Goal: Task Accomplishment & Management: Use online tool/utility

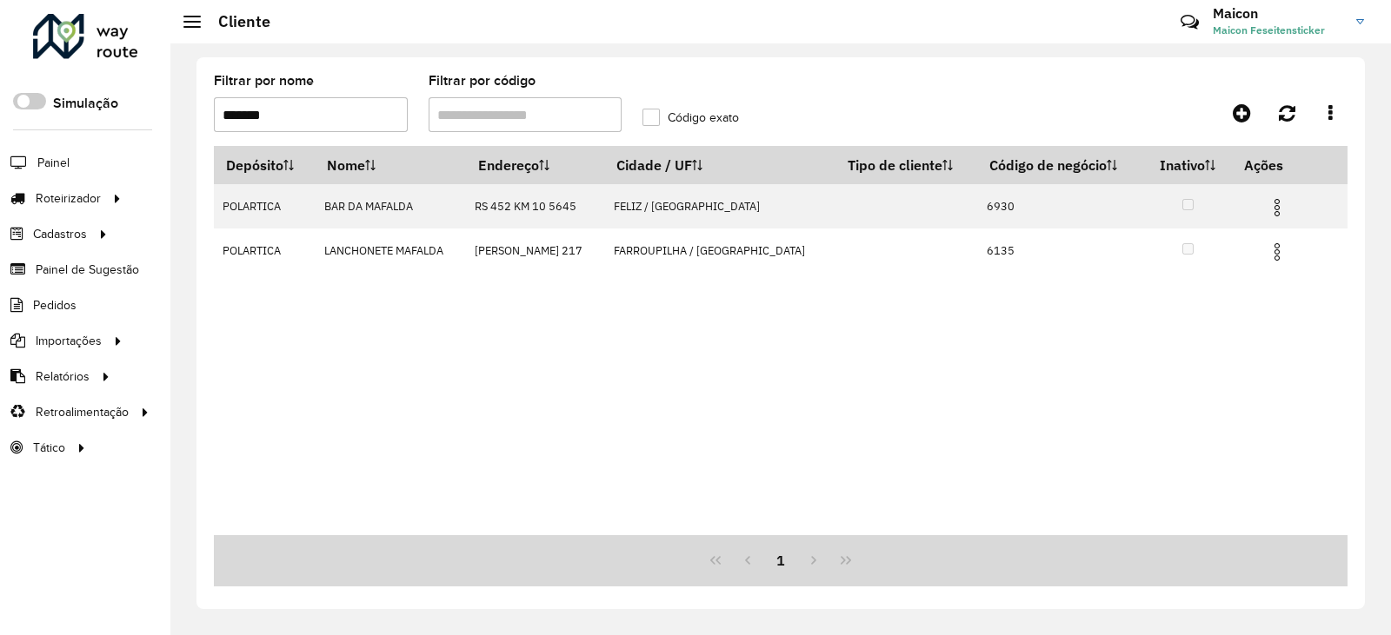
click at [480, 118] on input "Filtrar por código" at bounding box center [525, 114] width 194 height 35
drag, startPoint x: 324, startPoint y: 123, endPoint x: 117, endPoint y: 135, distance: 207.2
click at [126, 131] on div "Roteirizador AmbevTech Simulação Painel Roteirizador Entregas Vendas Cadastros …" at bounding box center [695, 317] width 1391 height 635
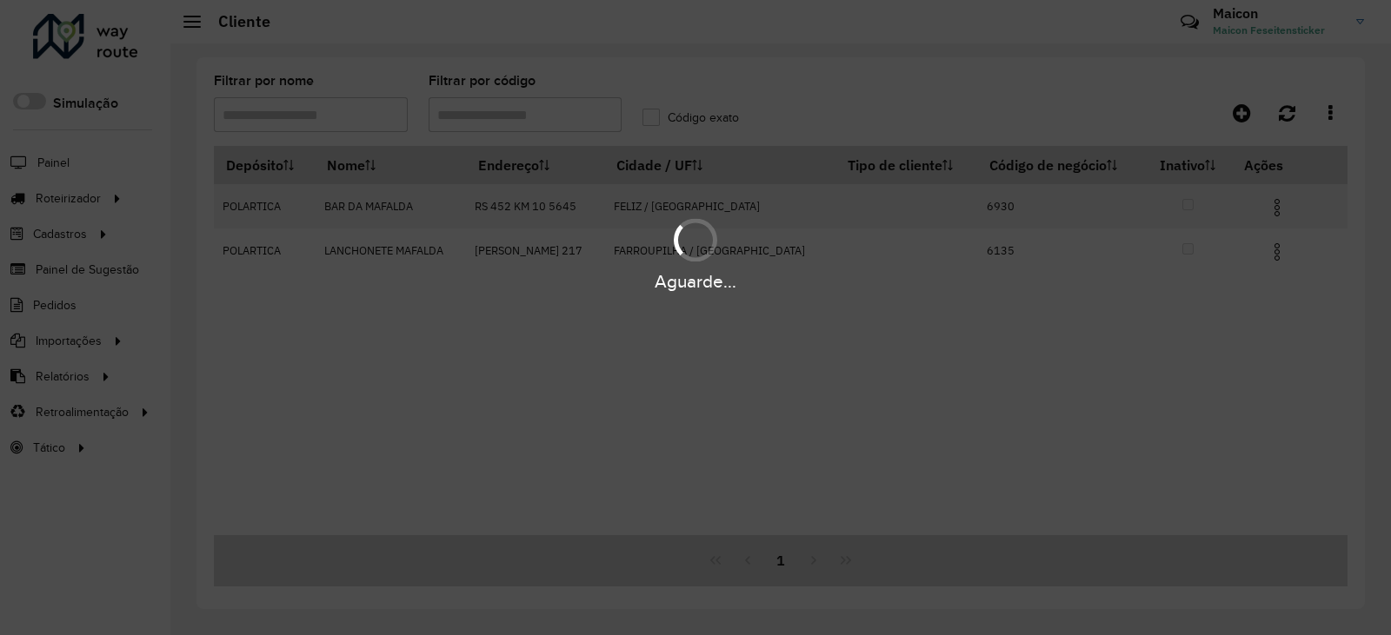
click at [474, 109] on div "Aguarde..." at bounding box center [695, 317] width 1391 height 635
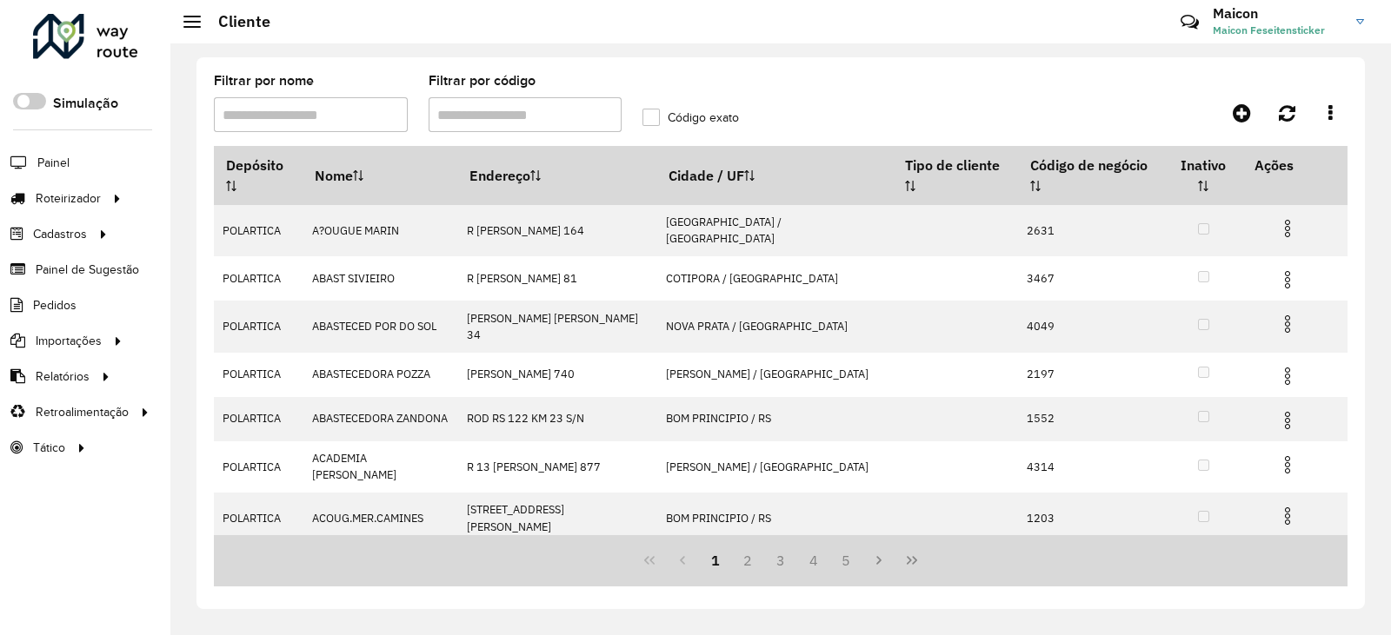
click at [486, 120] on input "Filtrar por código" at bounding box center [525, 114] width 194 height 35
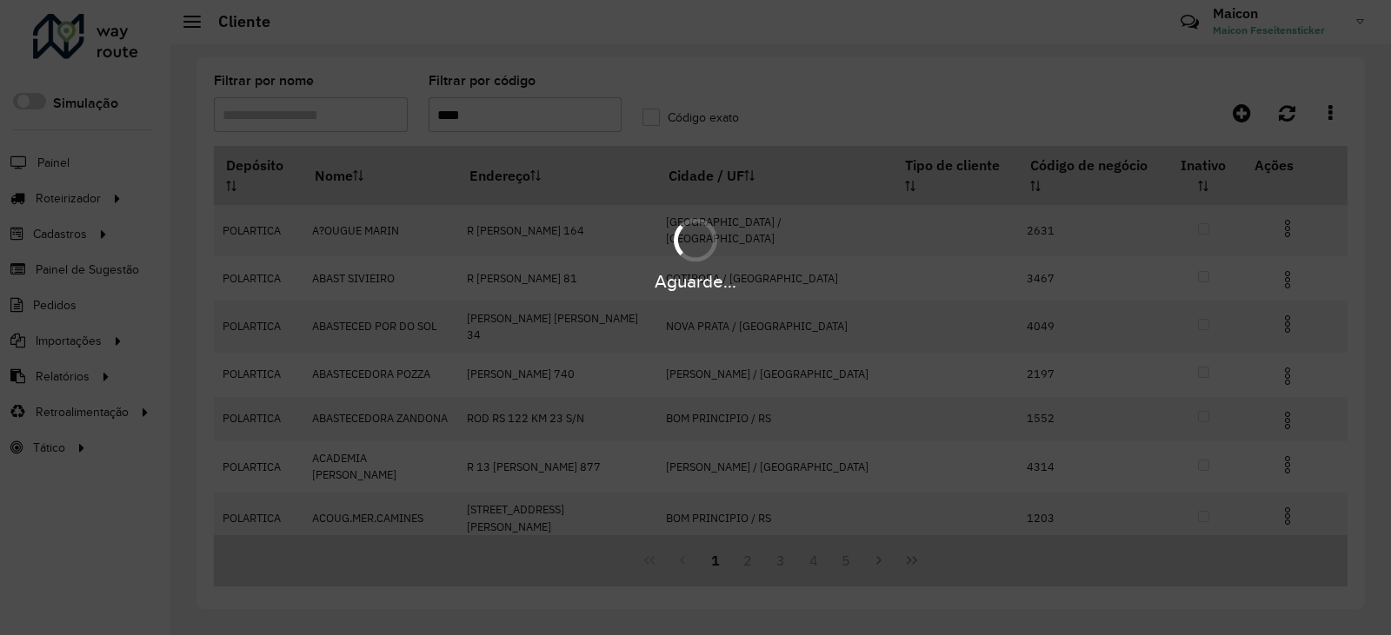
type input "****"
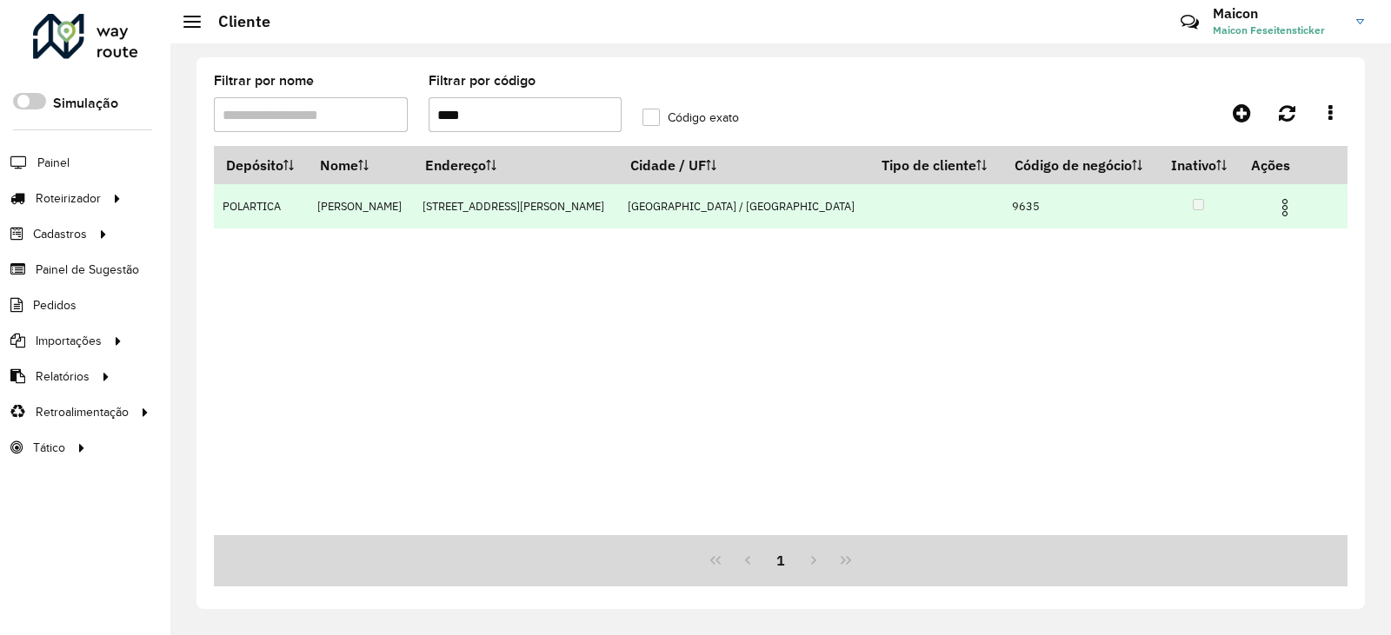
click at [1274, 209] on img at bounding box center [1284, 207] width 21 height 21
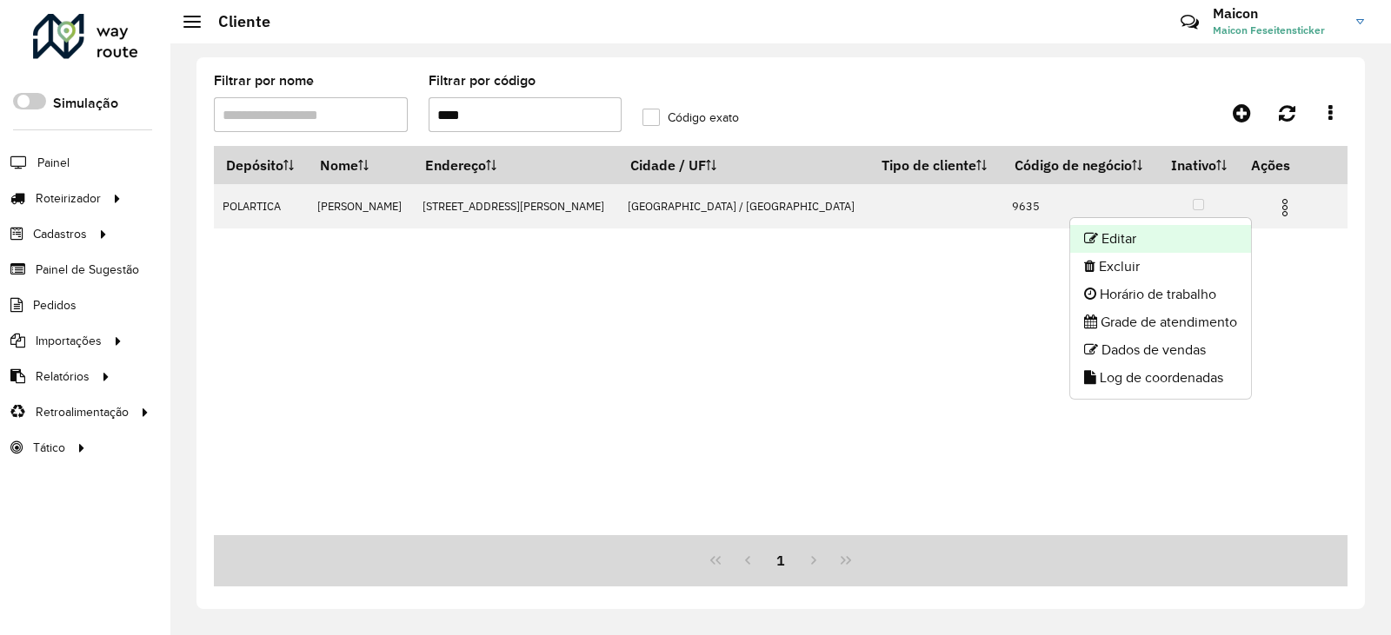
click at [1176, 230] on li "Editar" at bounding box center [1160, 239] width 181 height 28
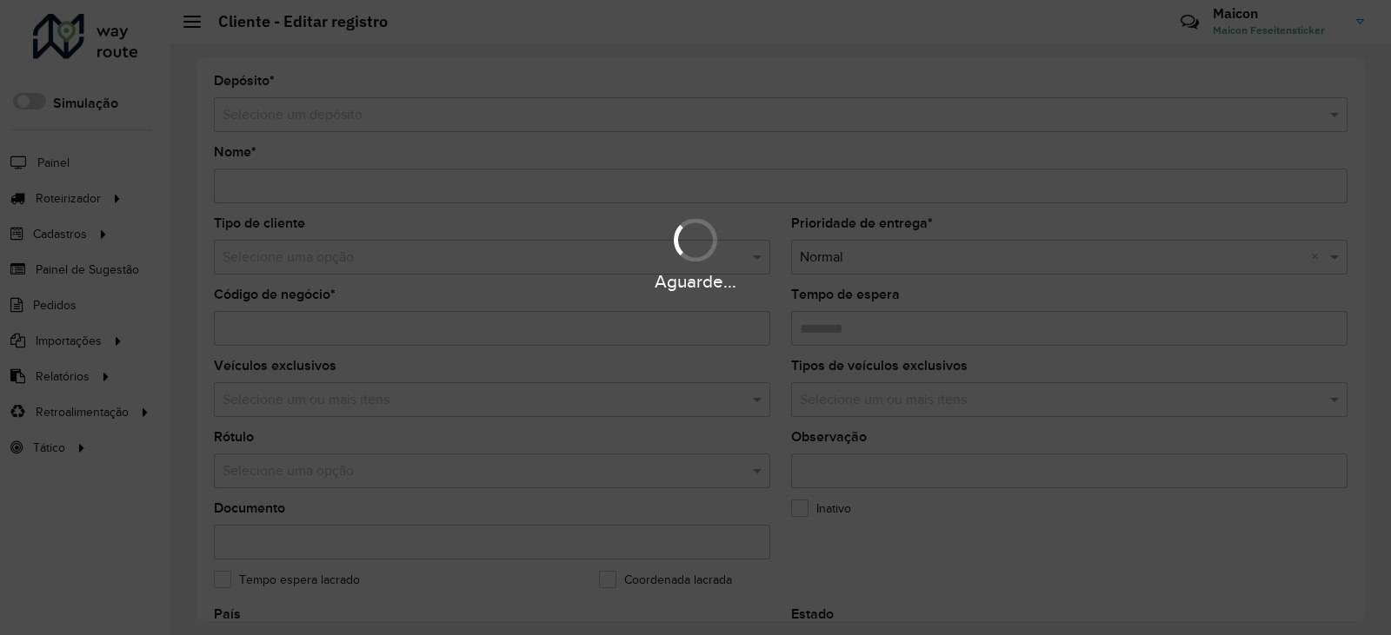
type input "**********"
type input "****"
type input "********"
type input "**********"
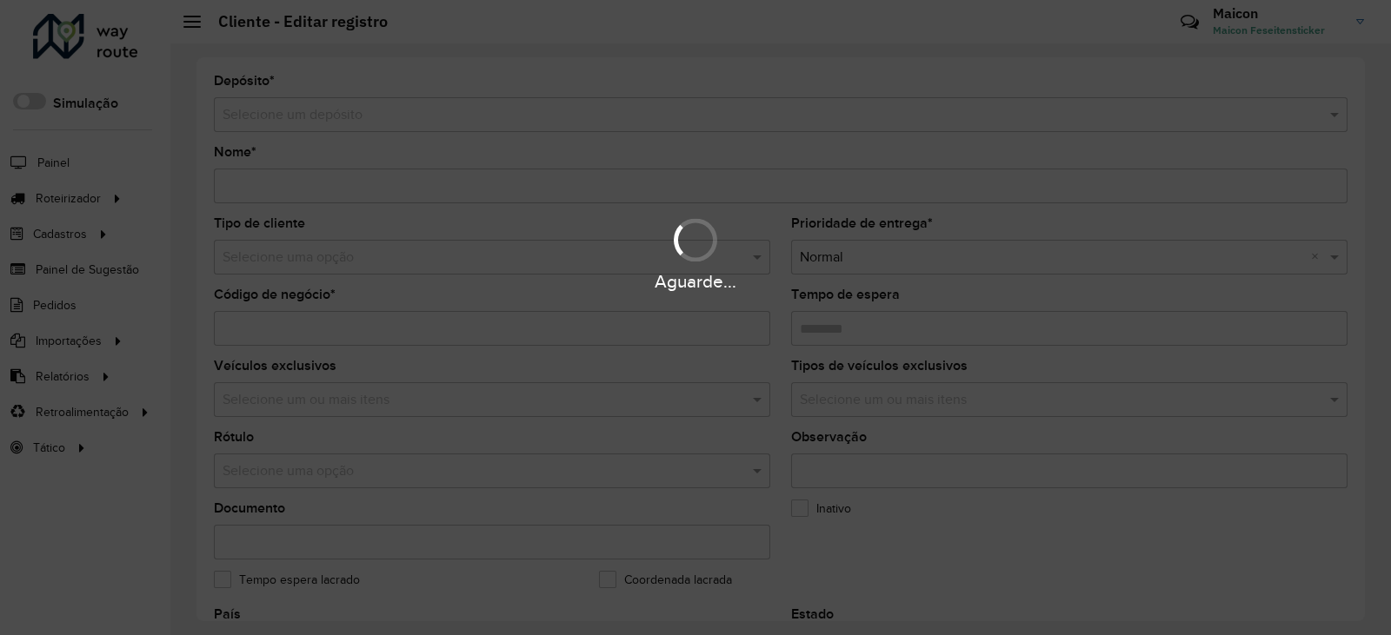
type input "*********"
type input "**********"
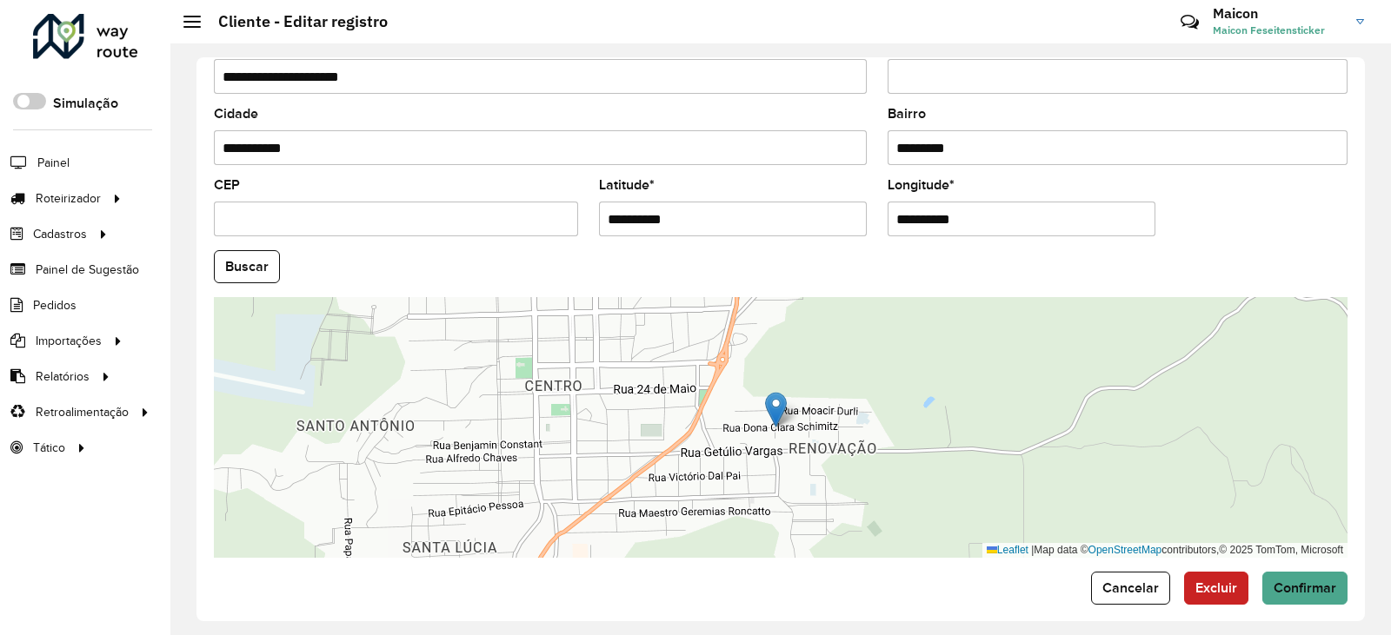
scroll to position [658, 0]
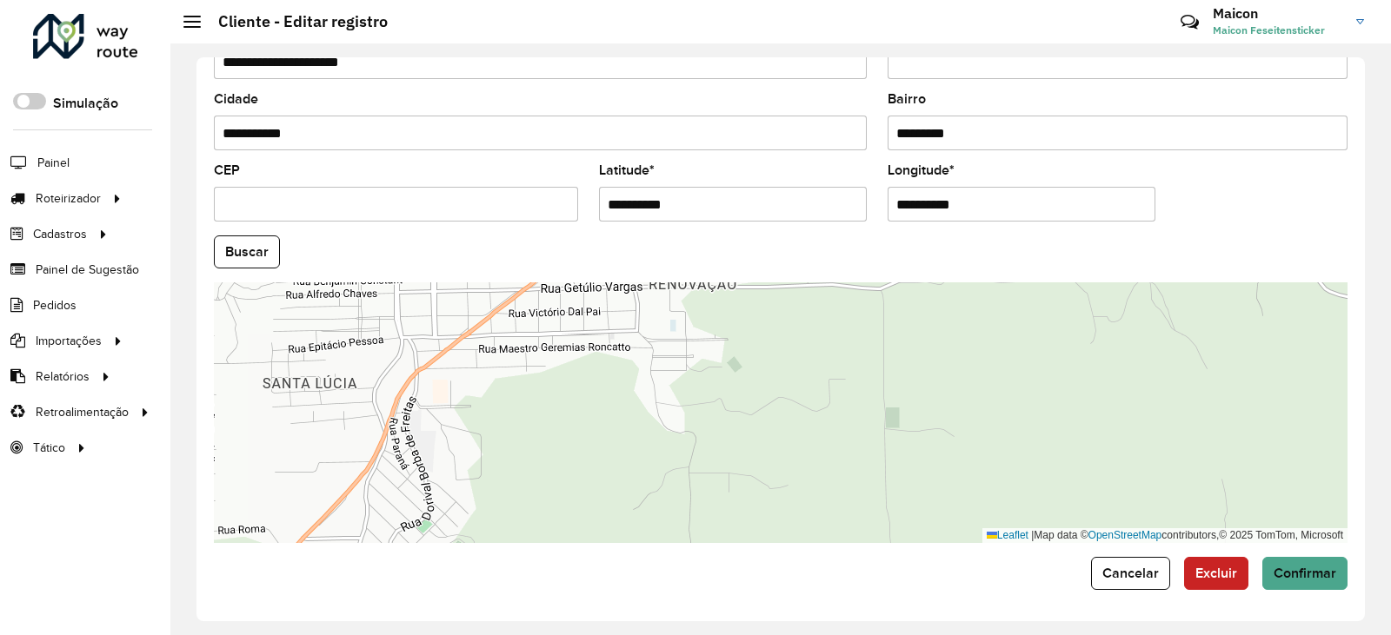
drag, startPoint x: 813, startPoint y: 357, endPoint x: 793, endPoint y: 493, distance: 137.0
click at [801, 499] on div "Leaflet | Map data © OpenStreetMap contributors,© 2025 TomTom, Microsoft" at bounding box center [780, 412] width 1133 height 261
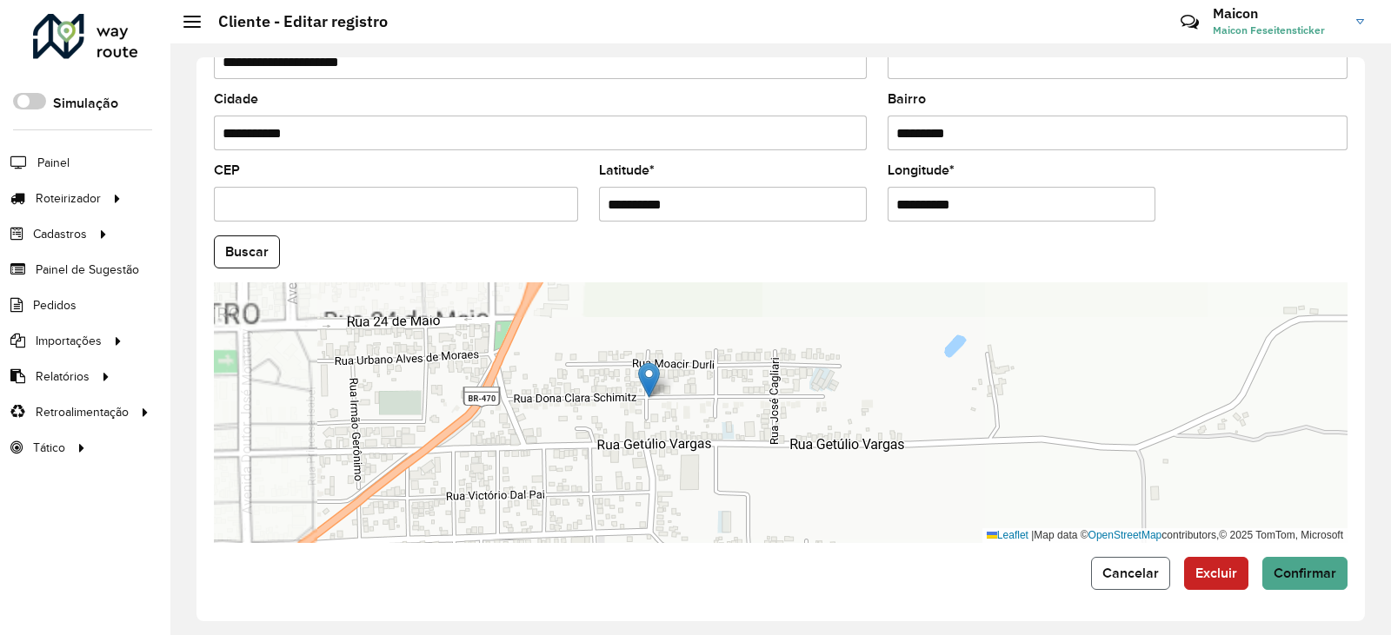
click at [1128, 569] on span "Cancelar" at bounding box center [1130, 573] width 56 height 15
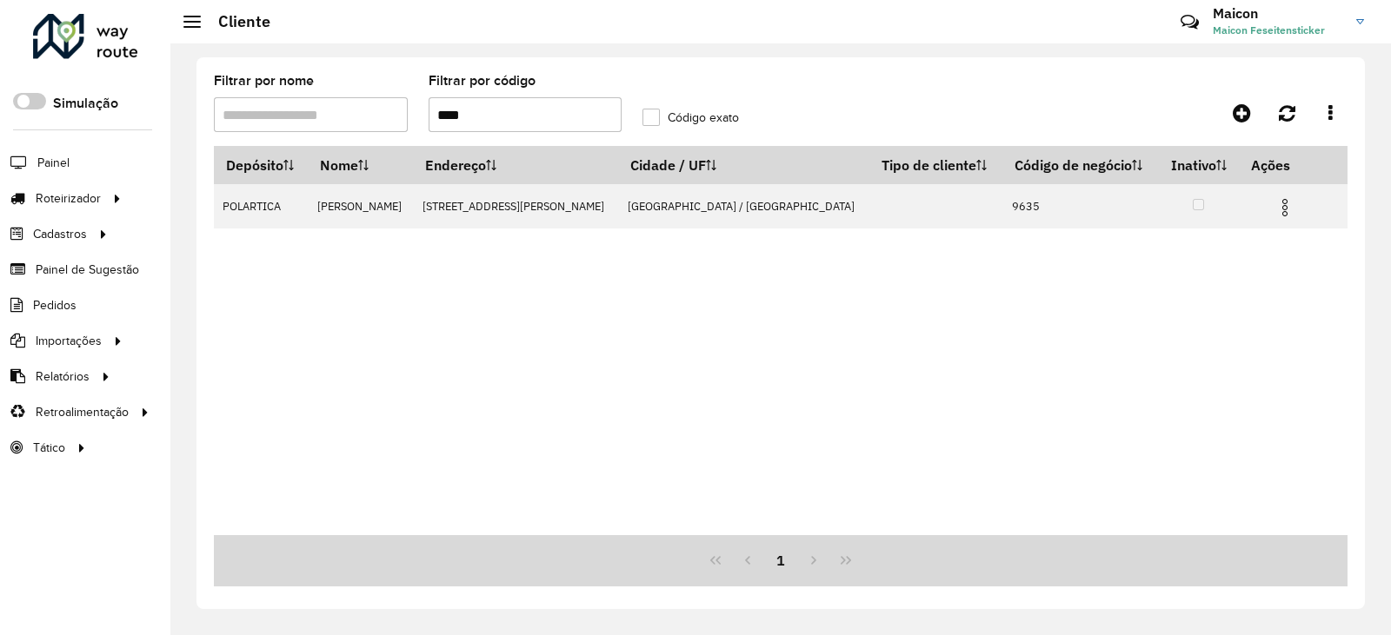
drag, startPoint x: 505, startPoint y: 107, endPoint x: 140, endPoint y: 142, distance: 366.7
click at [140, 142] on div "Roteirizador AmbevTech Simulação Painel Roteirizador Entregas Vendas Cadastros …" at bounding box center [695, 317] width 1391 height 635
type input "****"
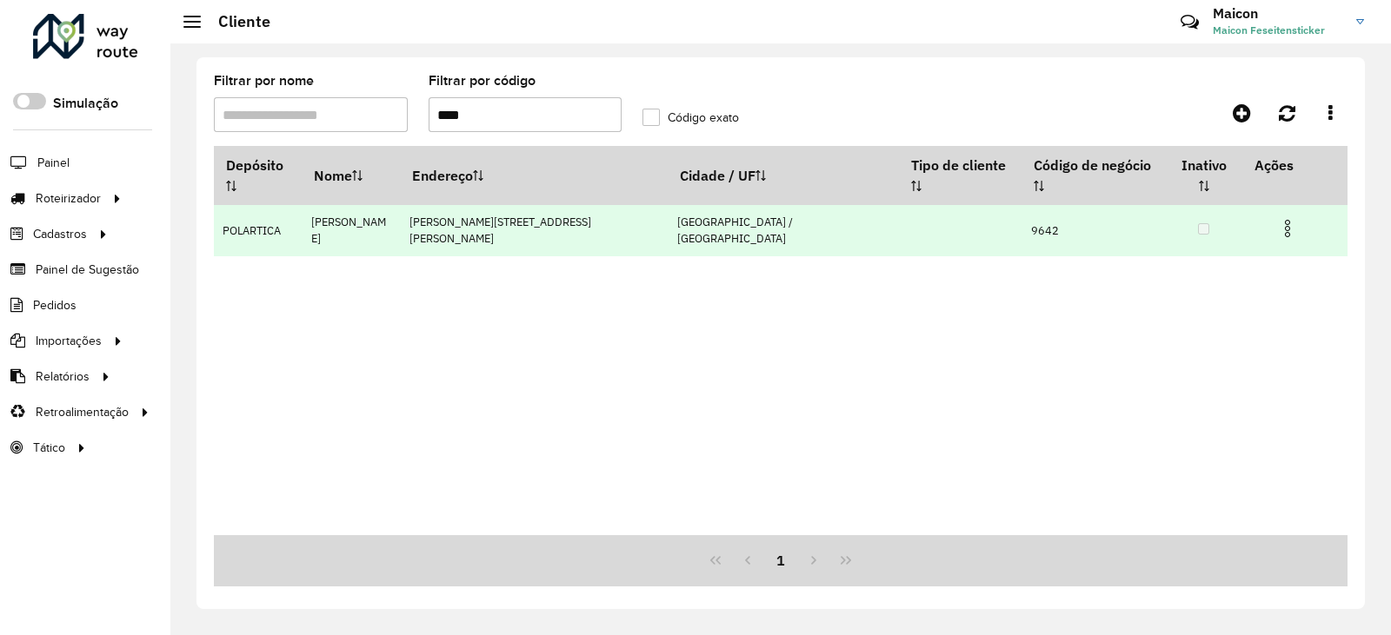
click at [1281, 218] on img at bounding box center [1287, 228] width 21 height 21
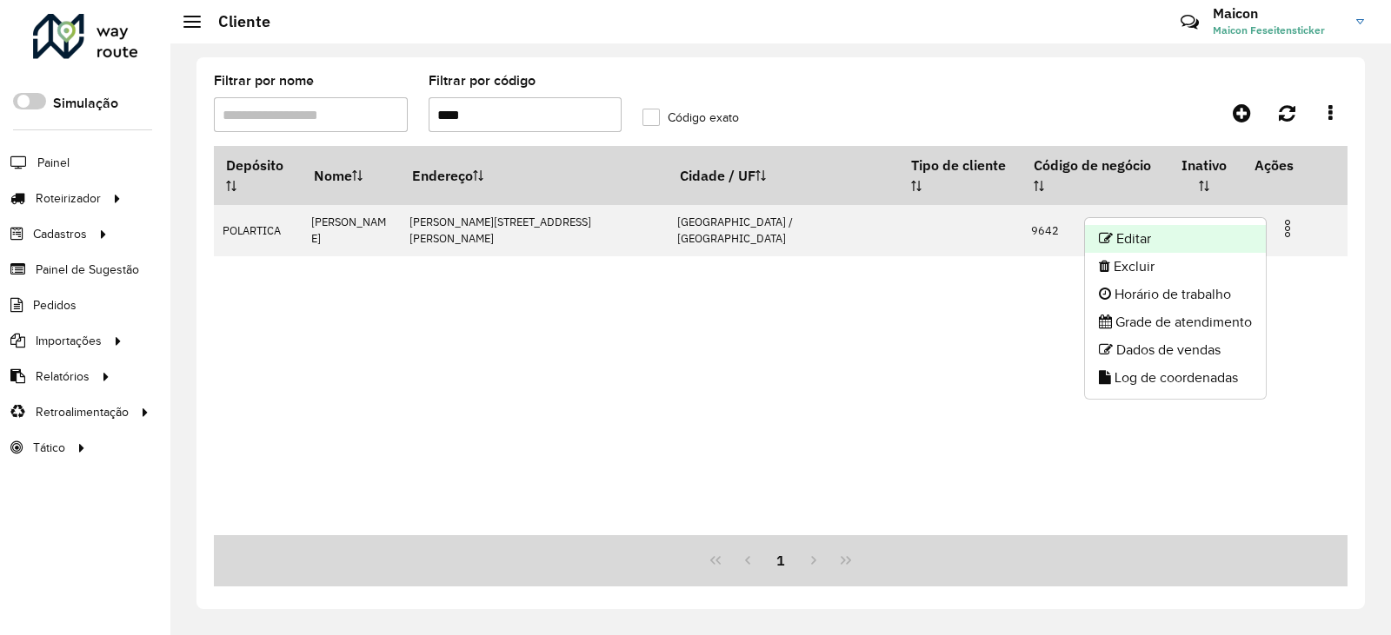
click at [1184, 233] on li "Editar" at bounding box center [1175, 239] width 181 height 28
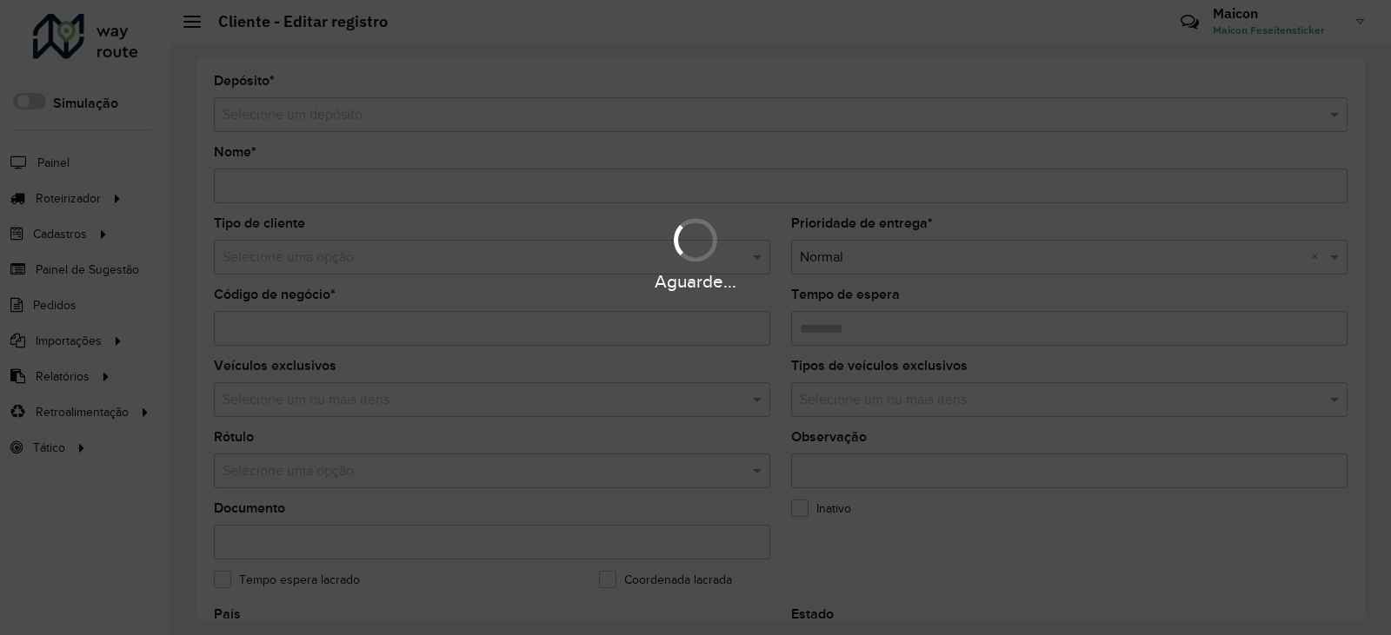
type input "**********"
type input "****"
type input "********"
type input "**********"
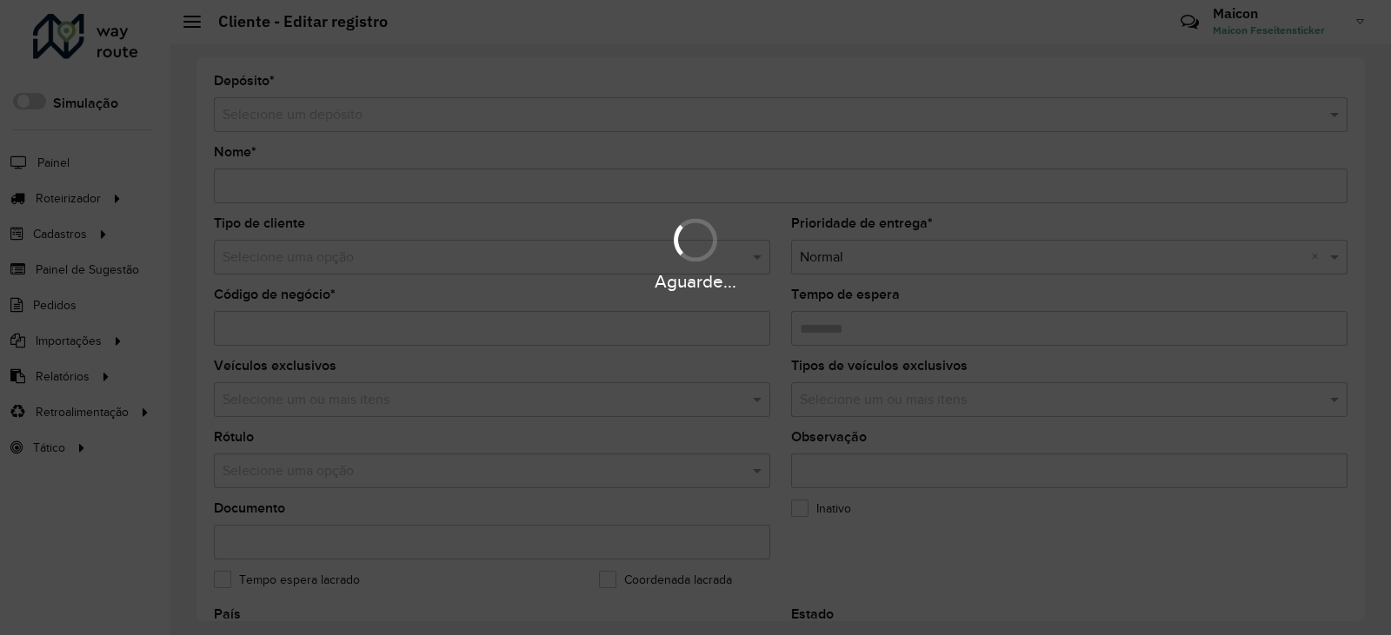
type input "**********"
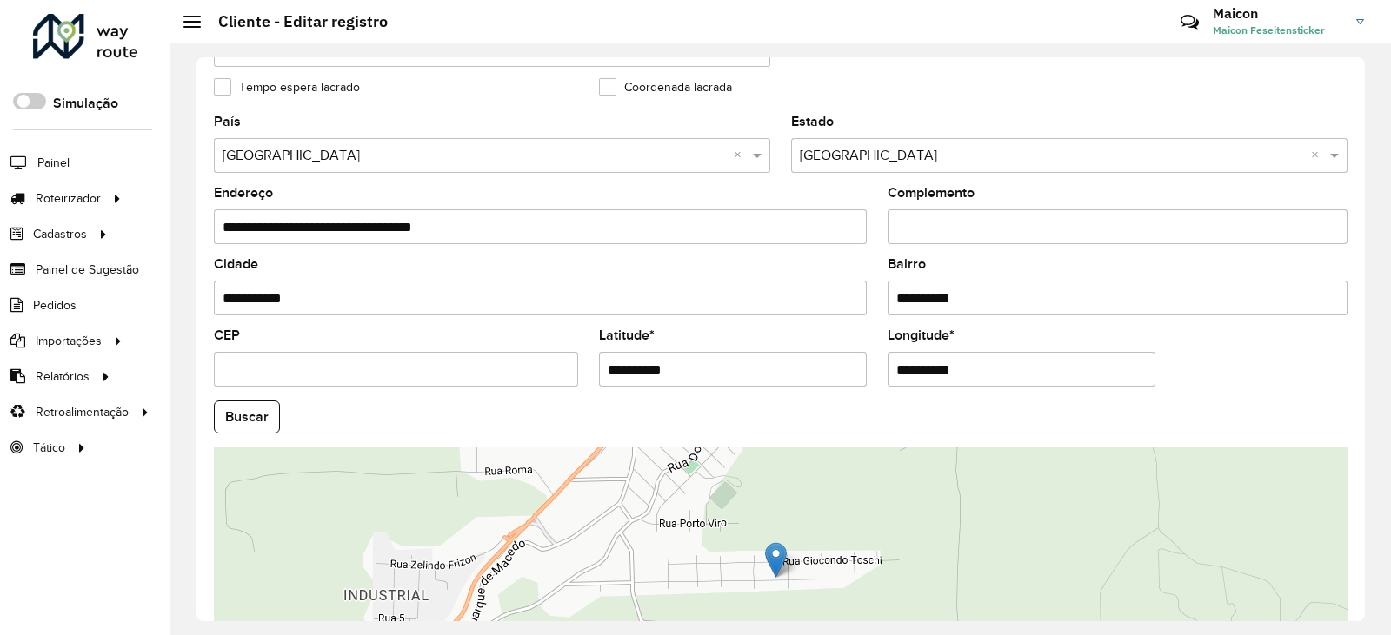
scroll to position [521, 0]
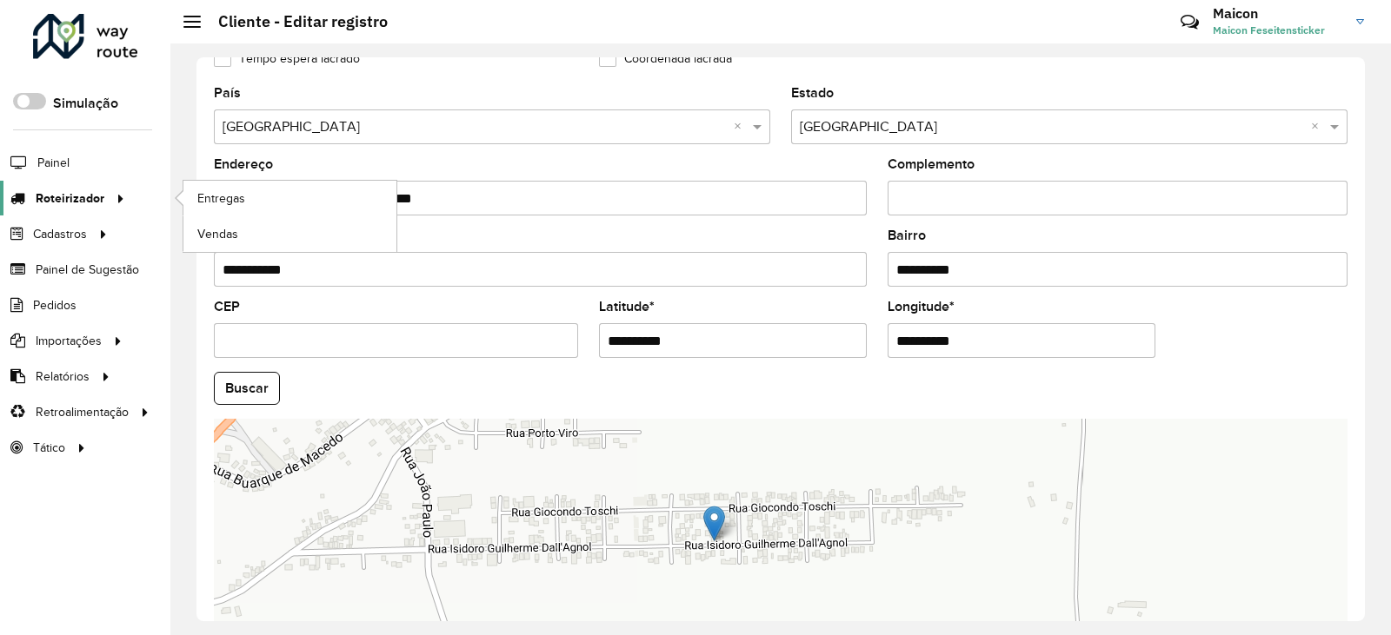
drag, startPoint x: 78, startPoint y: 201, endPoint x: 104, endPoint y: 201, distance: 26.1
click at [78, 201] on span "Roteirizador" at bounding box center [70, 198] width 69 height 18
click at [241, 181] on link "Entregas" at bounding box center [289, 198] width 213 height 35
click at [216, 192] on span "Entregas" at bounding box center [222, 198] width 50 height 18
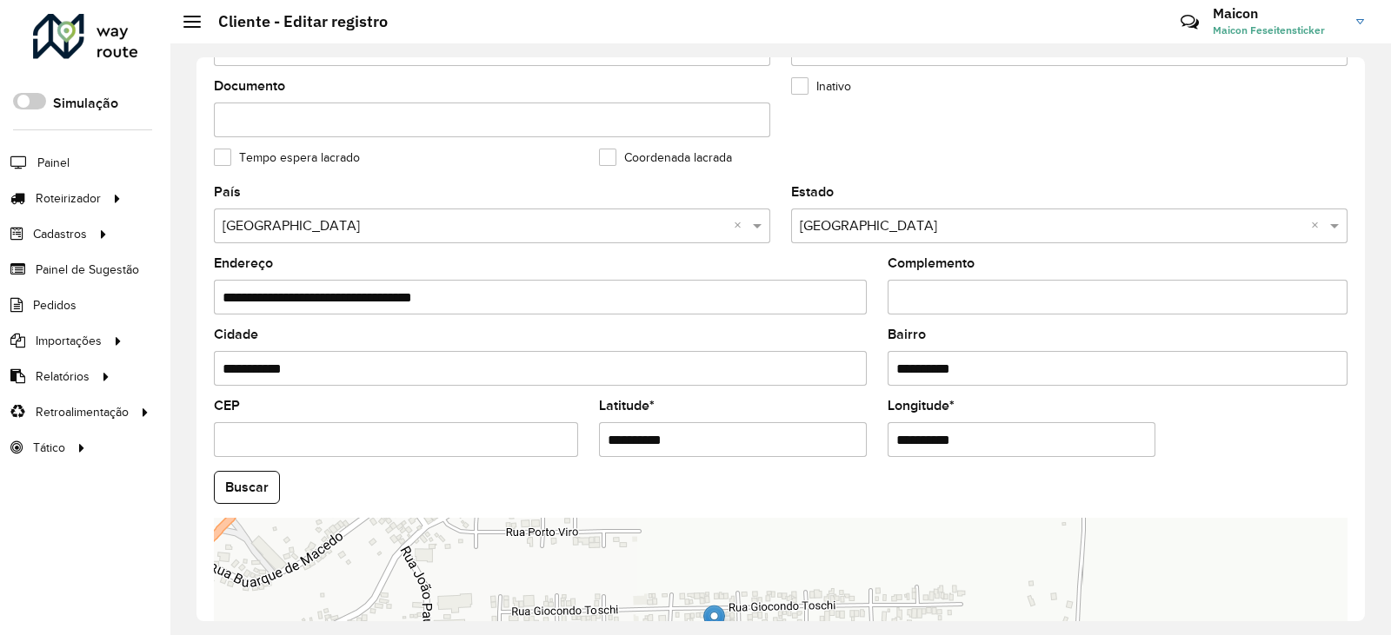
scroll to position [658, 0]
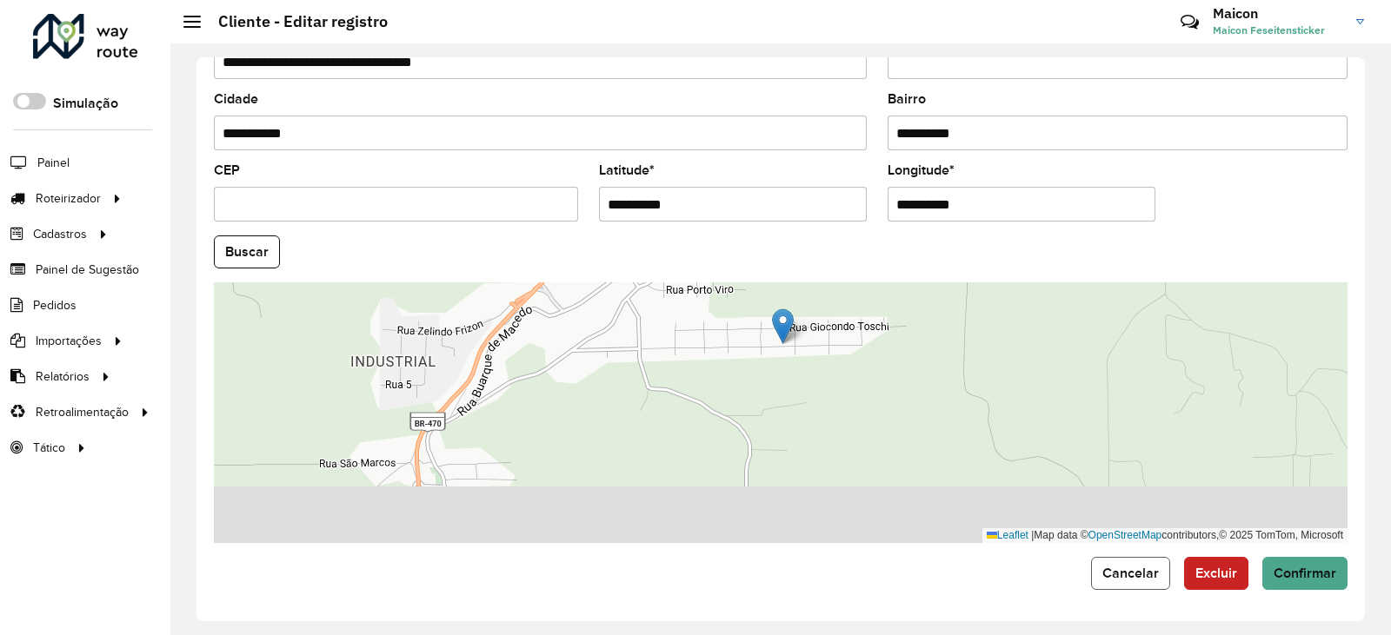
click at [1132, 588] on button "Cancelar" at bounding box center [1130, 573] width 79 height 33
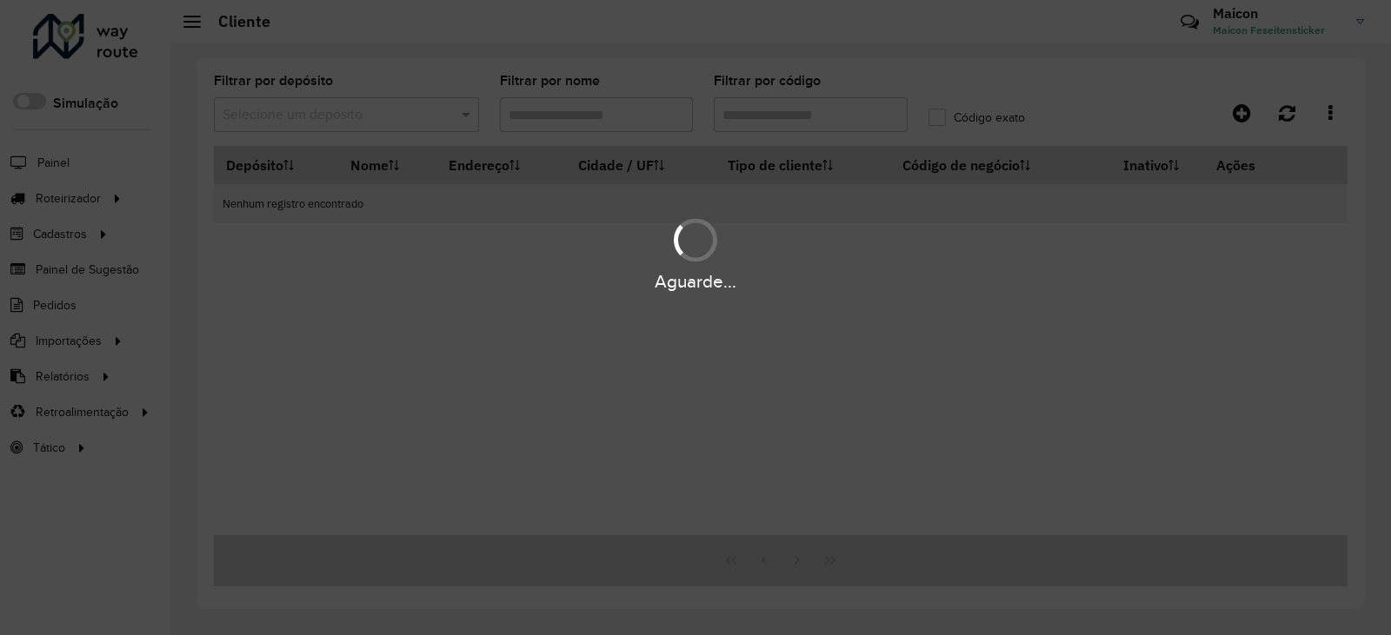
type input "****"
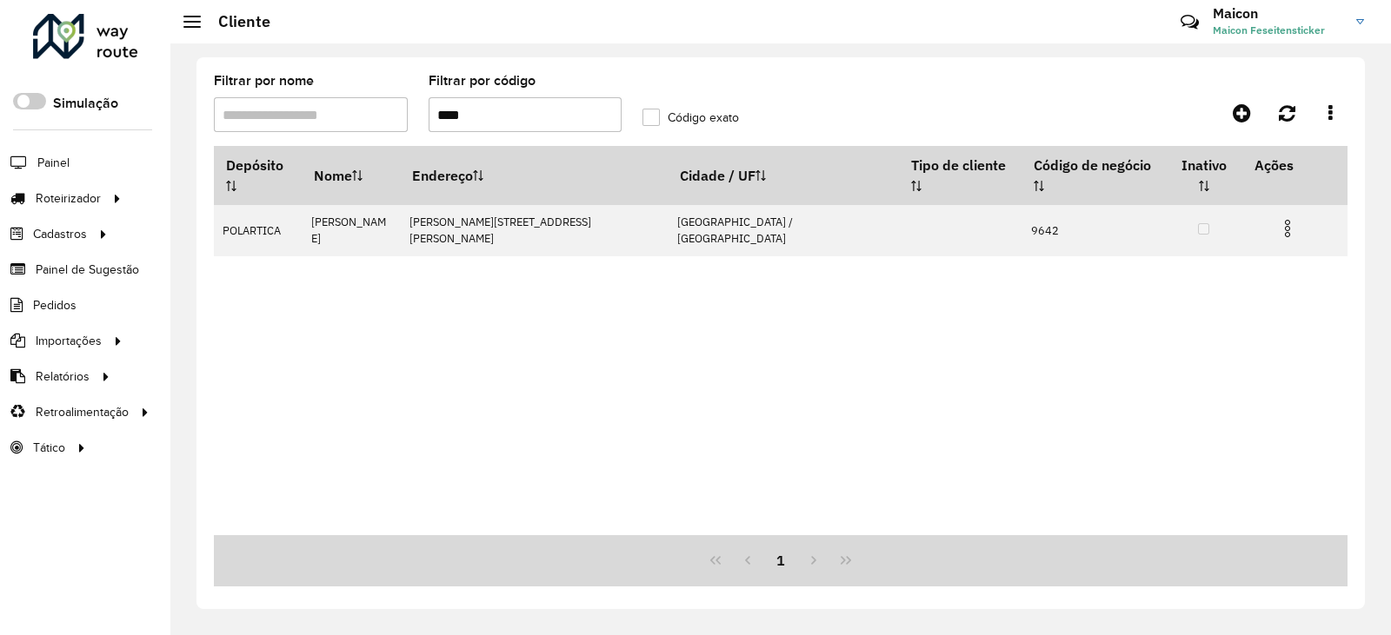
click at [496, 117] on input "****" at bounding box center [525, 114] width 194 height 35
click at [495, 117] on input "****" at bounding box center [525, 114] width 194 height 35
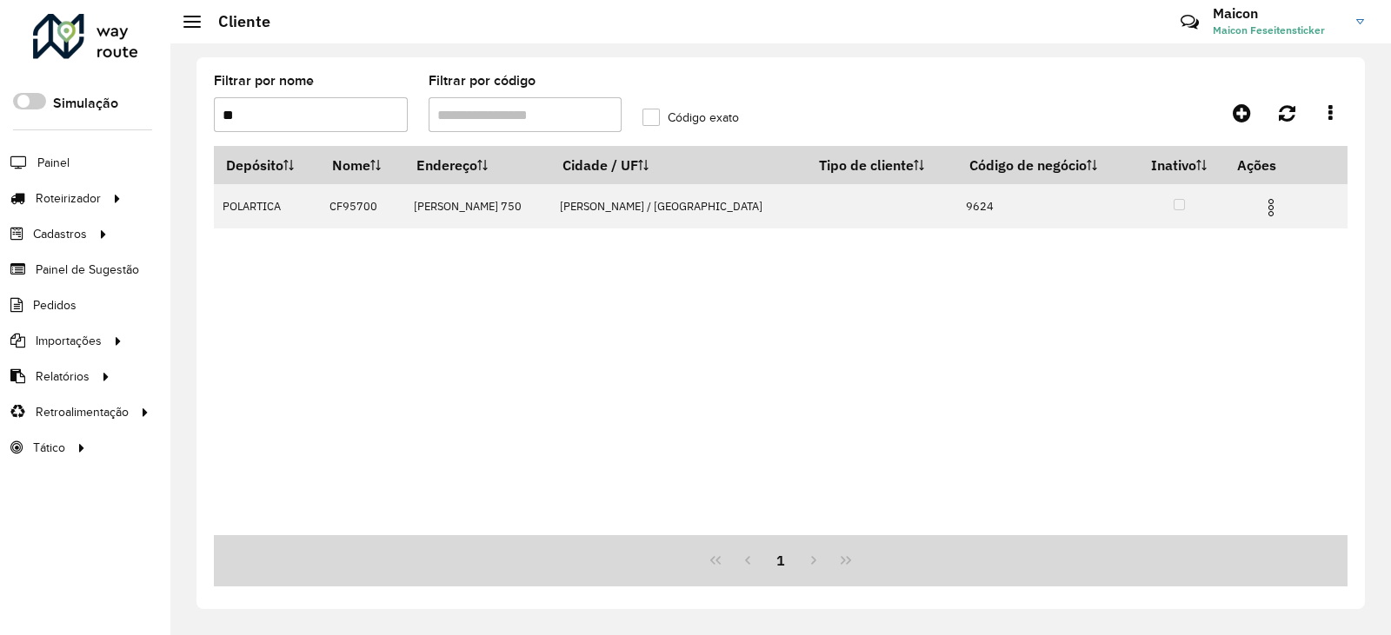
click at [302, 139] on formly-field "Filtrar por nome **" at bounding box center [310, 110] width 215 height 71
click at [334, 109] on input "**" at bounding box center [311, 114] width 194 height 35
type input "*"
click at [488, 111] on input "Filtrar por código" at bounding box center [525, 114] width 194 height 35
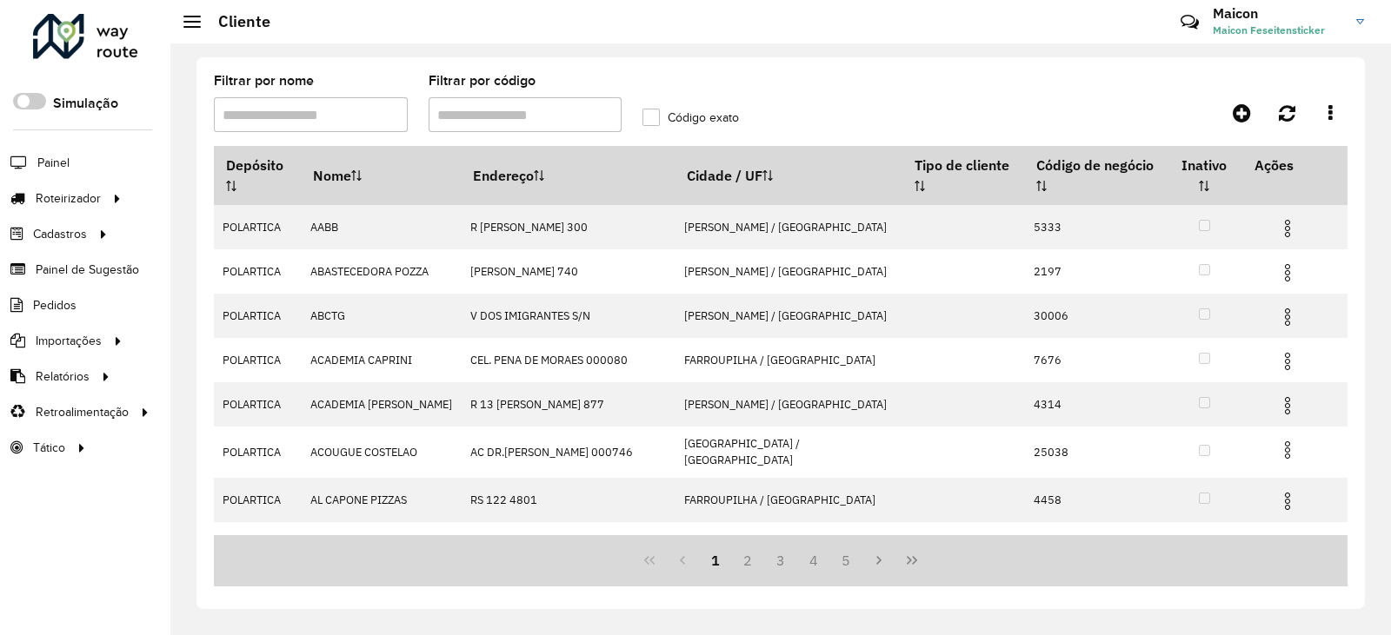
click at [515, 113] on input "Filtrar por código" at bounding box center [525, 114] width 194 height 35
type input "****"
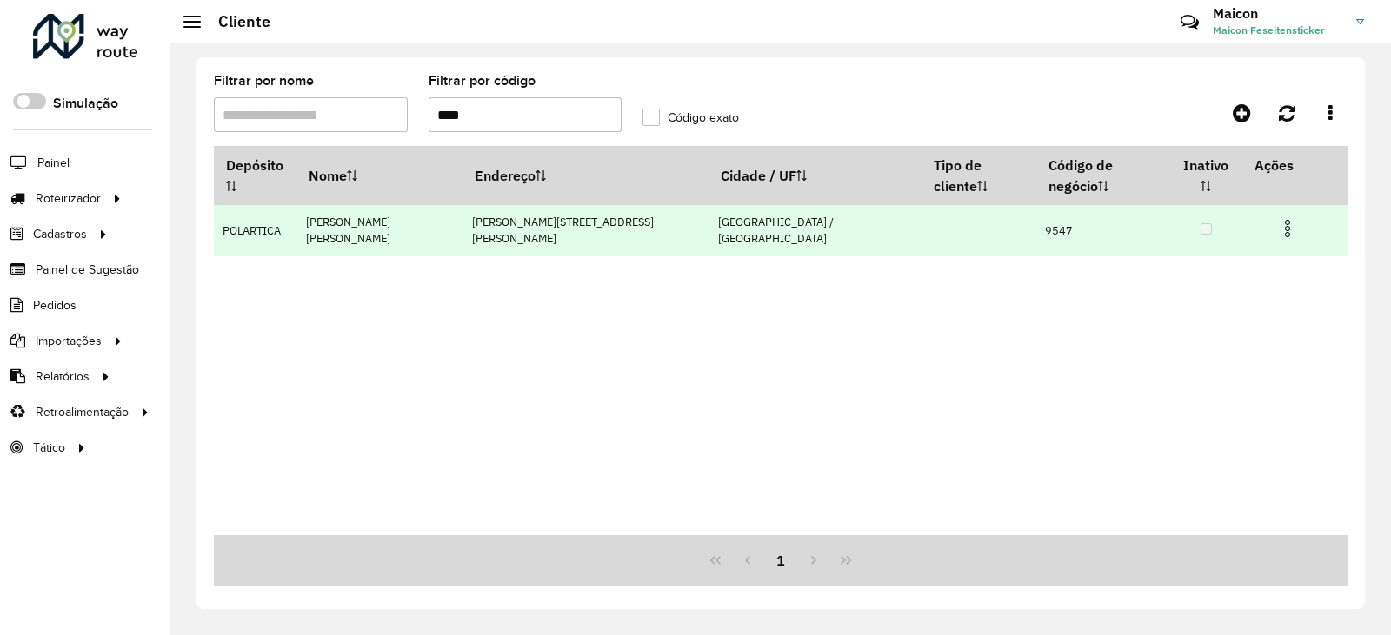
click at [1277, 218] on img at bounding box center [1287, 228] width 21 height 21
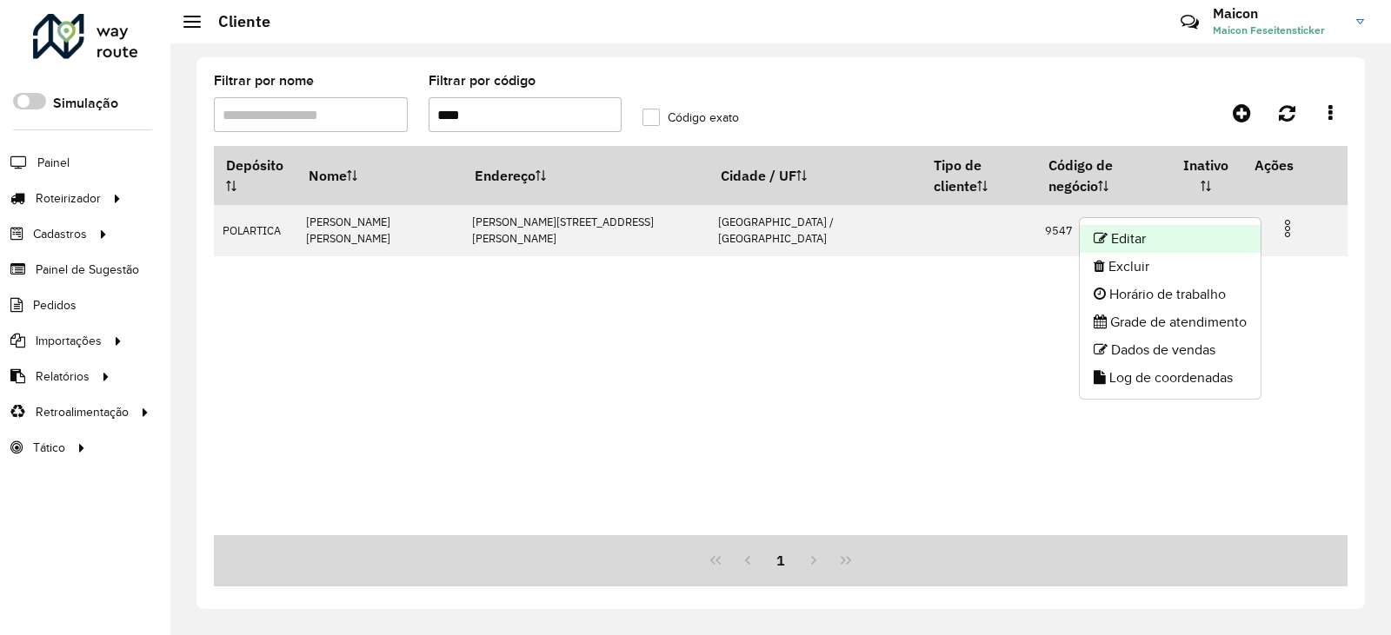
click at [1187, 232] on li "Editar" at bounding box center [1169, 239] width 181 height 28
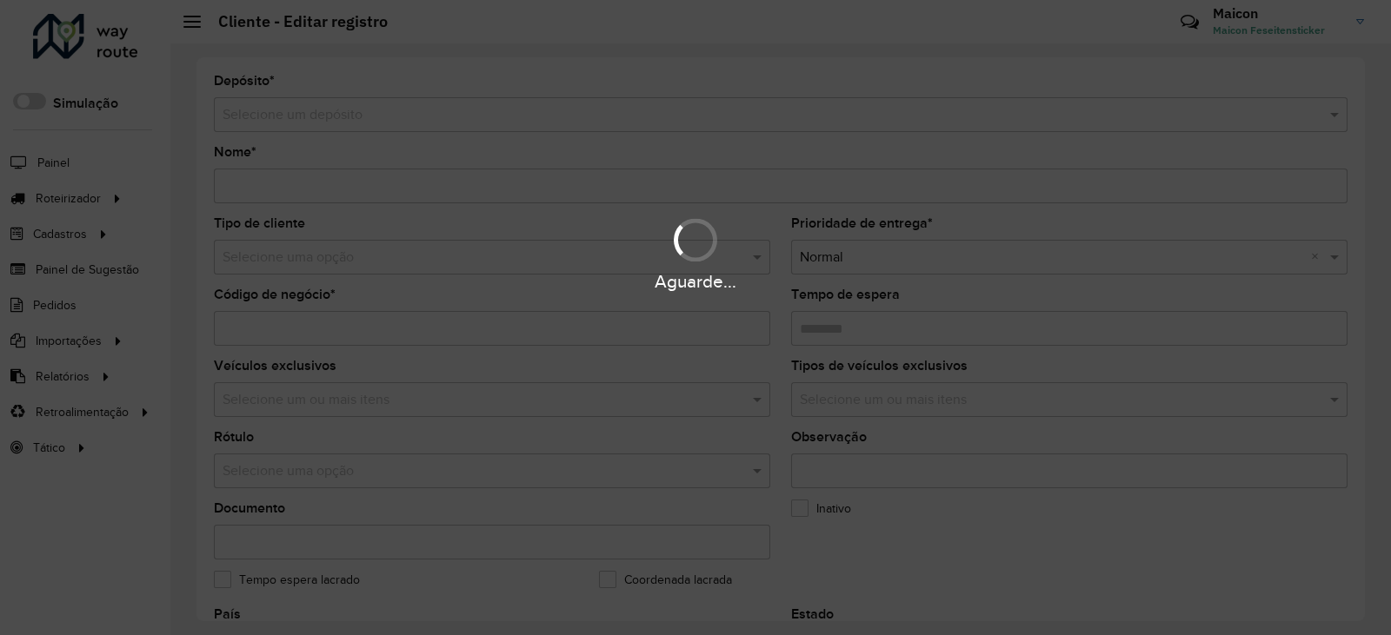
type input "**********"
type input "****"
type input "********"
type input "**********"
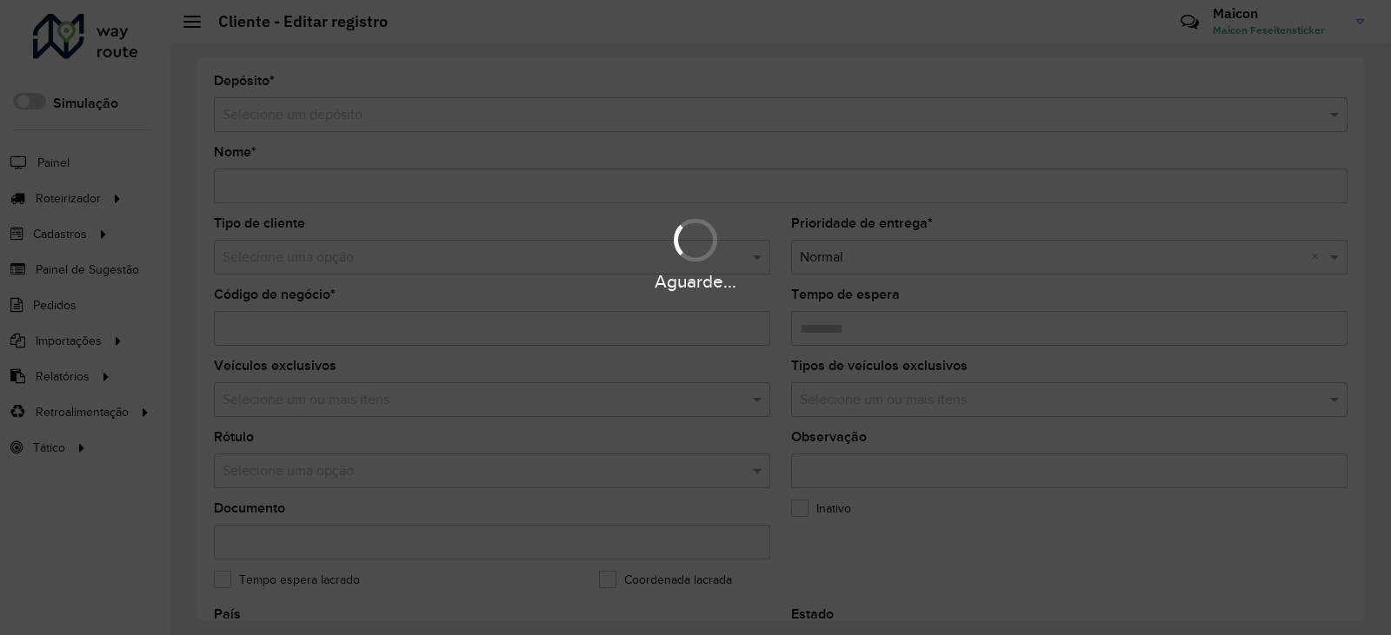
type input "**********"
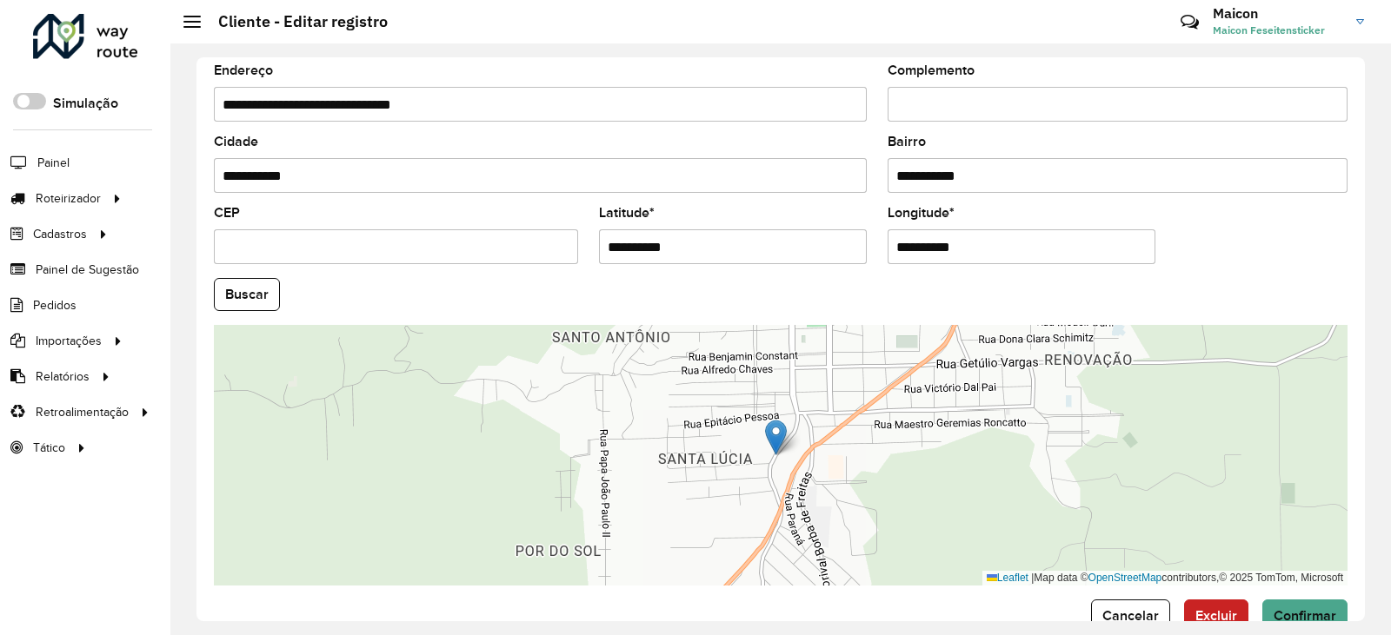
scroll to position [658, 0]
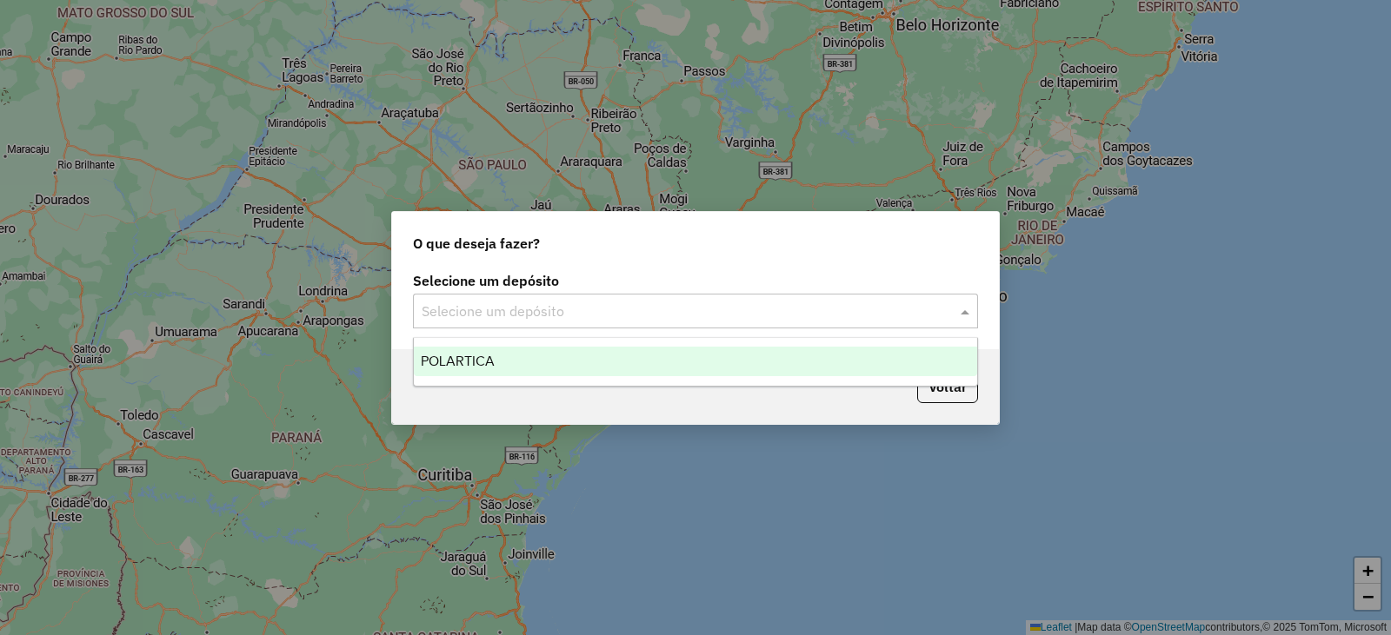
click at [492, 318] on input "text" at bounding box center [678, 312] width 513 height 21
click at [491, 353] on div "POLARTICA" at bounding box center [695, 362] width 563 height 30
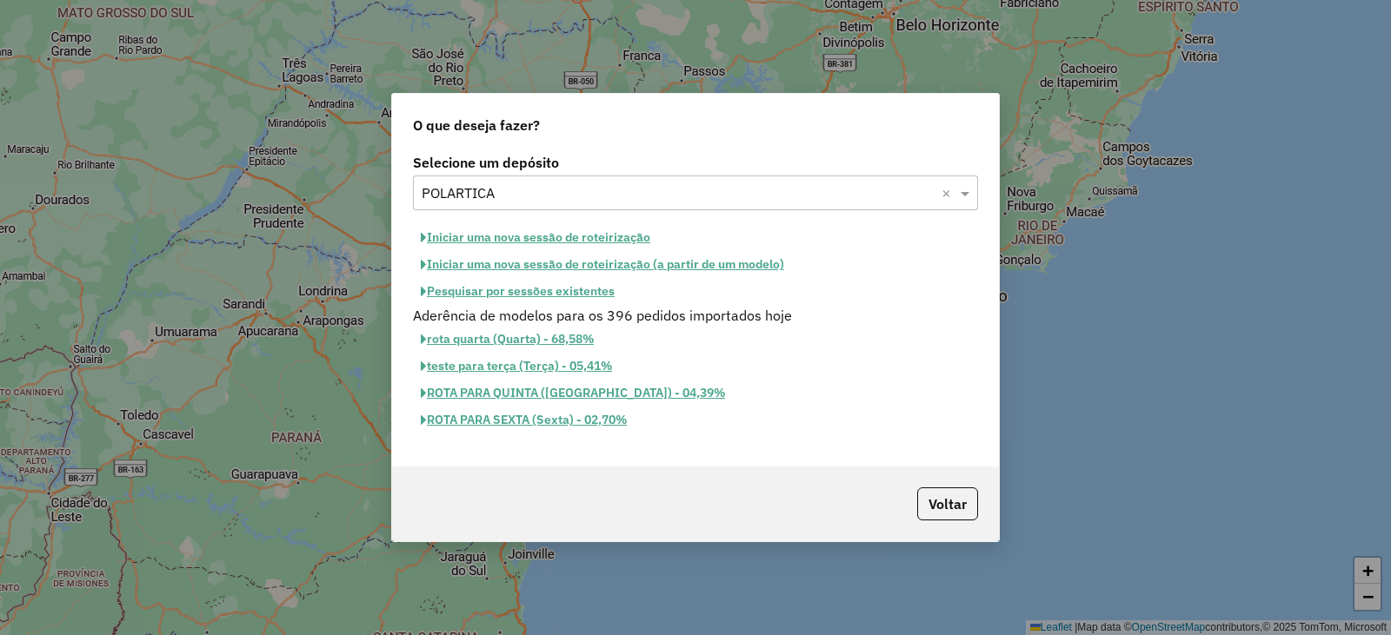
click at [530, 235] on button "Iniciar uma nova sessão de roteirização" at bounding box center [535, 237] width 245 height 27
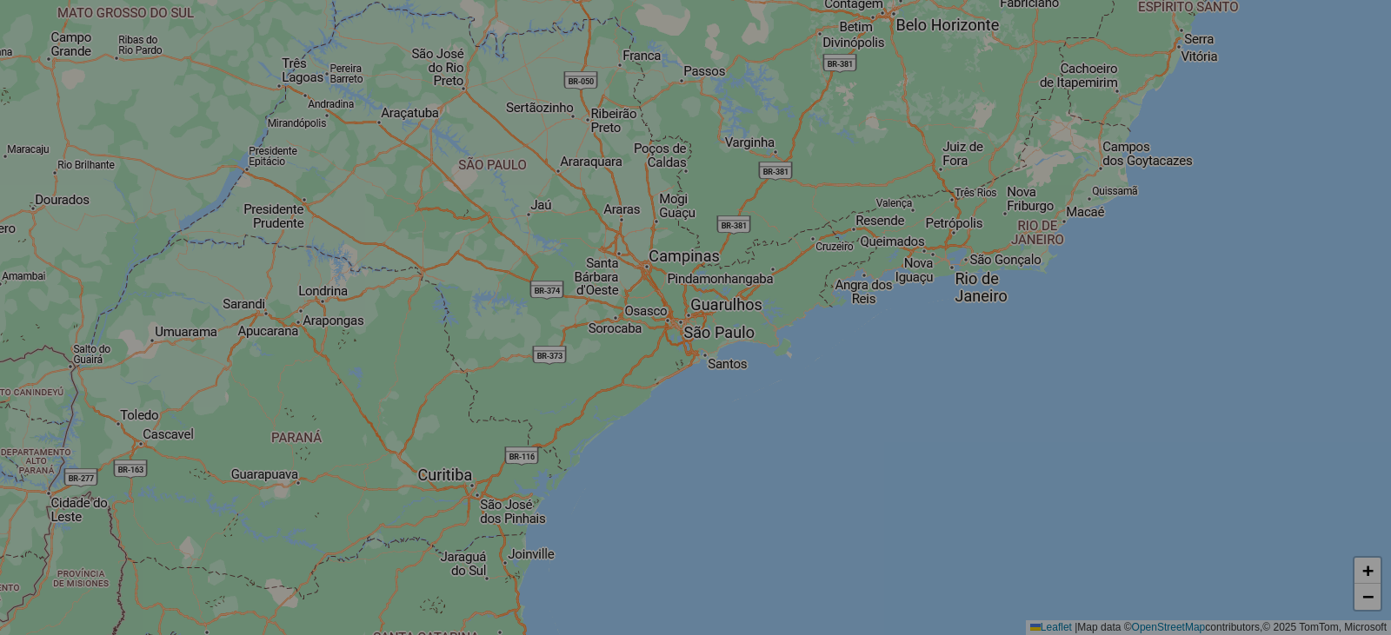
select select "*"
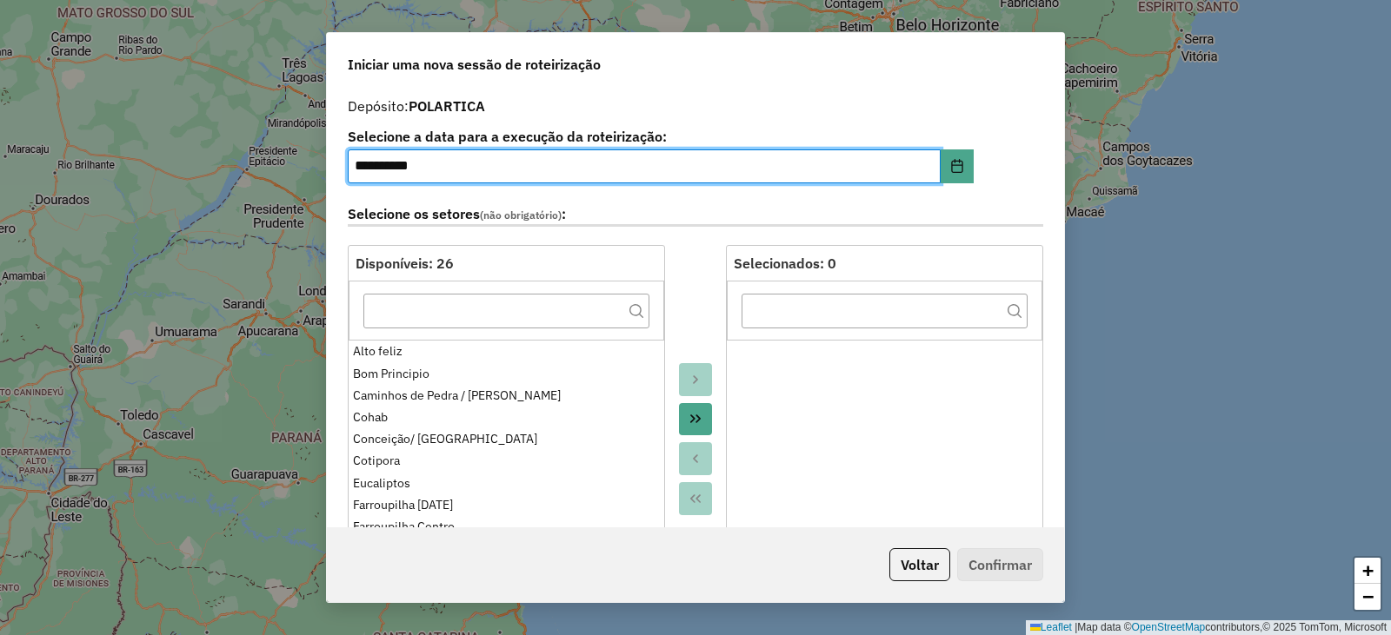
click at [694, 417] on icon "Move All to Target" at bounding box center [695, 419] width 14 height 14
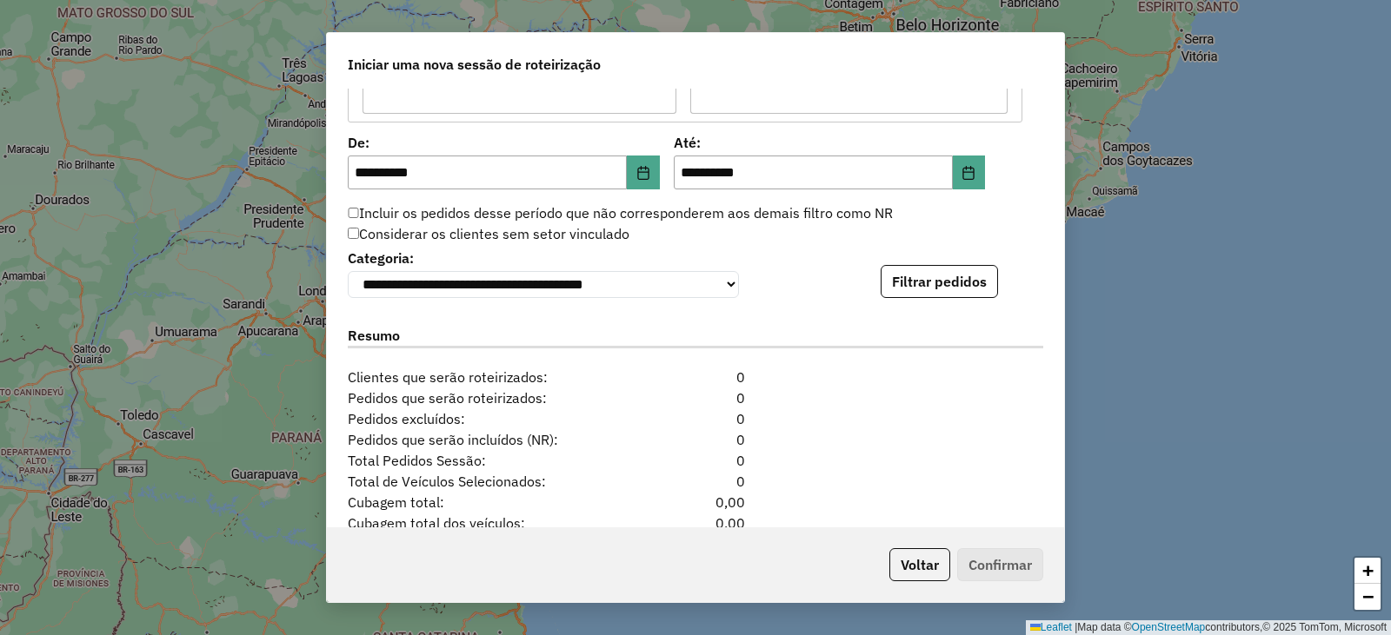
scroll to position [1738, 0]
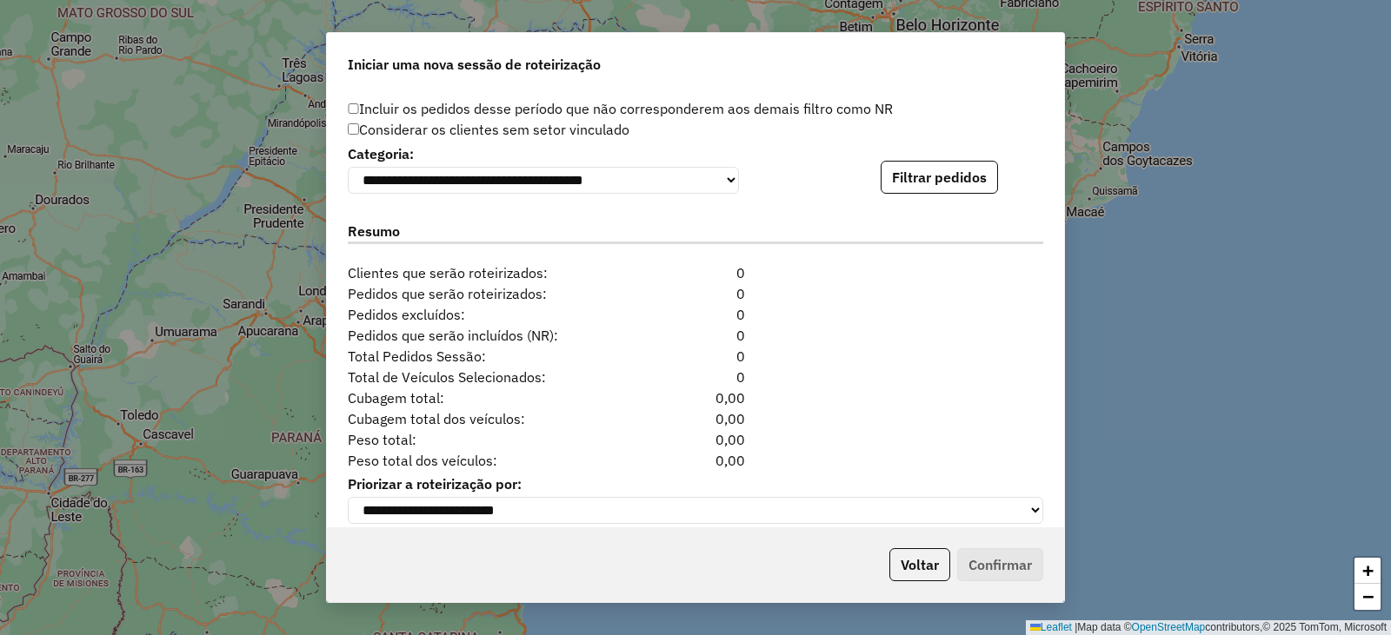
click at [947, 194] on button "Filtrar pedidos" at bounding box center [938, 177] width 117 height 33
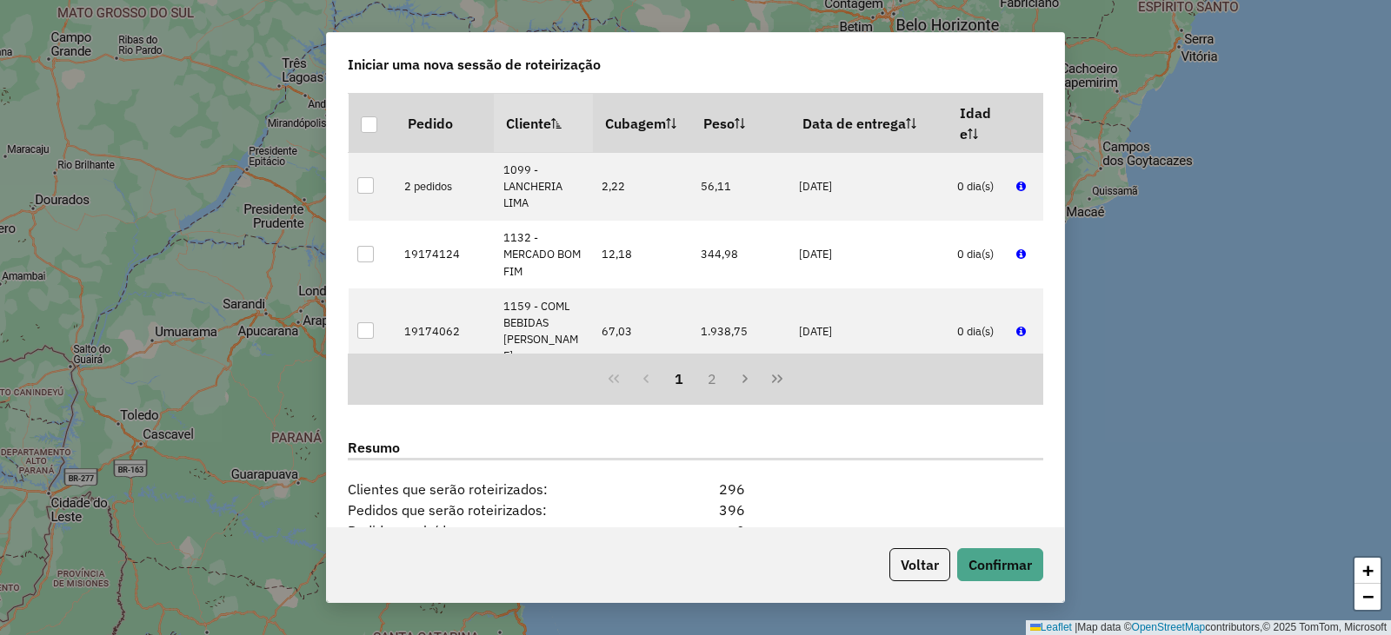
scroll to position [2123, 0]
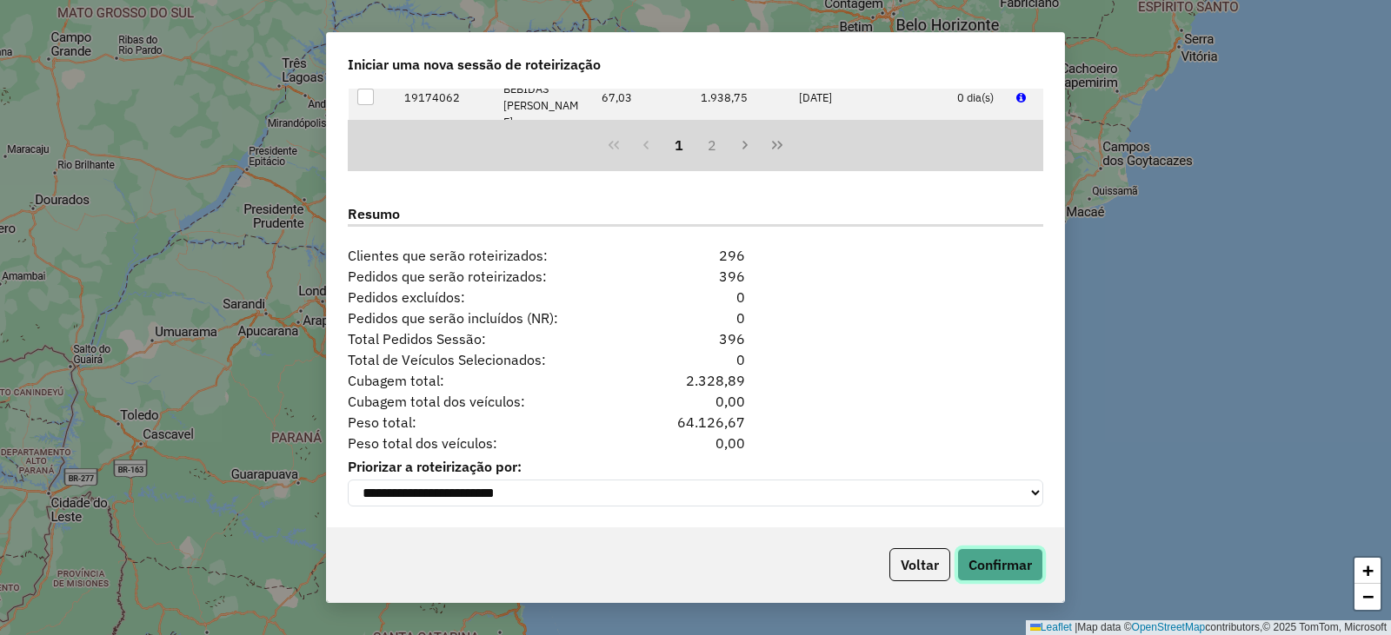
click at [999, 564] on button "Confirmar" at bounding box center [1000, 564] width 86 height 33
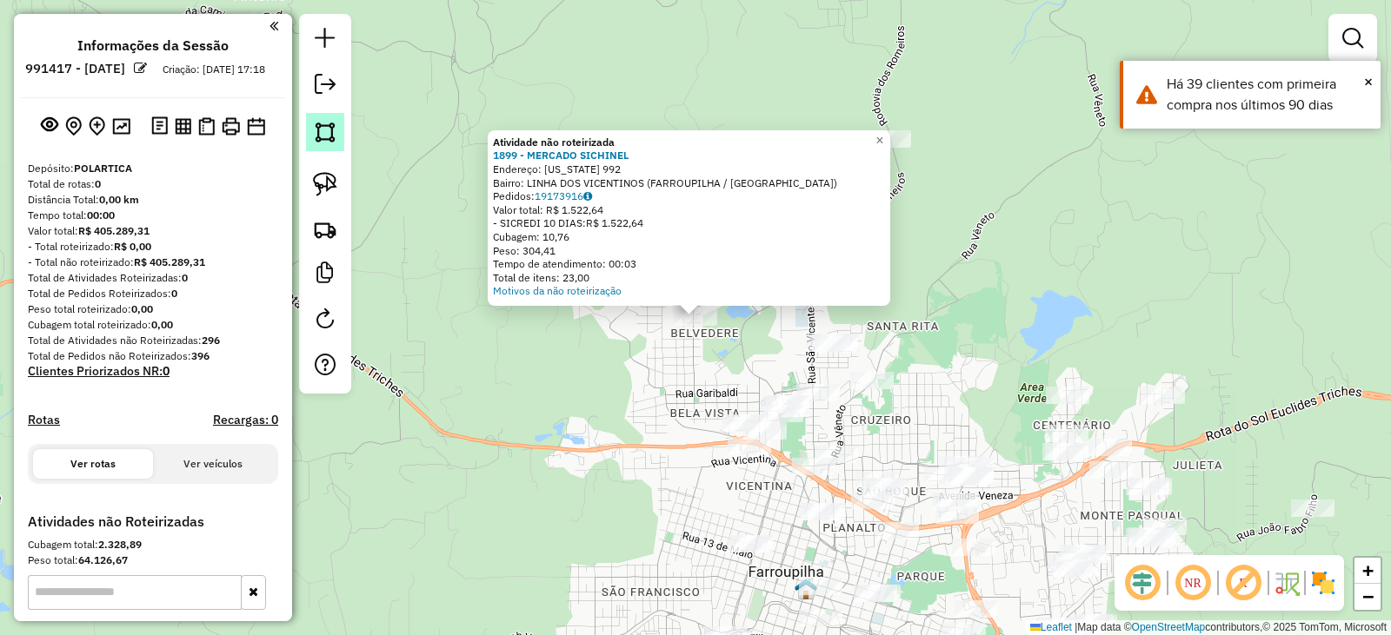
click at [334, 131] on img at bounding box center [325, 132] width 24 height 24
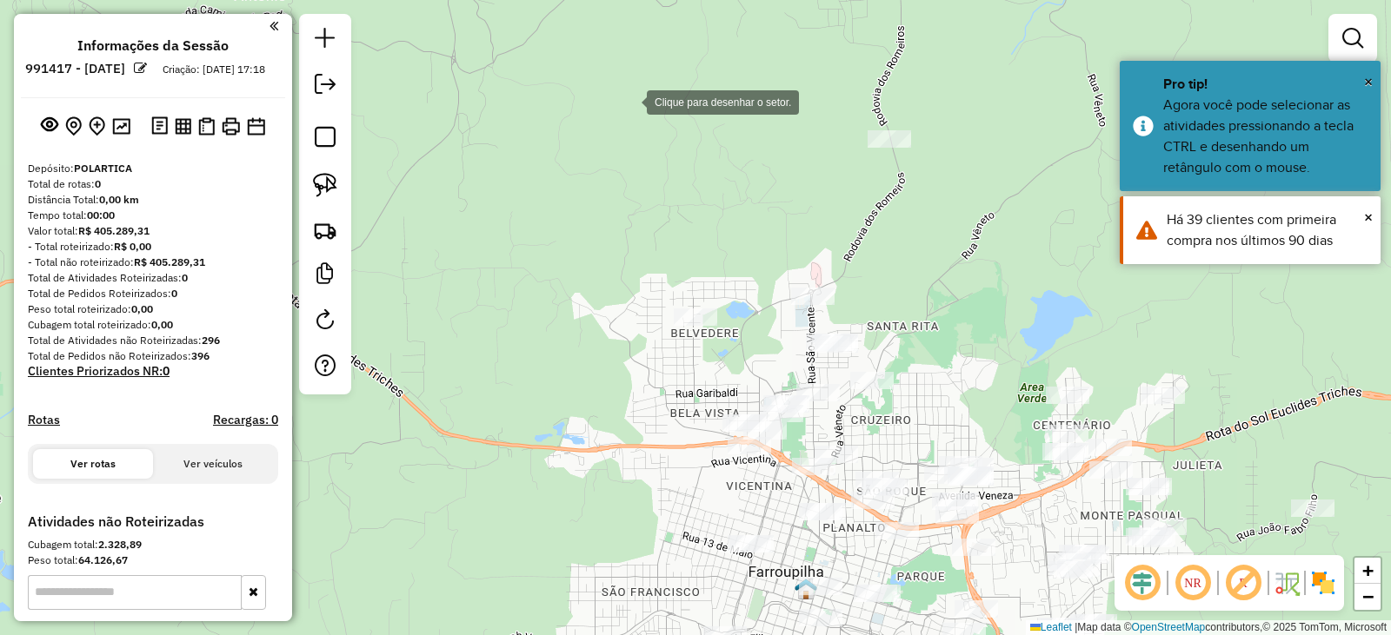
click at [629, 101] on div at bounding box center [629, 100] width 35 height 35
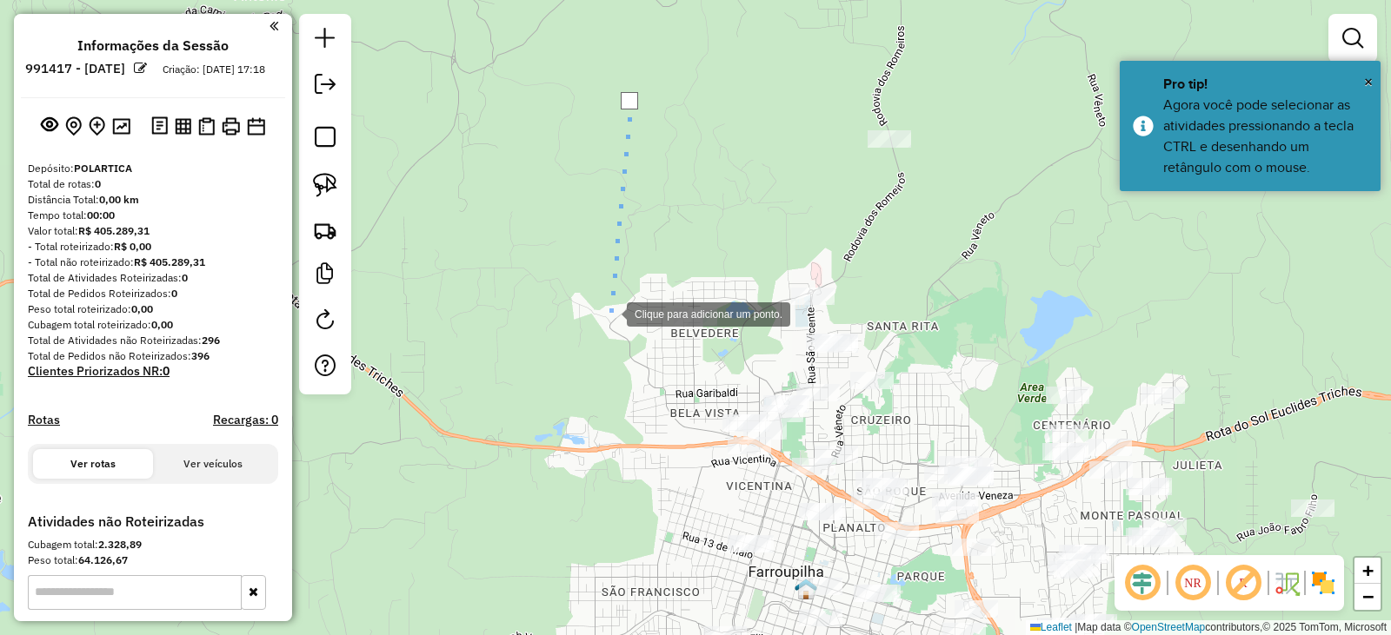
drag, startPoint x: 609, startPoint y: 313, endPoint x: 621, endPoint y: 359, distance: 47.4
click at [609, 314] on div at bounding box center [609, 312] width 35 height 35
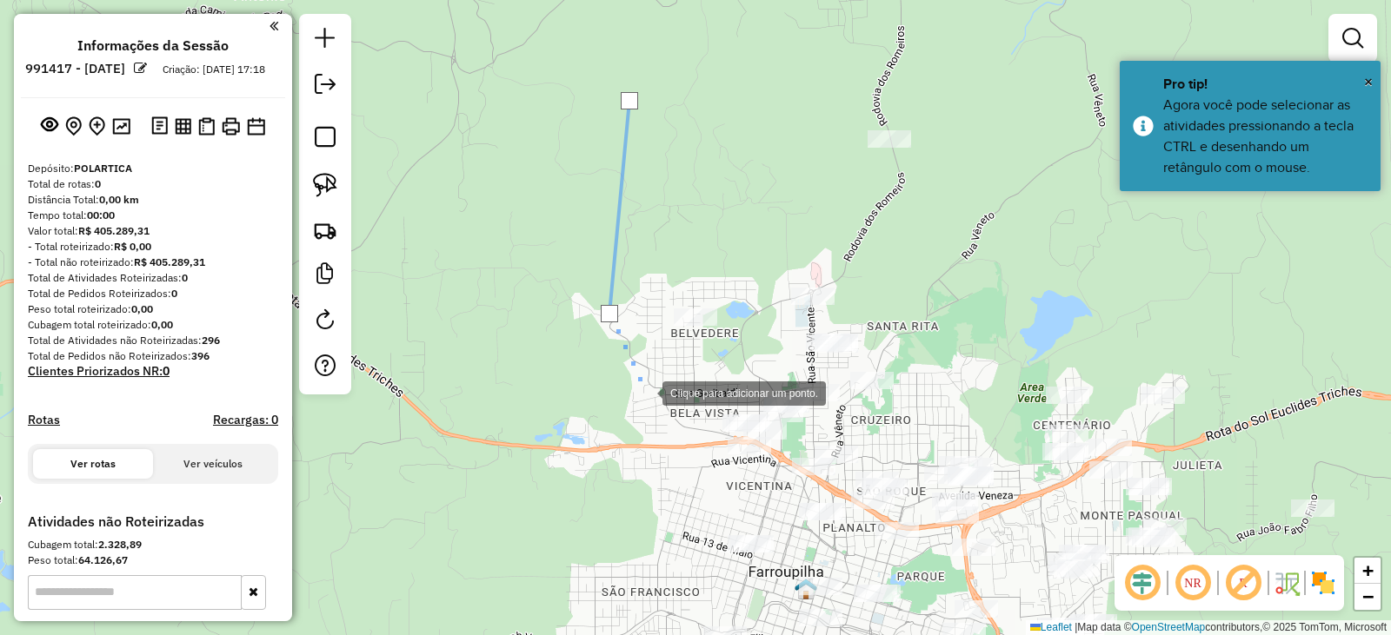
click at [646, 392] on div at bounding box center [644, 392] width 35 height 35
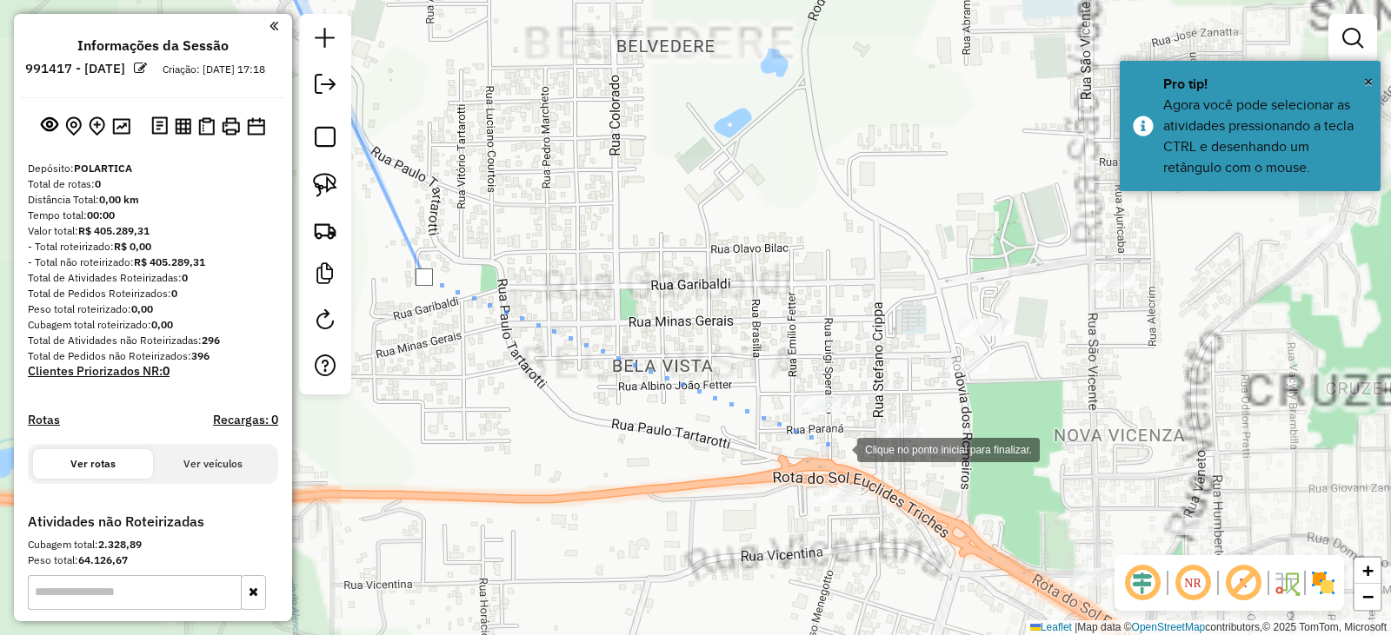
click at [840, 448] on div at bounding box center [839, 448] width 35 height 35
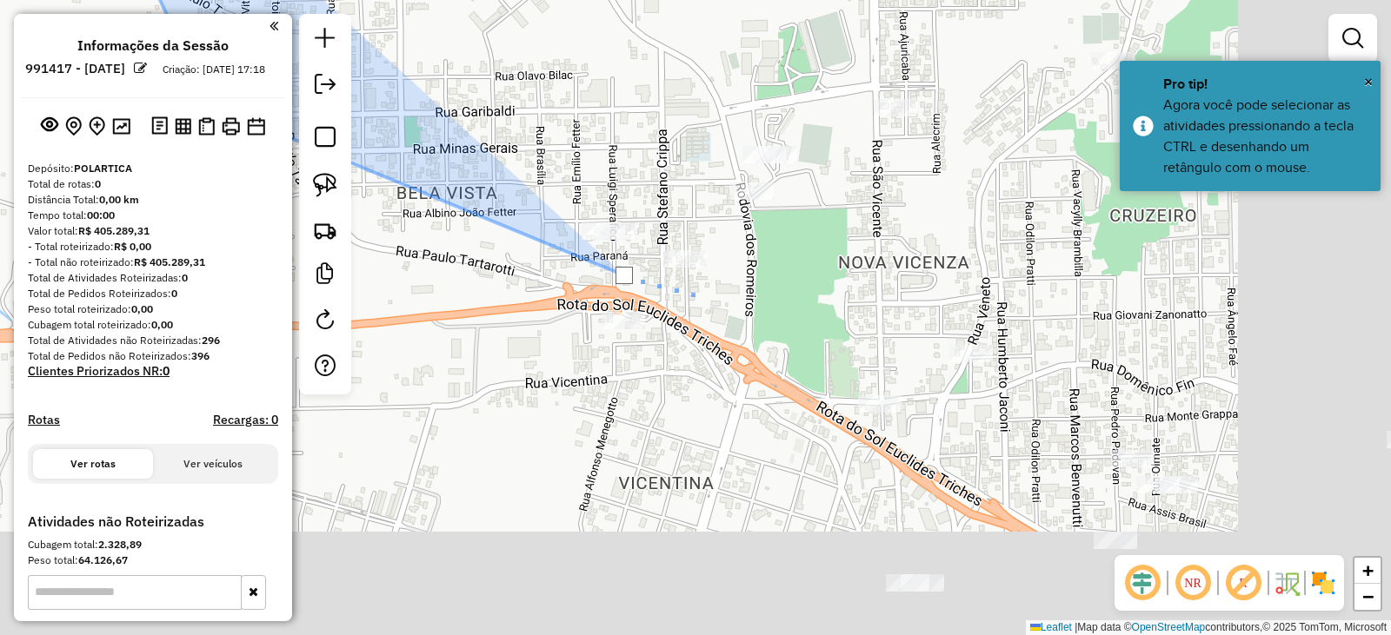
drag, startPoint x: 964, startPoint y: 491, endPoint x: 661, endPoint y: 331, distance: 342.1
click at [684, 279] on div at bounding box center [701, 296] width 35 height 35
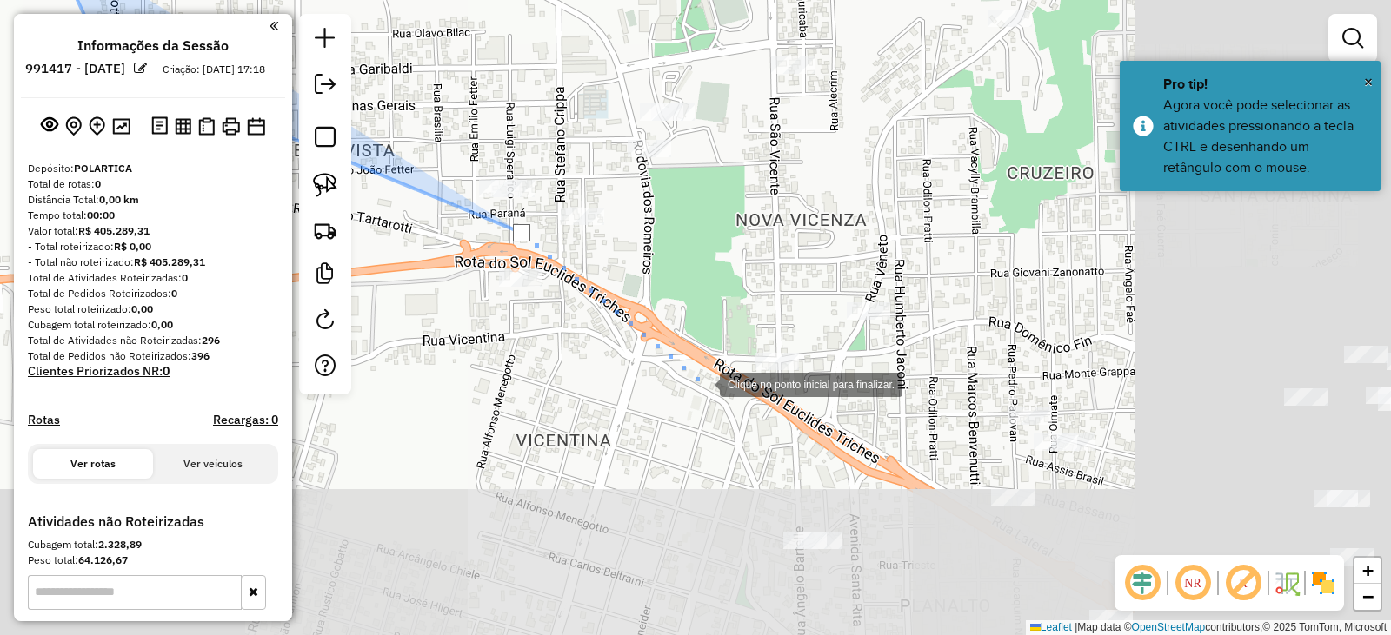
click at [707, 384] on div at bounding box center [702, 383] width 35 height 35
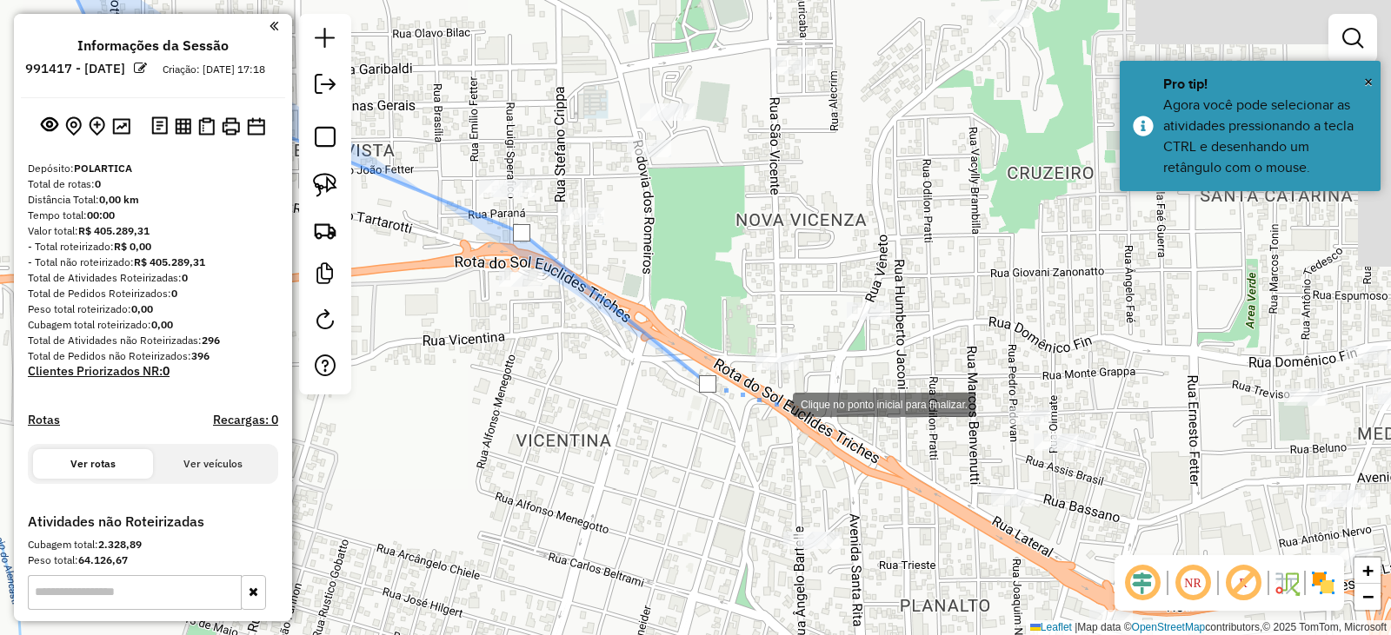
click at [793, 417] on div at bounding box center [775, 403] width 35 height 35
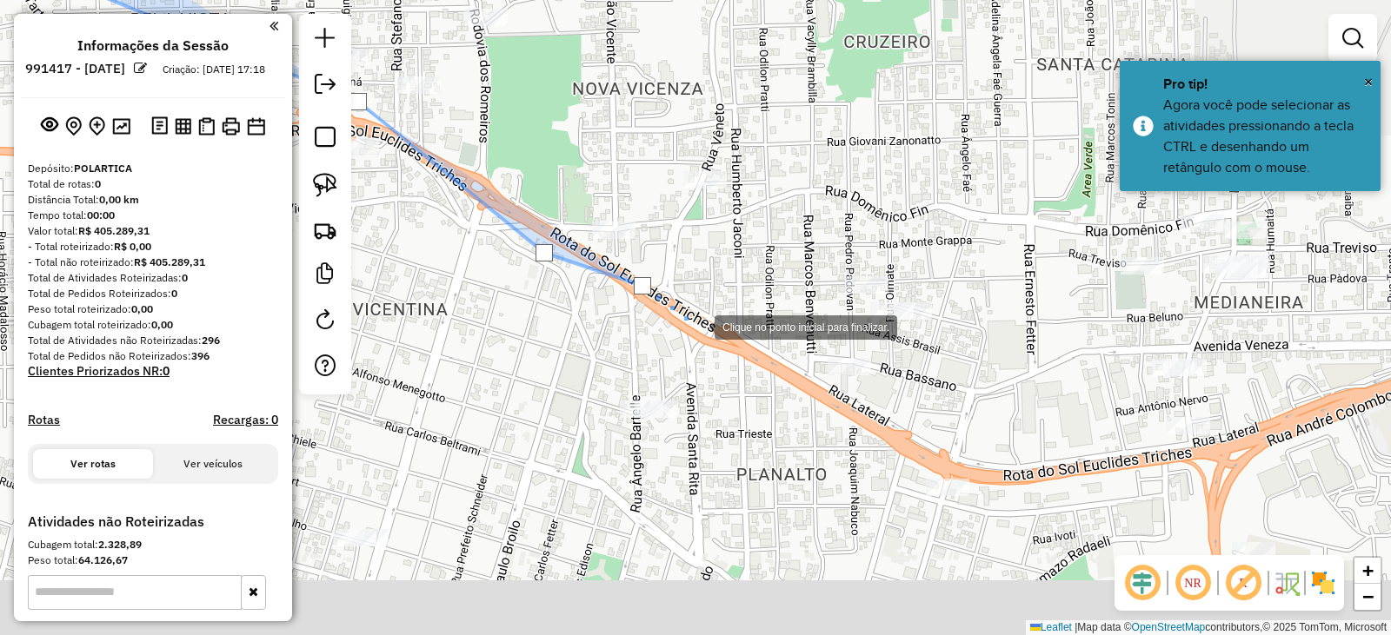
drag, startPoint x: 909, startPoint y: 485, endPoint x: 712, endPoint y: 395, distance: 216.6
click at [680, 309] on div at bounding box center [697, 326] width 35 height 35
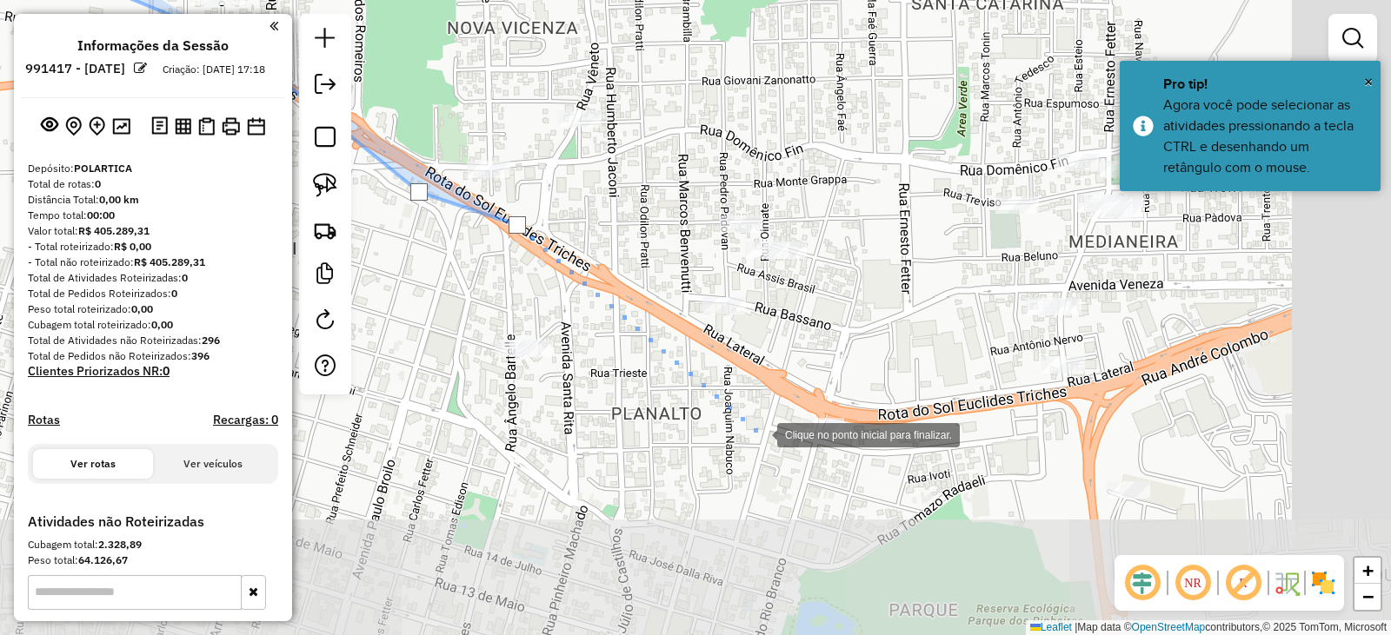
click at [761, 435] on div at bounding box center [759, 433] width 35 height 35
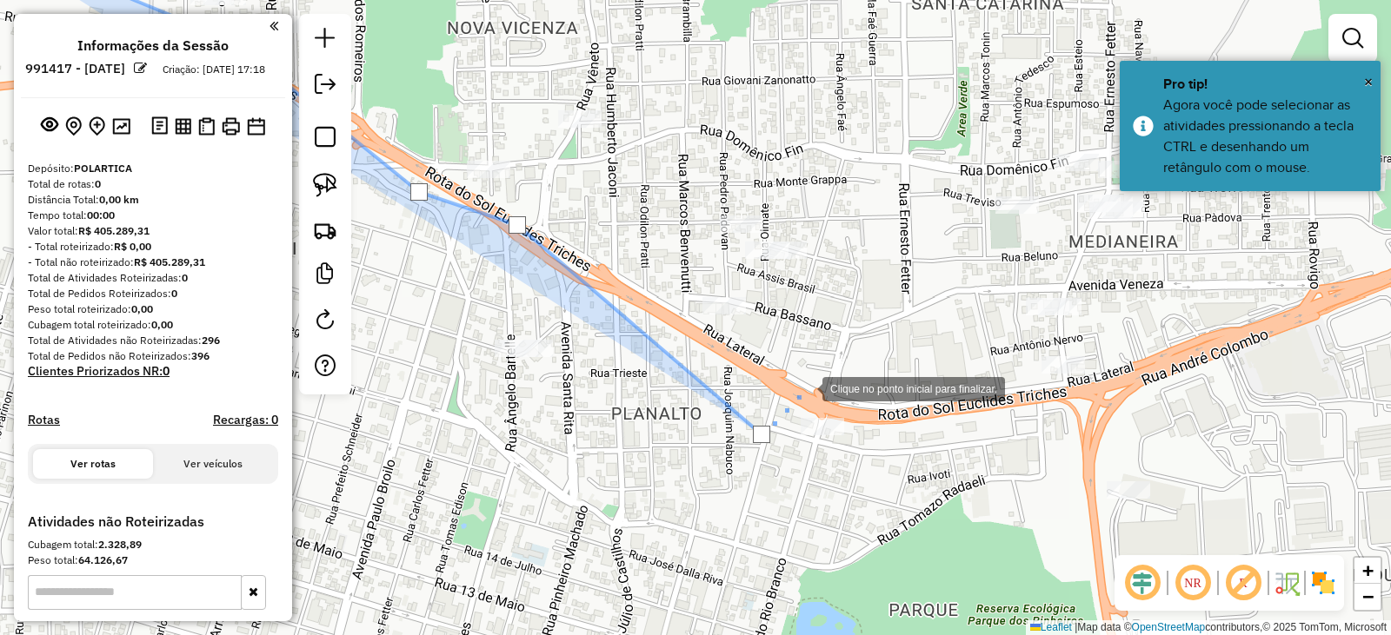
click at [805, 388] on div at bounding box center [804, 387] width 35 height 35
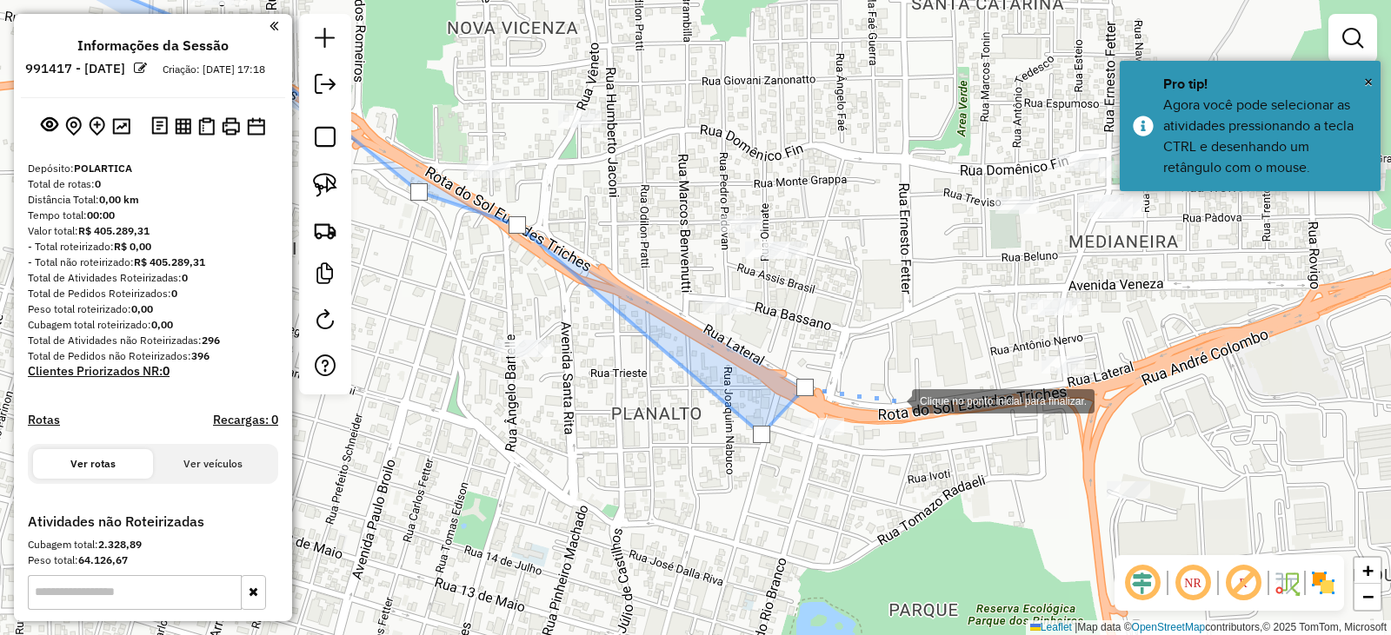
click at [894, 400] on div at bounding box center [894, 399] width 35 height 35
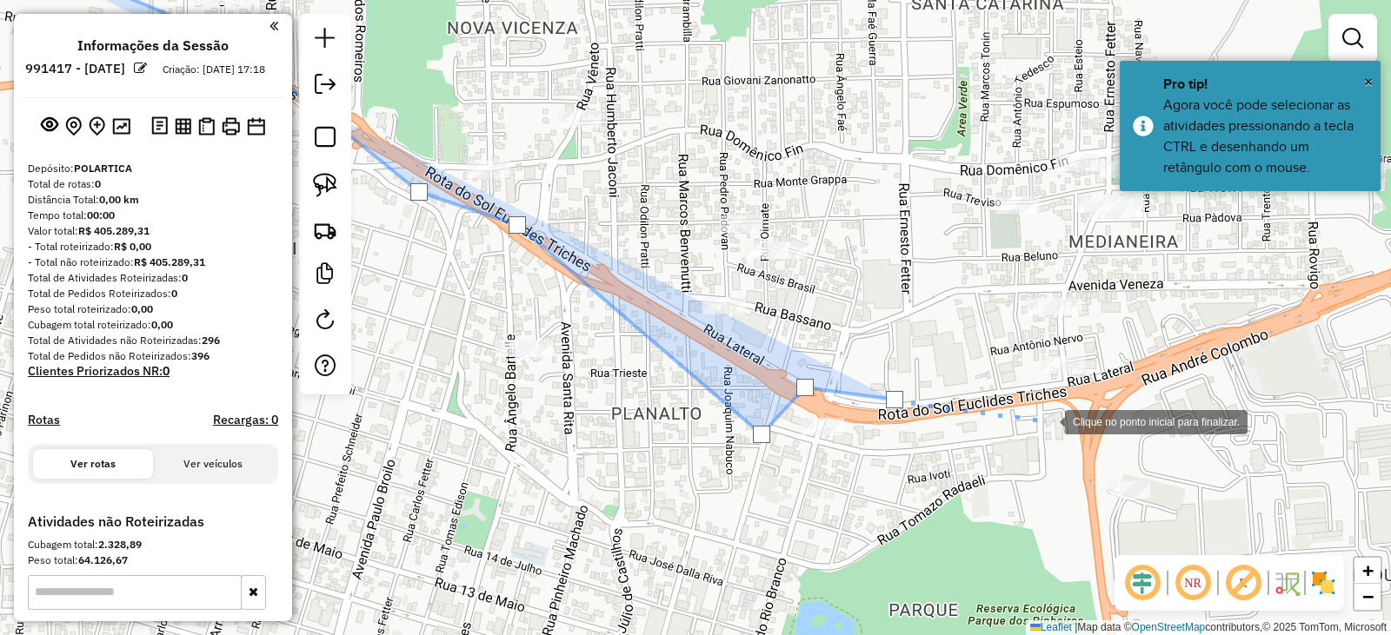
drag, startPoint x: 1047, startPoint y: 421, endPoint x: 1141, endPoint y: 399, distance: 96.3
click at [1046, 421] on div at bounding box center [1047, 420] width 35 height 35
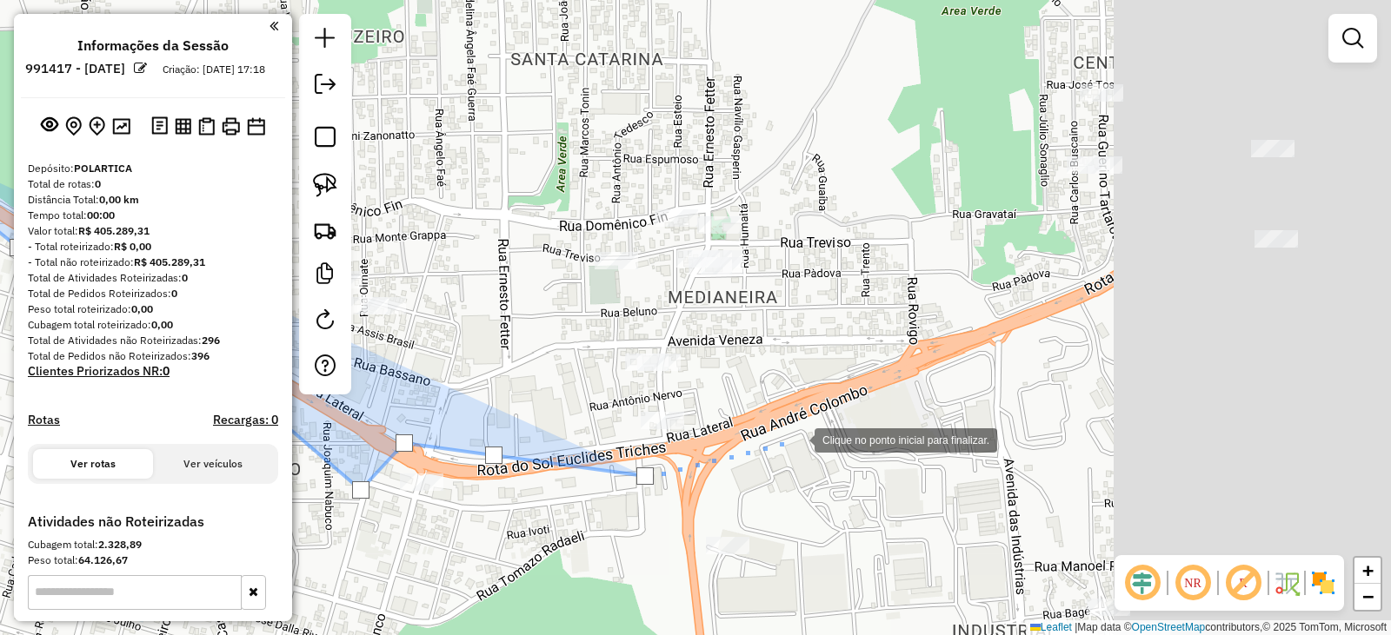
drag, startPoint x: 1199, startPoint y: 382, endPoint x: 780, endPoint y: 437, distance: 423.4
click at [798, 437] on div at bounding box center [797, 439] width 35 height 35
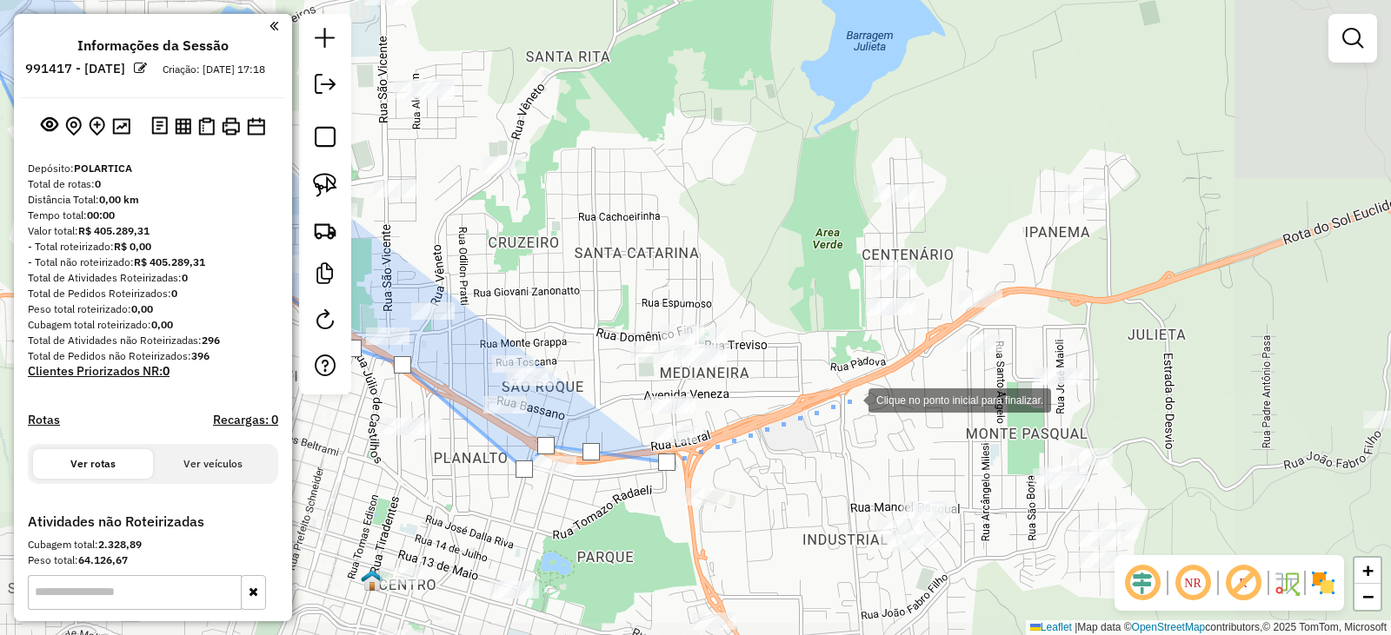
click at [851, 398] on div at bounding box center [850, 399] width 35 height 35
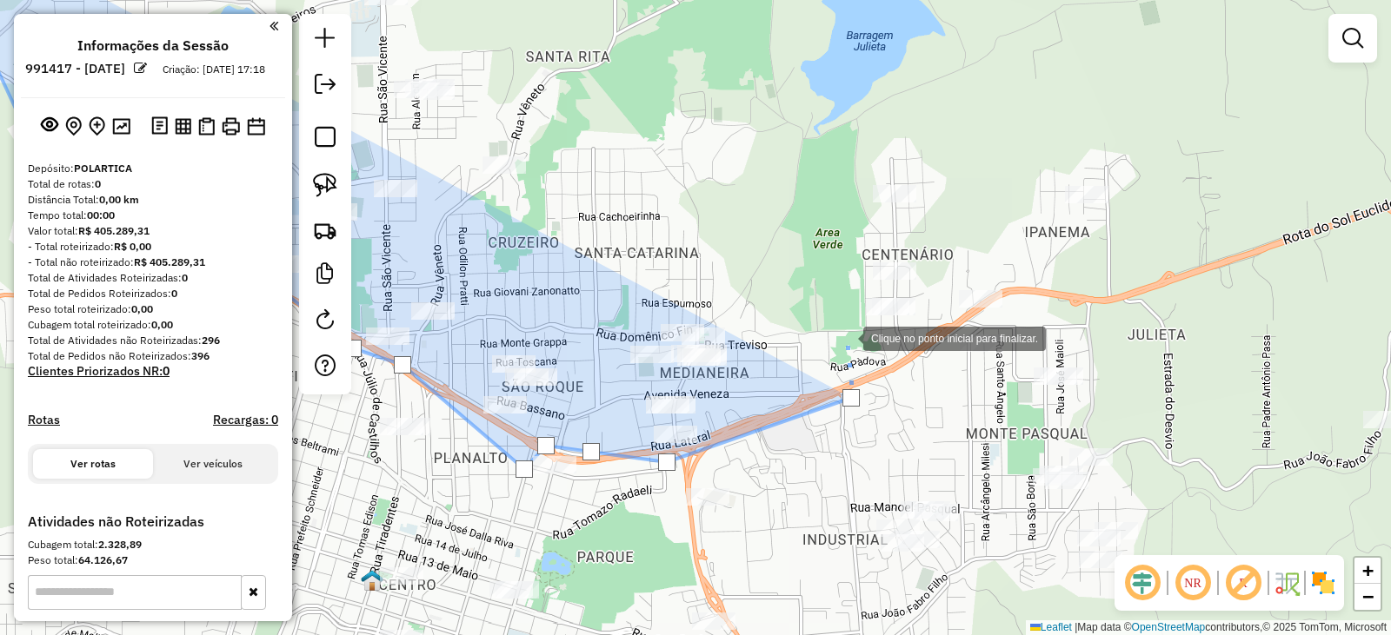
drag, startPoint x: 846, startPoint y: 337, endPoint x: 849, endPoint y: 297, distance: 40.1
click at [845, 337] on div at bounding box center [845, 337] width 35 height 35
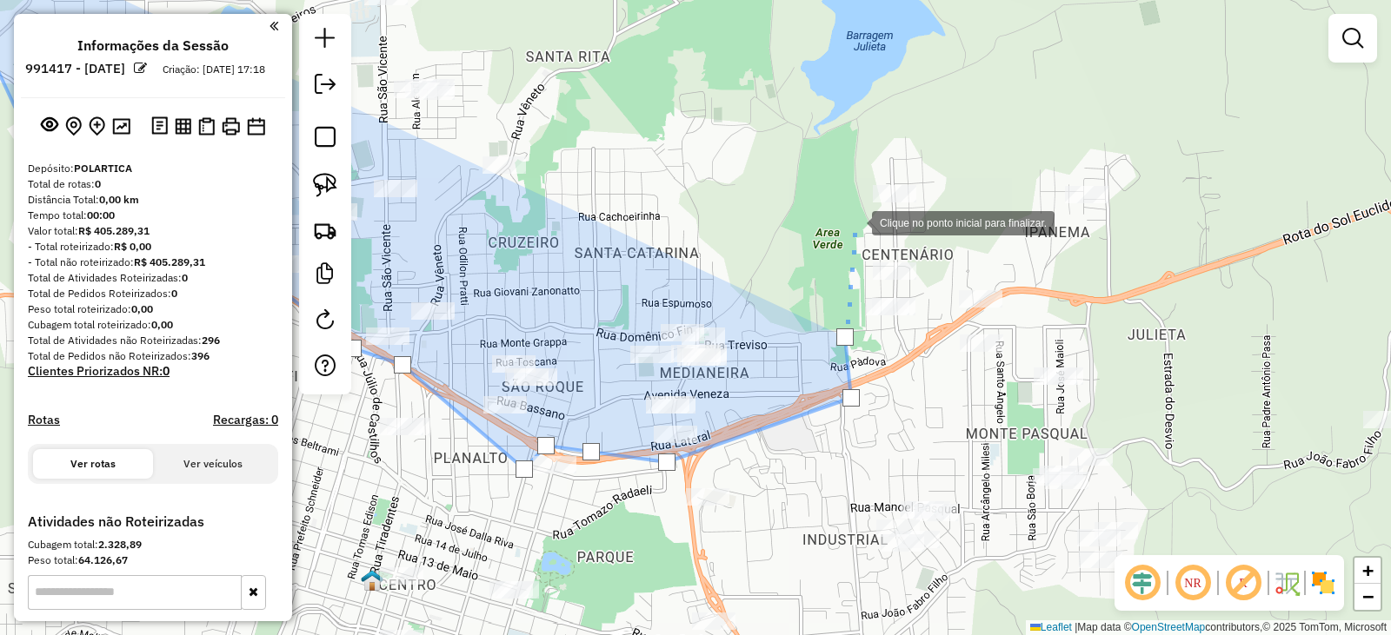
click at [858, 210] on div at bounding box center [854, 221] width 35 height 35
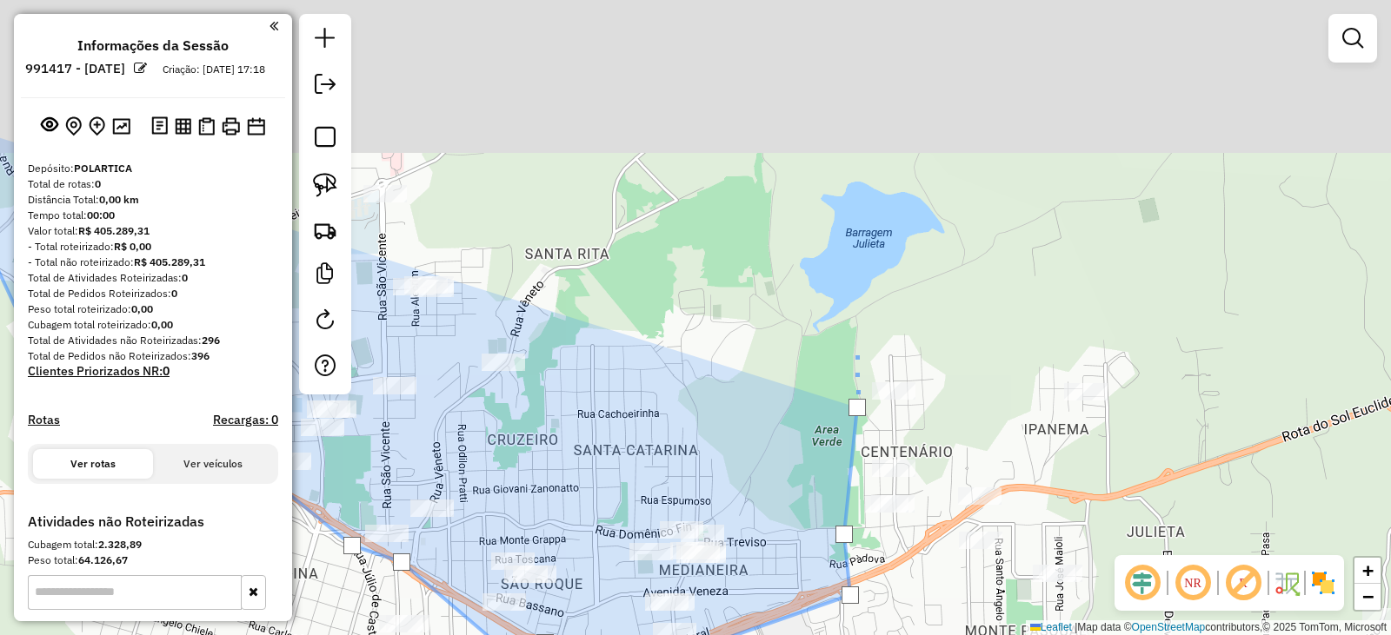
drag, startPoint x: 855, startPoint y: 200, endPoint x: 836, endPoint y: 400, distance: 200.8
click at [853, 388] on div "Clique no ponto inicial para finalizar. Janela de atendimento Grade de atendime…" at bounding box center [695, 317] width 1391 height 635
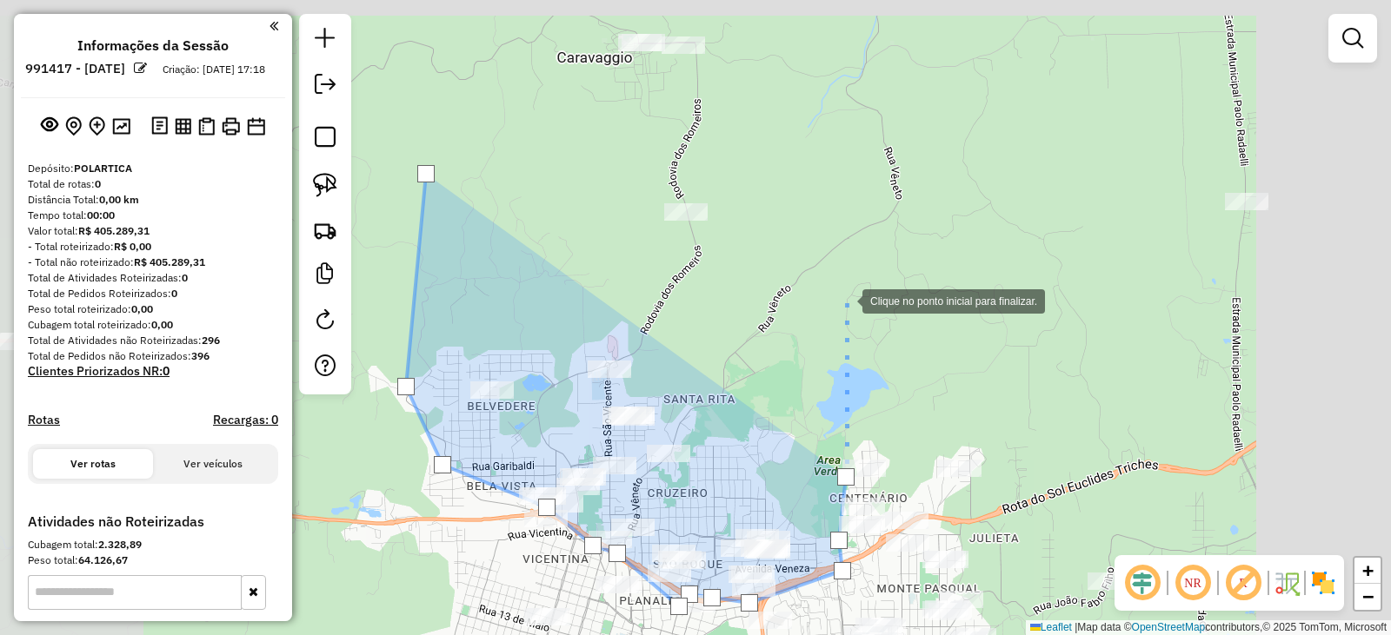
click at [854, 282] on div at bounding box center [844, 299] width 35 height 35
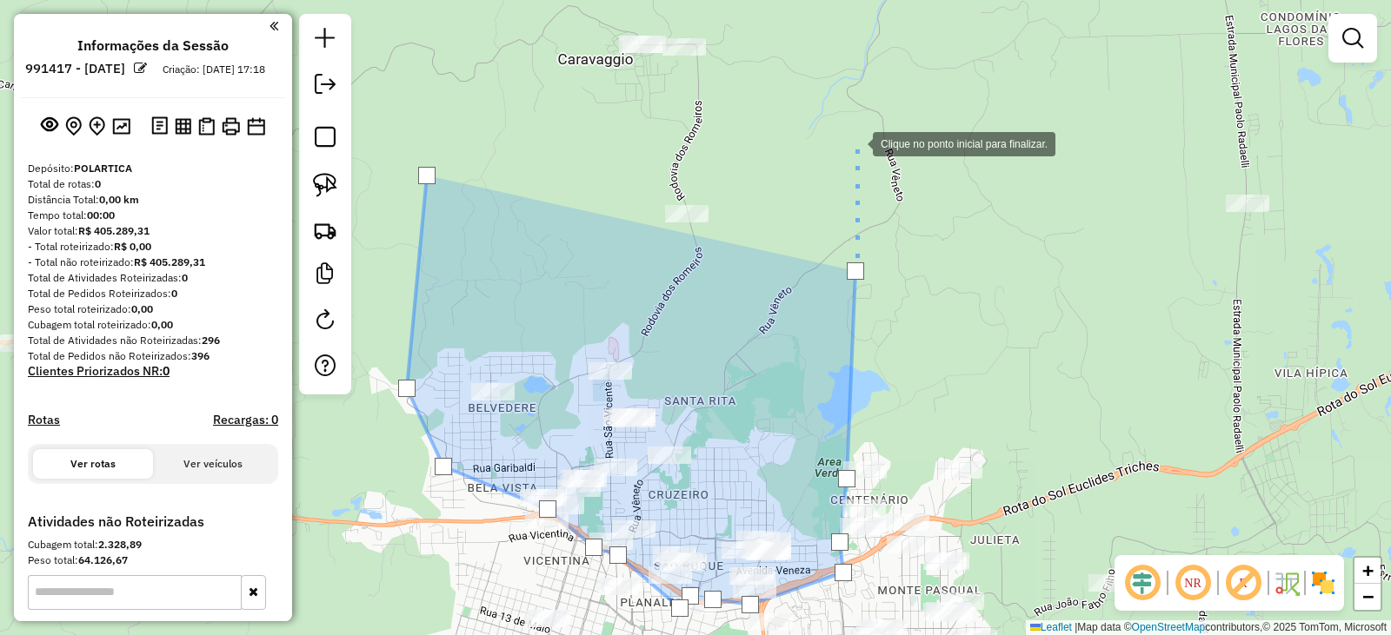
drag, startPoint x: 853, startPoint y: 139, endPoint x: 849, endPoint y: 267, distance: 127.8
click at [860, 160] on div at bounding box center [855, 142] width 35 height 35
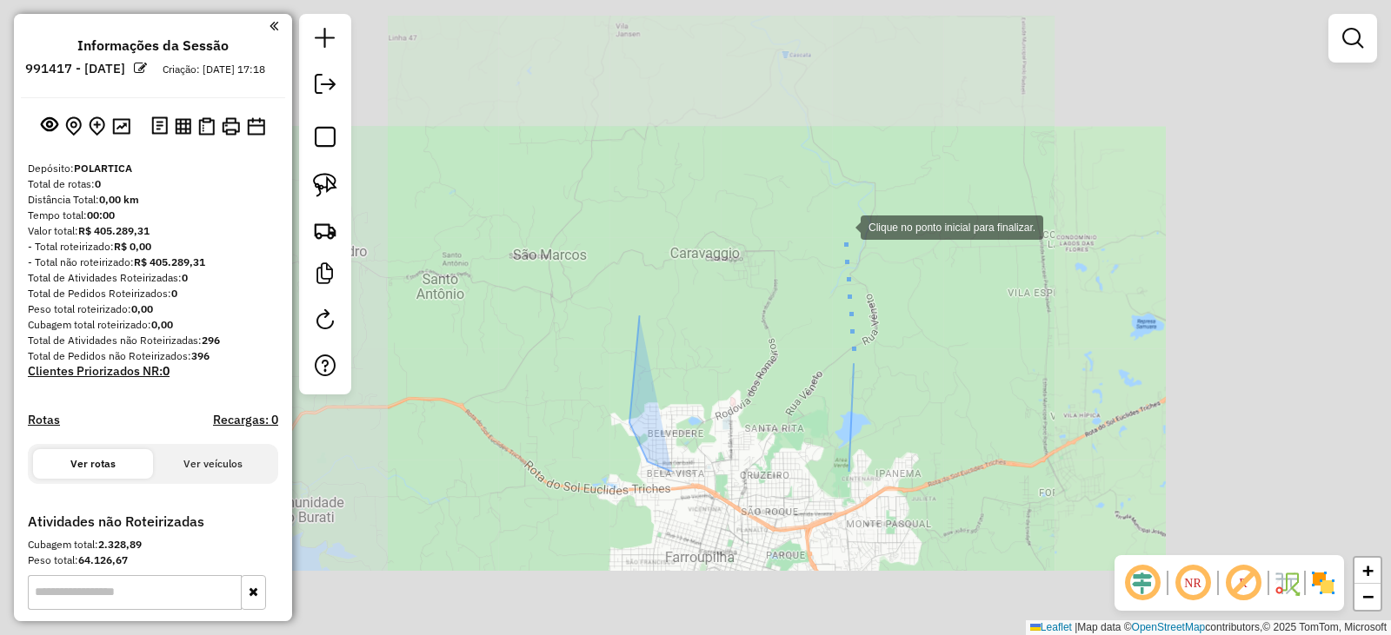
click at [842, 209] on div at bounding box center [843, 226] width 35 height 35
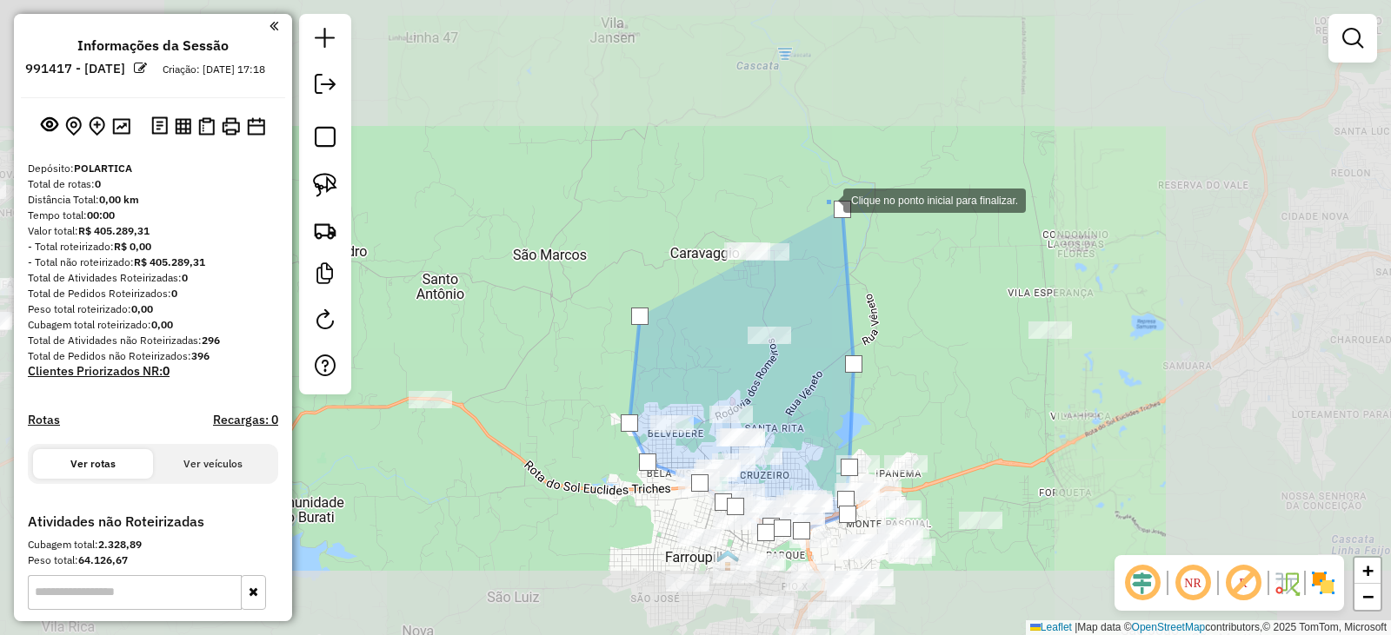
click at [808, 182] on div at bounding box center [825, 199] width 35 height 35
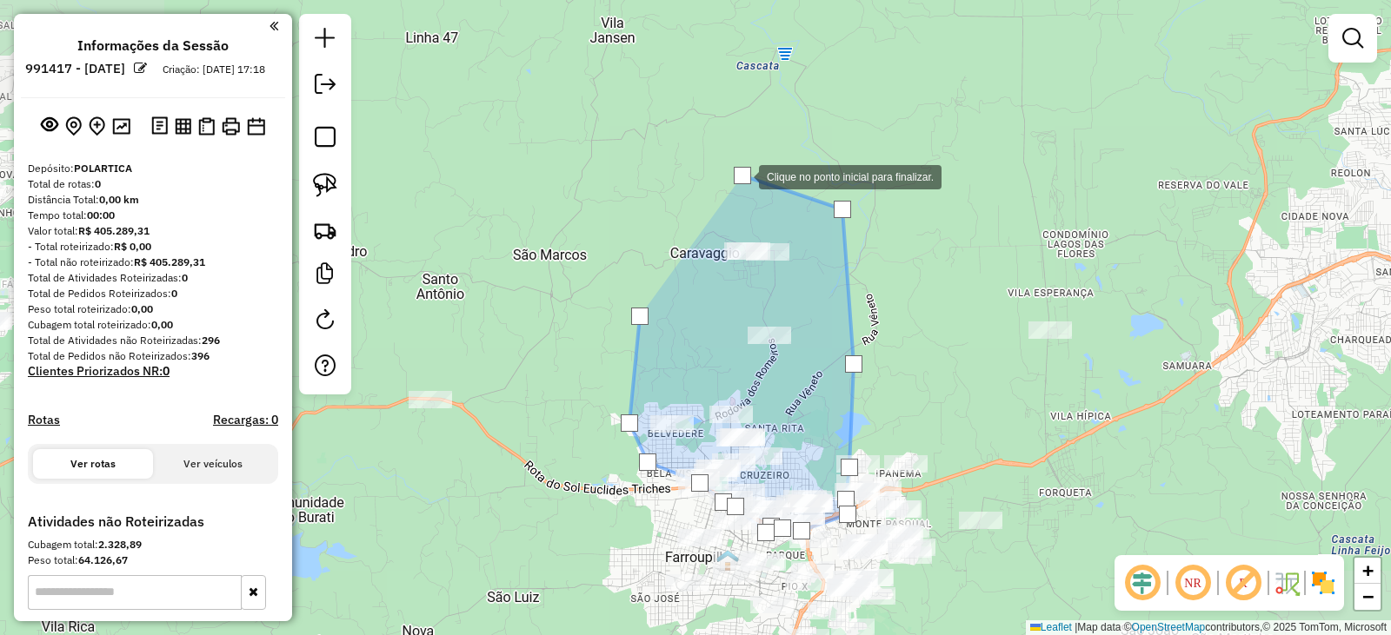
click at [724, 179] on div at bounding box center [741, 175] width 35 height 35
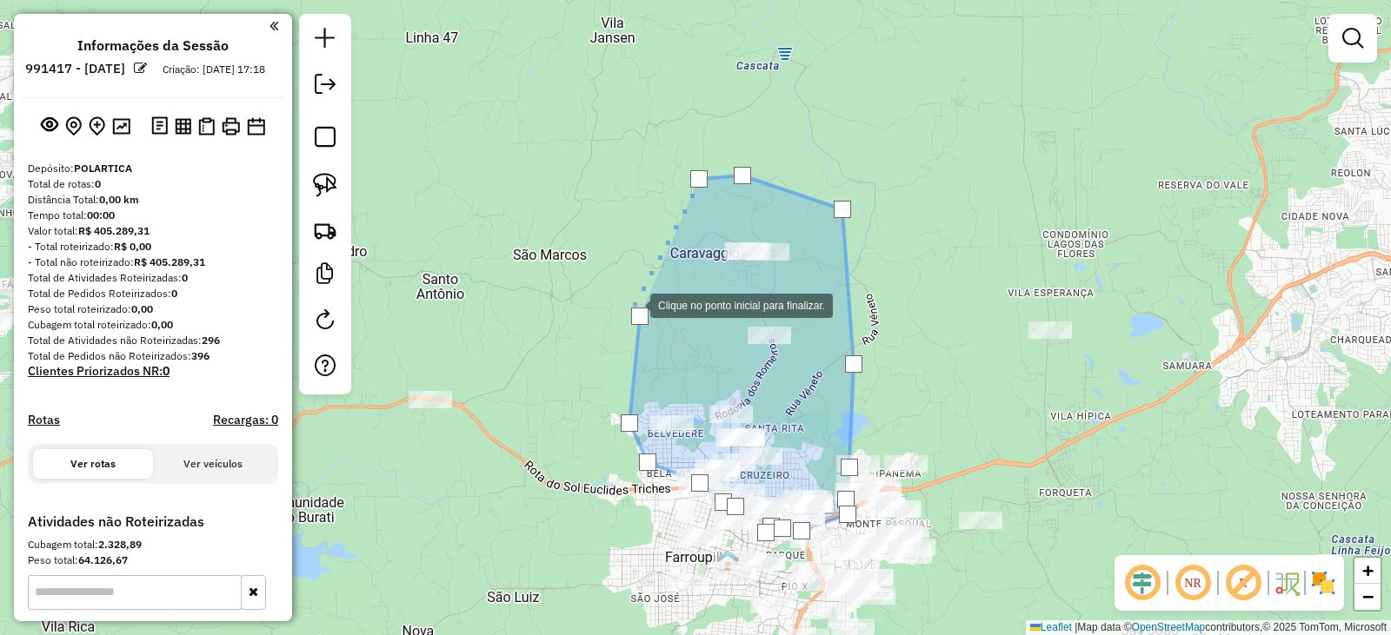
click at [633, 304] on div at bounding box center [632, 304] width 35 height 35
click at [641, 315] on div at bounding box center [639, 316] width 17 height 17
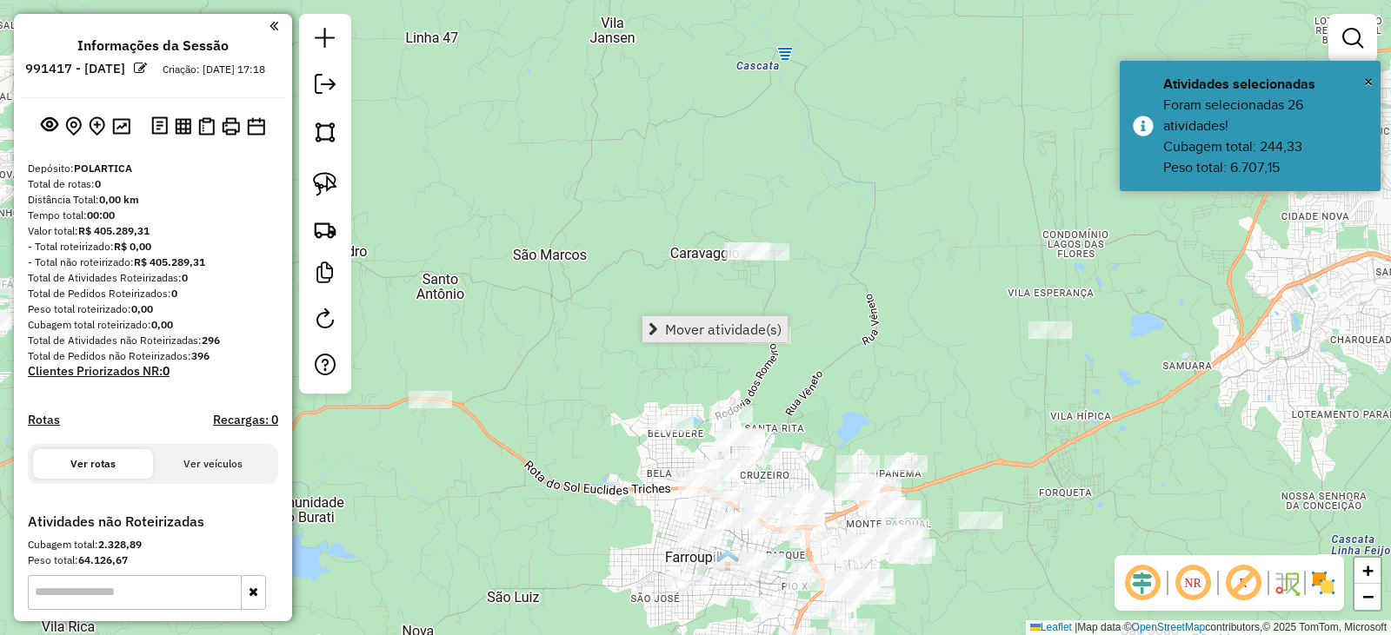
click at [668, 329] on span "Mover atividade(s)" at bounding box center [723, 329] width 116 height 14
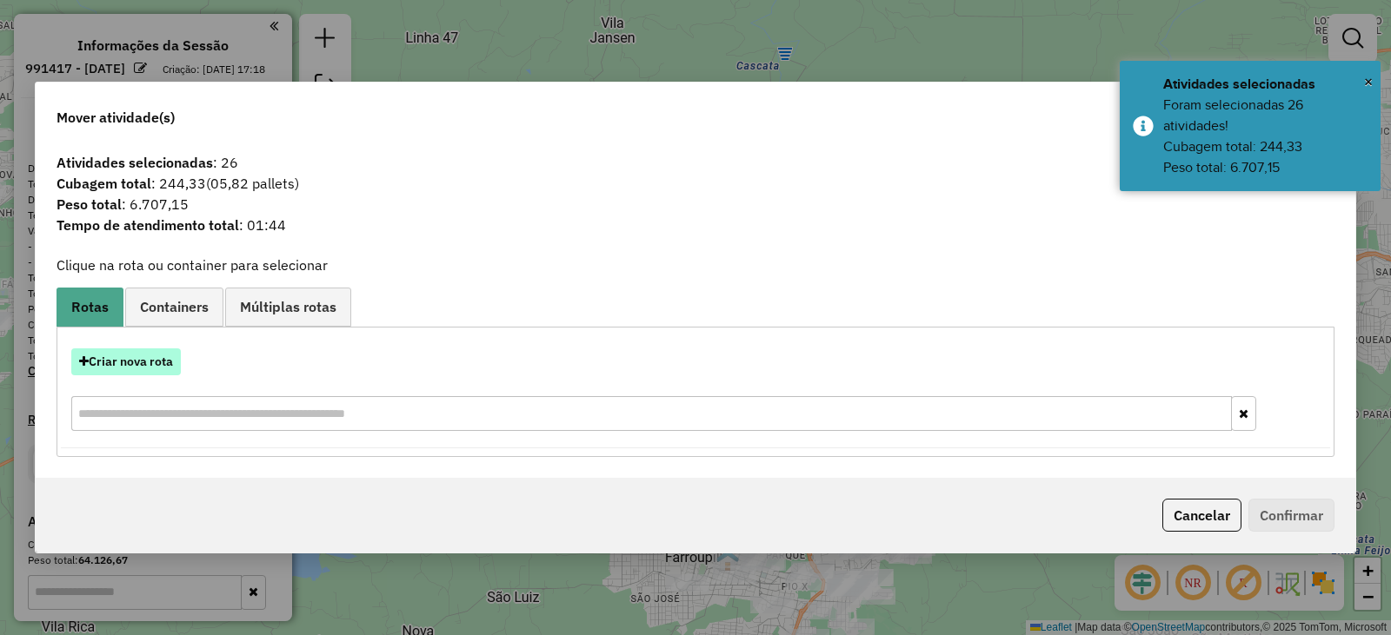
click at [152, 364] on button "Criar nova rota" at bounding box center [126, 362] width 110 height 27
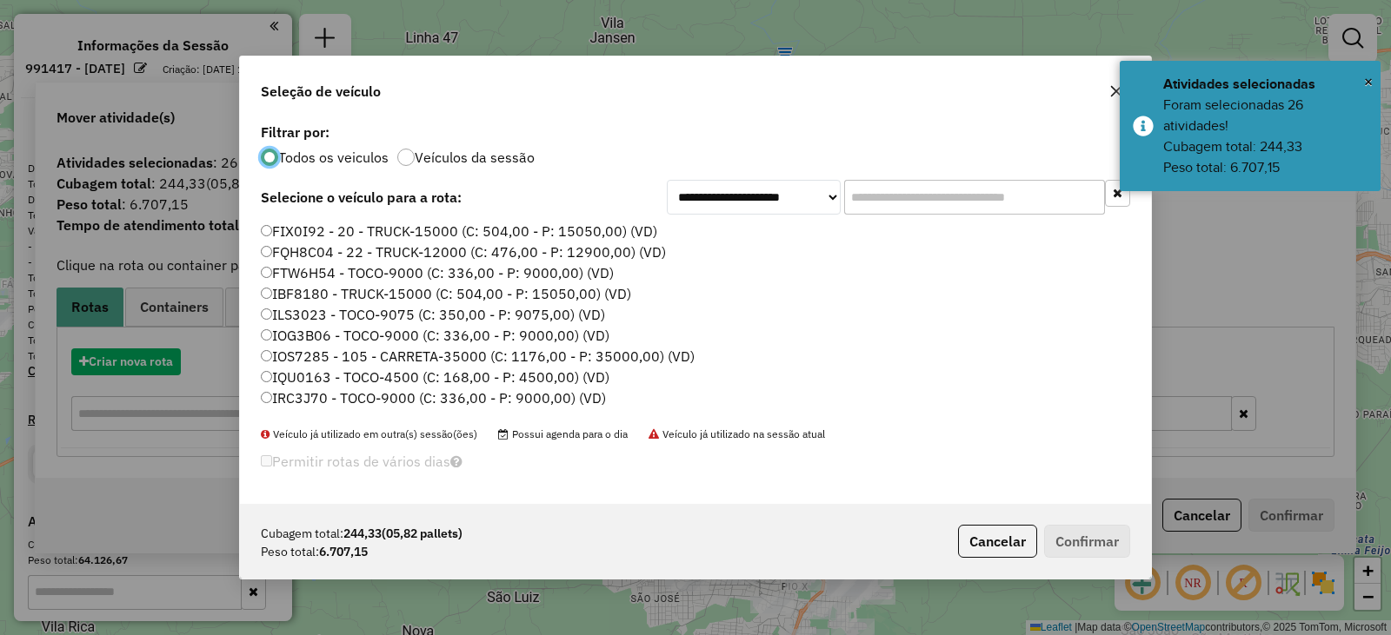
scroll to position [10, 5]
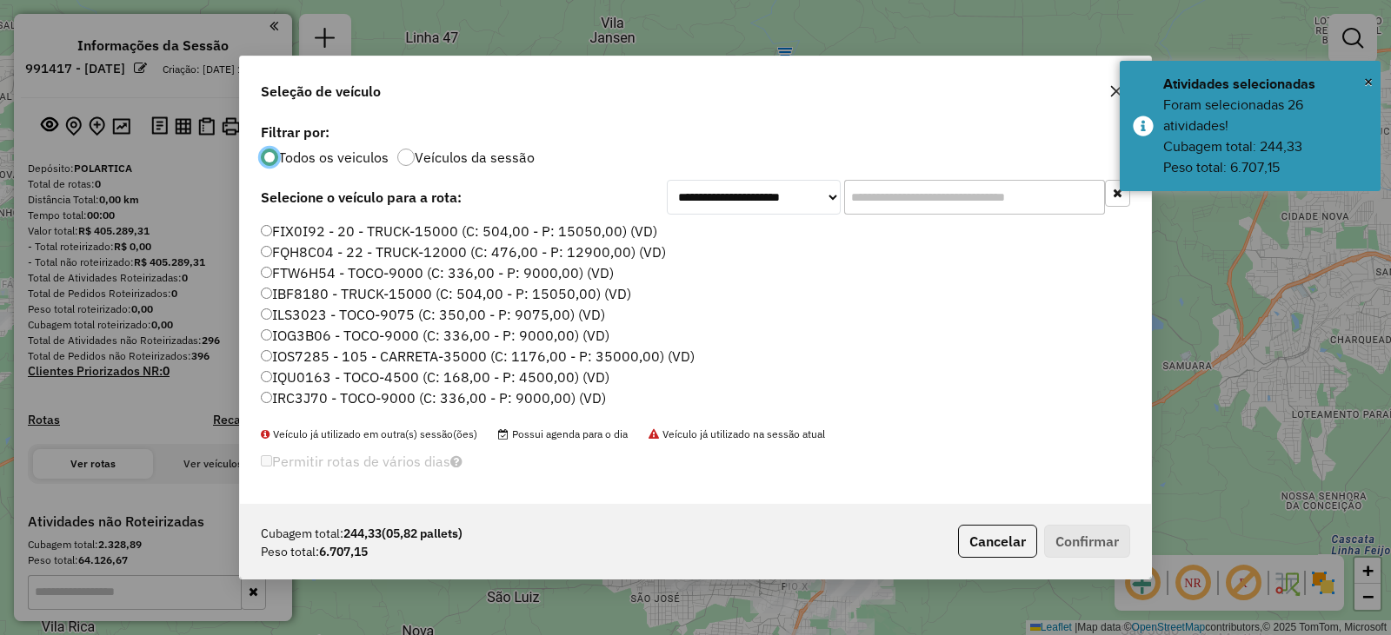
click at [306, 273] on label "FTW6H54 - TOCO-9000 (C: 336,00 - P: 9000,00) (VD)" at bounding box center [437, 272] width 353 height 21
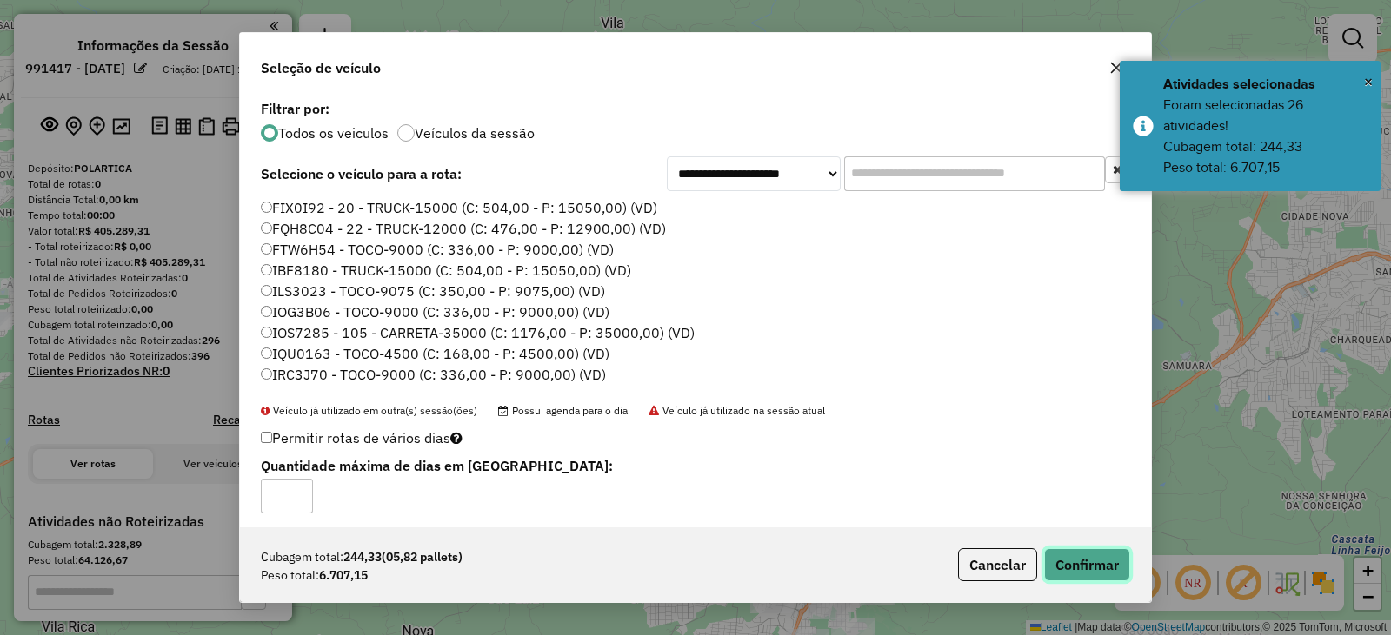
click at [1102, 568] on button "Confirmar" at bounding box center [1087, 564] width 86 height 33
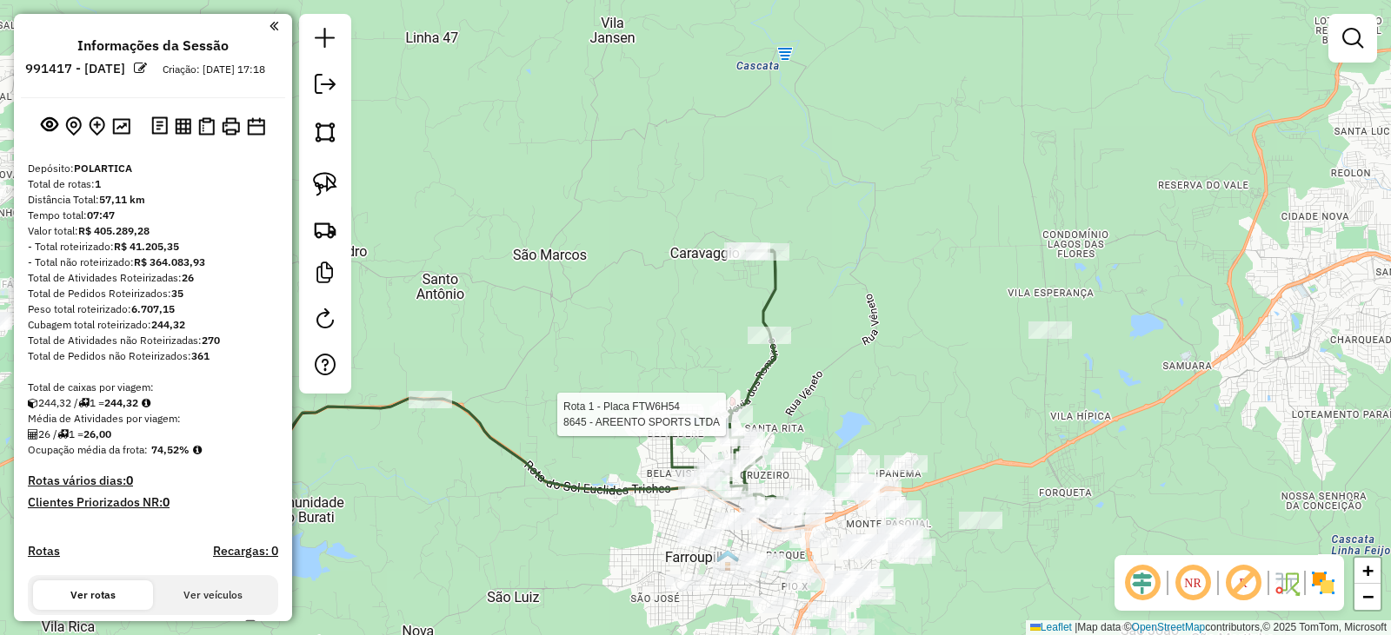
select select "**********"
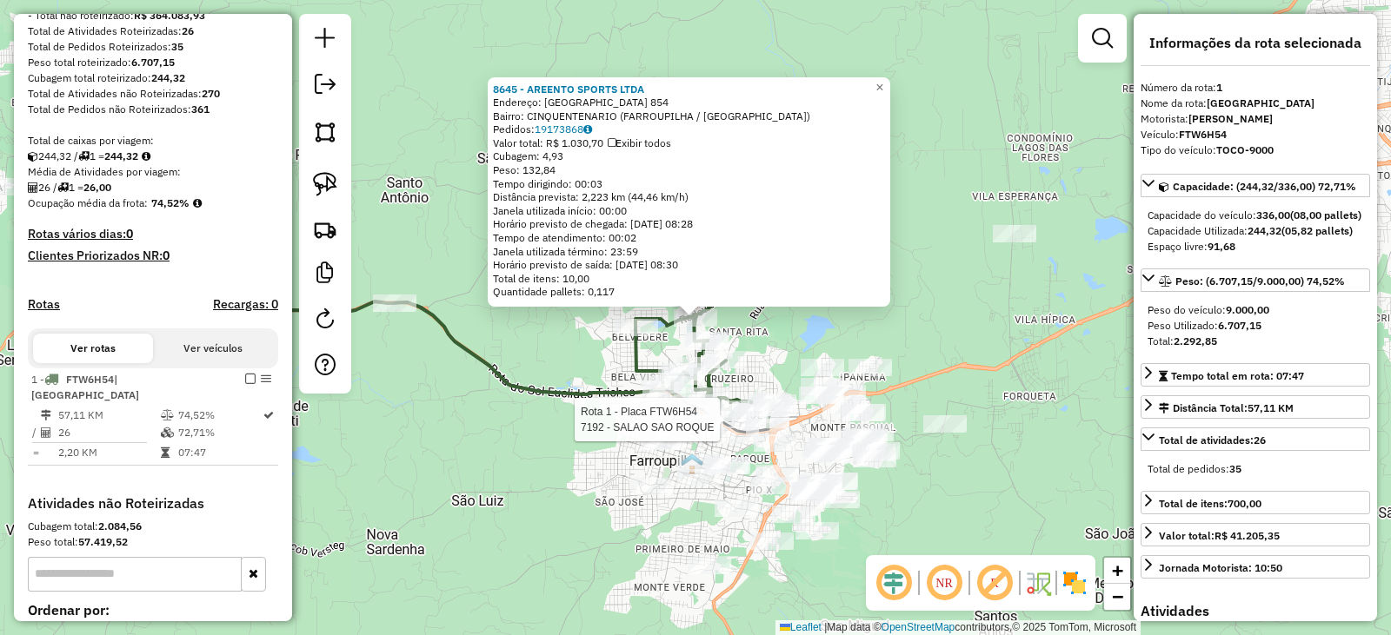
scroll to position [448, 0]
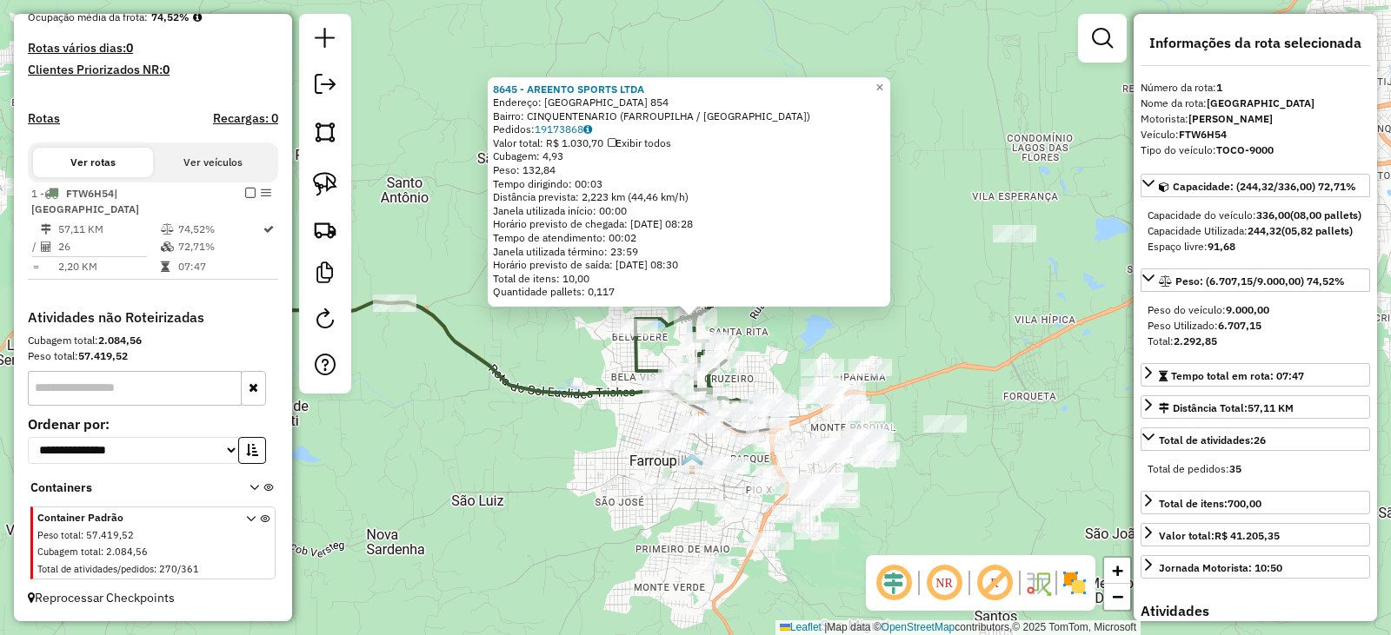
click at [1047, 379] on div "8645 - AREENTO SPORTS LTDA Endereço: SAO VICENTE 854 Bairro: CINQUENTENARIO (FA…" at bounding box center [695, 317] width 1391 height 635
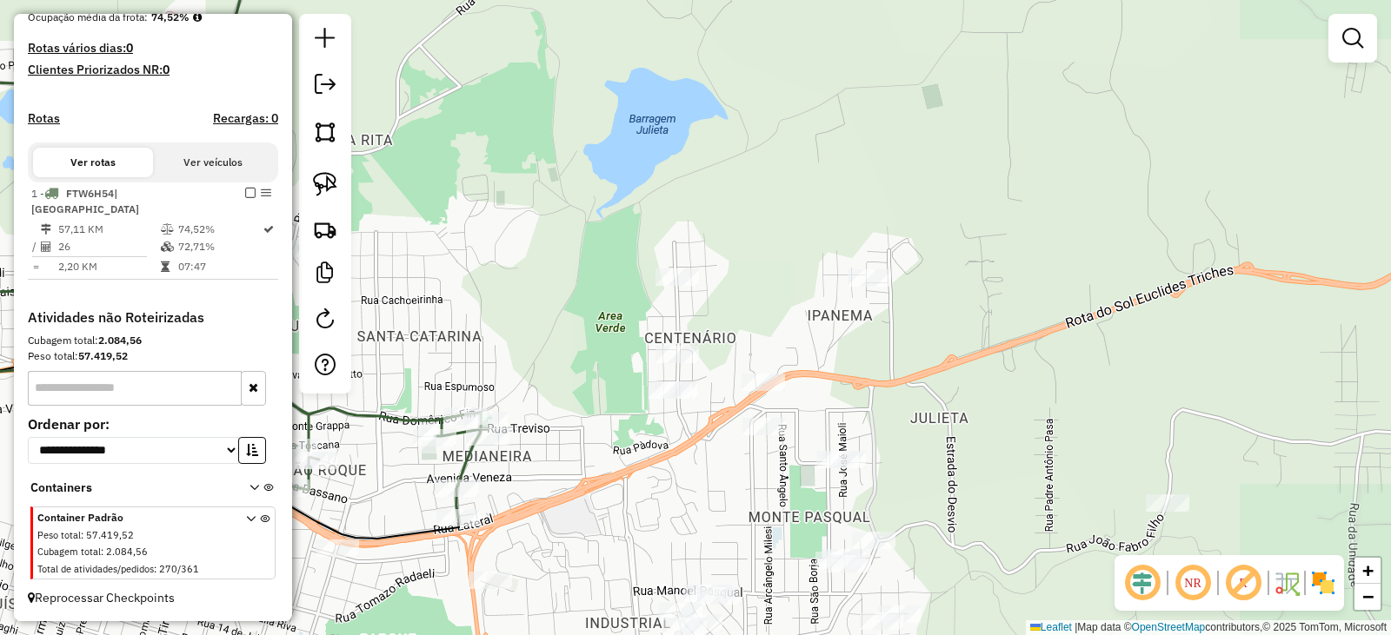
click at [688, 286] on div at bounding box center [676, 277] width 43 height 17
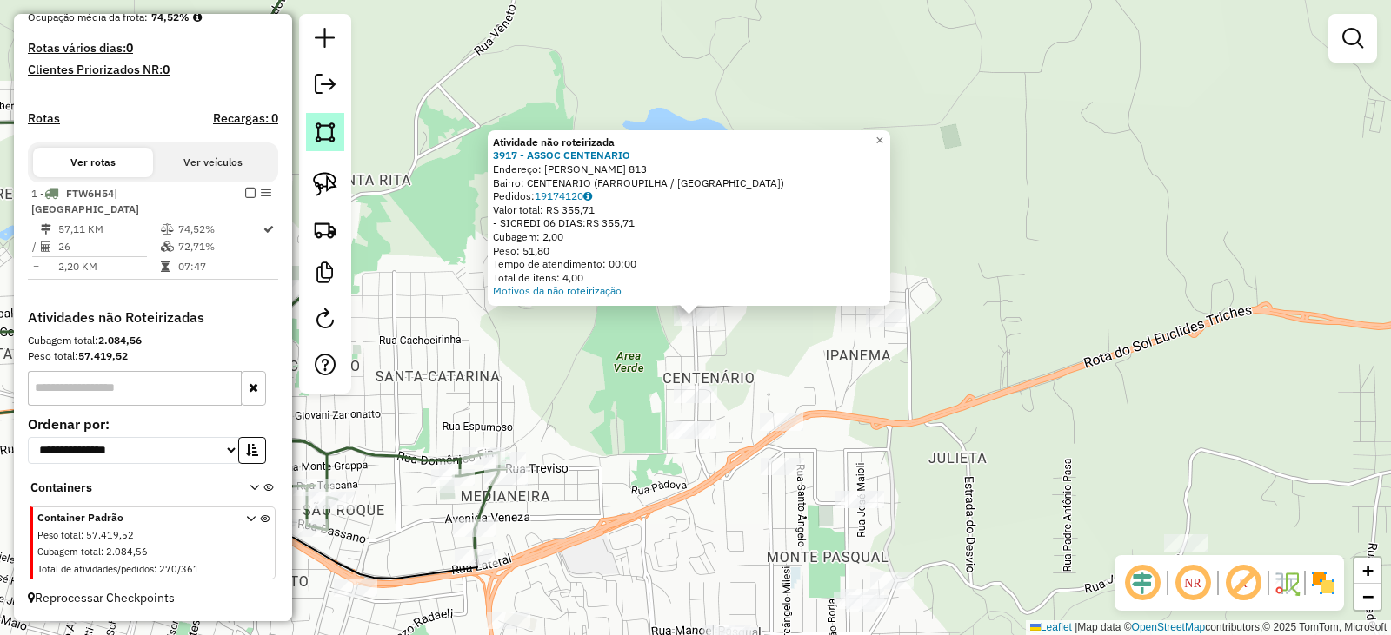
click at [334, 137] on img at bounding box center [325, 132] width 24 height 24
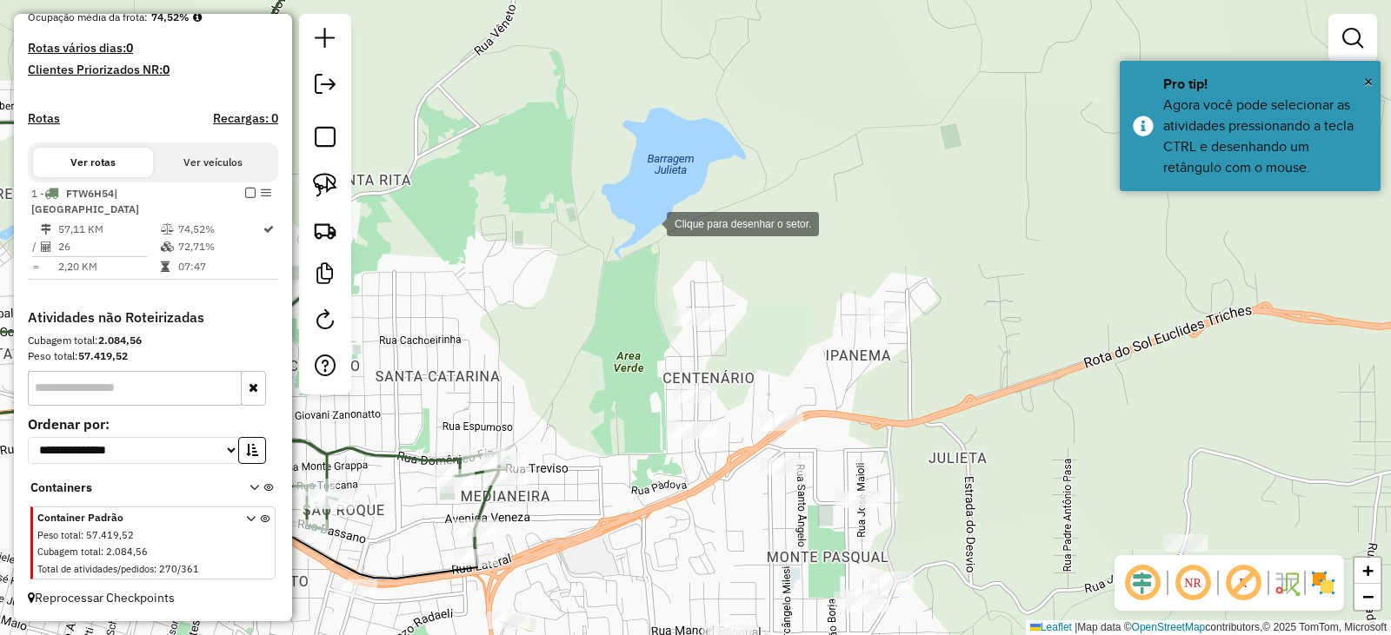
click at [643, 227] on div at bounding box center [649, 222] width 35 height 35
click at [708, 231] on div at bounding box center [691, 226] width 35 height 35
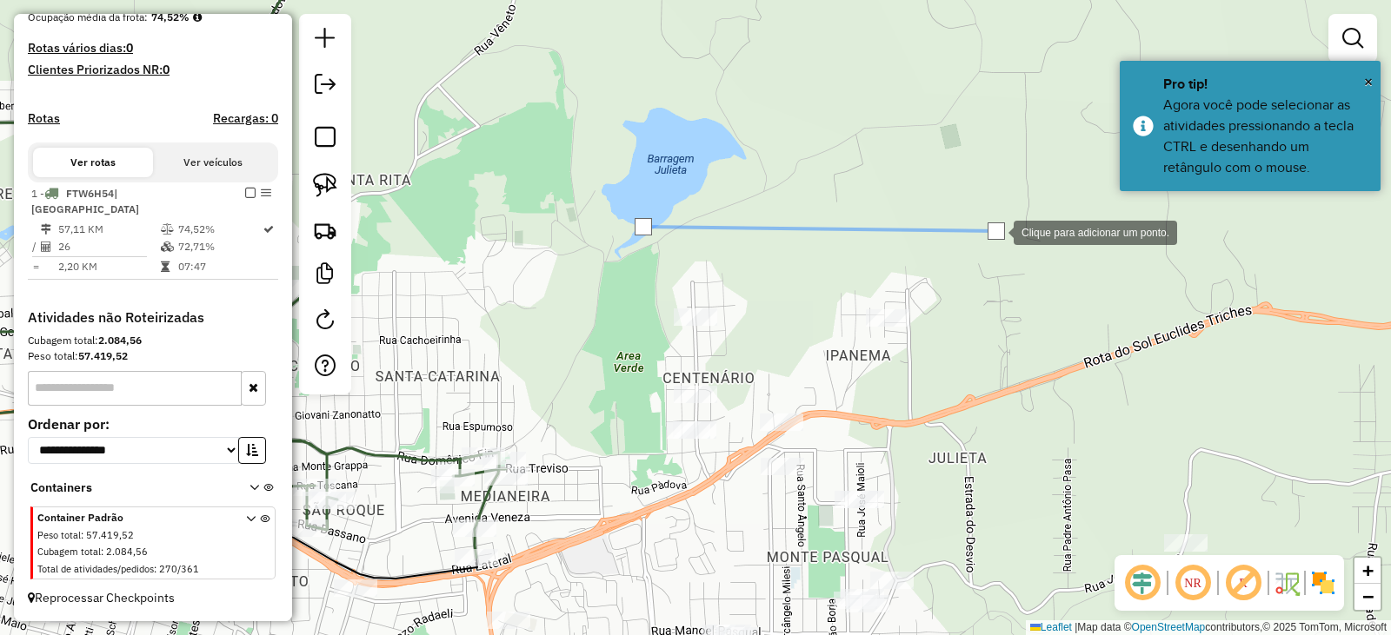
click at [986, 249] on div at bounding box center [996, 231] width 35 height 35
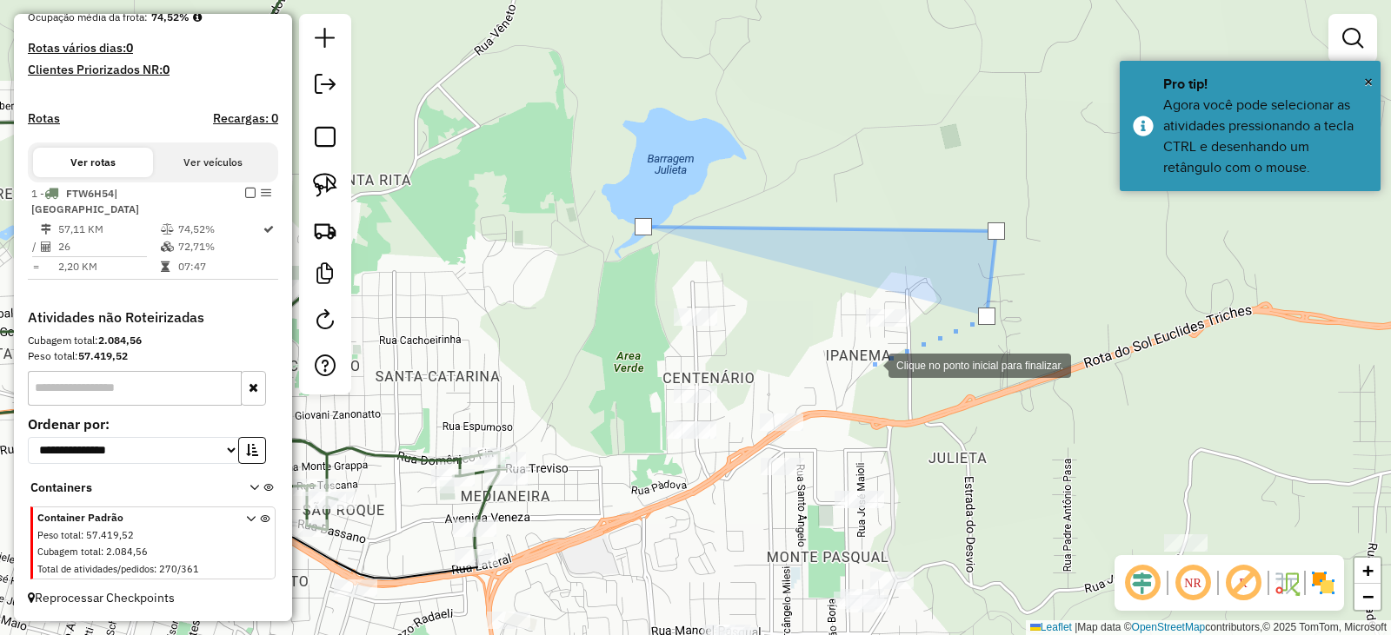
click at [871, 364] on div at bounding box center [870, 364] width 35 height 35
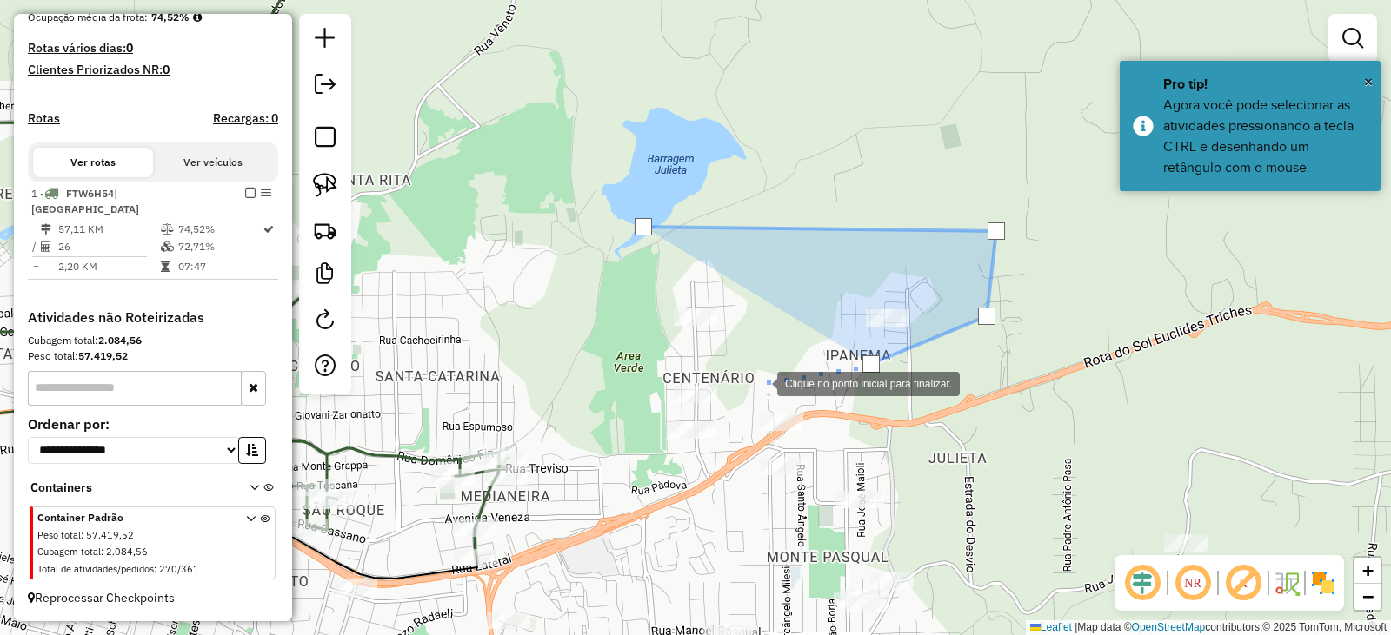
click at [760, 382] on div at bounding box center [759, 382] width 35 height 35
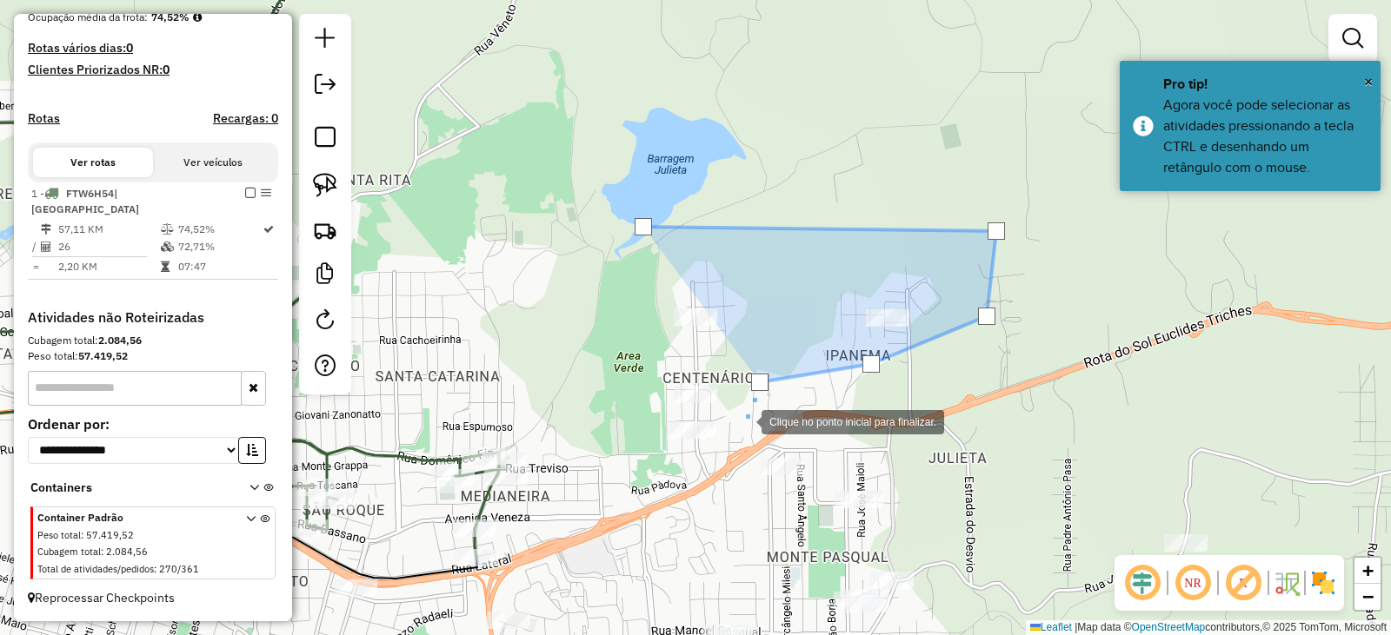
click at [743, 422] on div at bounding box center [744, 420] width 35 height 35
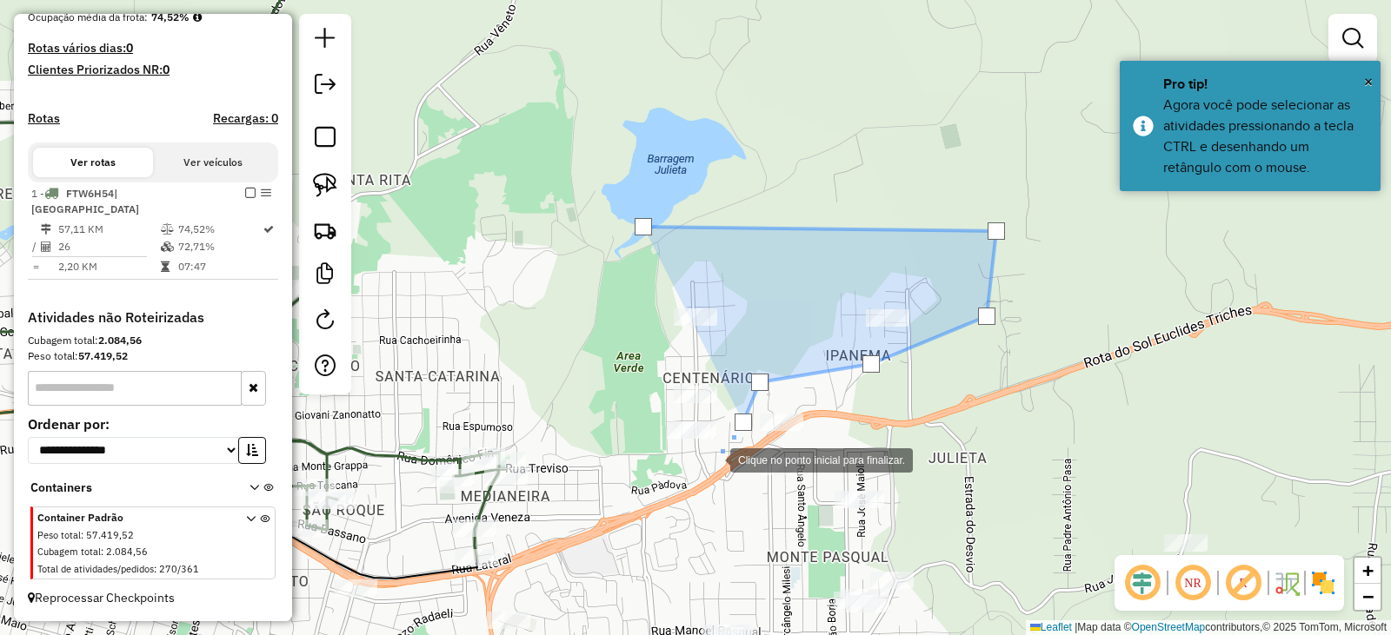
drag, startPoint x: 710, startPoint y: 461, endPoint x: 655, endPoint y: 461, distance: 54.8
click at [709, 461] on div at bounding box center [712, 458] width 35 height 35
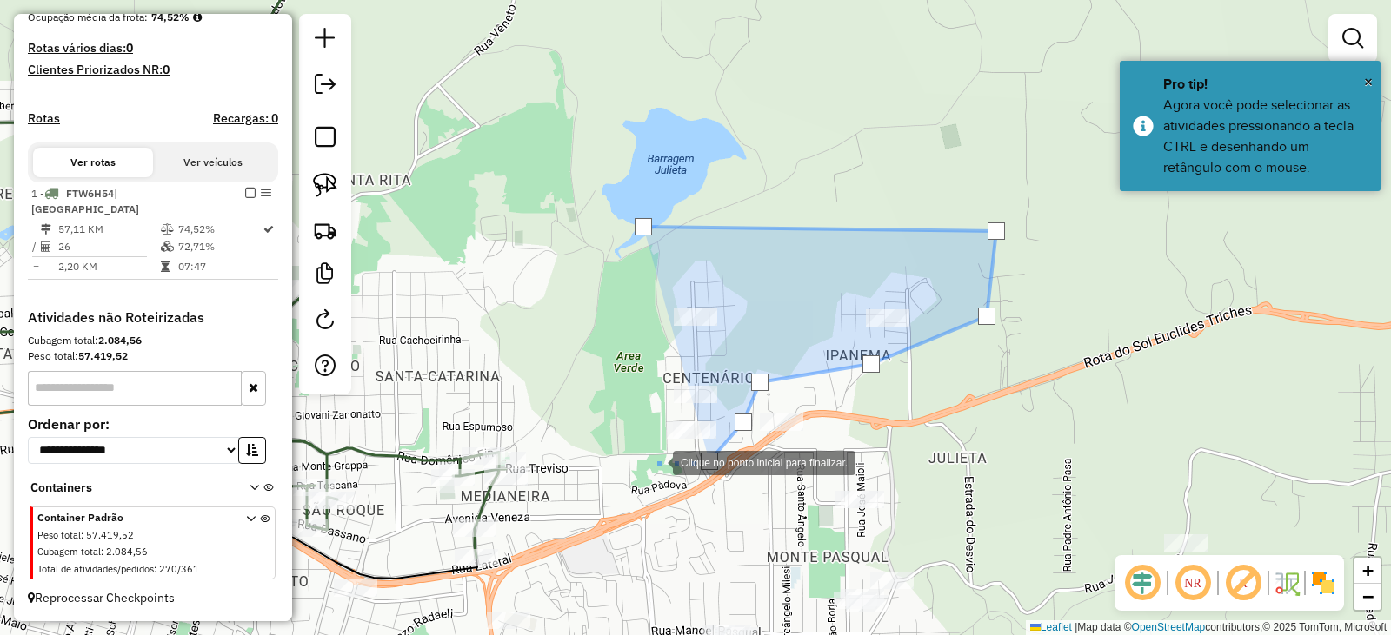
click at [651, 461] on div at bounding box center [655, 461] width 35 height 35
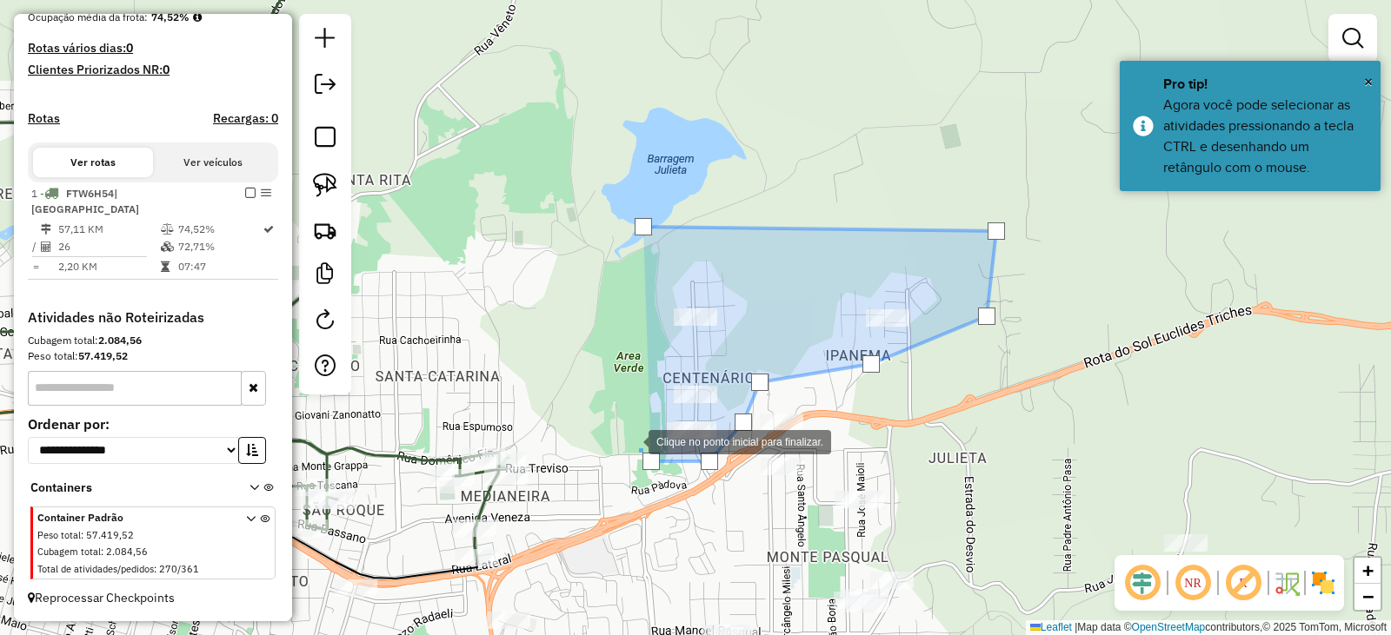
click at [631, 438] on div at bounding box center [631, 440] width 35 height 35
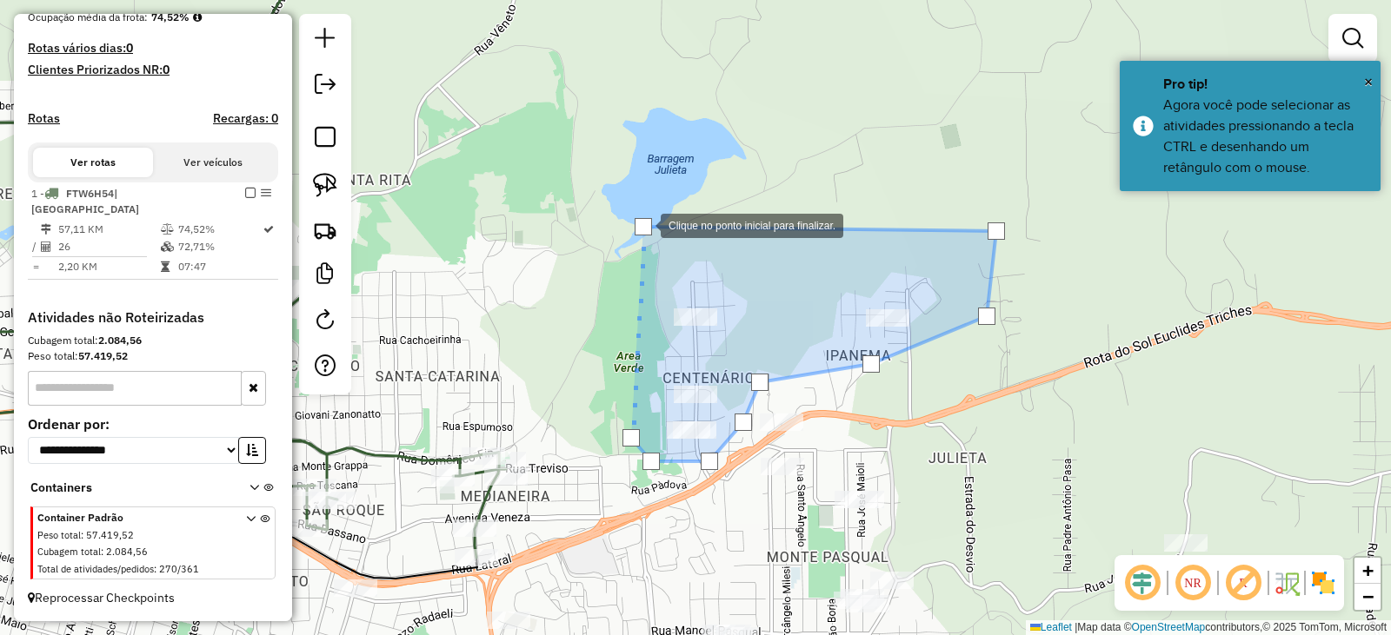
click at [641, 233] on div at bounding box center [642, 226] width 17 height 17
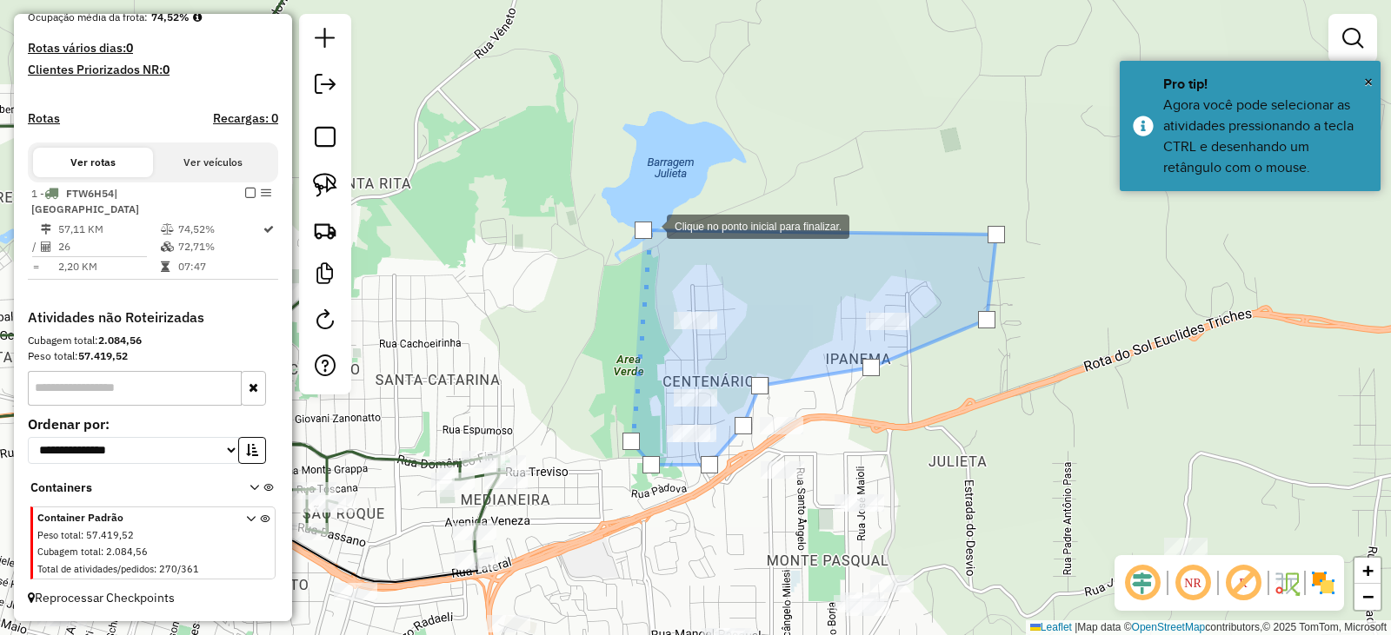
click at [647, 223] on div at bounding box center [642, 230] width 17 height 17
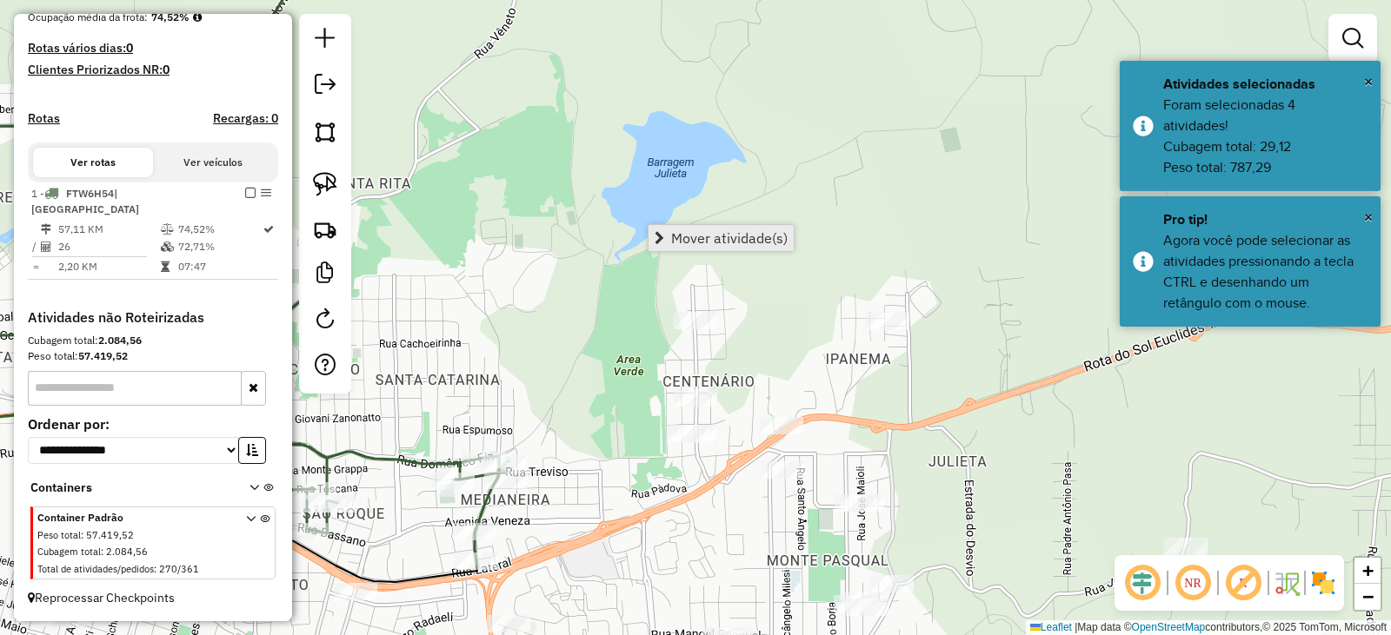
click at [669, 226] on link "Mover atividade(s)" at bounding box center [720, 238] width 145 height 26
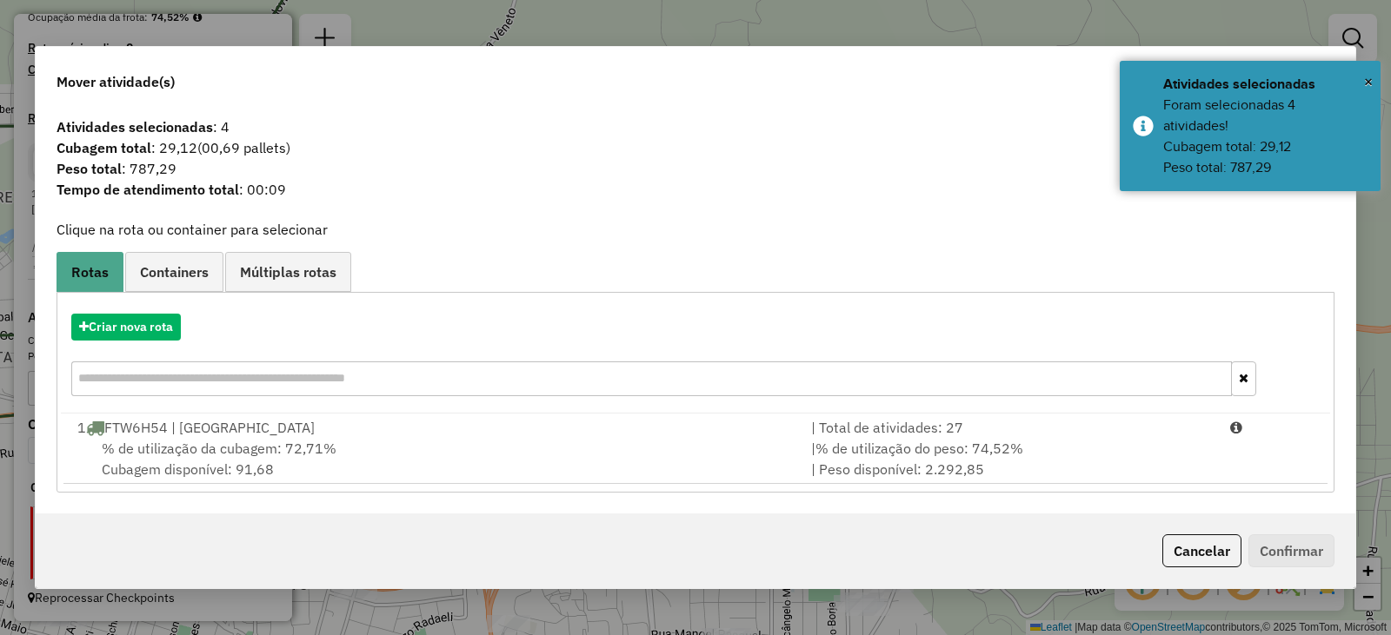
click at [289, 440] on span "% de utilização da cubagem: 72,71%" at bounding box center [219, 448] width 235 height 17
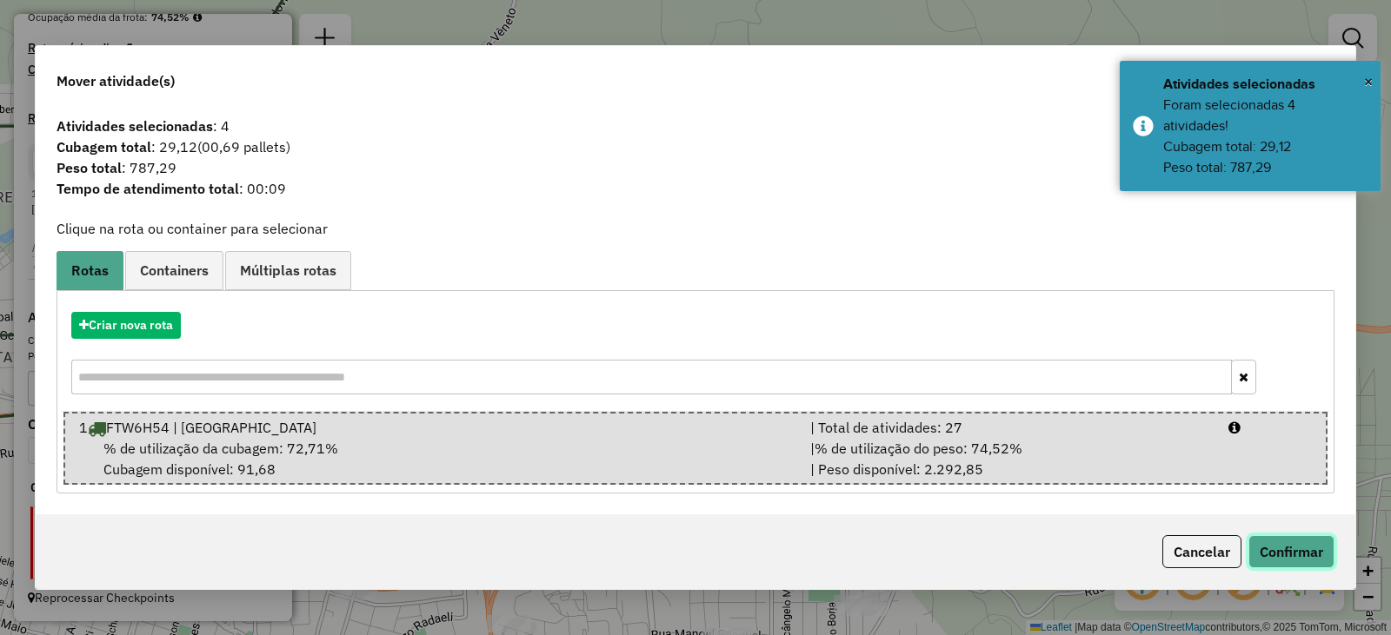
click at [1312, 546] on button "Confirmar" at bounding box center [1291, 551] width 86 height 33
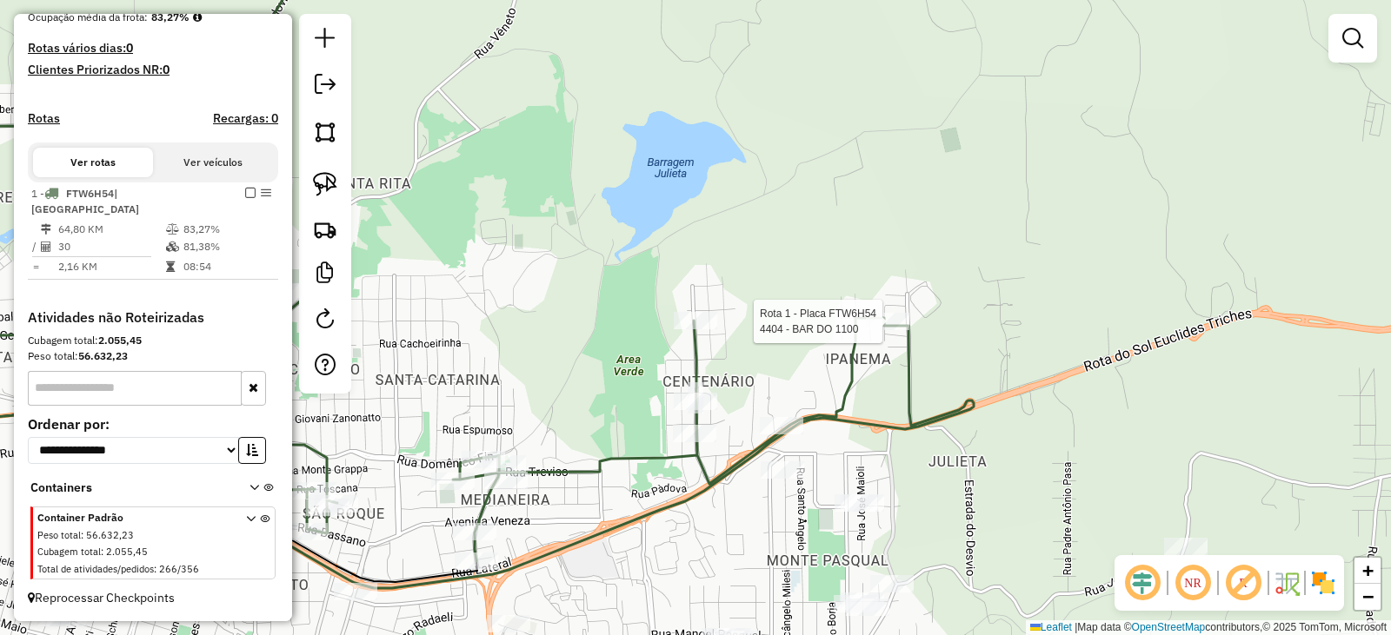
select select "**********"
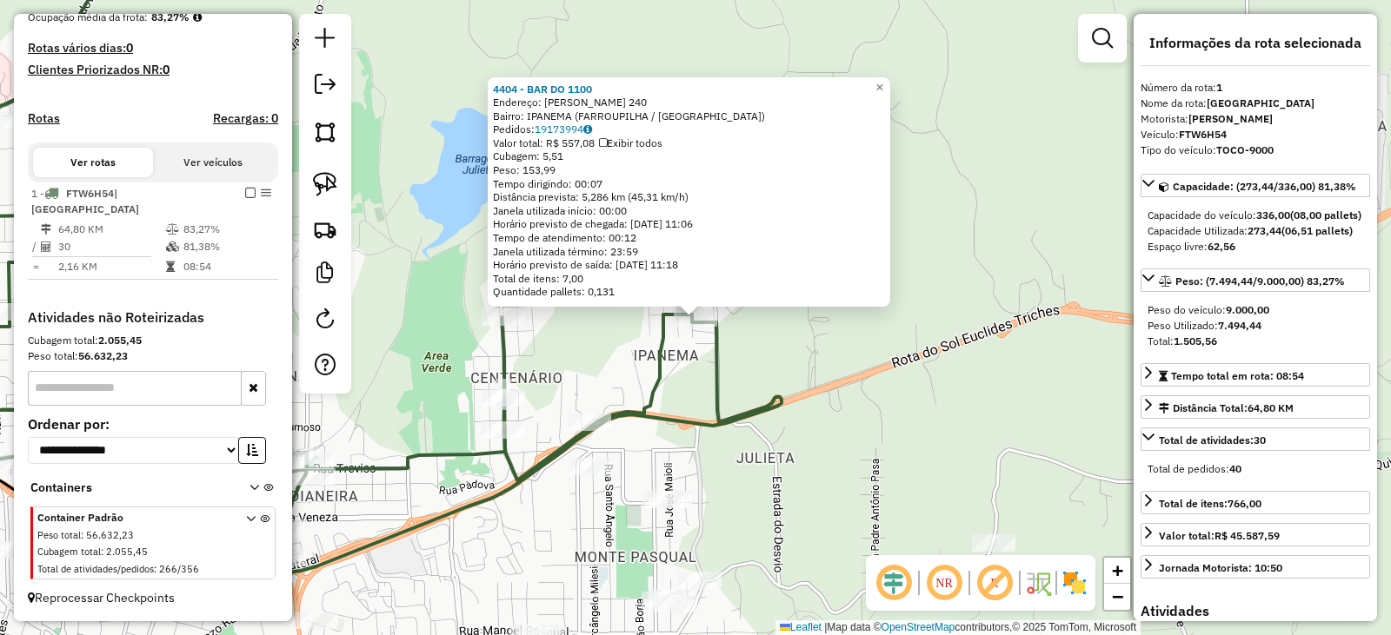
click at [898, 371] on div "4404 - BAR DO 1100 Endereço: JOSE PEGORARO 240 Bairro: IPANEMA (FARROUPILHA / R…" at bounding box center [695, 317] width 1391 height 635
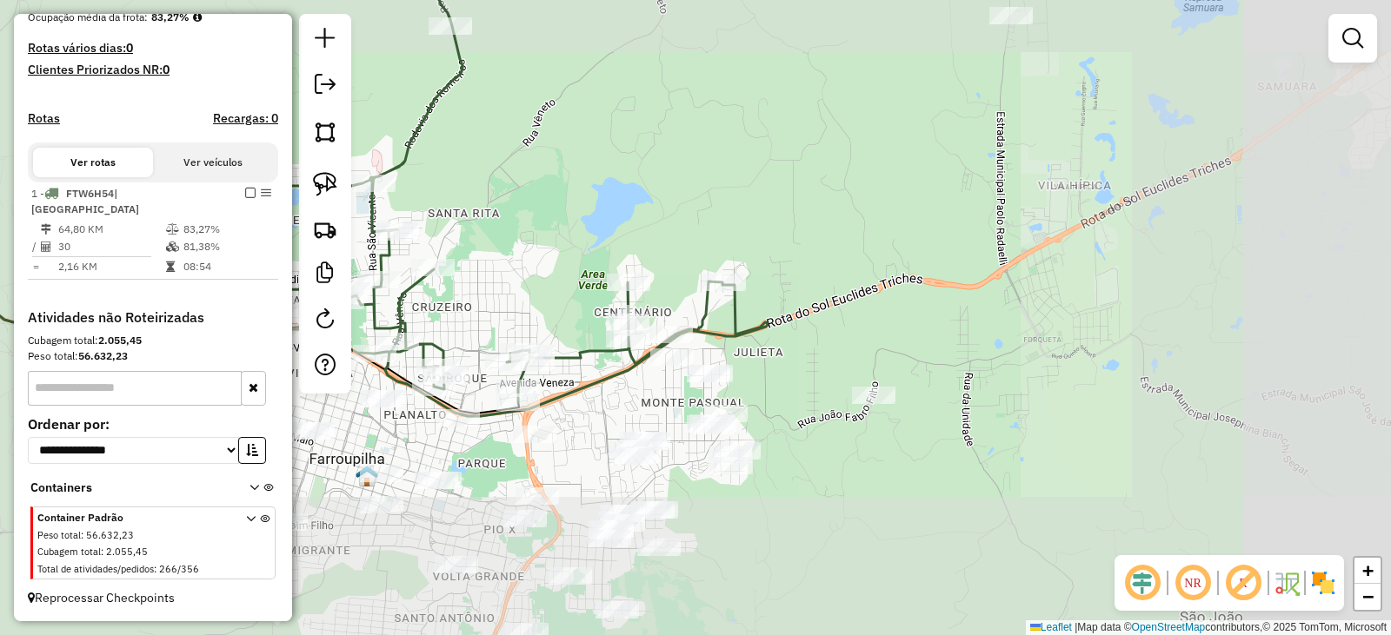
drag, startPoint x: 836, startPoint y: 410, endPoint x: 802, endPoint y: 315, distance: 100.6
click at [802, 315] on div "Janela de atendimento Grade de atendimento Capacidade Transportadoras Veículos …" at bounding box center [695, 317] width 1391 height 635
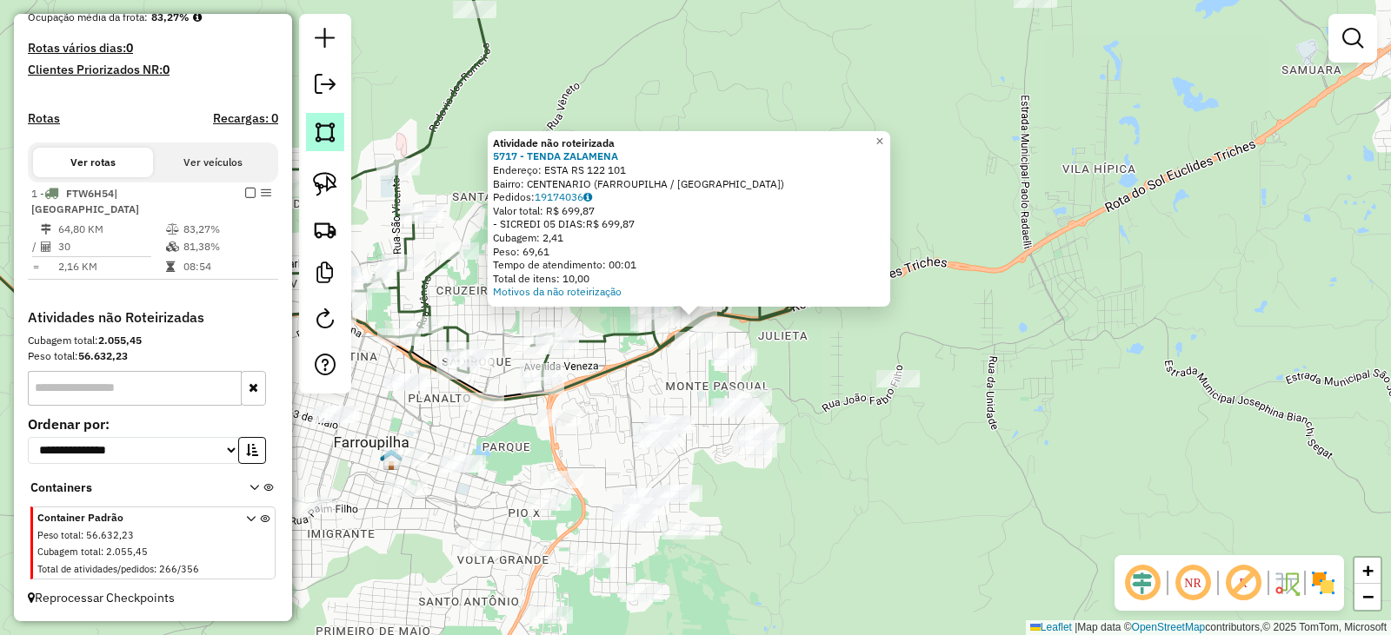
click at [335, 125] on img at bounding box center [325, 132] width 24 height 24
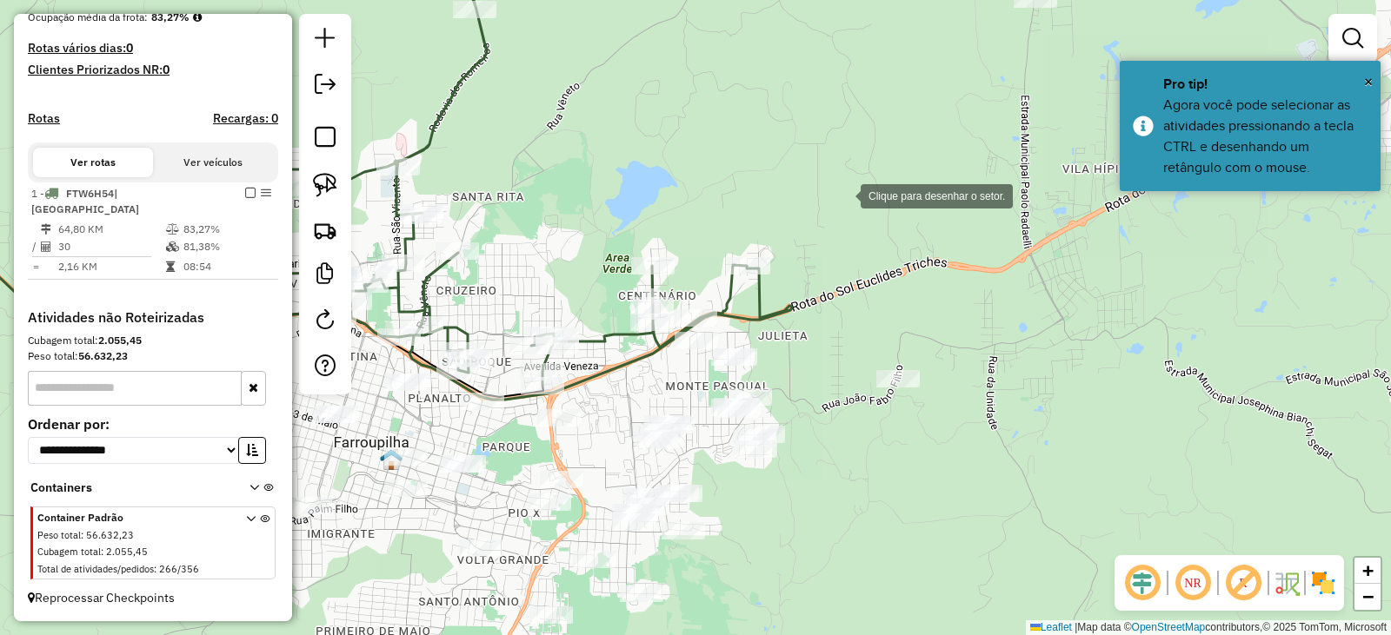
click at [843, 195] on div at bounding box center [843, 194] width 35 height 35
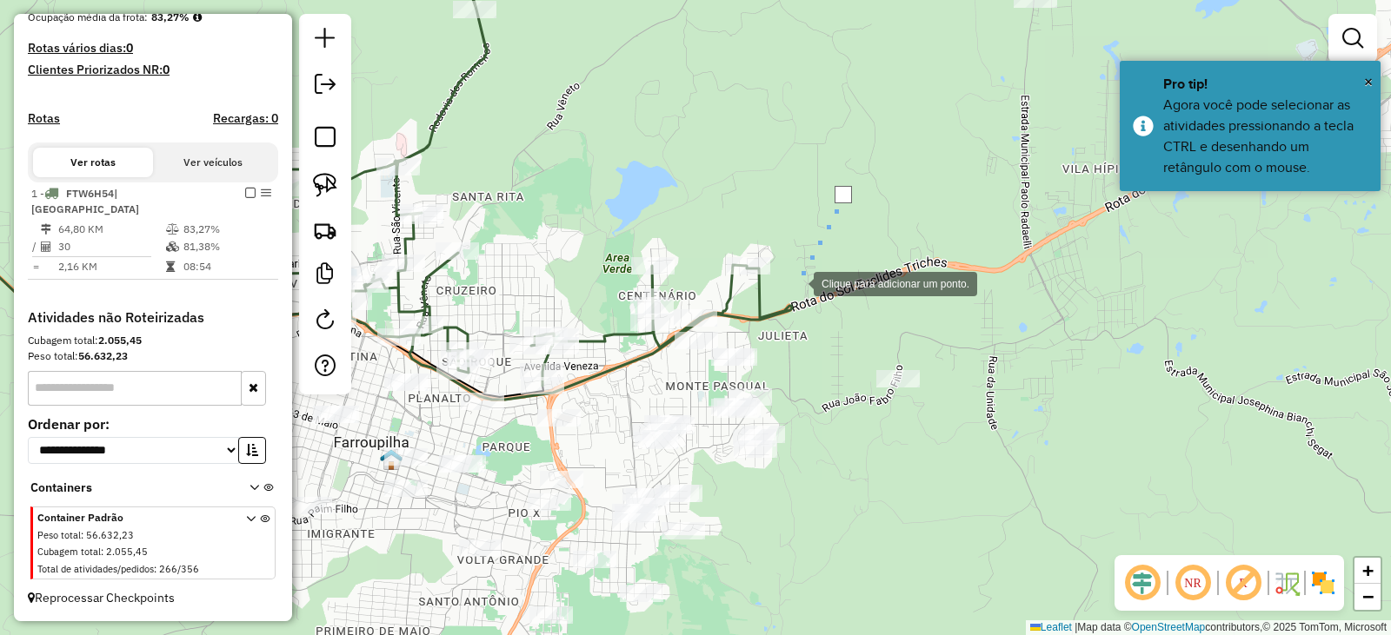
click at [796, 282] on div at bounding box center [796, 282] width 35 height 35
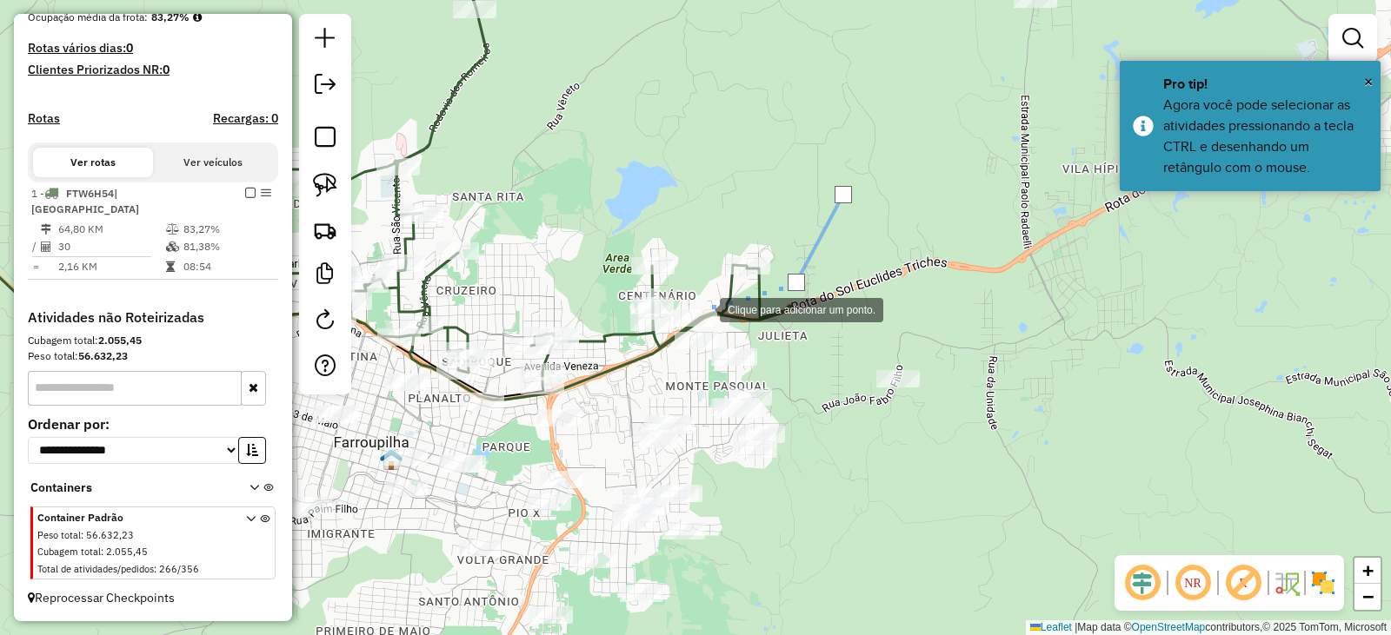
click at [694, 309] on div at bounding box center [702, 308] width 35 height 35
click at [668, 304] on div at bounding box center [675, 305] width 35 height 35
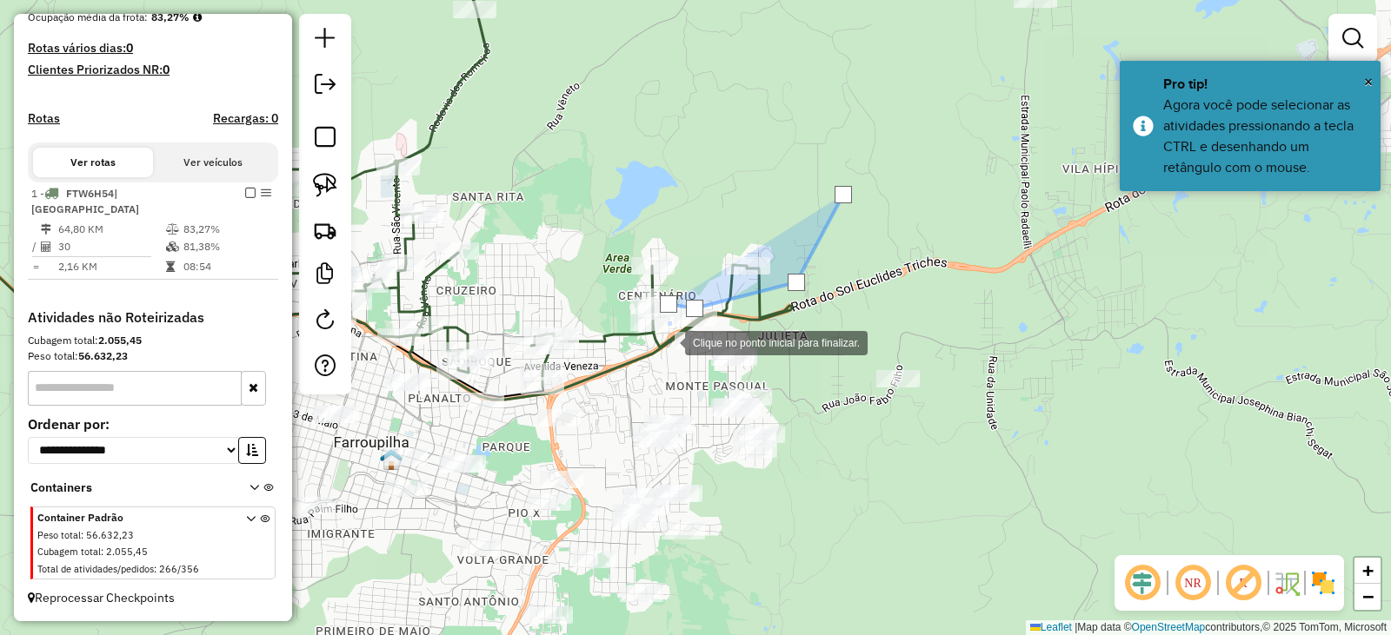
click at [667, 342] on div at bounding box center [667, 341] width 35 height 35
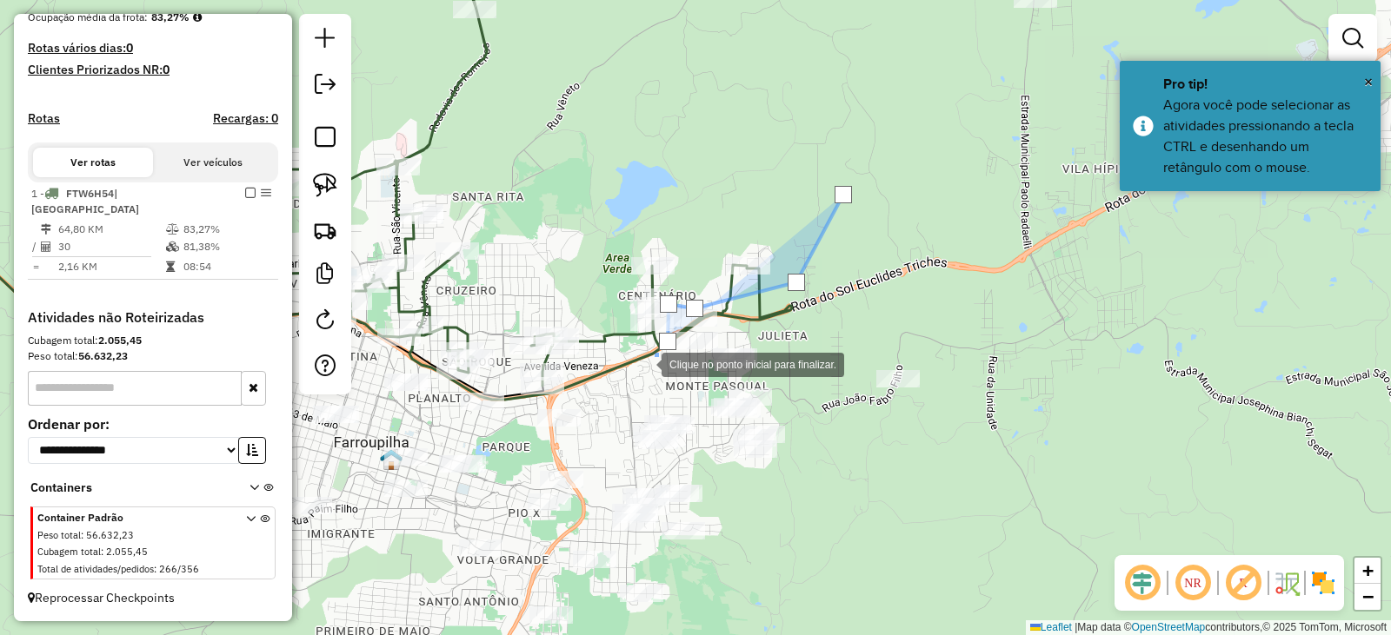
drag, startPoint x: 644, startPoint y: 363, endPoint x: 566, endPoint y: 388, distance: 81.9
click at [643, 363] on div at bounding box center [644, 363] width 35 height 35
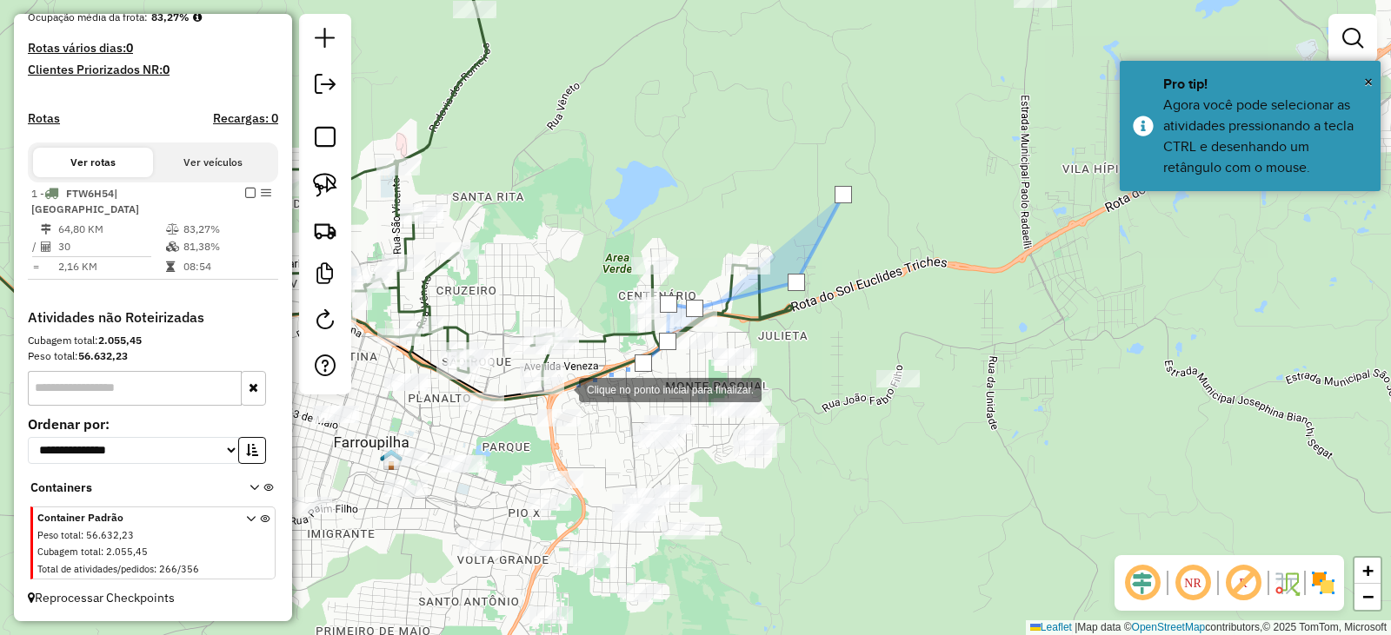
click at [561, 388] on div at bounding box center [561, 388] width 35 height 35
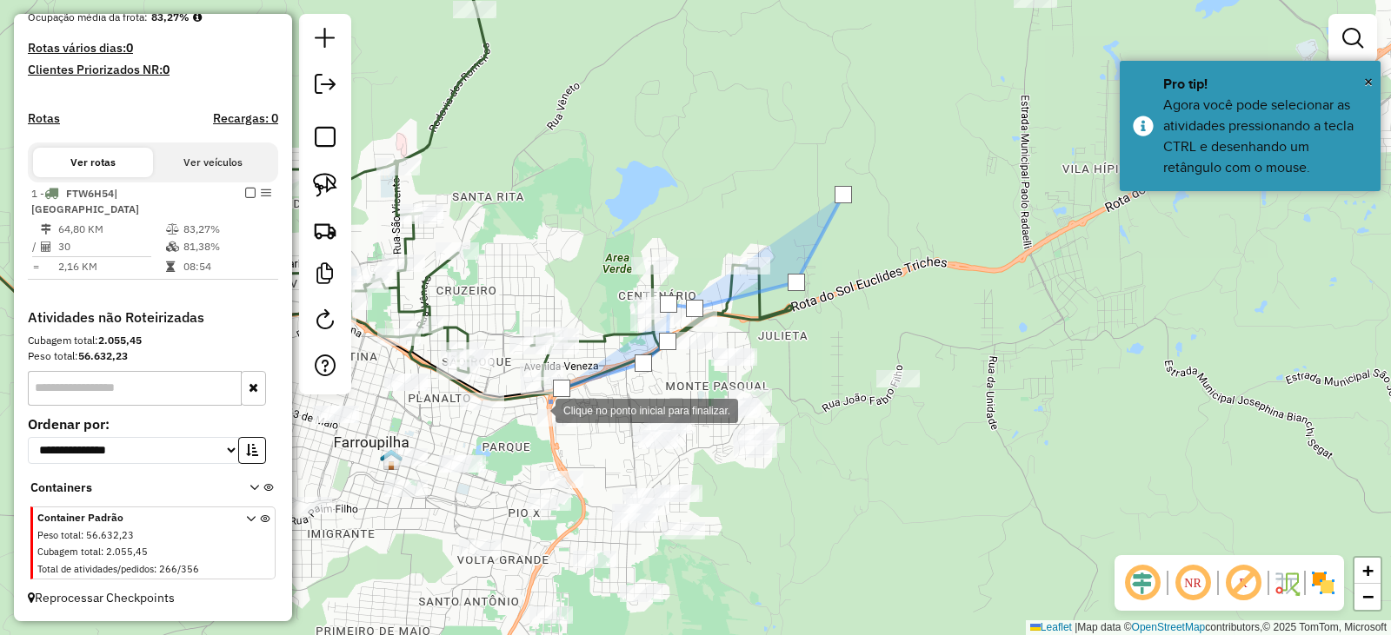
click at [529, 414] on div at bounding box center [538, 409] width 35 height 35
click at [524, 435] on div at bounding box center [526, 419] width 35 height 35
click at [541, 452] on div at bounding box center [524, 434] width 35 height 35
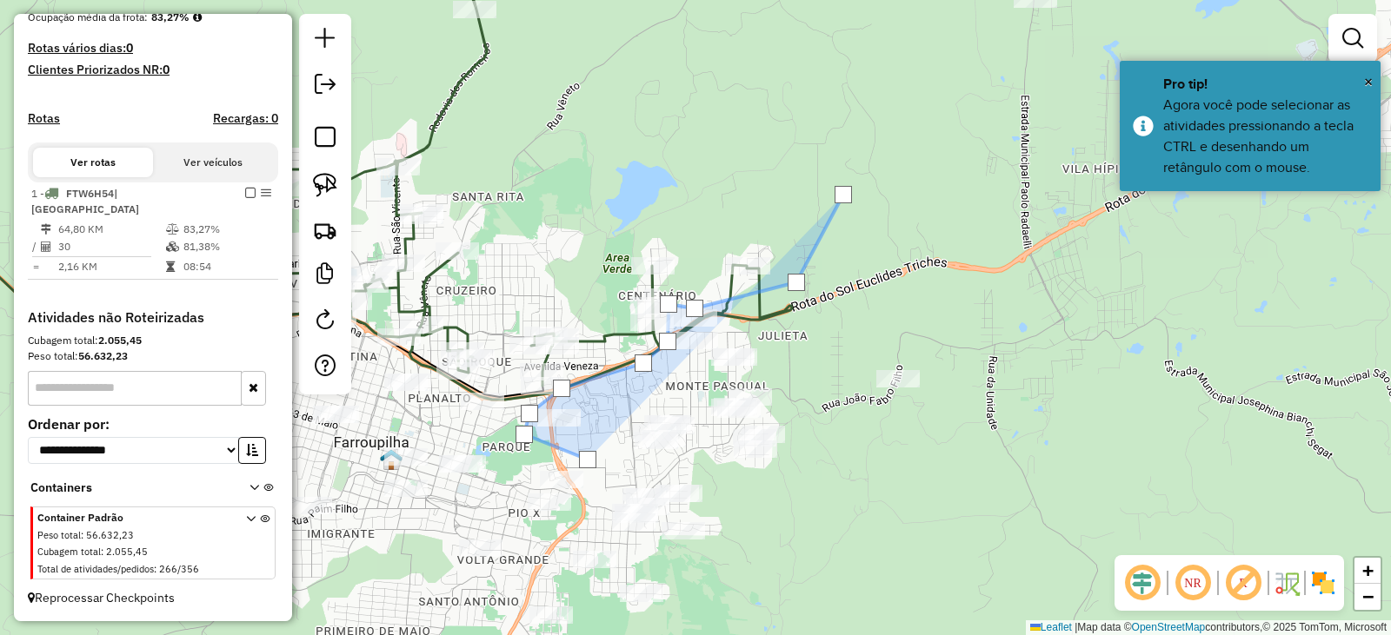
click at [584, 477] on div at bounding box center [587, 459] width 35 height 35
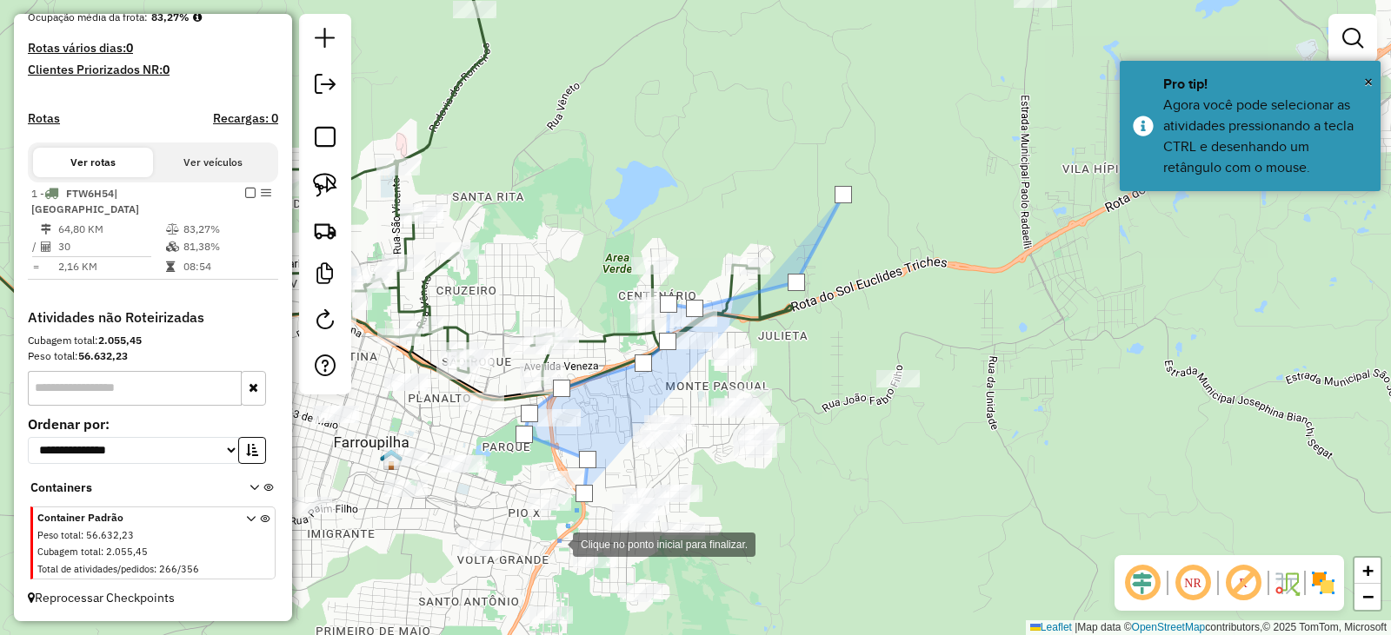
click at [555, 543] on div at bounding box center [555, 543] width 35 height 35
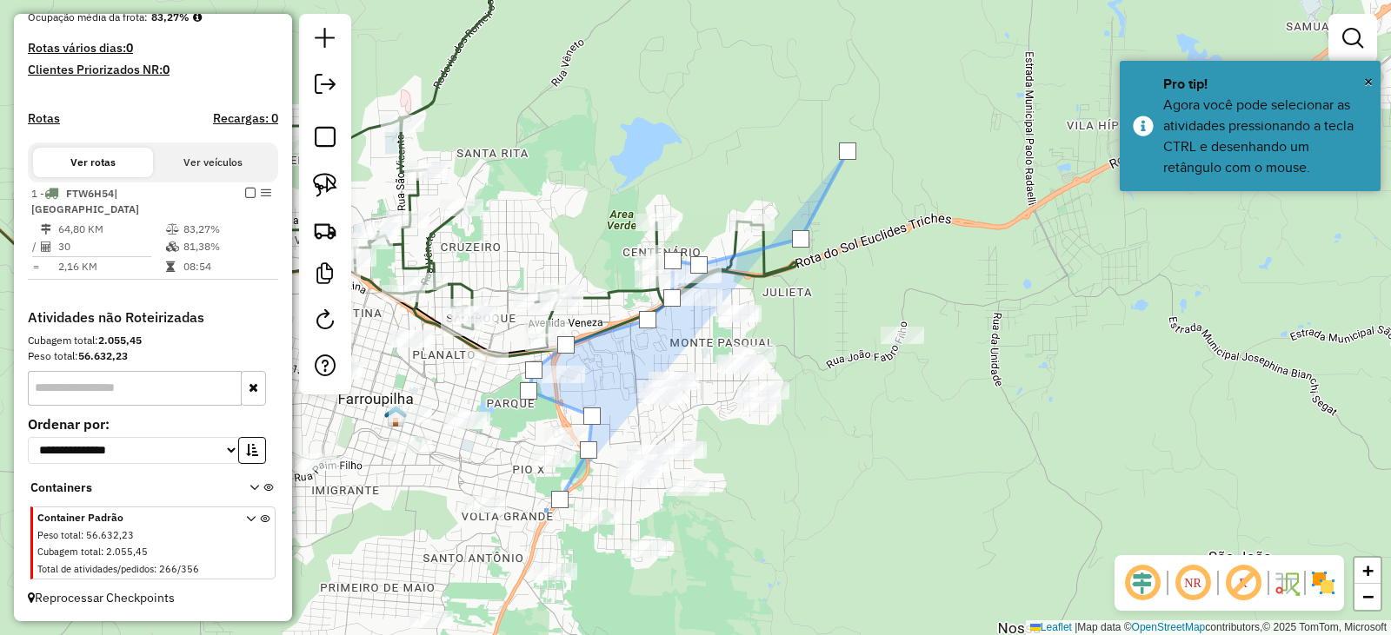
drag, startPoint x: 529, startPoint y: 568, endPoint x: 534, endPoint y: 476, distance: 92.3
click at [540, 497] on div at bounding box center [536, 514] width 35 height 35
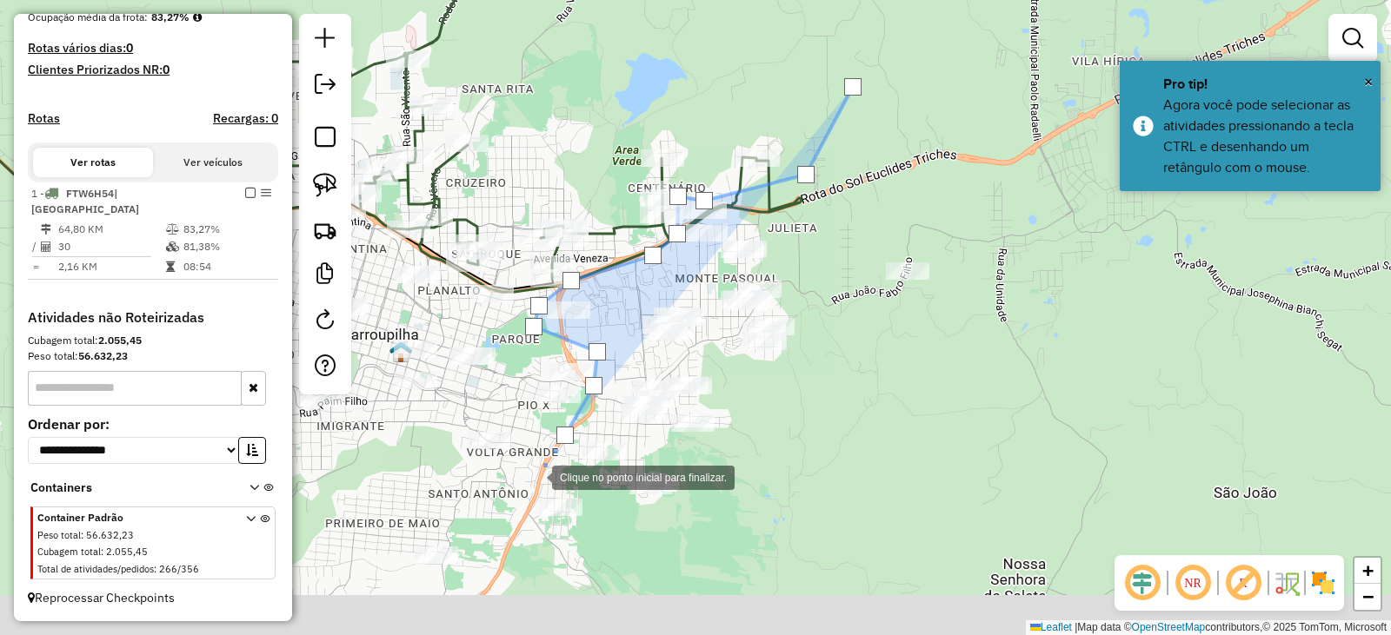
click at [520, 494] on div at bounding box center [534, 476] width 35 height 35
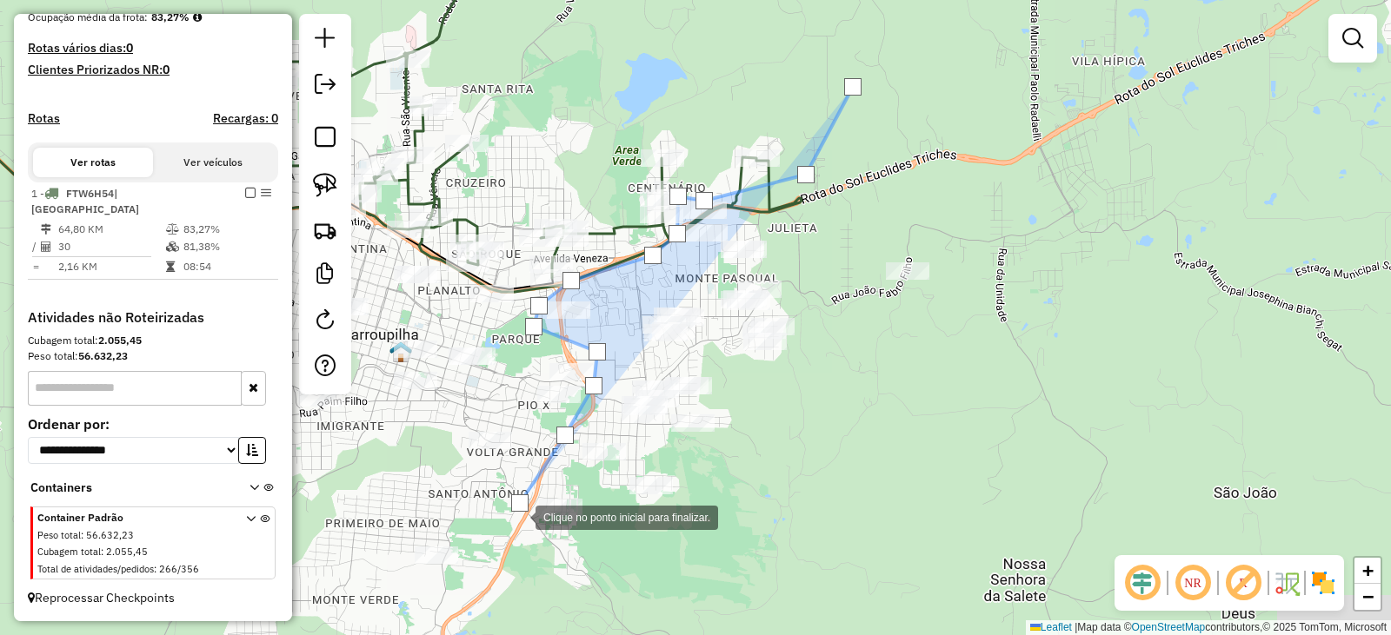
click at [516, 534] on div at bounding box center [518, 516] width 35 height 35
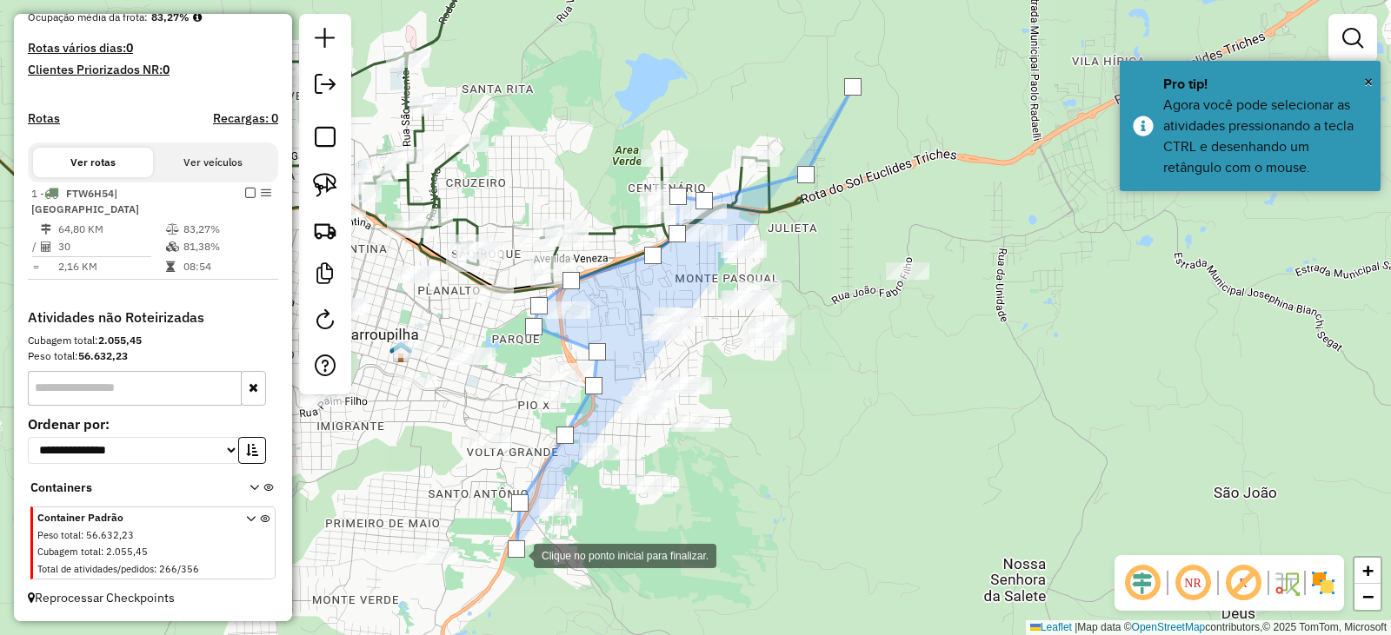
drag, startPoint x: 565, startPoint y: 582, endPoint x: 581, endPoint y: 584, distance: 15.7
click at [534, 572] on div at bounding box center [516, 554] width 35 height 35
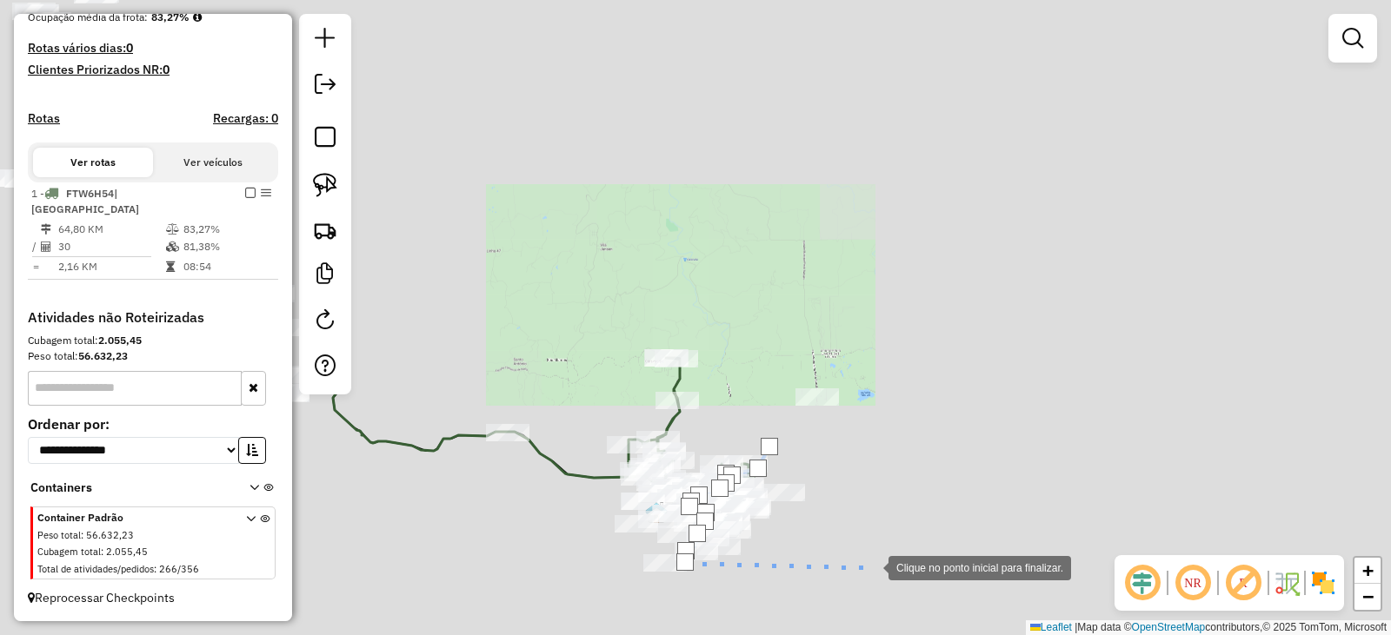
click at [888, 572] on div at bounding box center [870, 566] width 35 height 35
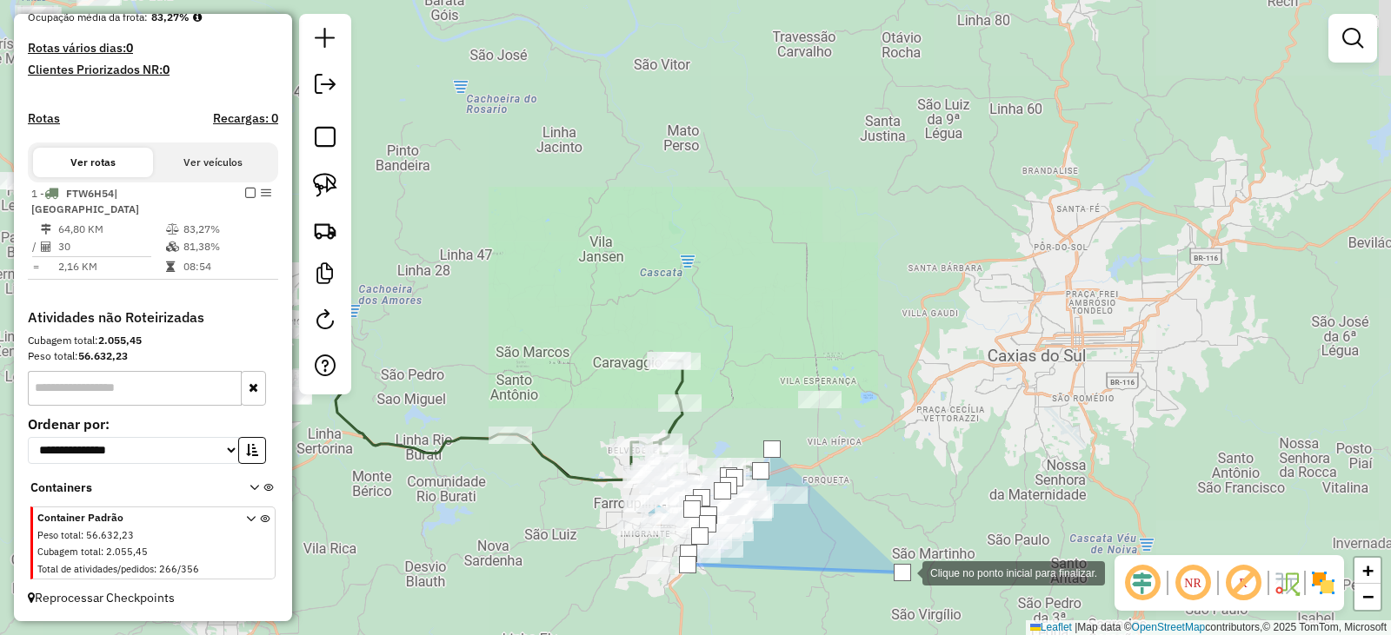
click at [922, 554] on div at bounding box center [904, 571] width 35 height 35
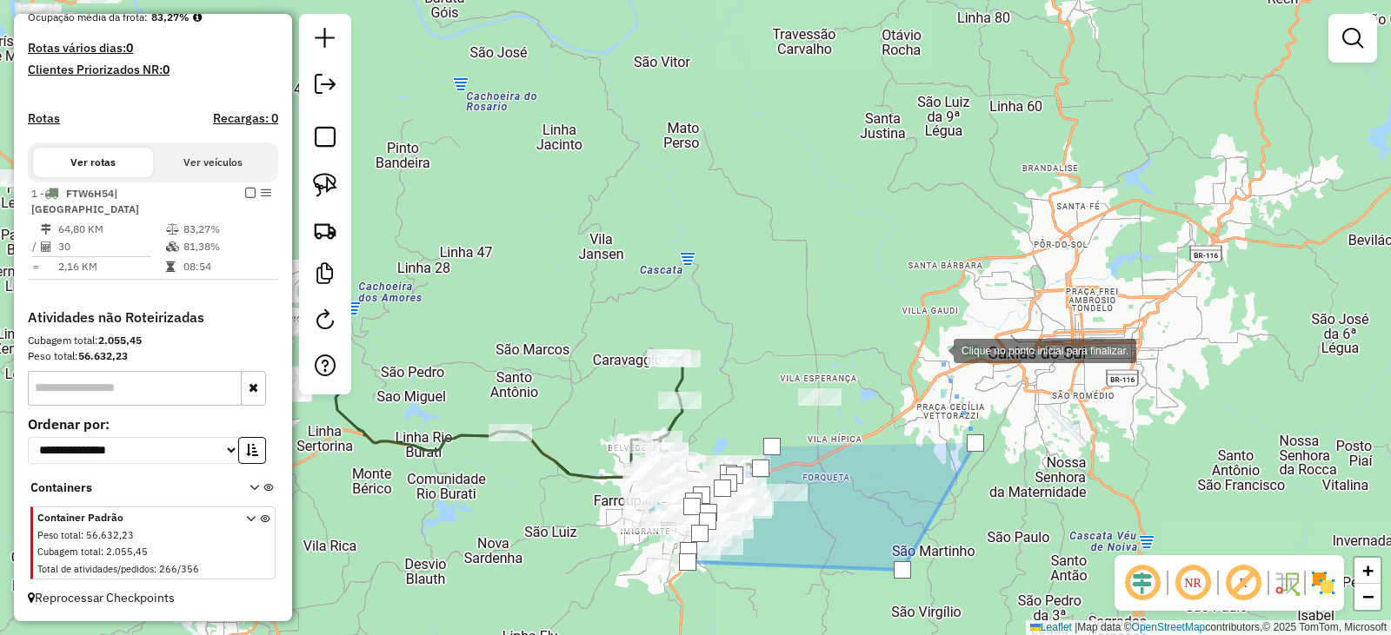
click at [936, 349] on div at bounding box center [936, 349] width 35 height 35
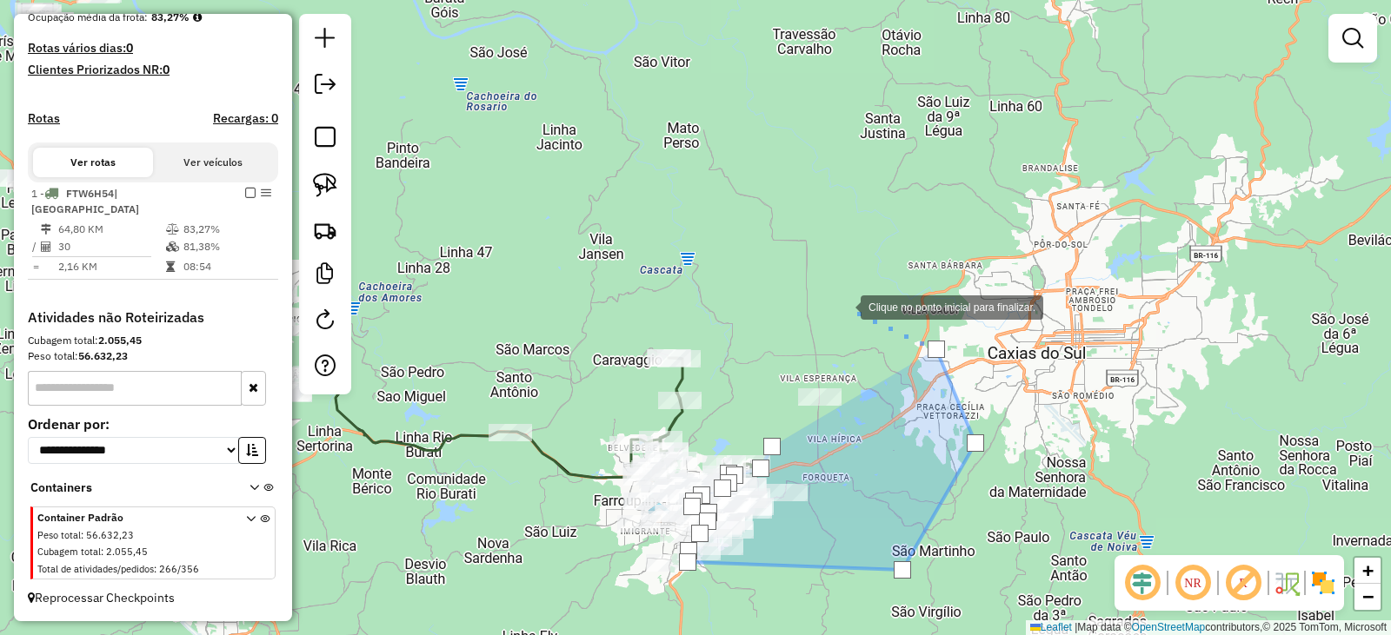
click at [843, 306] on div at bounding box center [843, 306] width 35 height 35
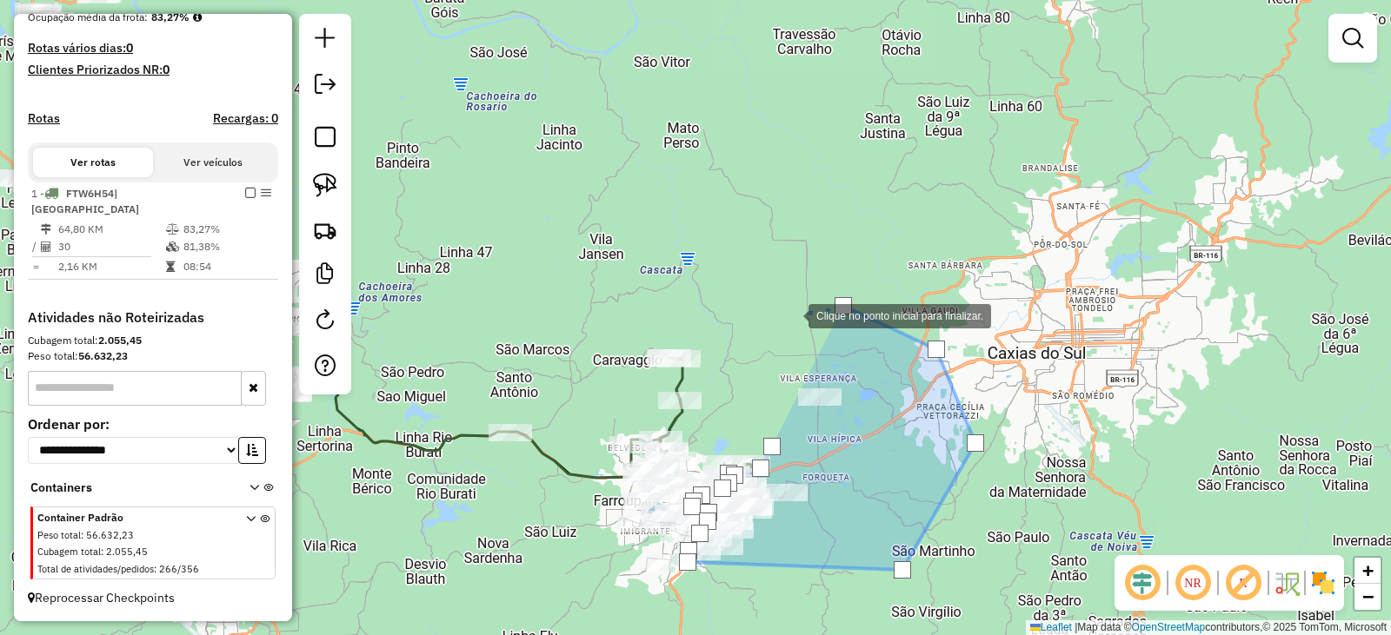
click at [791, 315] on div at bounding box center [790, 314] width 35 height 35
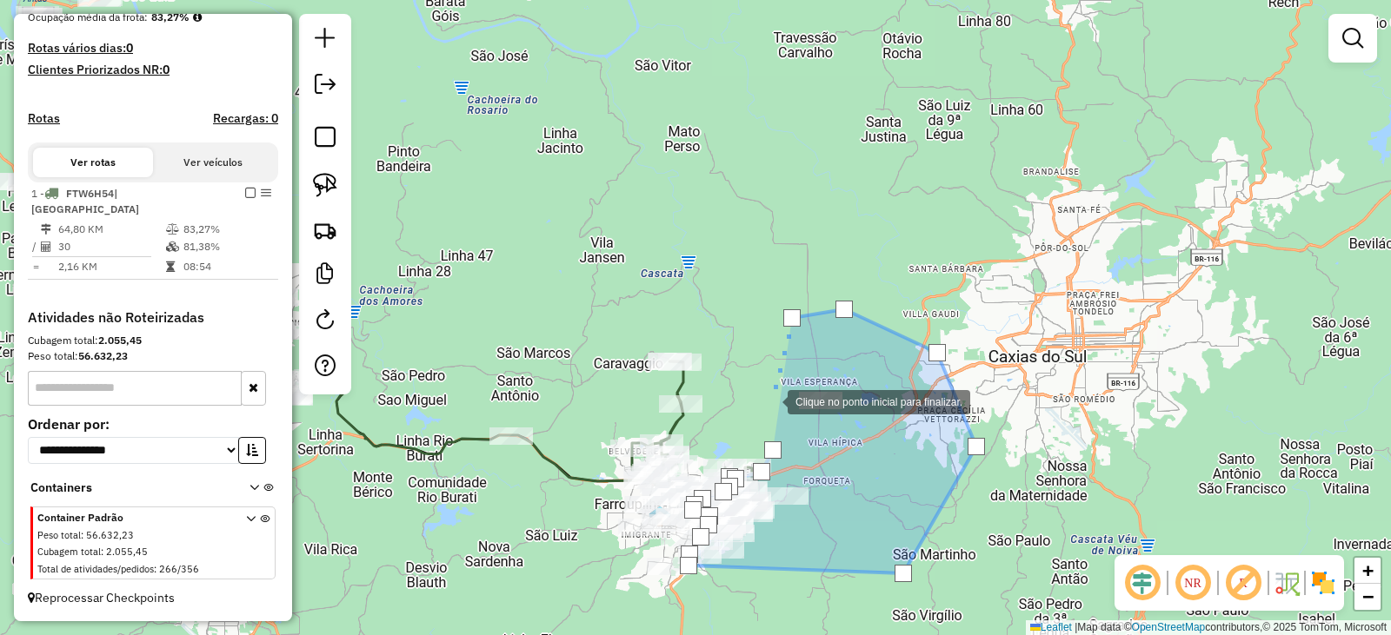
click at [767, 400] on div at bounding box center [770, 400] width 35 height 35
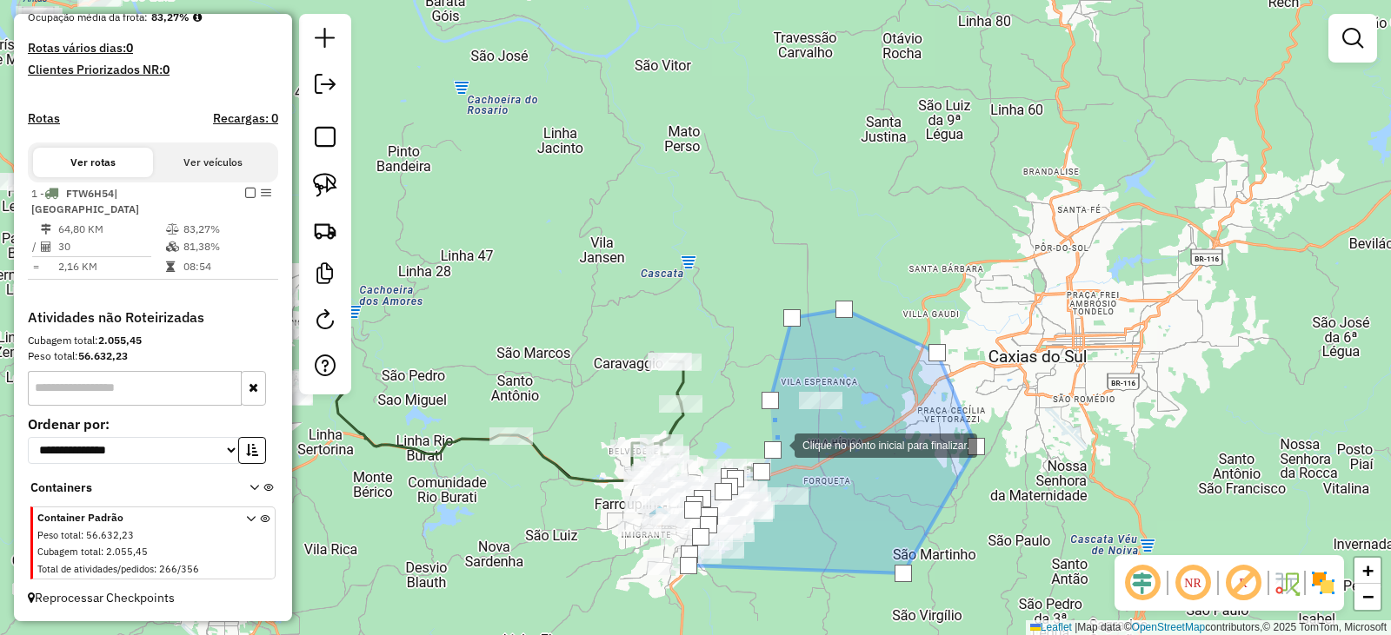
click at [777, 446] on div at bounding box center [772, 449] width 17 height 17
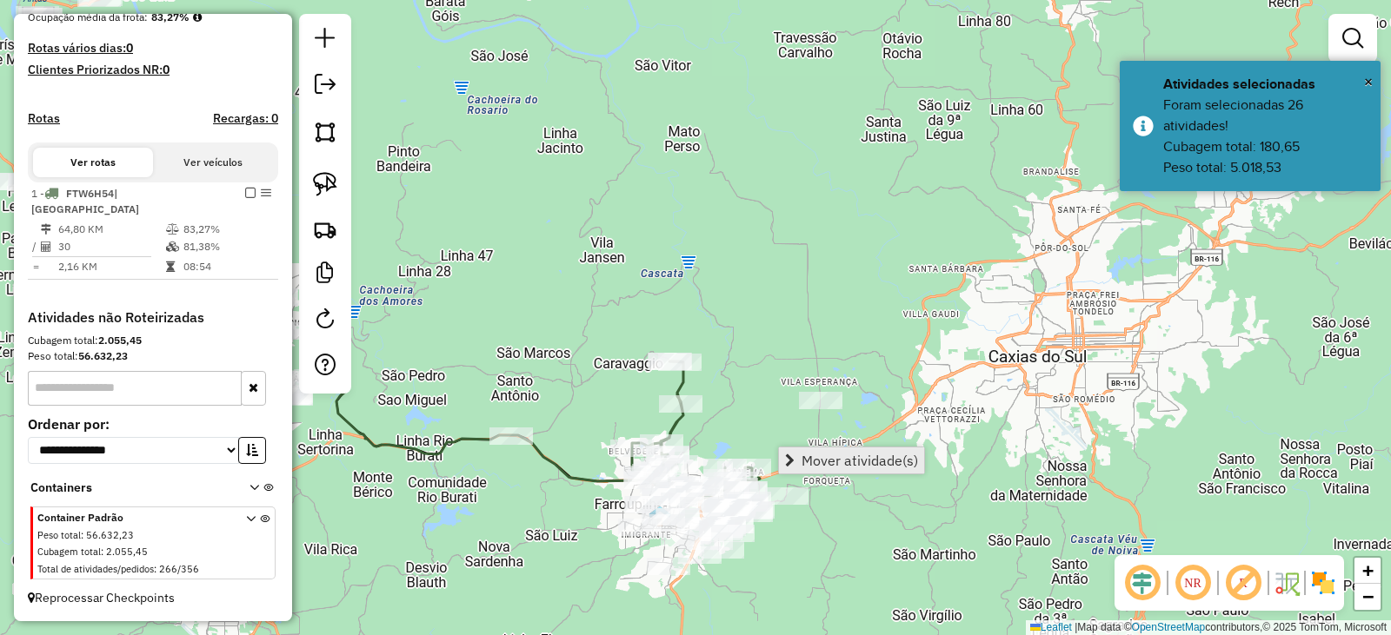
click at [802, 457] on span "Mover atividade(s)" at bounding box center [859, 461] width 116 height 14
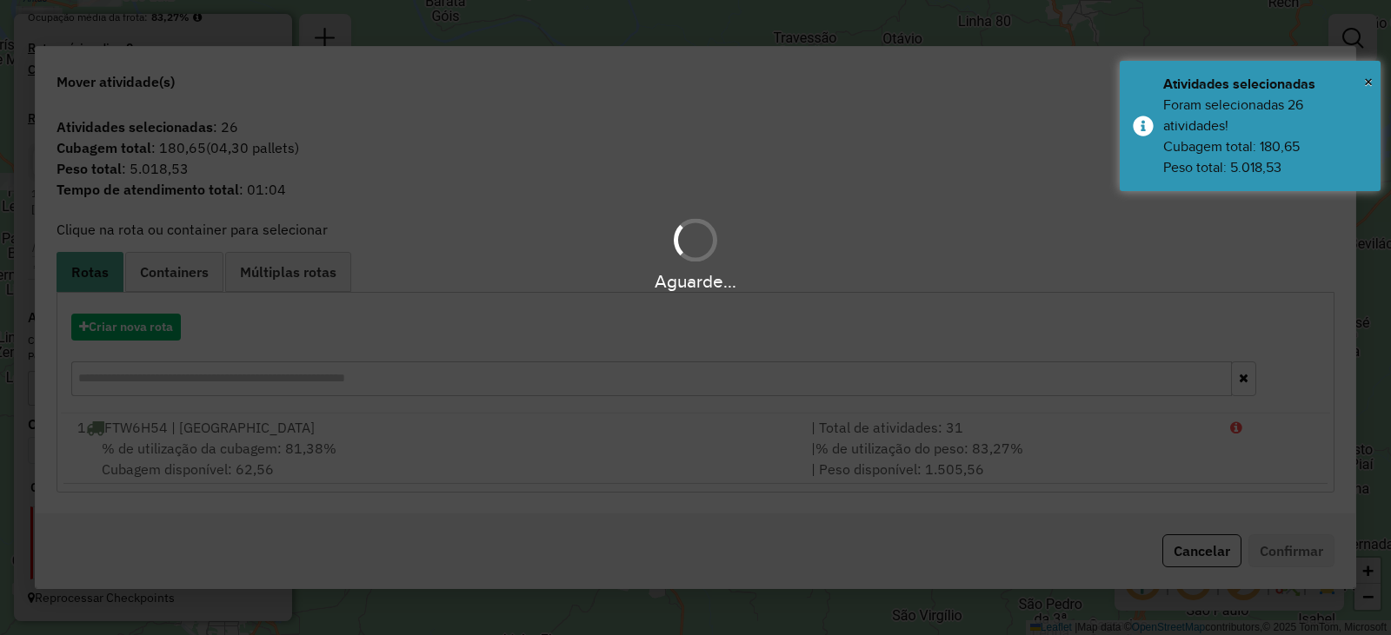
click at [128, 327] on div "Aguarde..." at bounding box center [695, 317] width 1391 height 635
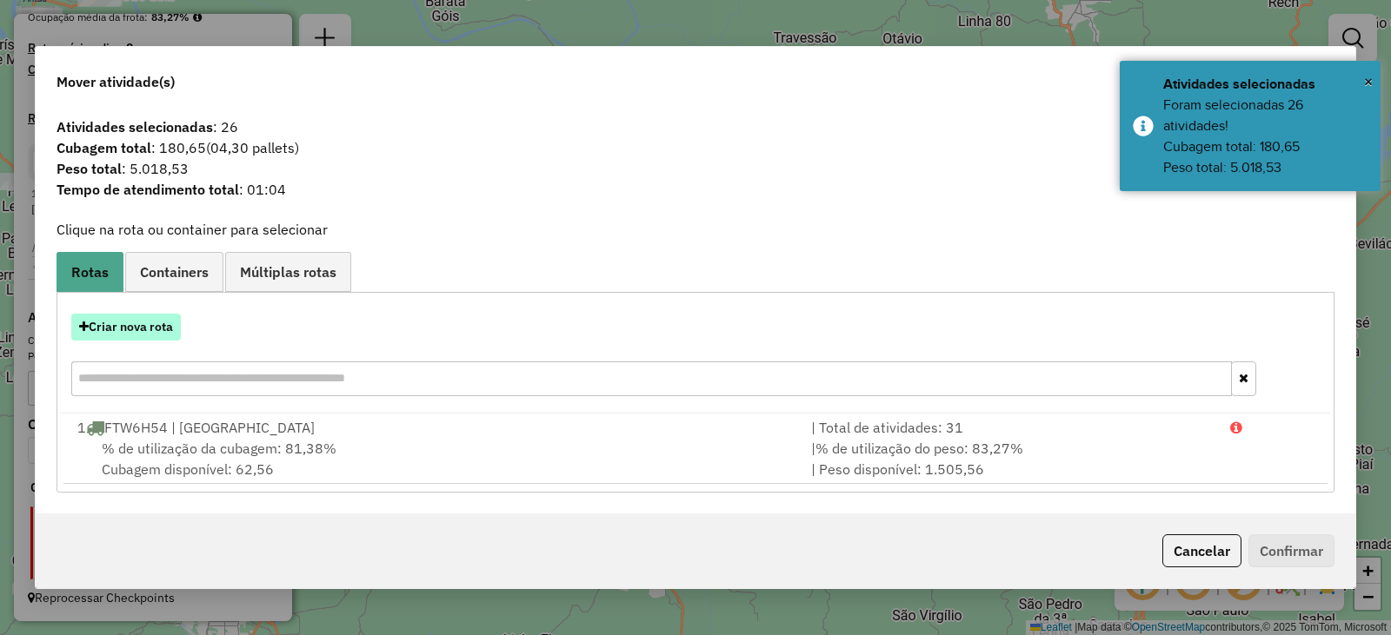
click at [132, 322] on button "Criar nova rota" at bounding box center [126, 327] width 110 height 27
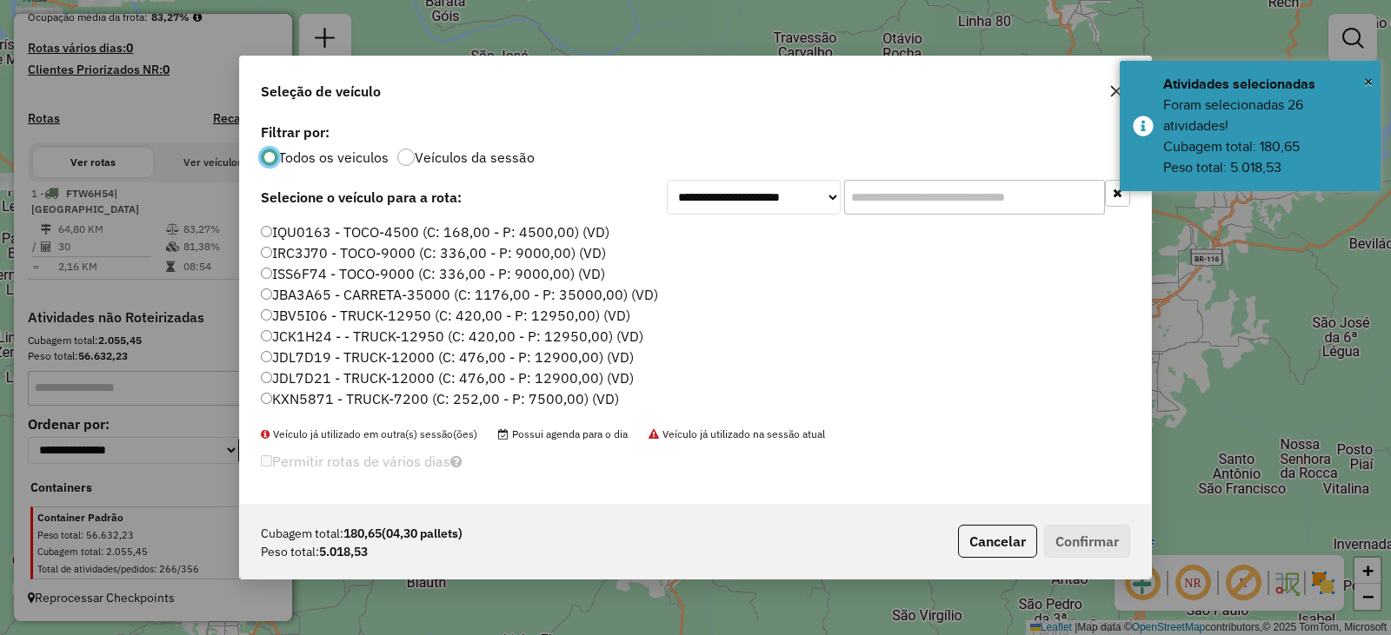
scroll to position [174, 0]
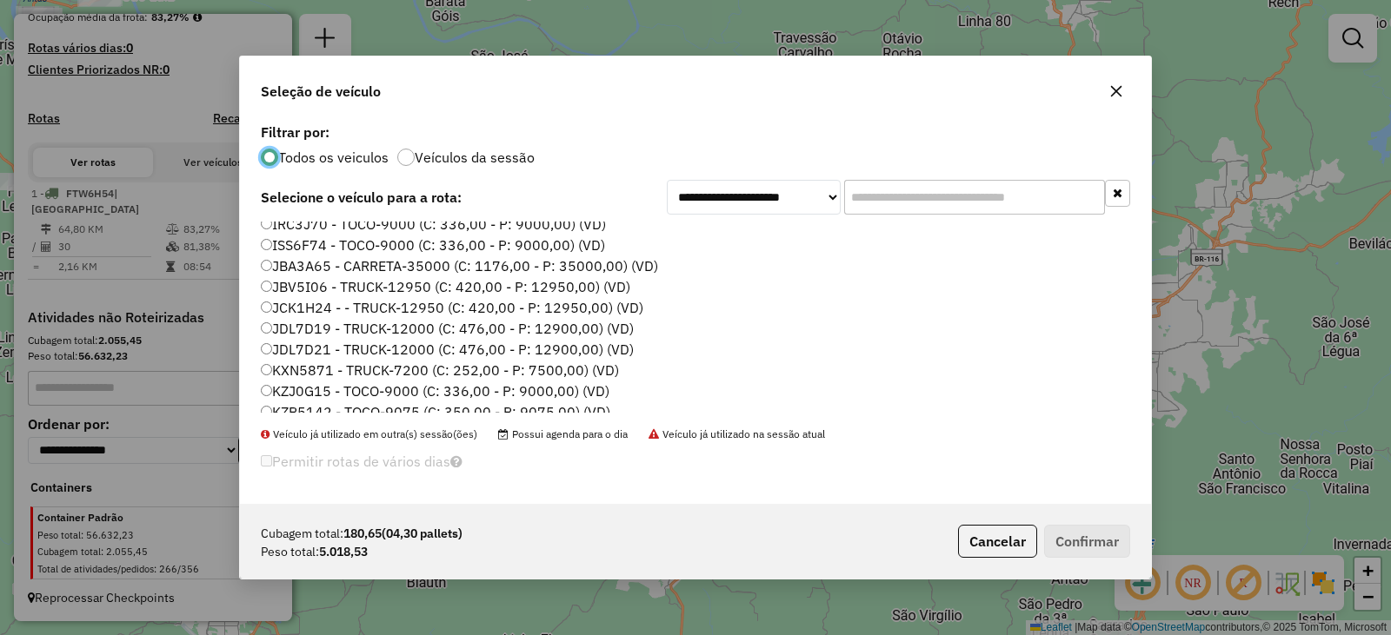
click at [309, 287] on label "JBV5I06 - TRUCK-12950 (C: 420,00 - P: 12950,00) (VD)" at bounding box center [445, 286] width 369 height 21
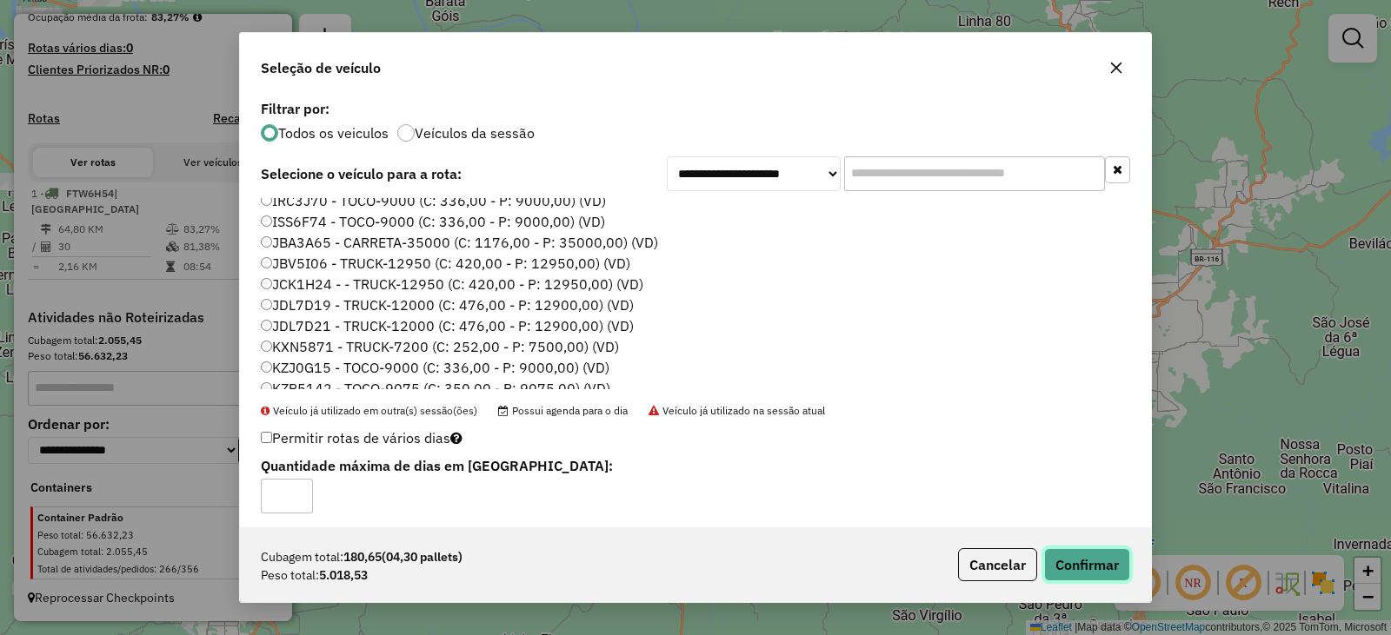
click at [1105, 549] on button "Confirmar" at bounding box center [1087, 564] width 86 height 33
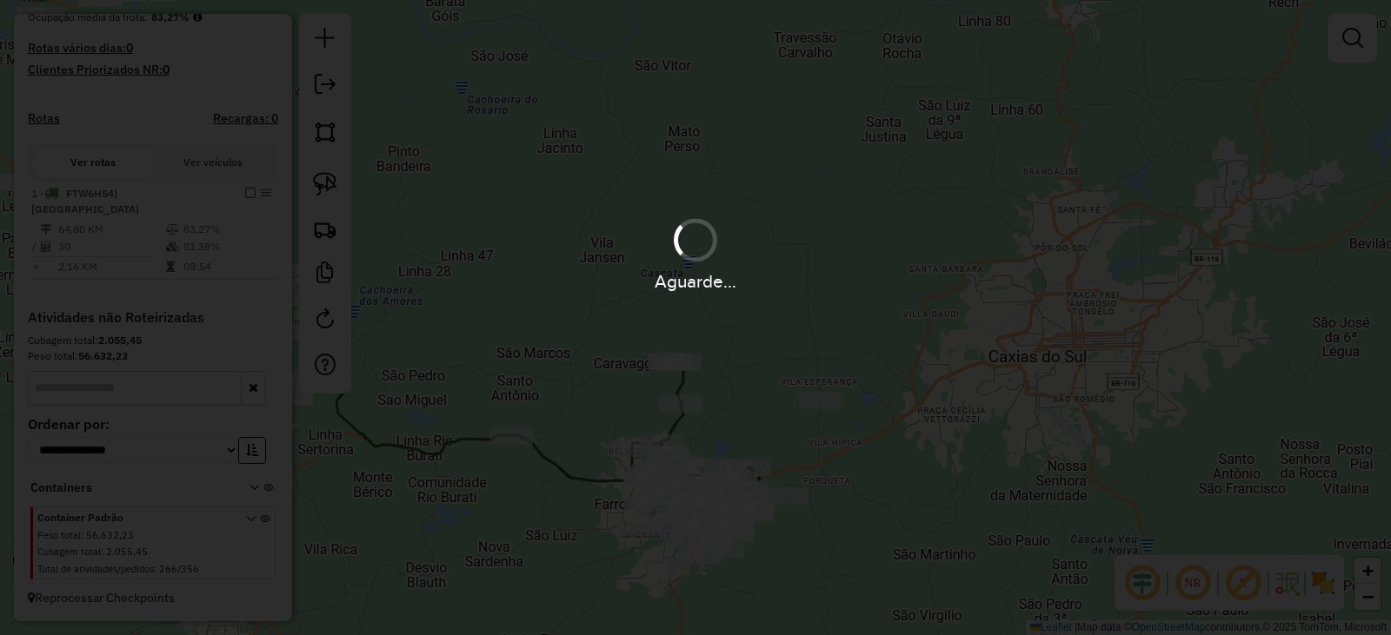
scroll to position [464, 0]
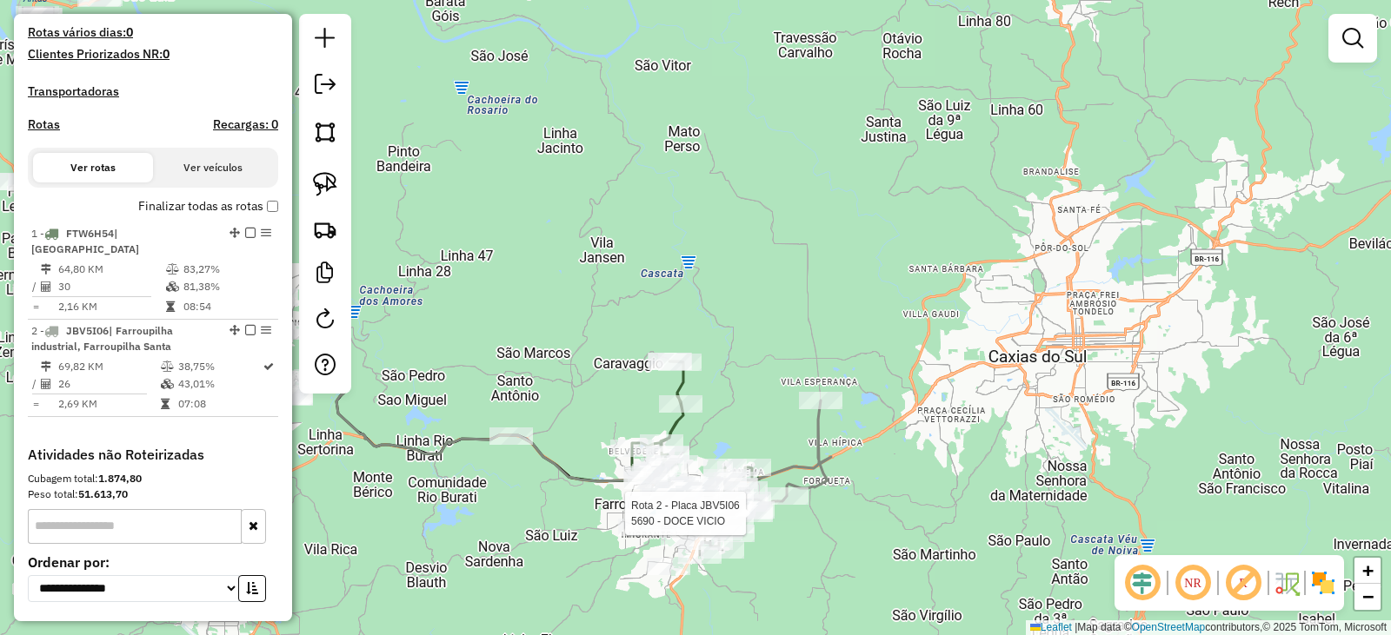
select select "**********"
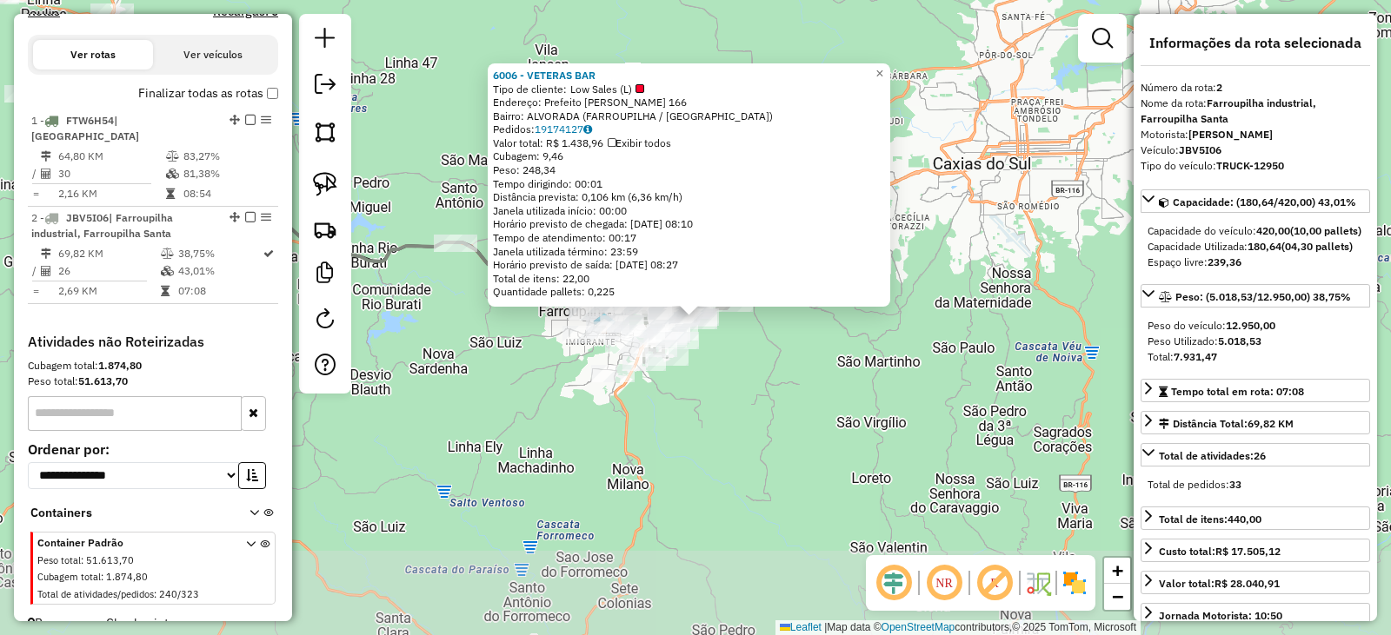
scroll to position [618, 0]
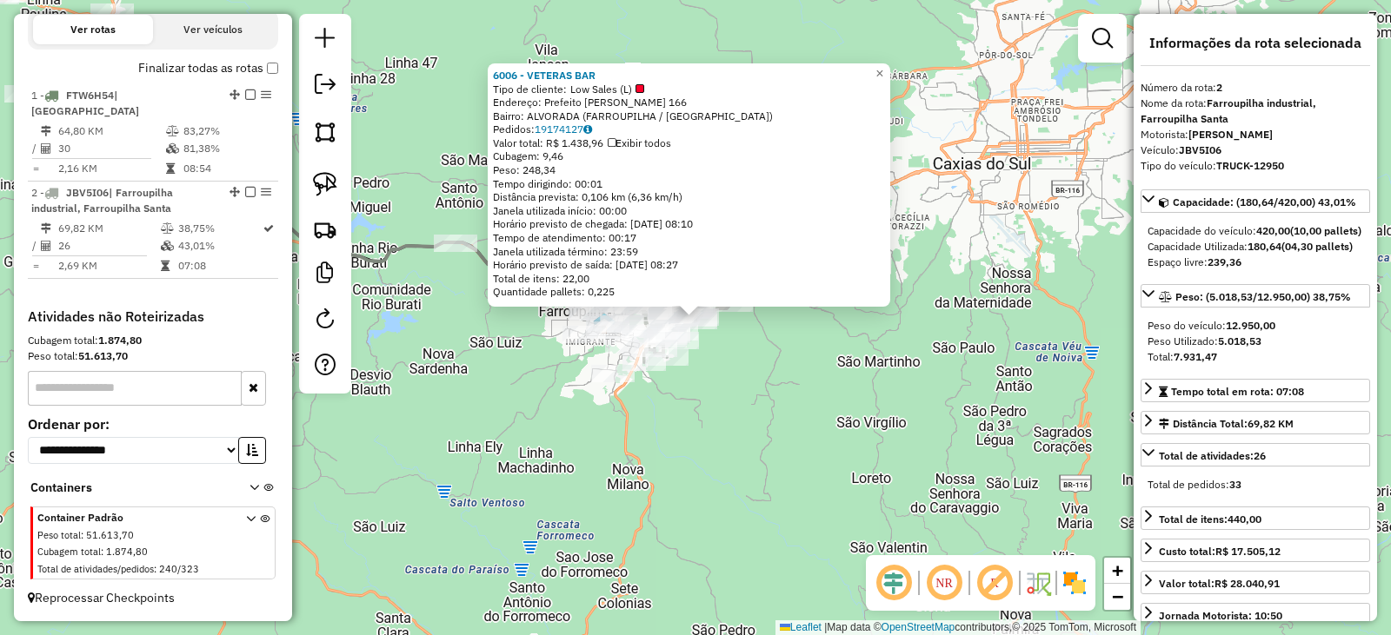
click at [862, 483] on div "6006 - VETERAS BAR Tipo de cliente: Low Sales (L) Endereço: Prefeito Joao Grend…" at bounding box center [695, 317] width 1391 height 635
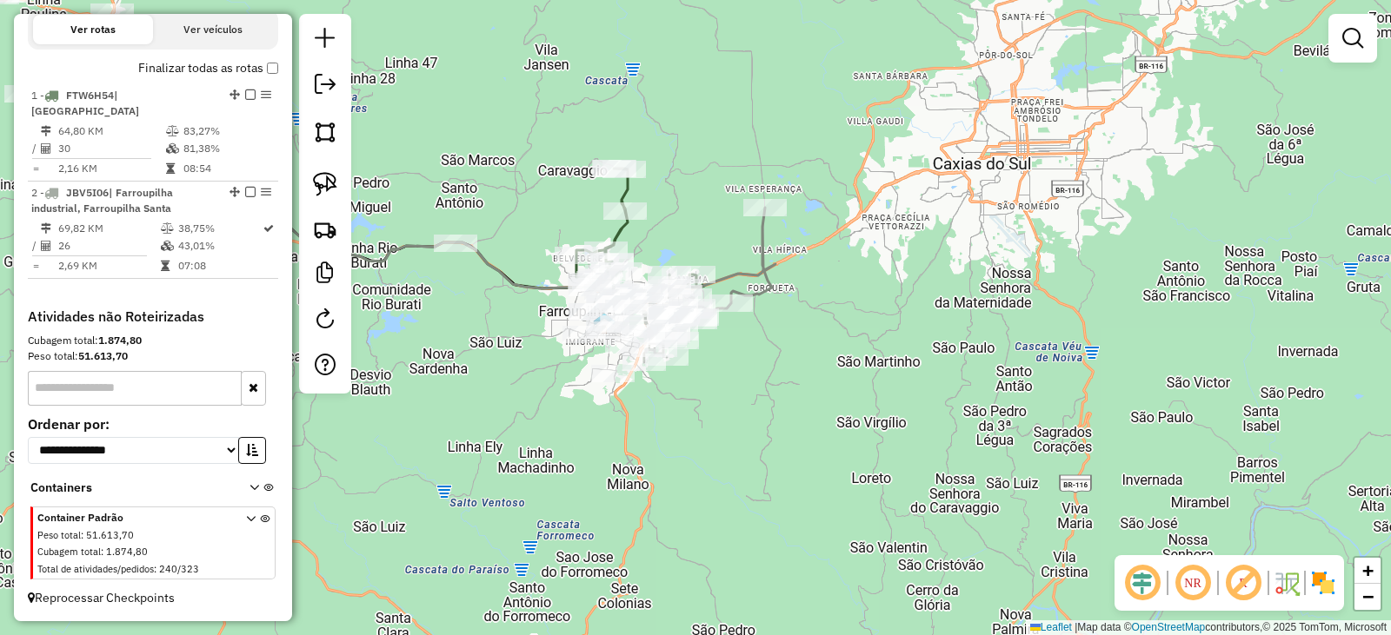
drag, startPoint x: 749, startPoint y: 452, endPoint x: 860, endPoint y: 485, distance: 116.0
click at [854, 484] on div "Janela de atendimento Grade de atendimento Capacidade Transportadoras Veículos …" at bounding box center [695, 317] width 1391 height 635
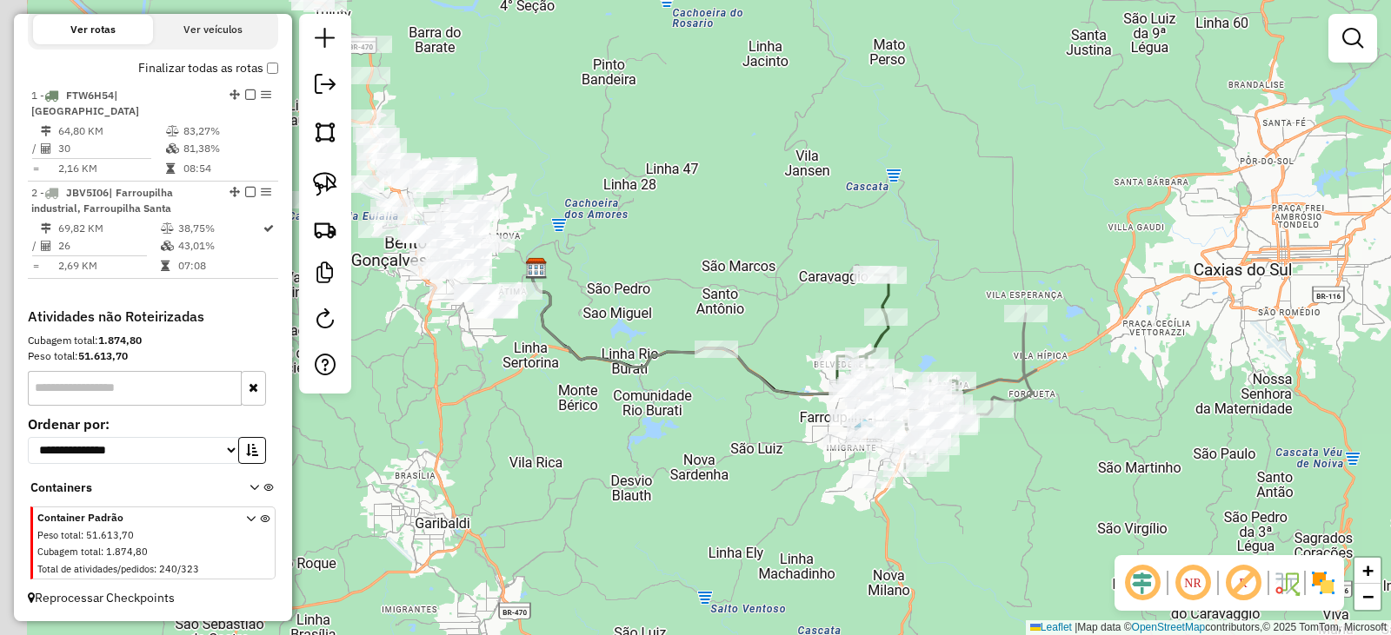
drag, startPoint x: 646, startPoint y: 388, endPoint x: 713, endPoint y: 413, distance: 71.2
click at [713, 422] on div "Janela de atendimento Grade de atendimento Capacidade Transportadoras Veículos …" at bounding box center [695, 317] width 1391 height 635
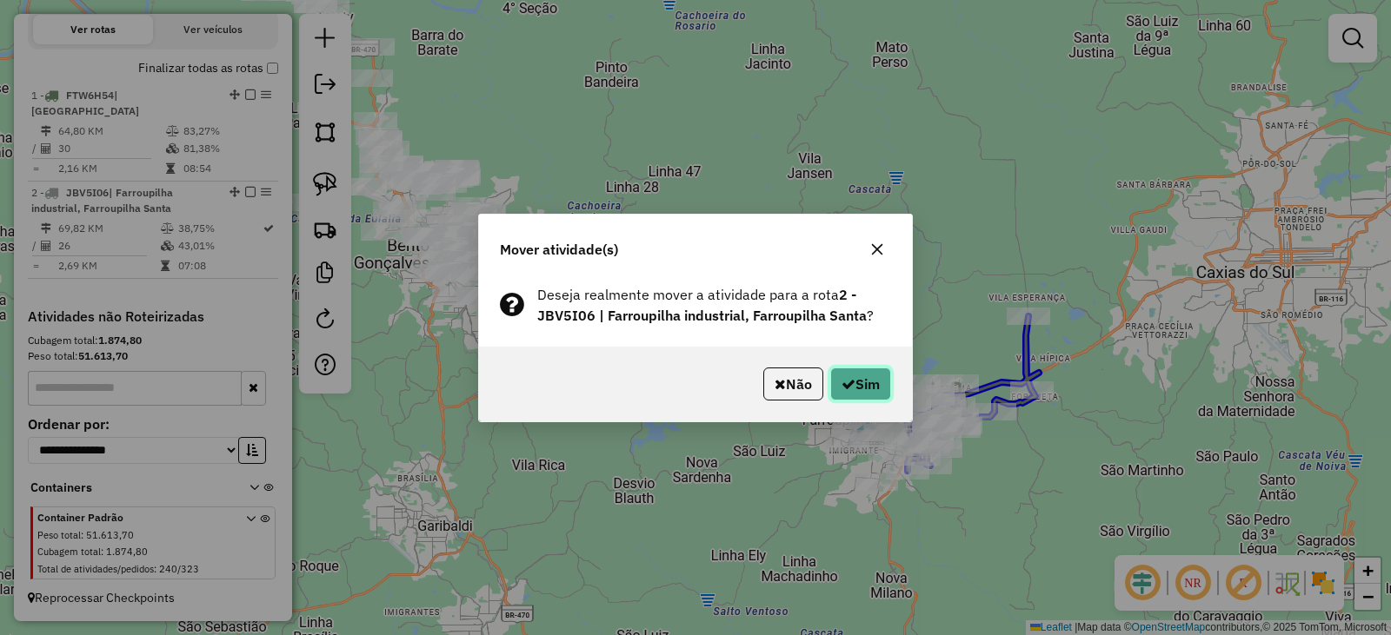
click at [885, 375] on button "Sim" at bounding box center [860, 384] width 61 height 33
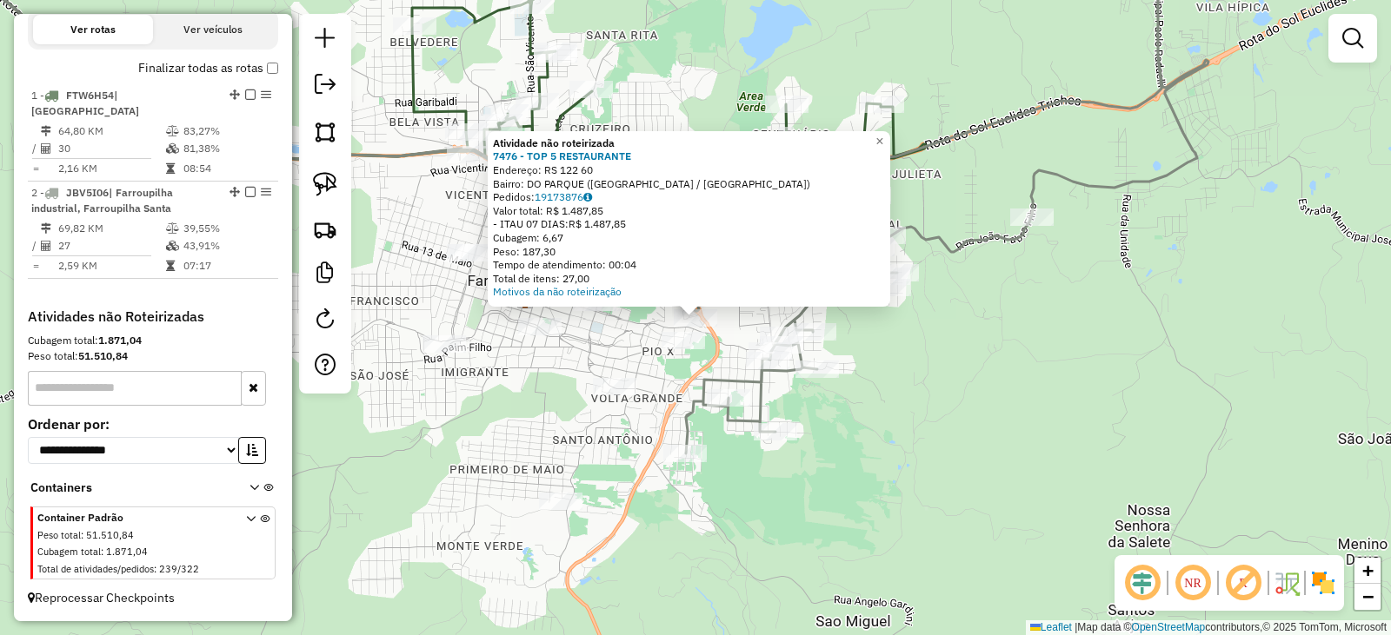
drag, startPoint x: 329, startPoint y: 129, endPoint x: 393, endPoint y: 184, distance: 83.8
click at [329, 129] on img at bounding box center [325, 132] width 24 height 24
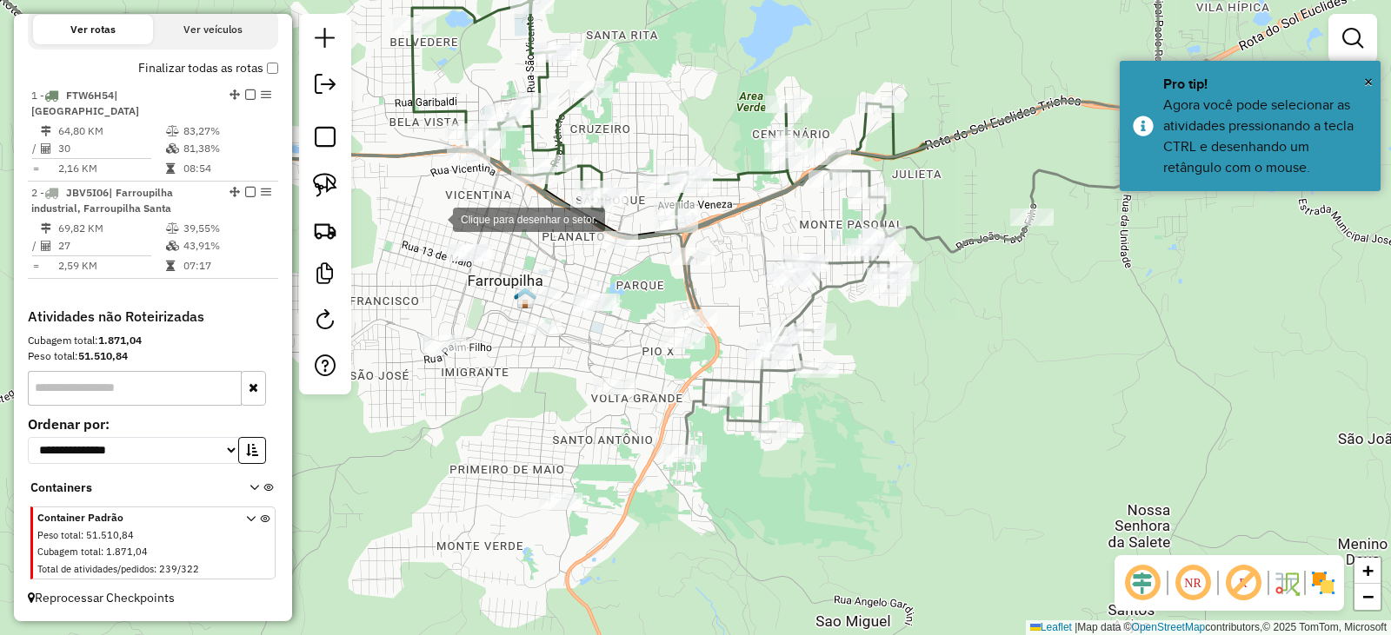
click at [435, 218] on div at bounding box center [435, 218] width 35 height 35
click at [498, 190] on div at bounding box center [495, 191] width 35 height 35
click at [549, 217] on div at bounding box center [549, 217] width 35 height 35
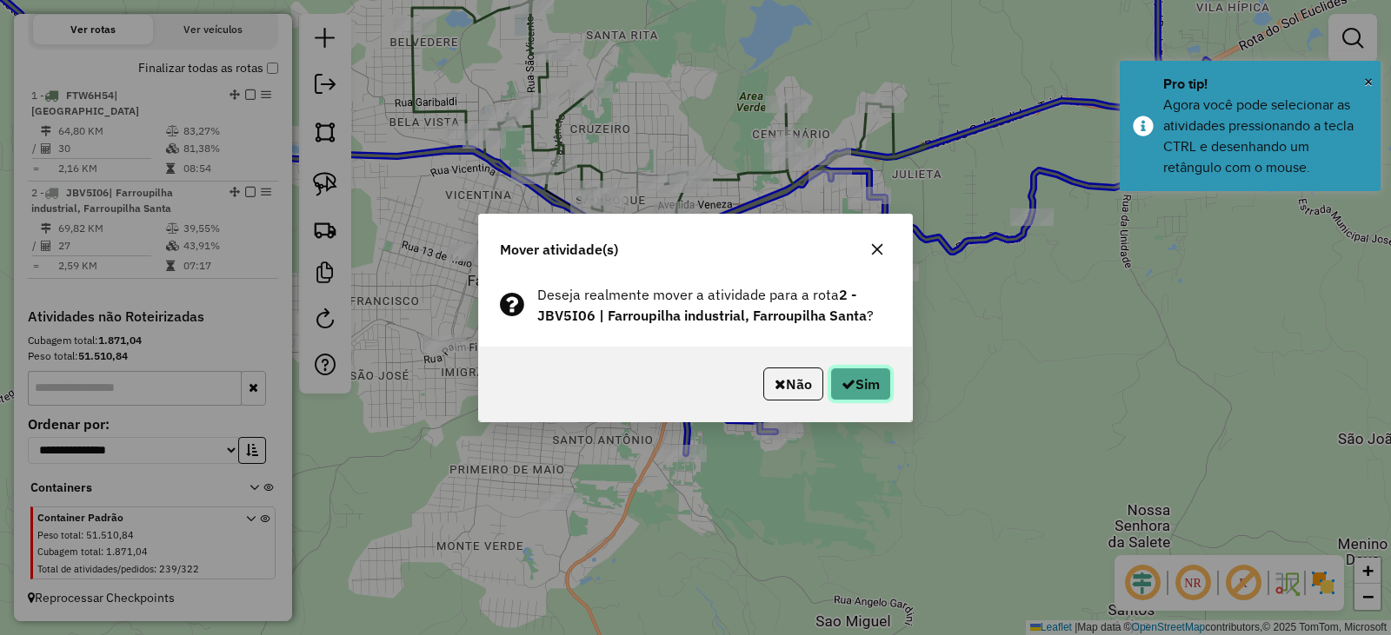
click at [866, 388] on button "Sim" at bounding box center [860, 384] width 61 height 33
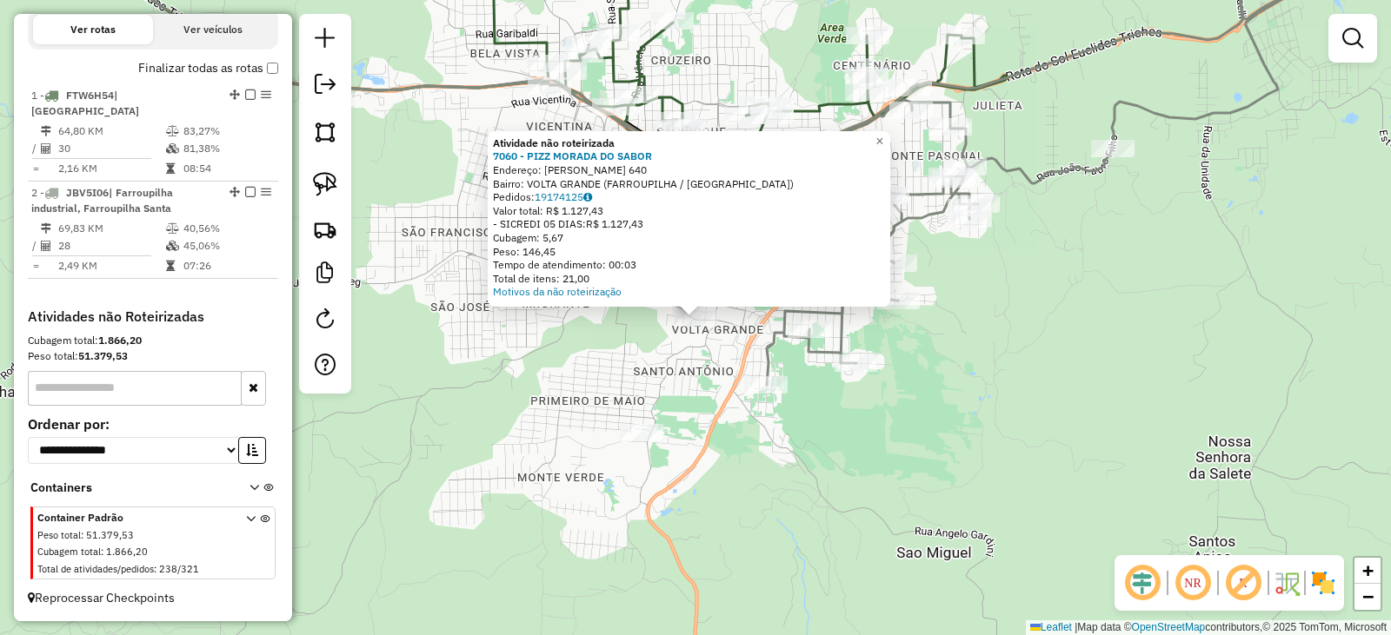
click at [567, 386] on div "Atividade não roteirizada 7060 - PIZZ MORADA DO SABOR Endereço: PEDRO GRENDENE …" at bounding box center [695, 317] width 1391 height 635
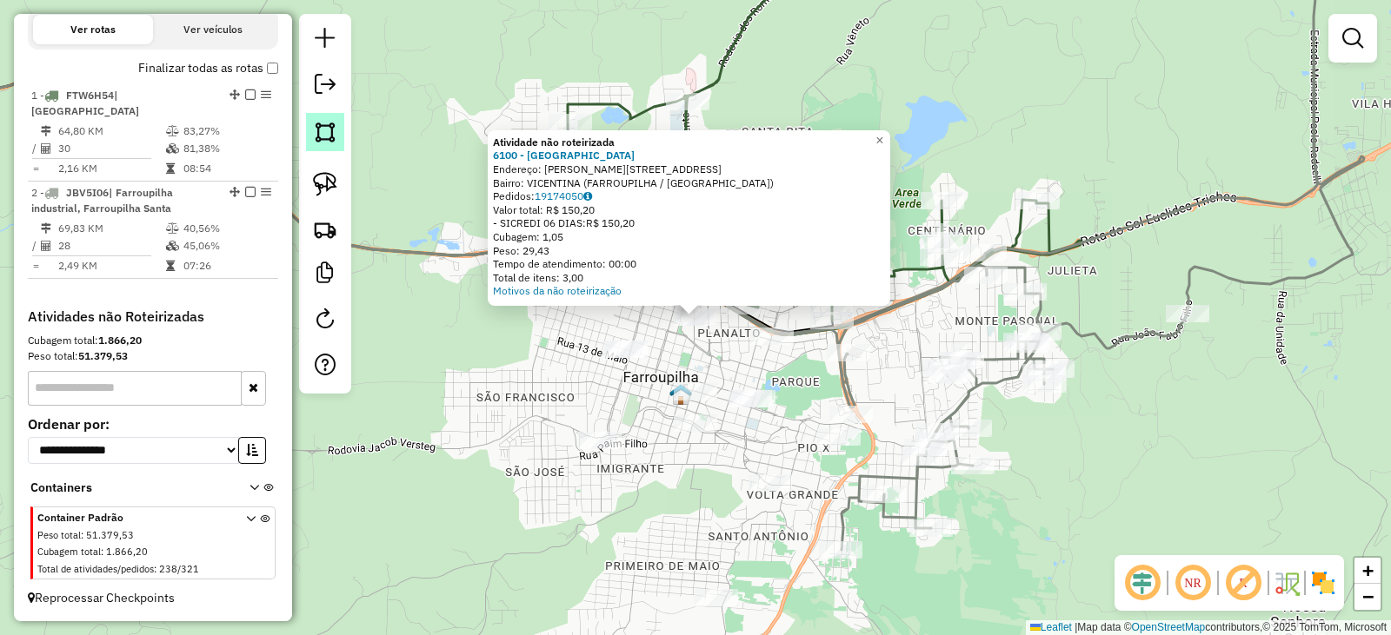
click at [334, 131] on img at bounding box center [325, 132] width 24 height 24
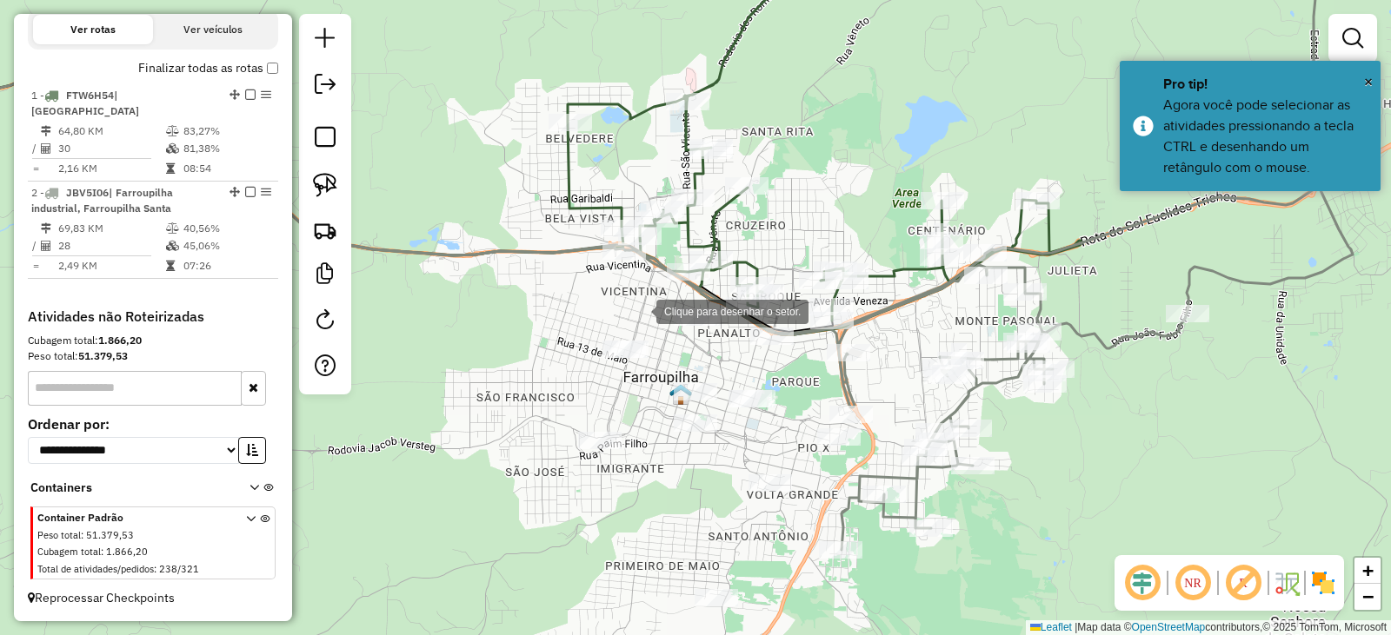
click at [629, 309] on div at bounding box center [638, 310] width 35 height 35
click at [672, 300] on div at bounding box center [671, 299] width 35 height 35
click at [714, 309] on div at bounding box center [714, 309] width 35 height 35
click at [727, 322] on div at bounding box center [721, 315] width 35 height 35
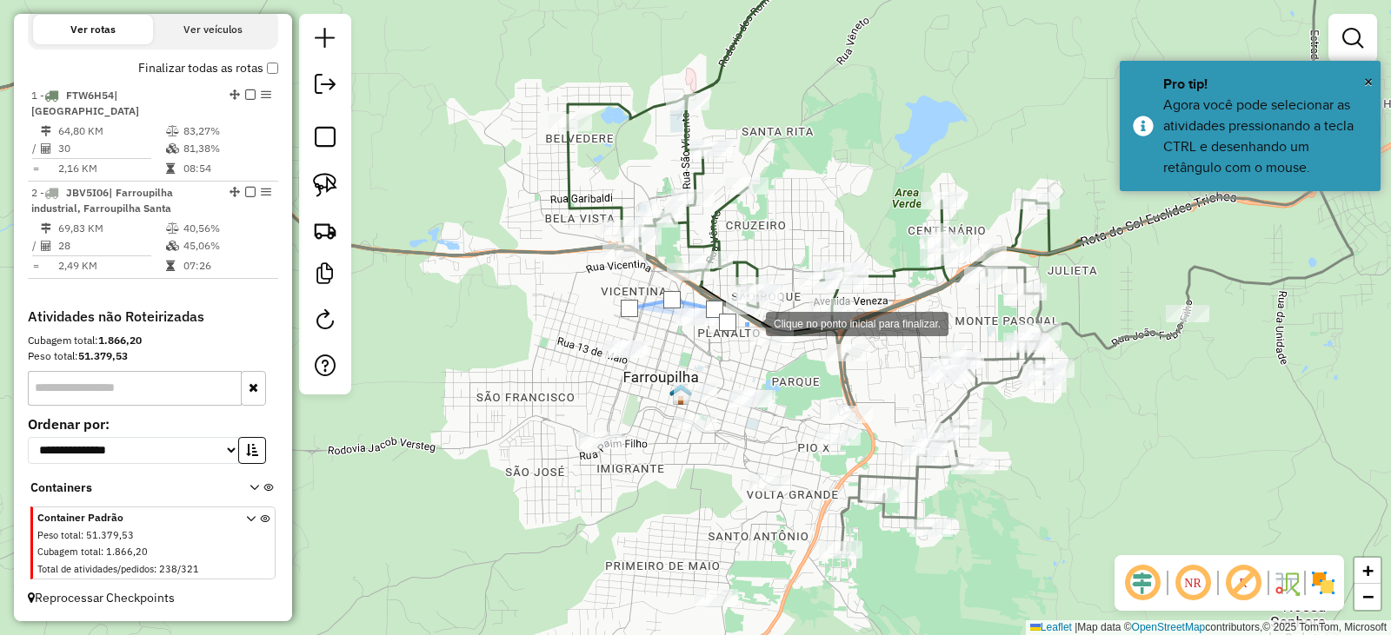
click at [748, 322] on div at bounding box center [748, 322] width 35 height 35
click at [788, 319] on div at bounding box center [788, 319] width 35 height 35
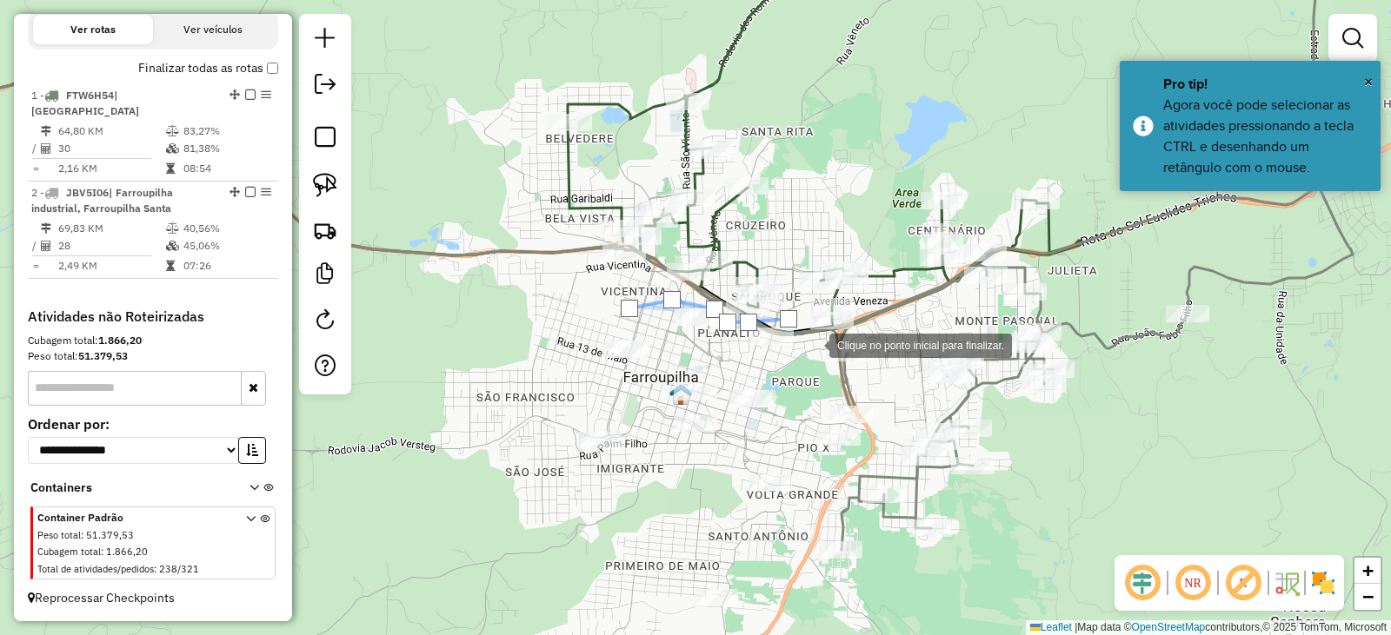
click at [813, 345] on div at bounding box center [811, 344] width 35 height 35
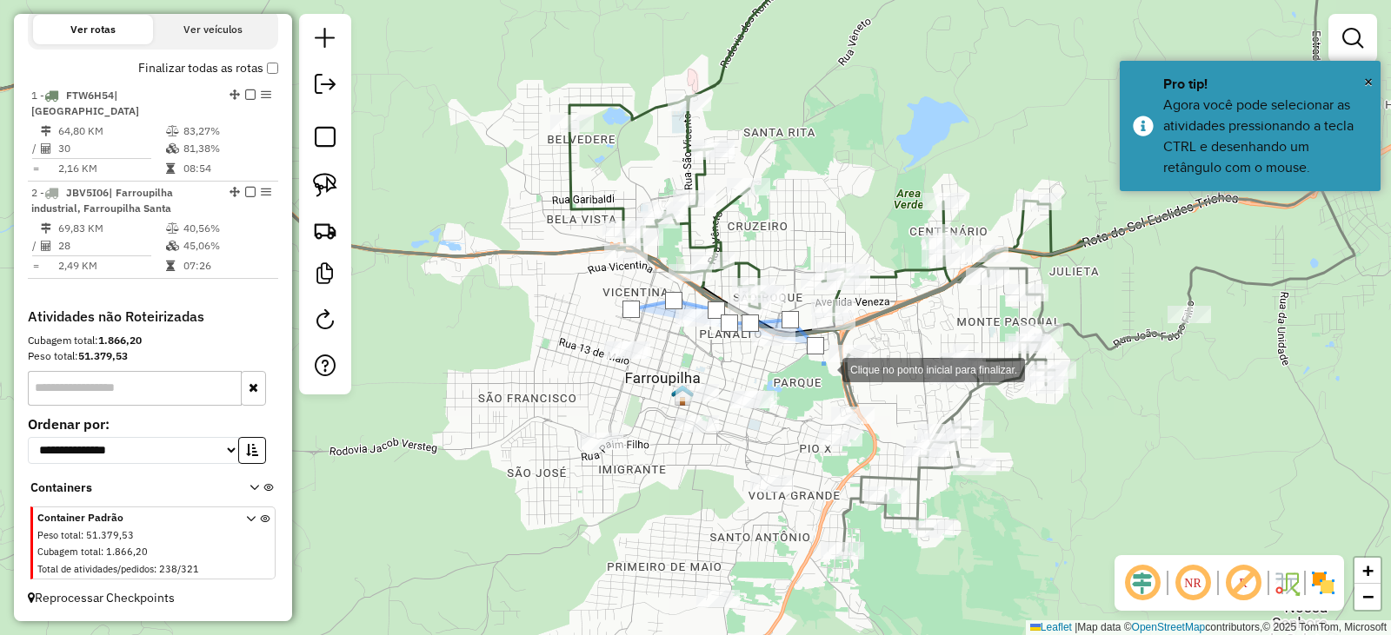
click at [825, 368] on div at bounding box center [824, 368] width 35 height 35
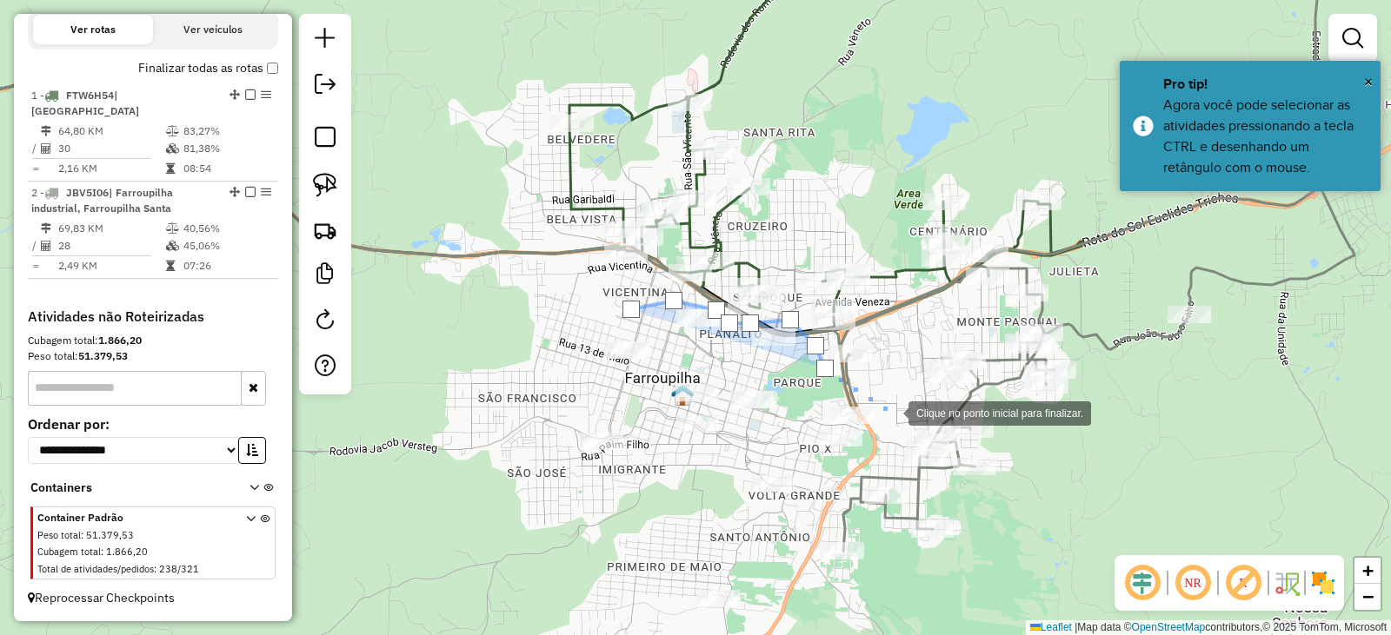
click at [891, 412] on div at bounding box center [890, 412] width 35 height 35
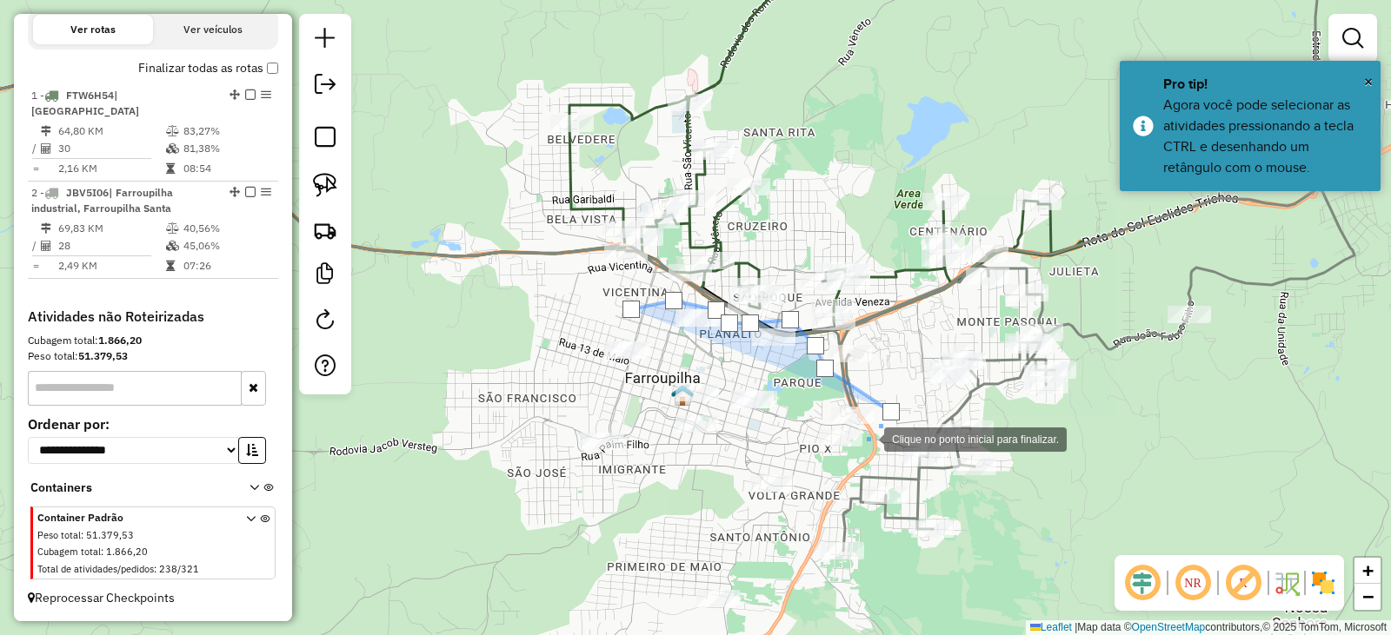
click at [866, 438] on div at bounding box center [866, 438] width 35 height 35
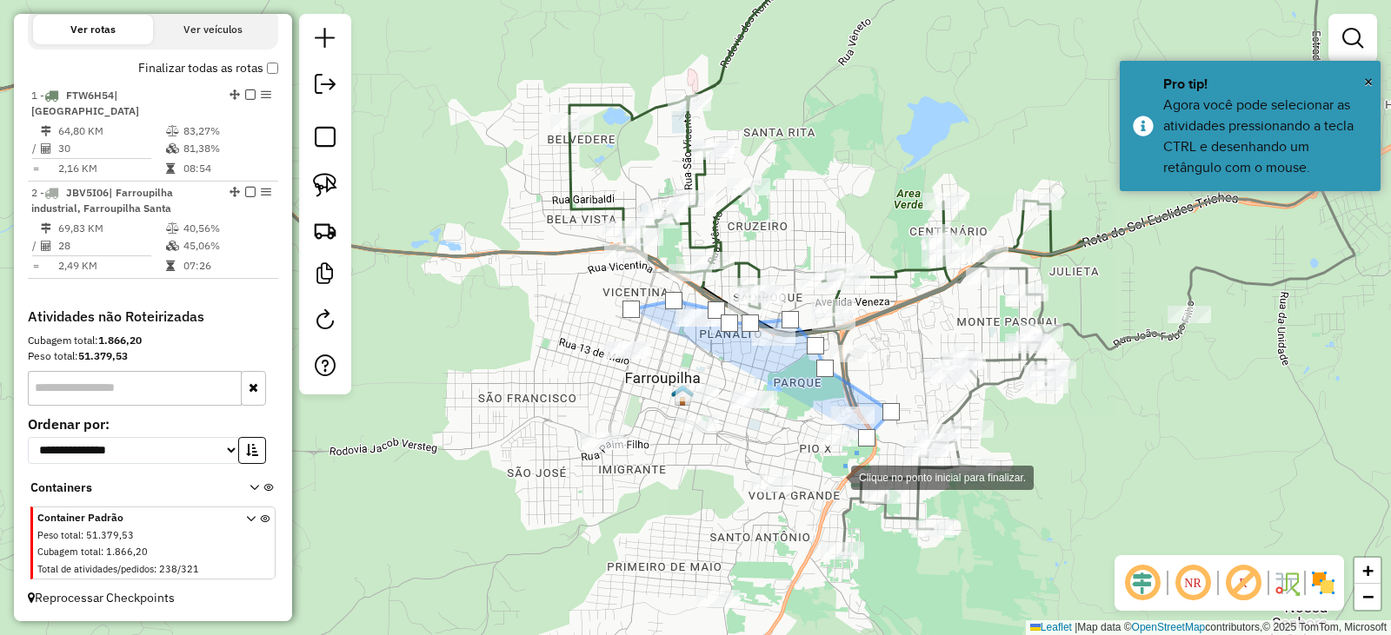
drag, startPoint x: 832, startPoint y: 478, endPoint x: 780, endPoint y: 531, distance: 73.8
click at [831, 479] on div at bounding box center [833, 476] width 35 height 35
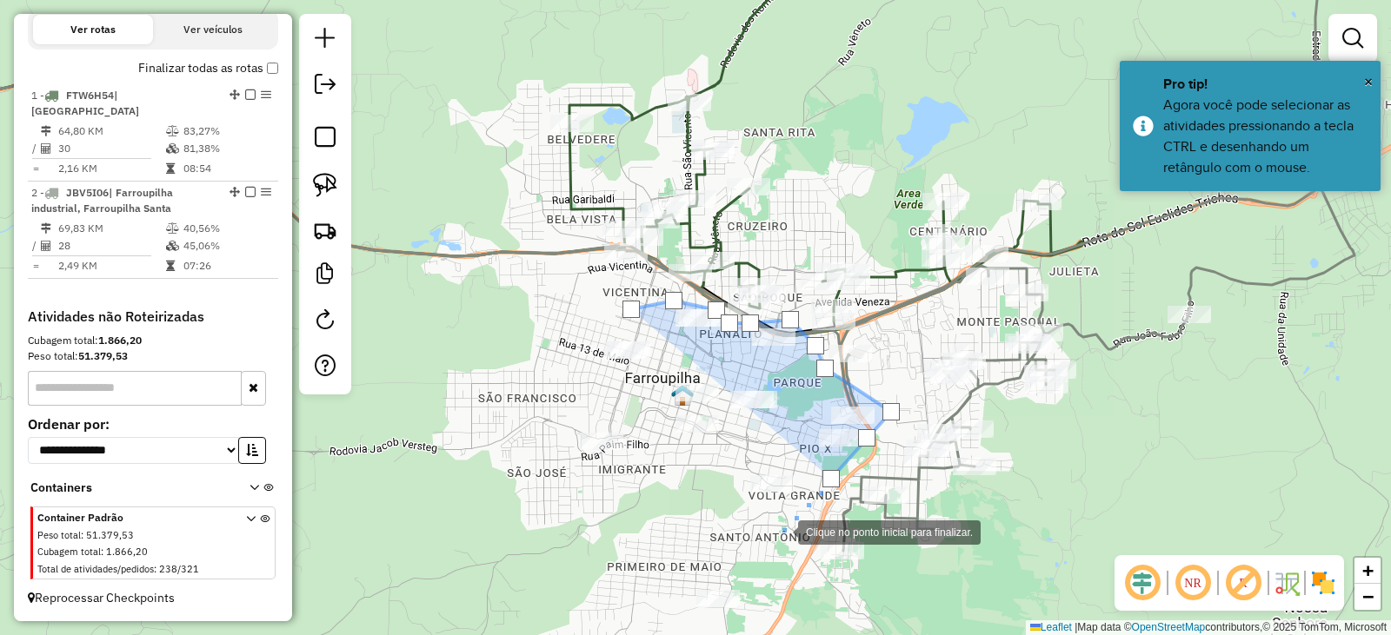
click at [784, 526] on div at bounding box center [780, 531] width 35 height 35
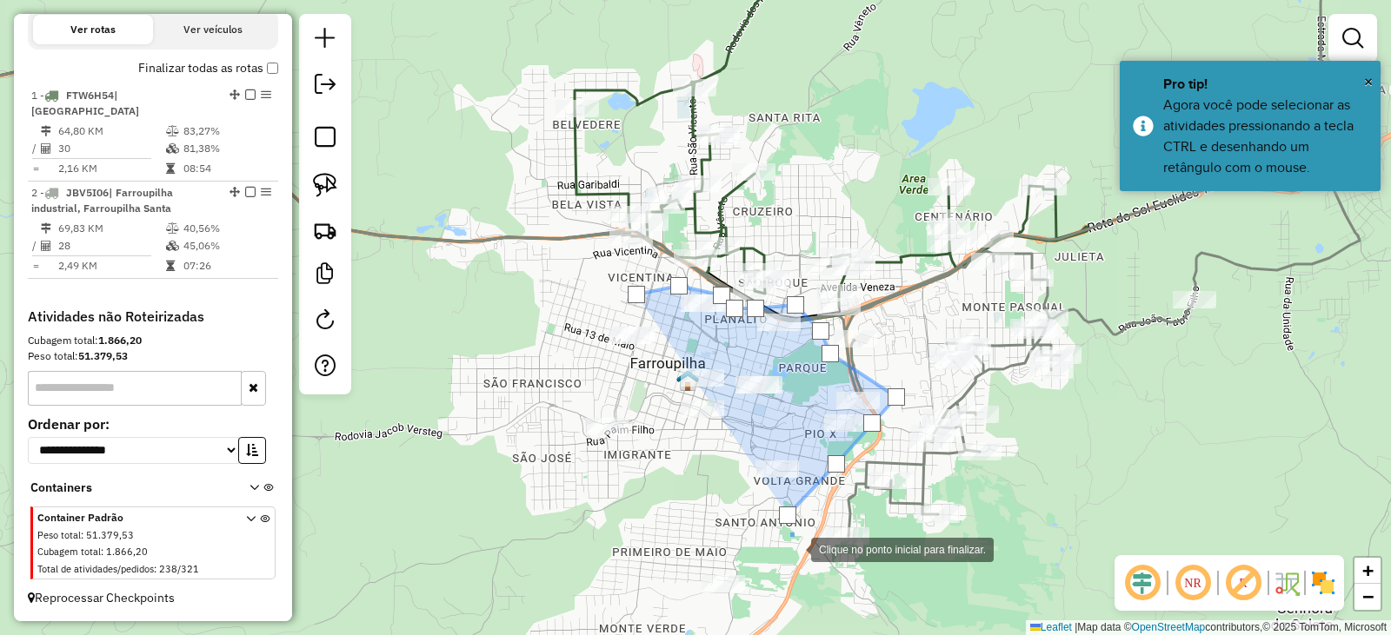
drag, startPoint x: 793, startPoint y: 556, endPoint x: 794, endPoint y: 441, distance: 114.7
click at [794, 531] on div at bounding box center [793, 548] width 35 height 35
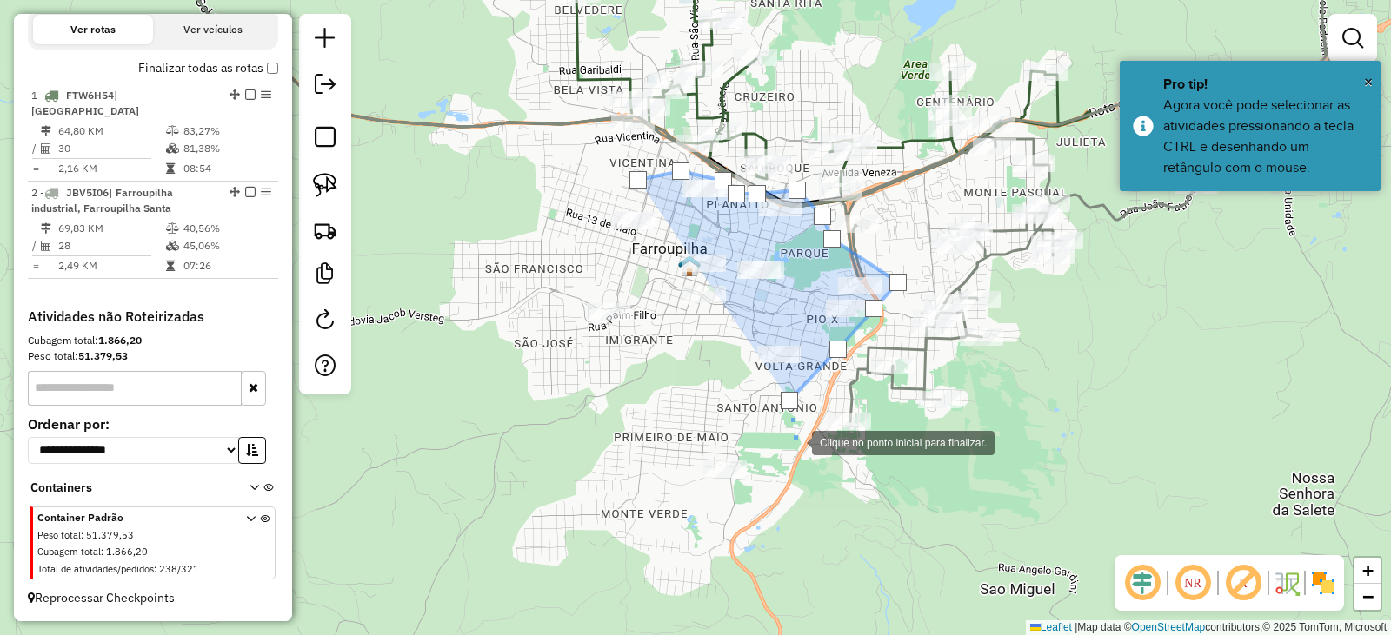
click at [777, 459] on div at bounding box center [794, 441] width 35 height 35
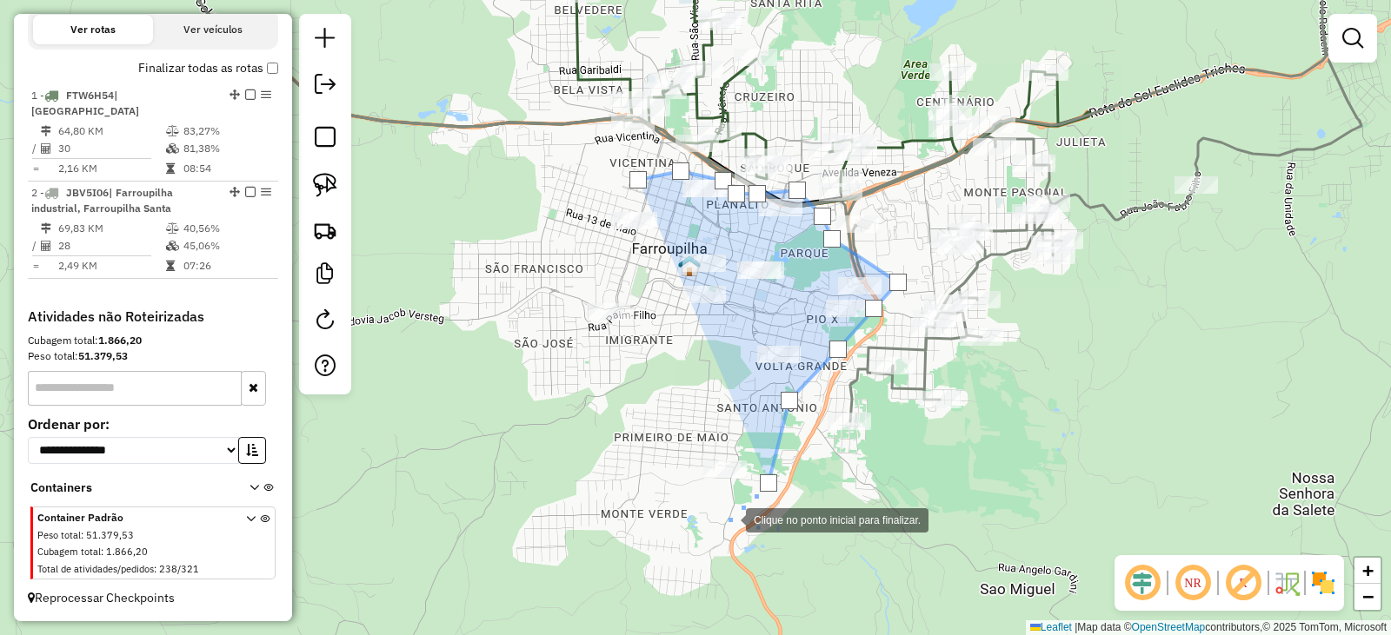
click at [728, 519] on div at bounding box center [728, 518] width 35 height 35
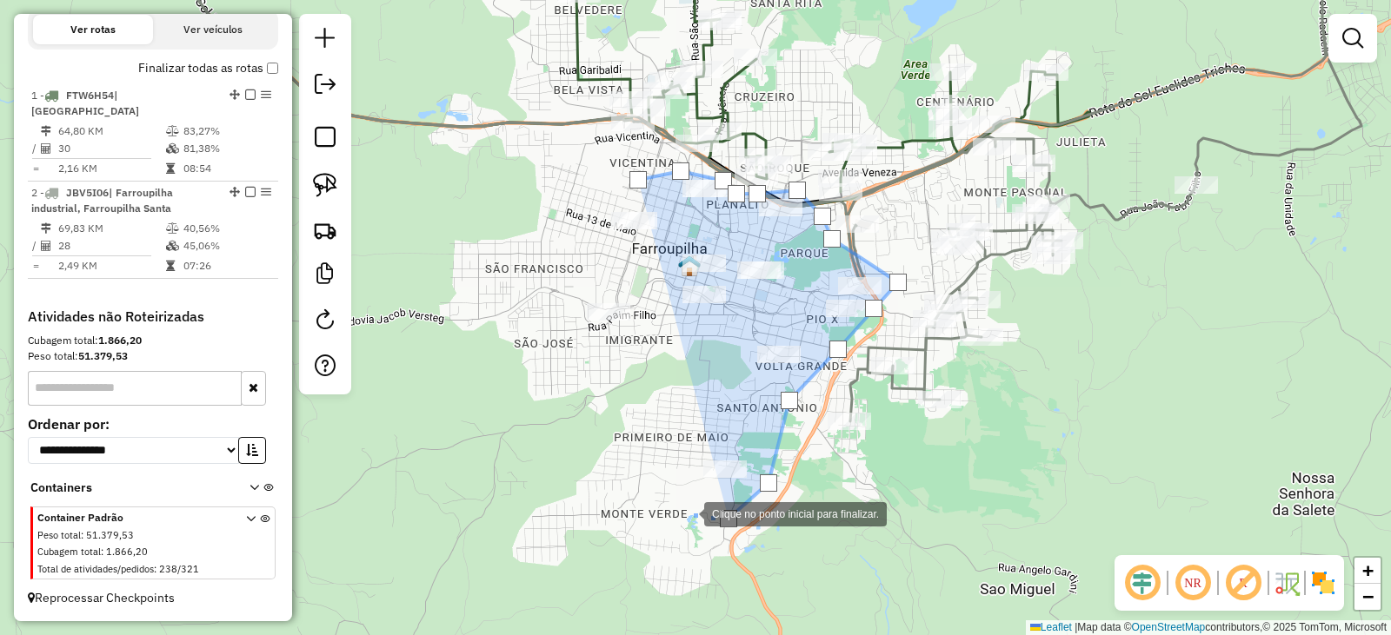
click at [686, 511] on div at bounding box center [686, 512] width 35 height 35
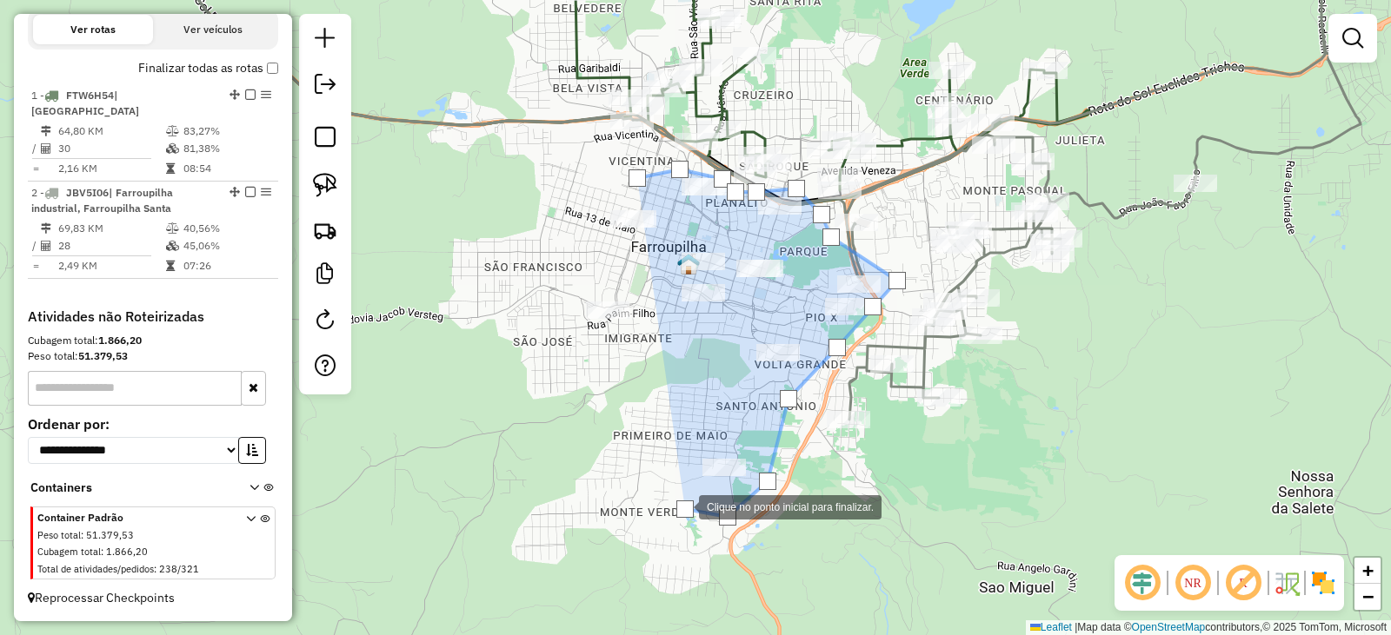
click at [664, 488] on div at bounding box center [681, 505] width 35 height 35
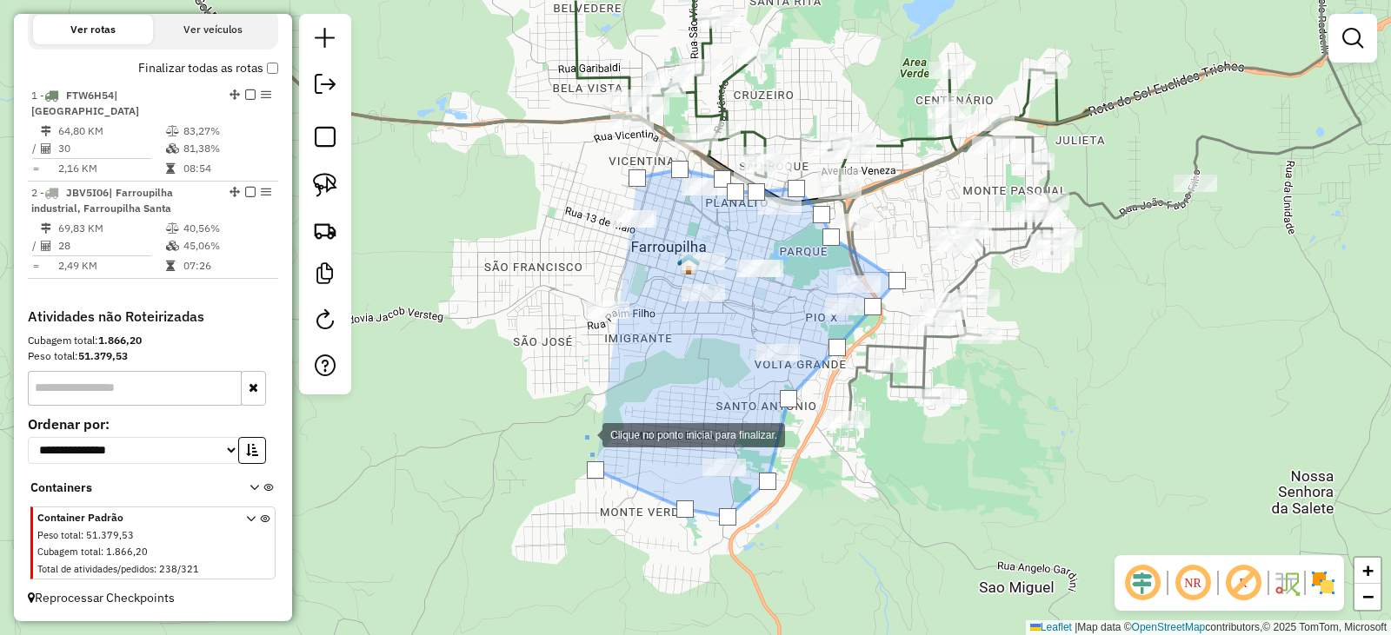
click at [585, 434] on div at bounding box center [585, 433] width 35 height 35
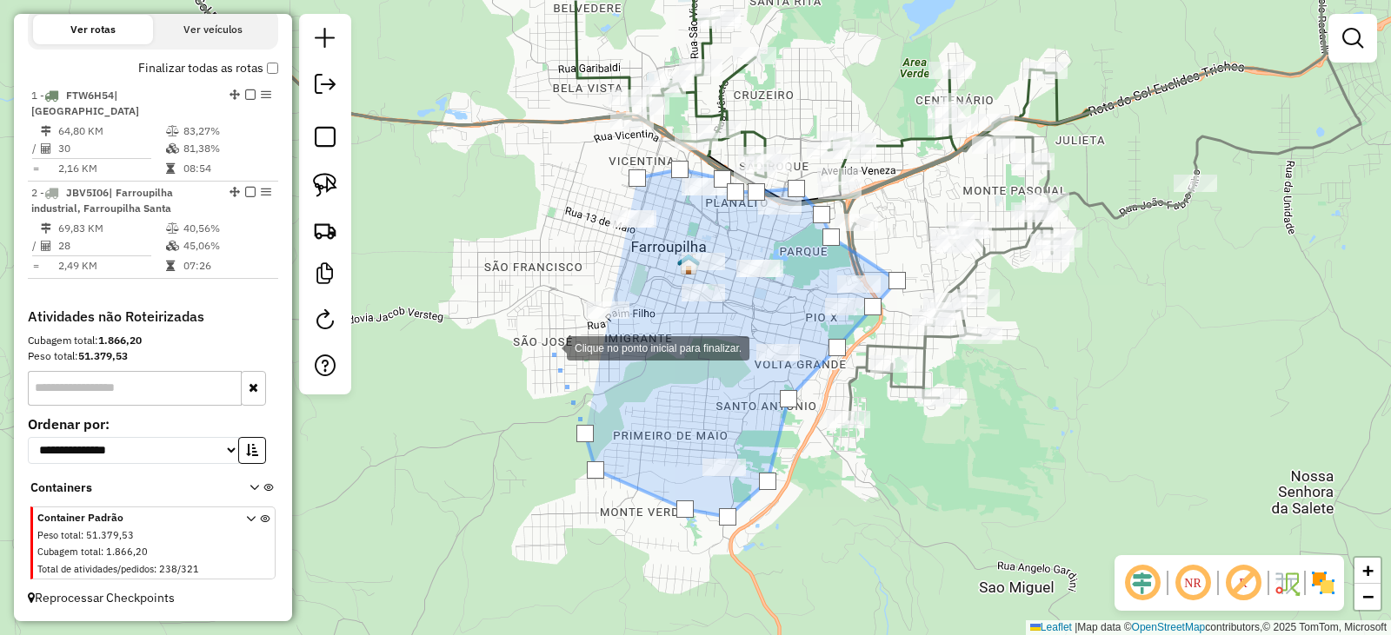
click at [549, 347] on div at bounding box center [549, 346] width 35 height 35
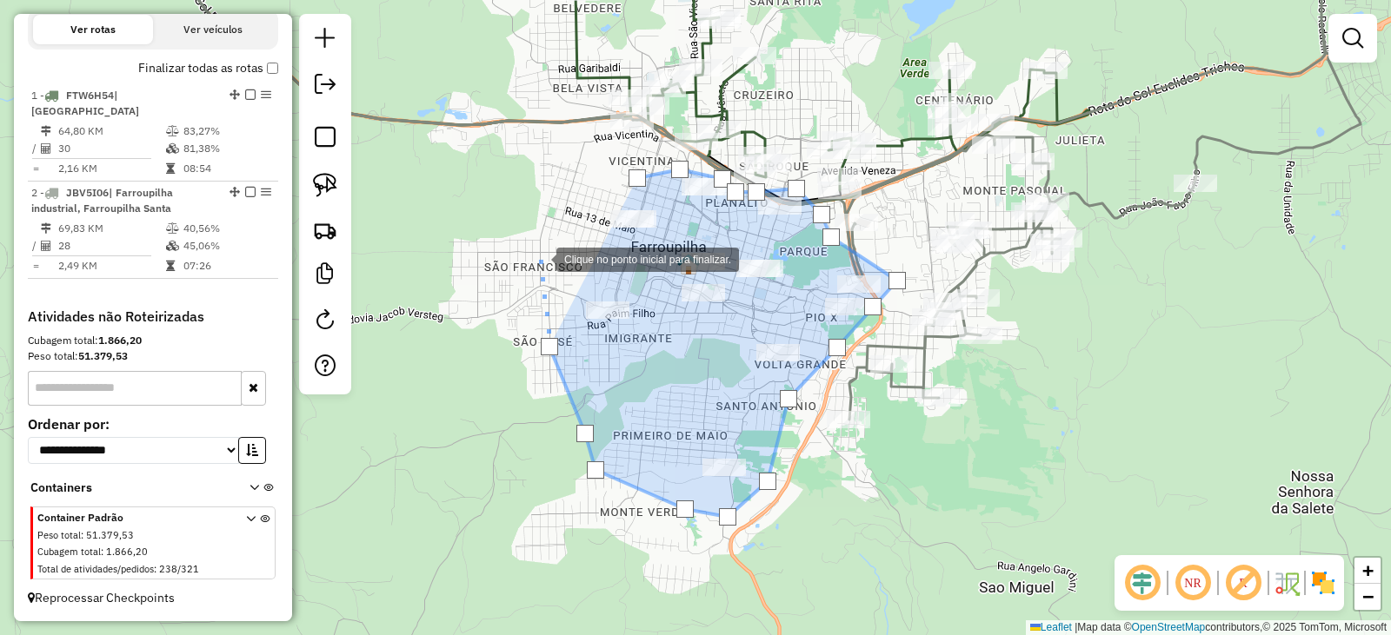
click at [539, 258] on div at bounding box center [538, 258] width 35 height 35
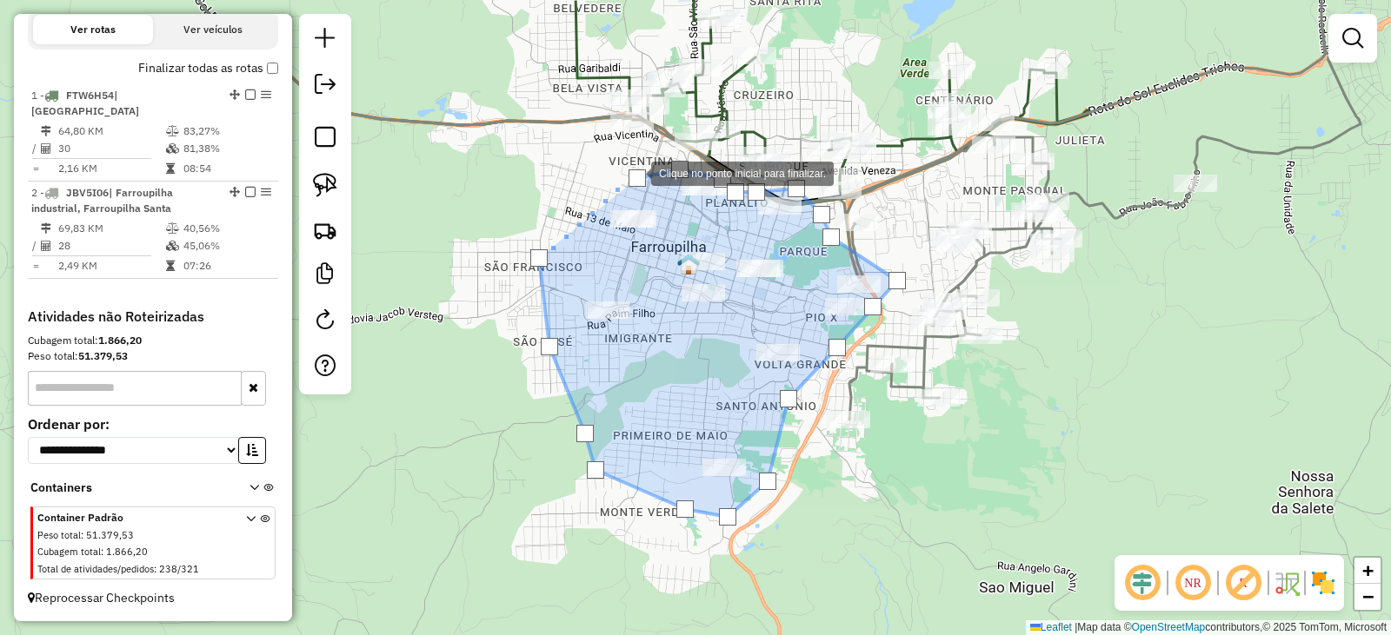
click at [634, 172] on div at bounding box center [636, 177] width 17 height 17
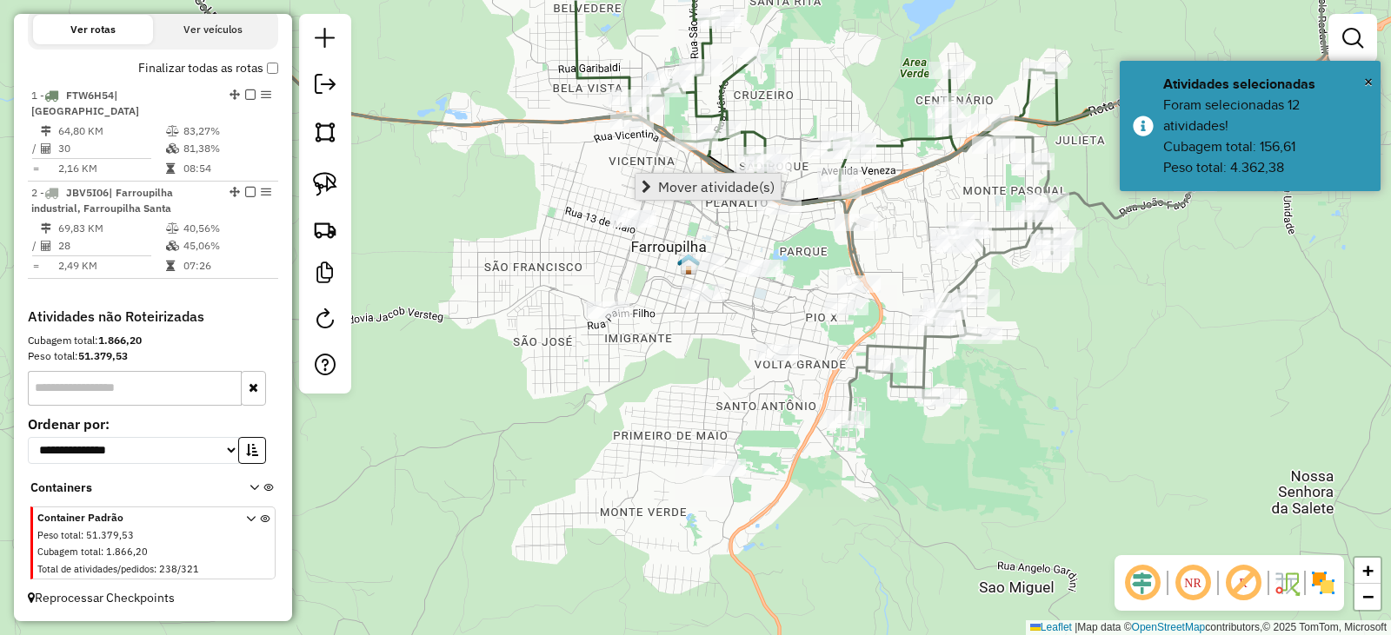
click at [657, 183] on link "Mover atividade(s)" at bounding box center [707, 187] width 145 height 26
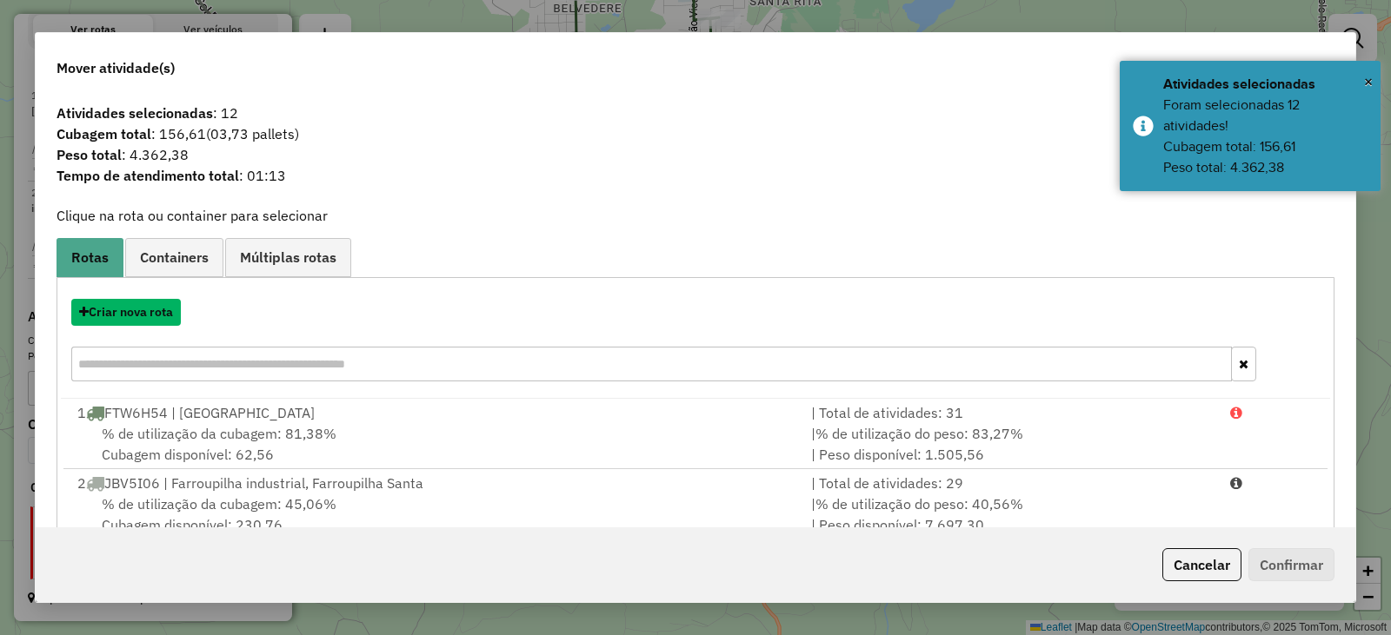
click at [161, 314] on button "Criar nova rota" at bounding box center [126, 312] width 110 height 27
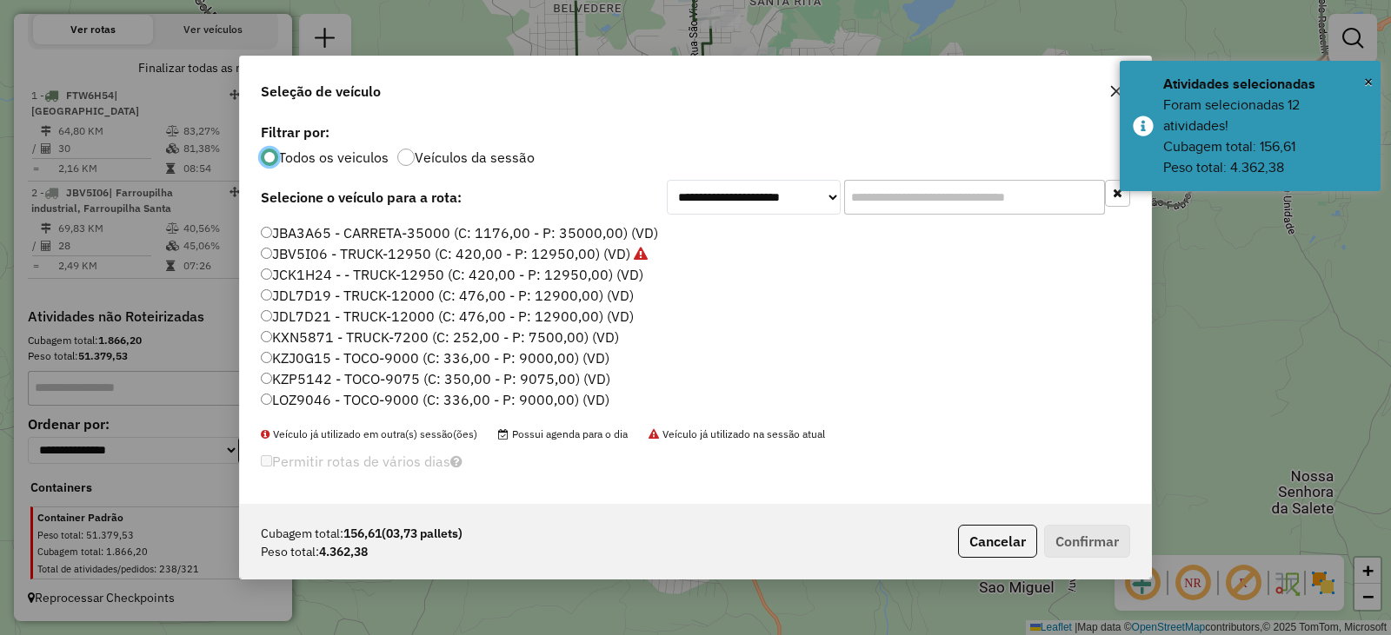
scroll to position [226, 0]
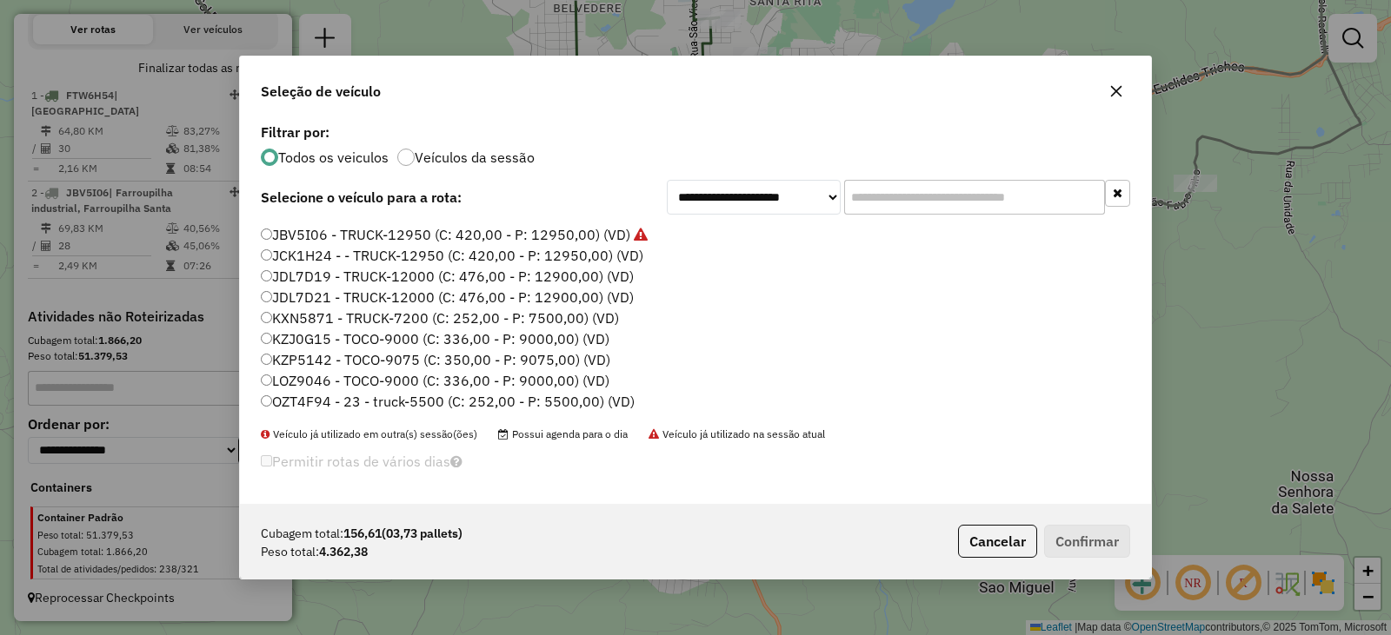
click at [302, 309] on label "KXN5871 - TRUCK-7200 (C: 252,00 - P: 7500,00) (VD)" at bounding box center [440, 318] width 358 height 21
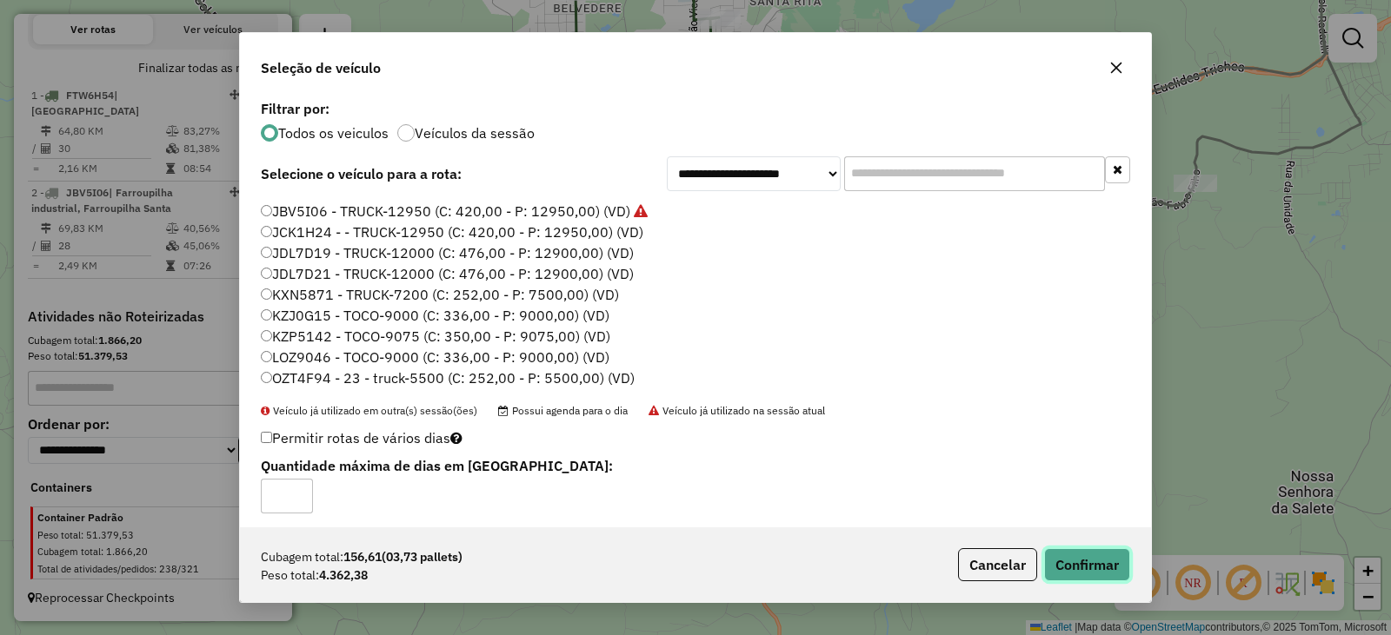
click at [1096, 567] on button "Confirmar" at bounding box center [1087, 564] width 86 height 33
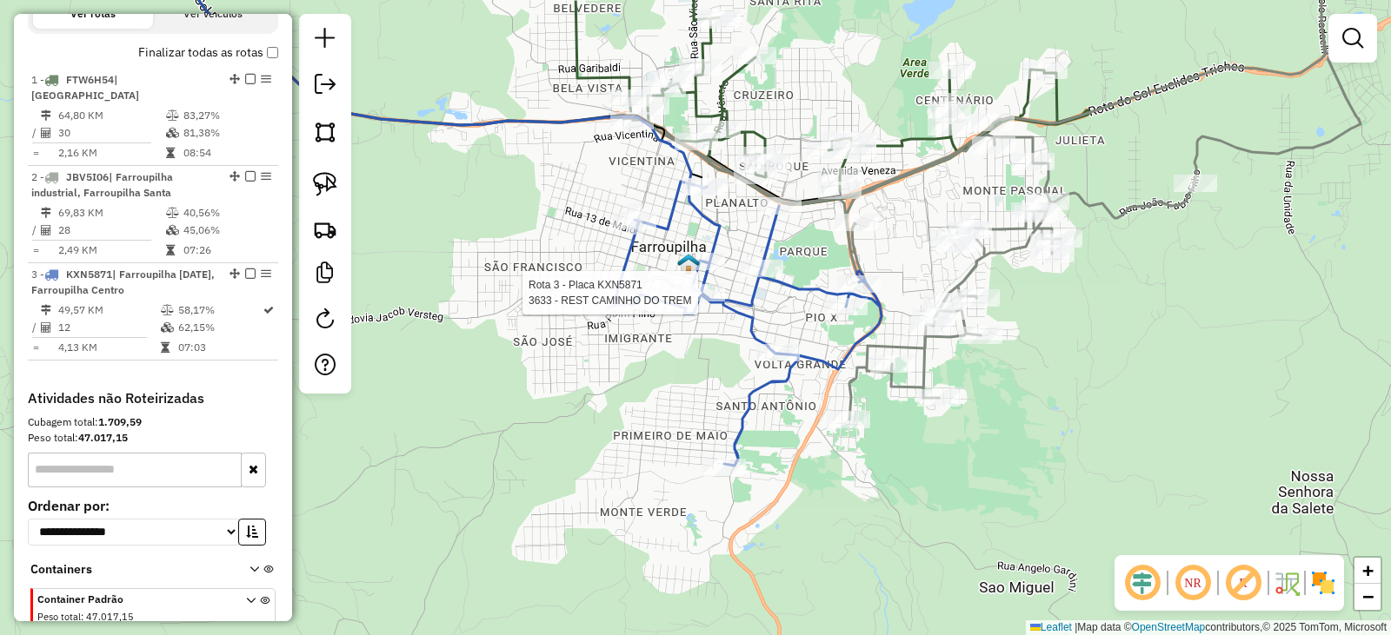
select select "**********"
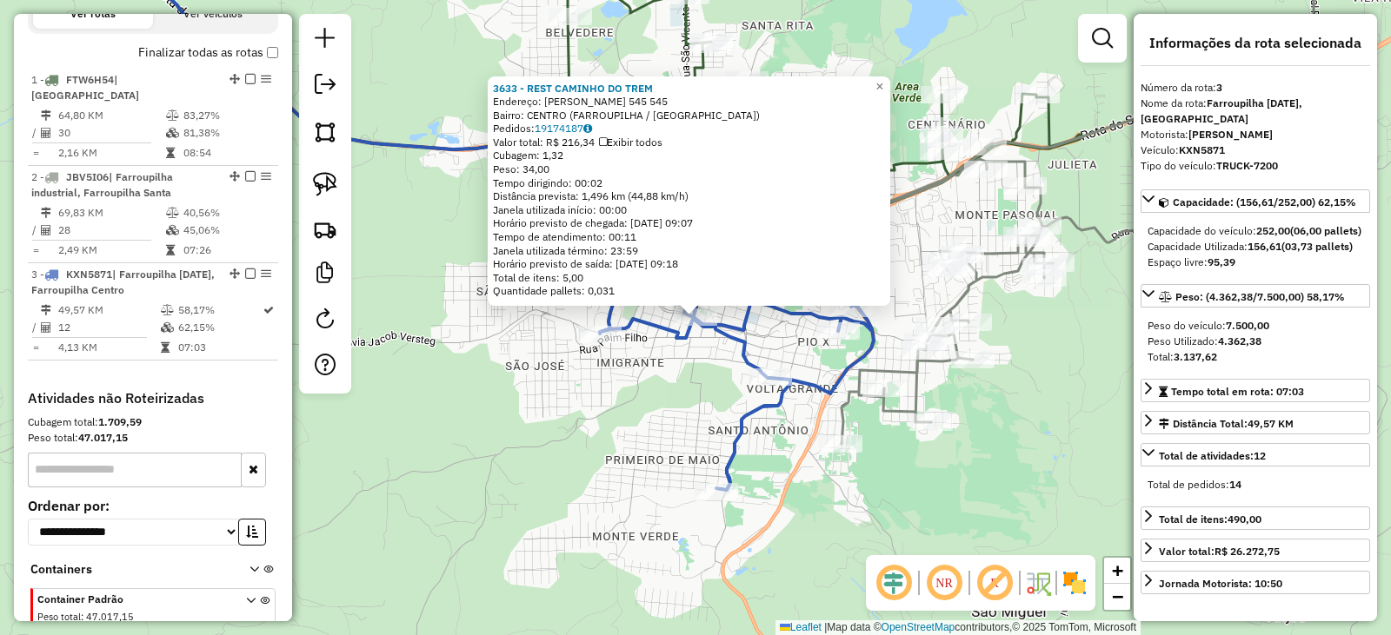
scroll to position [715, 0]
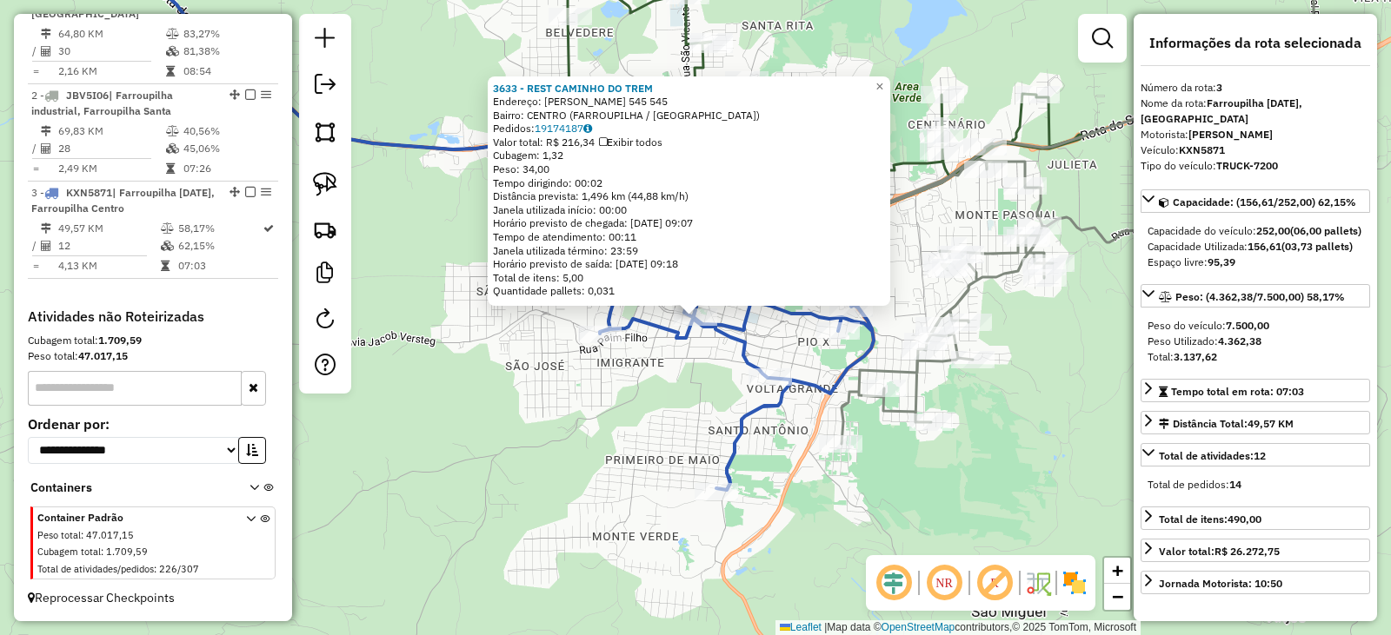
click at [686, 415] on div "3633 - REST CAMINHO DO TREM Endereço: ROMULO NORO 545 545 Bairro: CENTRO (FARRO…" at bounding box center [695, 317] width 1391 height 635
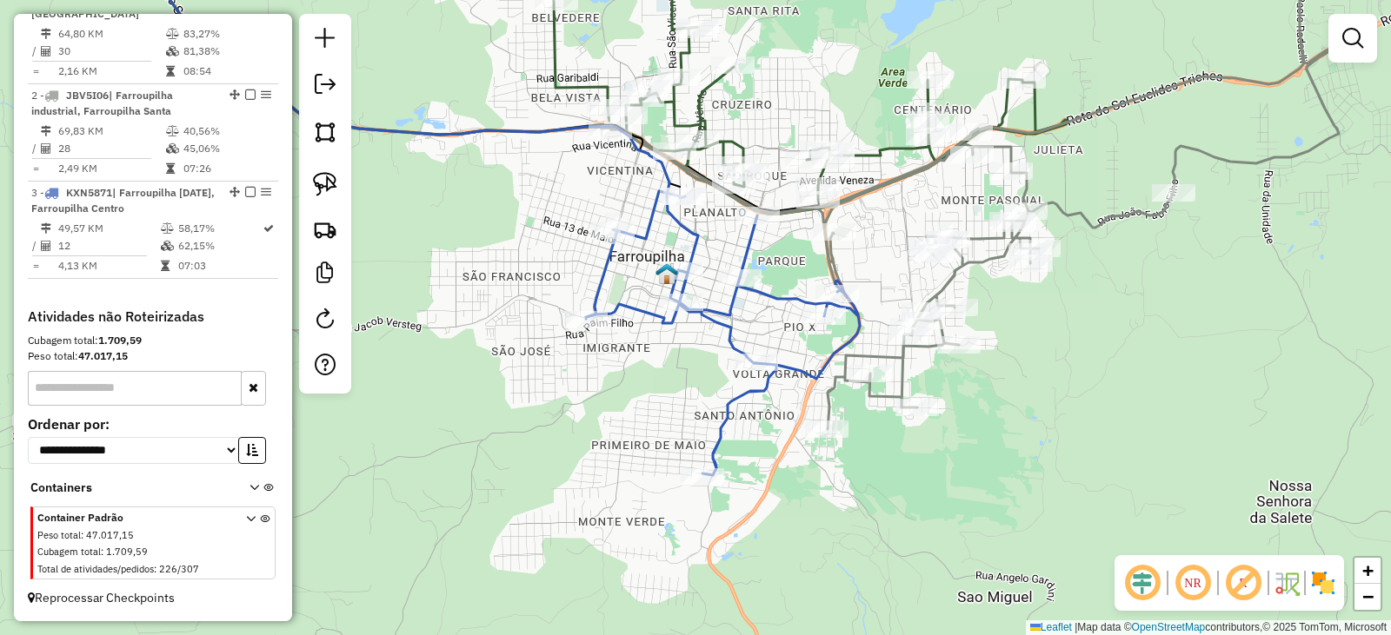
drag, startPoint x: 717, startPoint y: 428, endPoint x: 703, endPoint y: 399, distance: 32.7
click at [701, 405] on icon at bounding box center [723, 333] width 274 height 284
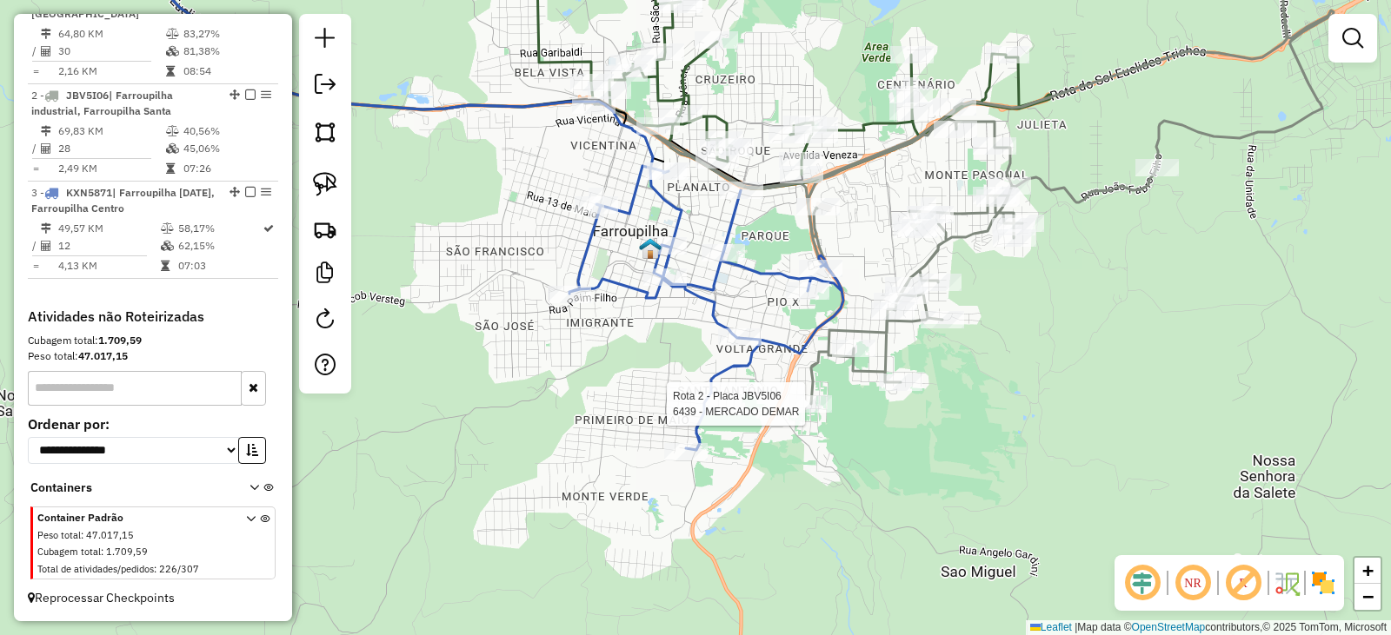
select select "**********"
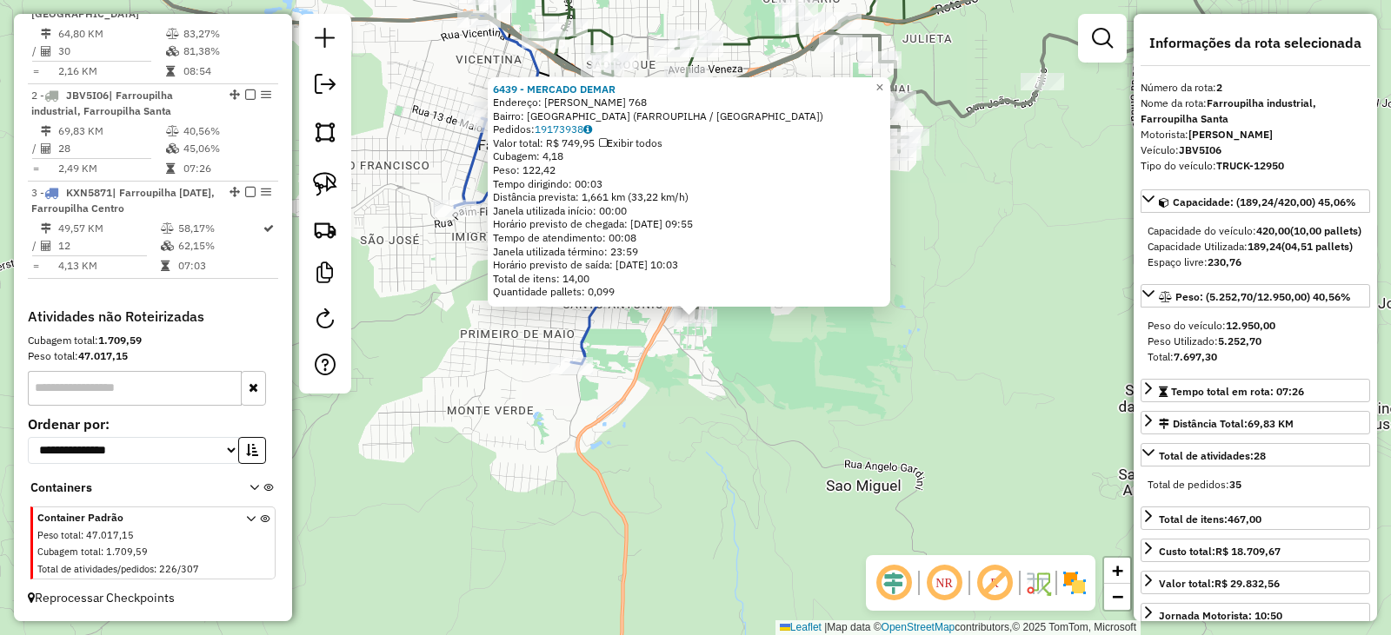
click at [798, 434] on div "6439 - MERCADO DEMAR Endereço: JOSE CESAR MANTOVANI 768 Bairro: AMERICA (FARROU…" at bounding box center [695, 317] width 1391 height 635
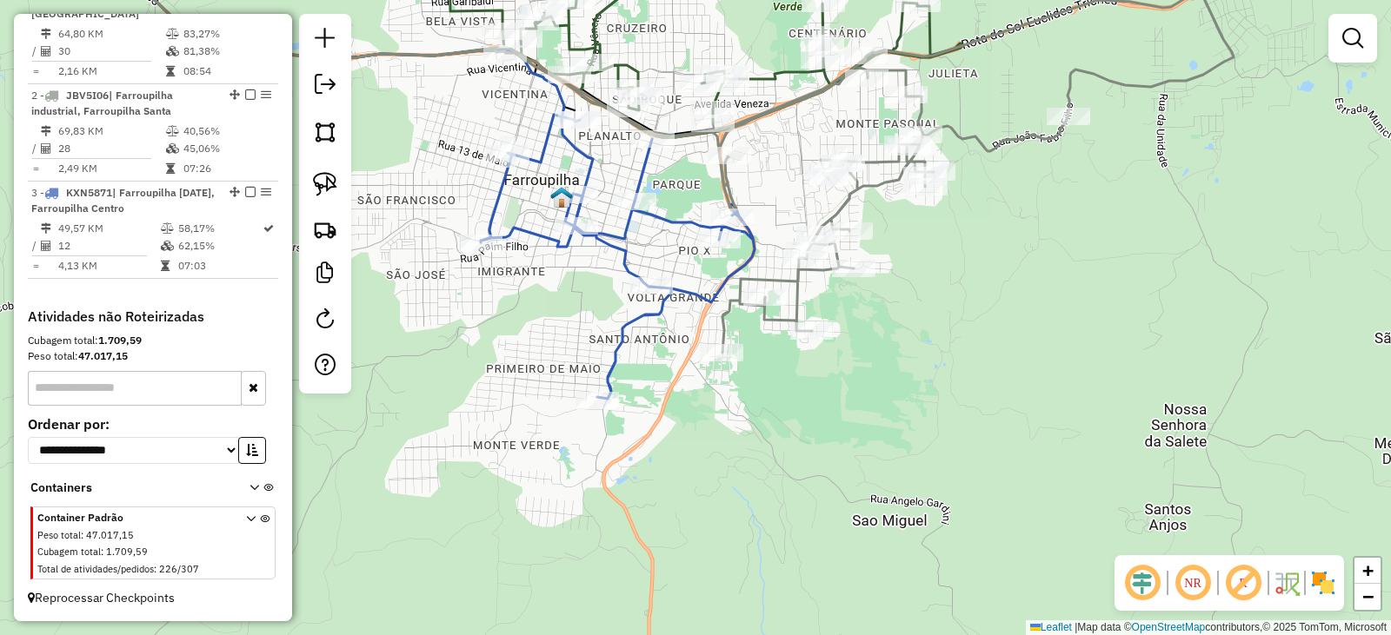
drag, startPoint x: 769, startPoint y: 444, endPoint x: 799, endPoint y: 490, distance: 54.7
click at [799, 488] on div "Janela de atendimento Grade de atendimento Capacidade Transportadoras Veículos …" at bounding box center [695, 317] width 1391 height 635
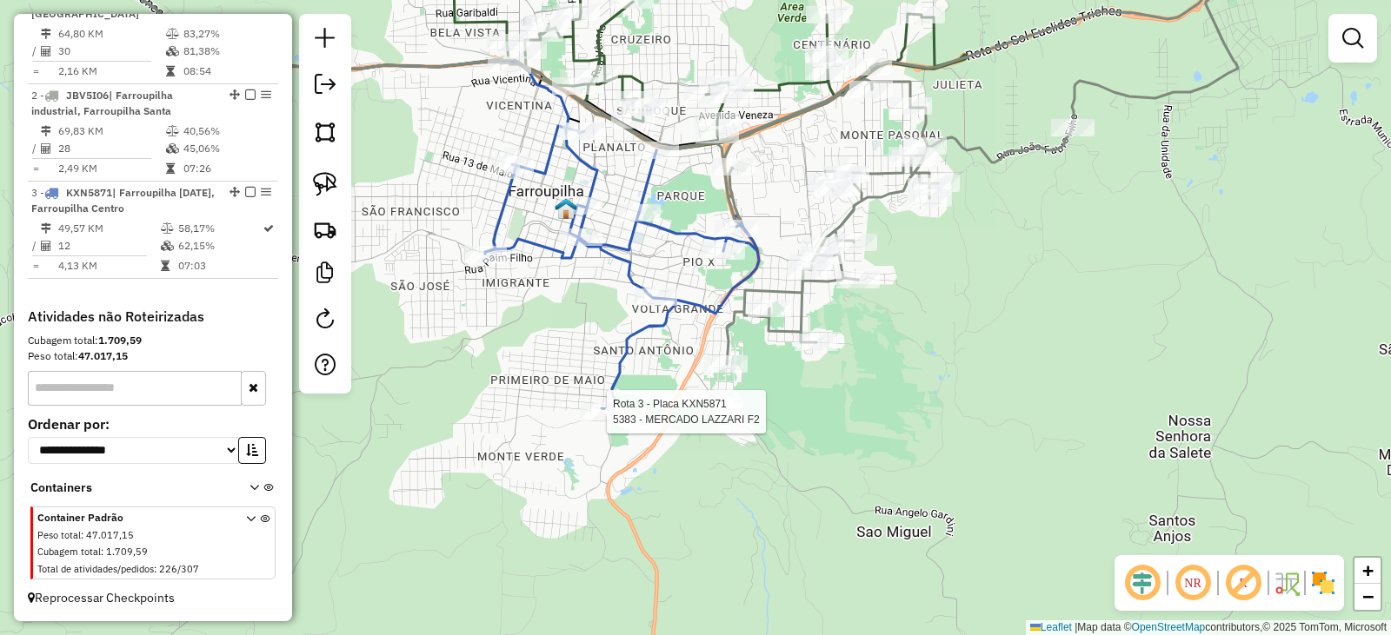
select select "**********"
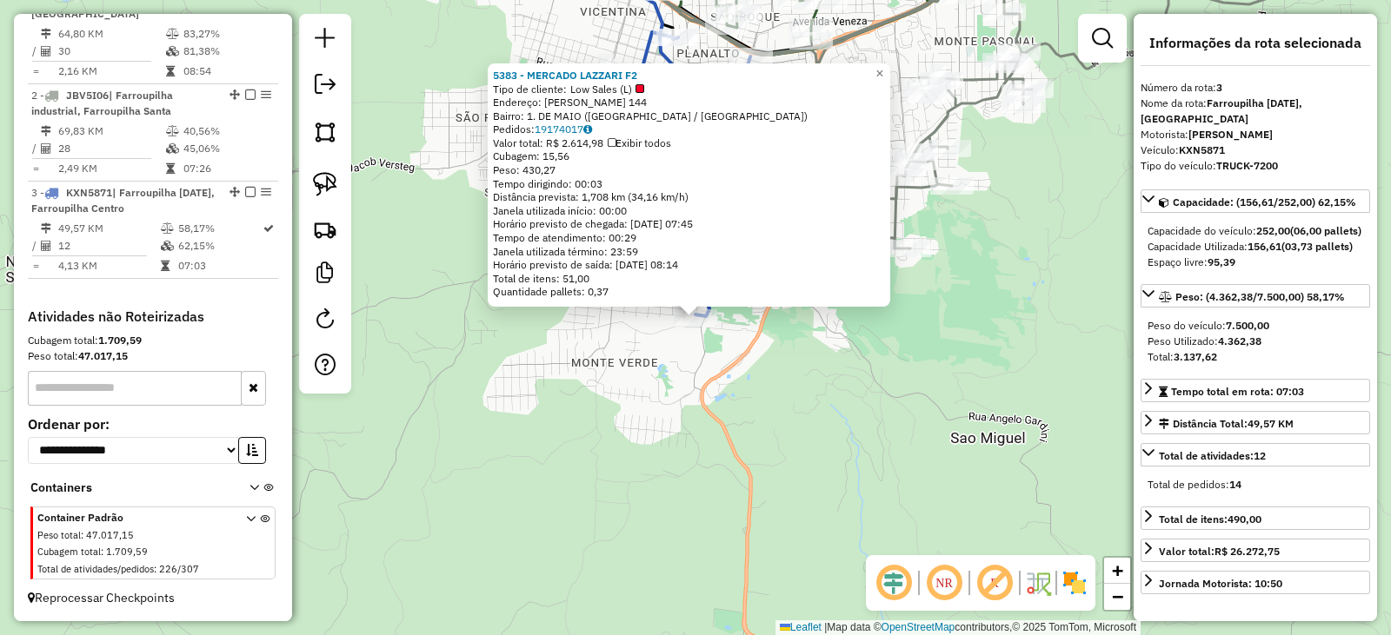
click at [805, 408] on div "5383 - MERCADO LAZZARI F2 Tipo de cliente: Low Sales (L) Endereço: RANIERI PETR…" at bounding box center [695, 317] width 1391 height 635
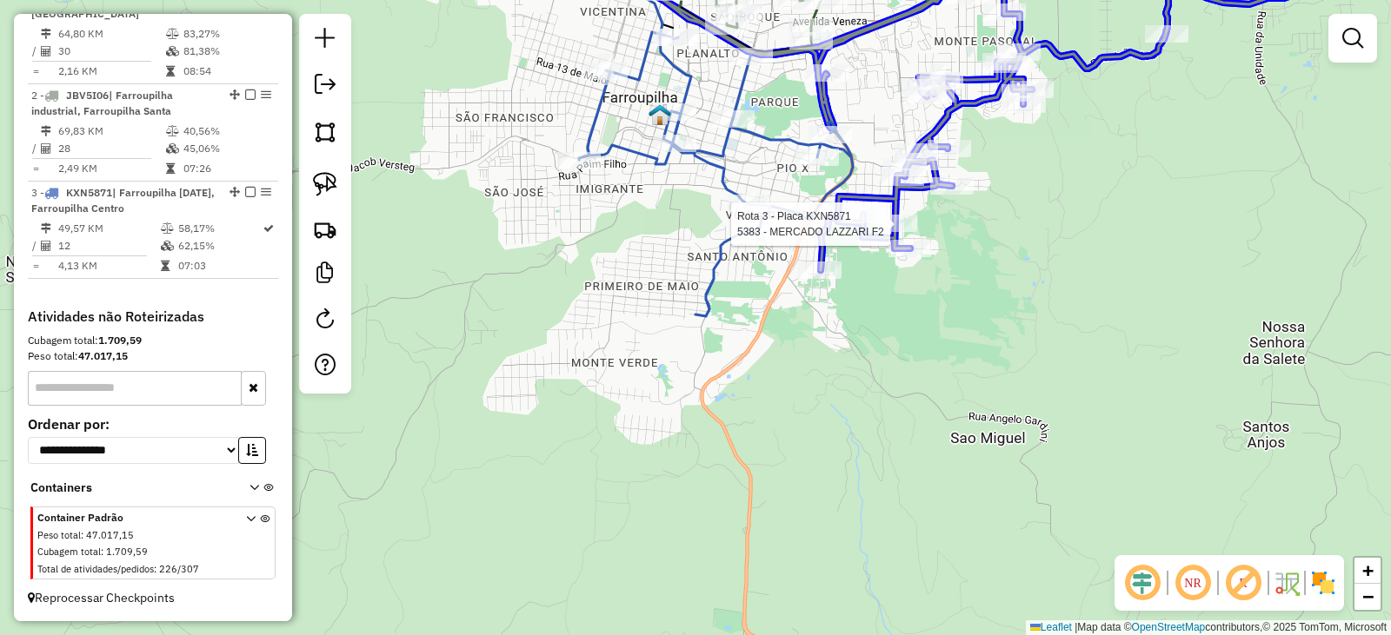
drag, startPoint x: 692, startPoint y: 328, endPoint x: 892, endPoint y: 234, distance: 220.8
click at [892, 232] on div at bounding box center [894, 223] width 43 height 17
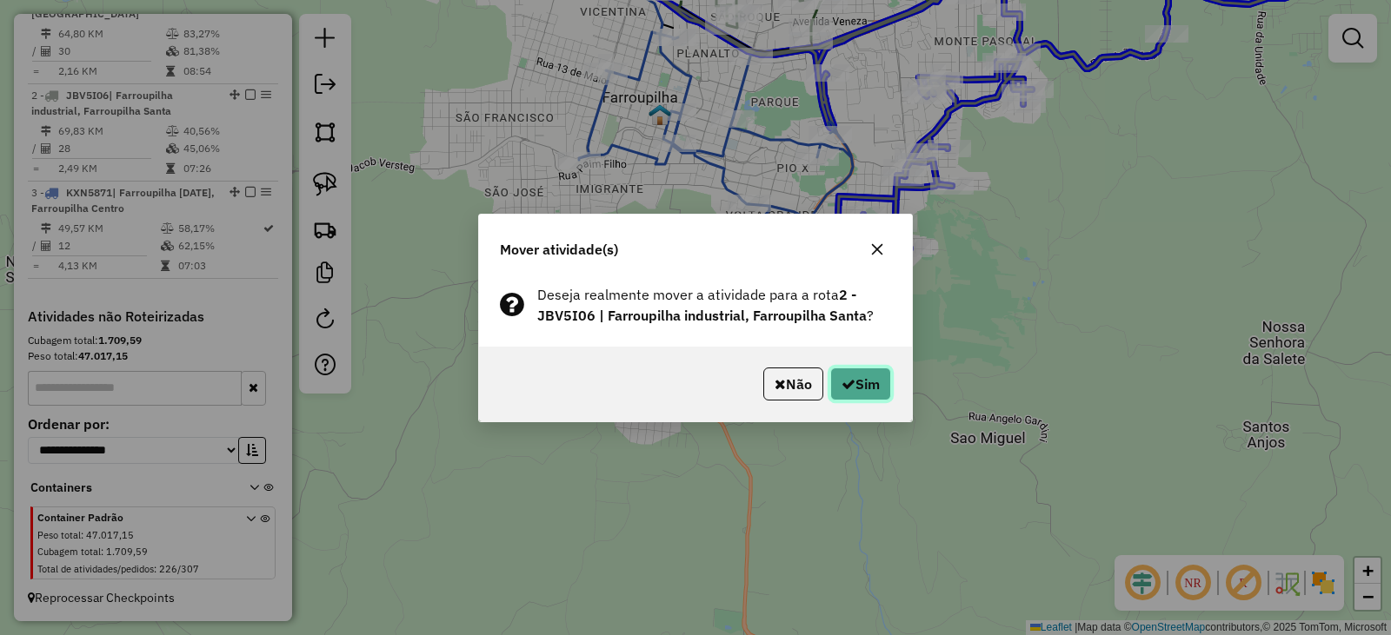
click at [865, 392] on button "Sim" at bounding box center [860, 384] width 61 height 33
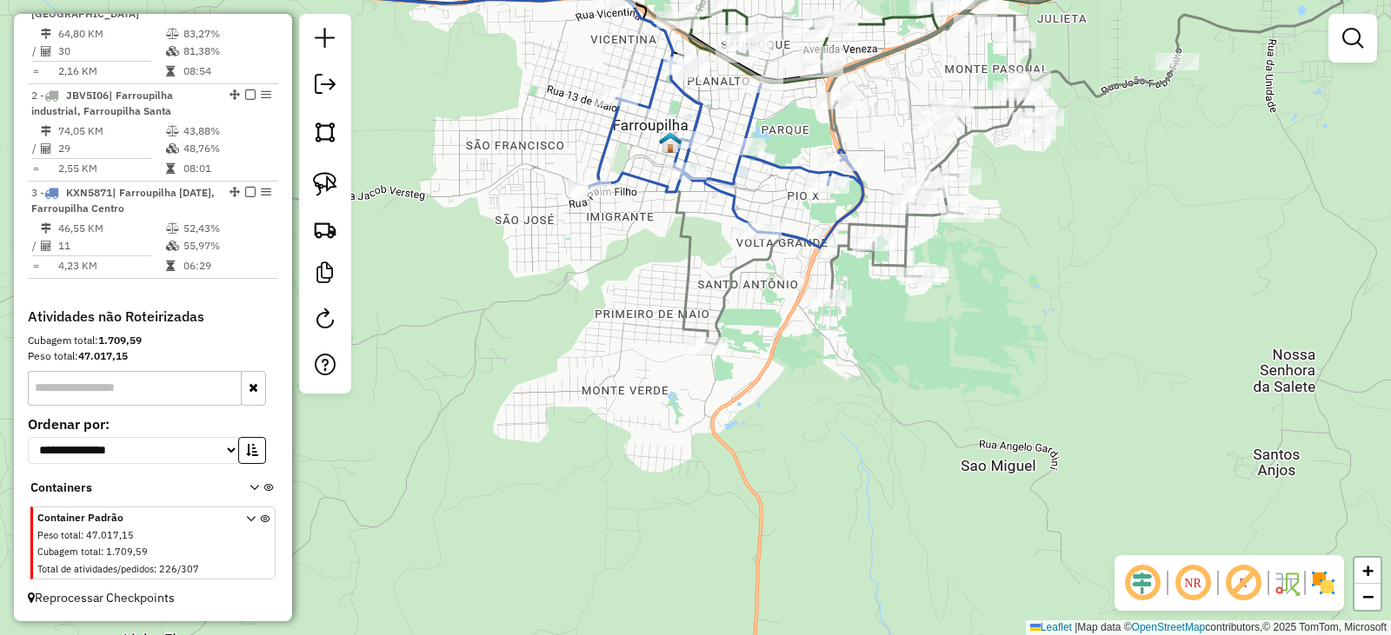
drag, startPoint x: 780, startPoint y: 196, endPoint x: 782, endPoint y: 336, distance: 139.9
click at [782, 336] on div "Janela de atendimento Grade de atendimento Capacidade Transportadoras Veículos …" at bounding box center [695, 317] width 1391 height 635
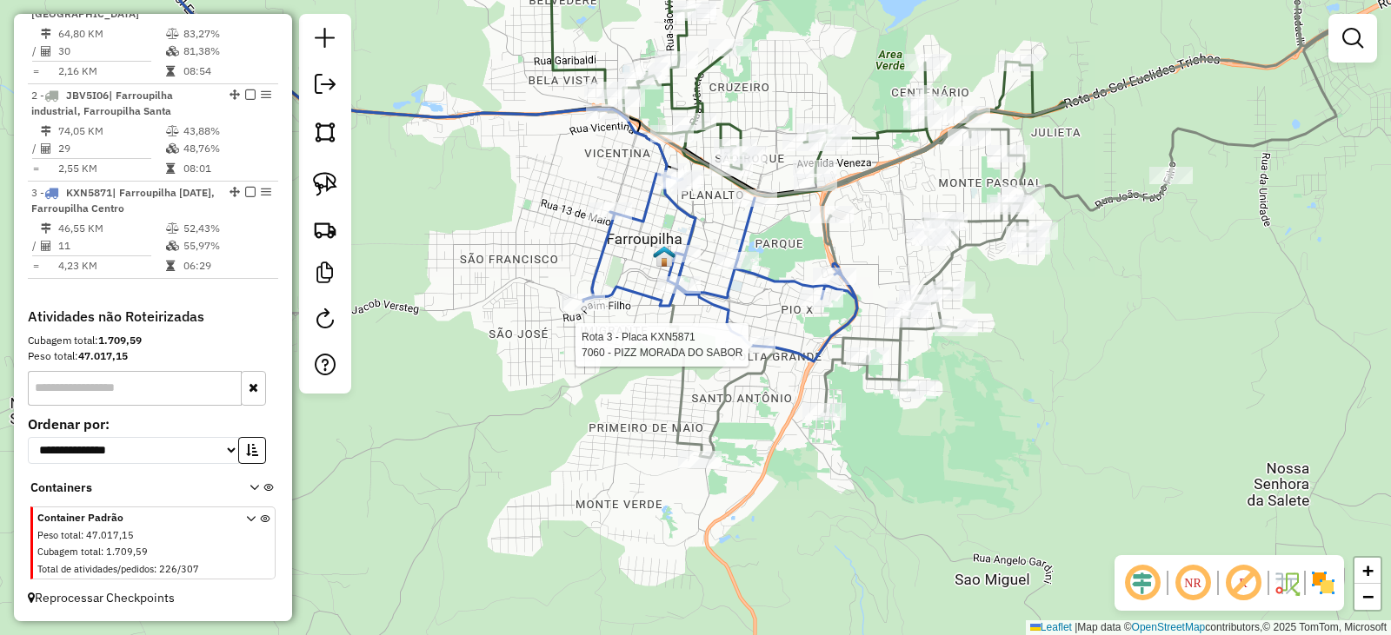
select select "**********"
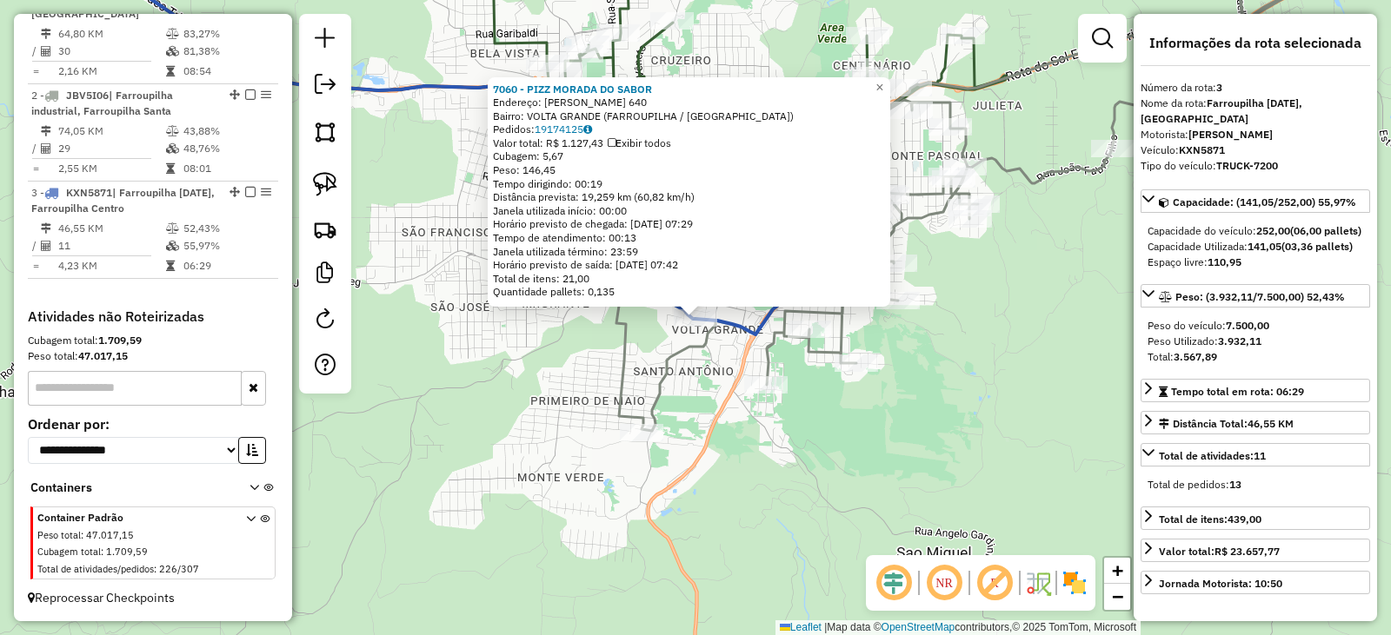
click at [702, 375] on div "7060 - PIZZ MORADA DO SABOR Endereço: PEDRO GRENDENE 640 Bairro: VOLTA GRANDE (…" at bounding box center [695, 317] width 1391 height 635
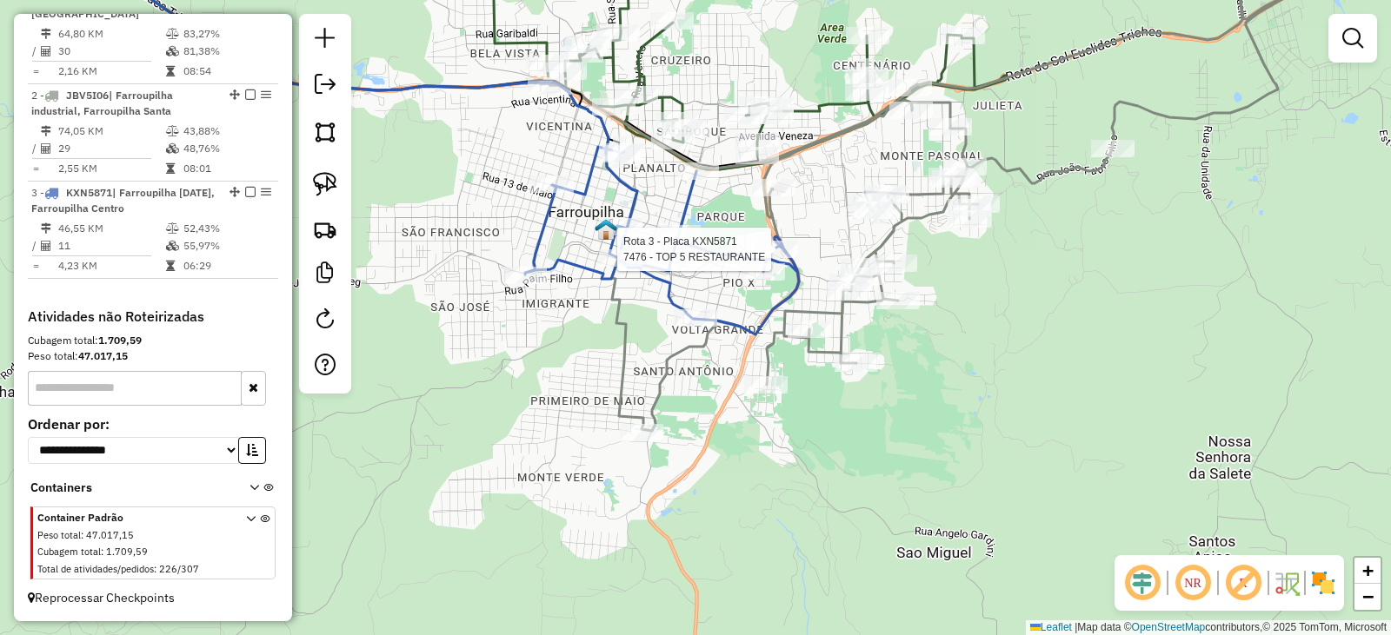
select select "**********"
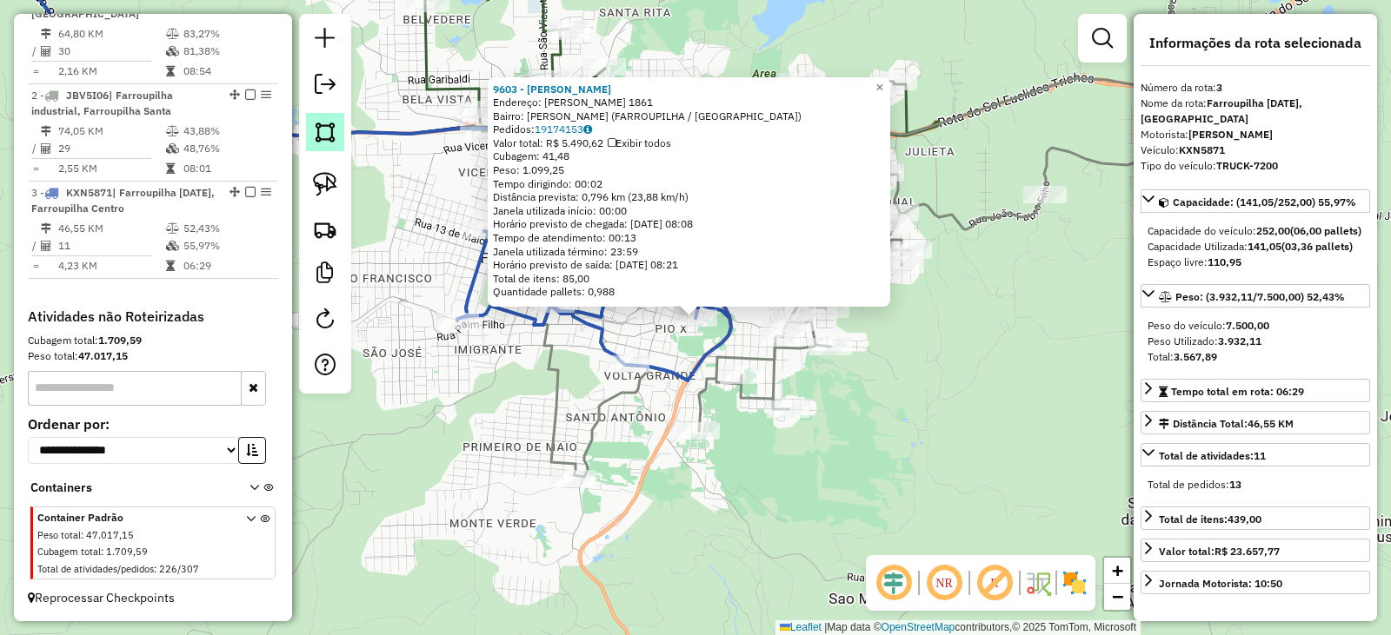
click at [335, 129] on img at bounding box center [325, 132] width 24 height 24
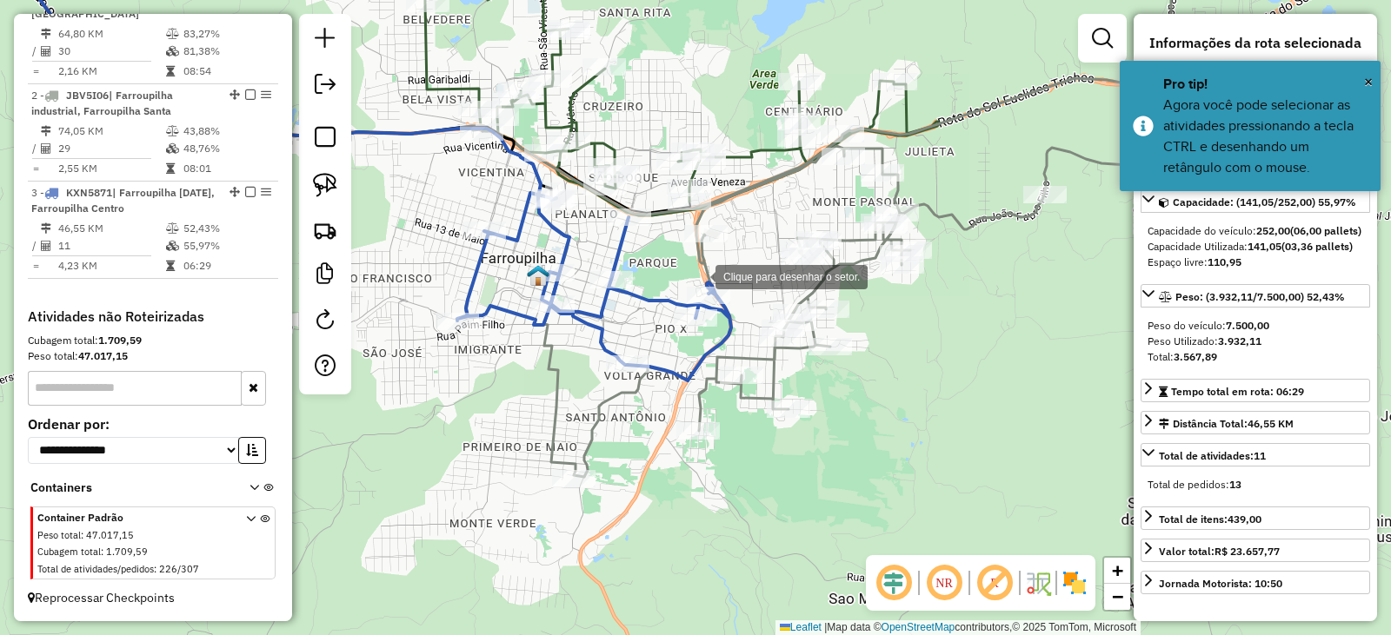
click at [698, 275] on div at bounding box center [697, 275] width 35 height 35
click at [675, 284] on div at bounding box center [680, 281] width 35 height 35
click at [665, 317] on div at bounding box center [671, 299] width 35 height 35
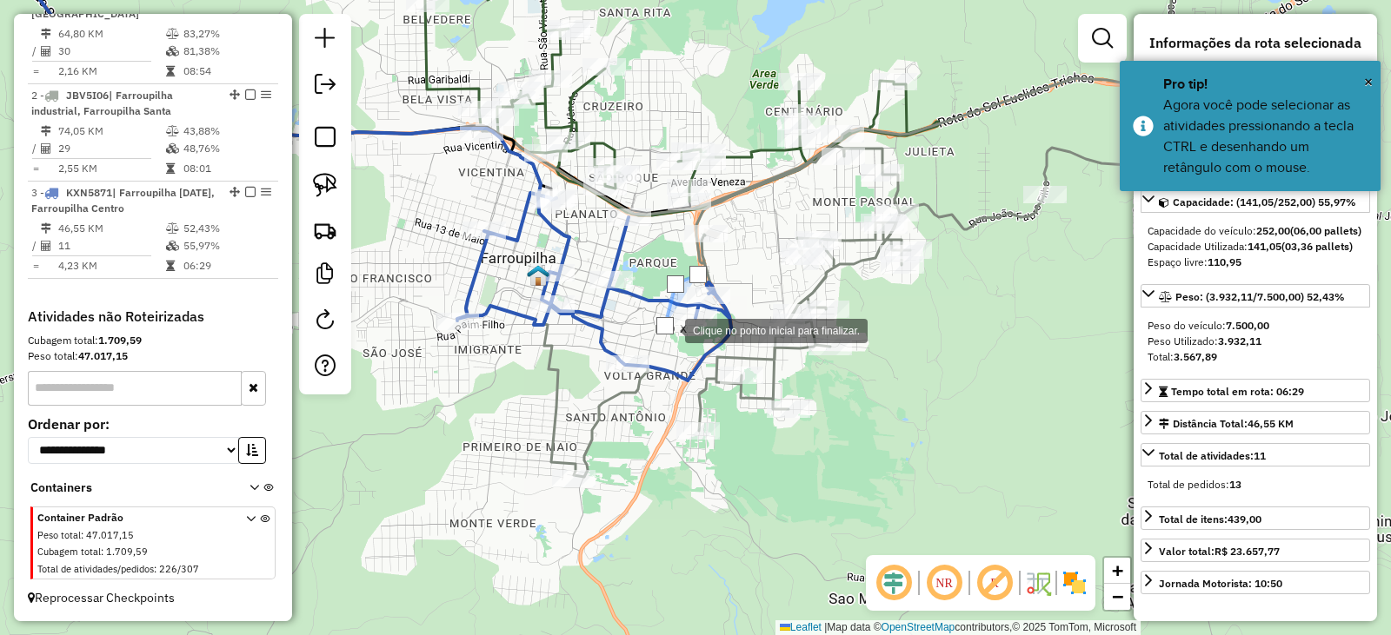
click at [685, 347] on div at bounding box center [667, 329] width 35 height 35
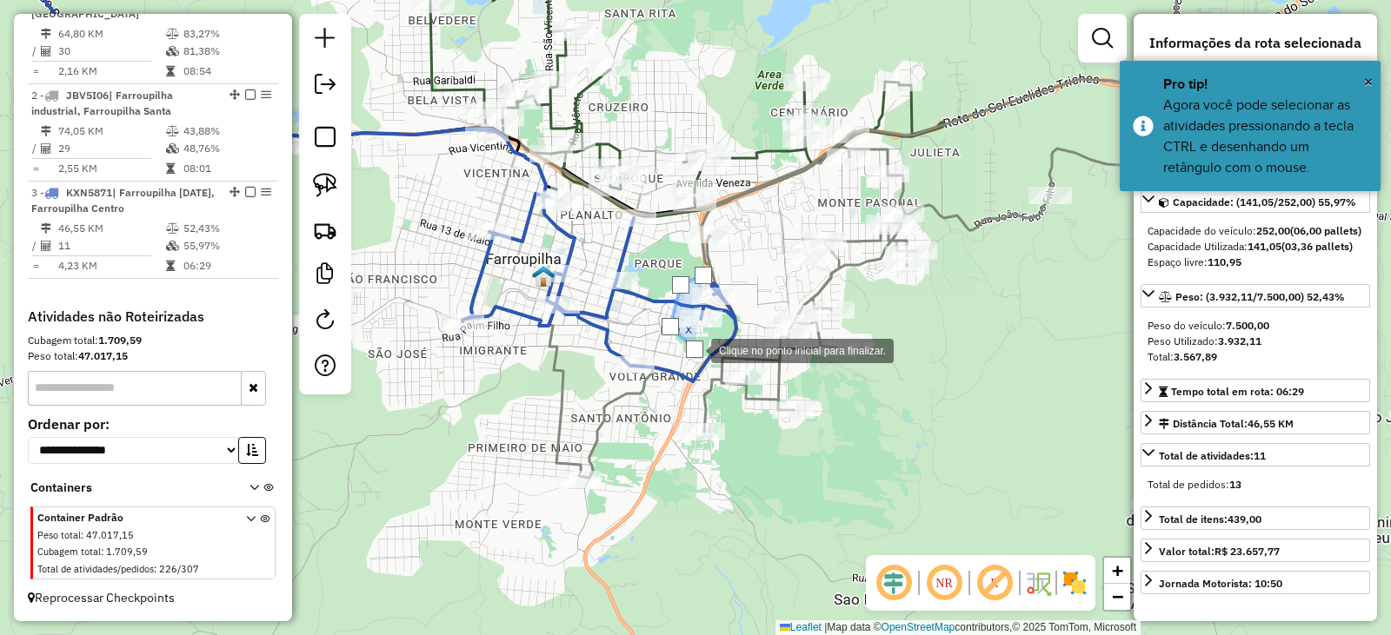
click at [711, 340] on div at bounding box center [693, 349] width 35 height 35
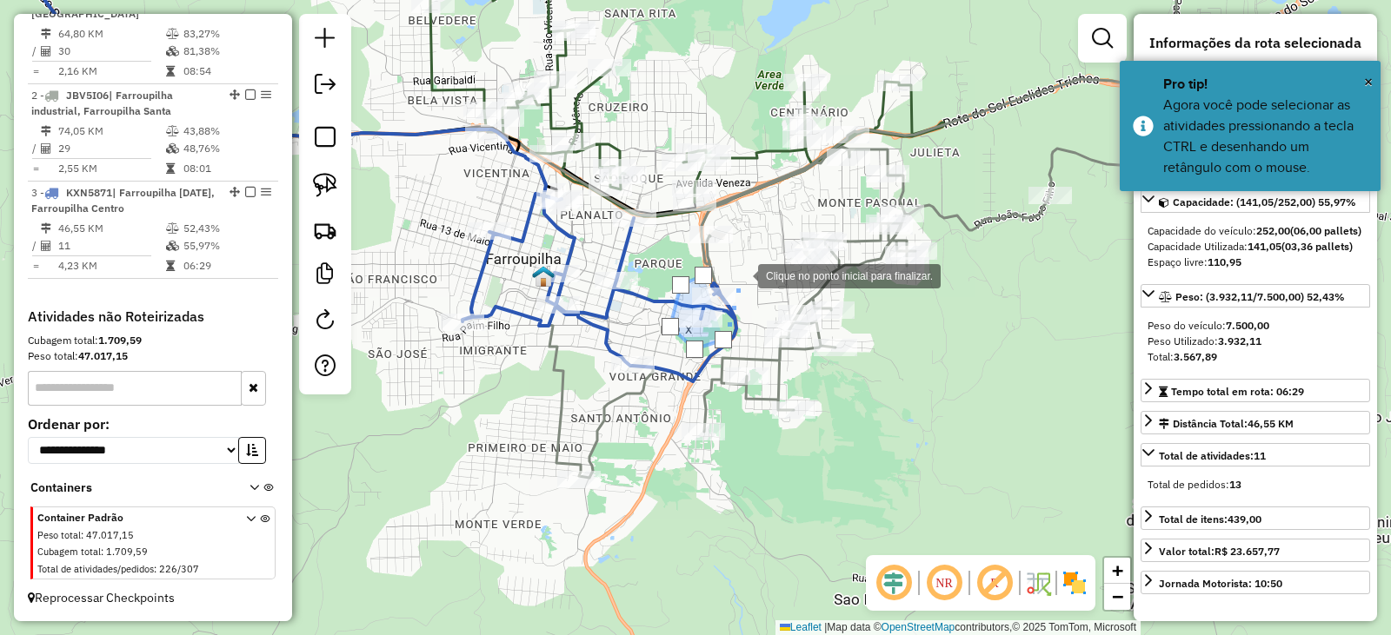
click at [741, 273] on div at bounding box center [740, 274] width 35 height 35
click at [706, 275] on div at bounding box center [702, 275] width 17 height 17
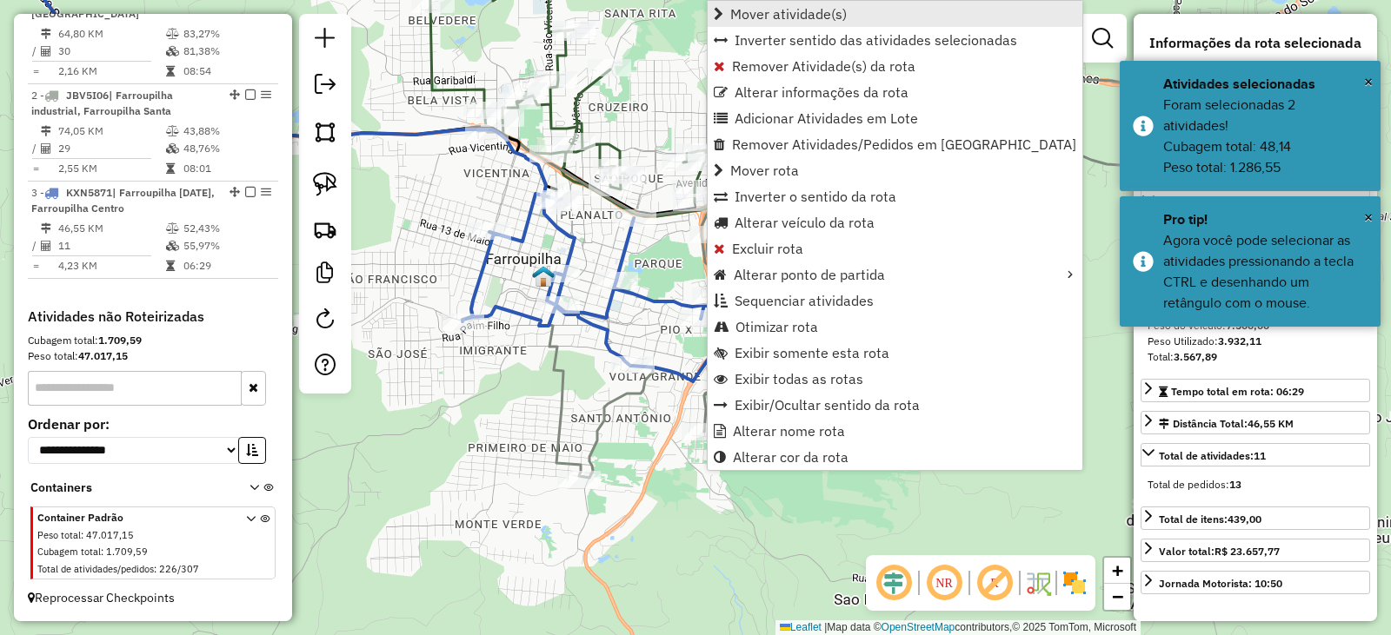
click at [788, 17] on span "Mover atividade(s)" at bounding box center [788, 14] width 116 height 14
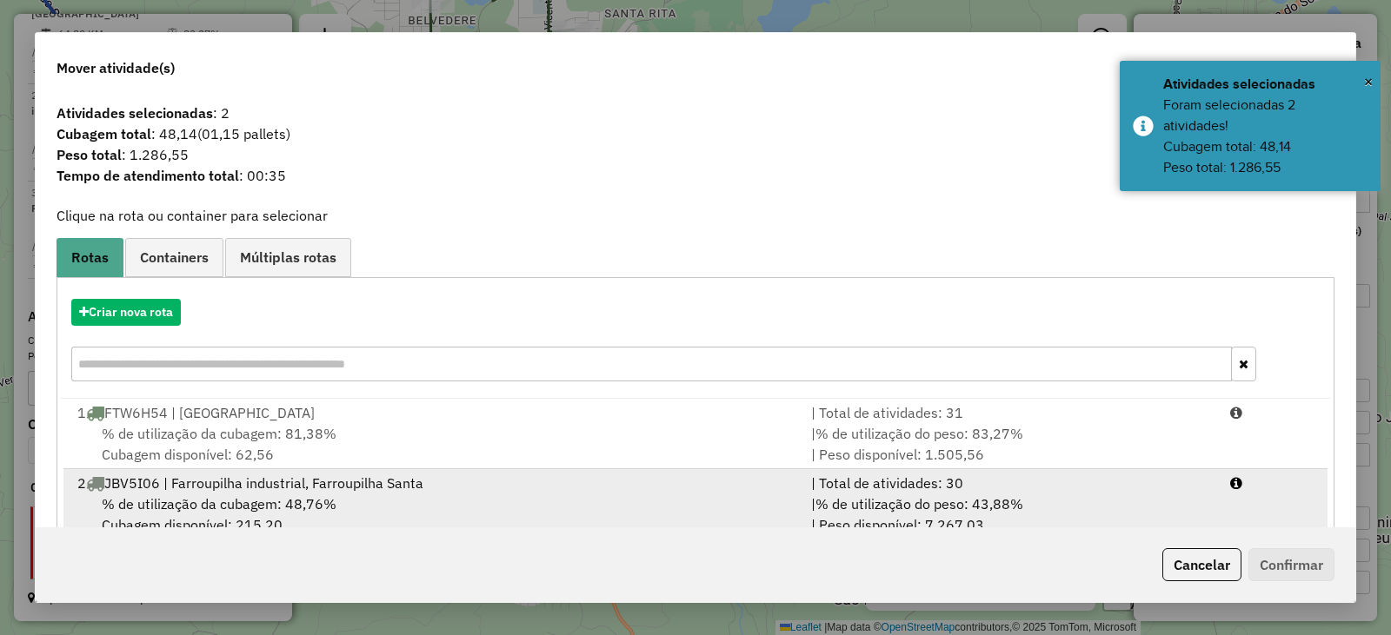
click at [231, 498] on span "% de utilização da cubagem: 48,76%" at bounding box center [219, 503] width 235 height 17
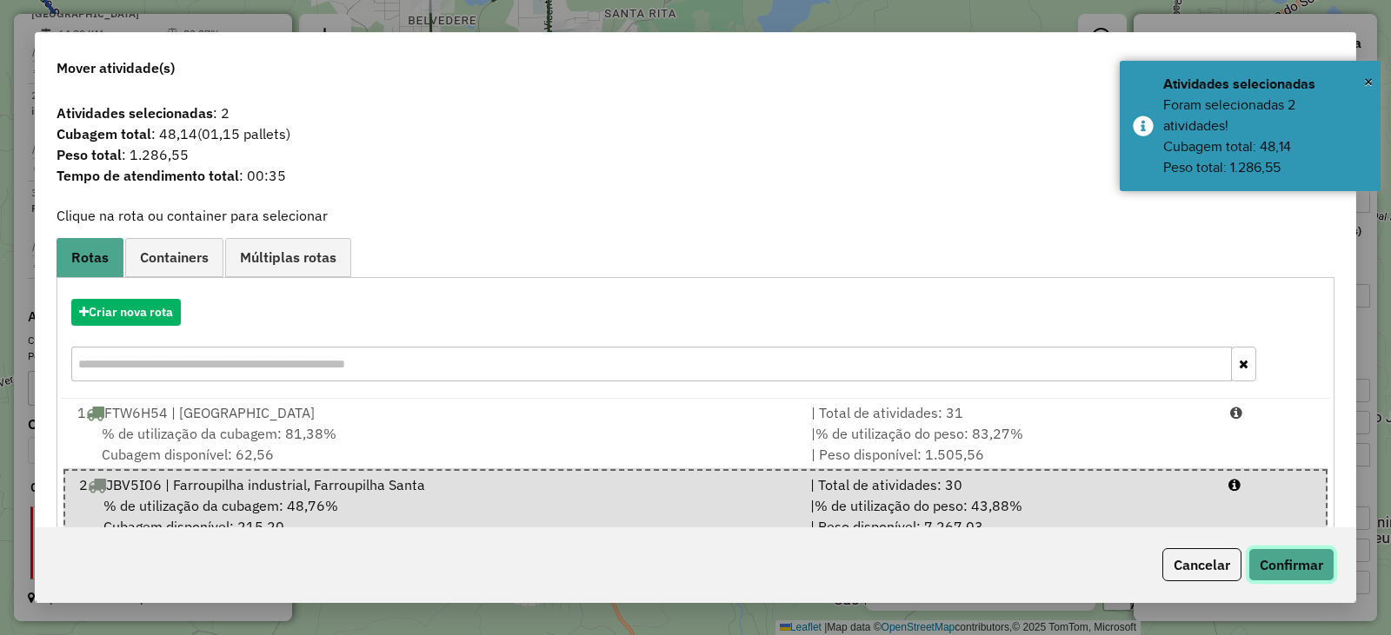
click at [1271, 569] on button "Confirmar" at bounding box center [1291, 564] width 86 height 33
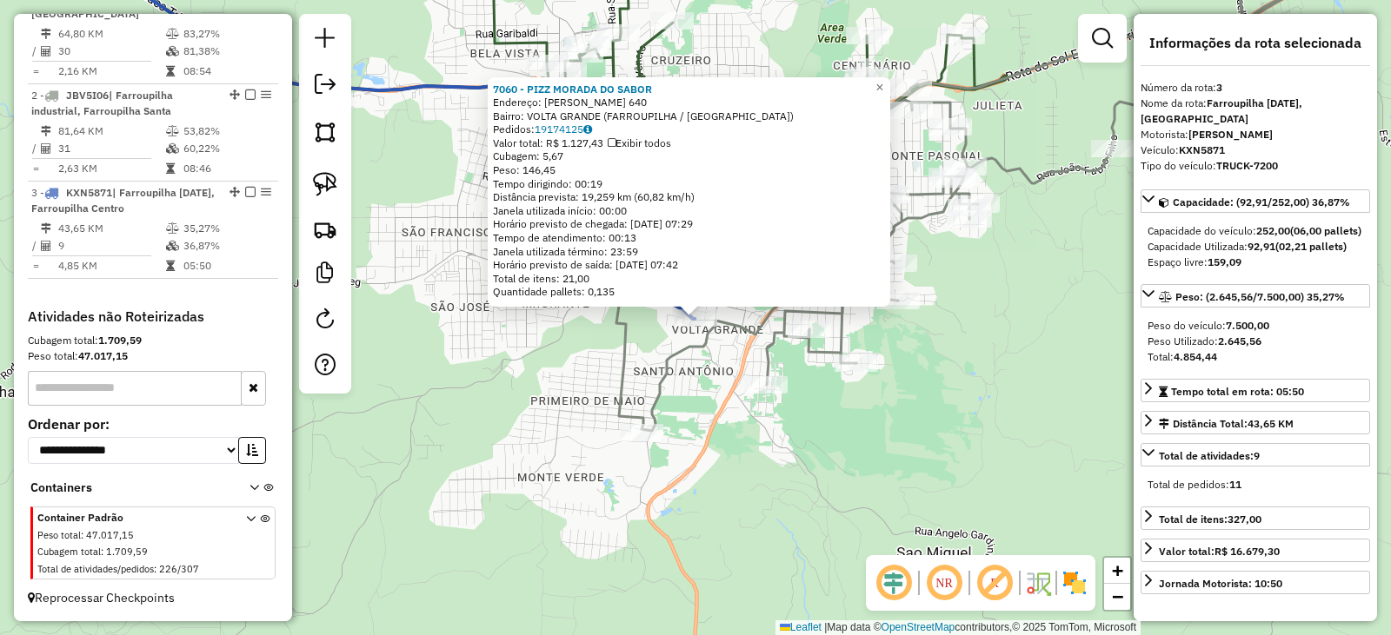
click at [761, 449] on div "7060 - PIZZ MORADA DO SABOR Endereço: PEDRO GRENDENE 640 Bairro: VOLTA GRANDE (…" at bounding box center [695, 317] width 1391 height 635
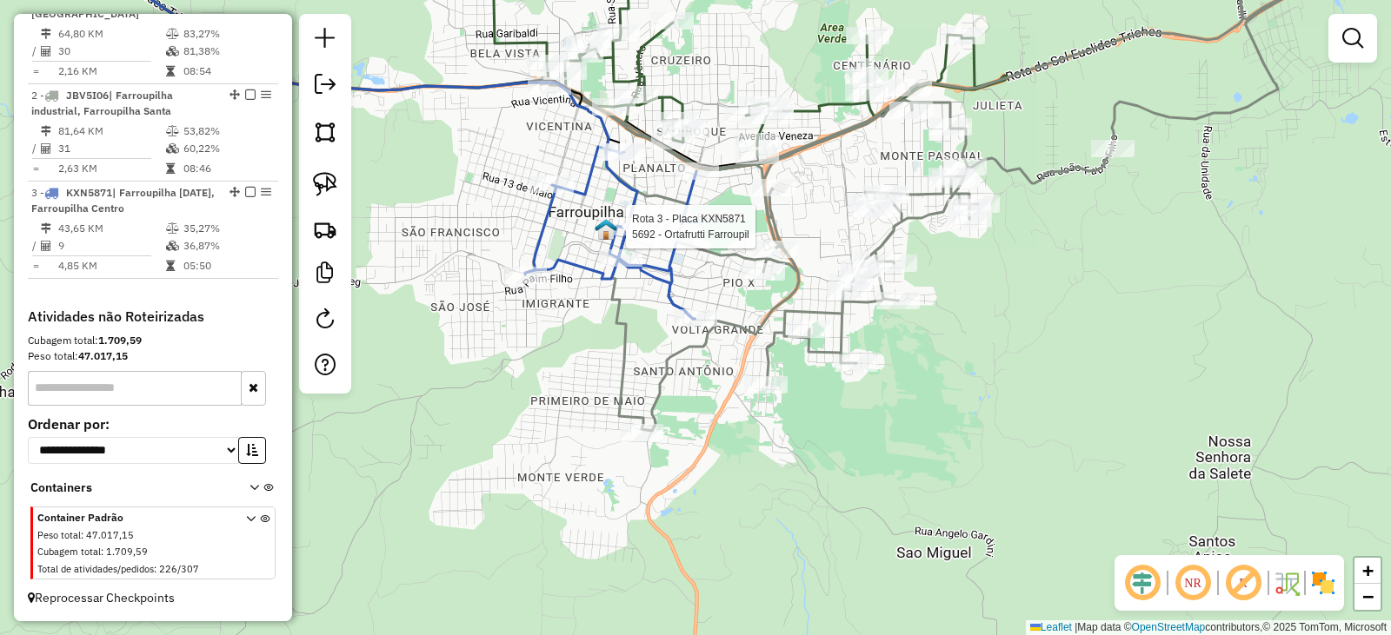
select select "**********"
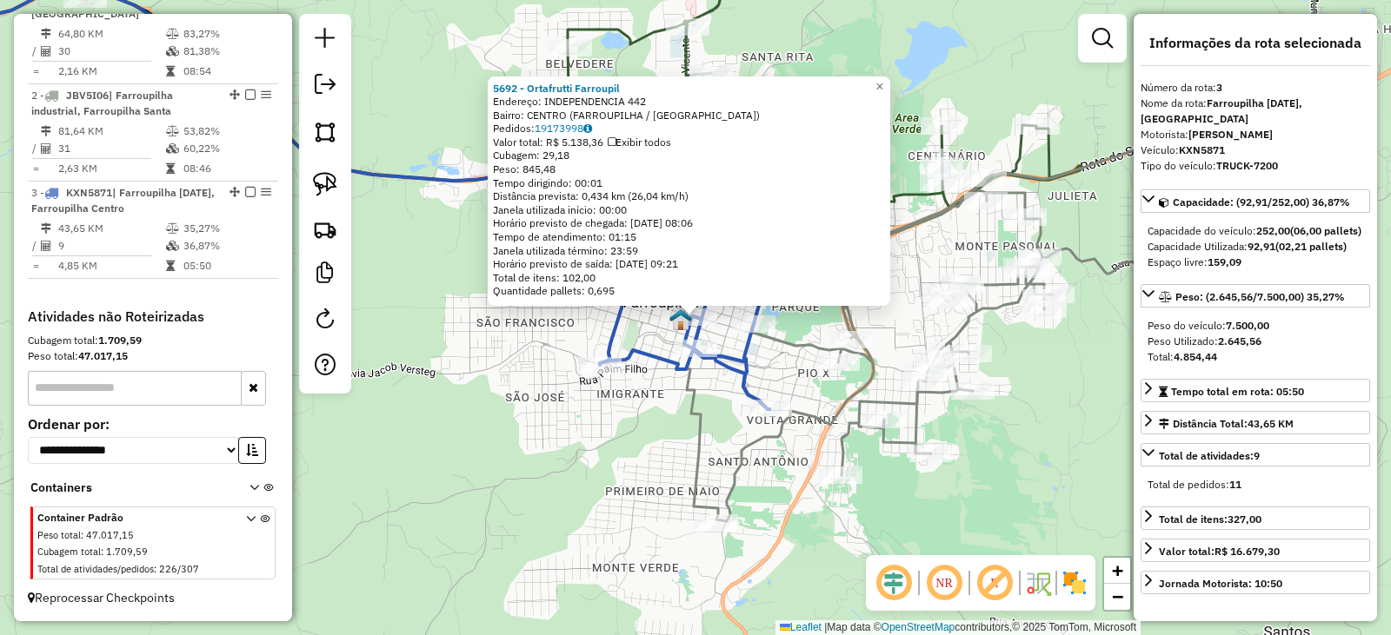
click at [674, 422] on div "5692 - Ortafrutti Farroupil Endereço: INDEPENDENCIA 442 Bairro: CENTRO (FARROUP…" at bounding box center [695, 317] width 1391 height 635
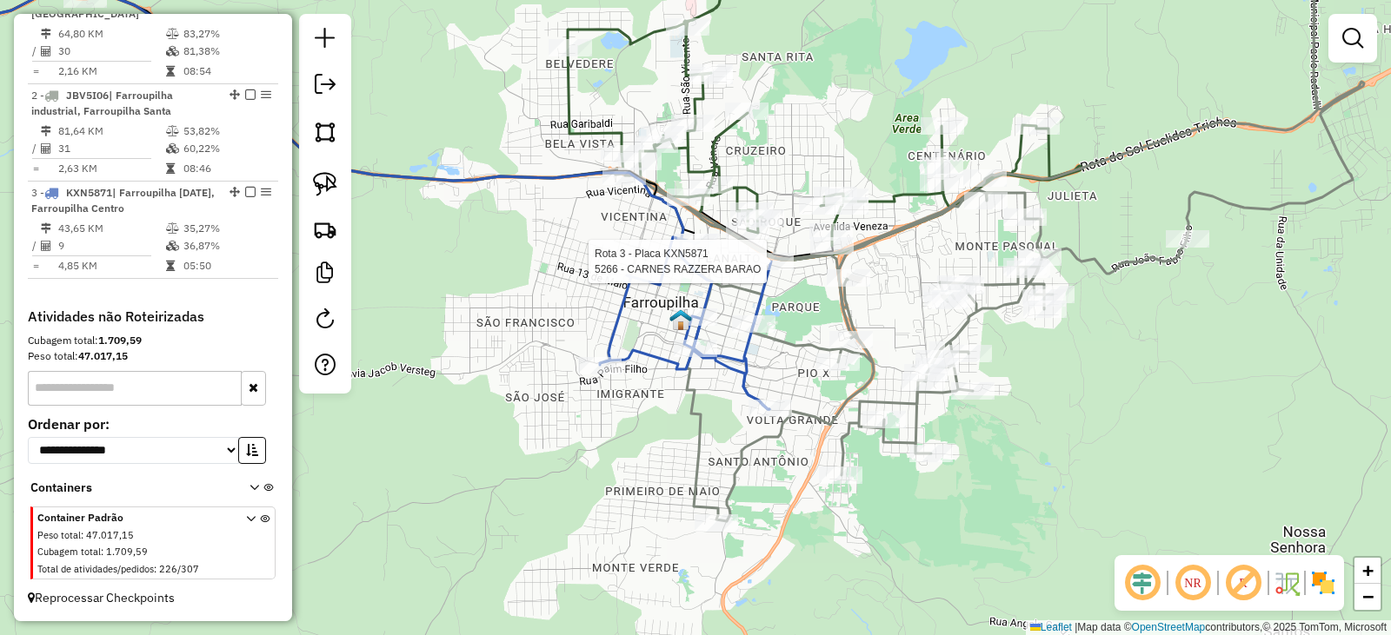
select select "**********"
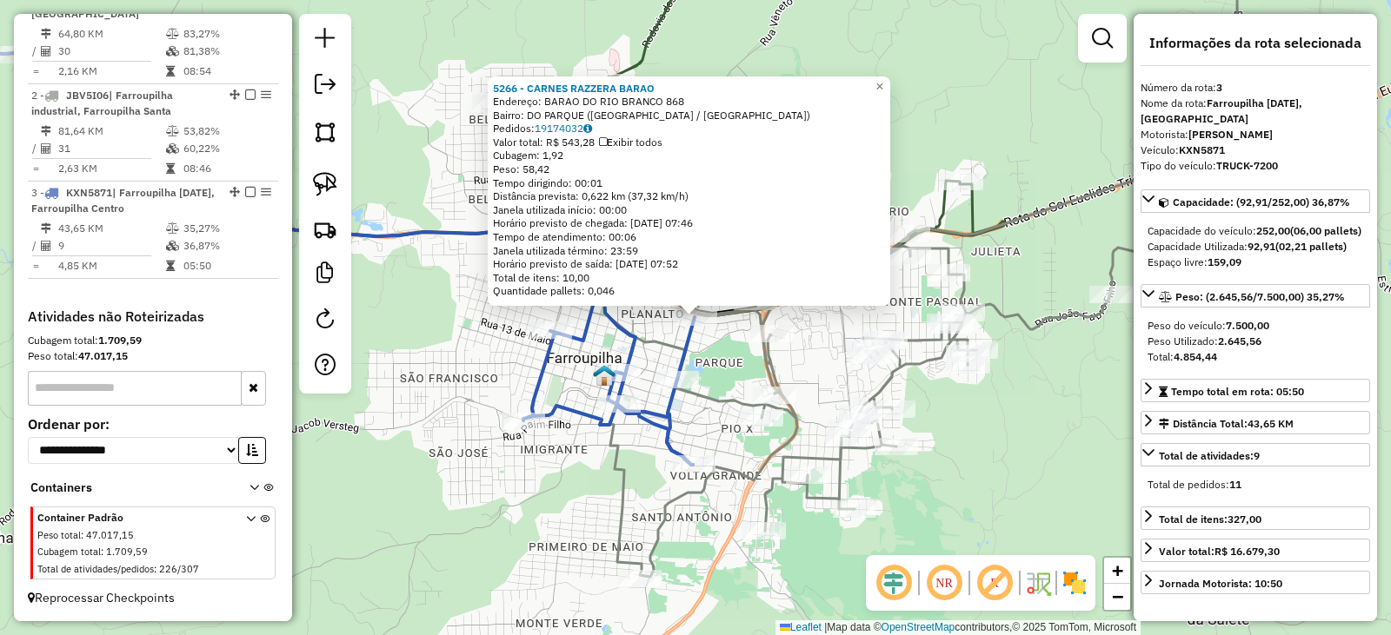
click at [598, 342] on div "Rota 3 - Placa KXN5871 3183 - SUPERMERCADO UNIAO 5266 - CARNES RAZZERA BARAO En…" at bounding box center [695, 317] width 1391 height 635
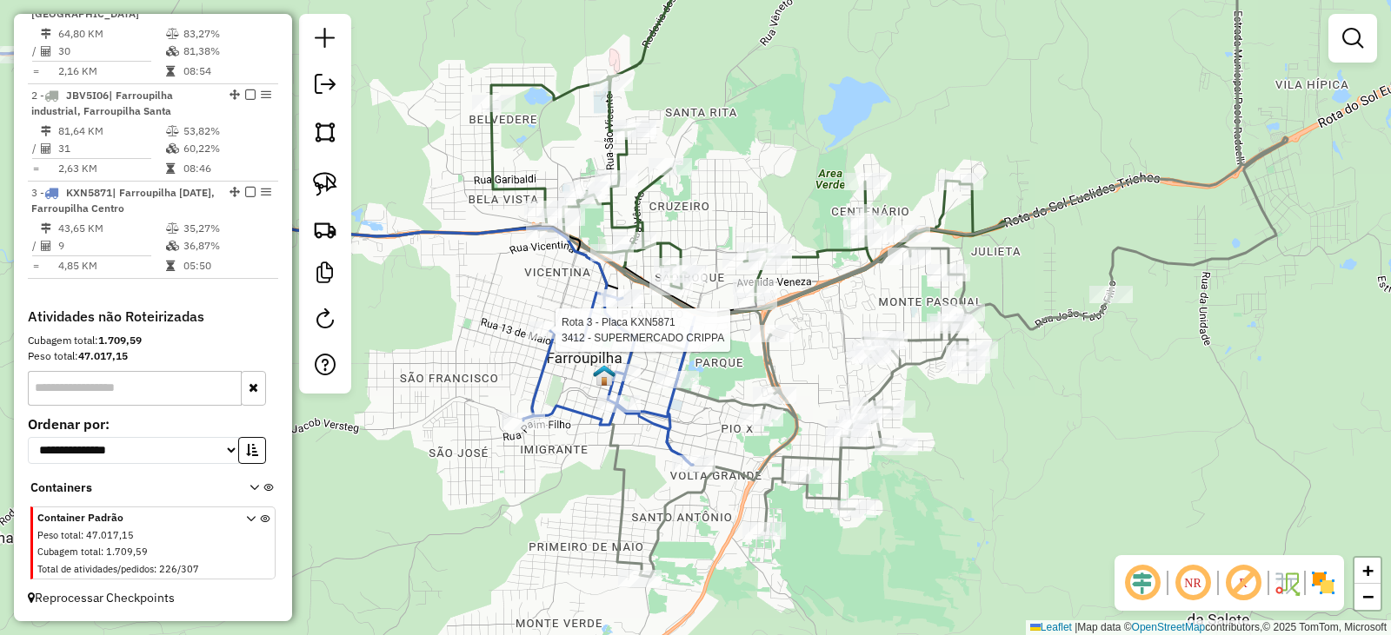
select select "**********"
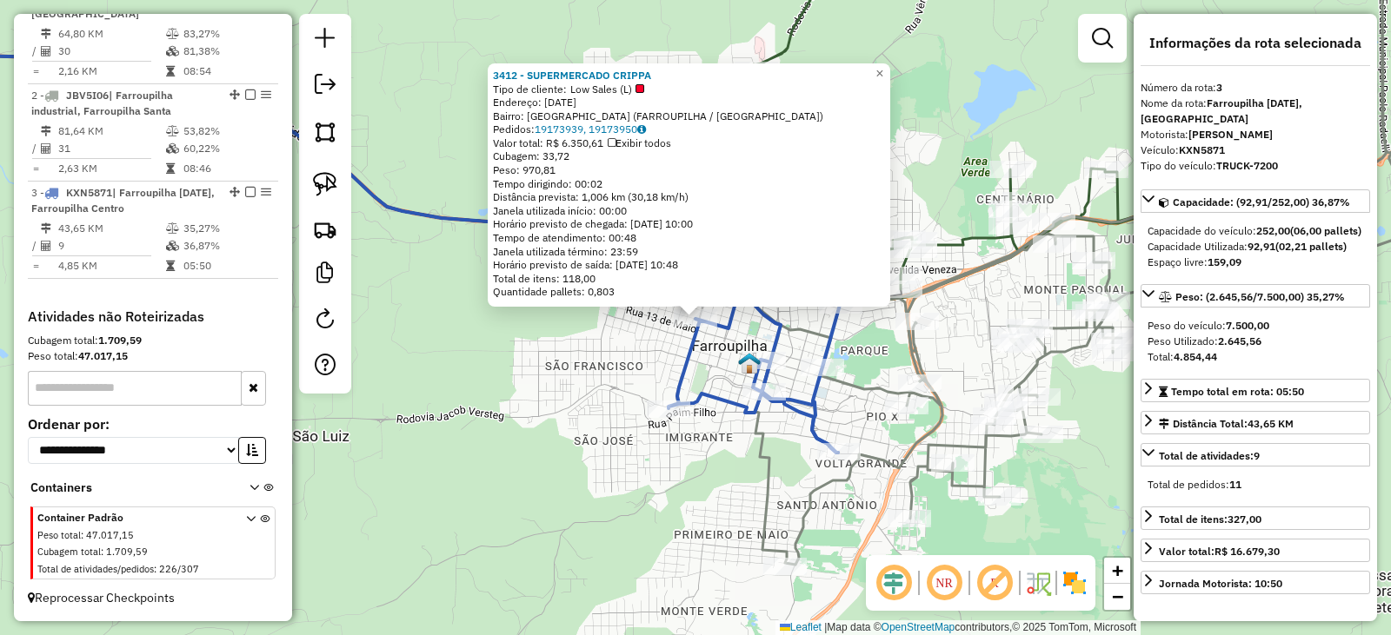
click at [693, 345] on icon at bounding box center [753, 367] width 171 height 172
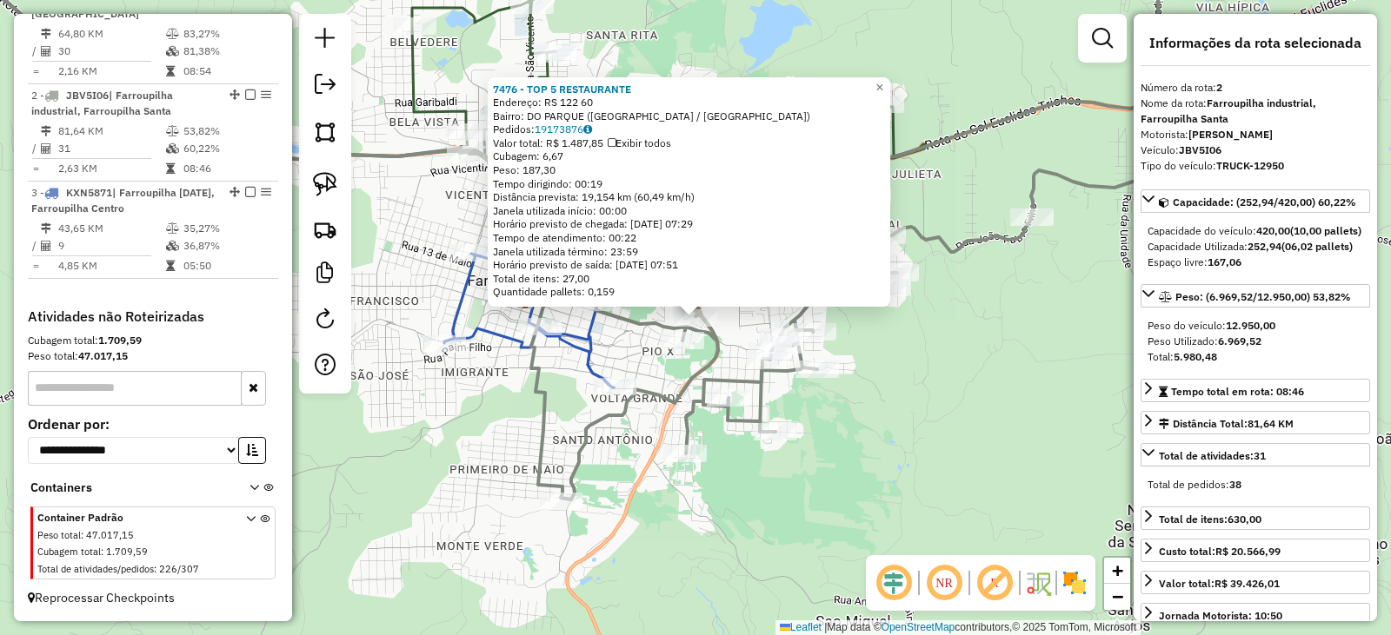
click at [727, 451] on div "7476 - TOP 5 RESTAURANTE Endereço: RS 122 60 Bairro: DO PARQUE (FARROUPILHA / R…" at bounding box center [695, 317] width 1391 height 635
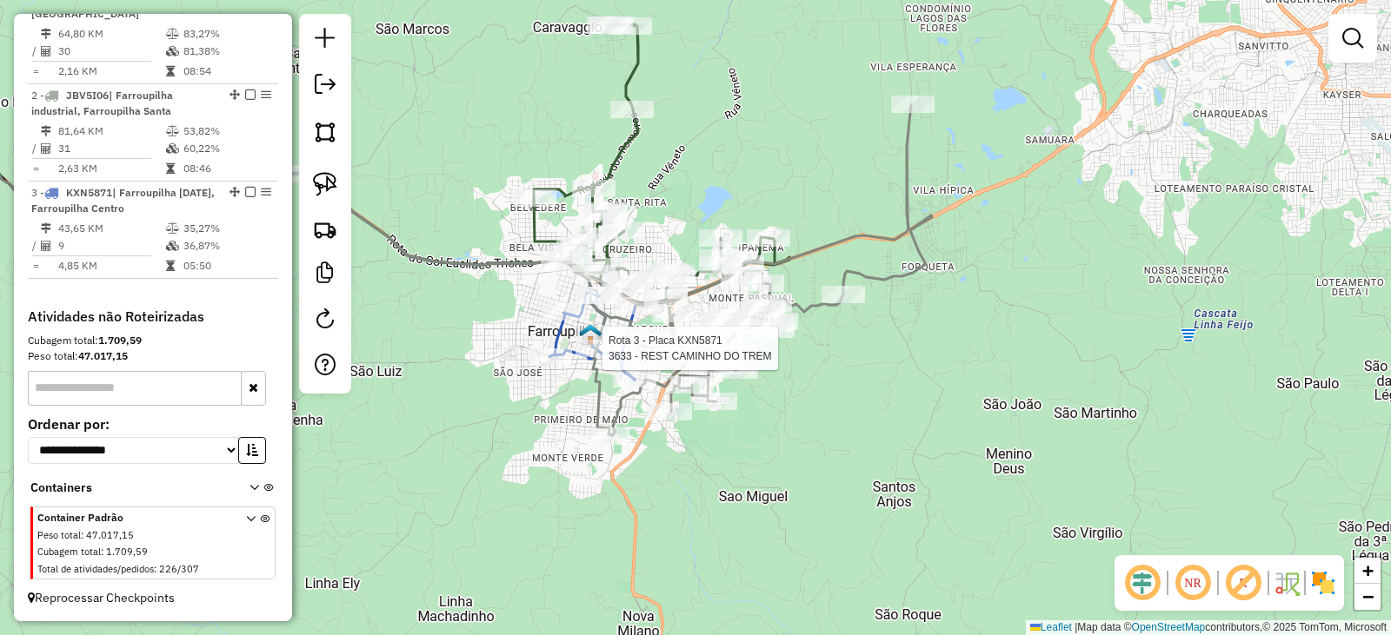
select select "**********"
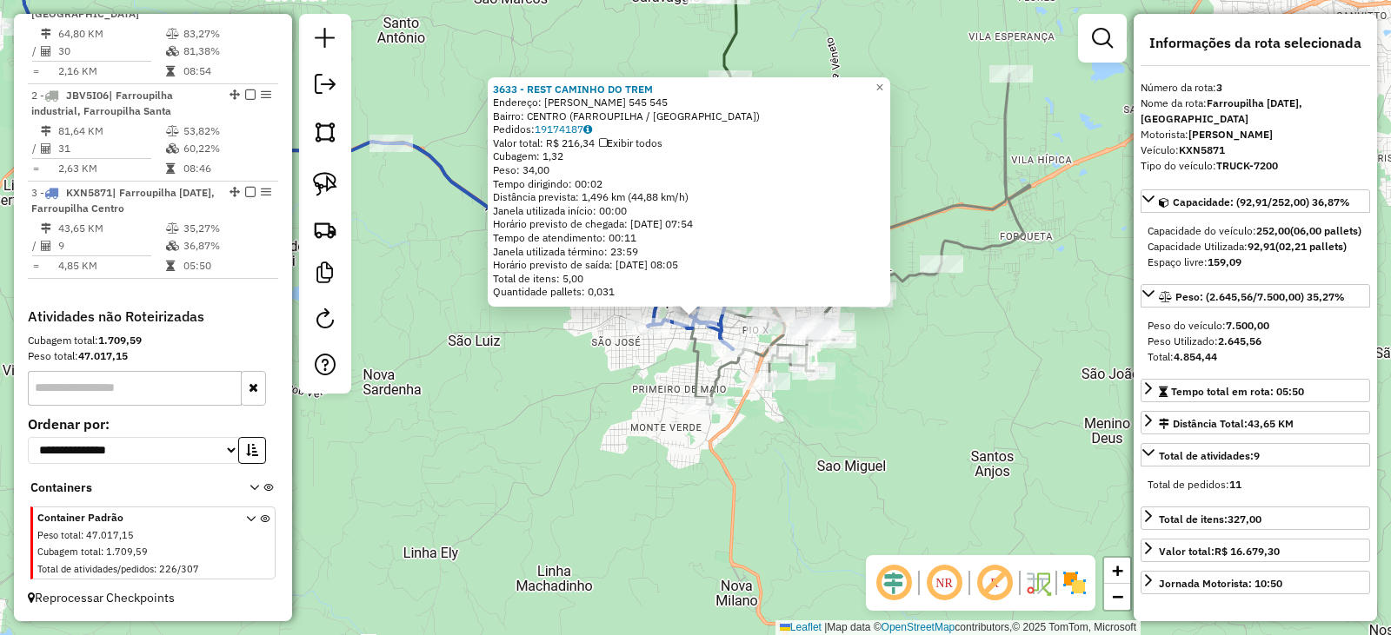
click at [483, 441] on div "3633 - REST CAMINHO DO TREM Endereço: ROMULO NORO 545 545 Bairro: CENTRO (FARRO…" at bounding box center [695, 317] width 1391 height 635
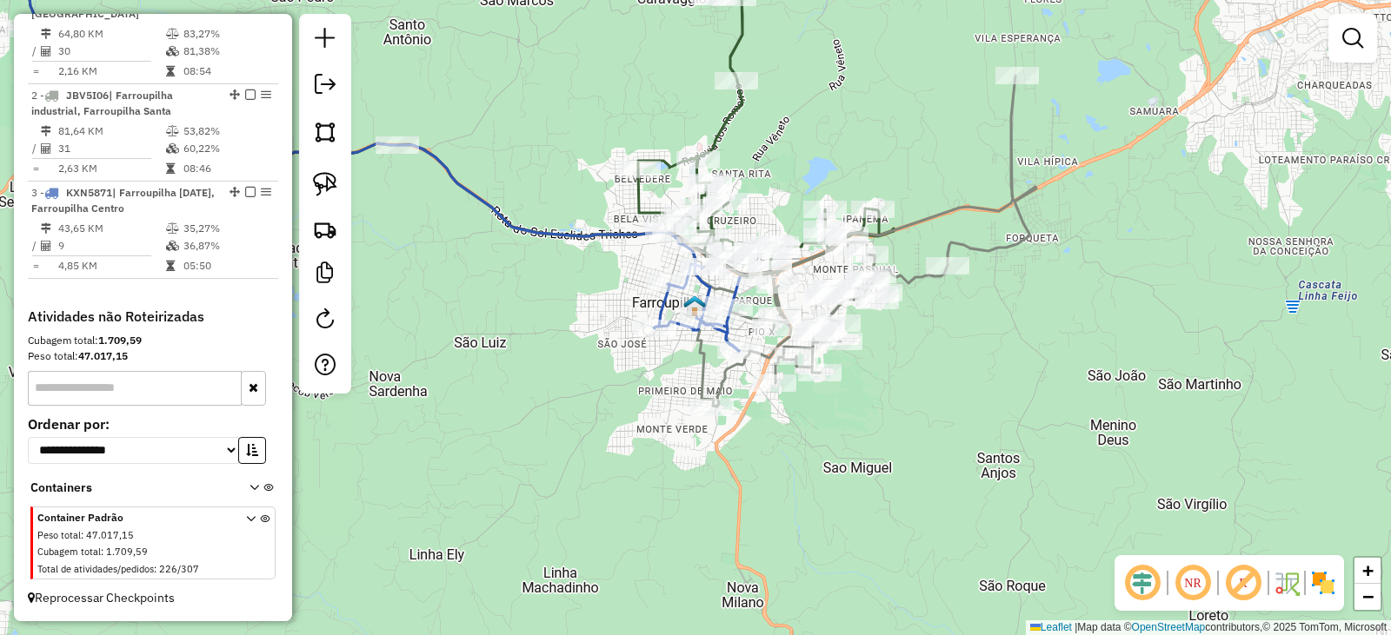
drag, startPoint x: 483, startPoint y: 453, endPoint x: 642, endPoint y: 441, distance: 159.4
click at [640, 443] on div "Janela de atendimento Grade de atendimento Capacidade Transportadoras Veículos …" at bounding box center [695, 317] width 1391 height 635
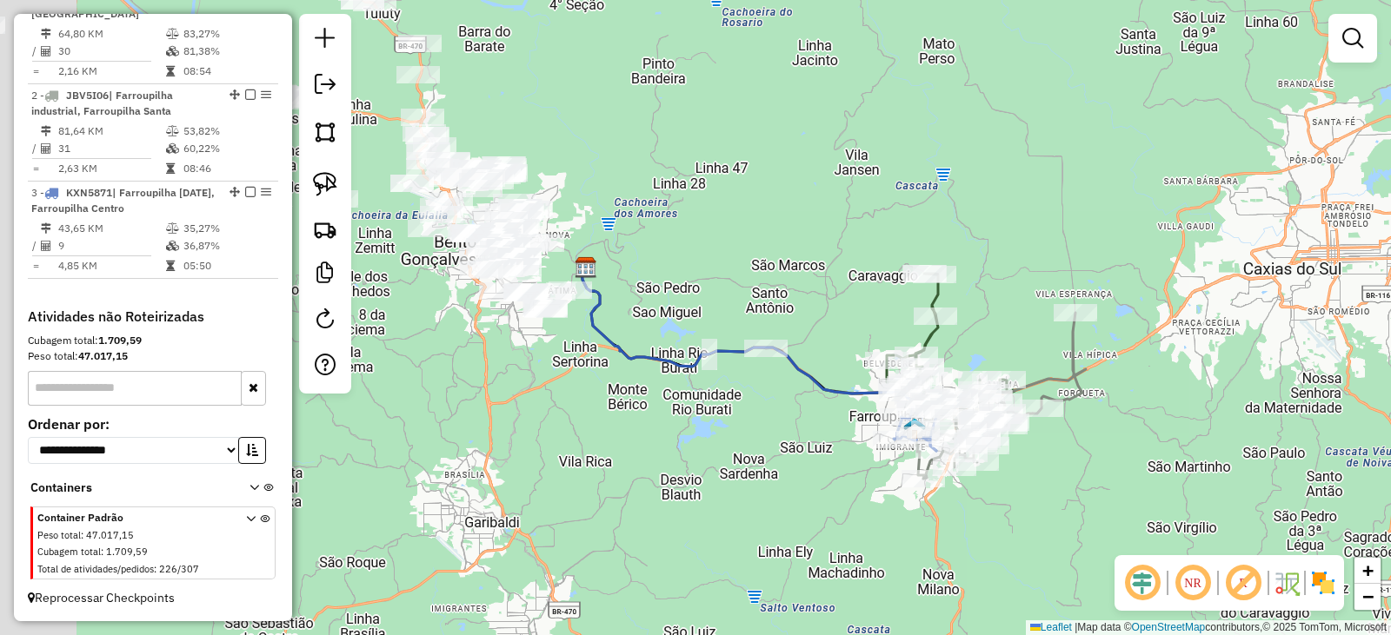
drag, startPoint x: 674, startPoint y: 470, endPoint x: 745, endPoint y: 493, distance: 73.9
click at [744, 493] on div "Janela de atendimento Grade de atendimento Capacidade Transportadoras Veículos …" at bounding box center [695, 317] width 1391 height 635
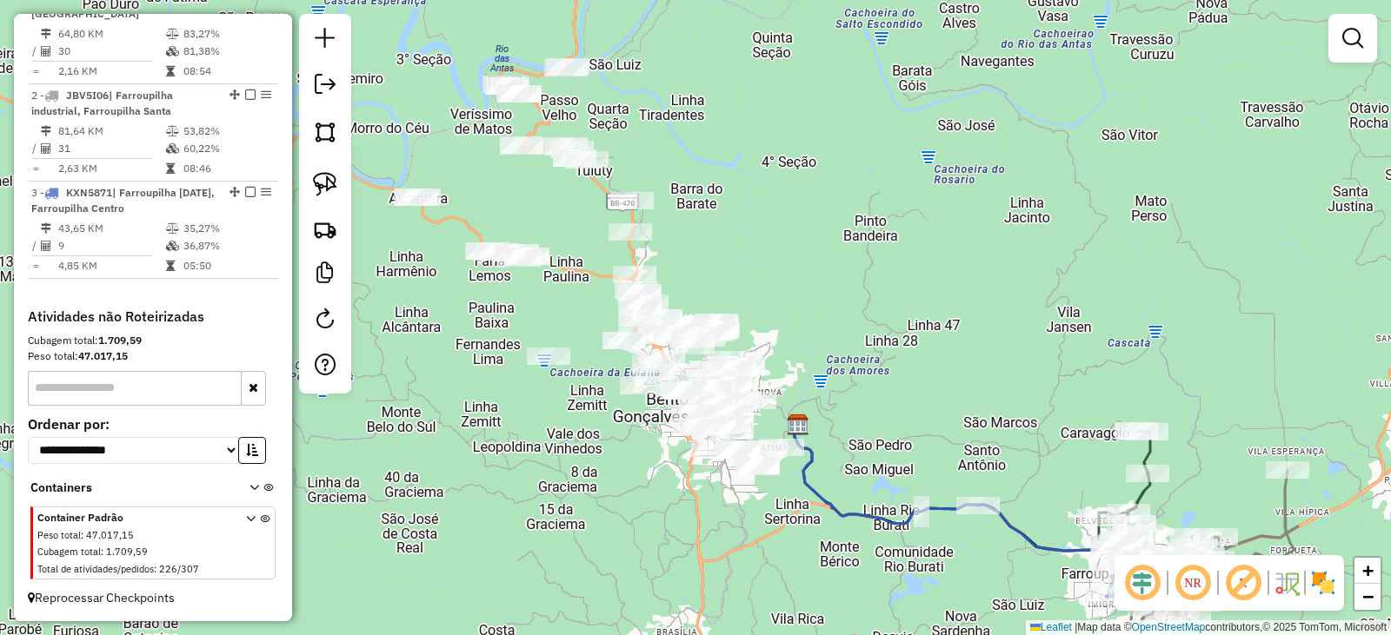
drag, startPoint x: 661, startPoint y: 452, endPoint x: 875, endPoint y: 596, distance: 258.6
click at [873, 606] on div "Janela de atendimento Grade de atendimento Capacidade Transportadoras Veículos …" at bounding box center [695, 317] width 1391 height 635
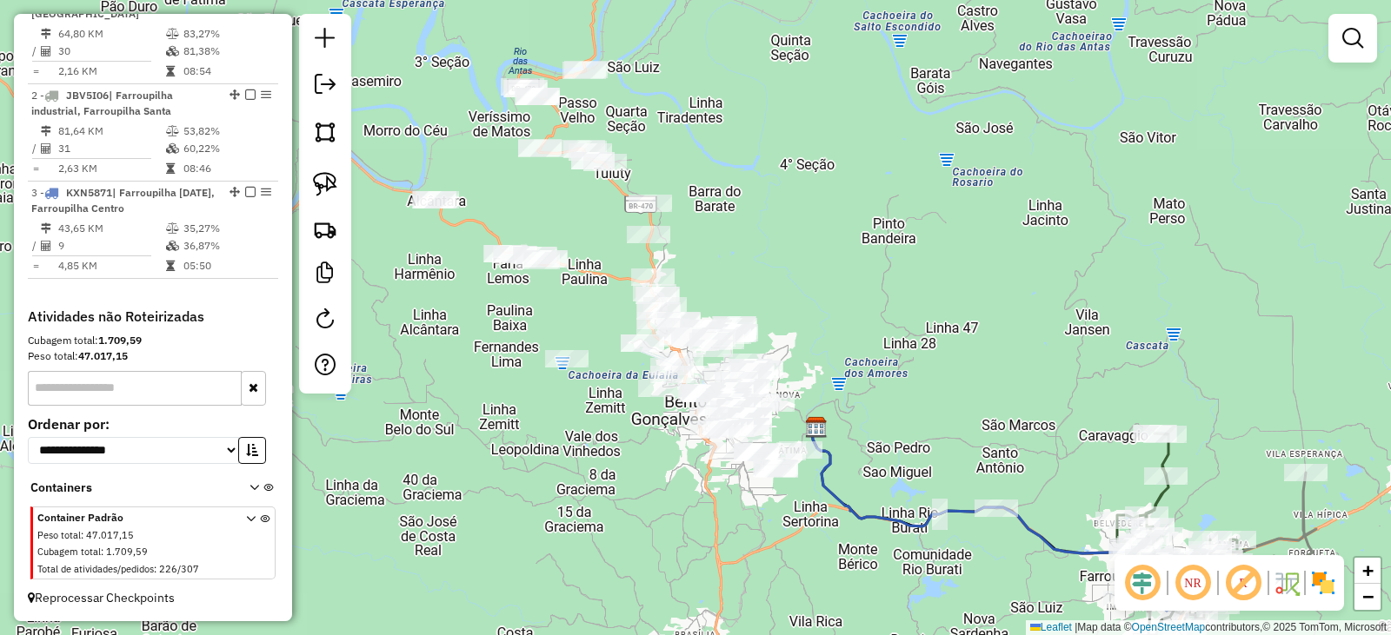
drag, startPoint x: 820, startPoint y: 250, endPoint x: 951, endPoint y: 422, distance: 215.9
click at [956, 417] on div "Janela de atendimento Grade de atendimento Capacidade Transportadoras Veículos …" at bounding box center [695, 317] width 1391 height 635
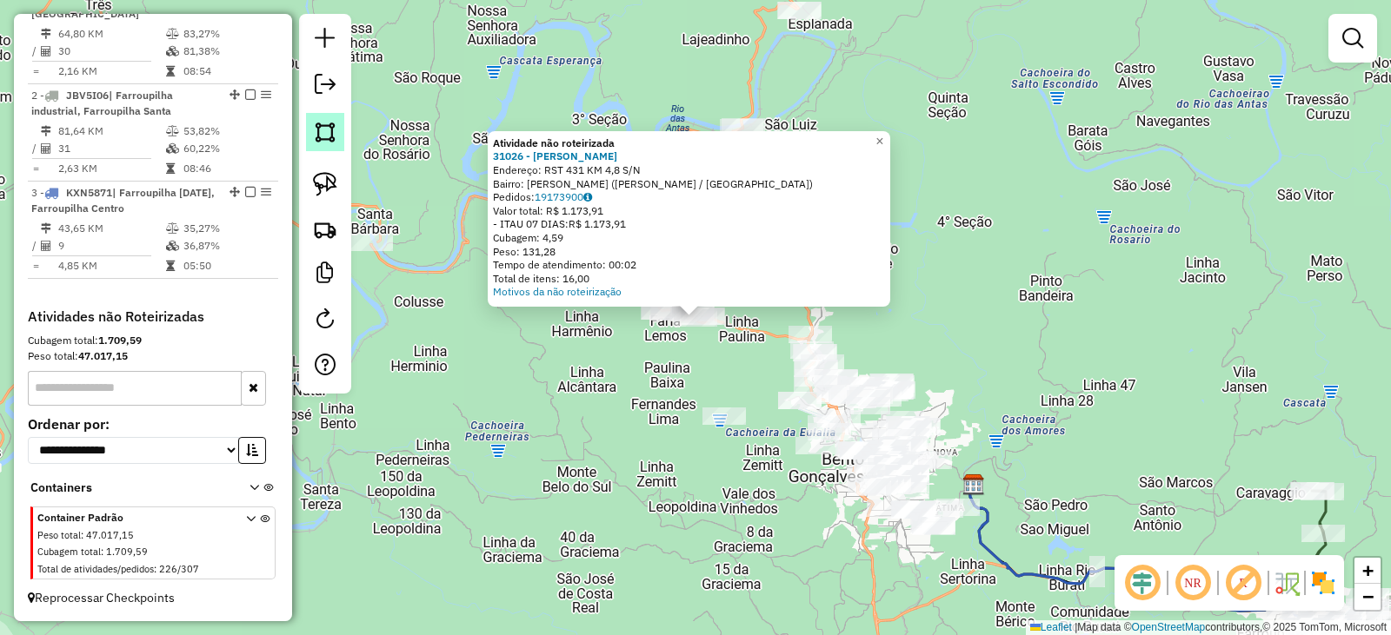
click at [329, 122] on img at bounding box center [325, 132] width 24 height 24
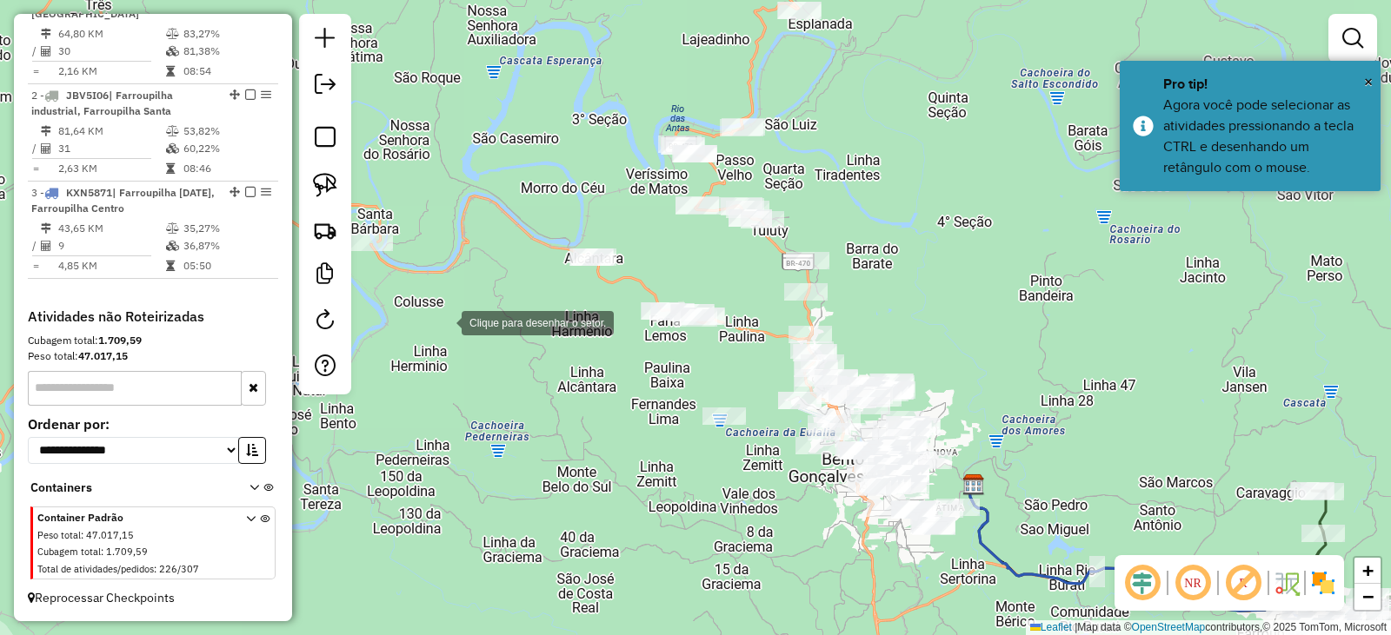
drag, startPoint x: 445, startPoint y: 323, endPoint x: 469, endPoint y: 328, distance: 24.7
click at [445, 323] on div at bounding box center [444, 321] width 35 height 35
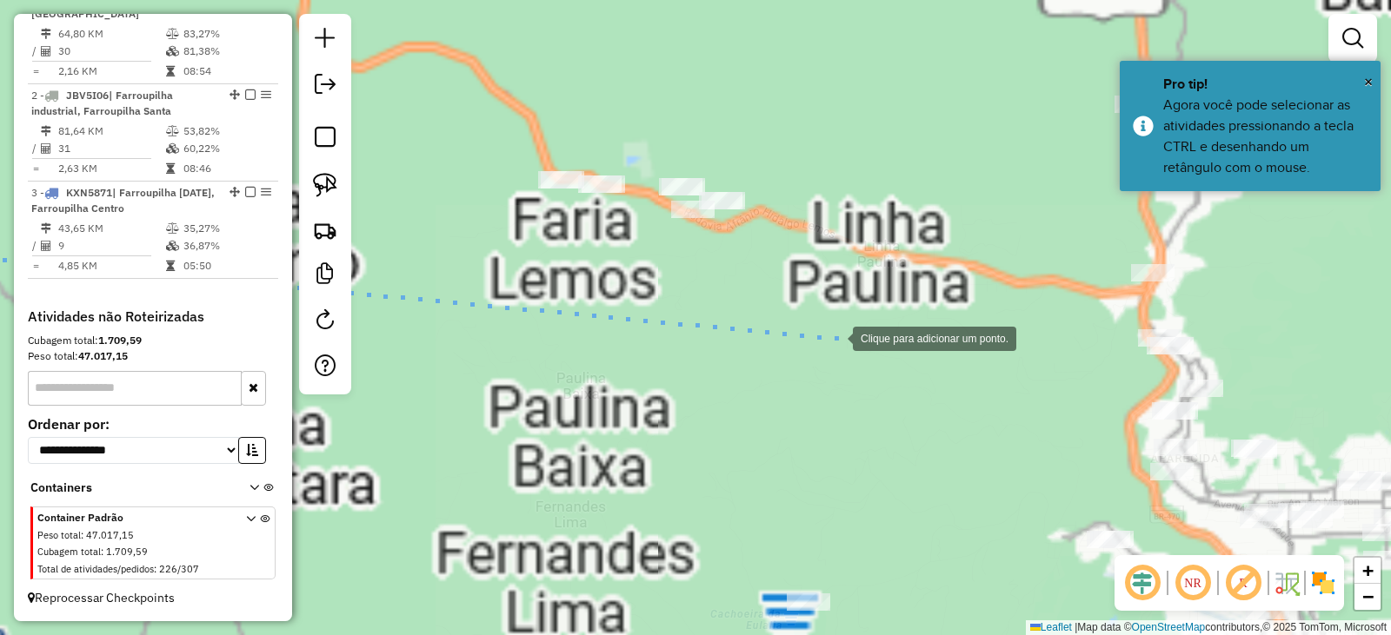
click at [835, 337] on div at bounding box center [835, 337] width 35 height 35
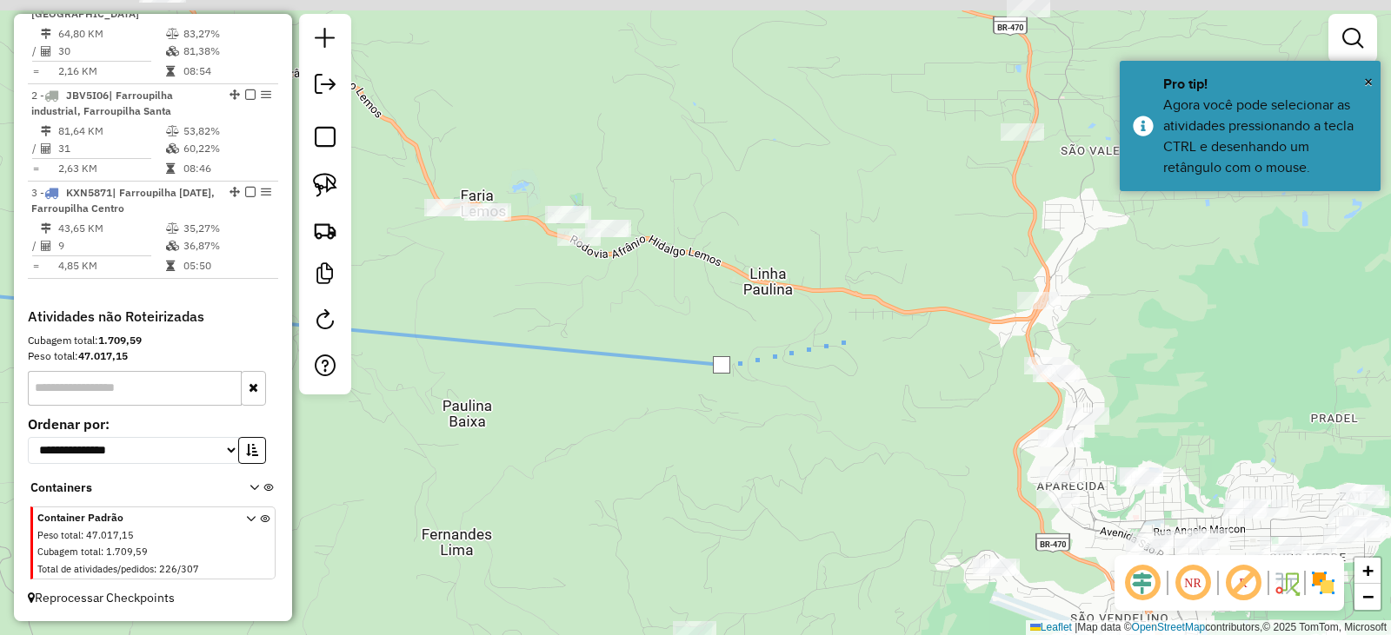
drag, startPoint x: 991, startPoint y: 302, endPoint x: 829, endPoint y: 350, distance: 168.8
click at [828, 346] on div at bounding box center [845, 340] width 35 height 35
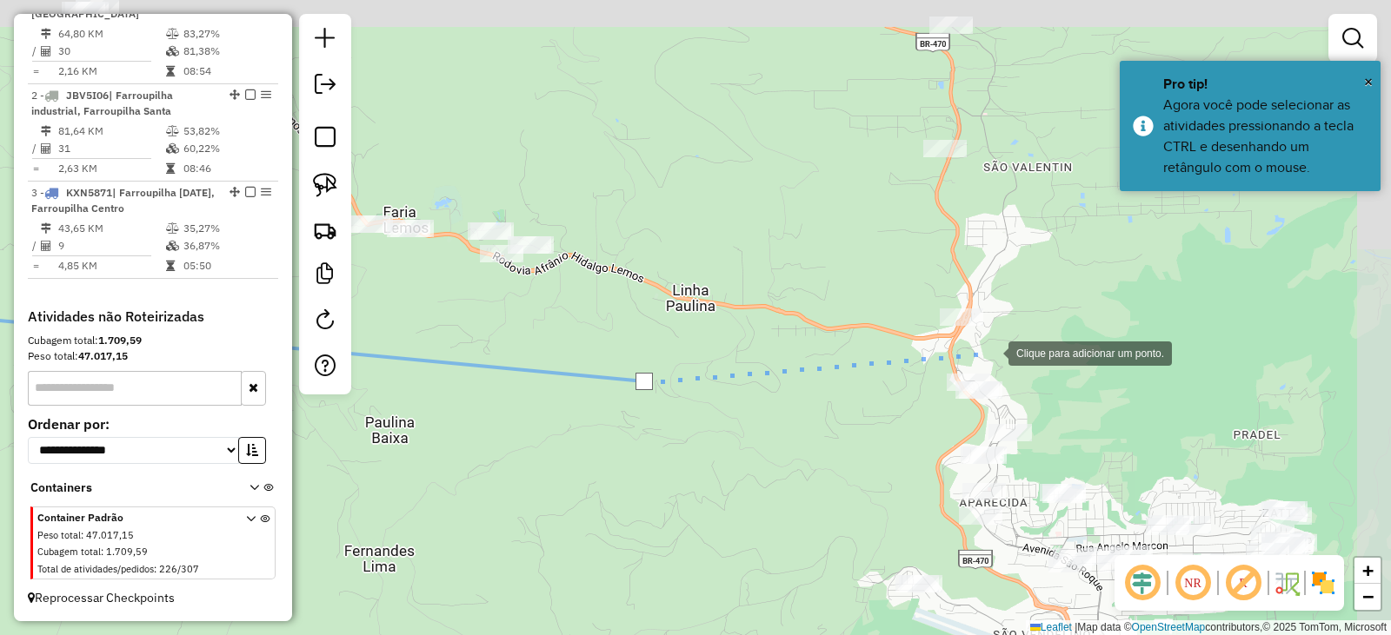
click at [991, 352] on div at bounding box center [990, 352] width 35 height 35
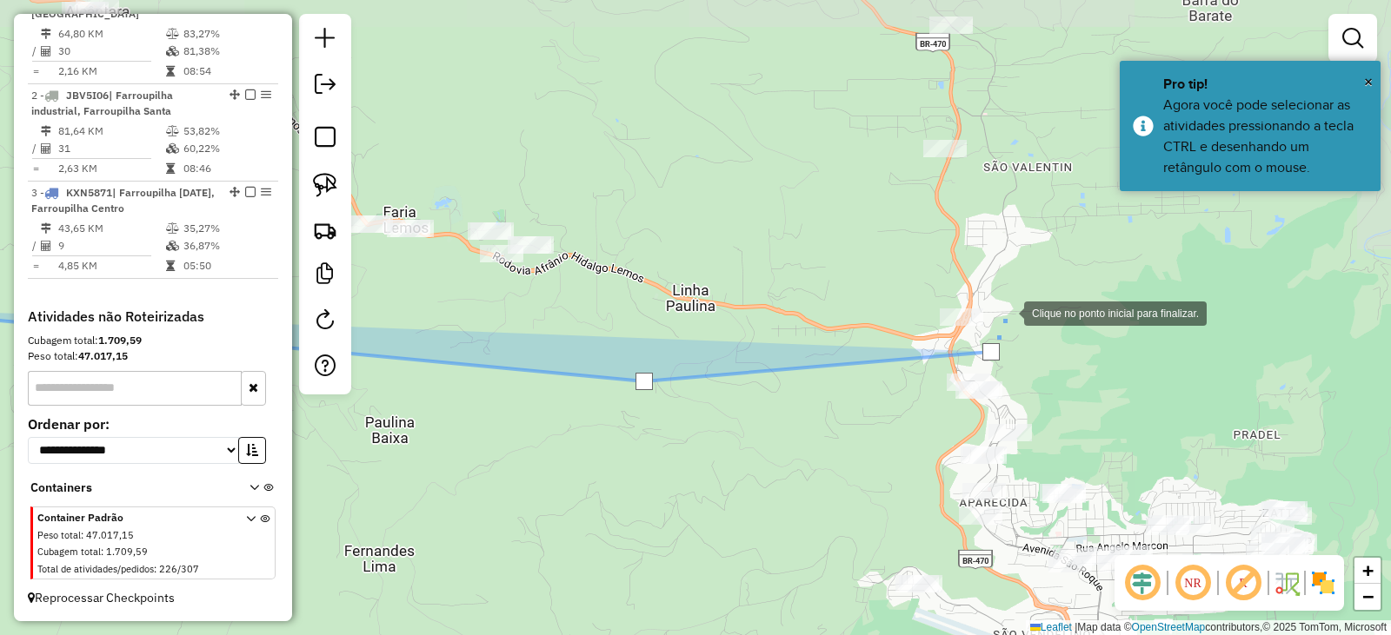
drag, startPoint x: 1009, startPoint y: 302, endPoint x: 991, endPoint y: 153, distance: 150.6
click at [1007, 295] on div at bounding box center [1006, 312] width 35 height 35
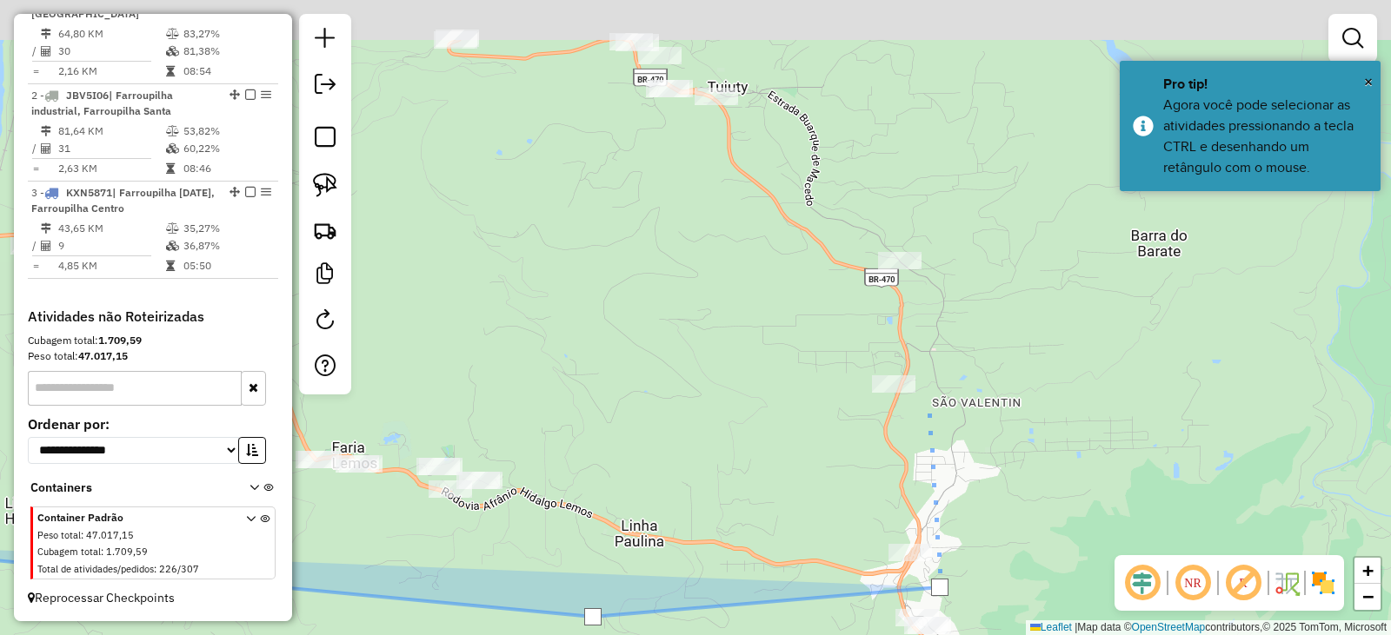
drag, startPoint x: 986, startPoint y: 188, endPoint x: 927, endPoint y: 383, distance: 204.3
click at [927, 401] on div at bounding box center [927, 405] width 35 height 35
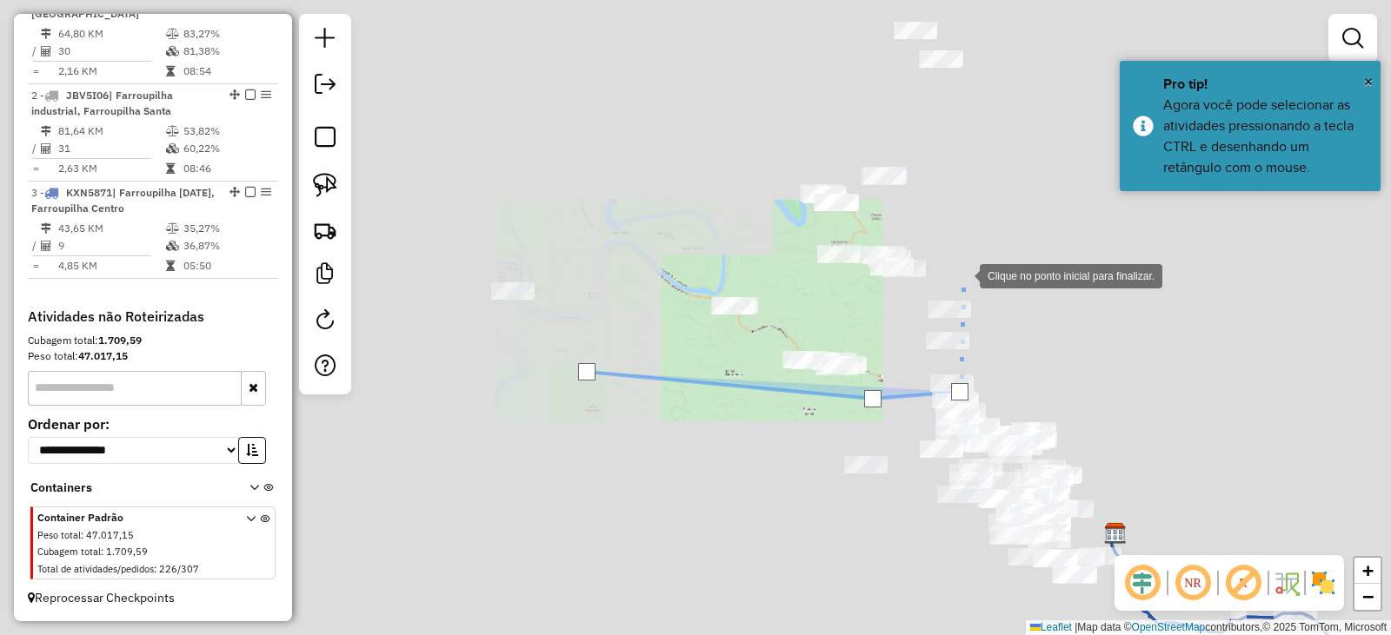
click at [962, 275] on div at bounding box center [962, 274] width 35 height 35
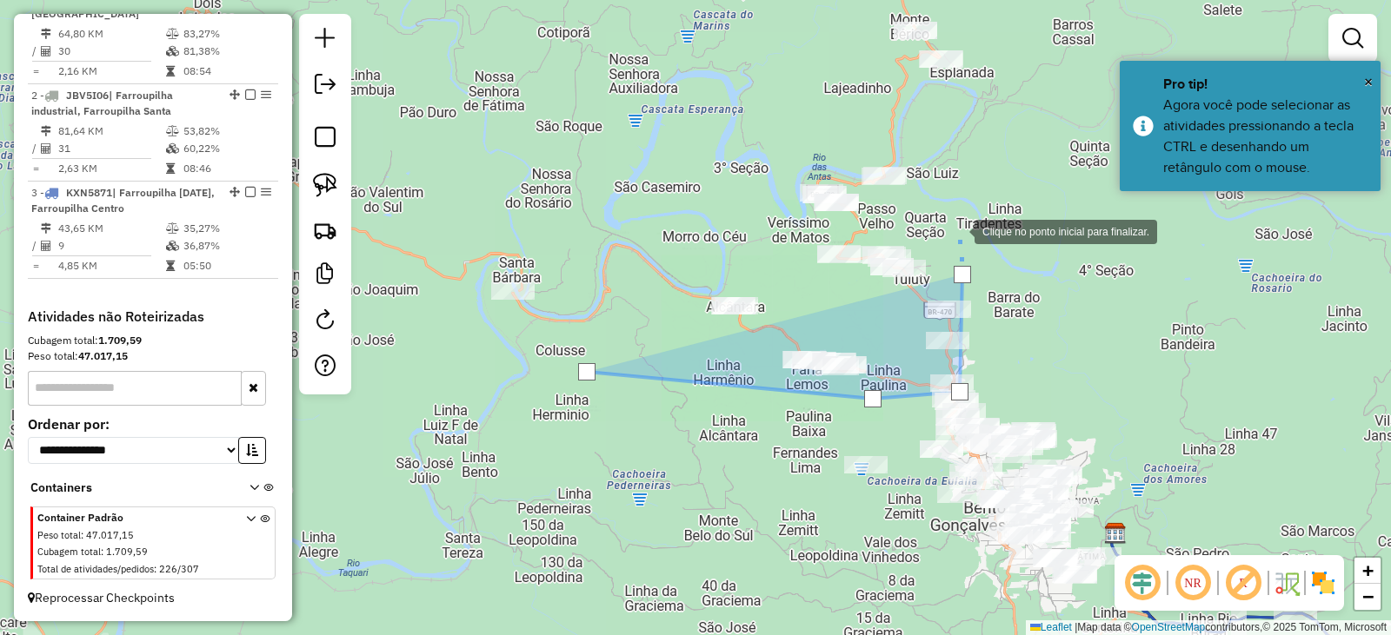
drag, startPoint x: 956, startPoint y: 219, endPoint x: 943, endPoint y: 150, distance: 69.9
click at [955, 217] on div at bounding box center [956, 230] width 35 height 35
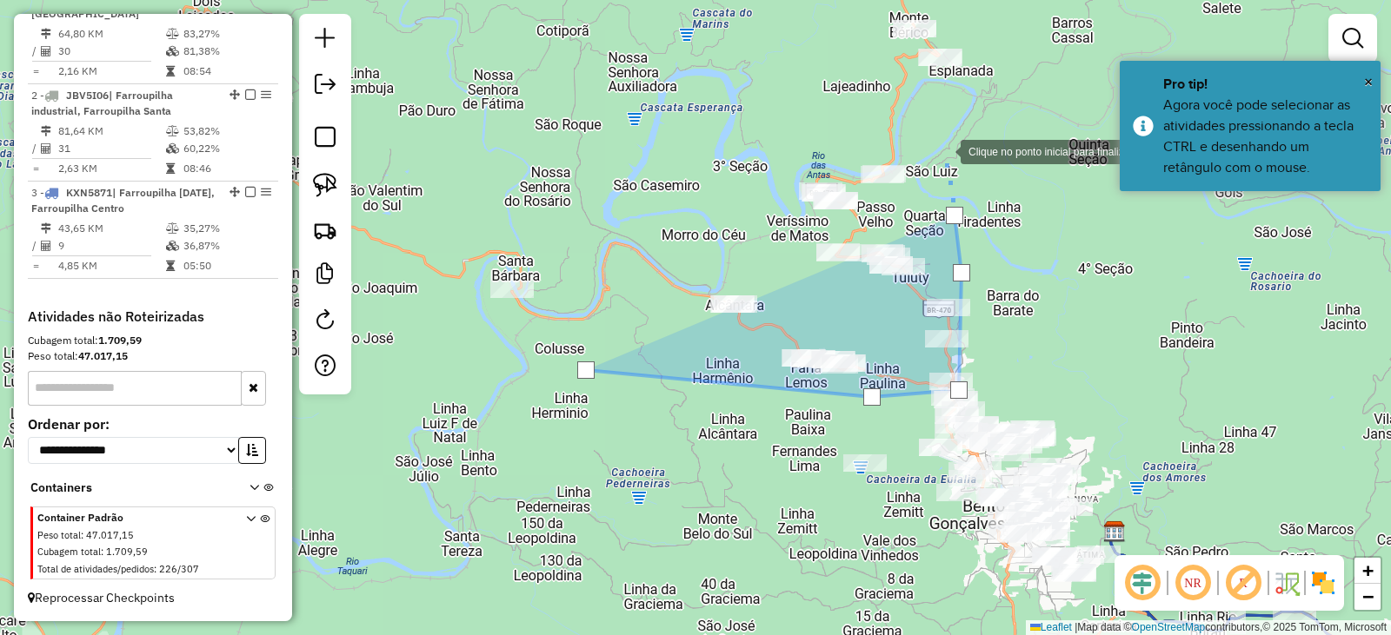
click at [939, 134] on div at bounding box center [943, 150] width 35 height 35
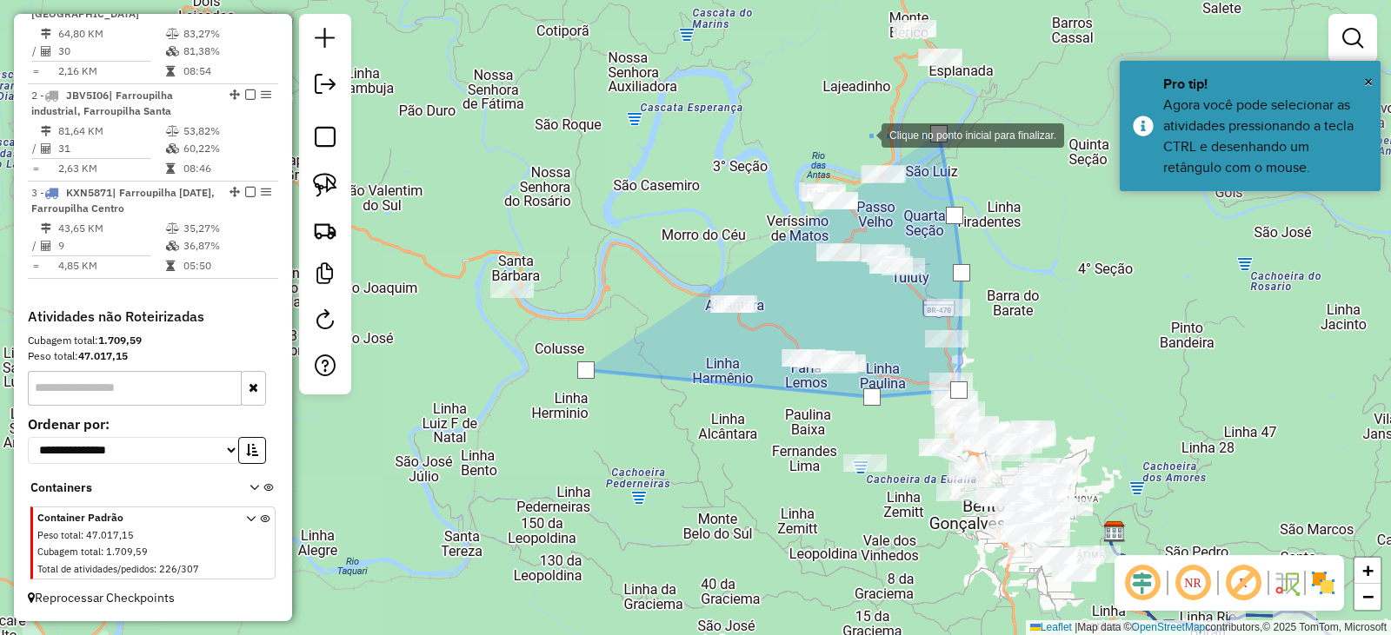
click at [846, 140] on div at bounding box center [863, 133] width 35 height 35
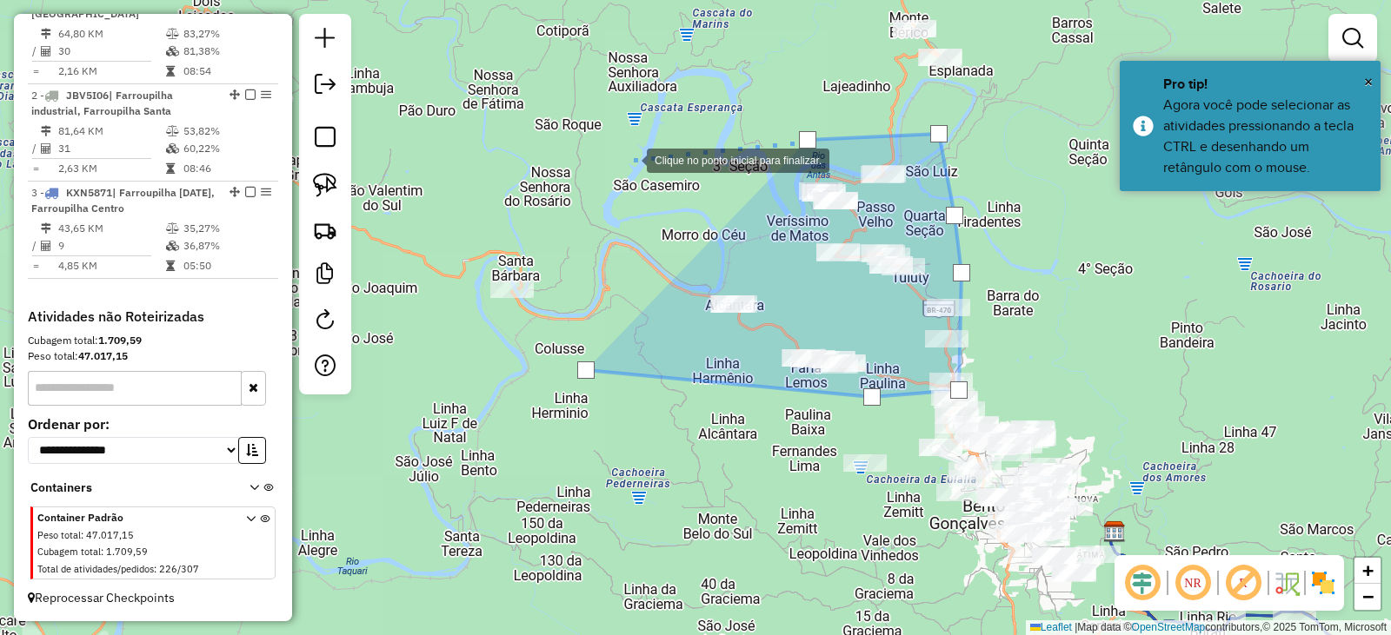
click at [612, 159] on div at bounding box center [629, 159] width 35 height 35
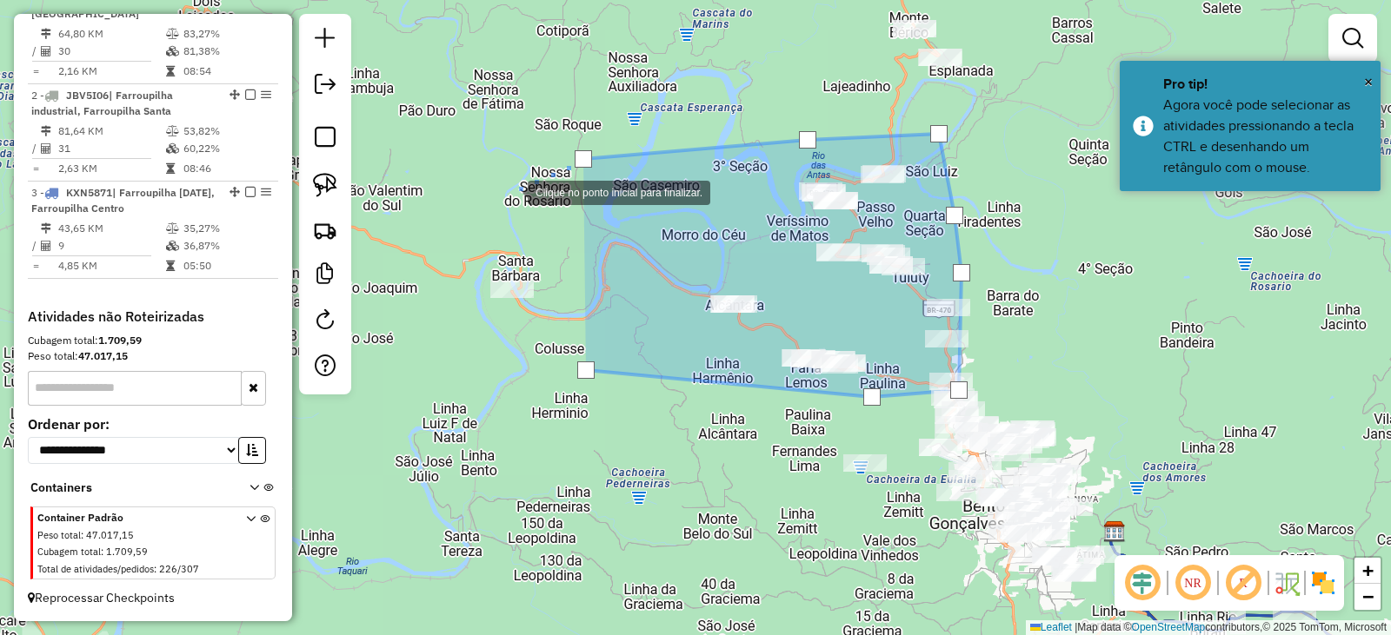
click at [493, 197] on div at bounding box center [510, 191] width 35 height 35
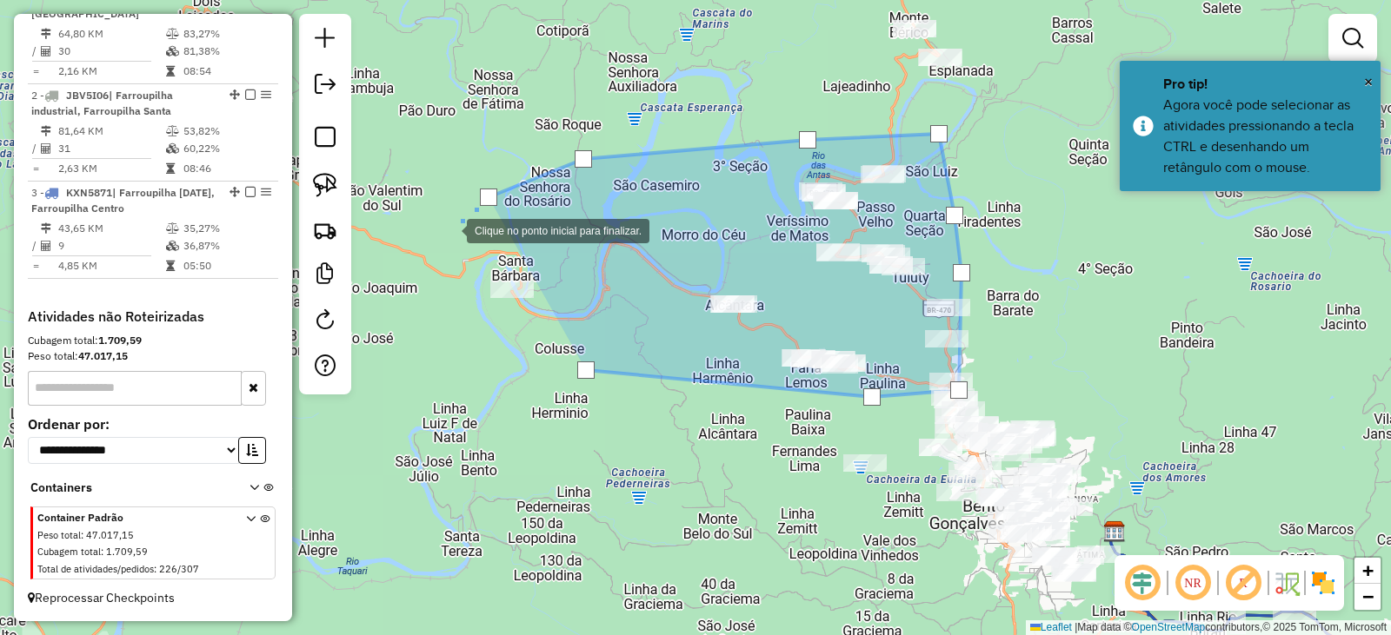
click at [432, 247] on div at bounding box center [449, 229] width 35 height 35
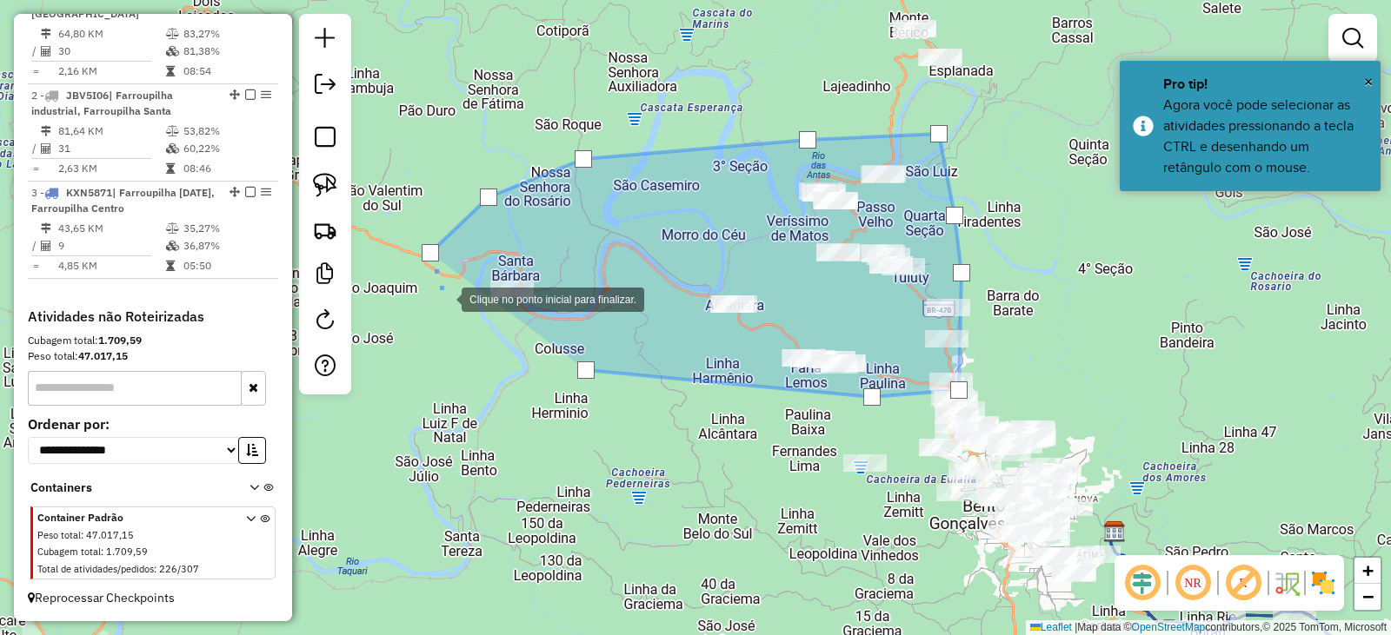
click at [454, 315] on div at bounding box center [444, 298] width 35 height 35
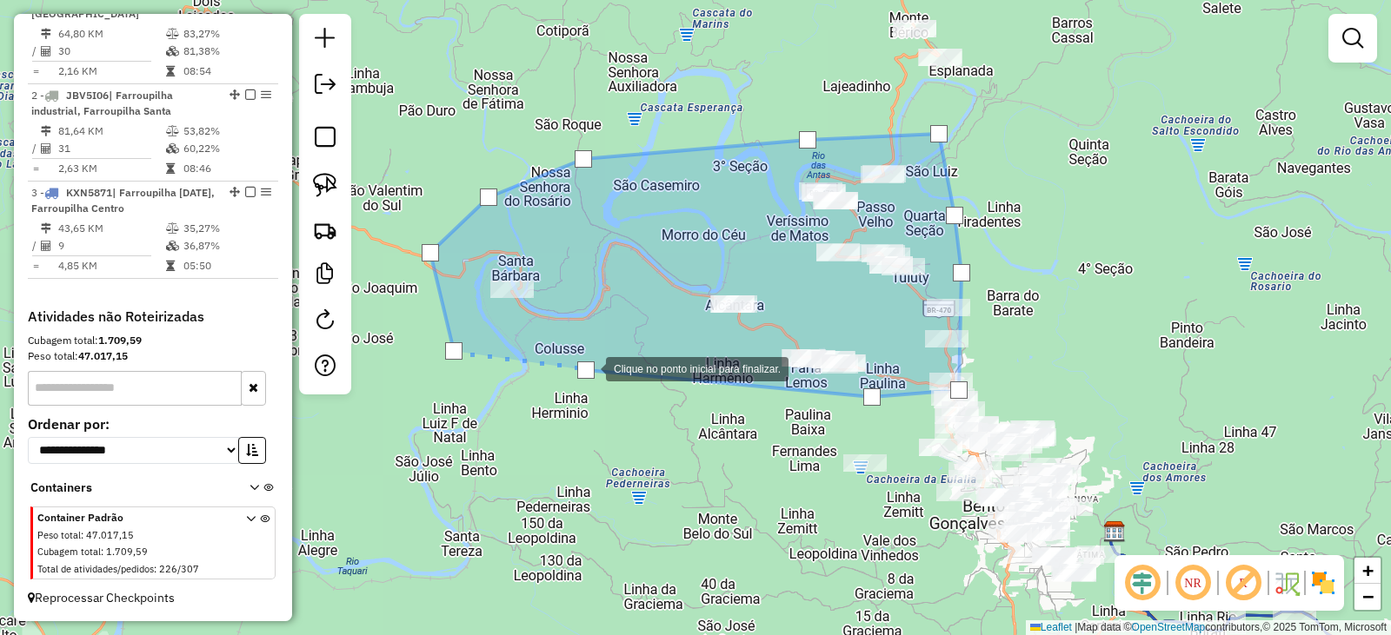
click at [588, 367] on div at bounding box center [585, 370] width 17 height 17
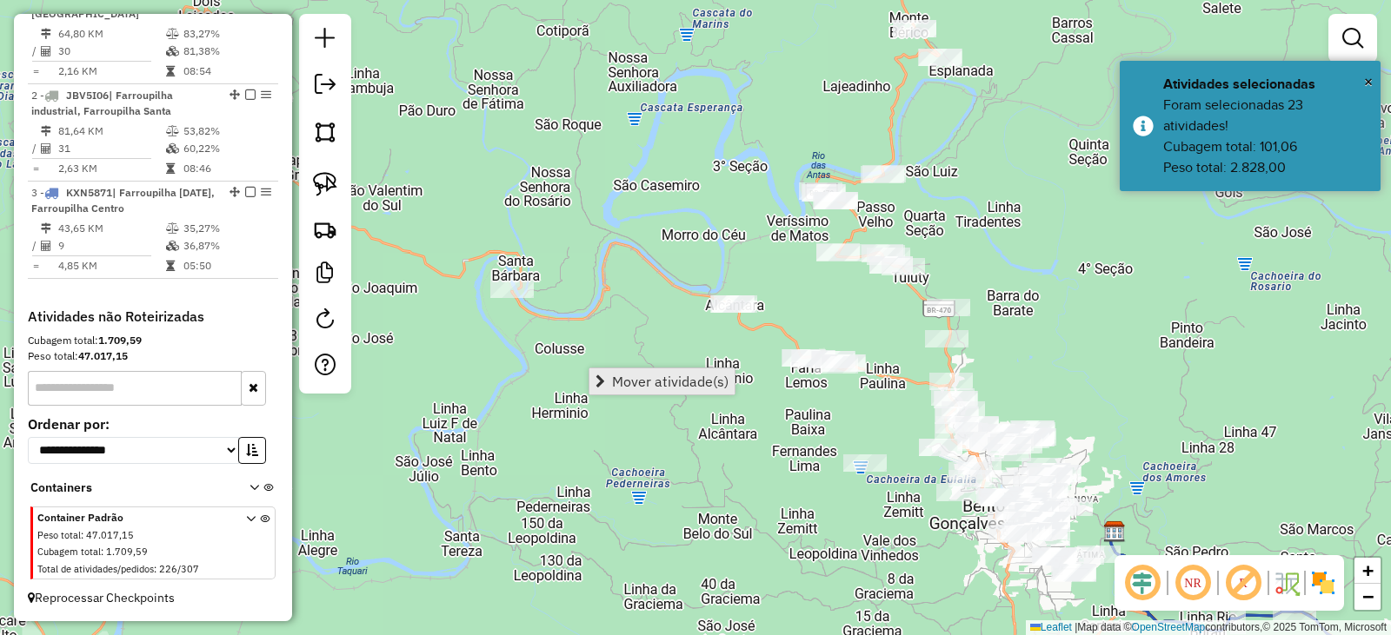
click at [614, 381] on span "Mover atividade(s)" at bounding box center [670, 382] width 116 height 14
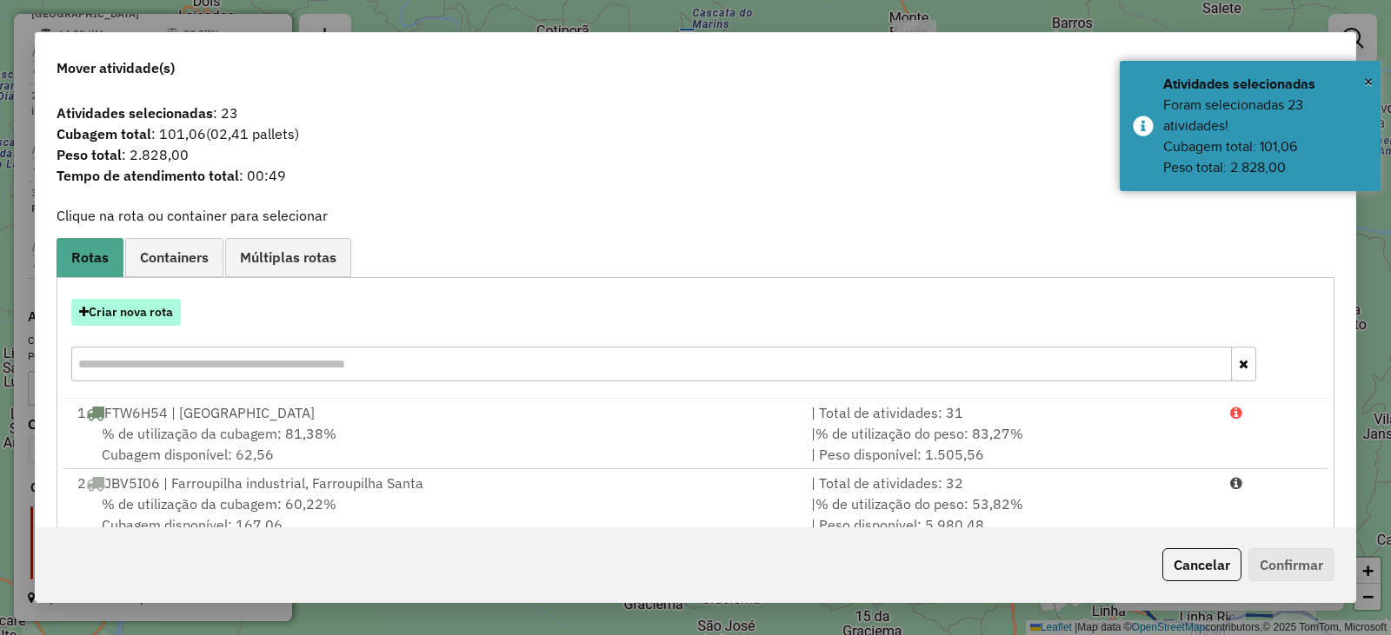
click at [150, 314] on button "Criar nova rota" at bounding box center [126, 312] width 110 height 27
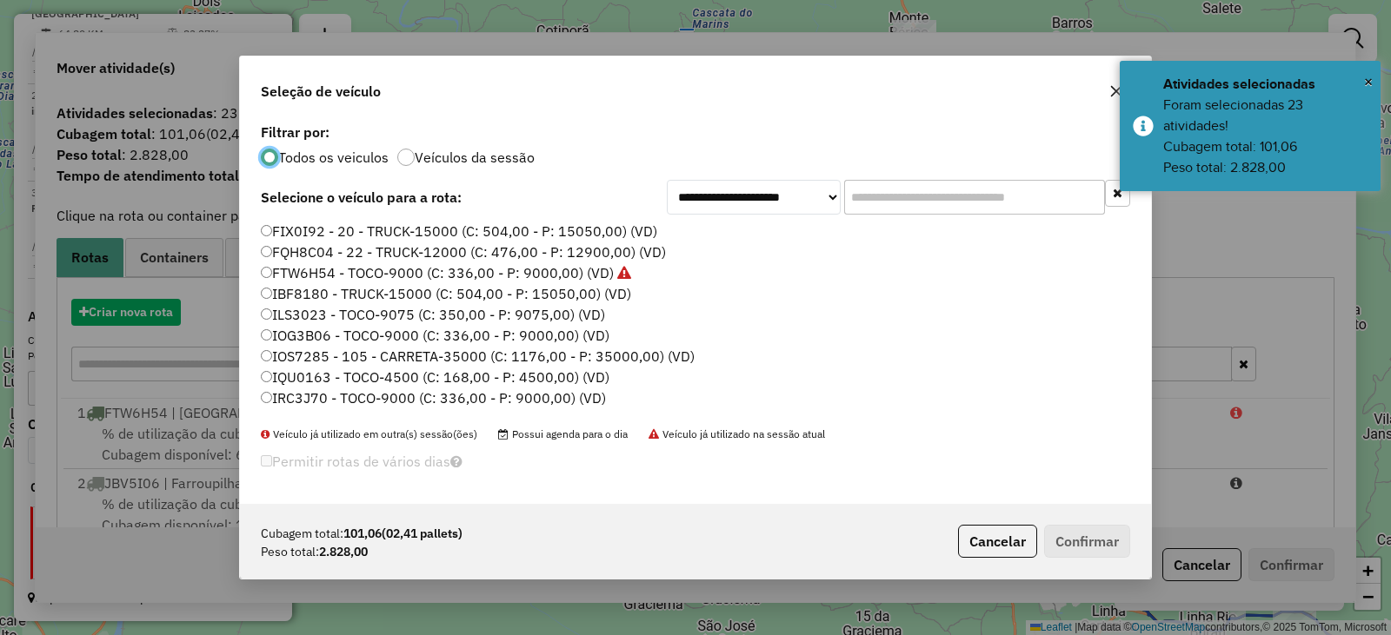
scroll to position [10, 5]
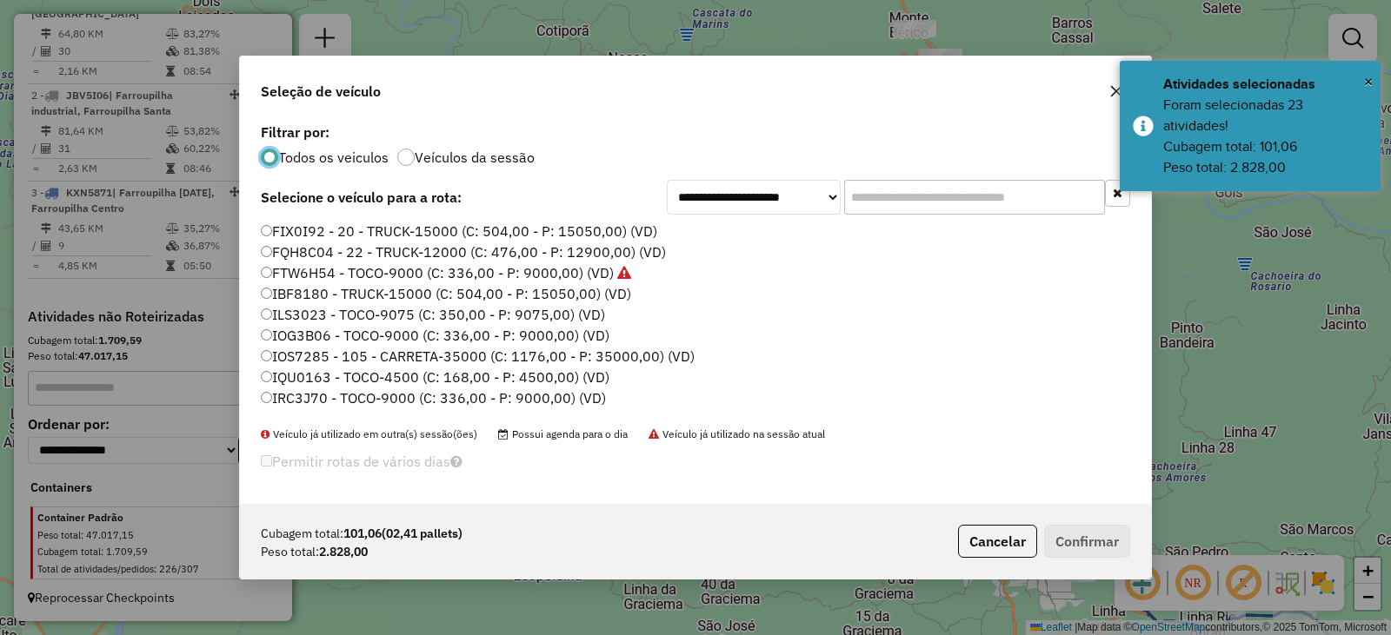
click at [292, 257] on label "FQH8C04 - 22 - TRUCK-12000 (C: 476,00 - P: 12900,00) (VD)" at bounding box center [463, 252] width 405 height 21
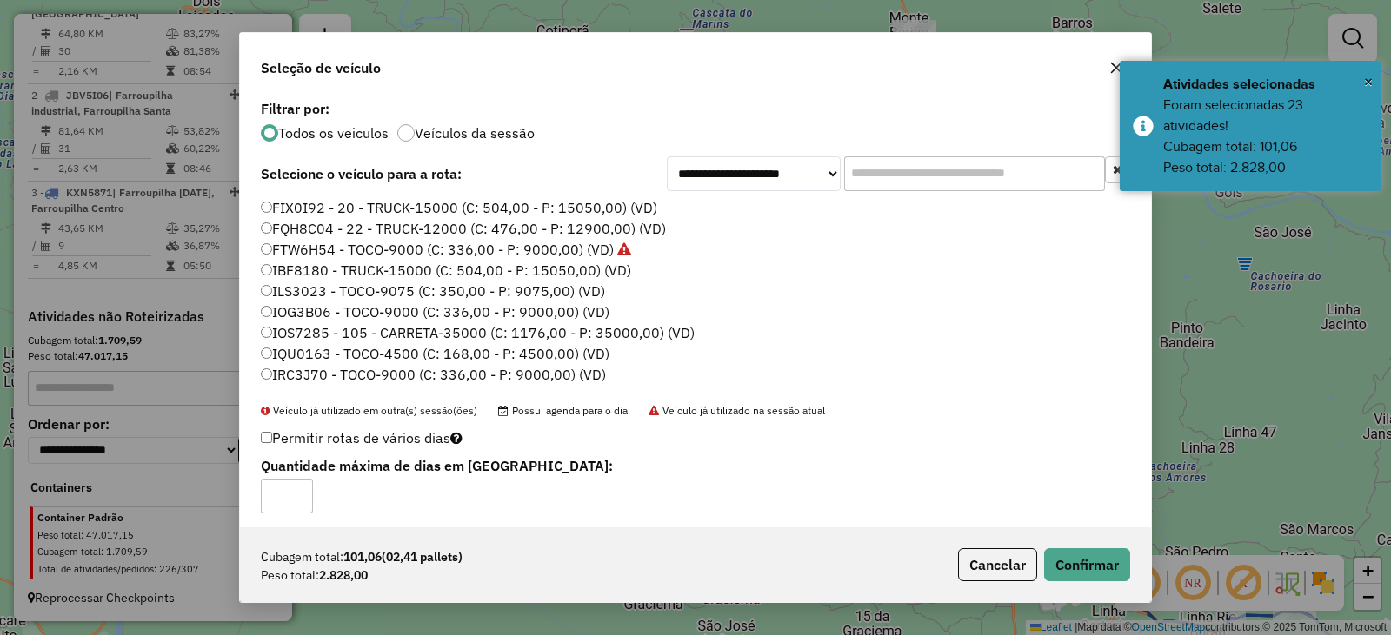
click at [1105, 587] on div "Cubagem total: 101,06 (02,41 pallets) Peso total: 2.828,00 Cancelar Confirmar" at bounding box center [695, 565] width 911 height 75
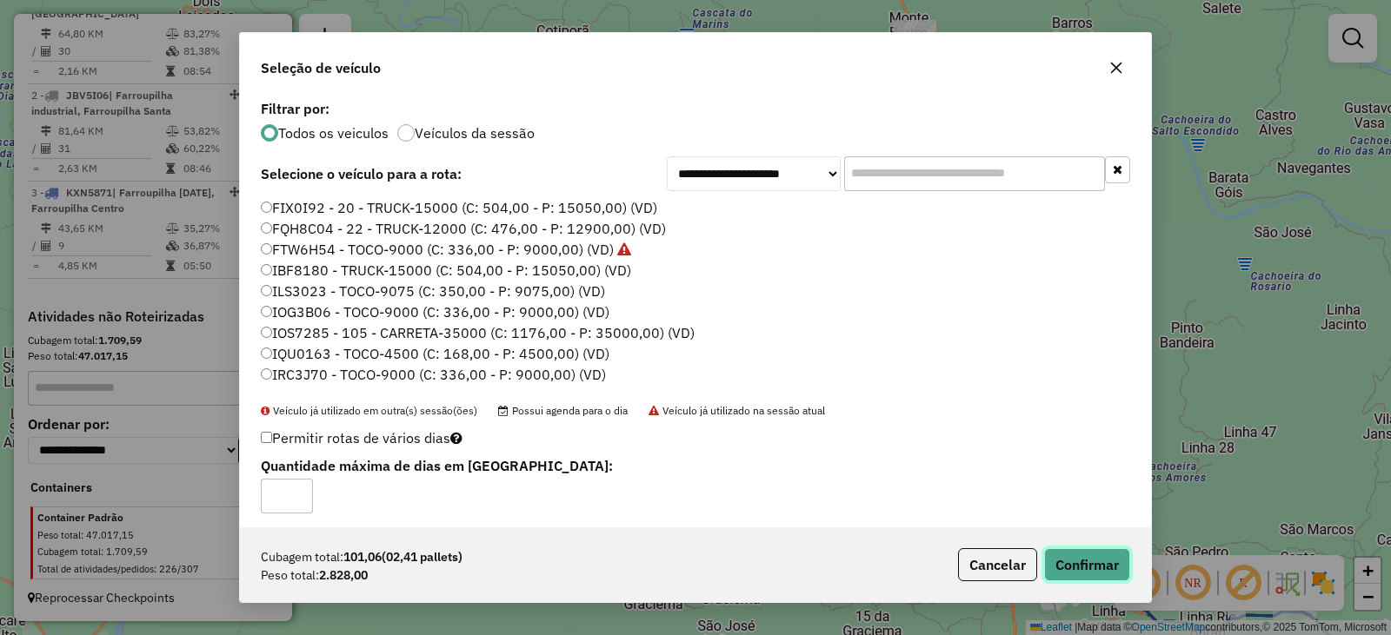
click at [1094, 565] on button "Confirmar" at bounding box center [1087, 564] width 86 height 33
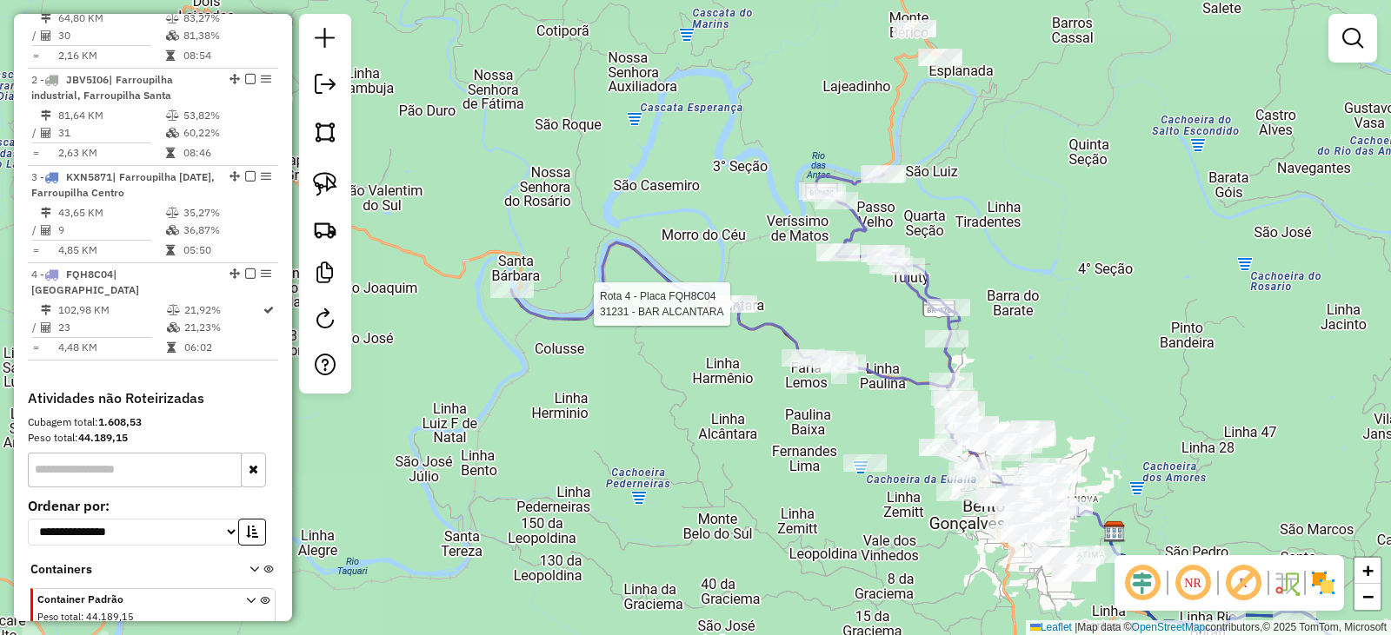
select select "**********"
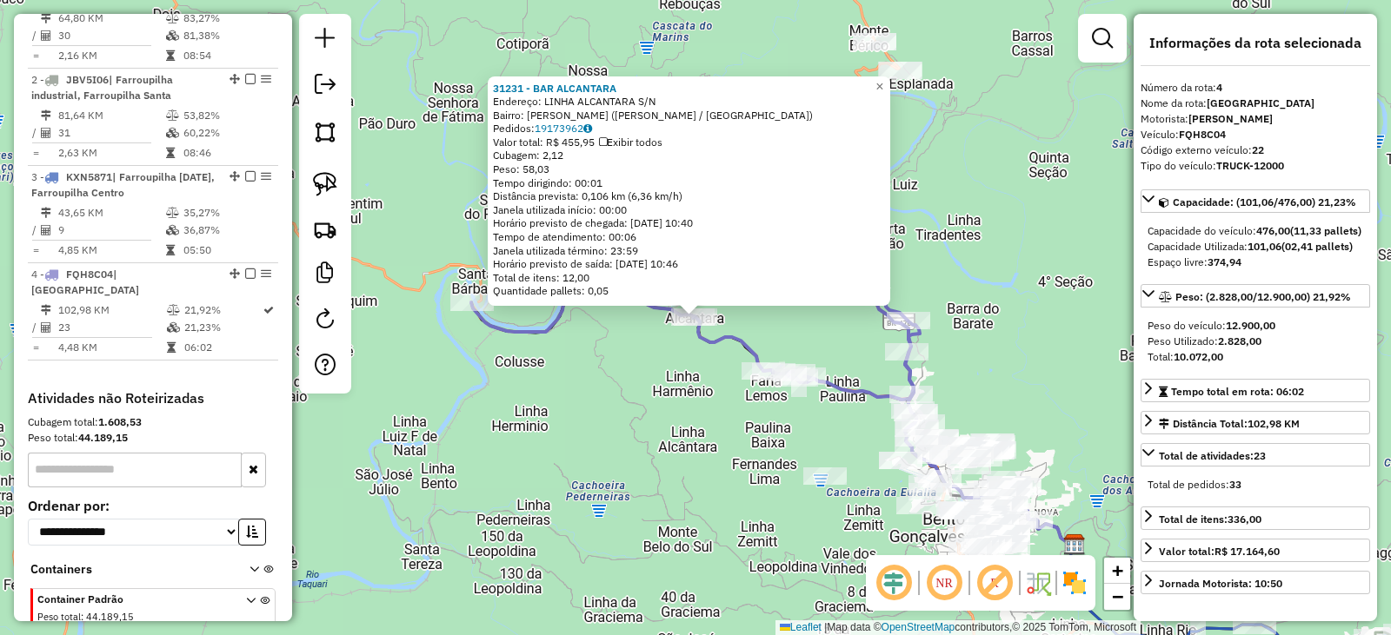
scroll to position [797, 0]
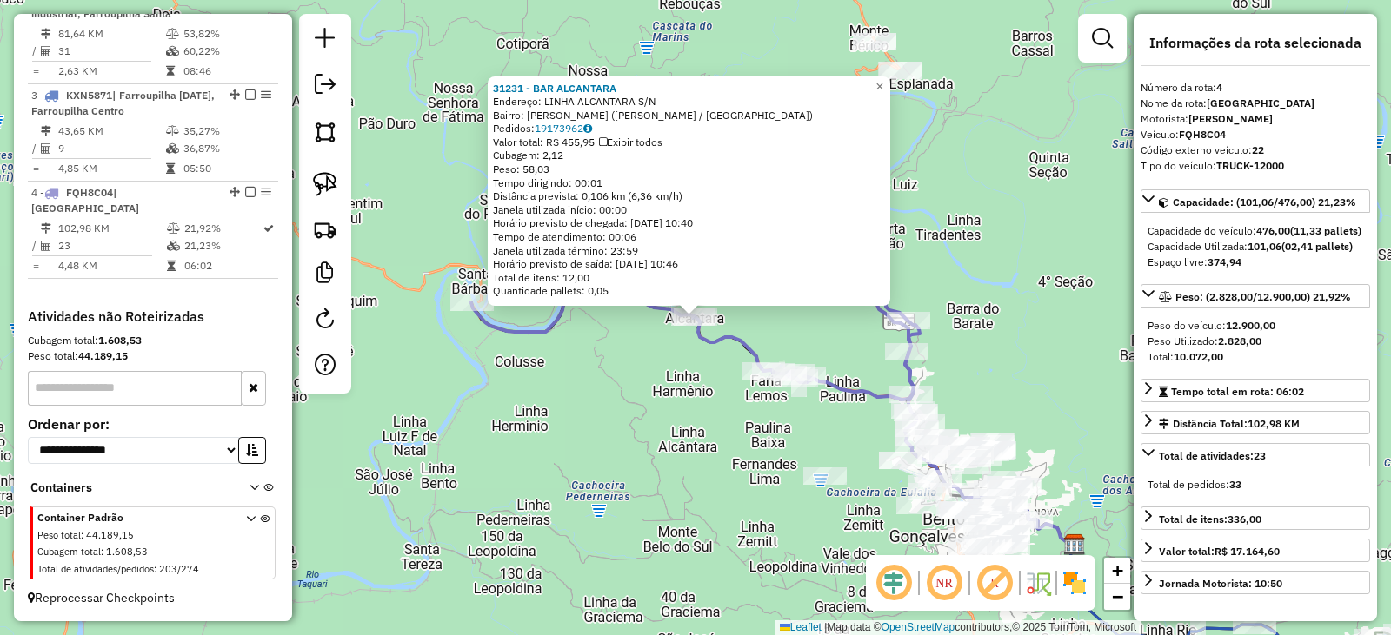
click at [713, 472] on div "31231 - BAR ALCANTARA Endereço: LINHA ALCANTARA S/N Bairro: FARIA LEMOS (BENTO …" at bounding box center [695, 317] width 1391 height 635
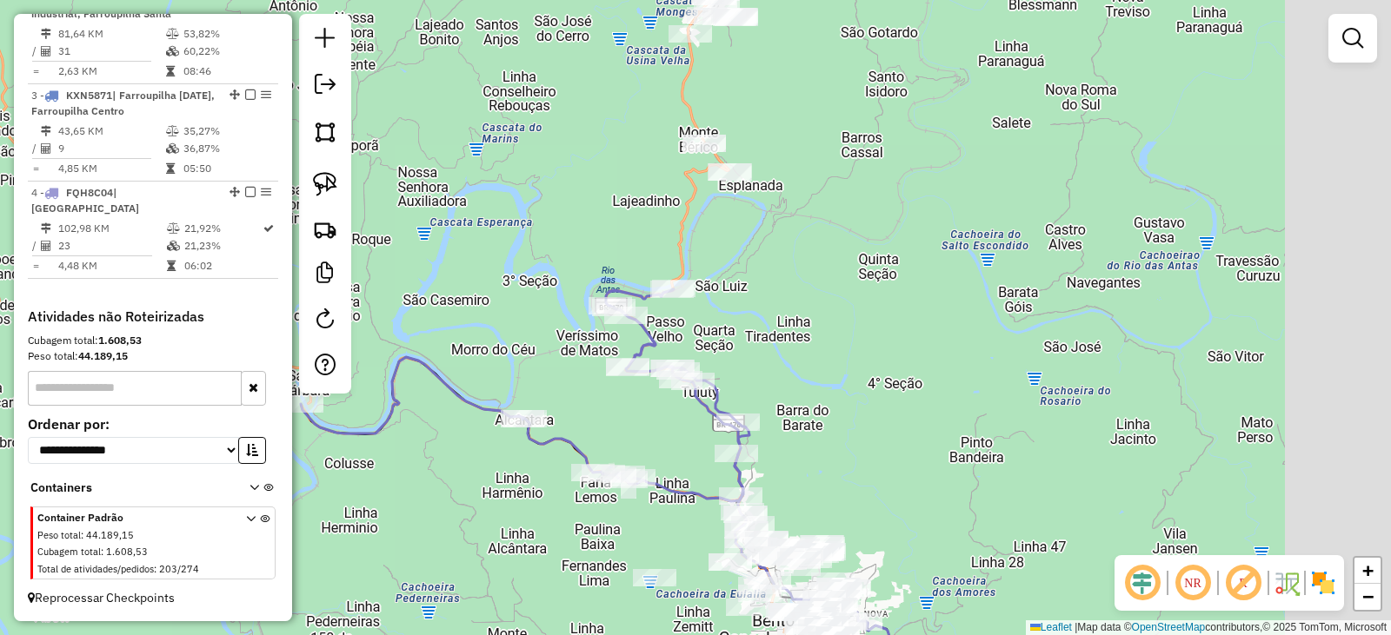
drag, startPoint x: 765, startPoint y: 436, endPoint x: 594, endPoint y: 538, distance: 198.4
click at [594, 538] on div "Janela de atendimento Grade de atendimento Capacidade Transportadoras Veículos …" at bounding box center [695, 317] width 1391 height 635
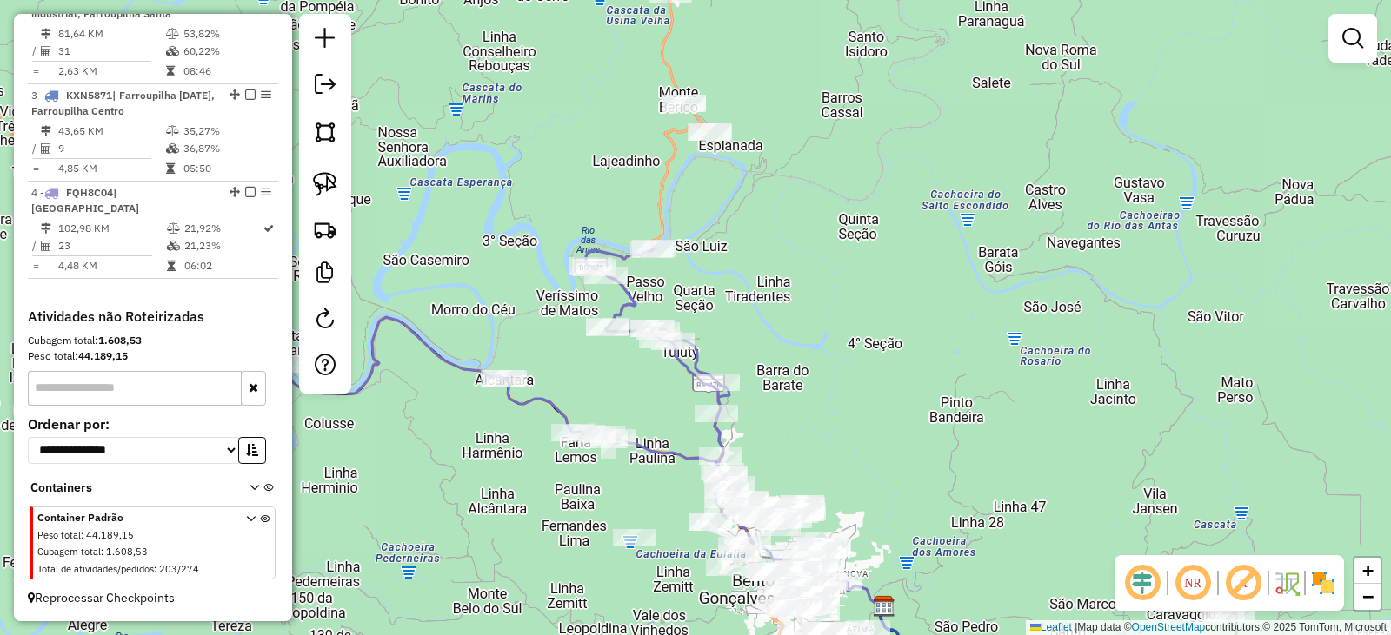
drag, startPoint x: 893, startPoint y: 298, endPoint x: 787, endPoint y: 198, distance: 145.7
click at [843, 143] on div "Janela de atendimento Grade de atendimento Capacidade Transportadoras Veículos …" at bounding box center [695, 317] width 1391 height 635
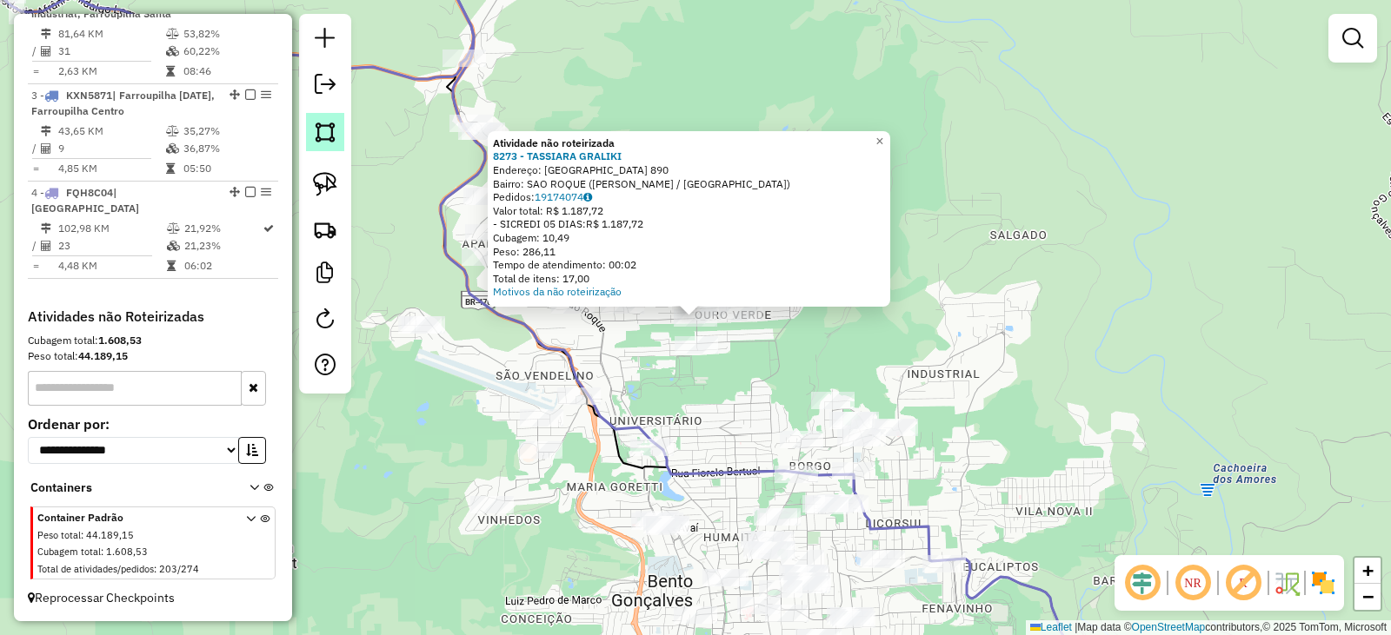
click at [322, 136] on img at bounding box center [325, 132] width 24 height 24
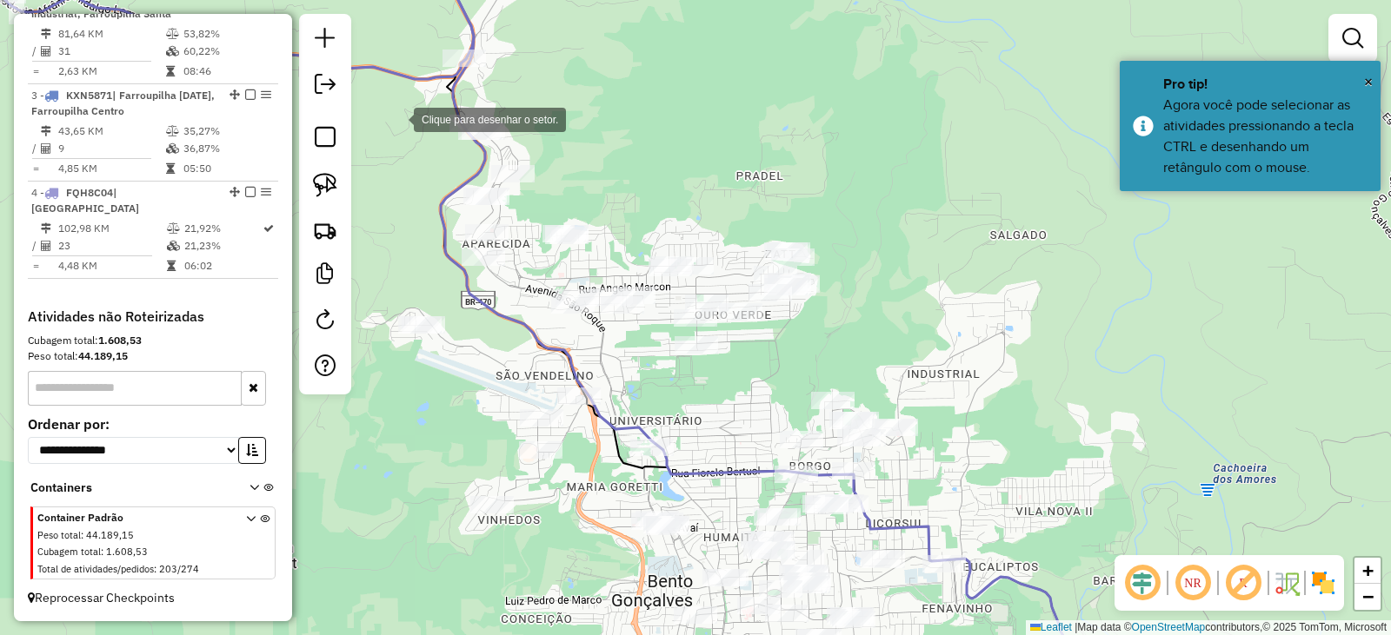
click at [397, 110] on div at bounding box center [396, 118] width 35 height 35
click at [433, 97] on div at bounding box center [415, 110] width 35 height 35
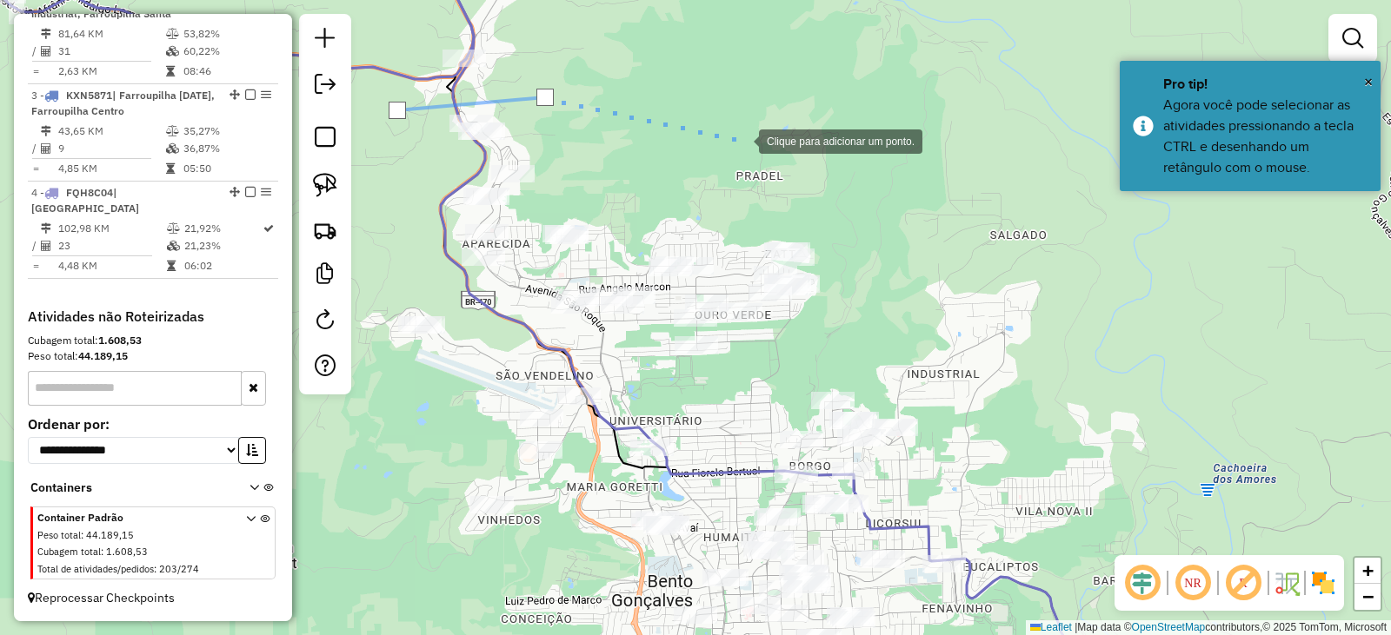
click at [741, 140] on div at bounding box center [741, 140] width 35 height 35
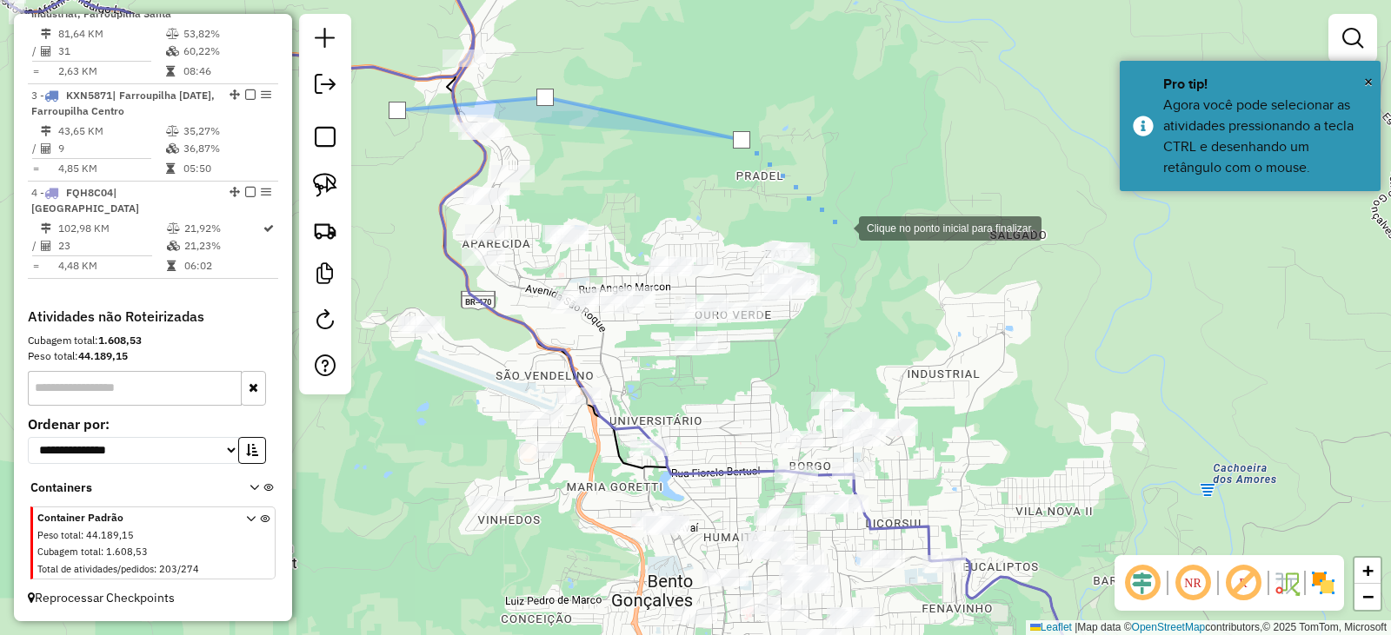
click at [842, 228] on div at bounding box center [841, 226] width 35 height 35
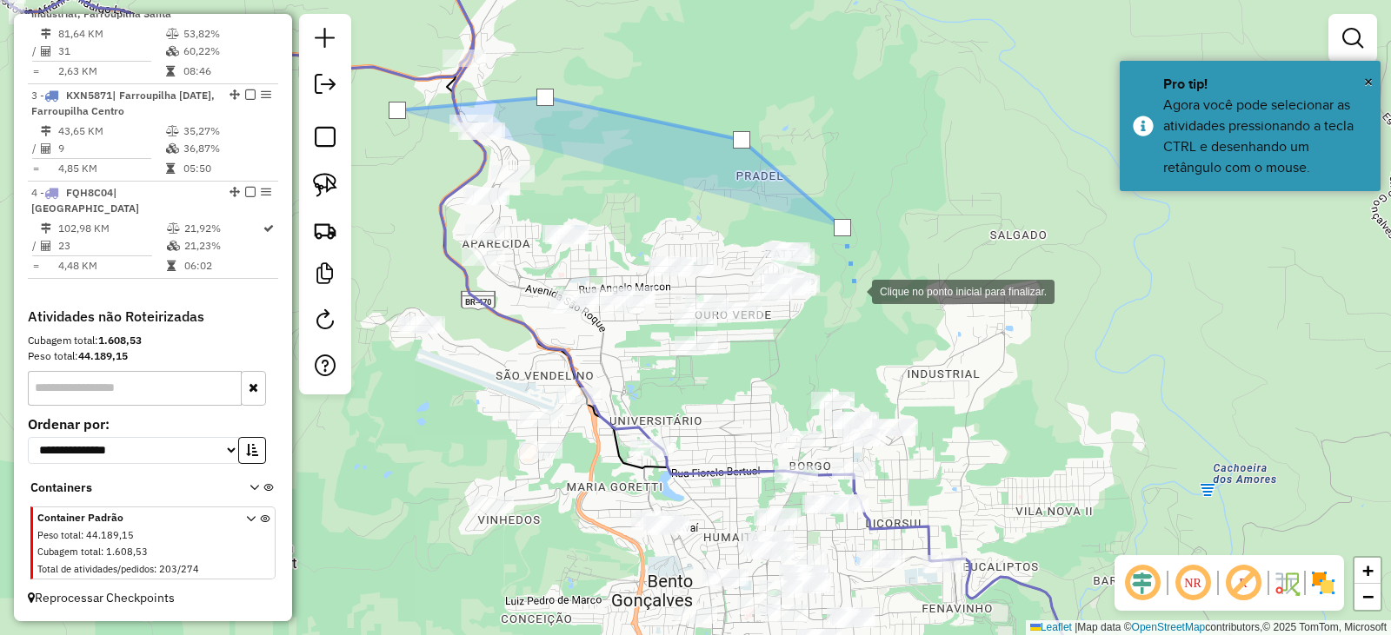
drag, startPoint x: 853, startPoint y: 307, endPoint x: 796, endPoint y: 345, distance: 68.9
click at [853, 307] on div at bounding box center [854, 290] width 35 height 35
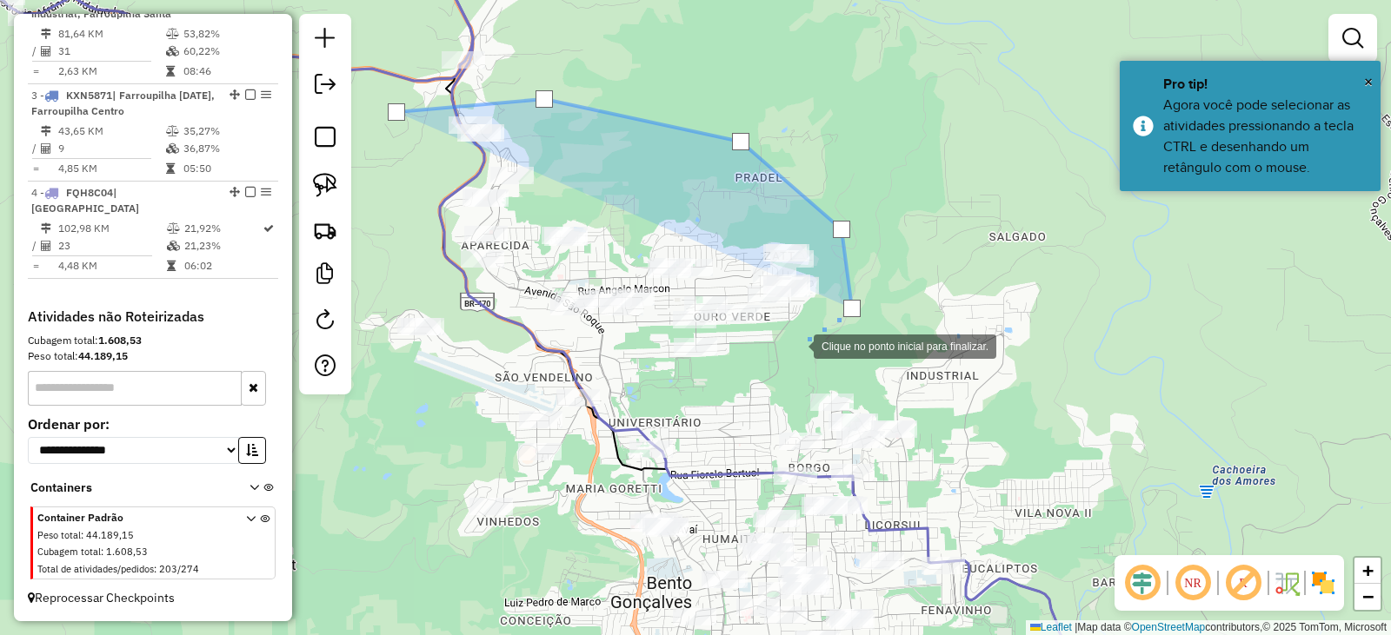
click at [779, 362] on div at bounding box center [796, 345] width 35 height 35
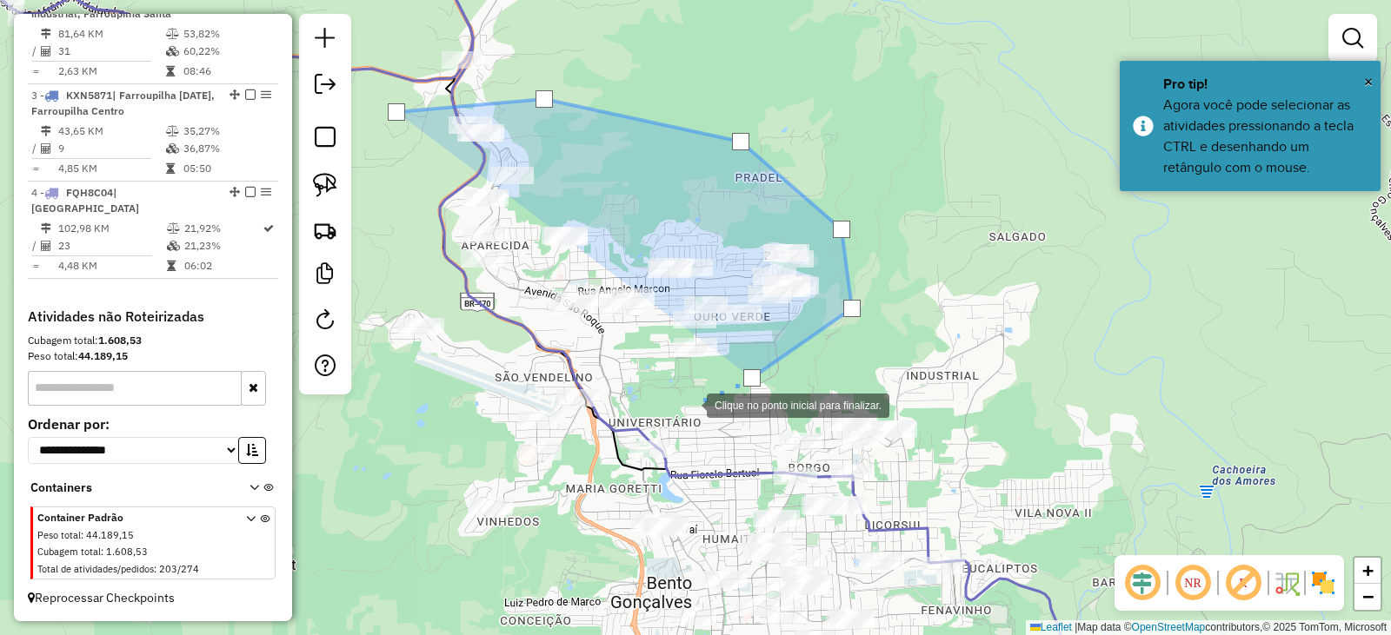
click at [672, 422] on div at bounding box center [689, 404] width 35 height 35
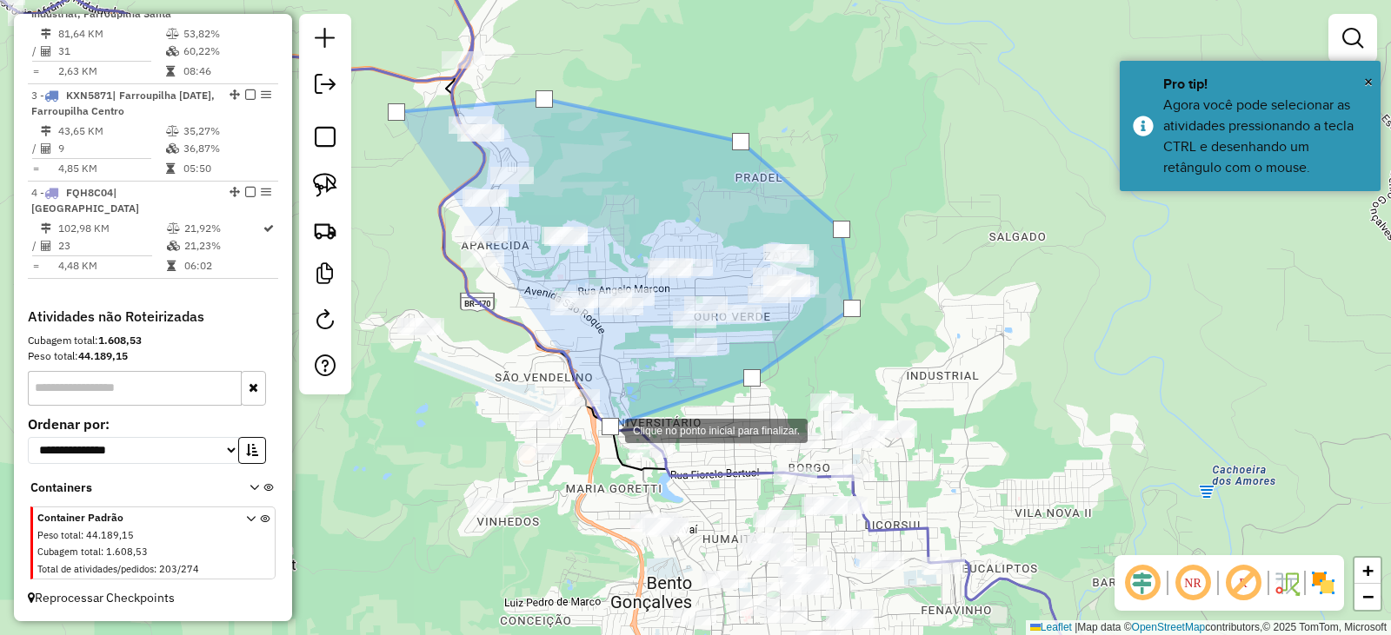
click at [590, 447] on div at bounding box center [607, 429] width 35 height 35
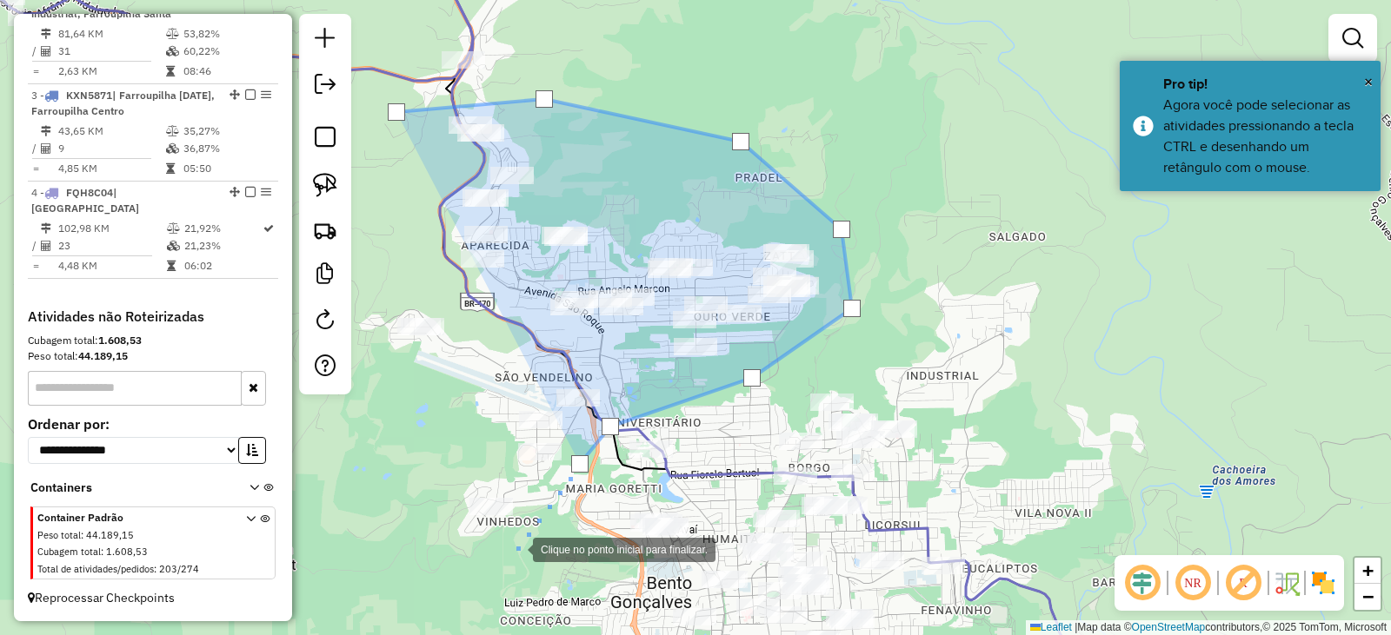
drag, startPoint x: 515, startPoint y: 548, endPoint x: 648, endPoint y: 462, distance: 158.4
click at [533, 531] on div at bounding box center [515, 548] width 35 height 35
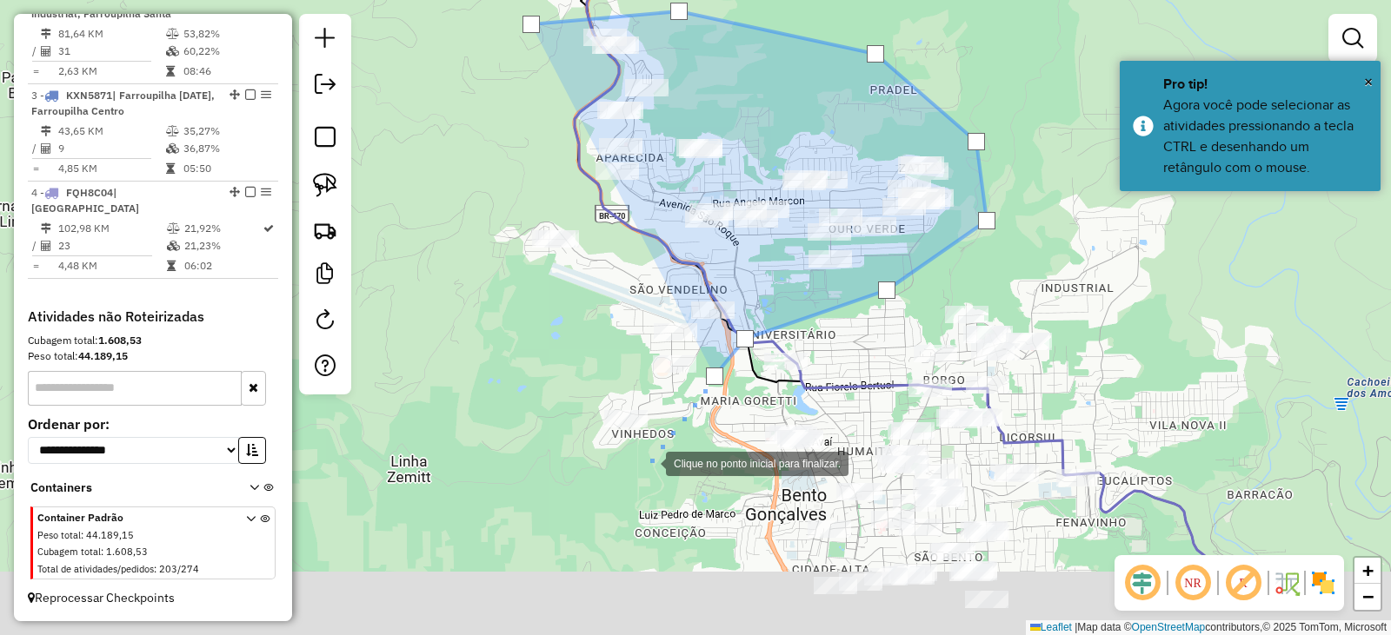
drag, startPoint x: 593, startPoint y: 479, endPoint x: 507, endPoint y: 455, distance: 89.2
click at [631, 479] on div at bounding box center [648, 462] width 35 height 35
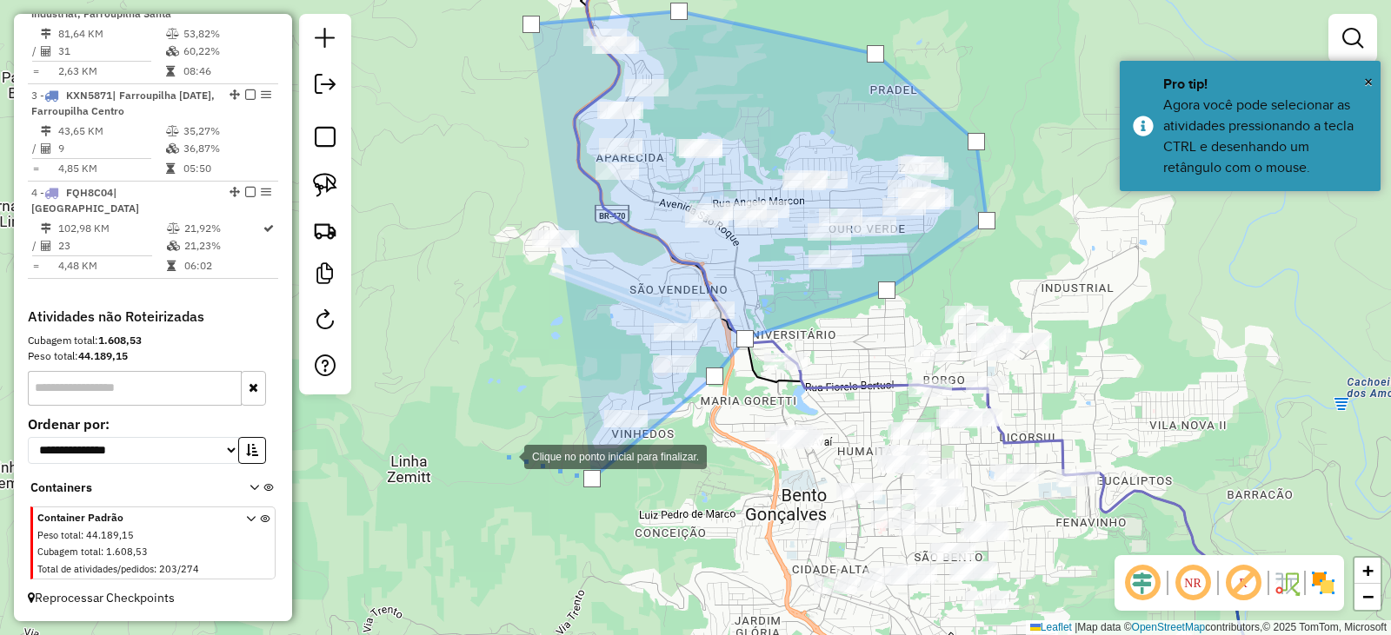
click at [489, 441] on div at bounding box center [506, 455] width 35 height 35
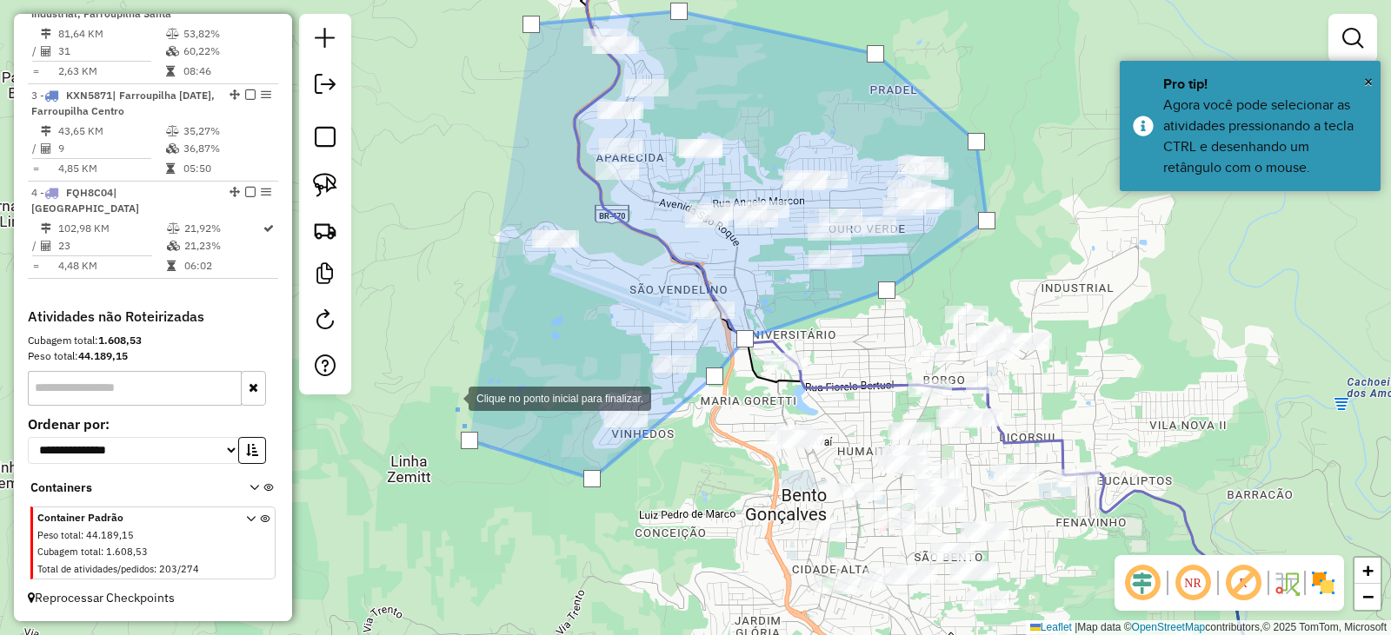
click at [434, 380] on div at bounding box center [451, 397] width 35 height 35
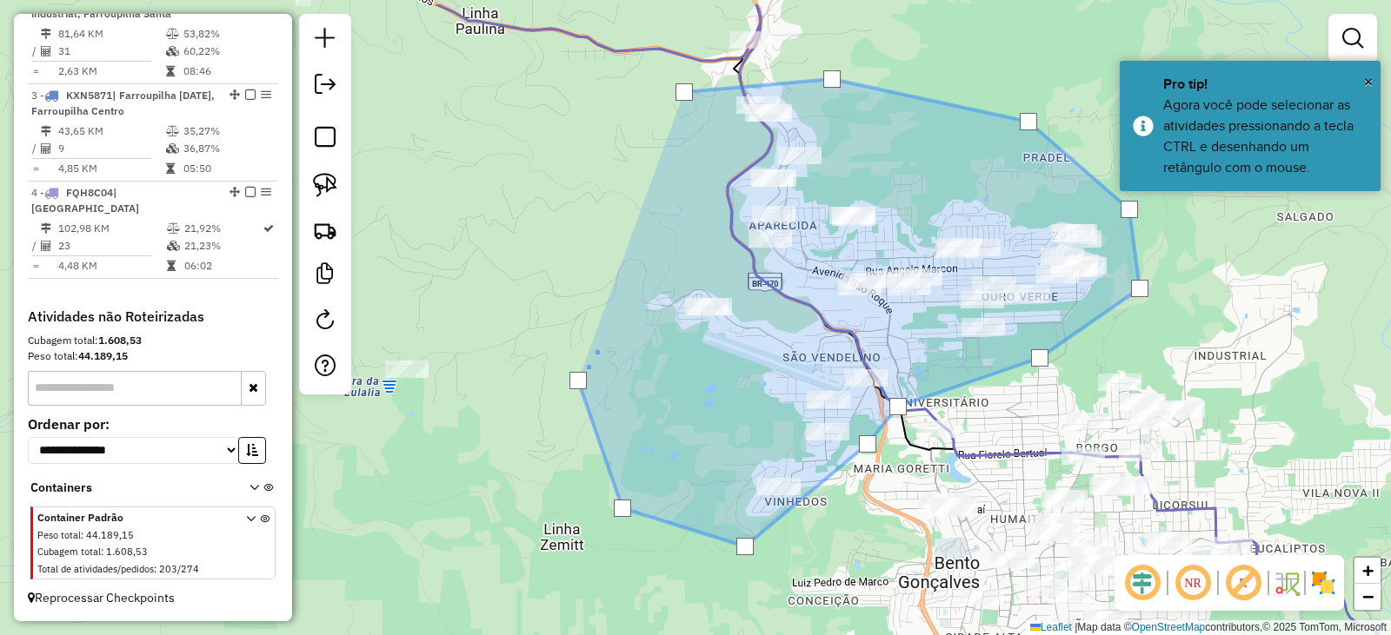
drag, startPoint x: 402, startPoint y: 261, endPoint x: 700, endPoint y: 372, distance: 319.0
click at [616, 363] on div at bounding box center [598, 346] width 35 height 35
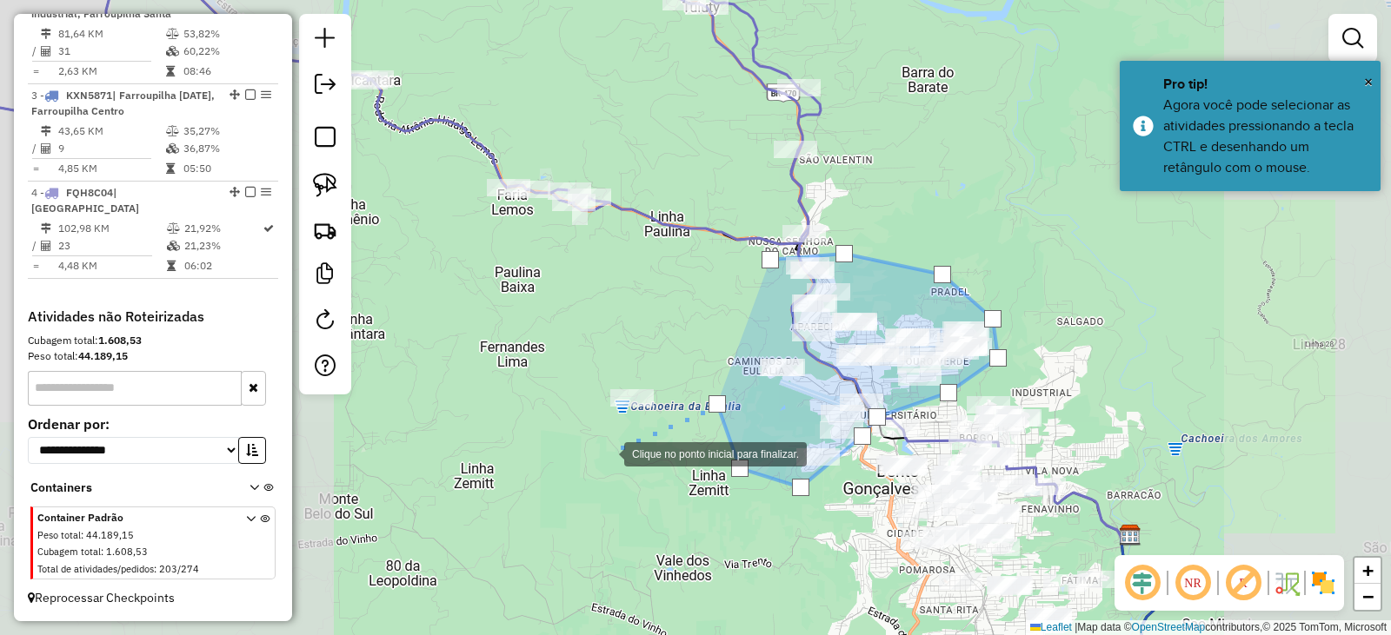
click at [607, 453] on div at bounding box center [606, 452] width 35 height 35
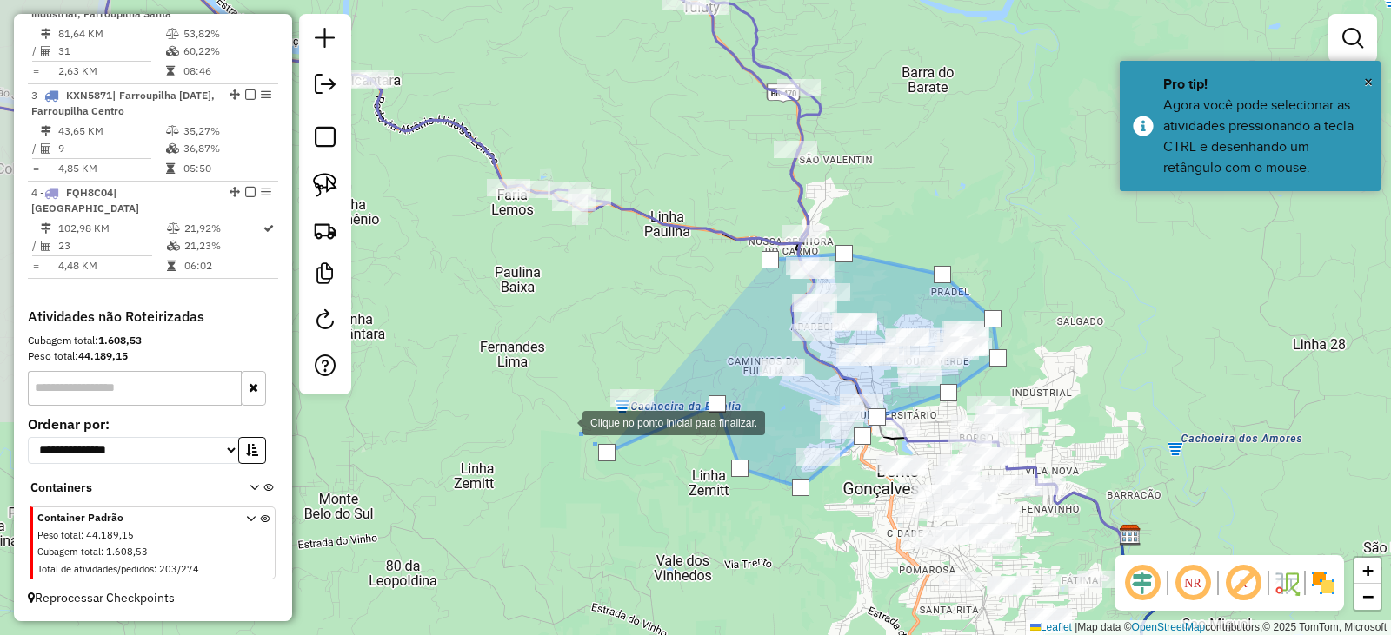
drag, startPoint x: 565, startPoint y: 422, endPoint x: 577, endPoint y: 370, distance: 52.7
click at [565, 418] on div at bounding box center [565, 421] width 35 height 35
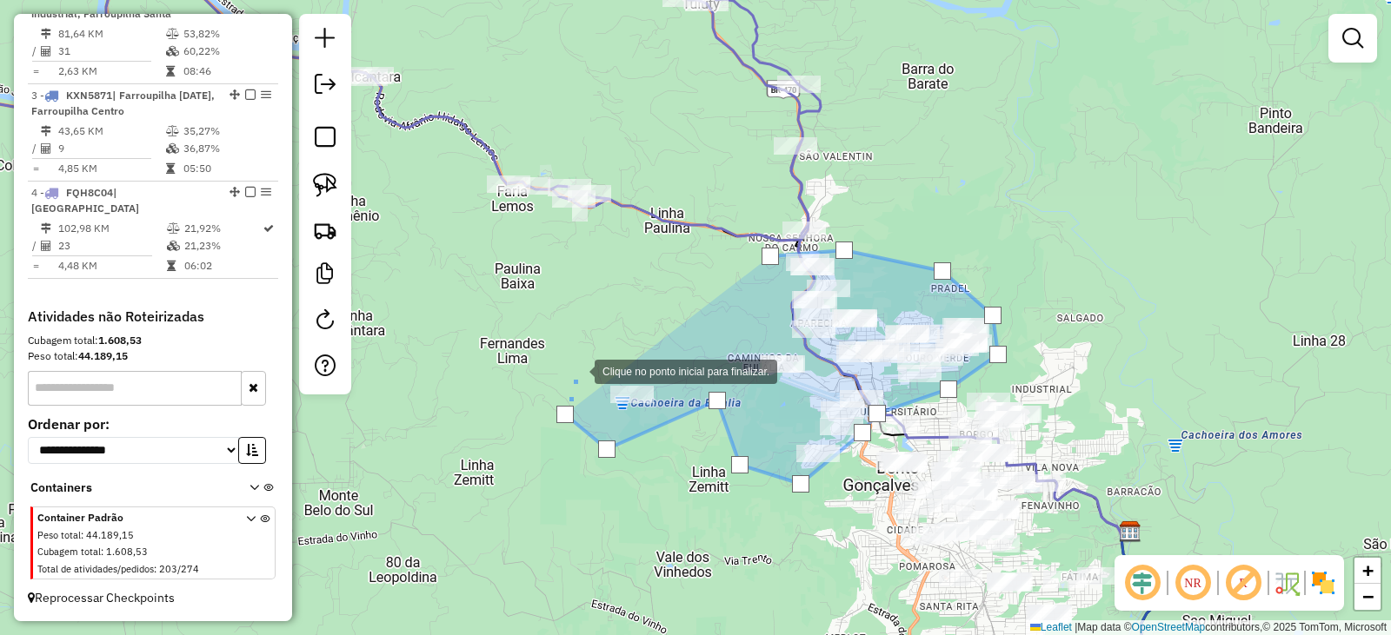
click at [577, 370] on div at bounding box center [577, 370] width 35 height 35
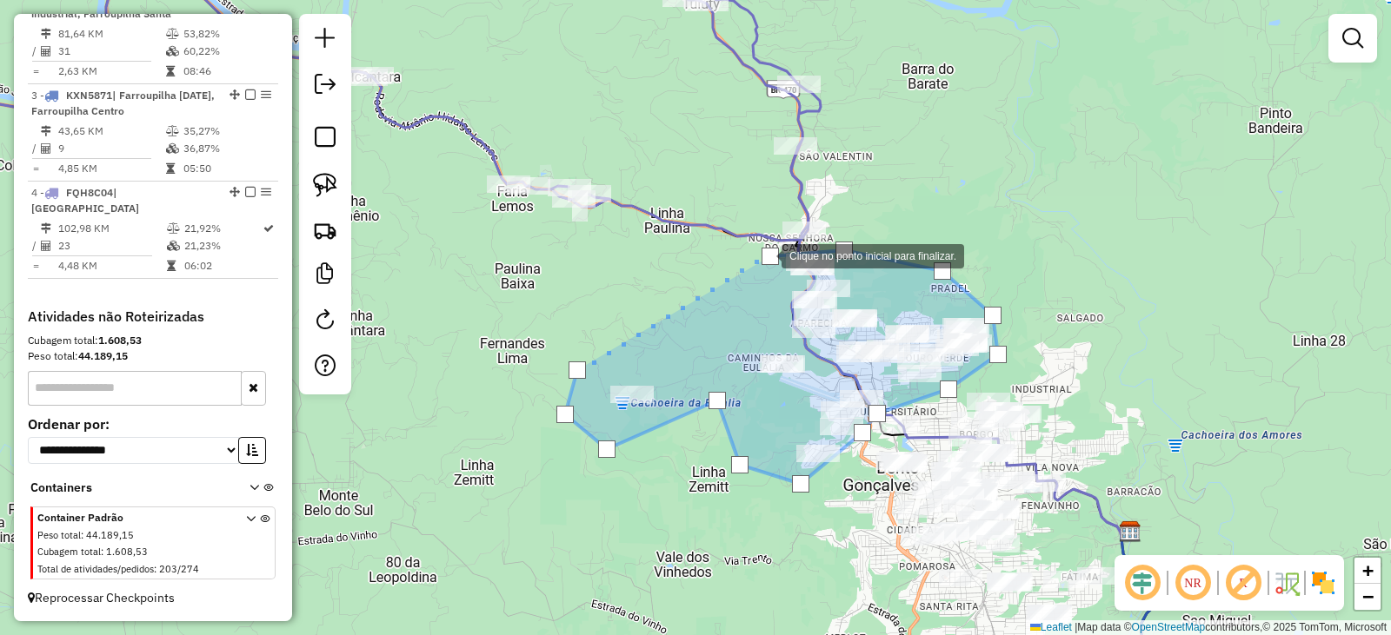
click at [765, 254] on div at bounding box center [769, 256] width 17 height 17
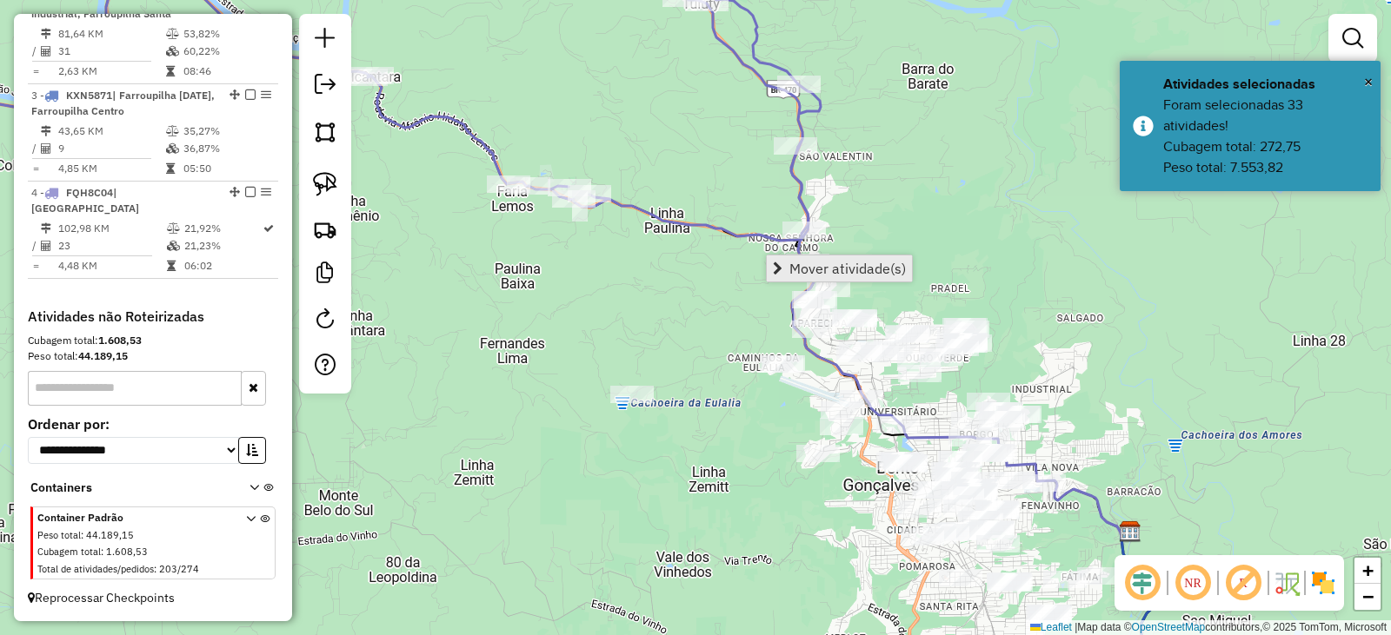
click at [782, 258] on link "Mover atividade(s)" at bounding box center [839, 269] width 145 height 26
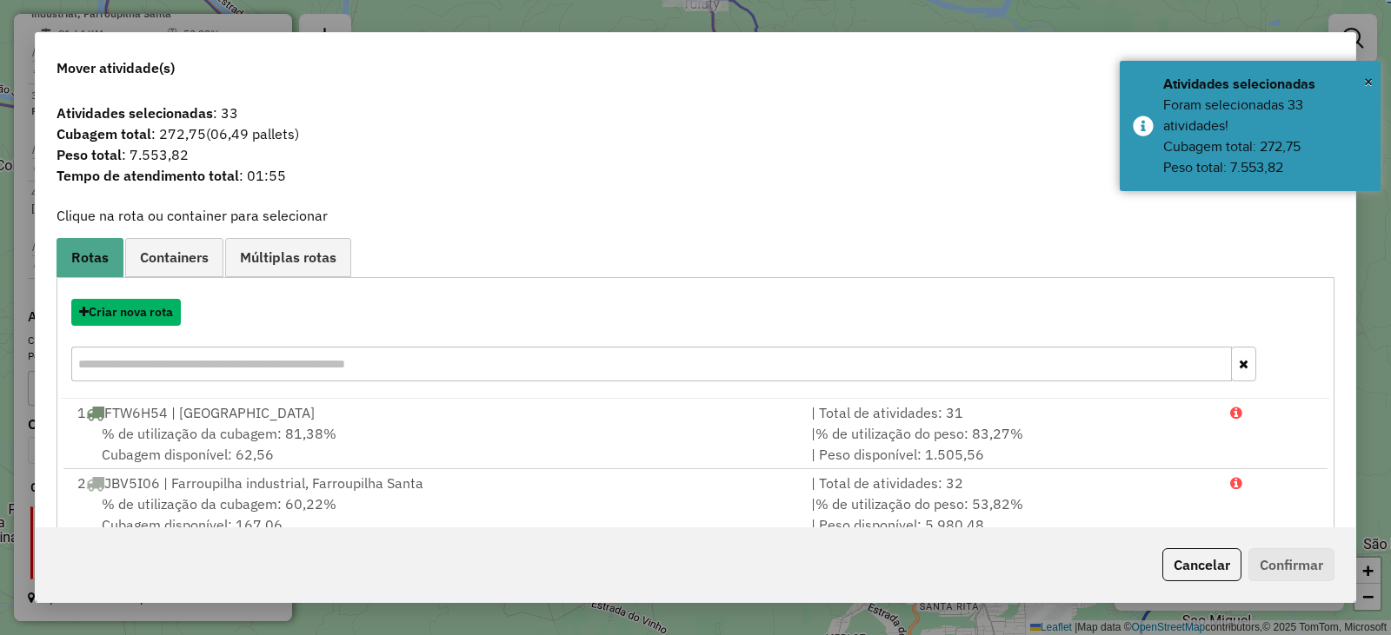
click at [121, 311] on button "Criar nova rota" at bounding box center [126, 312] width 110 height 27
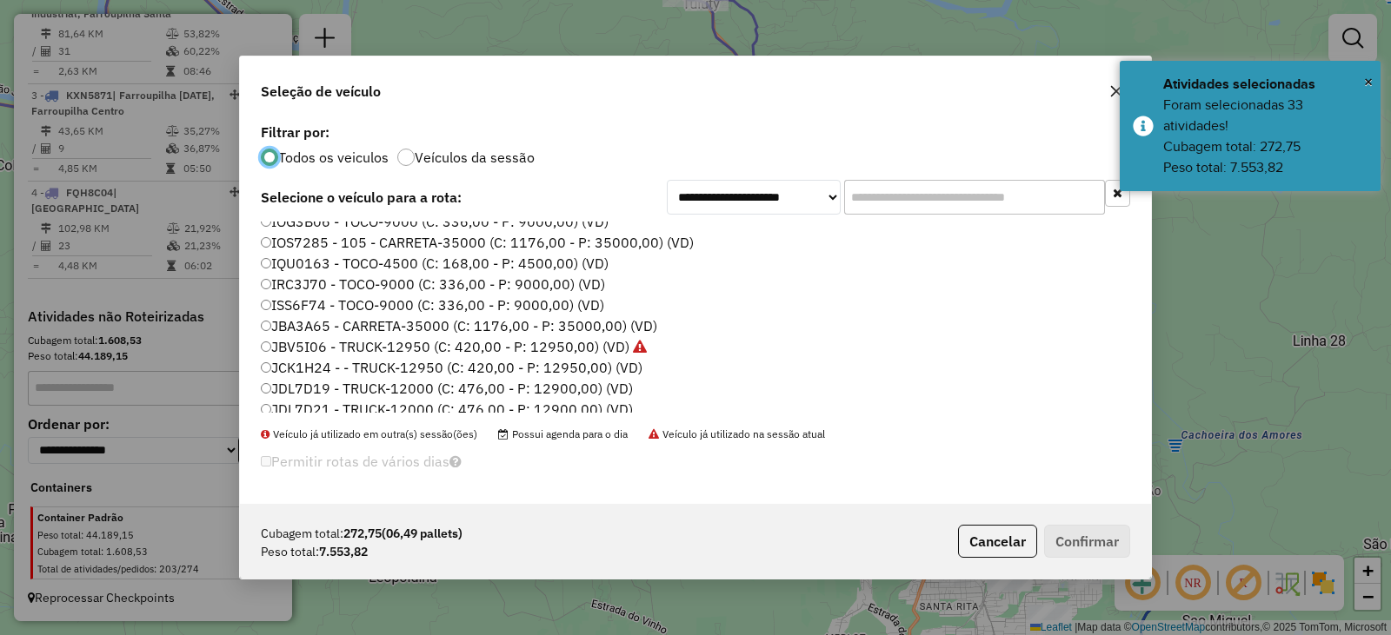
scroll to position [226, 0]
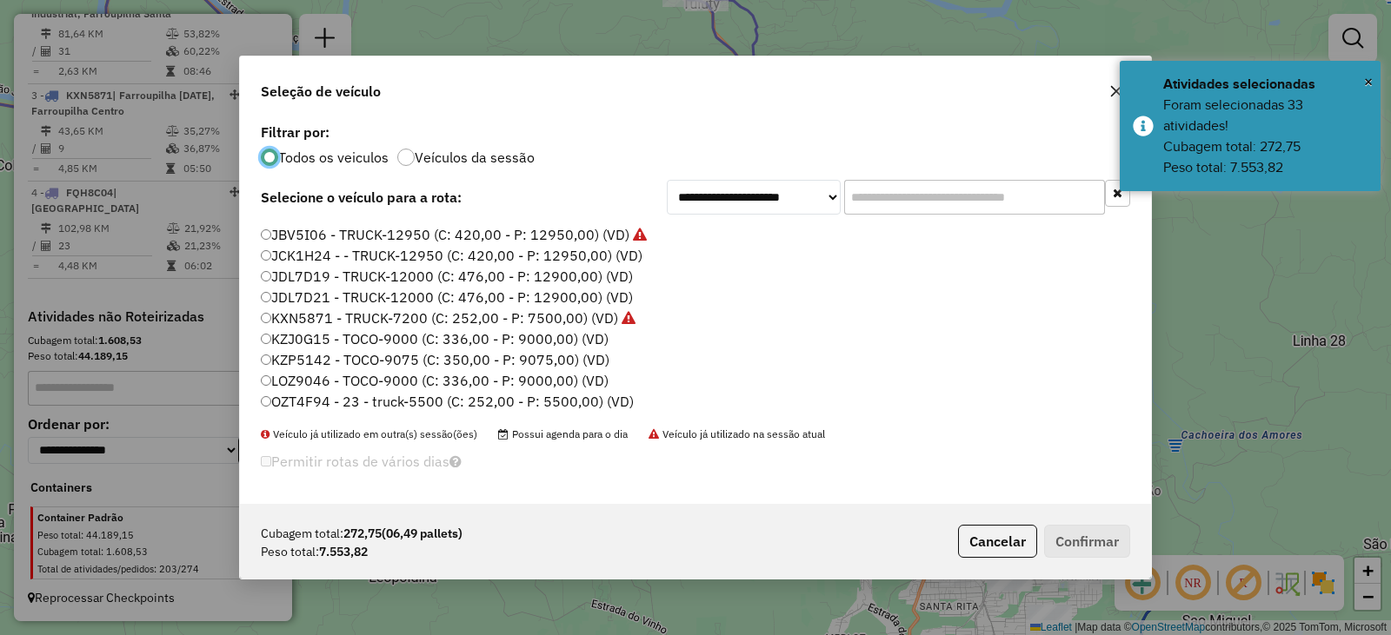
click at [311, 402] on label "OZT4F94 - 23 - truck-5500 (C: 252,00 - P: 5500,00) (VD)" at bounding box center [447, 401] width 373 height 21
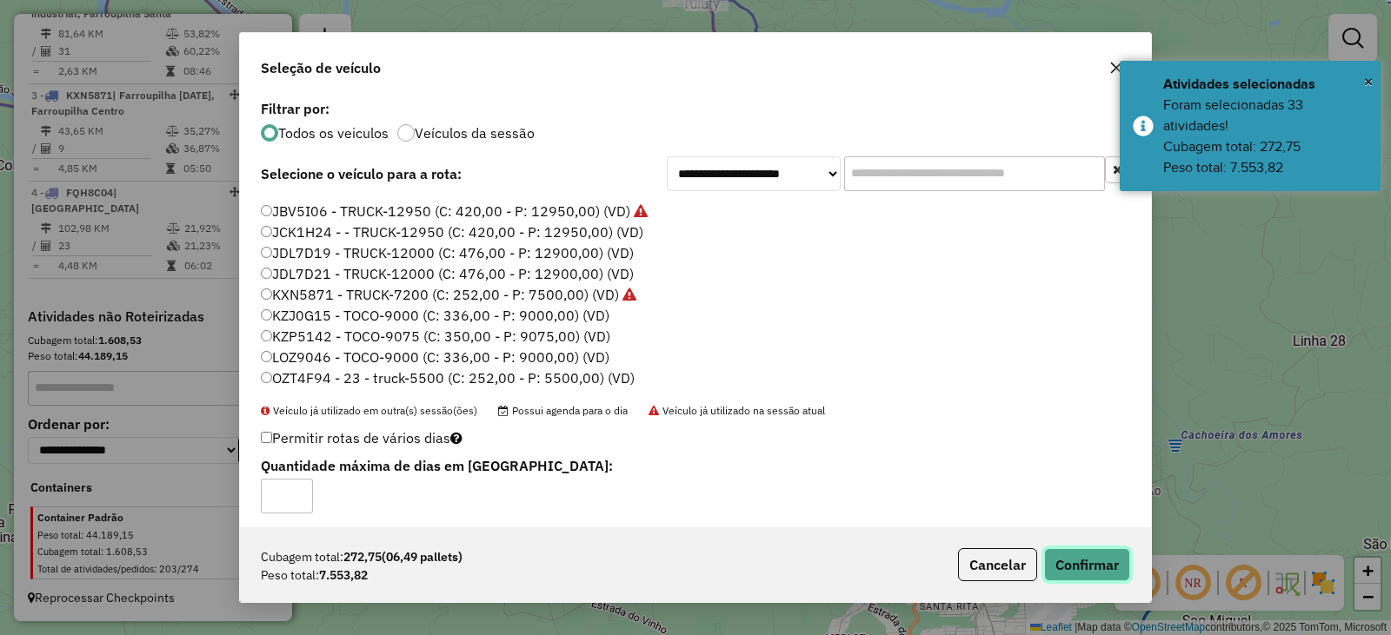
click at [1101, 573] on button "Confirmar" at bounding box center [1087, 564] width 86 height 33
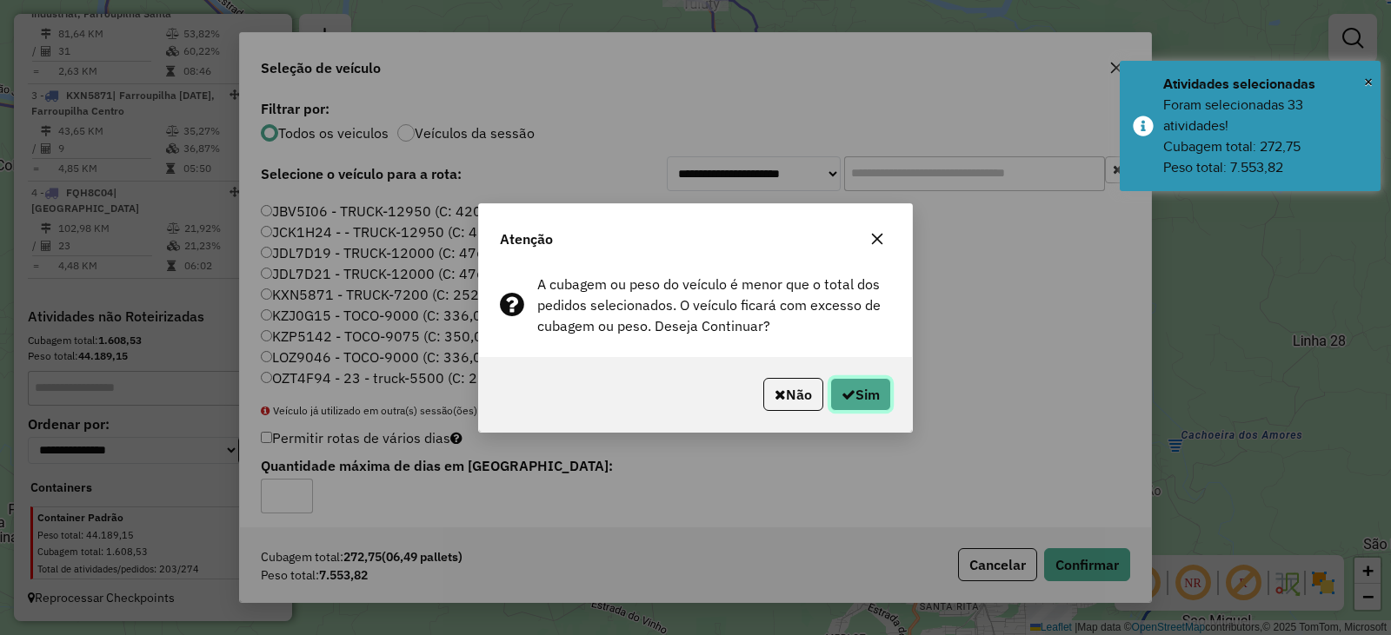
click at [878, 383] on button "Sim" at bounding box center [860, 394] width 61 height 33
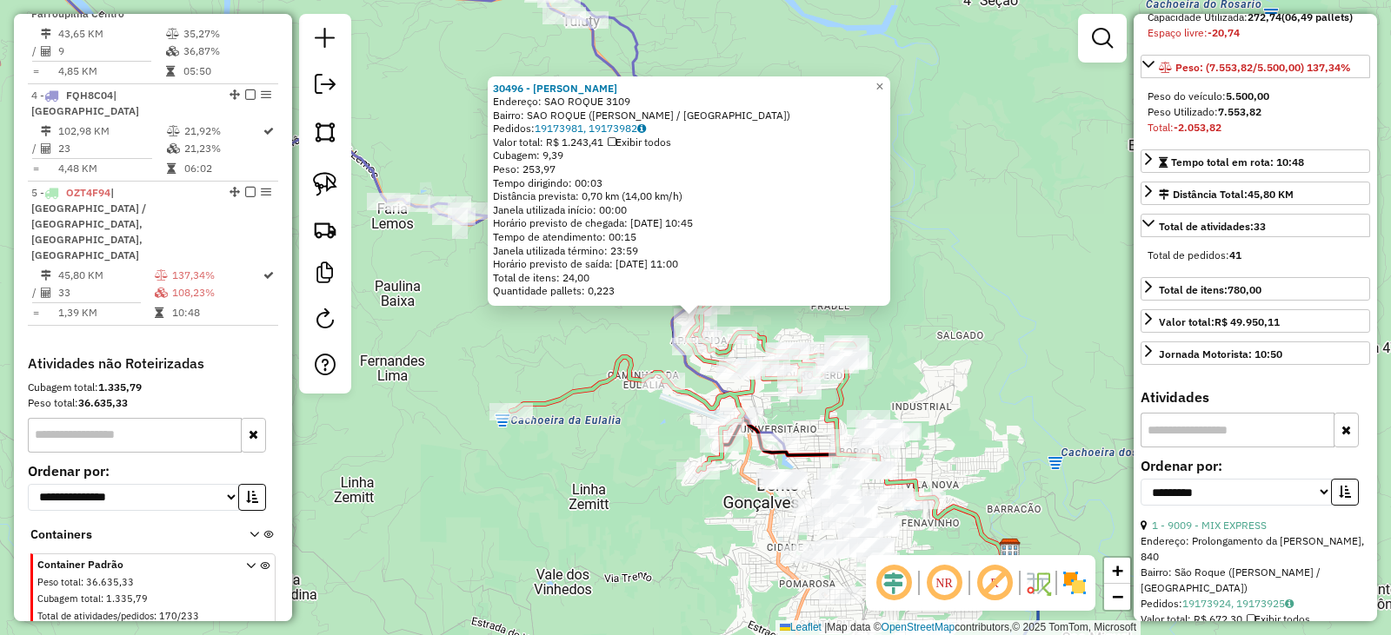
scroll to position [435, 0]
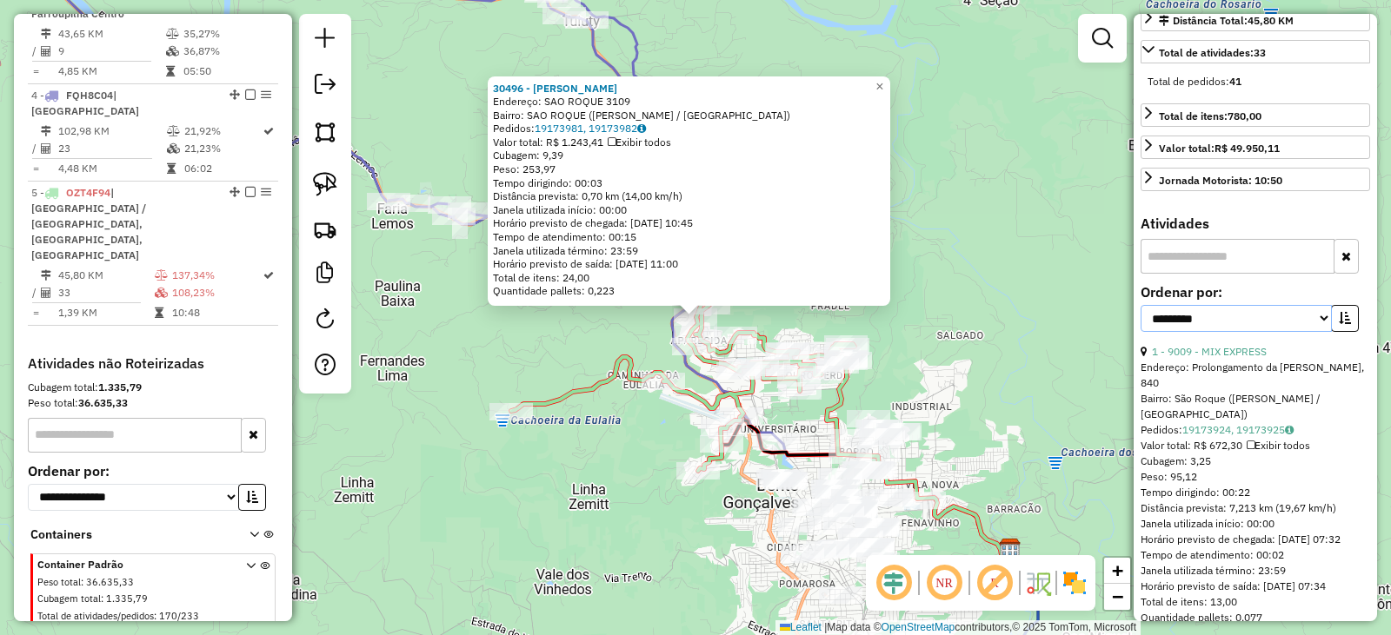
click at [1237, 332] on select "**********" at bounding box center [1235, 318] width 191 height 27
select select "*********"
click at [1140, 332] on select "**********" at bounding box center [1235, 318] width 191 height 27
click at [1345, 324] on icon "button" at bounding box center [1344, 318] width 12 height 12
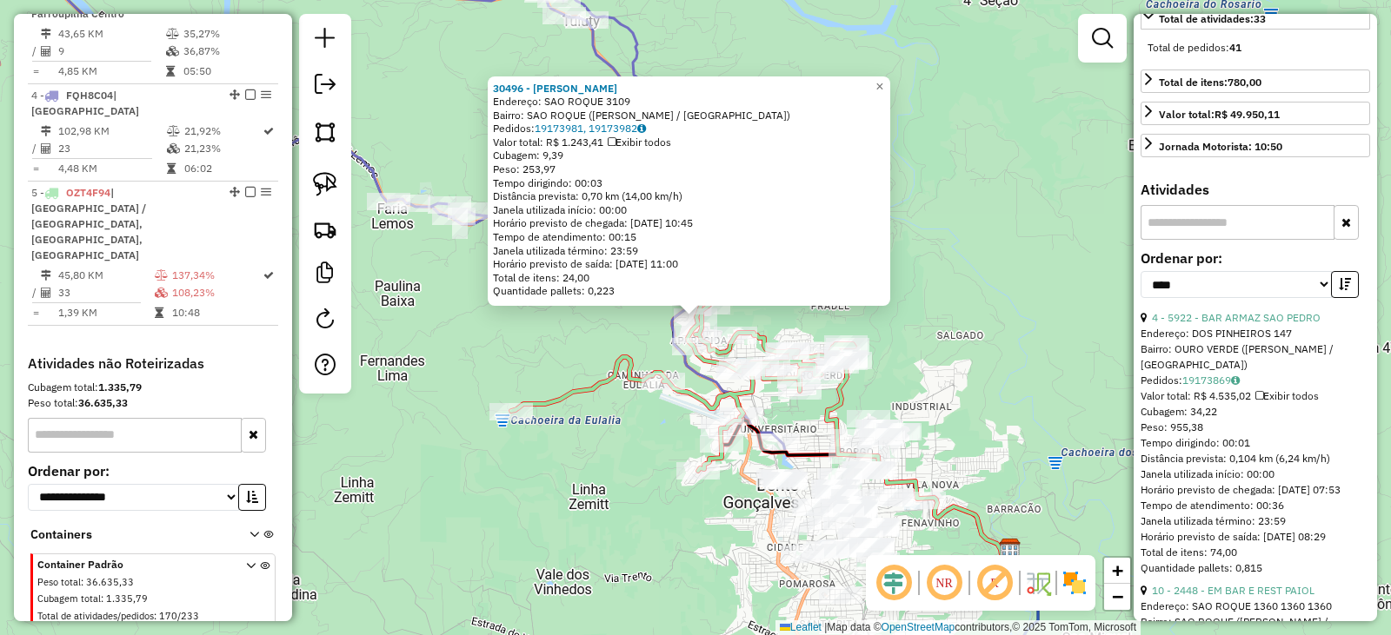
scroll to position [521, 0]
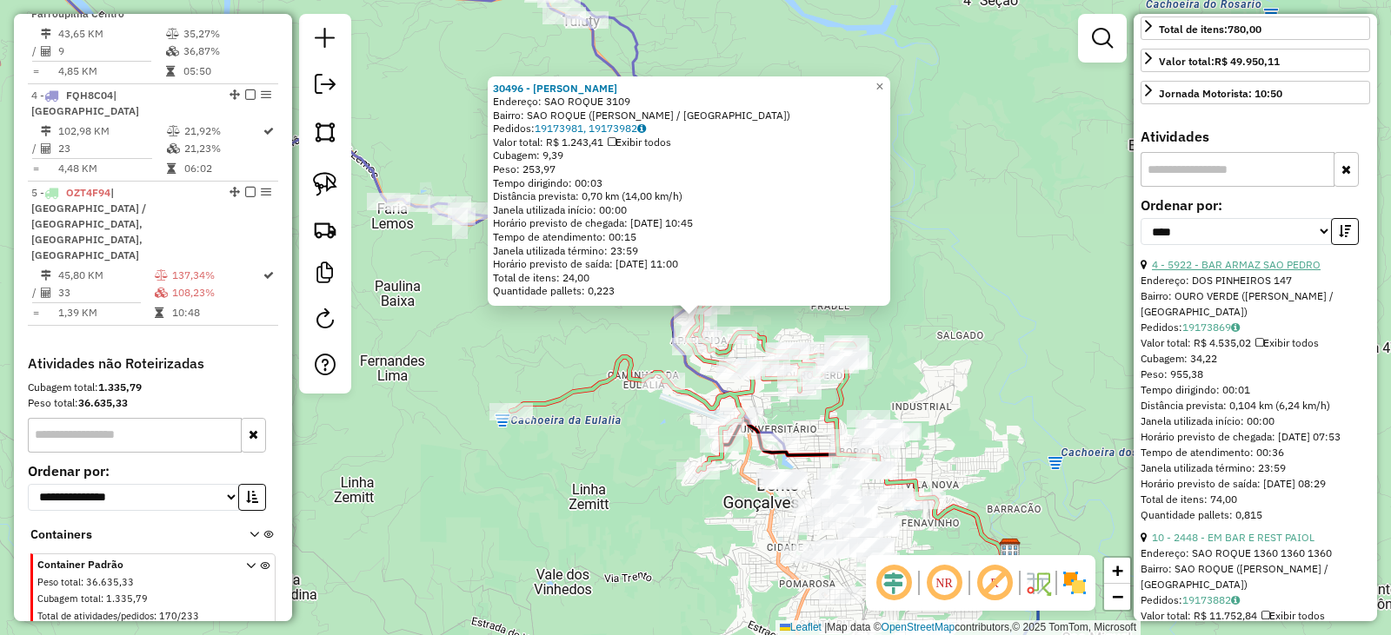
click at [1255, 271] on link "4 - 5922 - BAR ARMAZ SAO PEDRO" at bounding box center [1236, 264] width 169 height 13
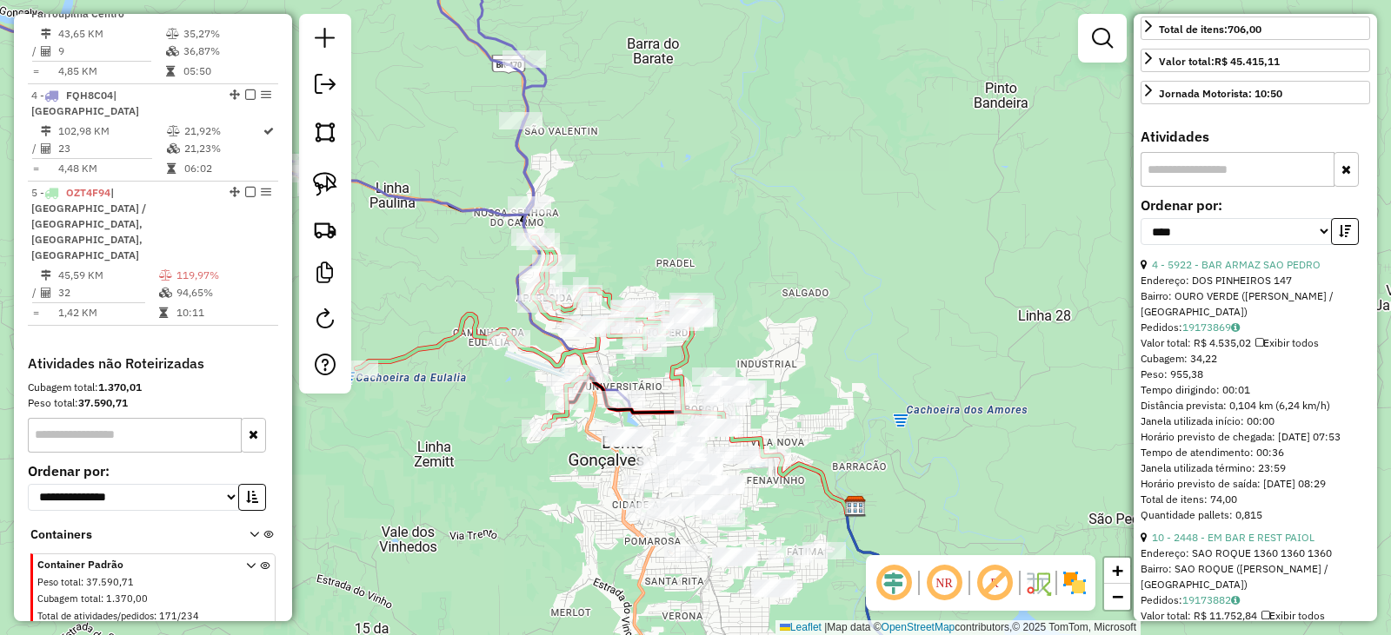
scroll to position [506, 0]
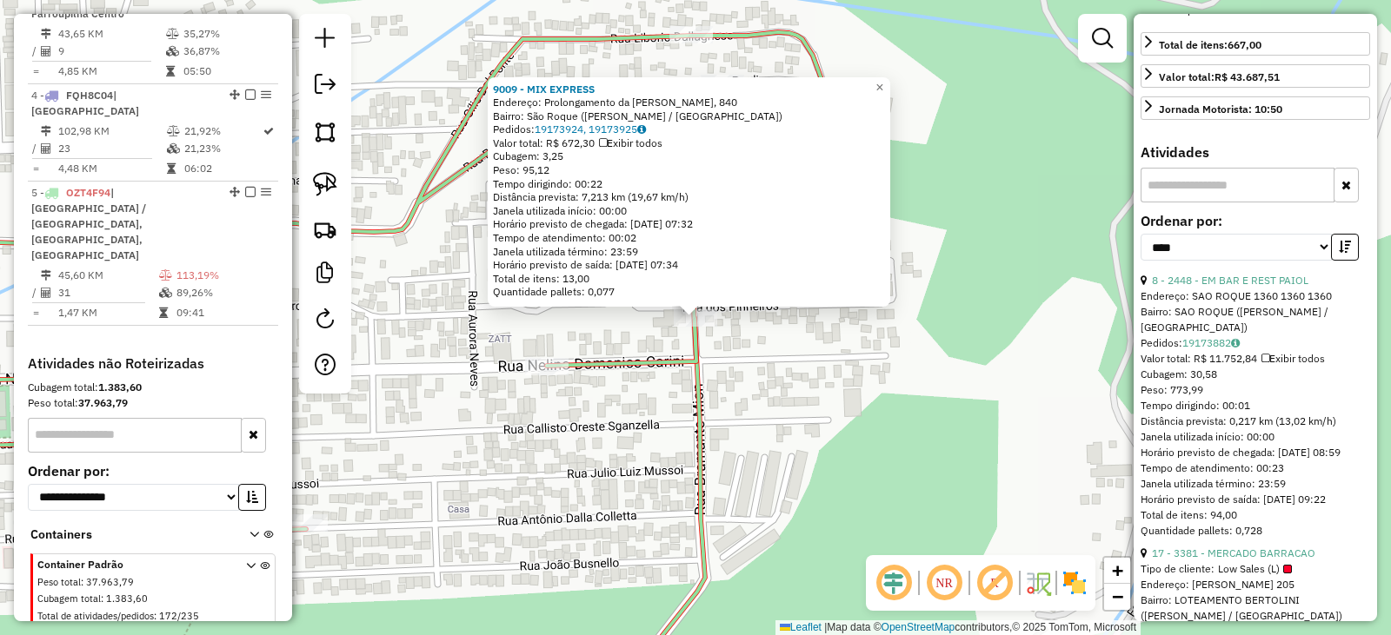
click at [695, 376] on icon at bounding box center [659, 508] width 90 height 381
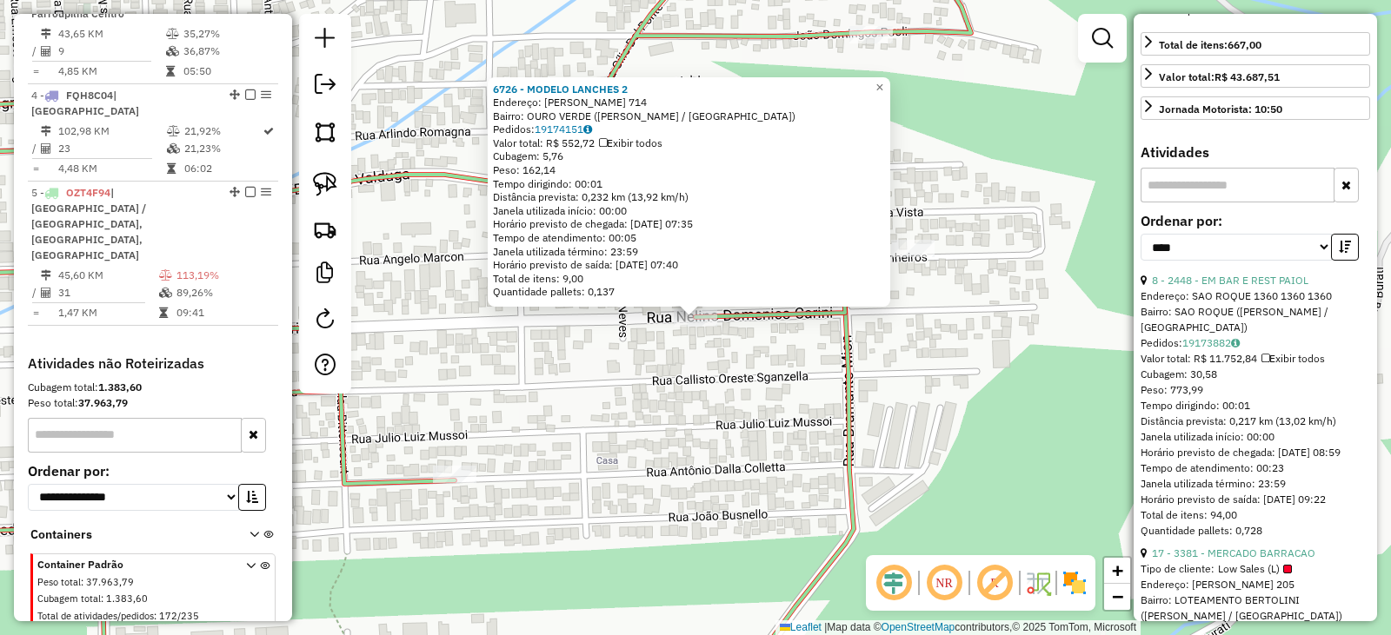
click at [759, 364] on div "6726 - MODELO LANCHES 2 Endereço: NELINO DOMENICO CARINI 714 Bairro: OURO VERDE…" at bounding box center [695, 317] width 1391 height 635
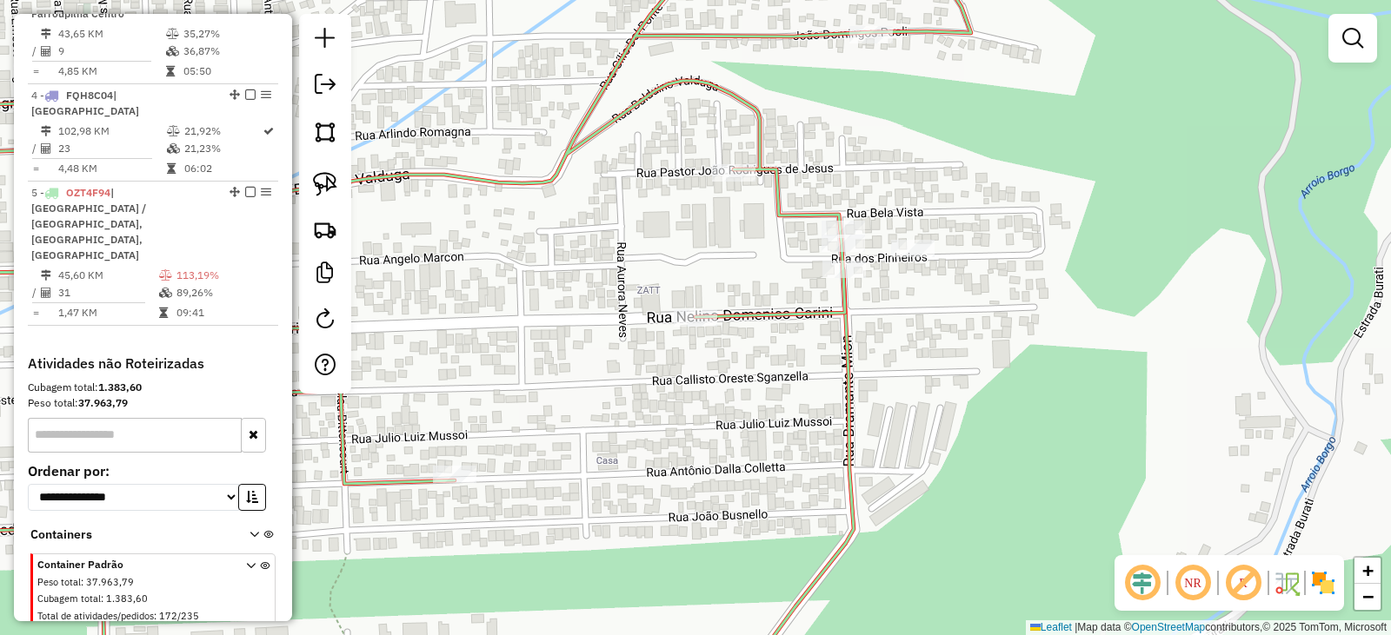
drag, startPoint x: 887, startPoint y: 388, endPoint x: 860, endPoint y: 400, distance: 30.4
click at [883, 410] on div "Janela de atendimento Grade de atendimento Capacidade Transportadoras Veículos …" at bounding box center [695, 317] width 1391 height 635
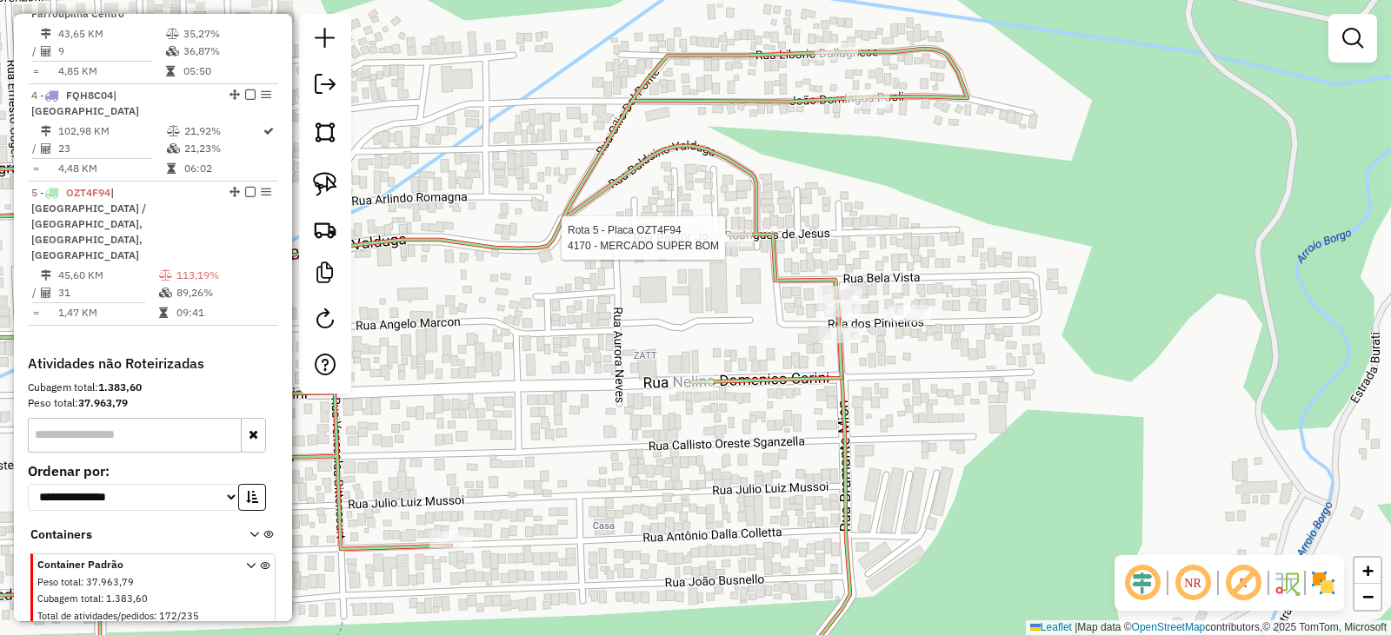
select select "*********"
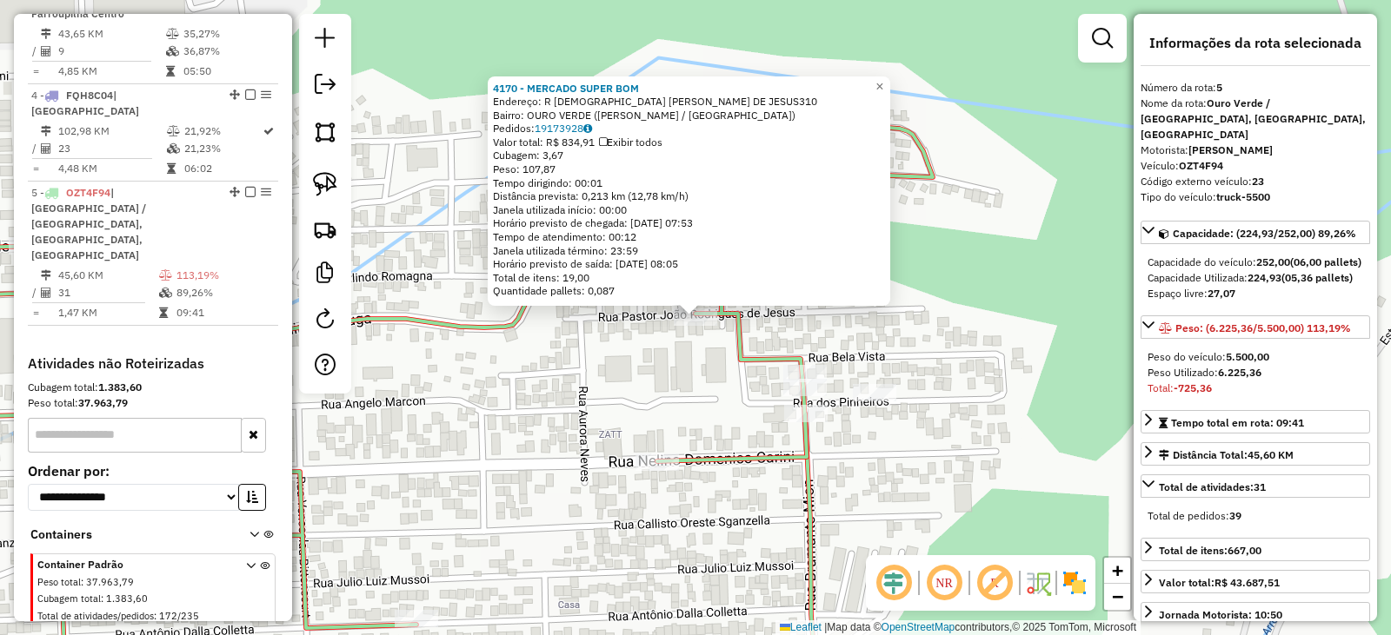
click at [747, 386] on div "4170 - MERCADO SUPER BOM Endereço: R PASTOR JOAO RODRIGUES DE JESUS310 Bairro: …" at bounding box center [695, 317] width 1391 height 635
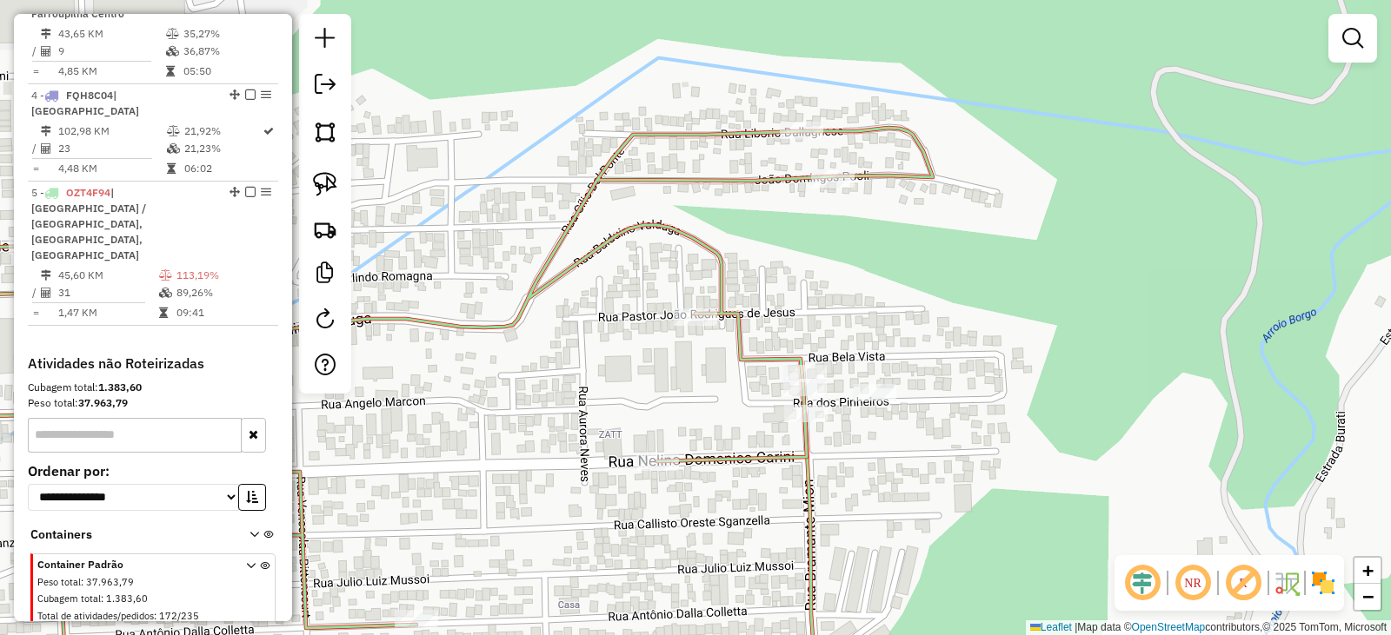
click at [879, 281] on div "Janela de atendimento Grade de atendimento Capacidade Transportadoras Veículos …" at bounding box center [695, 317] width 1391 height 635
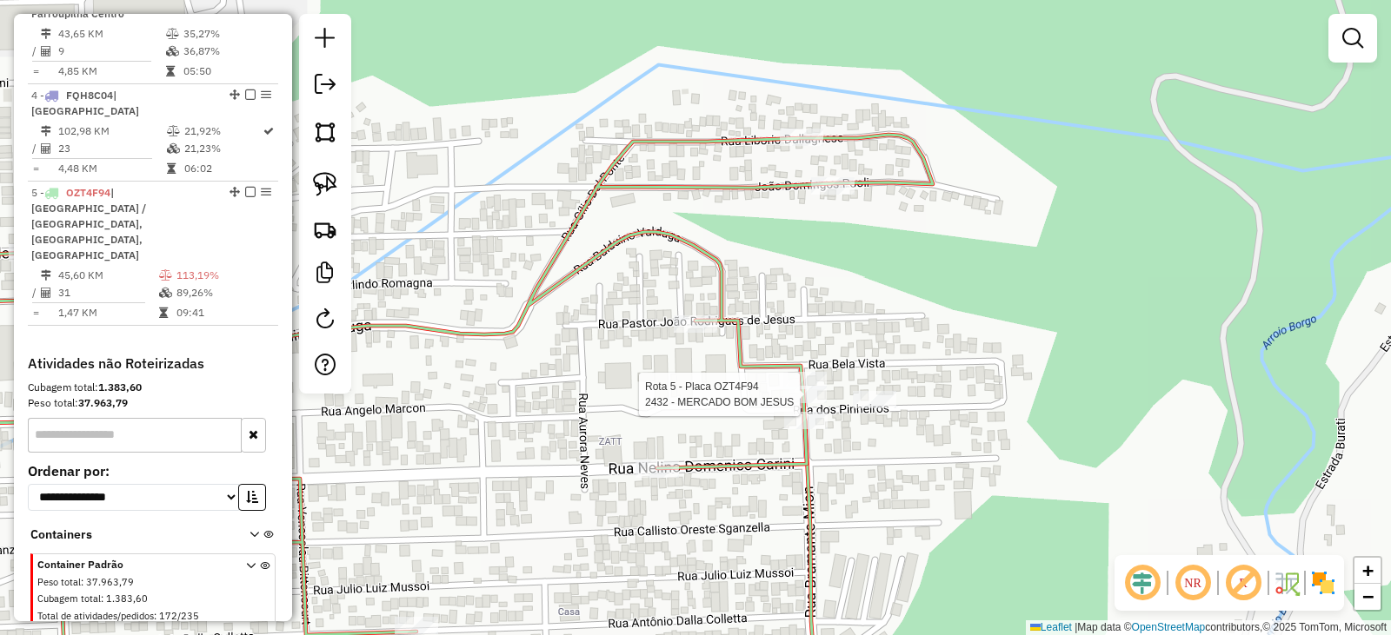
select select "*********"
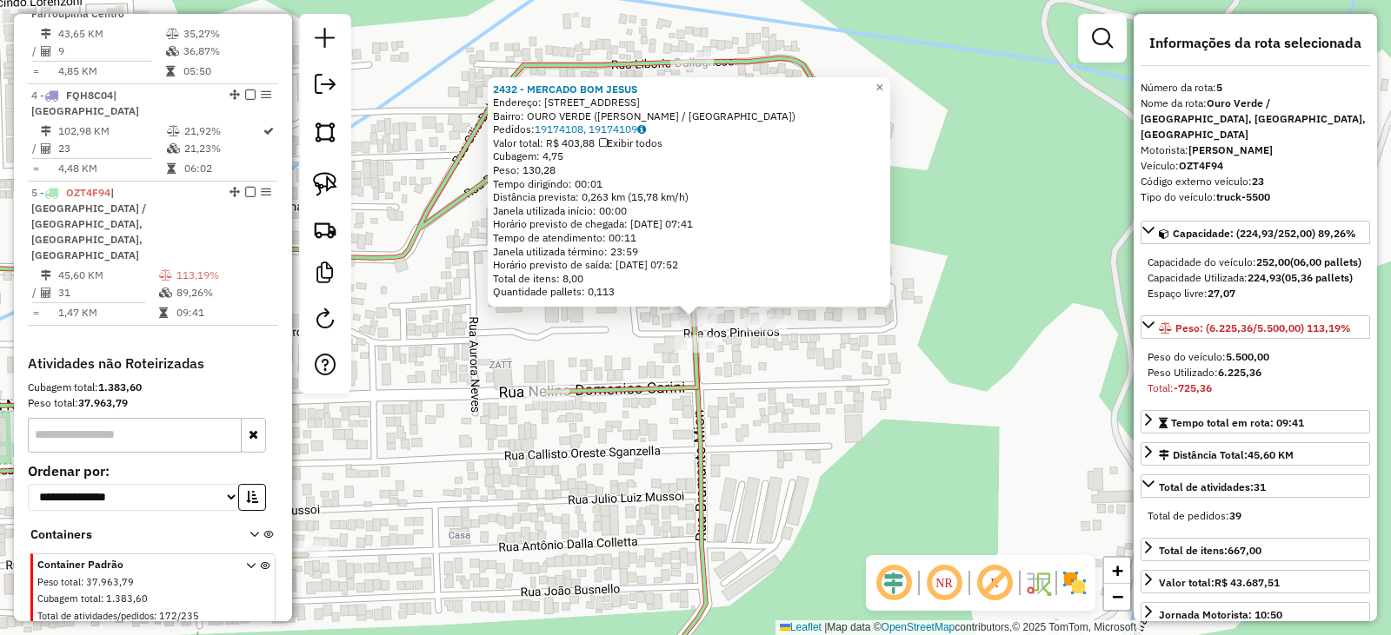
click at [805, 415] on div "2432 - MERCADO BOM JESUS Endereço: RUA DOS PINHEIROS 53 Bairro: OURO VERDE (BEN…" at bounding box center [695, 317] width 1391 height 635
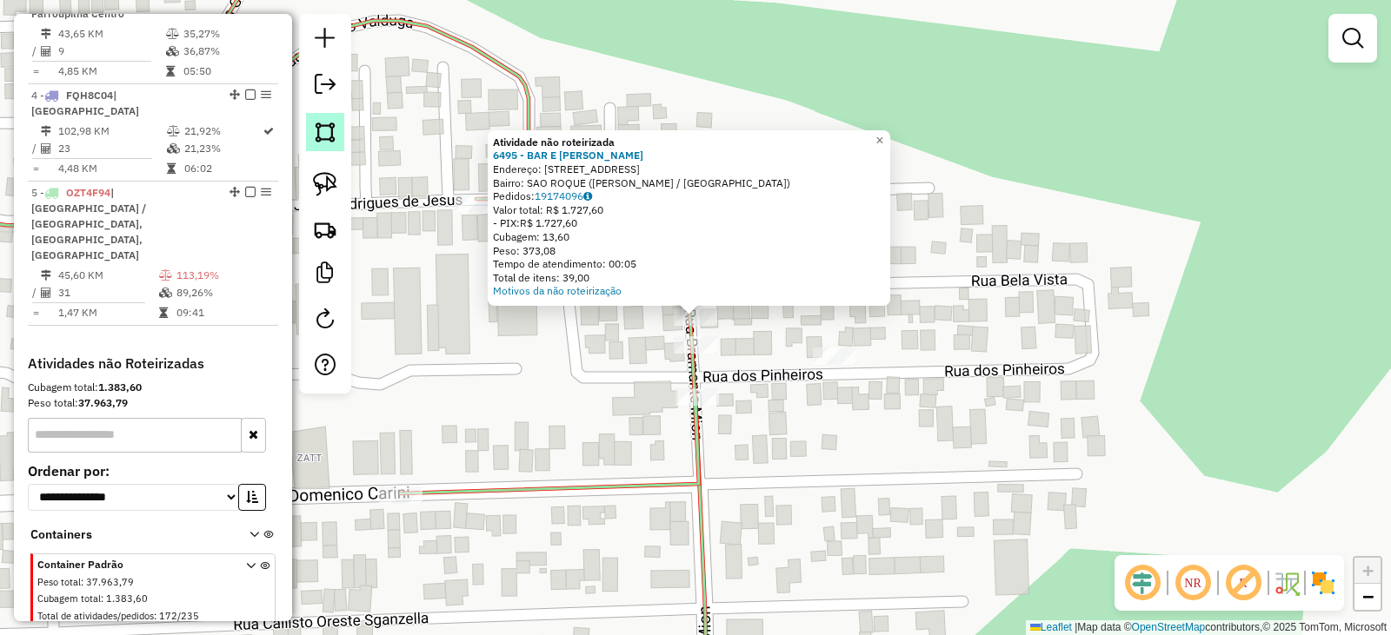
click at [342, 131] on link at bounding box center [325, 132] width 38 height 38
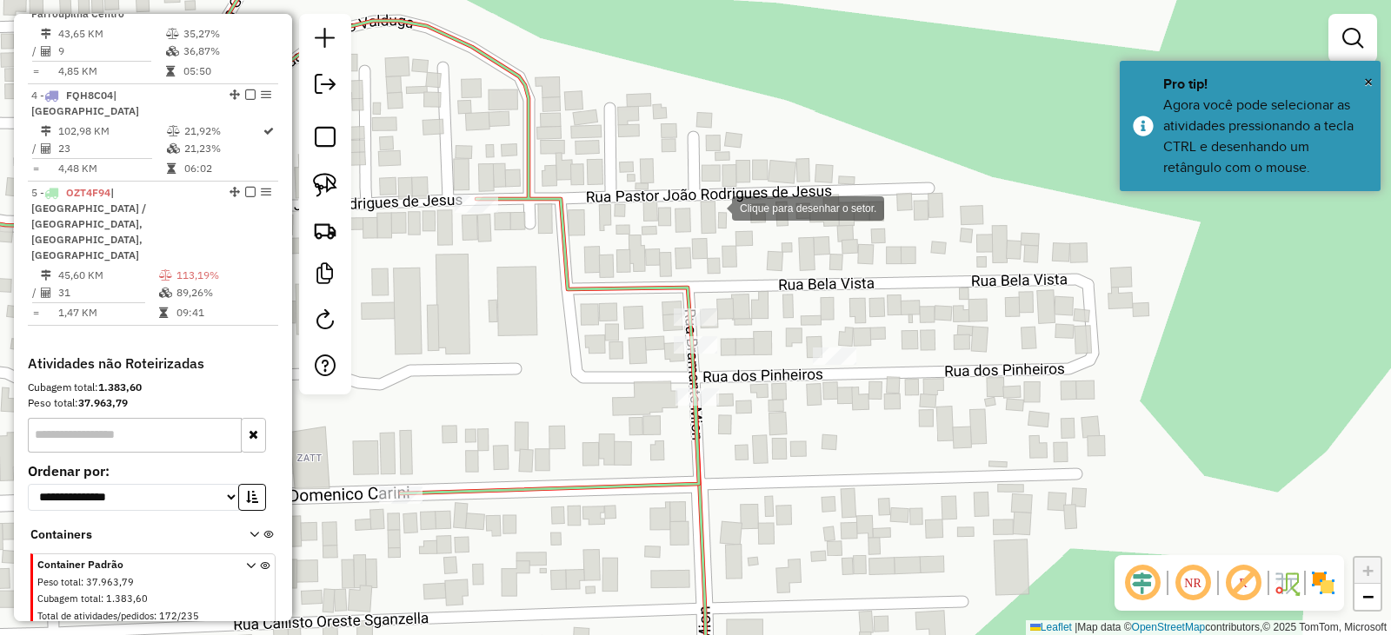
drag, startPoint x: 714, startPoint y: 208, endPoint x: 641, endPoint y: 261, distance: 90.9
click at [714, 209] on div at bounding box center [714, 206] width 35 height 35
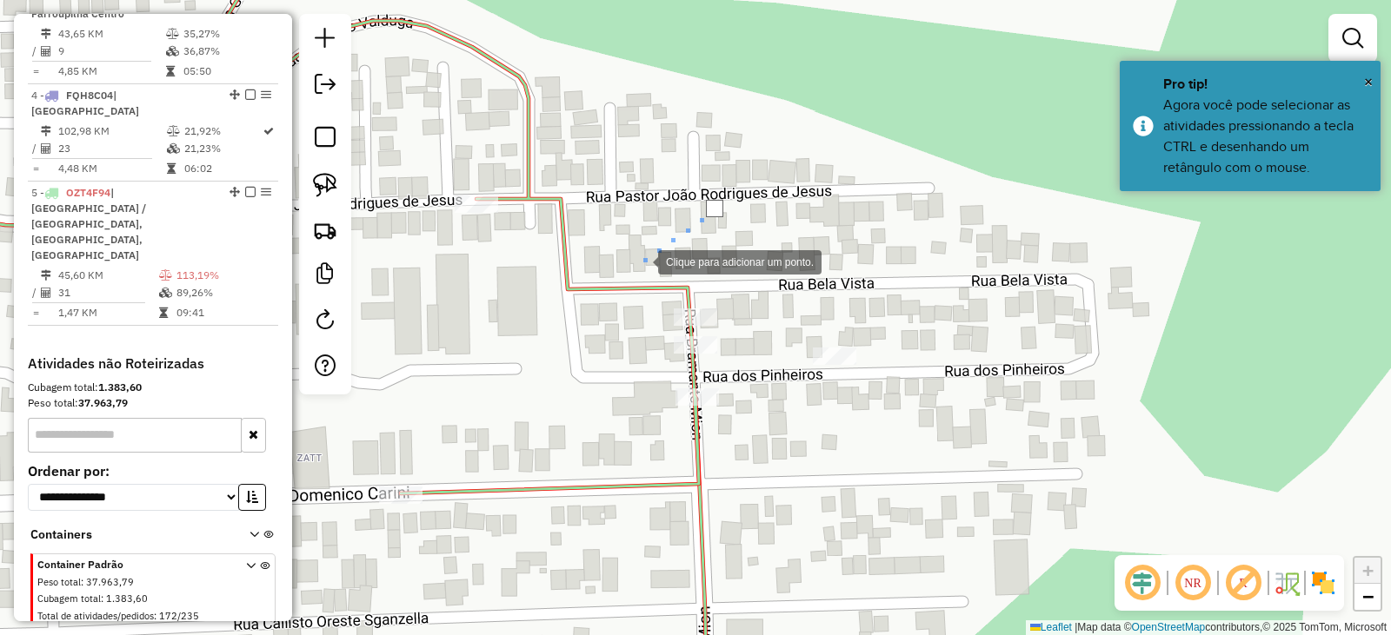
click at [623, 278] on div at bounding box center [640, 260] width 35 height 35
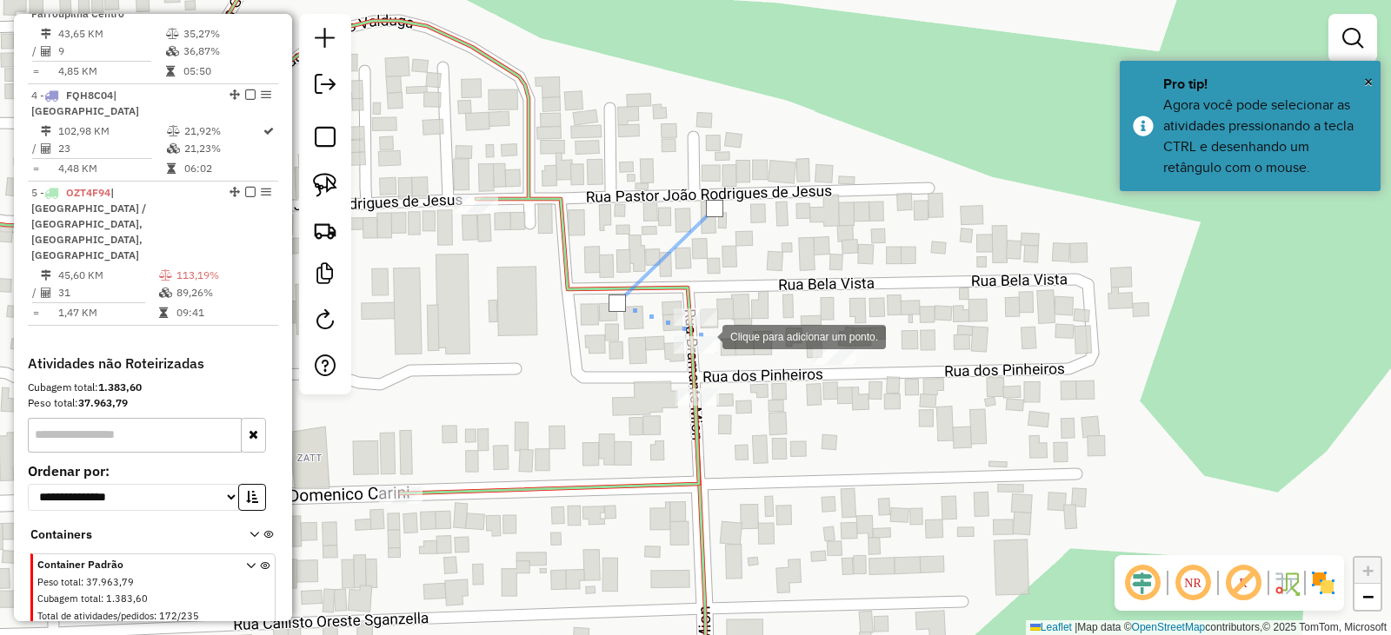
click at [705, 335] on div at bounding box center [704, 335] width 35 height 35
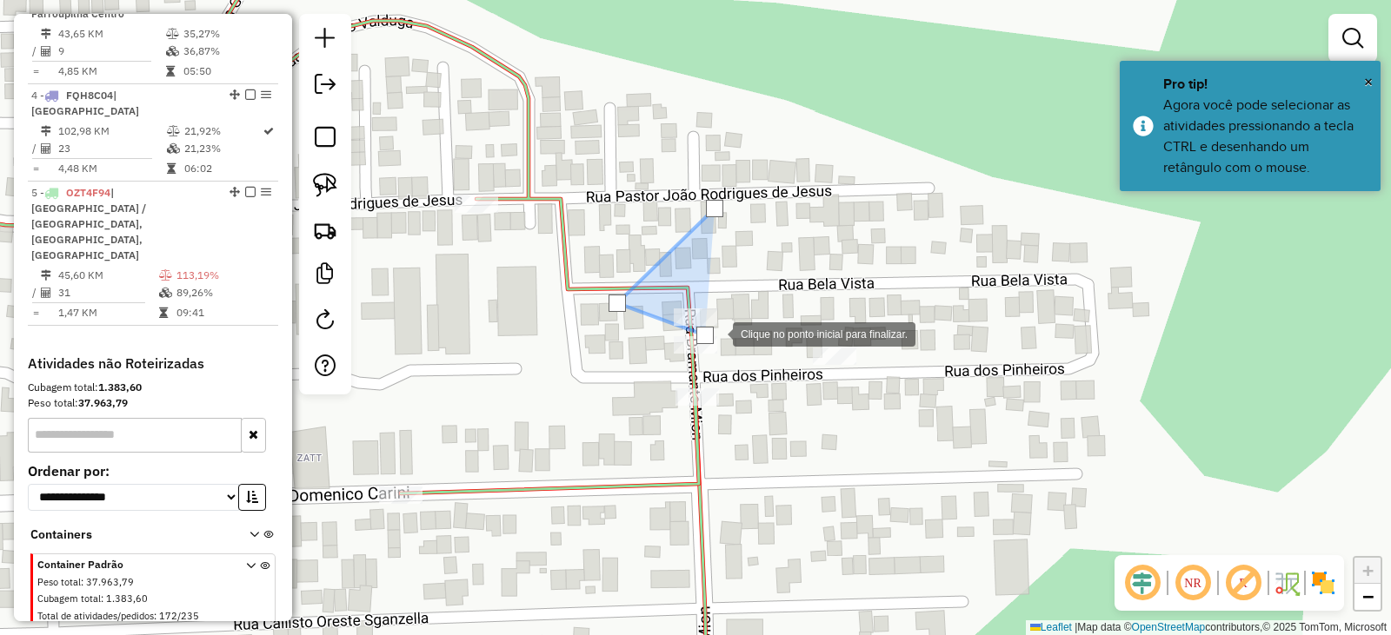
click at [724, 331] on div at bounding box center [715, 332] width 35 height 35
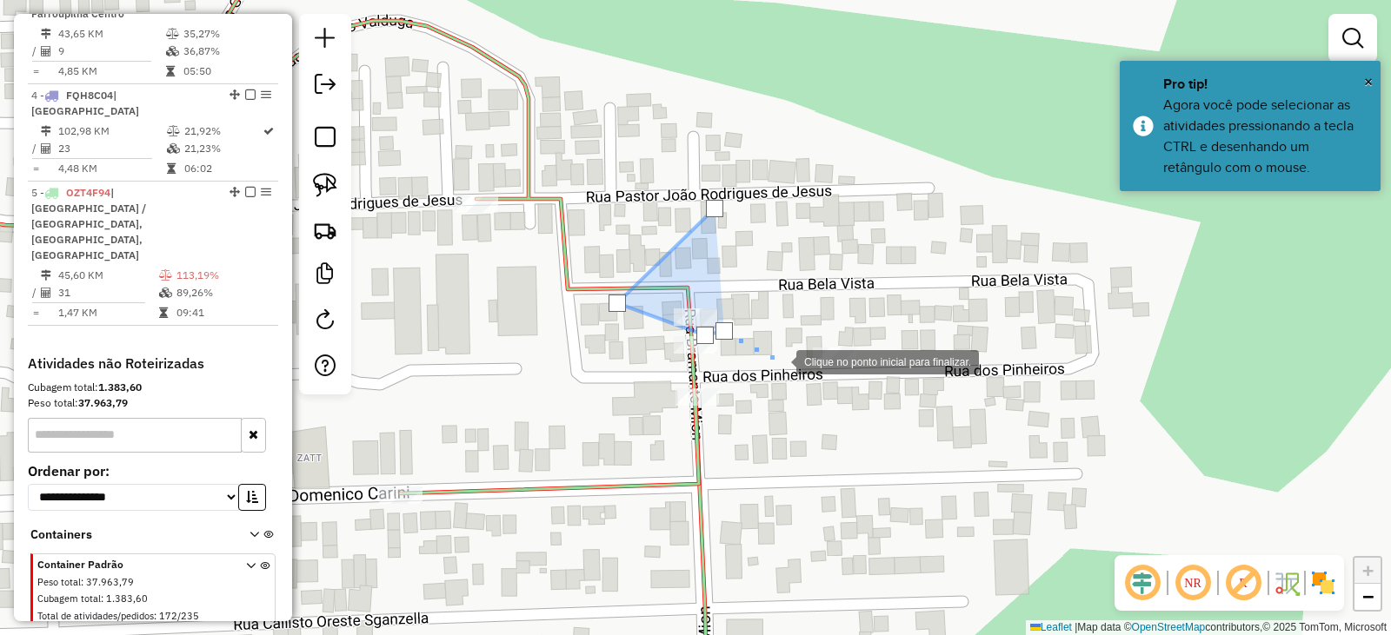
click at [779, 361] on div at bounding box center [778, 360] width 35 height 35
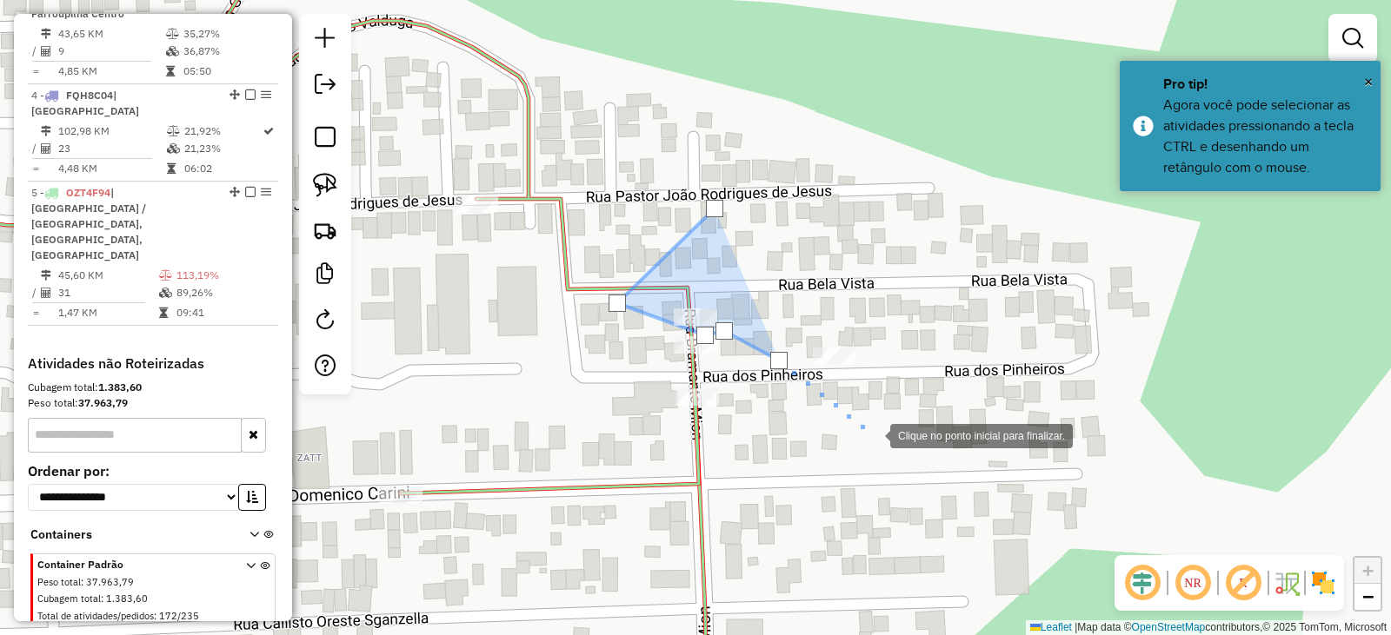
click at [873, 435] on div at bounding box center [872, 434] width 35 height 35
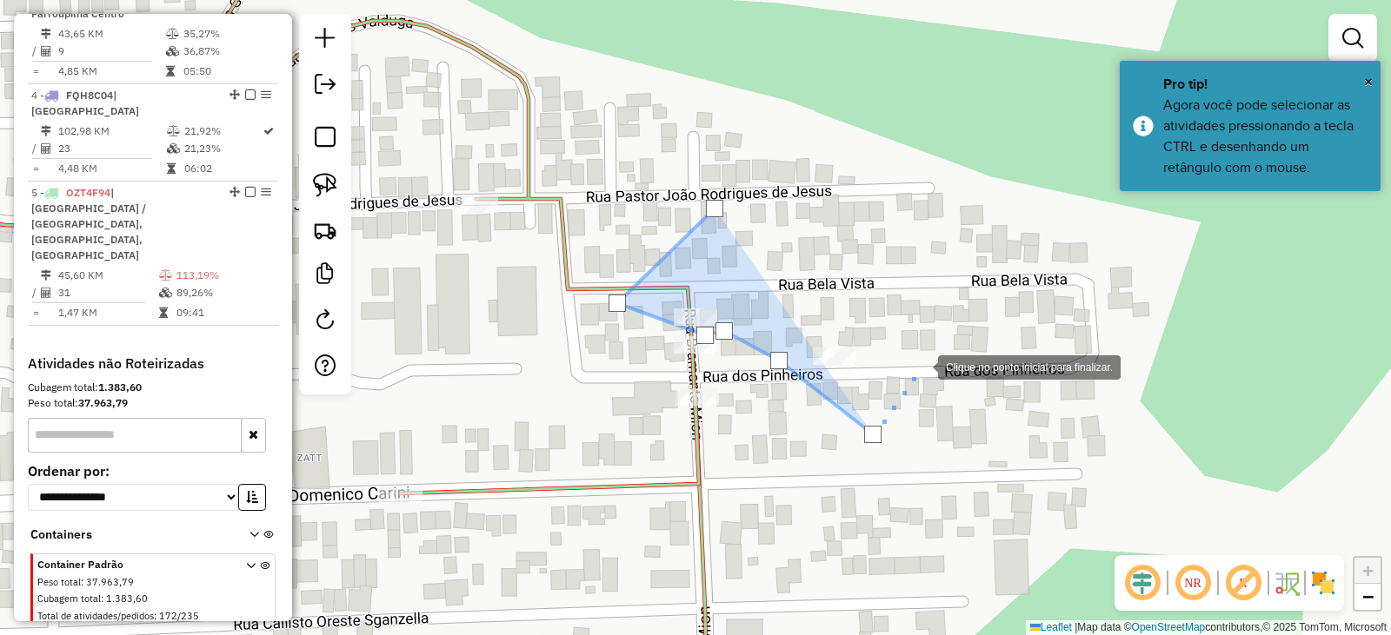
click at [923, 362] on div at bounding box center [920, 366] width 35 height 35
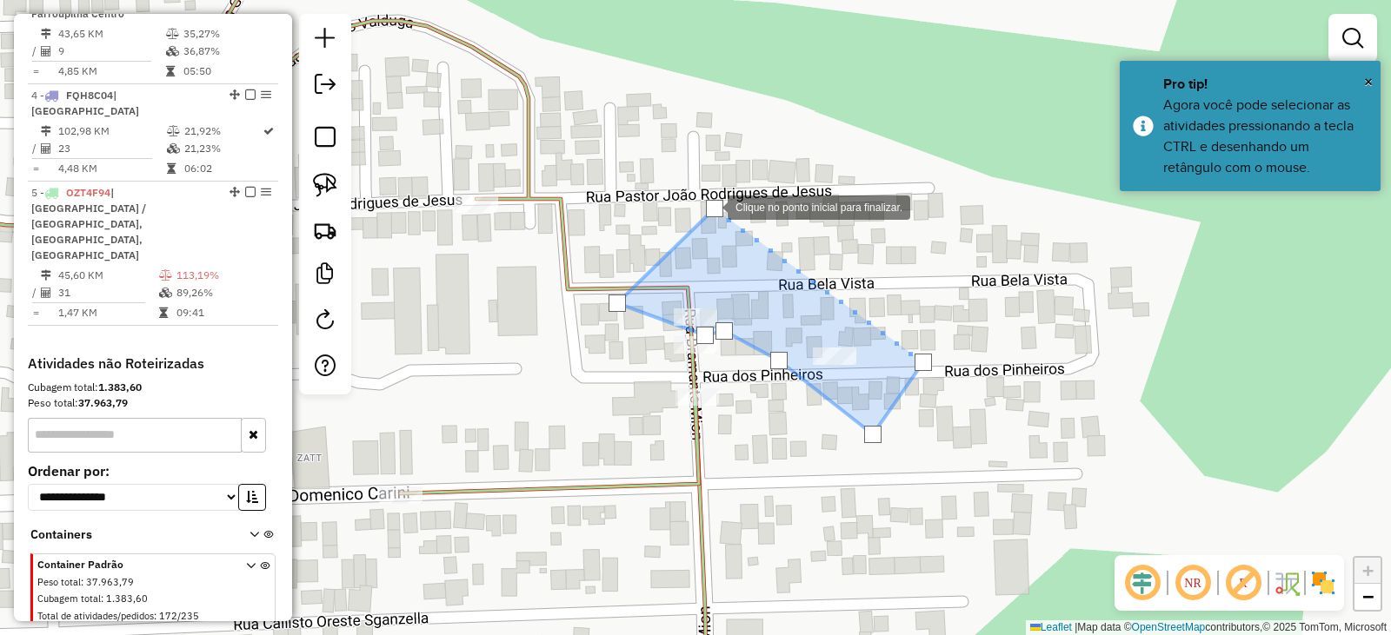
click at [710, 206] on div at bounding box center [714, 208] width 17 height 17
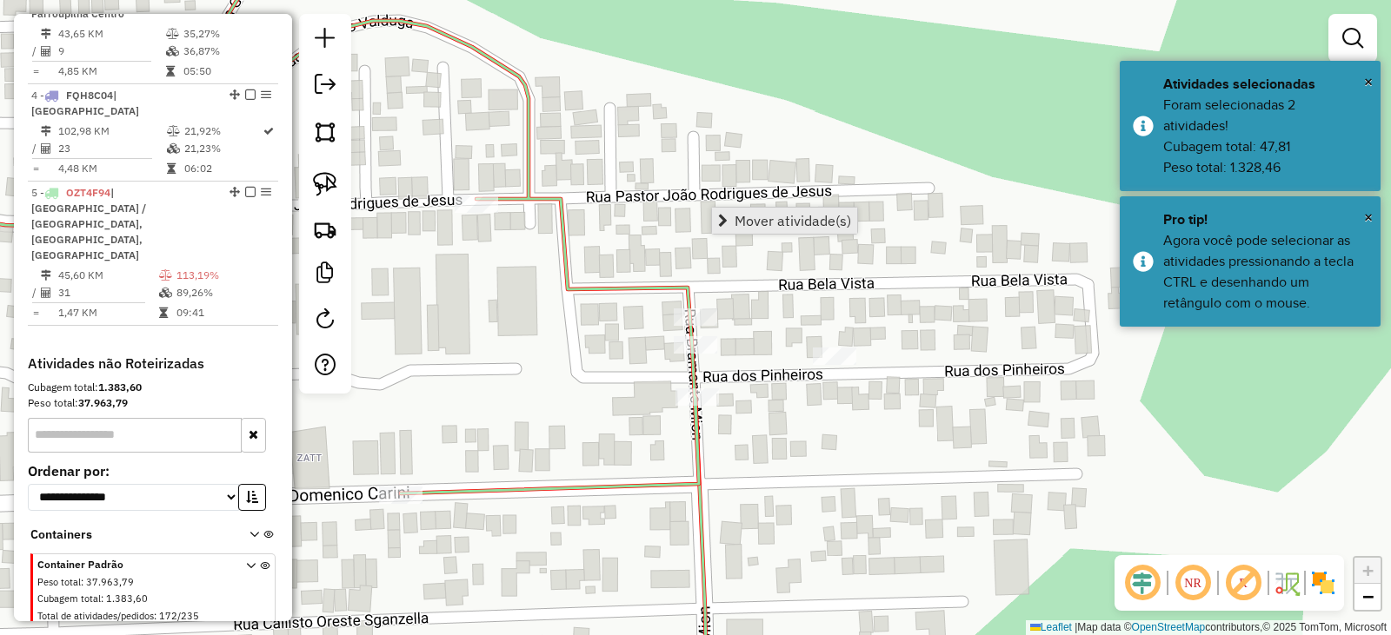
click at [745, 218] on span "Mover atividade(s)" at bounding box center [792, 221] width 116 height 14
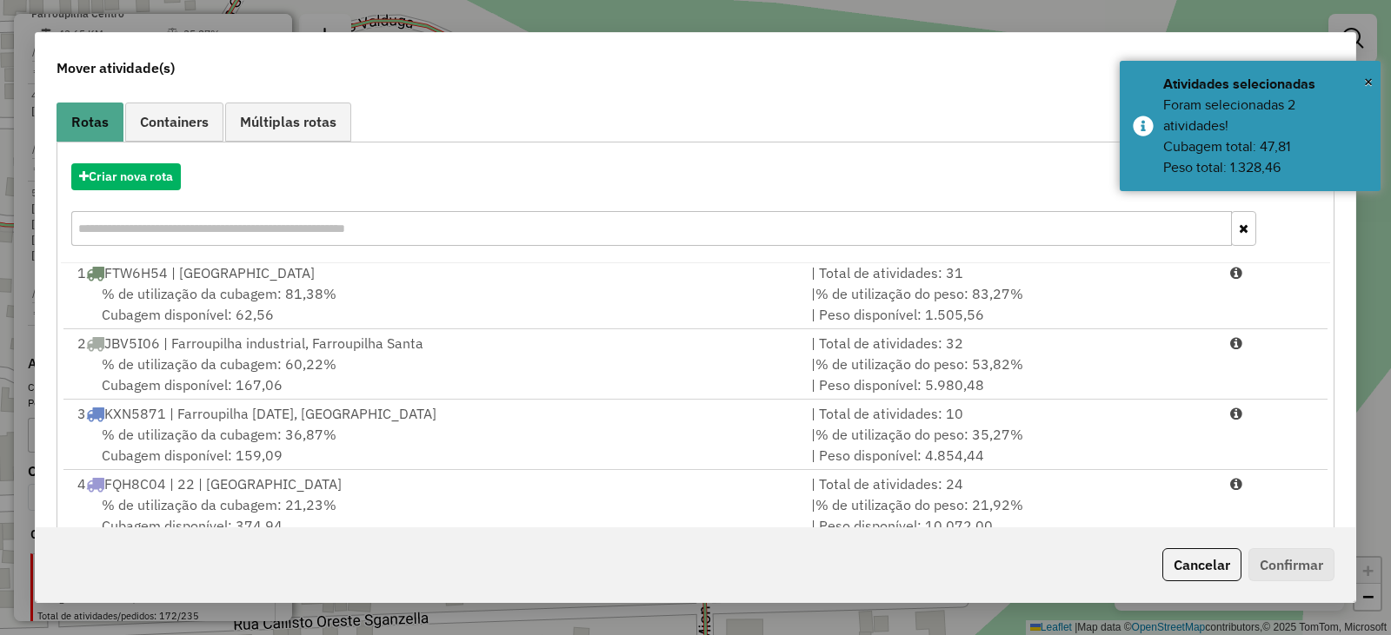
scroll to position [249, 0]
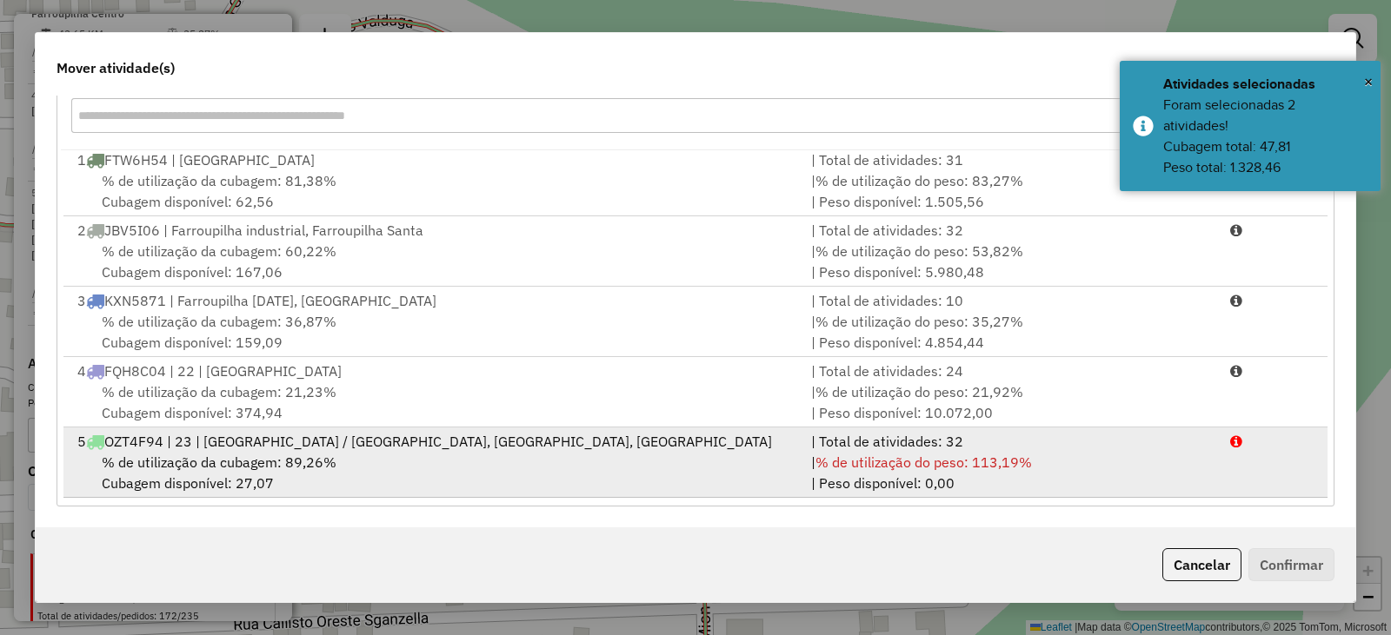
click at [201, 454] on span "% de utilização da cubagem: 89,26%" at bounding box center [219, 462] width 235 height 17
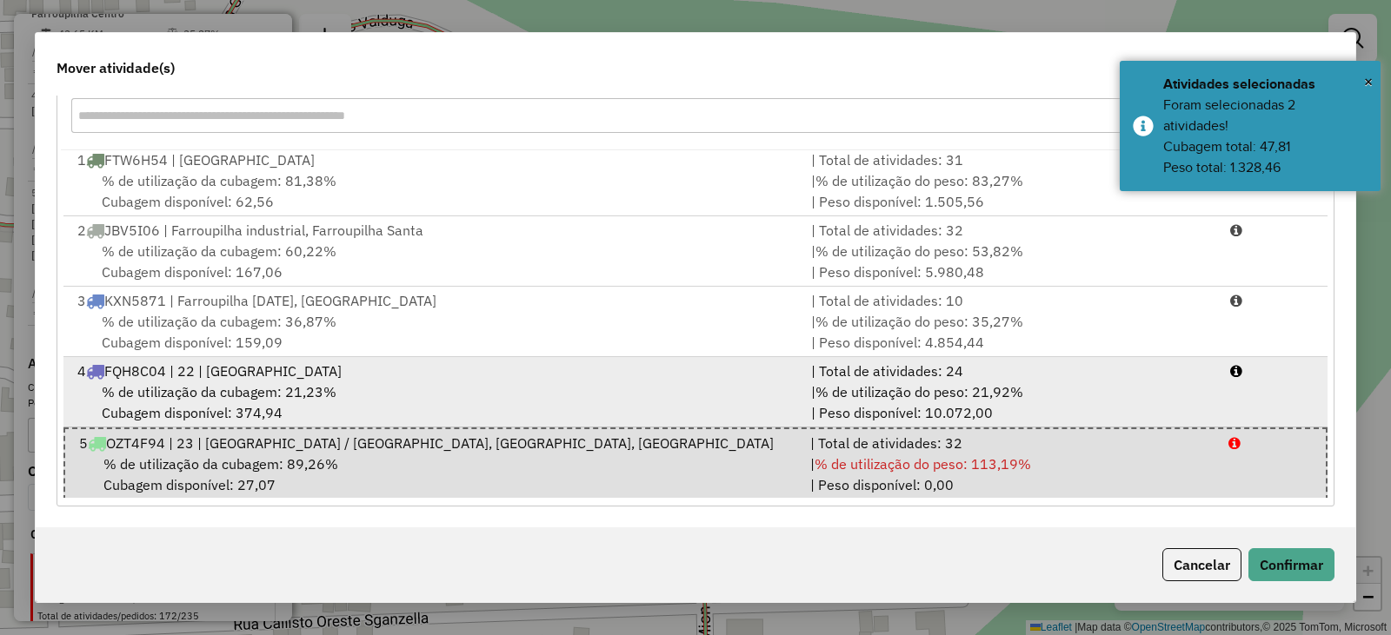
click at [208, 391] on span "% de utilização da cubagem: 21,23%" at bounding box center [219, 391] width 235 height 17
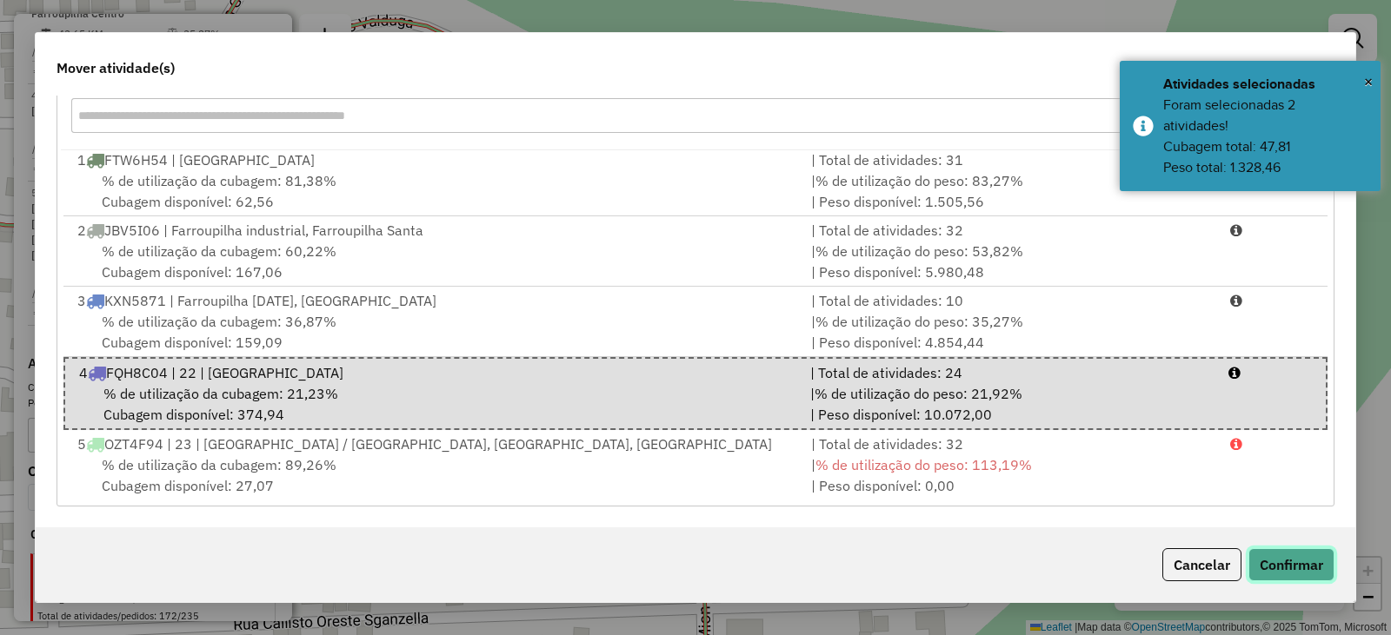
click at [1289, 568] on button "Confirmar" at bounding box center [1291, 564] width 86 height 33
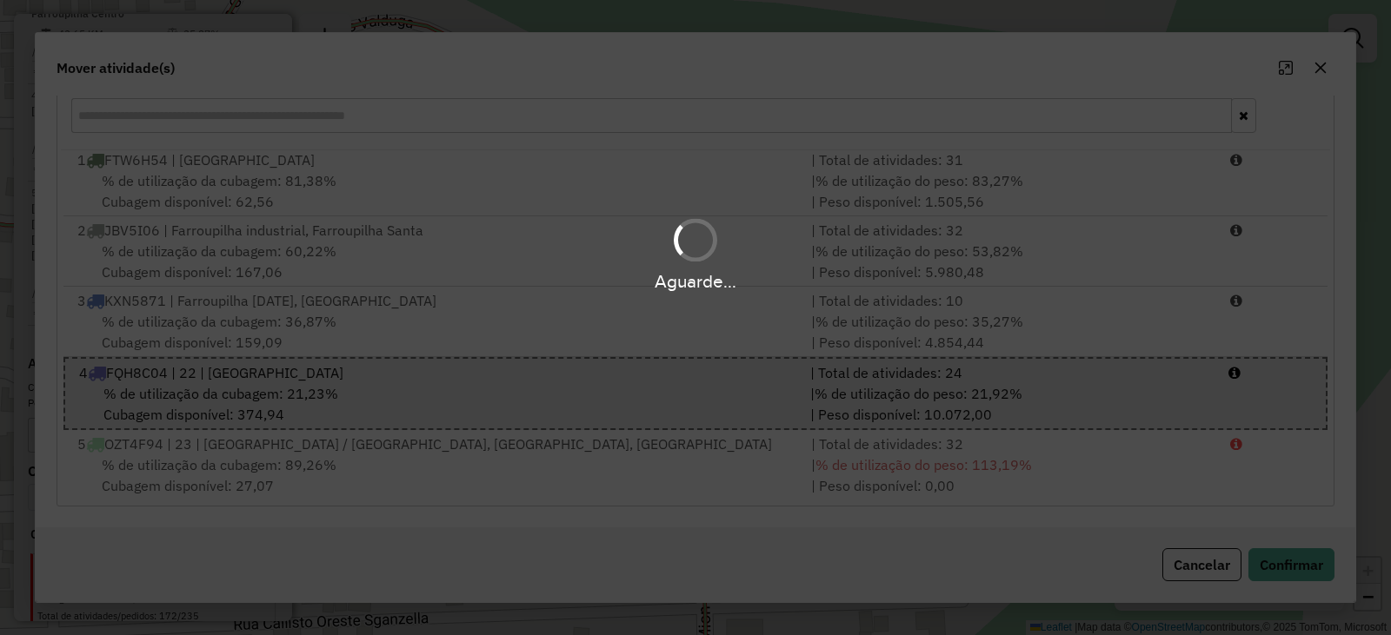
scroll to position [0, 0]
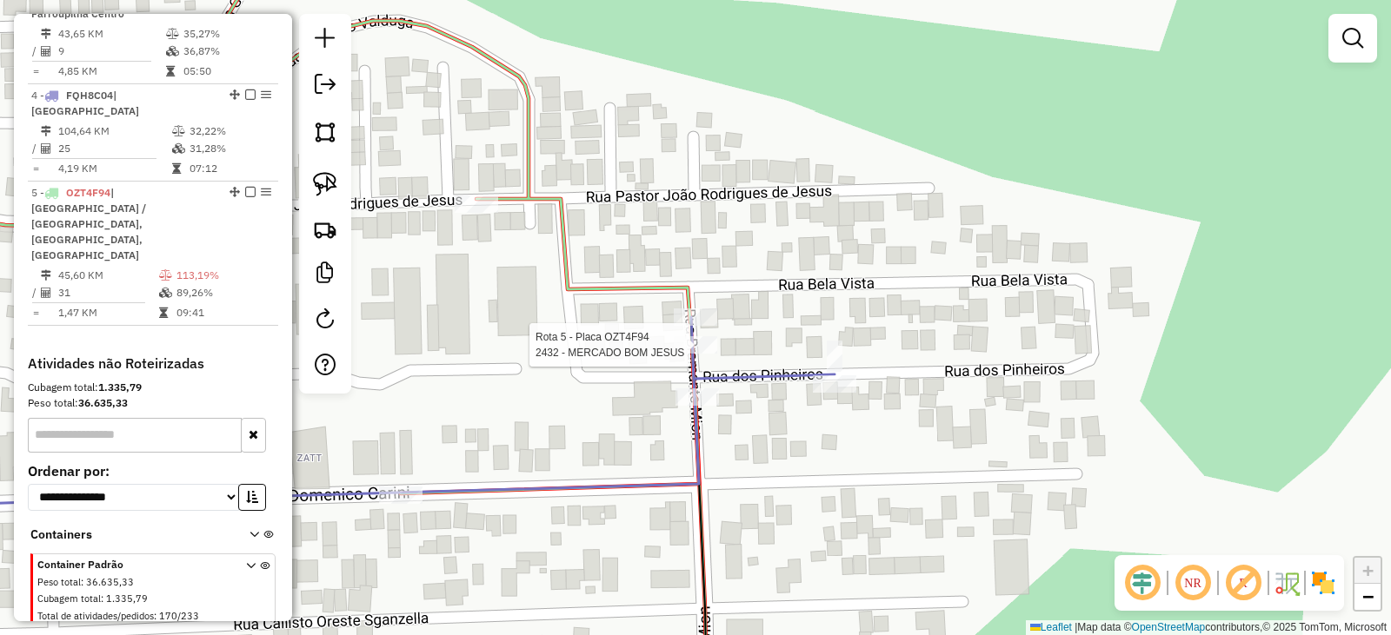
select select "*********"
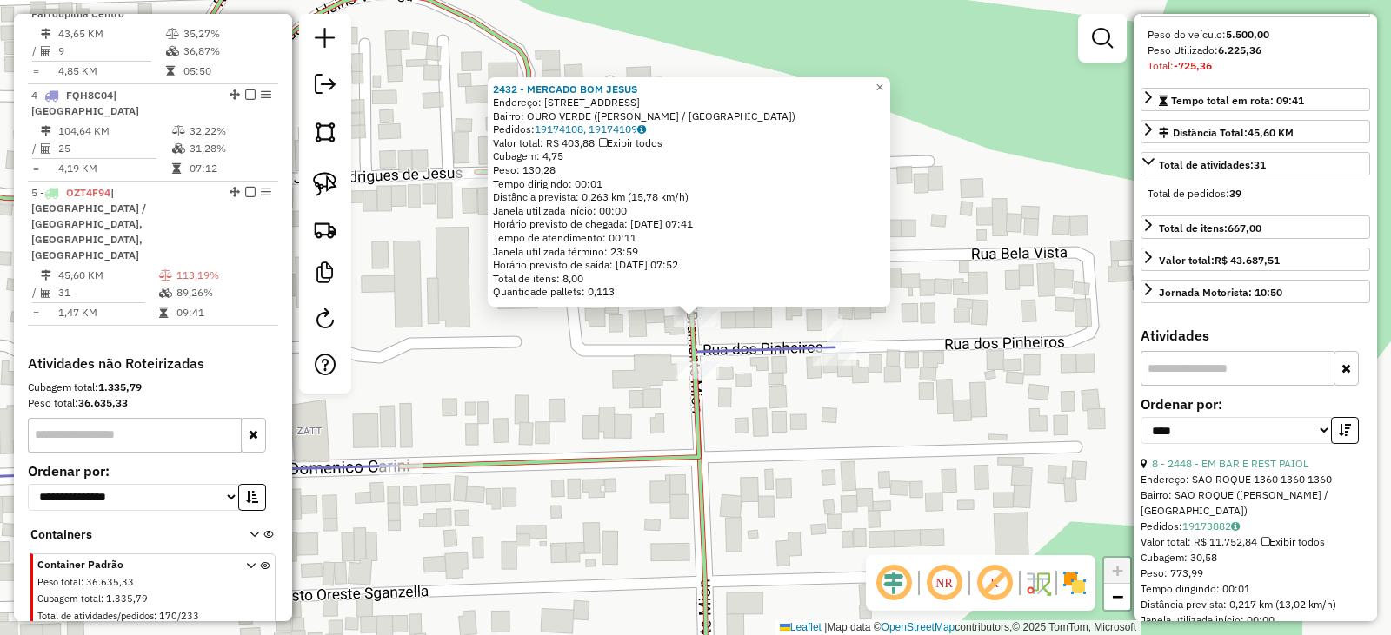
scroll to position [348, 0]
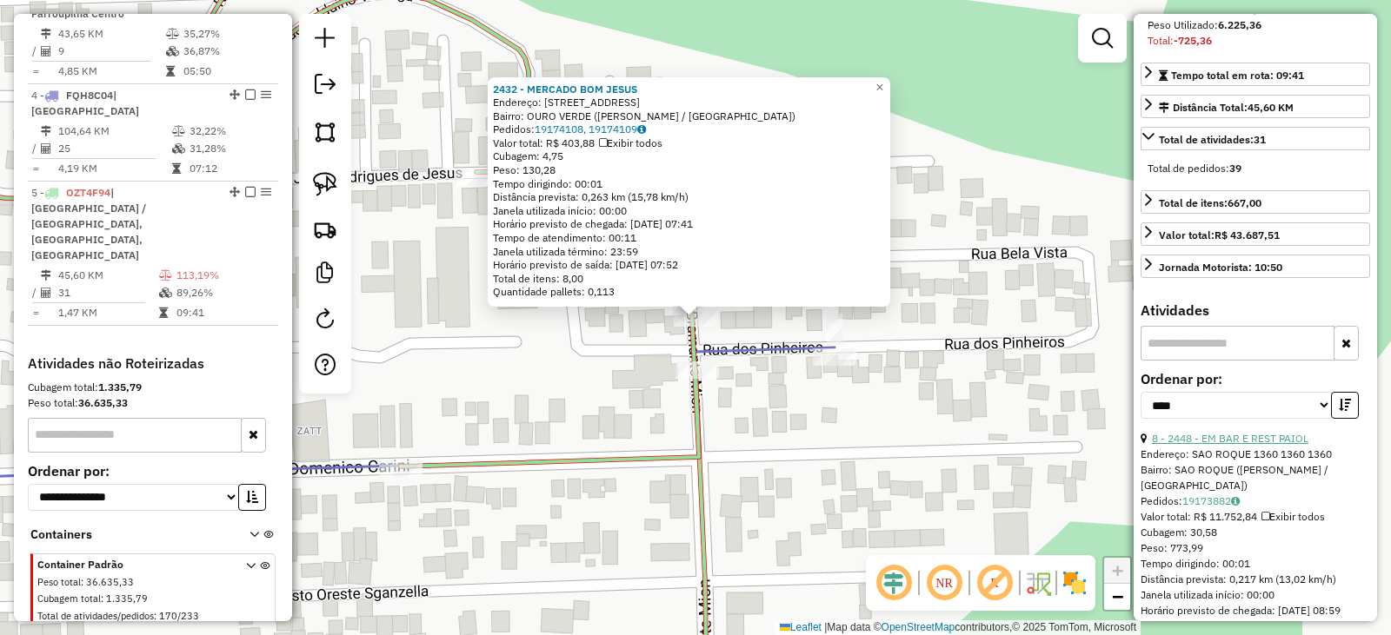
click at [1272, 445] on link "8 - 2448 - EM BAR E REST PAIOL" at bounding box center [1230, 438] width 156 height 13
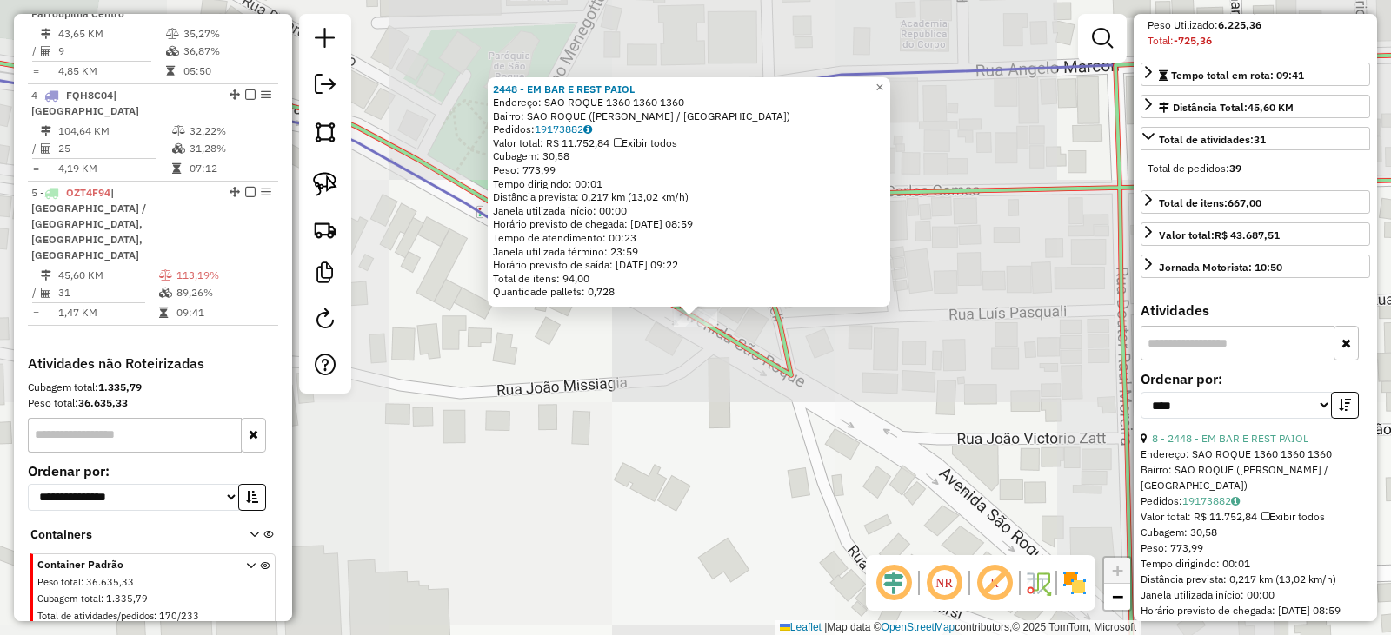
drag, startPoint x: 669, startPoint y: 422, endPoint x: 710, endPoint y: 439, distance: 44.1
click at [713, 444] on div "2448 - EM BAR E REST PAIOL Endereço: SAO ROQUE 1360 1360 1360 Bairro: SAO ROQUE…" at bounding box center [695, 317] width 1391 height 635
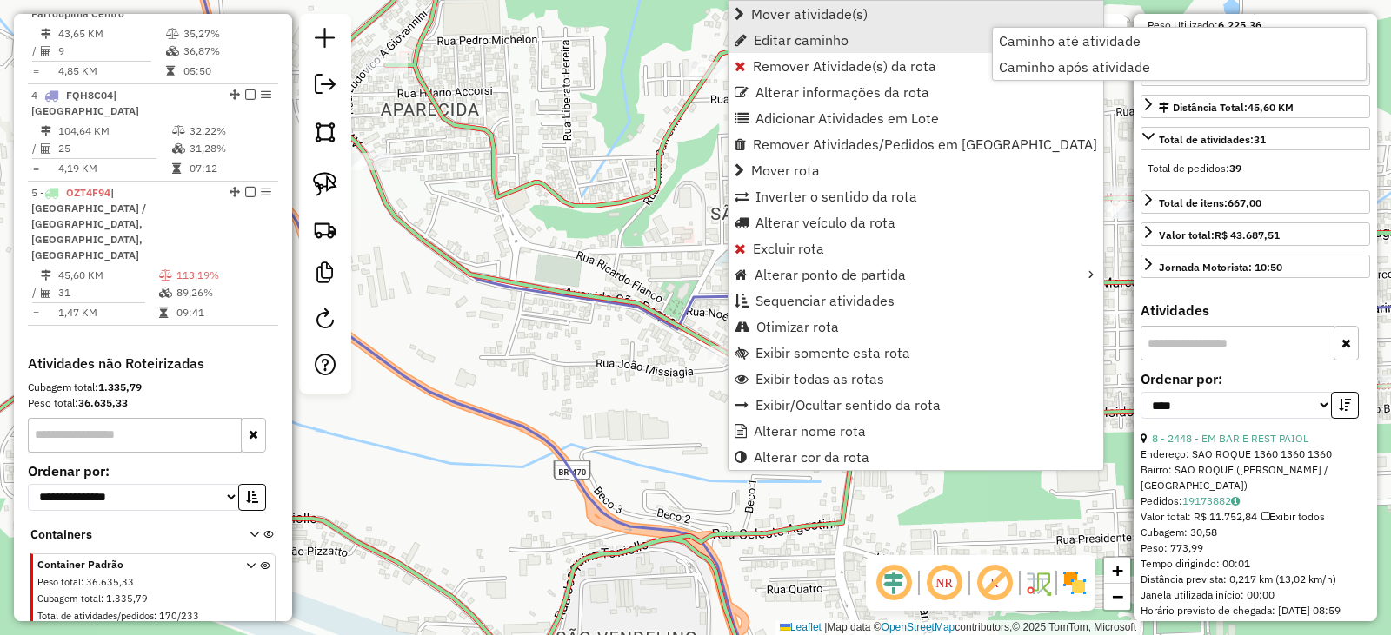
click at [793, 20] on span "Mover atividade(s)" at bounding box center [809, 14] width 116 height 14
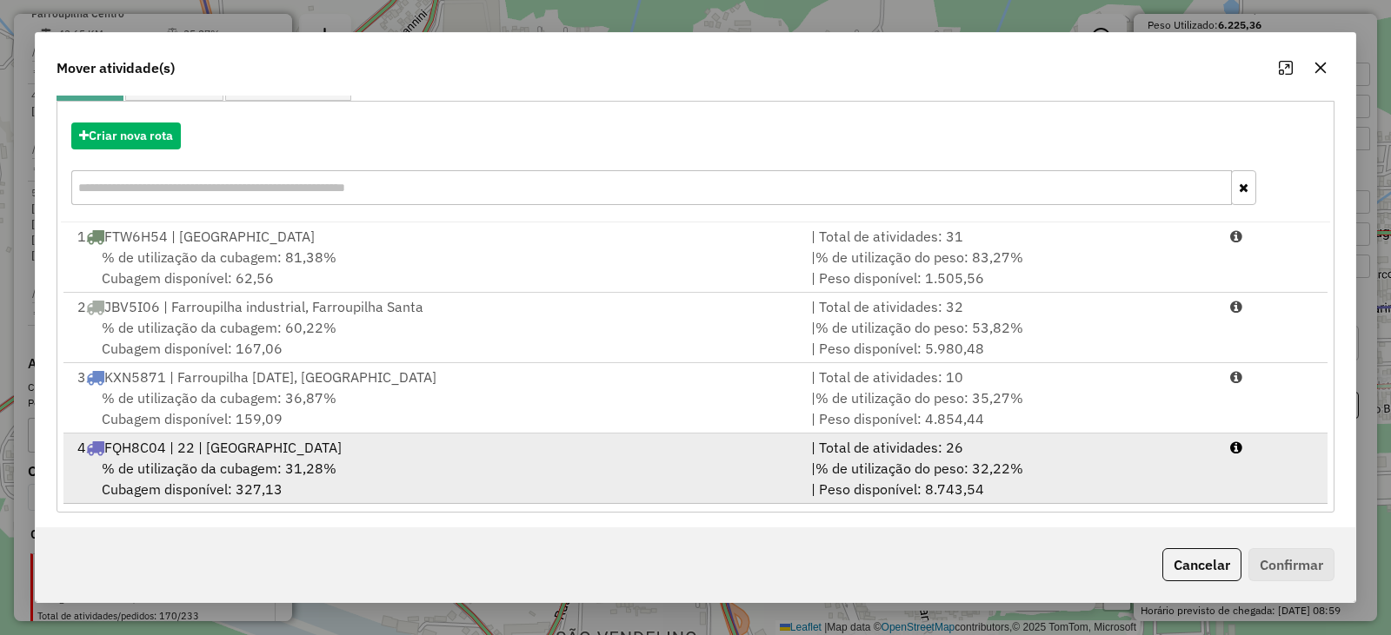
scroll to position [183, 0]
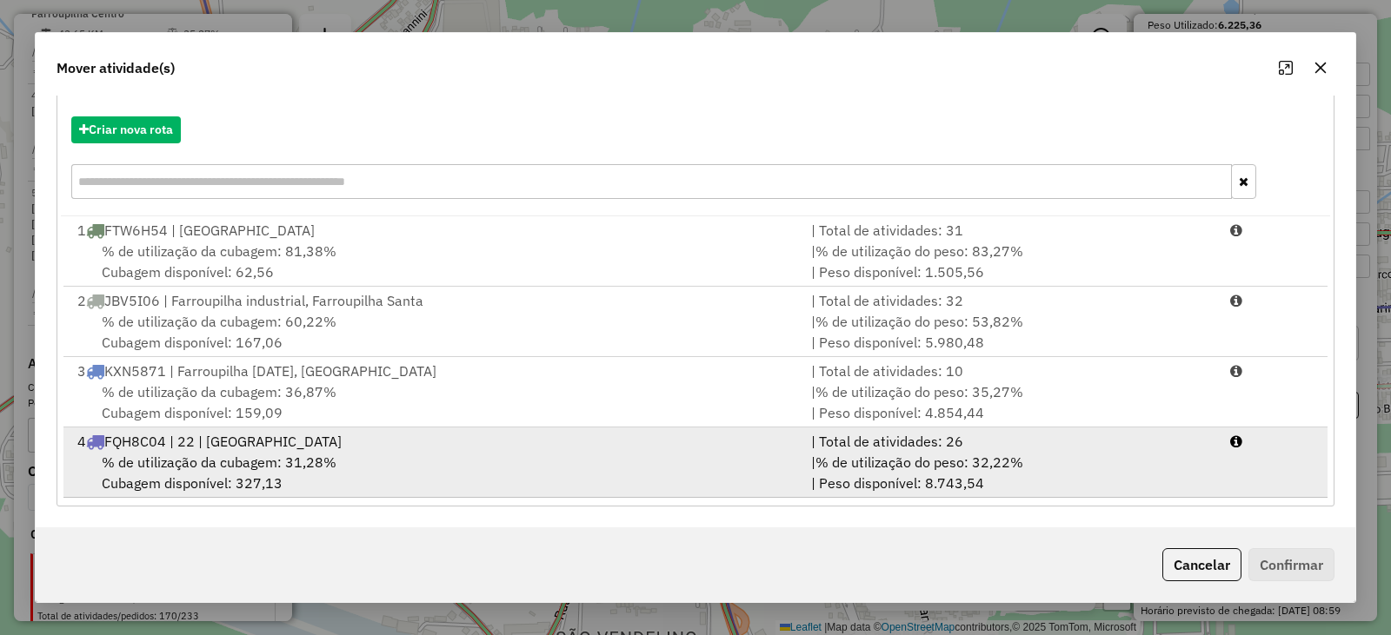
click at [201, 454] on span "% de utilização da cubagem: 31,28%" at bounding box center [219, 462] width 235 height 17
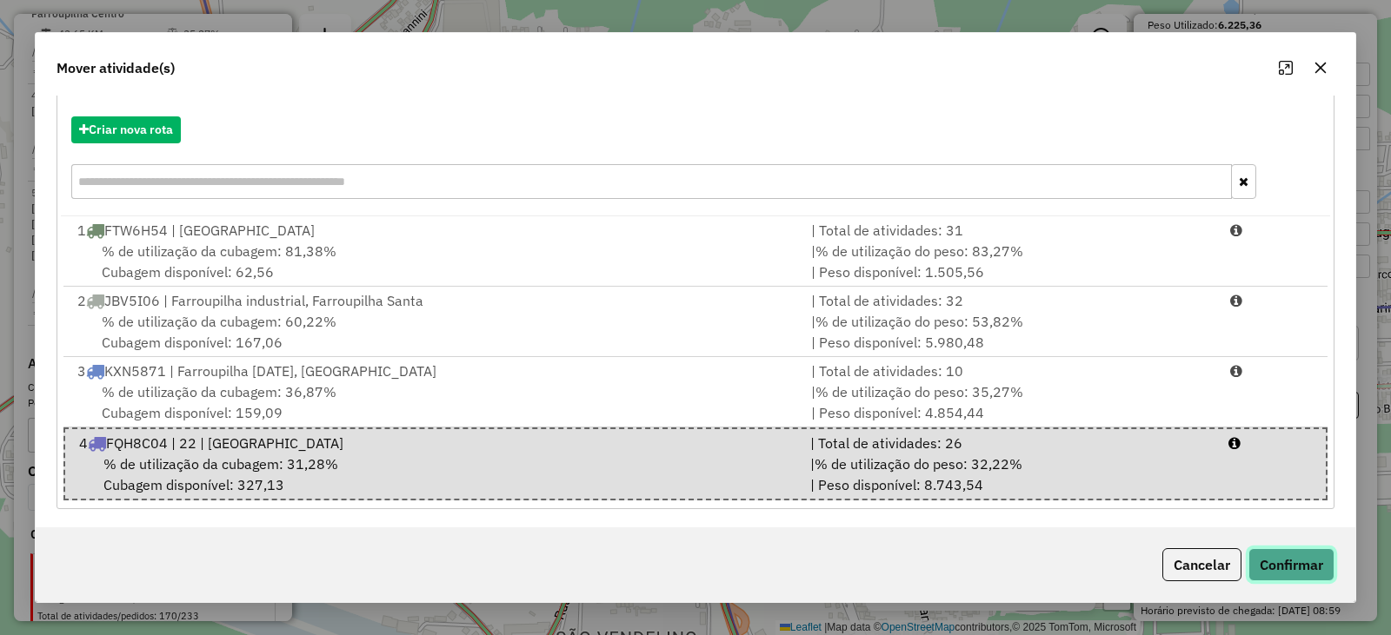
click at [1291, 562] on button "Confirmar" at bounding box center [1291, 564] width 86 height 33
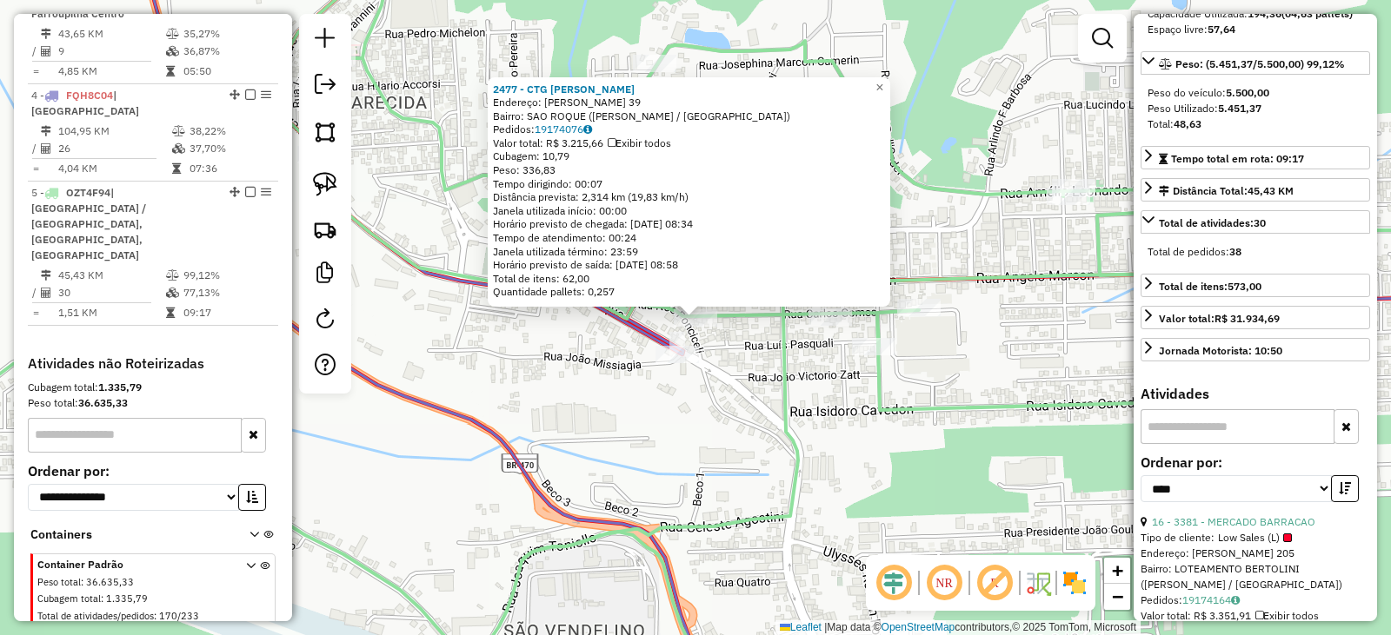
scroll to position [174, 0]
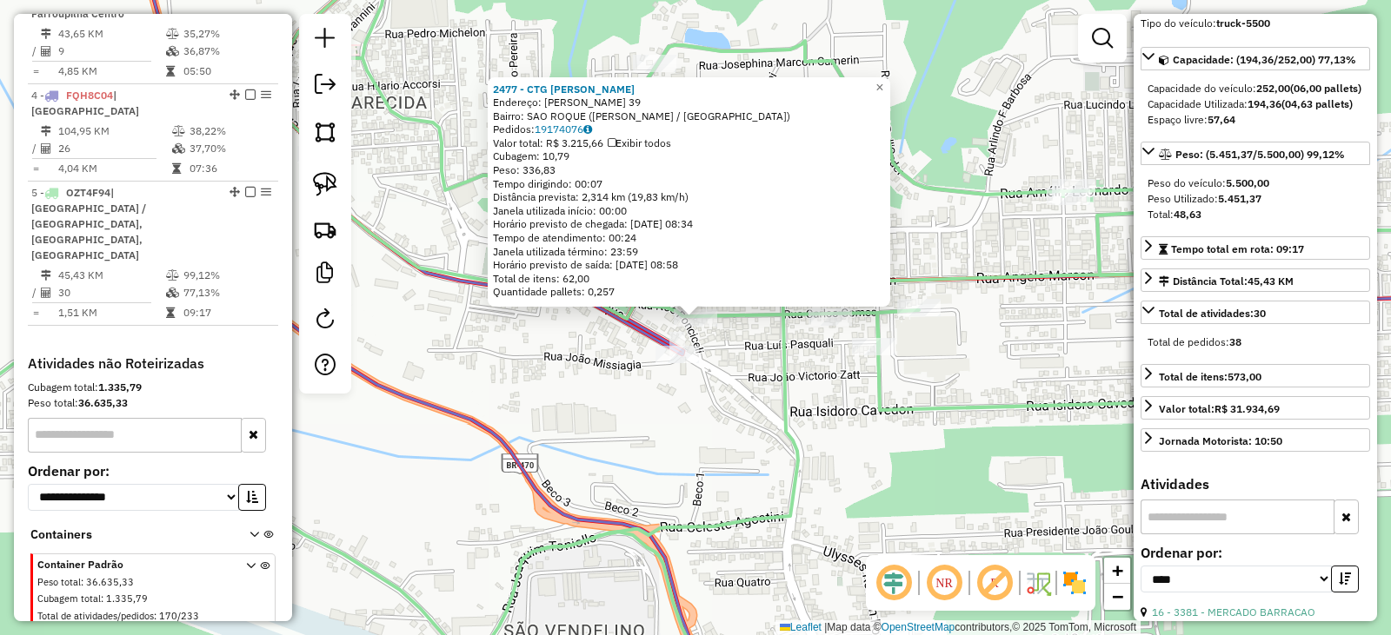
click at [838, 433] on div "2477 - CTG GAUDERIO SERRANO Endereço: CARLOS GOMES 39 Bairro: SAO ROQUE (BENTO …" at bounding box center [695, 317] width 1391 height 635
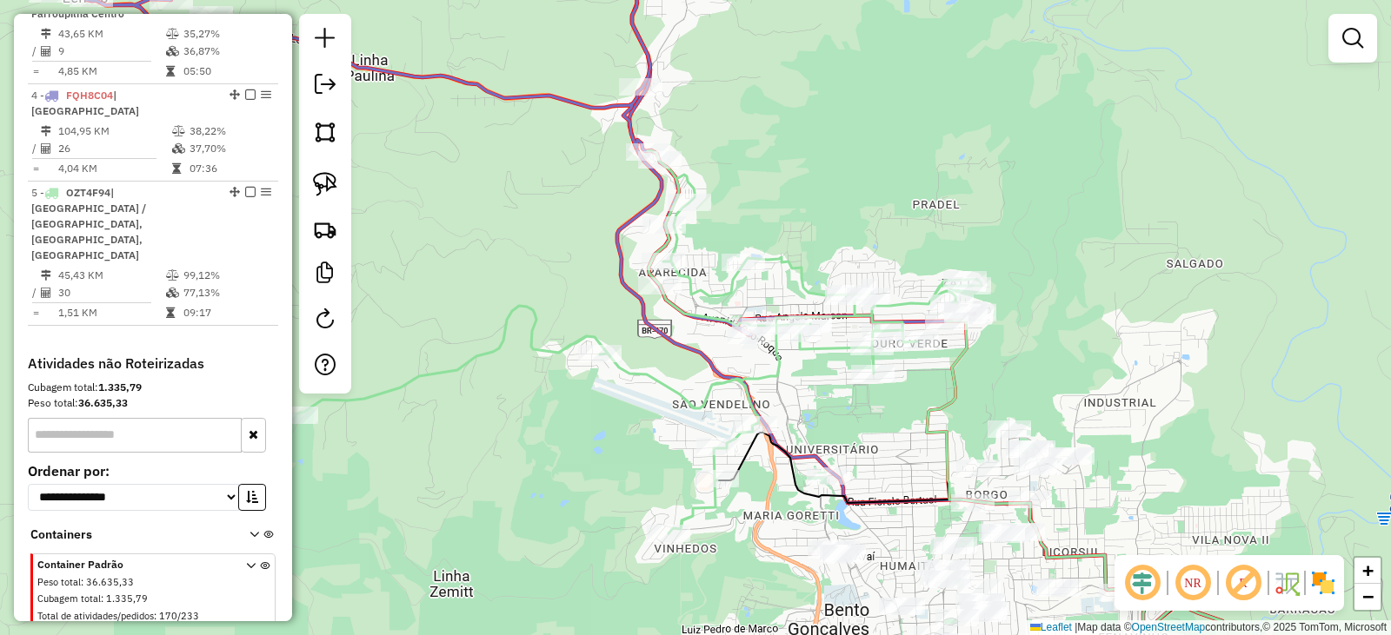
drag, startPoint x: 862, startPoint y: 444, endPoint x: 813, endPoint y: 369, distance: 89.2
click at [813, 369] on div "Janela de atendimento Grade de atendimento Capacidade Transportadoras Veículos …" at bounding box center [695, 317] width 1391 height 635
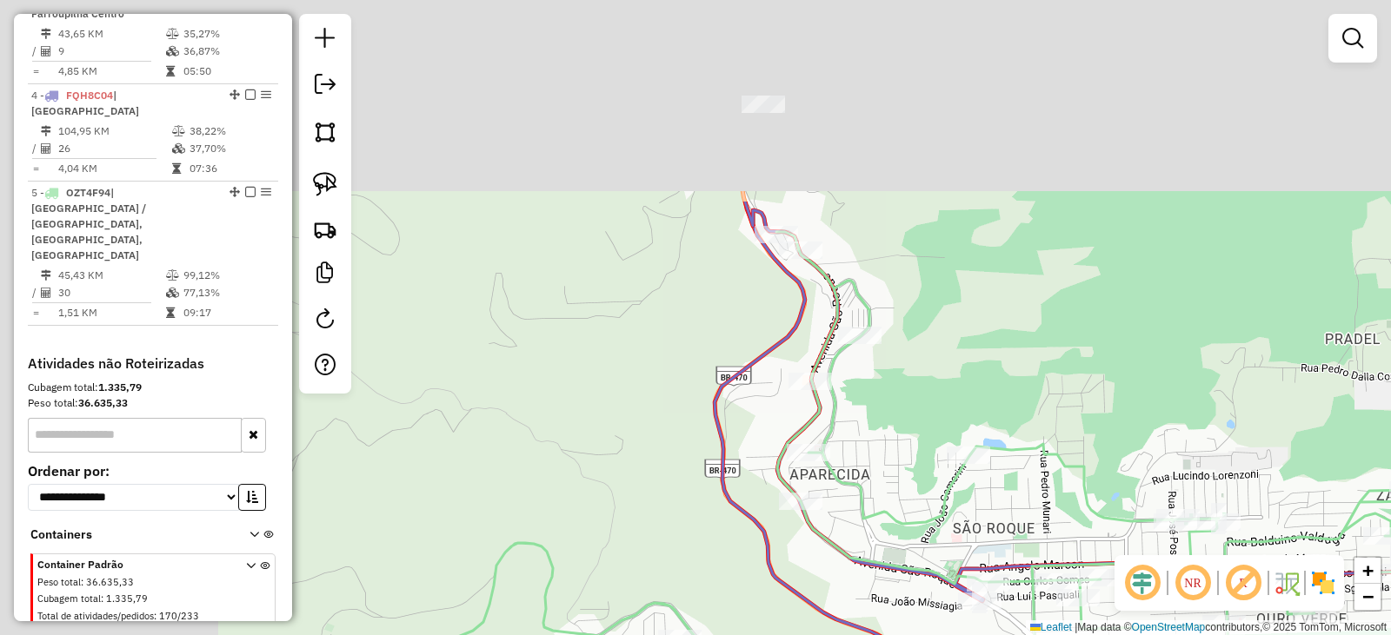
drag, startPoint x: 599, startPoint y: 236, endPoint x: 851, endPoint y: 428, distance: 317.4
click at [866, 496] on icon at bounding box center [786, 598] width 1313 height 732
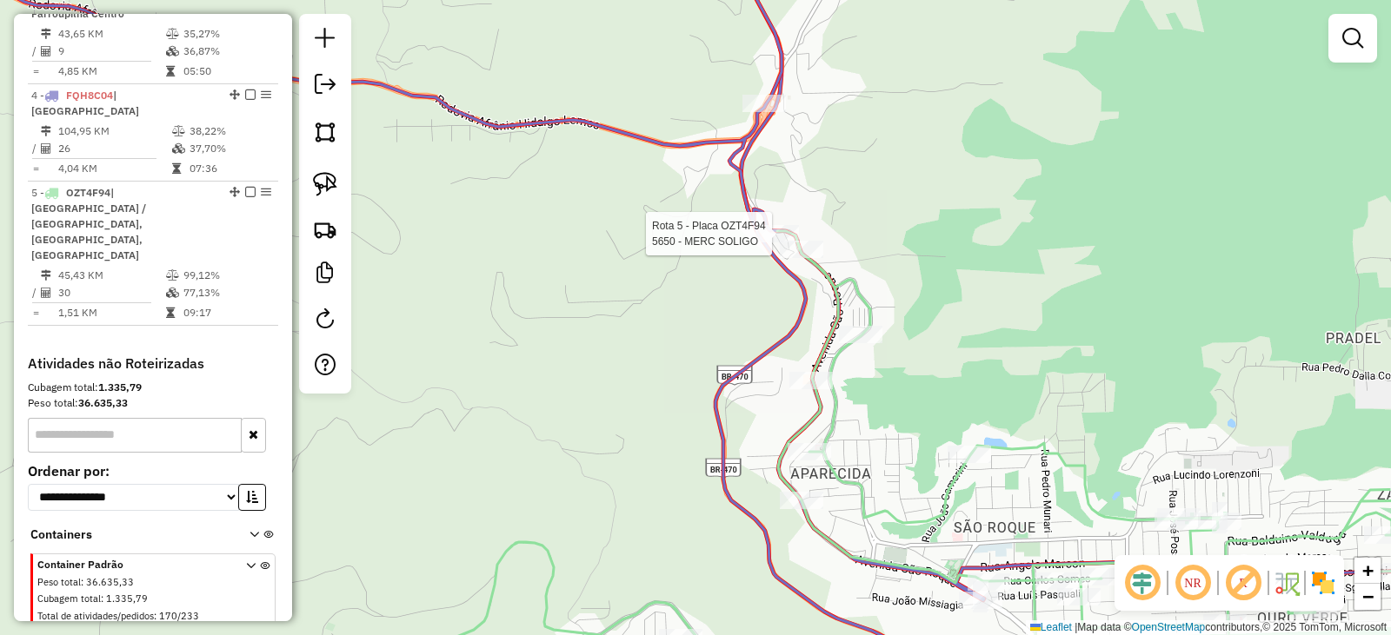
select select "*********"
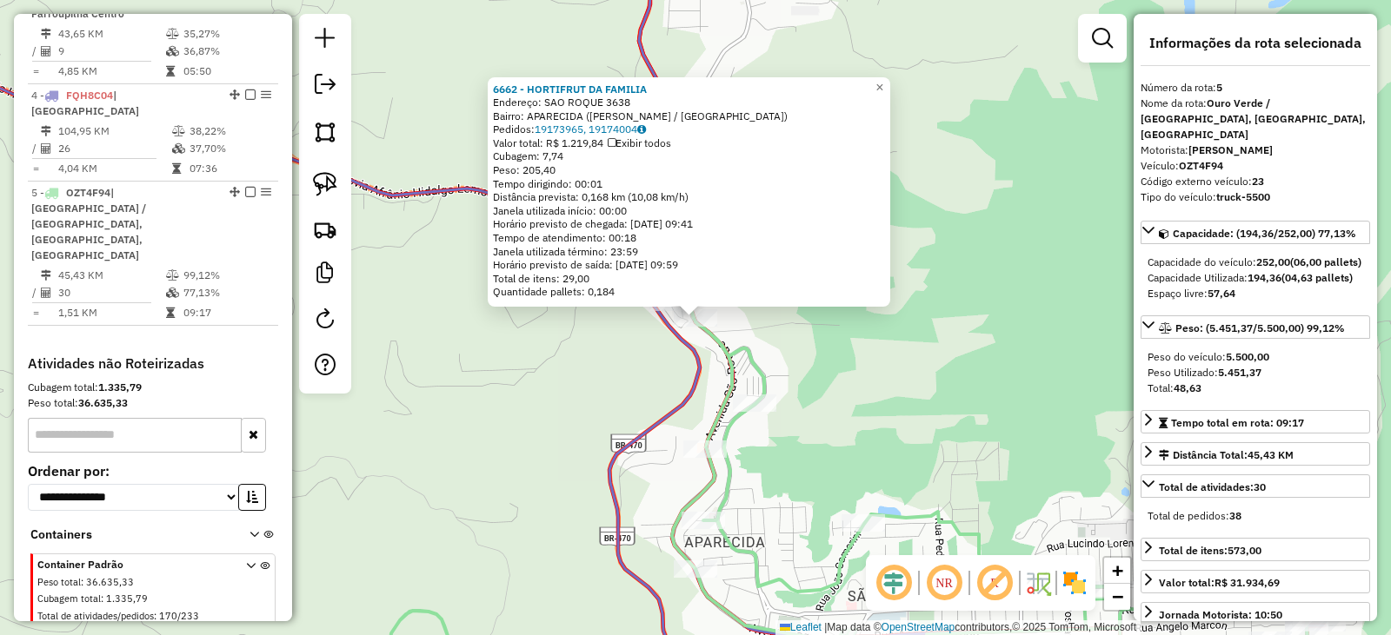
click at [705, 369] on icon at bounding box center [685, 318] width 155 height 762
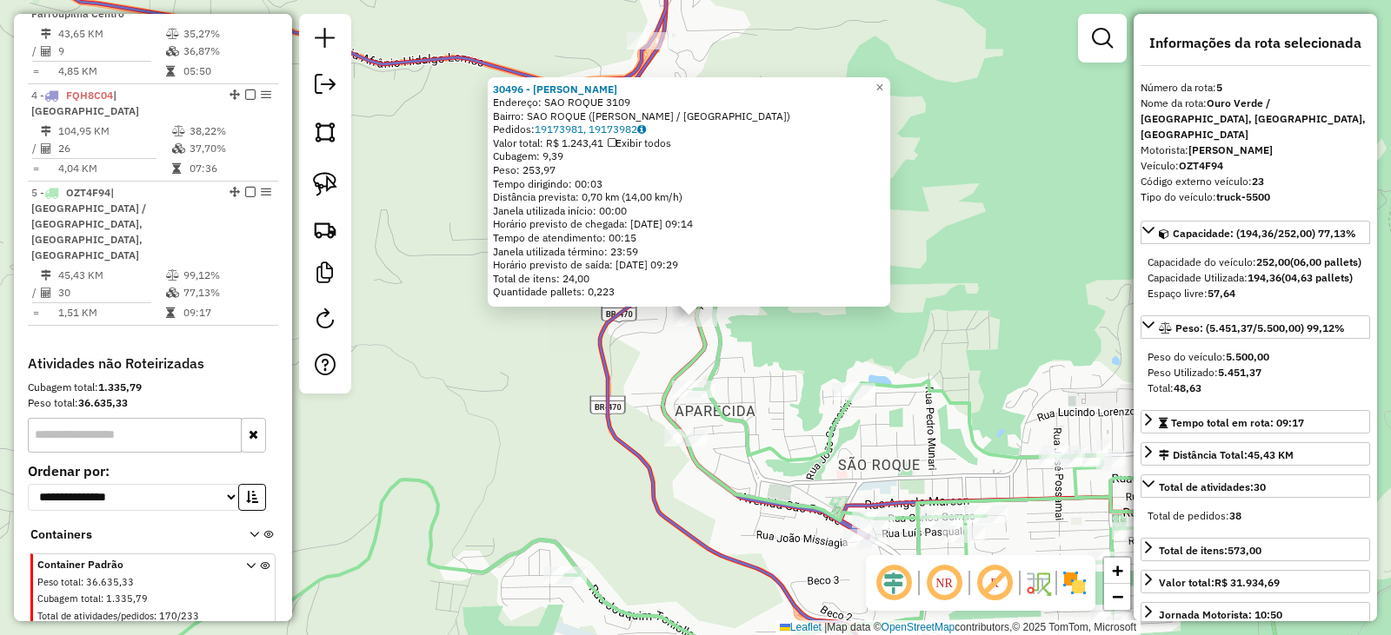
click at [600, 372] on icon at bounding box center [741, 318] width 283 height 762
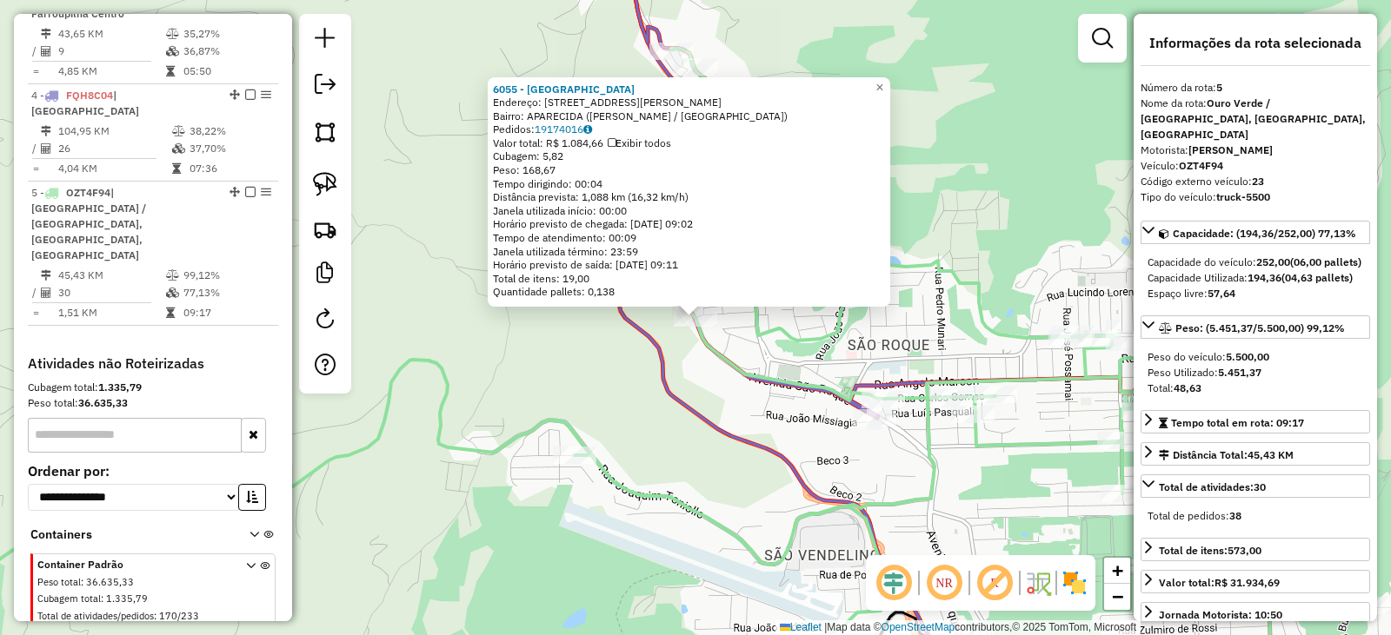
click at [660, 418] on div "6055 - BELA VISTA Endereço: RUA HILARIO ACORSI 31 Bairro: APARECIDA (BENTO GONC…" at bounding box center [695, 317] width 1391 height 635
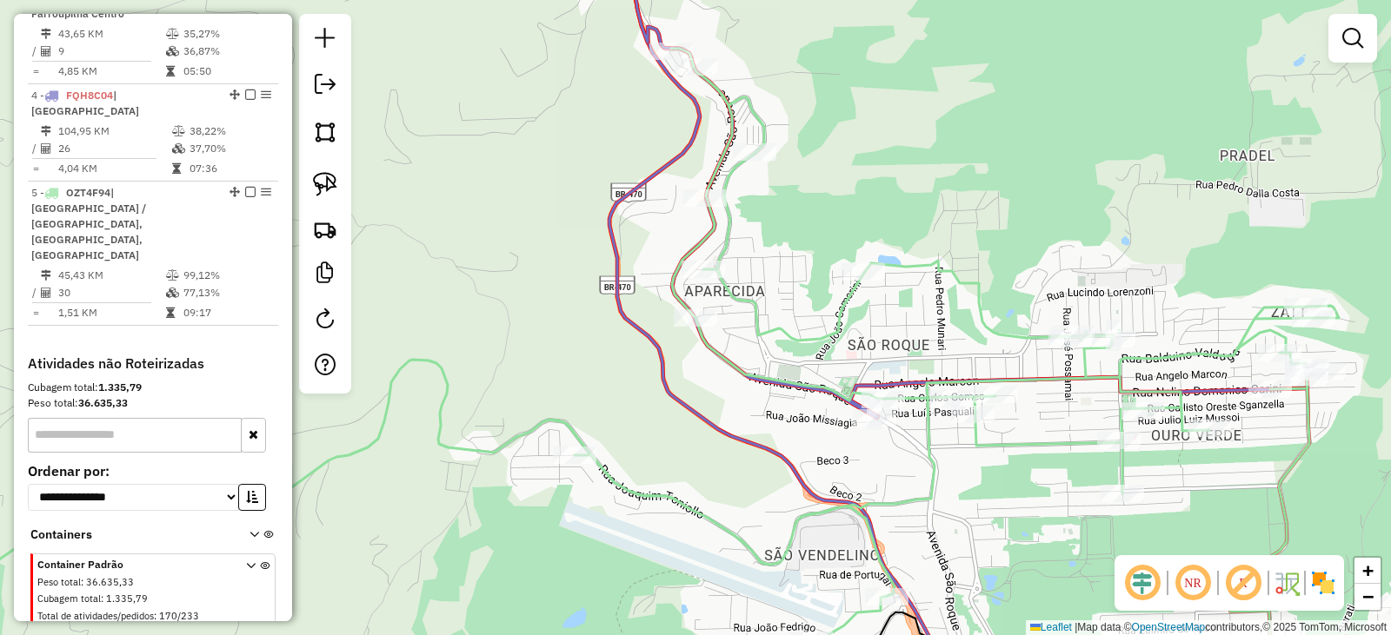
drag, startPoint x: 833, startPoint y: 366, endPoint x: 907, endPoint y: 428, distance: 96.9
click at [922, 438] on div "Janela de atendimento Grade de atendimento Capacidade Transportadoras Veículos …" at bounding box center [695, 317] width 1391 height 635
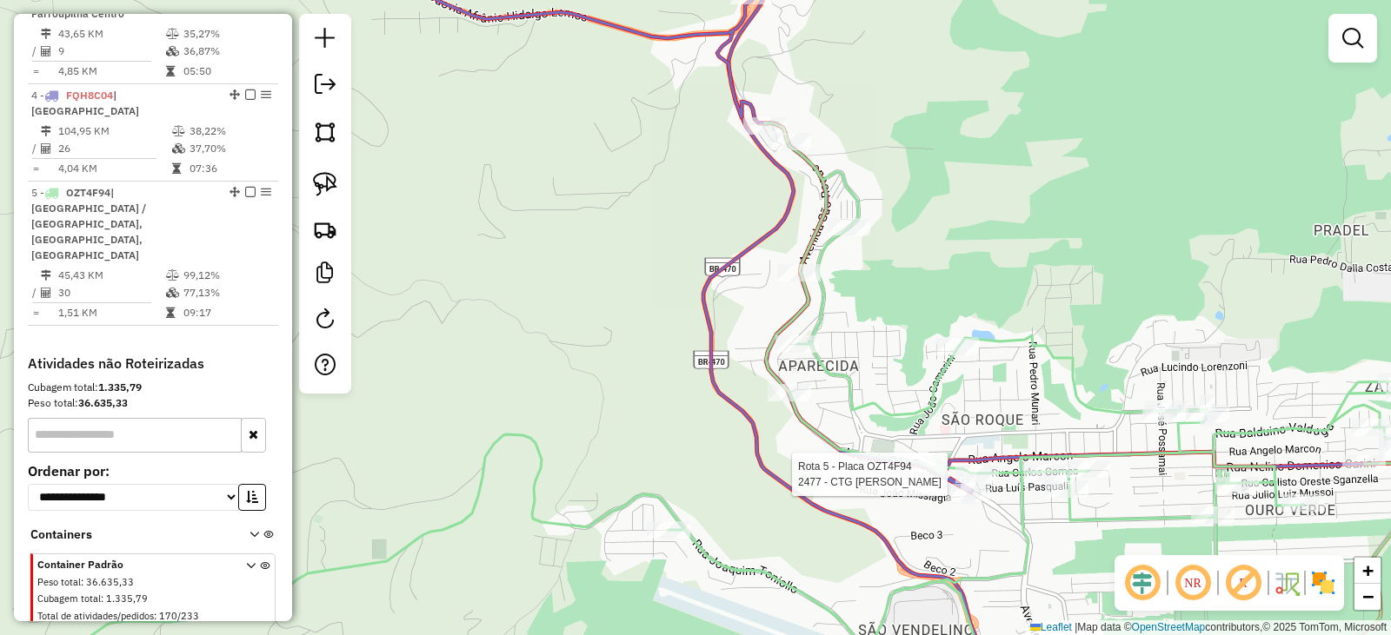
drag, startPoint x: 840, startPoint y: 224, endPoint x: 836, endPoint y: 254, distance: 29.8
click at [836, 254] on div "Rota 5 - Placa OZT4F94 2477 - CTG GAUDERIO SERRANO Rota 5 - Placa OZT4F94 6662 …" at bounding box center [695, 317] width 1391 height 635
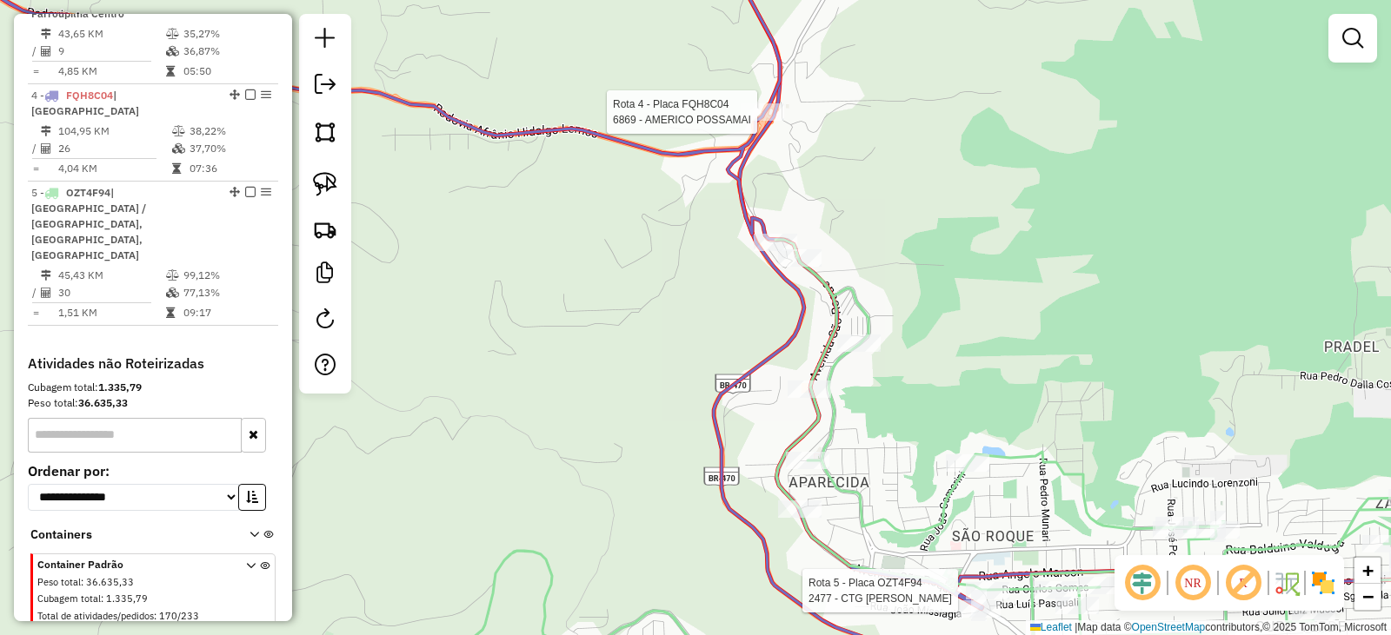
select select "*********"
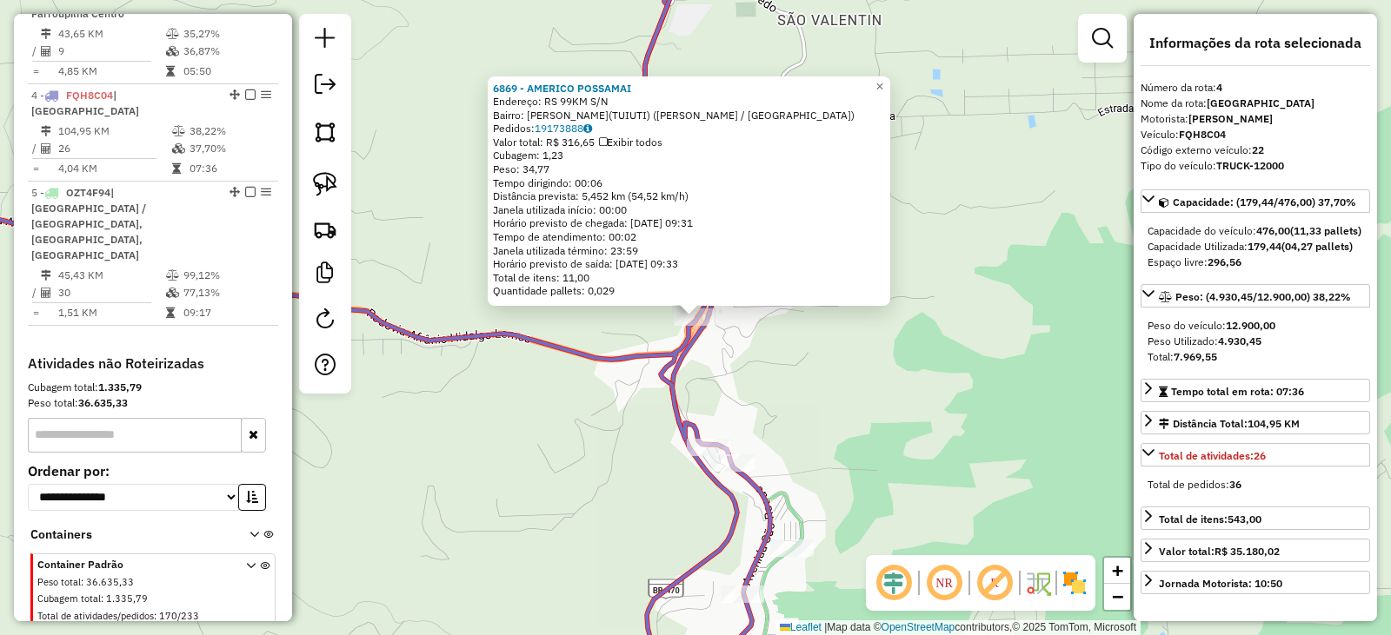
click at [924, 318] on div "6869 - AMERICO POSSAMAI Endereço: RS 99KM S/N Bairro: SAO VALENTIN(TUIUTI) (BEN…" at bounding box center [695, 317] width 1391 height 635
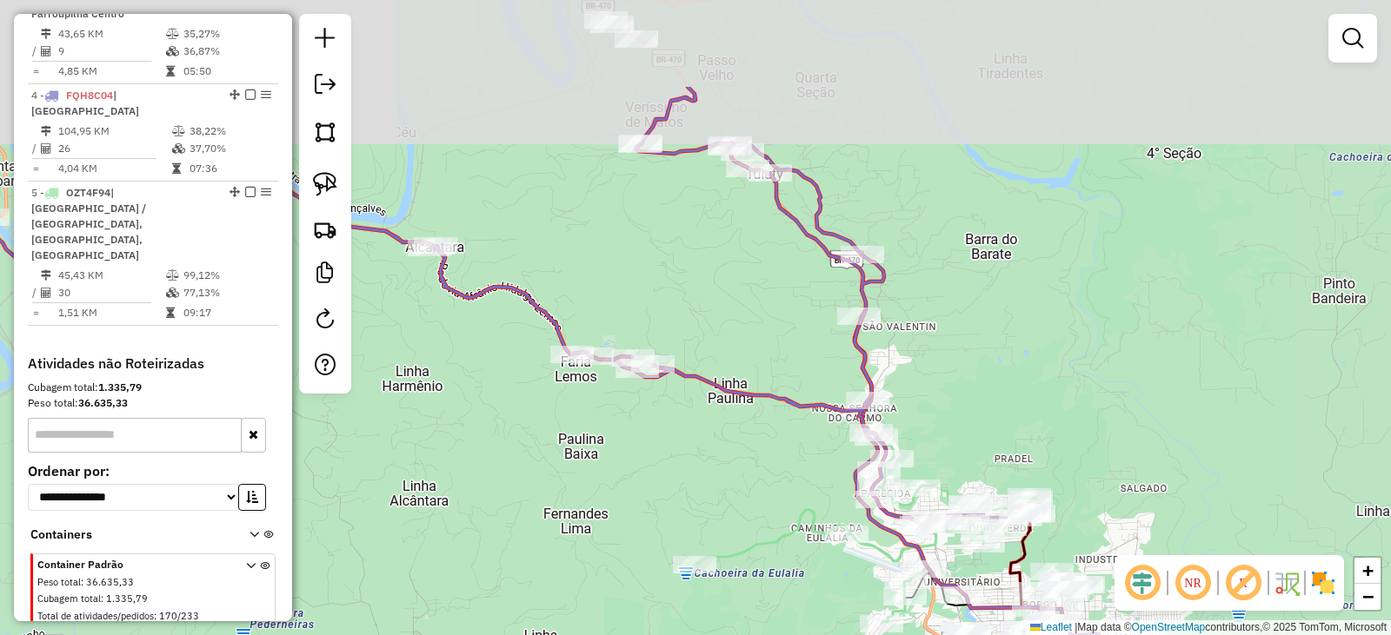
drag, startPoint x: 965, startPoint y: 242, endPoint x: 964, endPoint y: 284, distance: 42.6
click at [966, 321] on div "Janela de atendimento Grade de atendimento Capacidade Transportadoras Veículos …" at bounding box center [695, 317] width 1391 height 635
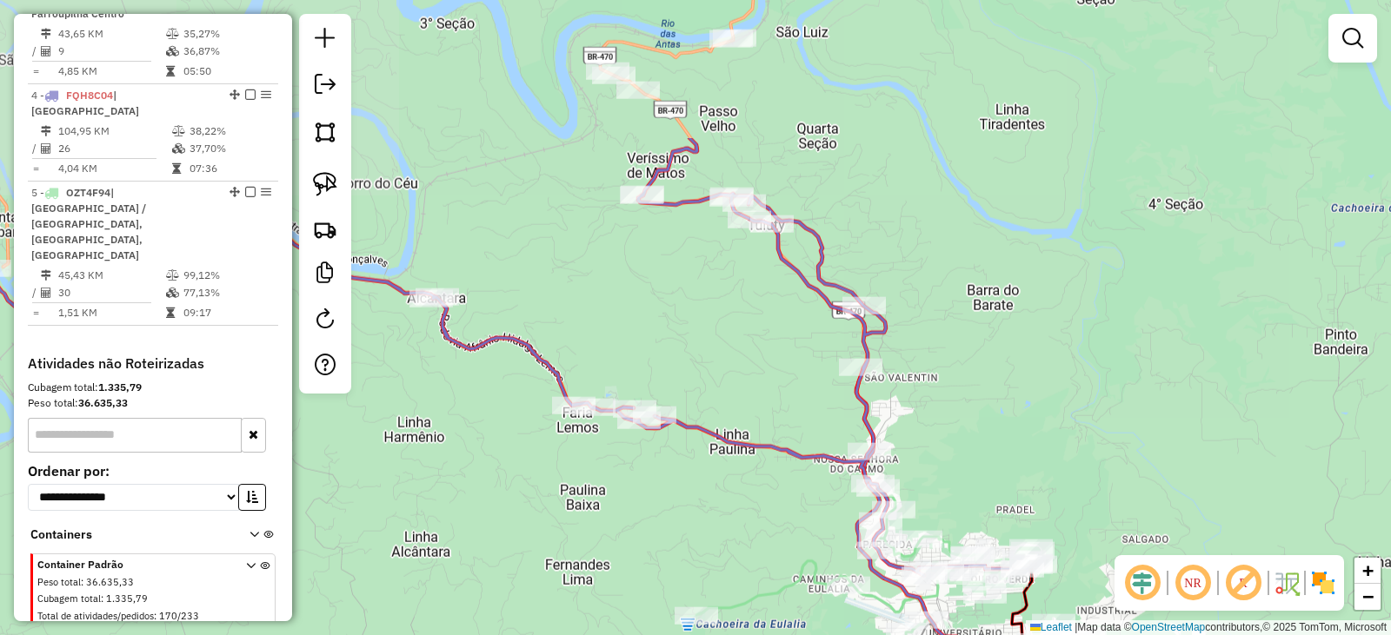
drag, startPoint x: 962, startPoint y: 236, endPoint x: 968, endPoint y: 289, distance: 53.4
click at [988, 361] on div "Janela de atendimento Grade de atendimento Capacidade Transportadoras Veículos …" at bounding box center [695, 317] width 1391 height 635
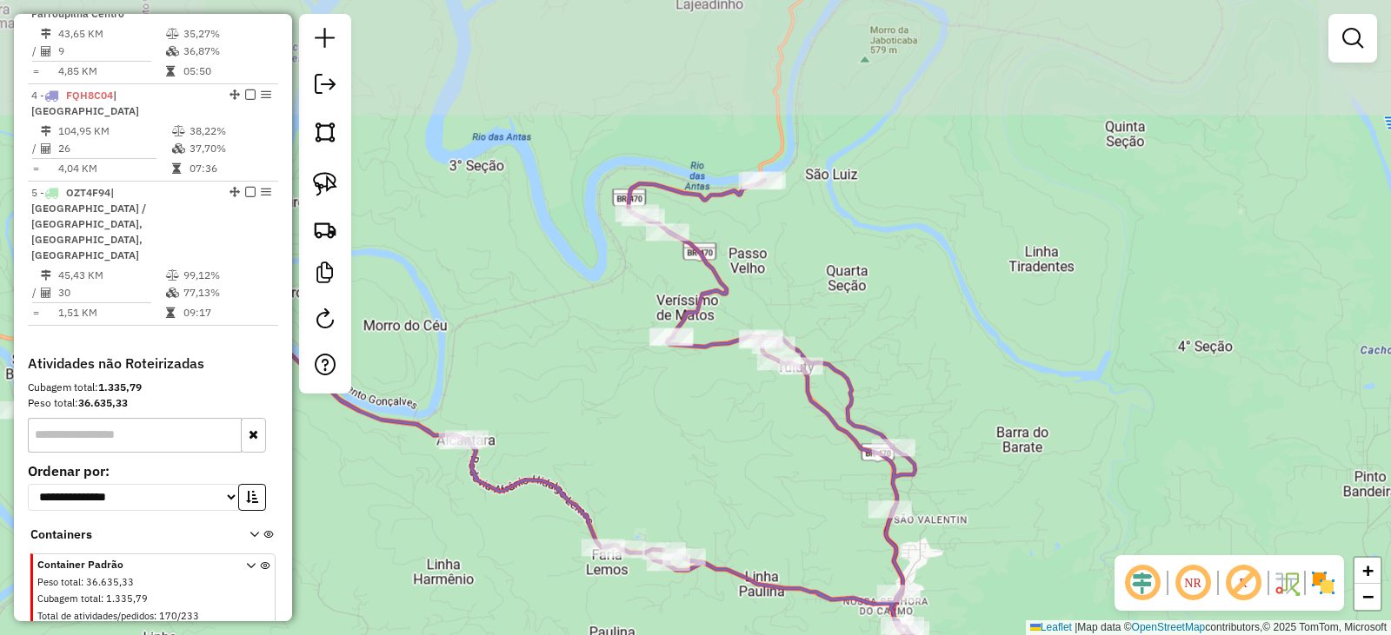
drag, startPoint x: 953, startPoint y: 268, endPoint x: 953, endPoint y: 386, distance: 118.2
click at [953, 386] on div "Janela de atendimento Grade de atendimento Capacidade Transportadoras Veículos …" at bounding box center [695, 317] width 1391 height 635
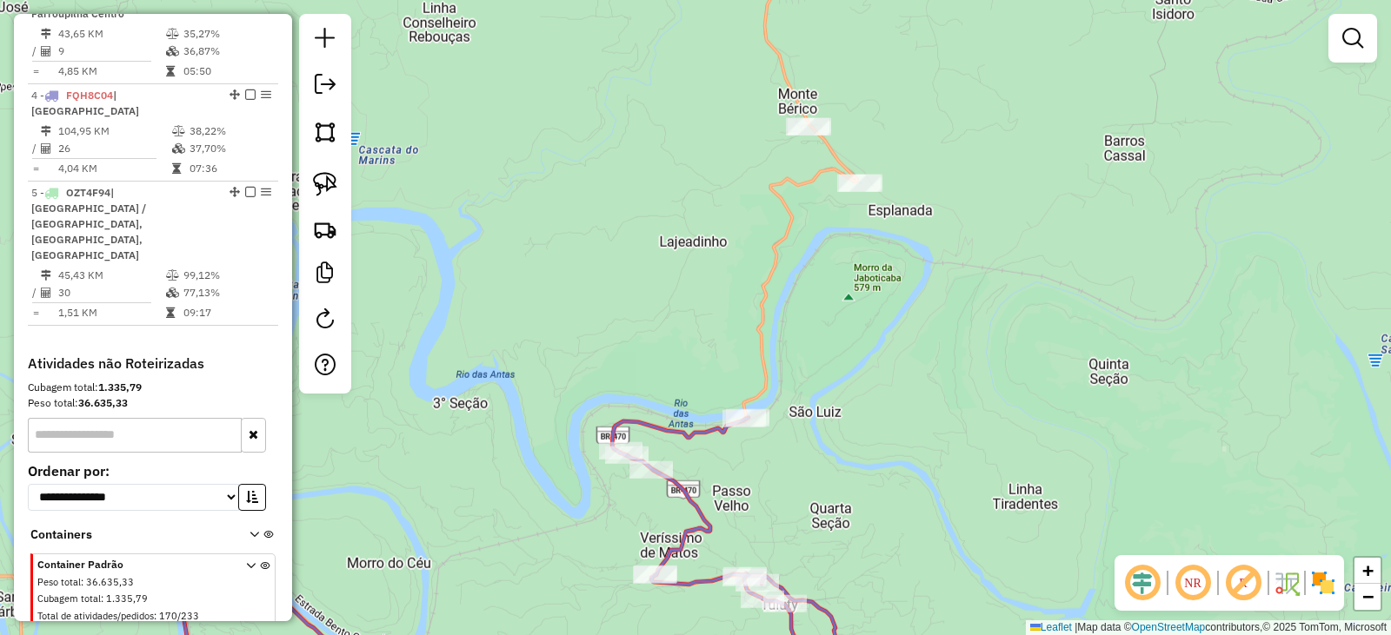
drag, startPoint x: 915, startPoint y: 329, endPoint x: 894, endPoint y: 347, distance: 27.2
click at [900, 404] on div "Janela de atendimento Grade de atendimento Capacidade Transportadoras Veículos …" at bounding box center [695, 317] width 1391 height 635
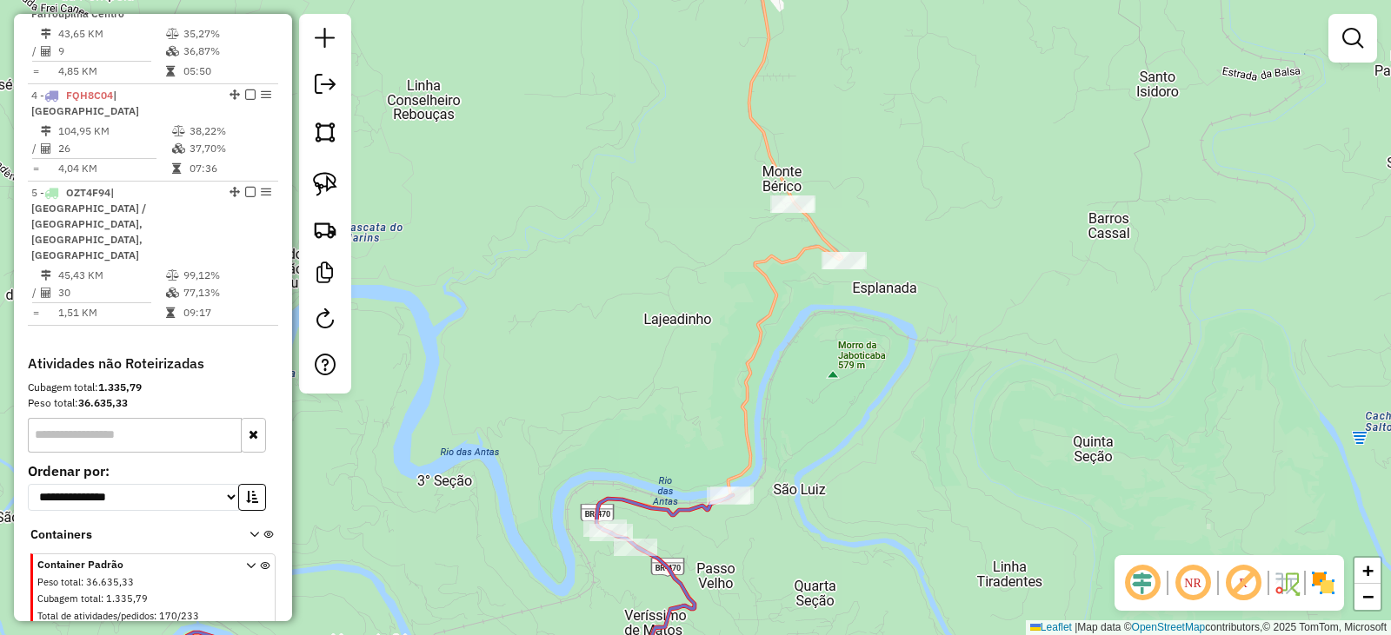
drag, startPoint x: 906, startPoint y: 402, endPoint x: 909, endPoint y: 422, distance: 21.0
click at [910, 441] on div "Janela de atendimento Grade de atendimento Capacidade Transportadoras Veículos …" at bounding box center [695, 317] width 1391 height 635
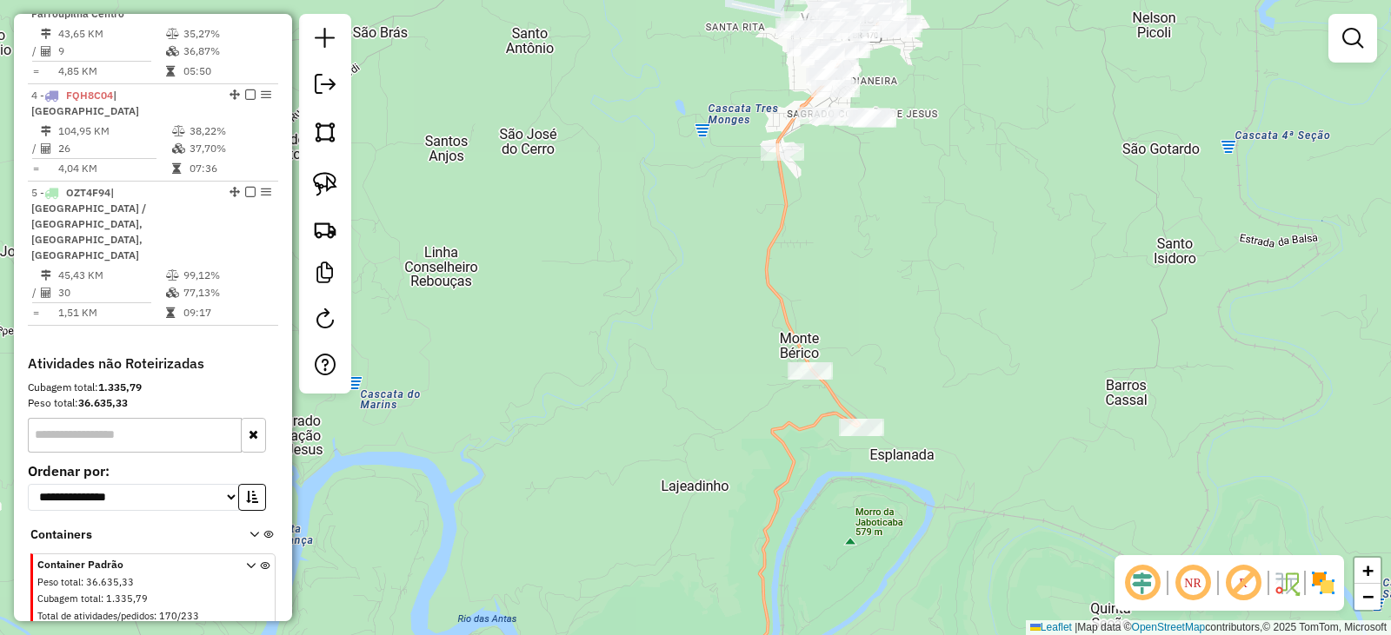
drag, startPoint x: 934, startPoint y: 350, endPoint x: 929, endPoint y: 398, distance: 48.1
click at [933, 395] on div "Janela de atendimento Grade de atendimento Capacidade Transportadoras Veículos …" at bounding box center [695, 317] width 1391 height 635
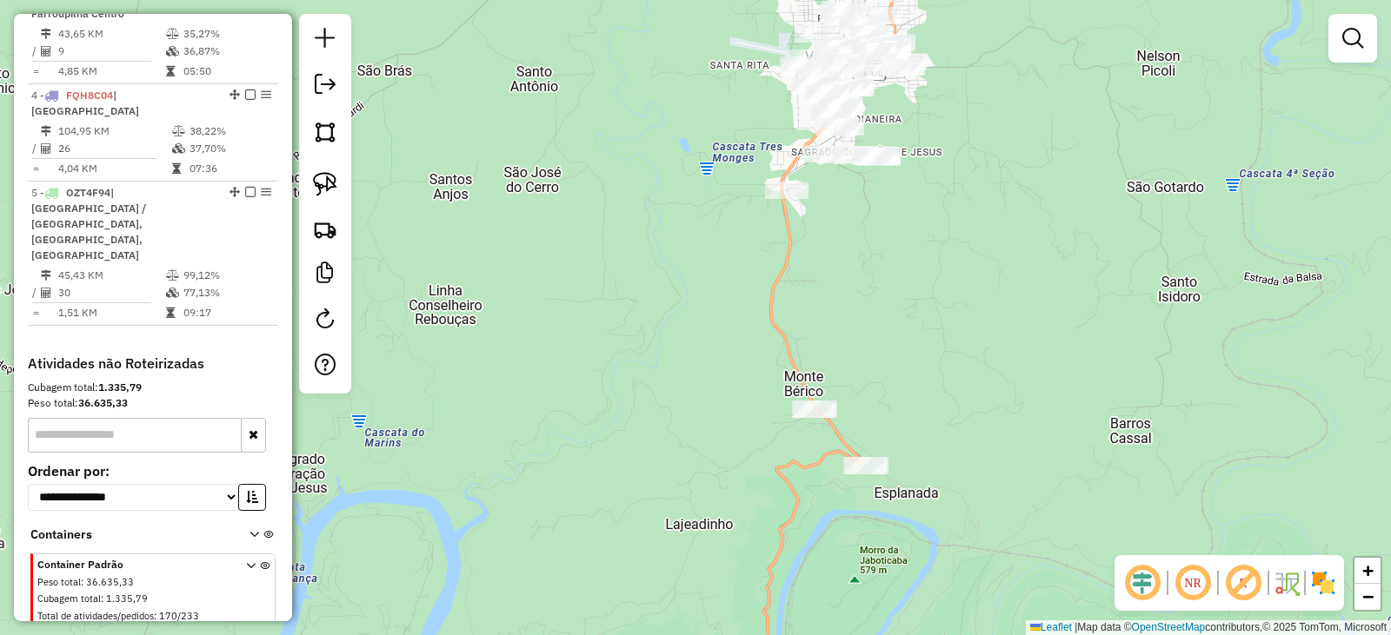
drag, startPoint x: 917, startPoint y: 351, endPoint x: 924, endPoint y: 383, distance: 32.9
click at [924, 383] on div "Janela de atendimento Grade de atendimento Capacidade Transportadoras Veículos …" at bounding box center [695, 317] width 1391 height 635
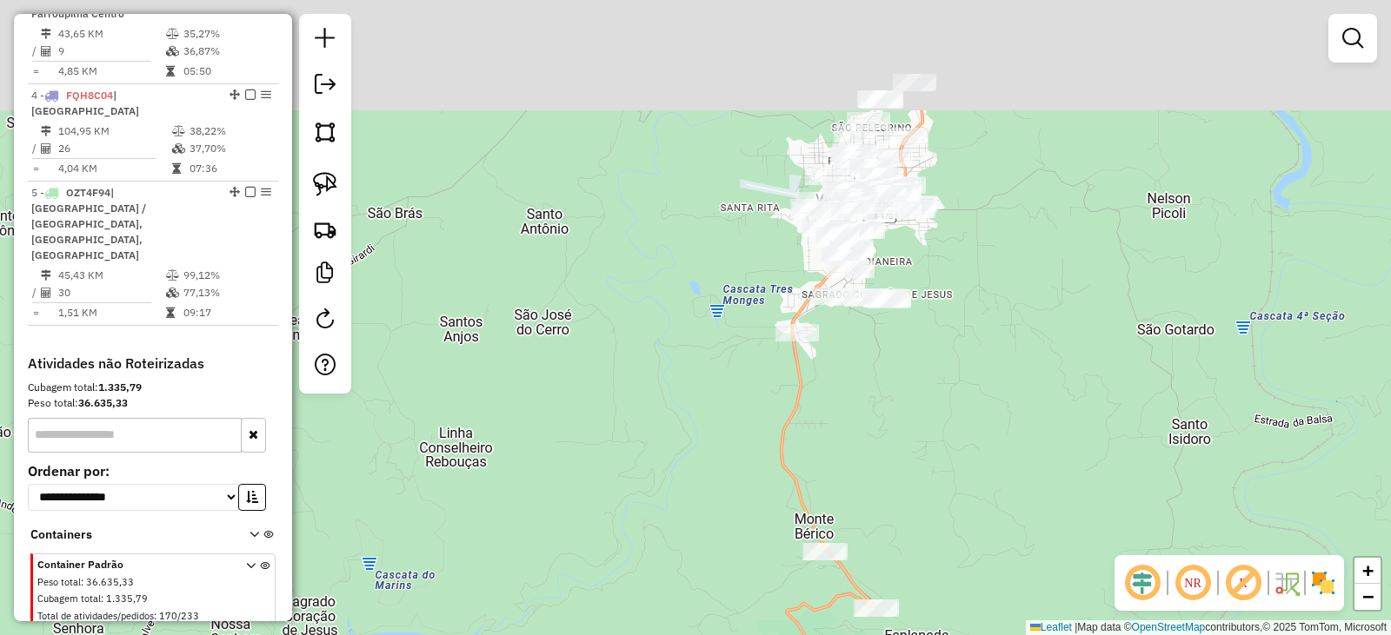
drag, startPoint x: 886, startPoint y: 322, endPoint x: 877, endPoint y: 350, distance: 30.2
click at [898, 468] on div "Janela de atendimento Grade de atendimento Capacidade Transportadoras Veículos …" at bounding box center [695, 317] width 1391 height 635
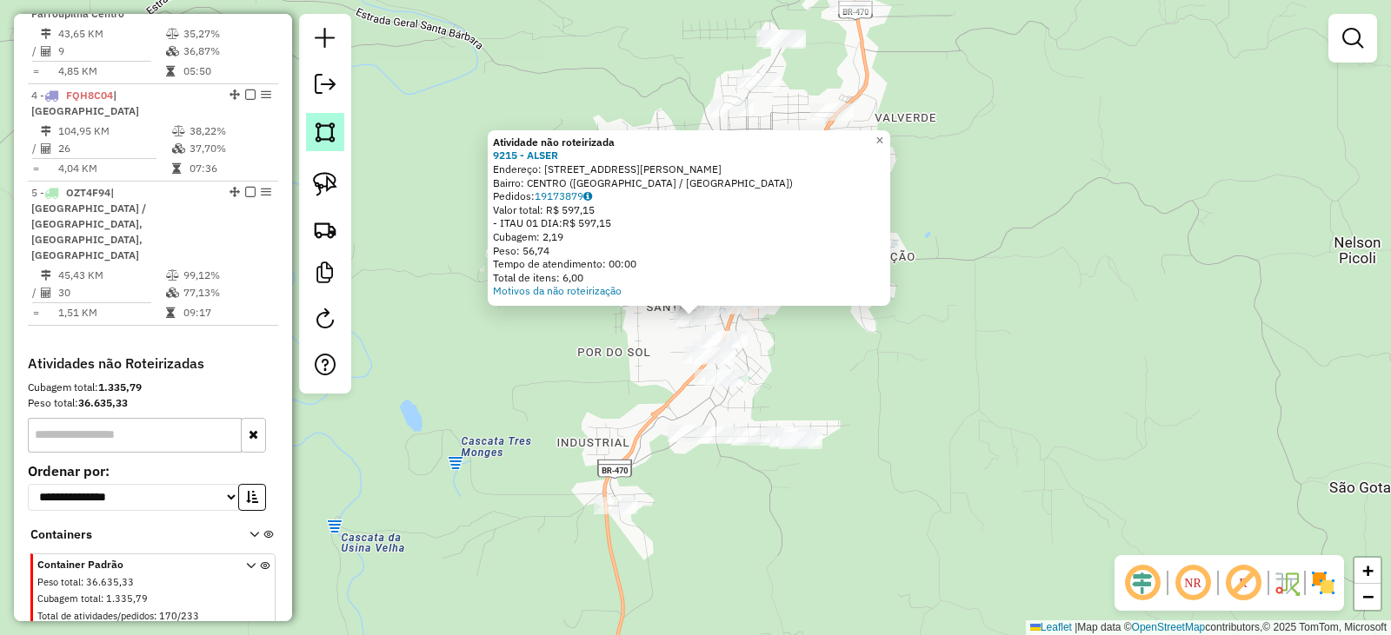
click at [315, 131] on img at bounding box center [325, 132] width 24 height 24
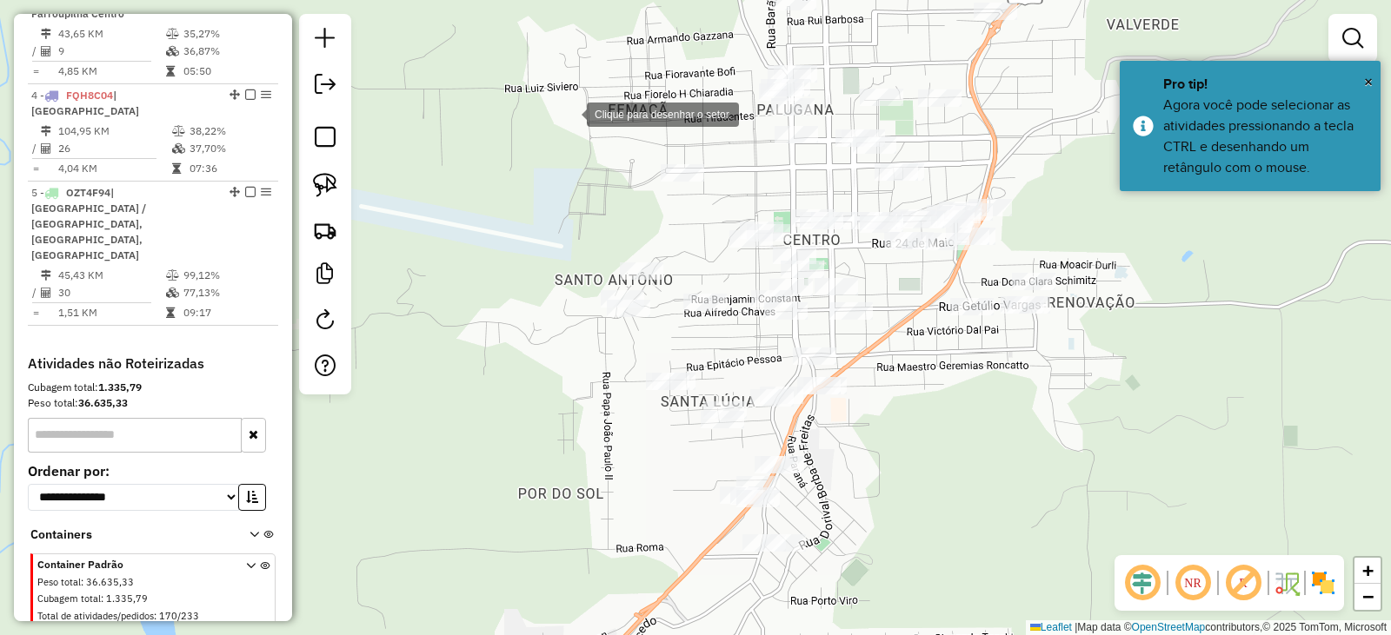
click at [569, 113] on div at bounding box center [569, 113] width 35 height 35
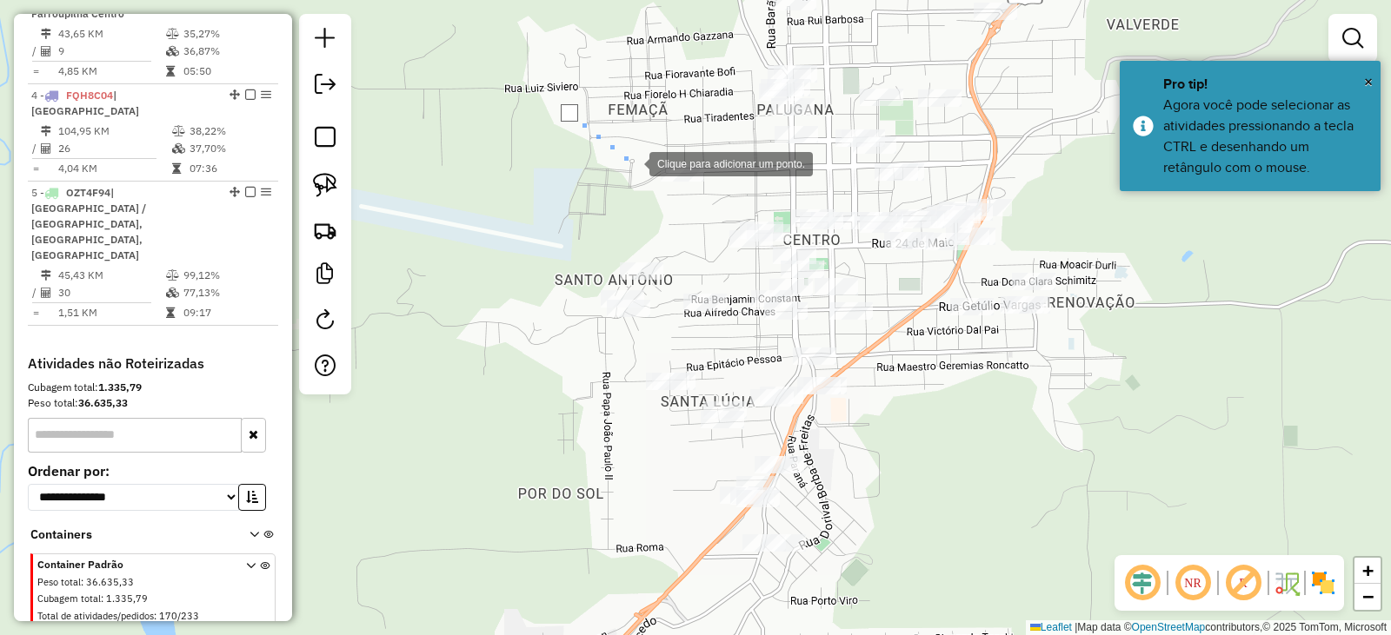
click at [618, 180] on div at bounding box center [631, 162] width 35 height 35
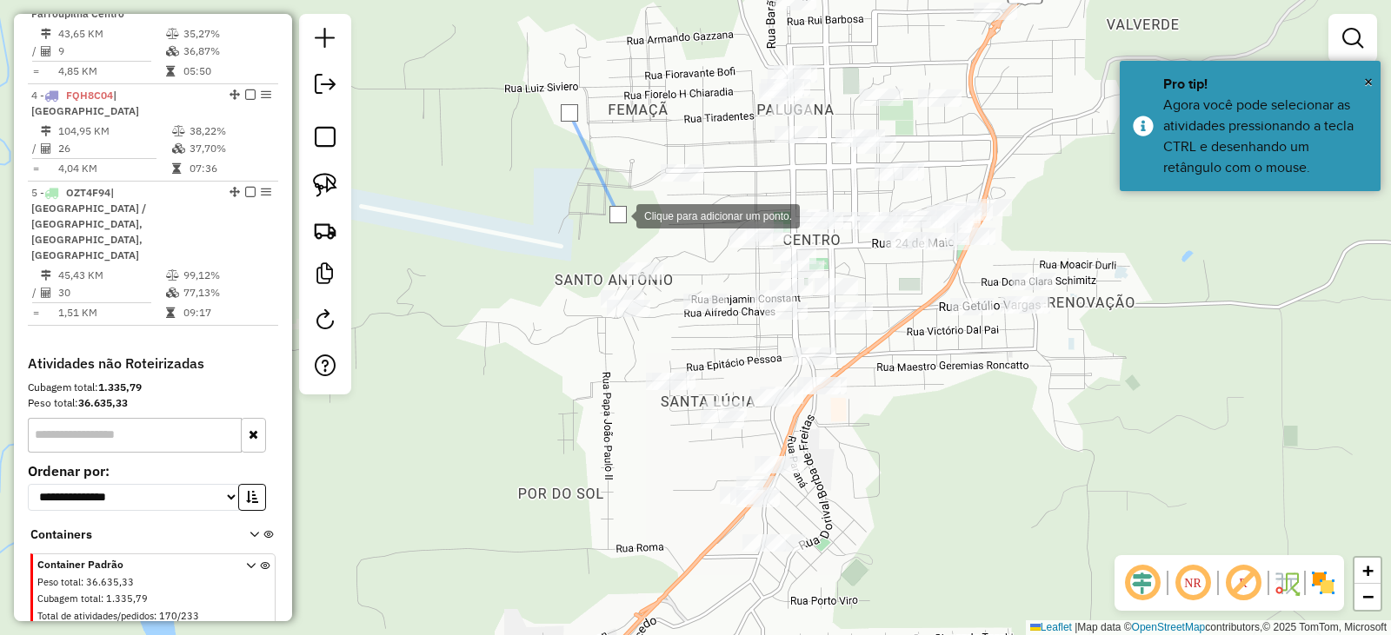
click at [636, 207] on div at bounding box center [618, 214] width 35 height 35
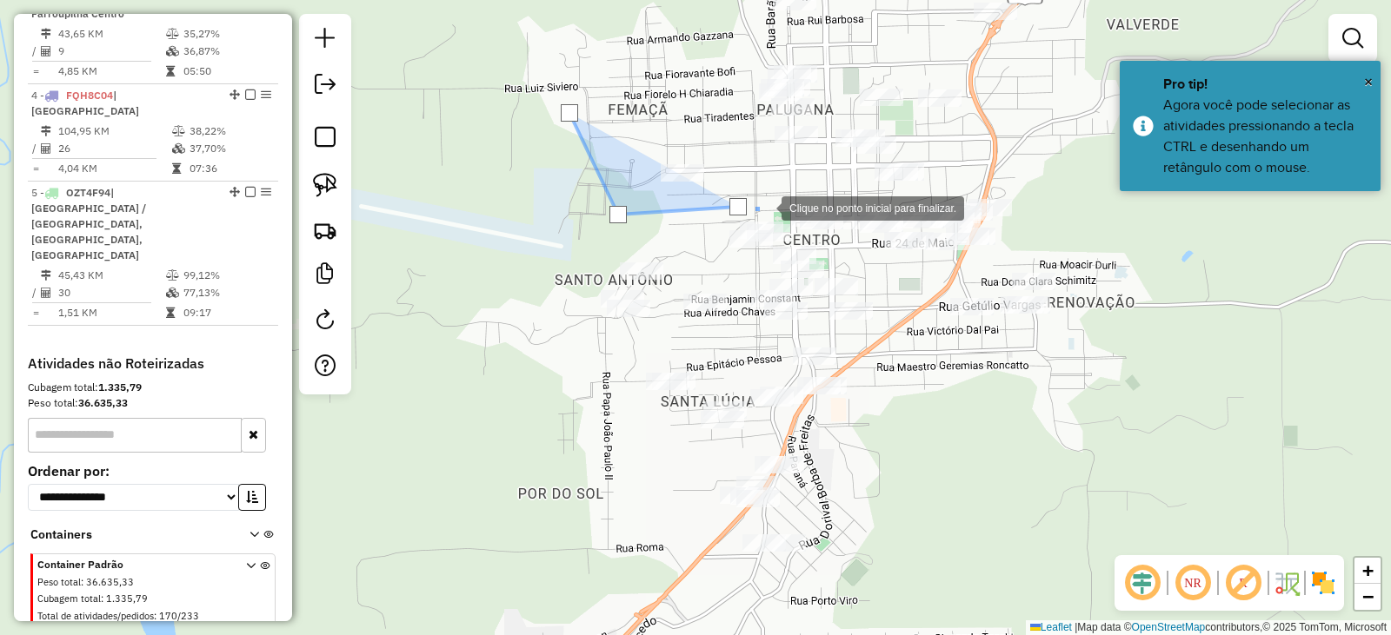
click at [764, 207] on div at bounding box center [764, 206] width 35 height 35
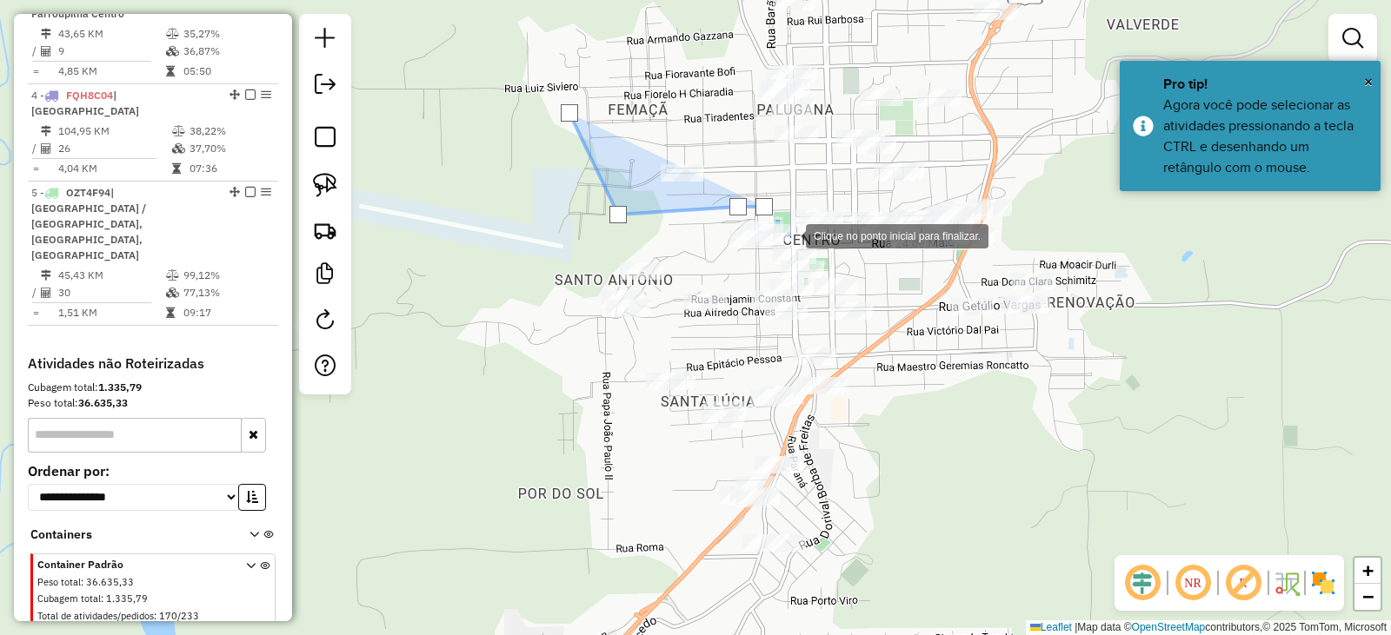
click at [793, 236] on div at bounding box center [788, 234] width 35 height 35
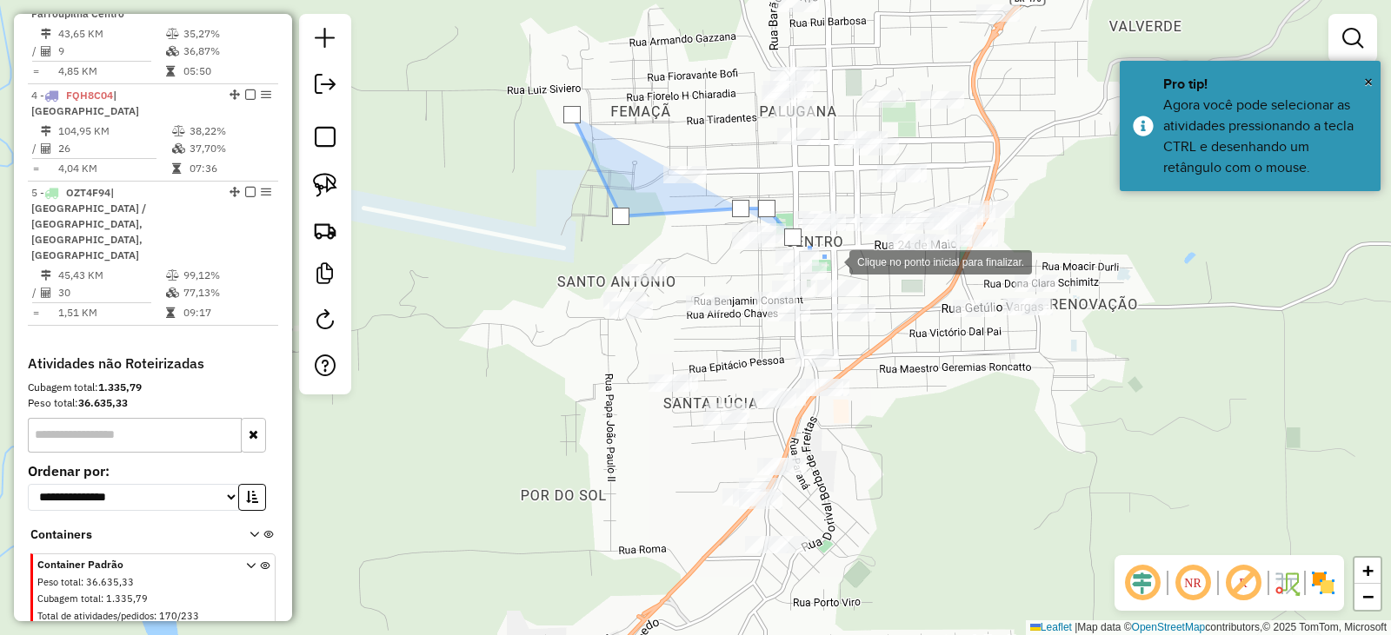
click at [835, 267] on div at bounding box center [831, 260] width 35 height 35
click at [853, 284] on div at bounding box center [835, 266] width 35 height 35
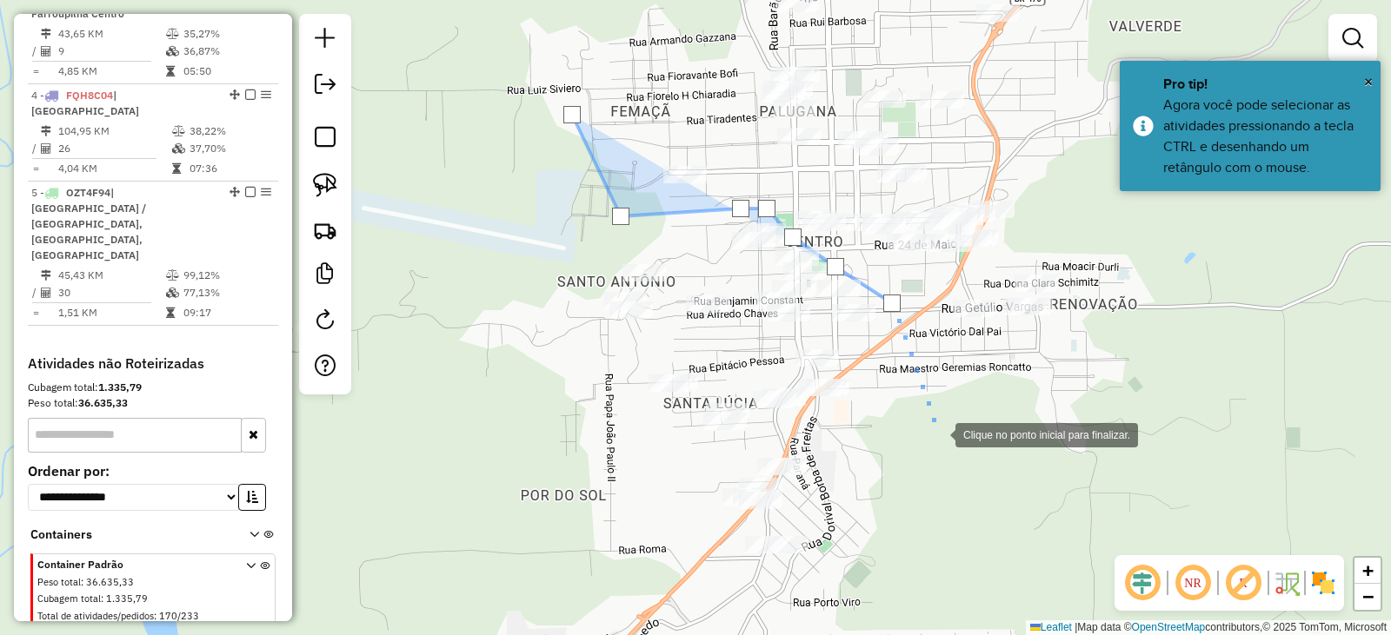
click at [939, 435] on div at bounding box center [937, 433] width 35 height 35
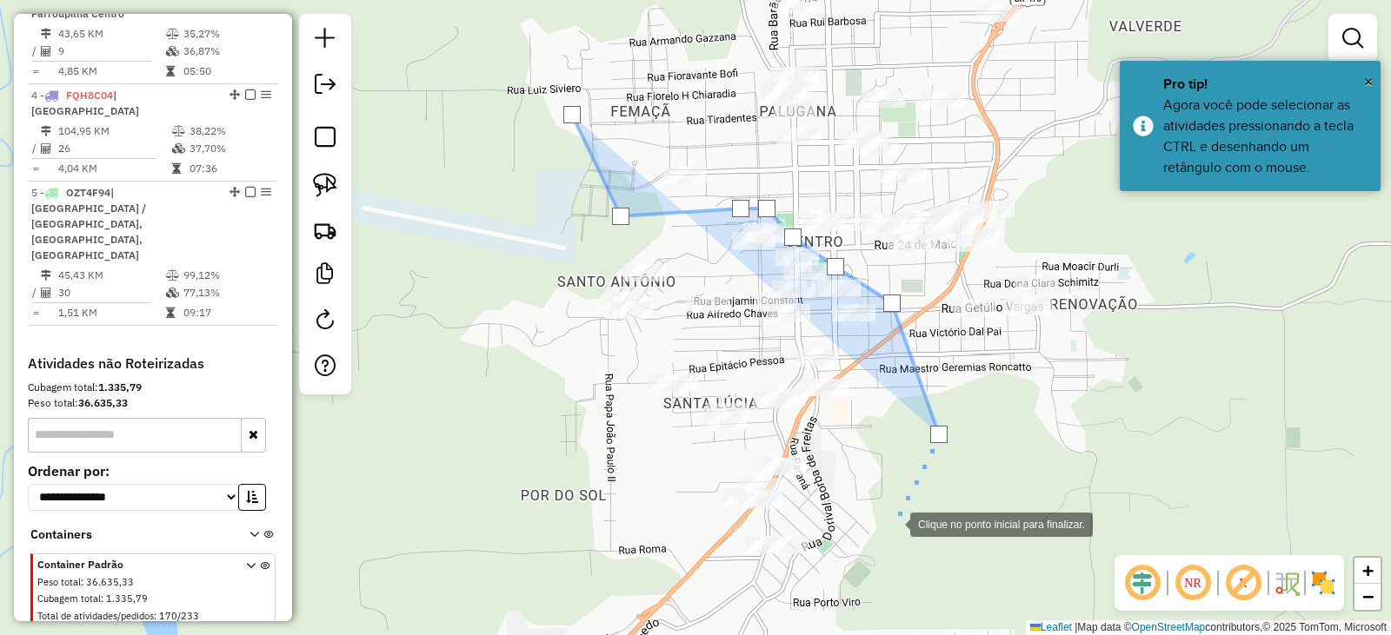
drag, startPoint x: 876, startPoint y: 546, endPoint x: 860, endPoint y: 322, distance: 224.0
click at [868, 339] on div "Clique no ponto inicial para finalizar. Janela de atendimento Grade de atendime…" at bounding box center [695, 317] width 1391 height 635
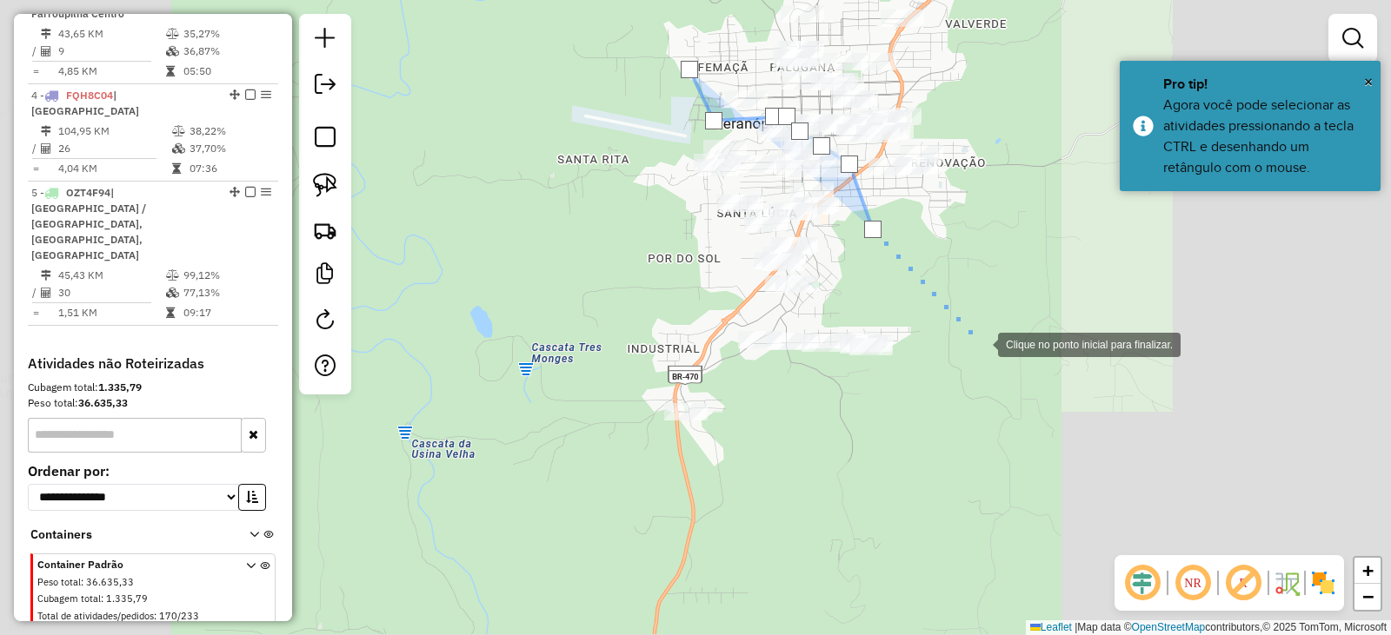
click at [981, 344] on div at bounding box center [980, 343] width 35 height 35
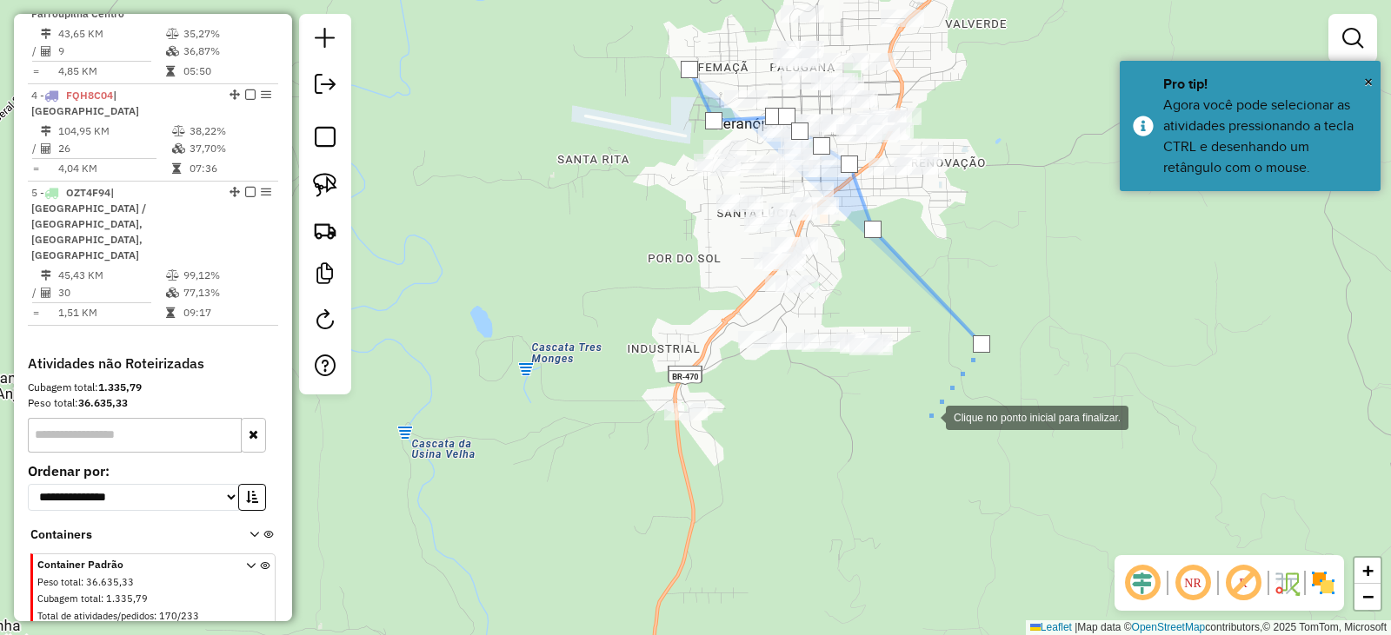
click at [915, 434] on div at bounding box center [928, 416] width 35 height 35
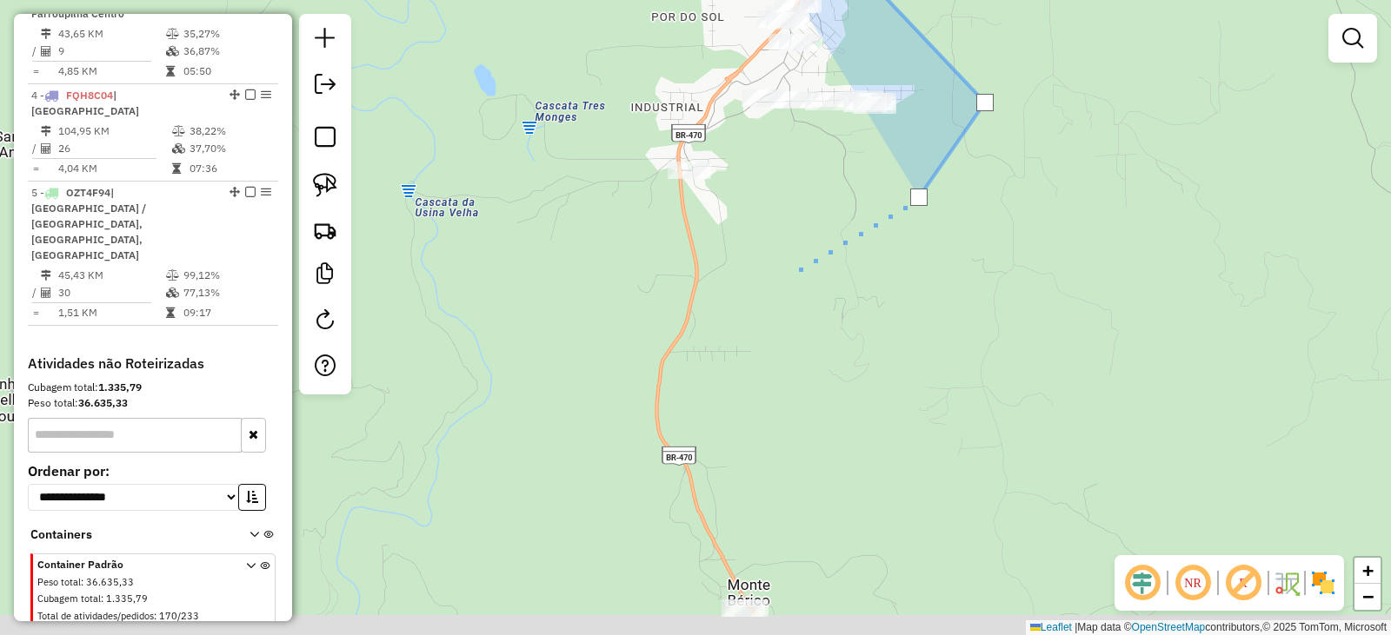
drag, startPoint x: 789, startPoint y: 362, endPoint x: 800, endPoint y: 258, distance: 104.8
click at [800, 256] on div at bounding box center [789, 273] width 35 height 35
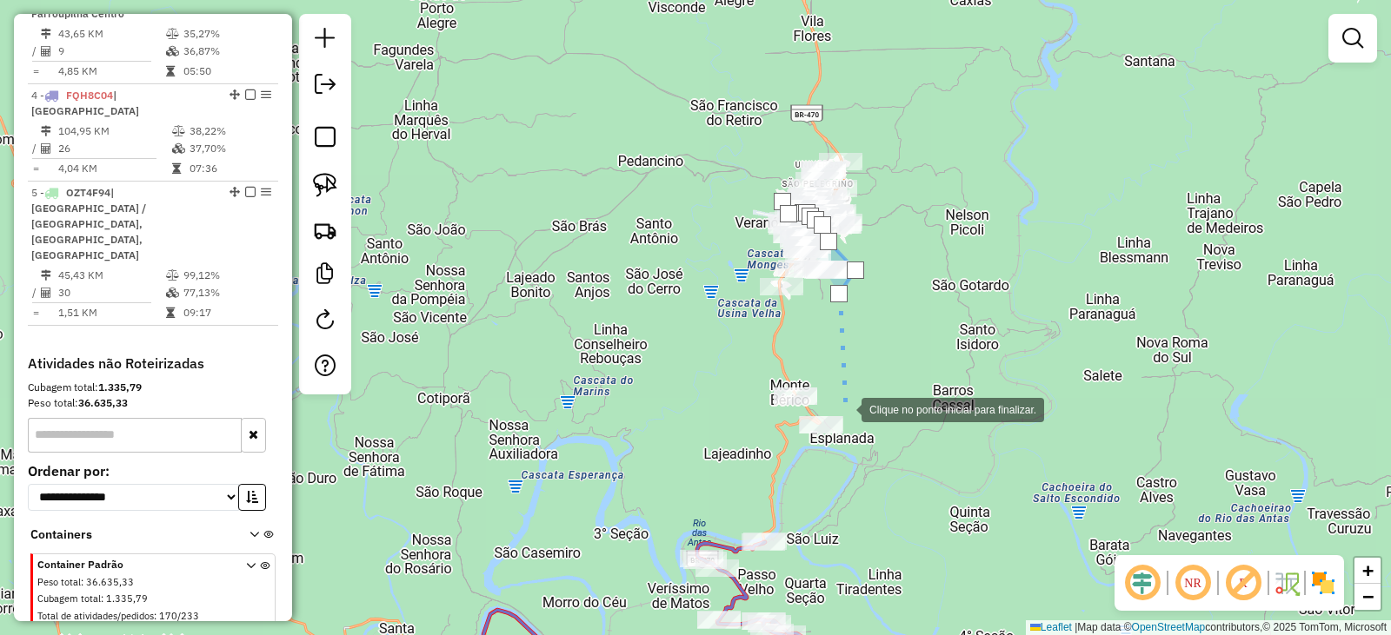
click at [841, 404] on div at bounding box center [844, 408] width 35 height 35
click at [813, 408] on div at bounding box center [830, 404] width 35 height 35
click at [780, 415] on div at bounding box center [797, 408] width 35 height 35
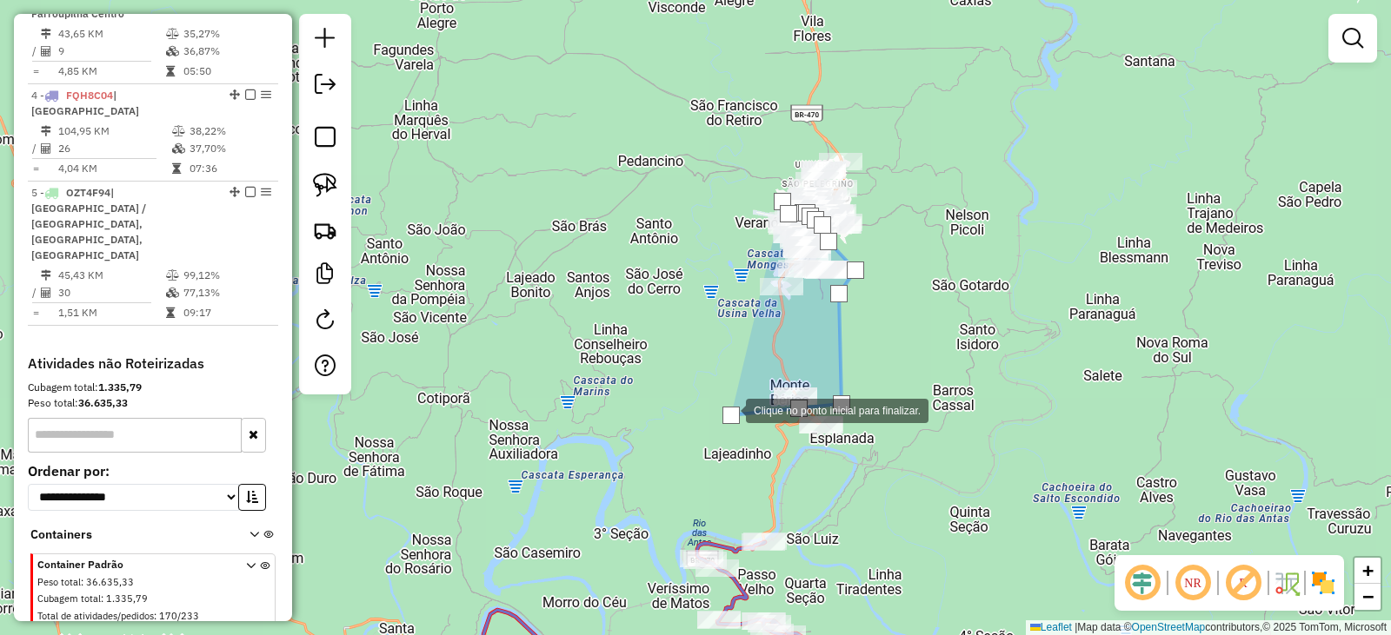
click at [727, 392] on div at bounding box center [728, 409] width 35 height 35
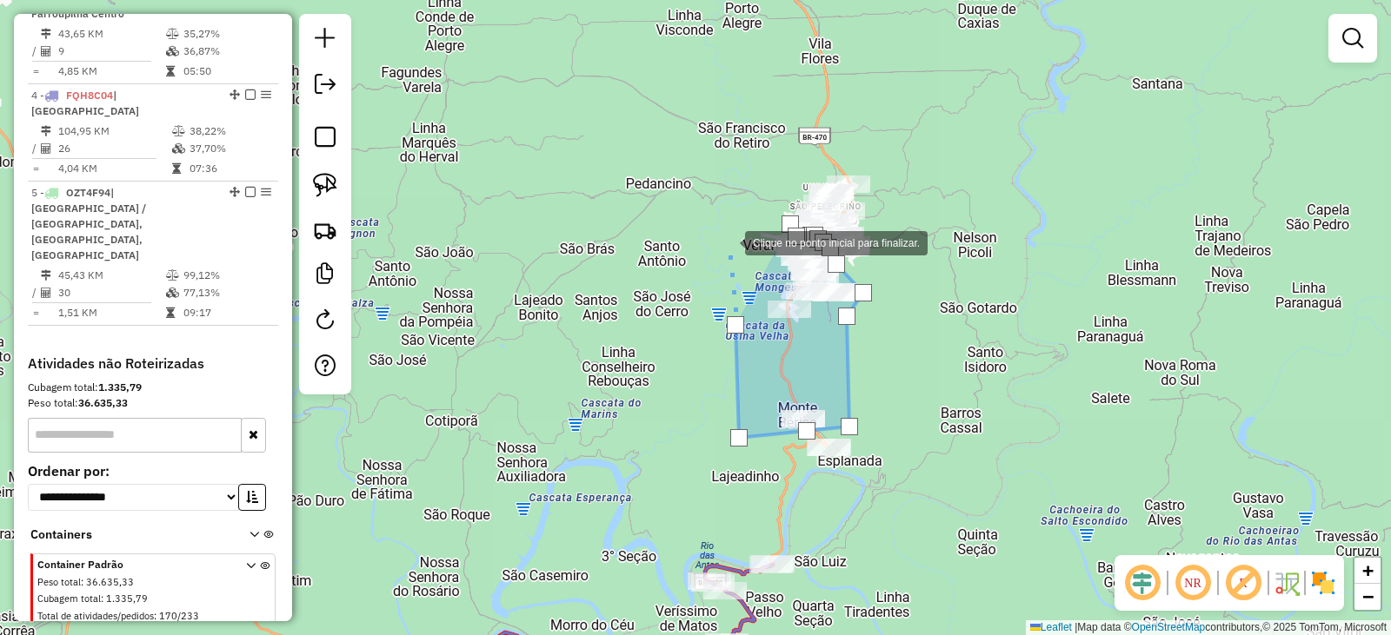
drag, startPoint x: 720, startPoint y: 212, endPoint x: 720, endPoint y: 307, distance: 94.7
click at [720, 259] on div at bounding box center [727, 241] width 35 height 35
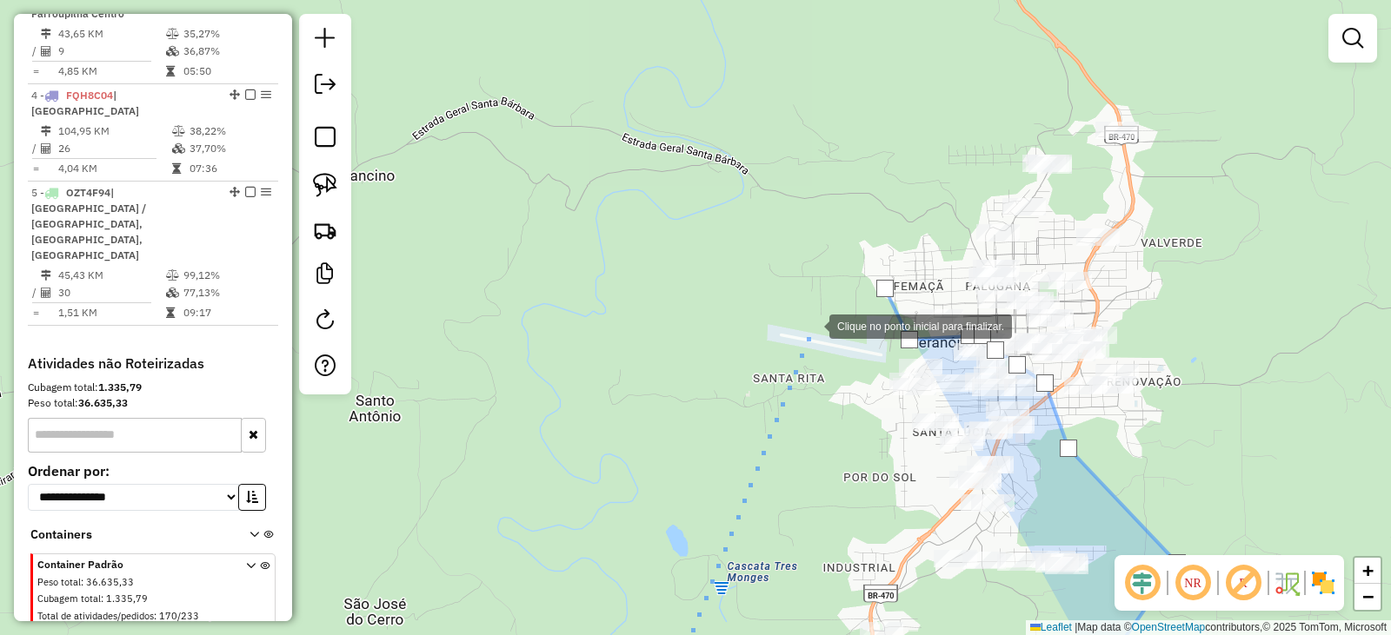
click at [812, 325] on div at bounding box center [811, 325] width 35 height 35
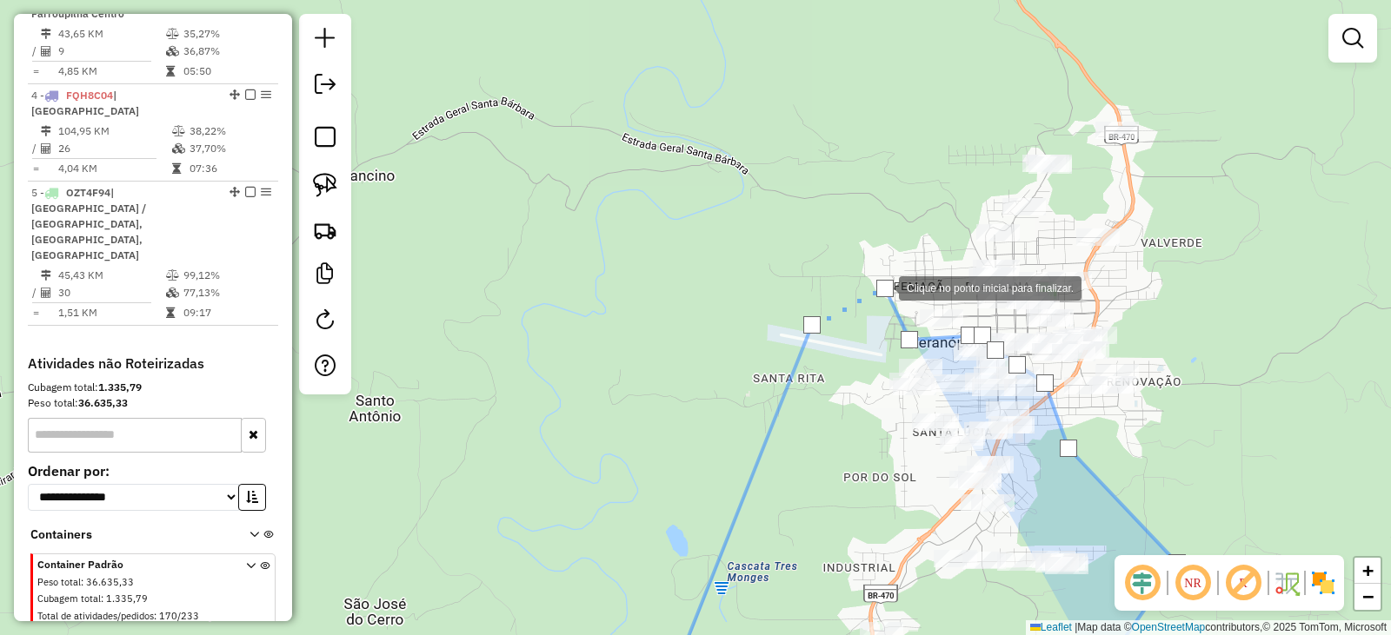
click at [881, 287] on div at bounding box center [884, 288] width 17 height 17
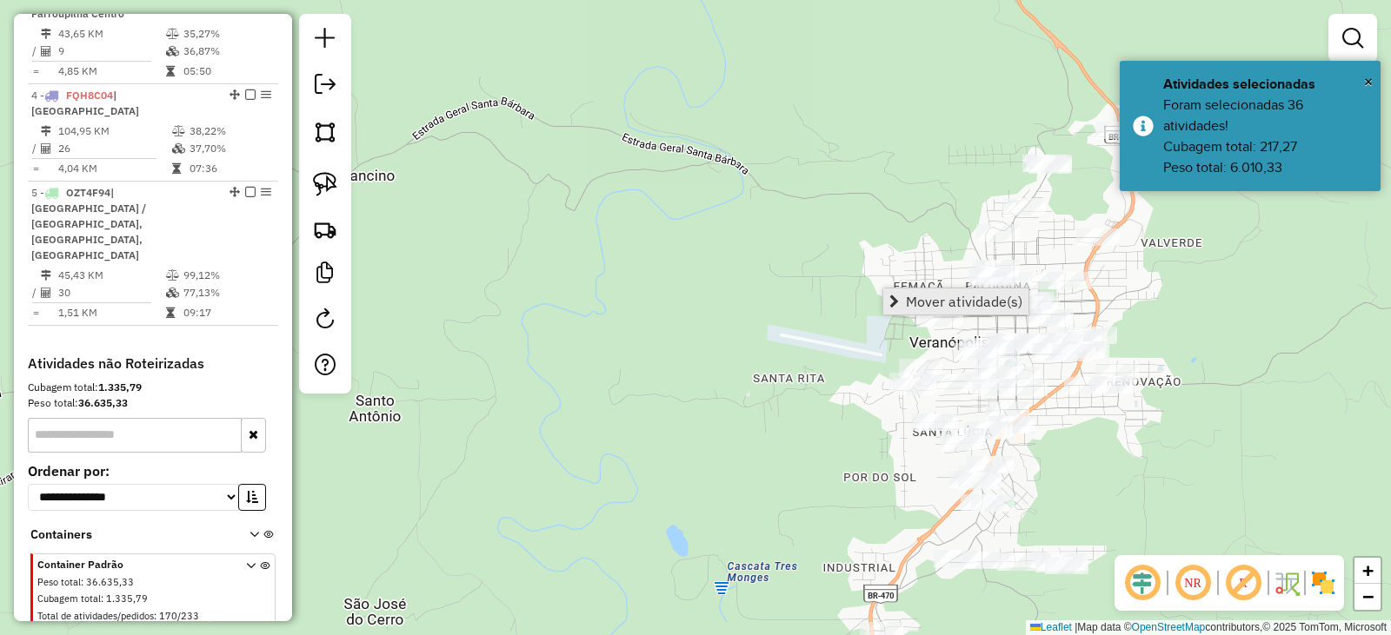
click at [905, 298] on link "Mover atividade(s)" at bounding box center [955, 302] width 145 height 26
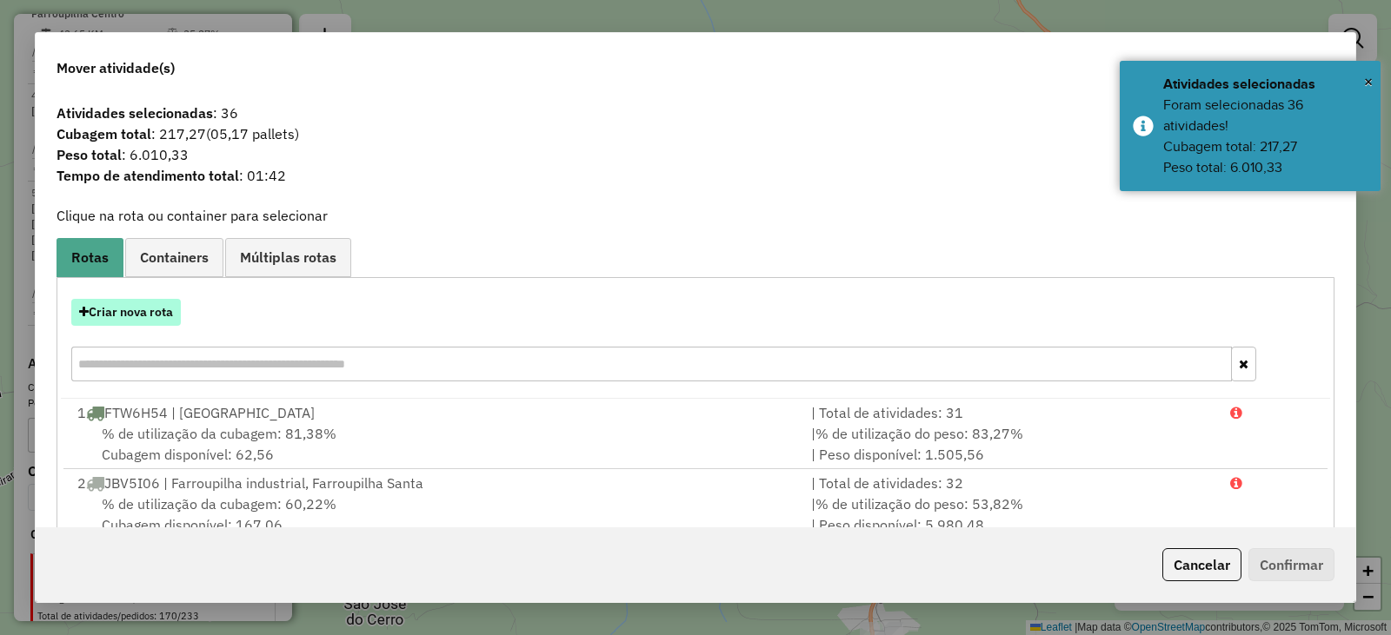
click at [130, 309] on button "Criar nova rota" at bounding box center [126, 312] width 110 height 27
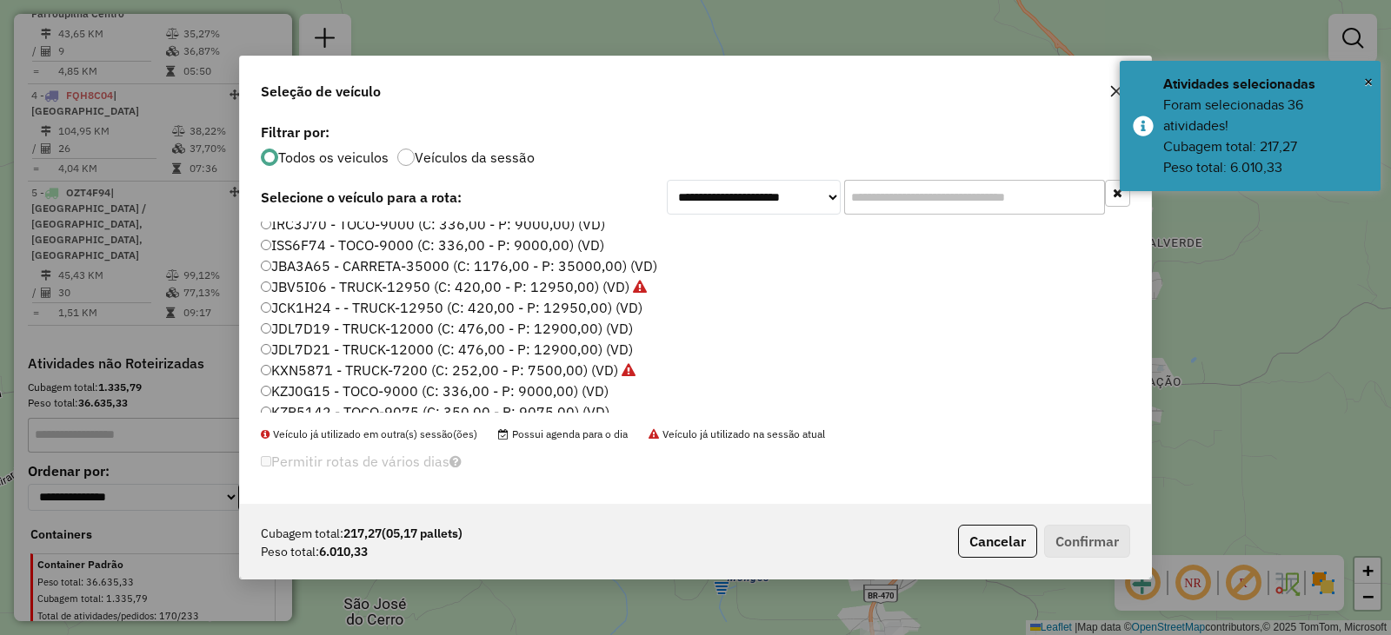
click at [317, 308] on label "JCK1H24 - - TRUCK-12950 (C: 420,00 - P: 12950,00) (VD)" at bounding box center [452, 307] width 382 height 21
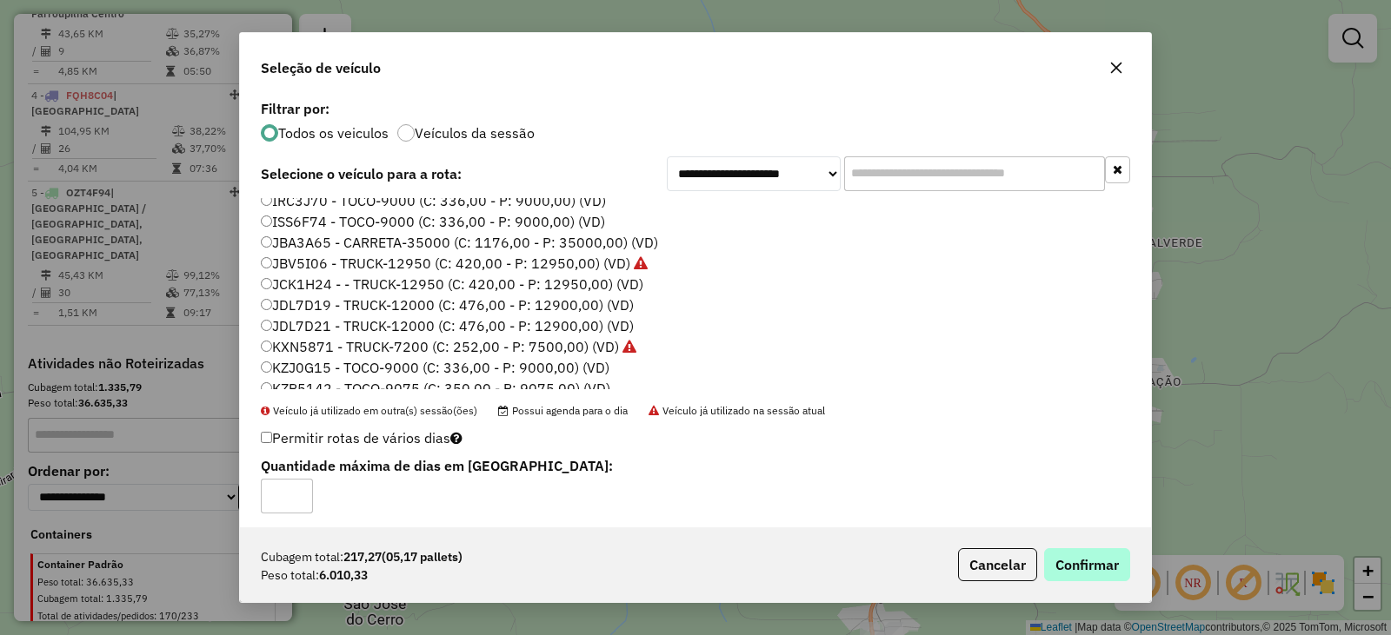
drag, startPoint x: 1130, startPoint y: 571, endPoint x: 1120, endPoint y: 571, distance: 9.6
click at [1130, 572] on div "Cubagem total: 217,27 (05,17 pallets) Peso total: 6.010,33 Cancelar Confirmar" at bounding box center [695, 565] width 911 height 75
click at [1105, 564] on button "Confirmar" at bounding box center [1087, 564] width 86 height 33
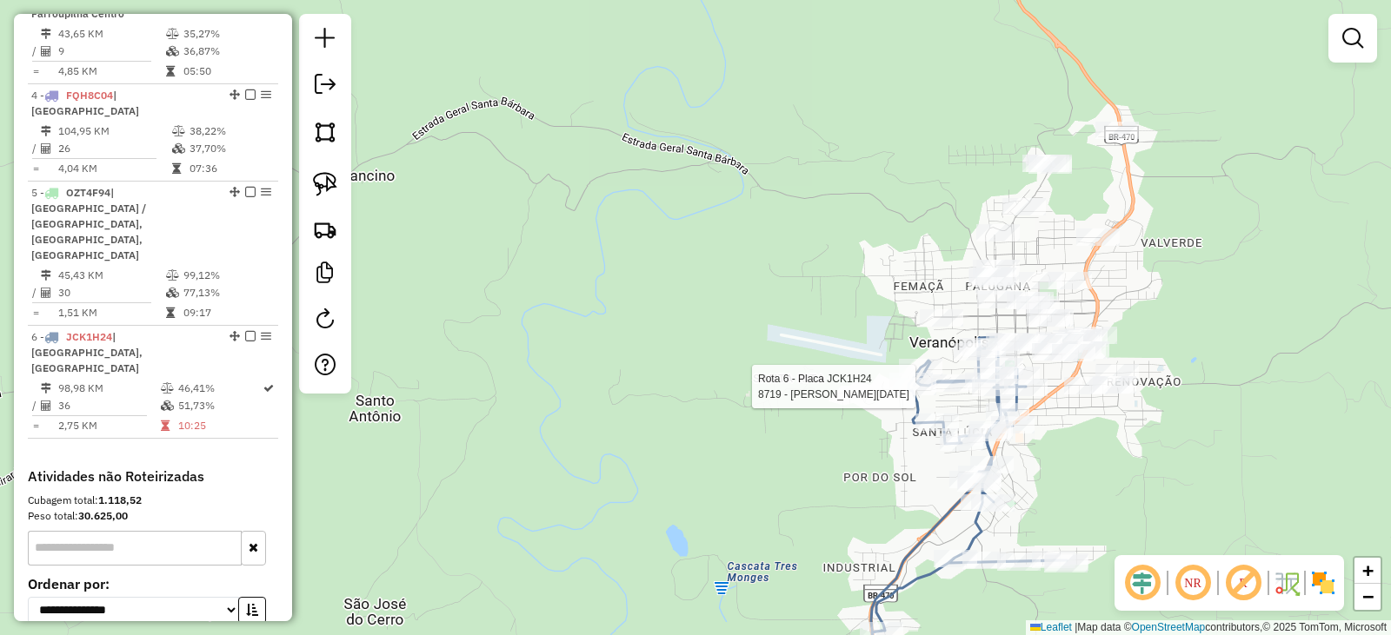
select select "*********"
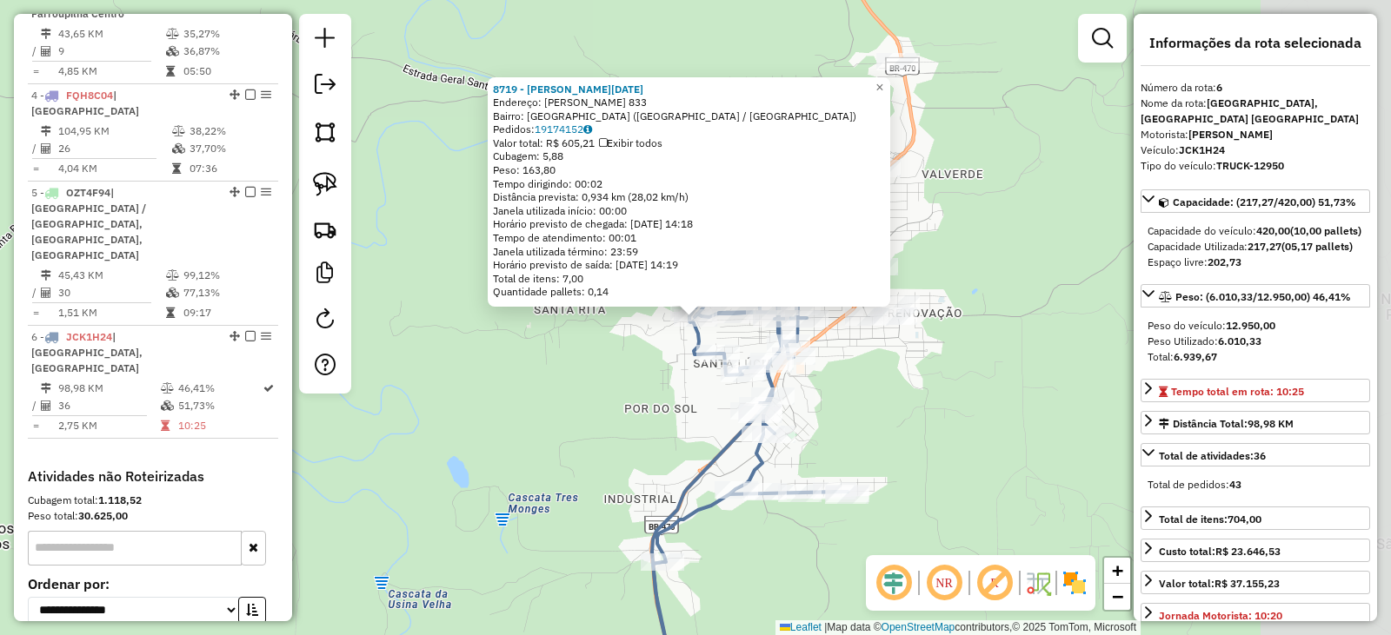
scroll to position [992, 0]
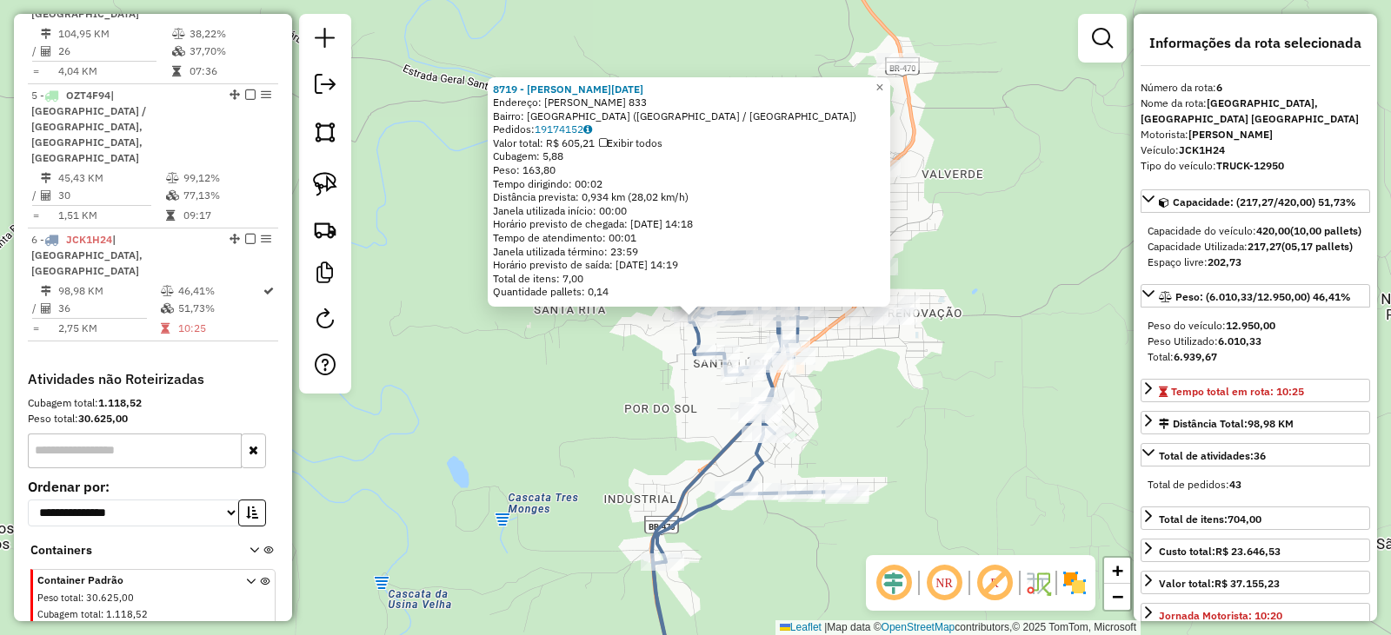
click at [1021, 430] on div "8719 - VERA LUCIA LACERDA Endereço: CAPITAO PELEGRINO GUZZO 833 Bairro: SANTO A…" at bounding box center [695, 317] width 1391 height 635
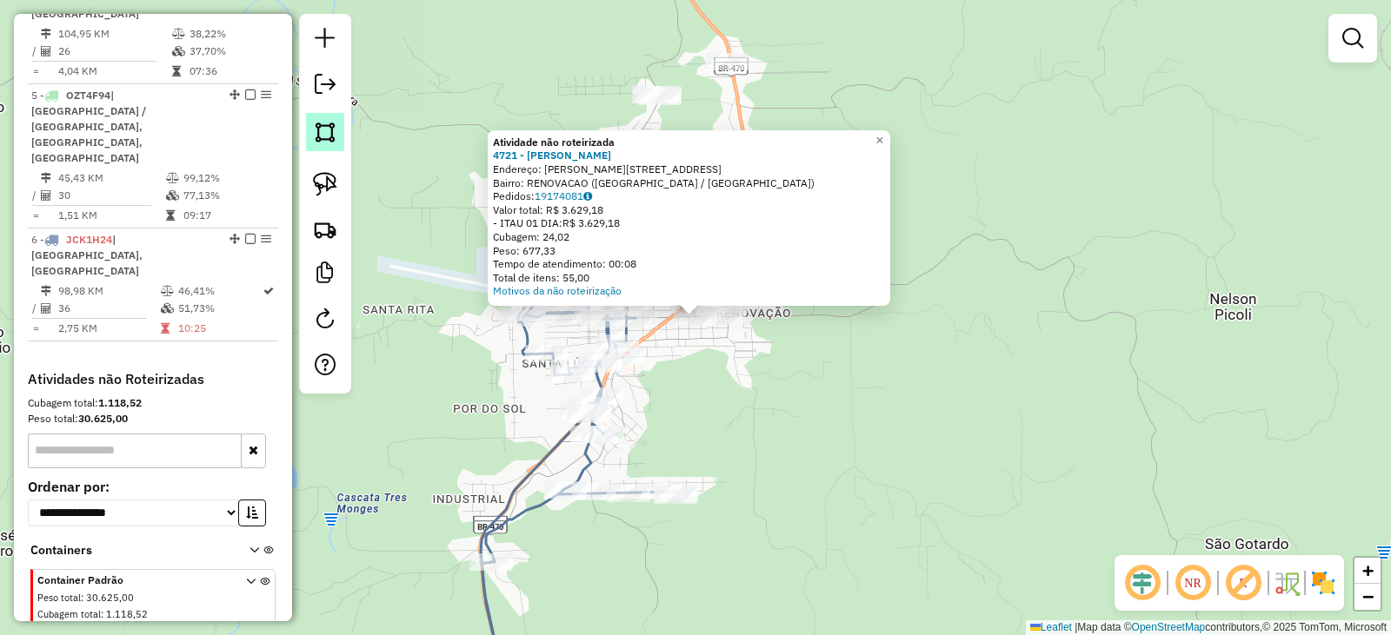
click at [319, 134] on img at bounding box center [325, 132] width 24 height 24
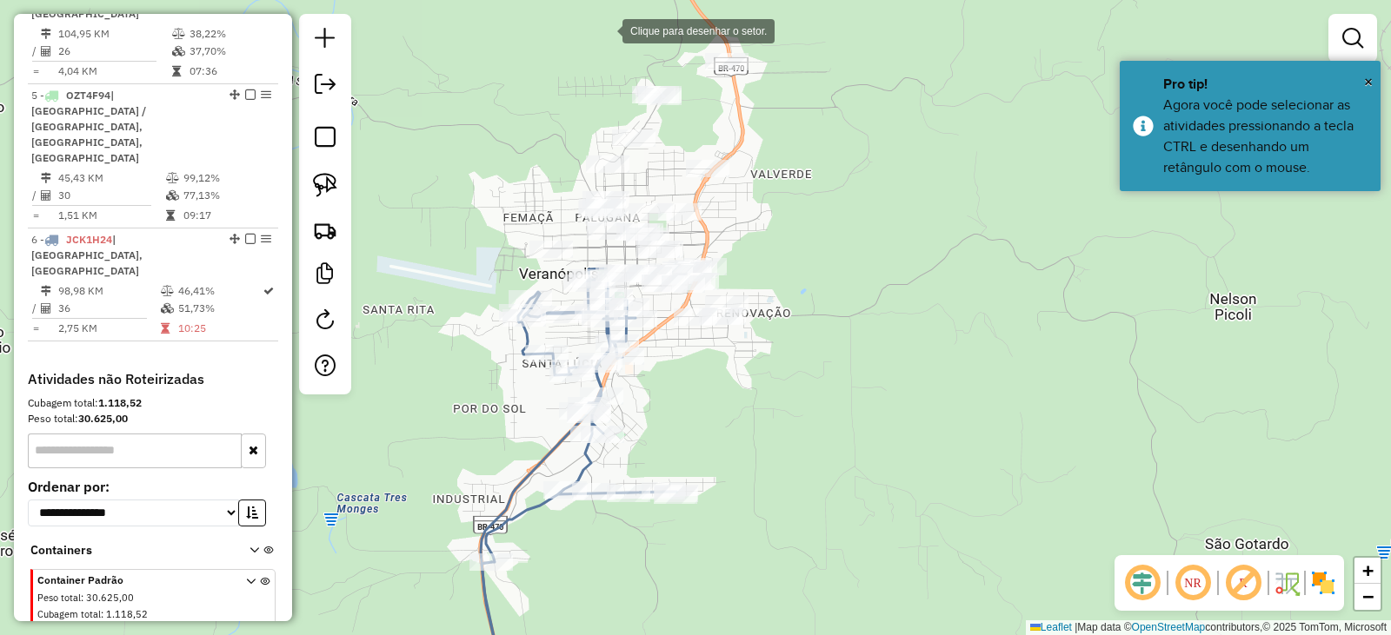
drag, startPoint x: 605, startPoint y: 30, endPoint x: 527, endPoint y: 151, distance: 144.6
click at [603, 30] on div at bounding box center [605, 29] width 35 height 35
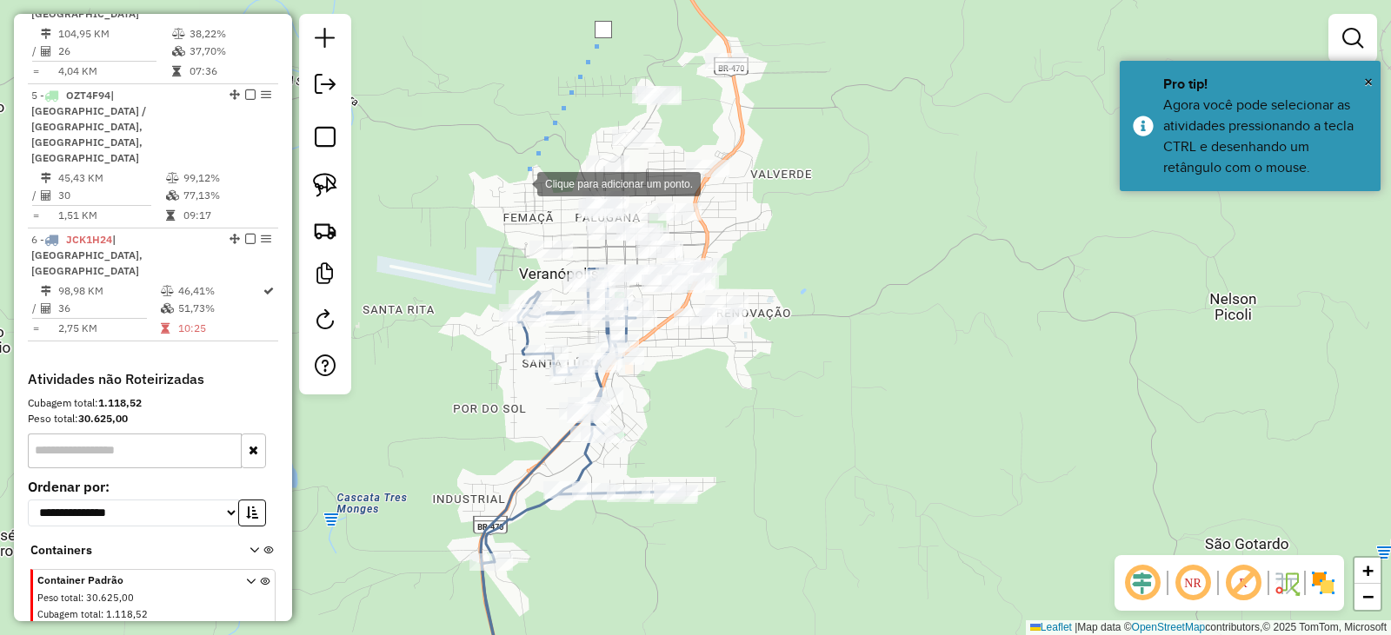
click at [520, 183] on div at bounding box center [519, 182] width 35 height 35
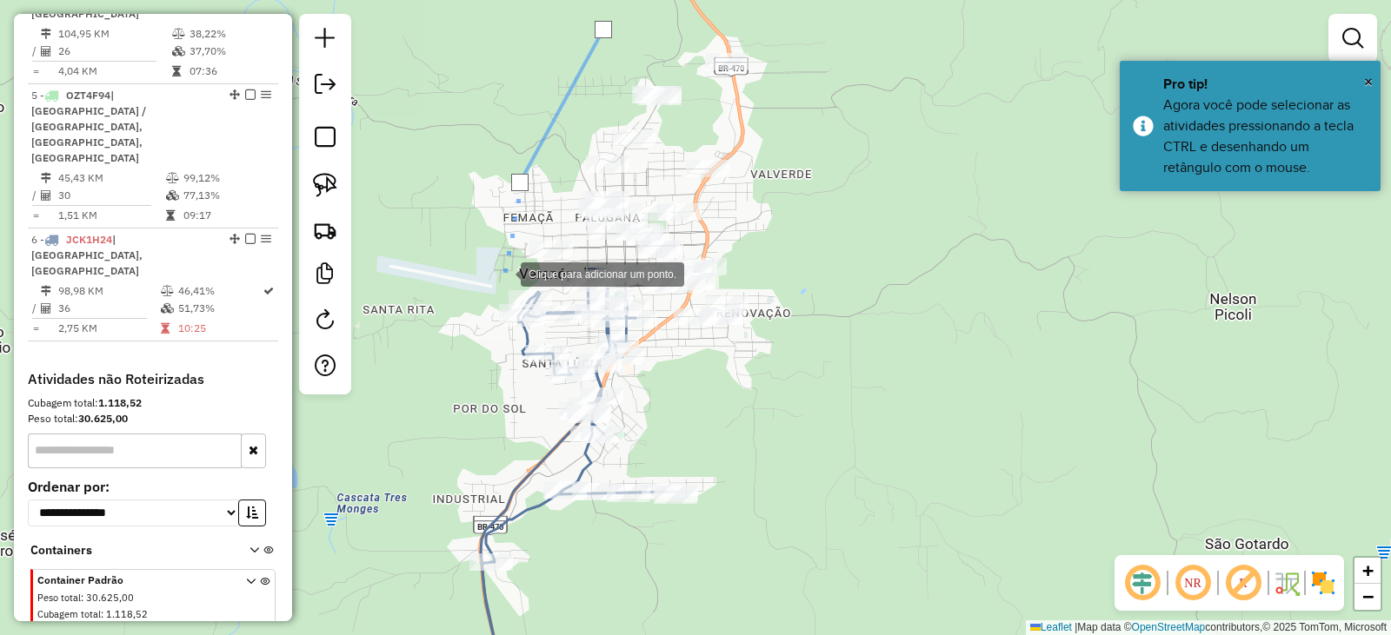
click at [503, 274] on div at bounding box center [503, 273] width 35 height 35
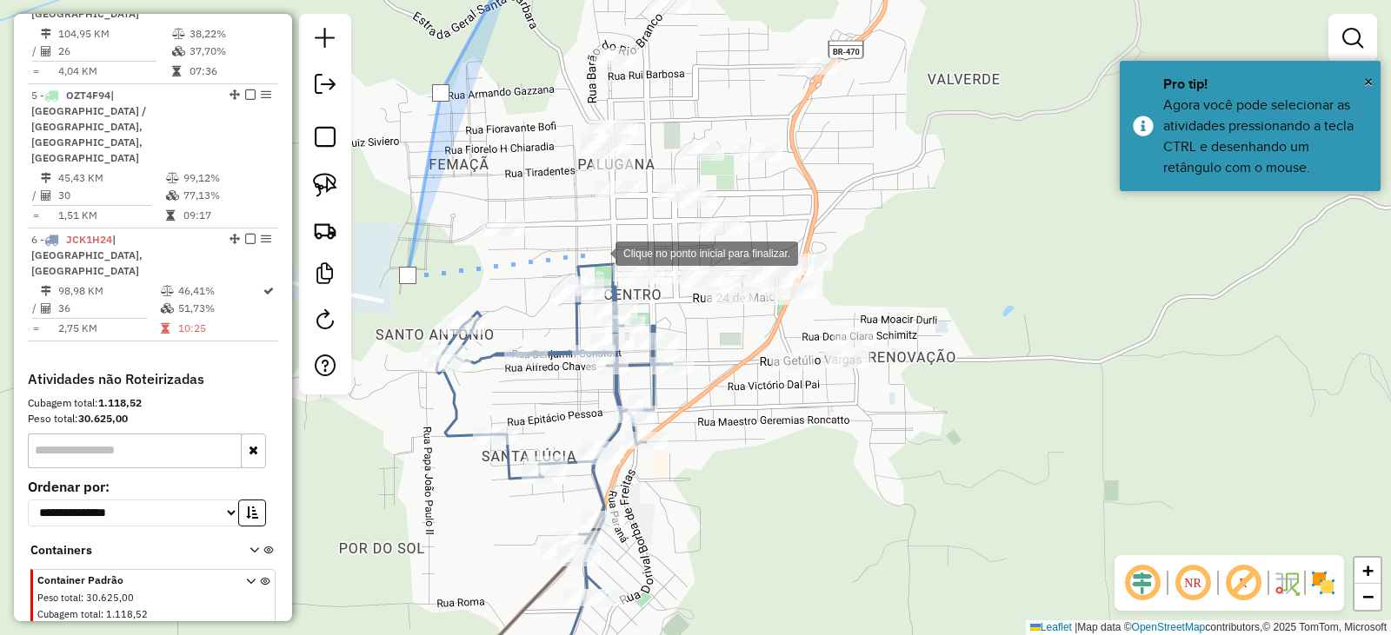
click at [598, 252] on div at bounding box center [598, 252] width 35 height 35
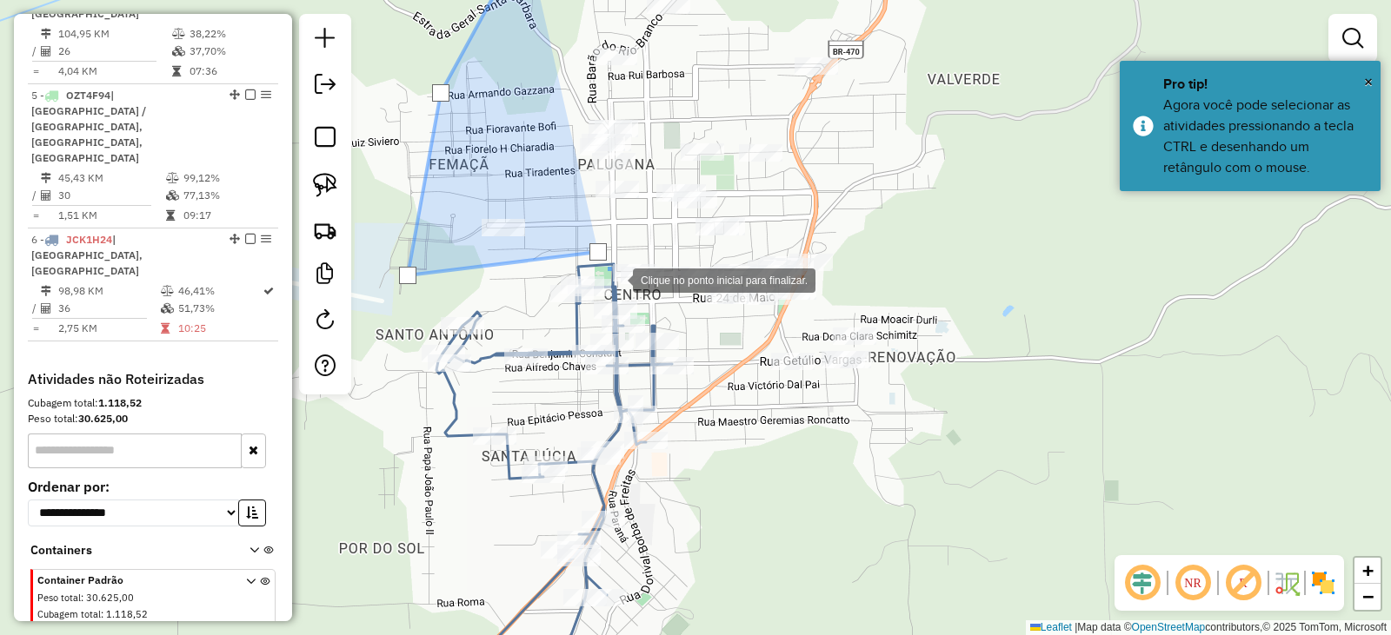
click at [618, 280] on div at bounding box center [615, 279] width 35 height 35
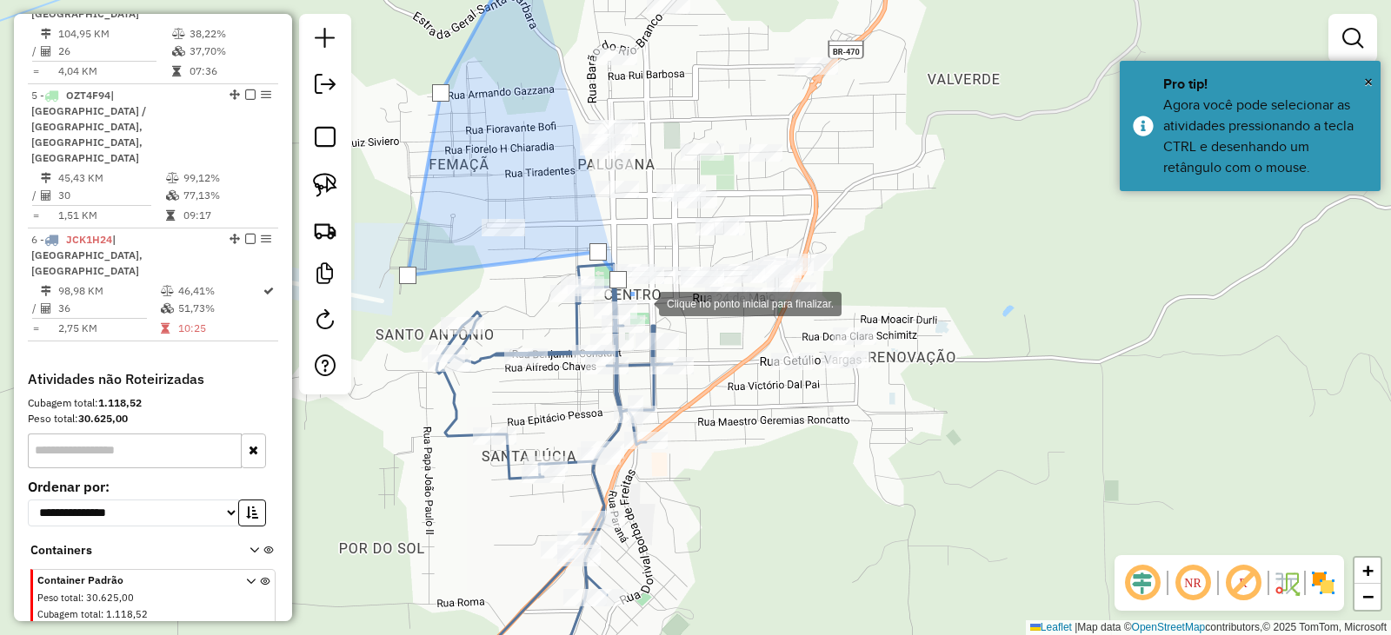
click at [659, 320] on div at bounding box center [641, 302] width 35 height 35
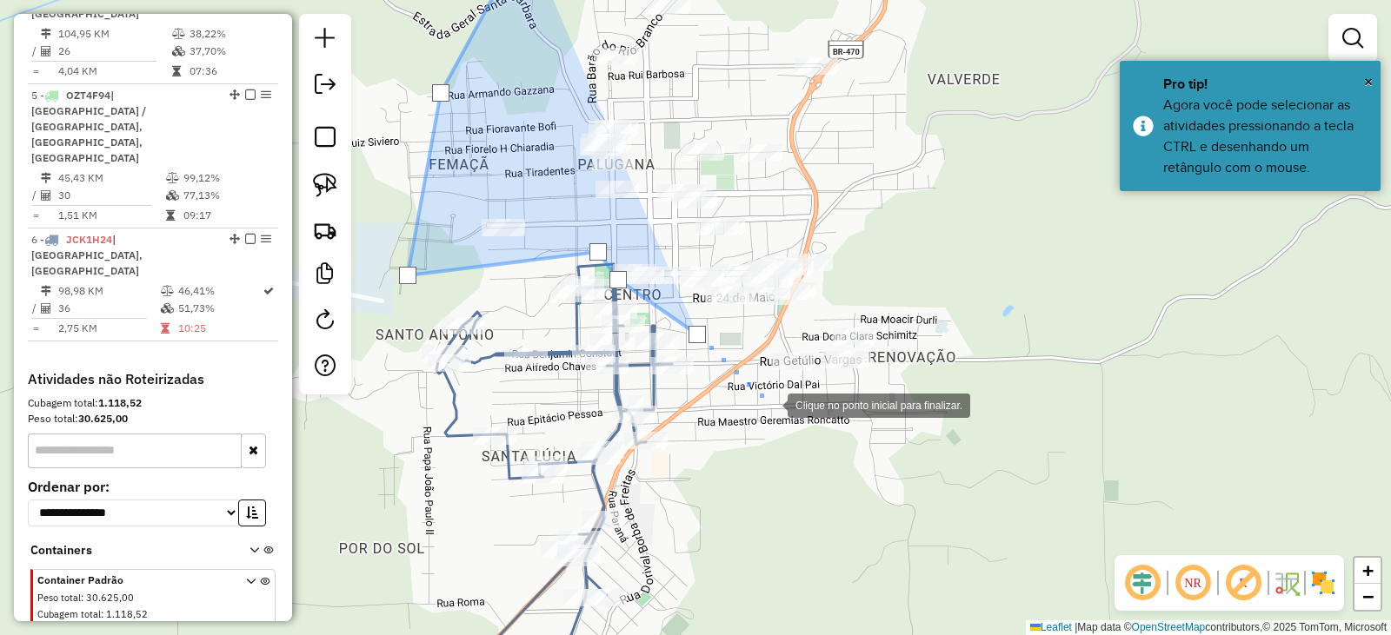
click at [770, 404] on div at bounding box center [770, 404] width 35 height 35
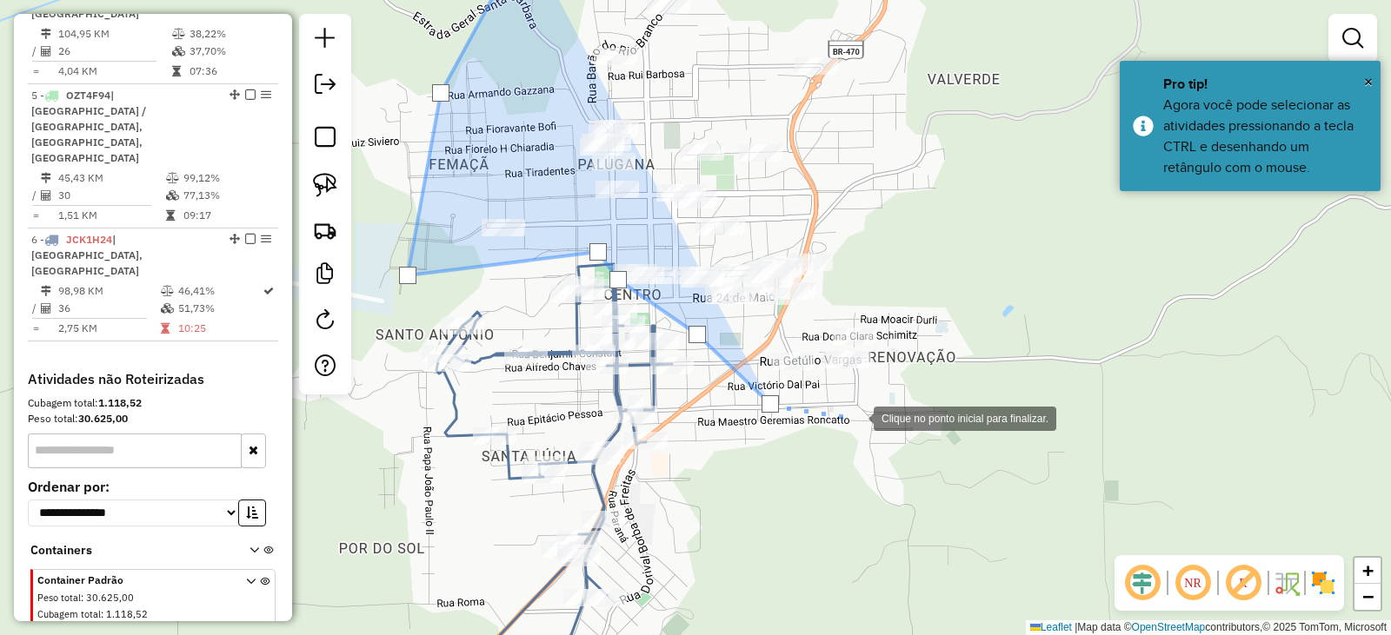
click at [856, 417] on div at bounding box center [856, 417] width 35 height 35
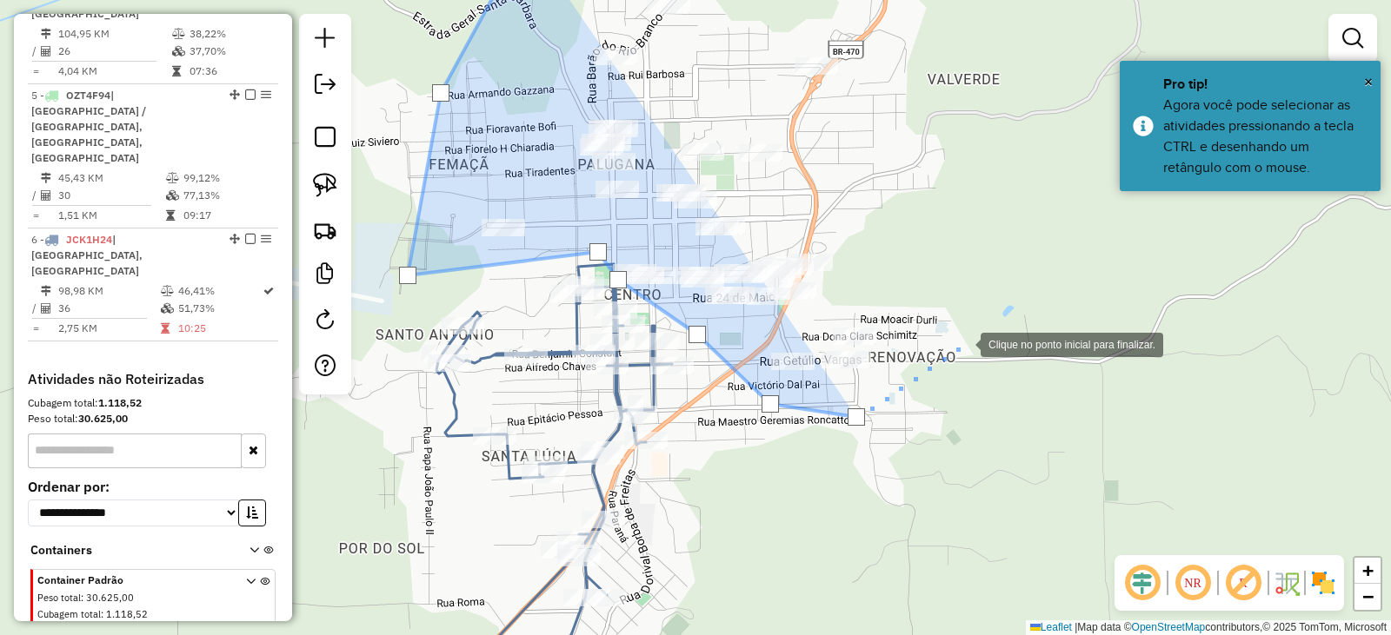
click at [963, 343] on div at bounding box center [963, 343] width 35 height 35
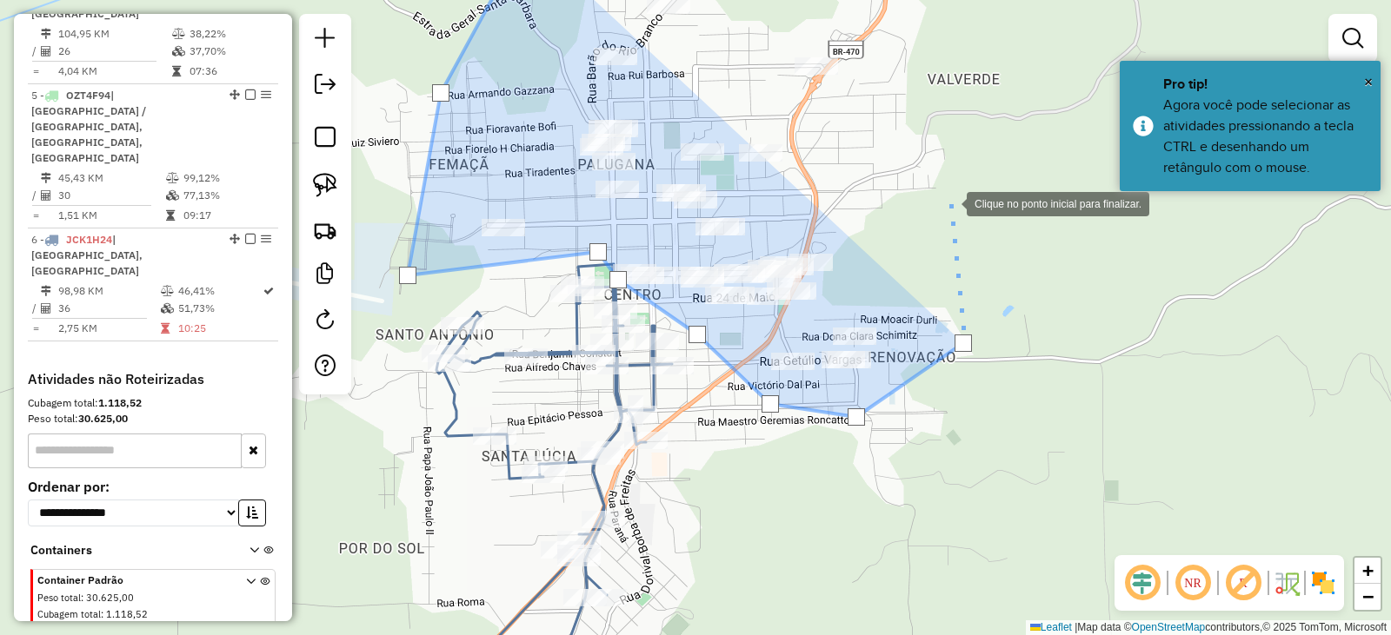
click at [949, 202] on div at bounding box center [949, 202] width 35 height 35
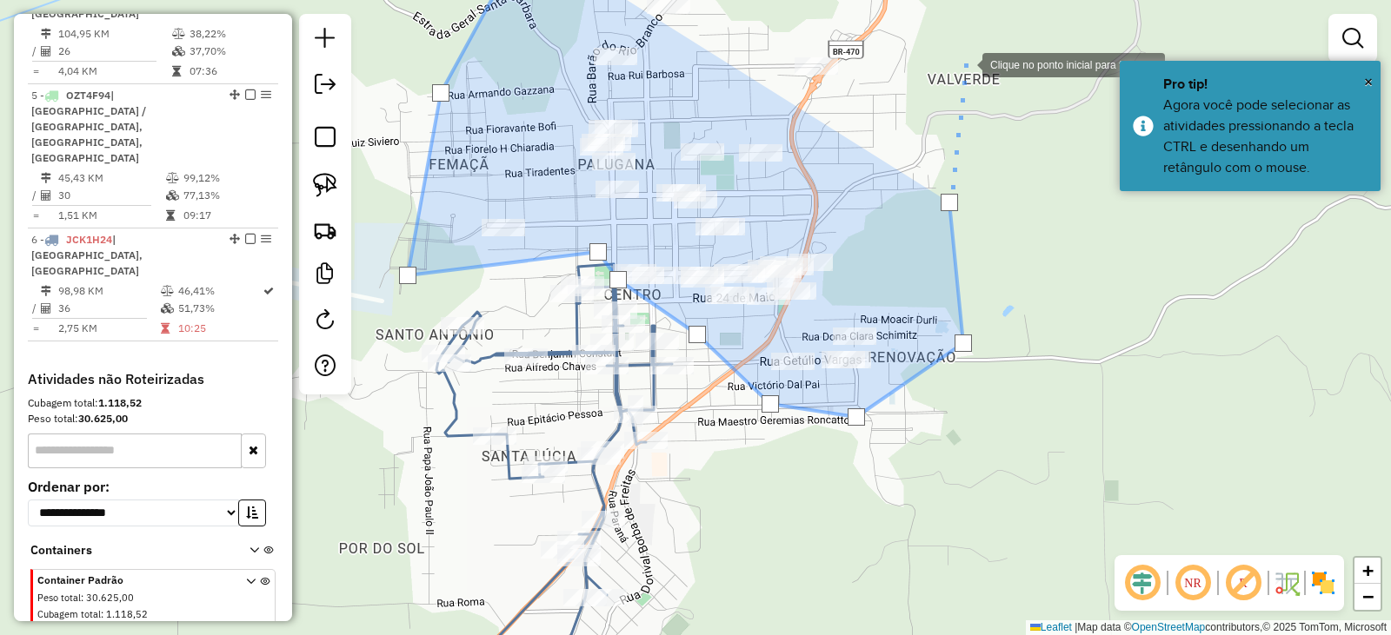
drag, startPoint x: 962, startPoint y: 67, endPoint x: 919, endPoint y: 261, distance: 198.6
click at [947, 81] on div at bounding box center [964, 63] width 35 height 35
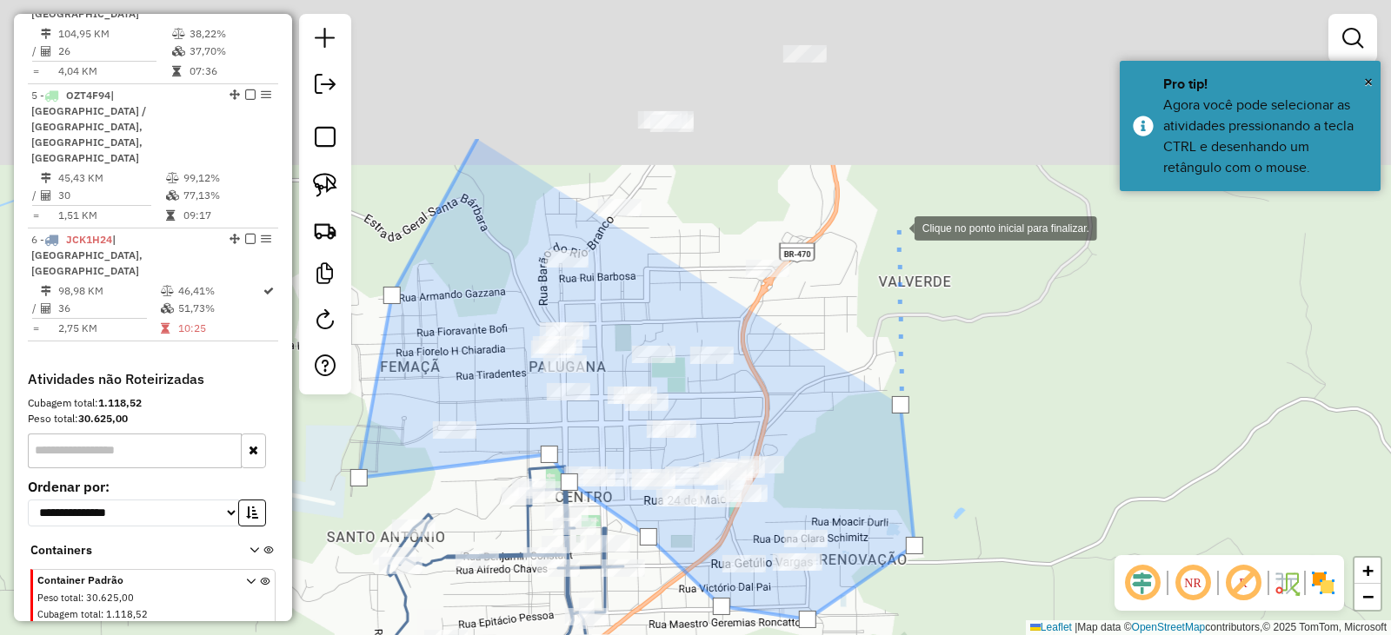
click at [883, 209] on div at bounding box center [897, 226] width 35 height 35
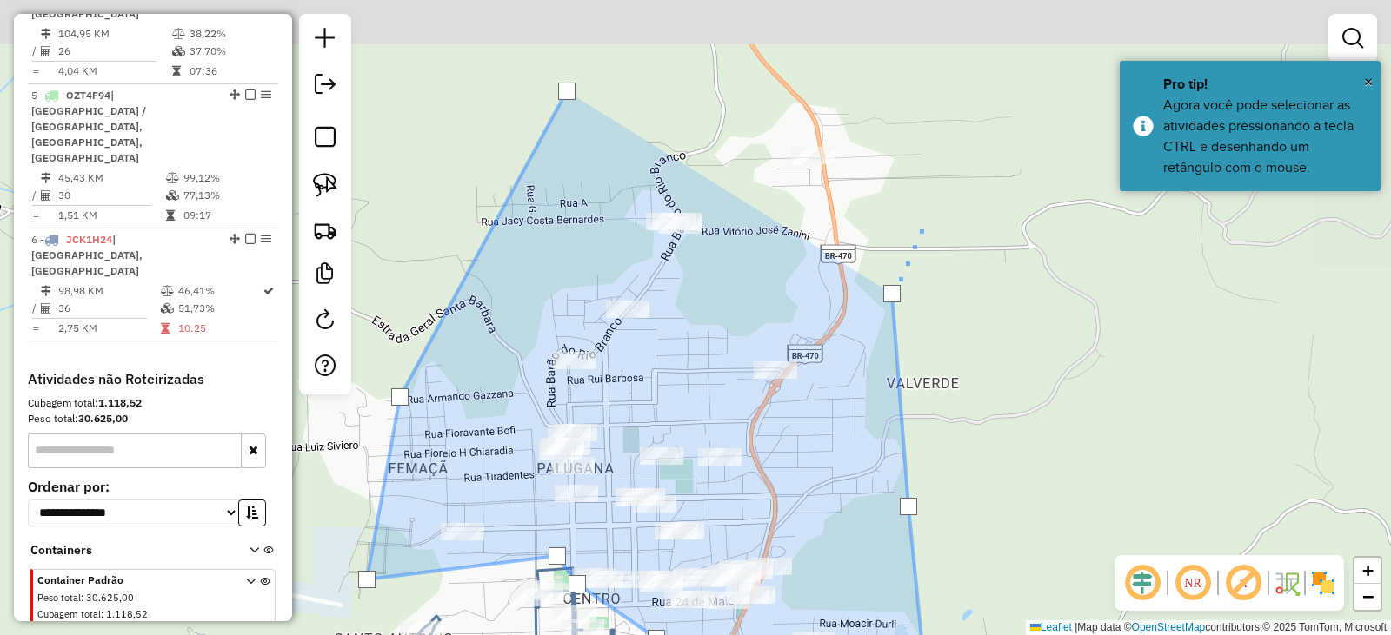
drag, startPoint x: 918, startPoint y: 92, endPoint x: 916, endPoint y: 222, distance: 130.4
click at [916, 222] on div at bounding box center [926, 214] width 35 height 35
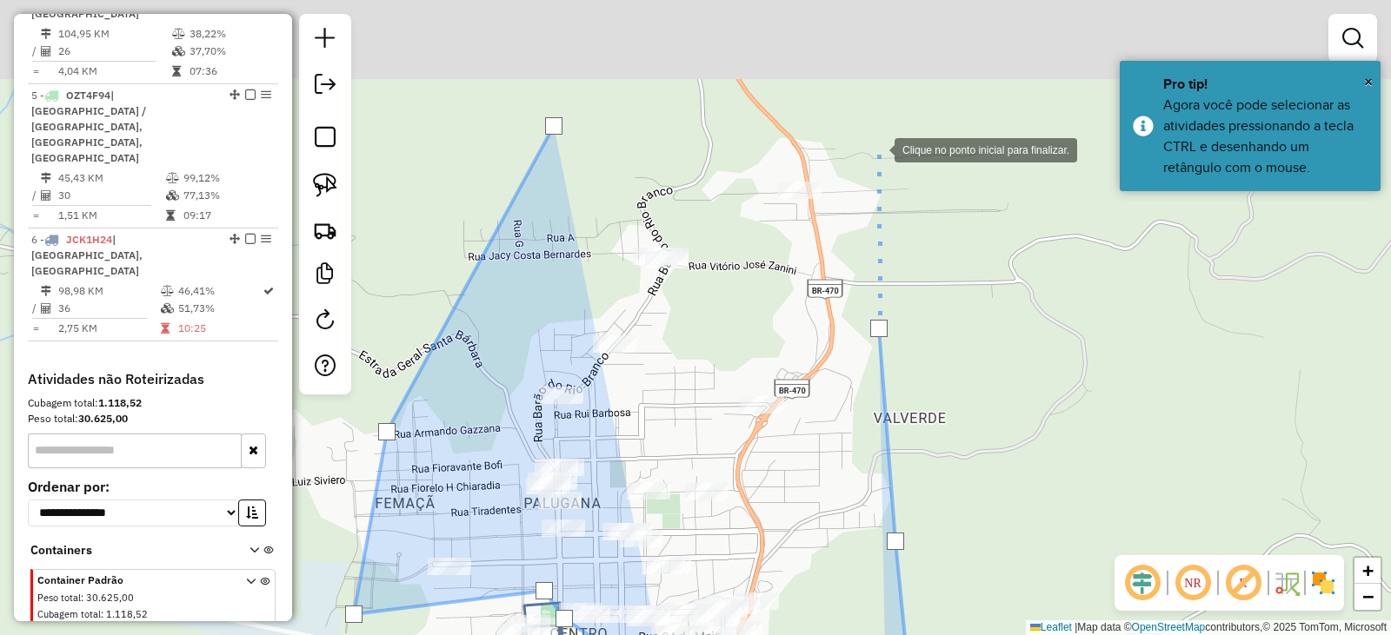
click at [877, 149] on div at bounding box center [877, 148] width 35 height 35
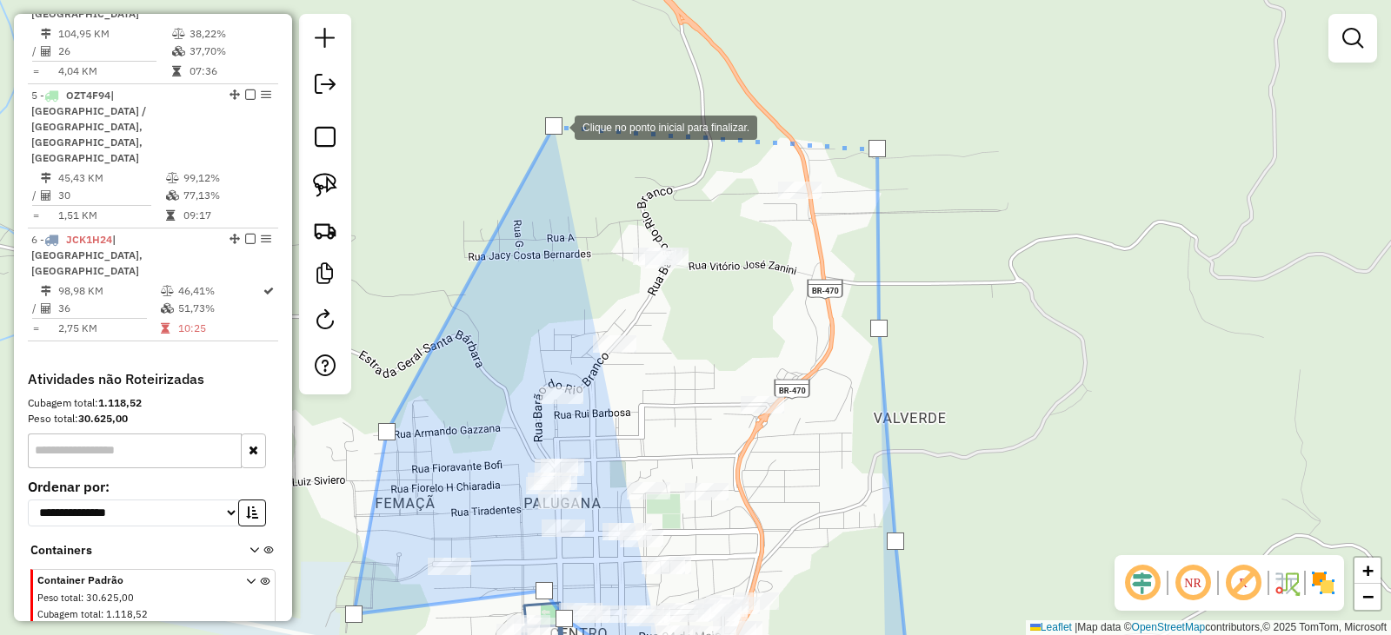
click at [556, 126] on div at bounding box center [553, 125] width 17 height 17
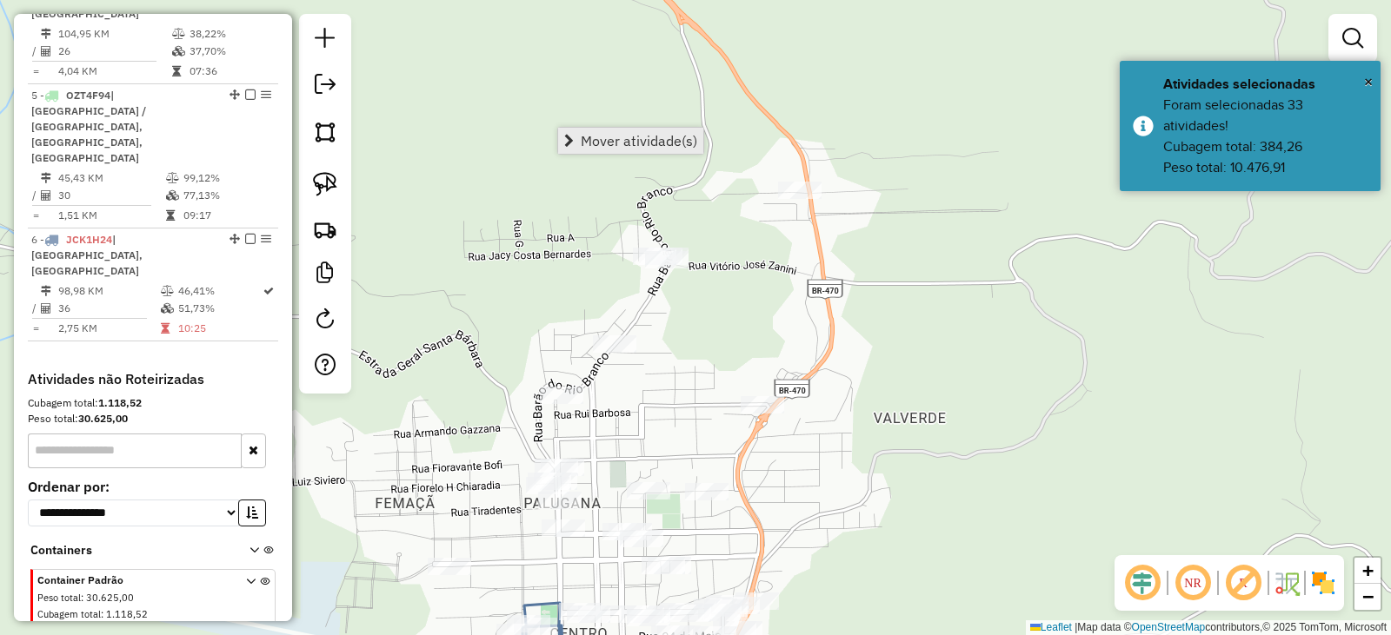
click at [578, 134] on link "Mover atividade(s)" at bounding box center [630, 141] width 145 height 26
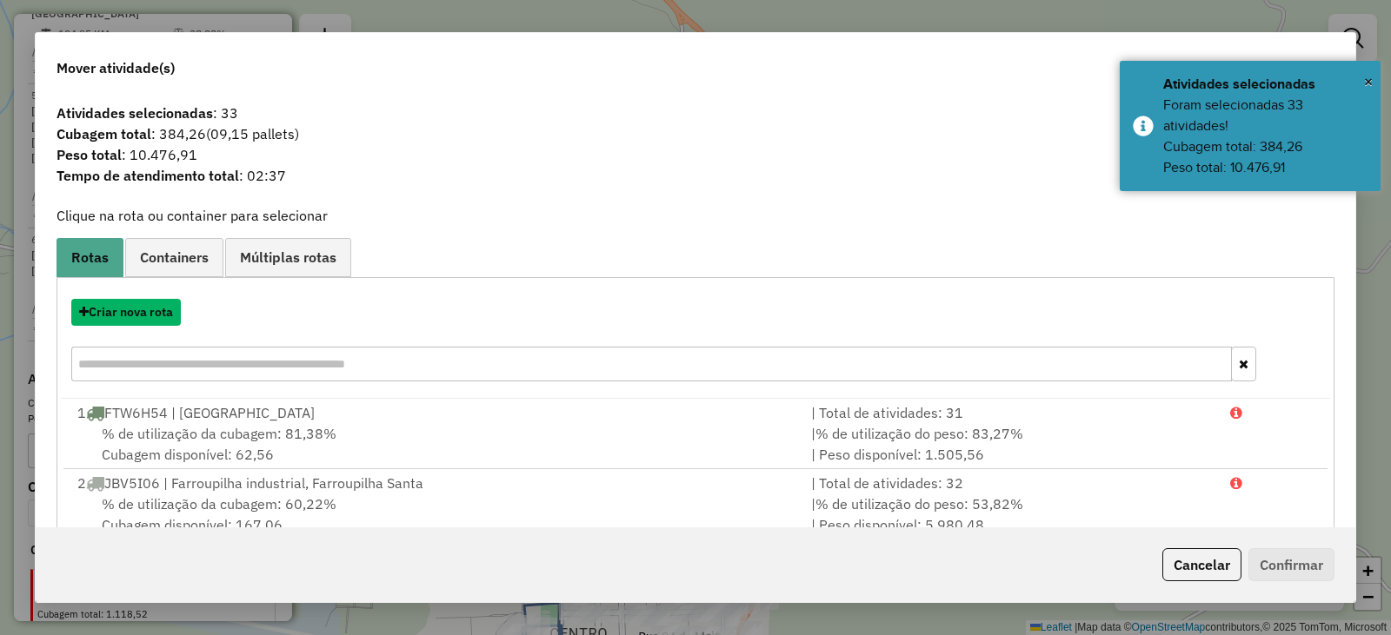
click at [136, 312] on button "Criar nova rota" at bounding box center [126, 312] width 110 height 27
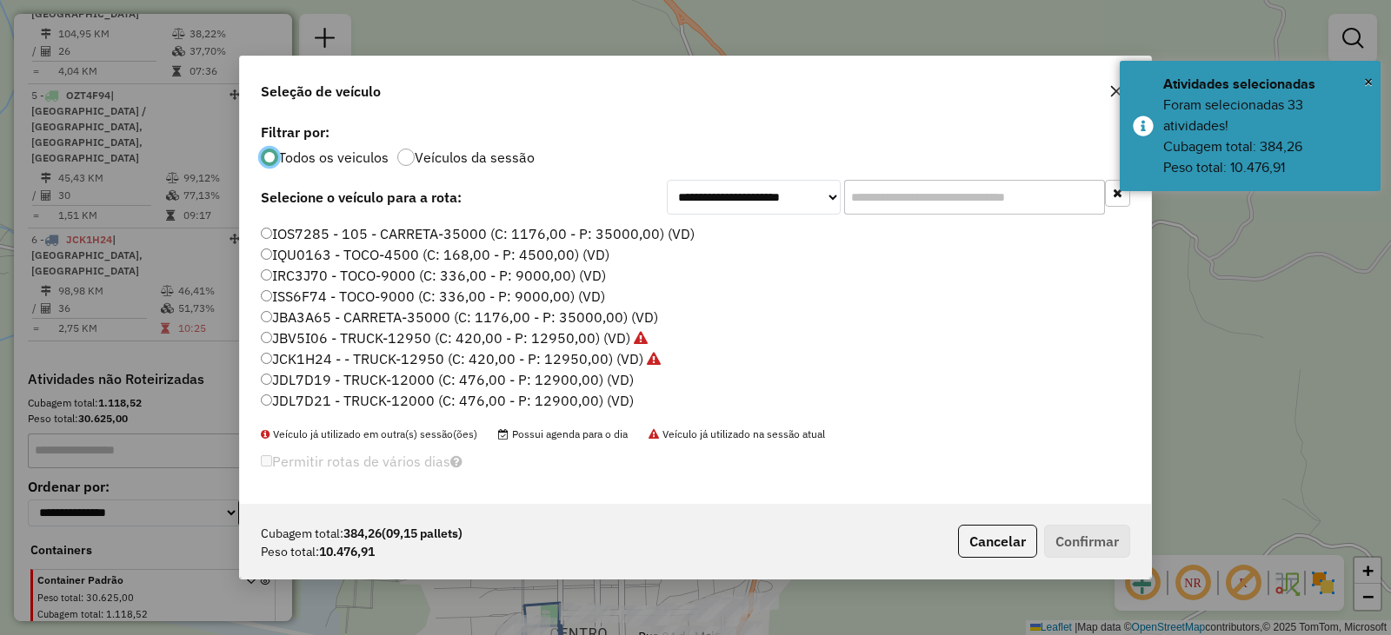
scroll to position [226, 0]
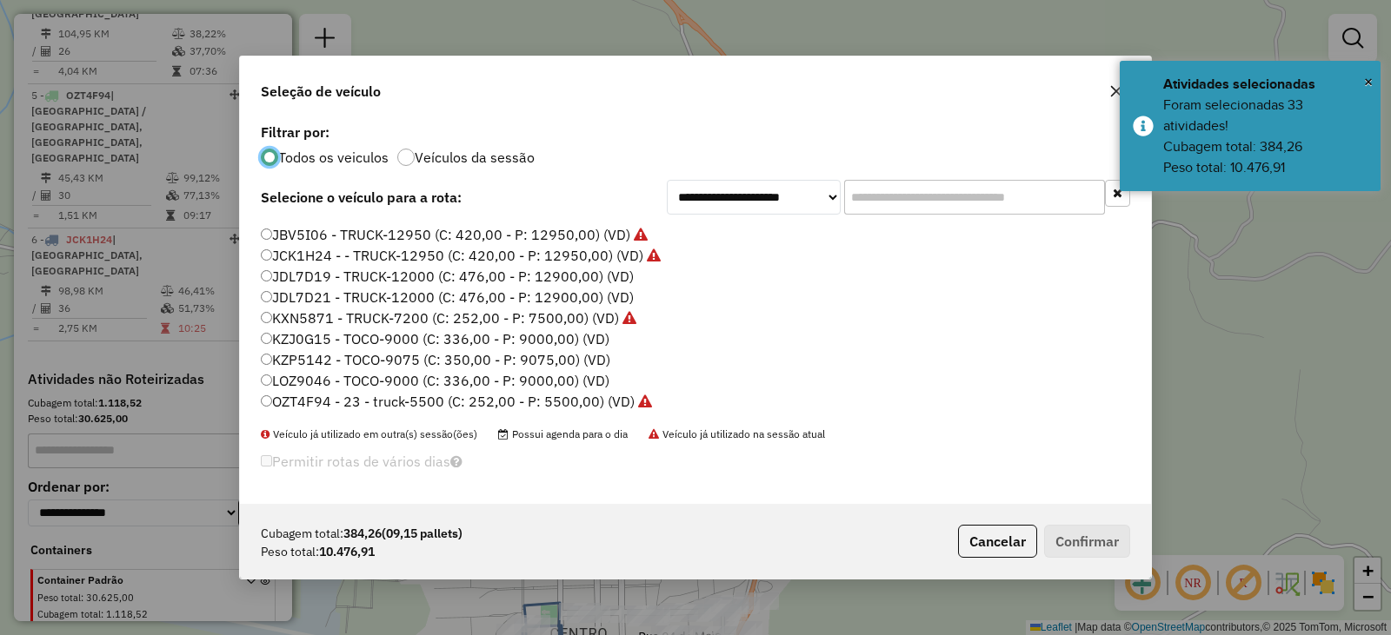
click at [304, 382] on label "LOZ9046 - TOCO-9000 (C: 336,00 - P: 9000,00) (VD)" at bounding box center [435, 380] width 349 height 21
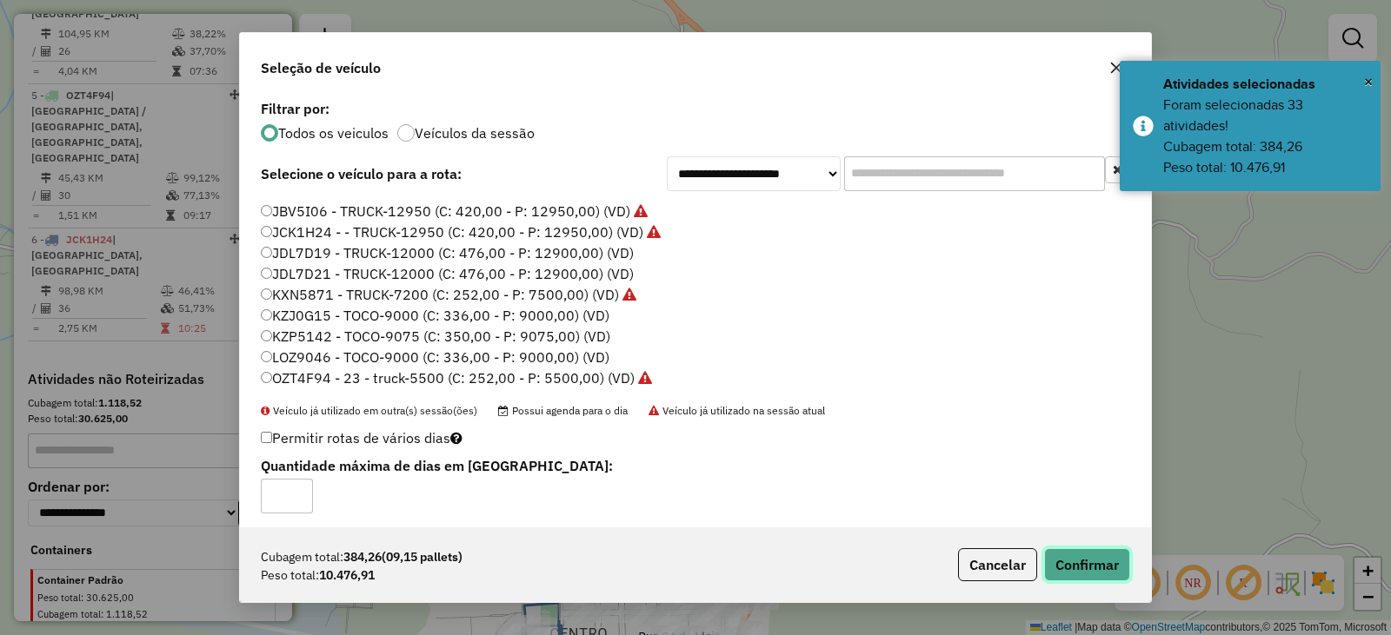
click at [1079, 551] on button "Confirmar" at bounding box center [1087, 564] width 86 height 33
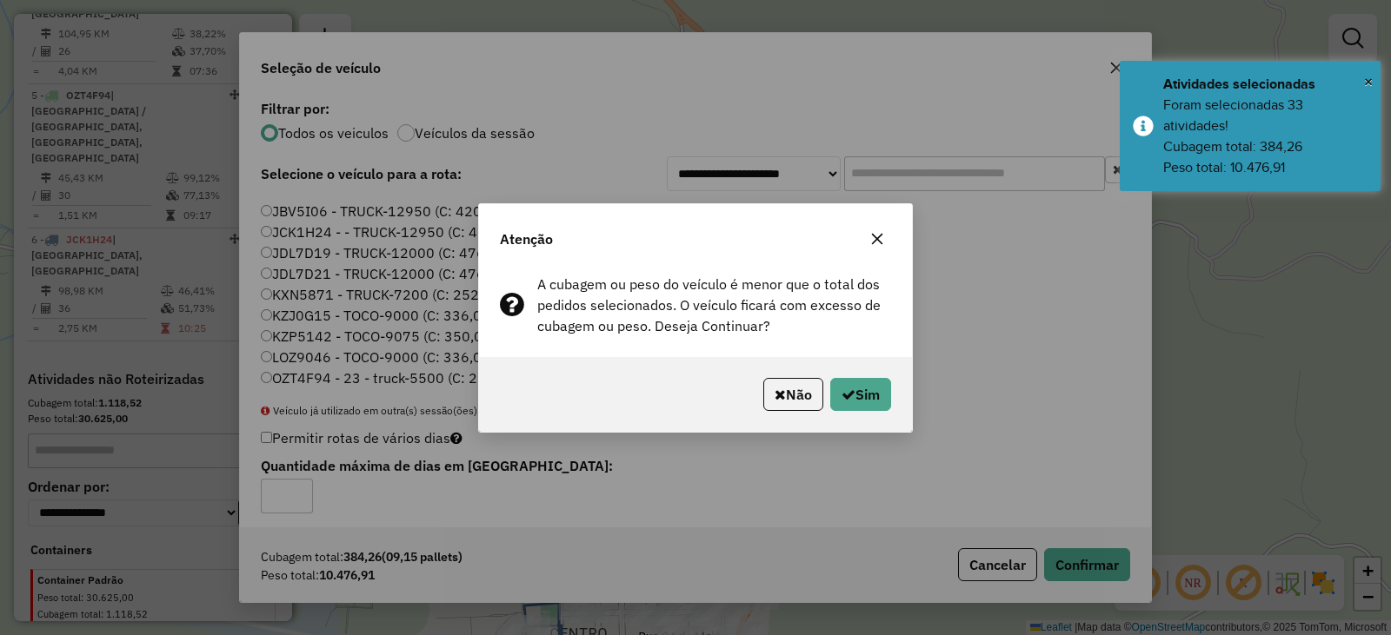
click at [896, 402] on div "Não Sim" at bounding box center [695, 394] width 433 height 75
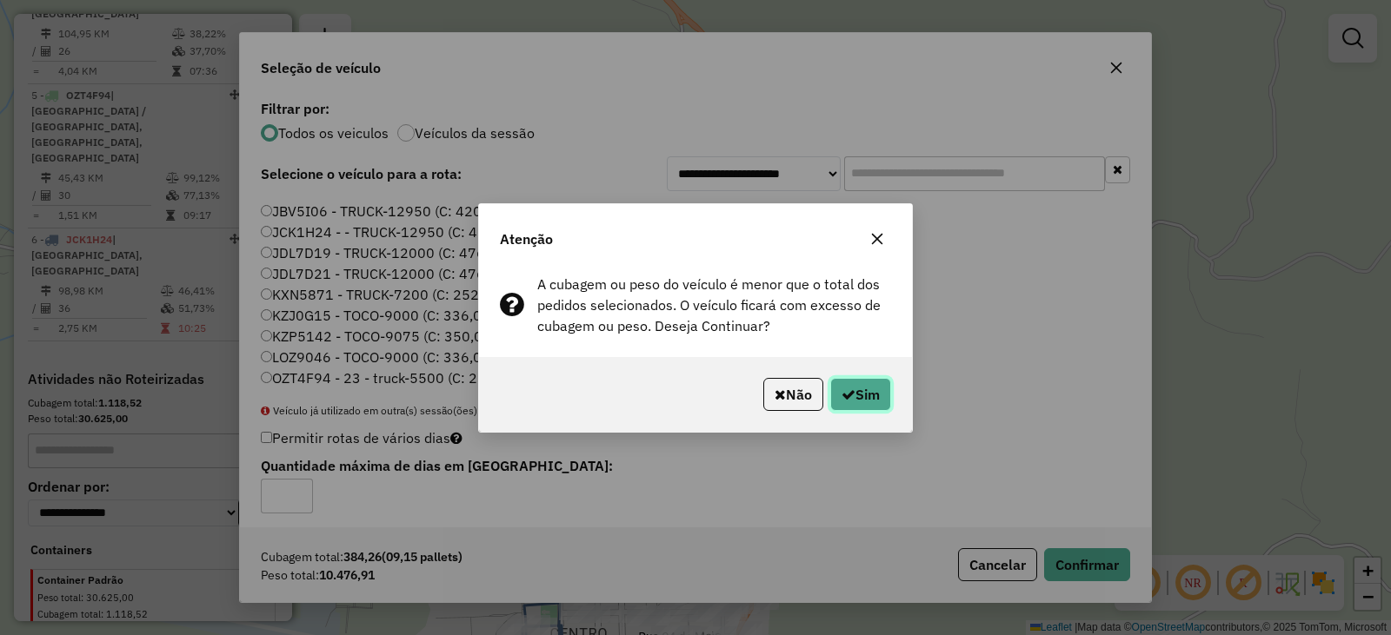
click at [875, 399] on button "Sim" at bounding box center [860, 394] width 61 height 33
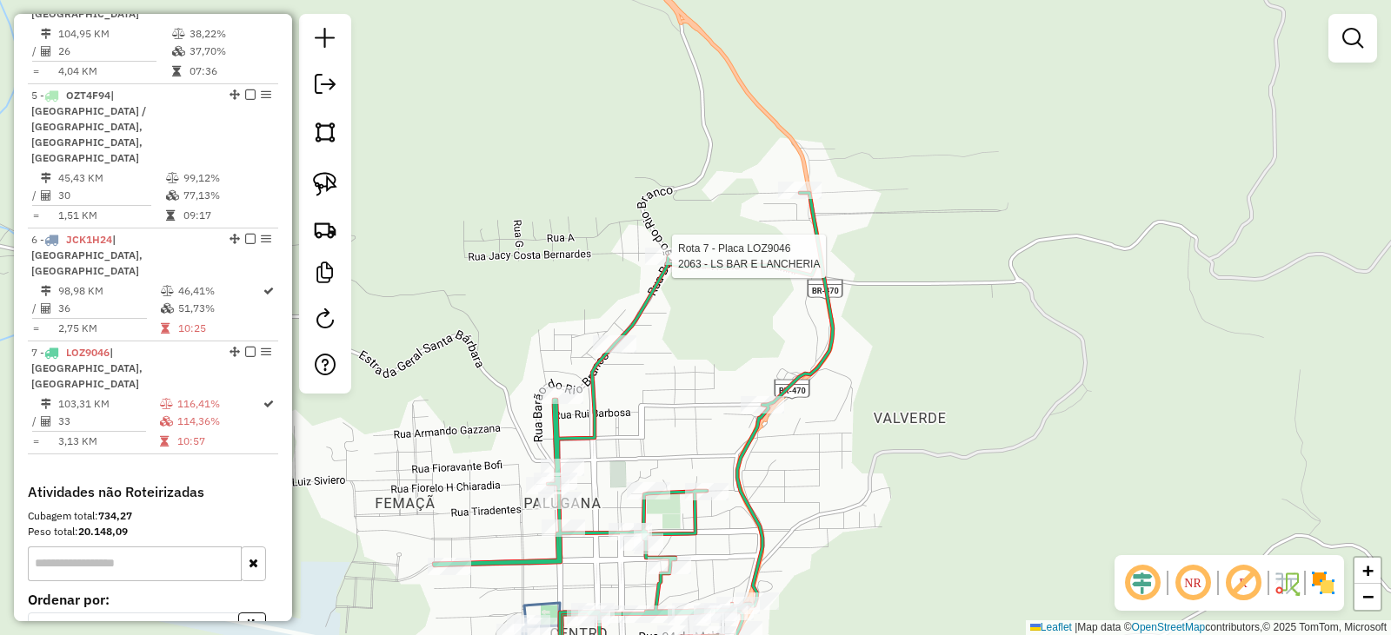
select select "*********"
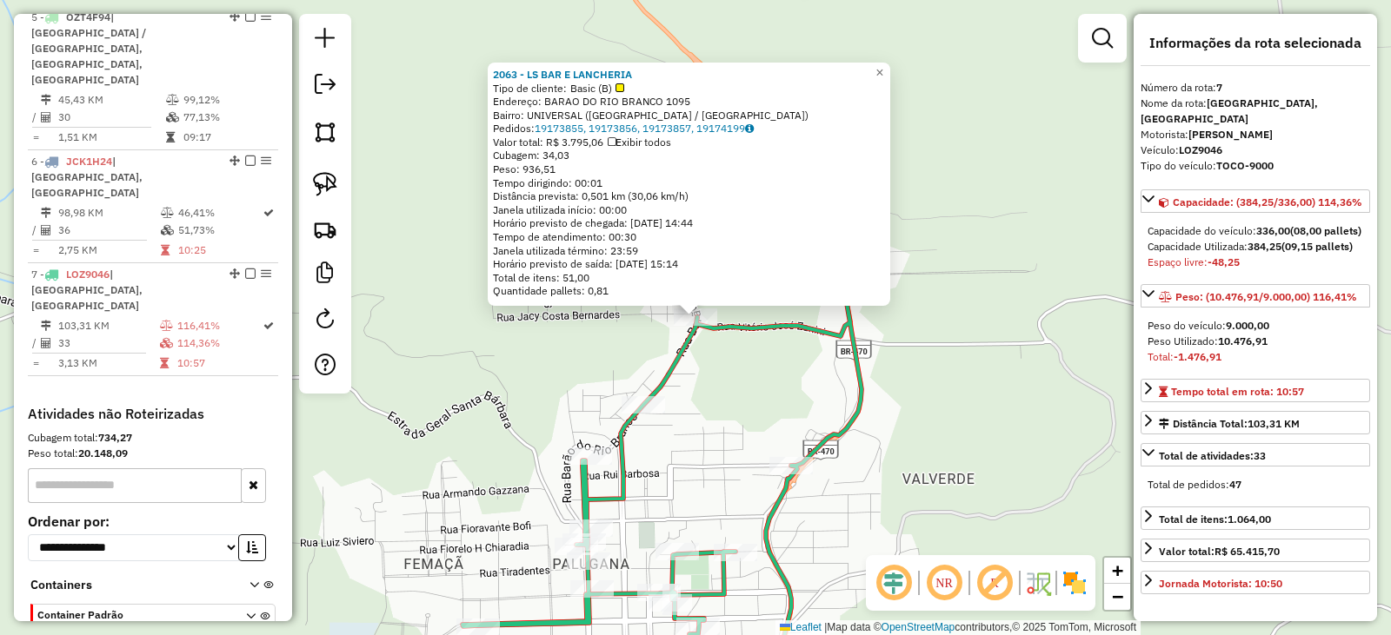
scroll to position [1089, 0]
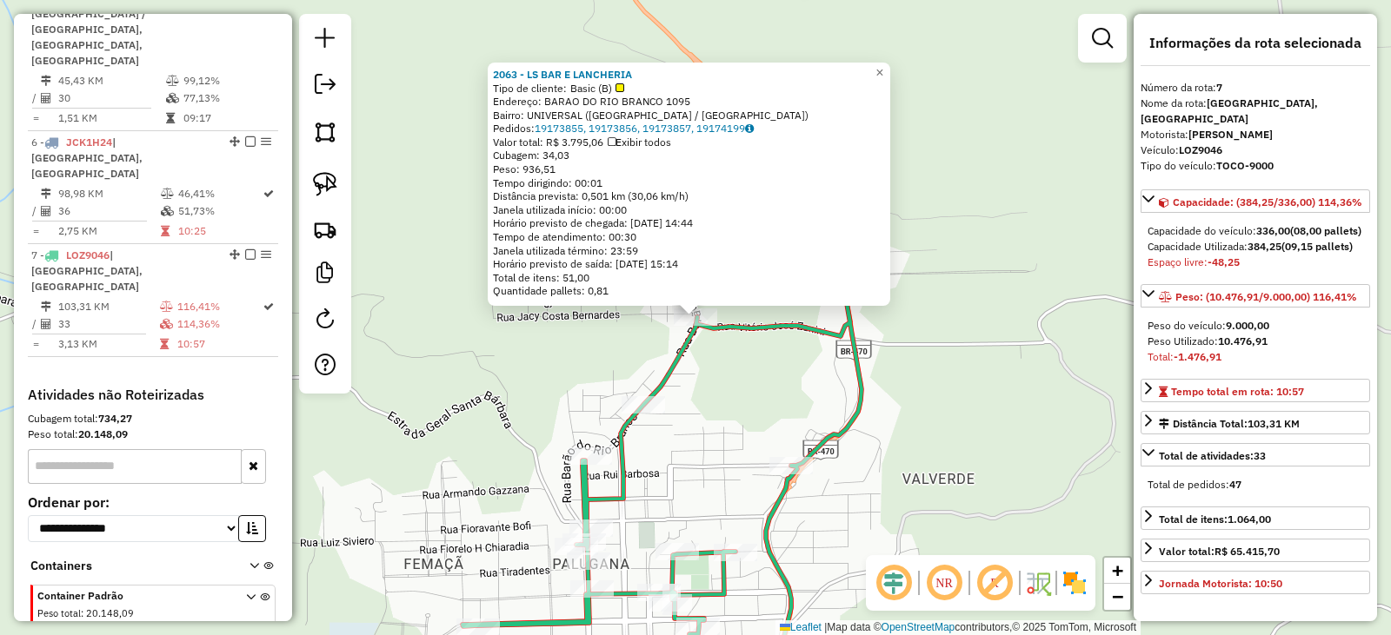
click at [964, 368] on div "2063 - LS BAR E LANCHERIA Tipo de cliente: Basic (B) Endereço: BARAO DO RIO BRA…" at bounding box center [695, 317] width 1391 height 635
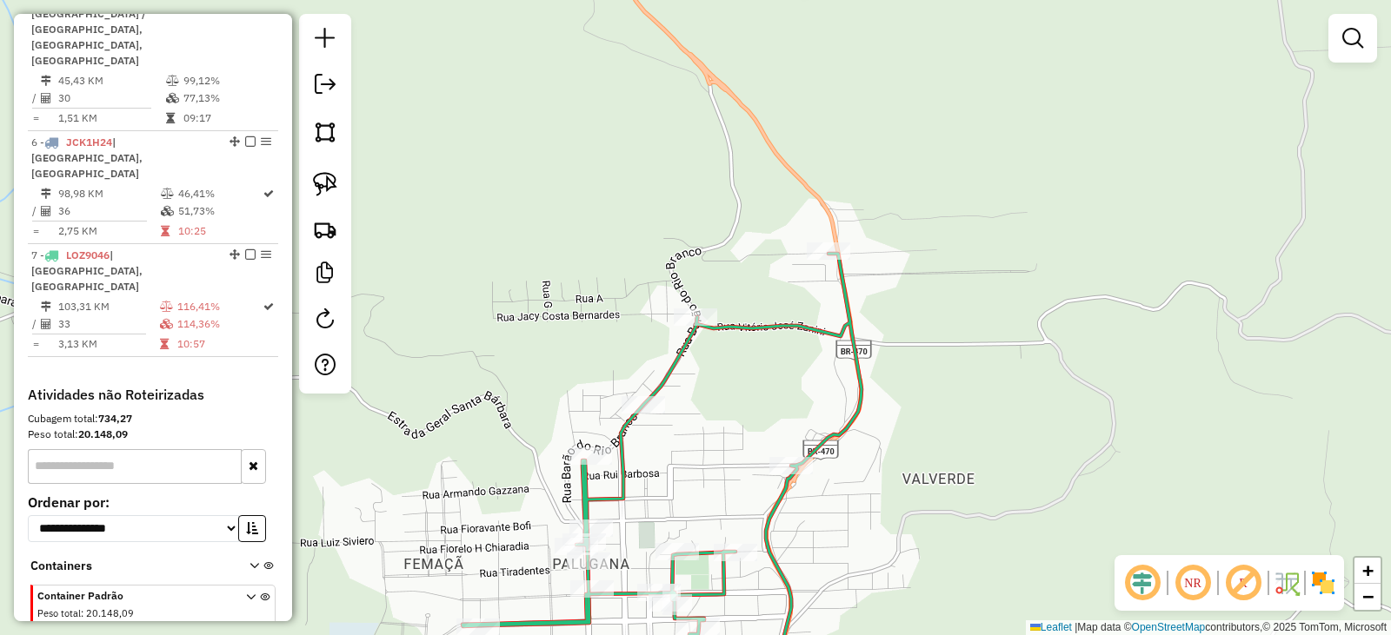
drag, startPoint x: 995, startPoint y: 450, endPoint x: 902, endPoint y: 213, distance: 254.8
click at [918, 249] on div "Janela de atendimento Grade de atendimento Capacidade Transportadoras Veículos …" at bounding box center [695, 317] width 1391 height 635
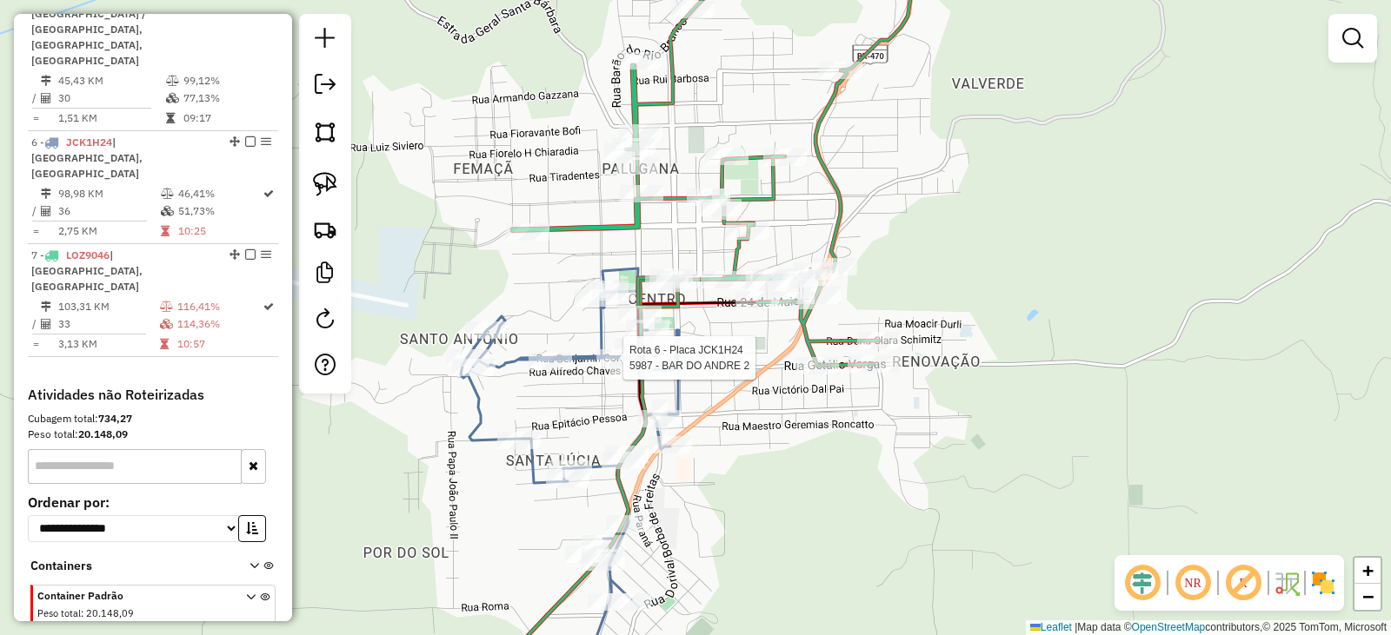
select select "*********"
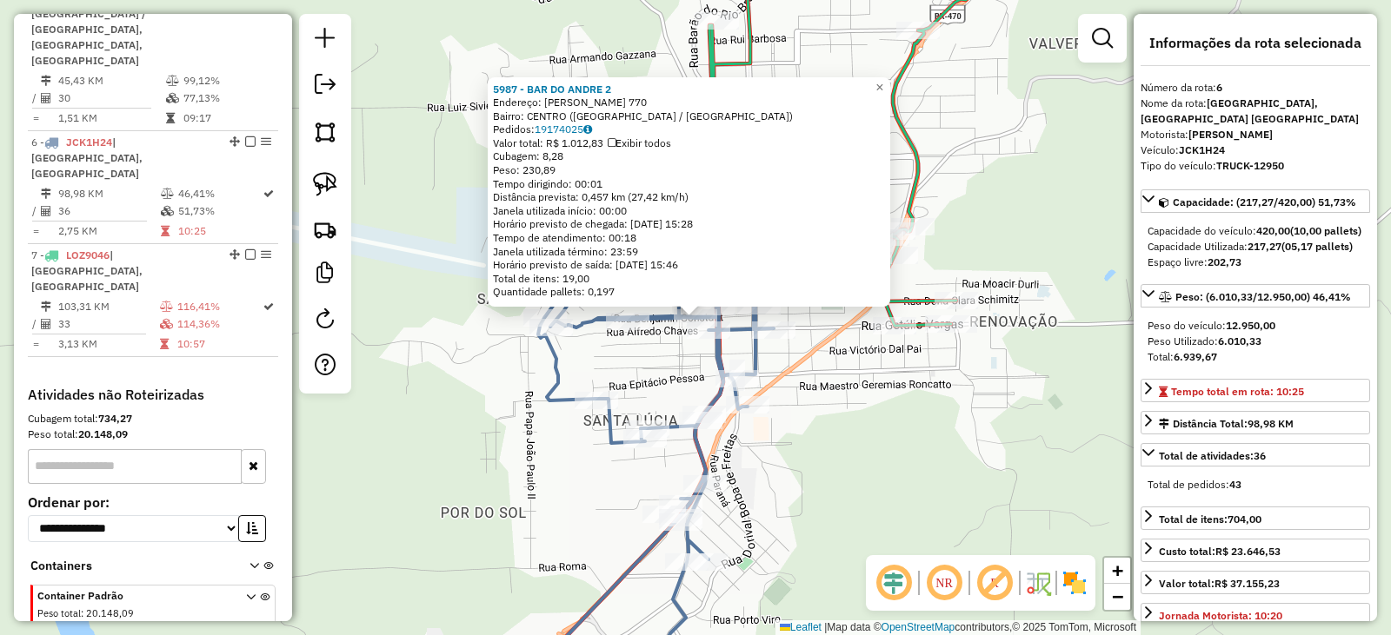
click at [942, 439] on div "5987 - BAR DO ANDRE 2 Endereço: PINHEIRO MACHADO 770 Bairro: CENTRO (VERANOPOLI…" at bounding box center [695, 317] width 1391 height 635
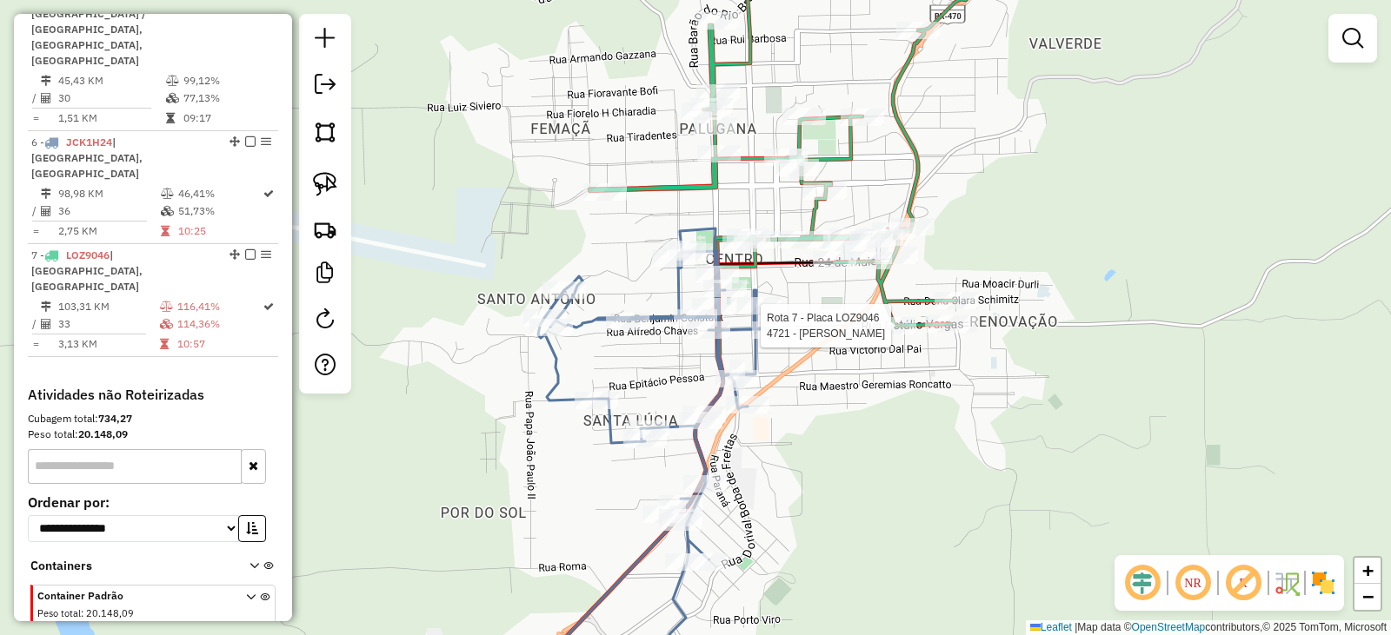
select select "*********"
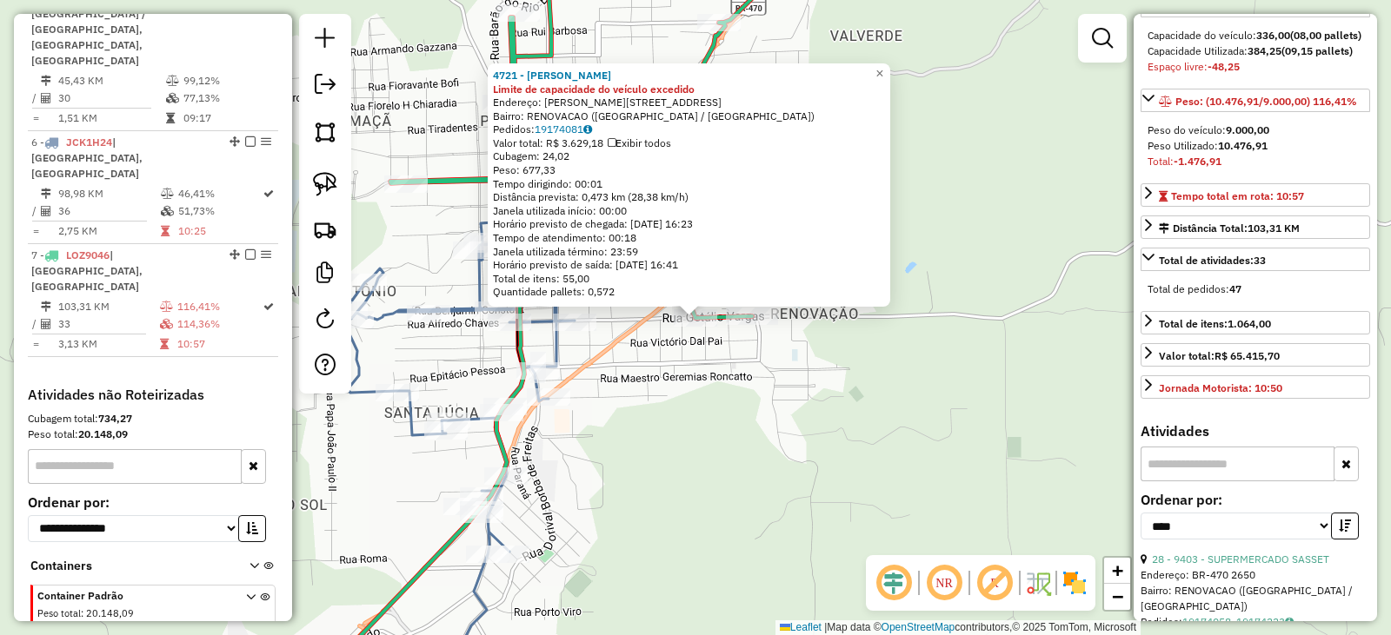
scroll to position [348, 0]
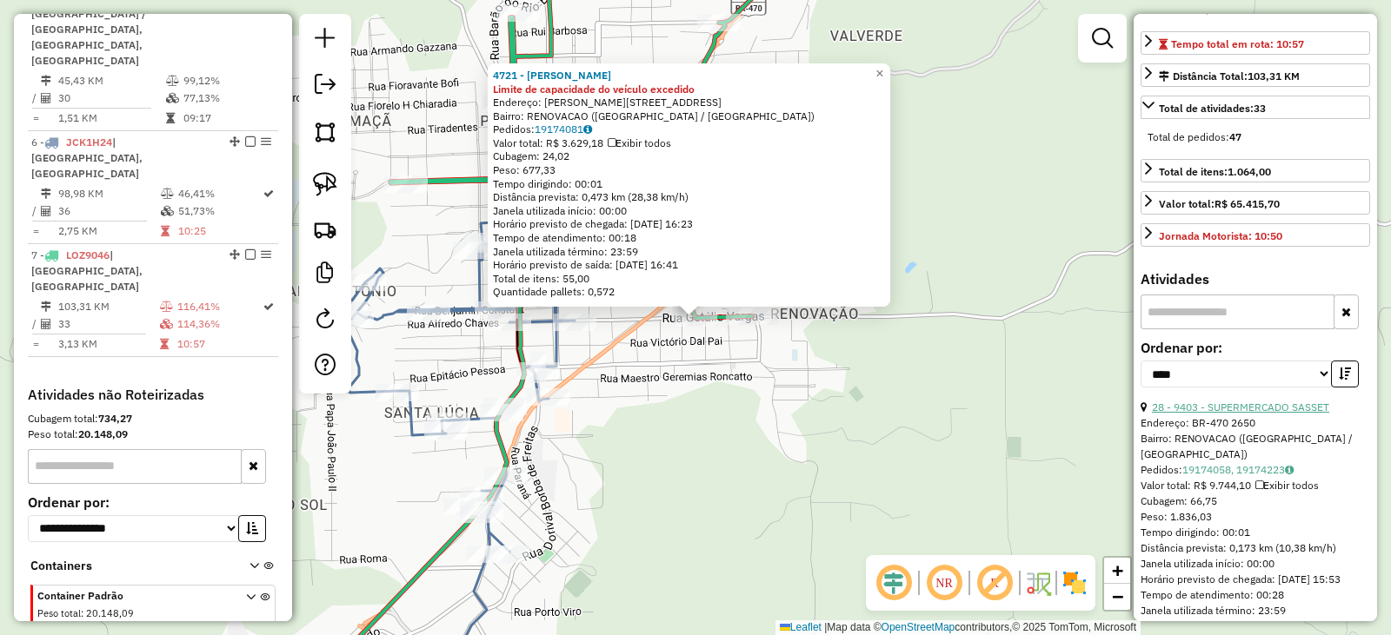
click at [1258, 414] on link "28 - 9403 - SUPERMERCADO SASSET" at bounding box center [1240, 407] width 177 height 13
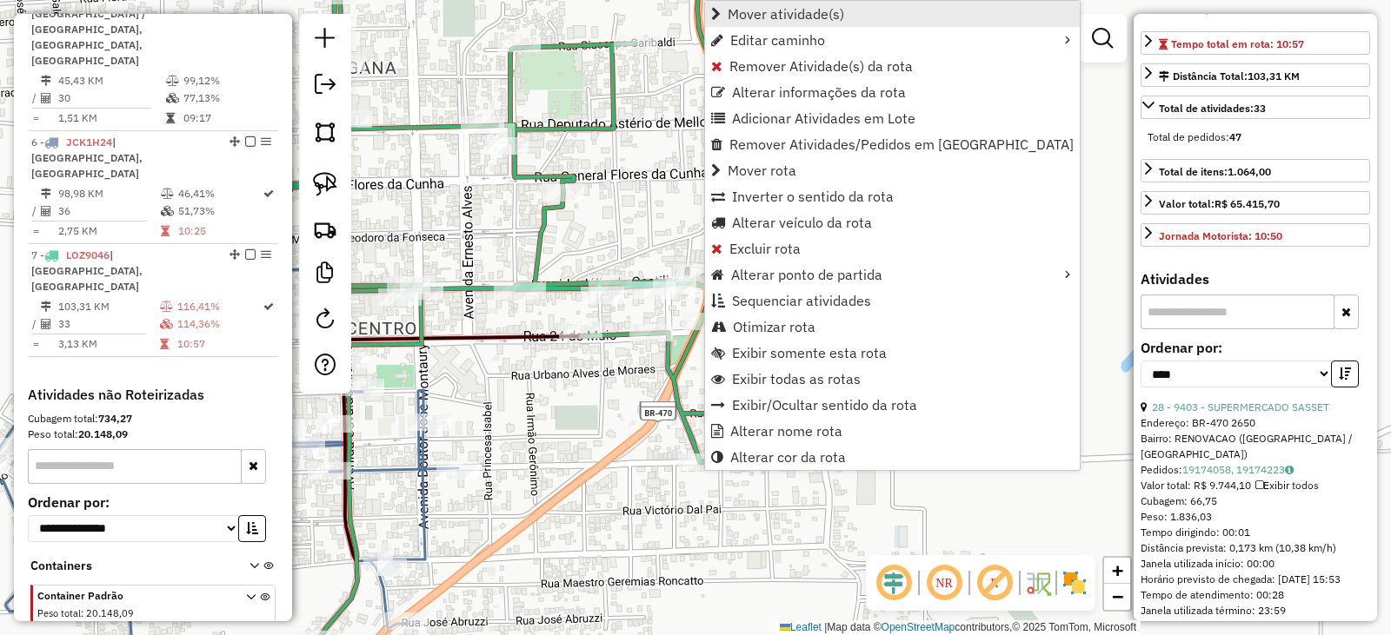
click at [767, 7] on span "Mover atividade(s)" at bounding box center [785, 14] width 116 height 14
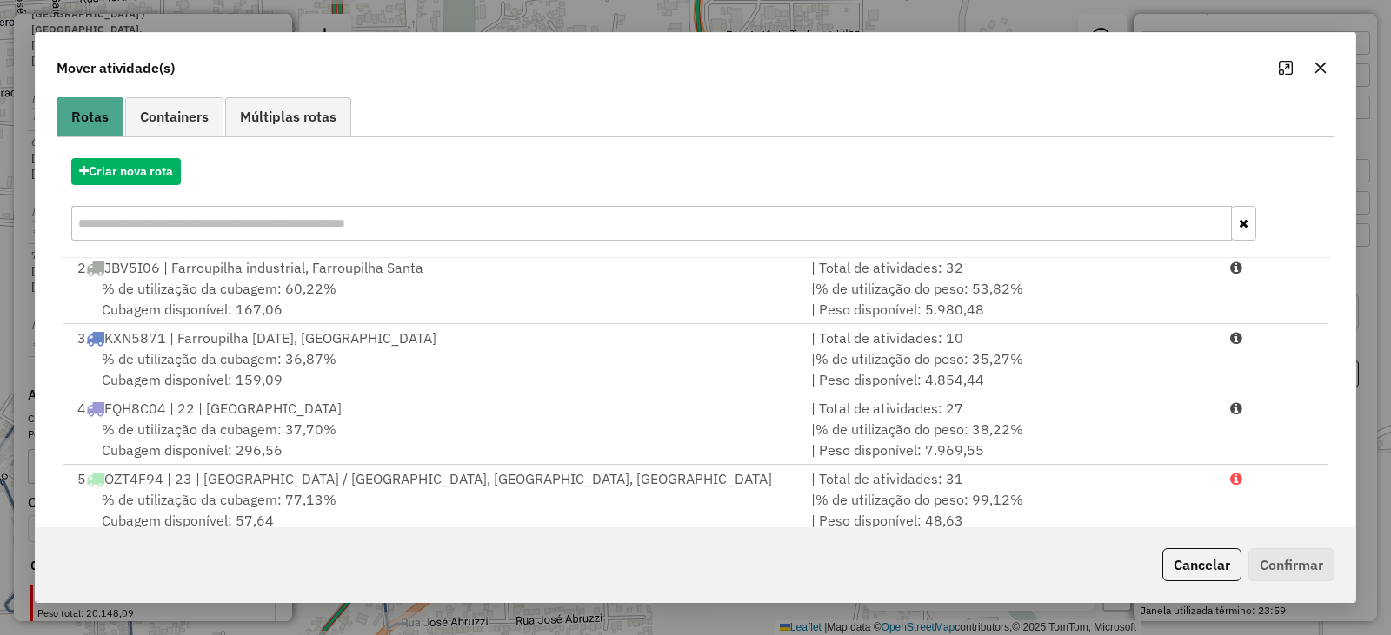
scroll to position [249, 0]
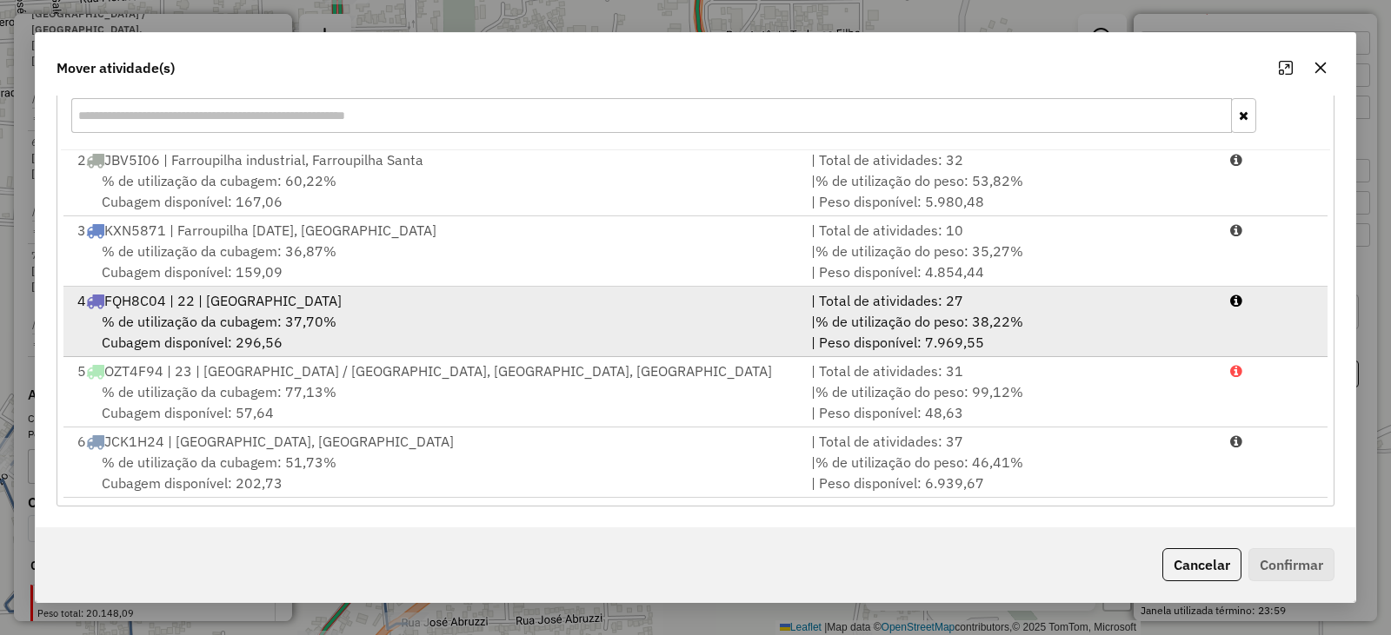
click at [185, 315] on span "% de utilização da cubagem: 37,70%" at bounding box center [219, 321] width 235 height 17
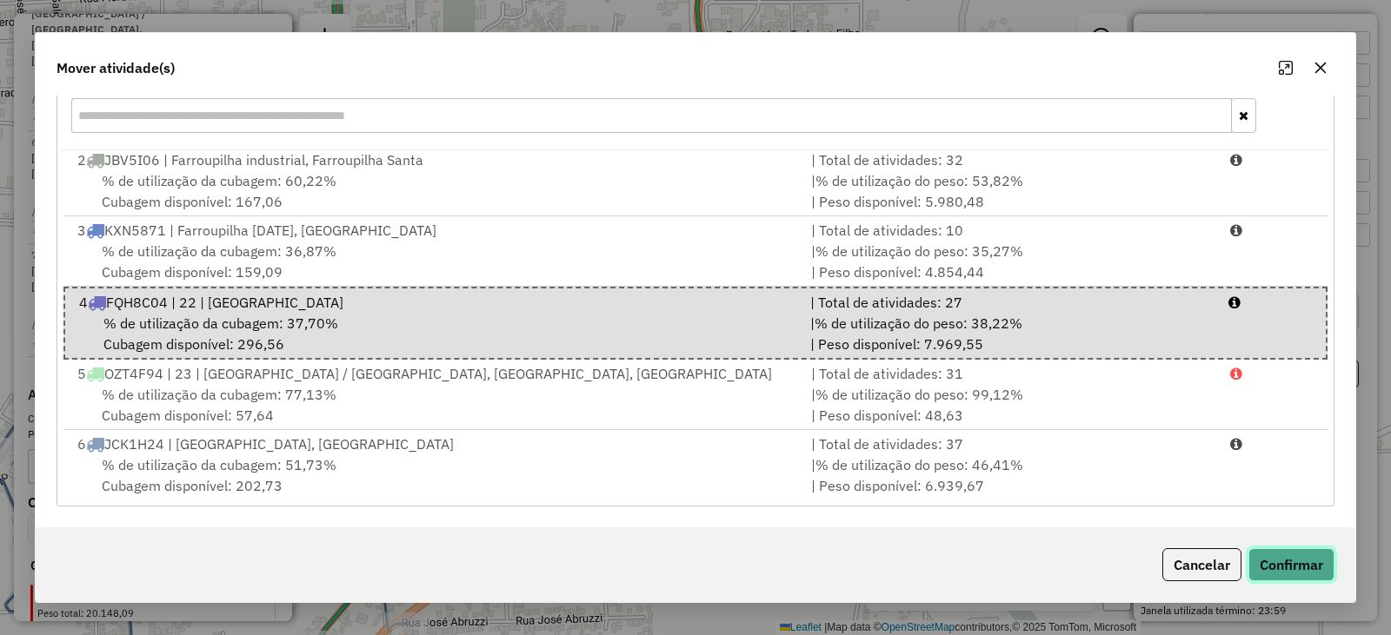
click at [1297, 555] on button "Confirmar" at bounding box center [1291, 564] width 86 height 33
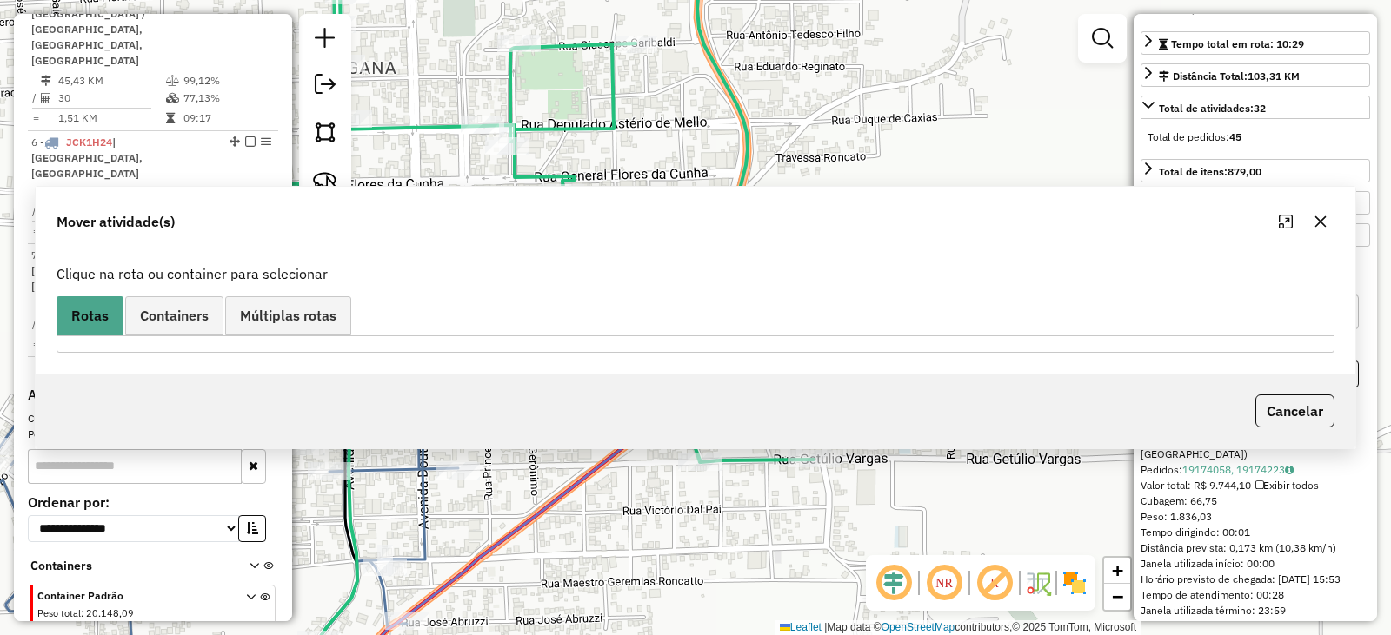
scroll to position [0, 0]
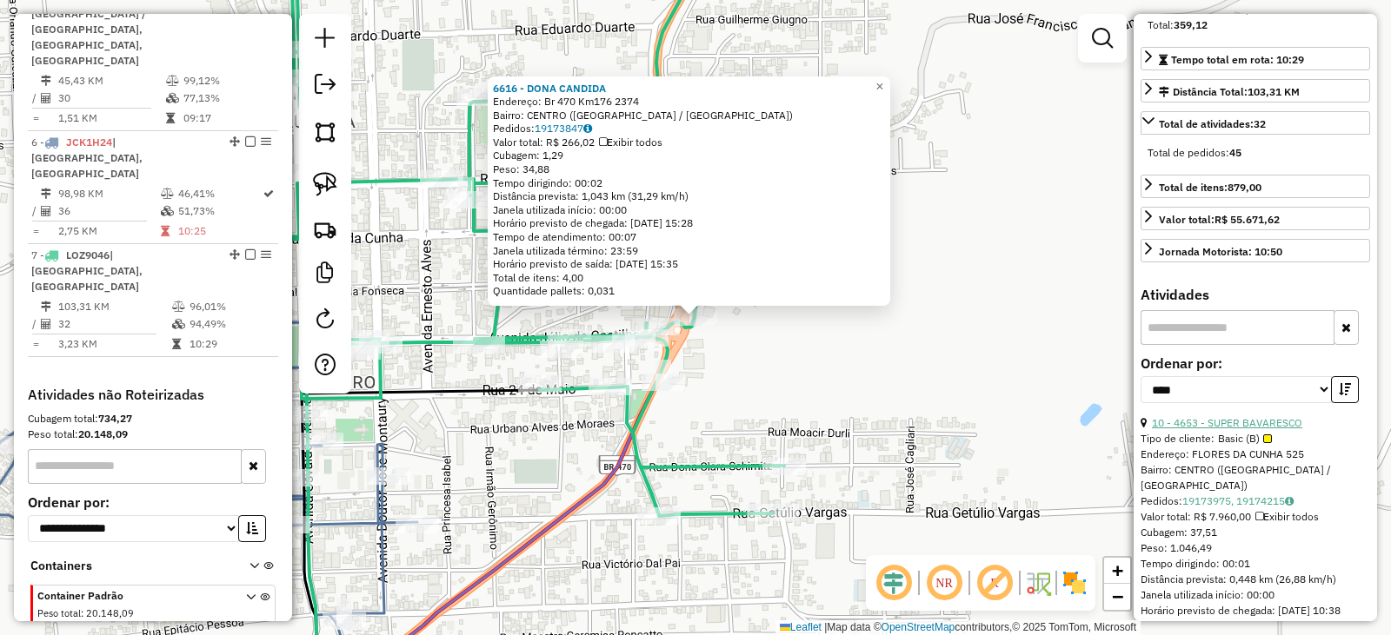
click at [1277, 429] on link "10 - 4653 - SUPER BAVARESCO" at bounding box center [1227, 422] width 150 height 13
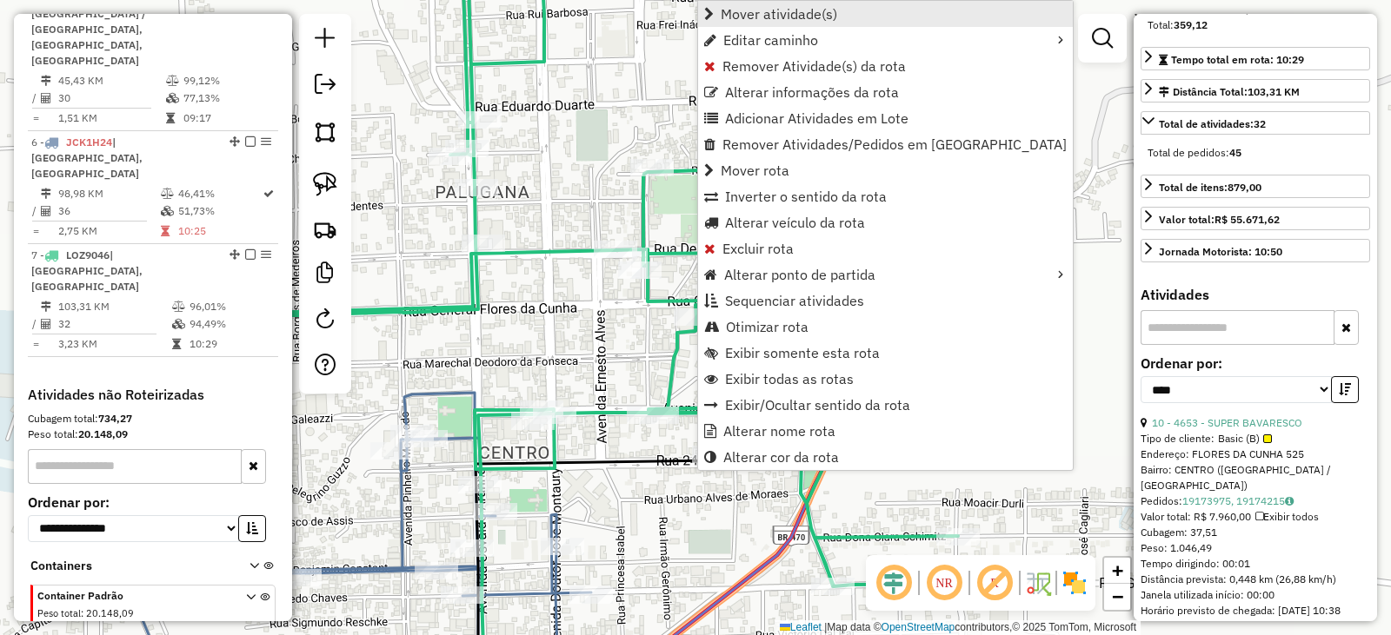
click at [791, 7] on span "Mover atividade(s)" at bounding box center [778, 14] width 116 height 14
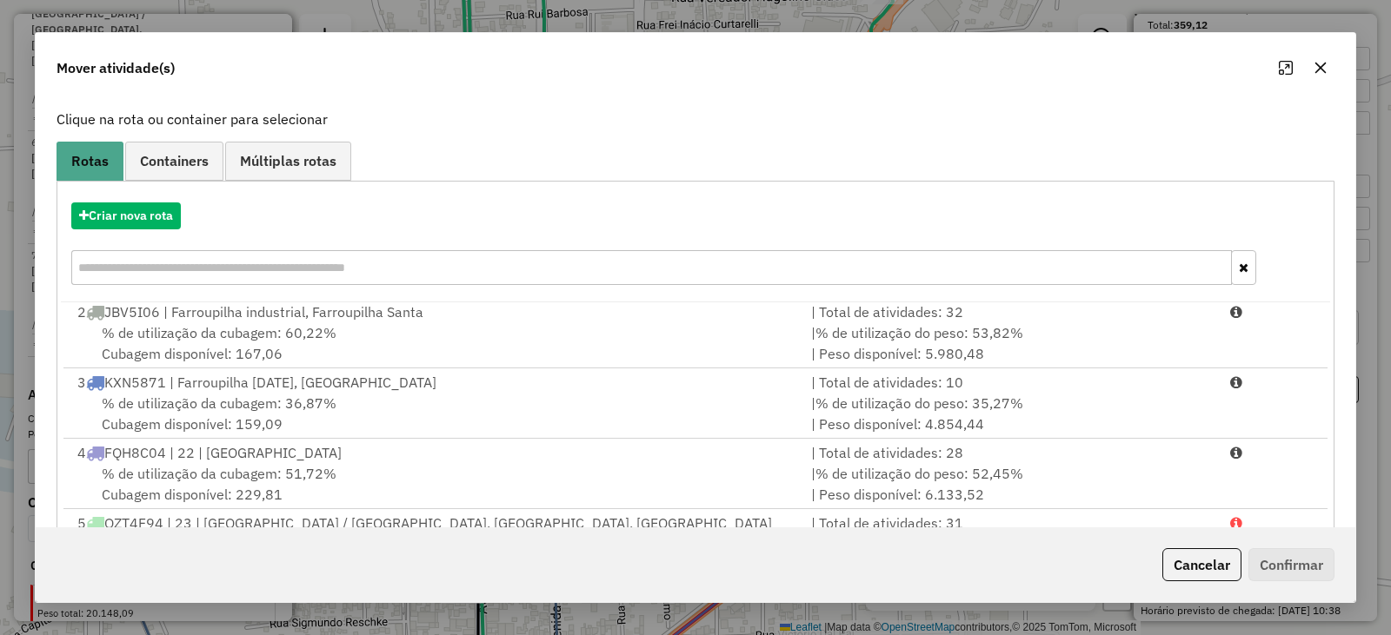
scroll to position [249, 0]
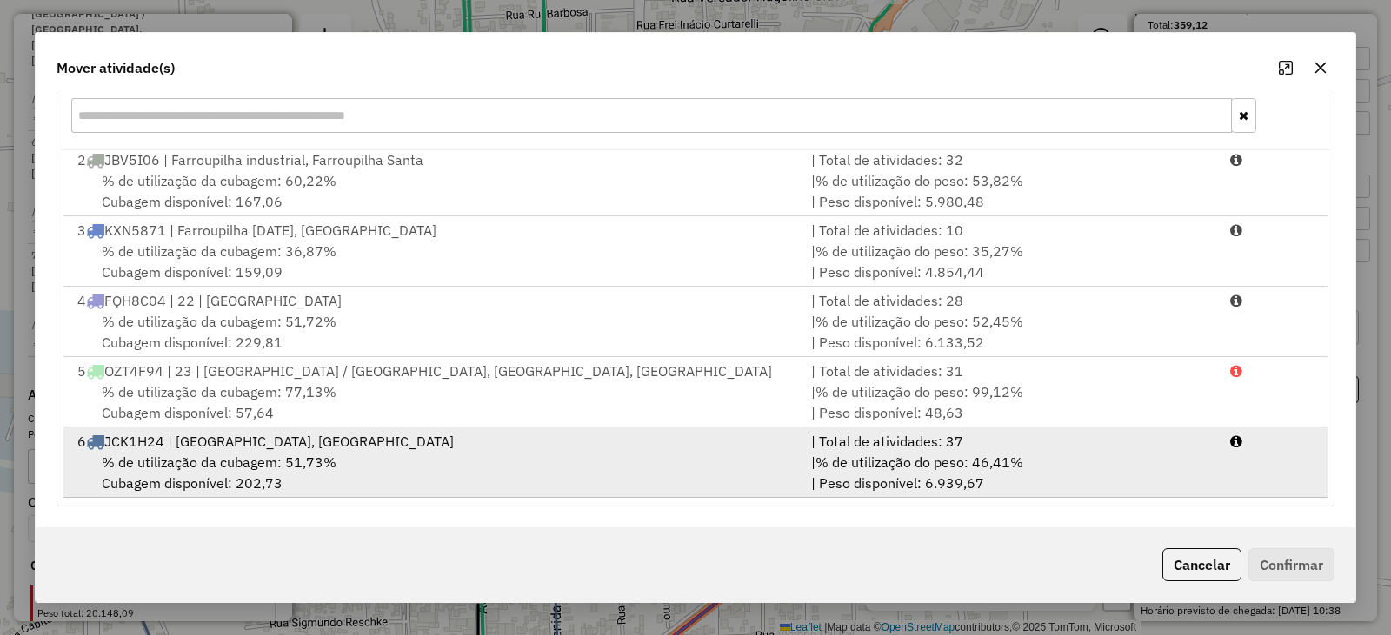
click at [202, 459] on span "% de utilização da cubagem: 51,73%" at bounding box center [219, 462] width 235 height 17
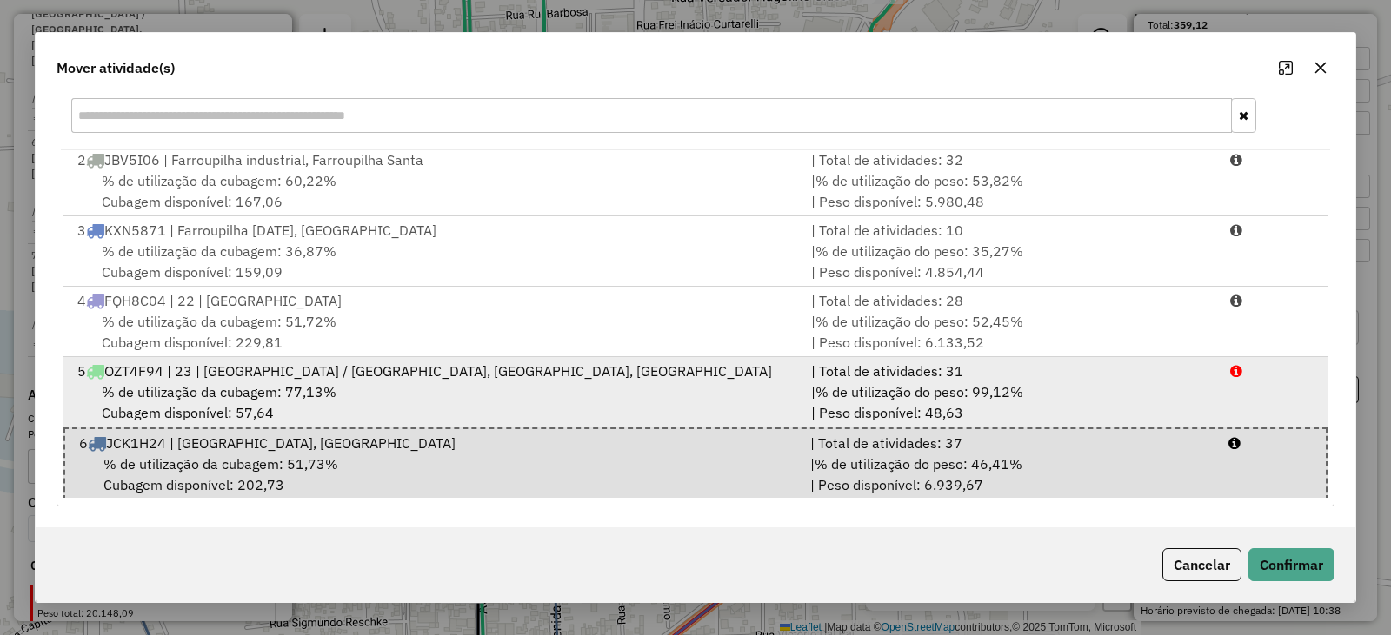
click at [261, 370] on span "OZT4F94 | 23 | Ouro Verde / Zatt, São João, Serra Veranopolis" at bounding box center [437, 370] width 667 height 17
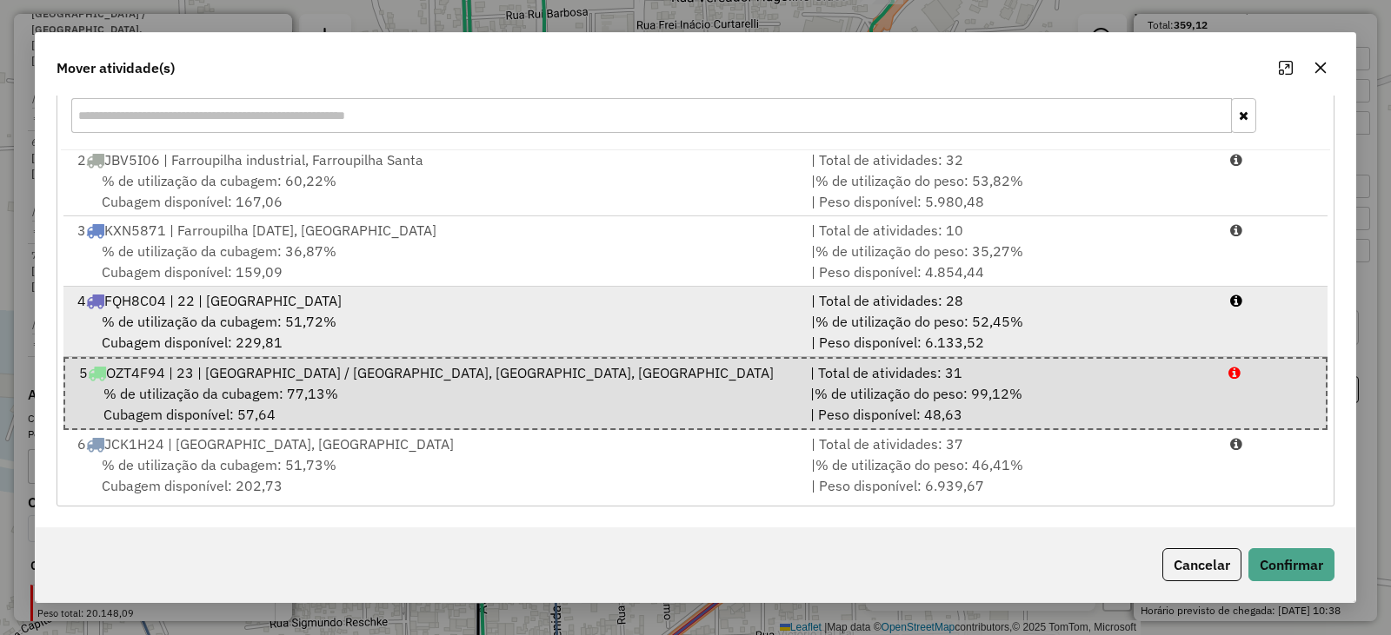
click at [249, 318] on span "% de utilização da cubagem: 51,72%" at bounding box center [219, 321] width 235 height 17
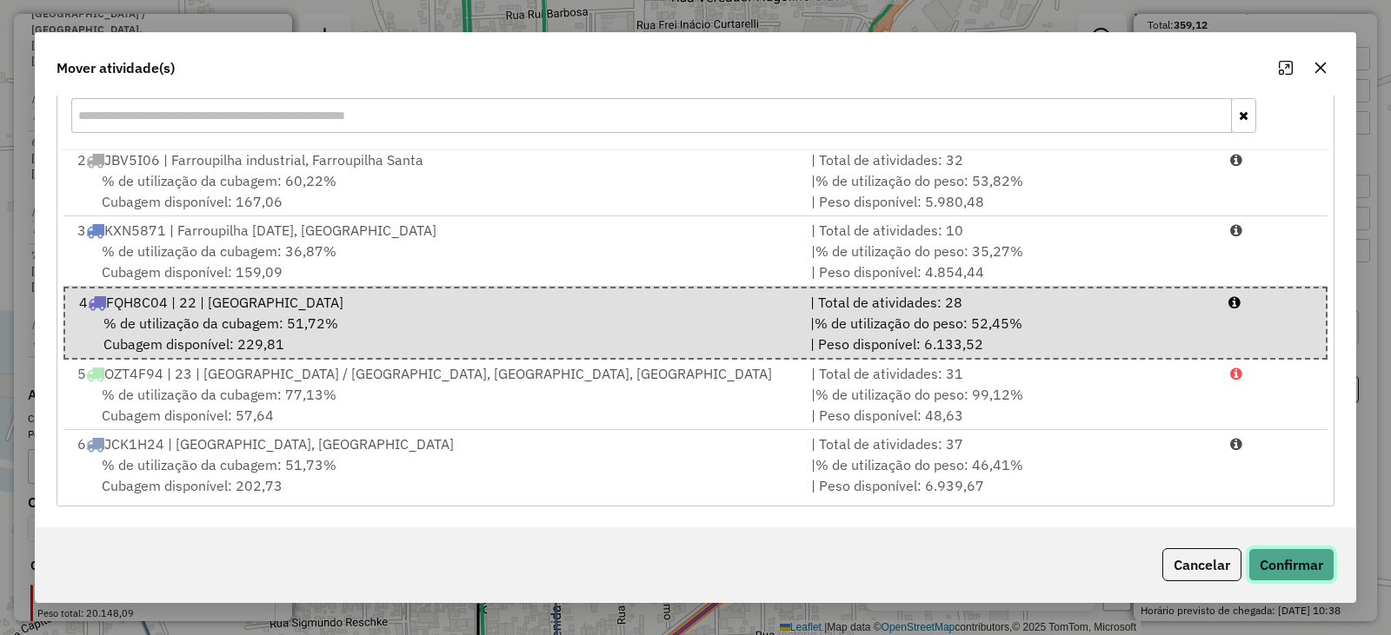
click at [1300, 564] on button "Confirmar" at bounding box center [1291, 564] width 86 height 33
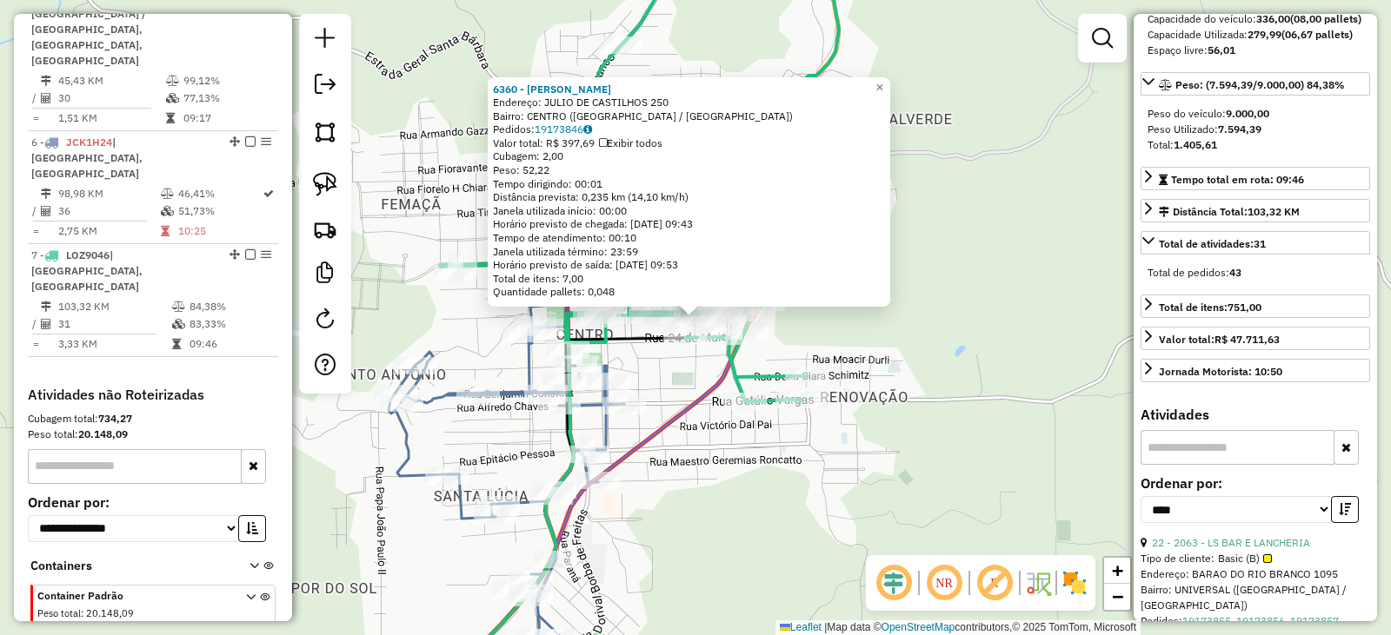
scroll to position [71, 0]
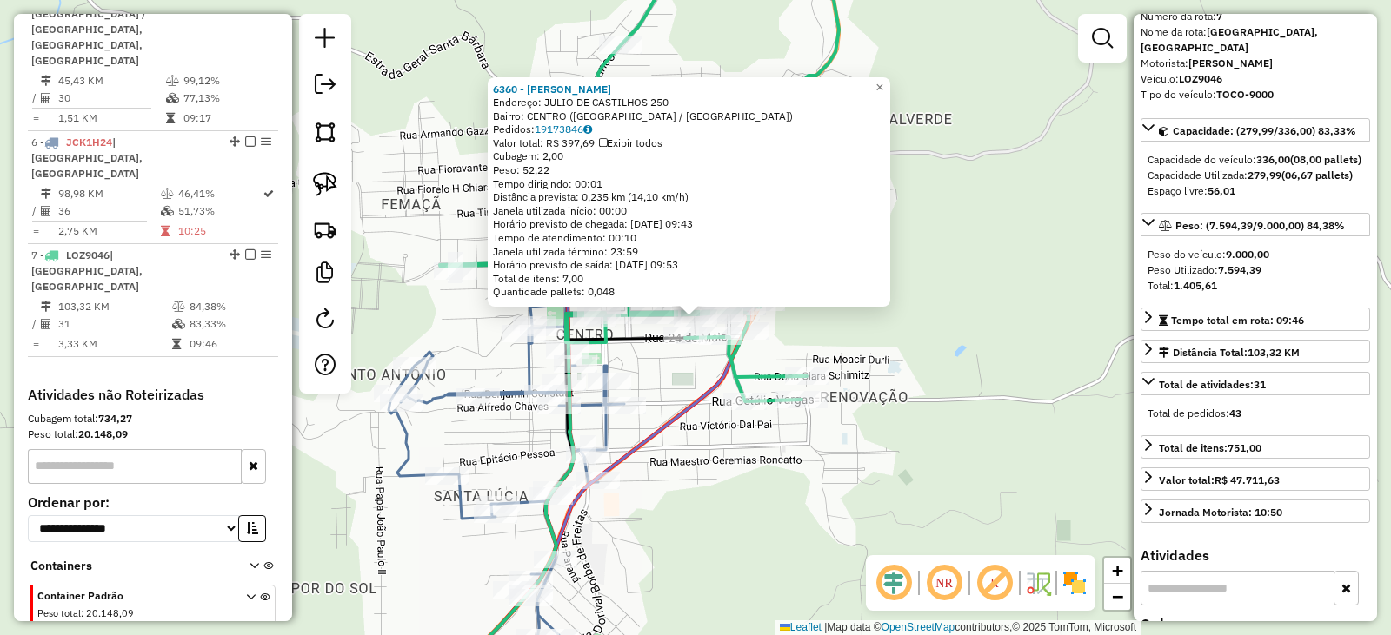
click at [876, 468] on div "6360 - JARL JULIO Endereço: JULIO DE CASTILHOS 250 Bairro: CENTRO (VERANOPOLIS …" at bounding box center [695, 317] width 1391 height 635
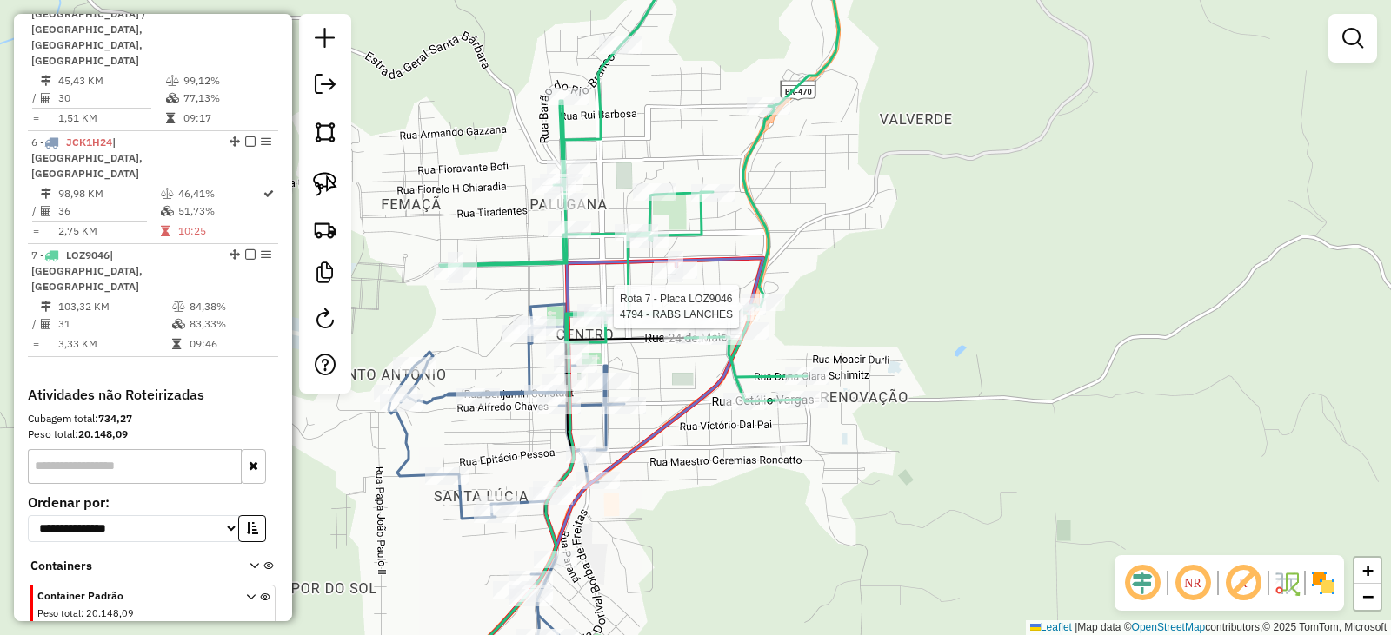
select select "*********"
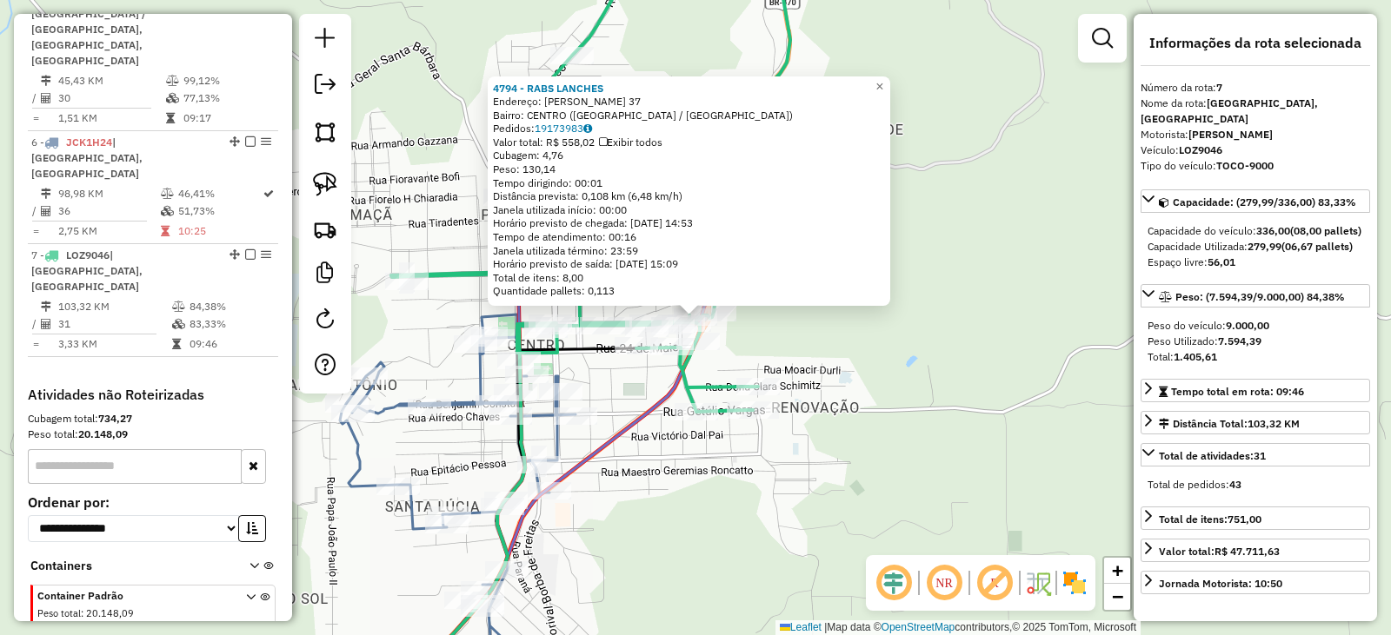
click at [1005, 338] on div "4794 - RABS LANCHES Endereço: JULIO DE CASTILHOS 37 Bairro: CENTRO (VERANOPOLIS…" at bounding box center [695, 317] width 1391 height 635
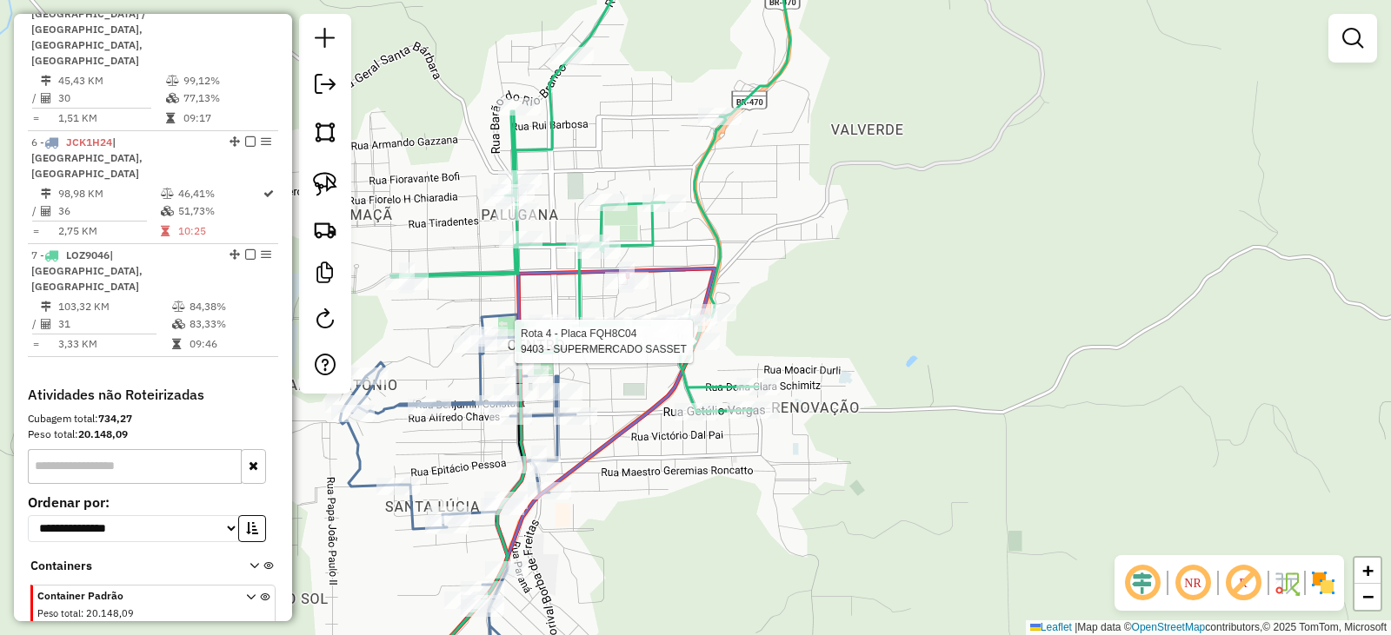
select select "*********"
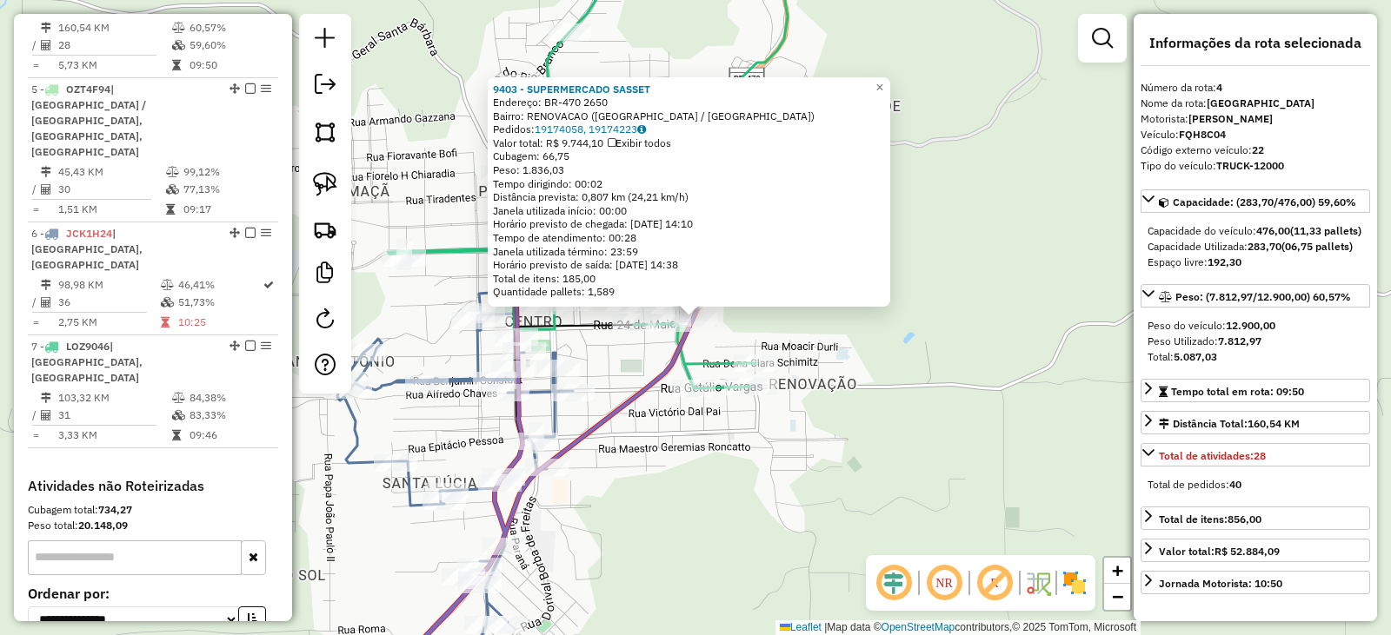
scroll to position [980, 0]
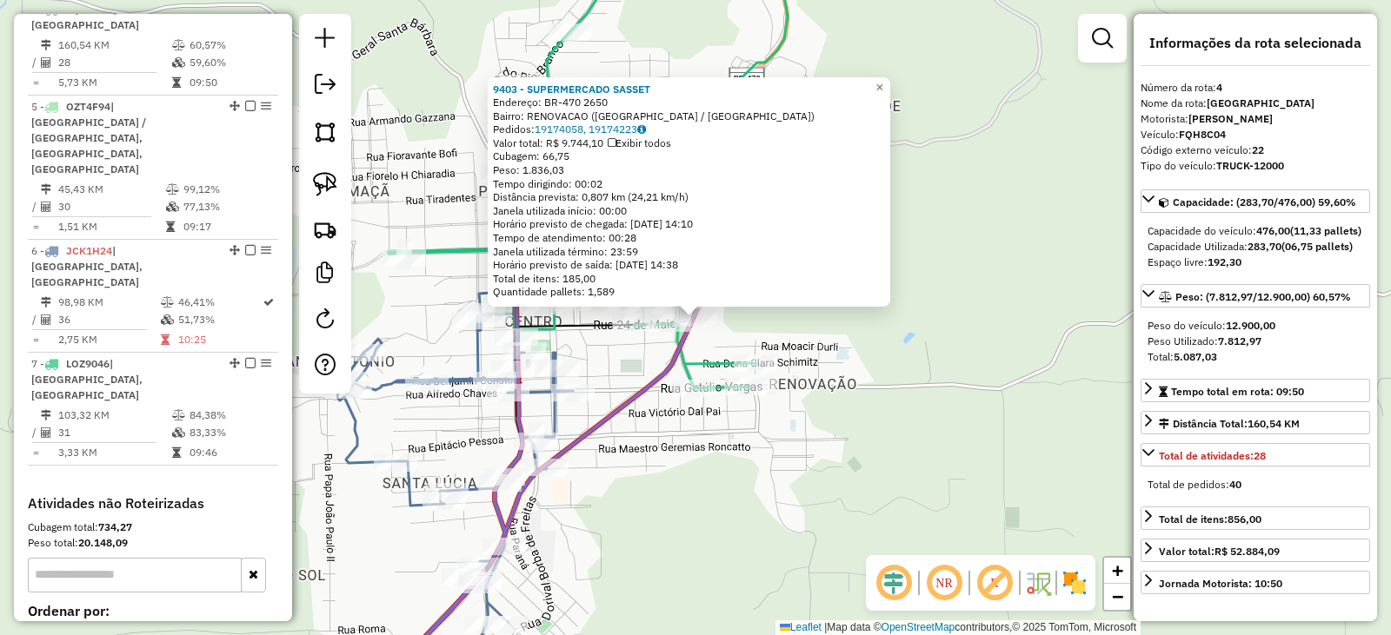
click at [921, 414] on div "9403 - SUPERMERCADO SASSET Endereço: BR-470 2650 Bairro: RENOVACAO (VERANOPOLIS…" at bounding box center [695, 317] width 1391 height 635
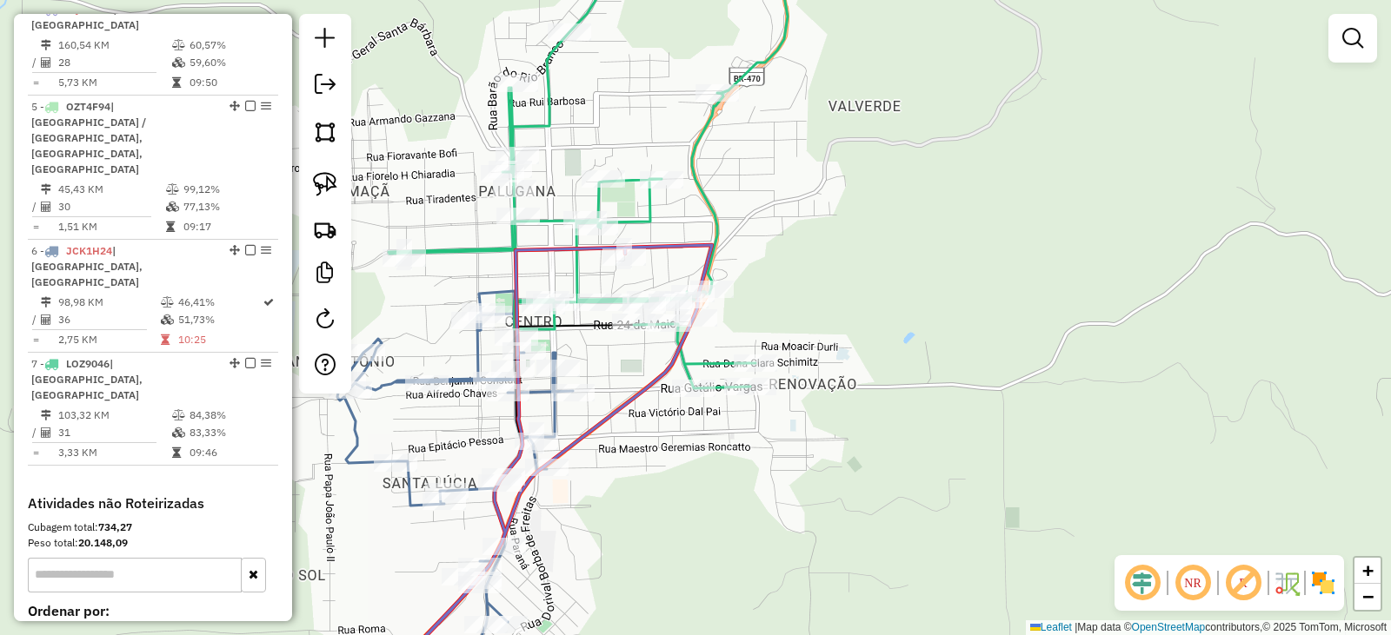
drag, startPoint x: 987, startPoint y: 443, endPoint x: 991, endPoint y: 453, distance: 10.2
click at [999, 452] on div "Janela de atendimento Grade de atendimento Capacidade Transportadoras Veículos …" at bounding box center [695, 317] width 1391 height 635
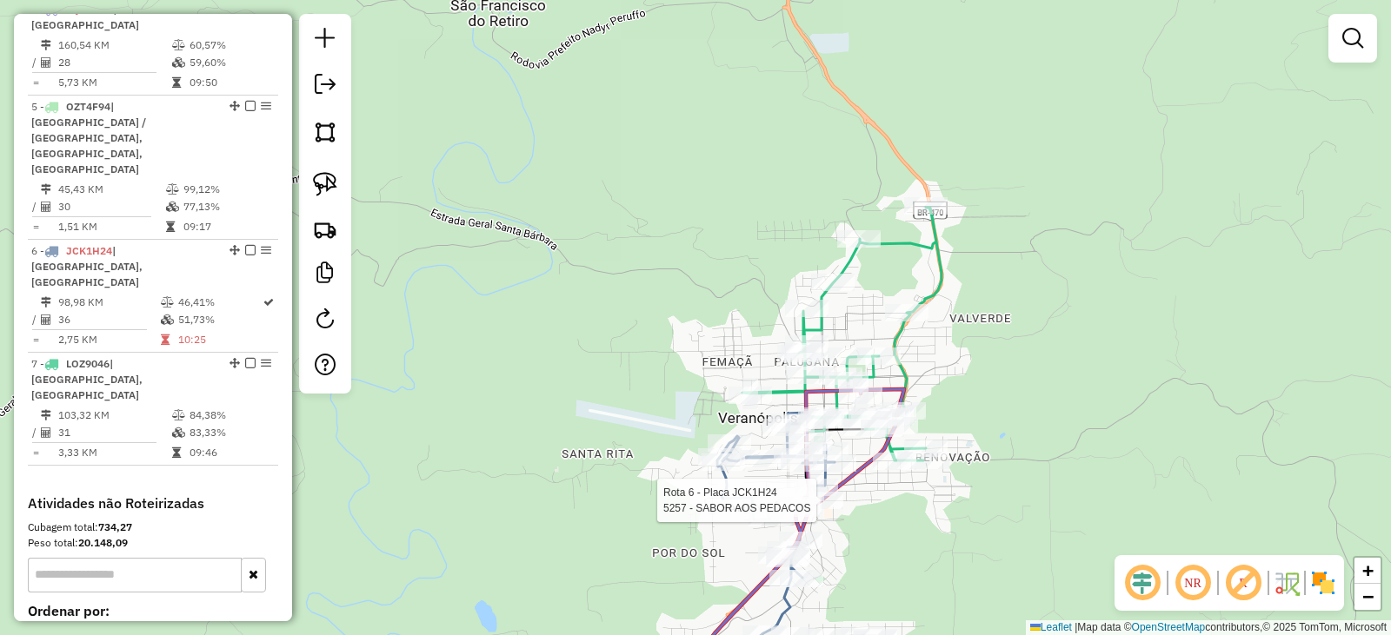
select select "*********"
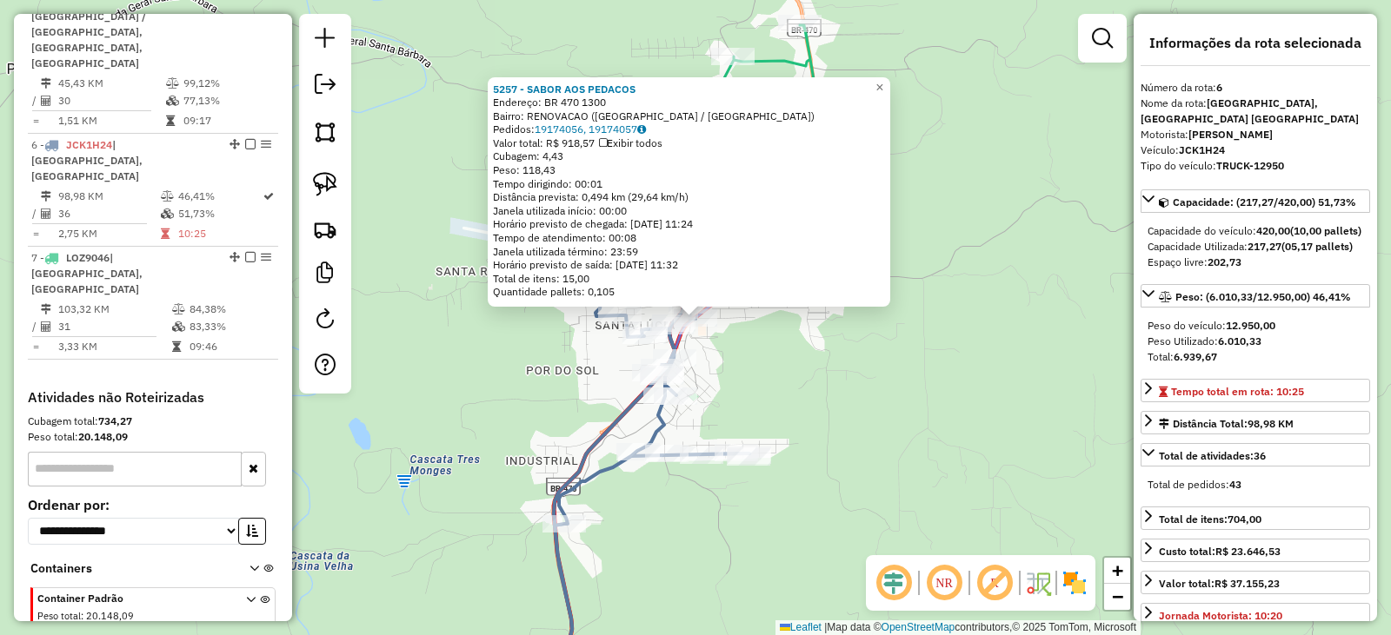
scroll to position [1089, 0]
click at [1037, 432] on div "5257 - SABOR AOS PEDACOS Endereço: BR 470 1300 Bairro: RENOVACAO (VERANOPOLIS /…" at bounding box center [695, 317] width 1391 height 635
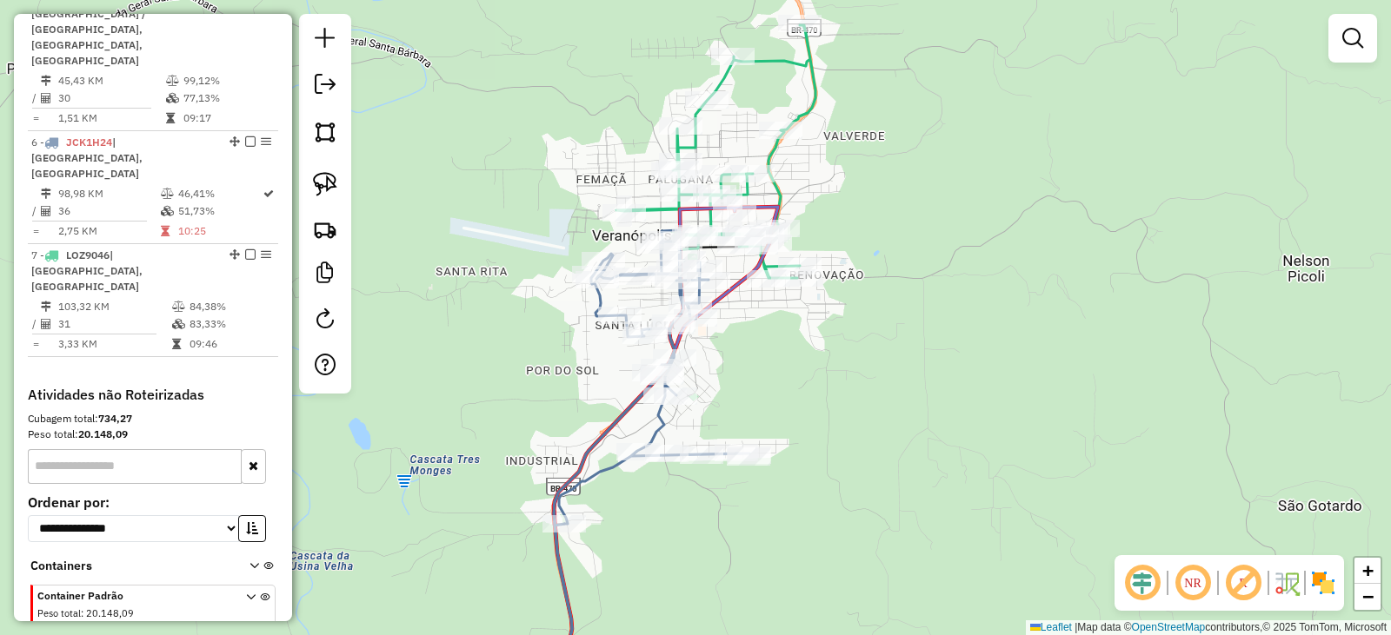
drag, startPoint x: 998, startPoint y: 379, endPoint x: 1001, endPoint y: 495, distance: 116.5
click at [1010, 488] on div "5257 - SABOR AOS PEDACOS Endereço: BR 470 1300 Bairro: RENOVACAO (VERANOPOLIS /…" at bounding box center [695, 317] width 1391 height 635
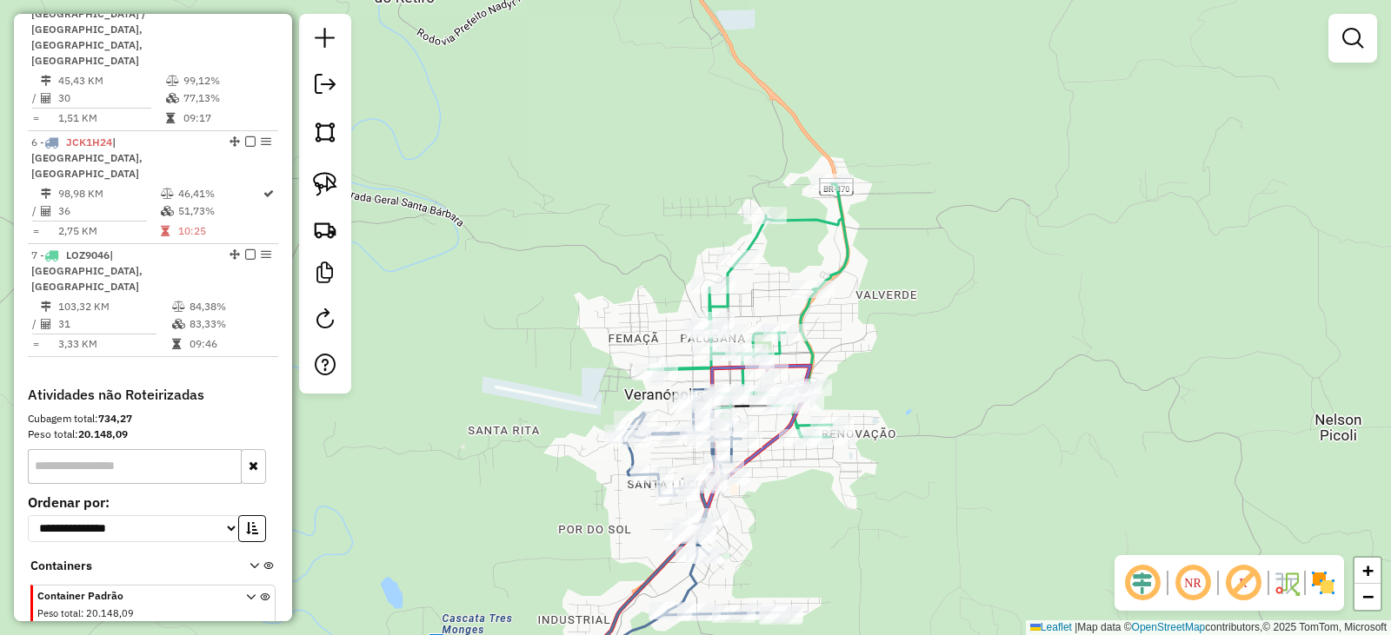
drag, startPoint x: 914, startPoint y: 317, endPoint x: 856, endPoint y: 294, distance: 62.8
click at [921, 337] on div "Janela de atendimento Grade de atendimento Capacidade Transportadoras Veículos …" at bounding box center [695, 317] width 1391 height 635
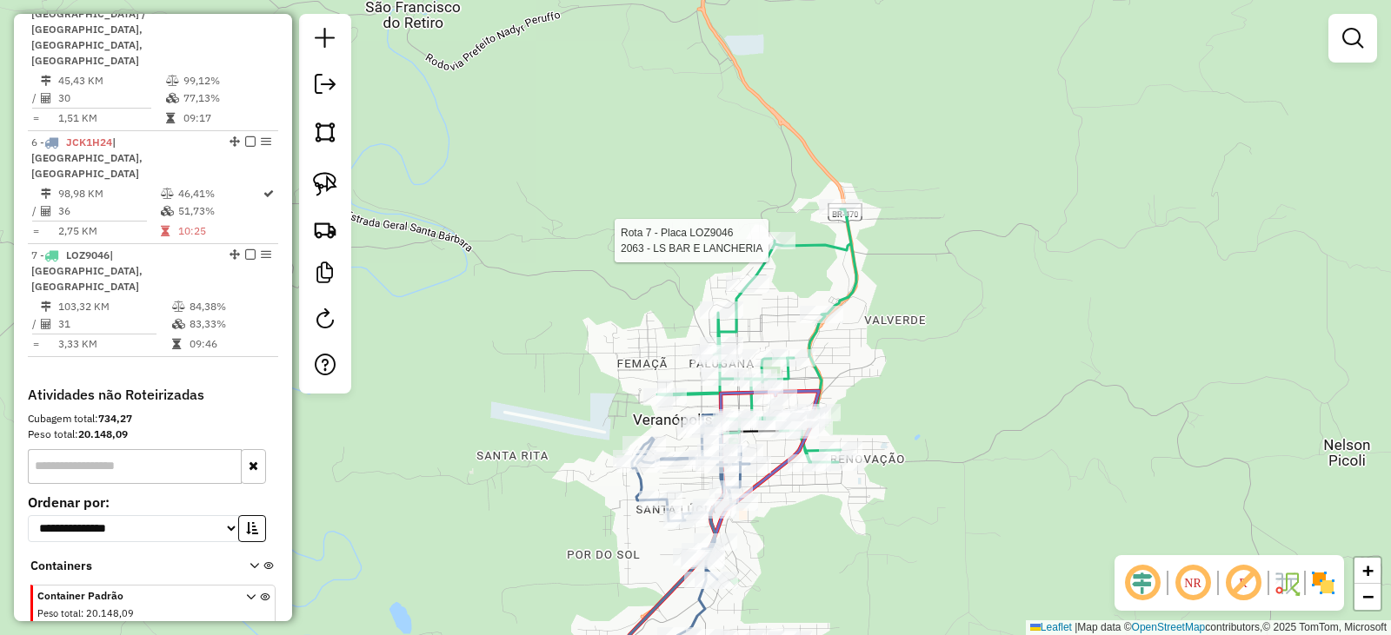
select select "*********"
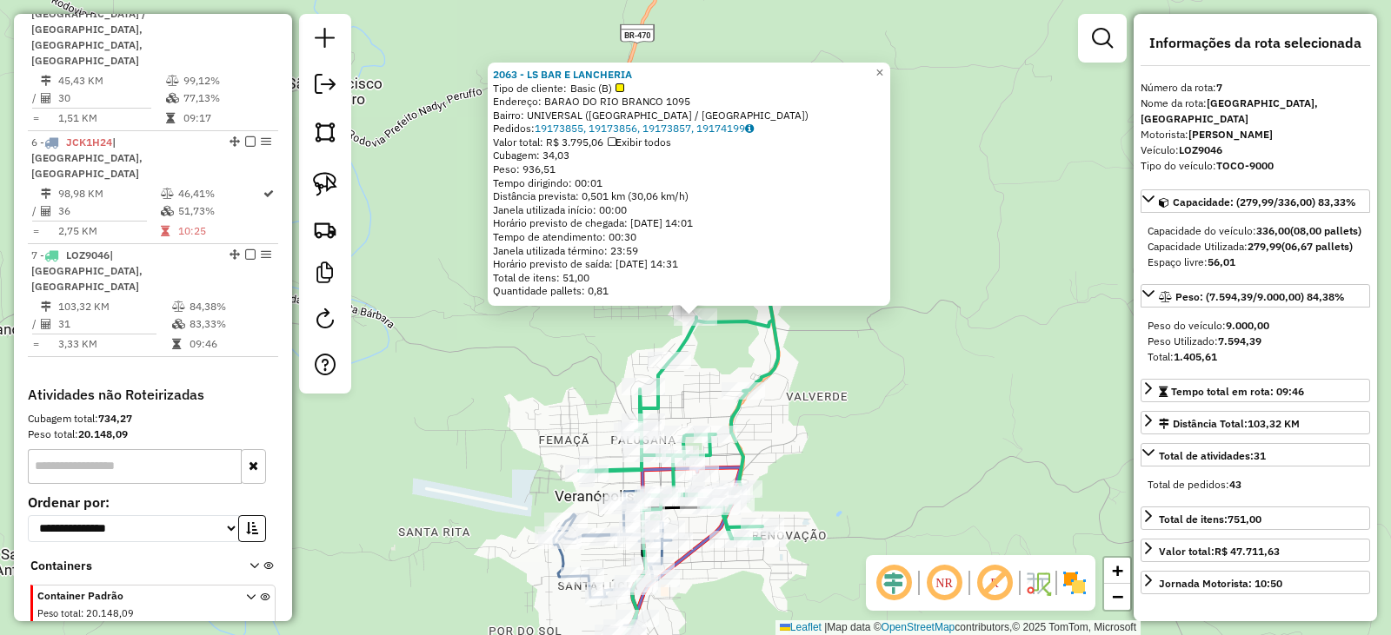
click at [933, 441] on div "2063 - LS BAR E LANCHERIA Tipo de cliente: Basic (B) Endereço: BARAO DO RIO BRA…" at bounding box center [695, 317] width 1391 height 635
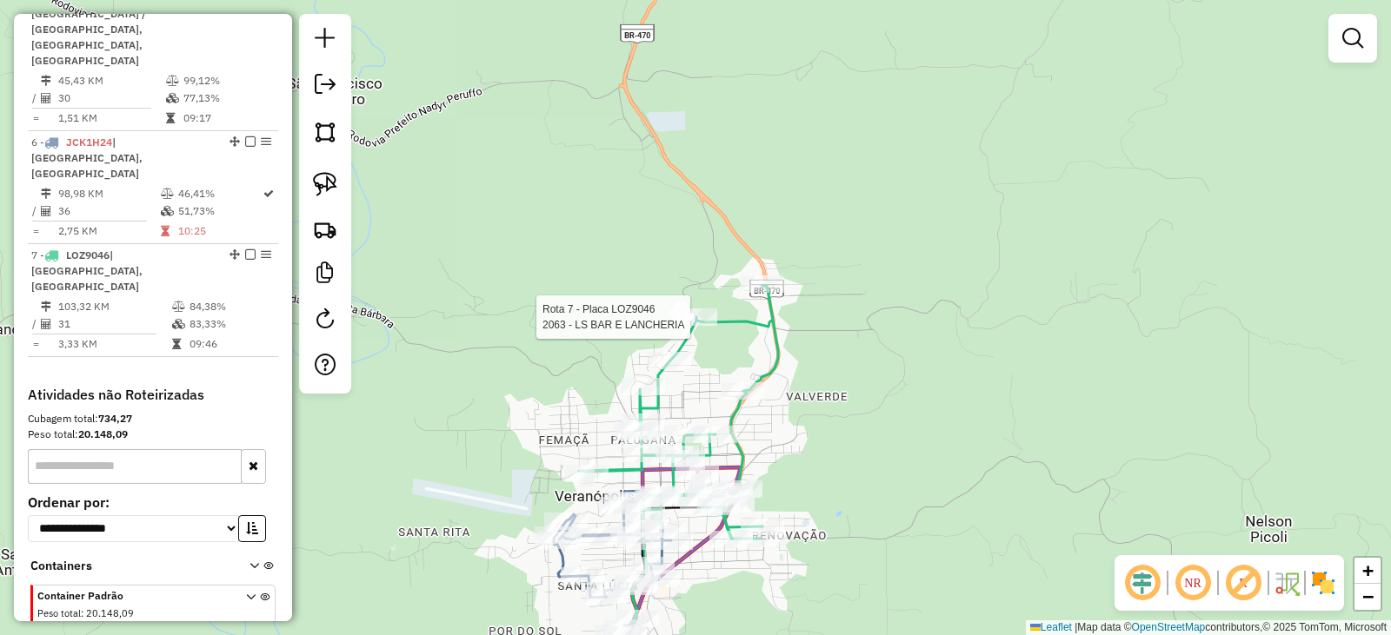
select select "*********"
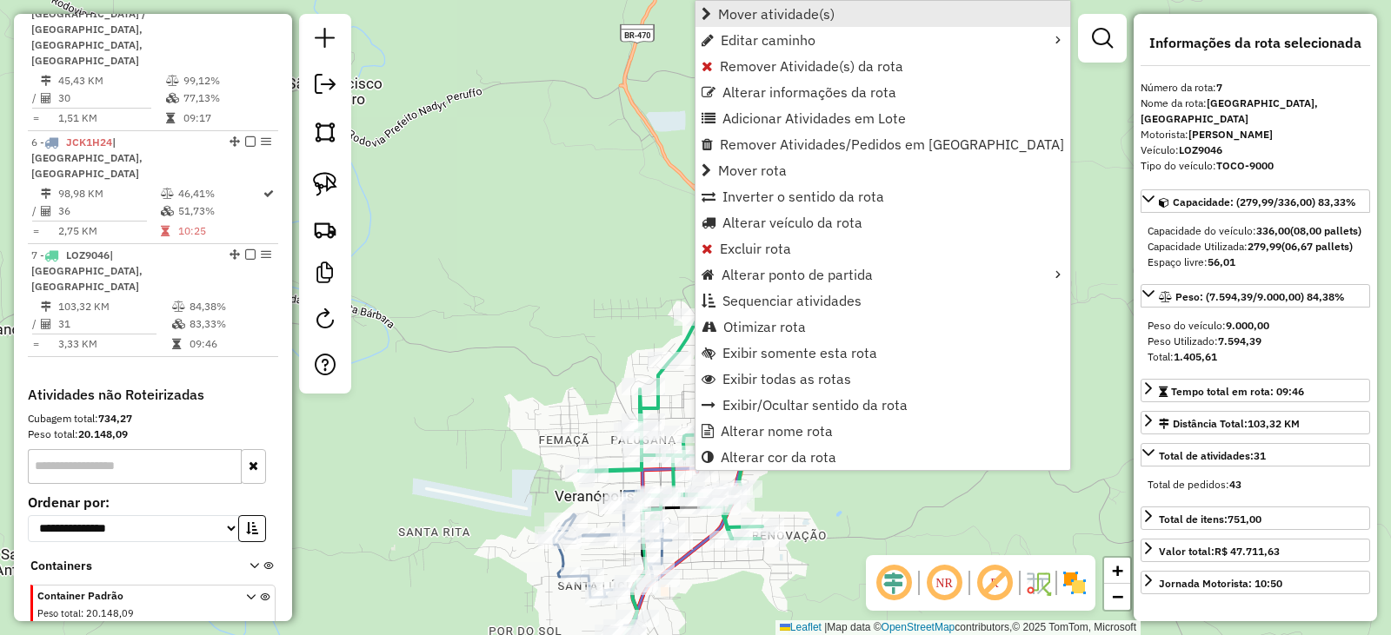
click at [814, 11] on span "Mover atividade(s)" at bounding box center [776, 14] width 116 height 14
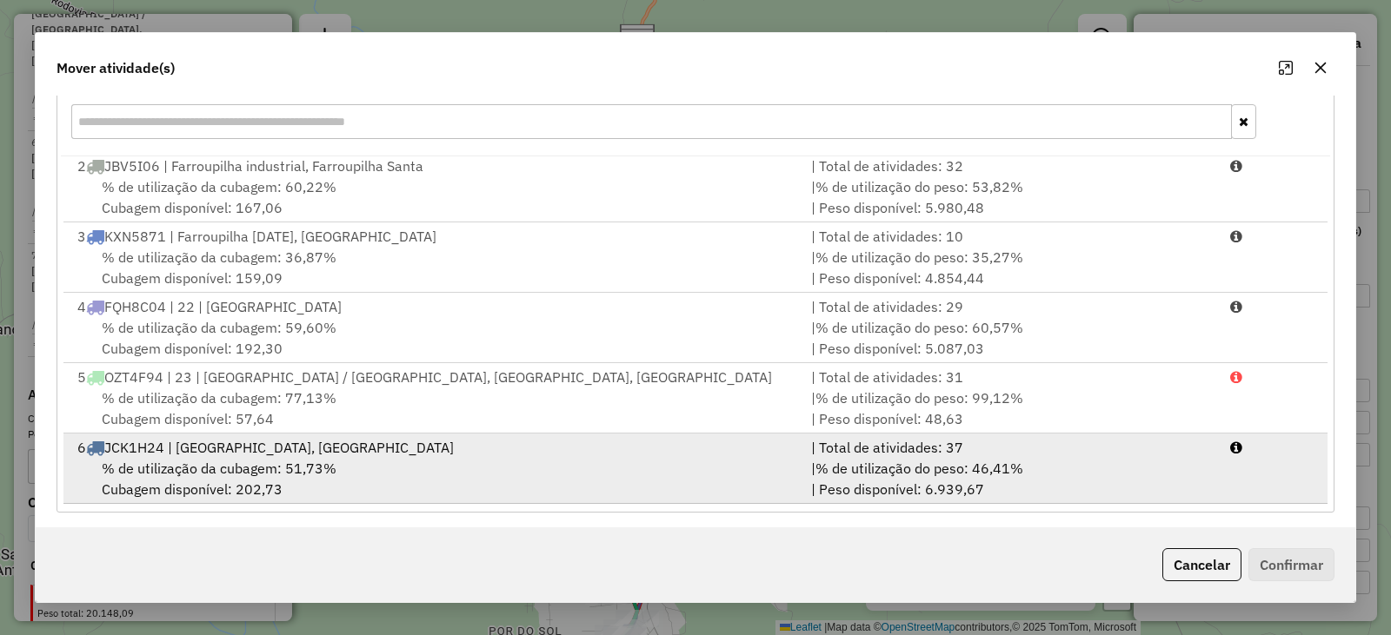
scroll to position [249, 0]
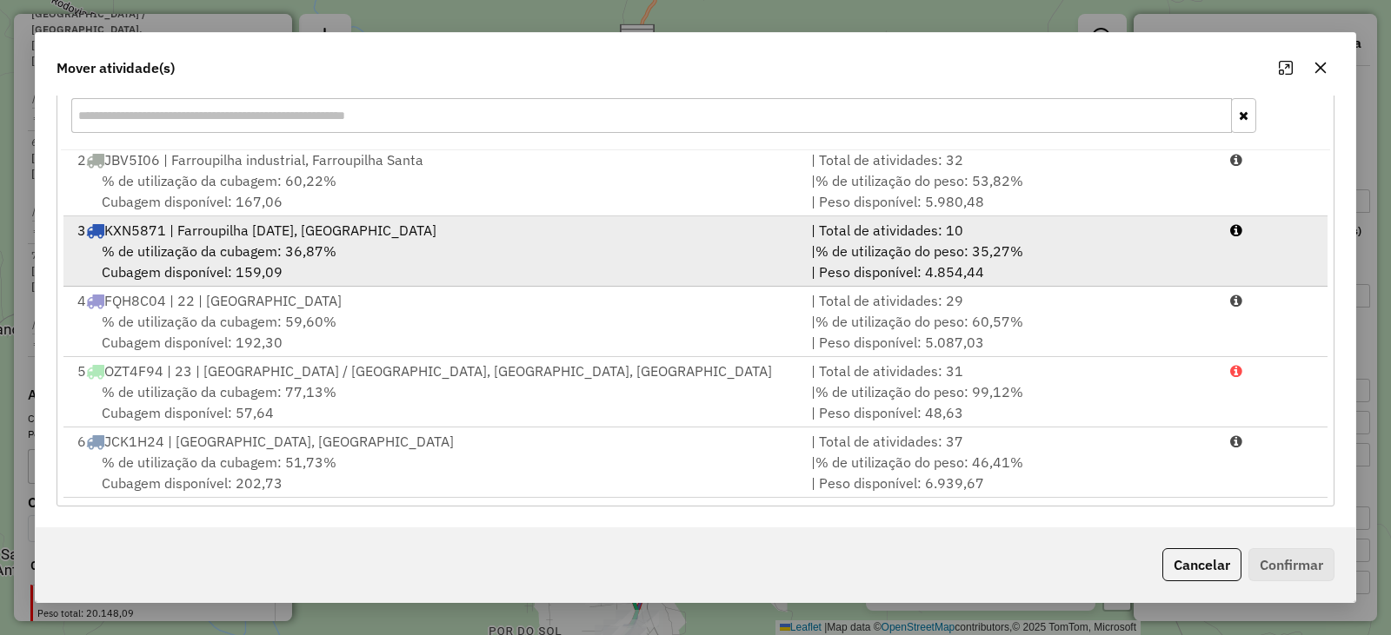
click at [211, 285] on li "3 KXN5871 | Farroupilha 1º de Maio, Farroupilha Centro | Total de atividades: 1…" at bounding box center [695, 251] width 1264 height 70
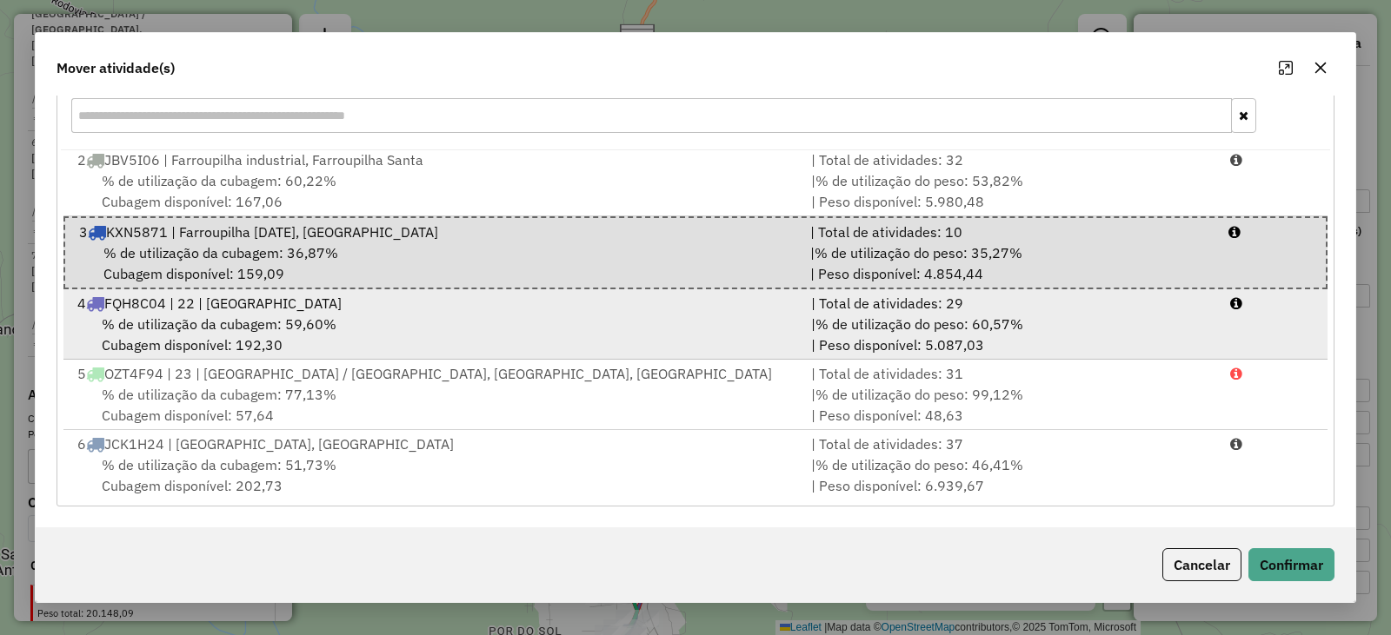
click at [368, 330] on div "% de utilização da cubagem: 59,60% Cubagem disponível: 192,30" at bounding box center [434, 335] width 734 height 42
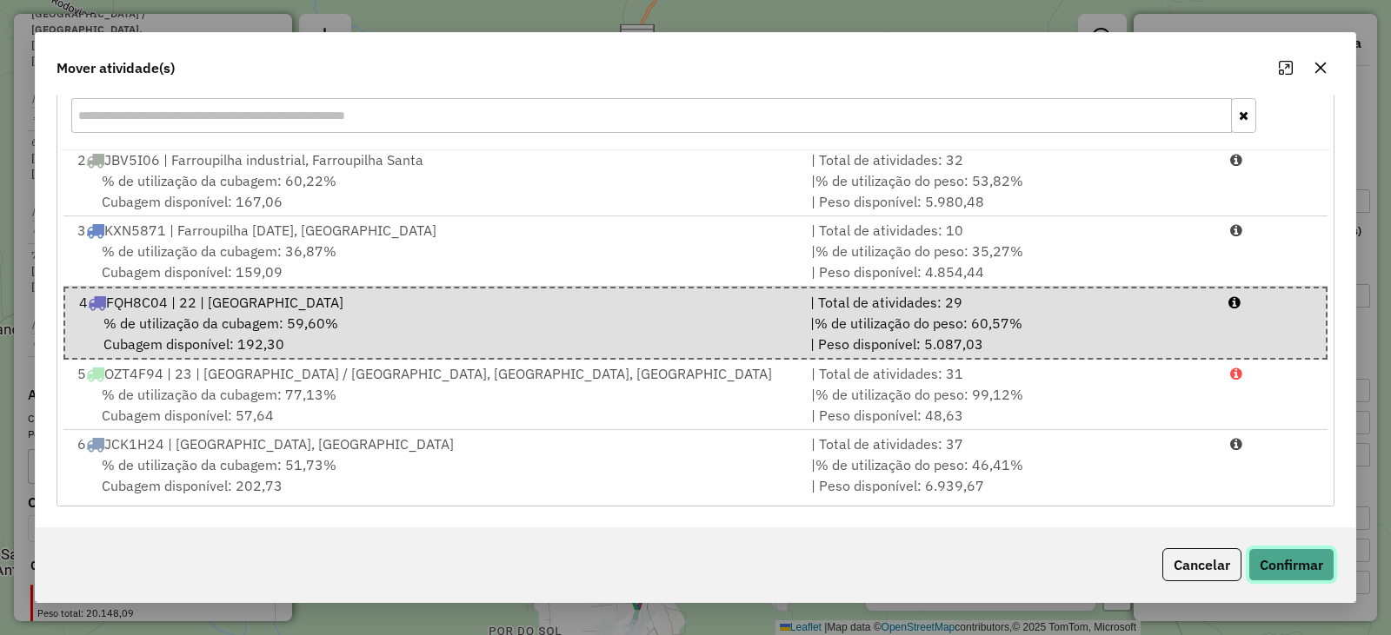
click at [1294, 568] on button "Confirmar" at bounding box center [1291, 564] width 86 height 33
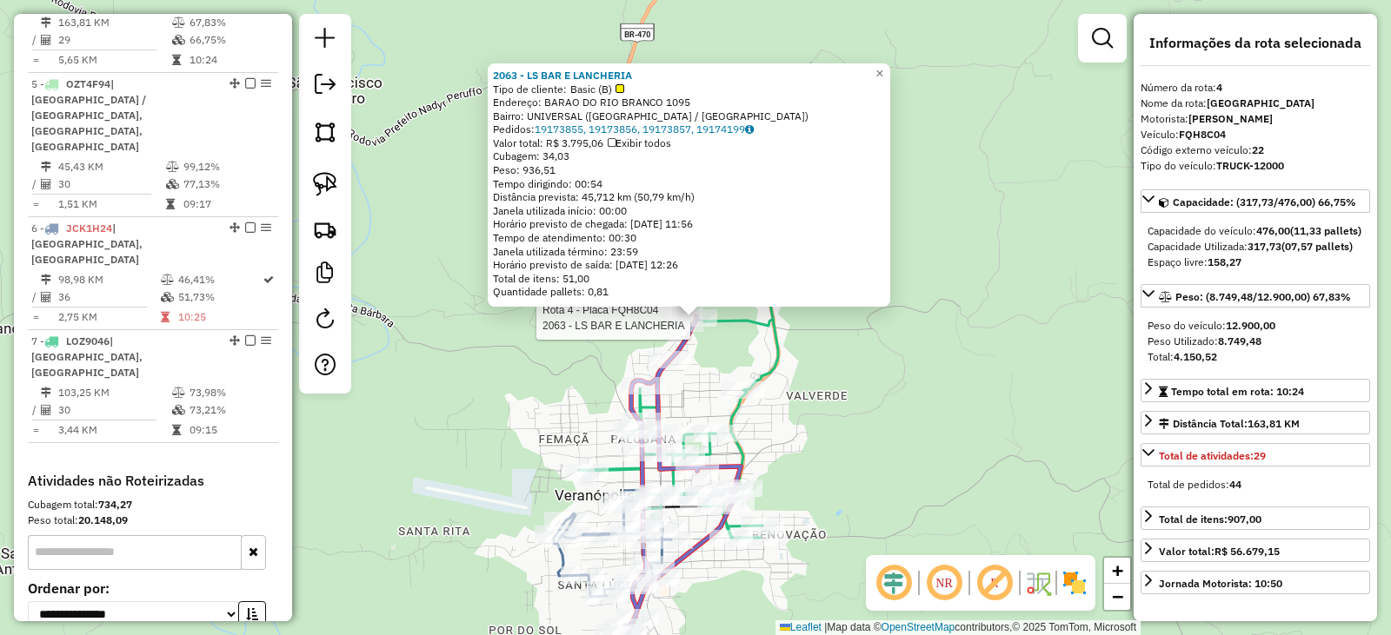
scroll to position [980, 0]
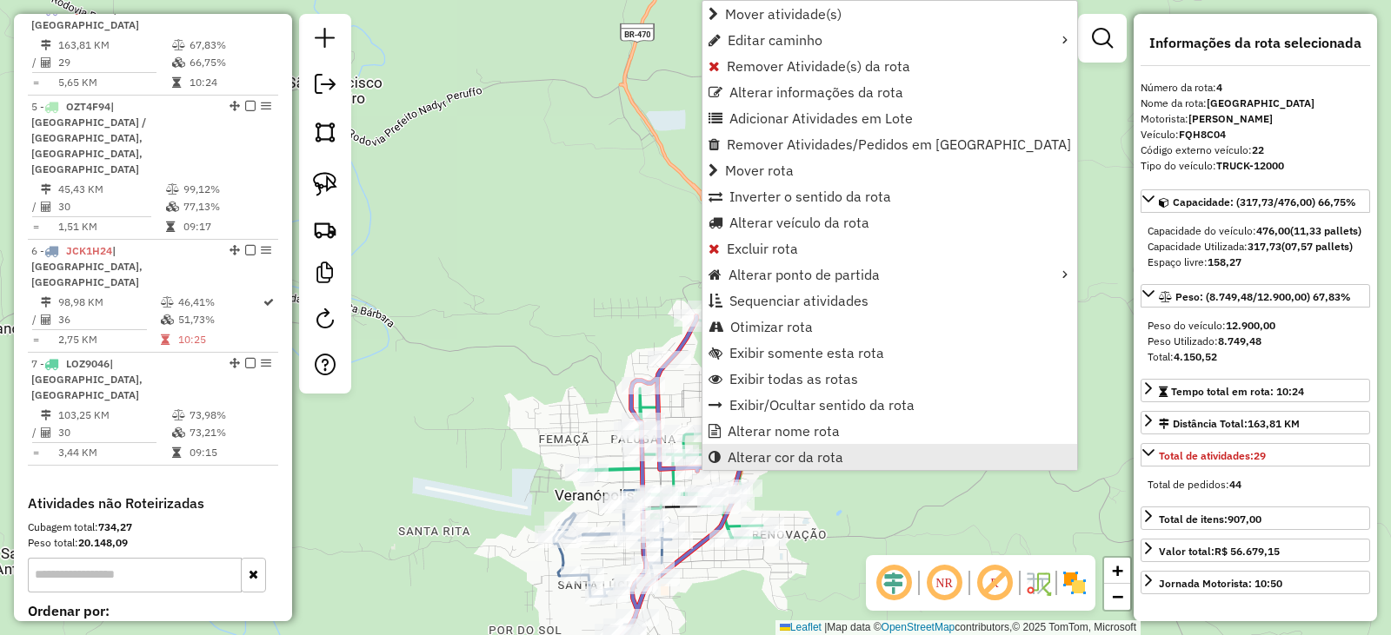
click at [790, 461] on span "Alterar cor da rota" at bounding box center [785, 457] width 116 height 14
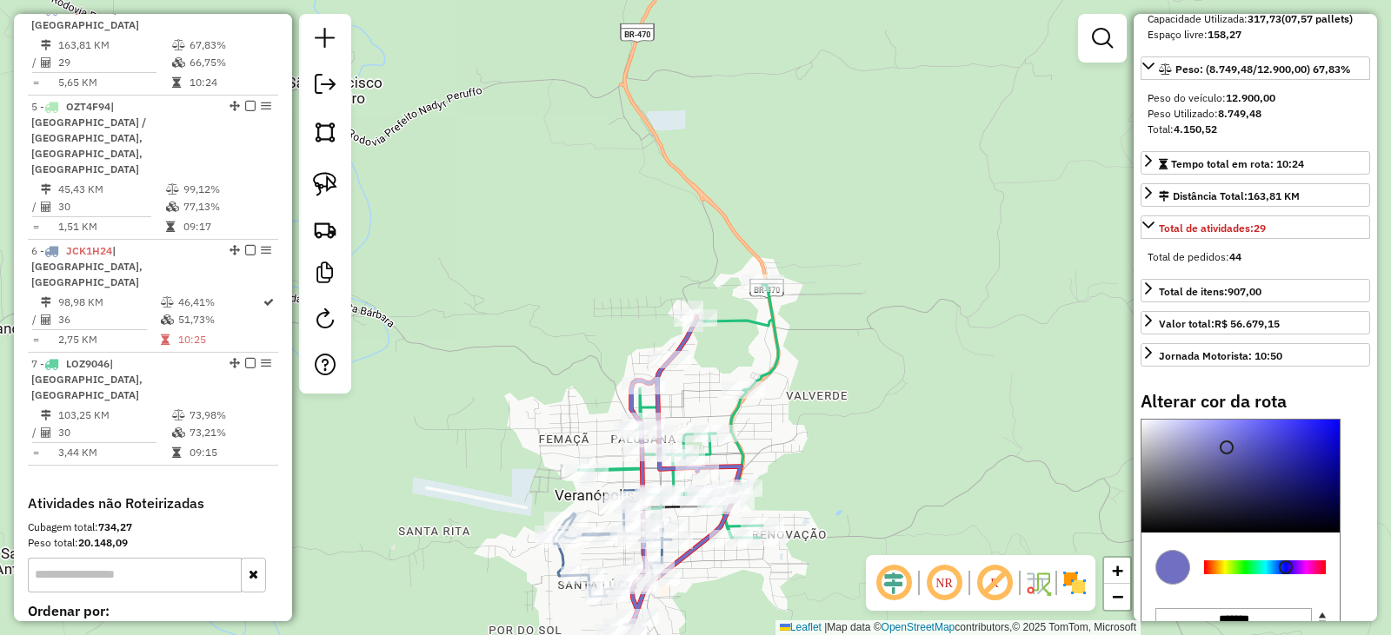
scroll to position [383, 0]
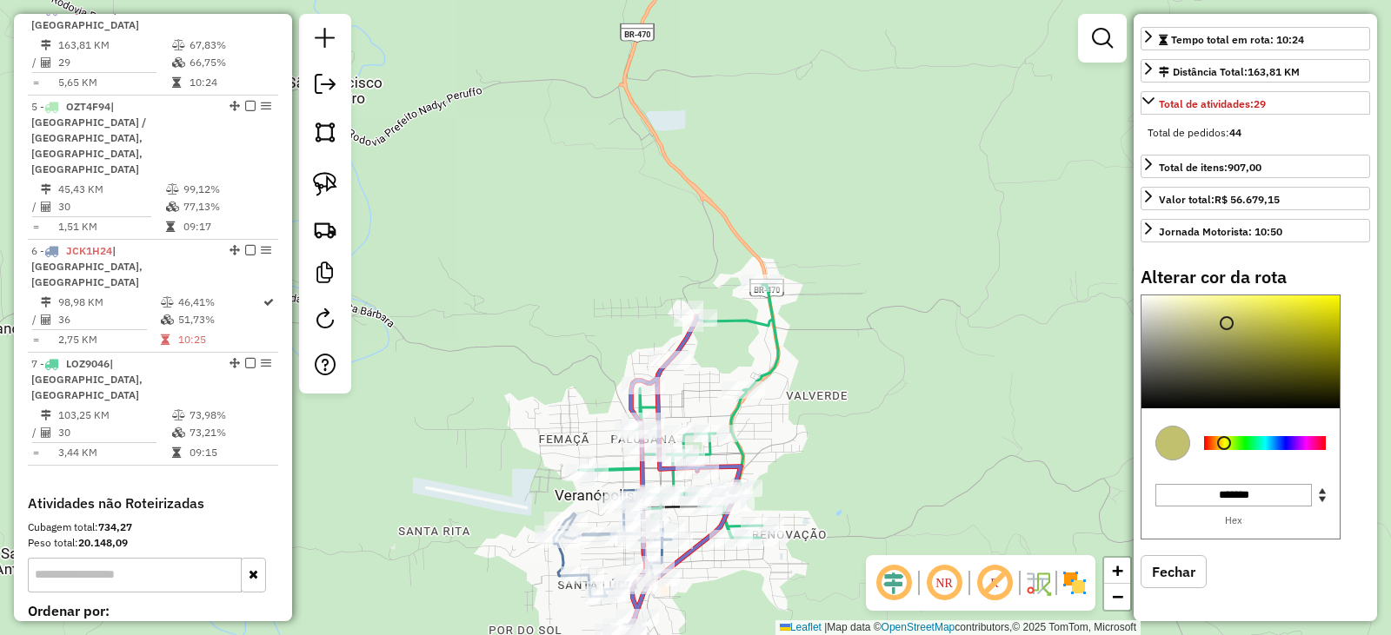
drag, startPoint x: 1281, startPoint y: 447, endPoint x: 1231, endPoint y: 402, distance: 66.5
click at [1222, 435] on div at bounding box center [1265, 443] width 136 height 63
type input "*******"
drag, startPoint x: 1229, startPoint y: 325, endPoint x: 1271, endPoint y: 311, distance: 44.8
click at [1289, 301] on div at bounding box center [1285, 308] width 14 height 14
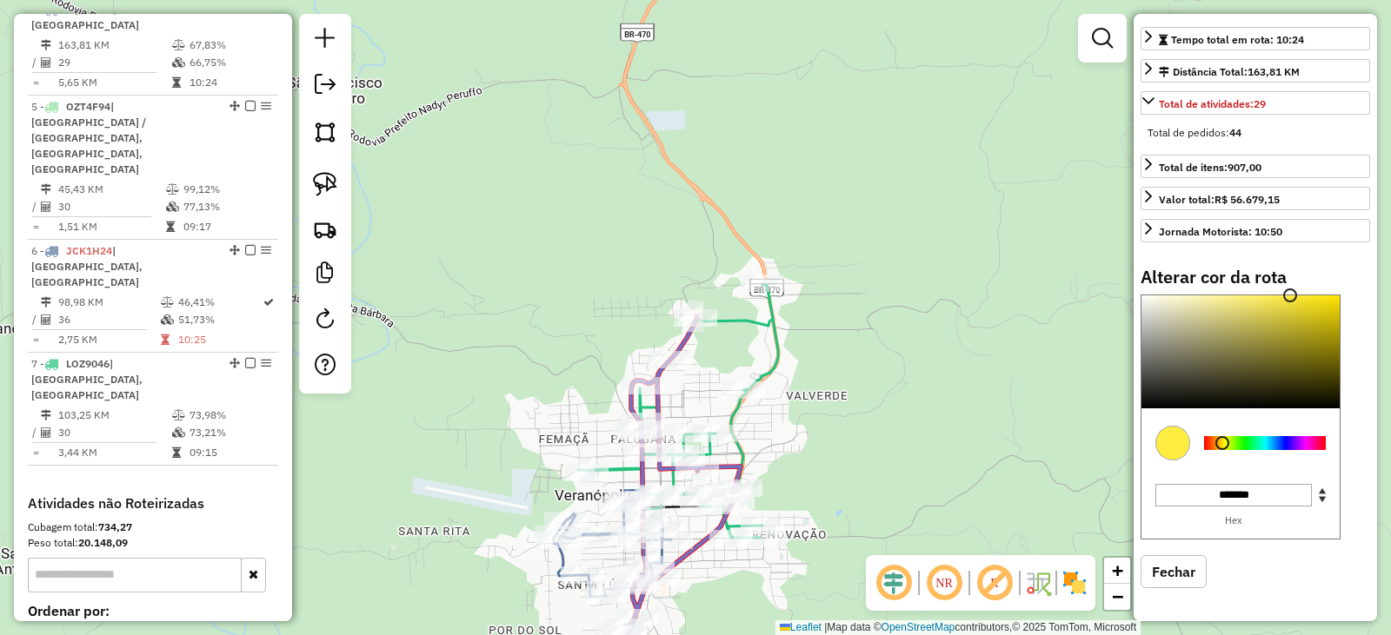
click at [1182, 575] on button "Fechar" at bounding box center [1173, 571] width 66 height 33
select select "*********"
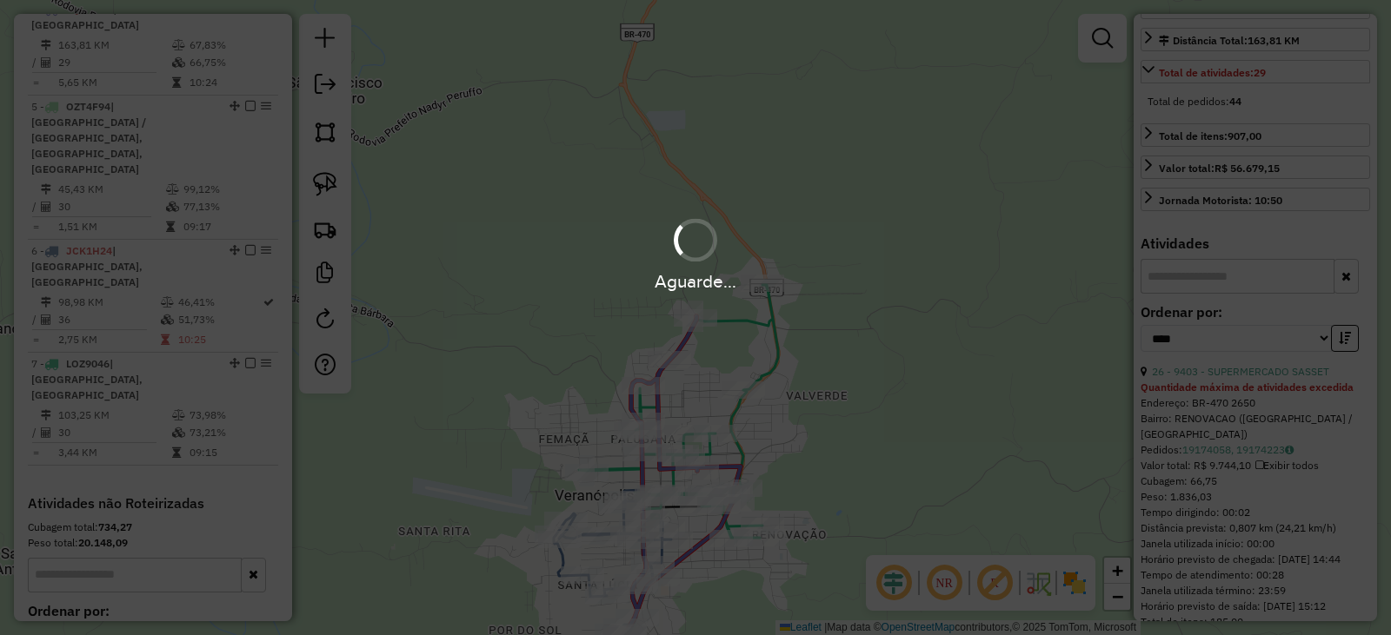
click at [944, 418] on div "Aguarde..." at bounding box center [695, 317] width 1391 height 635
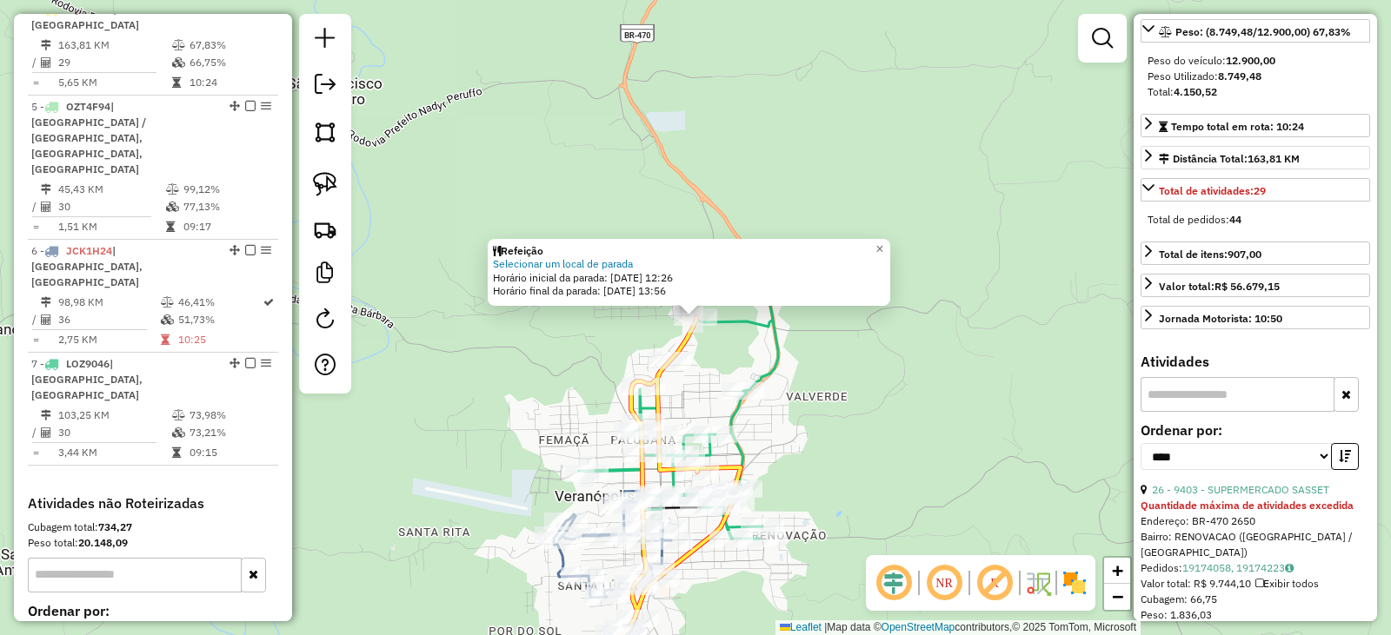
scroll to position [123, 0]
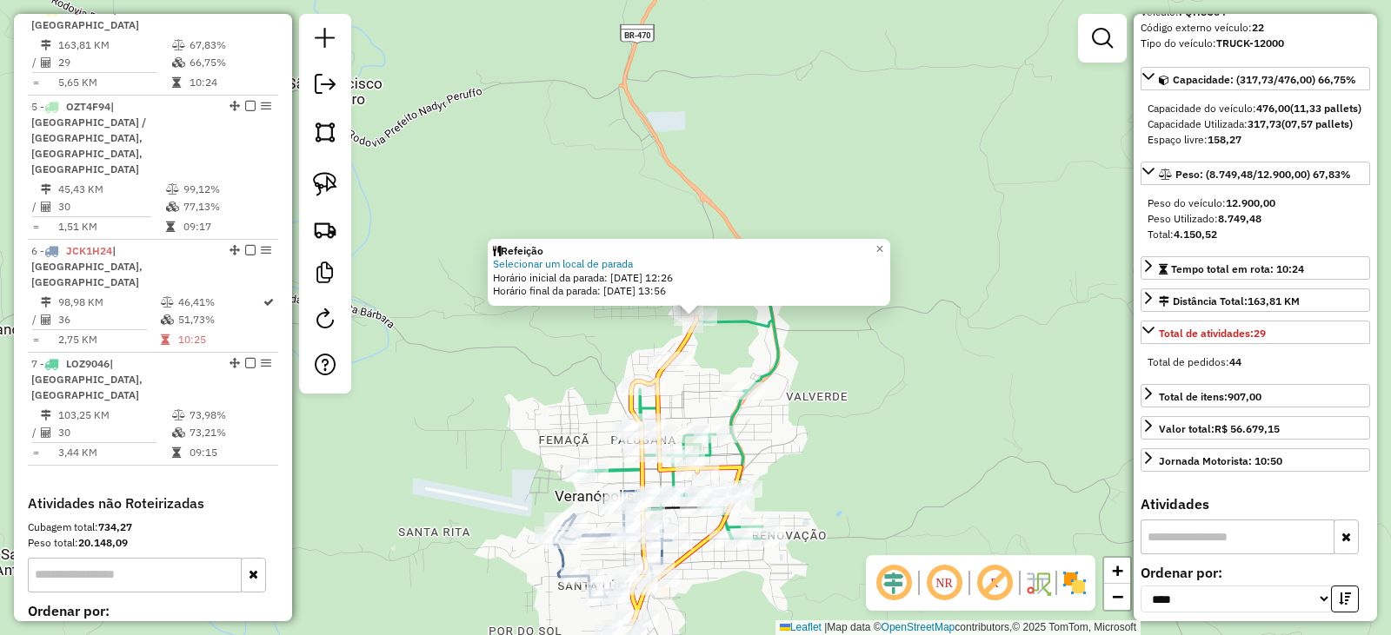
click at [939, 444] on div "Refeição Selecionar um local de parada Horário inicial da parada: 20/08/2025 12…" at bounding box center [695, 317] width 1391 height 635
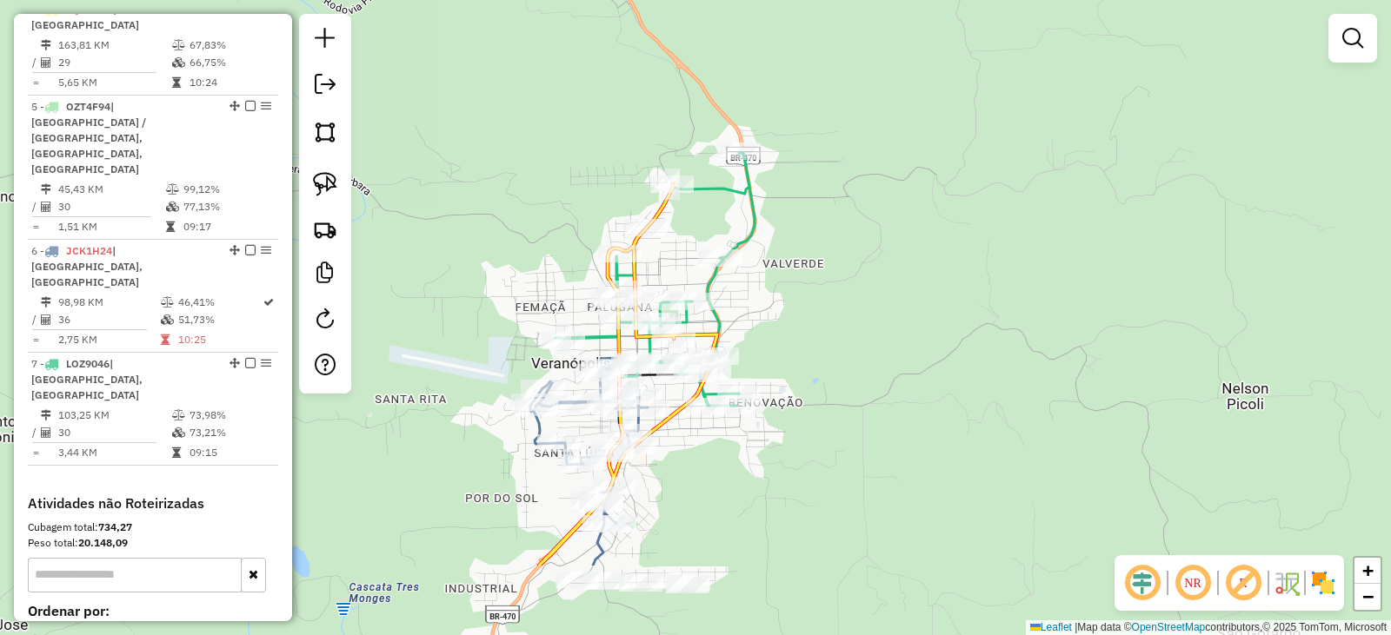
drag, startPoint x: 877, startPoint y: 344, endPoint x: 876, endPoint y: 329, distance: 15.7
click at [876, 332] on div "Janela de atendimento Grade de atendimento Capacidade Transportadoras Veículos …" at bounding box center [695, 317] width 1391 height 635
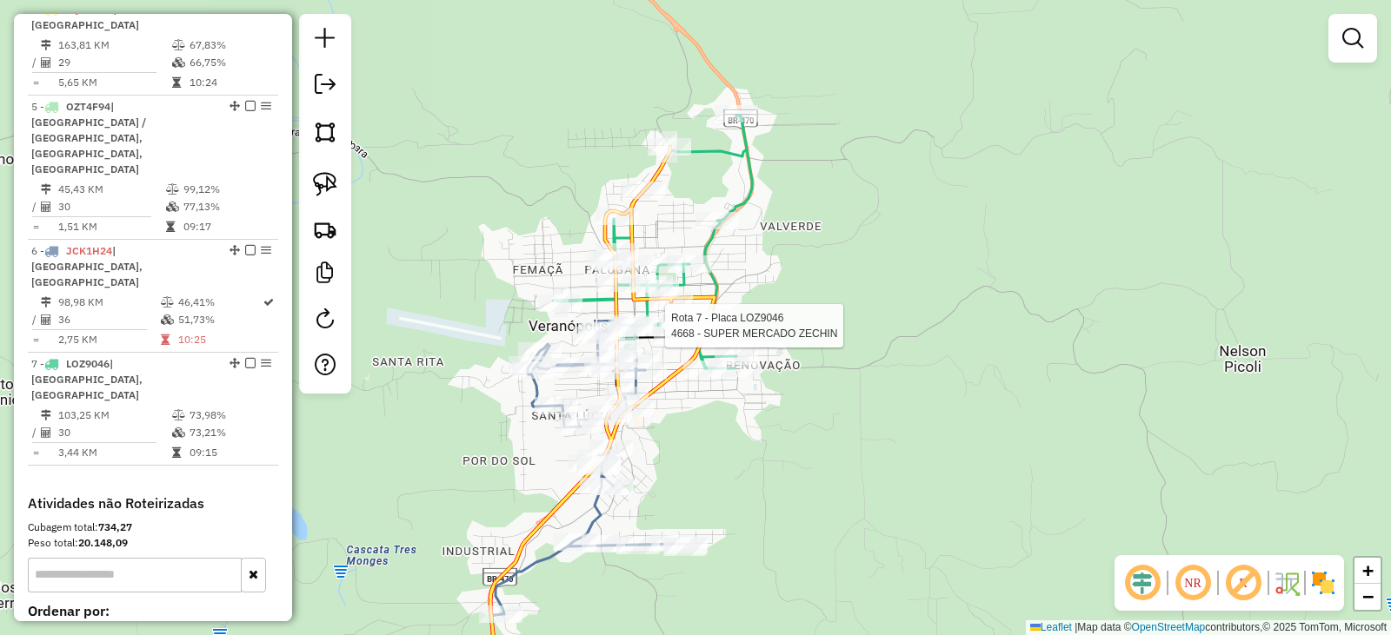
select select "*********"
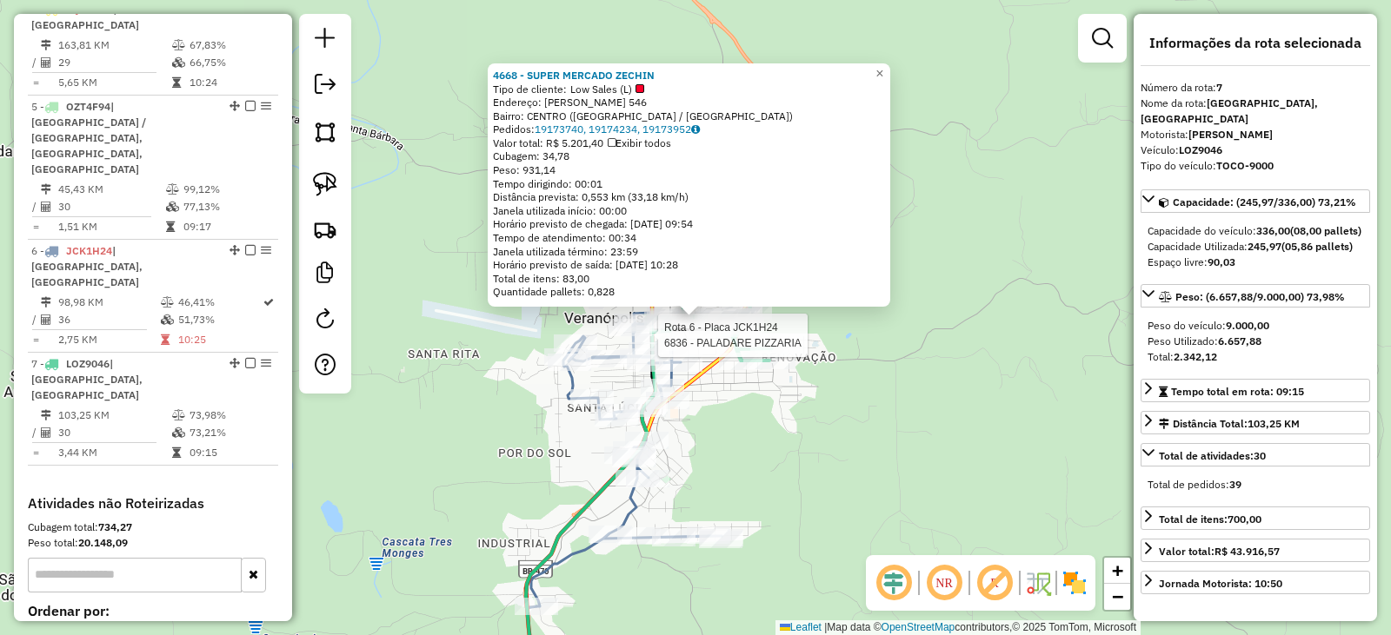
scroll to position [1089, 0]
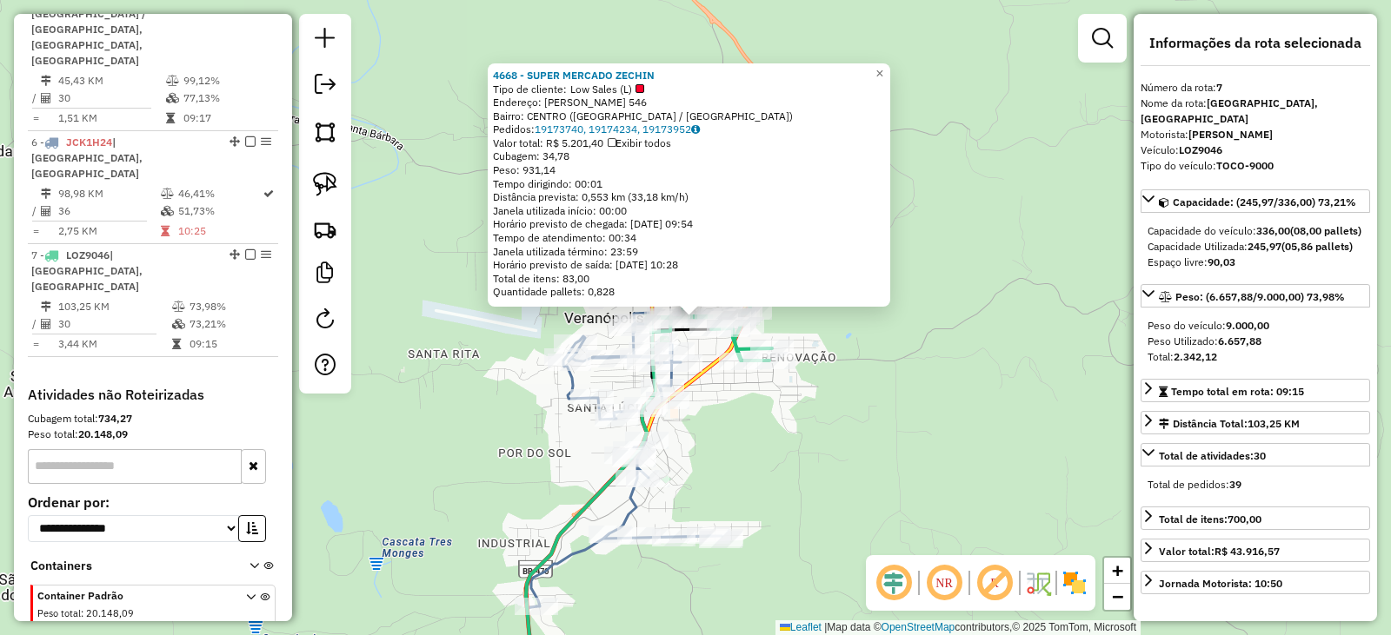
click at [876, 428] on div "4668 - SUPER MERCADO ZECHIN Tipo de cliente: Low Sales (L) Endereço: JULIO DE C…" at bounding box center [695, 317] width 1391 height 635
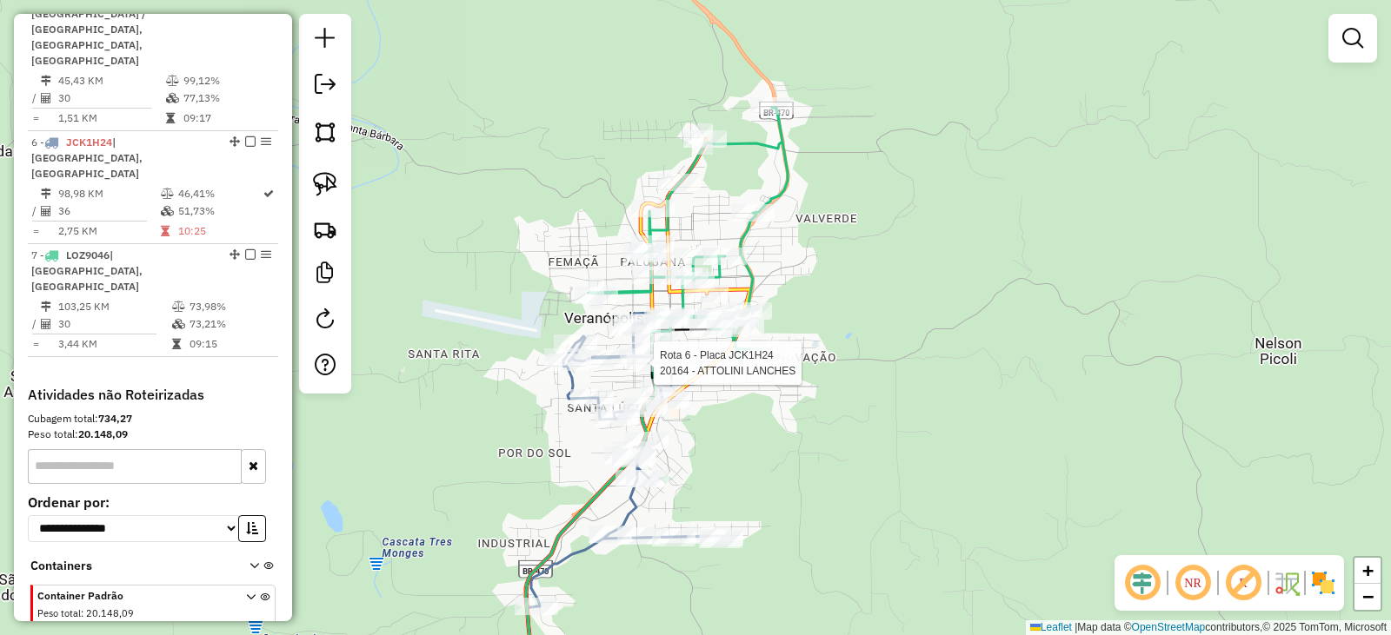
select select "*********"
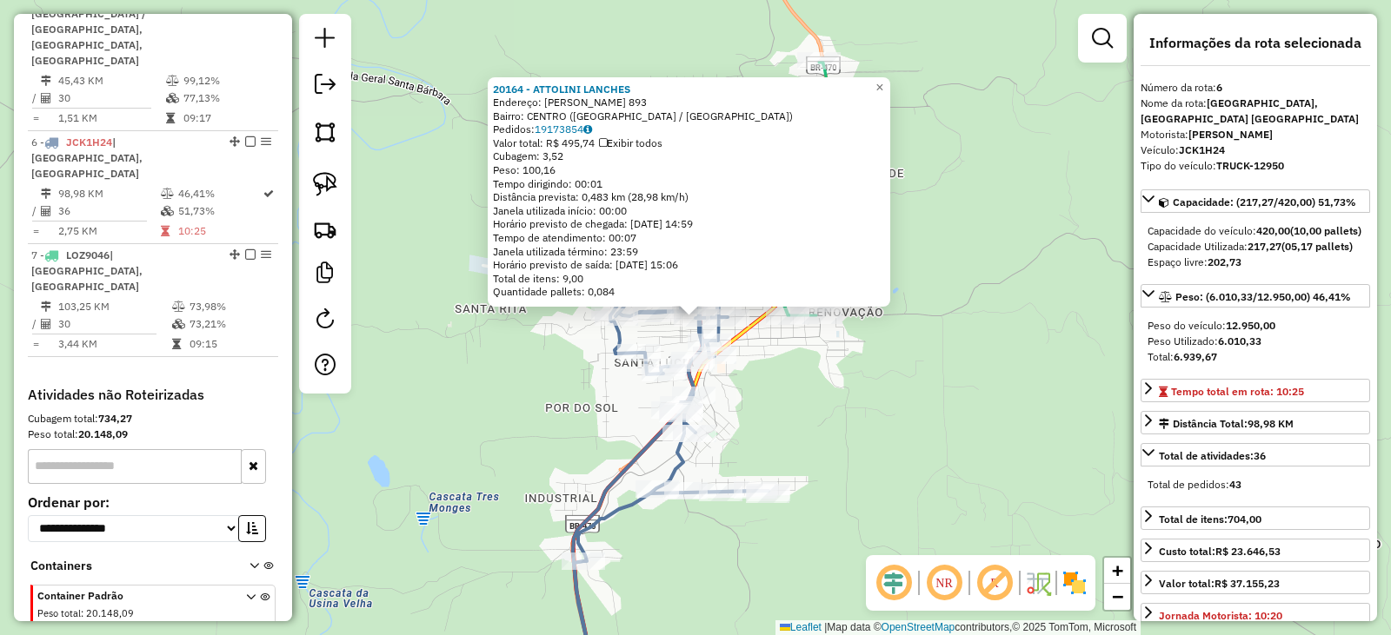
click at [907, 409] on div "20164 - ATTOLINI LANCHES Endereço: ALFREDO CHAVES 893 Bairro: CENTRO (VERANOPOL…" at bounding box center [695, 317] width 1391 height 635
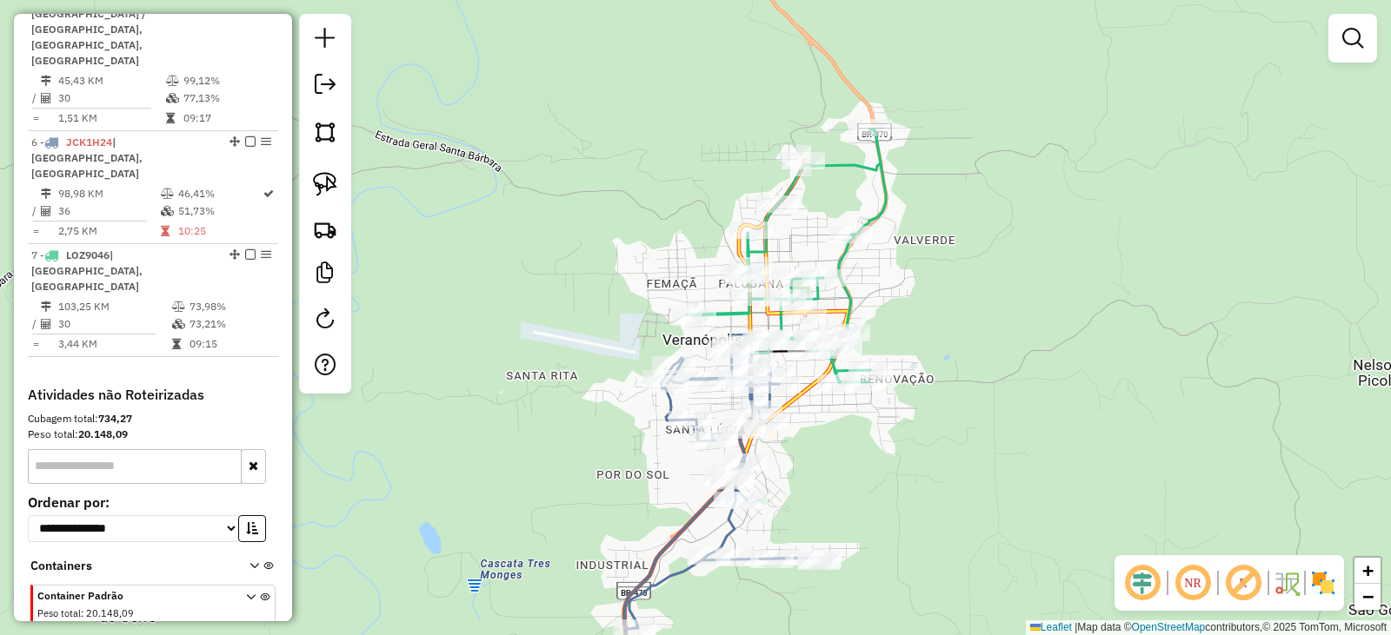
drag, startPoint x: 866, startPoint y: 408, endPoint x: 930, endPoint y: 497, distance: 109.0
click at [930, 497] on div "Janela de atendimento Grade de atendimento Capacidade Transportadoras Veículos …" at bounding box center [695, 317] width 1391 height 635
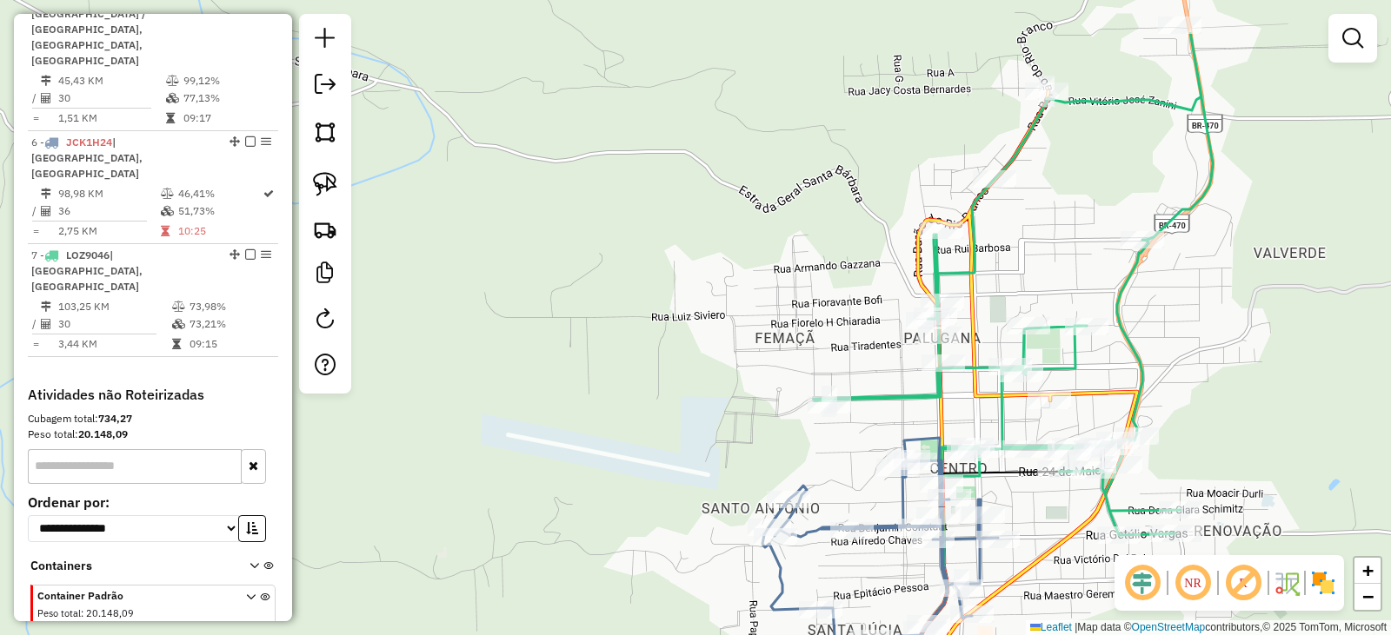
click at [1046, 395] on icon at bounding box center [1012, 283] width 399 height 503
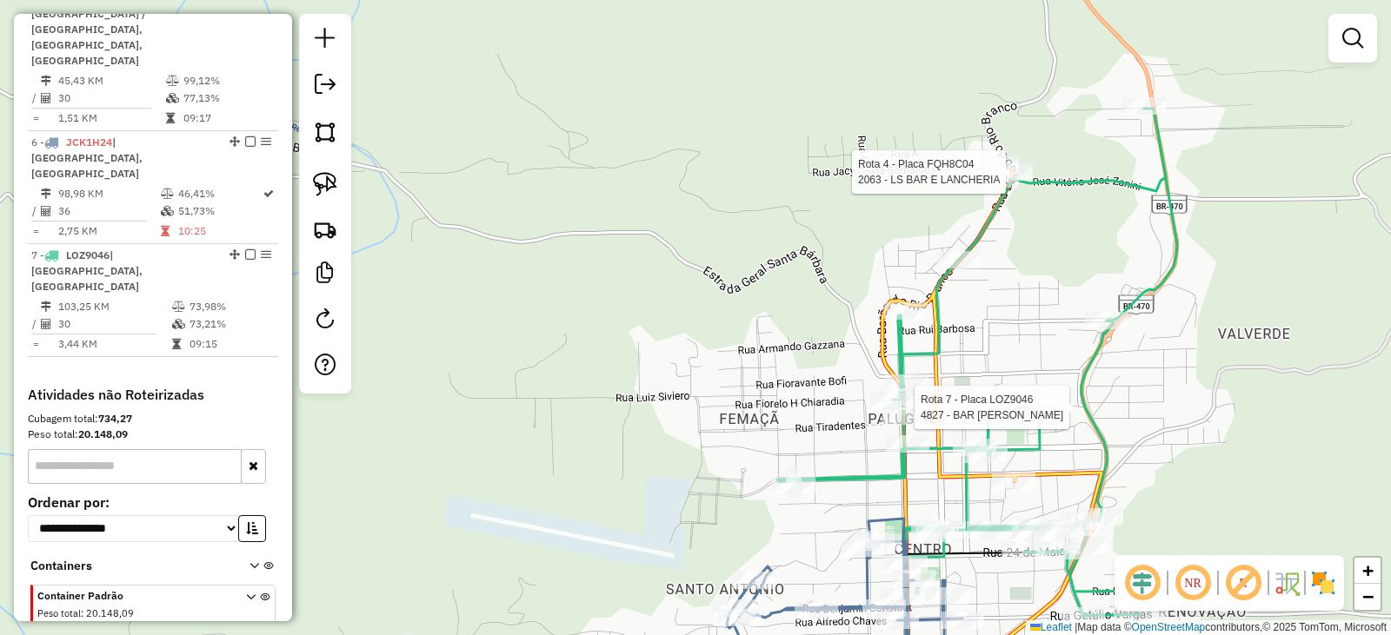
select select "*********"
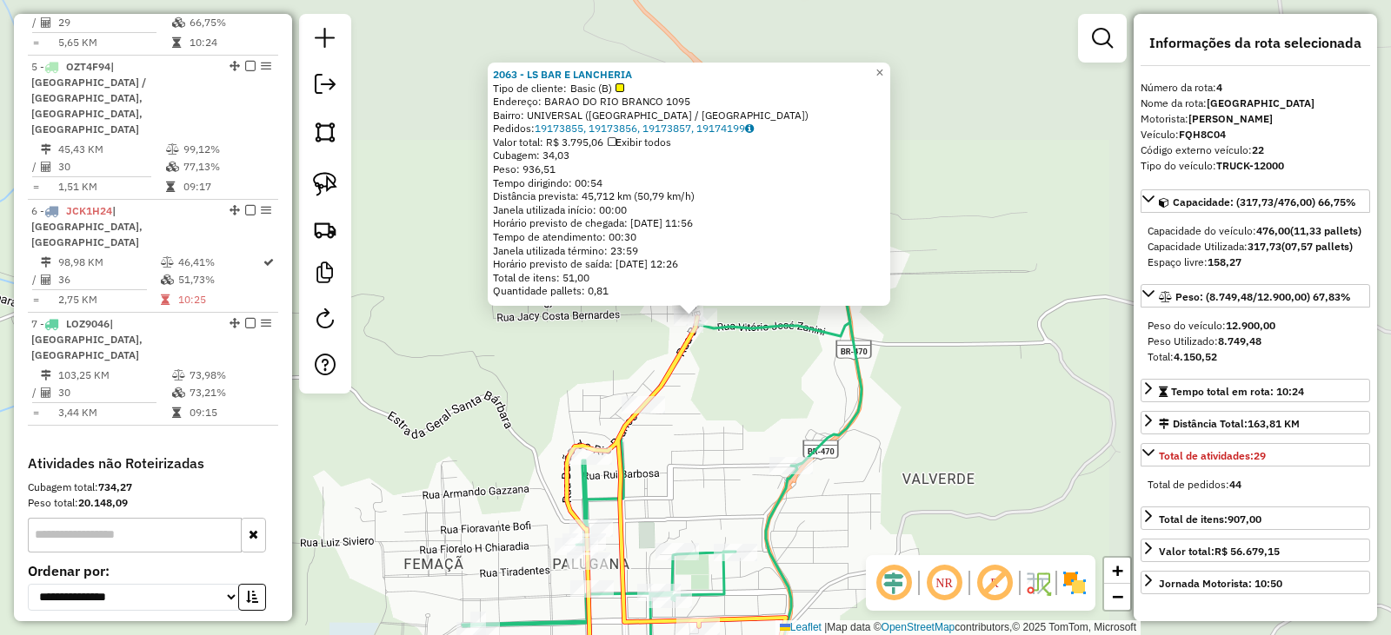
scroll to position [980, 0]
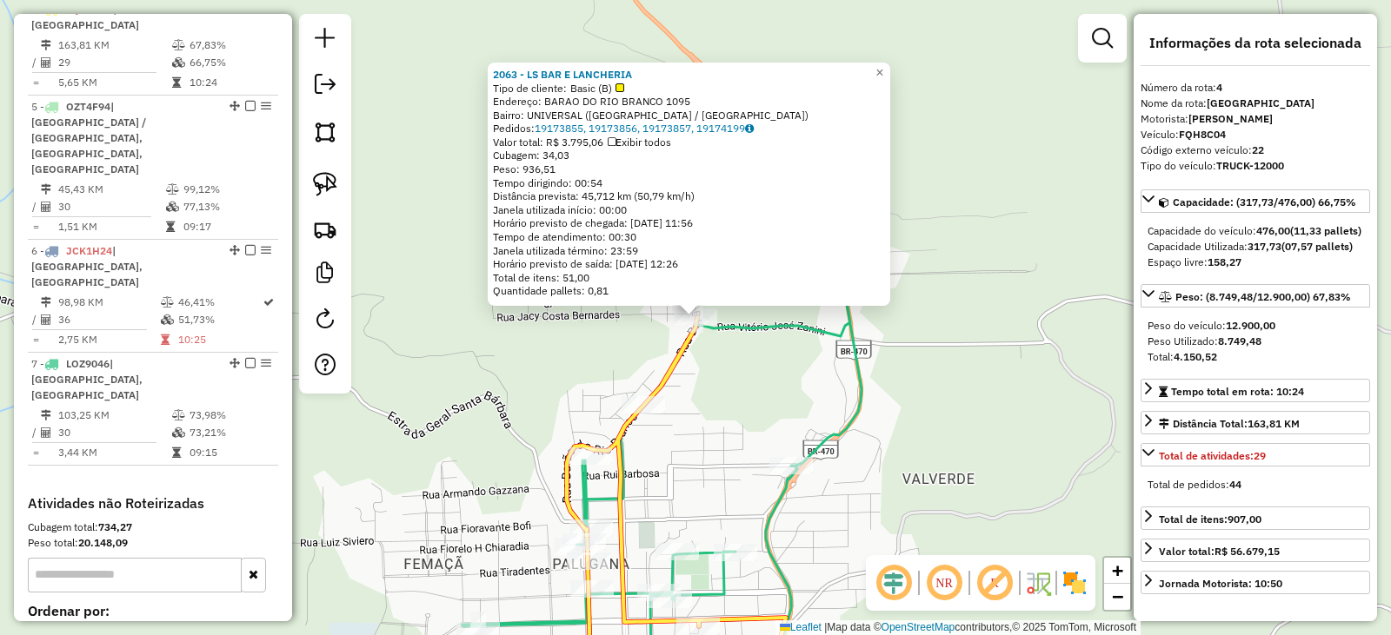
click at [743, 383] on div "2063 - LS BAR E LANCHERIA Tipo de cliente: Basic (B) Endereço: BARAO DO RIO BRA…" at bounding box center [695, 317] width 1391 height 635
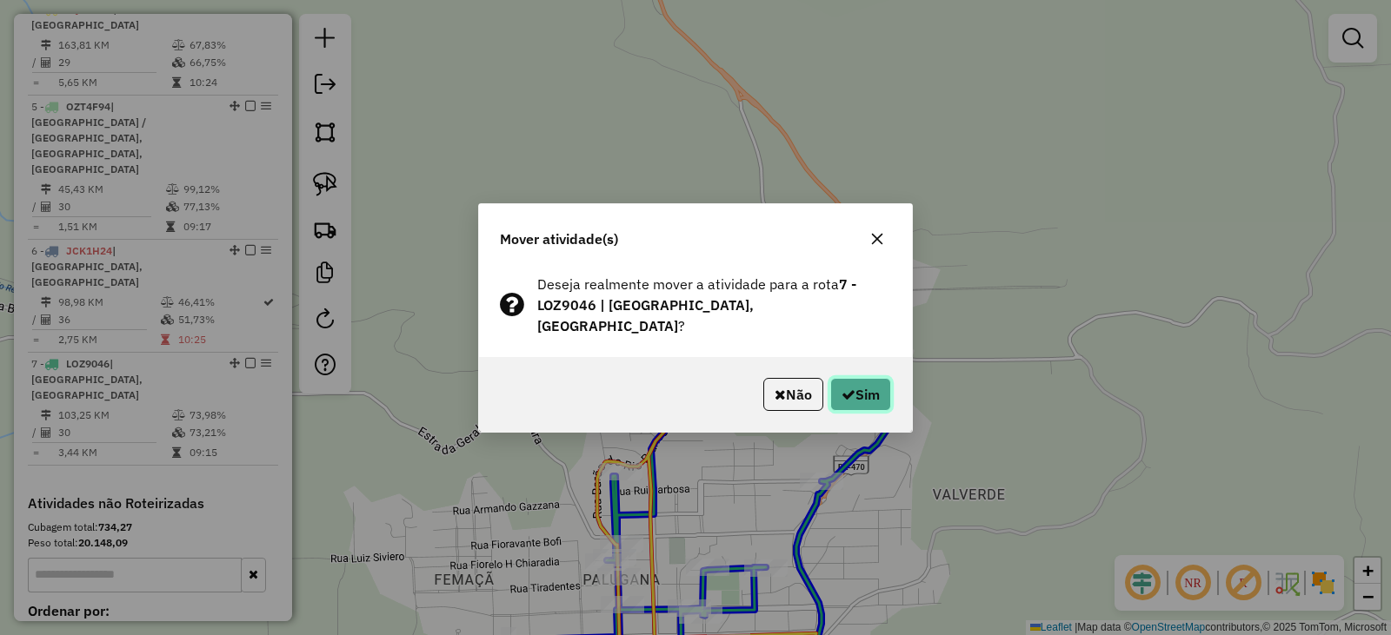
click at [848, 388] on icon "button" at bounding box center [848, 395] width 14 height 14
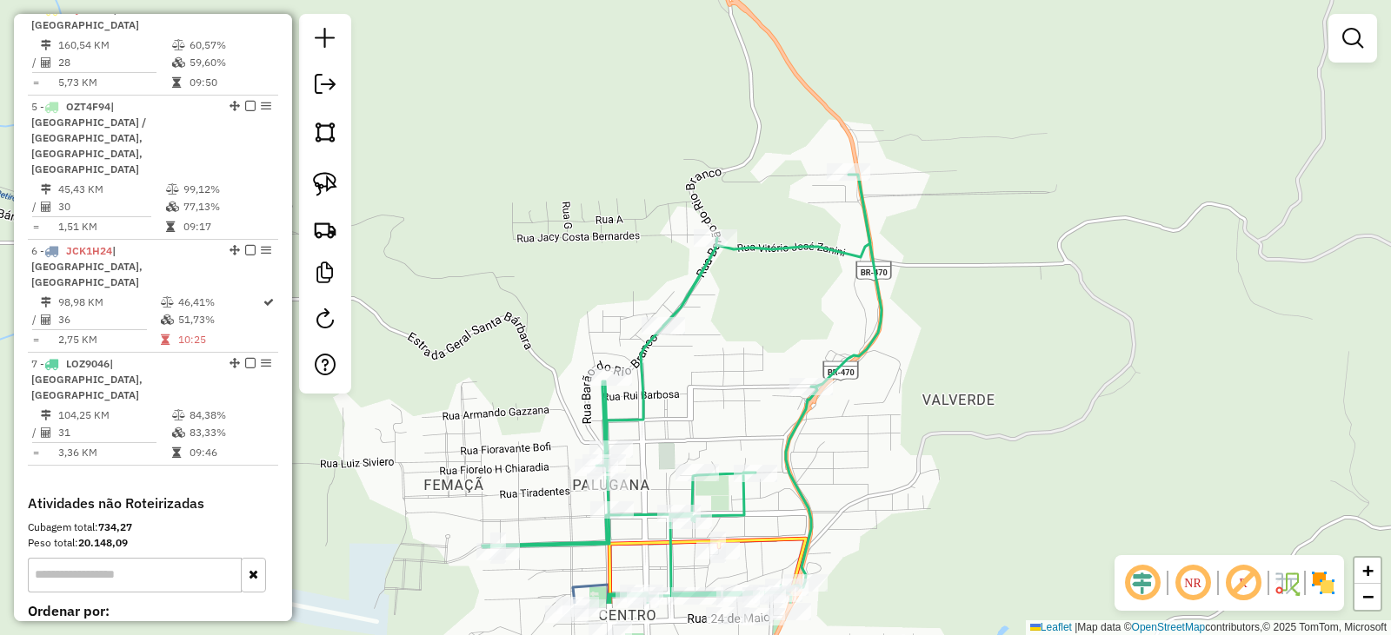
drag, startPoint x: 860, startPoint y: 302, endPoint x: 854, endPoint y: 223, distance: 78.4
click at [854, 228] on div "Janela de atendimento Grade de atendimento Capacidade Transportadoras Veículos …" at bounding box center [695, 317] width 1391 height 635
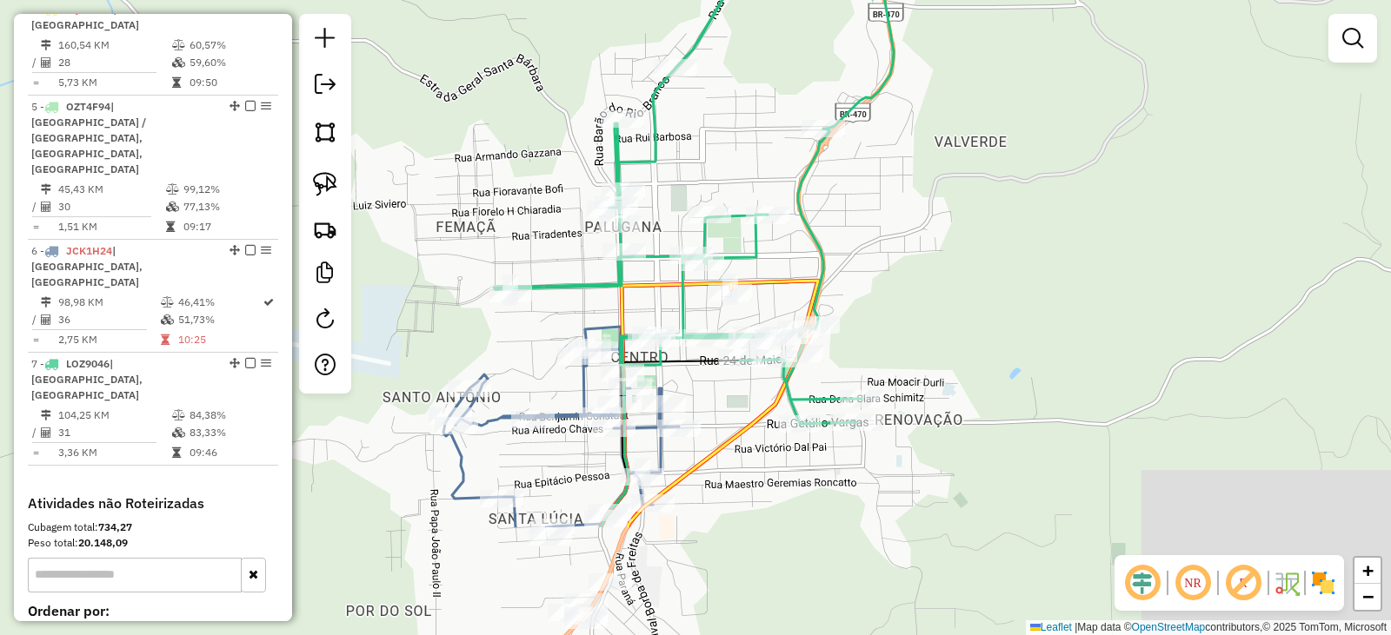
drag, startPoint x: 742, startPoint y: 422, endPoint x: 758, endPoint y: 242, distance: 180.6
click at [758, 242] on icon at bounding box center [694, 171] width 399 height 508
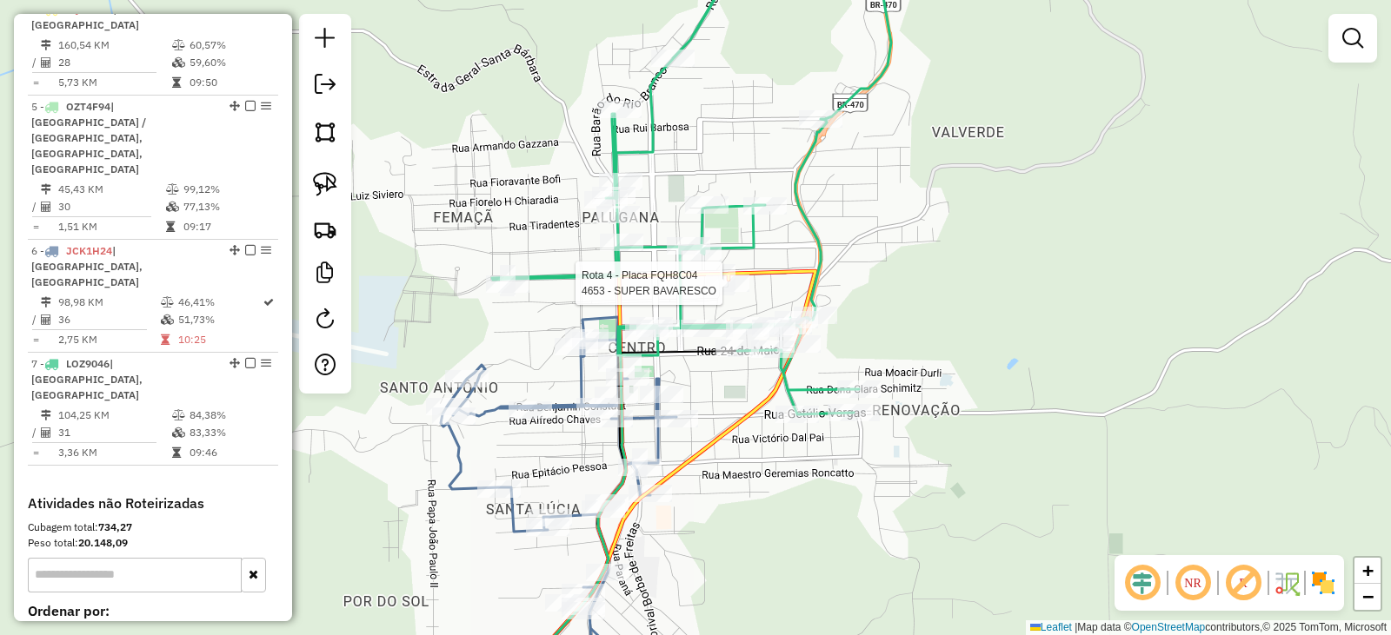
select select "*********"
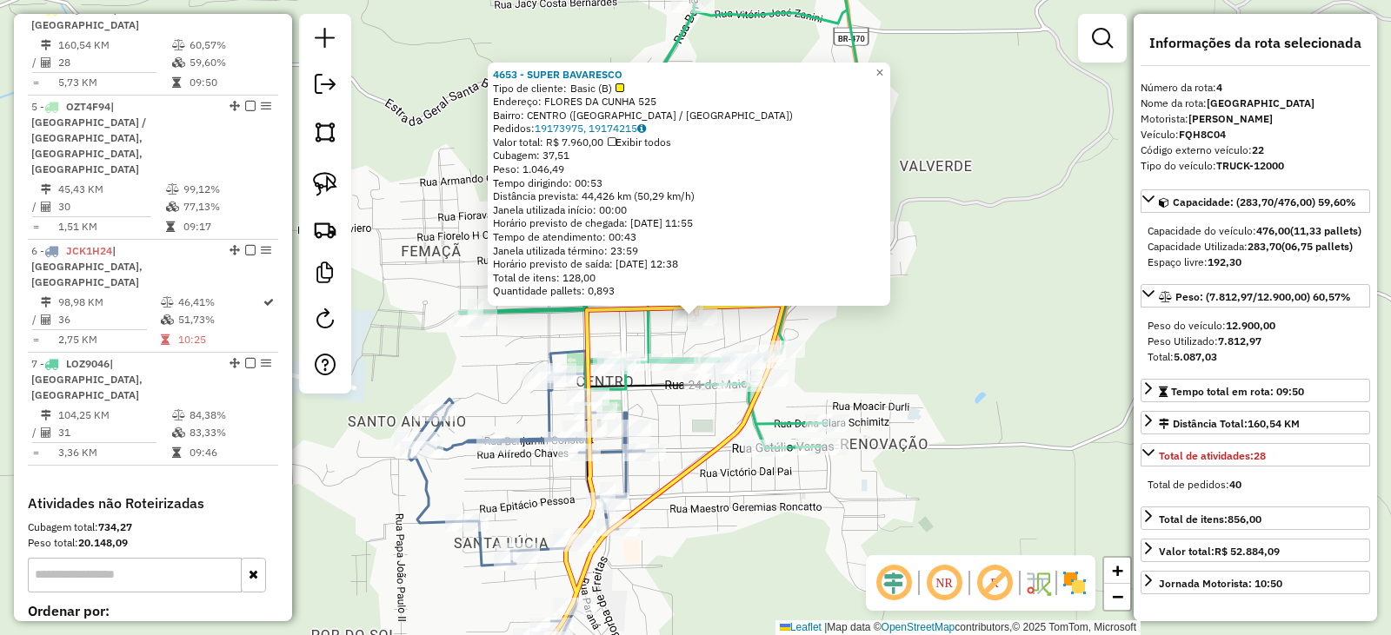
click at [913, 335] on div "4653 - SUPER BAVARESCO Tipo de cliente: Basic (B) Endereço: FLORES DA CUNHA 525…" at bounding box center [695, 317] width 1391 height 635
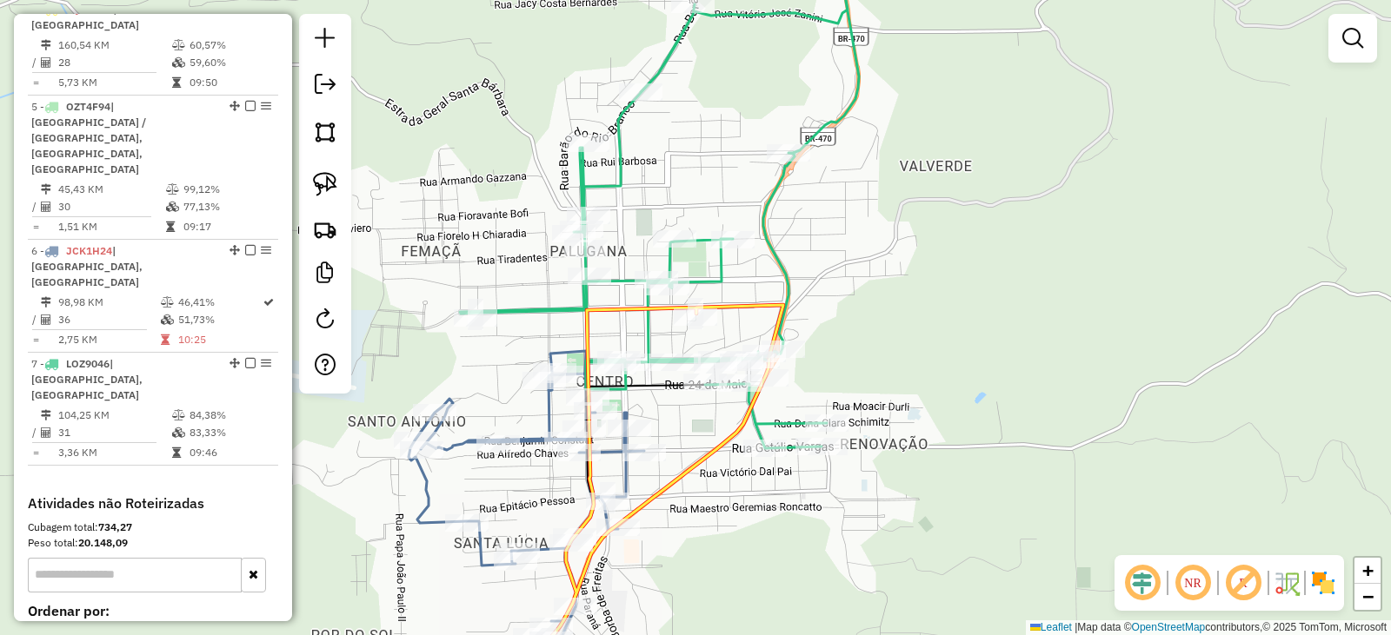
drag, startPoint x: 904, startPoint y: 402, endPoint x: 882, endPoint y: 298, distance: 105.7
click at [891, 329] on div "Janela de atendimento Grade de atendimento Capacidade Transportadoras Veículos …" at bounding box center [695, 317] width 1391 height 635
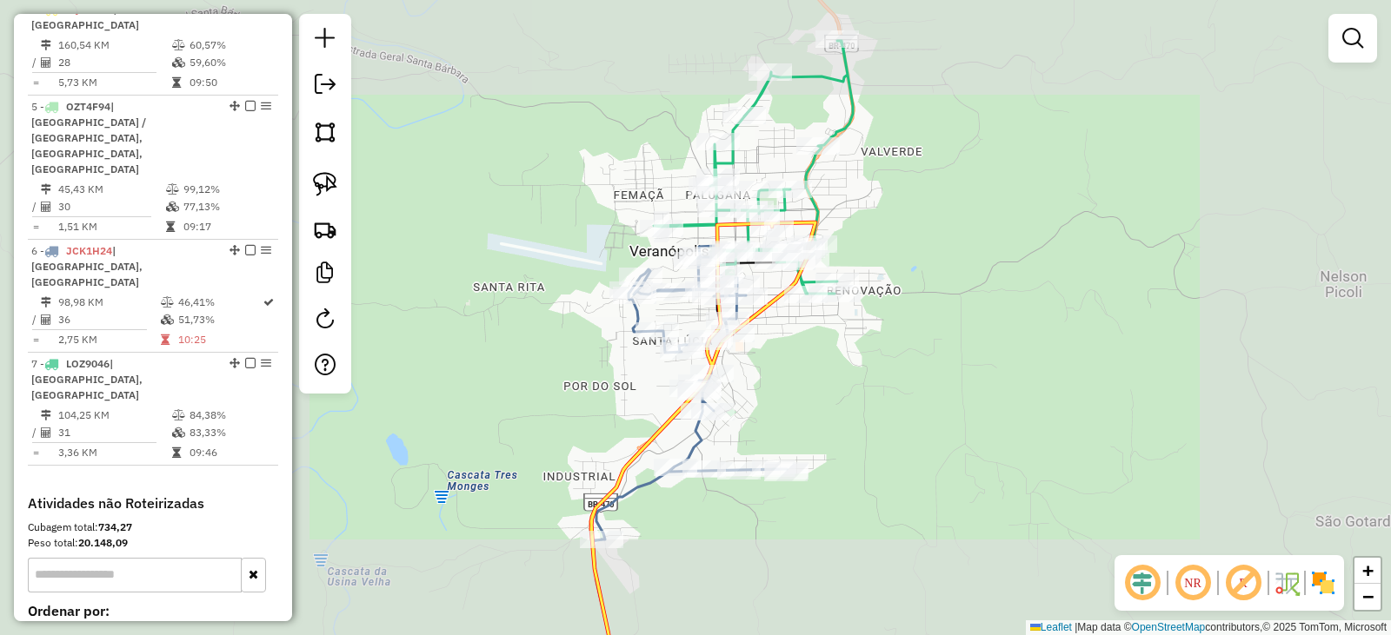
drag, startPoint x: 878, startPoint y: 429, endPoint x: 823, endPoint y: 298, distance: 142.2
click at [848, 321] on div "Janela de atendimento Grade de atendimento Capacidade Transportadoras Veículos …" at bounding box center [695, 317] width 1391 height 635
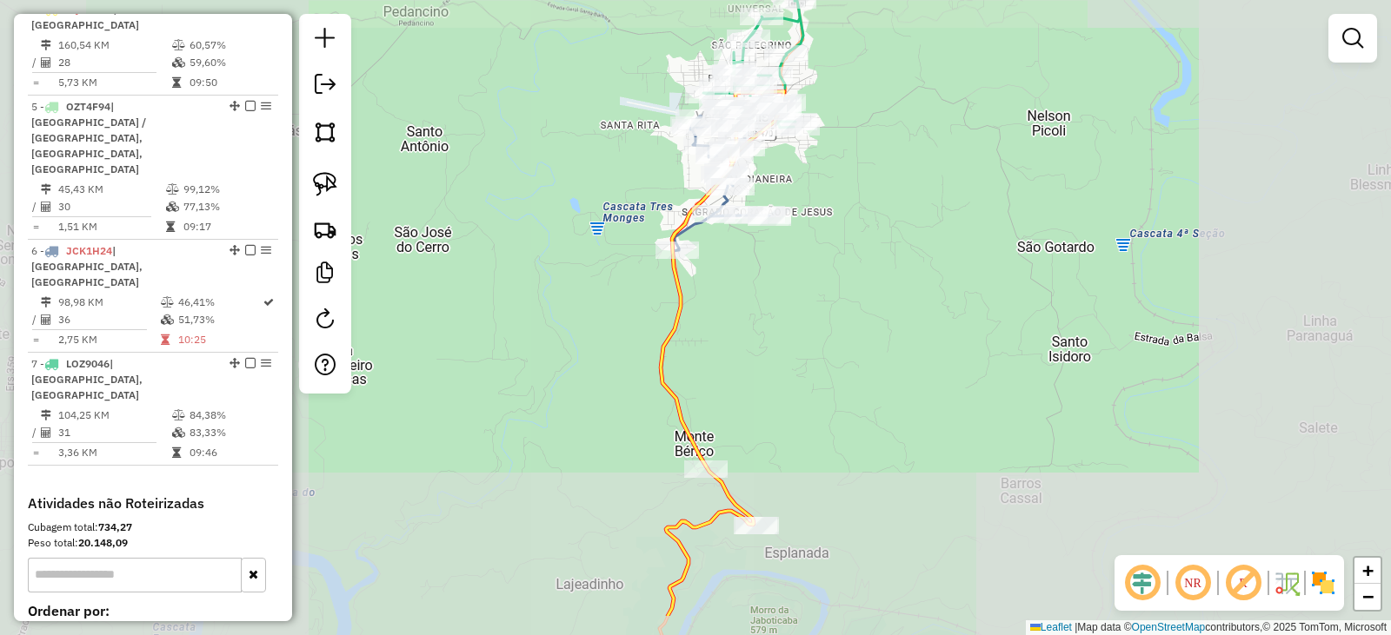
drag, startPoint x: 907, startPoint y: 390, endPoint x: 879, endPoint y: 238, distance: 154.8
click at [886, 259] on div "Janela de atendimento Grade de atendimento Capacidade Transportadoras Veículos …" at bounding box center [695, 317] width 1391 height 635
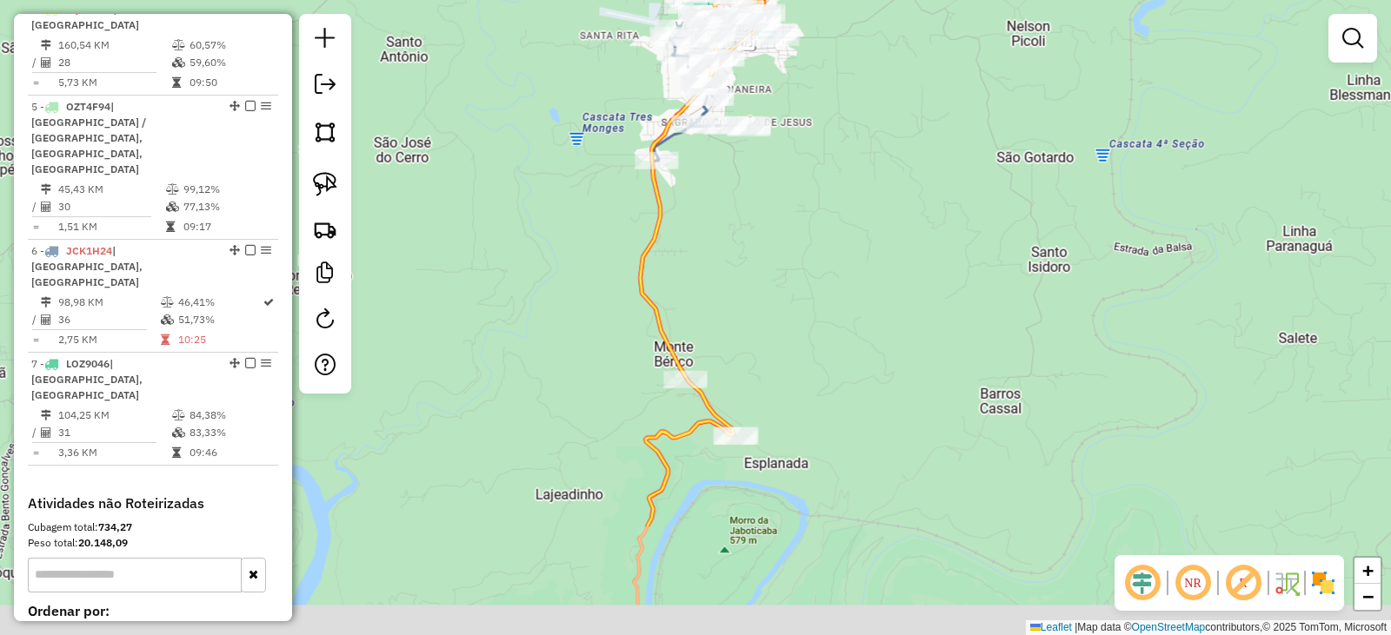
drag, startPoint x: 894, startPoint y: 373, endPoint x: 816, endPoint y: 207, distance: 183.5
click at [850, 254] on div "Janela de atendimento Grade de atendimento Capacidade Transportadoras Veículos …" at bounding box center [695, 317] width 1391 height 635
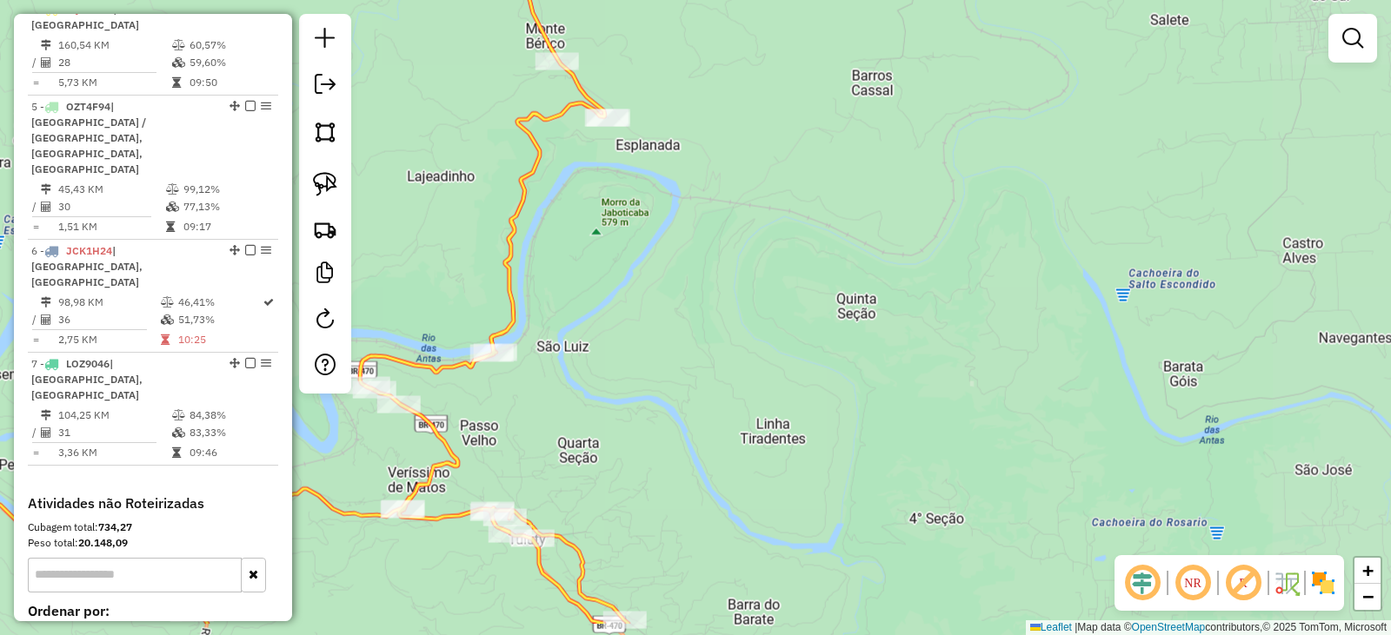
drag, startPoint x: 847, startPoint y: 292, endPoint x: 812, endPoint y: 203, distance: 95.5
click at [813, 208] on div "Janela de atendimento Grade de atendimento Capacidade Transportadoras Veículos …" at bounding box center [695, 317] width 1391 height 635
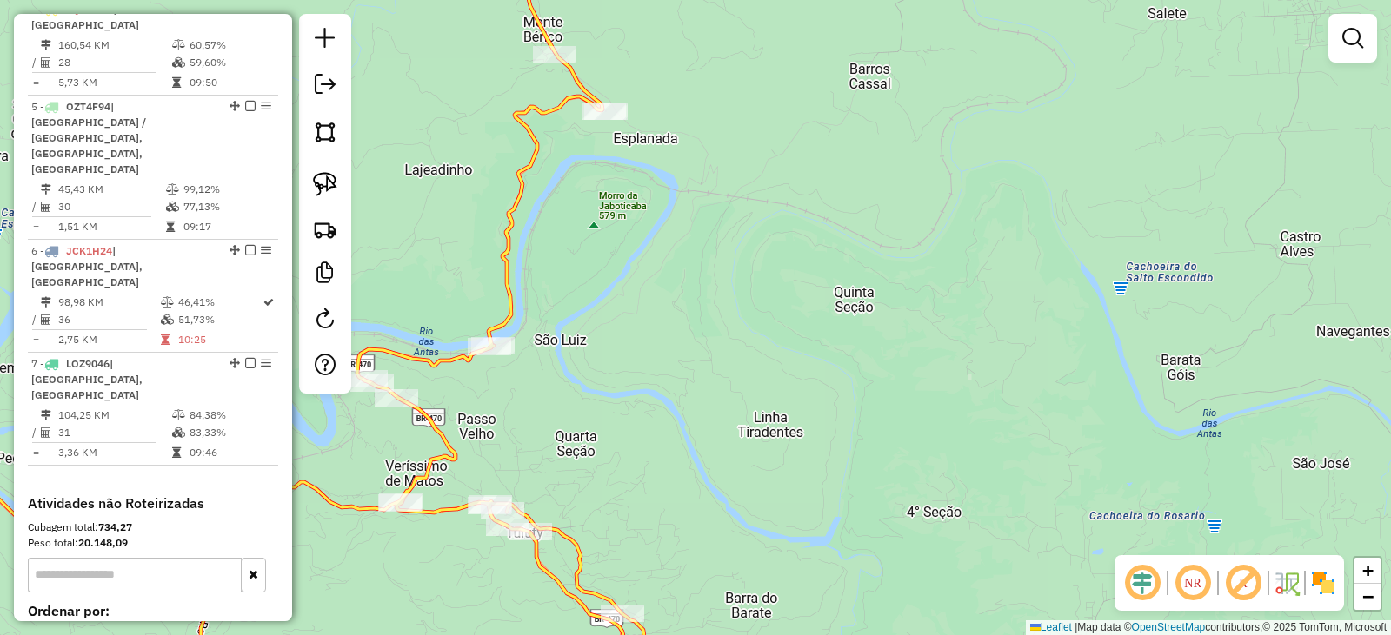
drag, startPoint x: 782, startPoint y: 319, endPoint x: 771, endPoint y: 151, distance: 168.1
click at [774, 176] on div "Janela de atendimento Grade de atendimento Capacidade Transportadoras Veículos …" at bounding box center [695, 317] width 1391 height 635
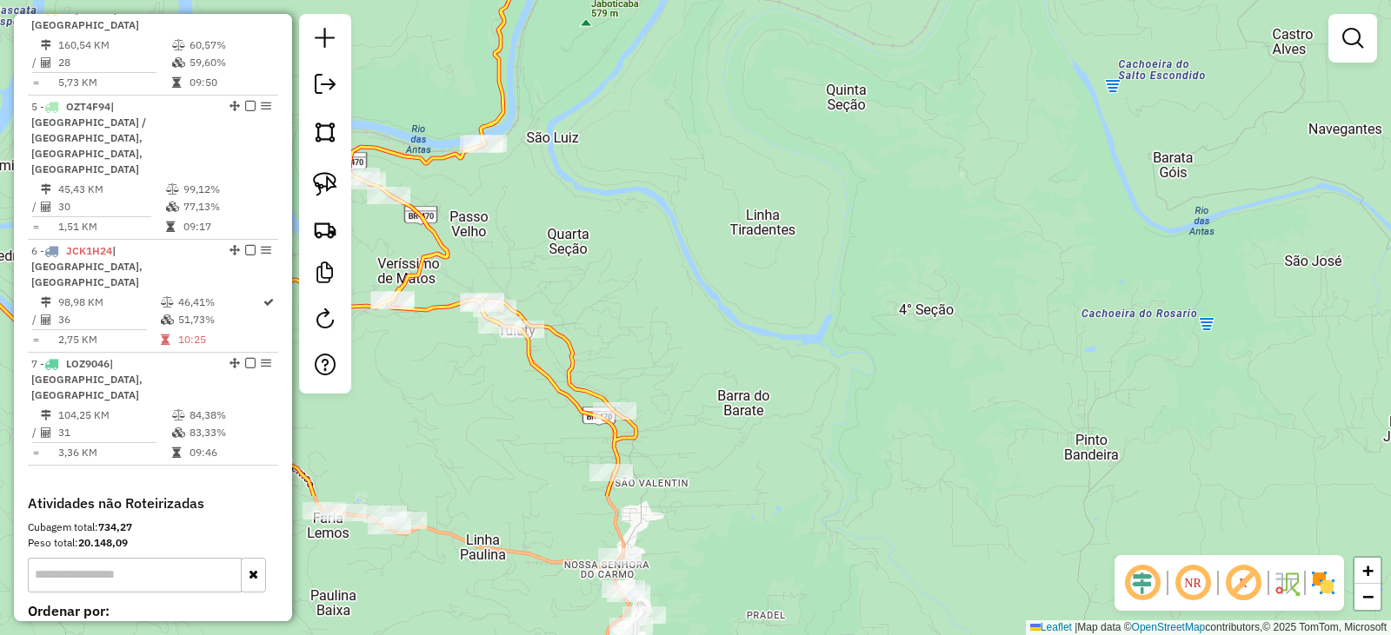
drag, startPoint x: 797, startPoint y: 298, endPoint x: 803, endPoint y: 96, distance: 202.6
click at [804, 101] on div "Janela de atendimento Grade de atendimento Capacidade Transportadoras Veículos …" at bounding box center [695, 317] width 1391 height 635
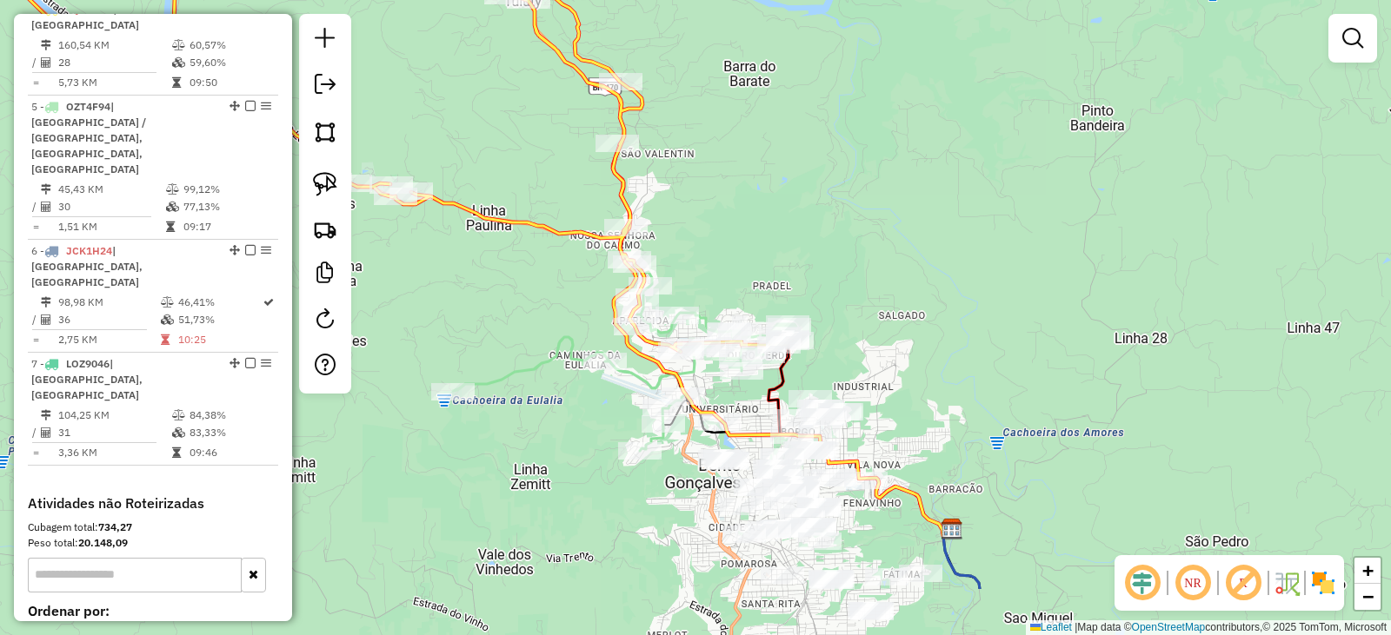
drag, startPoint x: 827, startPoint y: 167, endPoint x: 827, endPoint y: 136, distance: 31.3
click at [829, 113] on div "Janela de atendimento Grade de atendimento Capacidade Transportadoras Veículos …" at bounding box center [695, 317] width 1391 height 635
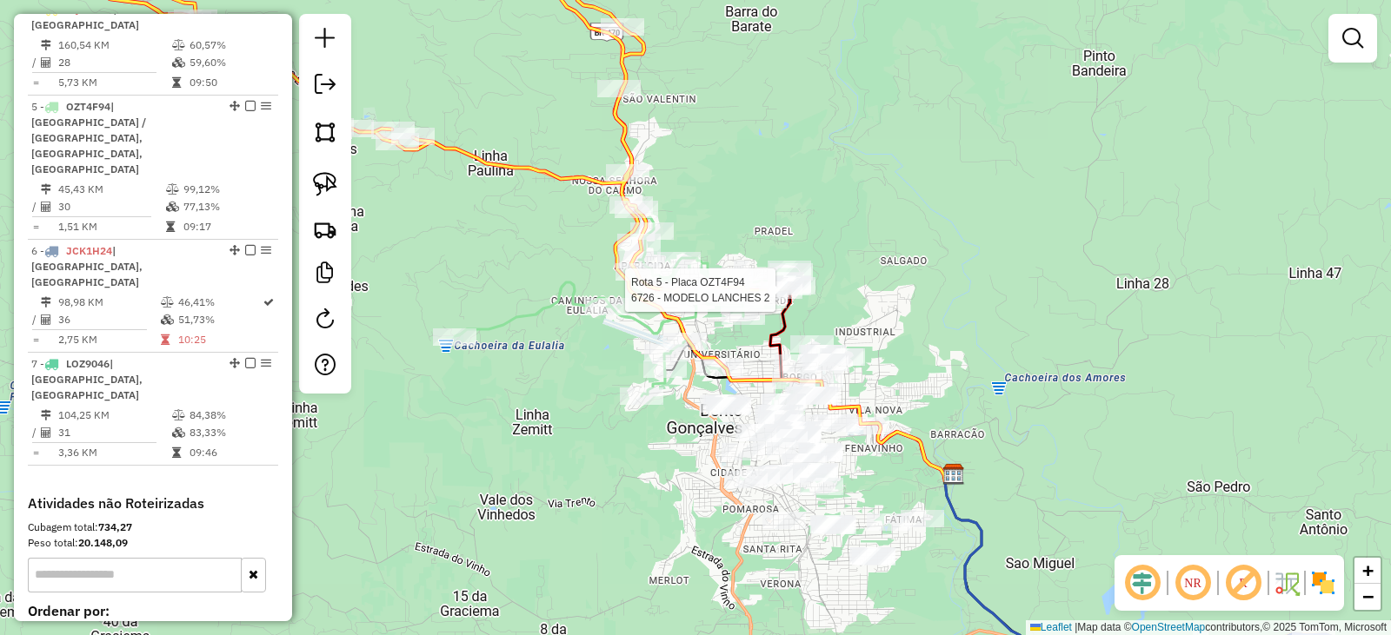
select select "*********"
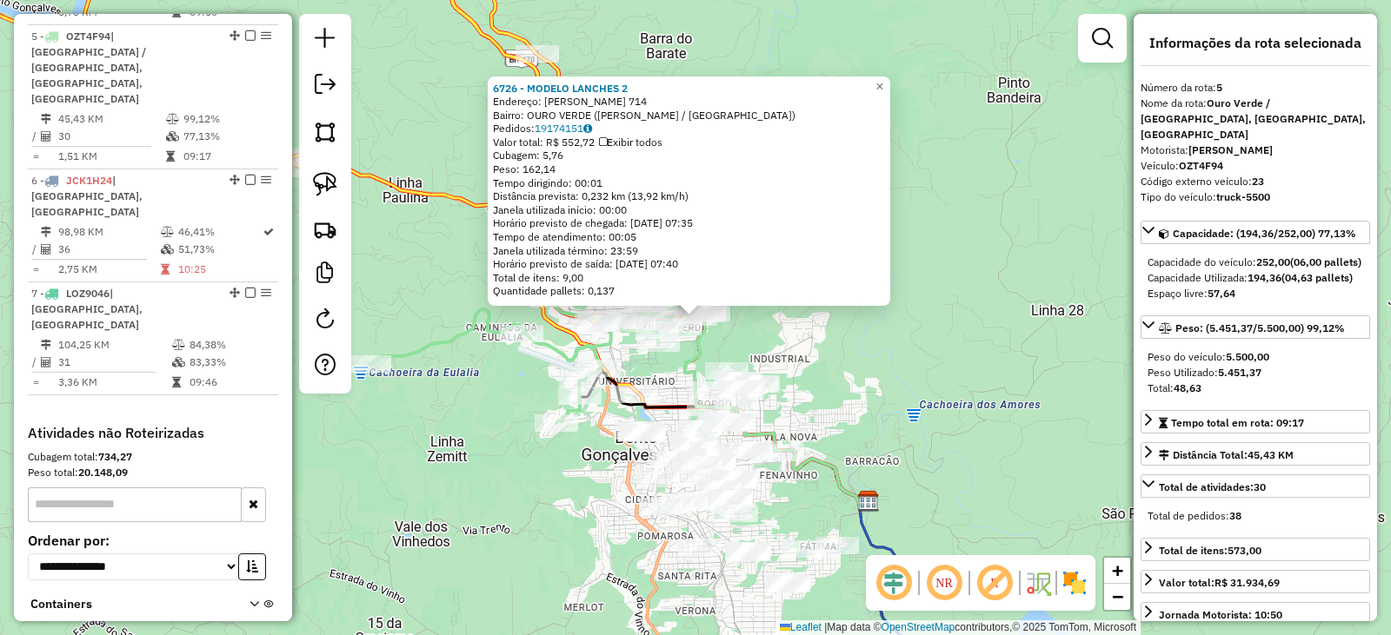
scroll to position [1062, 0]
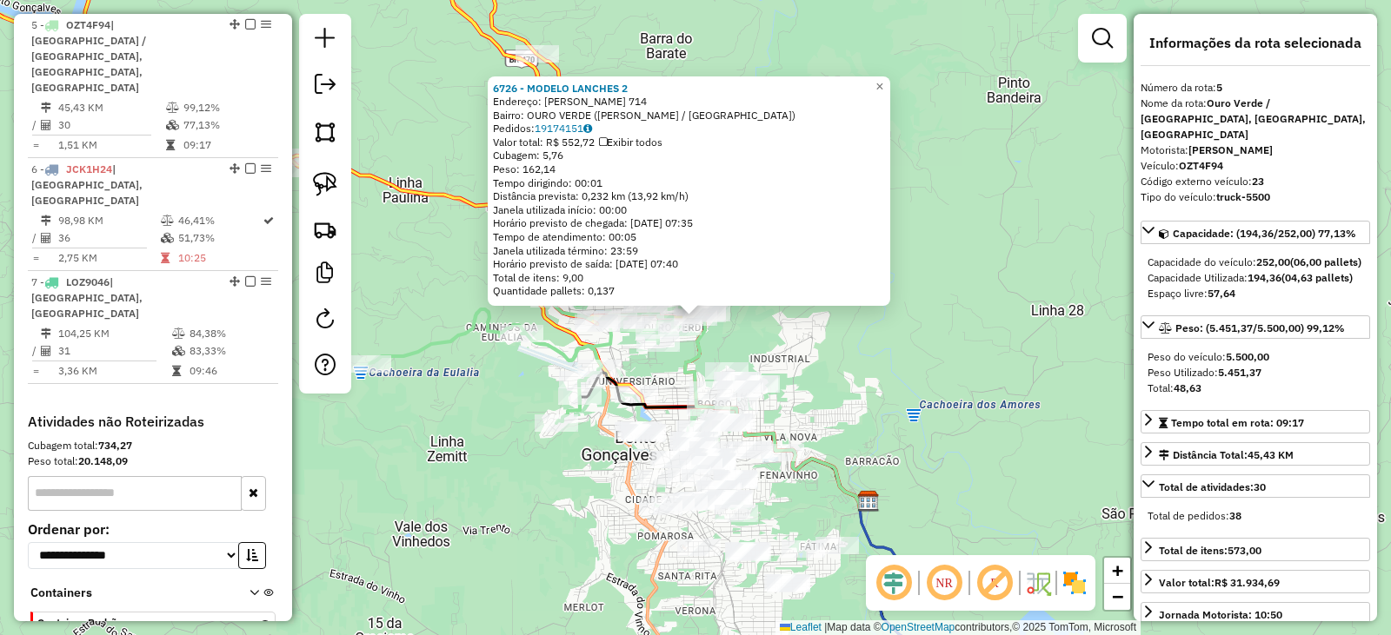
click at [914, 282] on div "6726 - MODELO LANCHES 2 Endereço: NELINO DOMENICO CARINI 714 Bairro: OURO VERDE…" at bounding box center [695, 317] width 1391 height 635
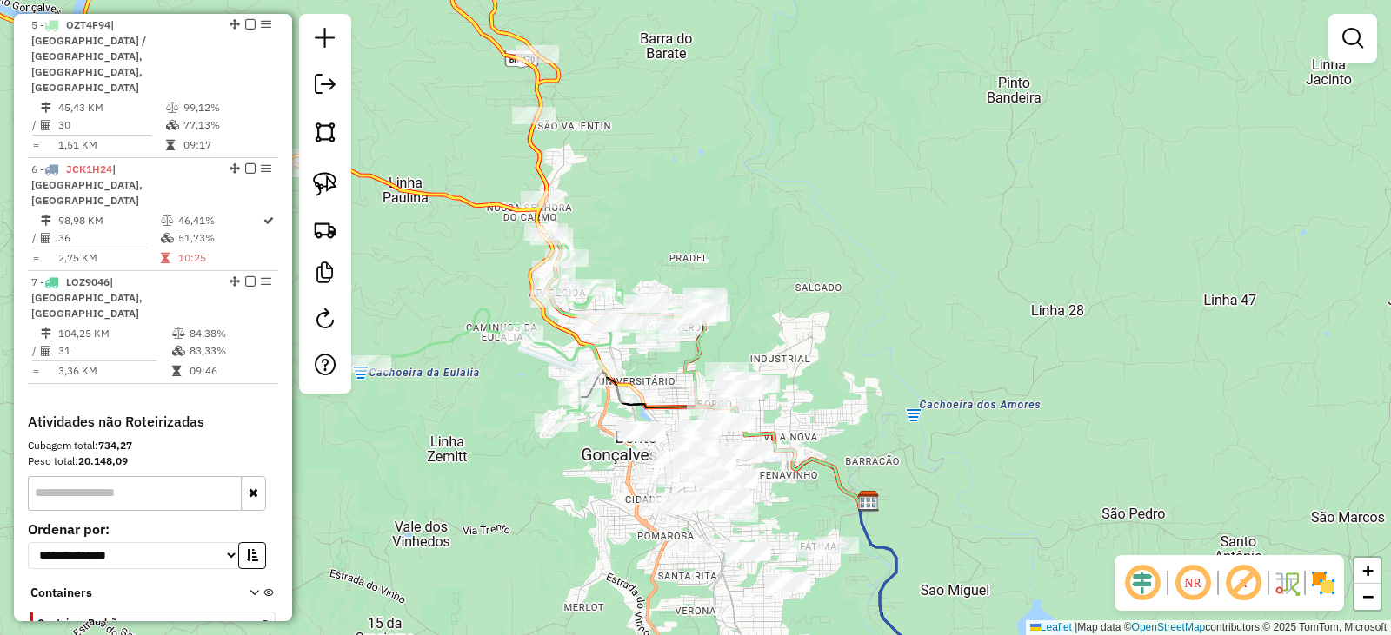
drag, startPoint x: 867, startPoint y: 369, endPoint x: 873, endPoint y: 201, distance: 168.7
click at [873, 201] on div "Janela de atendimento Grade de atendimento Capacidade Transportadoras Veículos …" at bounding box center [695, 317] width 1391 height 635
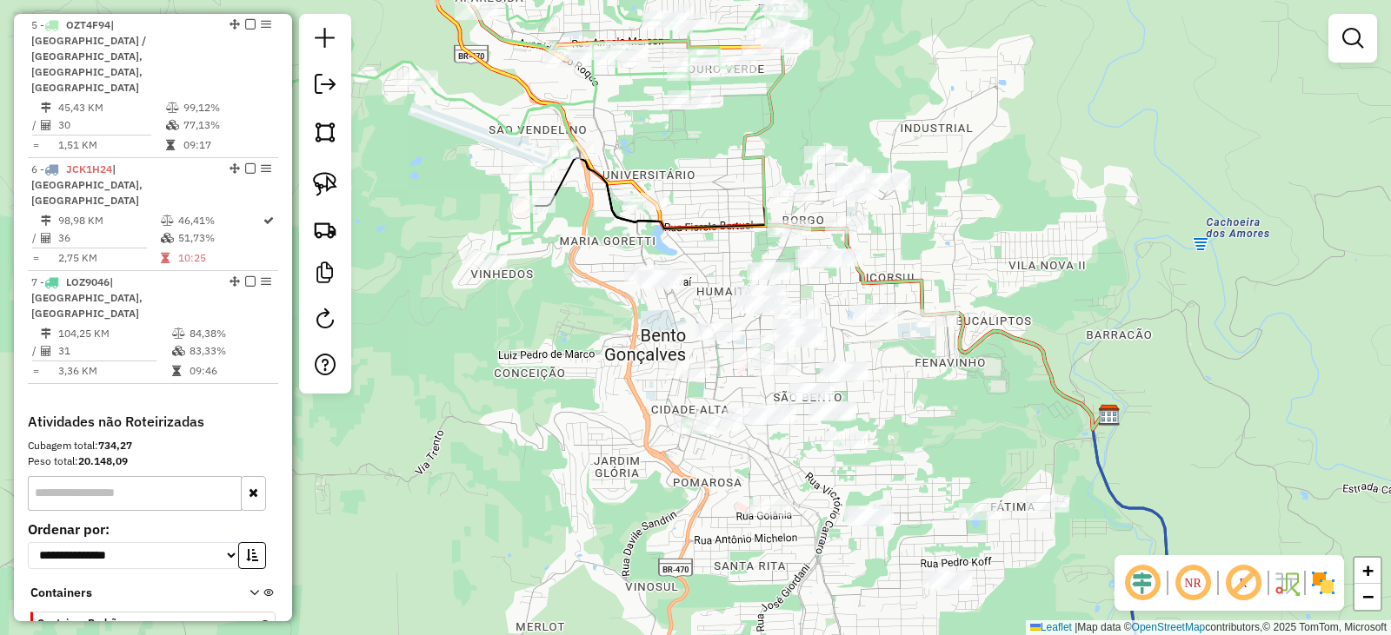
drag, startPoint x: 926, startPoint y: 149, endPoint x: 1006, endPoint y: 218, distance: 105.4
click at [1006, 218] on div "Janela de atendimento Grade de atendimento Capacidade Transportadoras Veículos …" at bounding box center [695, 317] width 1391 height 635
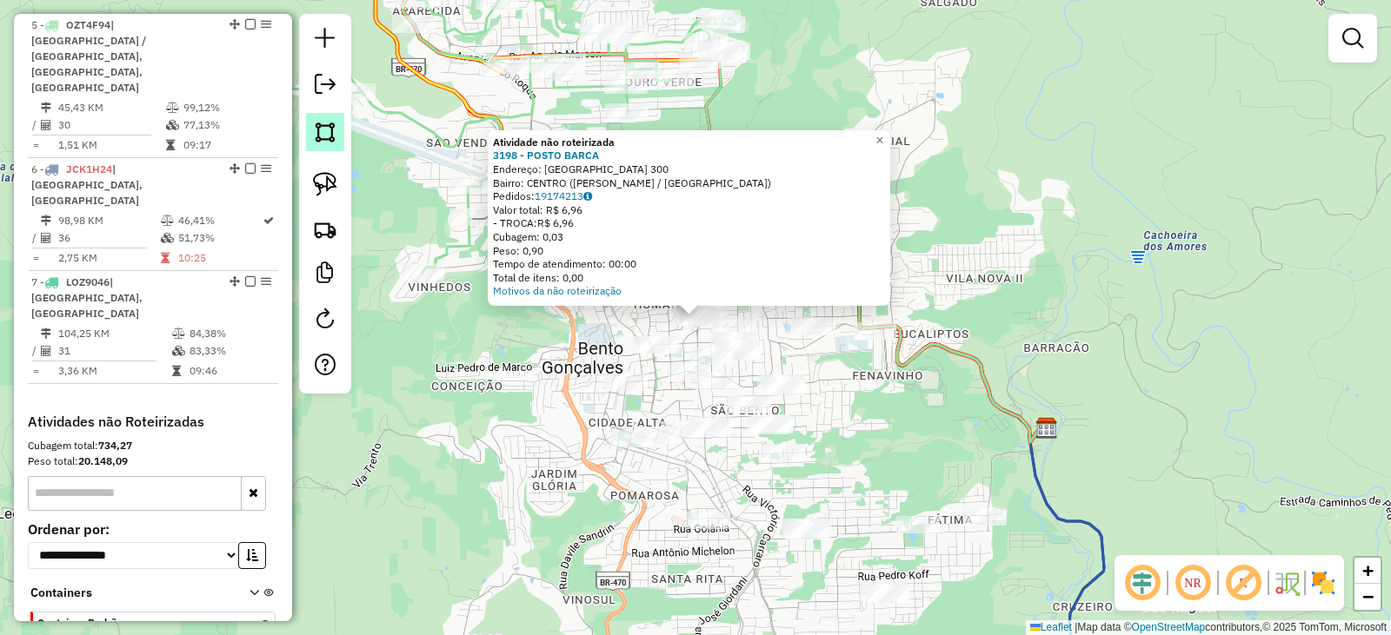
click at [327, 139] on img at bounding box center [325, 132] width 24 height 24
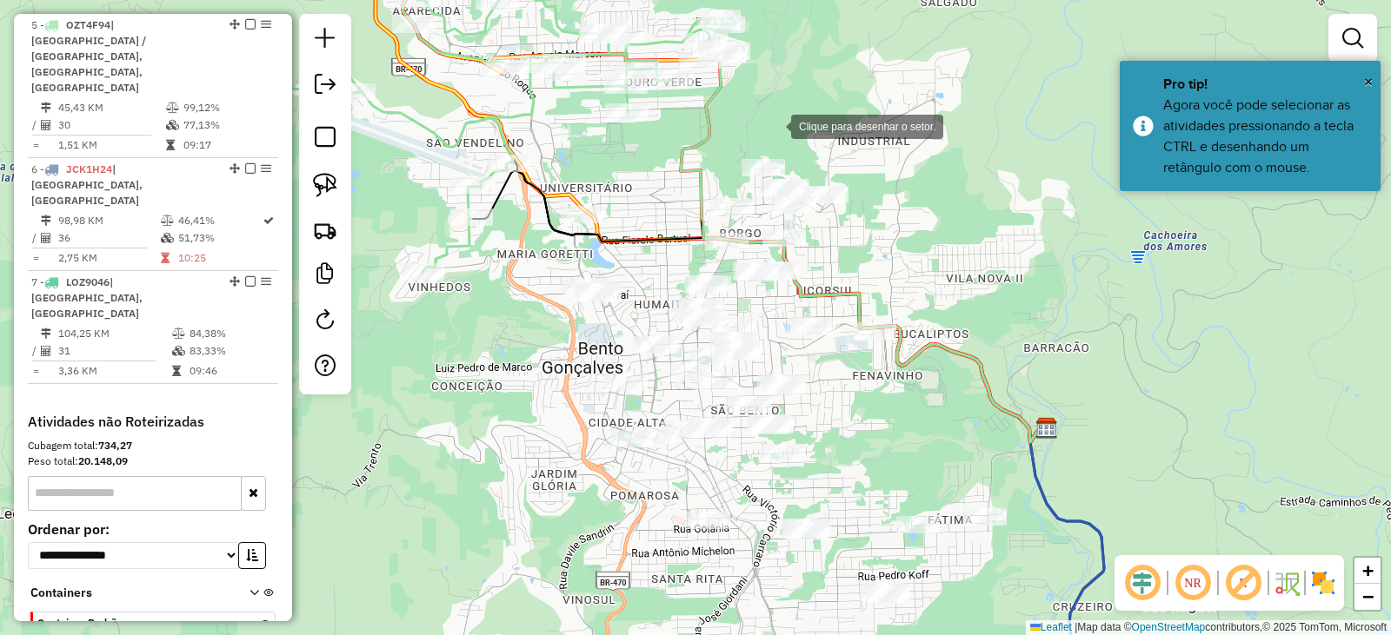
click at [778, 113] on div at bounding box center [773, 125] width 35 height 35
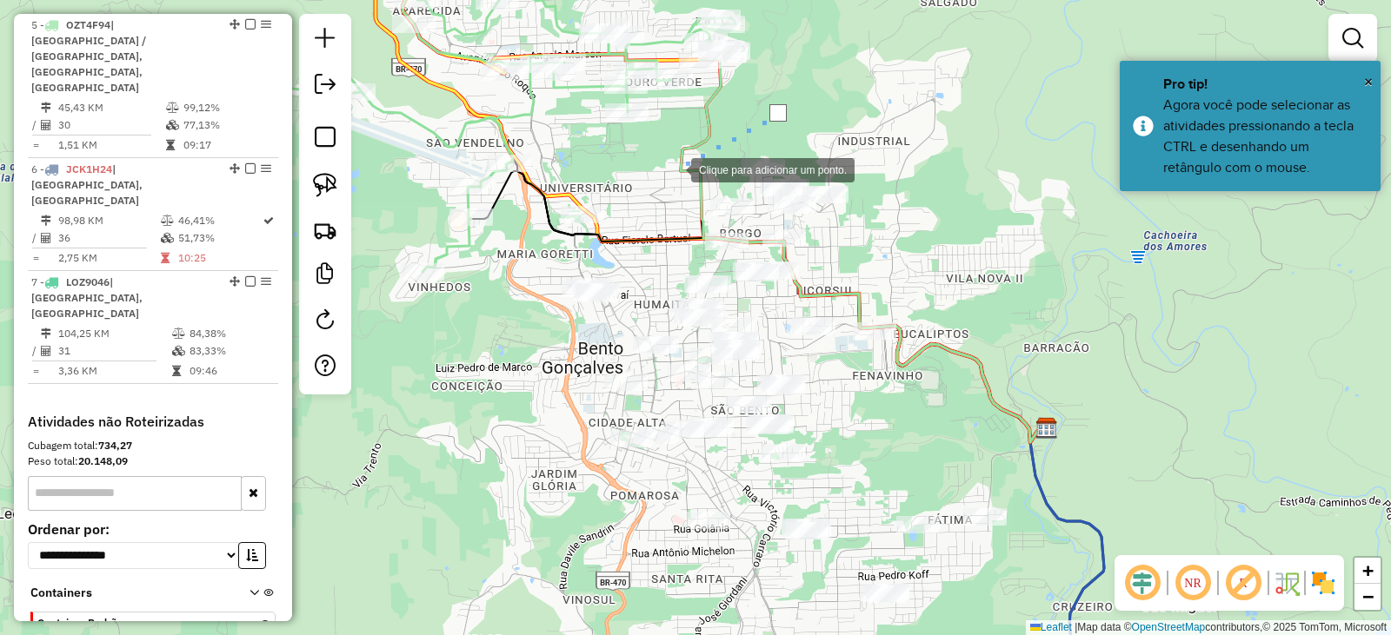
click at [674, 169] on div at bounding box center [673, 168] width 35 height 35
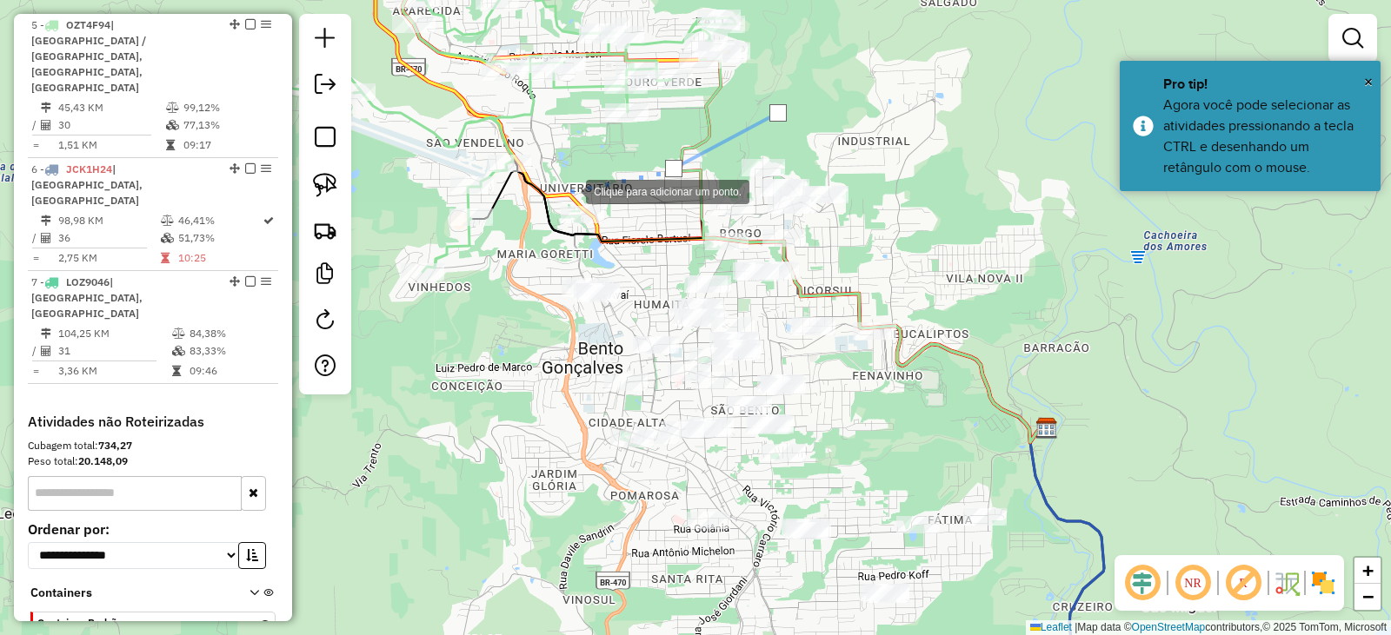
click at [568, 190] on div at bounding box center [568, 190] width 35 height 35
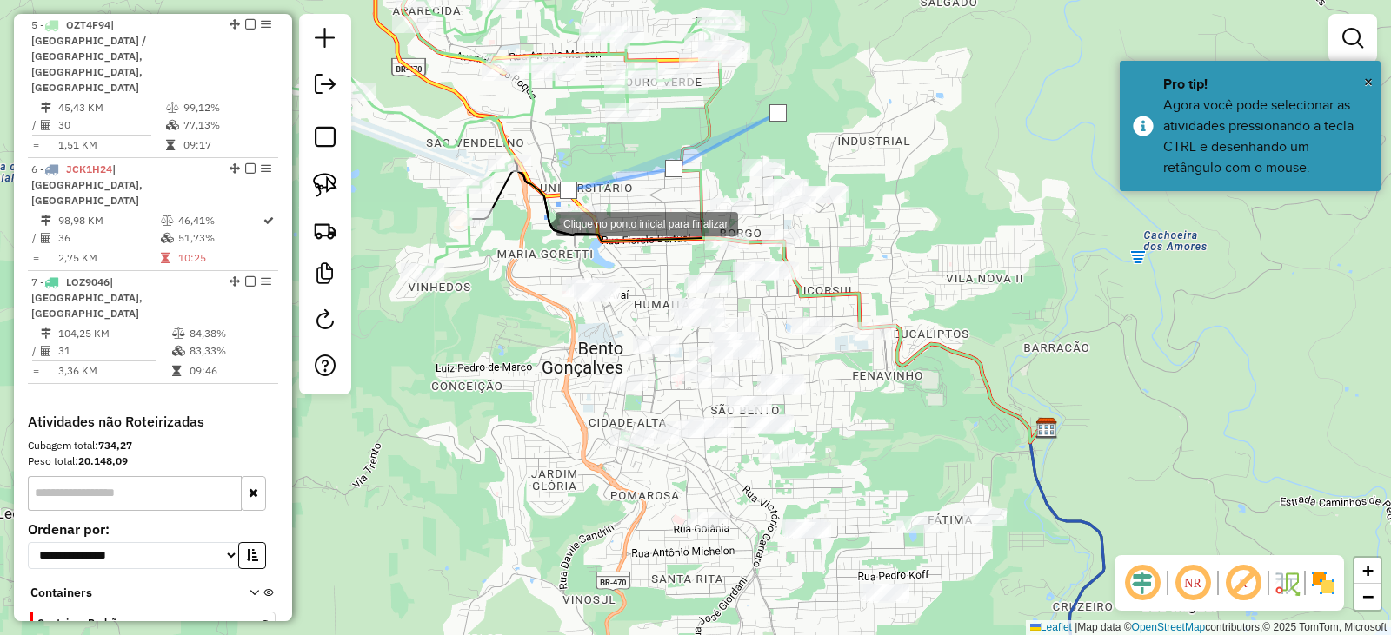
click at [536, 225] on div at bounding box center [538, 222] width 35 height 35
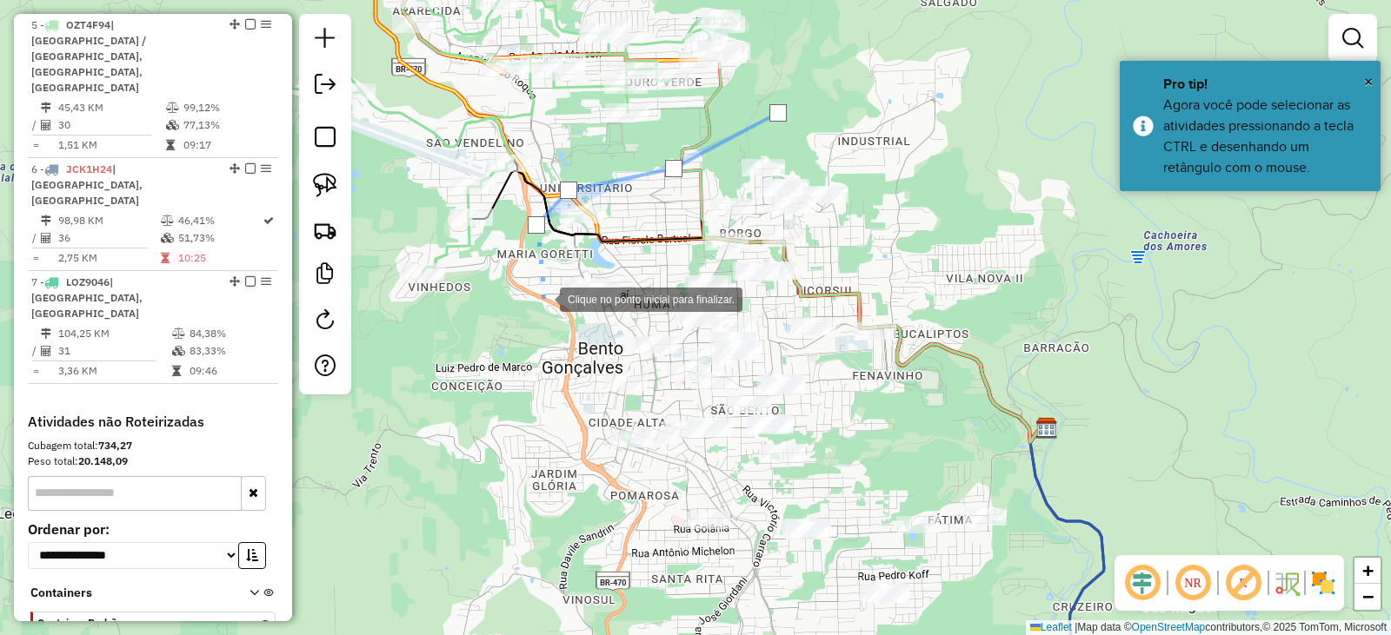
click at [546, 307] on div at bounding box center [542, 298] width 35 height 35
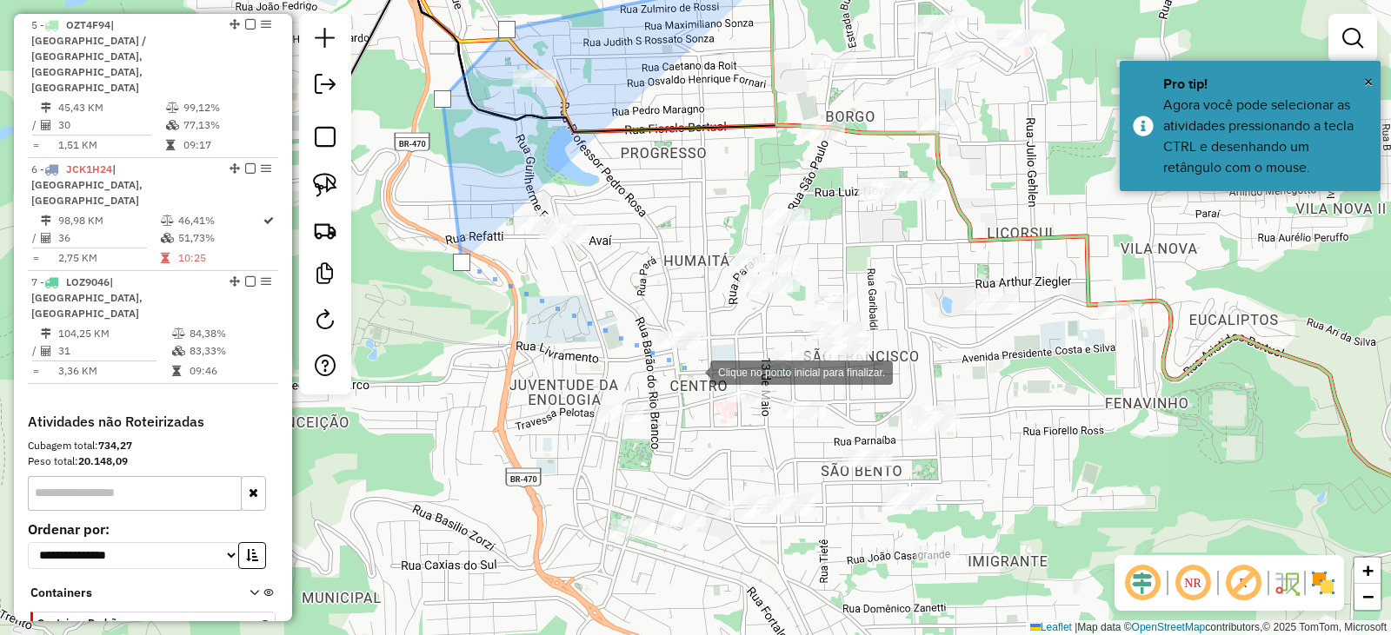
click at [693, 371] on div at bounding box center [692, 371] width 35 height 35
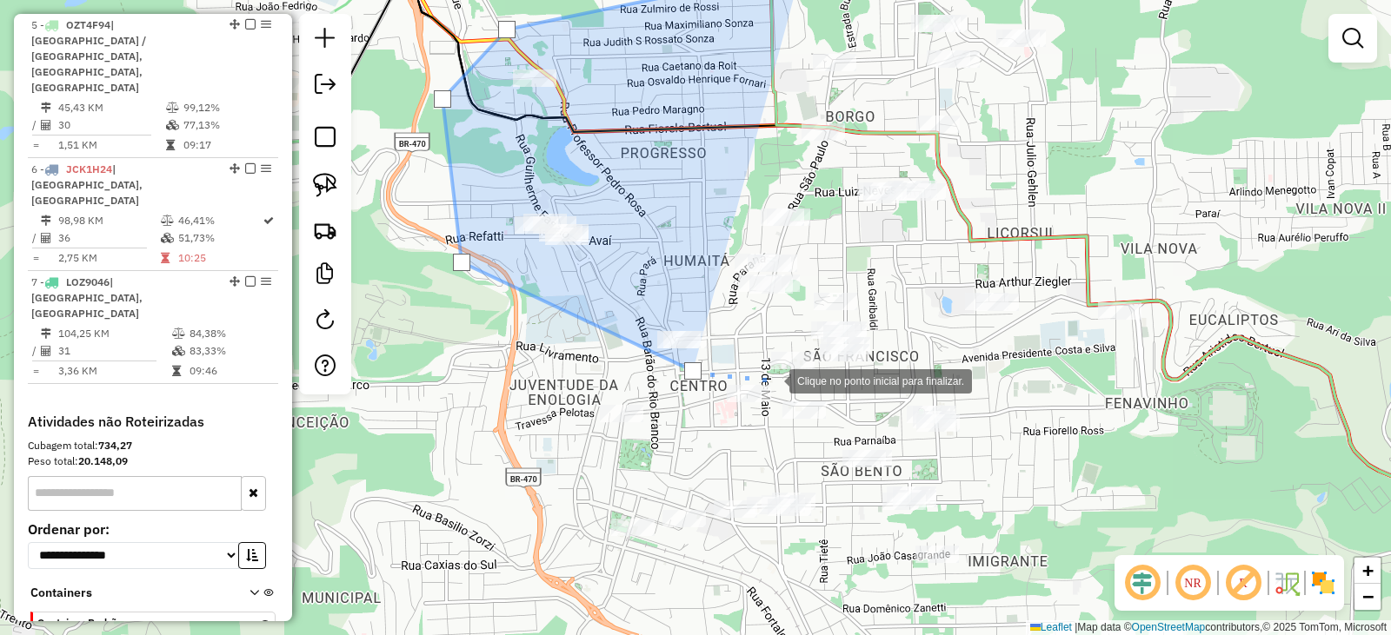
click at [772, 380] on div at bounding box center [771, 379] width 35 height 35
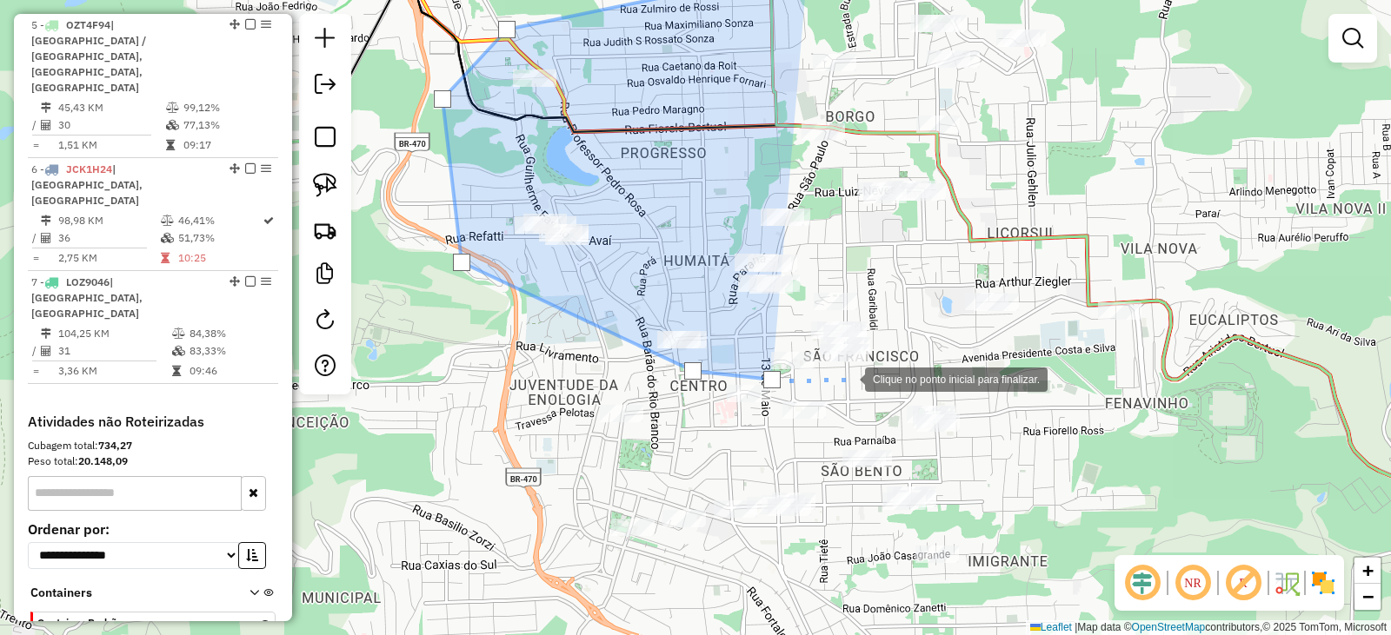
click at [847, 378] on div at bounding box center [847, 378] width 35 height 35
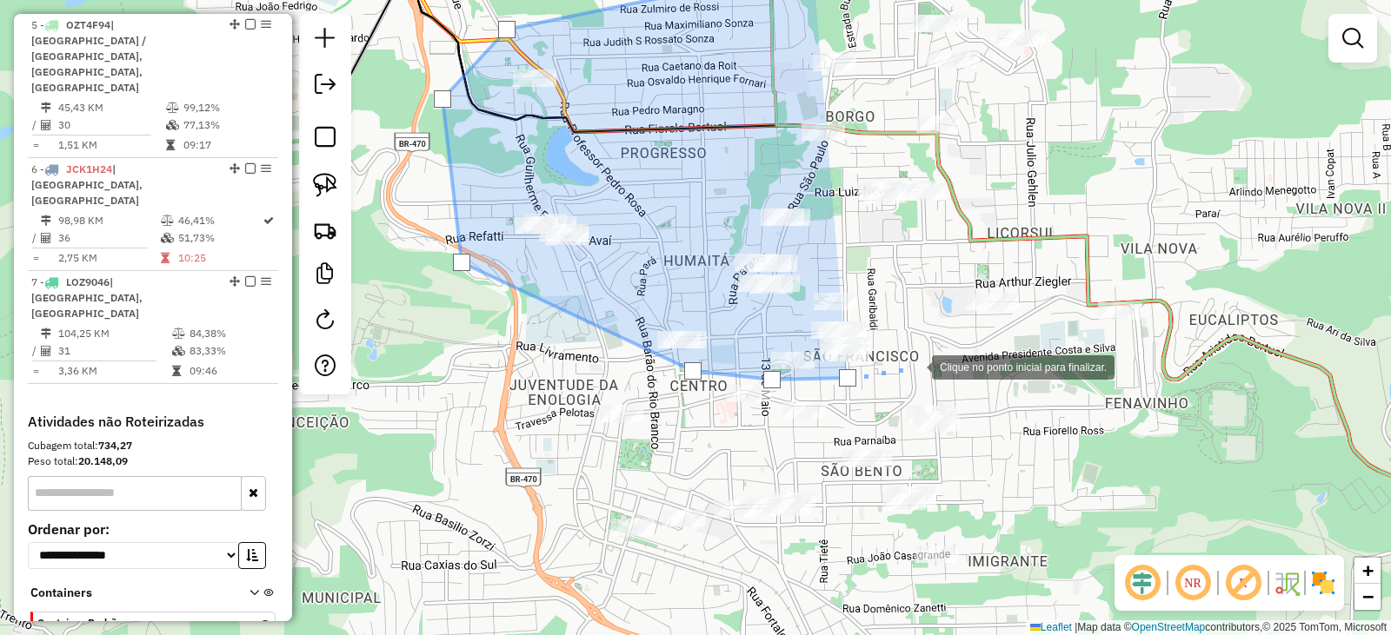
click at [914, 366] on div at bounding box center [914, 366] width 35 height 35
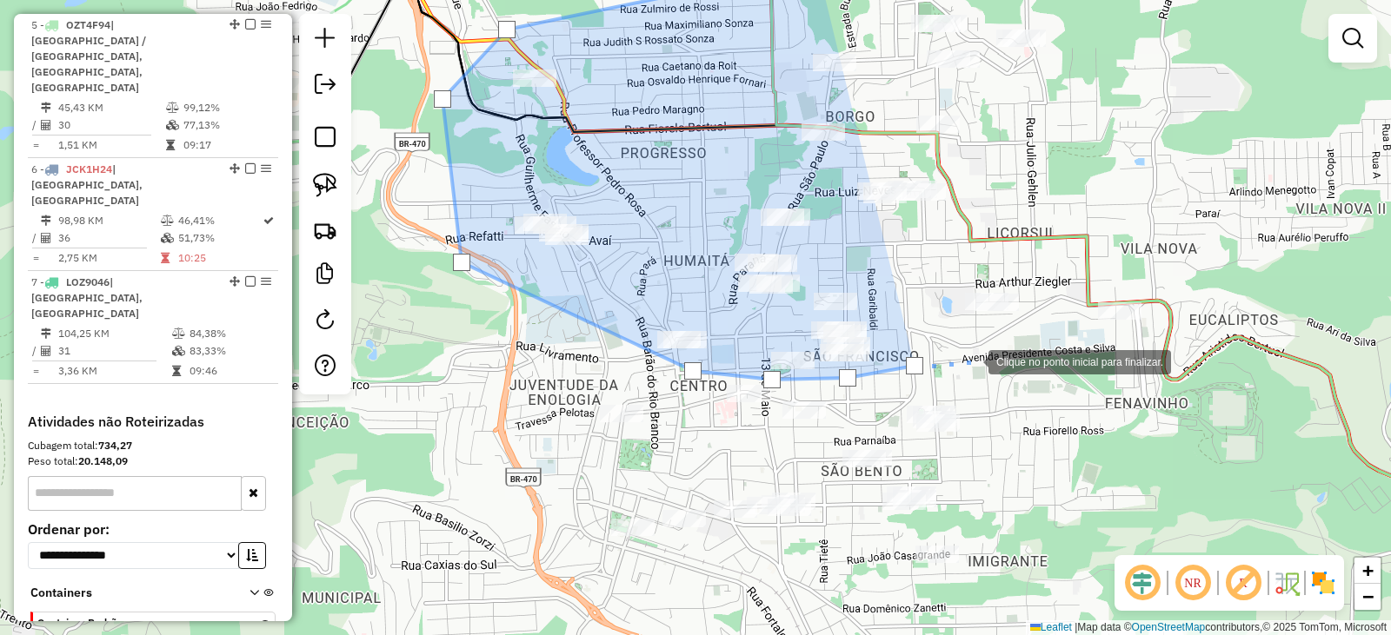
click at [980, 358] on div at bounding box center [970, 360] width 35 height 35
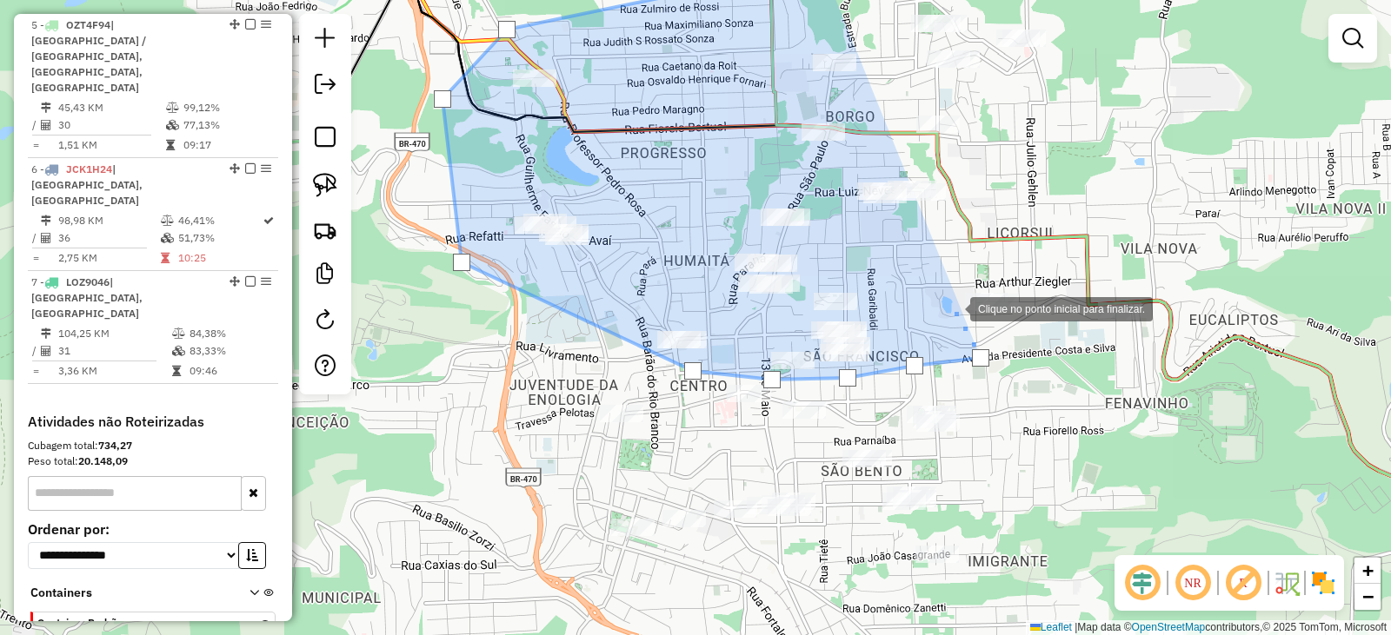
drag, startPoint x: 948, startPoint y: 308, endPoint x: 944, endPoint y: 292, distance: 16.2
click at [947, 309] on div at bounding box center [952, 307] width 35 height 35
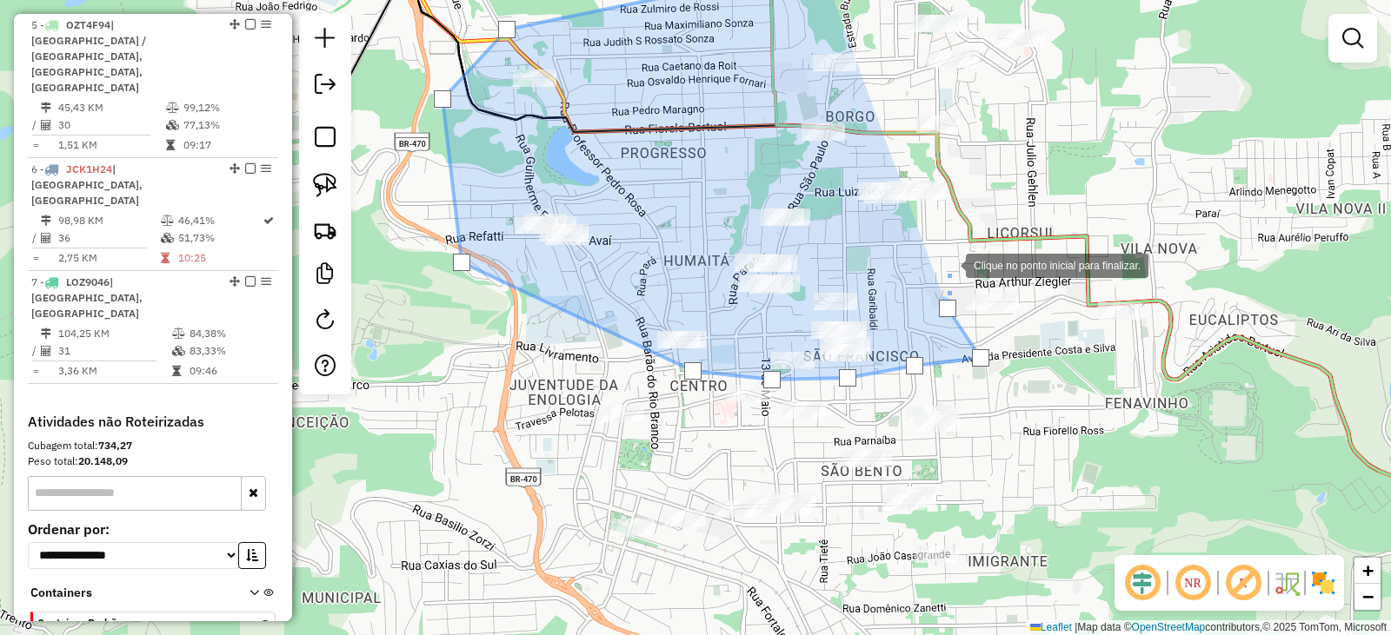
click at [948, 252] on div at bounding box center [948, 264] width 35 height 35
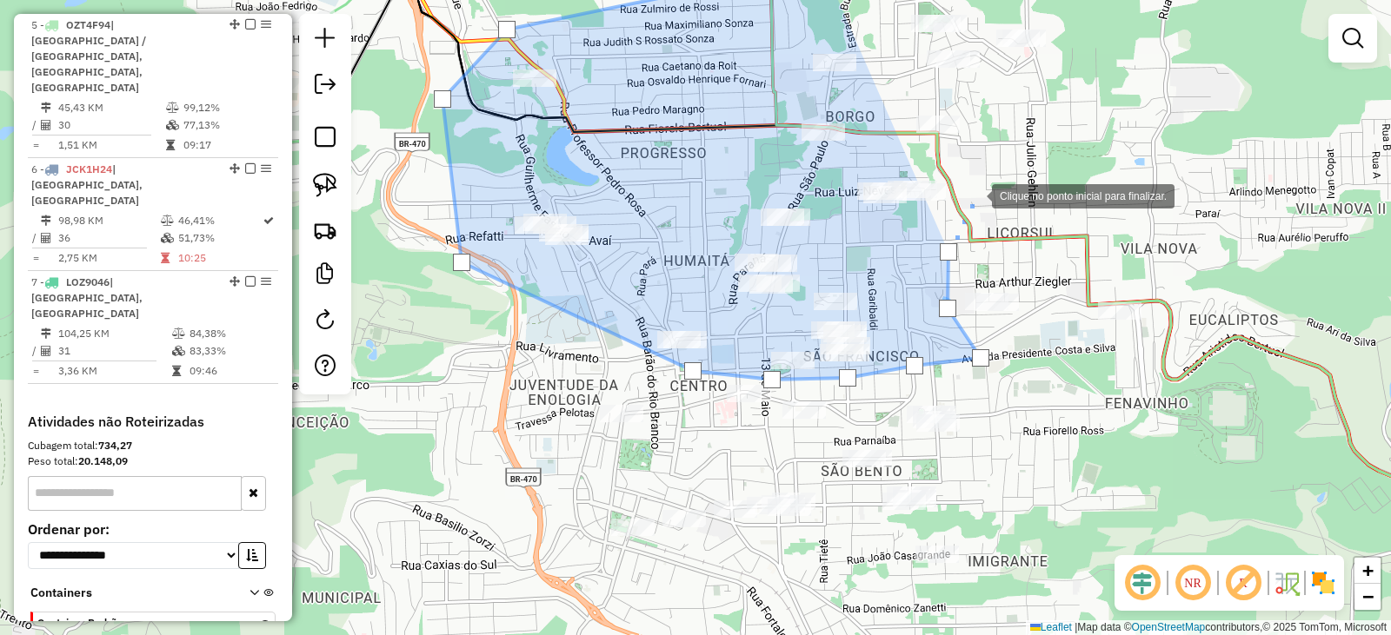
click at [979, 177] on div at bounding box center [974, 194] width 35 height 35
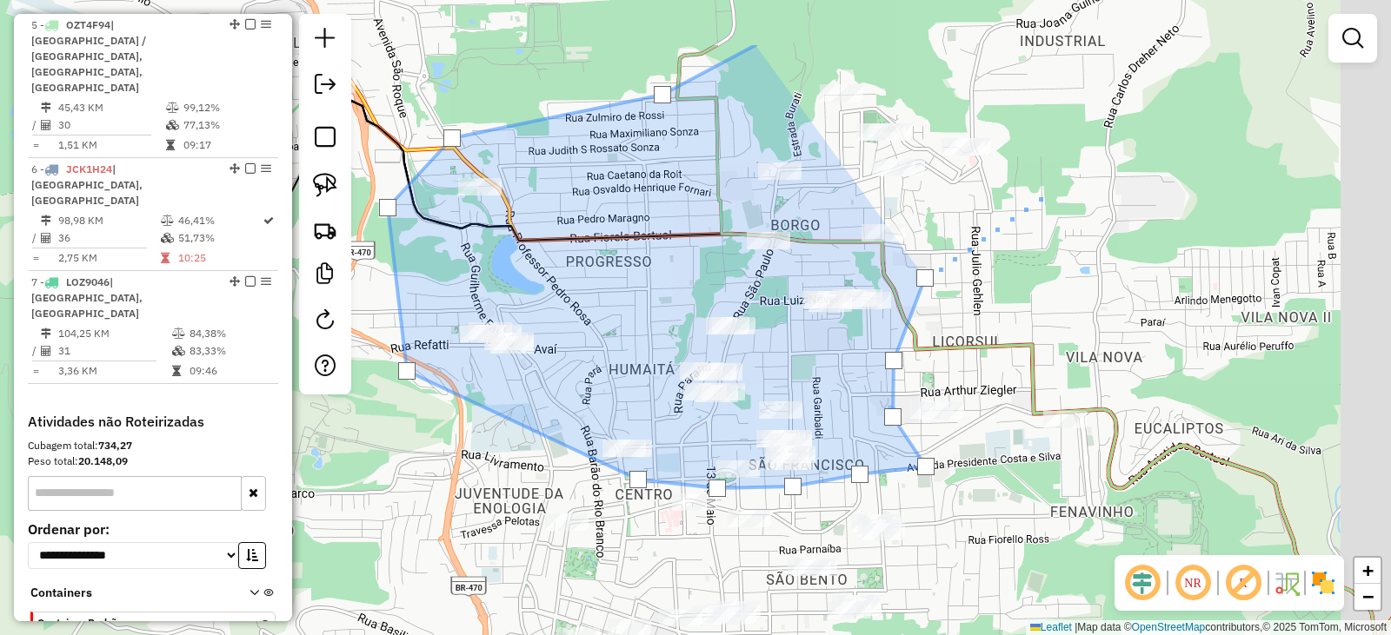
drag, startPoint x: 1107, startPoint y: 63, endPoint x: 1032, endPoint y: 169, distance: 130.9
click at [1039, 209] on div at bounding box center [1043, 194] width 35 height 35
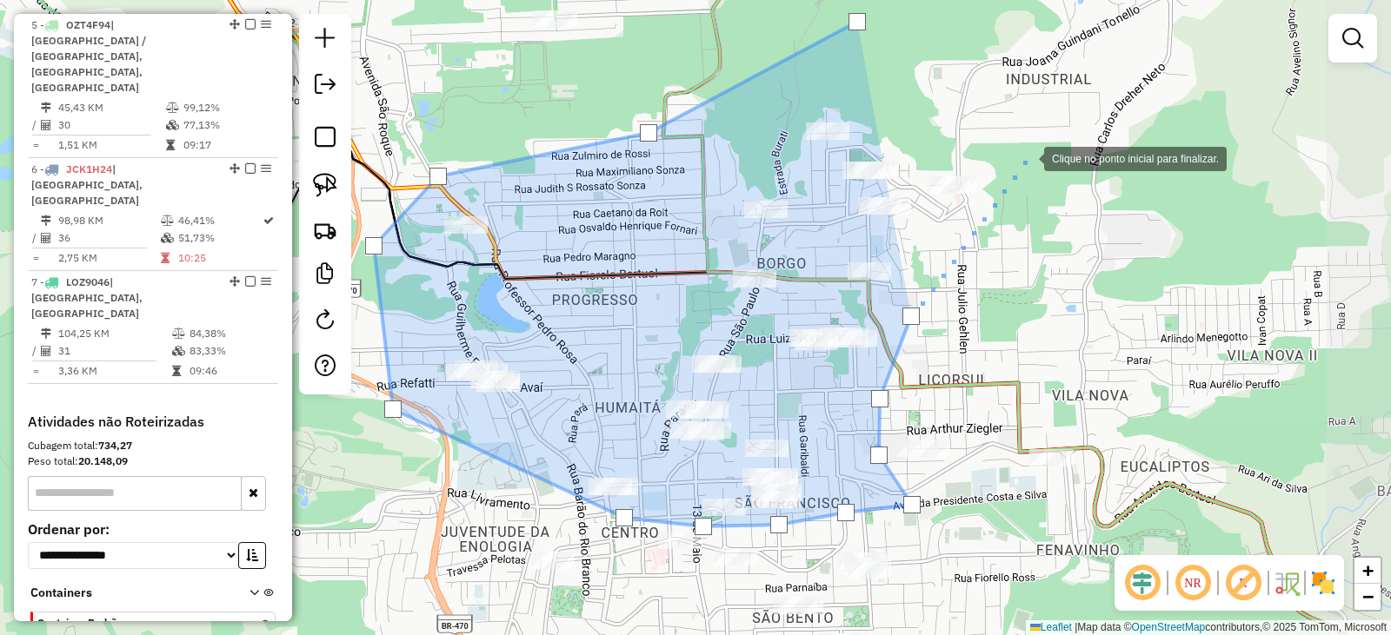
drag, startPoint x: 1026, startPoint y: 157, endPoint x: 992, endPoint y: 139, distance: 39.3
click at [1025, 156] on div at bounding box center [1026, 157] width 35 height 35
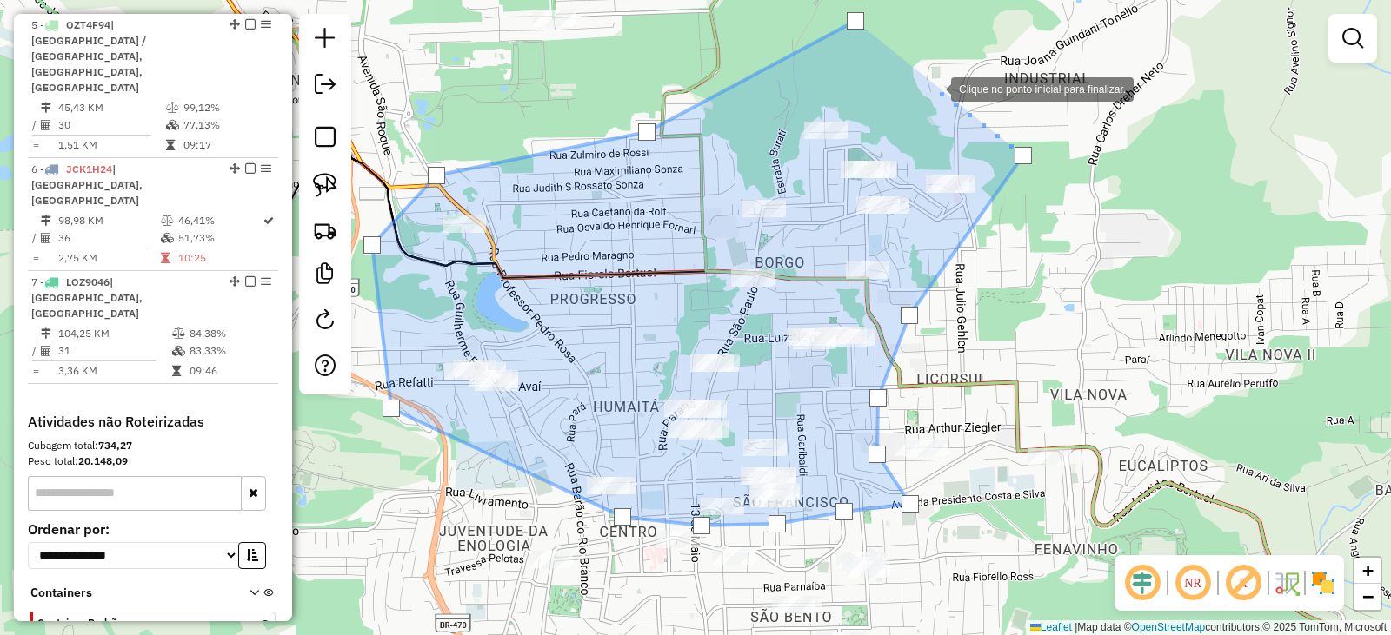
click at [933, 88] on div at bounding box center [933, 87] width 35 height 35
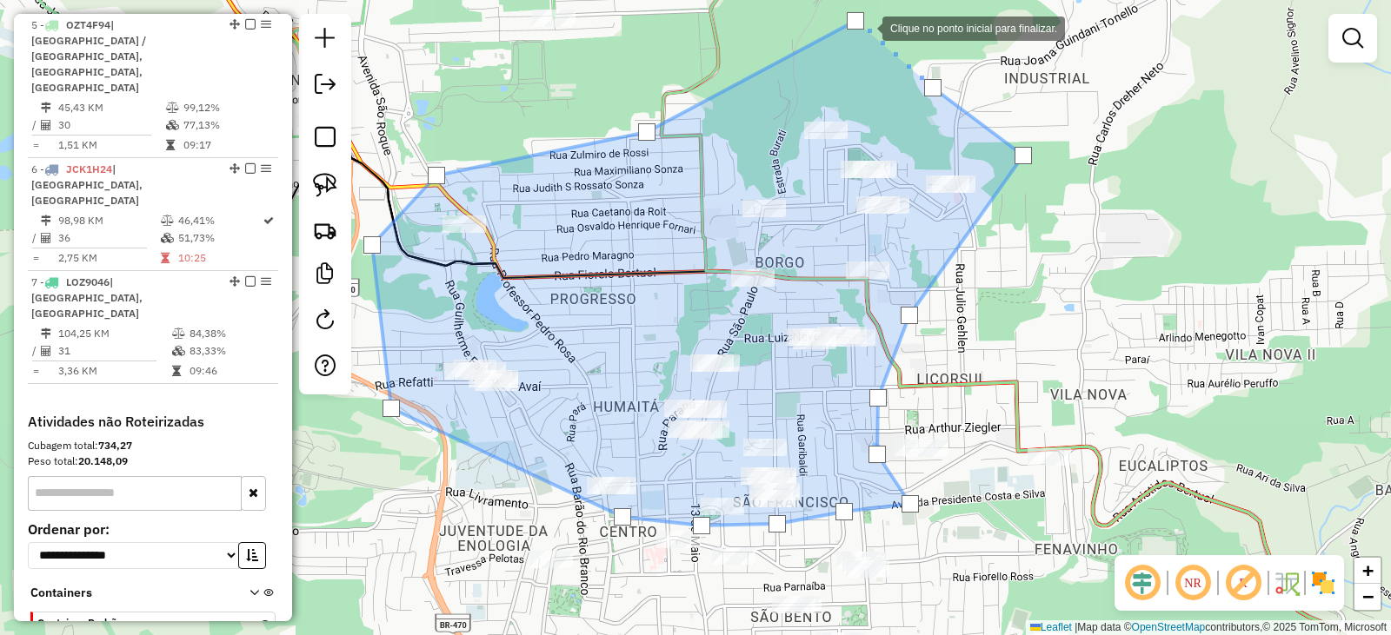
click at [853, 19] on div at bounding box center [854, 20] width 17 height 17
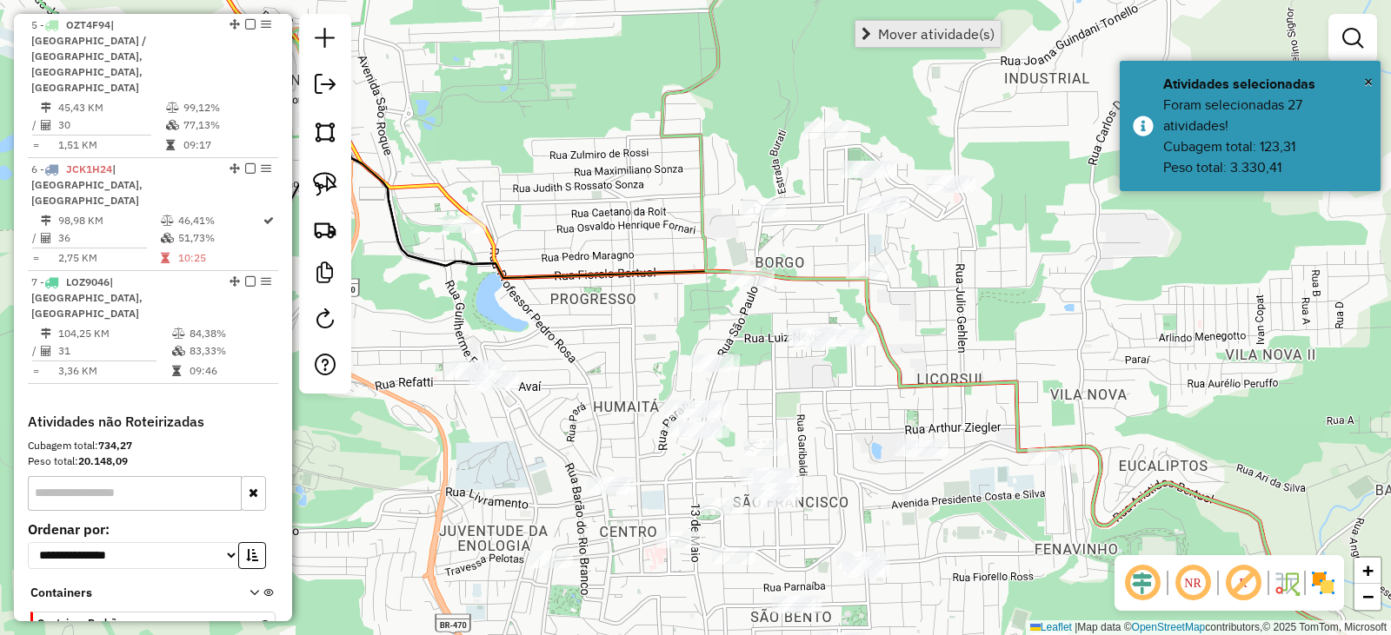
click at [878, 28] on link "Mover atividade(s)" at bounding box center [927, 34] width 145 height 26
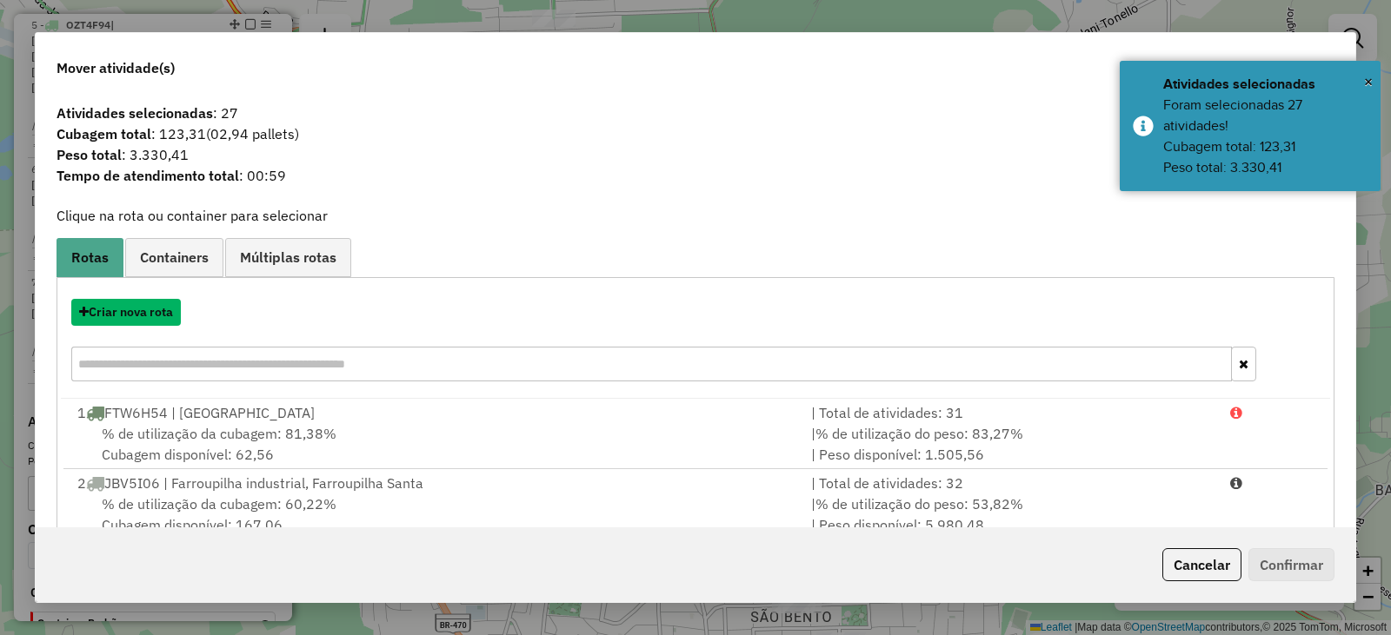
click at [128, 314] on button "Criar nova rota" at bounding box center [126, 312] width 110 height 27
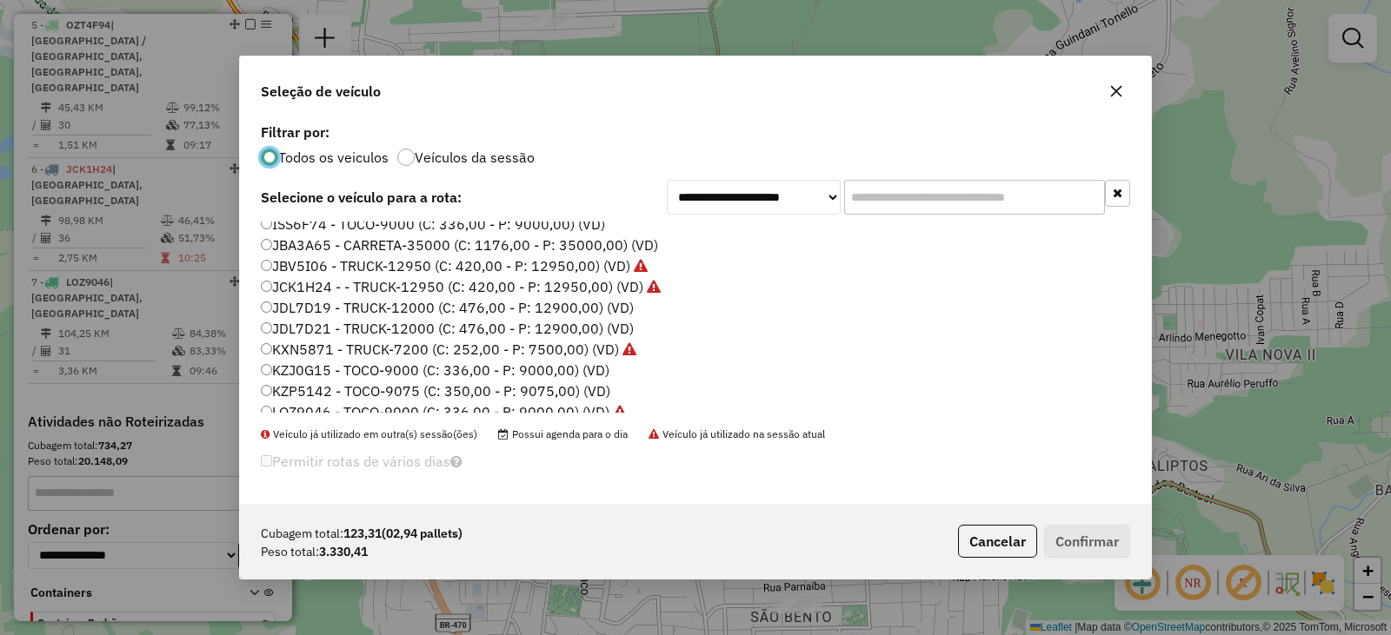
scroll to position [226, 0]
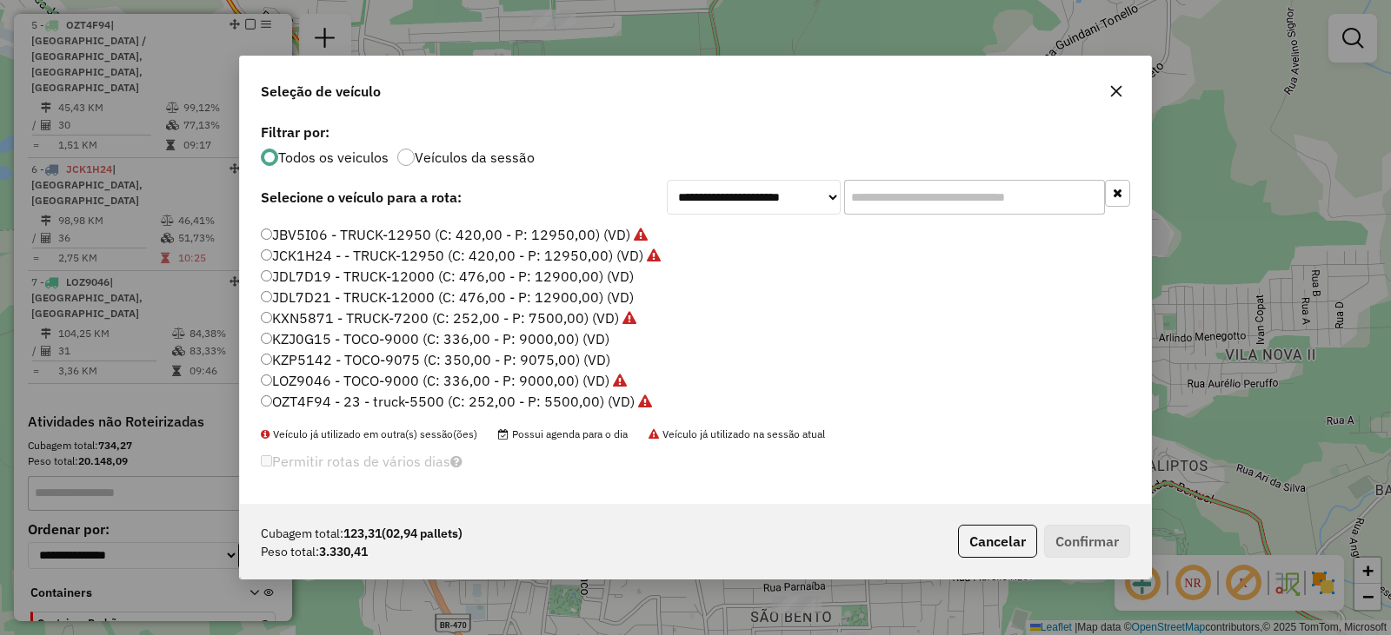
click at [300, 317] on label "KXN5871 - TRUCK-7200 (C: 252,00 - P: 7500,00) (VD)" at bounding box center [448, 318] width 375 height 21
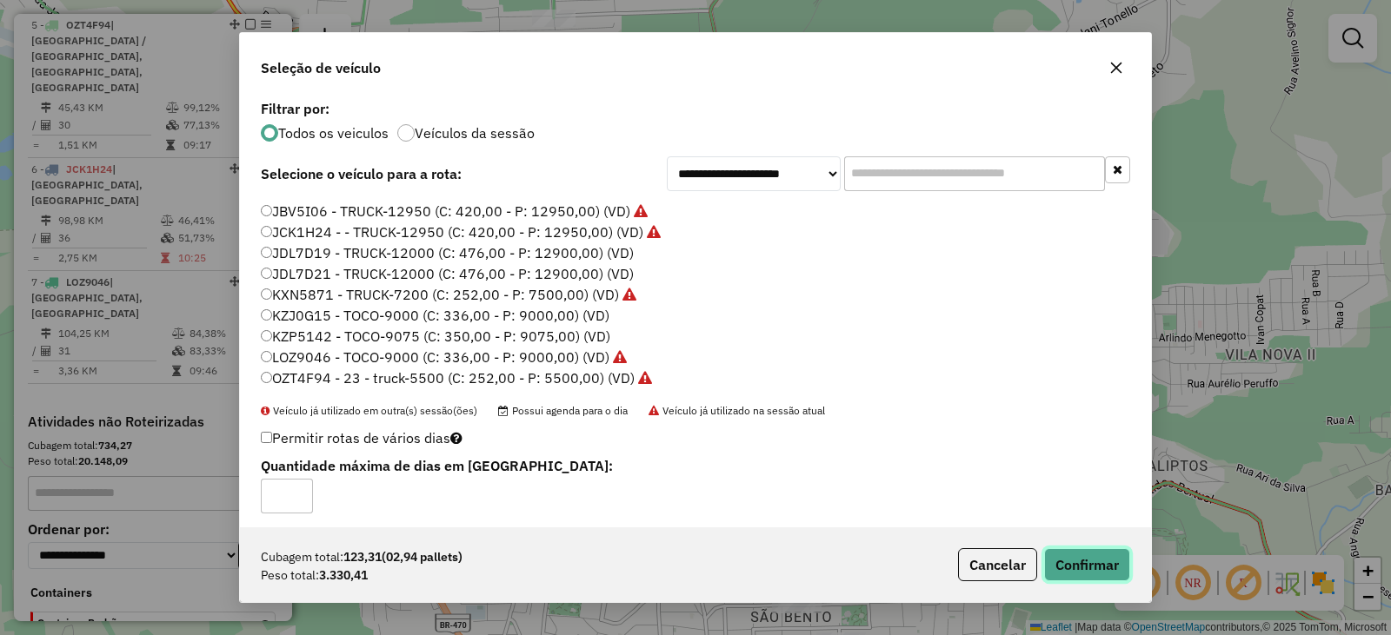
click at [1085, 554] on button "Confirmar" at bounding box center [1087, 564] width 86 height 33
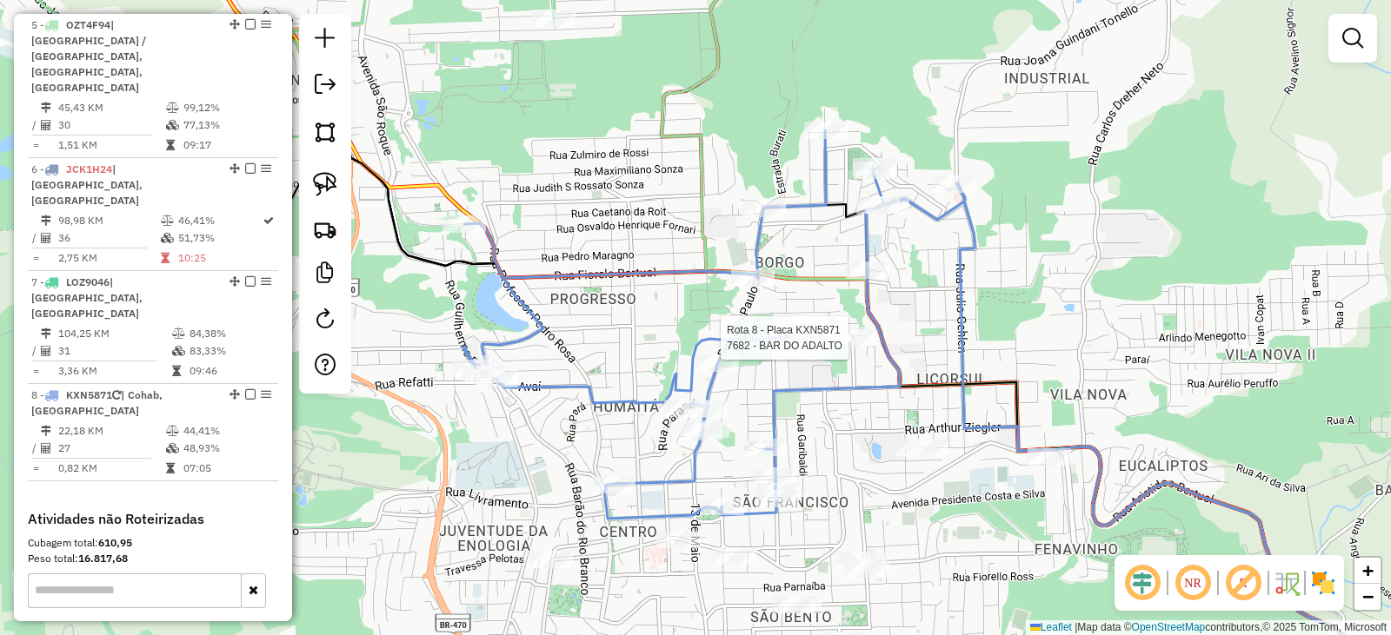
select select "*********"
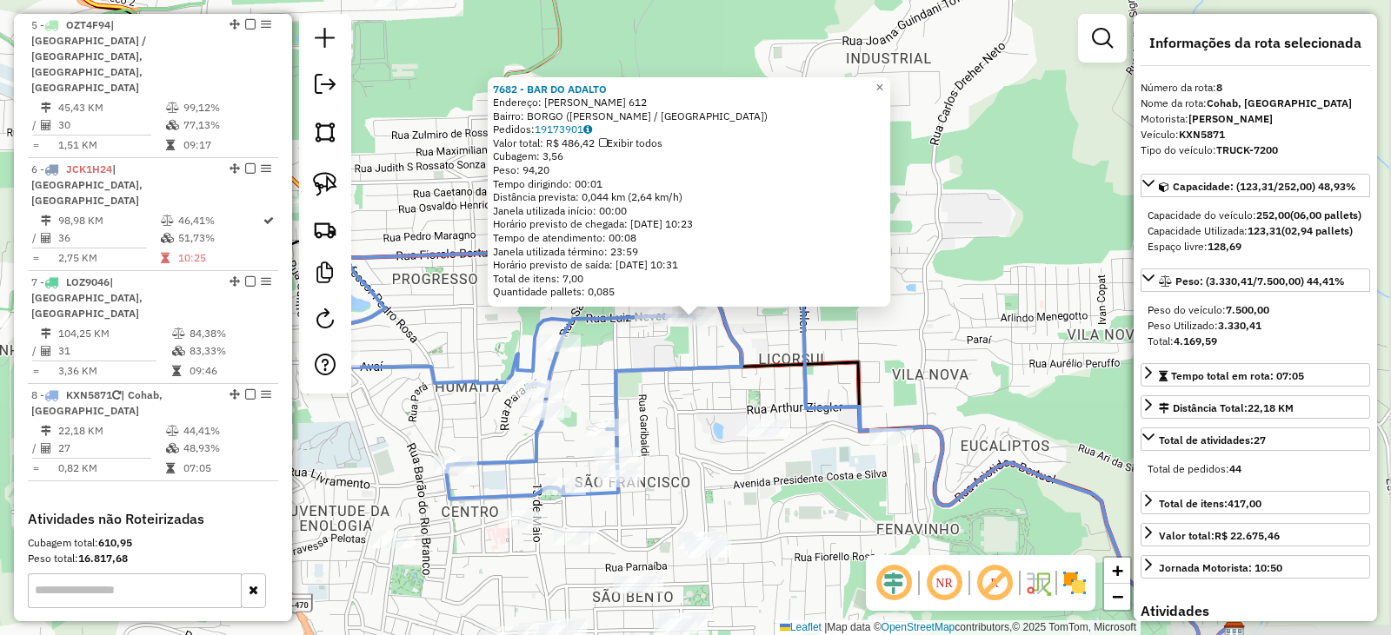
scroll to position [1186, 0]
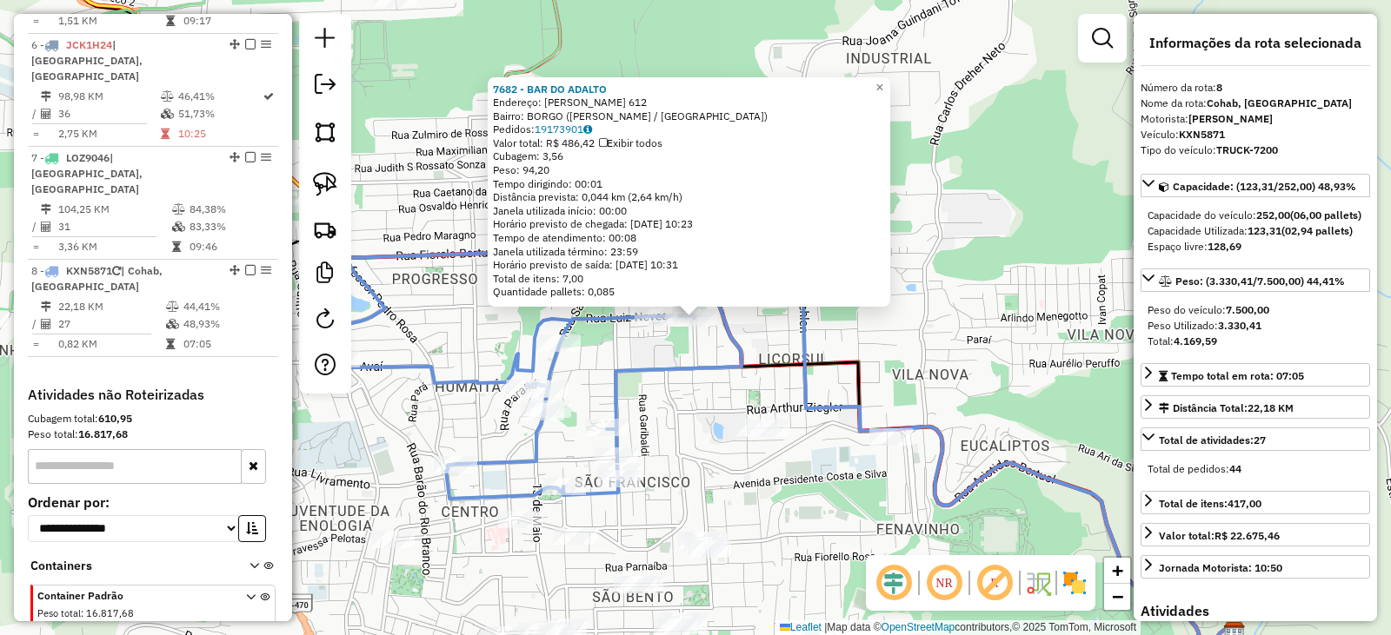
click at [914, 406] on div "7682 - BAR DO ADALTO Endereço: LUIS NEVES 612 Bairro: BORGO (BENTO GONCALVES / …" at bounding box center [695, 317] width 1391 height 635
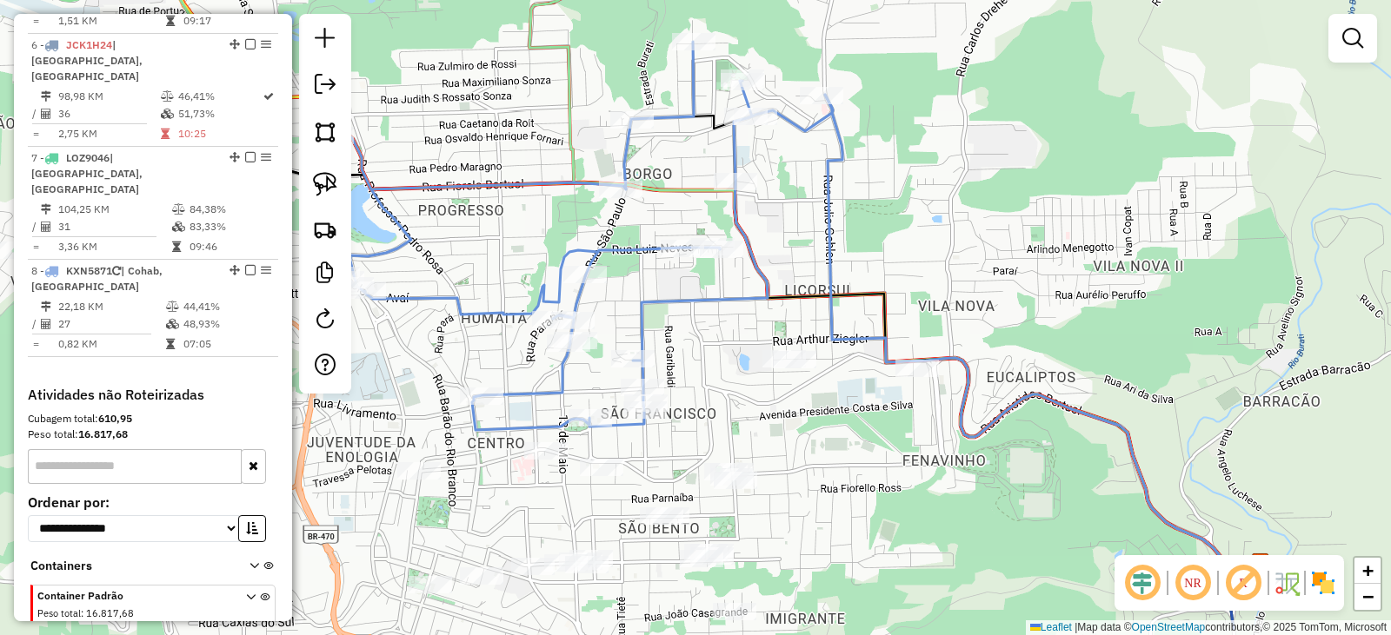
drag, startPoint x: 836, startPoint y: 364, endPoint x: 855, endPoint y: 306, distance: 61.3
click at [855, 309] on div "Janela de atendimento Grade de atendimento Capacidade Transportadoras Veículos …" at bounding box center [695, 317] width 1391 height 635
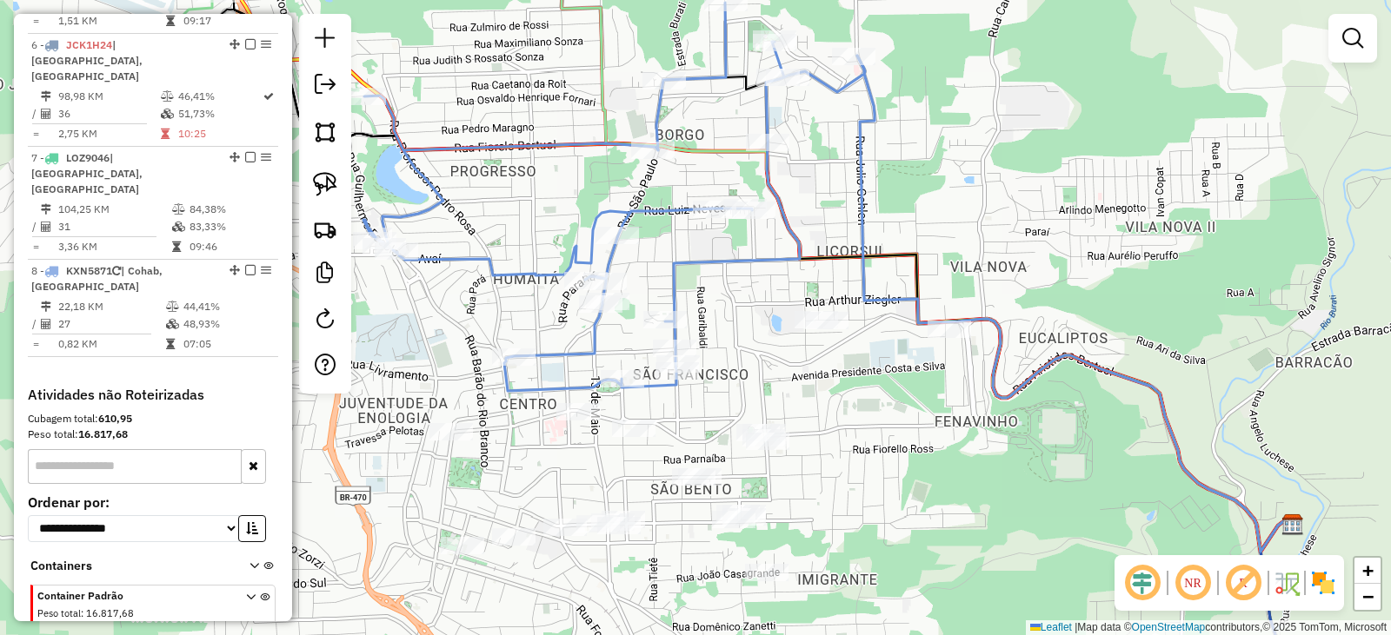
drag, startPoint x: 729, startPoint y: 315, endPoint x: 761, endPoint y: 286, distance: 43.7
click at [811, 229] on div "Janela de atendimento Grade de atendimento Capacidade Transportadoras Veículos …" at bounding box center [695, 317] width 1391 height 635
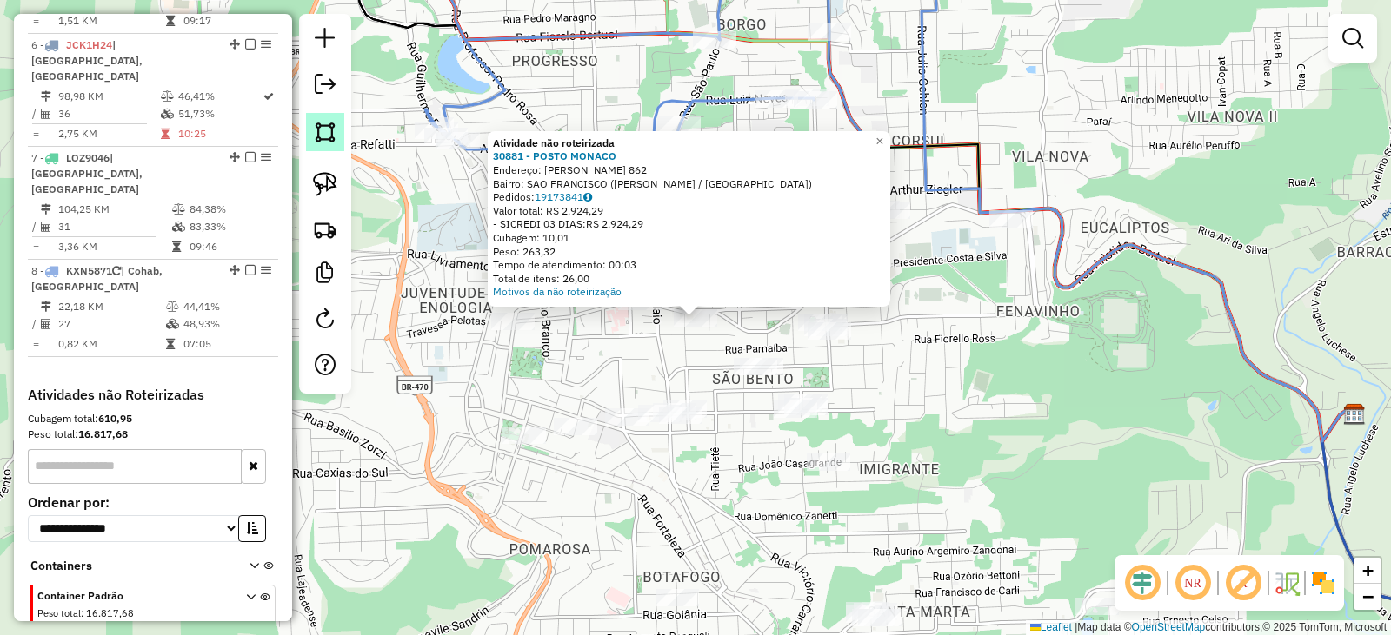
click at [322, 135] on img at bounding box center [325, 132] width 24 height 24
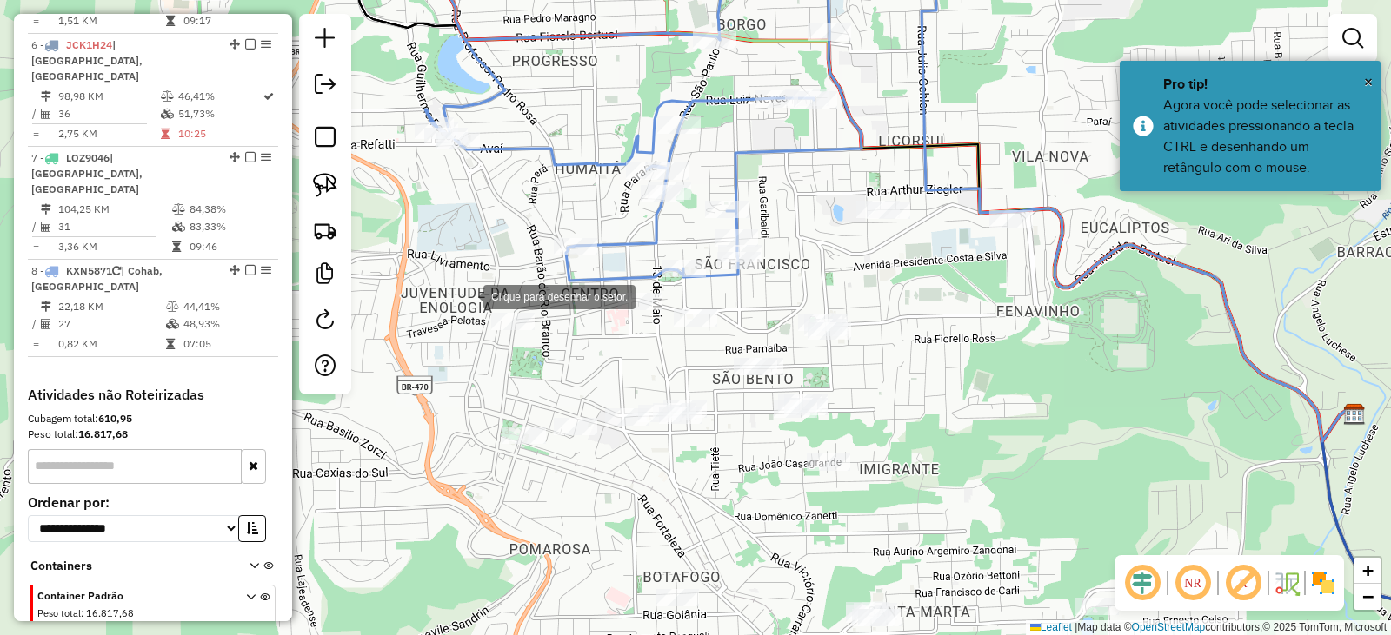
click at [466, 295] on div at bounding box center [465, 295] width 35 height 35
click at [543, 282] on div at bounding box center [543, 281] width 35 height 35
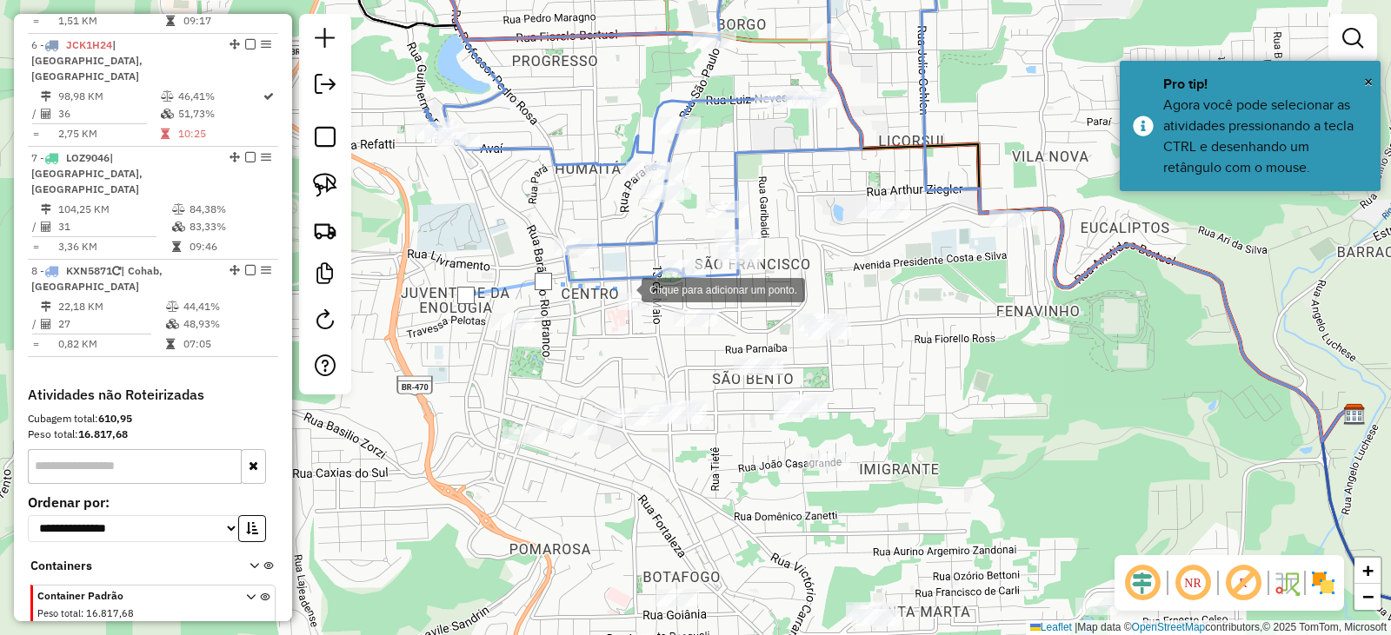
click at [624, 289] on div at bounding box center [624, 288] width 35 height 35
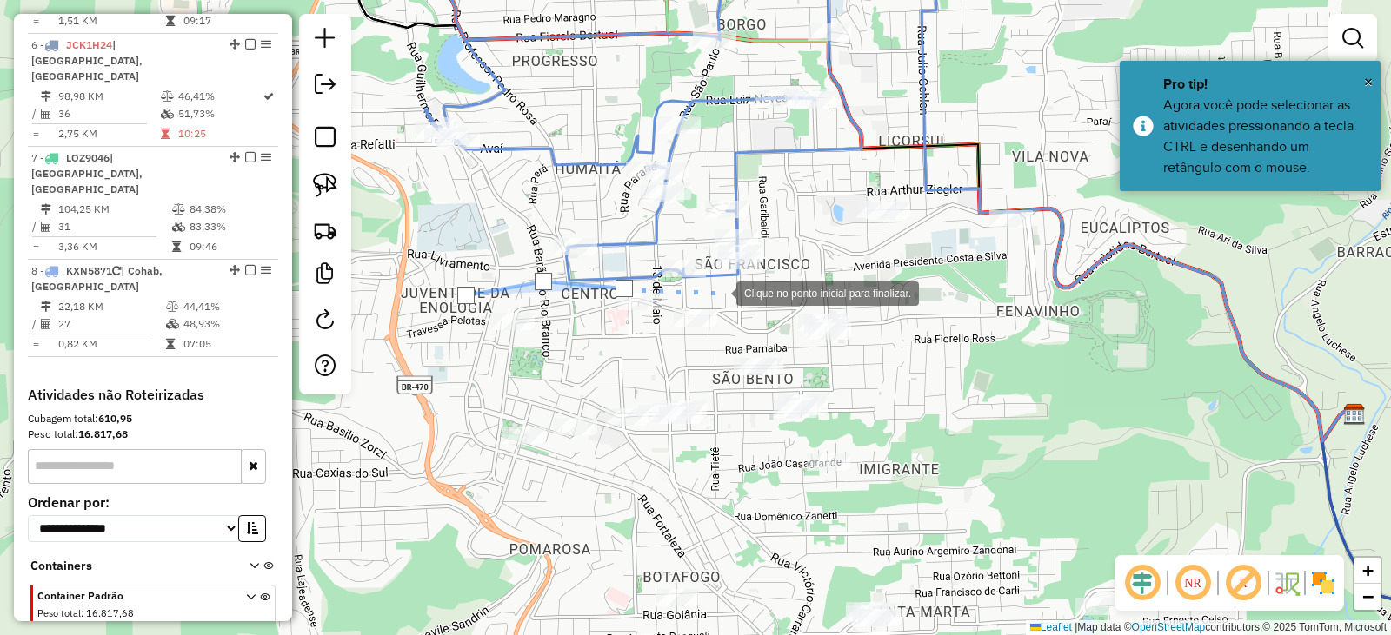
click at [719, 292] on div at bounding box center [718, 292] width 35 height 35
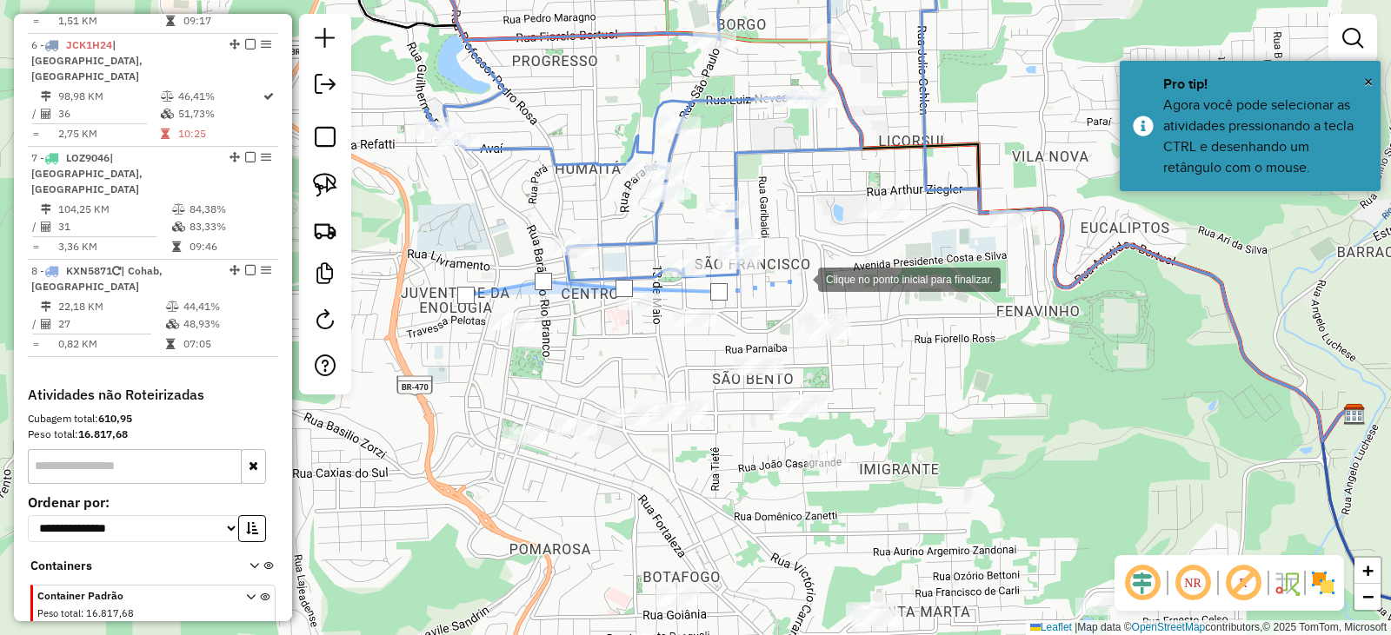
click at [803, 277] on div at bounding box center [800, 278] width 35 height 35
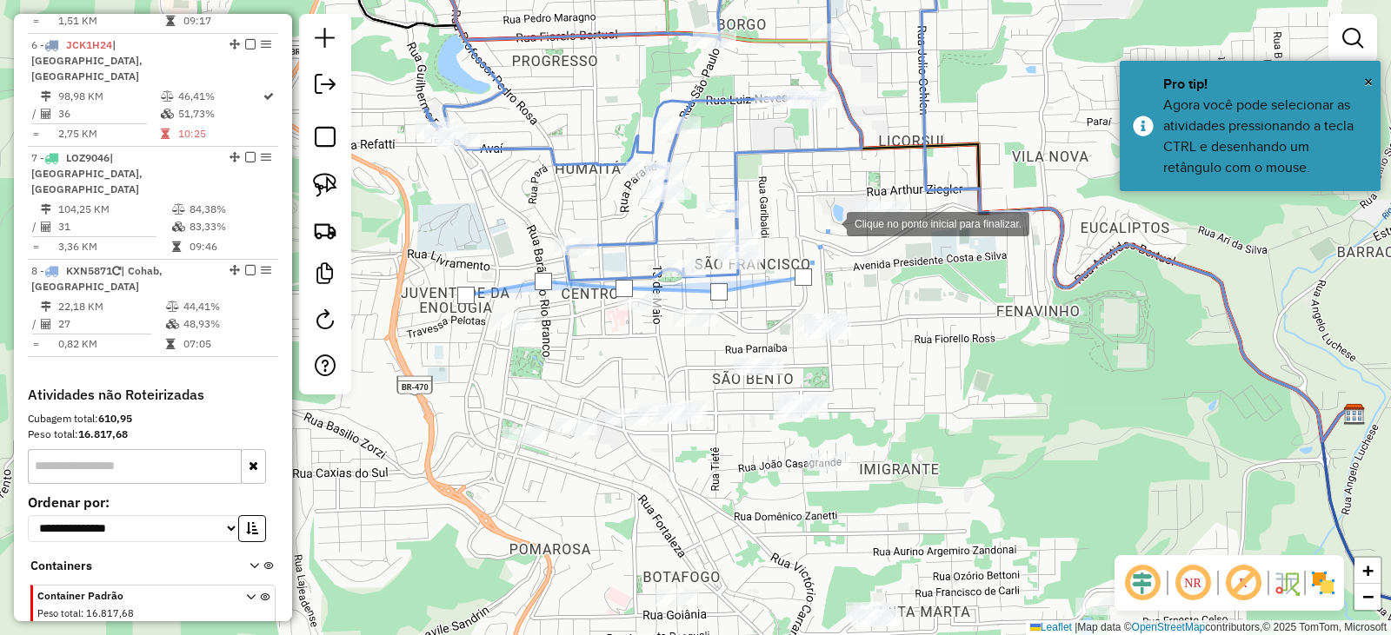
drag, startPoint x: 832, startPoint y: 219, endPoint x: 878, endPoint y: 179, distance: 61.0
click at [832, 217] on div at bounding box center [829, 222] width 35 height 35
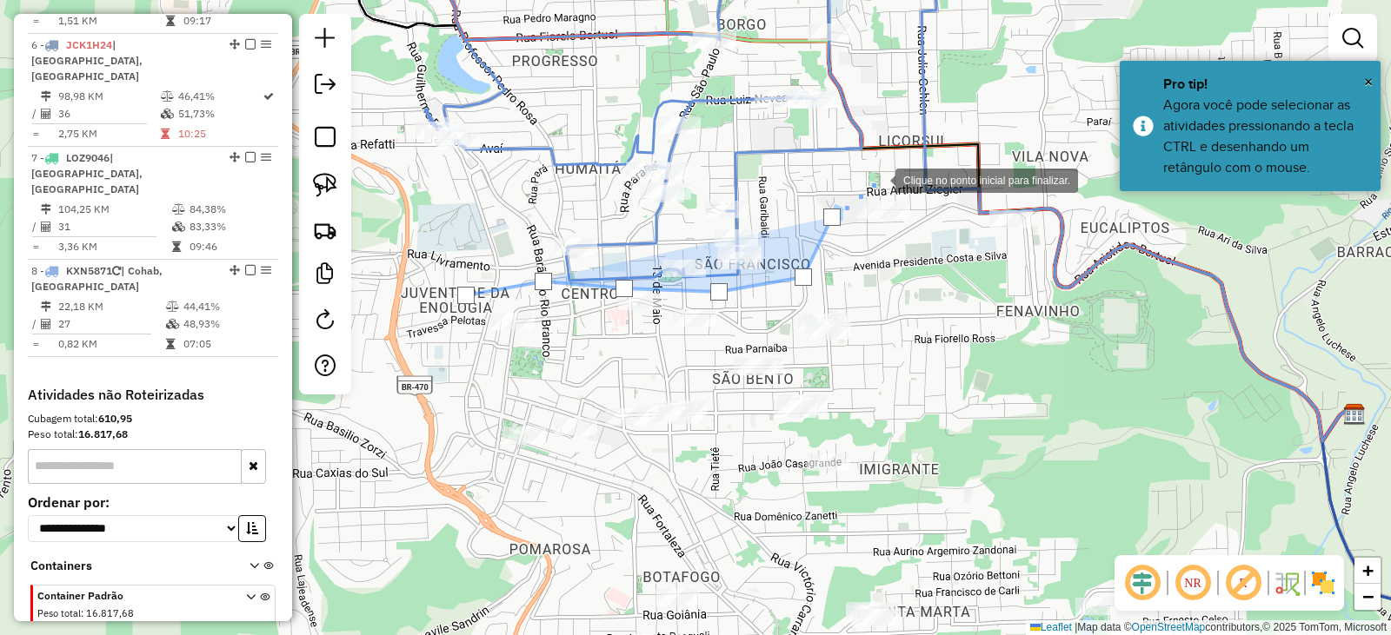
click at [895, 169] on div at bounding box center [877, 179] width 35 height 35
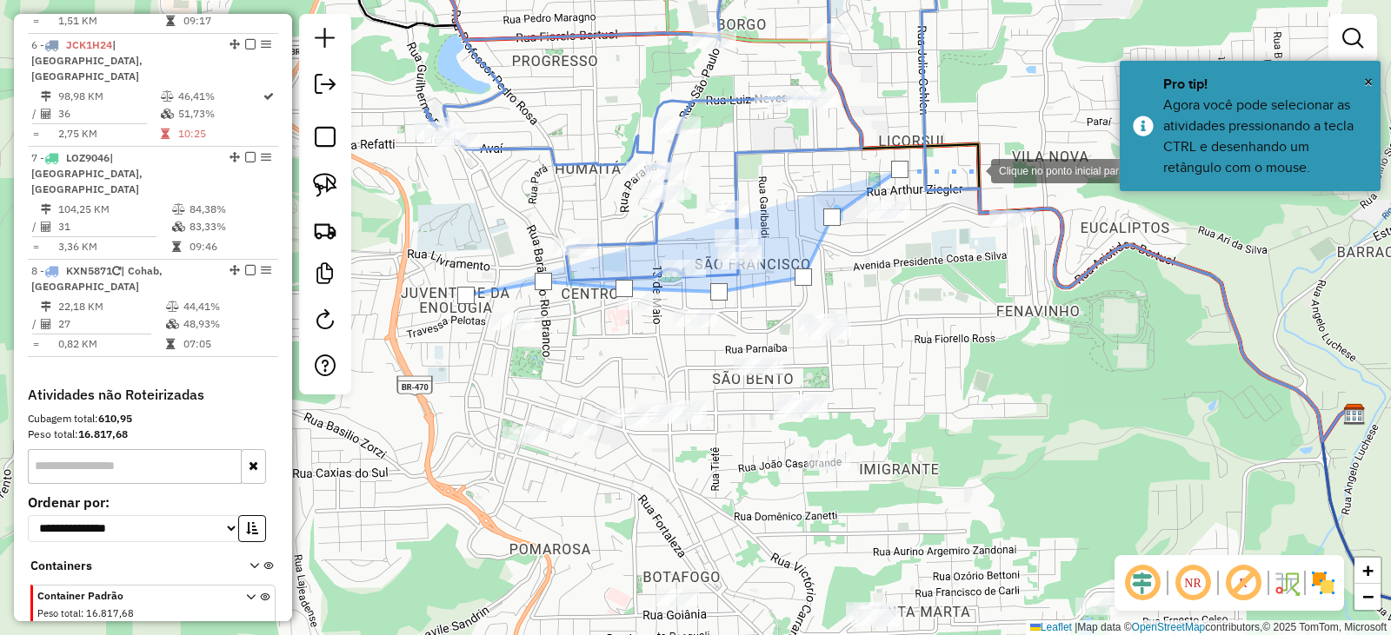
click at [991, 169] on div at bounding box center [973, 169] width 35 height 35
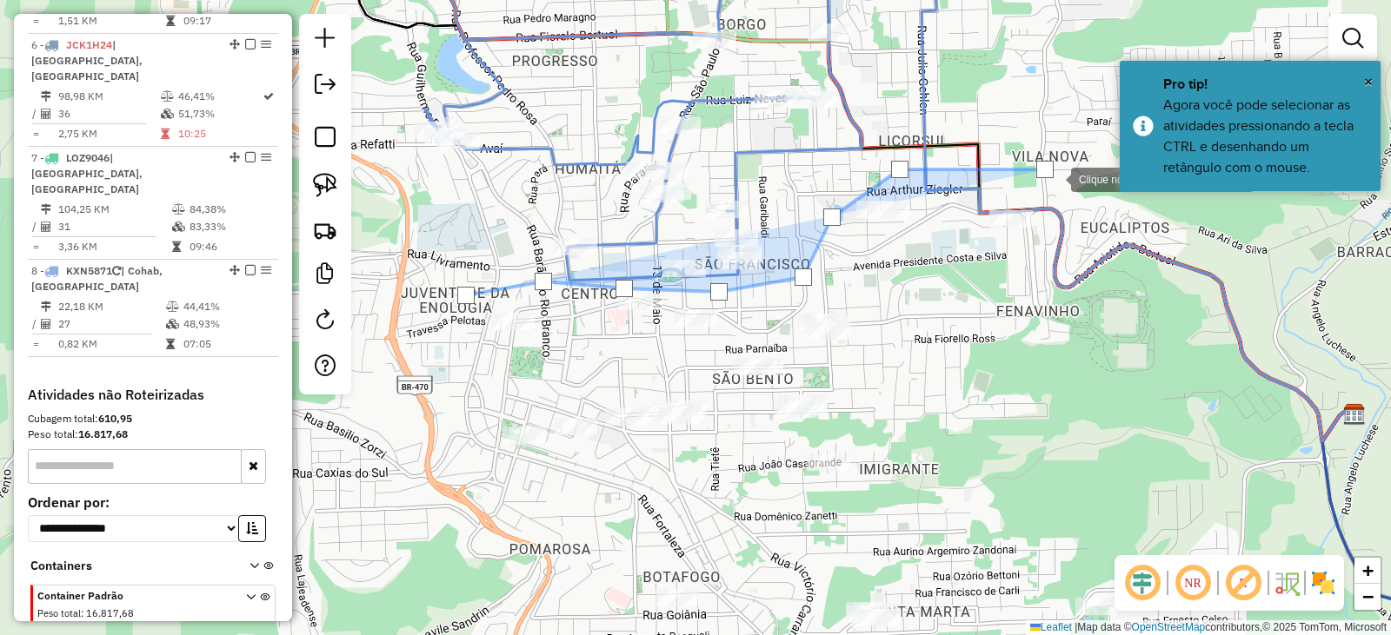
drag, startPoint x: 1064, startPoint y: 193, endPoint x: 1081, endPoint y: 233, distance: 43.6
click at [1065, 193] on div at bounding box center [1053, 178] width 35 height 35
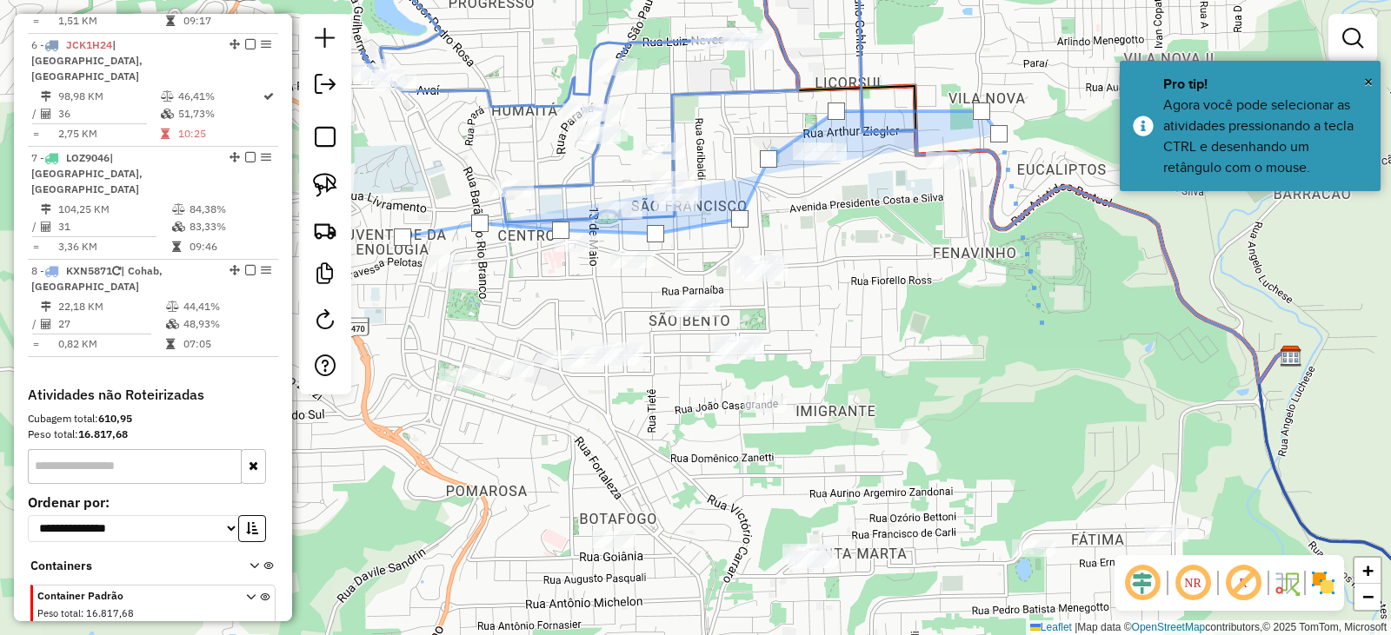
drag, startPoint x: 1137, startPoint y: 402, endPoint x: 1006, endPoint y: 294, distance: 169.8
click at [1023, 305] on div at bounding box center [1040, 322] width 35 height 35
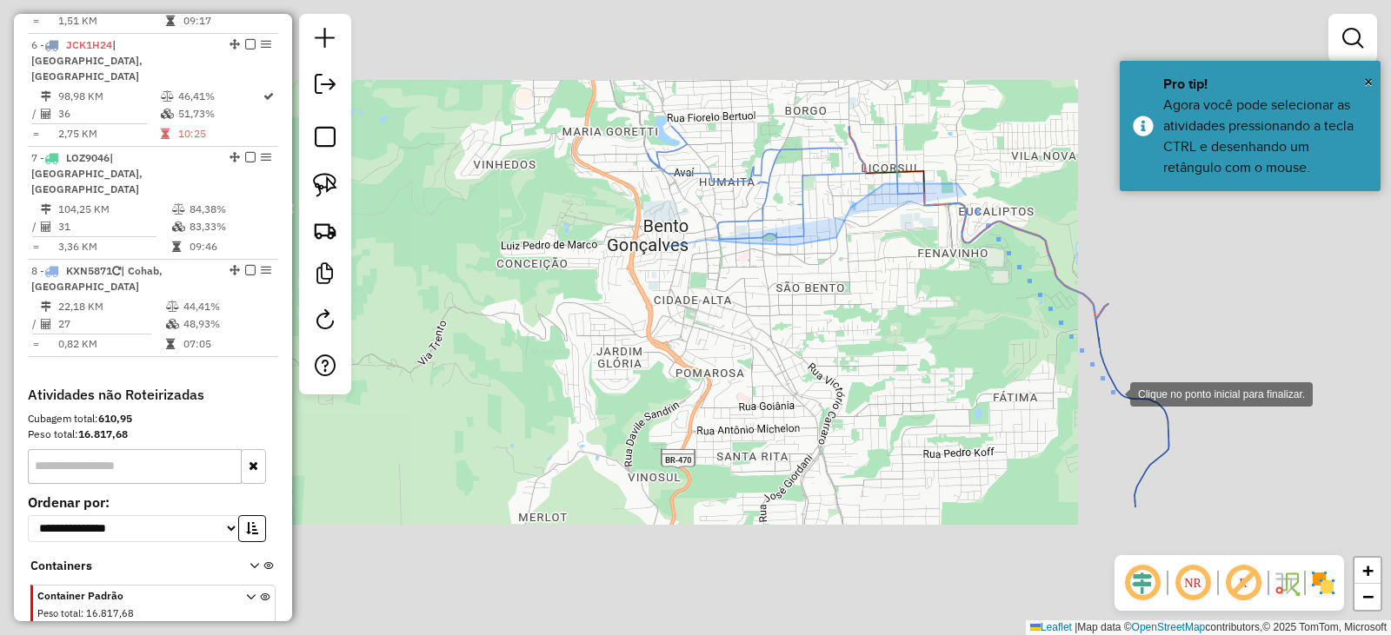
click at [1121, 395] on div at bounding box center [1112, 392] width 35 height 35
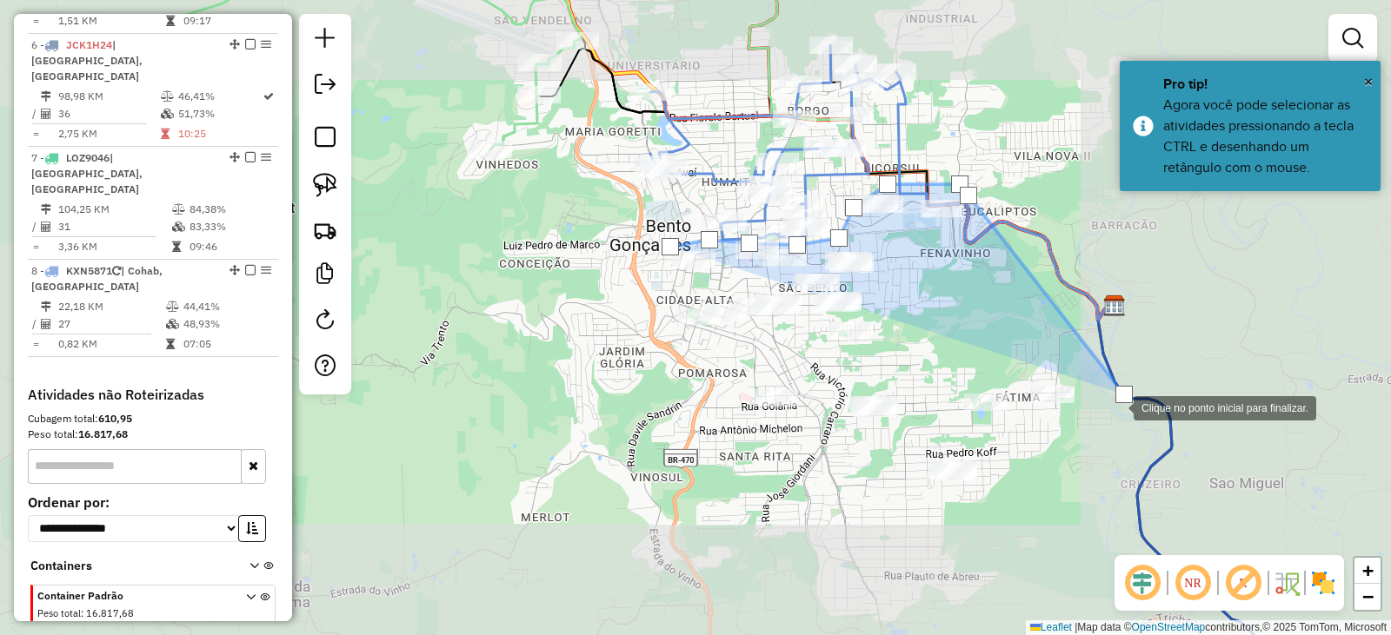
click at [1099, 424] on div at bounding box center [1116, 406] width 35 height 35
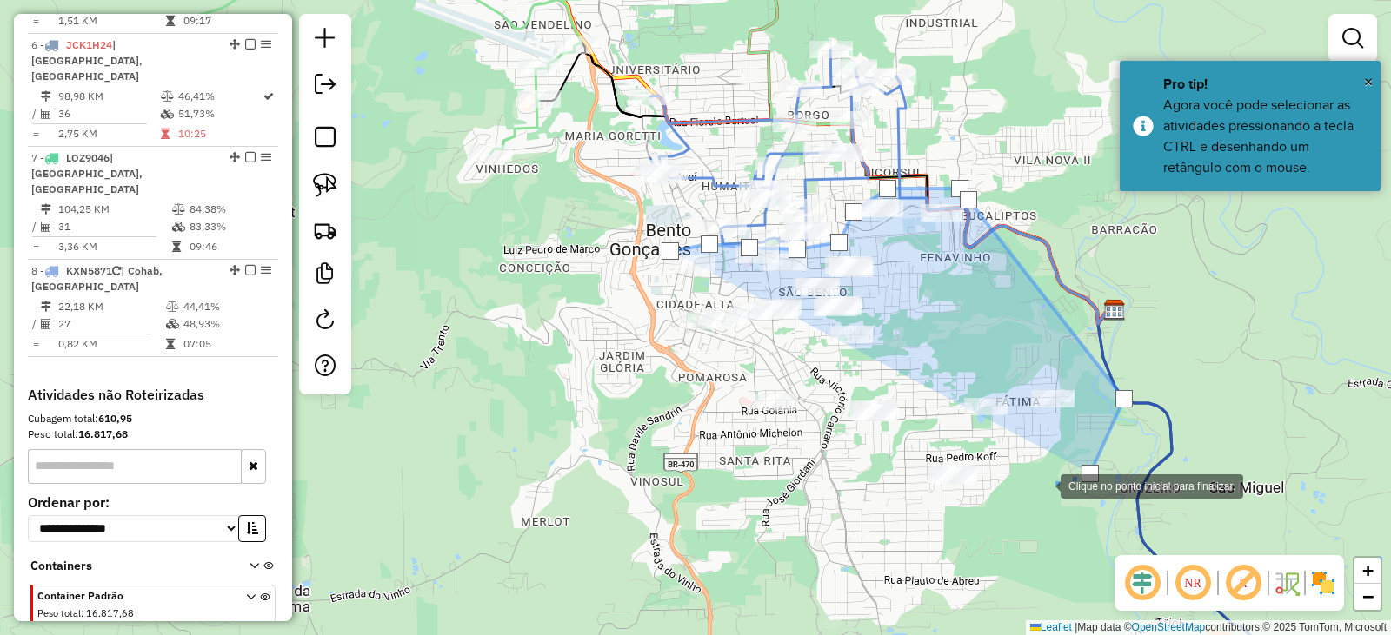
click at [1026, 502] on div at bounding box center [1043, 485] width 35 height 35
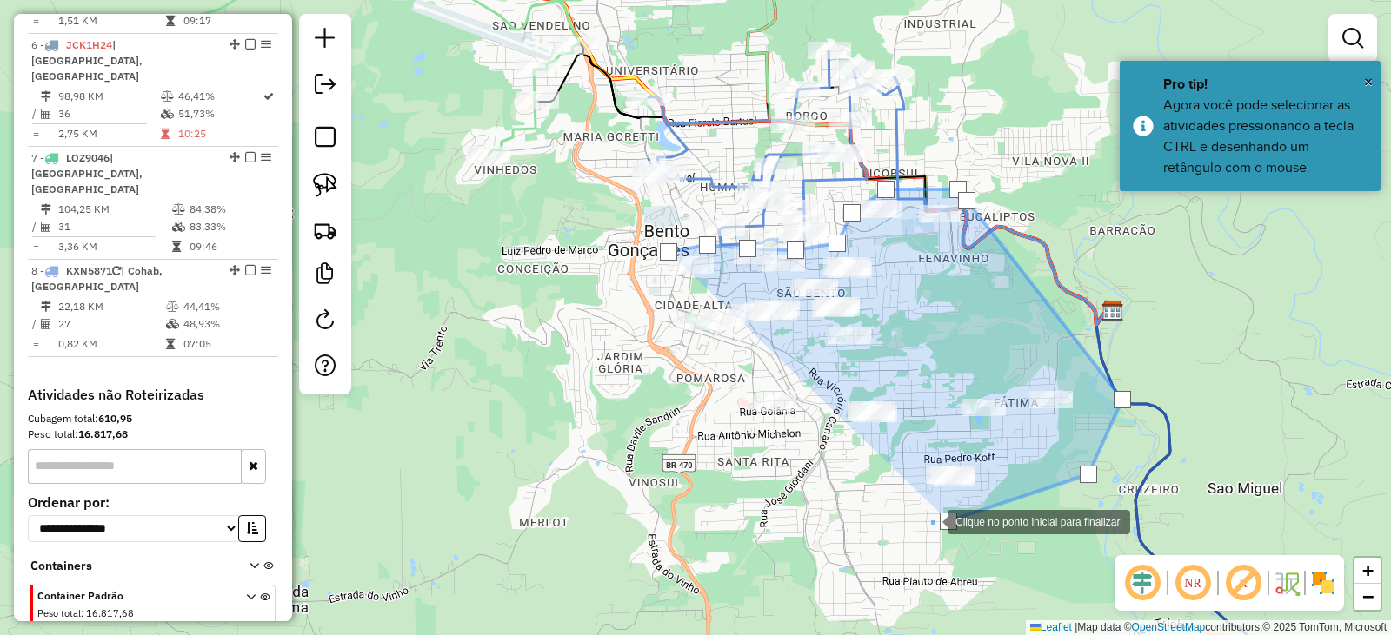
click at [913, 514] on div at bounding box center [930, 520] width 35 height 35
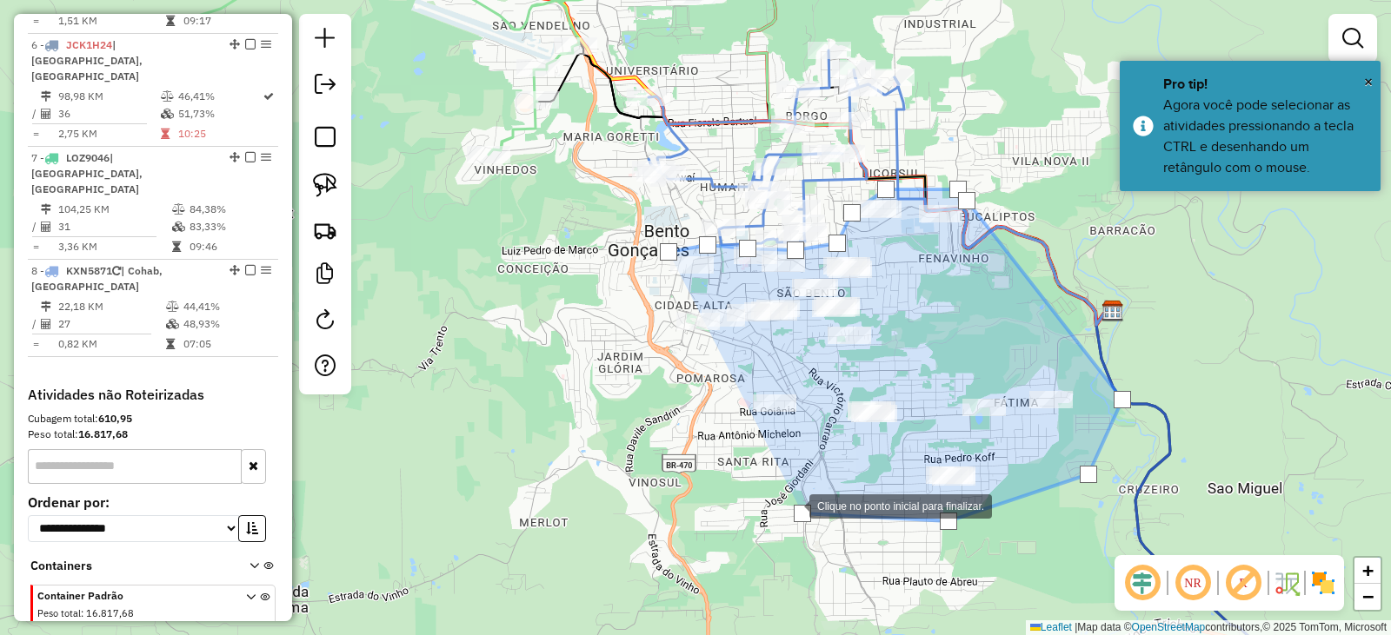
click at [774, 488] on div at bounding box center [791, 505] width 35 height 35
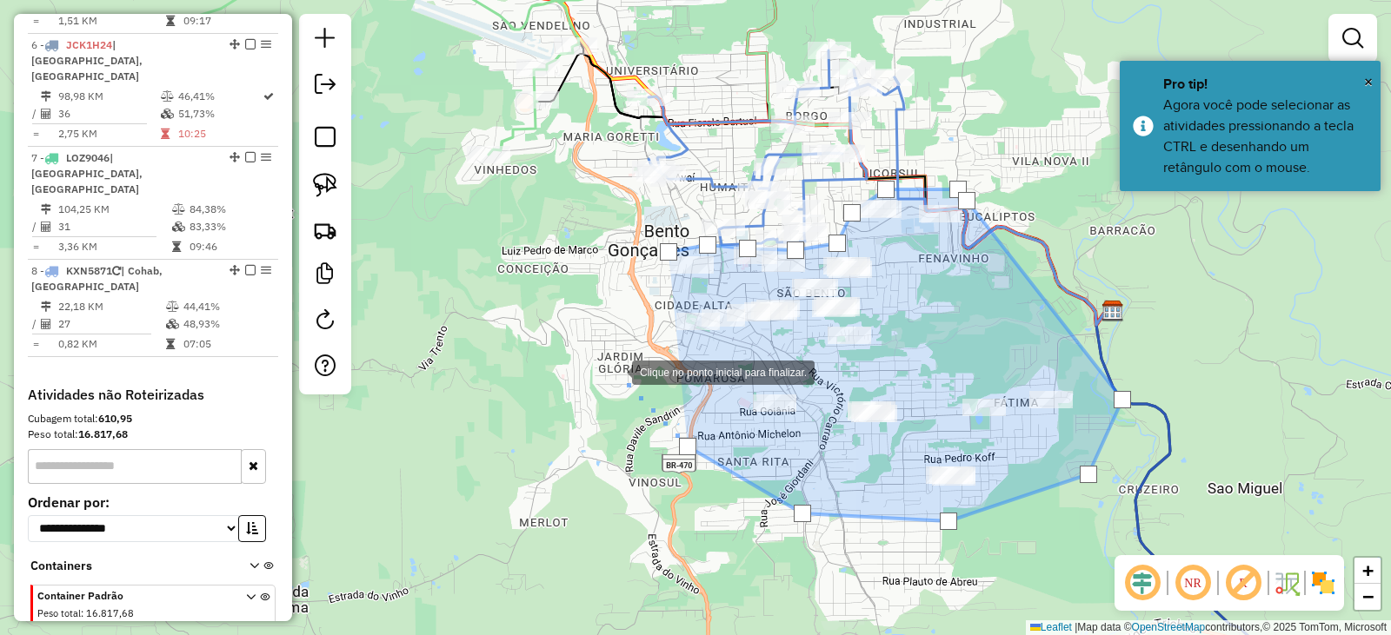
drag, startPoint x: 615, startPoint y: 372, endPoint x: 628, endPoint y: 335, distance: 39.6
click at [614, 370] on div at bounding box center [614, 371] width 35 height 35
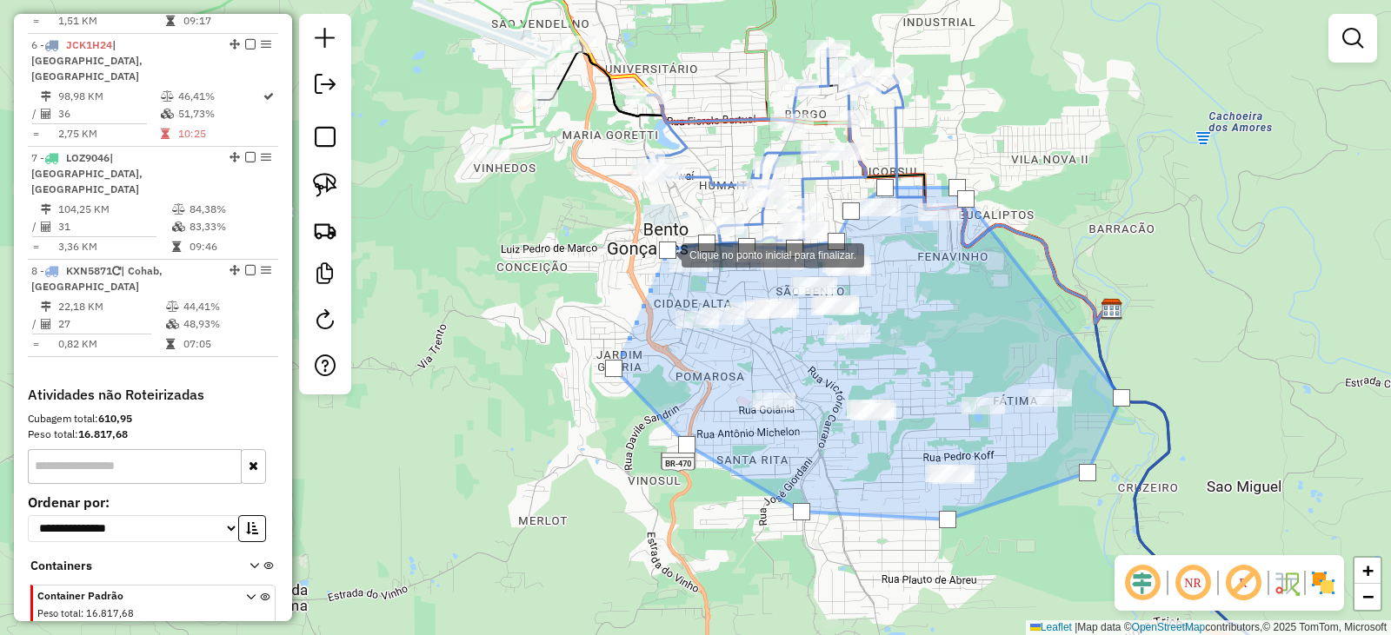
click at [664, 254] on div at bounding box center [667, 250] width 17 height 17
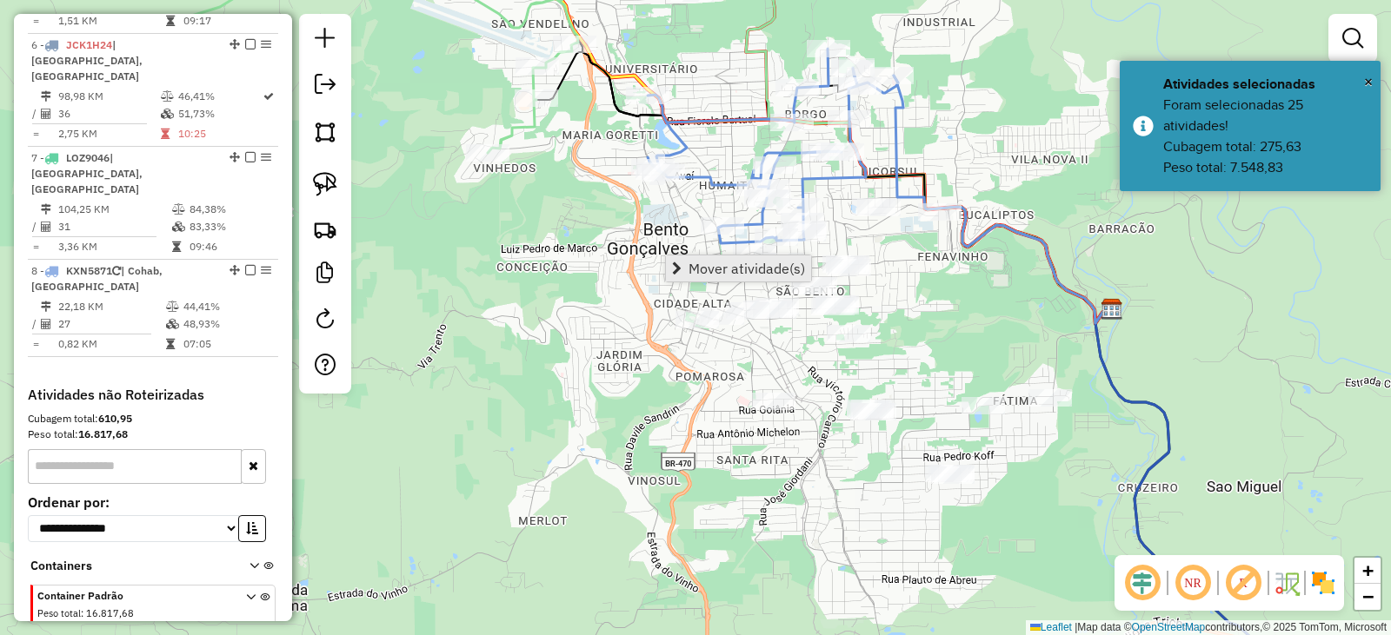
click at [689, 263] on span "Mover atividade(s)" at bounding box center [746, 269] width 116 height 14
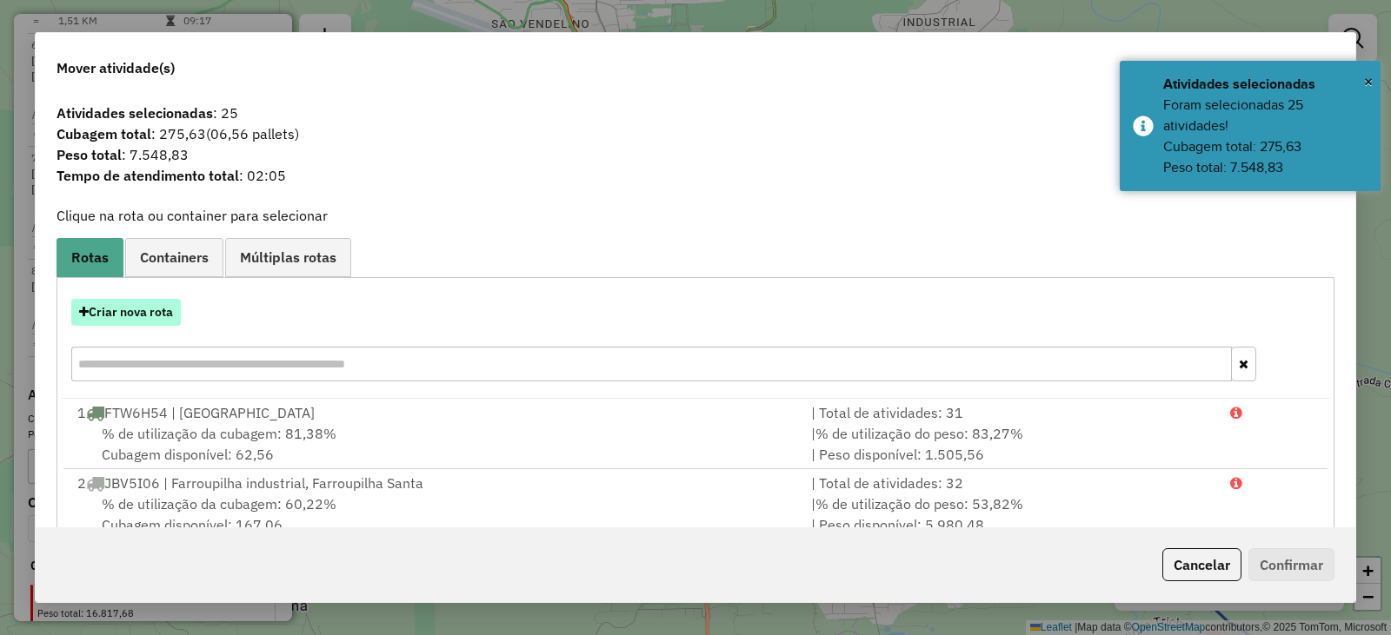
click at [151, 311] on button "Criar nova rota" at bounding box center [126, 312] width 110 height 27
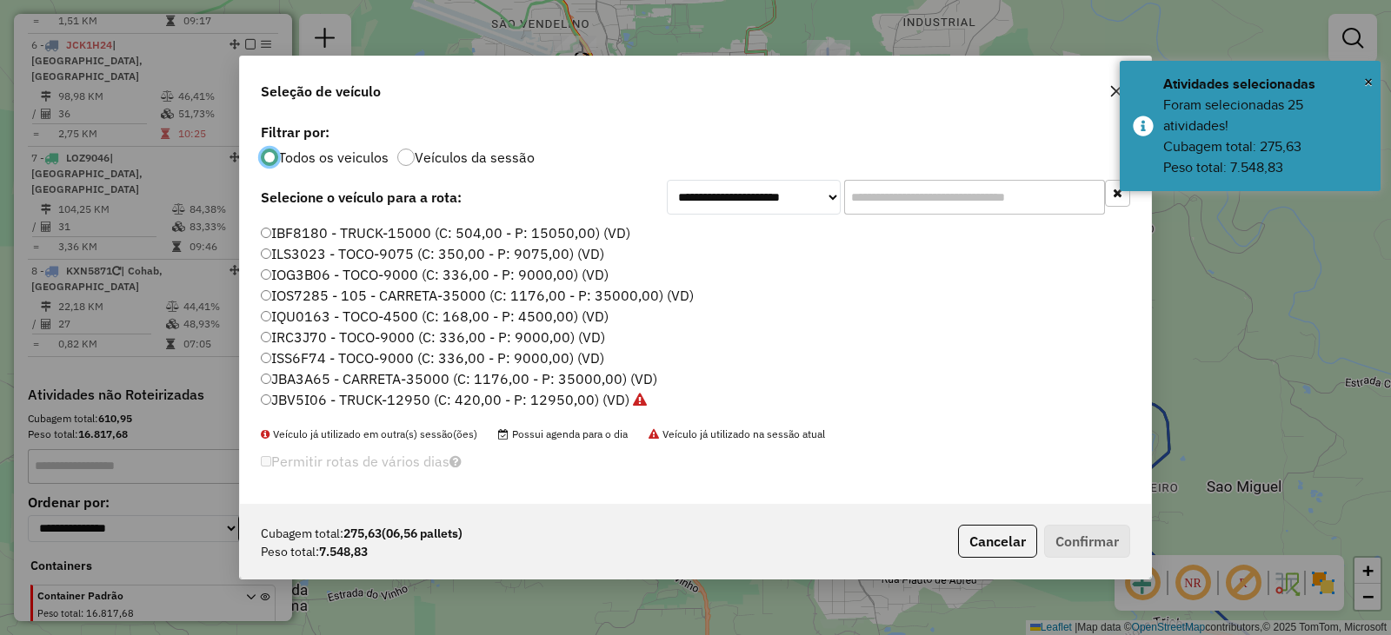
scroll to position [87, 0]
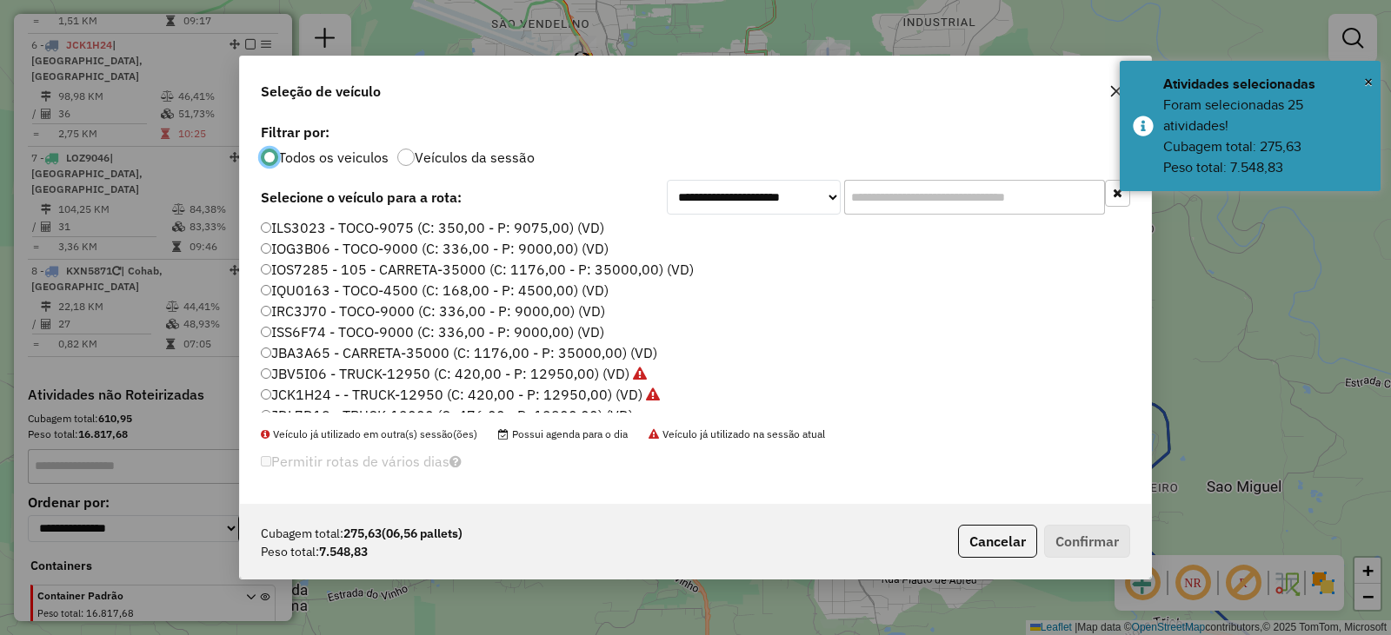
click at [299, 331] on label "ISS6F74 - TOCO-9000 (C: 336,00 - P: 9000,00) (VD)" at bounding box center [432, 332] width 343 height 21
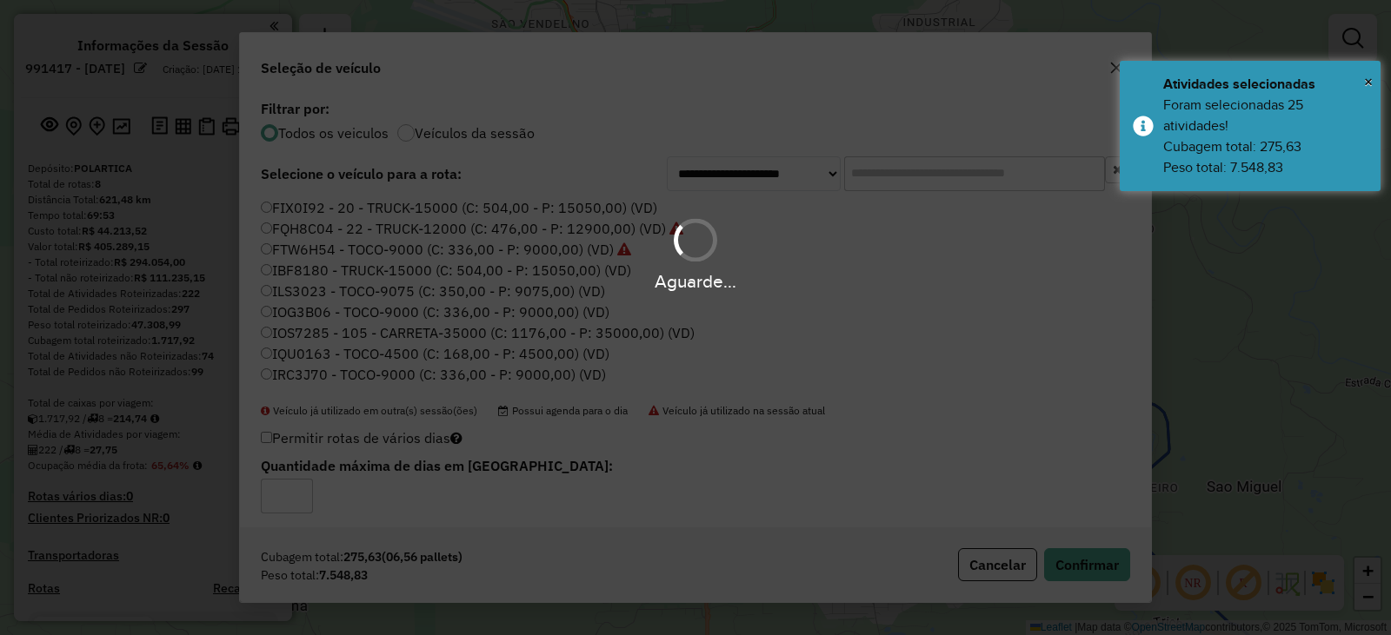
scroll to position [87, 0]
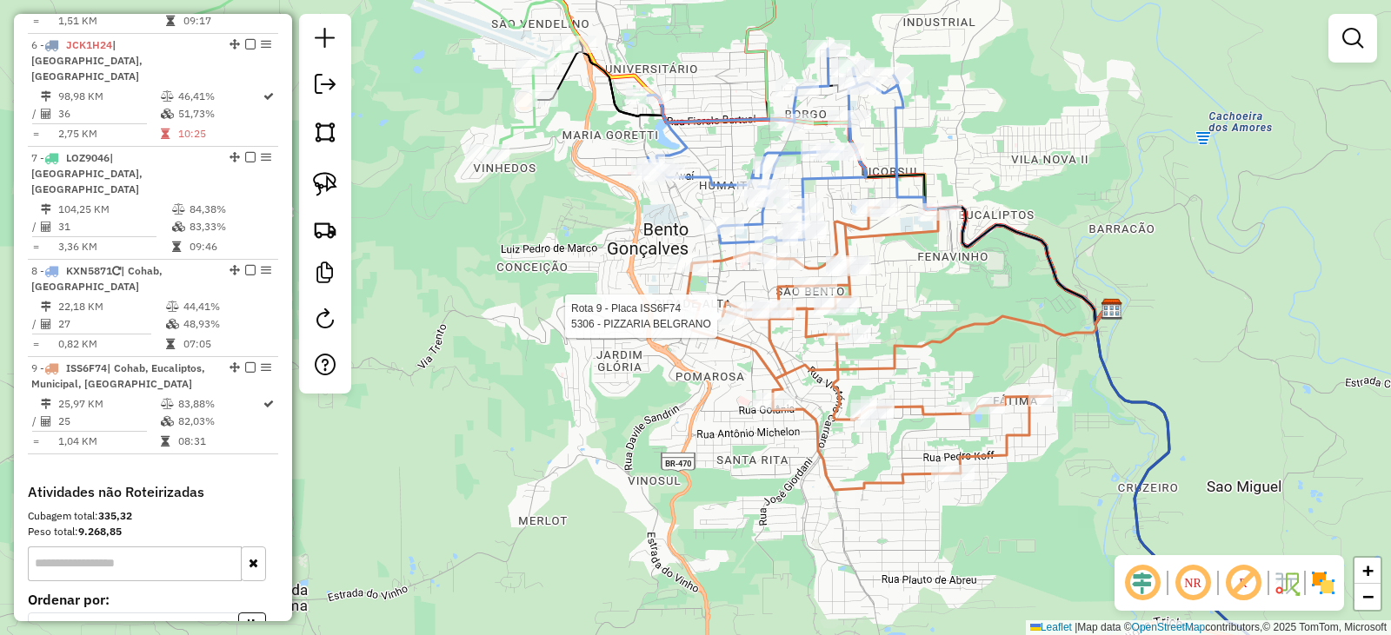
select select "*********"
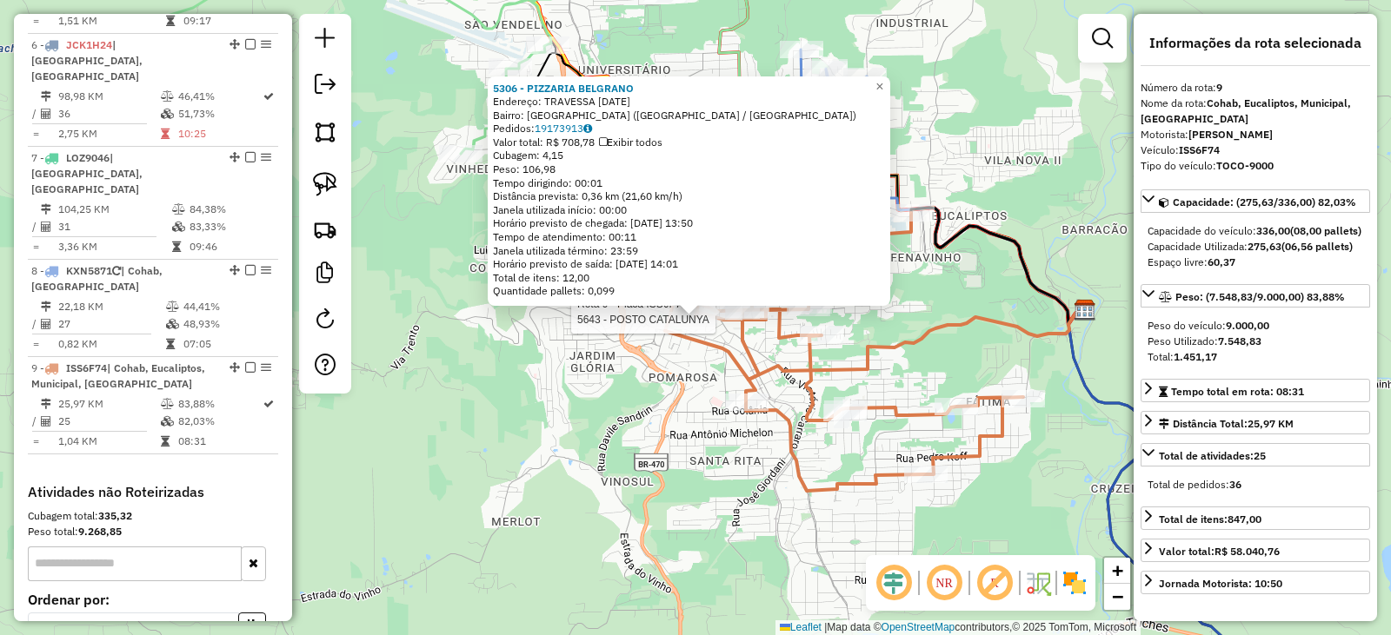
scroll to position [1284, 0]
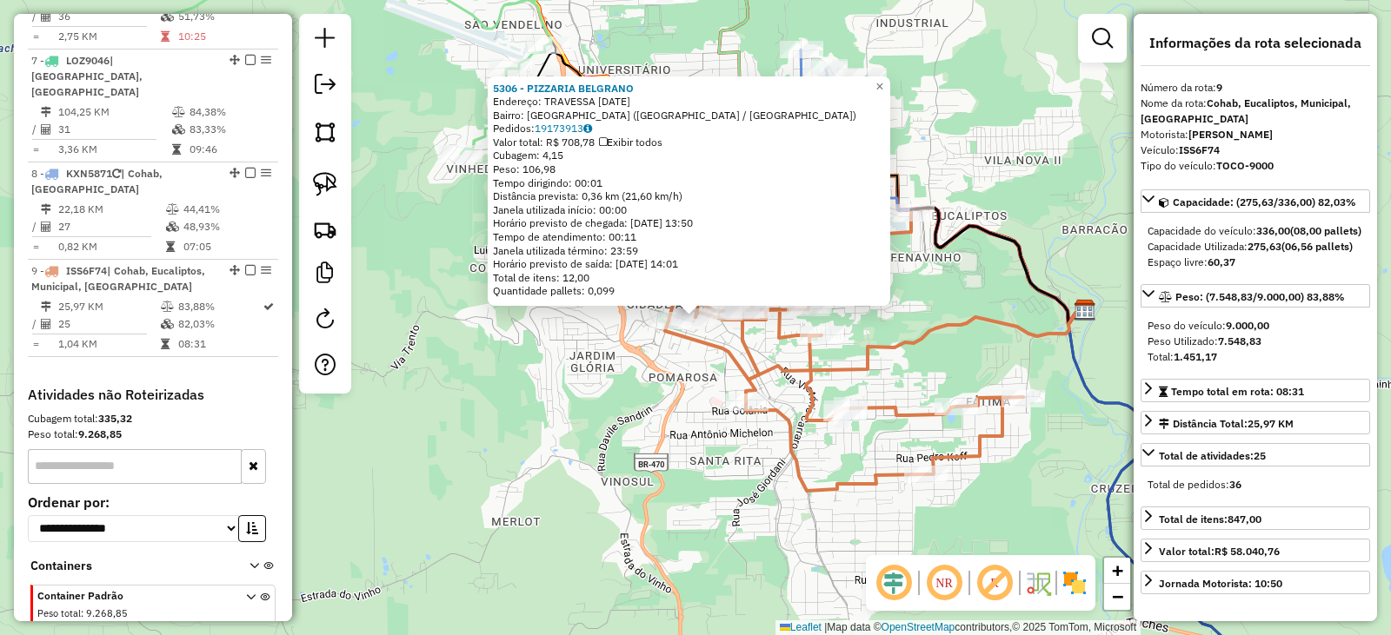
click at [910, 362] on div "5306 - PIZZARIA BELGRANO Endereço: TRAVESSA 3 DE OUTUBRO 120 Bairro: CIDADE ALT…" at bounding box center [695, 317] width 1391 height 635
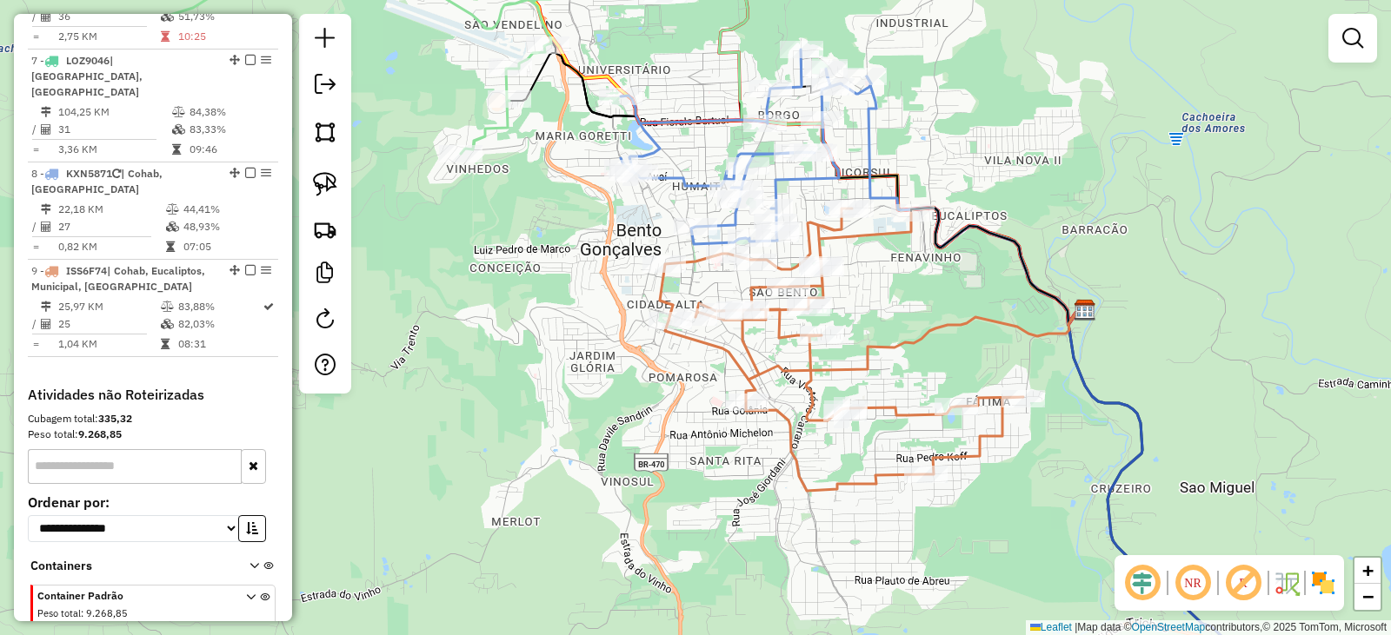
drag, startPoint x: 907, startPoint y: 317, endPoint x: 922, endPoint y: 375, distance: 59.2
click at [922, 375] on div "5306 - PIZZARIA BELGRANO Endereço: TRAVESSA 3 DE OUTUBRO 120 Bairro: CIDADE ALT…" at bounding box center [695, 317] width 1391 height 635
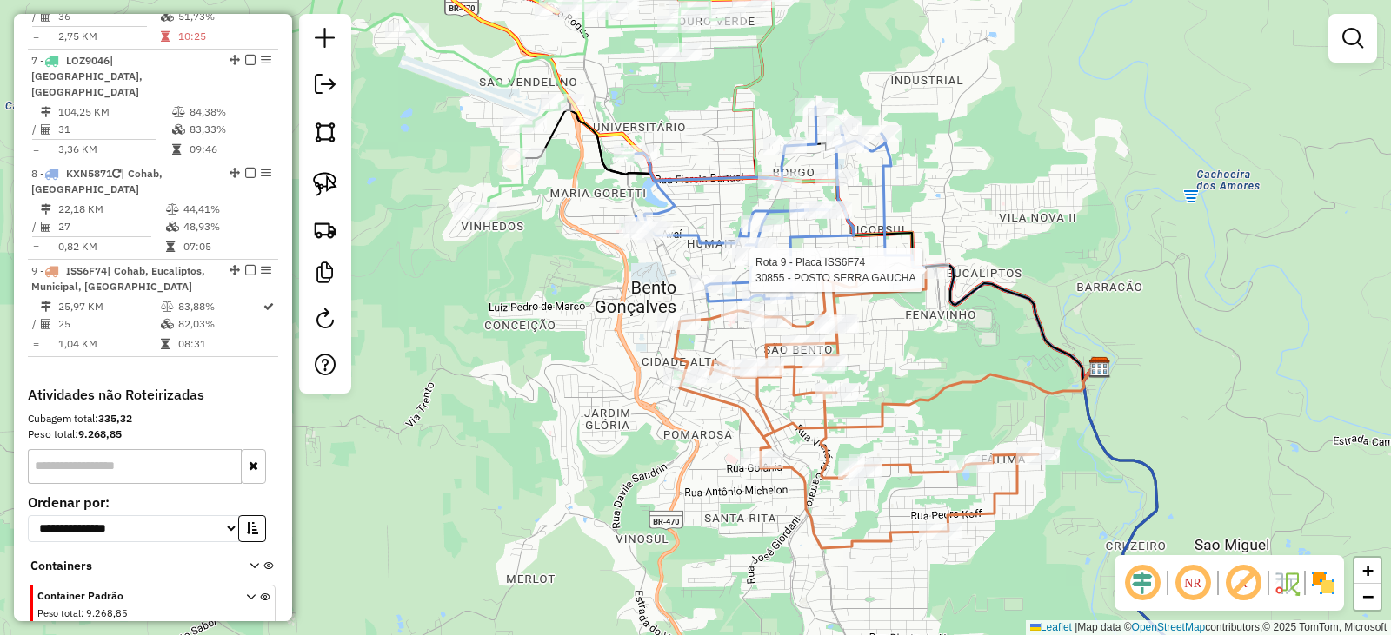
select select "*********"
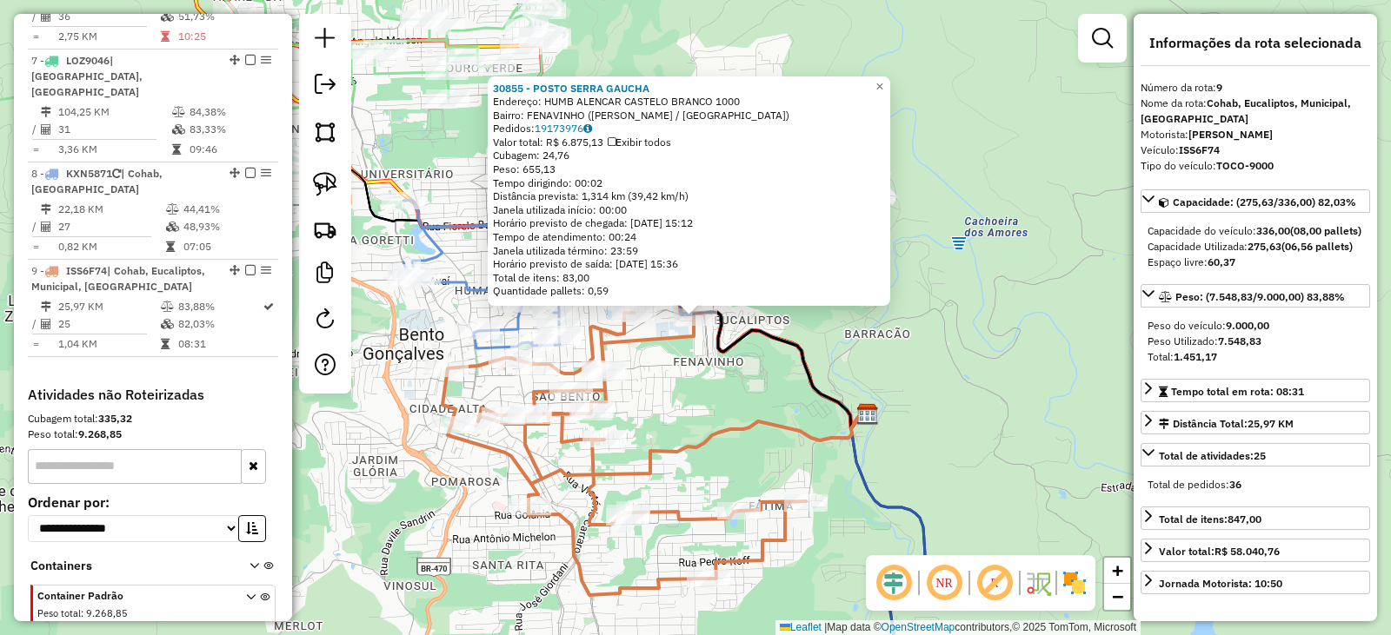
click at [794, 384] on div "30855 - POSTO SERRA GAUCHA Endereço: HUMB ALENCAR CASTELO BRANCO 1000 Bairro: F…" at bounding box center [695, 317] width 1391 height 635
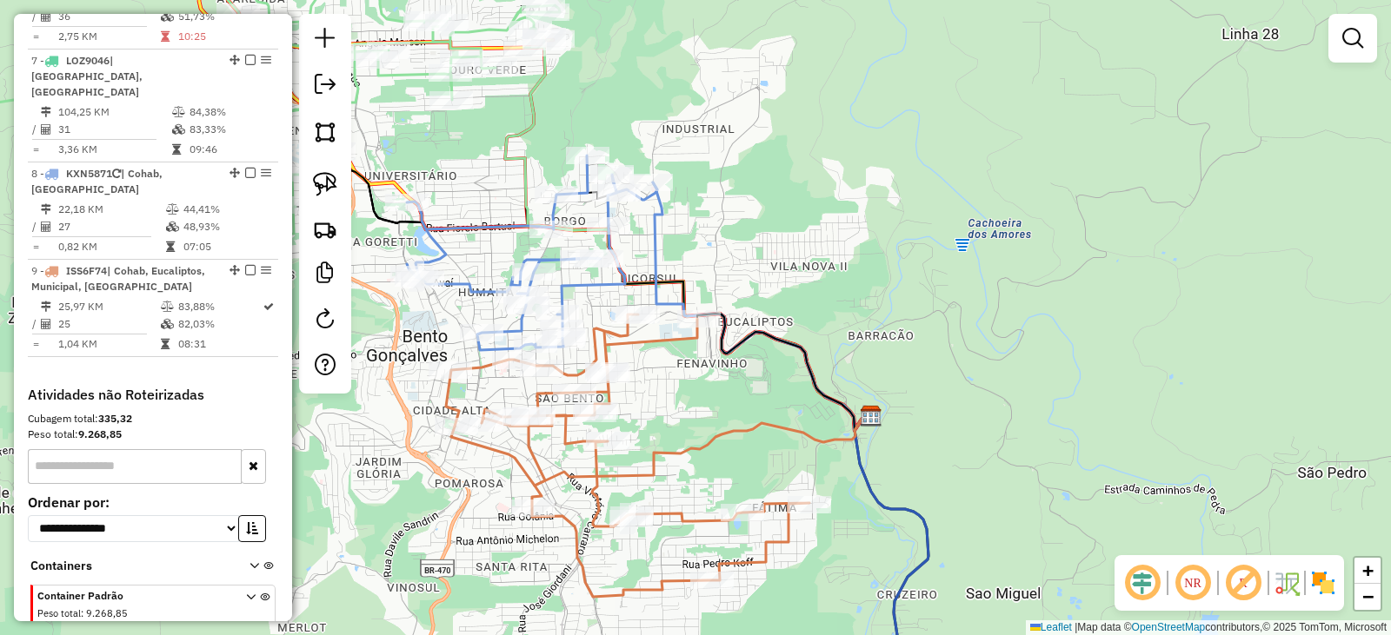
drag, startPoint x: 780, startPoint y: 382, endPoint x: 848, endPoint y: 433, distance: 85.0
click at [848, 433] on div "Janela de atendimento Grade de atendimento Capacidade Transportadoras Veículos …" at bounding box center [695, 317] width 1391 height 635
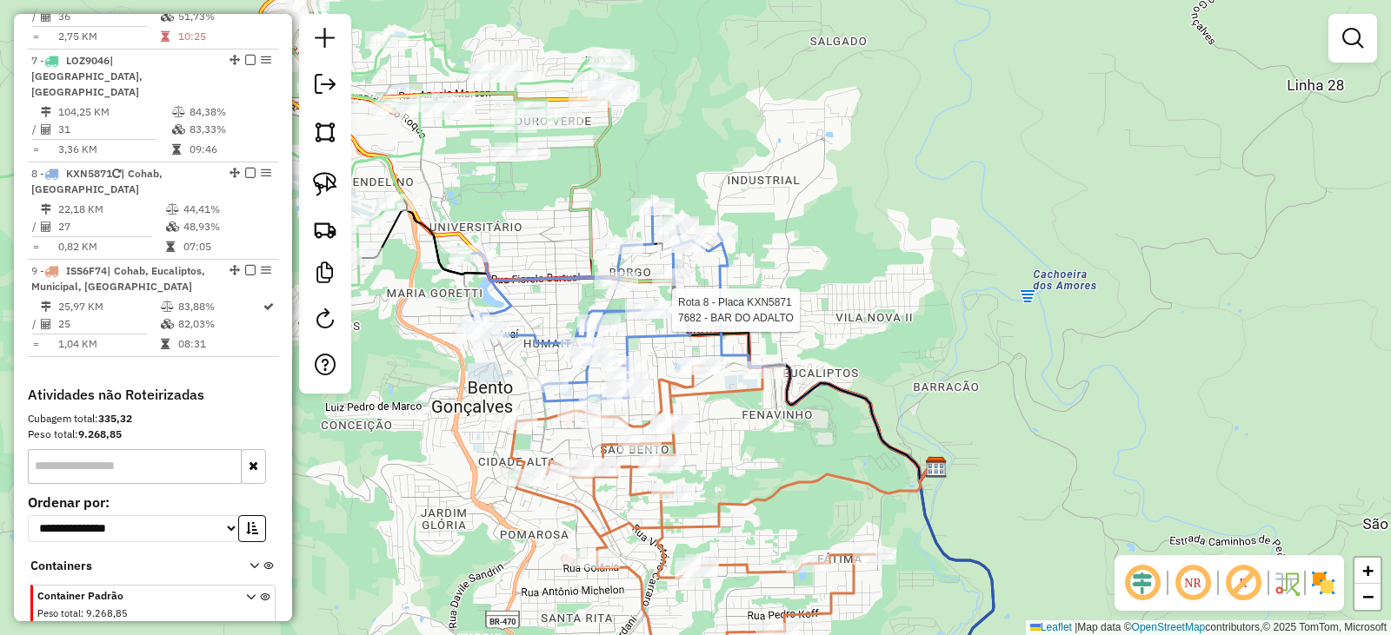
select select "*********"
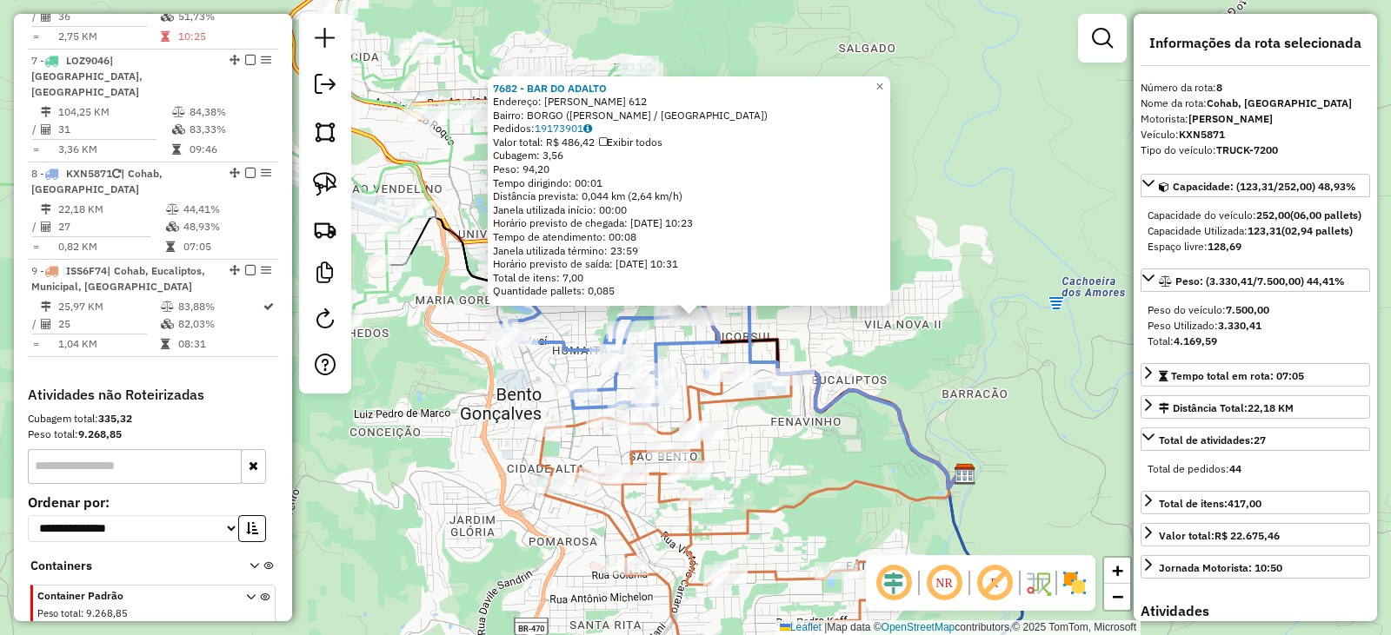
click at [939, 350] on div "7682 - BAR DO ADALTO Endereço: LUIS NEVES 612 Bairro: BORGO (BENTO GONCALVES / …" at bounding box center [695, 317] width 1391 height 635
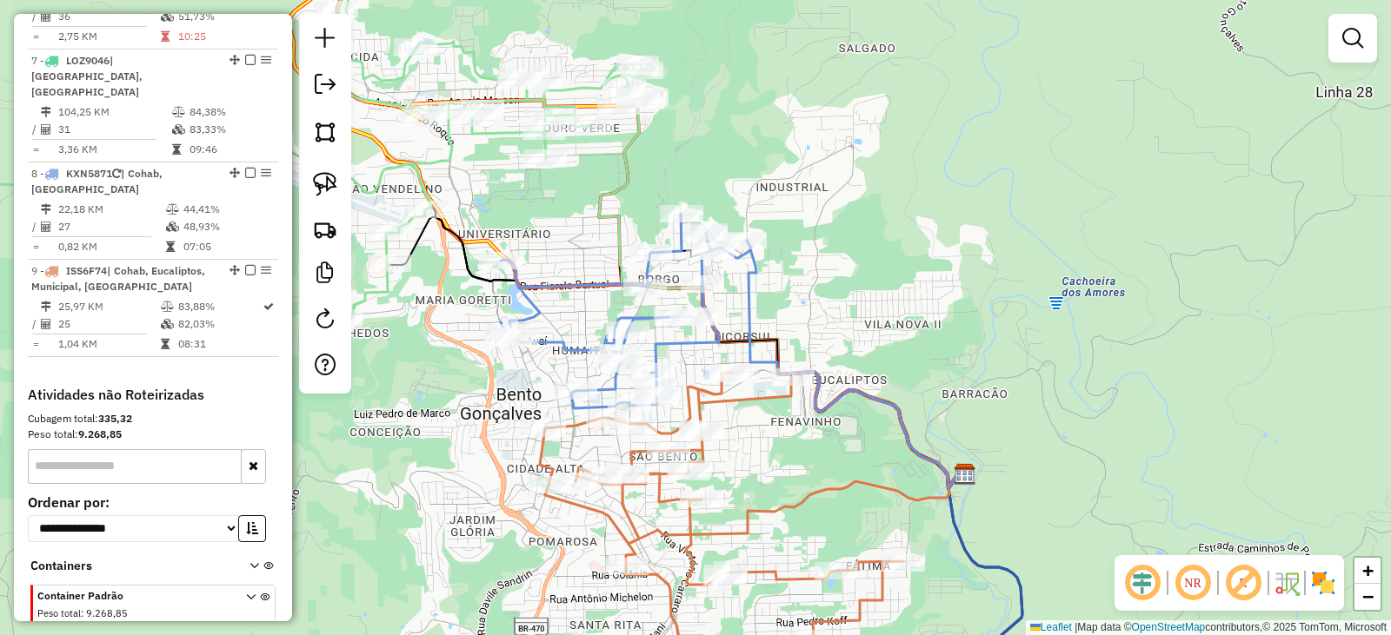
click at [824, 322] on div "Janela de atendimento Grade de atendimento Capacidade Transportadoras Veículos …" at bounding box center [695, 317] width 1391 height 635
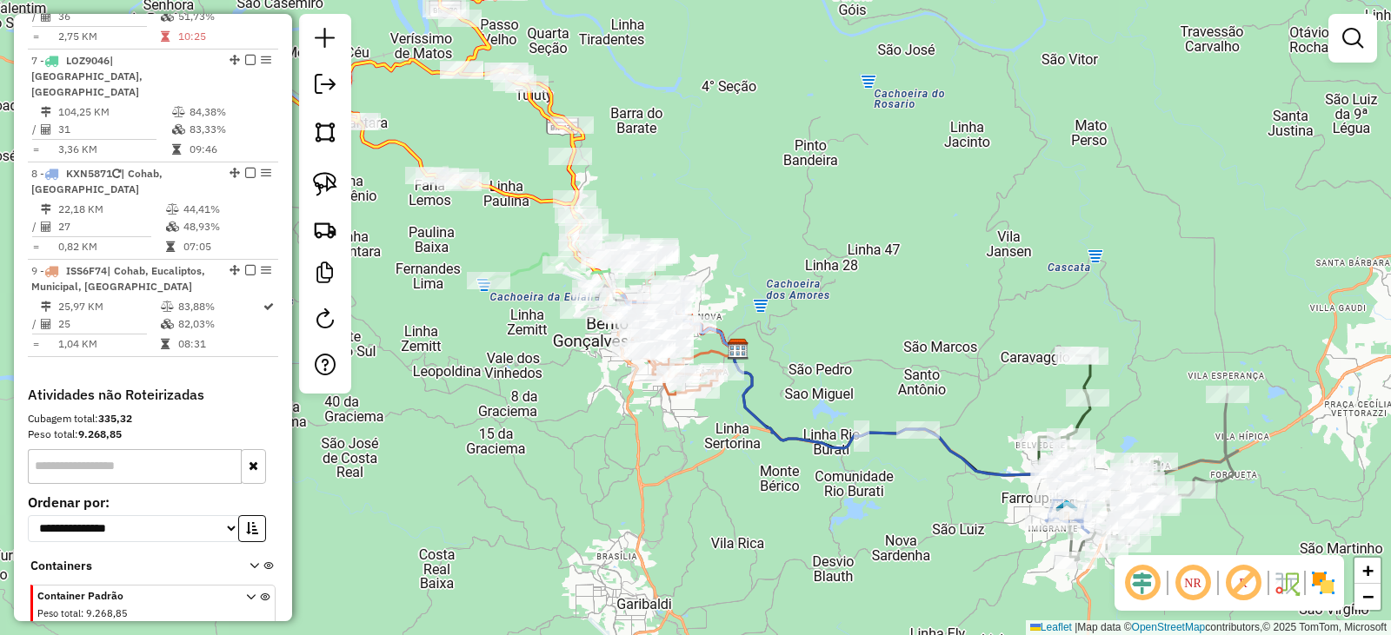
drag, startPoint x: 998, startPoint y: 395, endPoint x: 992, endPoint y: 379, distance: 16.8
click at [992, 379] on div "Janela de atendimento Grade de atendimento Capacidade Transportadoras Veículos …" at bounding box center [695, 317] width 1391 height 635
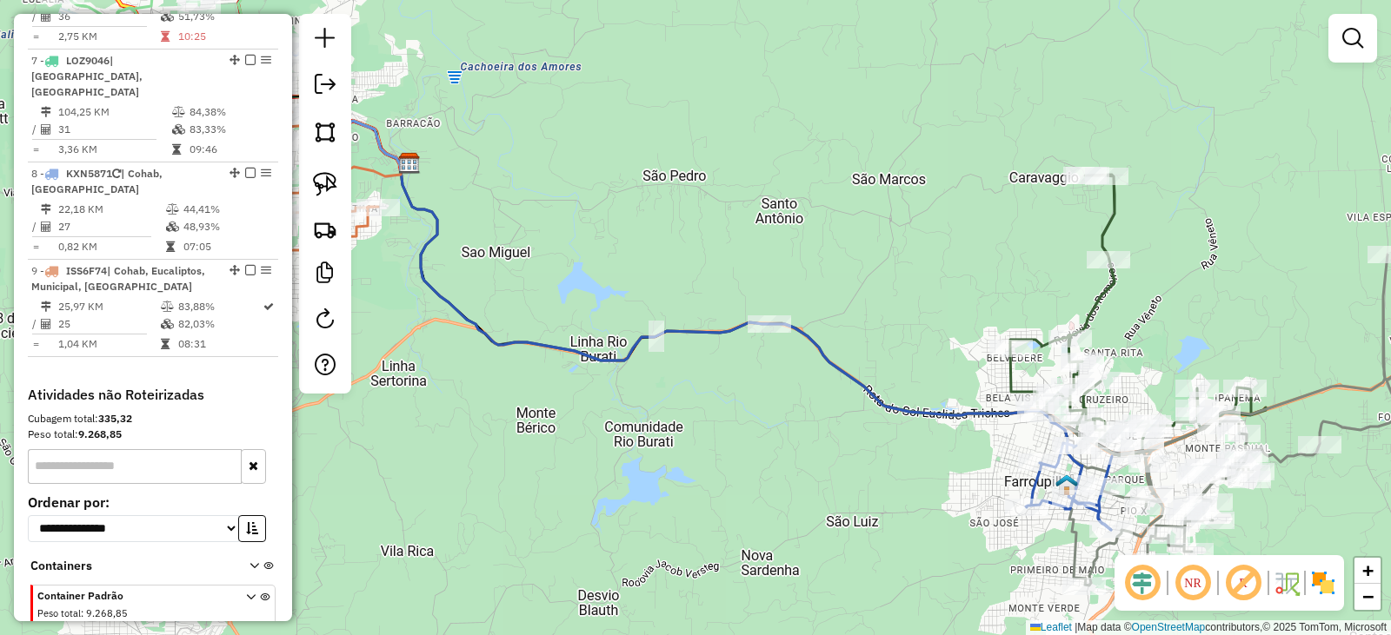
select select "*********"
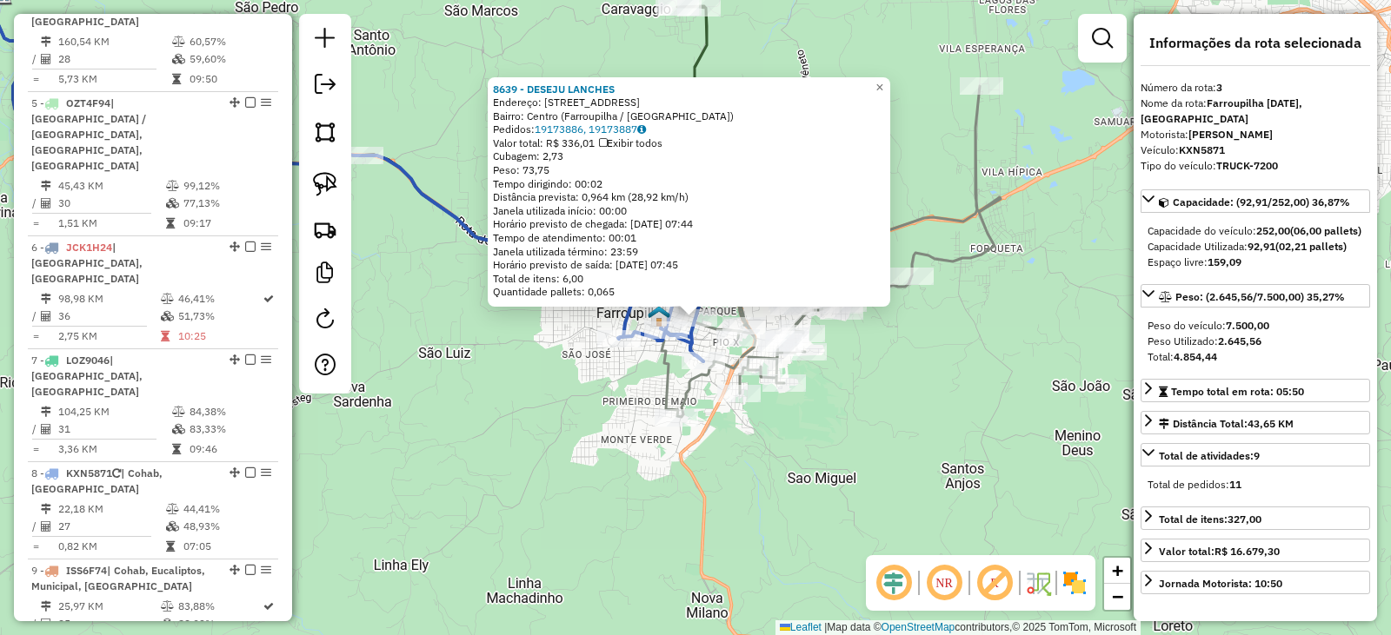
scroll to position [883, 0]
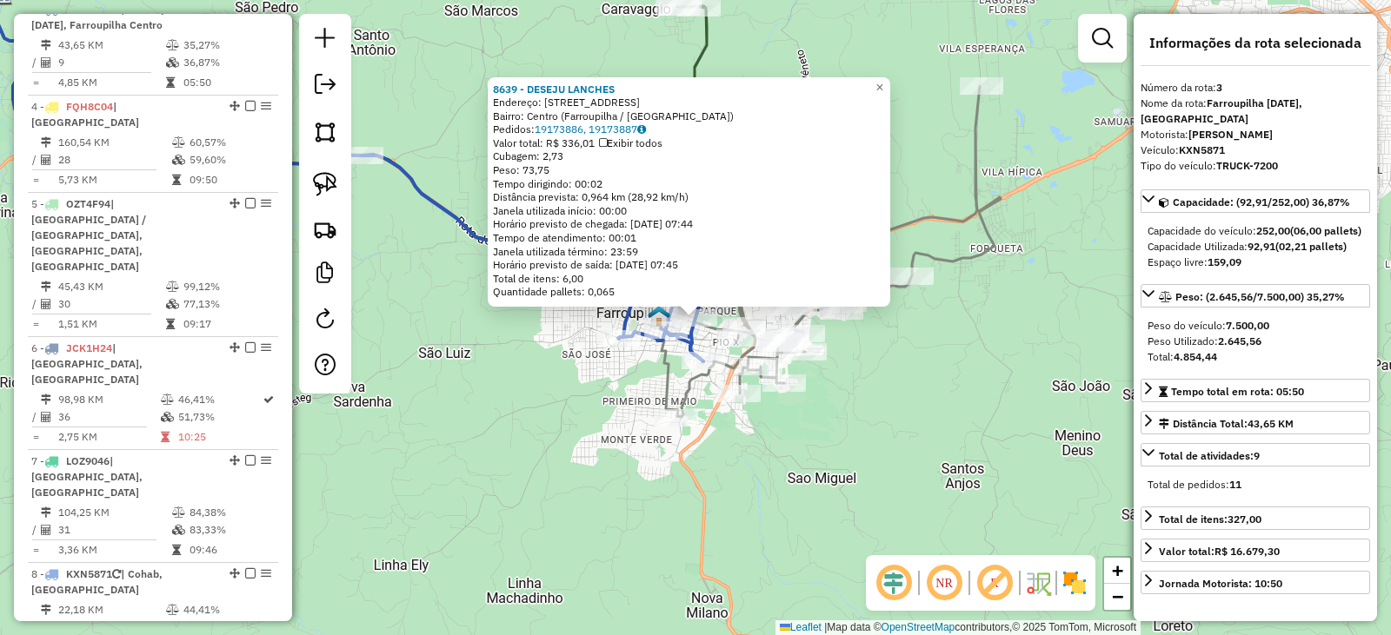
click at [848, 475] on div "8639 - DESEJU LANCHES Endereço: Rua Barão do Rio Branco, 269 Bairro: Centro (Fa…" at bounding box center [695, 317] width 1391 height 635
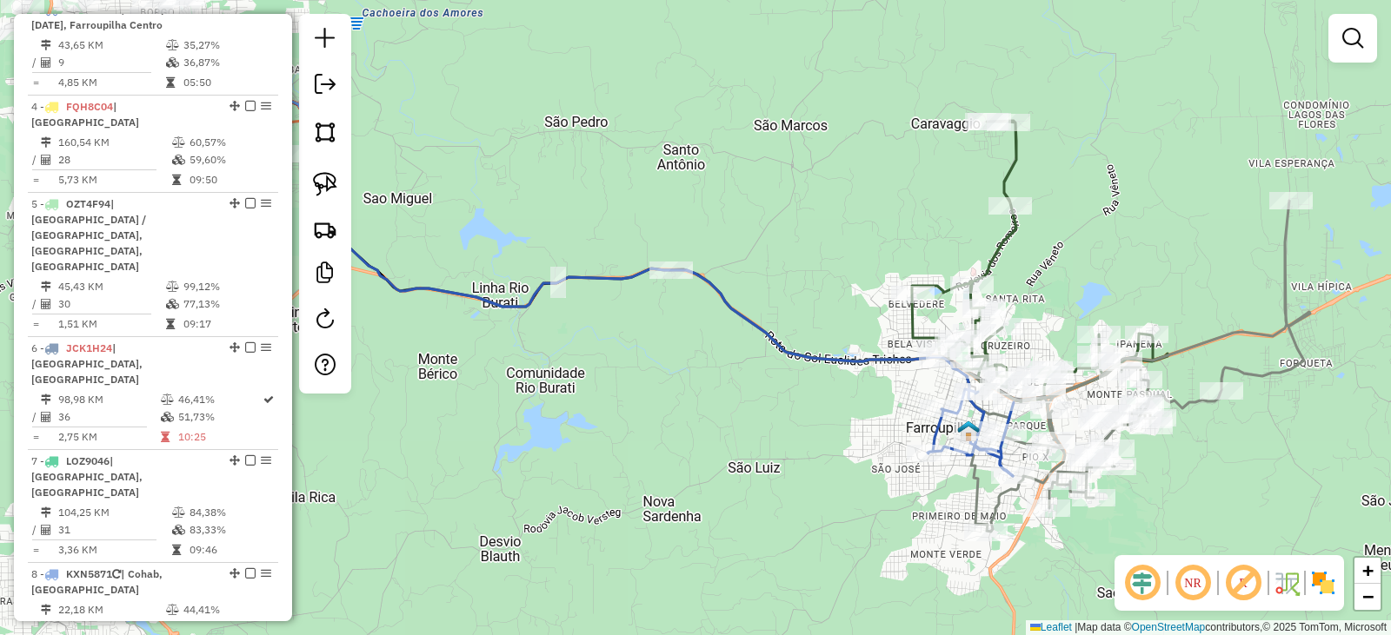
drag, startPoint x: 497, startPoint y: 394, endPoint x: 827, endPoint y: 500, distance: 346.0
click at [841, 511] on div "Janela de atendimento Grade de atendimento Capacidade Transportadoras Veículos …" at bounding box center [695, 317] width 1391 height 635
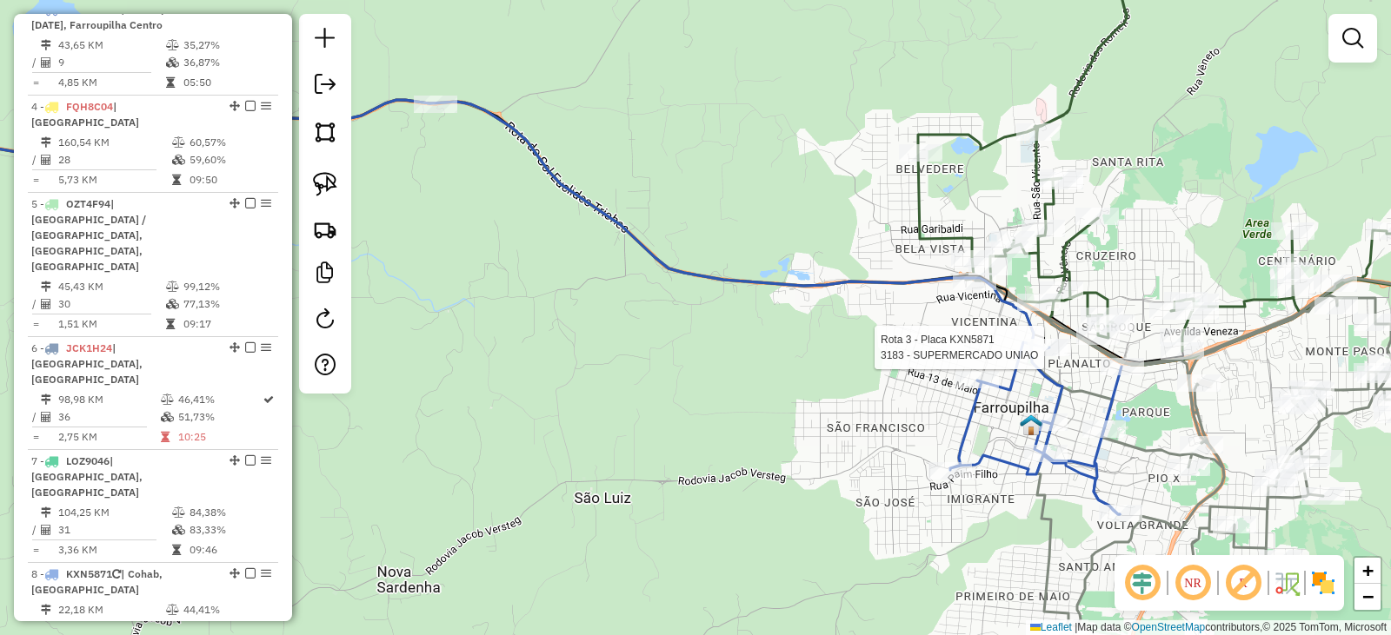
select select "*********"
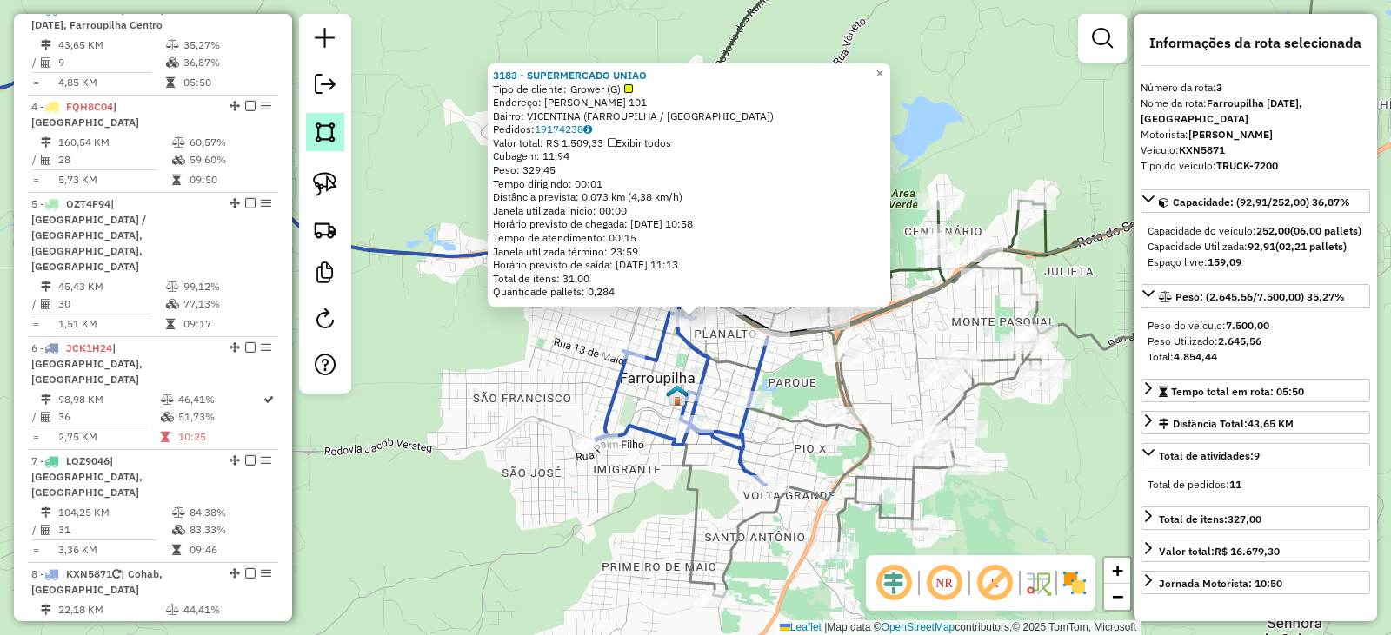
click at [317, 140] on img at bounding box center [325, 132] width 24 height 24
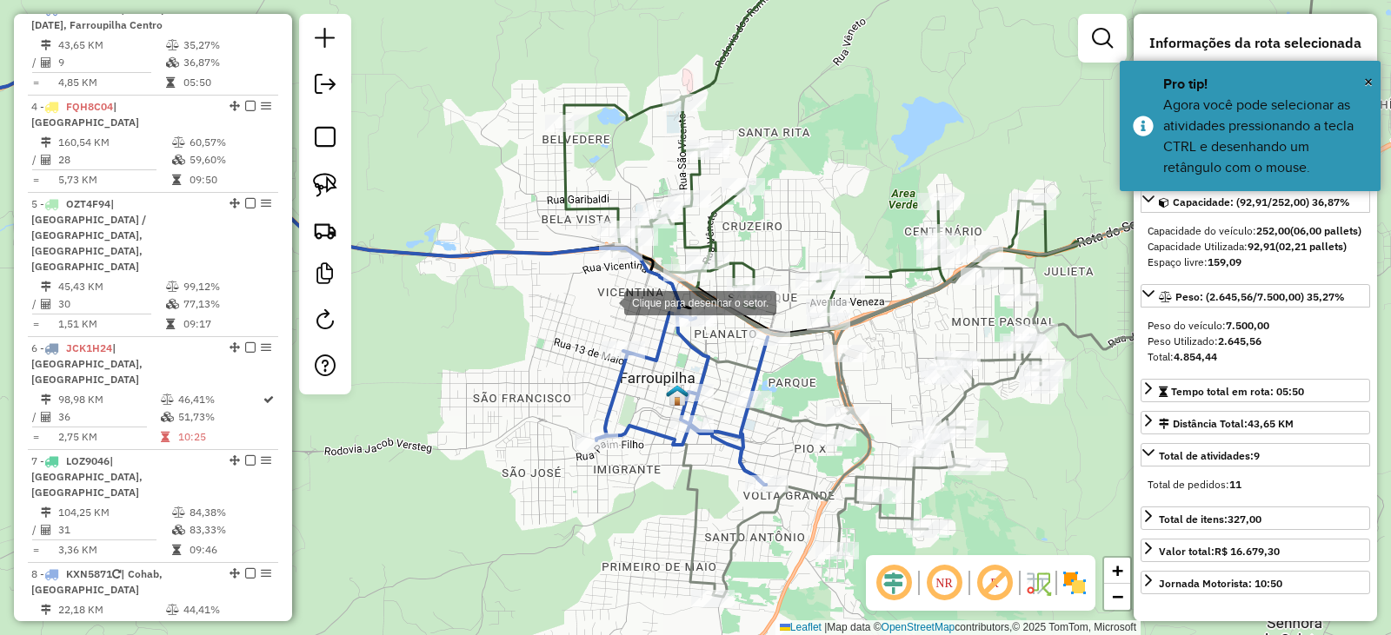
click at [606, 301] on div at bounding box center [606, 301] width 35 height 35
click at [687, 301] on div at bounding box center [684, 300] width 35 height 35
click at [722, 315] on div at bounding box center [722, 314] width 35 height 35
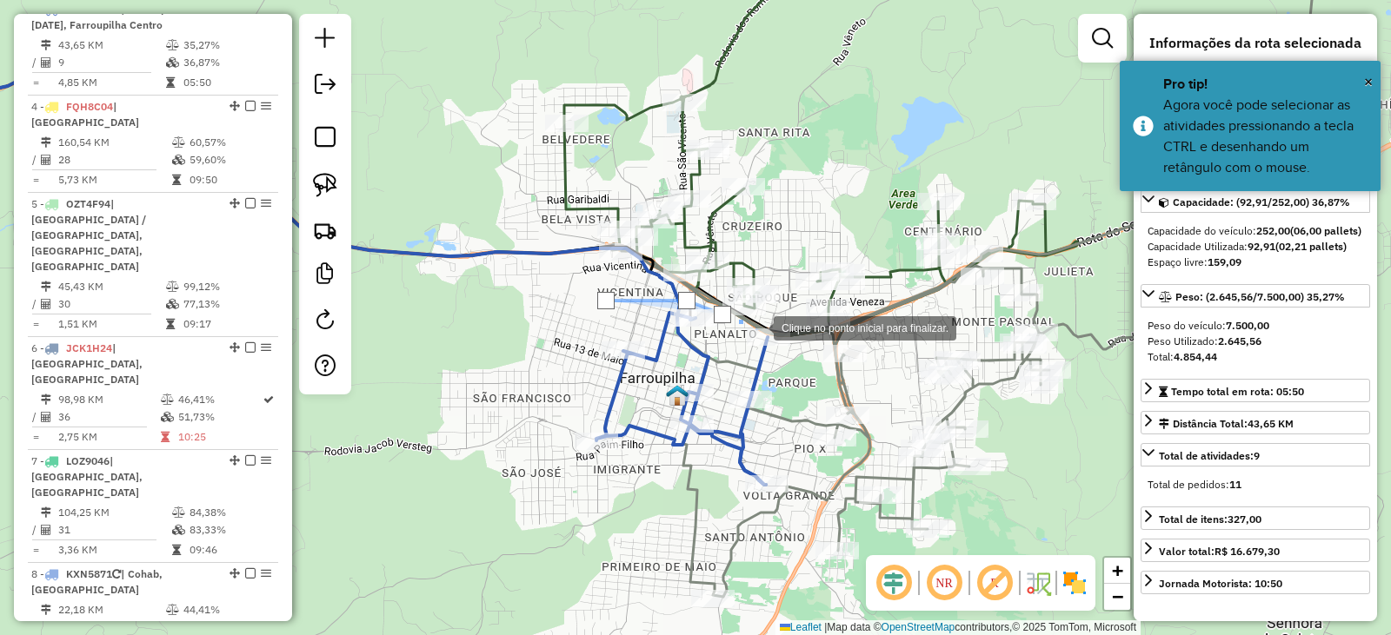
click at [756, 327] on div at bounding box center [756, 326] width 35 height 35
click at [772, 328] on div at bounding box center [770, 327] width 35 height 35
click at [785, 330] on div at bounding box center [784, 330] width 35 height 35
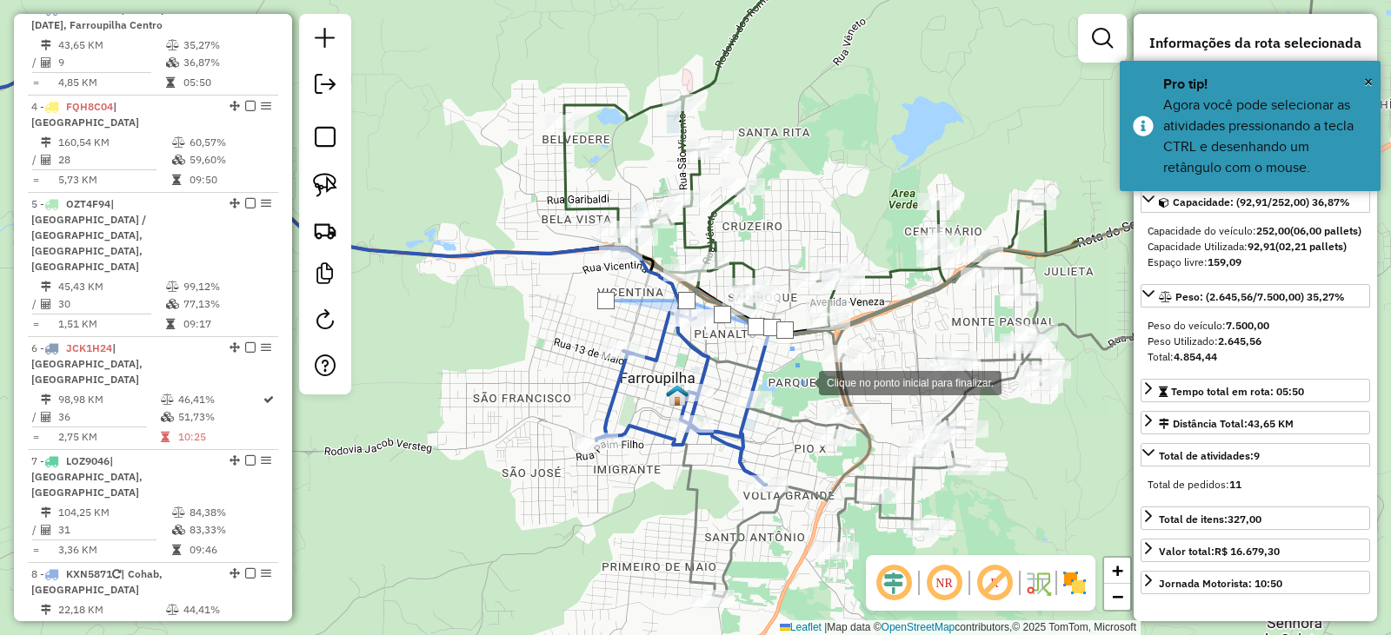
drag, startPoint x: 813, startPoint y: 416, endPoint x: 807, endPoint y: 428, distance: 13.6
click at [813, 399] on div at bounding box center [801, 381] width 35 height 35
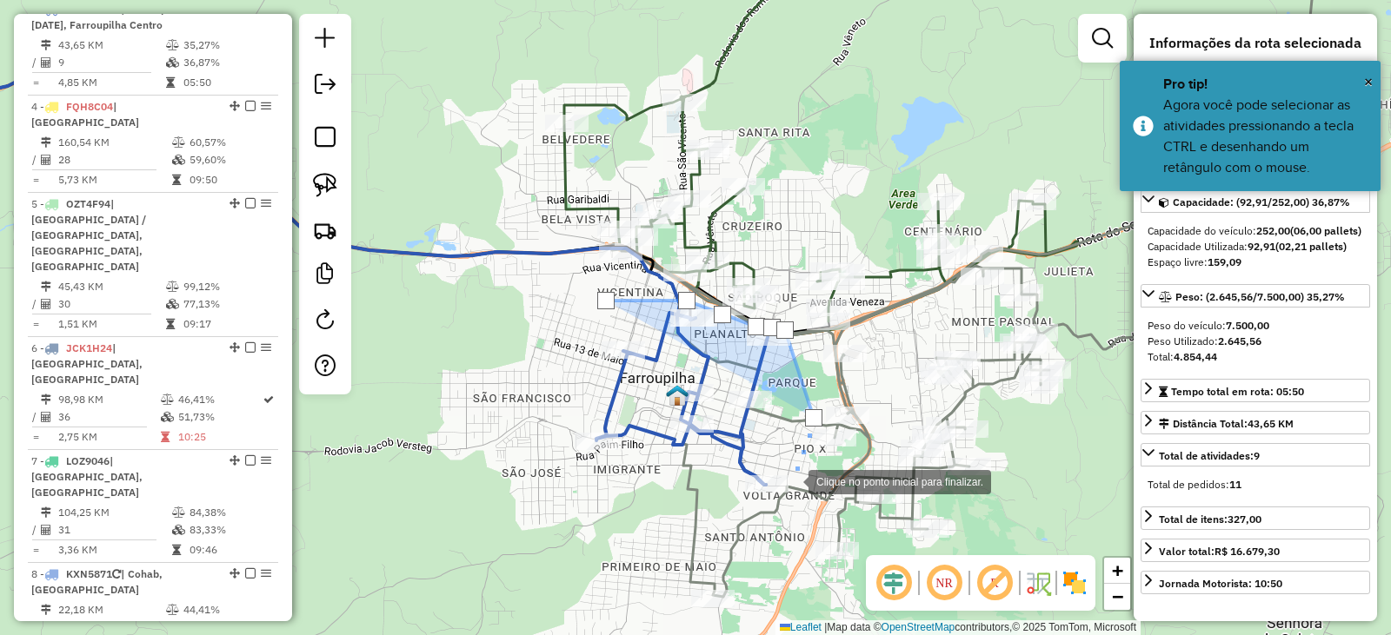
click at [791, 481] on div at bounding box center [790, 480] width 35 height 35
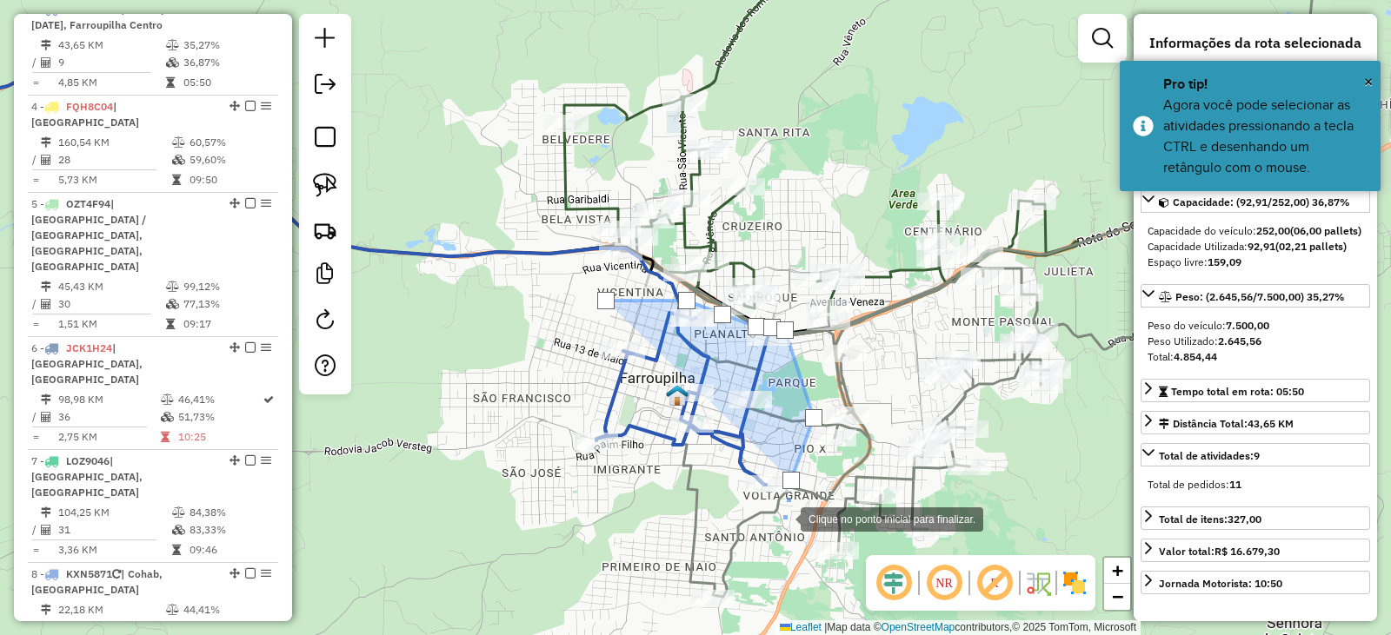
drag, startPoint x: 783, startPoint y: 518, endPoint x: 661, endPoint y: 521, distance: 122.6
click at [781, 518] on div at bounding box center [783, 518] width 35 height 35
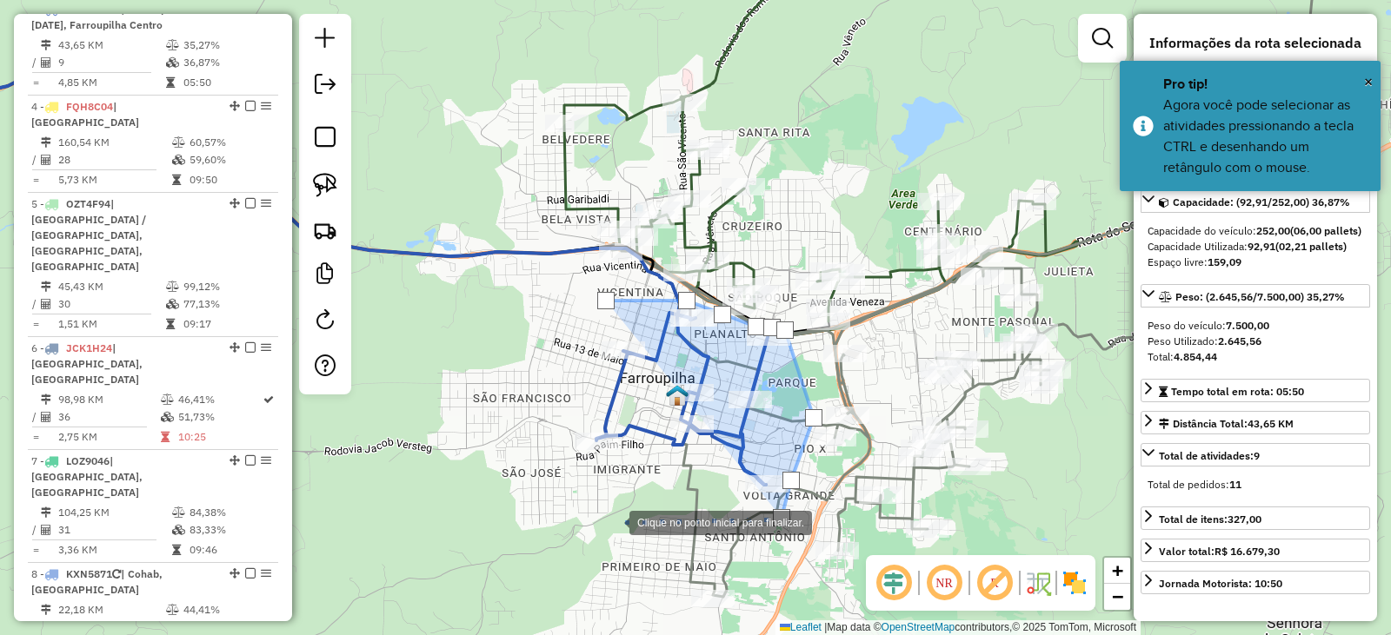
click at [597, 521] on div at bounding box center [611, 521] width 35 height 35
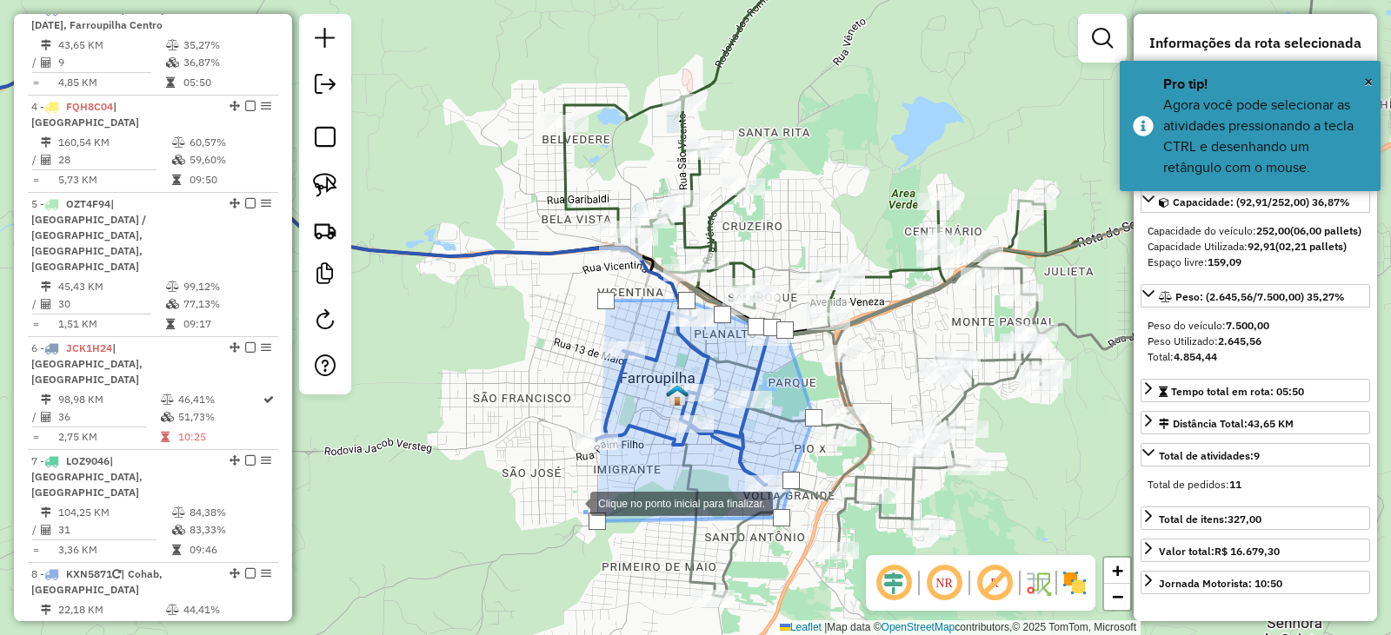
click at [555, 486] on div at bounding box center [572, 502] width 35 height 35
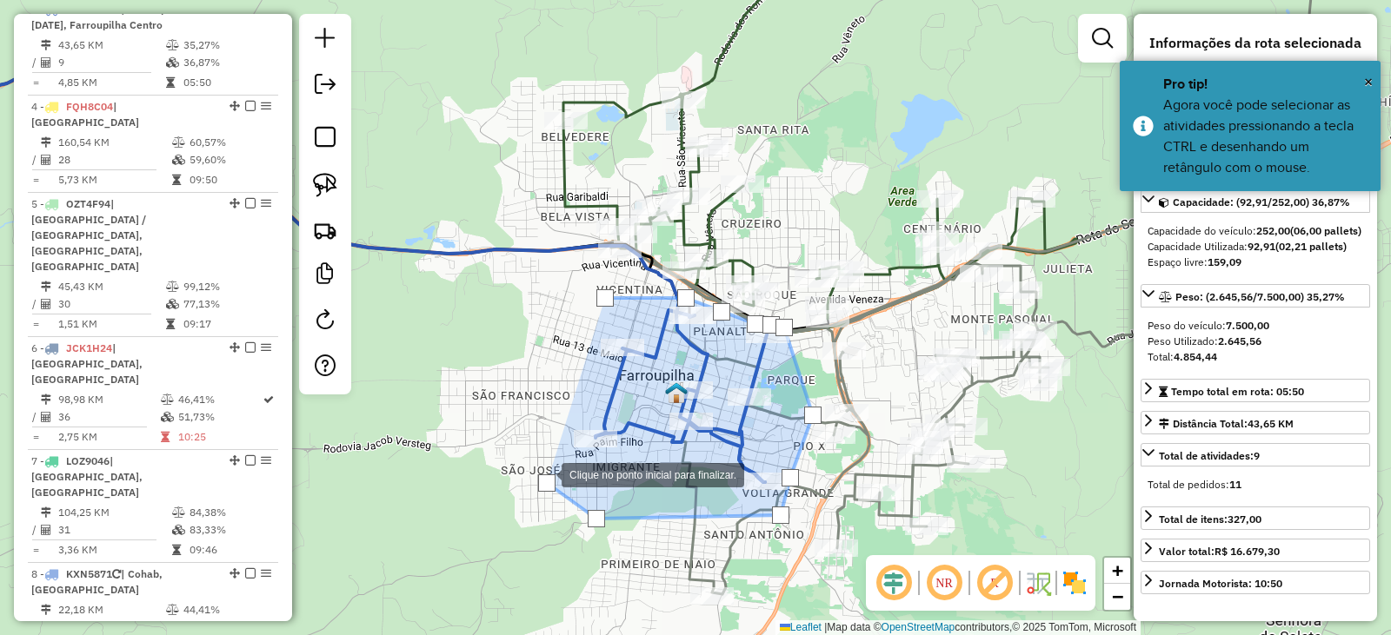
click at [544, 456] on div at bounding box center [544, 473] width 35 height 35
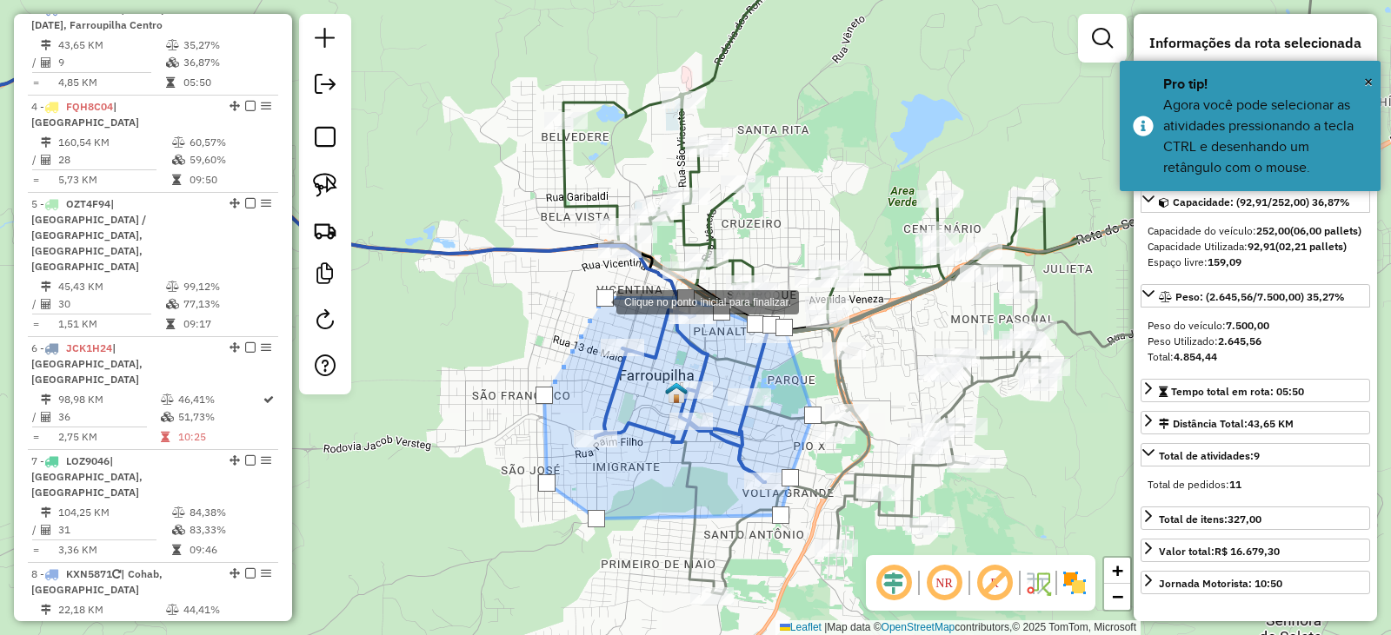
click at [601, 301] on div at bounding box center [604, 297] width 17 height 17
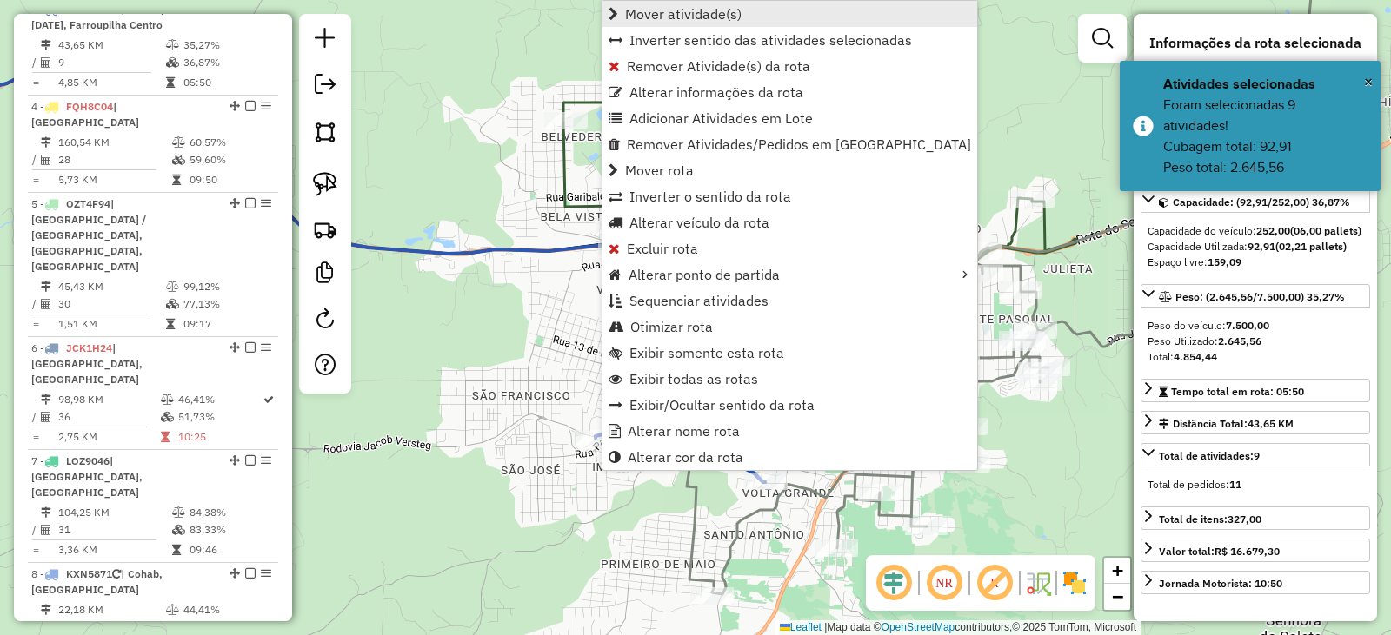
click at [666, 19] on span "Mover atividade(s)" at bounding box center [683, 14] width 116 height 14
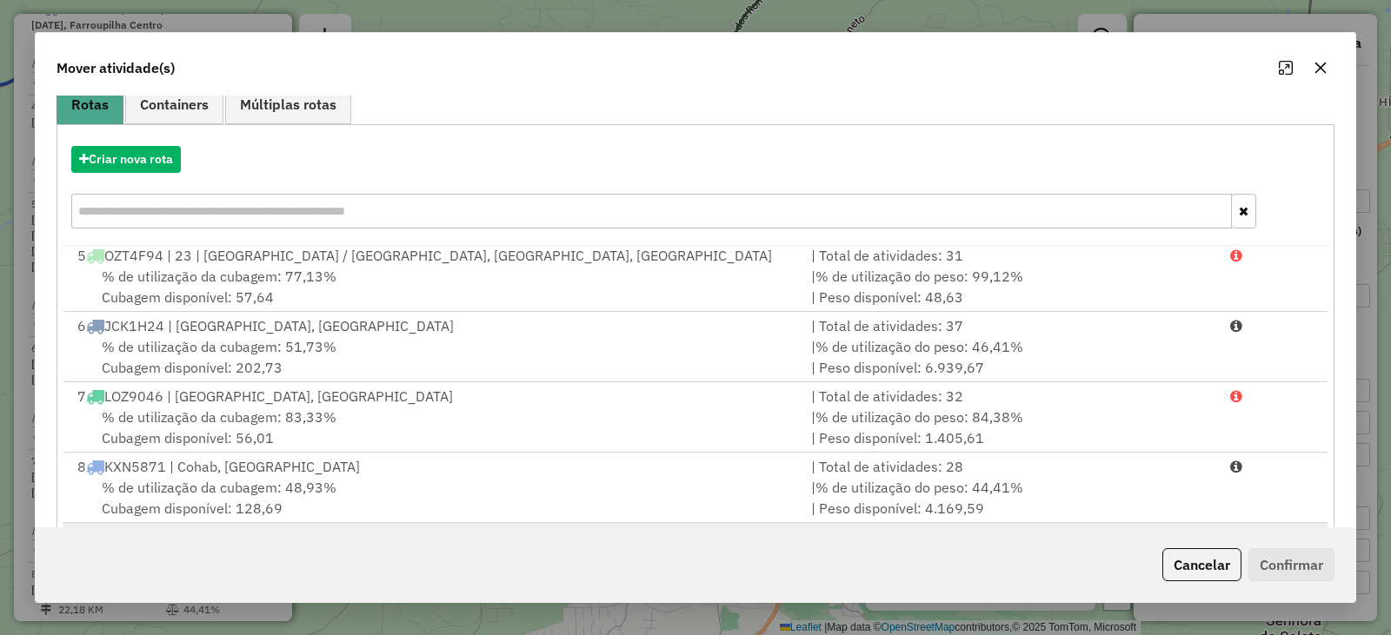
scroll to position [249, 0]
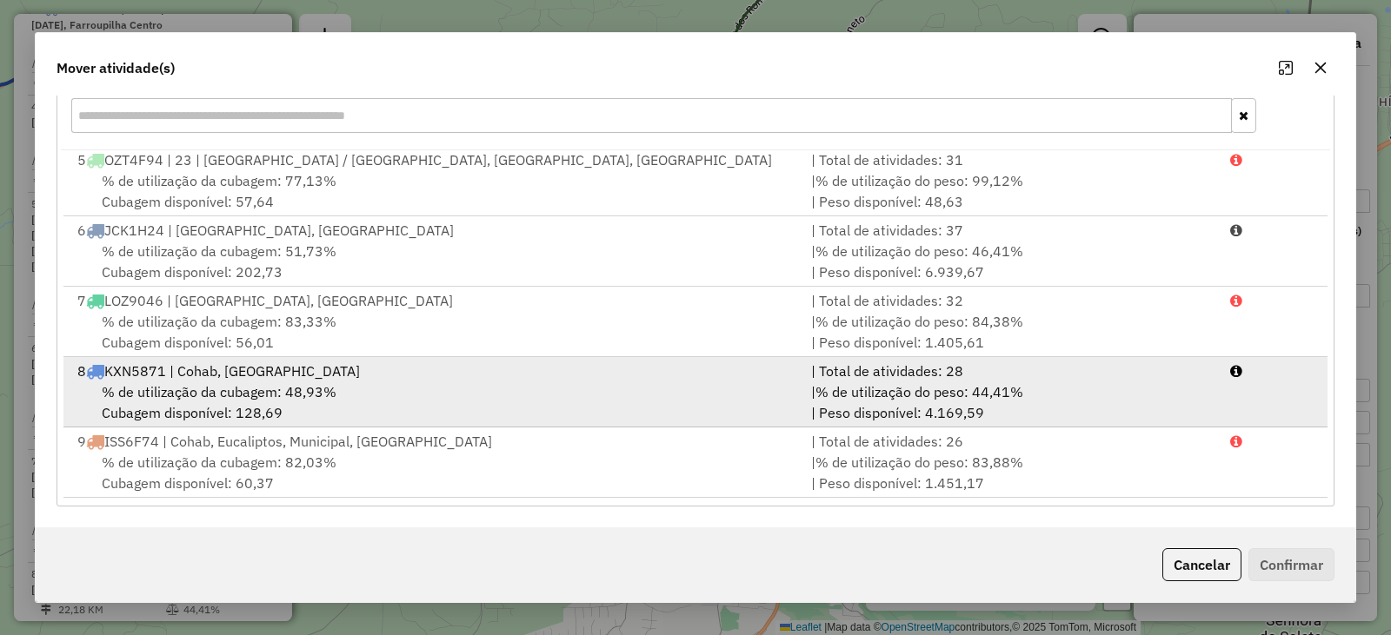
click at [198, 393] on span "% de utilização da cubagem: 48,93%" at bounding box center [219, 391] width 235 height 17
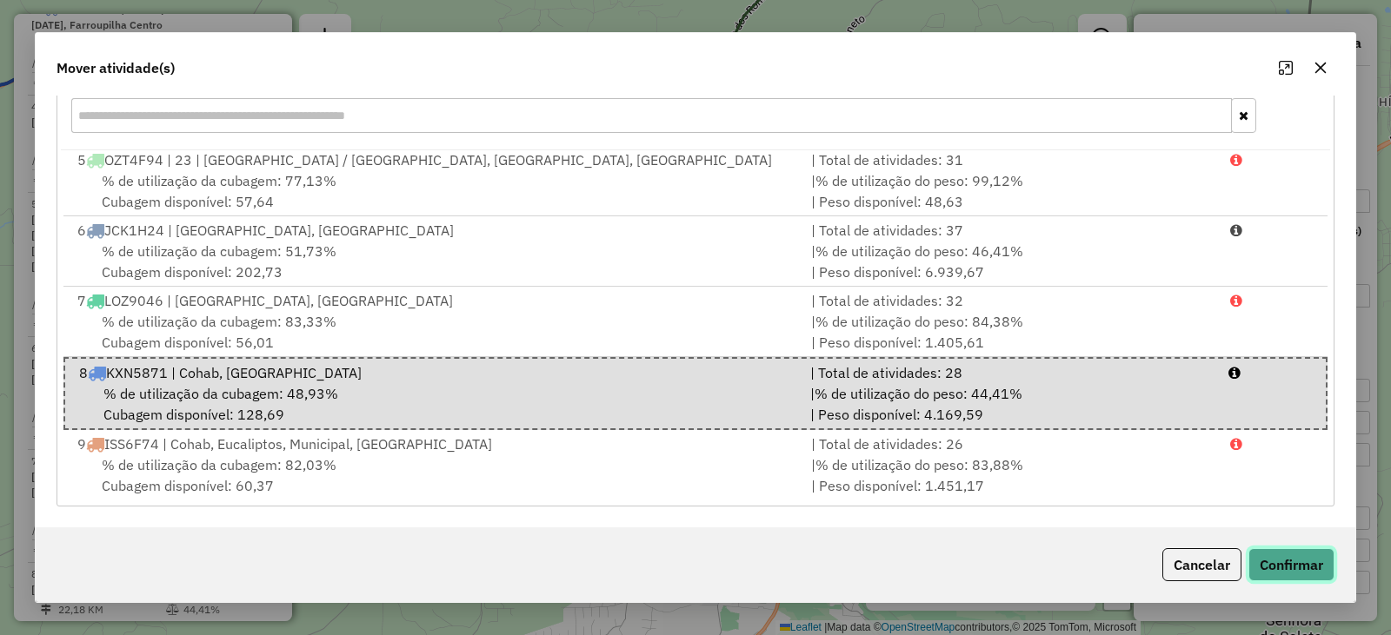
click at [1312, 558] on button "Confirmar" at bounding box center [1291, 564] width 86 height 33
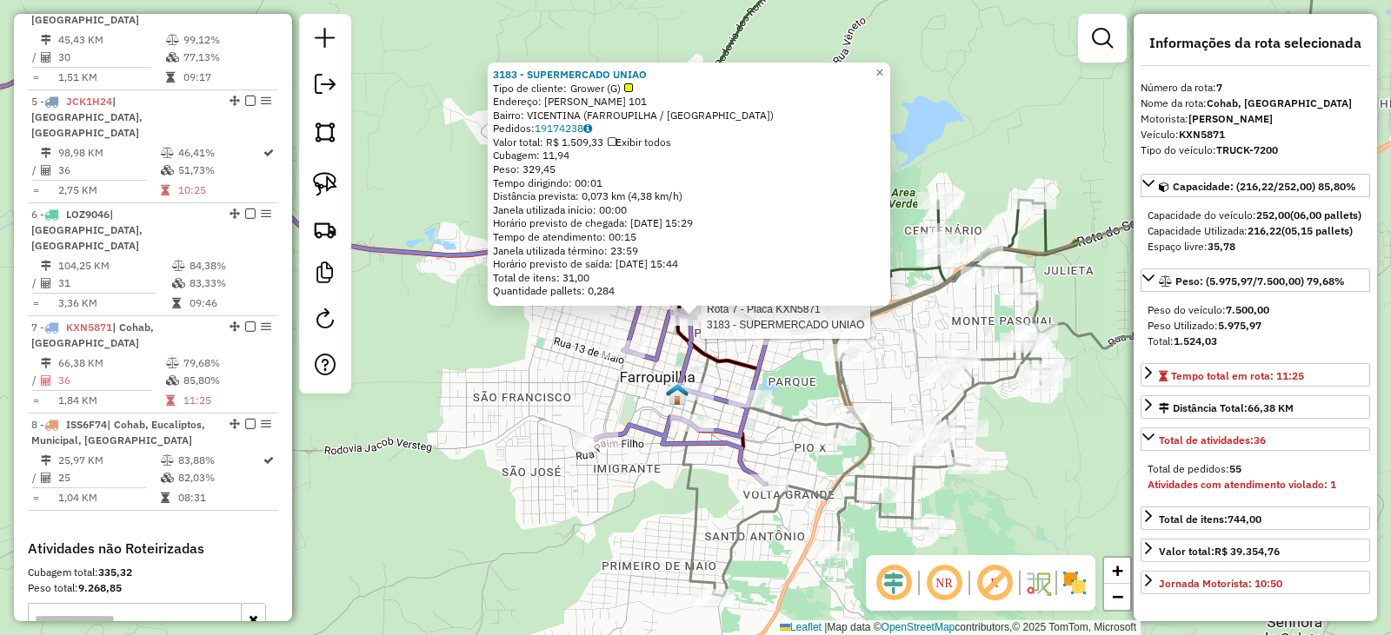
scroll to position [1171, 0]
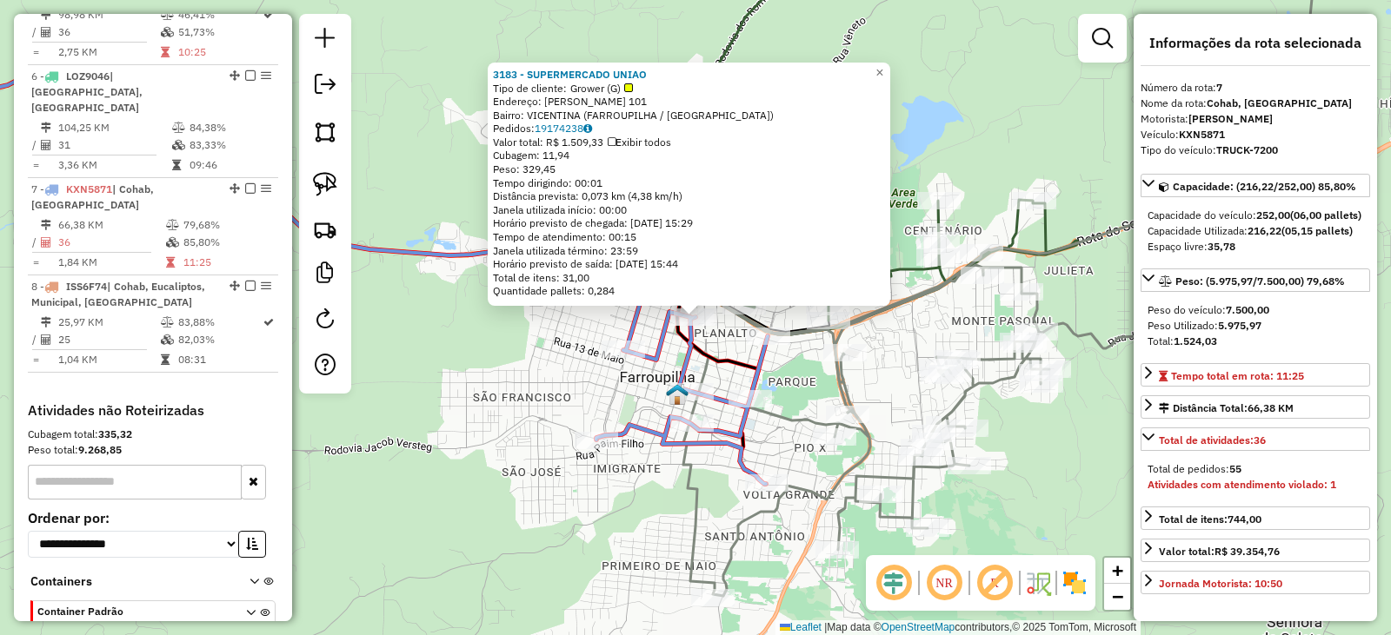
click at [538, 465] on div "3183 - SUPERMERCADO UNIAO Tipo de cliente: Grower (G) Endereço: GIACOMO FIORENC…" at bounding box center [695, 317] width 1391 height 635
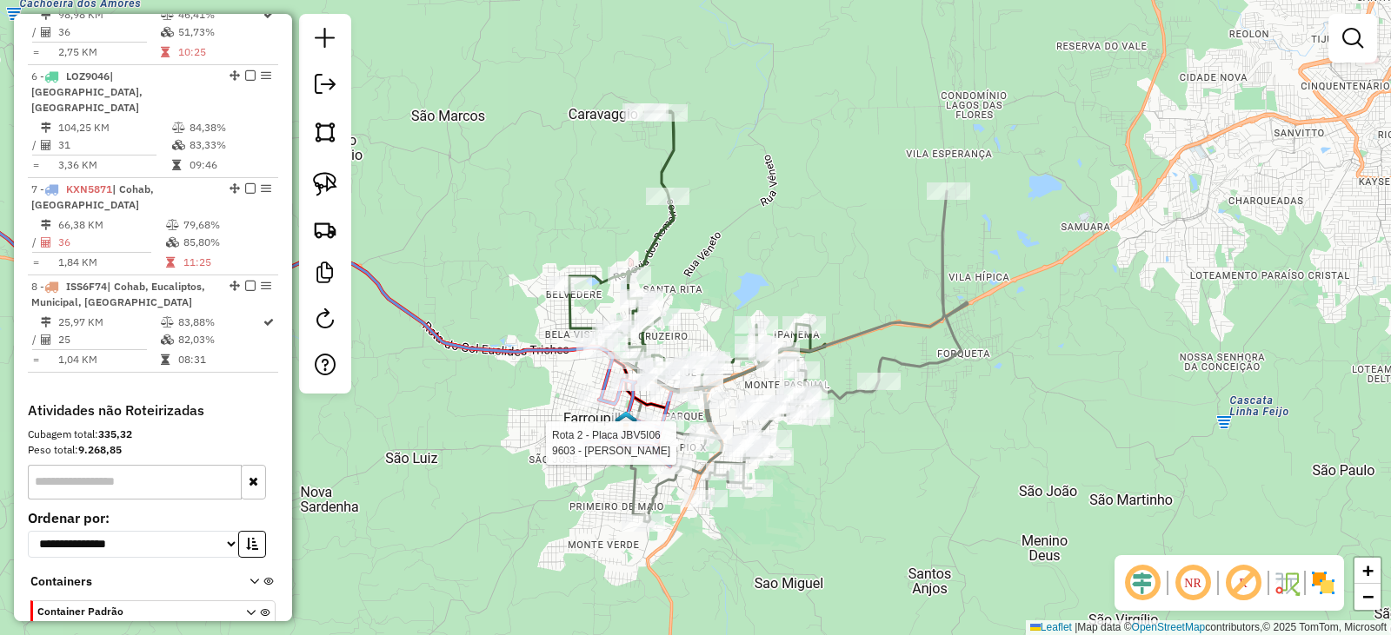
select select "*********"
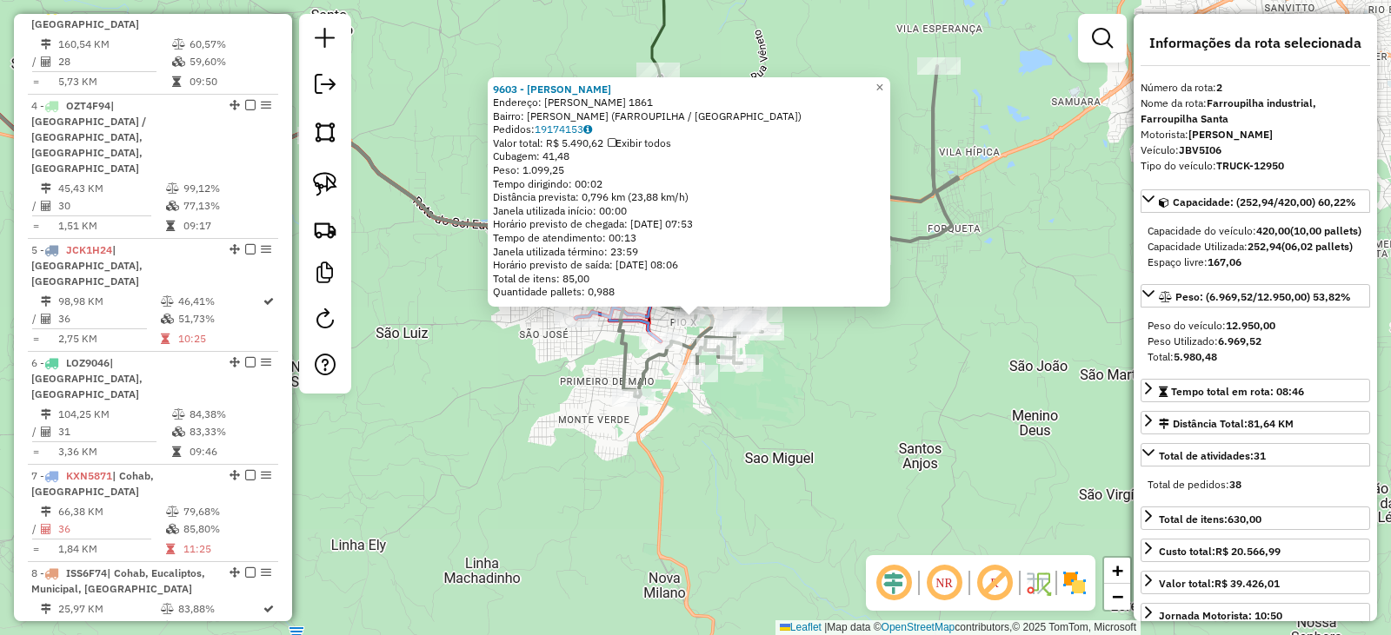
scroll to position [786, 0]
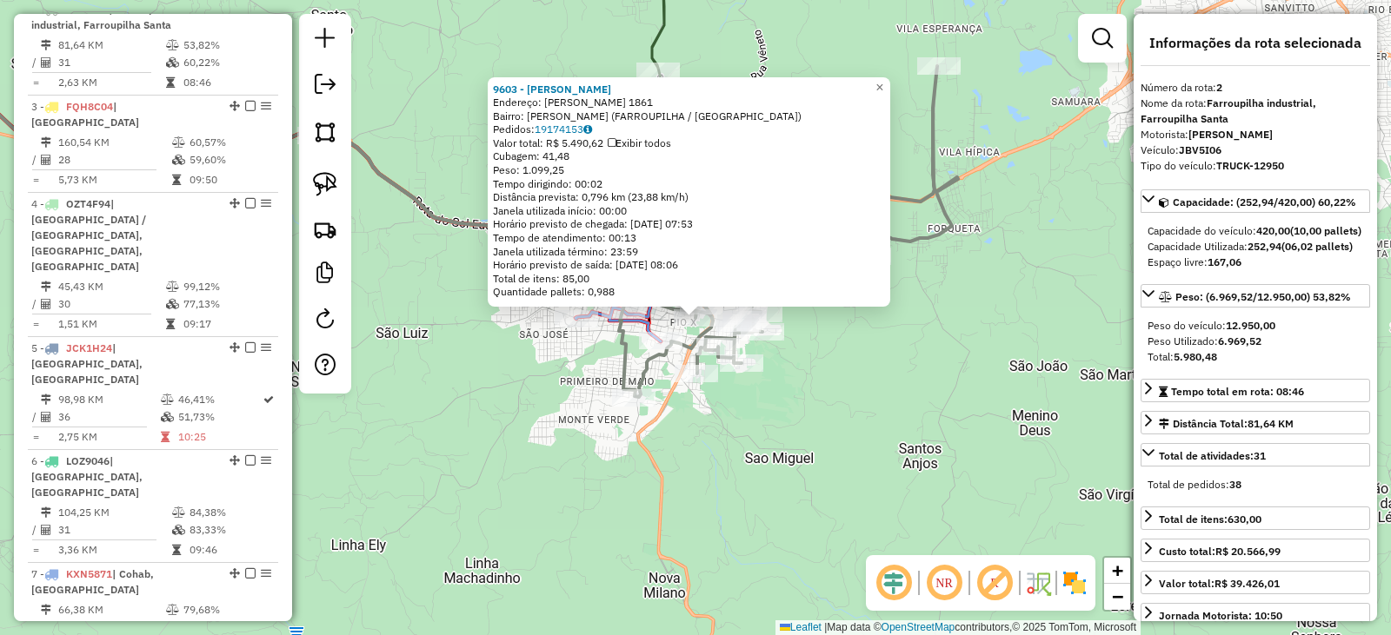
click at [848, 493] on div "9603 - BRUNO DOS SANTOS Endereço: SERAFIN SPERAFICO 1861 Bairro: PIO X (FARROUP…" at bounding box center [695, 317] width 1391 height 635
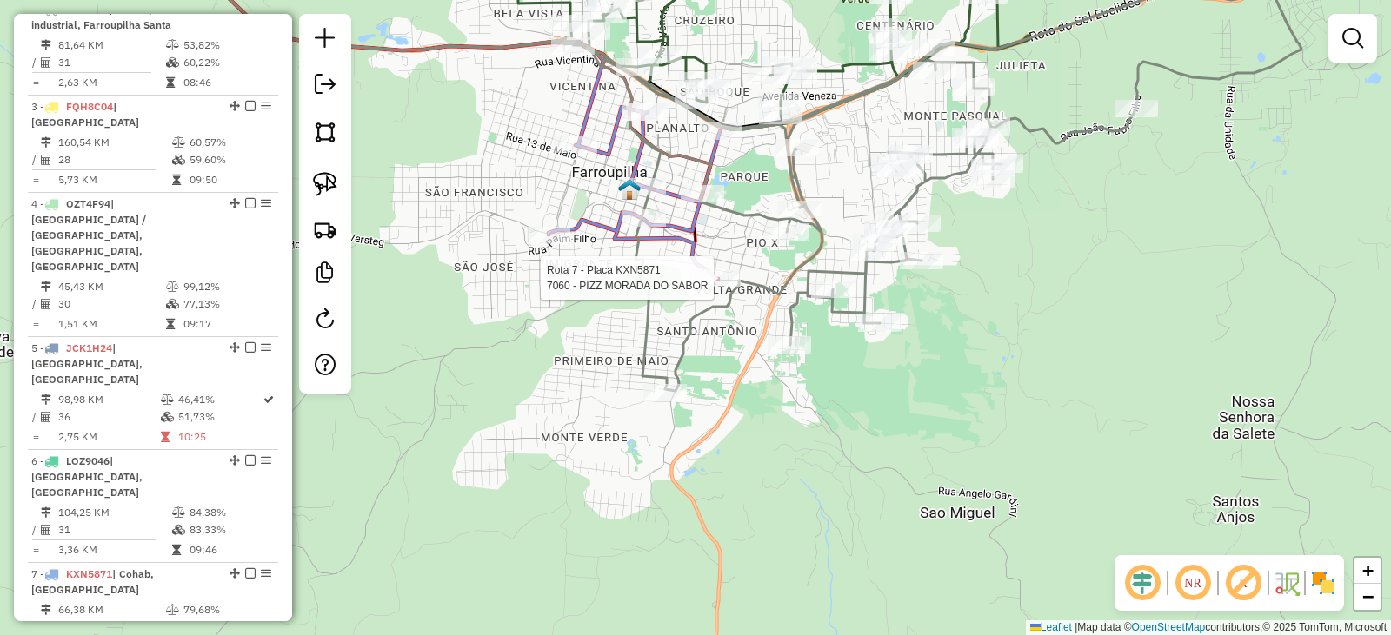
select select "*********"
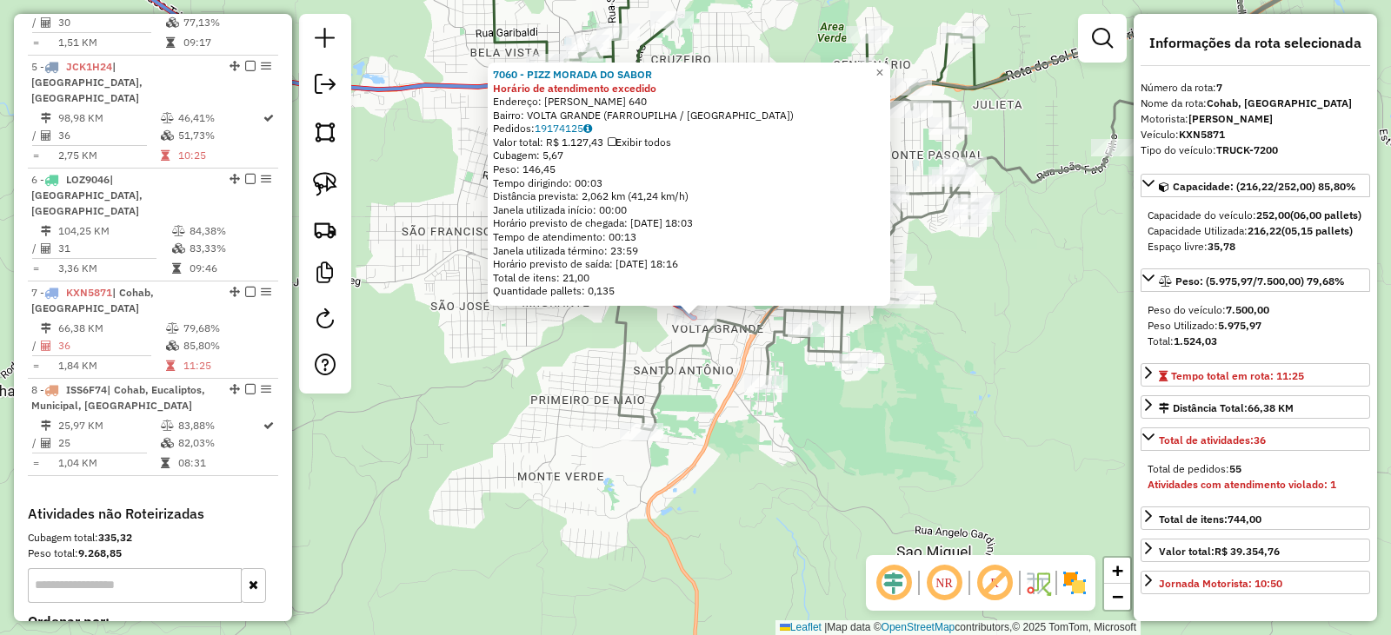
scroll to position [1171, 0]
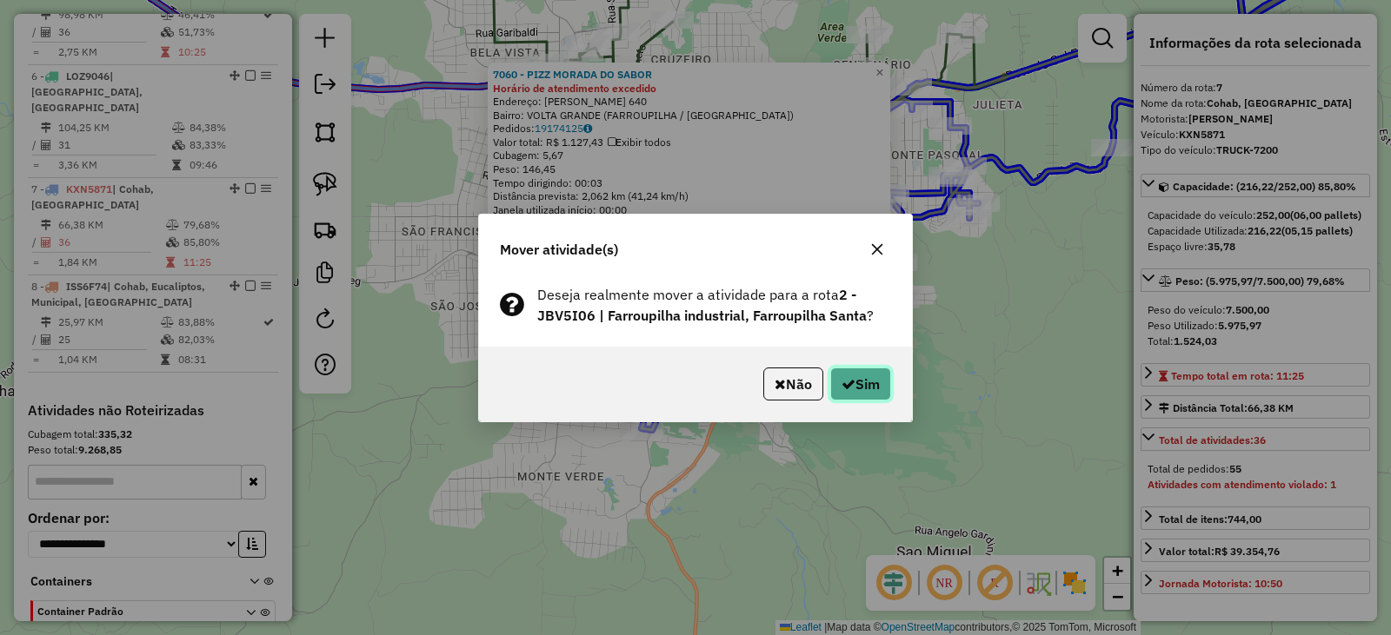
click at [852, 381] on button "Sim" at bounding box center [860, 384] width 61 height 33
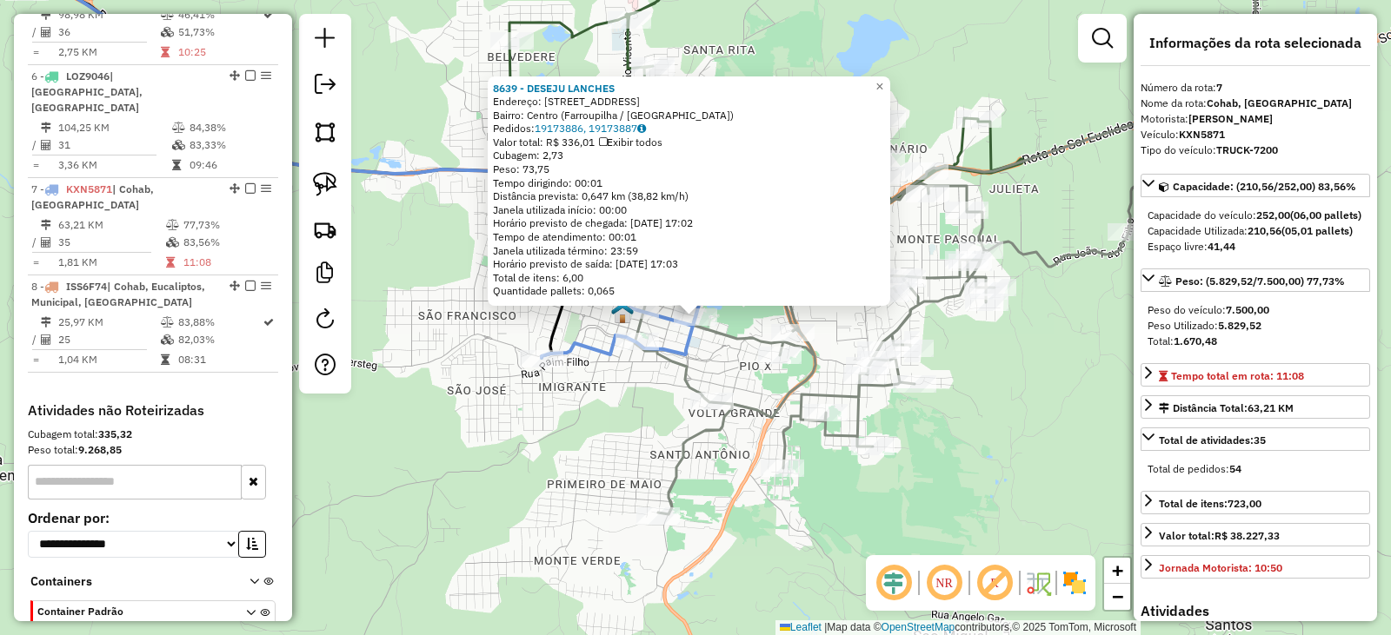
click at [642, 404] on div "8639 - DESEJU LANCHES Endereço: Rua Barão do Rio Branco, 269 Bairro: Centro (Fa…" at bounding box center [695, 317] width 1391 height 635
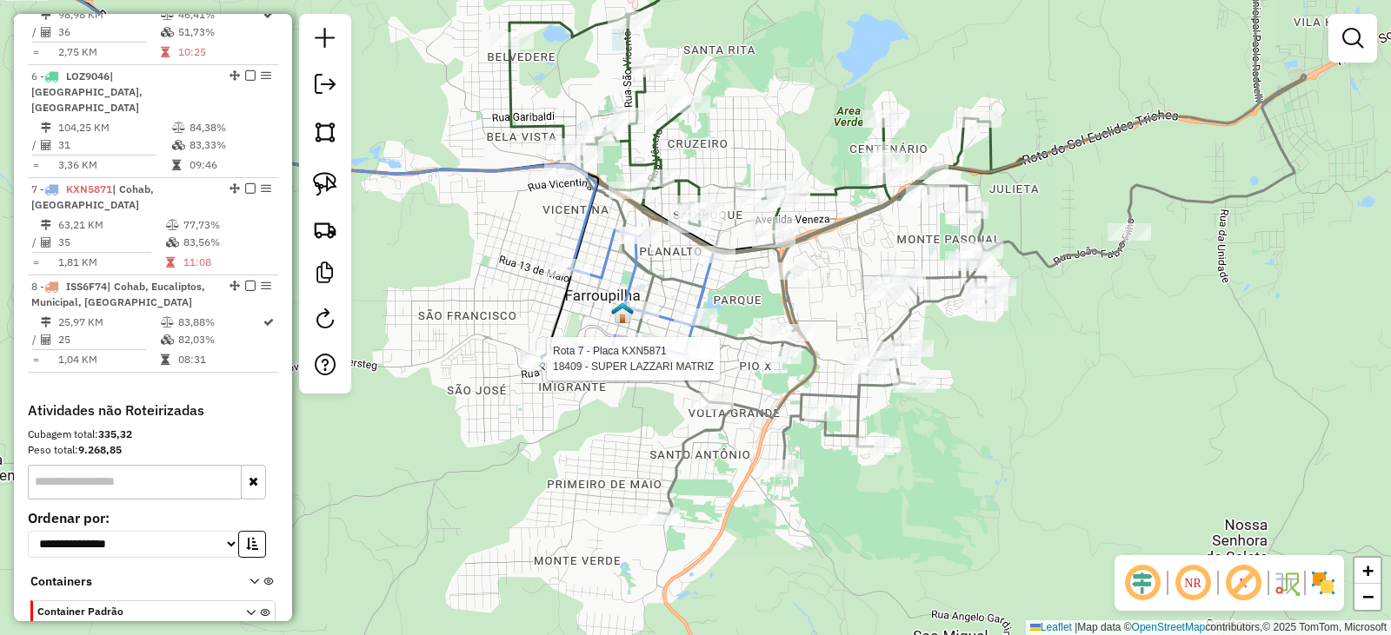
select select "*********"
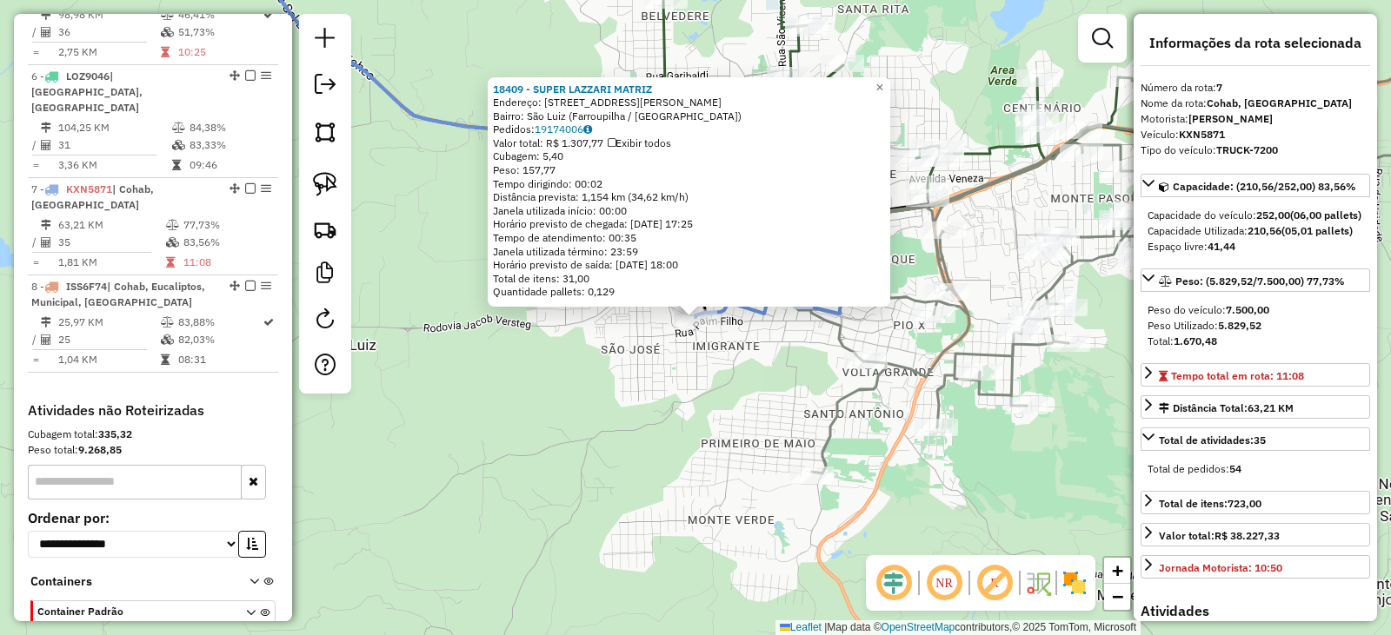
click at [602, 422] on div "18409 - SUPER LAZZARI MATRIZ Endereço: Rua Papa João XXIII, 679 Bairro: São Lui…" at bounding box center [695, 317] width 1391 height 635
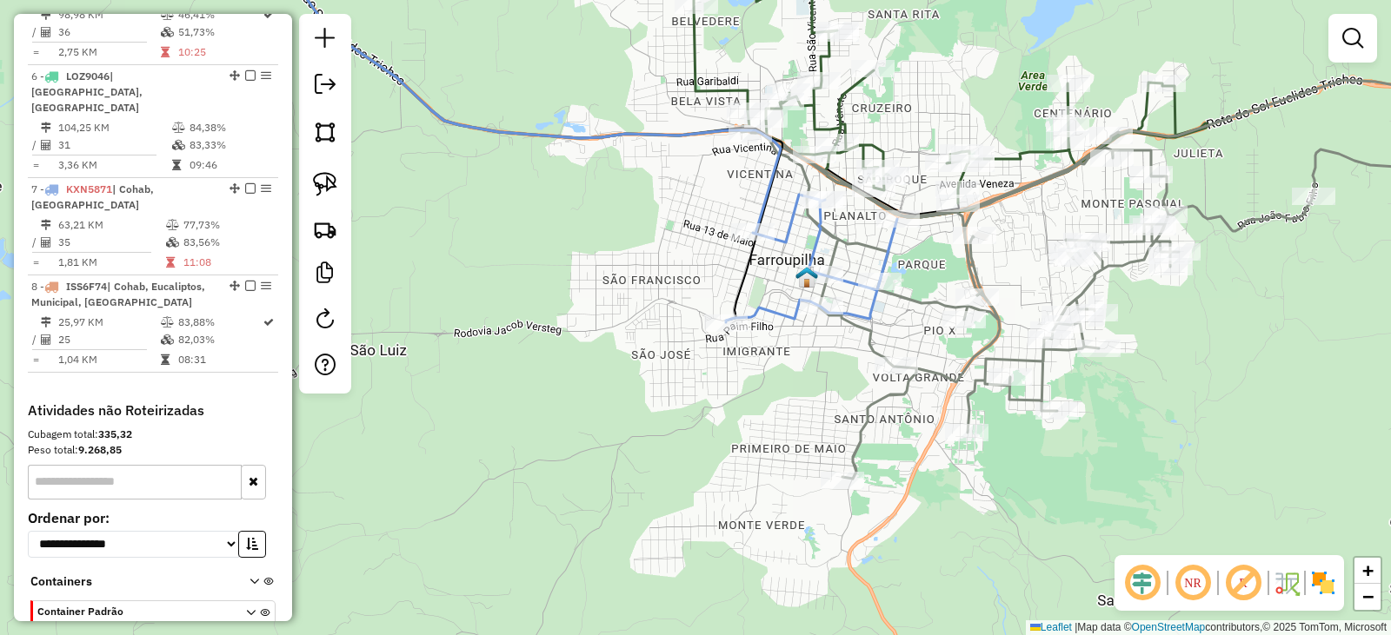
drag, startPoint x: 639, startPoint y: 422, endPoint x: 694, endPoint y: 424, distance: 54.8
click at [666, 425] on div "Janela de atendimento Grade de atendimento Capacidade Transportadoras Veículos …" at bounding box center [695, 317] width 1391 height 635
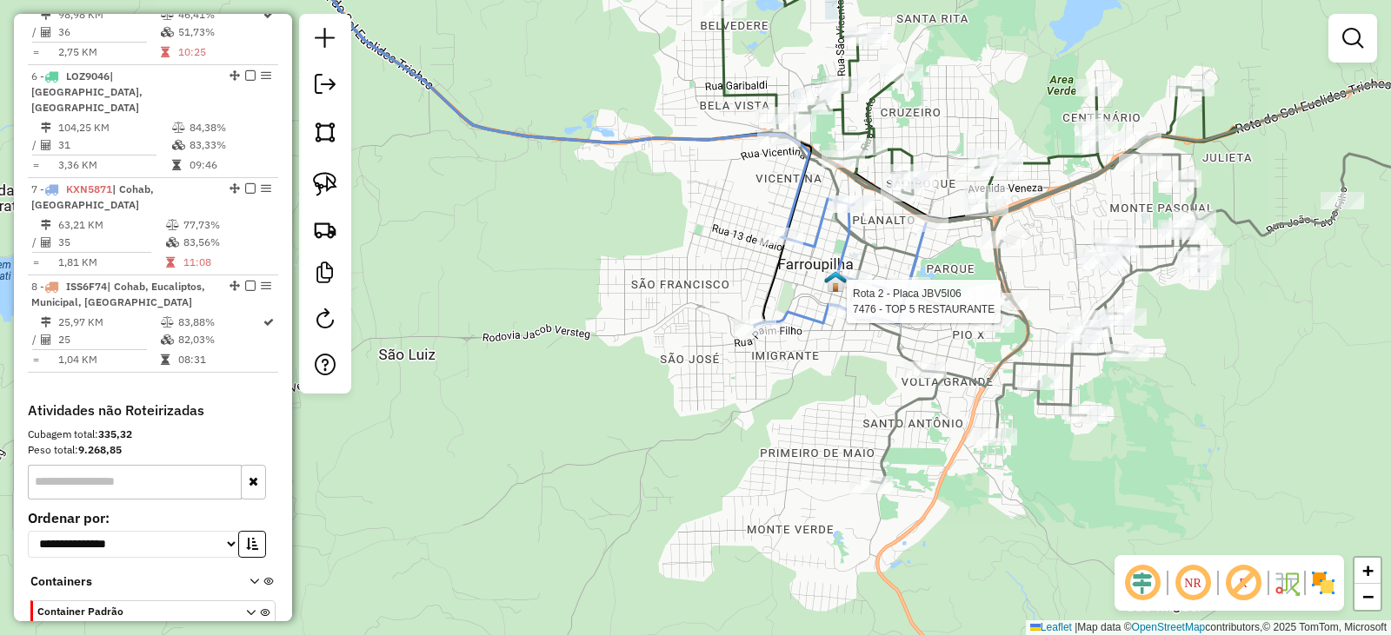
click at [1012, 310] on div at bounding box center [1005, 301] width 43 height 17
select select "*********"
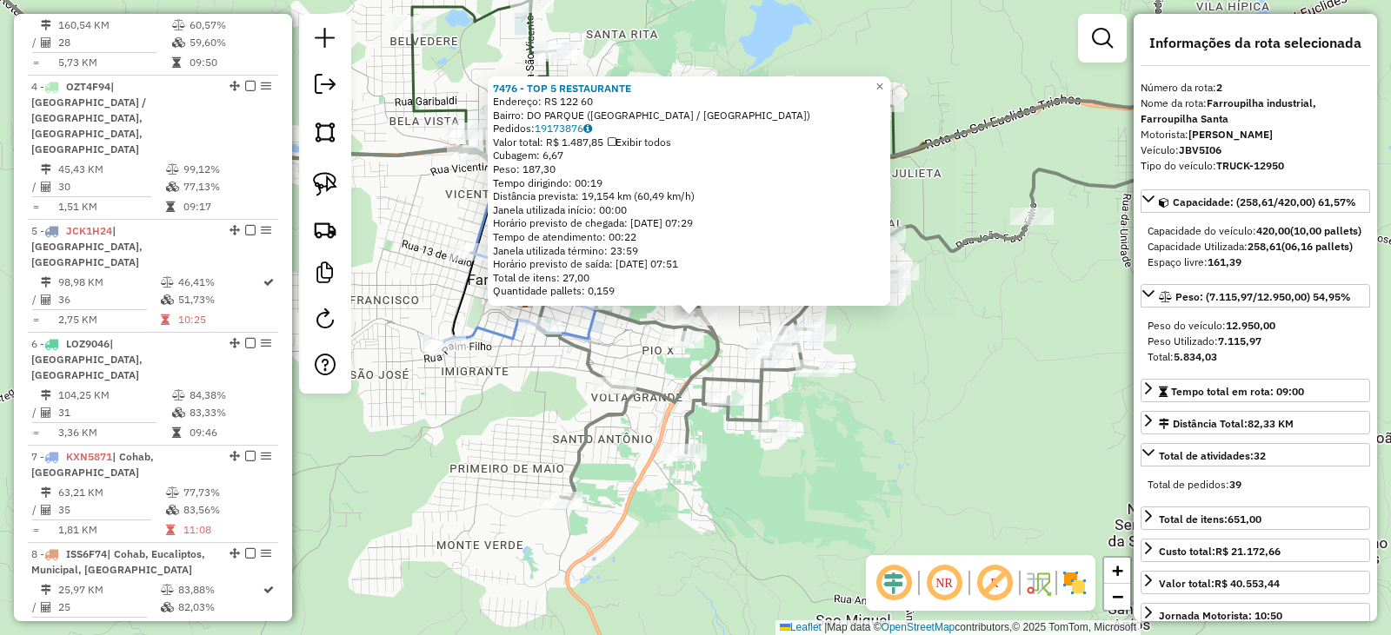
scroll to position [786, 0]
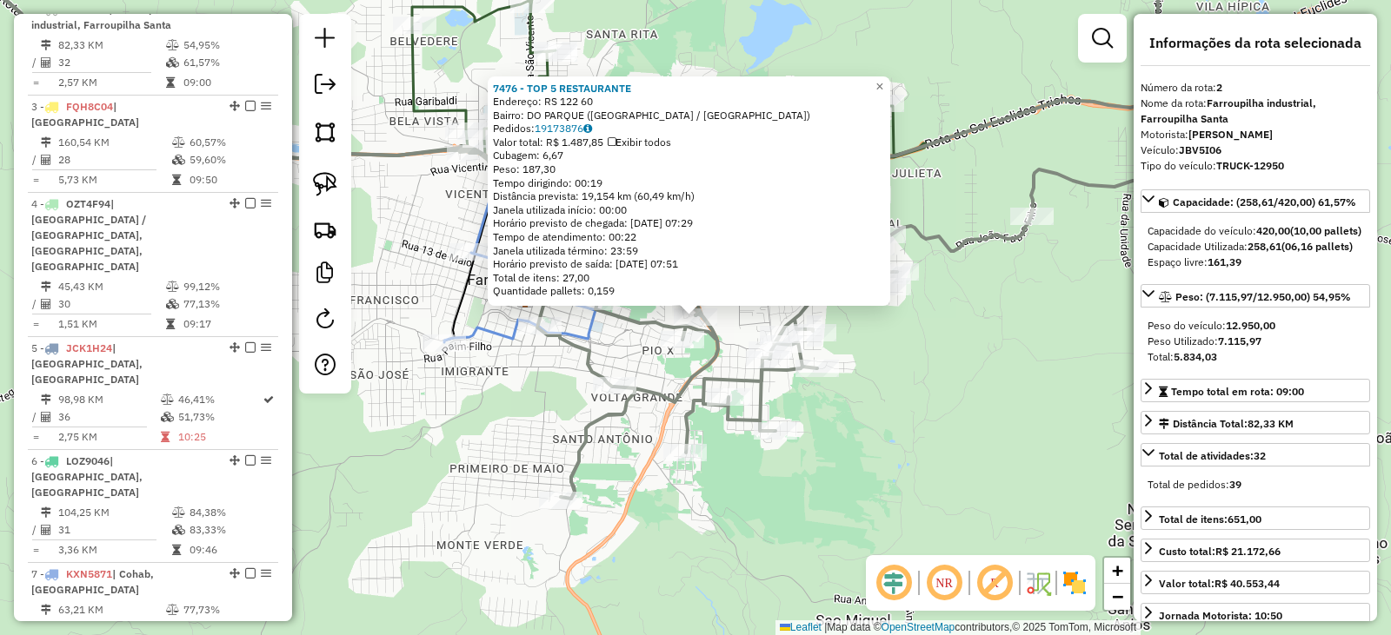
click at [1018, 408] on div "7476 - TOP 5 RESTAURANTE Endereço: RS 122 60 Bairro: DO PARQUE (FARROUPILHA / R…" at bounding box center [695, 317] width 1391 height 635
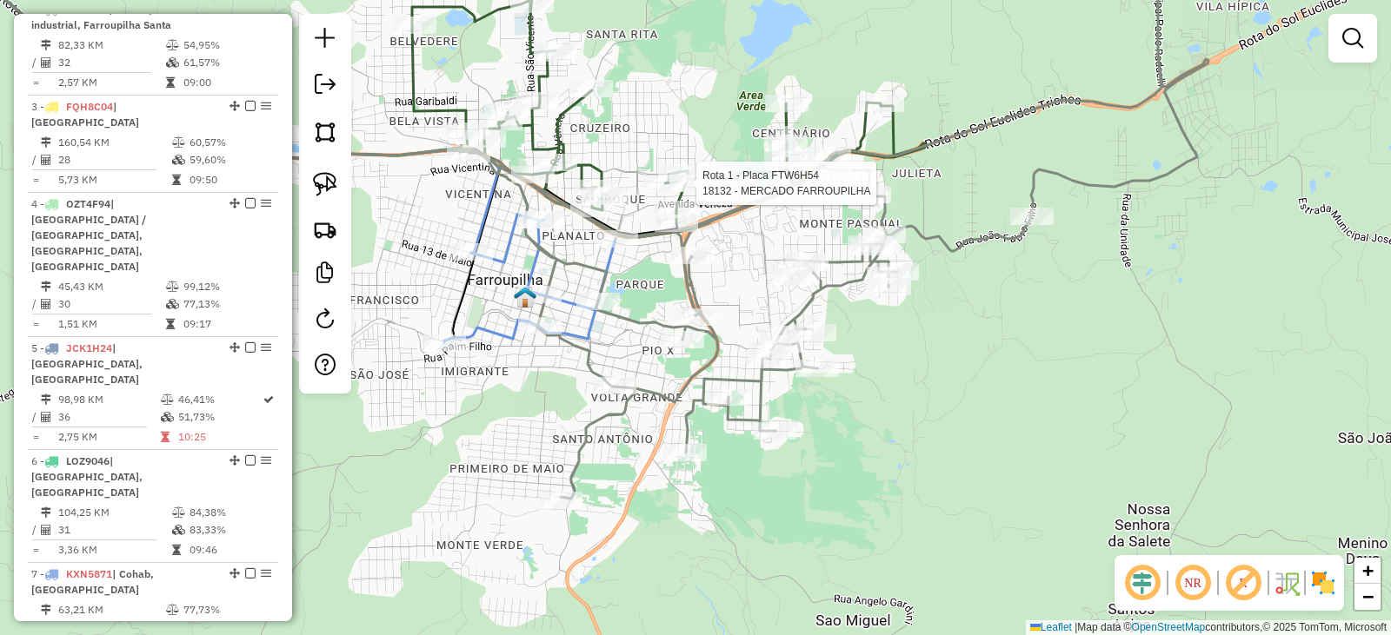
select select "*********"
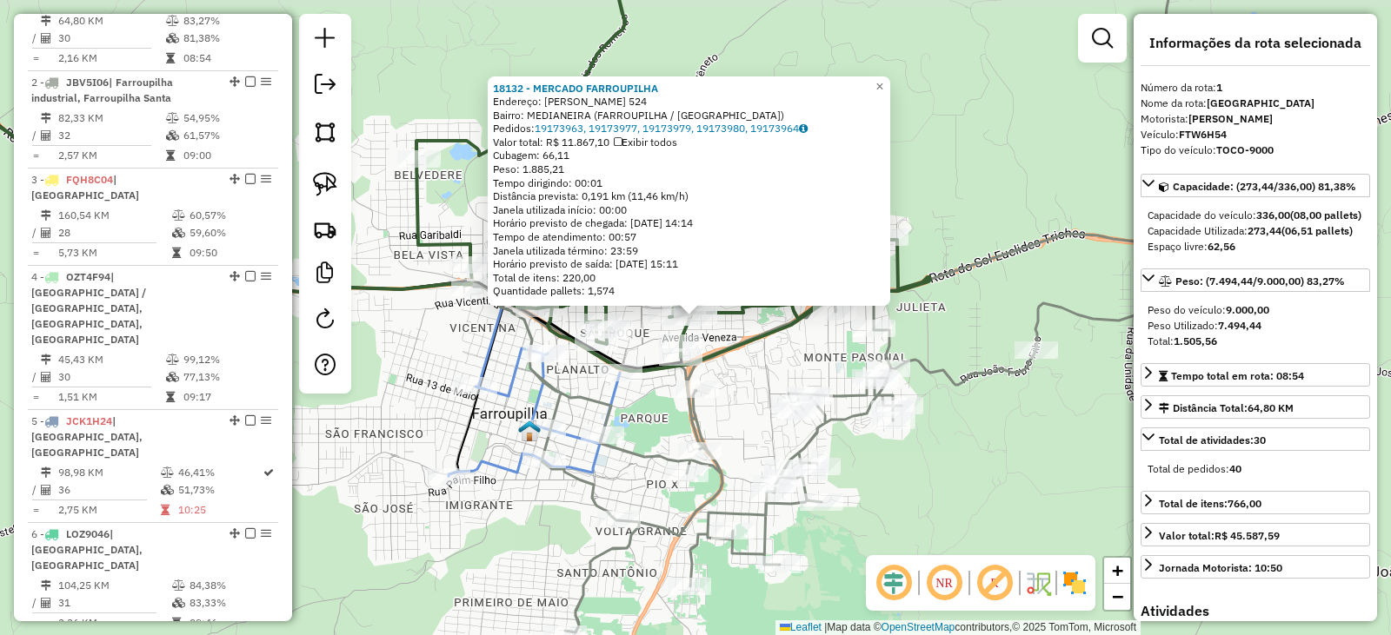
scroll to position [688, 0]
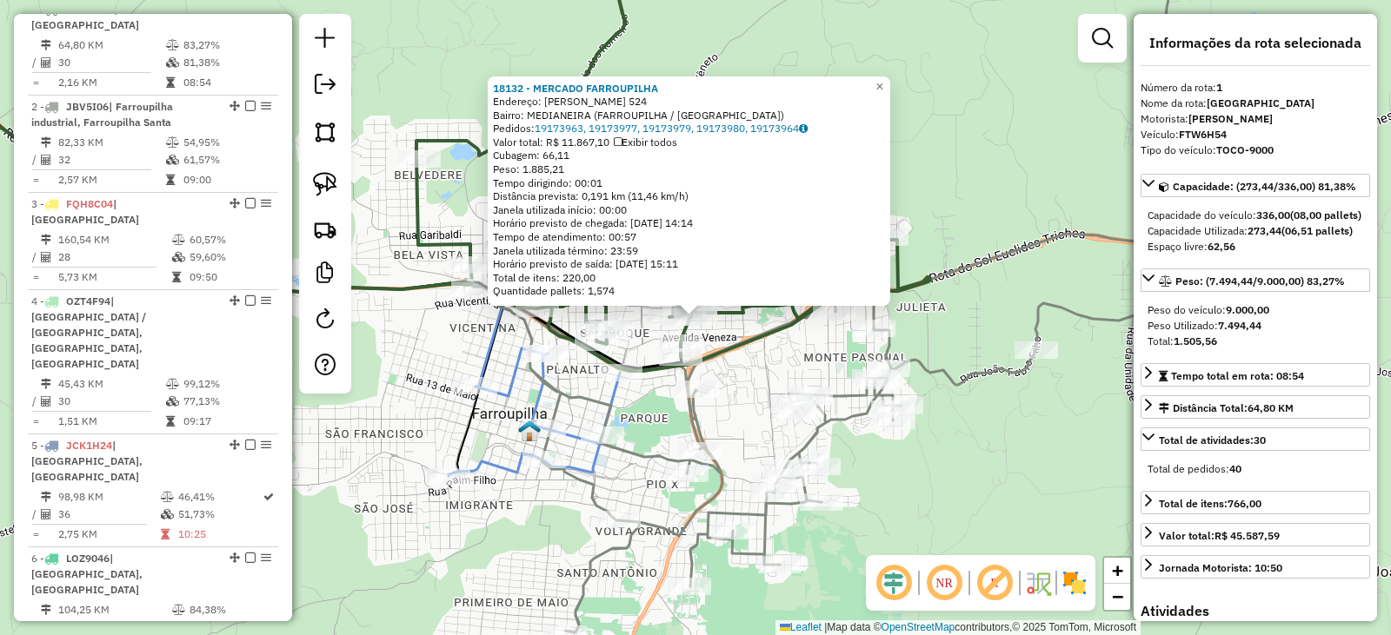
click at [814, 335] on div "Rota 2 - Placa JBV5I06 9087 - ADAIR GALLI 18132 - MERCADO FARROUPILHA Endereço:…" at bounding box center [695, 317] width 1391 height 635
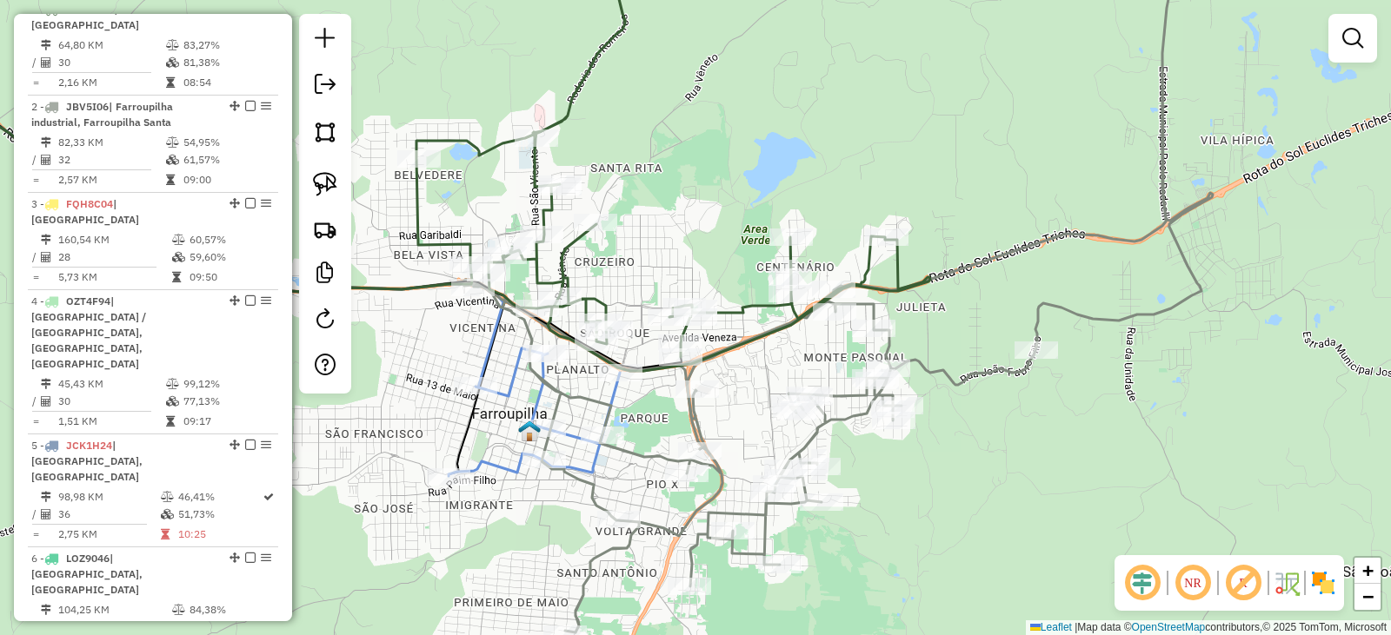
drag, startPoint x: 817, startPoint y: 363, endPoint x: 932, endPoint y: 402, distance: 120.9
click at [930, 401] on div "Janela de atendimento Grade de atendimento Capacidade Transportadoras Veículos …" at bounding box center [695, 317] width 1391 height 635
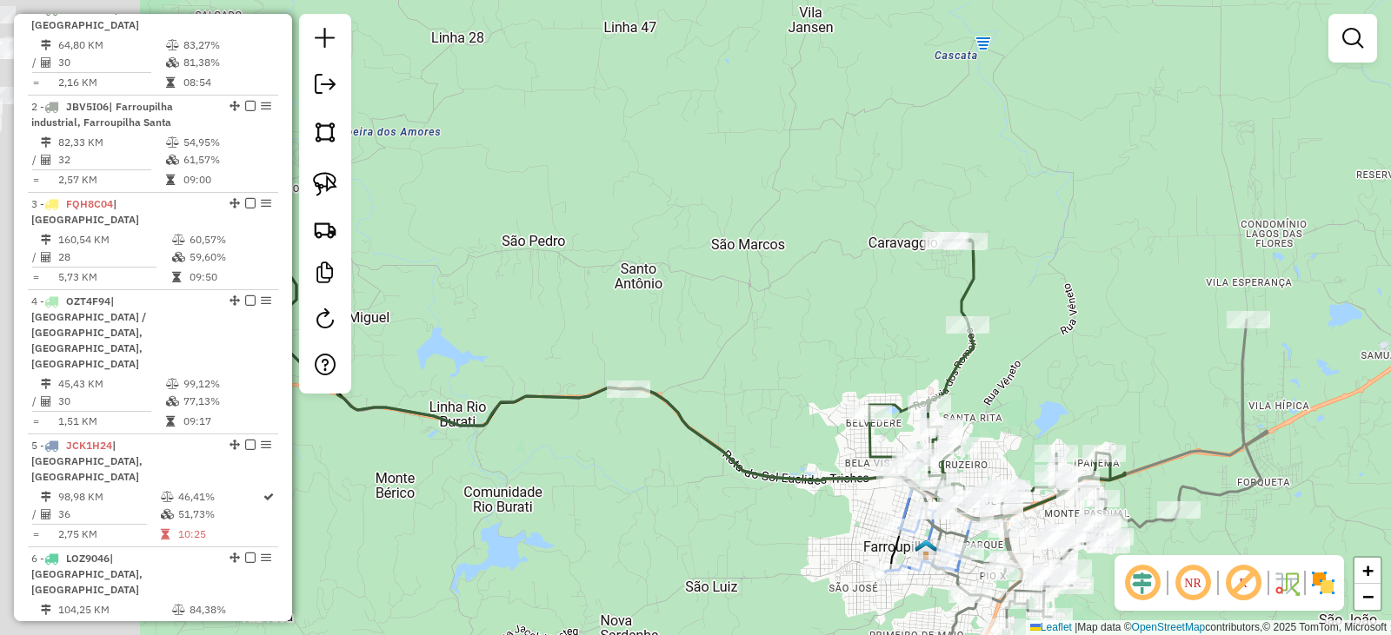
drag, startPoint x: 542, startPoint y: 432, endPoint x: 798, endPoint y: 517, distance: 269.3
click at [797, 518] on div "Janela de atendimento Grade de atendimento Capacidade Transportadoras Veículos …" at bounding box center [695, 317] width 1391 height 635
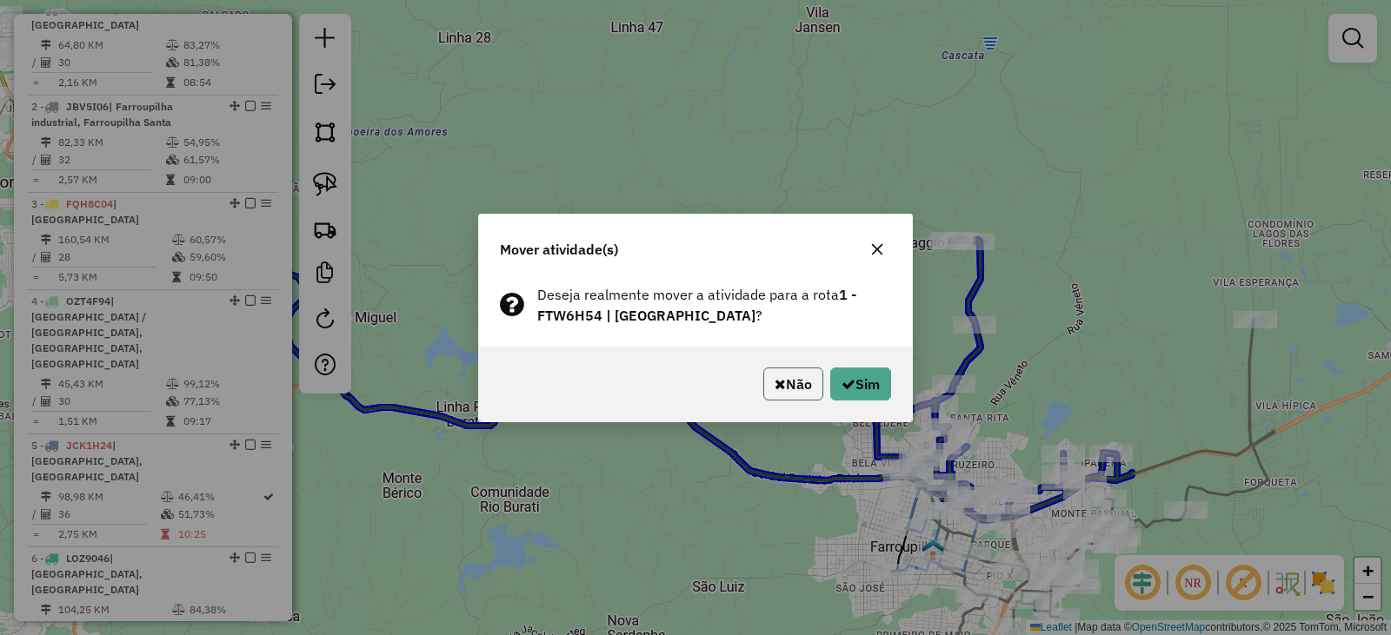
click at [794, 383] on button "Não" at bounding box center [793, 384] width 60 height 33
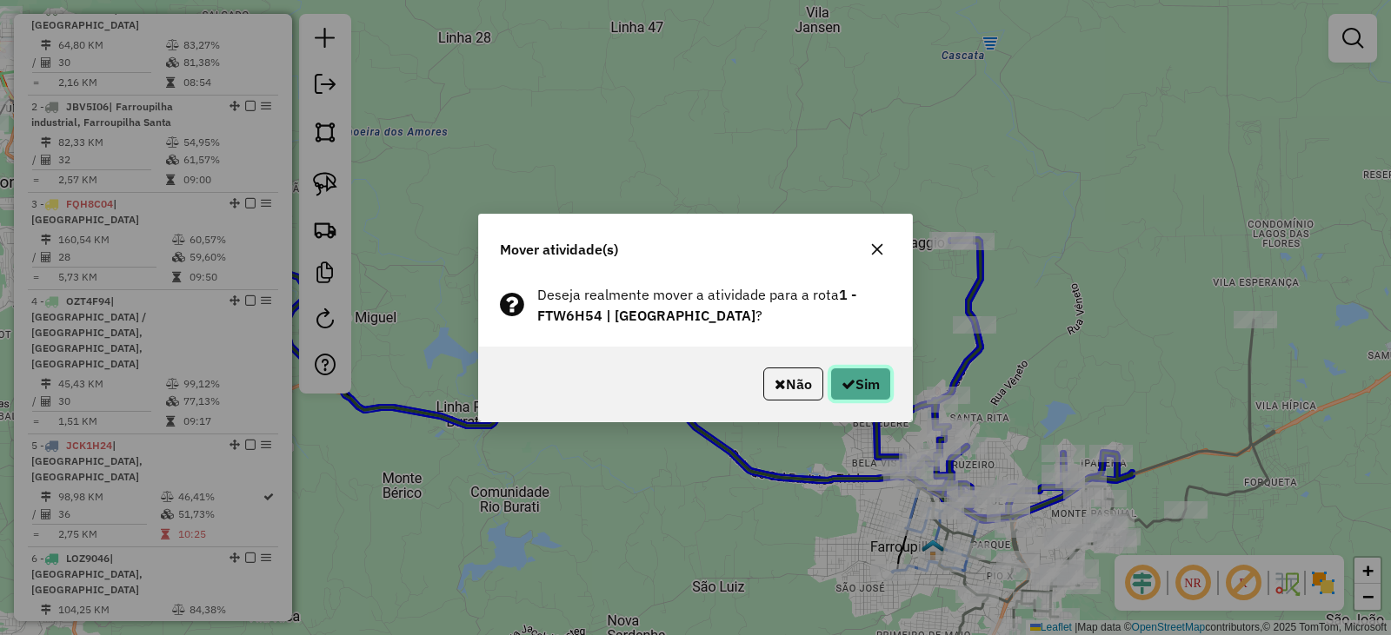
click at [873, 388] on button "Sim" at bounding box center [860, 384] width 61 height 33
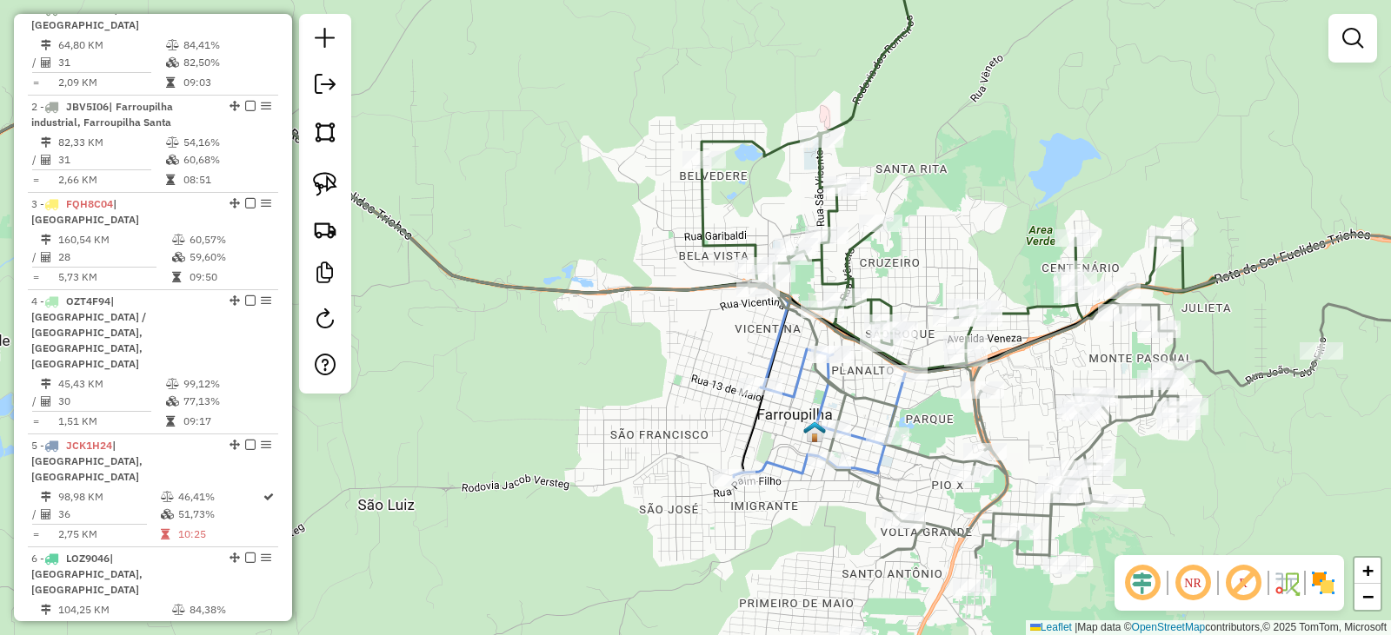
drag, startPoint x: 960, startPoint y: 573, endPoint x: 905, endPoint y: 429, distance: 153.8
click at [906, 428] on div "Janela de atendimento Grade de atendimento Capacidade Transportadoras Veículos …" at bounding box center [695, 317] width 1391 height 635
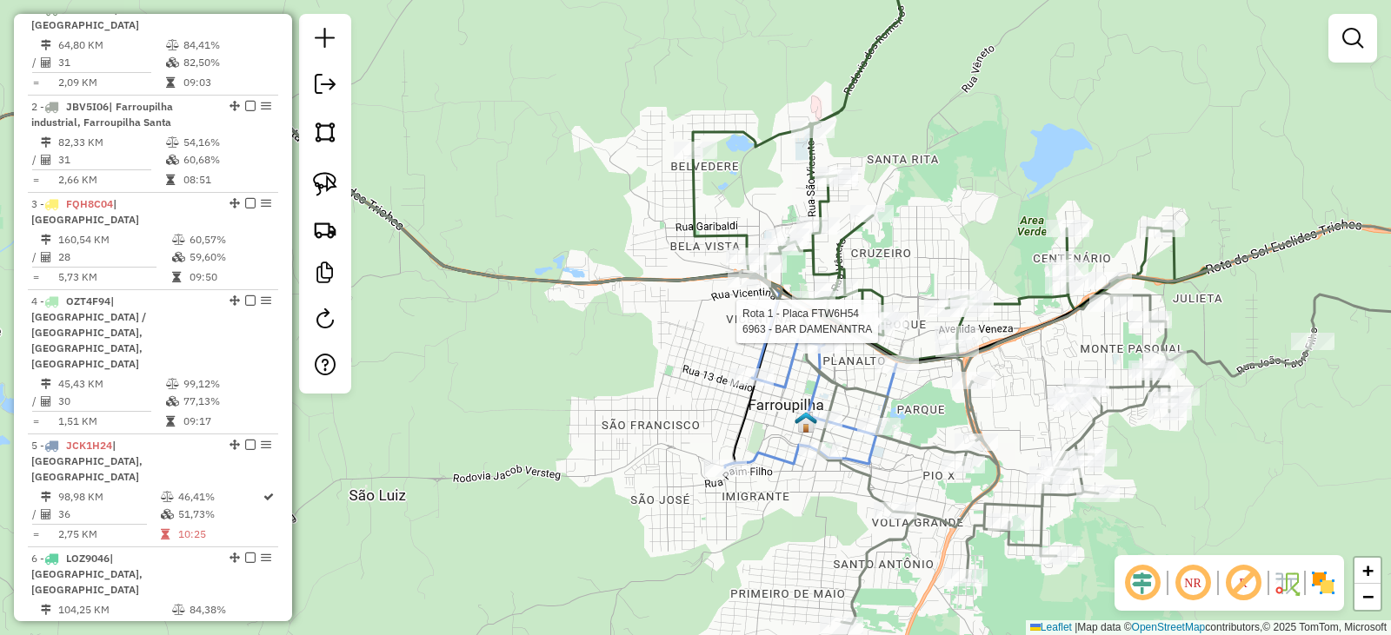
select select "*********"
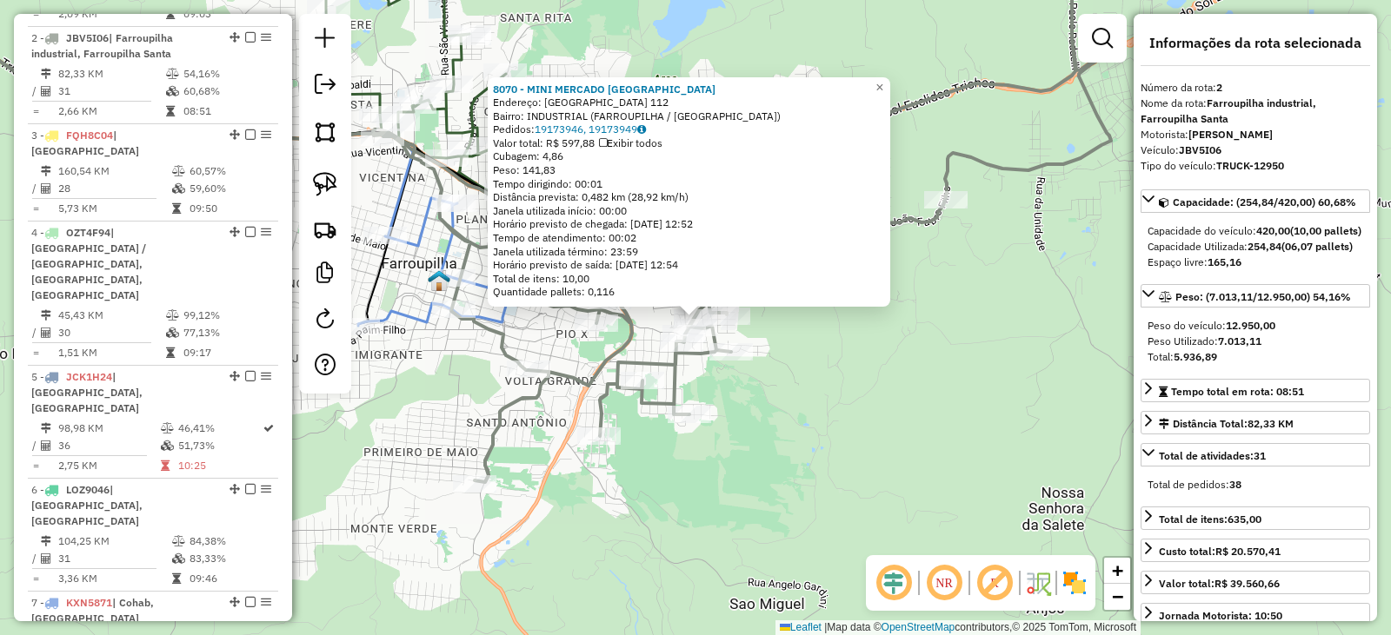
scroll to position [786, 0]
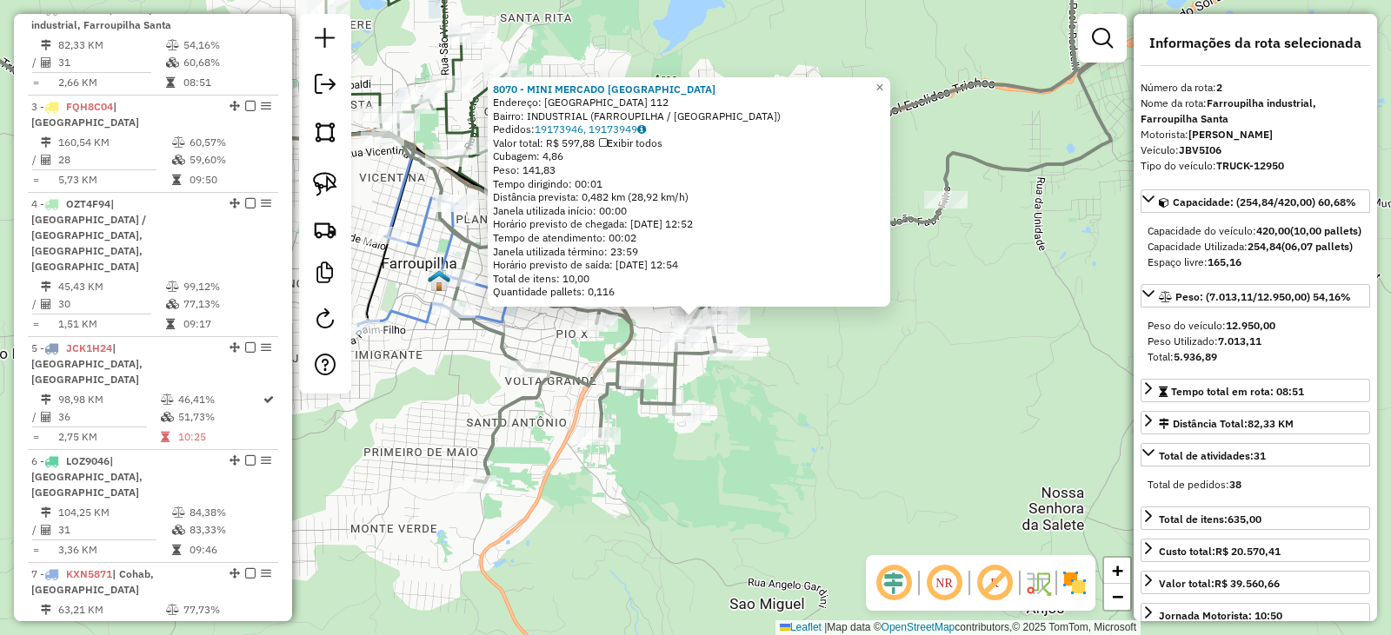
click at [925, 459] on div "8070 - MINI MERCADO SANTA R Endereço: PORTO ALEGRE 112 Bairro: INDUSTRIAL (FARR…" at bounding box center [695, 317] width 1391 height 635
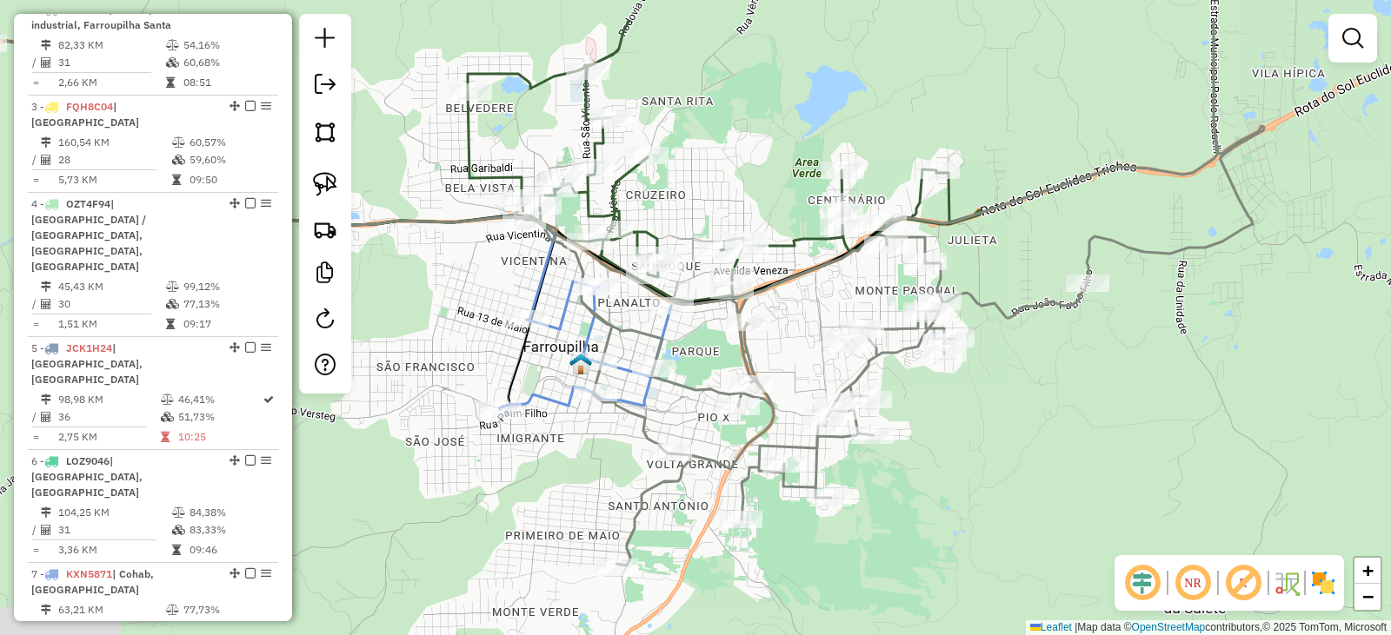
drag, startPoint x: 975, startPoint y: 495, endPoint x: 1078, endPoint y: 536, distance: 110.4
click at [1075, 544] on div "Janela de atendimento Grade de atendimento Capacidade Transportadoras Veículos …" at bounding box center [695, 317] width 1391 height 635
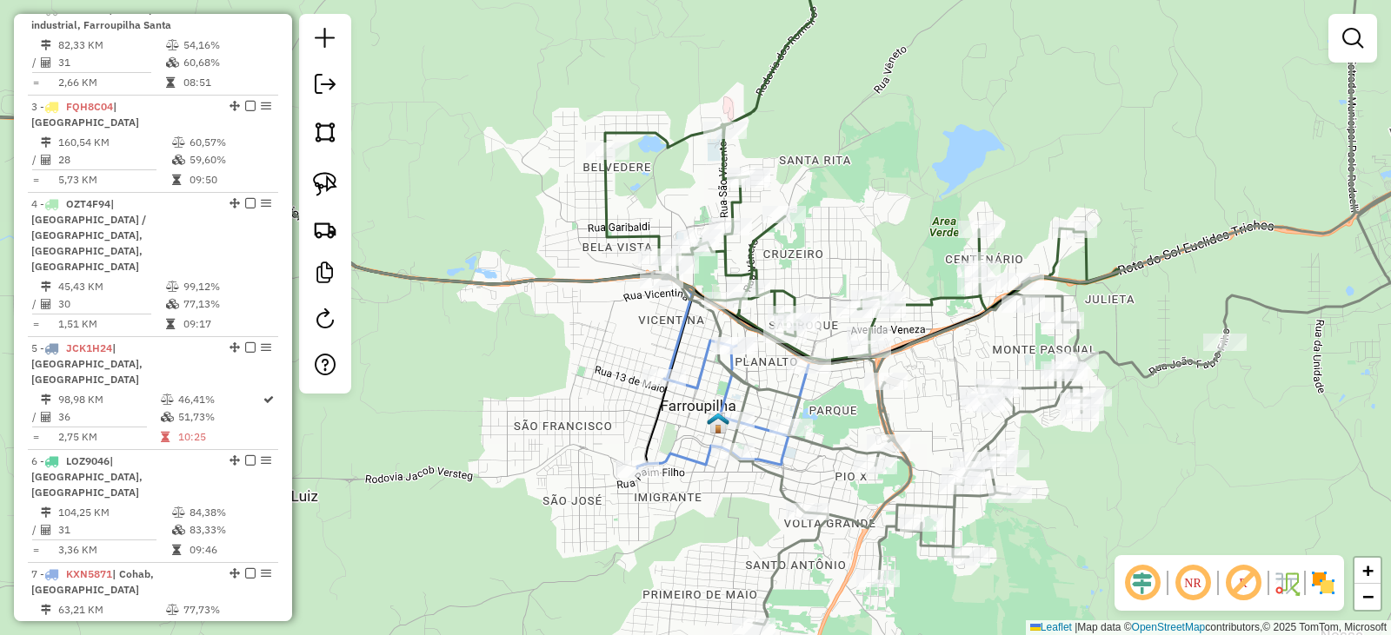
drag, startPoint x: 597, startPoint y: 286, endPoint x: 841, endPoint y: 352, distance: 253.0
click at [842, 350] on icon at bounding box center [396, 269] width 993 height 343
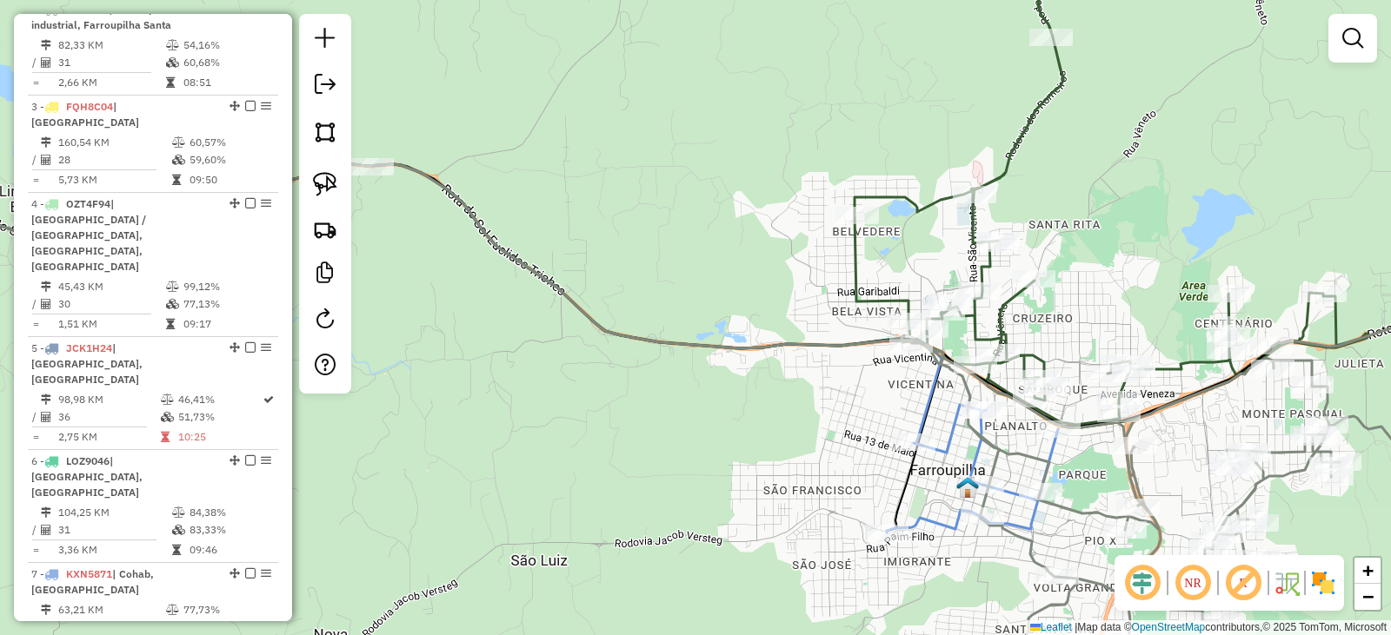
click at [375, 154] on div "Rota 1 - Placa FTW6H54 31111 - MOTEL MONZA Janela de atendimento Grade de atend…" at bounding box center [695, 317] width 1391 height 635
select select "*********"
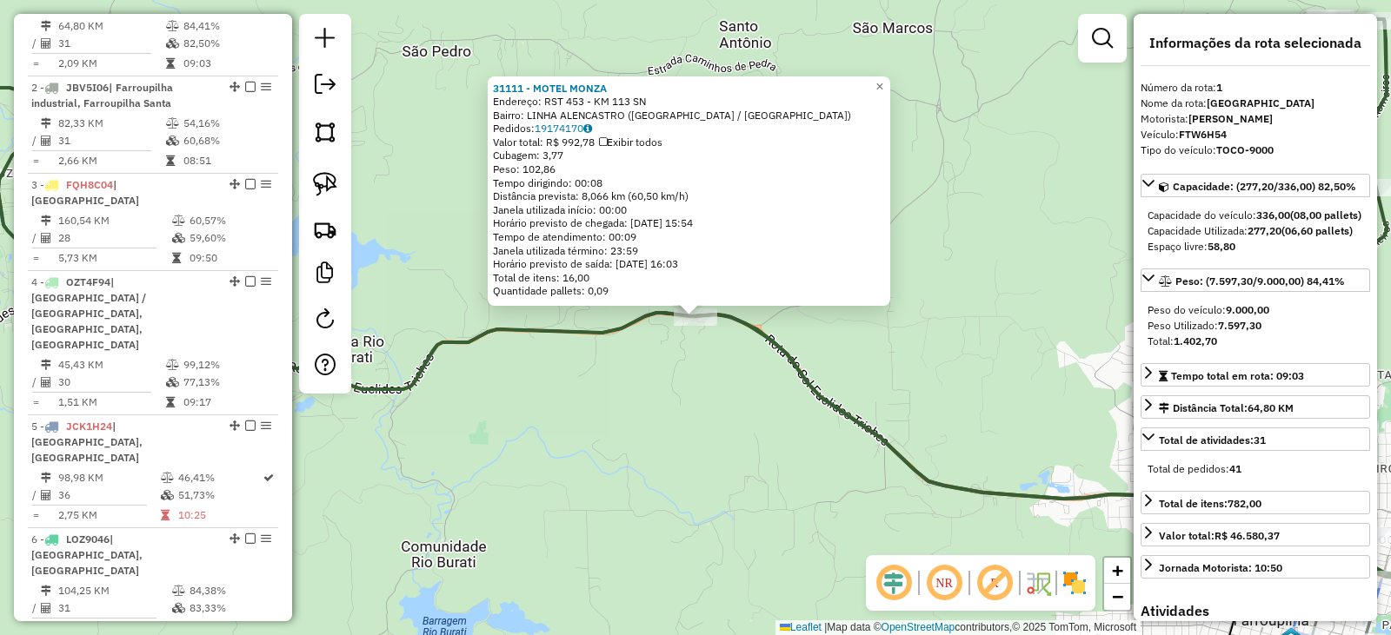
scroll to position [688, 0]
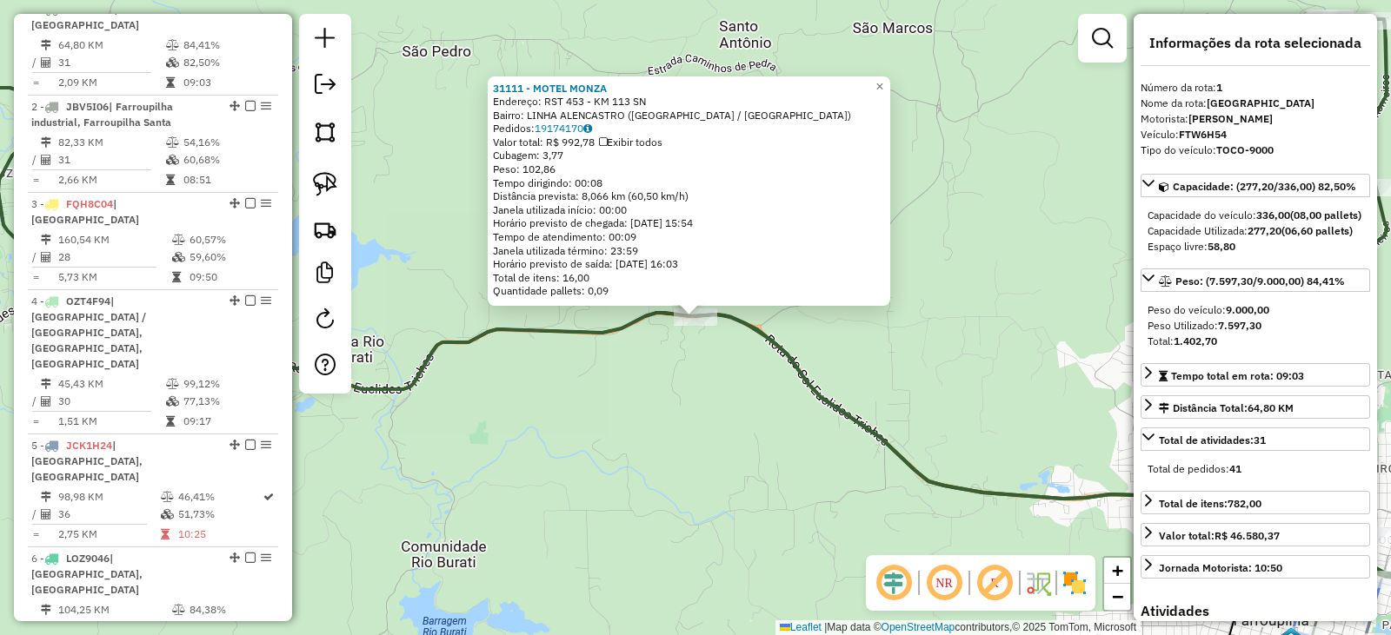
click at [735, 444] on div "31111 - MOTEL MONZA Endereço: RST 453 - KM 113 SN Bairro: LINHA ALENCASTRO (FAR…" at bounding box center [695, 317] width 1391 height 635
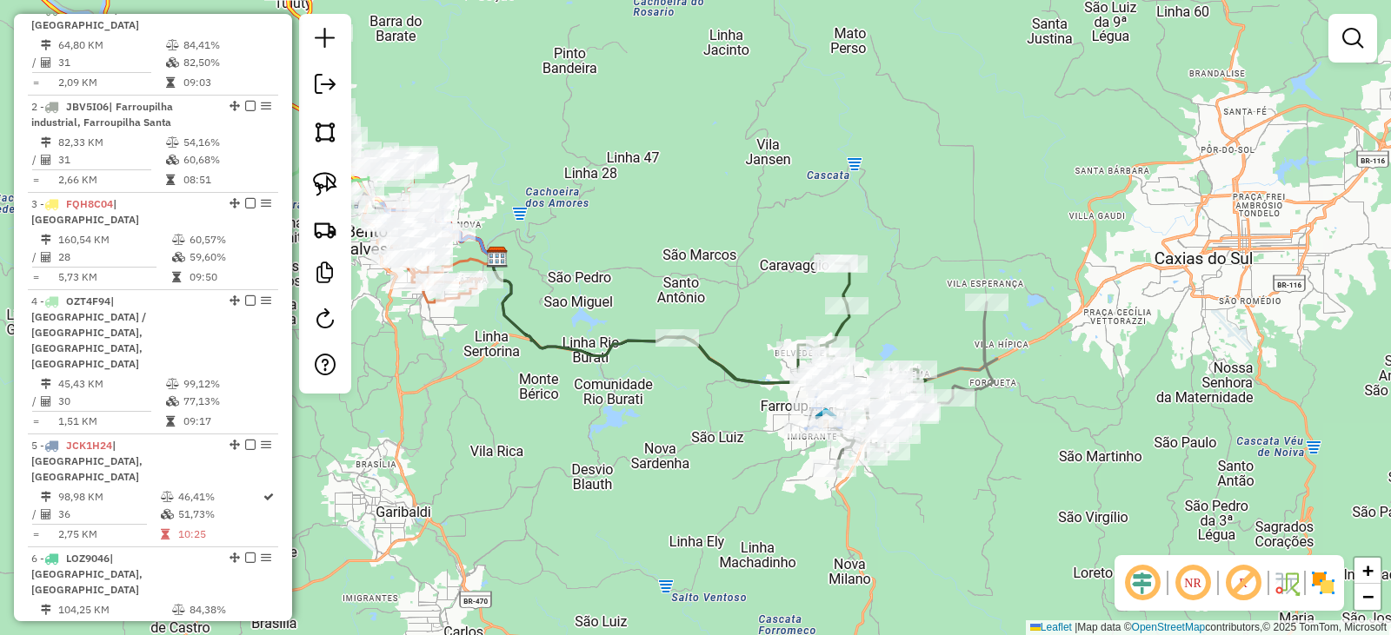
click at [730, 398] on div "Janela de atendimento Grade de atendimento Capacidade Transportadoras Veículos …" at bounding box center [695, 317] width 1391 height 635
select select "*********"
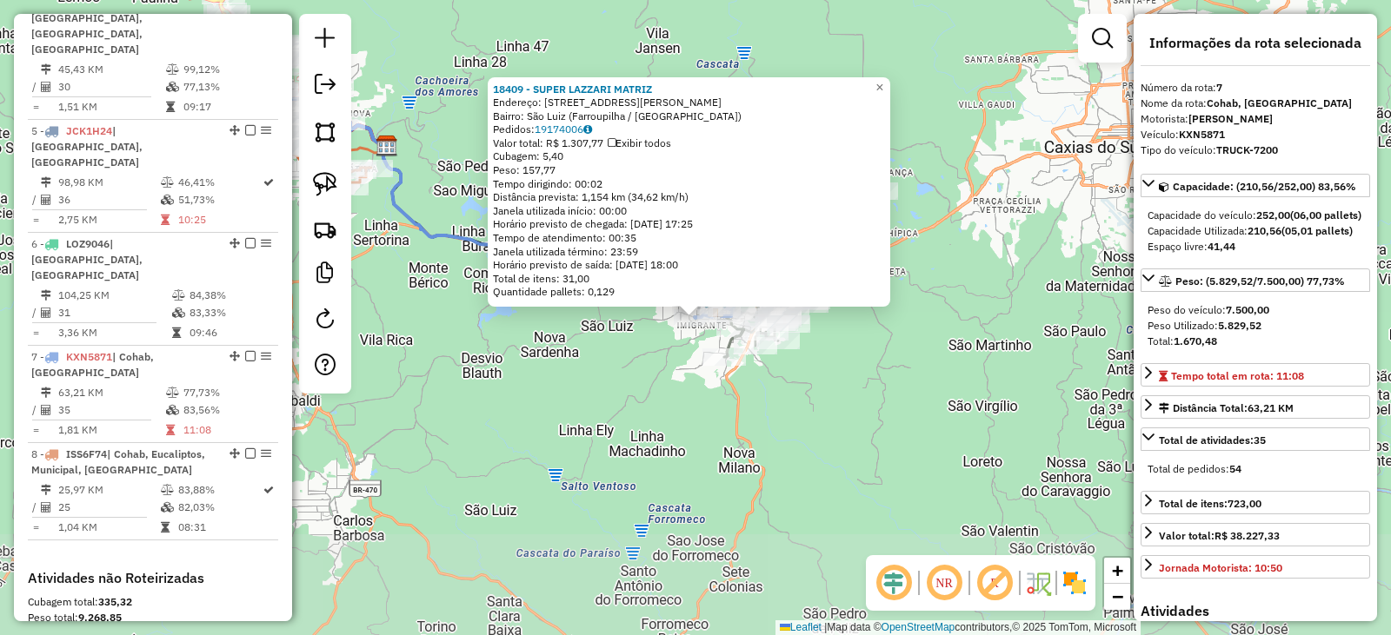
scroll to position [1171, 0]
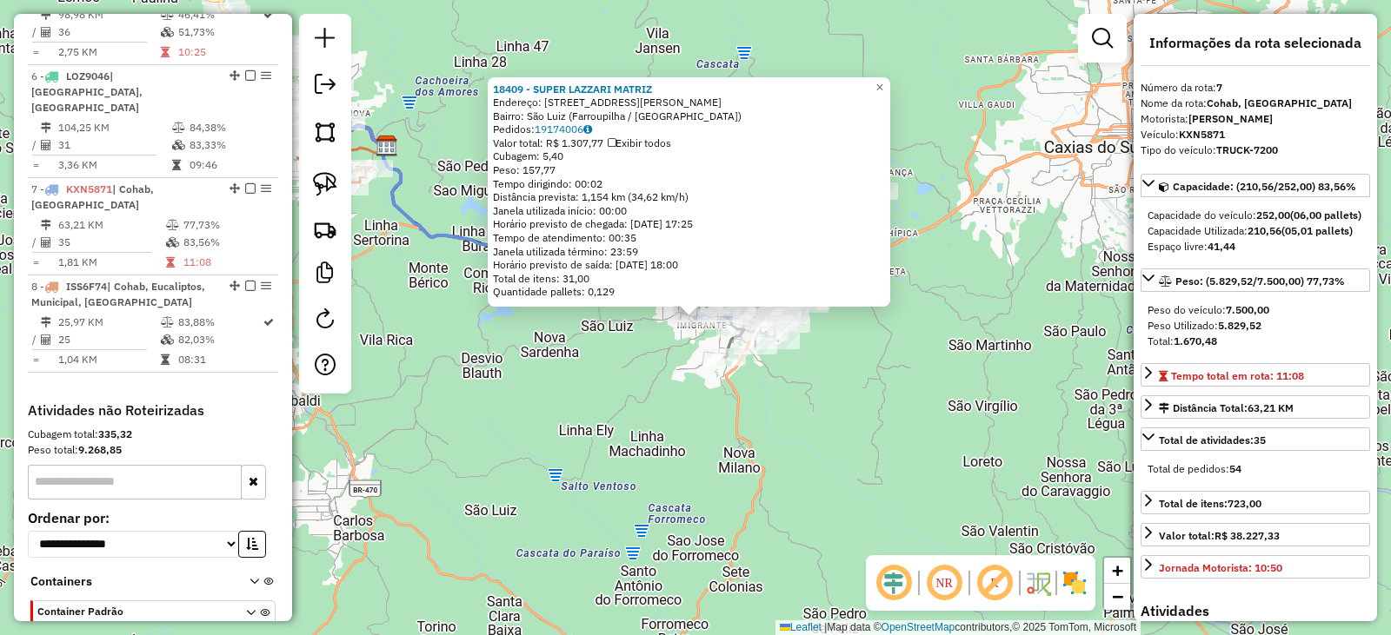
click at [592, 482] on div "18409 - SUPER LAZZARI MATRIZ Endereço: Rua Papa João XXIII, 679 Bairro: São Lui…" at bounding box center [695, 317] width 1391 height 635
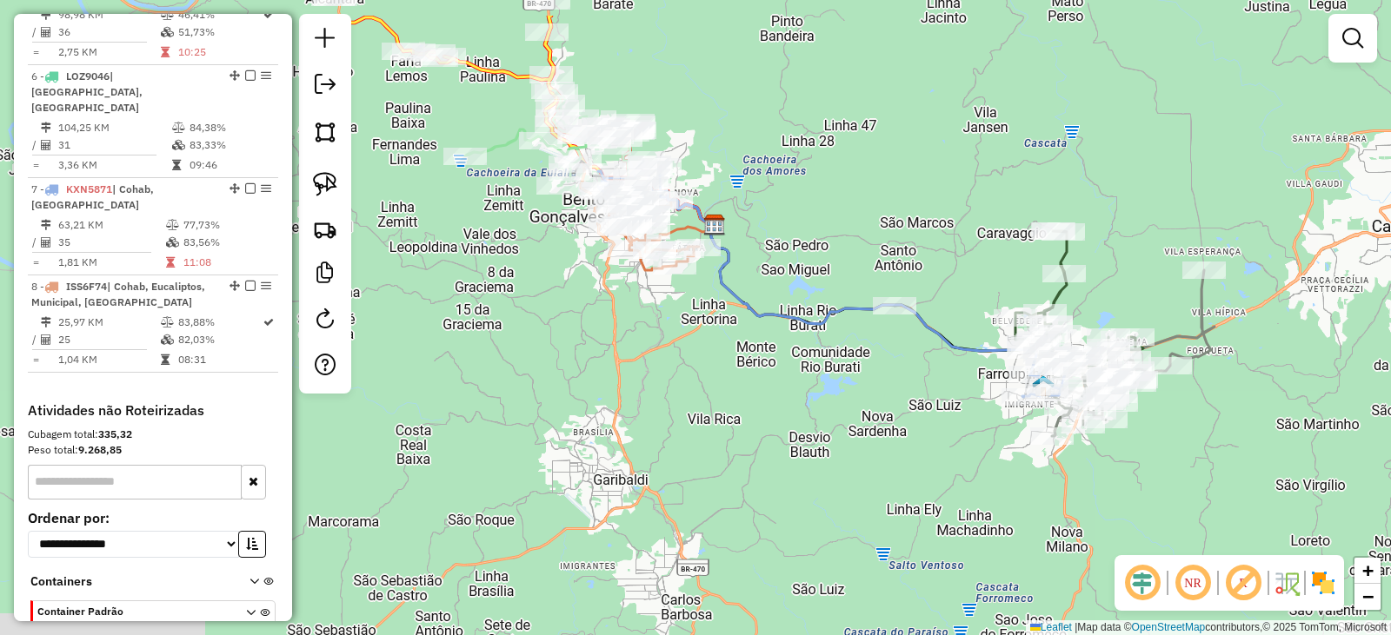
drag, startPoint x: 597, startPoint y: 477, endPoint x: 921, endPoint y: 546, distance: 331.4
click at [941, 568] on div "Janela de atendimento Grade de atendimento Capacidade Transportadoras Veículos …" at bounding box center [695, 317] width 1391 height 635
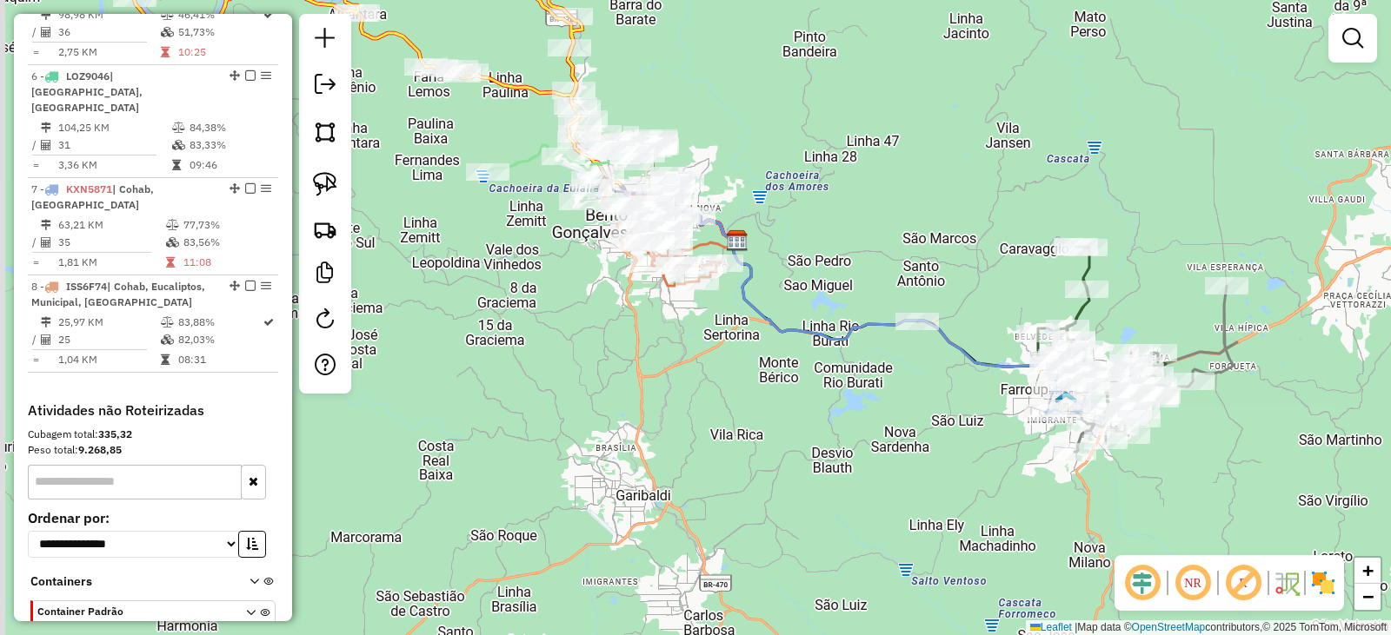
drag, startPoint x: 783, startPoint y: 455, endPoint x: 825, endPoint y: 507, distance: 66.8
click at [825, 507] on div "Janela de atendimento Grade de atendimento Capacidade Transportadoras Veículos …" at bounding box center [695, 317] width 1391 height 635
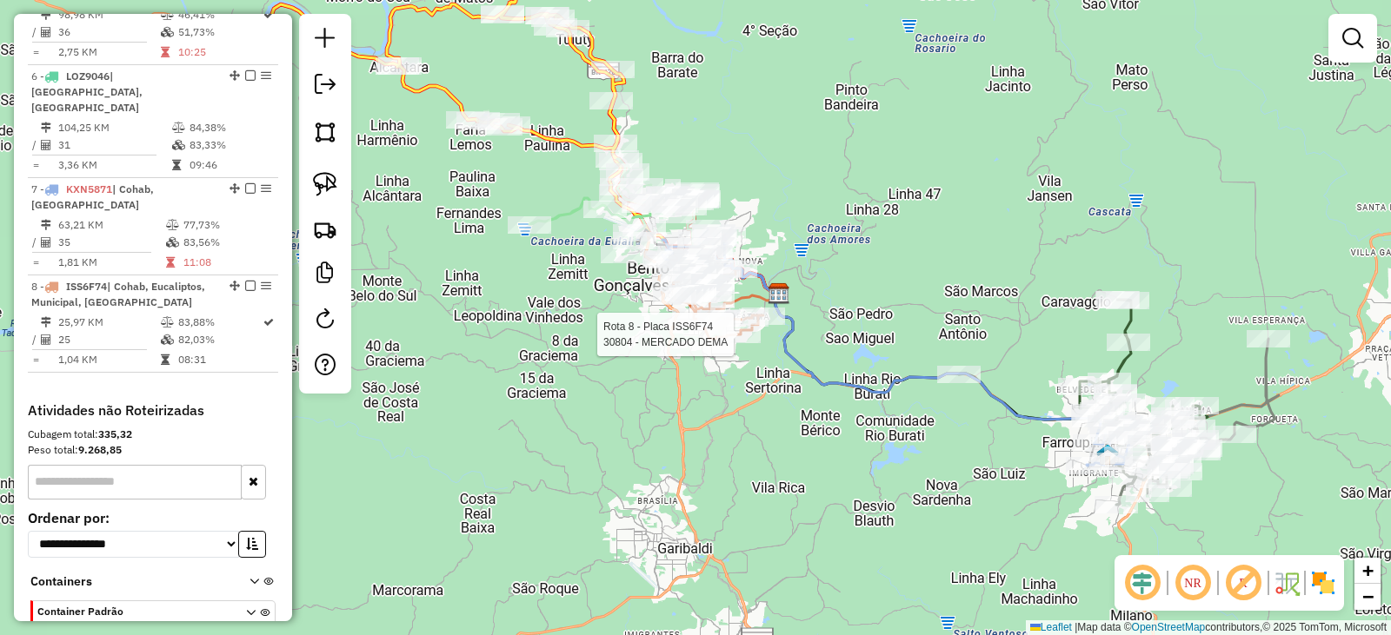
select select "*********"
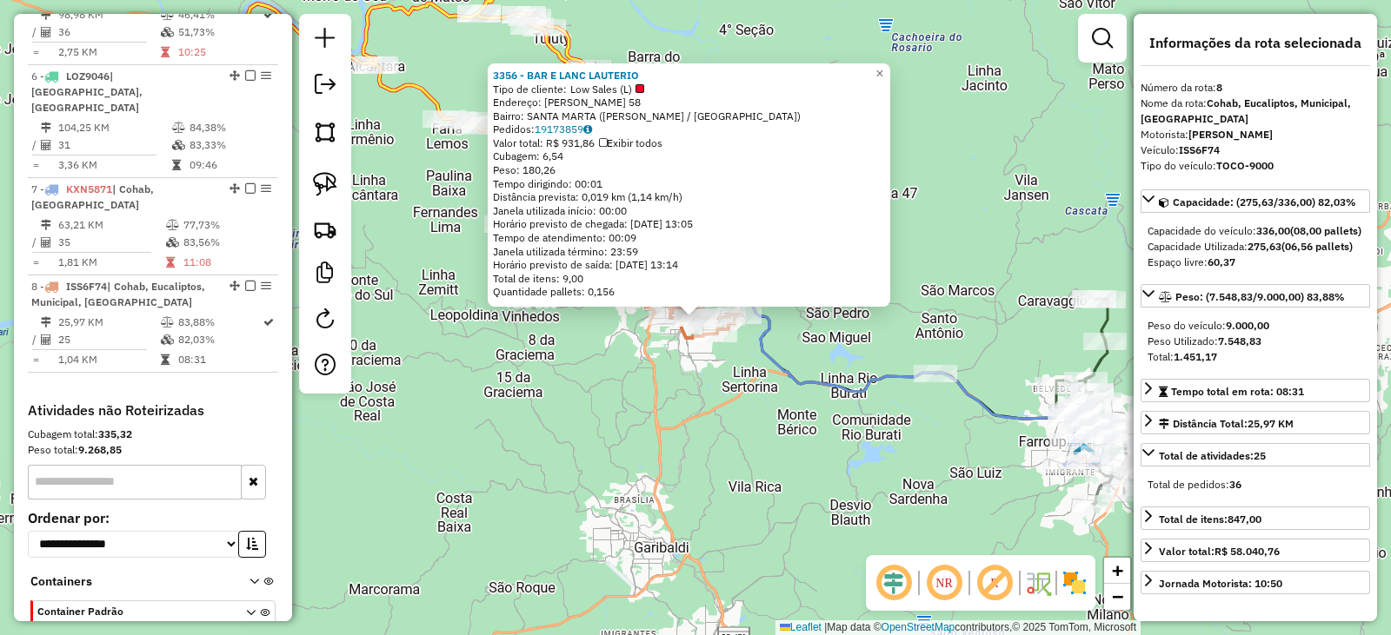
click at [754, 490] on div "3356 - BAR E LANC LAUTERIO Tipo de cliente: Low Sales (L) Endereço: CARLOS RANZ…" at bounding box center [695, 317] width 1391 height 635
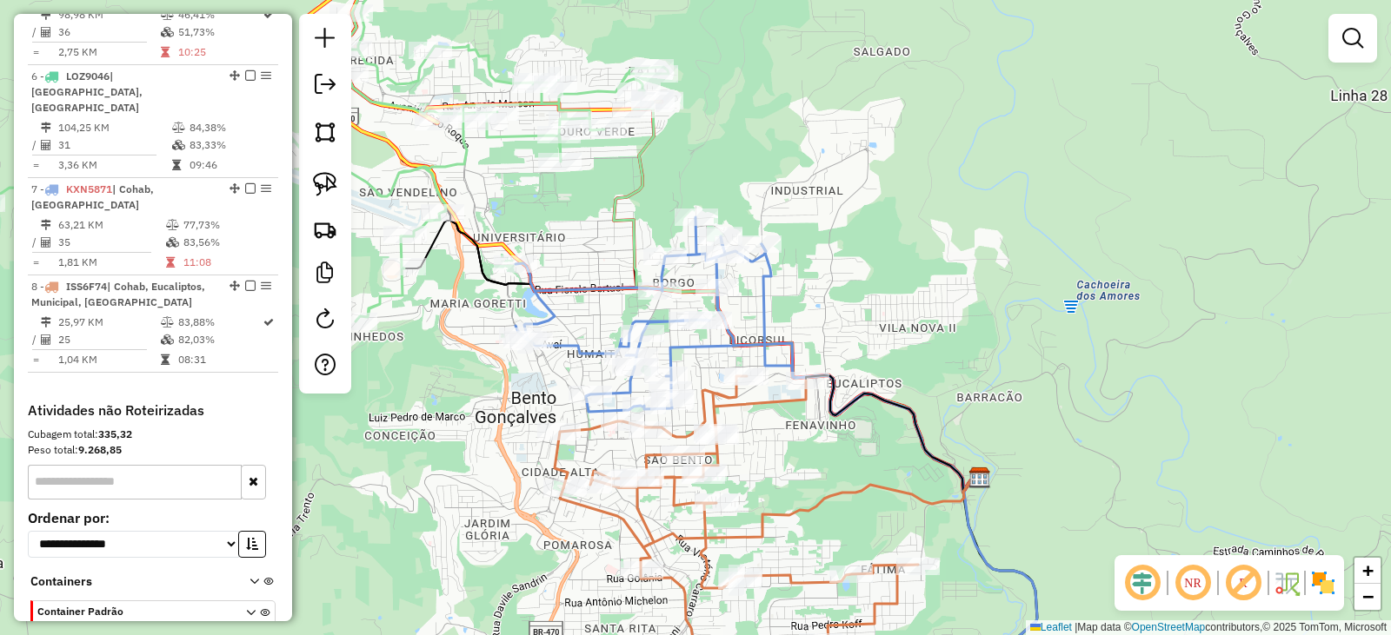
drag, startPoint x: 865, startPoint y: 318, endPoint x: 834, endPoint y: 183, distance: 138.9
click at [836, 184] on div "Janela de atendimento Grade de atendimento Capacidade Transportadoras Veículos …" at bounding box center [695, 317] width 1391 height 635
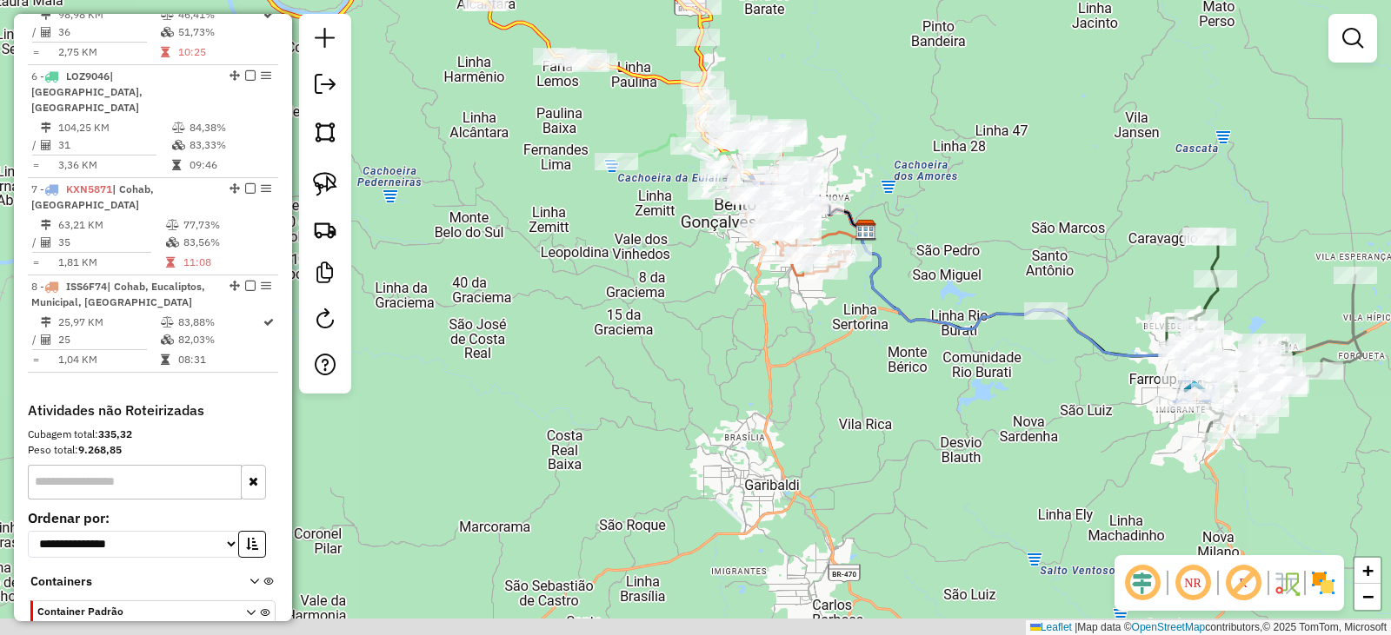
drag, startPoint x: 946, startPoint y: 458, endPoint x: 787, endPoint y: 278, distance: 239.5
click at [810, 272] on div "Janela de atendimento Grade de atendimento Capacidade Transportadoras Veículos …" at bounding box center [695, 317] width 1391 height 635
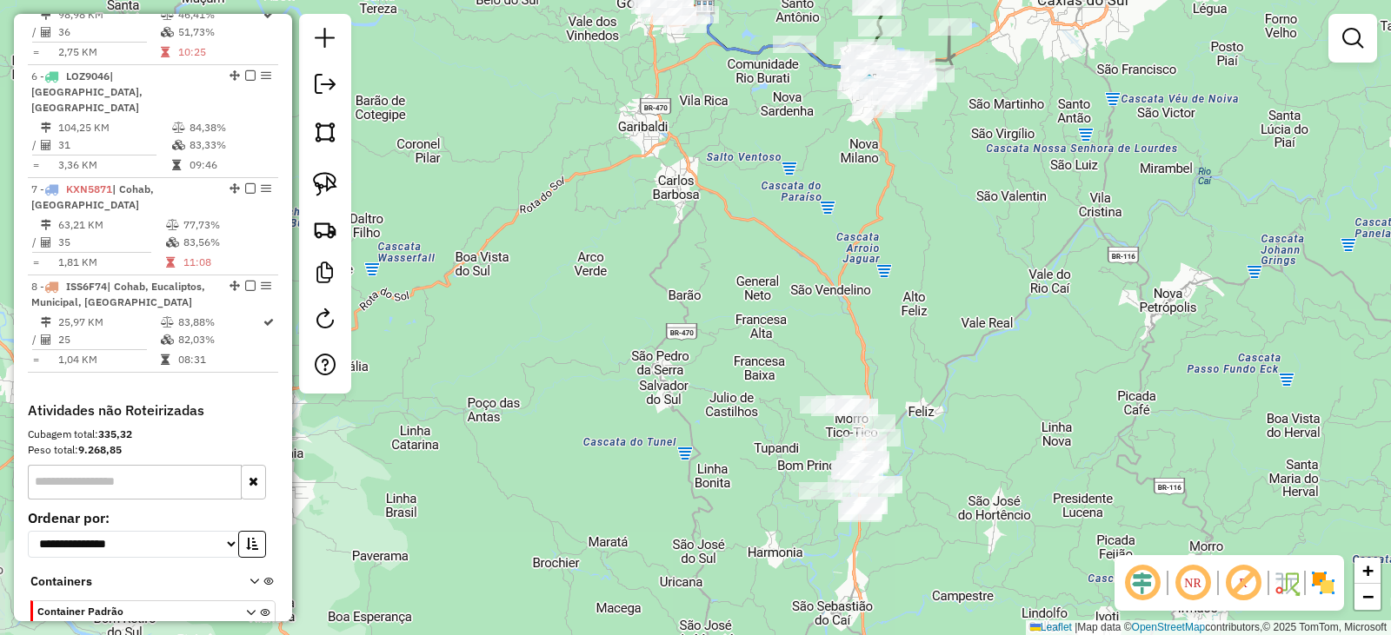
drag, startPoint x: 968, startPoint y: 388, endPoint x: 952, endPoint y: 276, distance: 114.2
click at [955, 282] on div "Janela de atendimento Grade de atendimento Capacidade Transportadoras Veículos …" at bounding box center [695, 317] width 1391 height 635
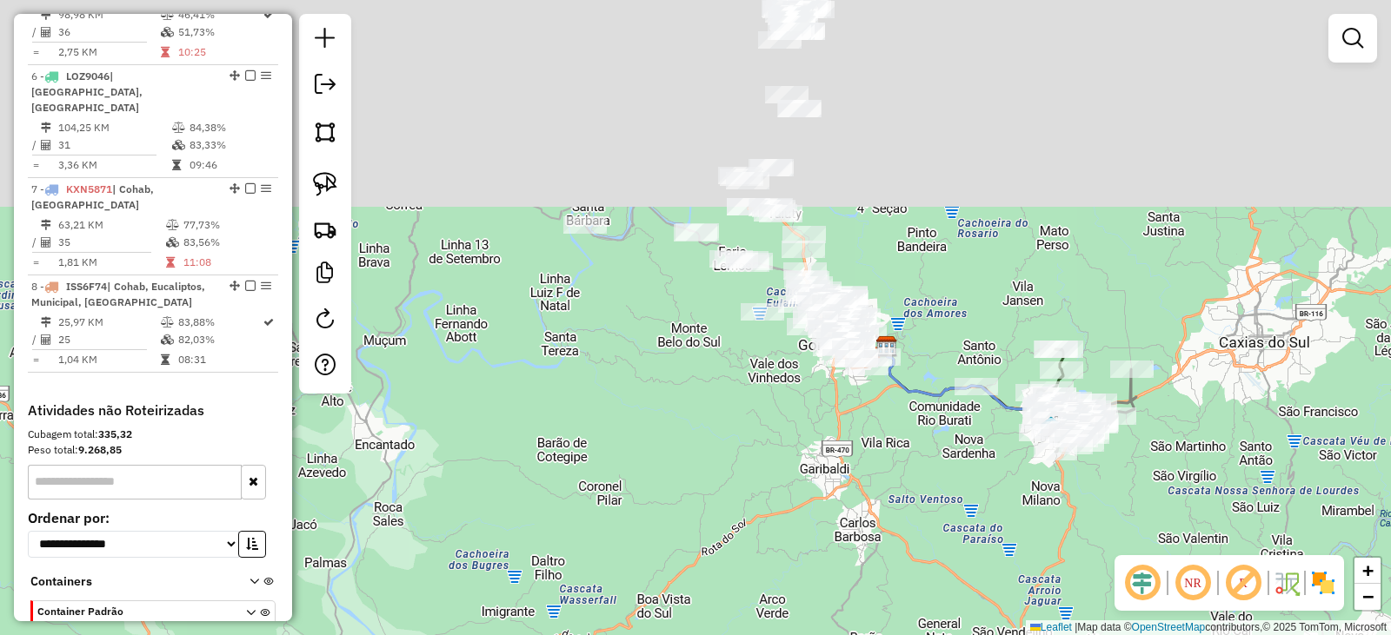
drag, startPoint x: 757, startPoint y: 180, endPoint x: 959, endPoint y: 465, distance: 349.7
click at [979, 601] on div "Janela de atendimento Grade de atendimento Capacidade Transportadoras Veículos …" at bounding box center [695, 317] width 1391 height 635
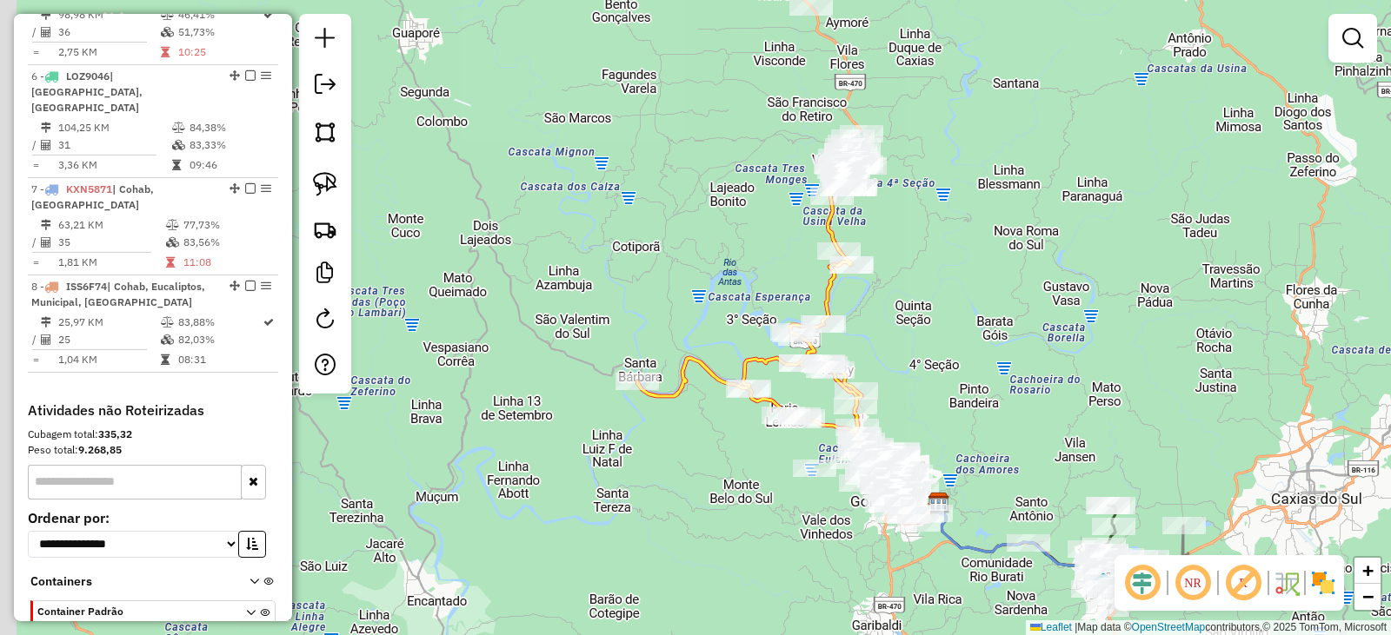
drag, startPoint x: 983, startPoint y: 308, endPoint x: 997, endPoint y: 495, distance: 188.2
click at [999, 524] on div "Janela de atendimento Grade de atendimento Capacidade Transportadoras Veículos …" at bounding box center [695, 317] width 1391 height 635
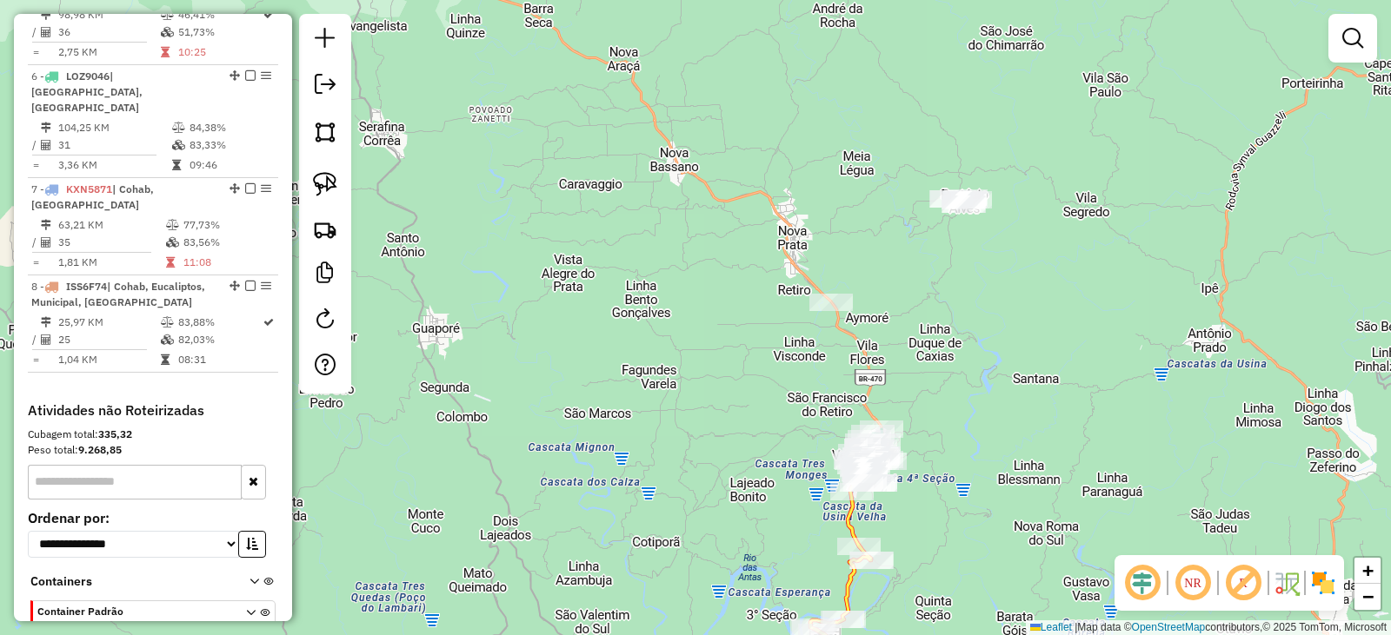
drag, startPoint x: 993, startPoint y: 360, endPoint x: 995, endPoint y: 422, distance: 62.6
click at [995, 422] on div "Janela de atendimento Grade de atendimento Capacidade Transportadoras Veículos …" at bounding box center [695, 317] width 1391 height 635
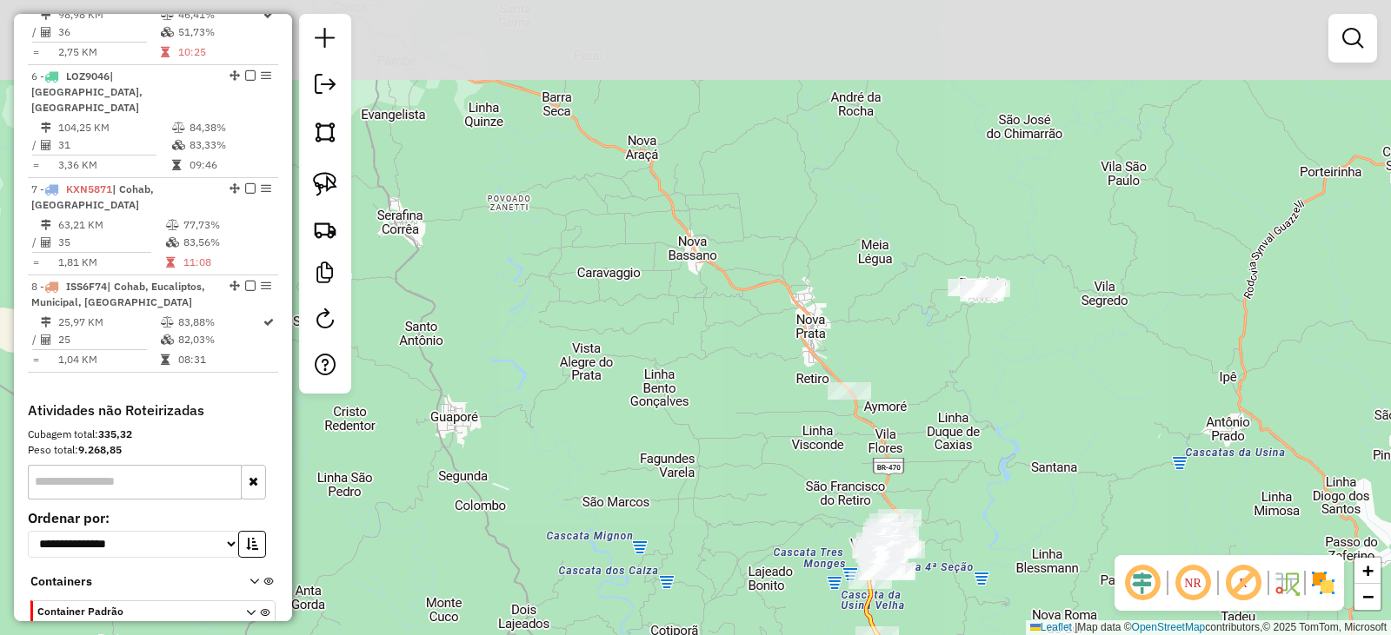
drag, startPoint x: 979, startPoint y: 425, endPoint x: 993, endPoint y: 509, distance: 85.4
click at [993, 509] on div "Janela de atendimento Grade de atendimento Capacidade Transportadoras Veículos …" at bounding box center [695, 317] width 1391 height 635
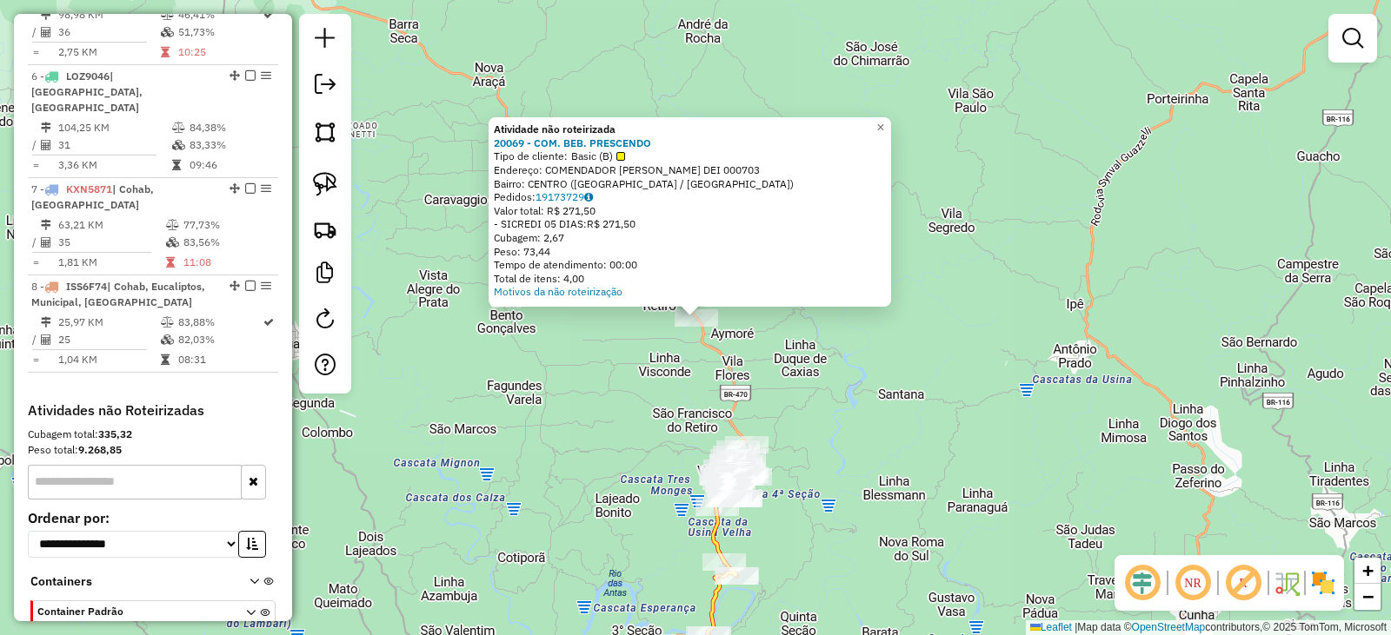
click at [892, 404] on div "Atividade não roteirizada 20069 - COM. BEB. PRESCENDO Tipo de cliente: Basic (B…" at bounding box center [695, 317] width 1391 height 635
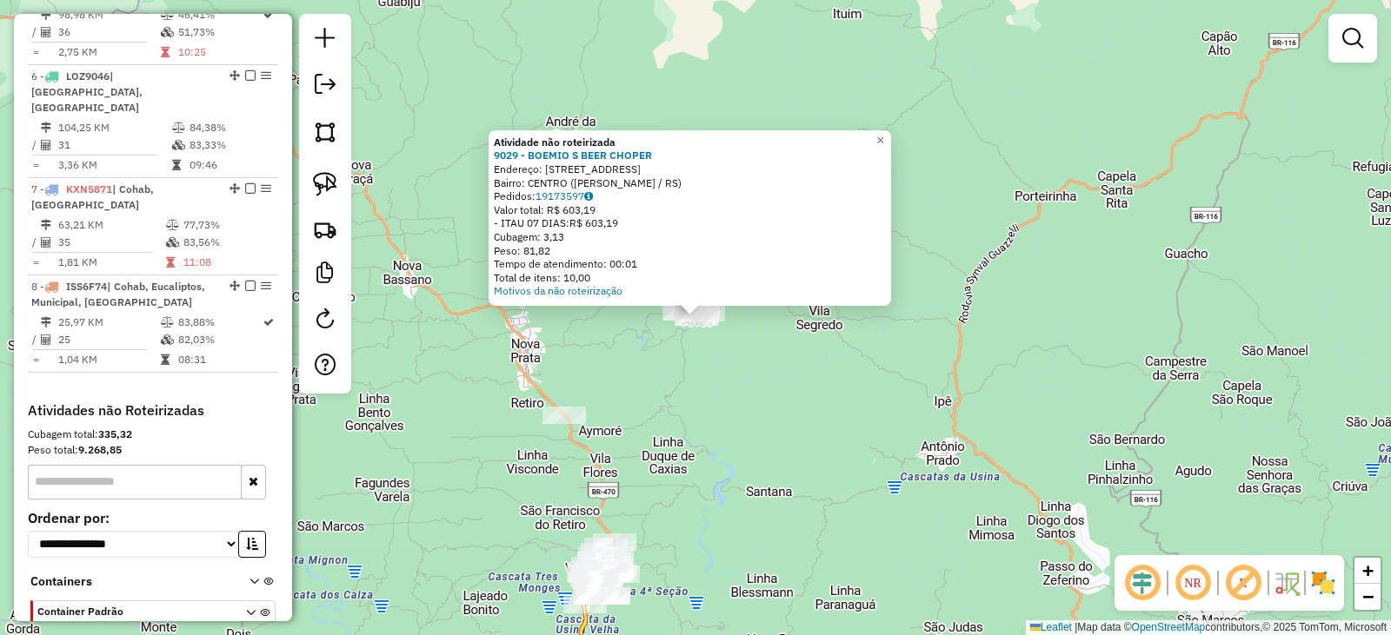
click at [347, 127] on div at bounding box center [325, 204] width 52 height 380
drag, startPoint x: 343, startPoint y: 135, endPoint x: 335, endPoint y: 131, distance: 9.4
click at [335, 131] on div at bounding box center [325, 204] width 52 height 380
click at [884, 133] on span "×" at bounding box center [880, 140] width 8 height 15
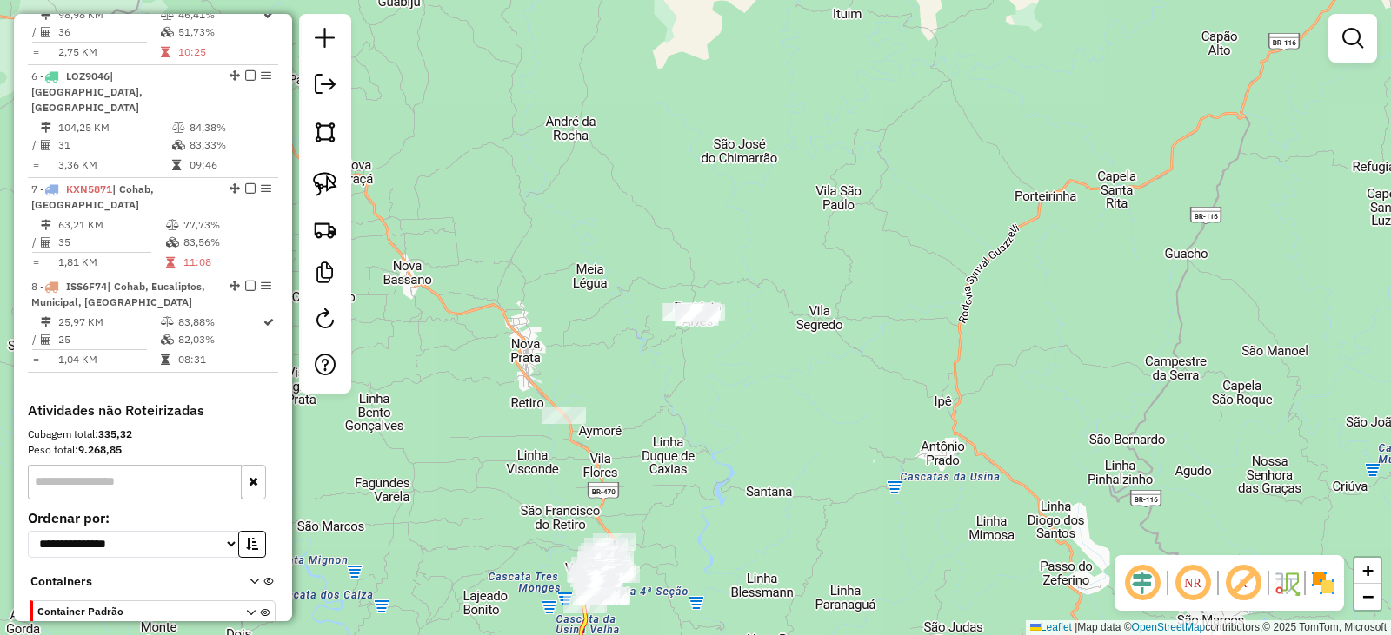
drag, startPoint x: 905, startPoint y: 291, endPoint x: 773, endPoint y: 324, distance: 135.3
click at [906, 289] on div "Janela de atendimento Grade de atendimento Capacidade Transportadoras Veículos …" at bounding box center [695, 317] width 1391 height 635
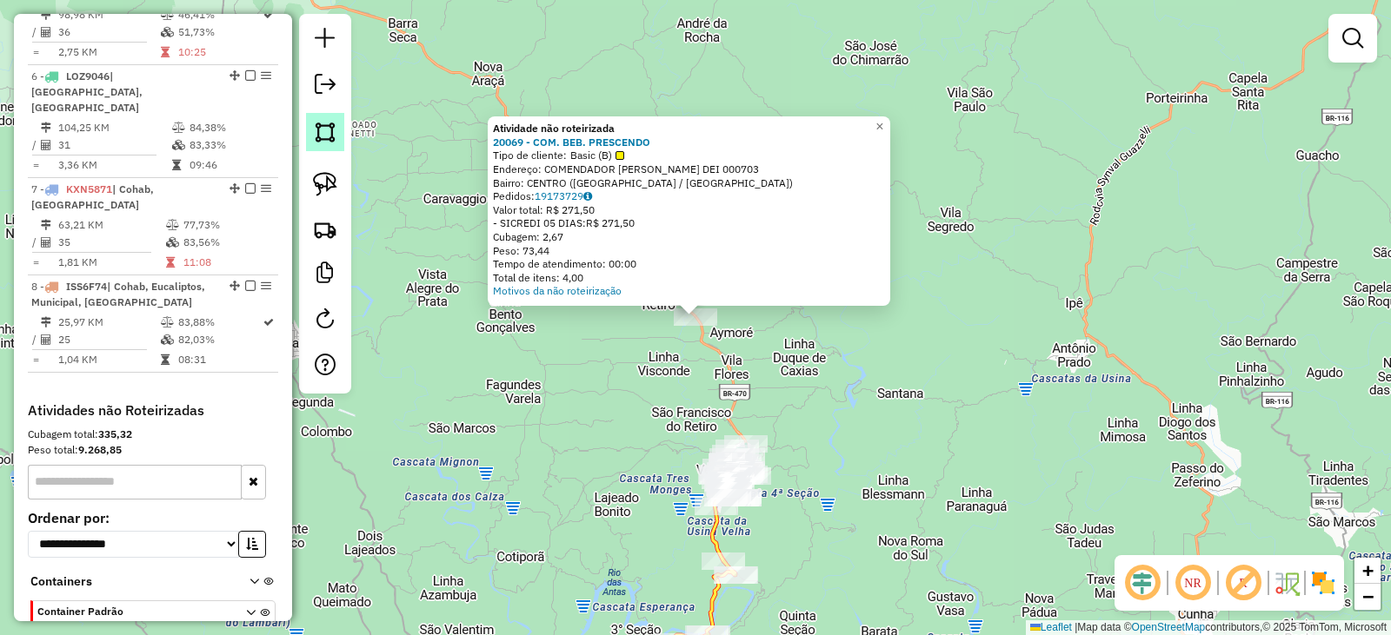
click at [322, 139] on img at bounding box center [325, 132] width 24 height 24
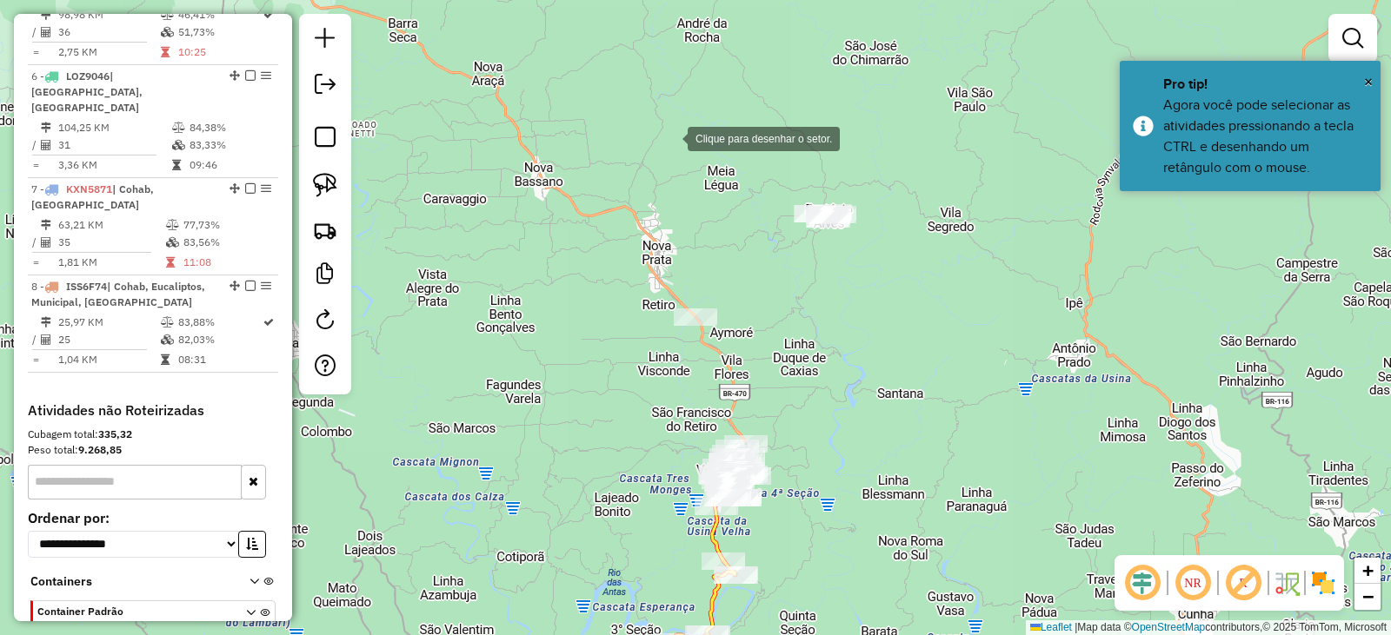
click at [687, 120] on div at bounding box center [670, 137] width 35 height 35
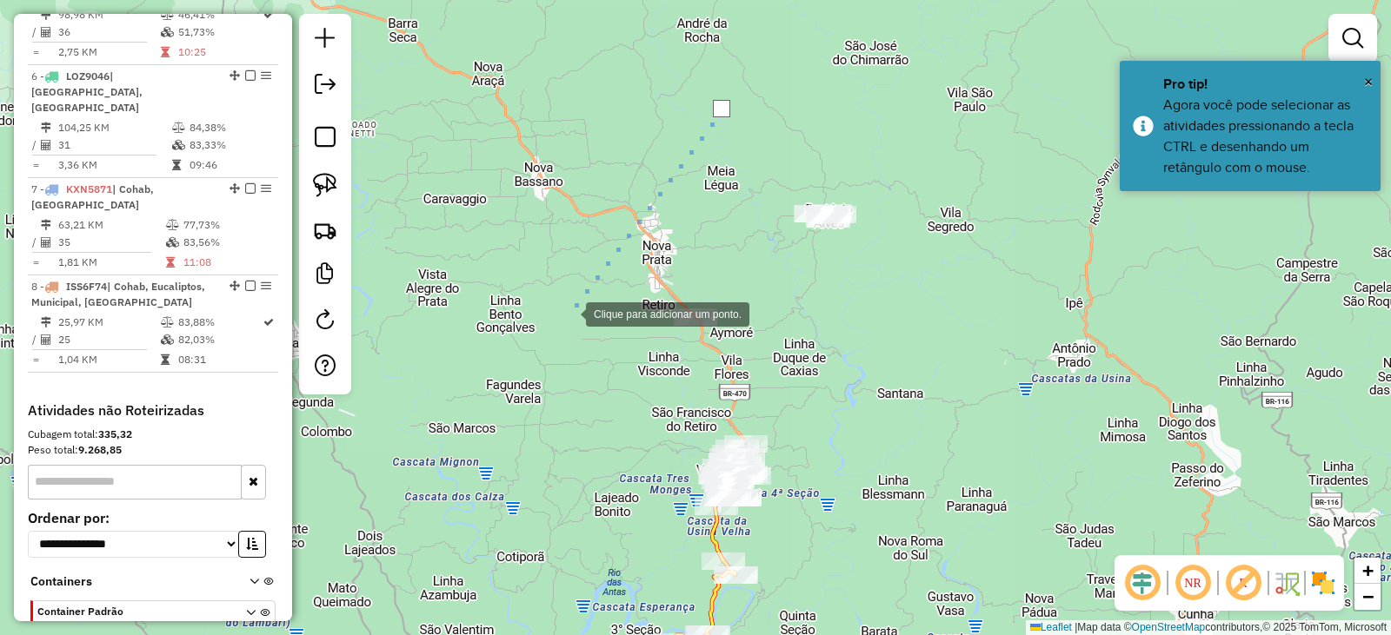
click at [568, 313] on div at bounding box center [568, 312] width 35 height 35
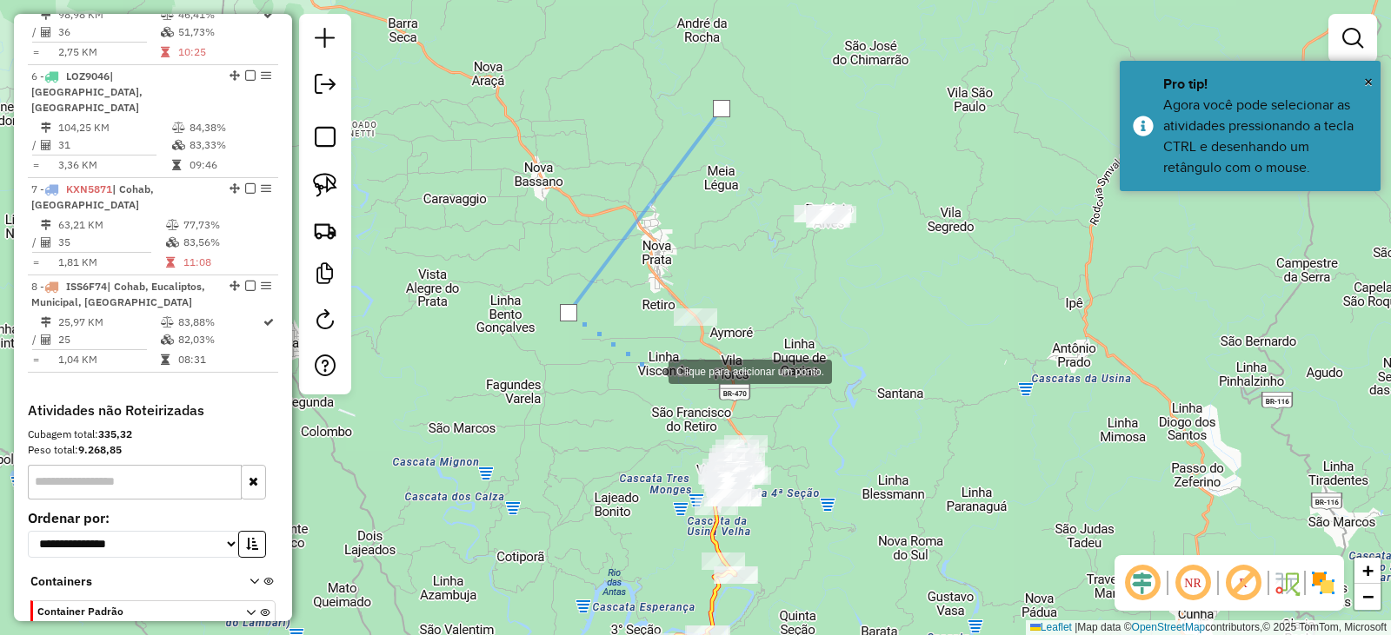
click at [651, 370] on div at bounding box center [651, 370] width 35 height 35
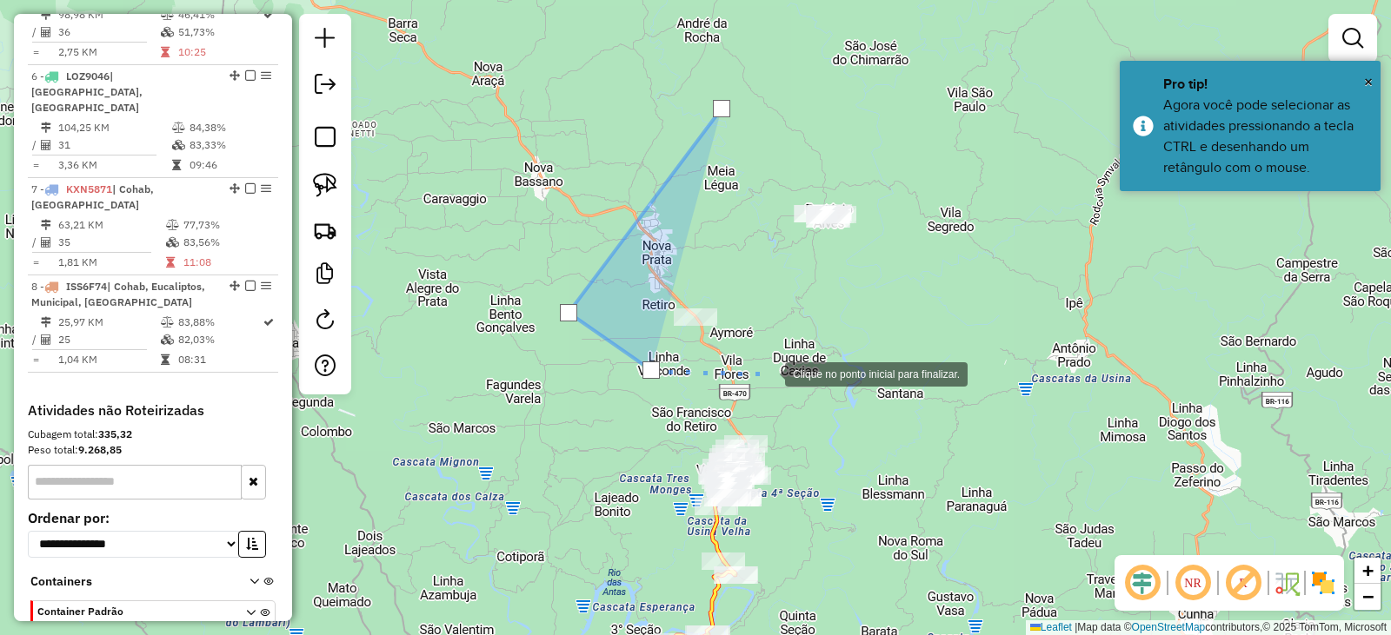
click at [768, 373] on div at bounding box center [767, 372] width 35 height 35
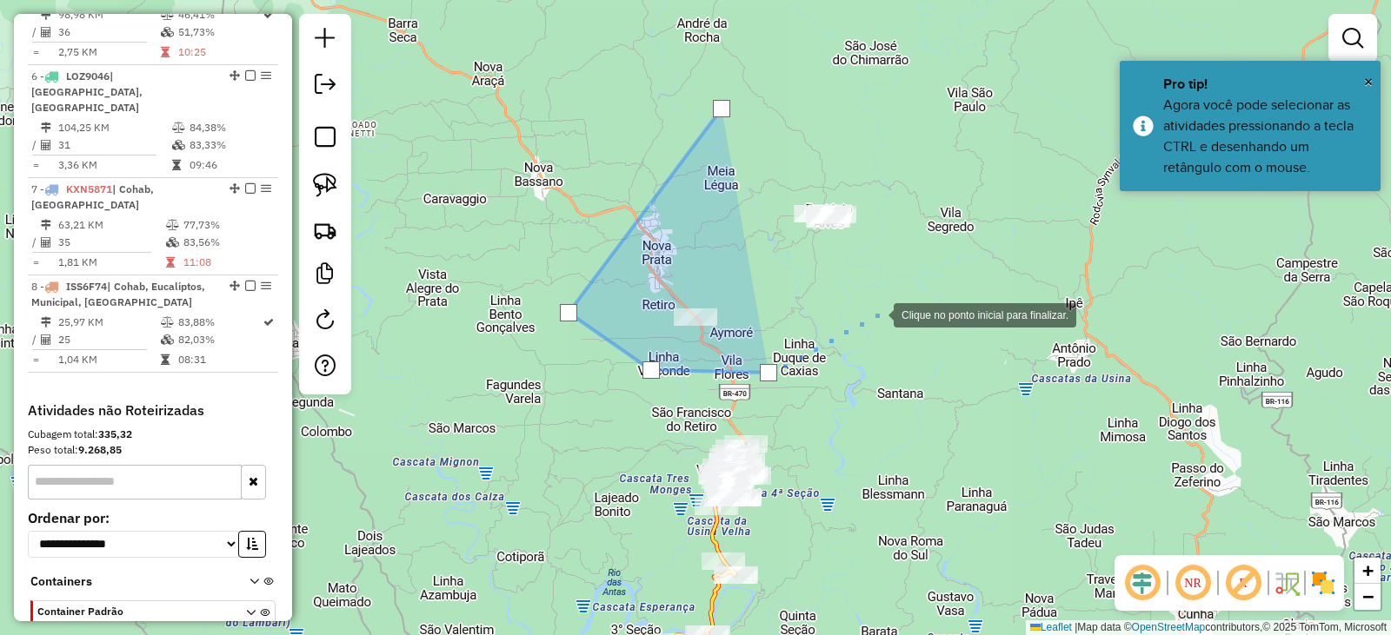
drag, startPoint x: 876, startPoint y: 314, endPoint x: 876, endPoint y: 295, distance: 19.1
click at [876, 311] on div at bounding box center [876, 313] width 35 height 35
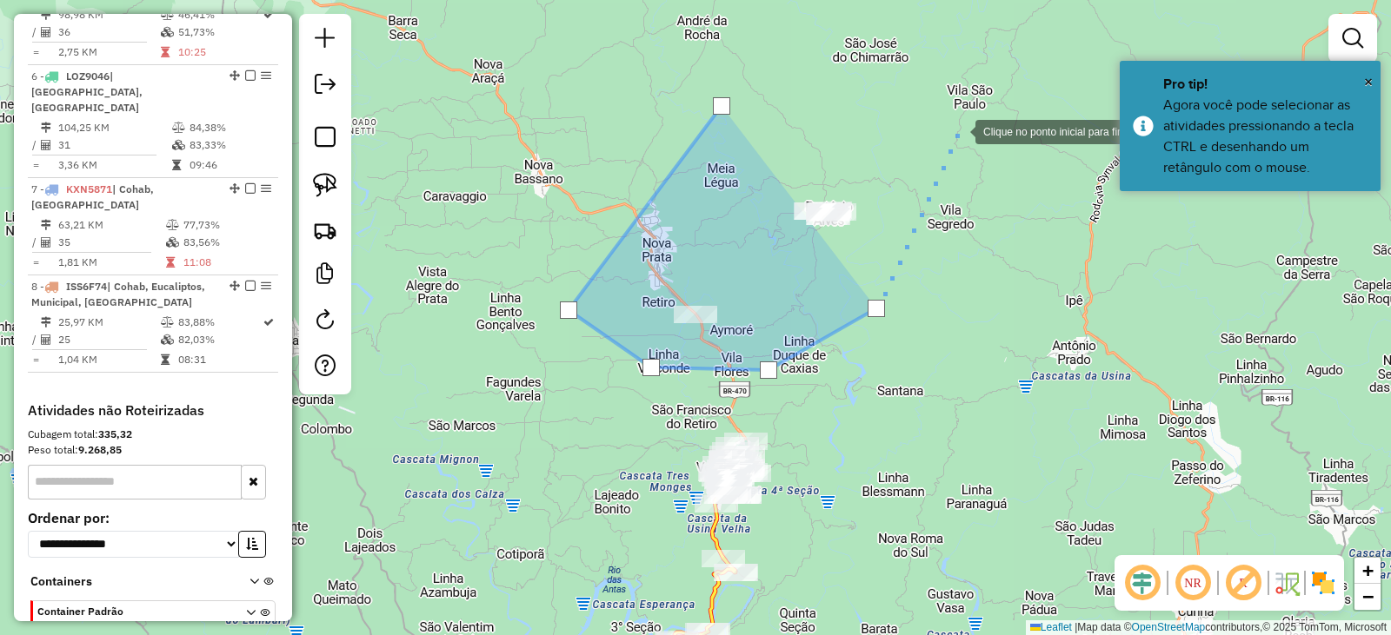
click at [958, 130] on div at bounding box center [957, 130] width 35 height 35
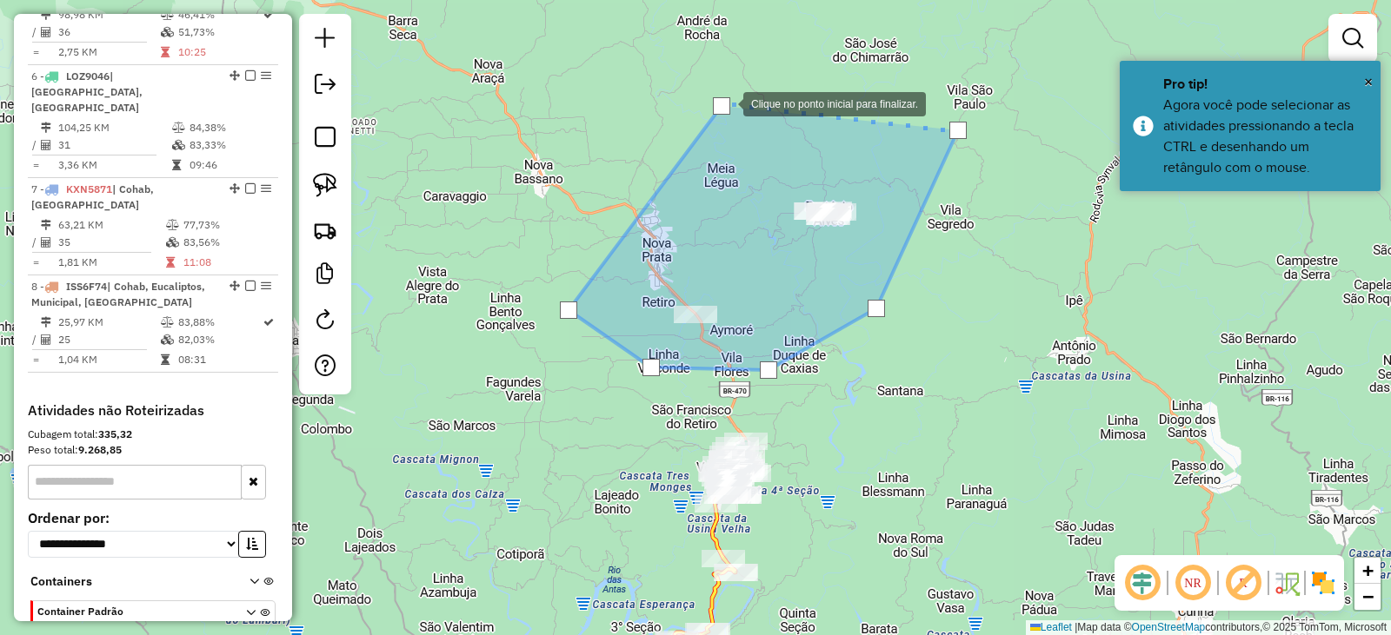
click at [726, 103] on div at bounding box center [721, 105] width 17 height 17
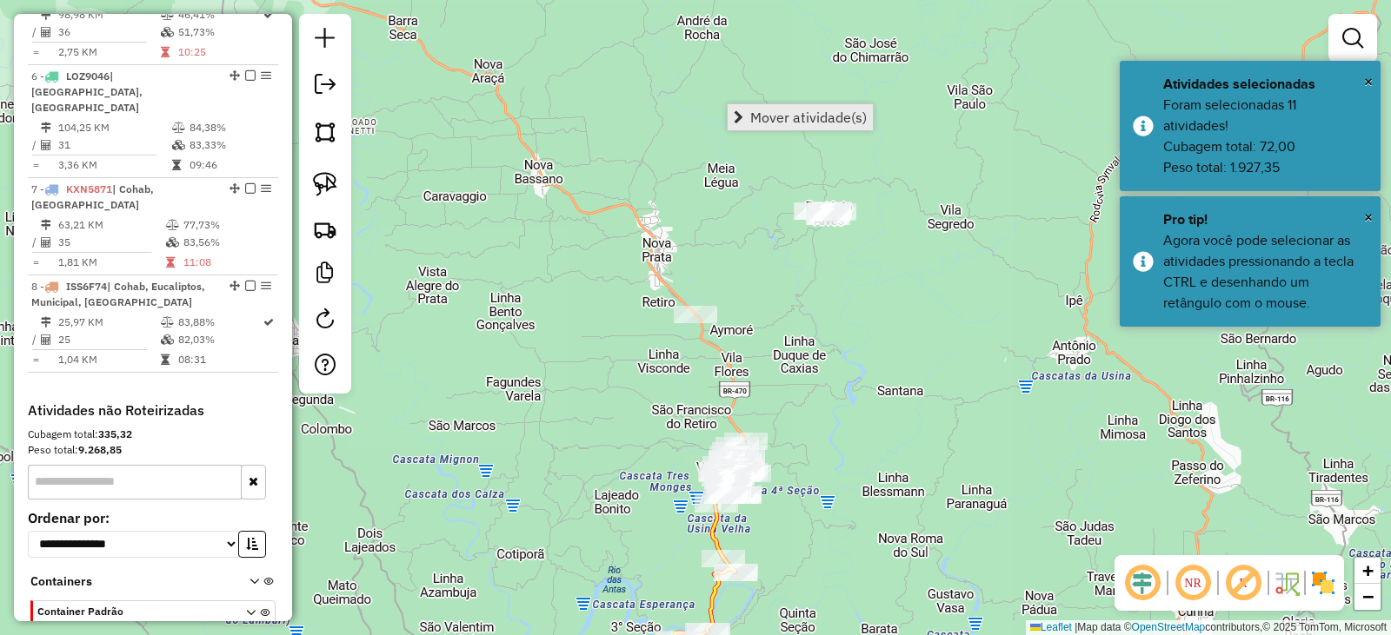
click at [756, 113] on span "Mover atividade(s)" at bounding box center [808, 117] width 116 height 14
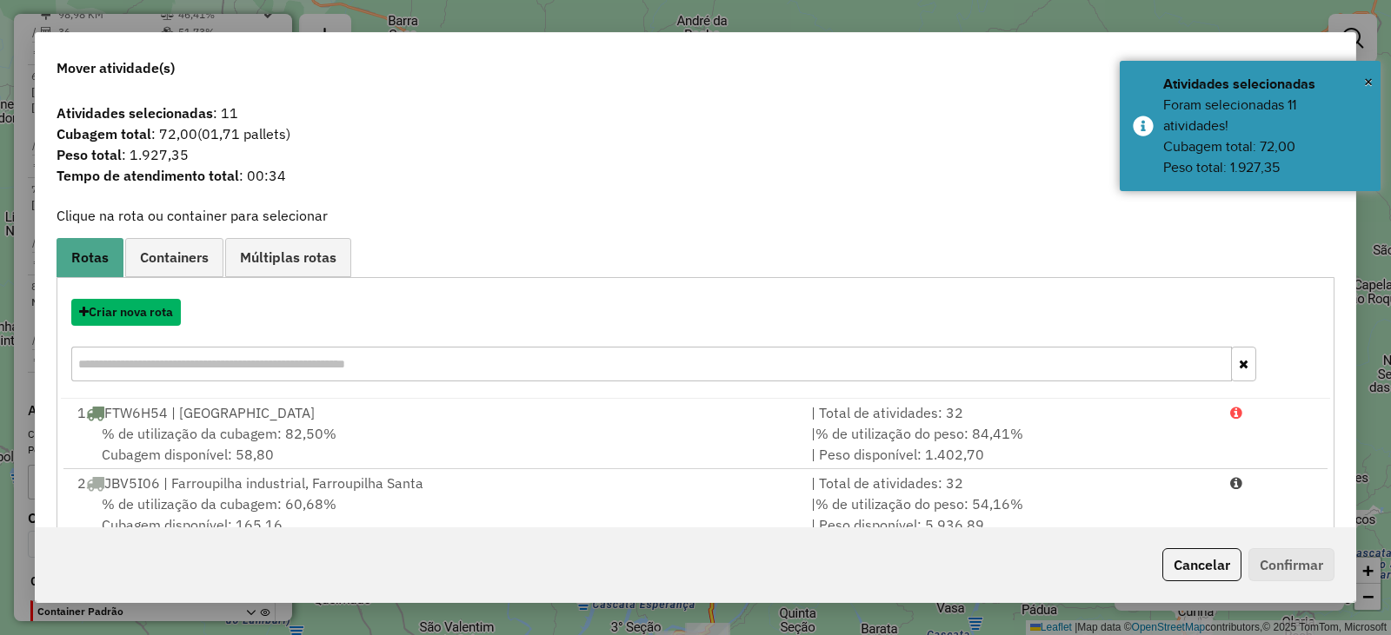
click at [159, 309] on button "Criar nova rota" at bounding box center [126, 312] width 110 height 27
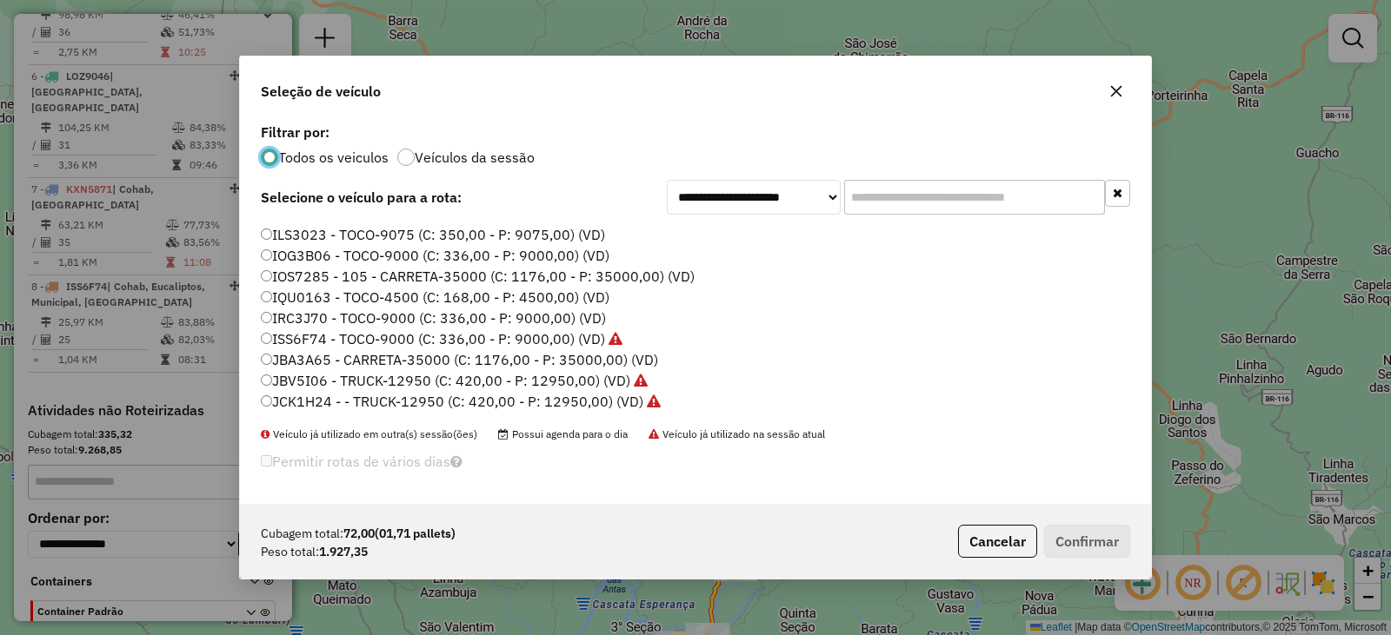
scroll to position [52, 0]
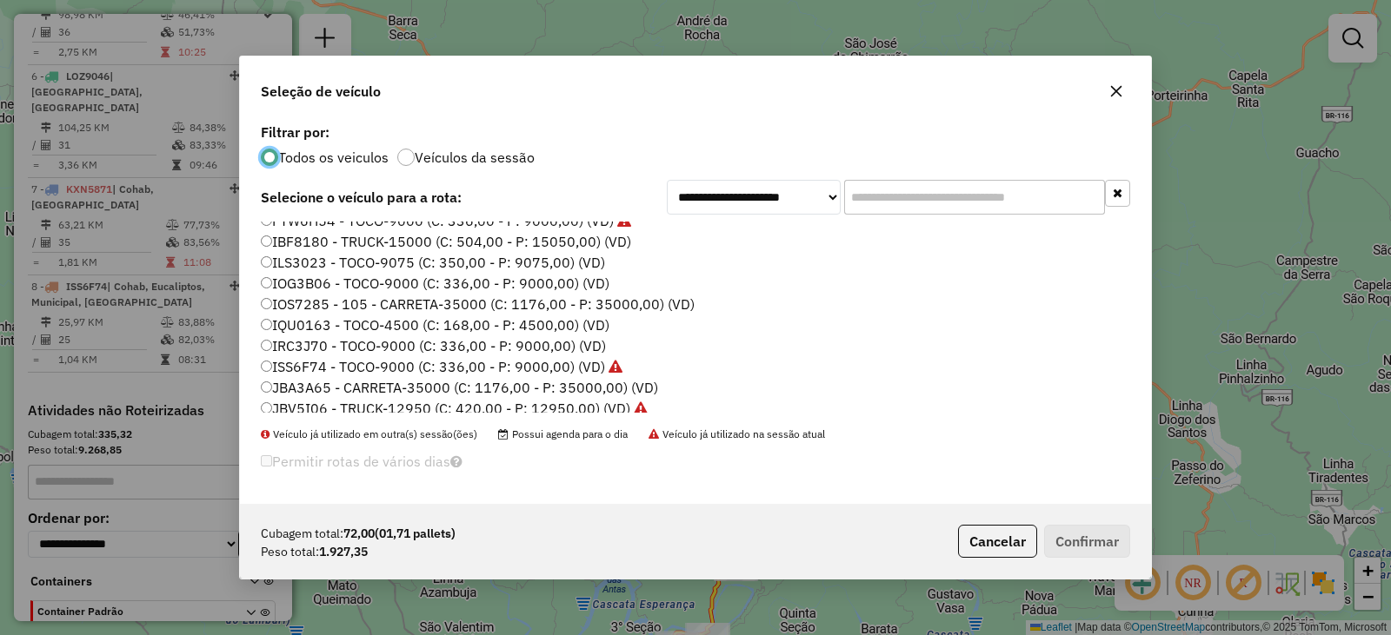
click at [302, 318] on label "IQU0163 - TOCO-4500 (C: 168,00 - P: 4500,00) (VD)" at bounding box center [435, 325] width 349 height 21
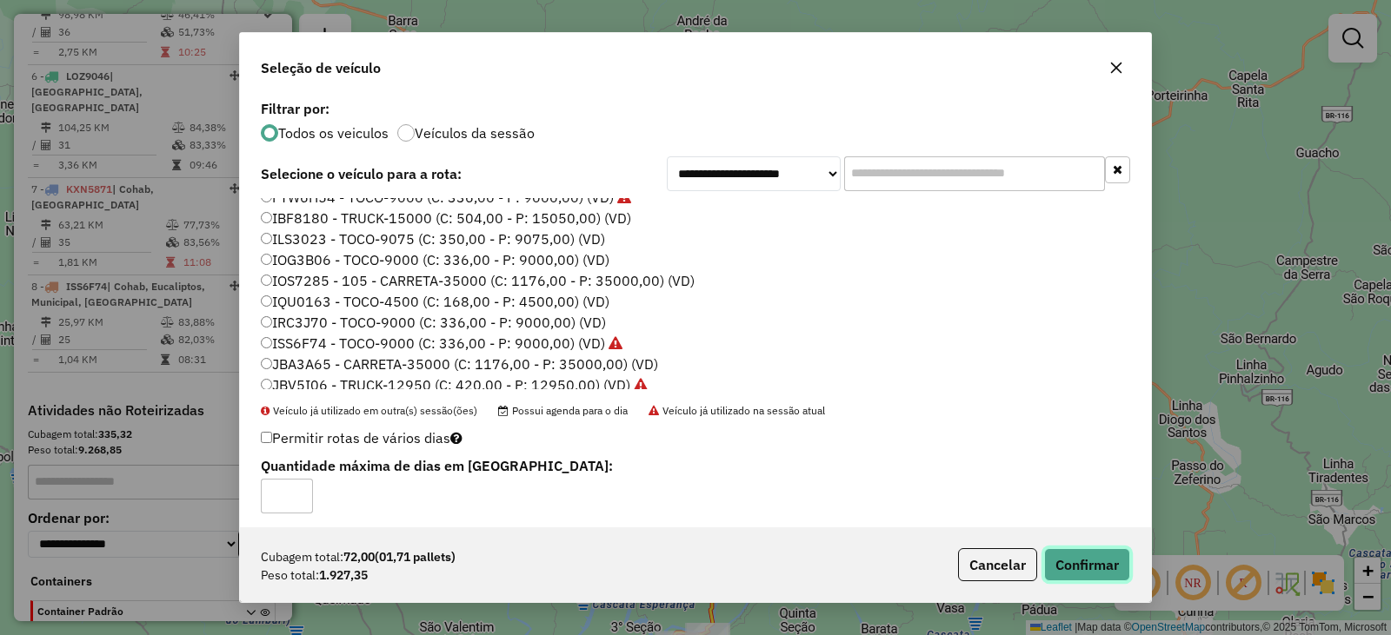
click at [1116, 571] on button "Confirmar" at bounding box center [1087, 564] width 86 height 33
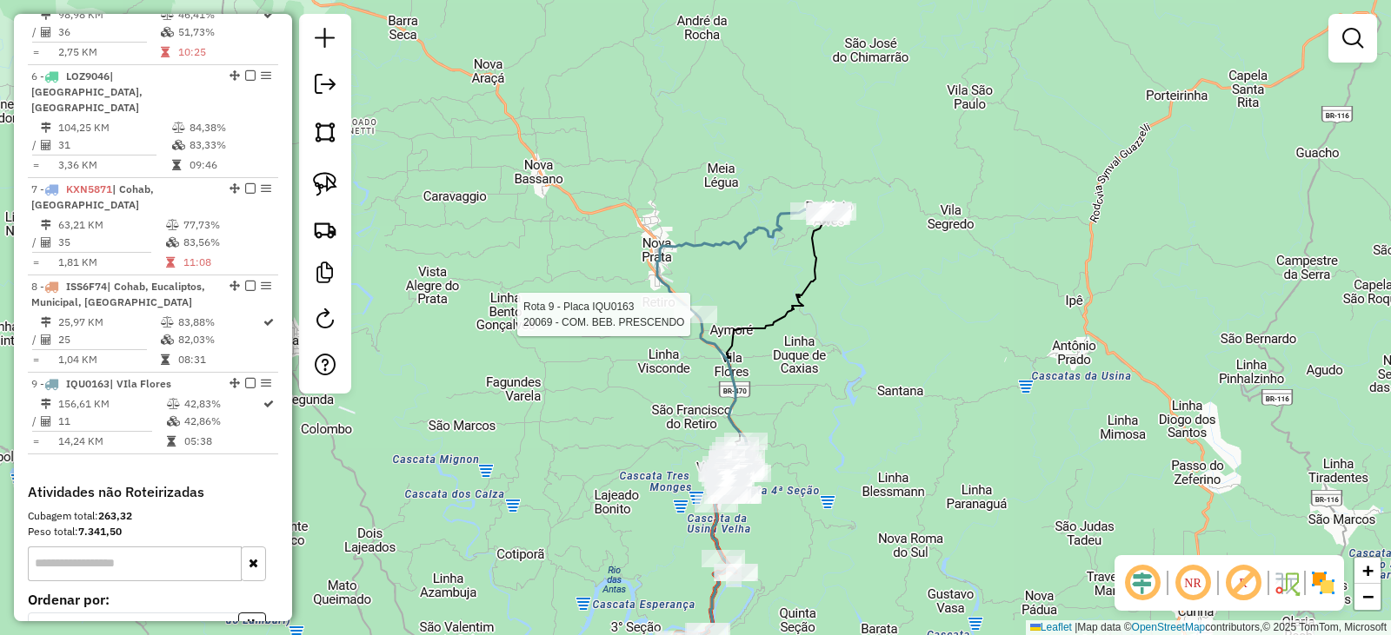
select select "*********"
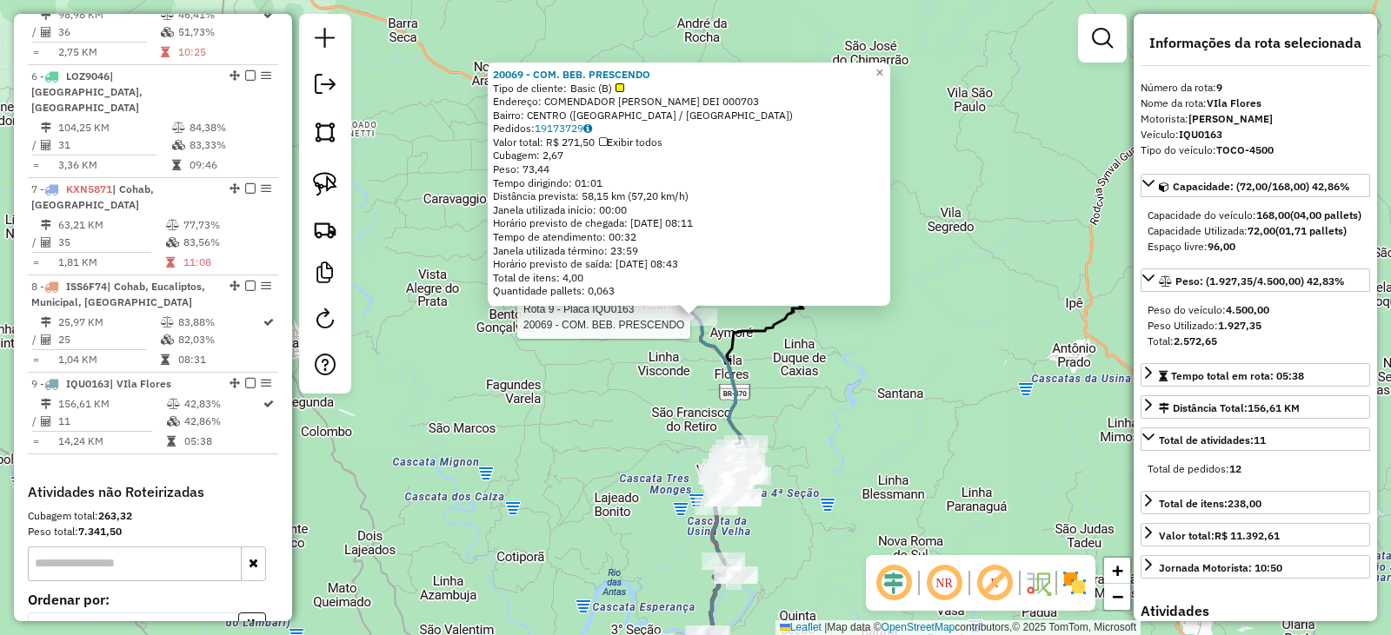
scroll to position [1252, 0]
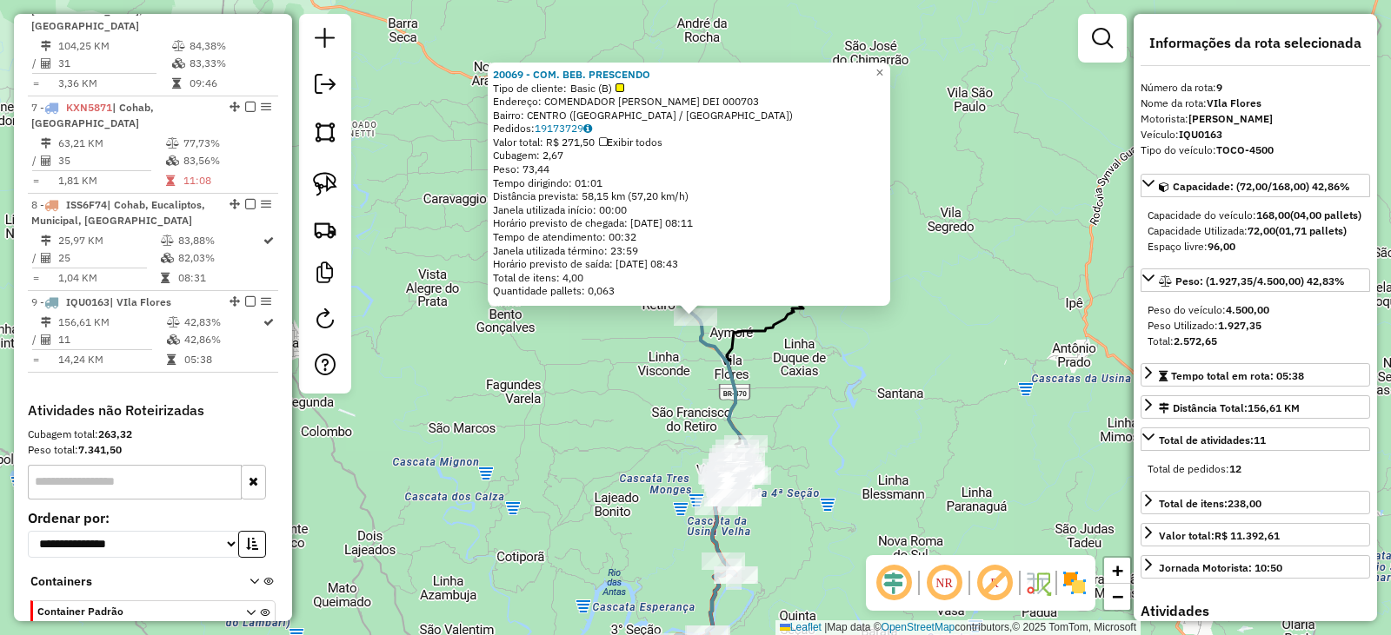
click at [819, 390] on div "20069 - COM. BEB. PRESCENDO Tipo de cliente: Basic (B) Endereço: COMENDADOR ROB…" at bounding box center [695, 317] width 1391 height 635
drag, startPoint x: 831, startPoint y: 428, endPoint x: 819, endPoint y: 350, distance: 79.2
click at [819, 350] on div "20069 - COM. BEB. PRESCENDO Tipo de cliente: Basic (B) Endereço: COMENDADOR ROB…" at bounding box center [695, 317] width 1391 height 635
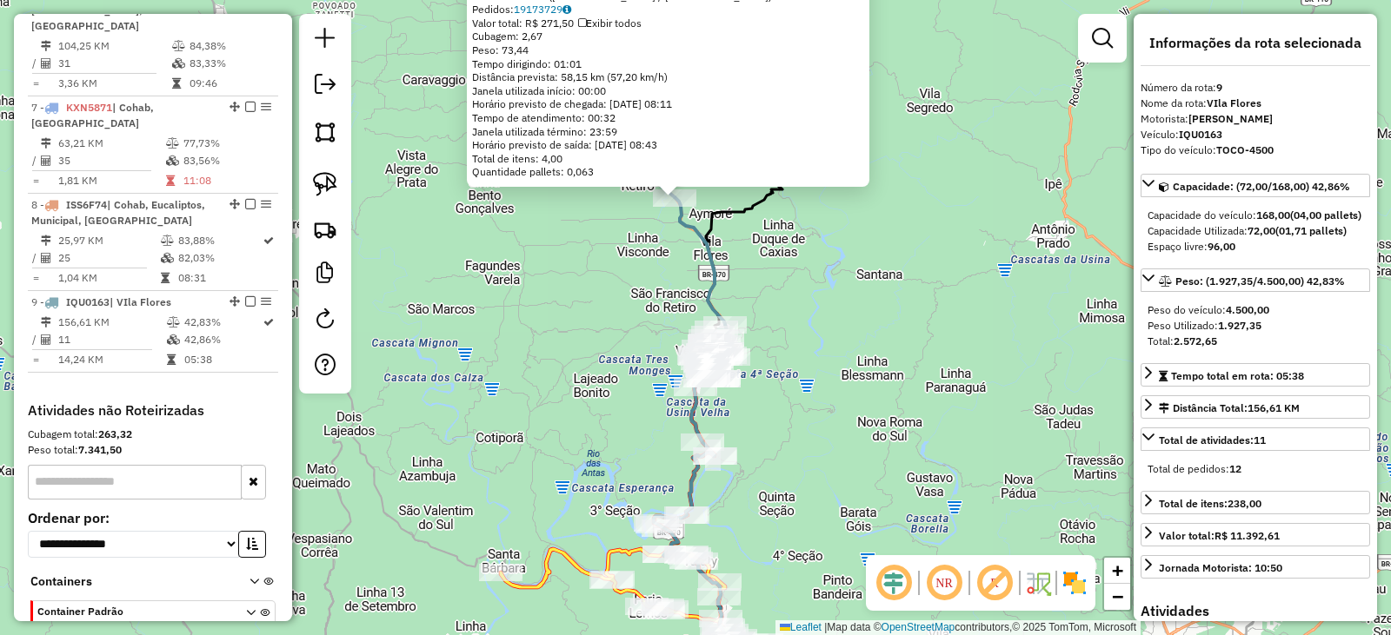
click at [825, 360] on div "Rota 5 - Placa JCK1H24 4756 - BAR DO SASSI Rota 5 - Placa JCK1H24 5944 - KIKE L…" at bounding box center [695, 317] width 1391 height 635
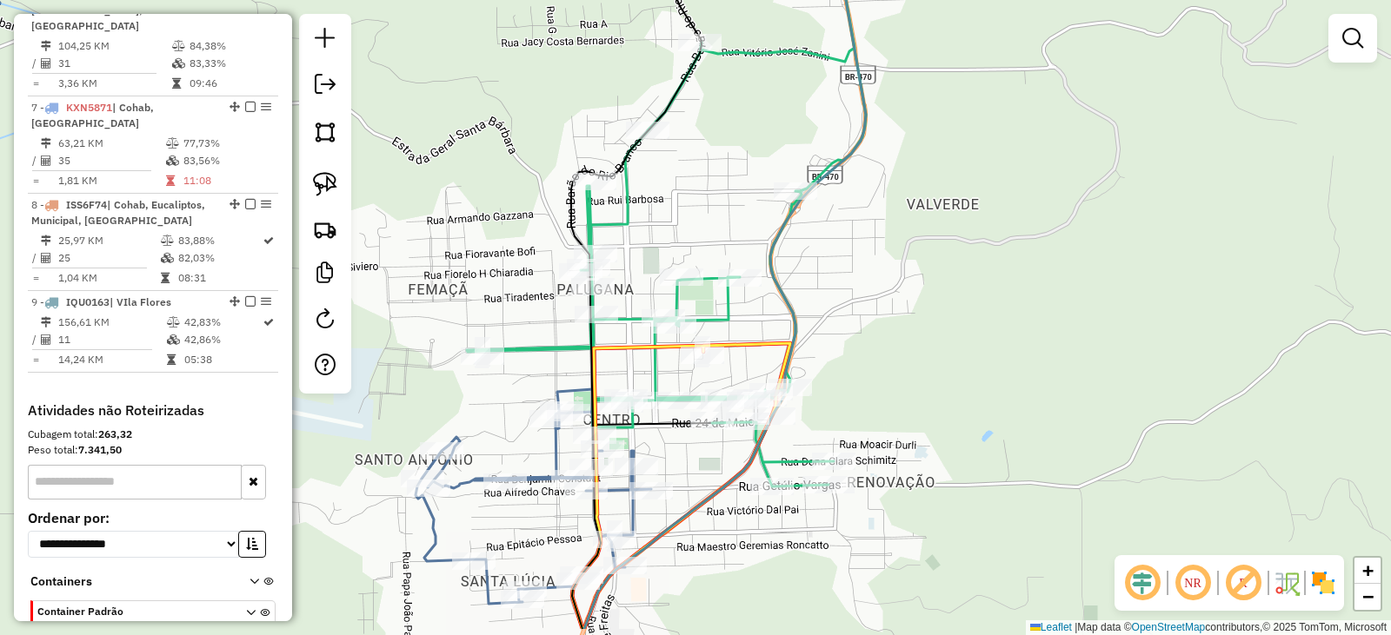
drag, startPoint x: 816, startPoint y: 403, endPoint x: 806, endPoint y: 345, distance: 59.2
click at [806, 345] on div "Janela de atendimento Grade de atendimento Capacidade Transportadoras Veículos …" at bounding box center [695, 317] width 1391 height 635
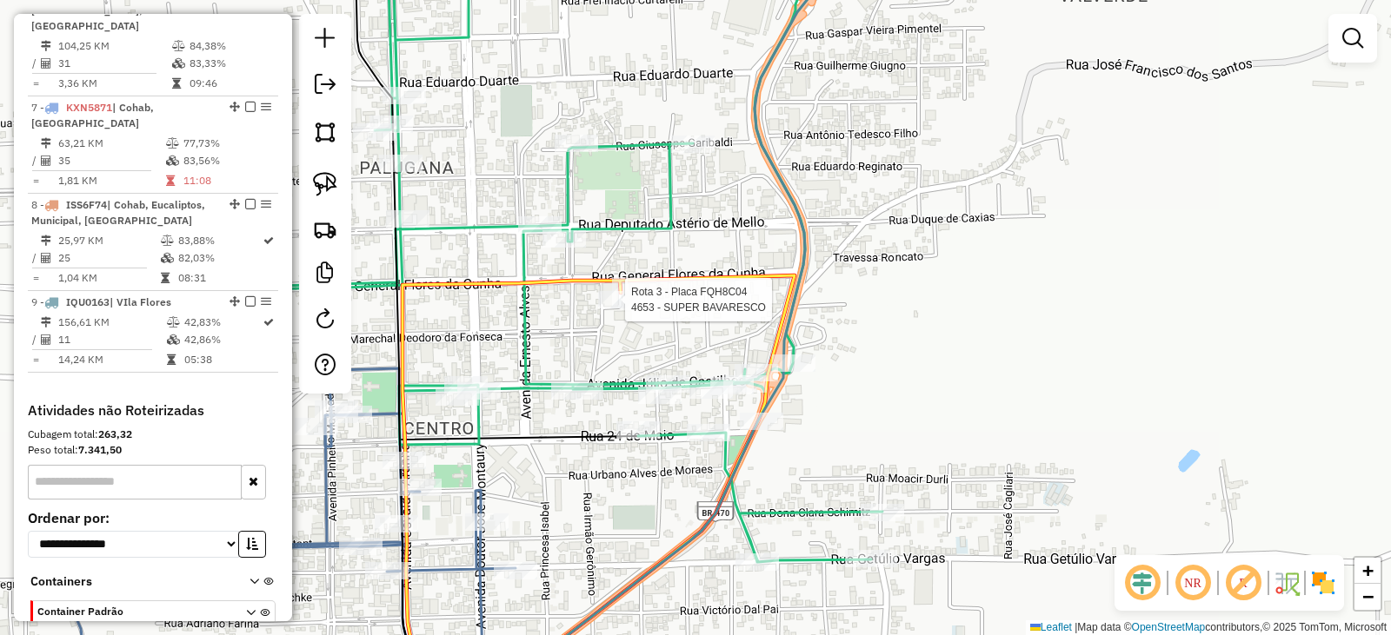
select select "*********"
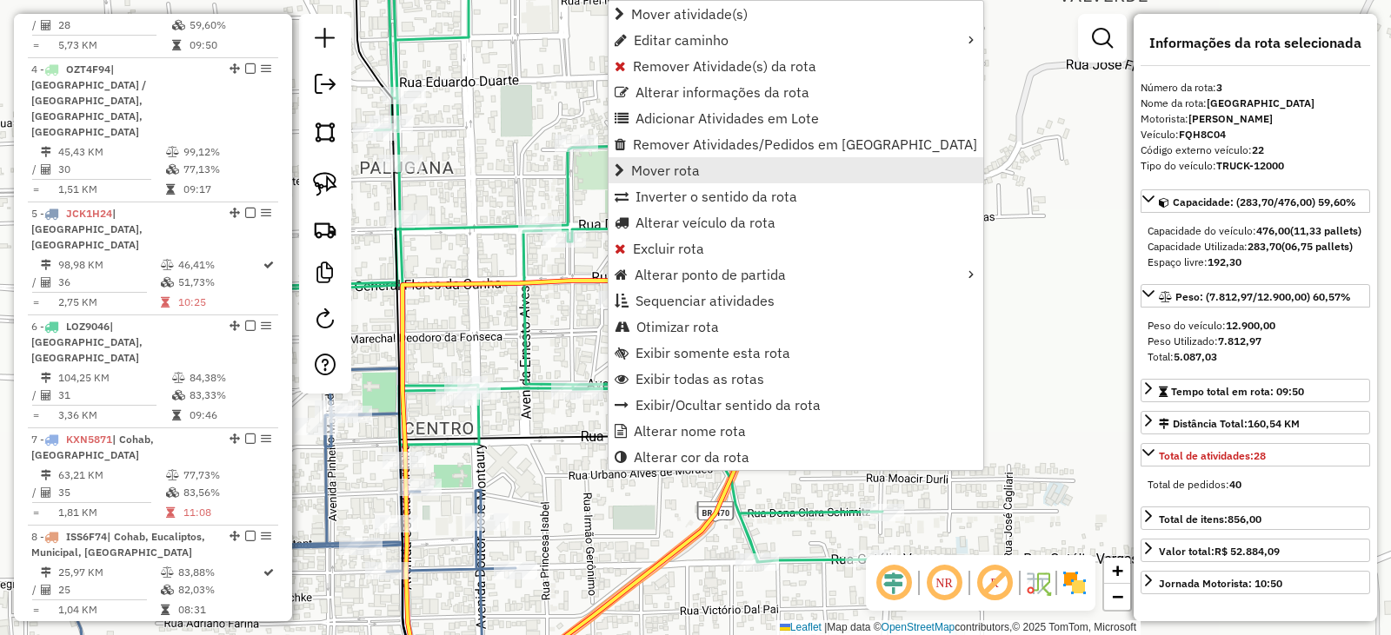
scroll to position [883, 0]
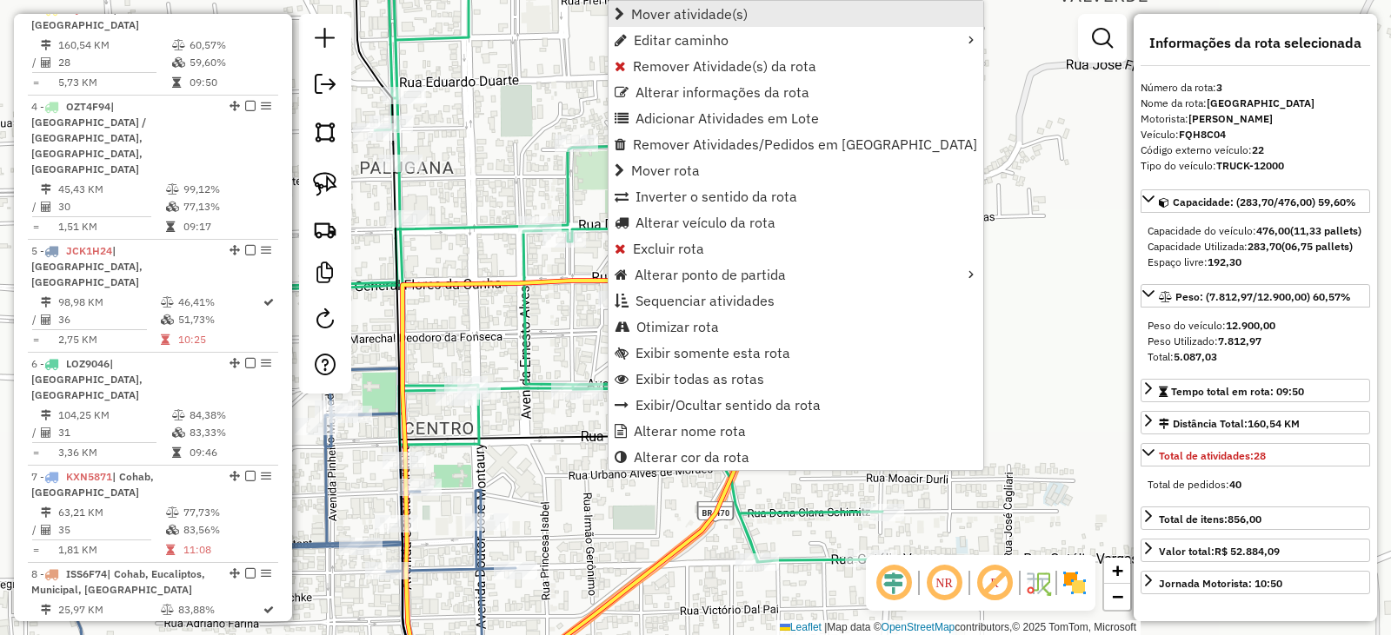
click at [690, 13] on span "Mover atividade(s)" at bounding box center [689, 14] width 116 height 14
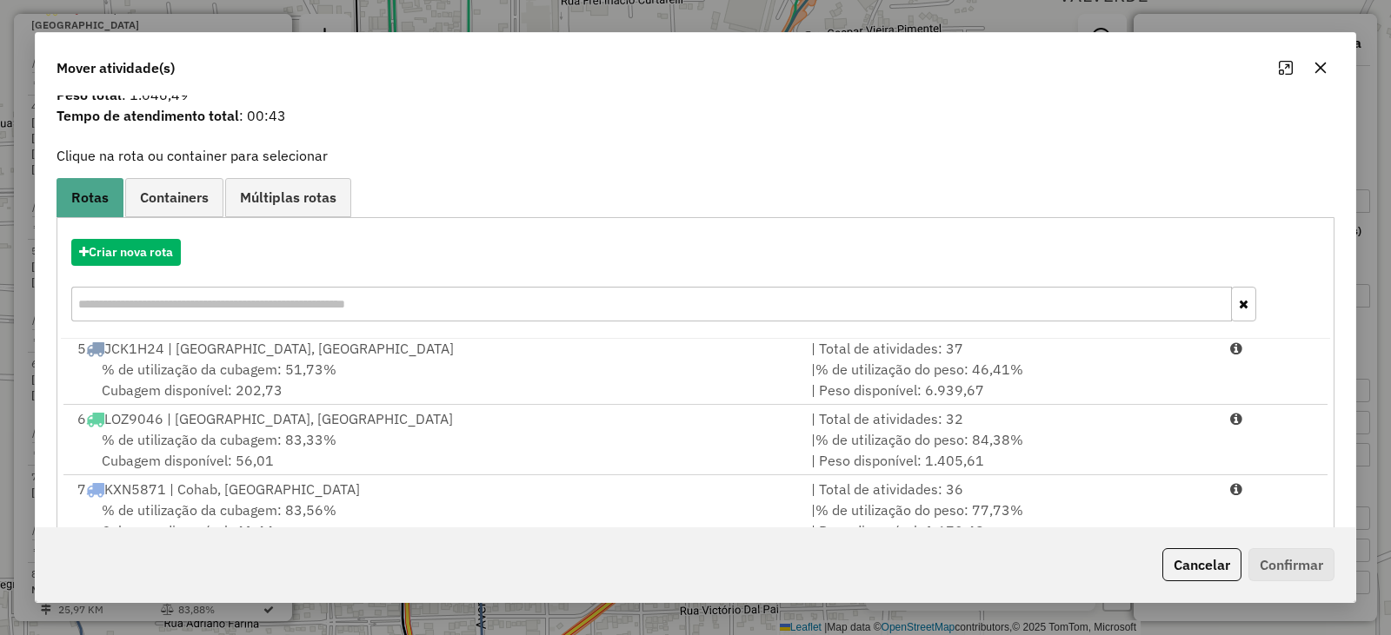
scroll to position [249, 0]
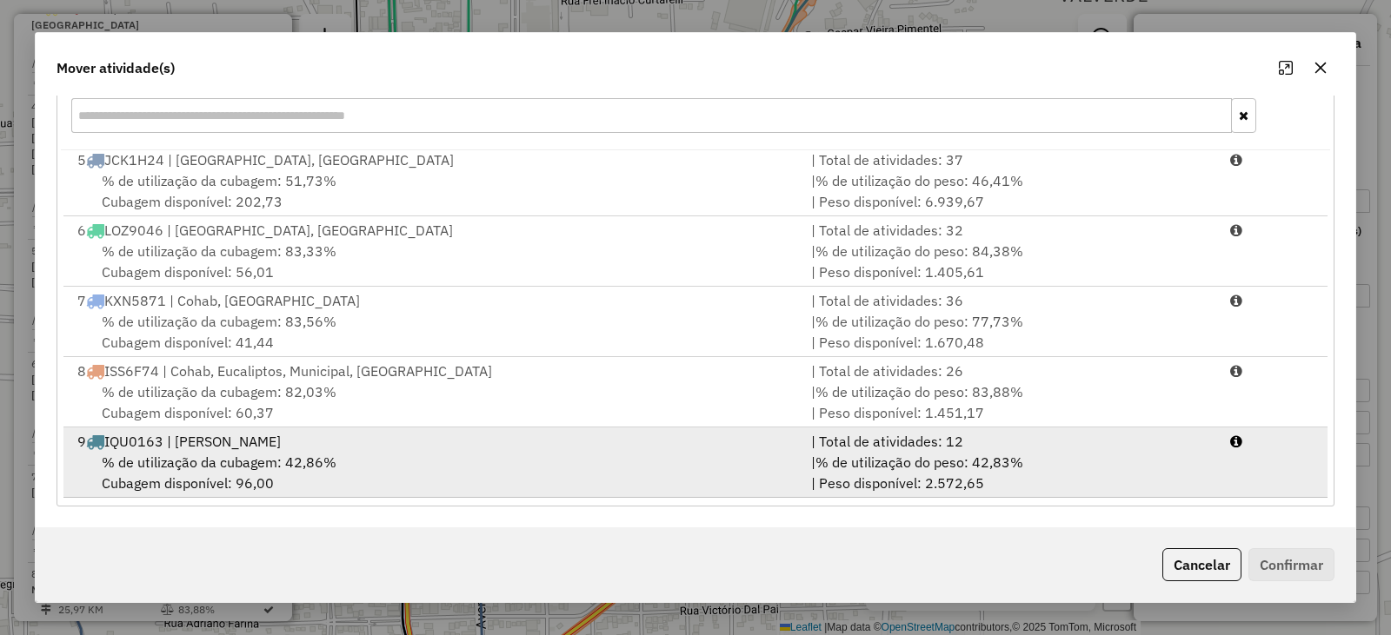
click at [214, 461] on span "% de utilização da cubagem: 42,86%" at bounding box center [219, 462] width 235 height 17
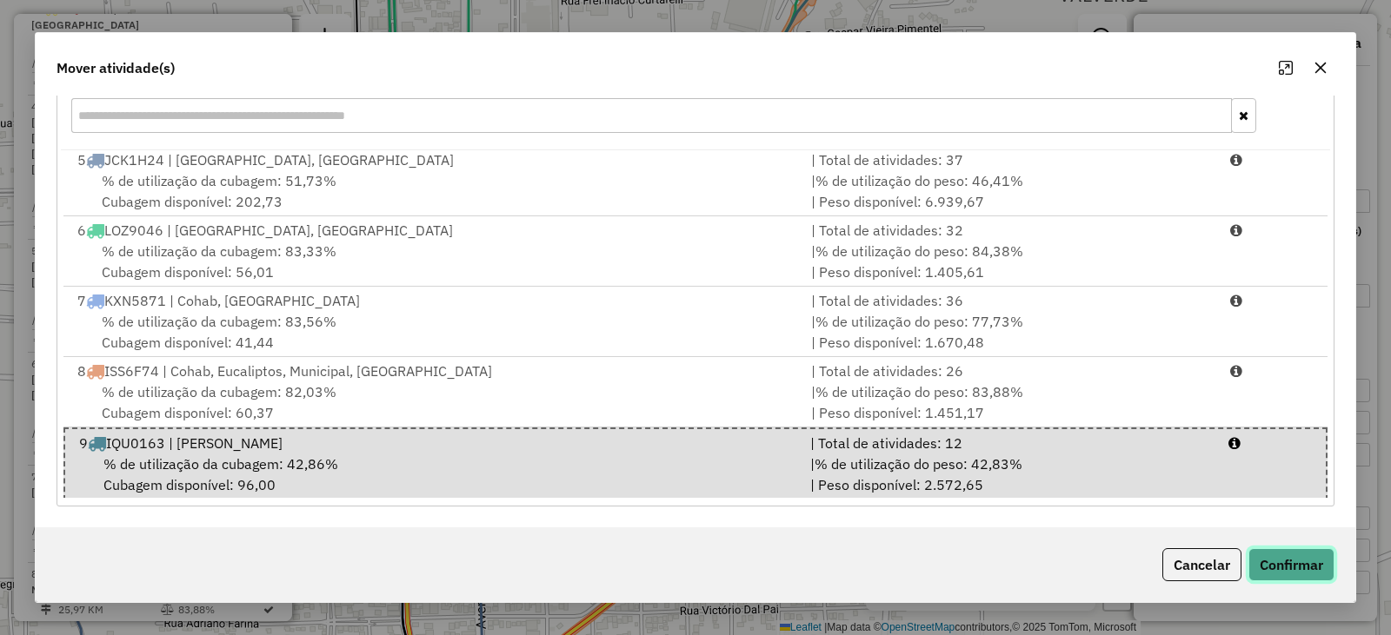
click at [1311, 552] on button "Confirmar" at bounding box center [1291, 564] width 86 height 33
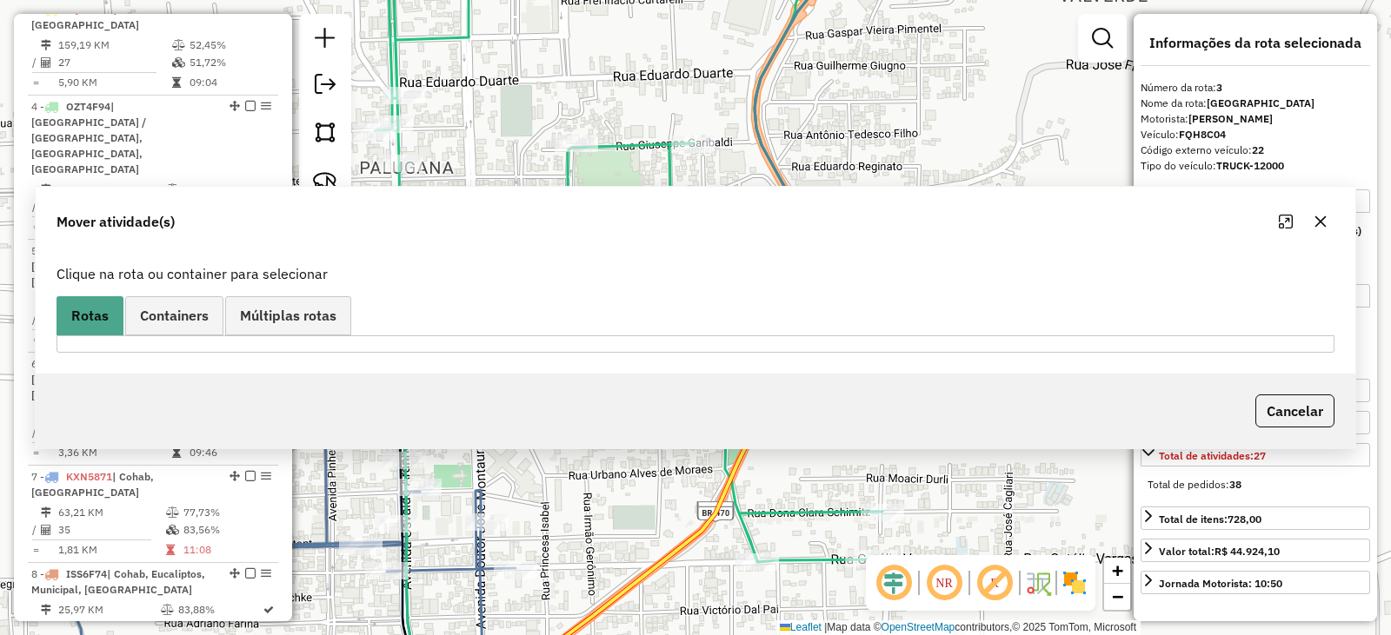
scroll to position [0, 0]
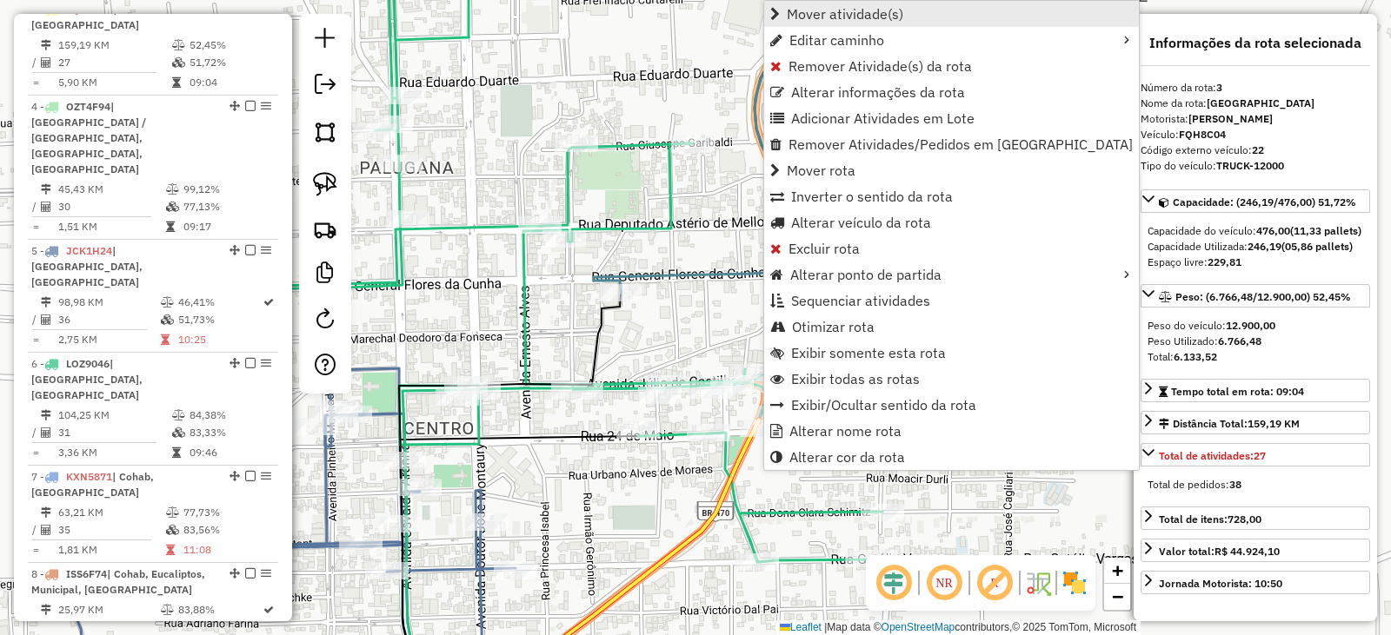
click at [863, 19] on span "Mover atividade(s)" at bounding box center [845, 14] width 116 height 14
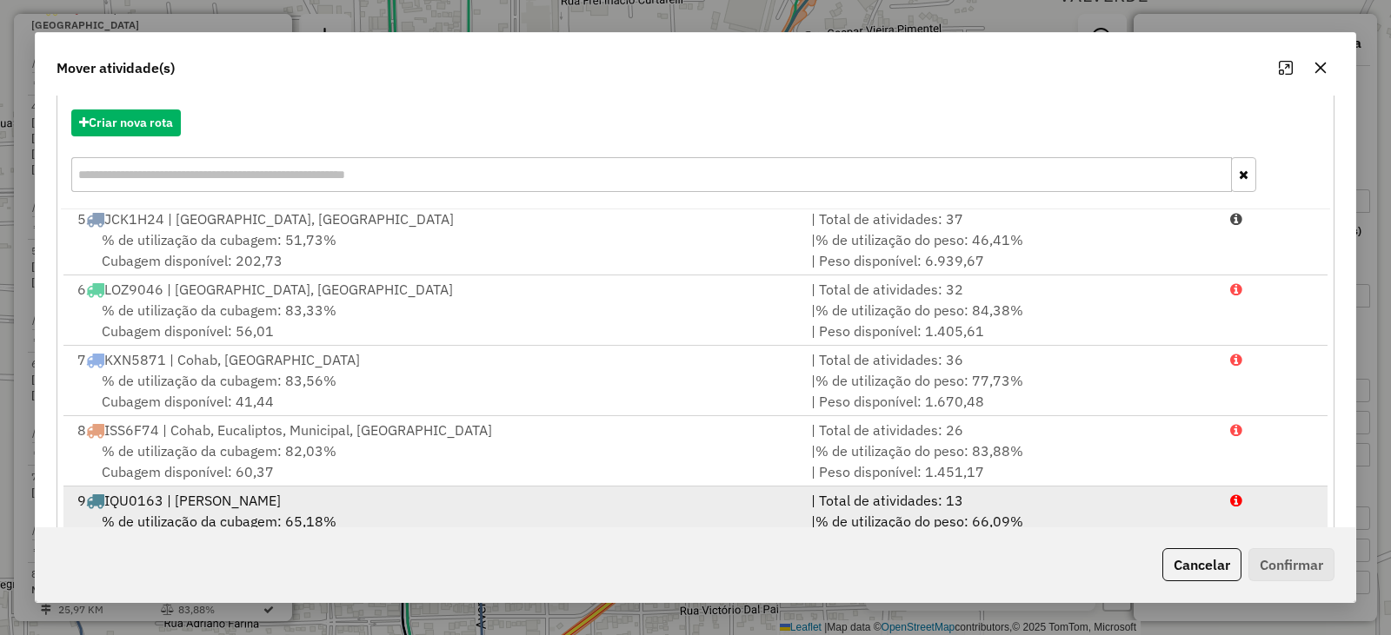
scroll to position [249, 0]
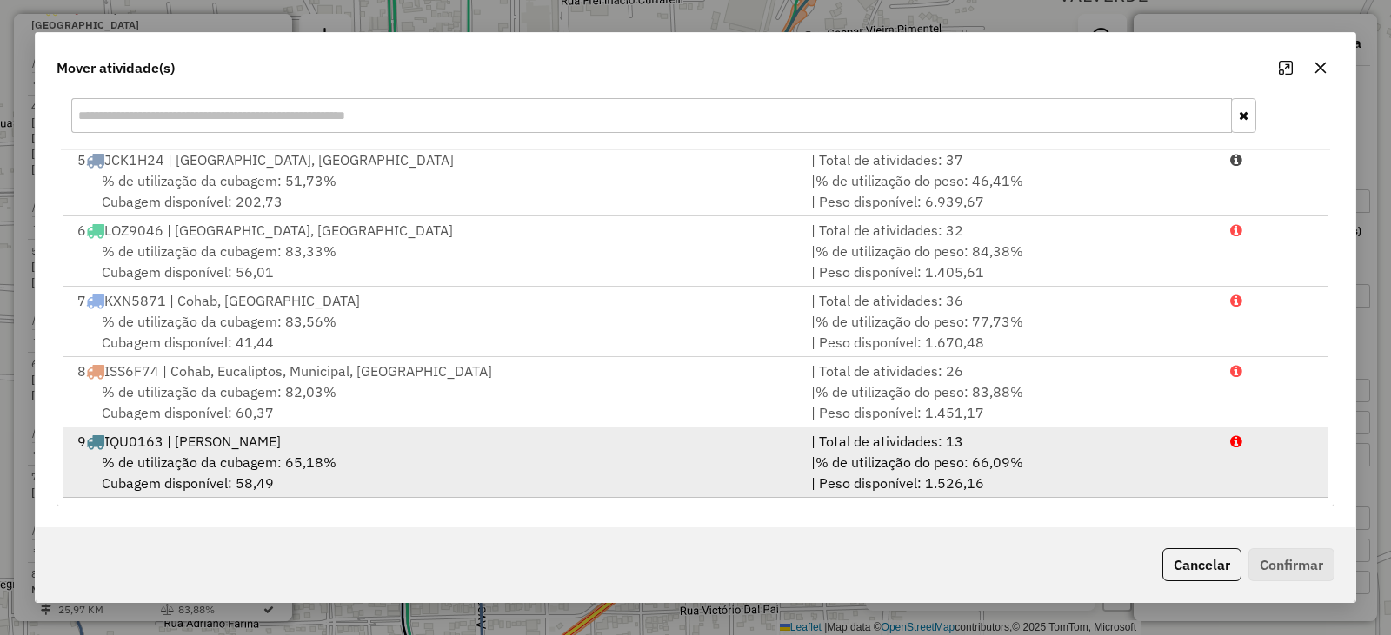
click at [264, 468] on span "% de utilização da cubagem: 65,18%" at bounding box center [219, 462] width 235 height 17
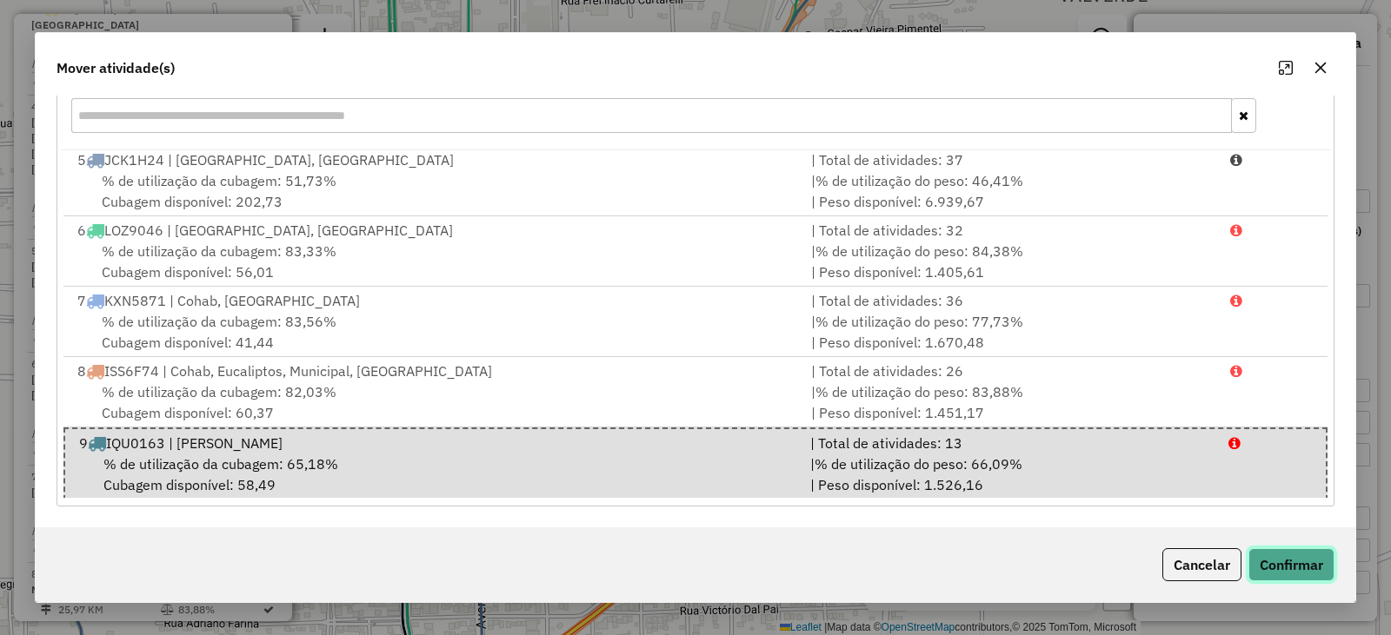
click at [1283, 561] on button "Confirmar" at bounding box center [1291, 564] width 86 height 33
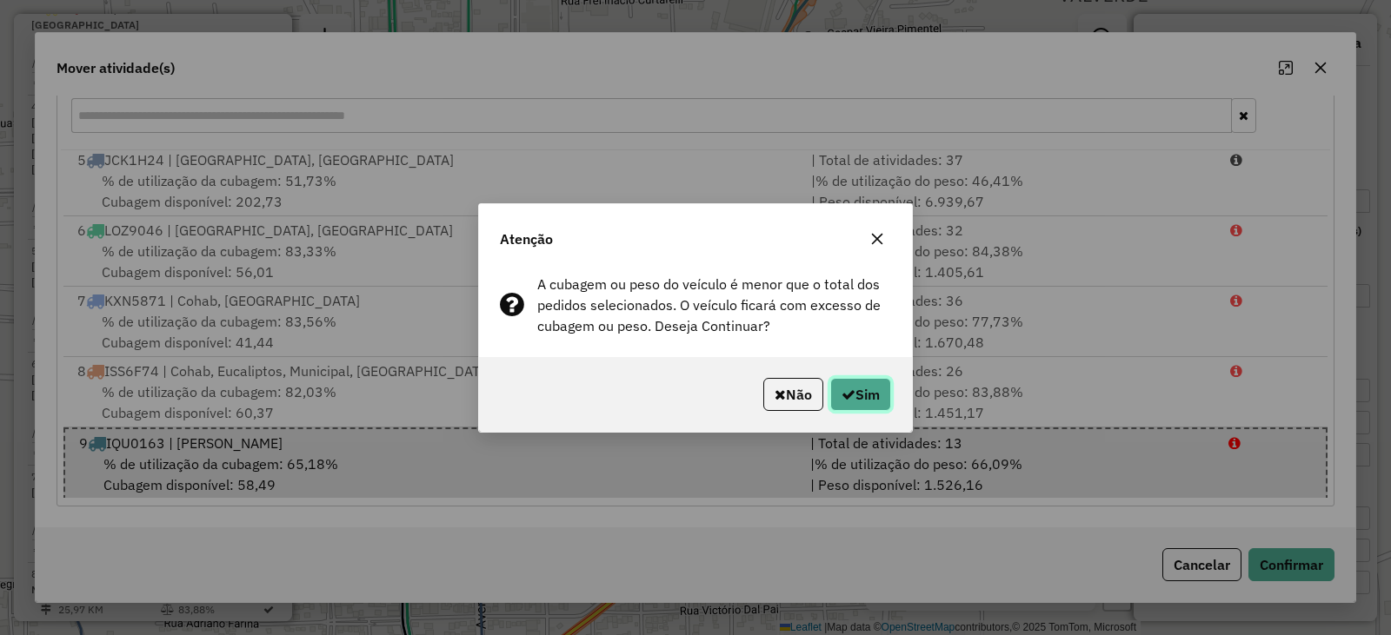
click at [876, 390] on button "Sim" at bounding box center [860, 394] width 61 height 33
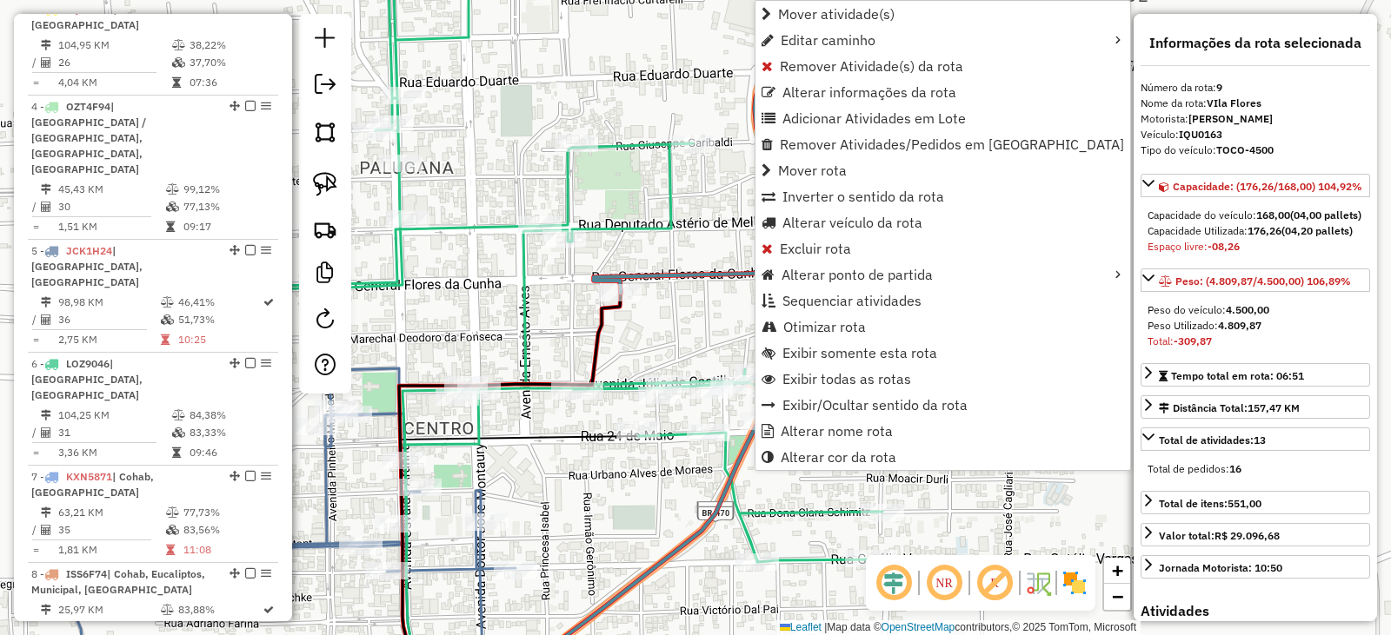
scroll to position [1252, 0]
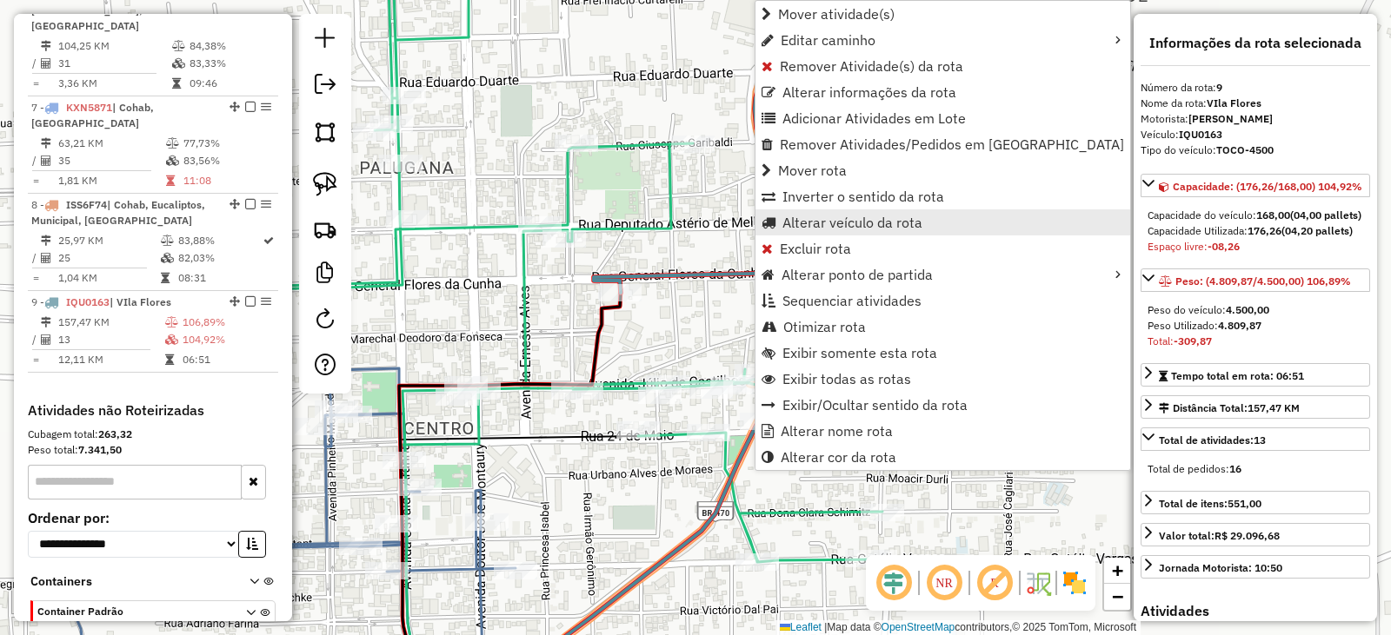
click at [839, 225] on span "Alterar veículo da rota" at bounding box center [852, 223] width 140 height 14
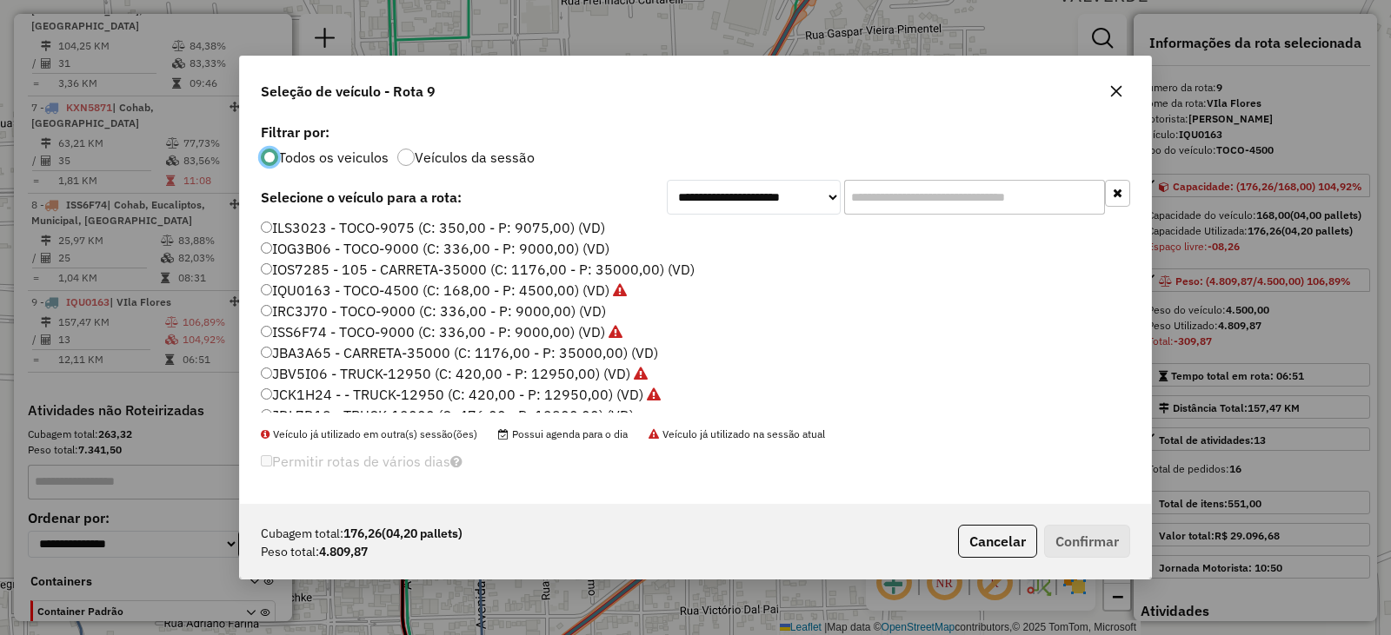
scroll to position [174, 0]
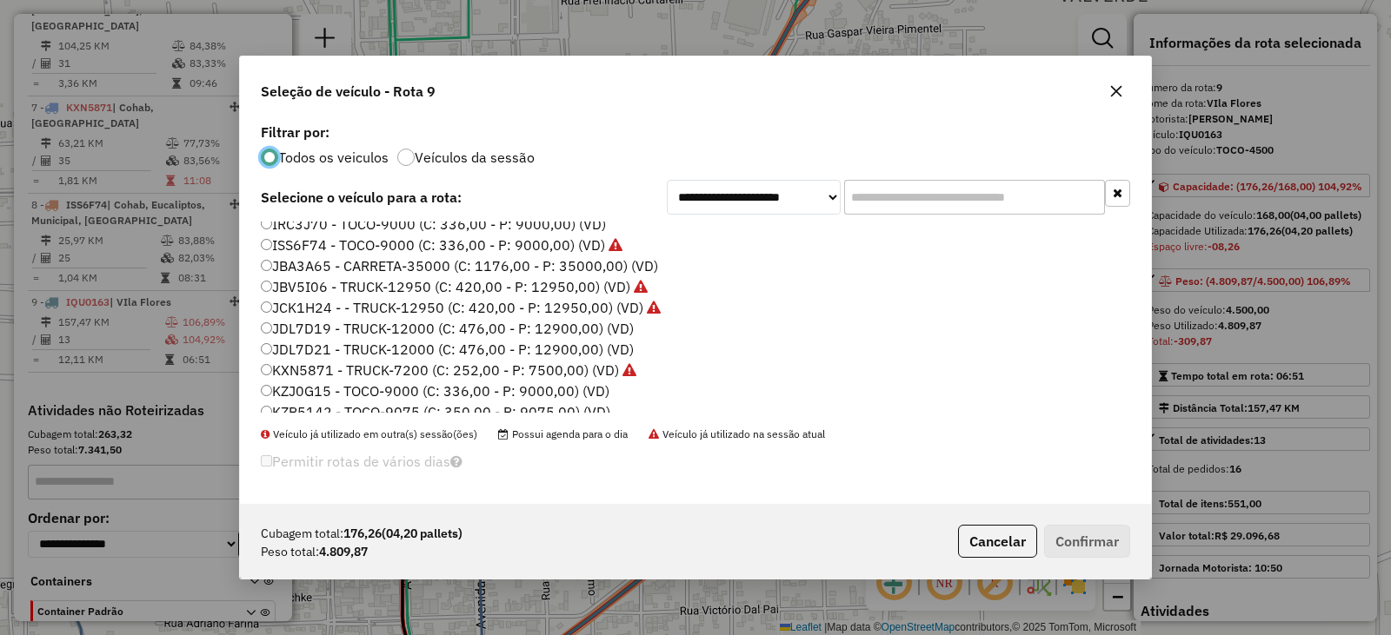
click at [307, 375] on label "KXN5871 - TRUCK-7200 (C: 252,00 - P: 7500,00) (VD)" at bounding box center [448, 370] width 375 height 21
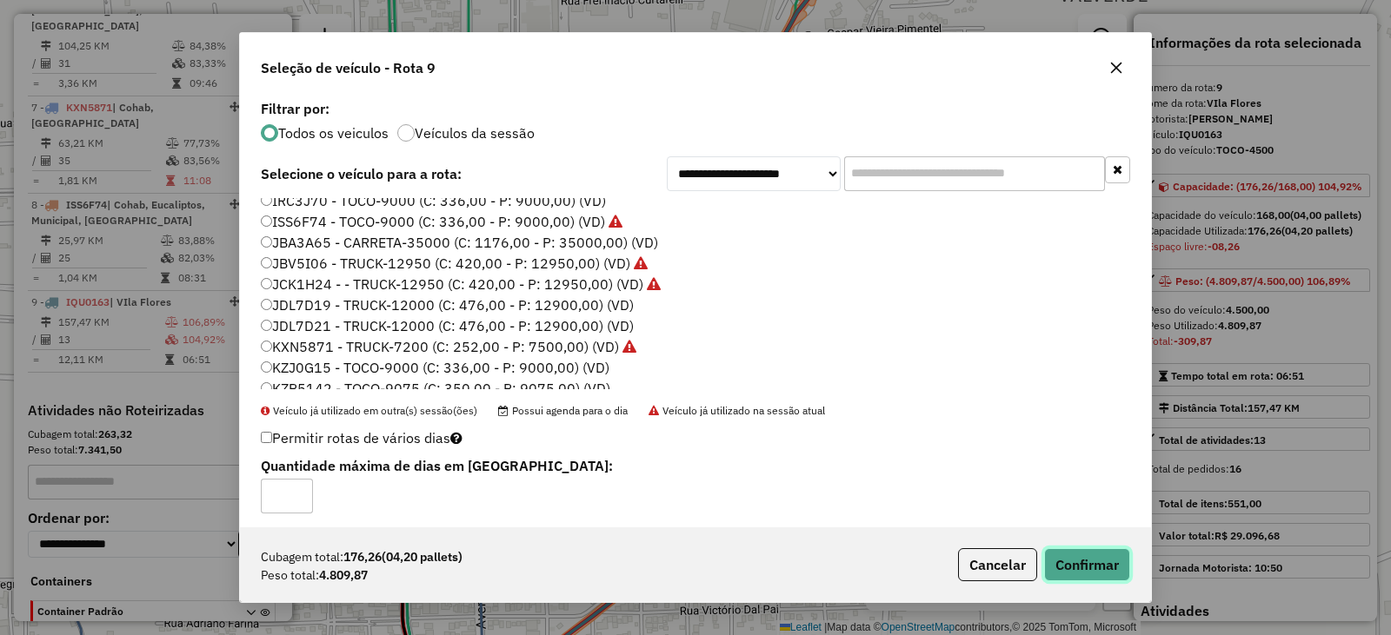
click at [1079, 559] on button "Confirmar" at bounding box center [1087, 564] width 86 height 33
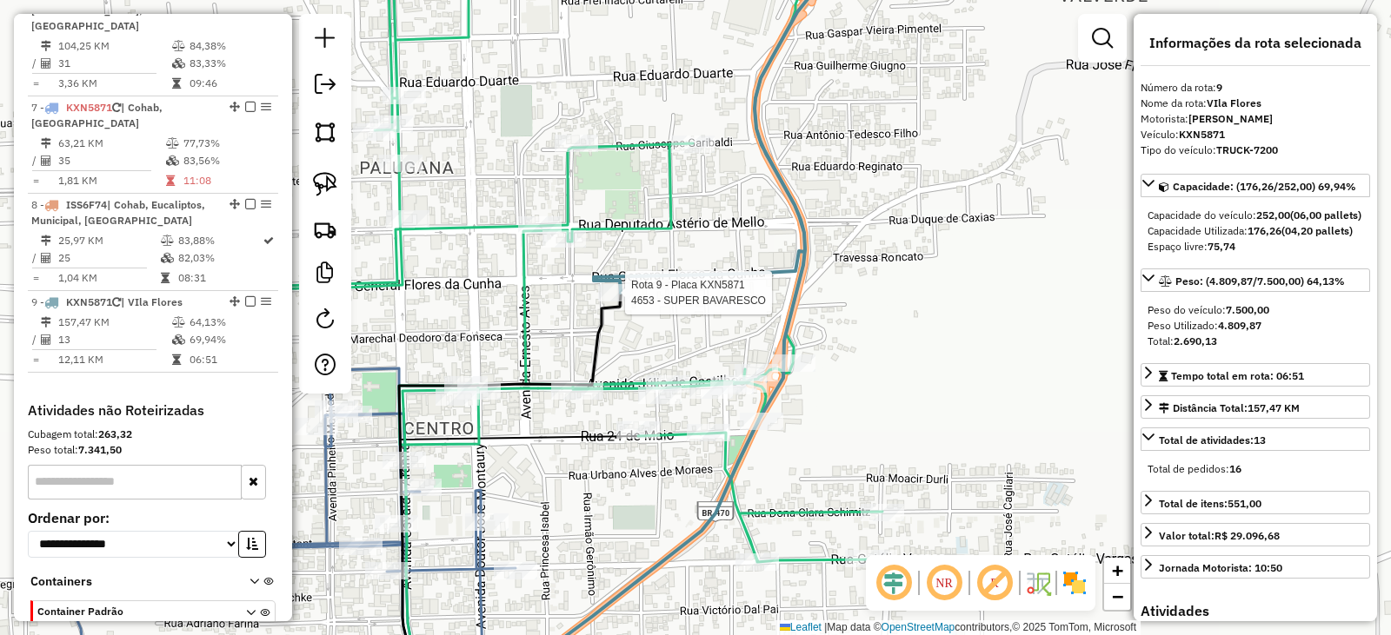
scroll to position [1268, 0]
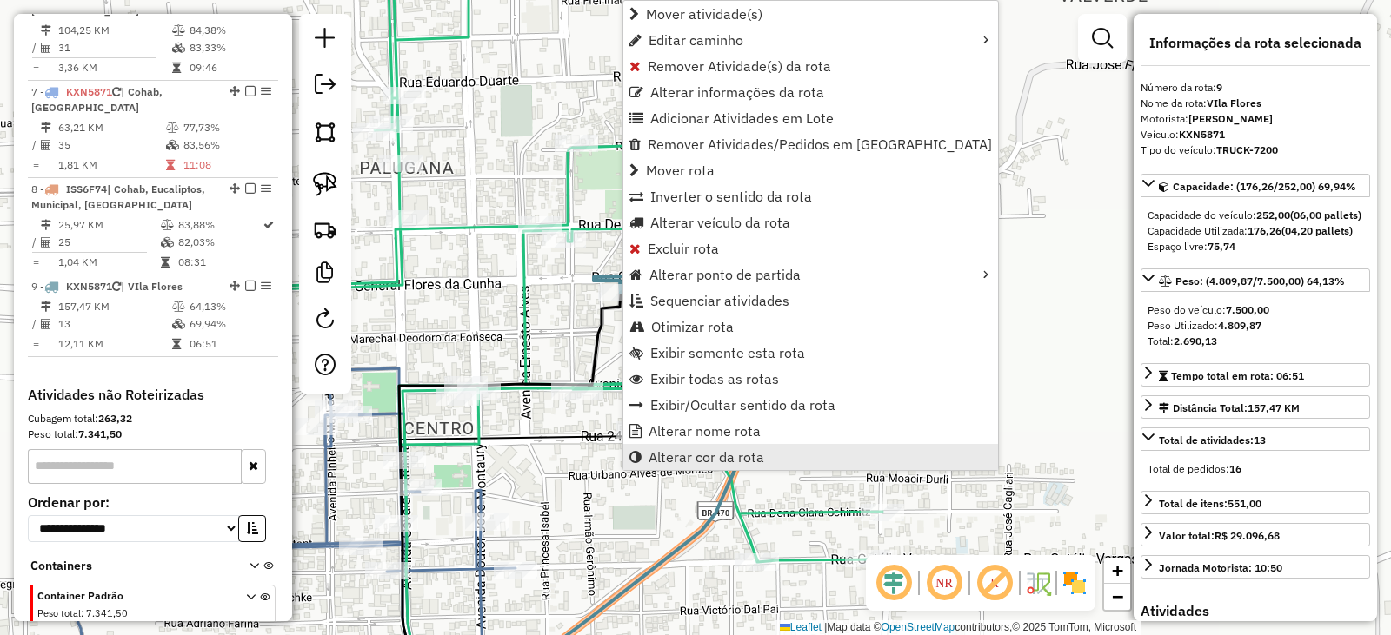
click at [736, 458] on span "Alterar cor da rota" at bounding box center [706, 457] width 116 height 14
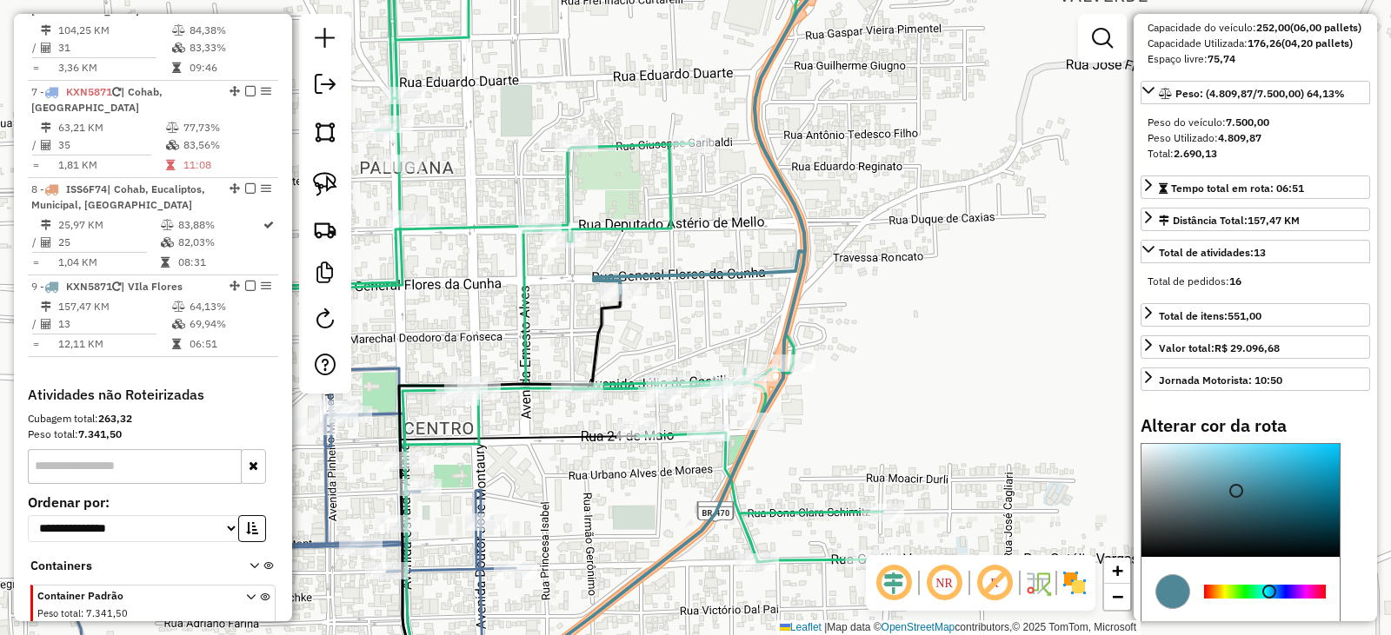
scroll to position [348, 0]
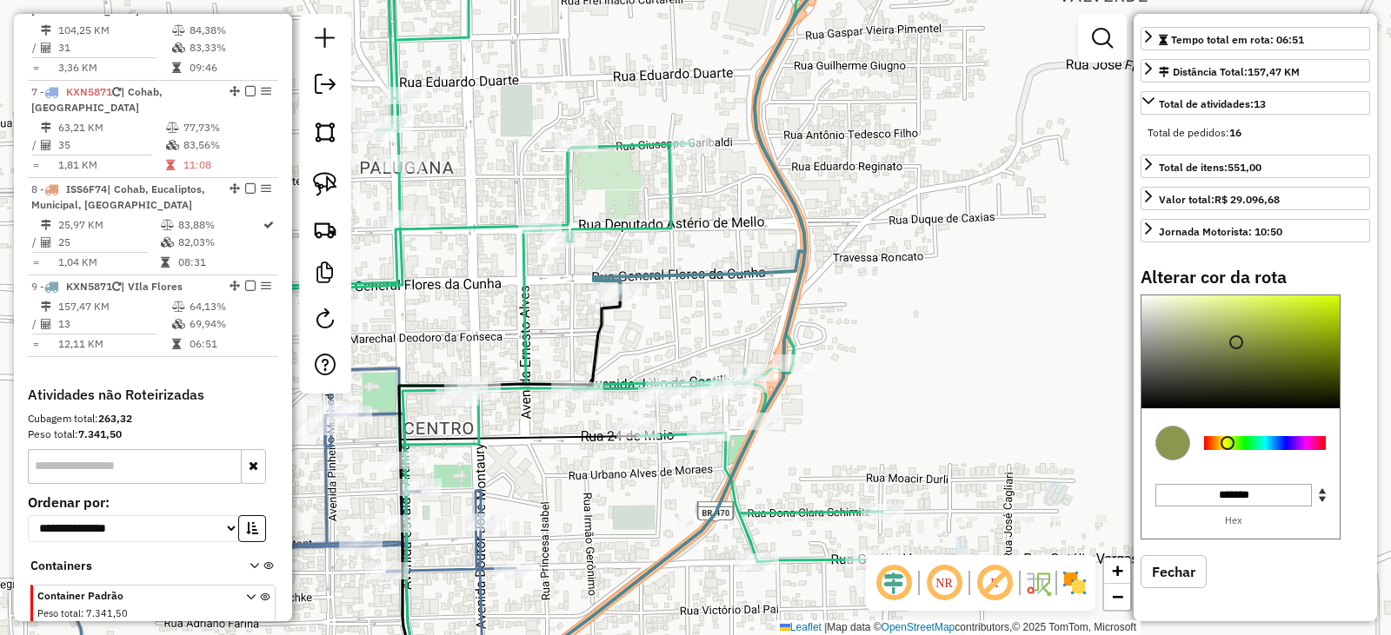
drag, startPoint x: 1259, startPoint y: 463, endPoint x: 1227, endPoint y: 458, distance: 32.6
click at [1227, 450] on div at bounding box center [1265, 443] width 122 height 14
type input "*******"
drag, startPoint x: 1233, startPoint y: 365, endPoint x: 1278, endPoint y: 321, distance: 63.3
click at [1278, 308] on div at bounding box center [1279, 301] width 14 height 14
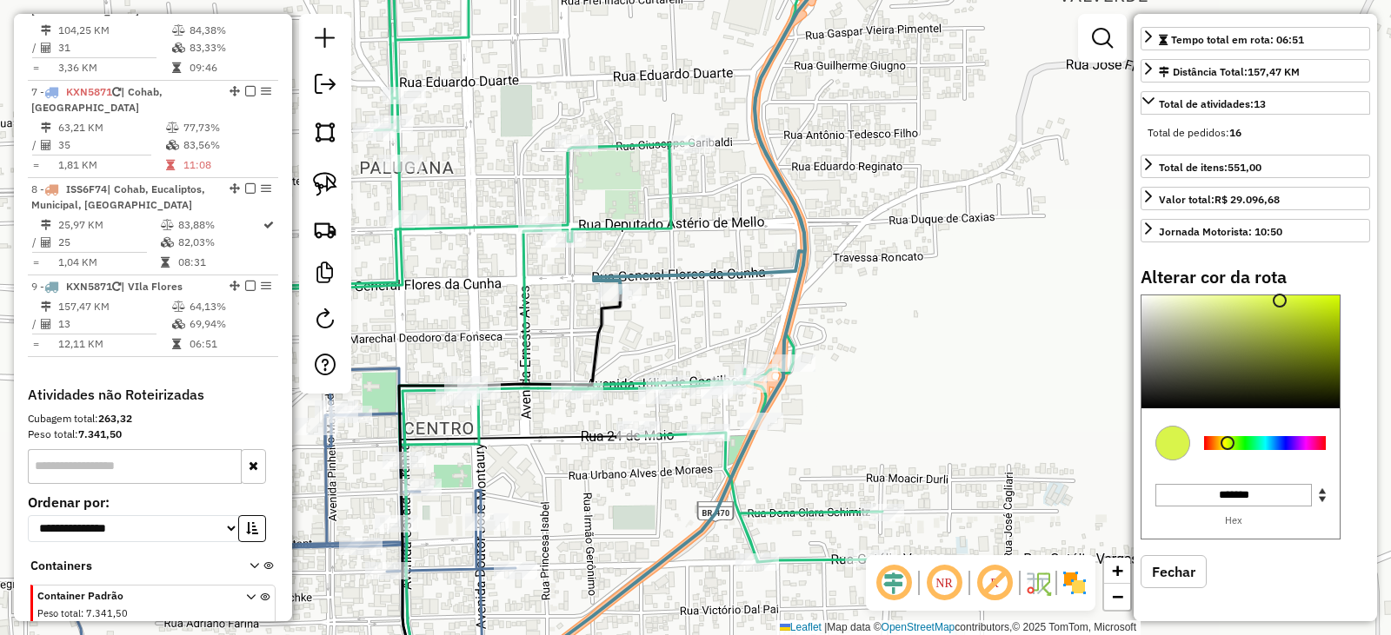
click at [1195, 588] on button "Fechar" at bounding box center [1173, 571] width 66 height 33
select select "*********"
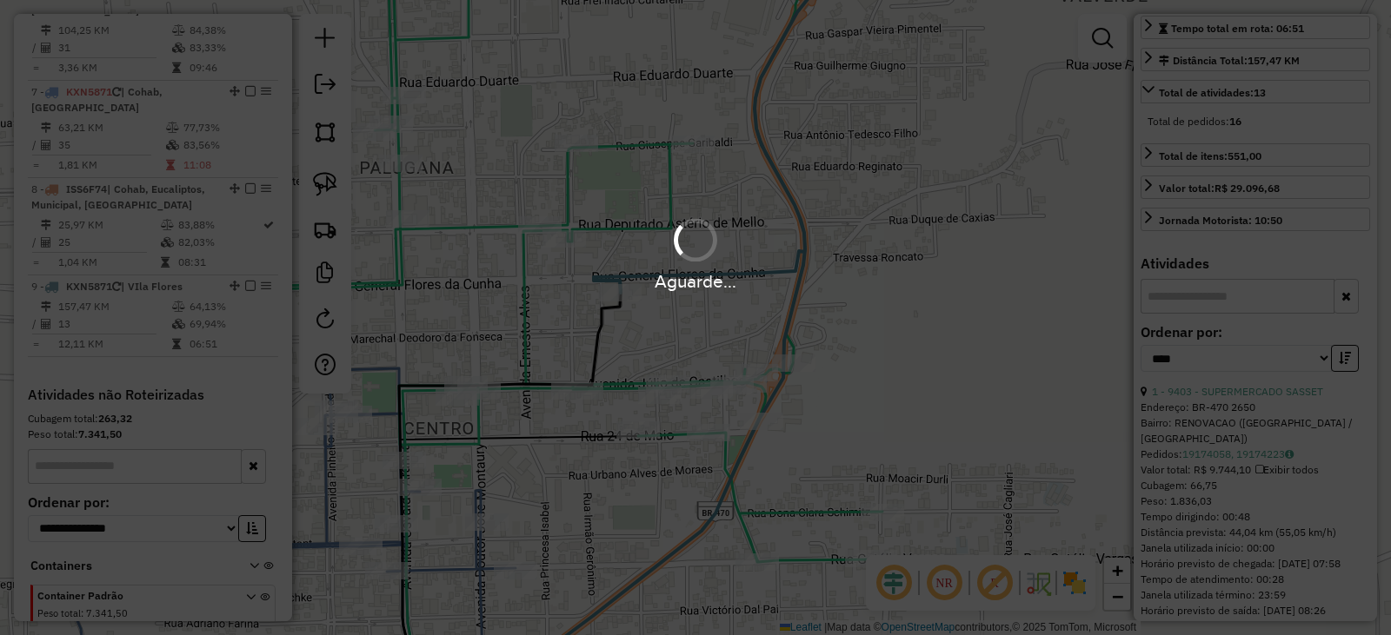
click at [886, 342] on hb-app "Aguarde... Pop-up bloqueado! Seu navegador bloqueou automáticamente a abertura …" at bounding box center [695, 317] width 1391 height 635
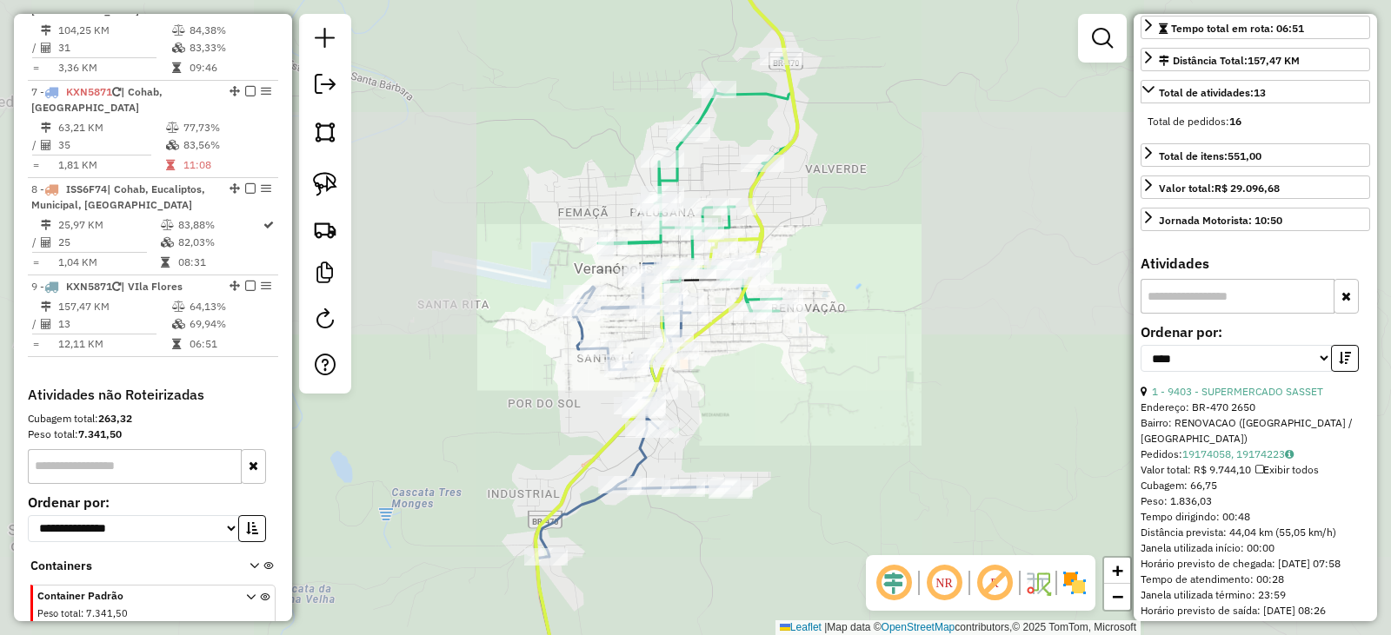
click at [866, 250] on div "Janela de atendimento Grade de atendimento Capacidade Transportadoras Veículos …" at bounding box center [695, 317] width 1391 height 635
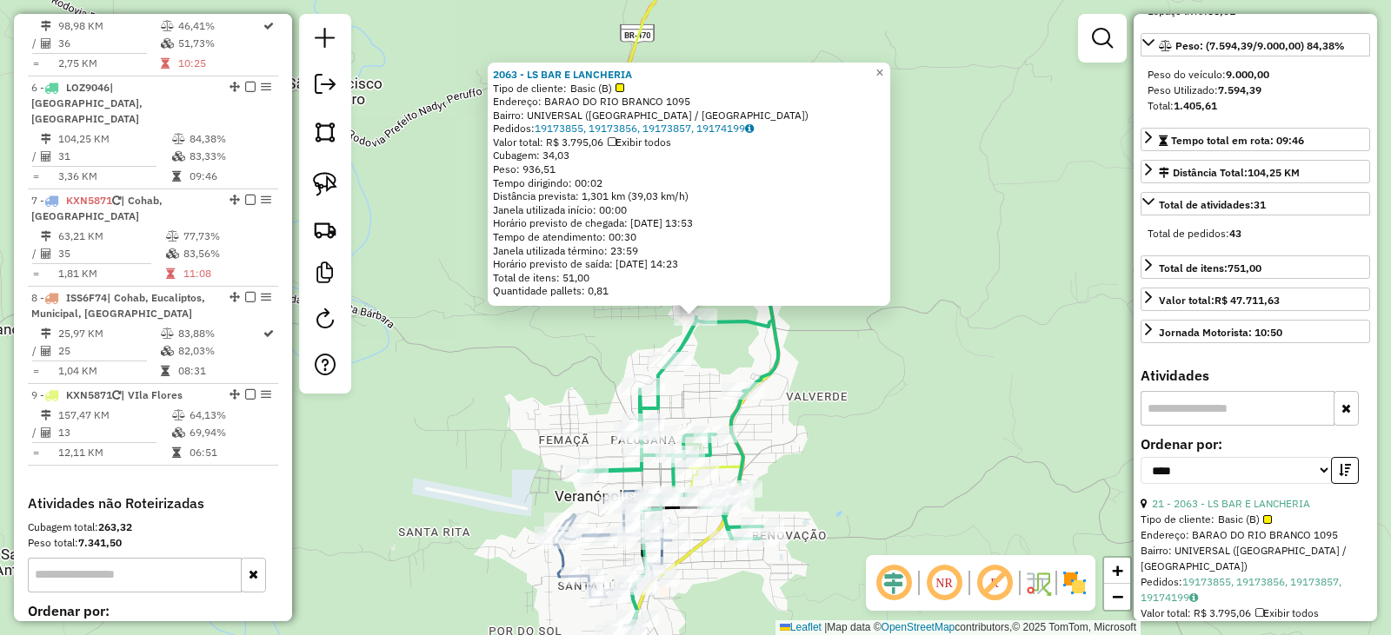
scroll to position [103, 0]
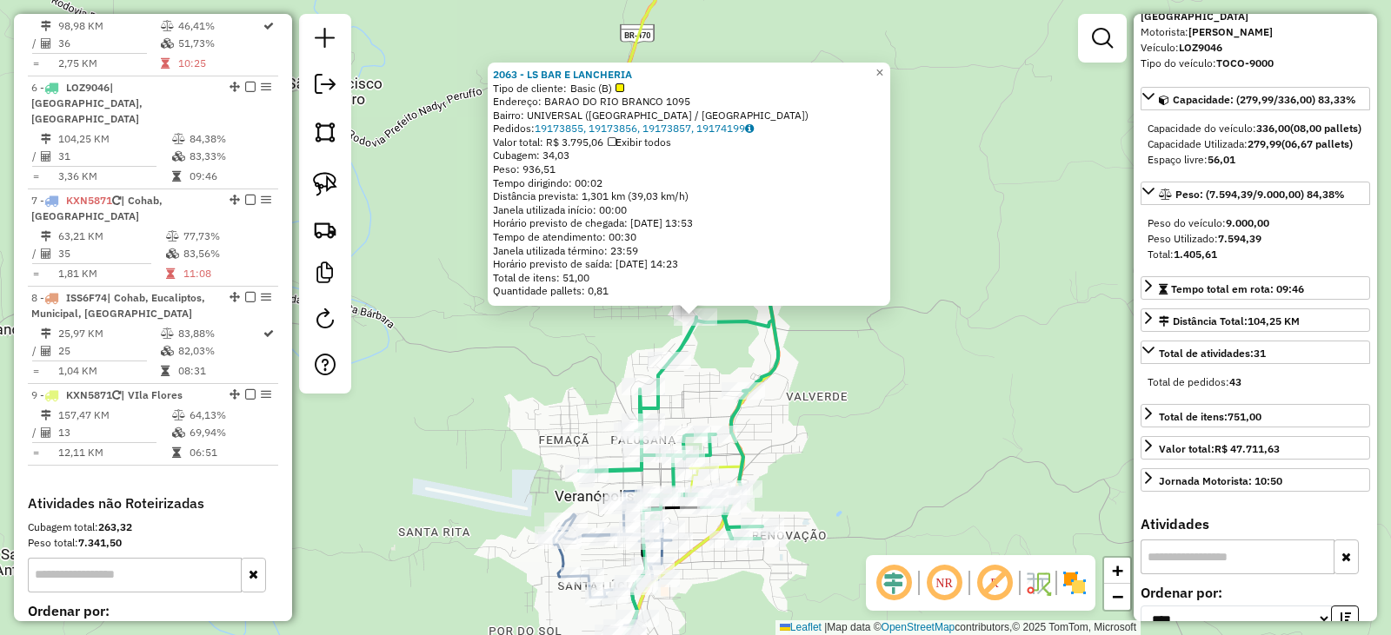
click at [934, 448] on div "2063 - LS BAR E LANCHERIA Tipo de cliente: Basic (B) Endereço: BARAO DO RIO BRA…" at bounding box center [695, 317] width 1391 height 635
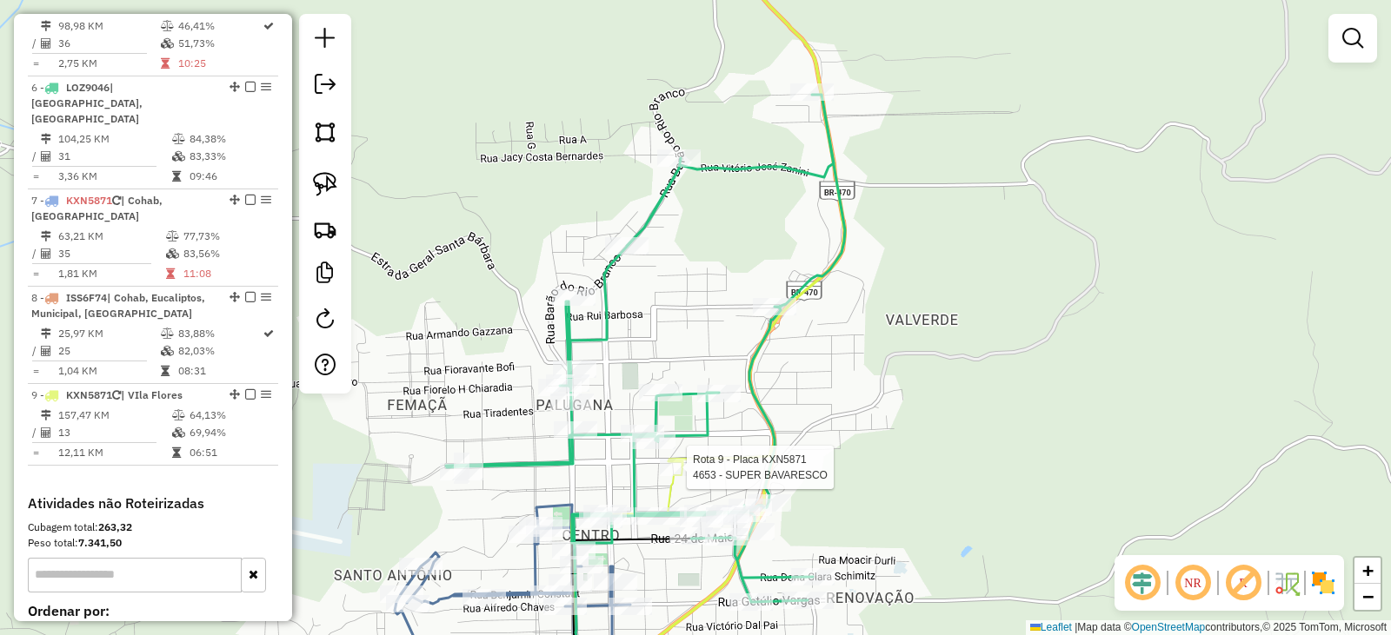
select select "*********"
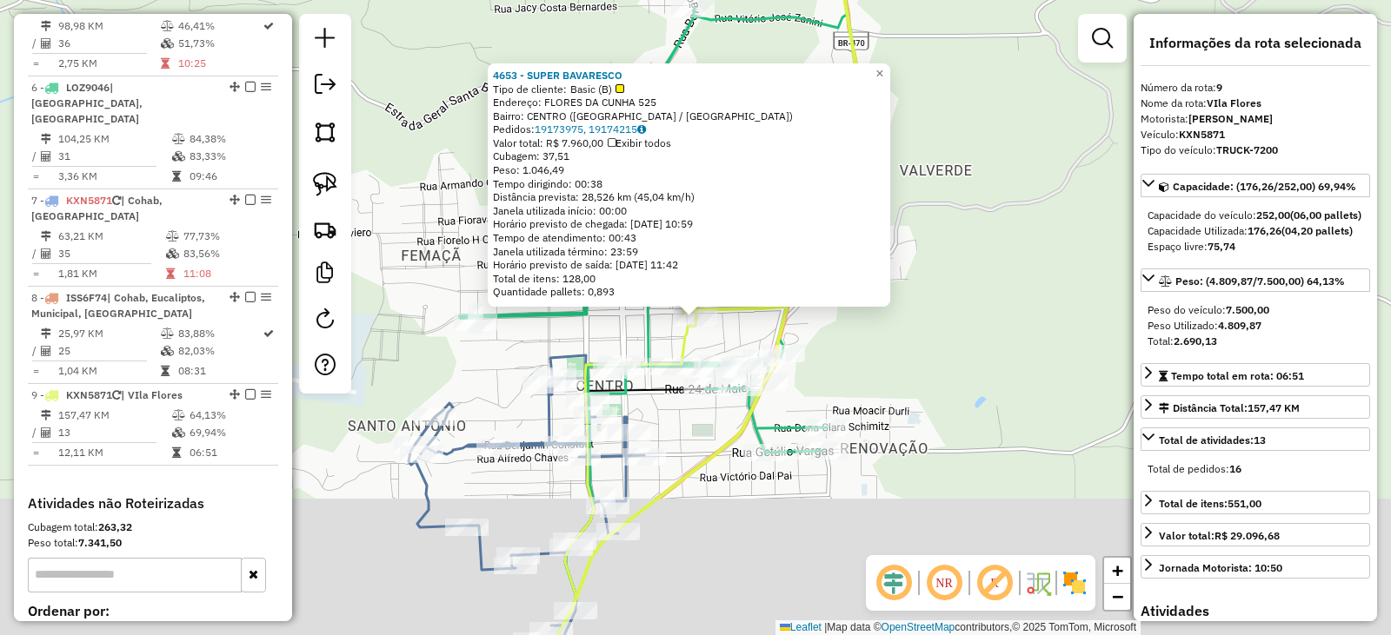
scroll to position [1268, 0]
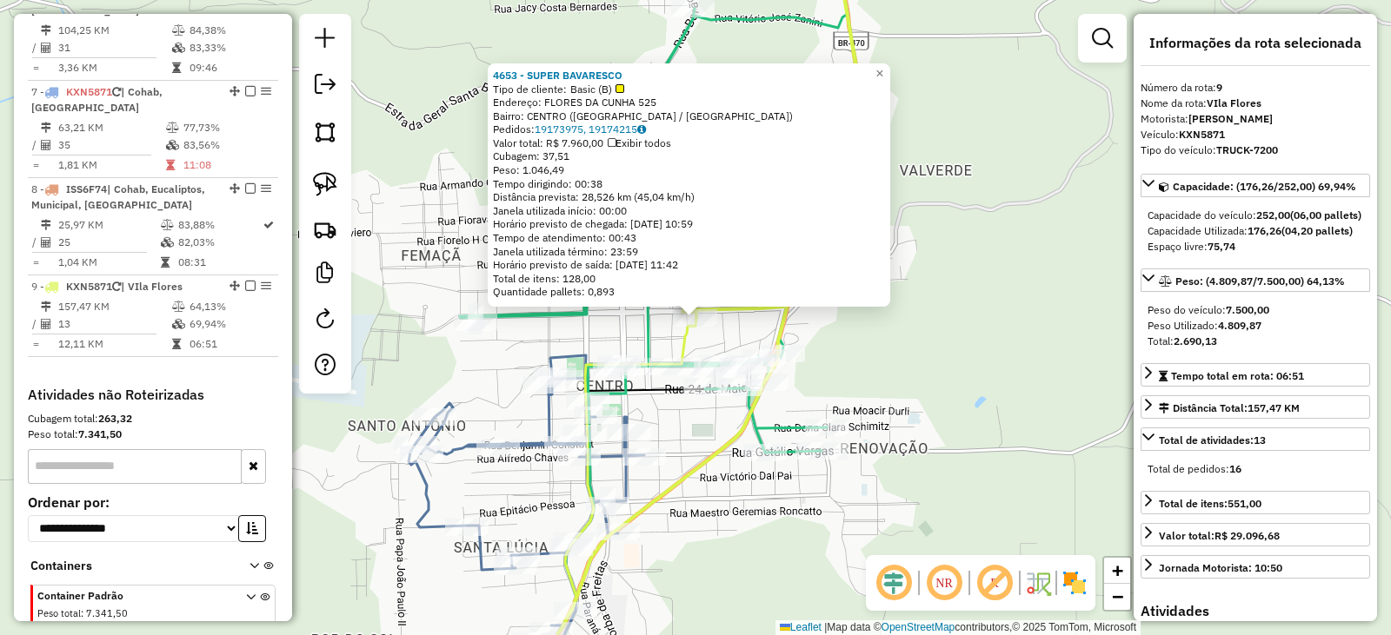
click at [965, 385] on div "4653 - SUPER BAVARESCO Tipo de cliente: Basic (B) Endereço: FLORES DA CUNHA 525…" at bounding box center [695, 317] width 1391 height 635
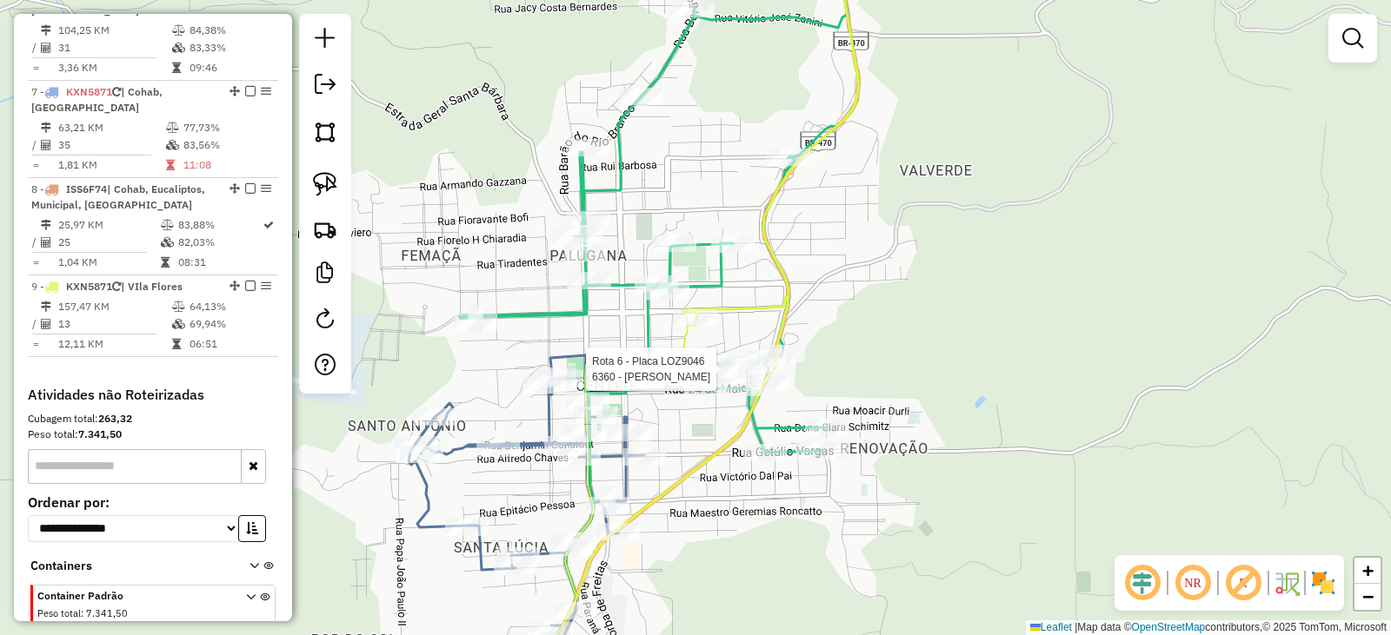
select select "*********"
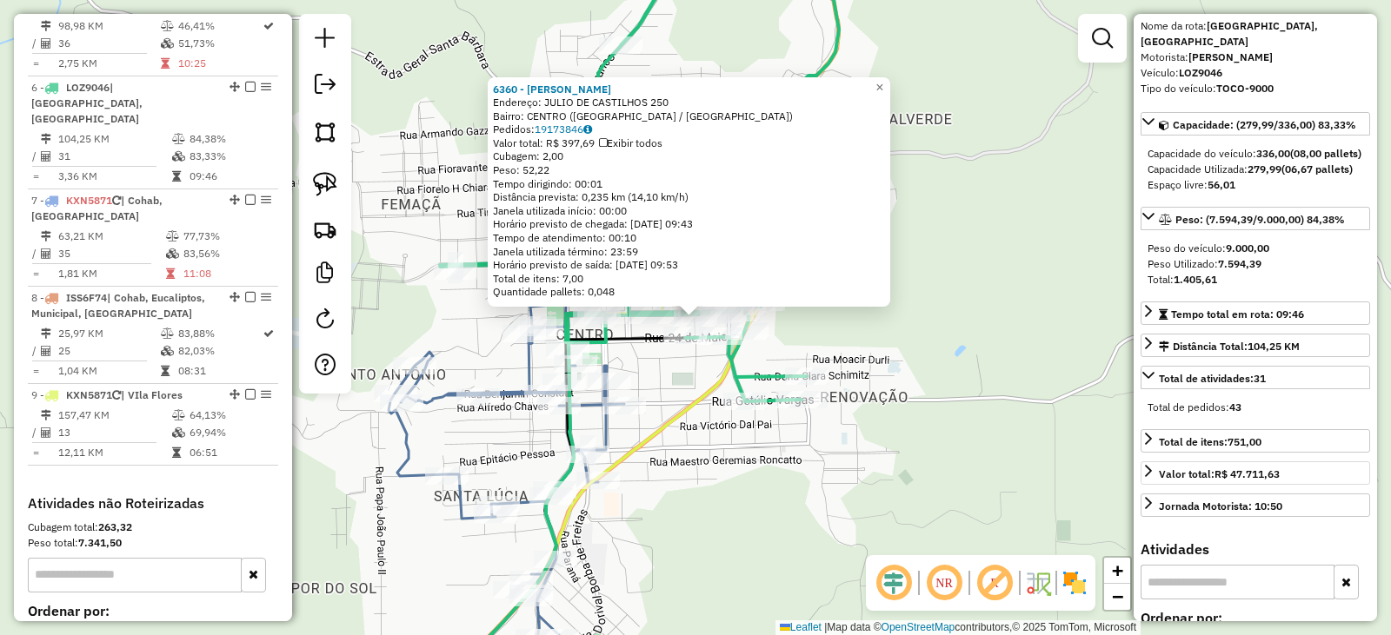
scroll to position [174, 0]
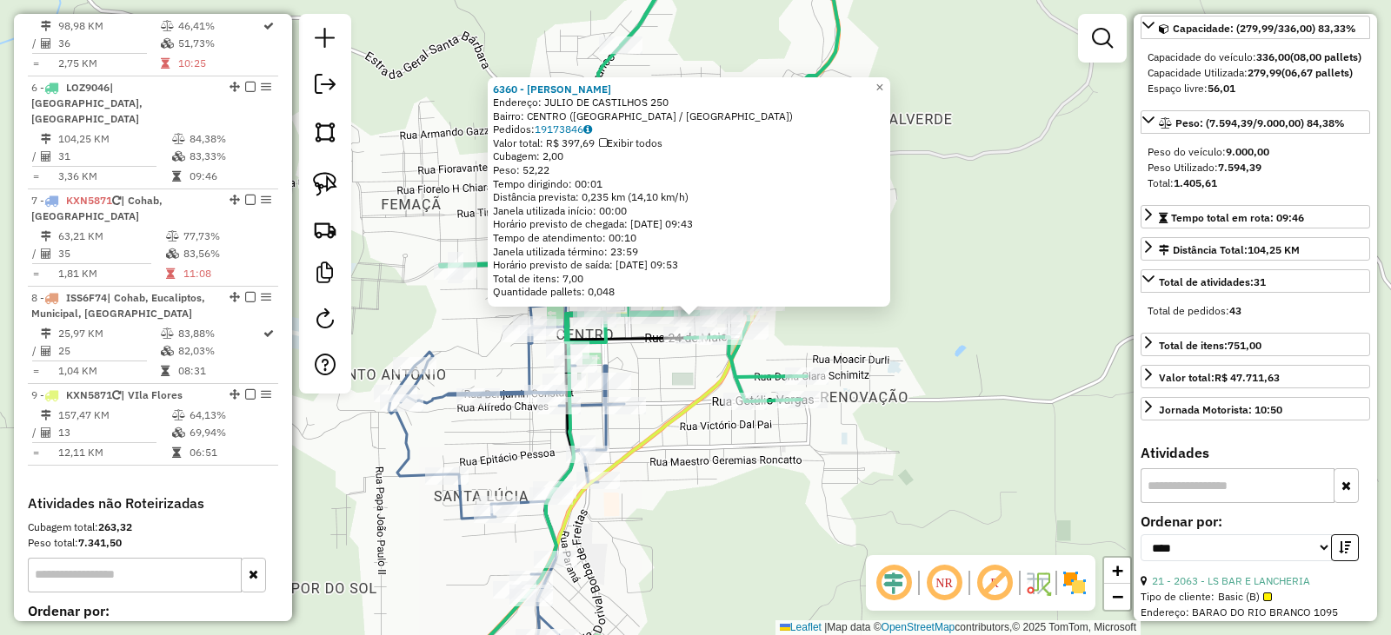
drag, startPoint x: 1204, startPoint y: 522, endPoint x: 1223, endPoint y: 521, distance: 19.1
click at [1204, 503] on input "text" at bounding box center [1237, 485] width 194 height 35
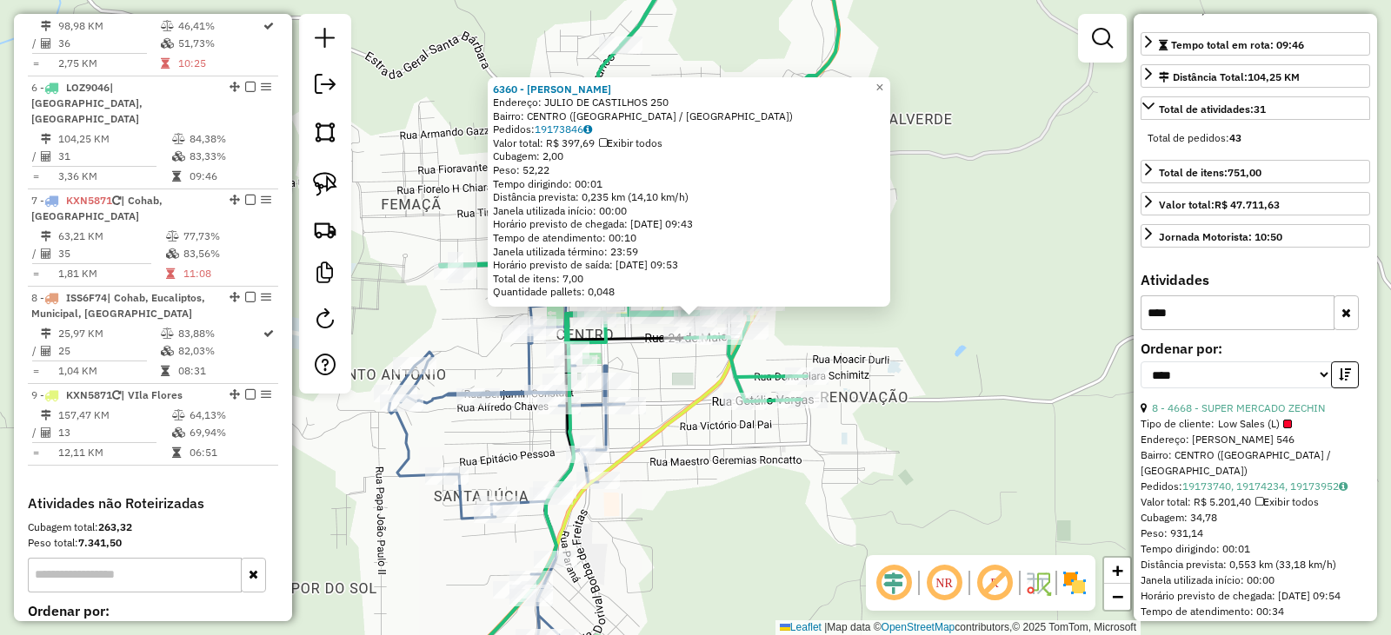
scroll to position [348, 0]
type input "****"
click at [1251, 414] on link "8 - 4668 - SUPER MERCADO ZECHIN" at bounding box center [1238, 407] width 173 height 13
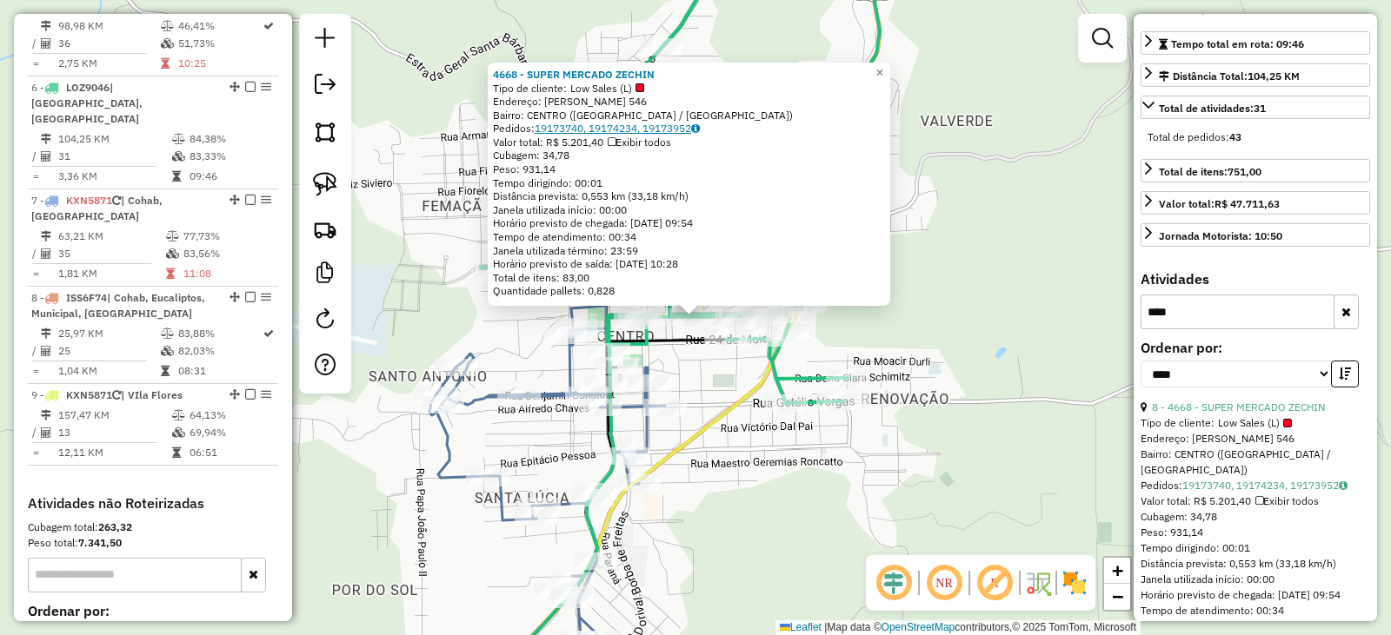
click at [650, 126] on link "19173740, 19174234, 19173952" at bounding box center [616, 128] width 165 height 13
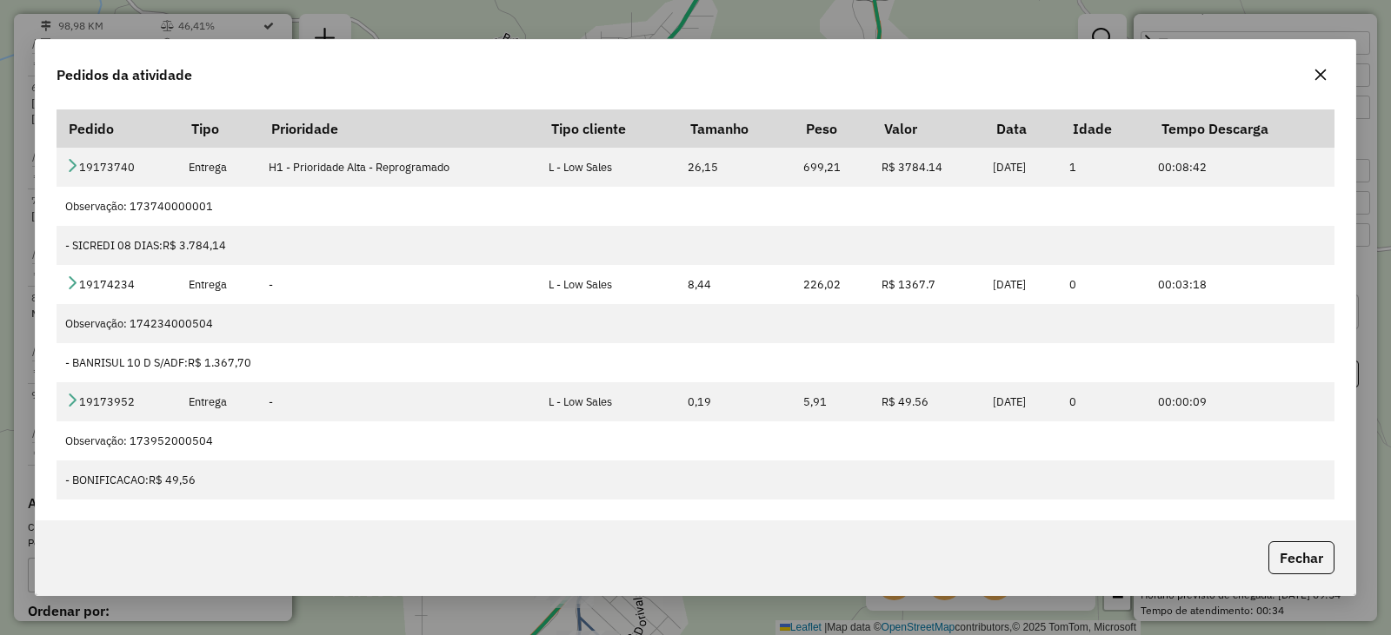
click at [1324, 66] on button "button" at bounding box center [1320, 75] width 28 height 28
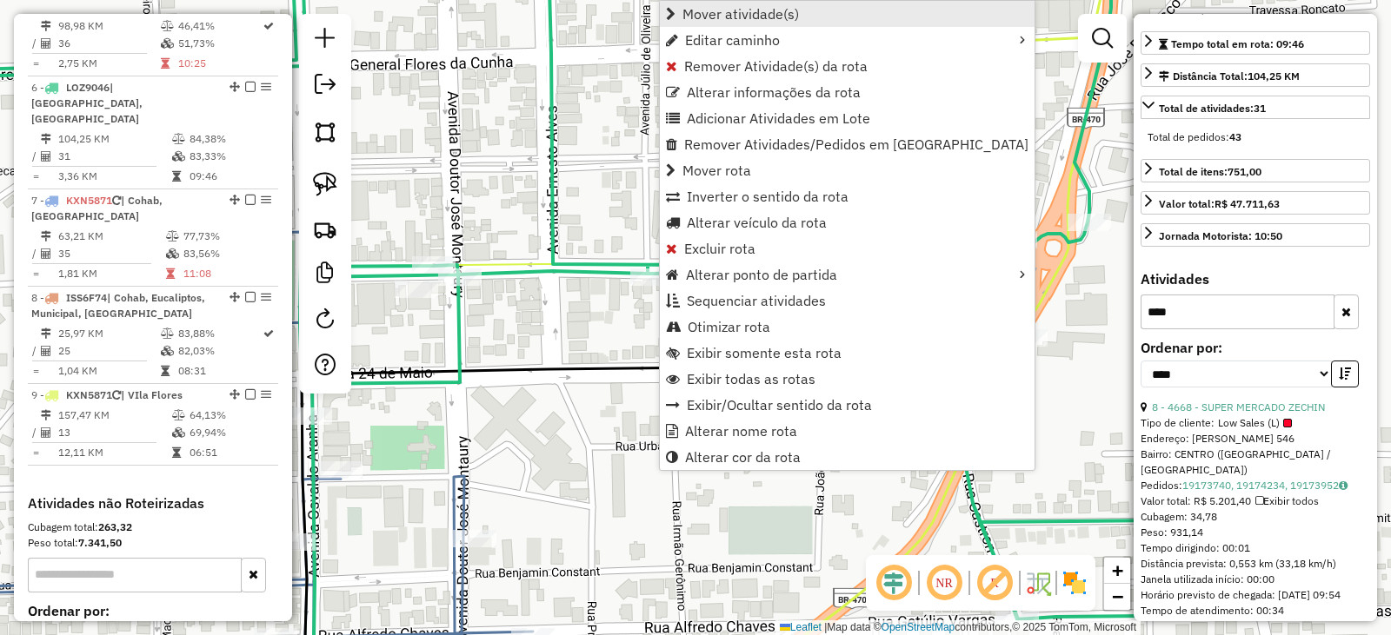
click at [733, 15] on span "Mover atividade(s)" at bounding box center [740, 14] width 116 height 14
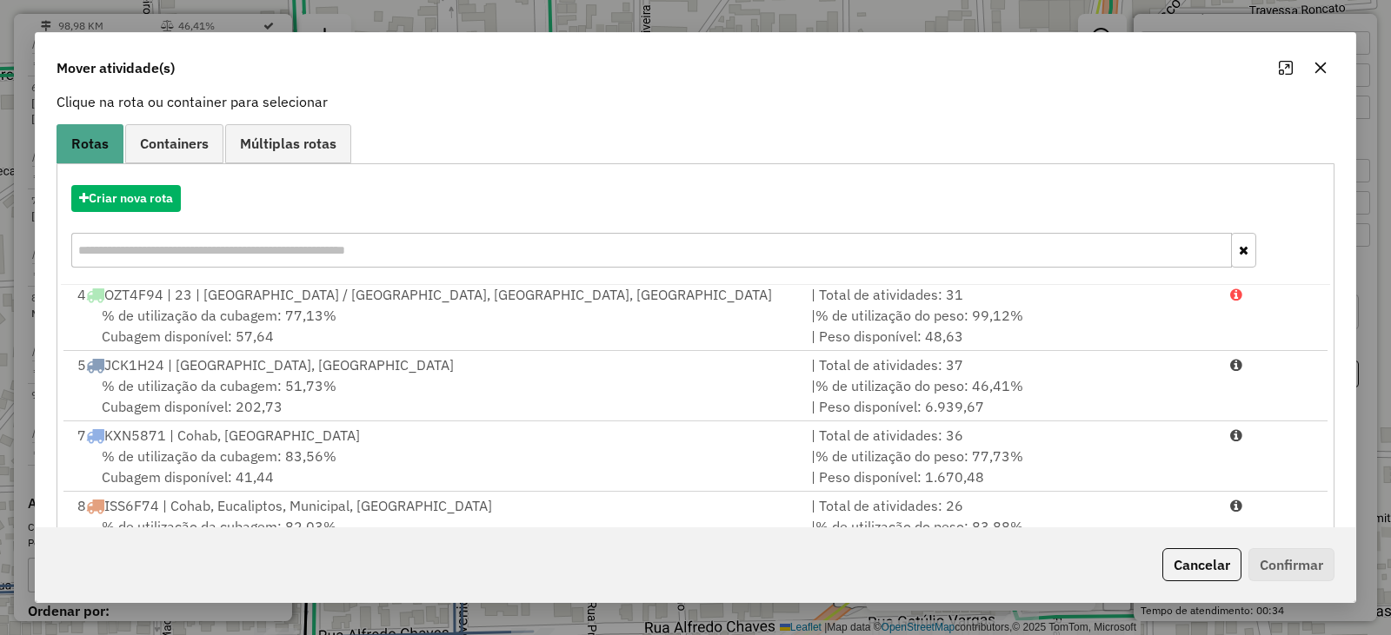
scroll to position [249, 0]
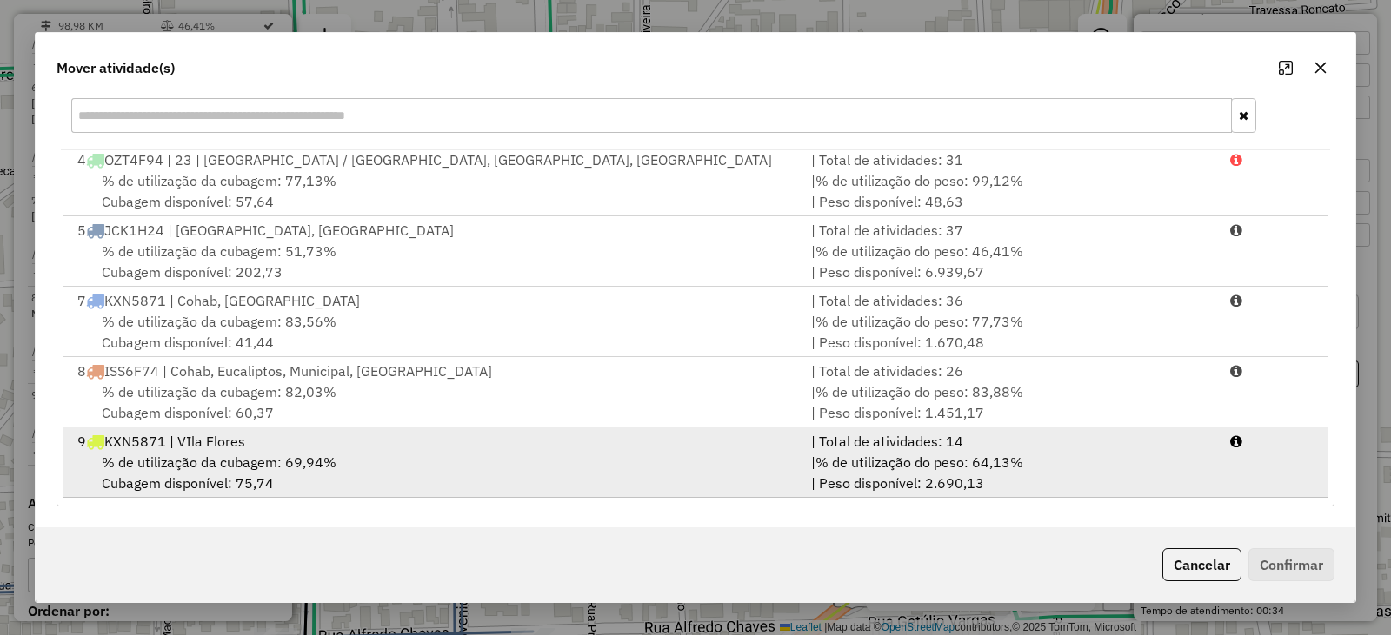
click at [226, 455] on span "% de utilização da cubagem: 69,94%" at bounding box center [219, 462] width 235 height 17
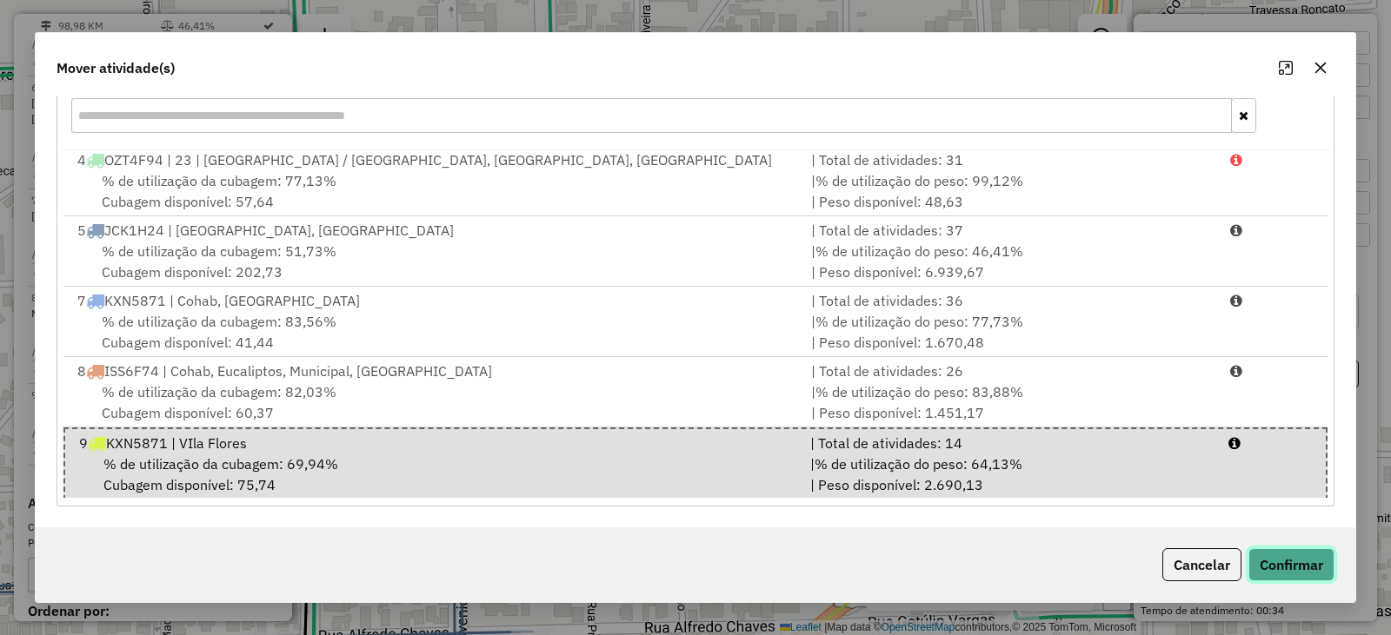
click at [1299, 558] on button "Confirmar" at bounding box center [1291, 564] width 86 height 33
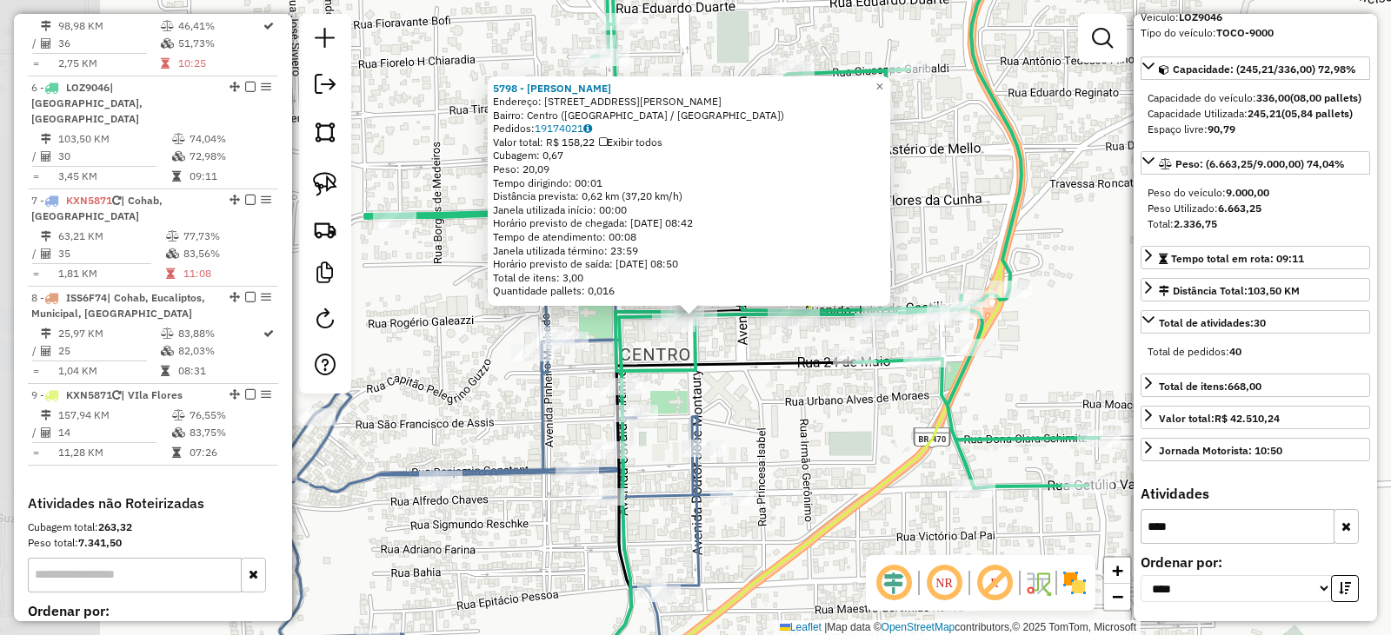
scroll to position [164, 0]
click at [1334, 531] on button "button" at bounding box center [1345, 526] width 25 height 35
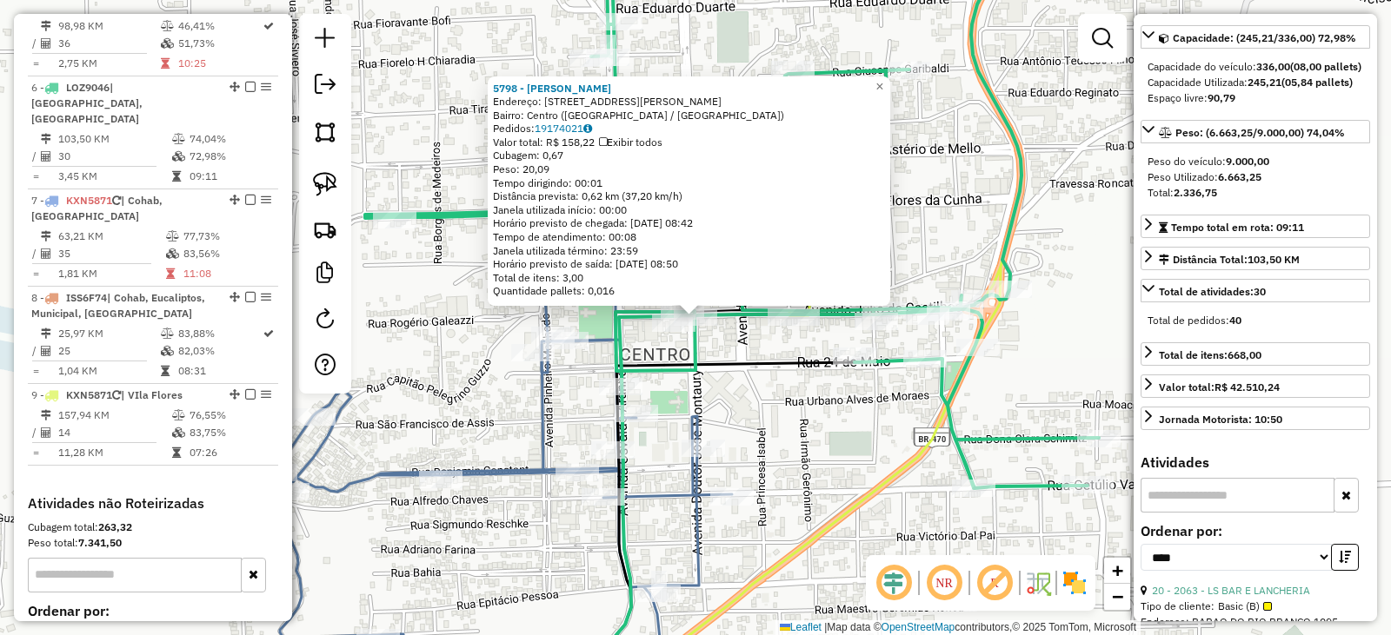
click at [1211, 513] on input "text" at bounding box center [1237, 495] width 194 height 35
click at [883, 79] on span "×" at bounding box center [879, 86] width 8 height 15
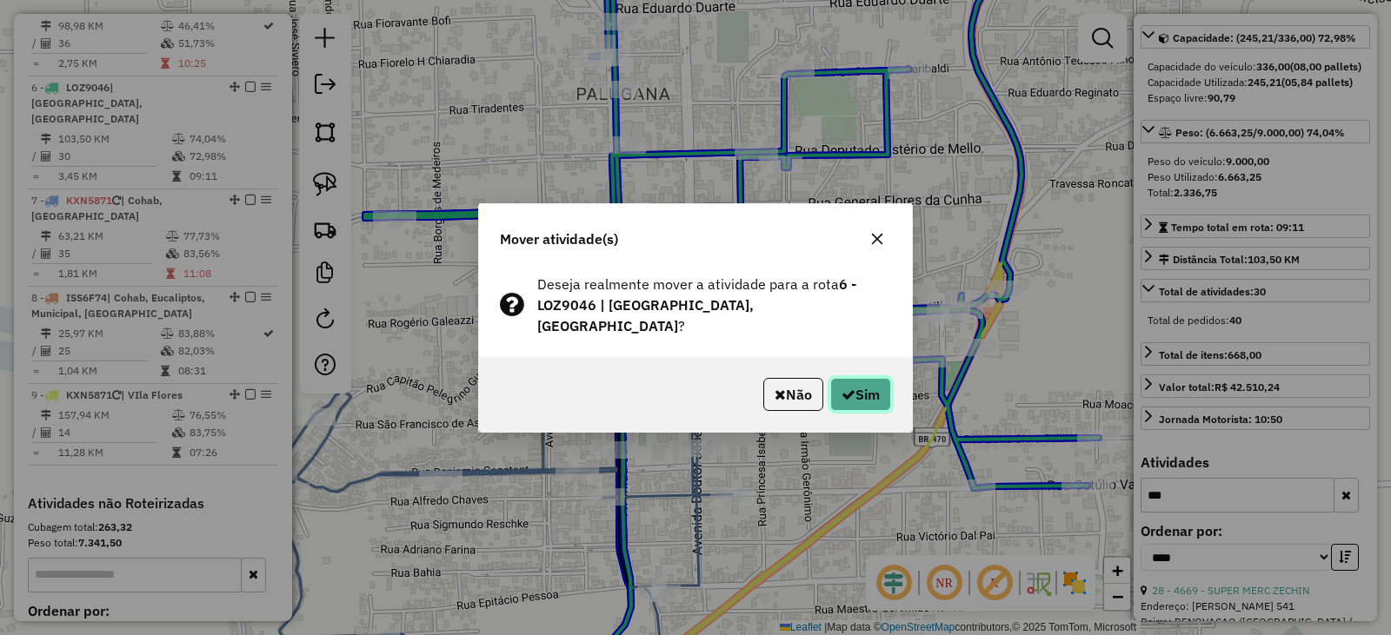
click at [858, 378] on button "Sim" at bounding box center [860, 394] width 61 height 33
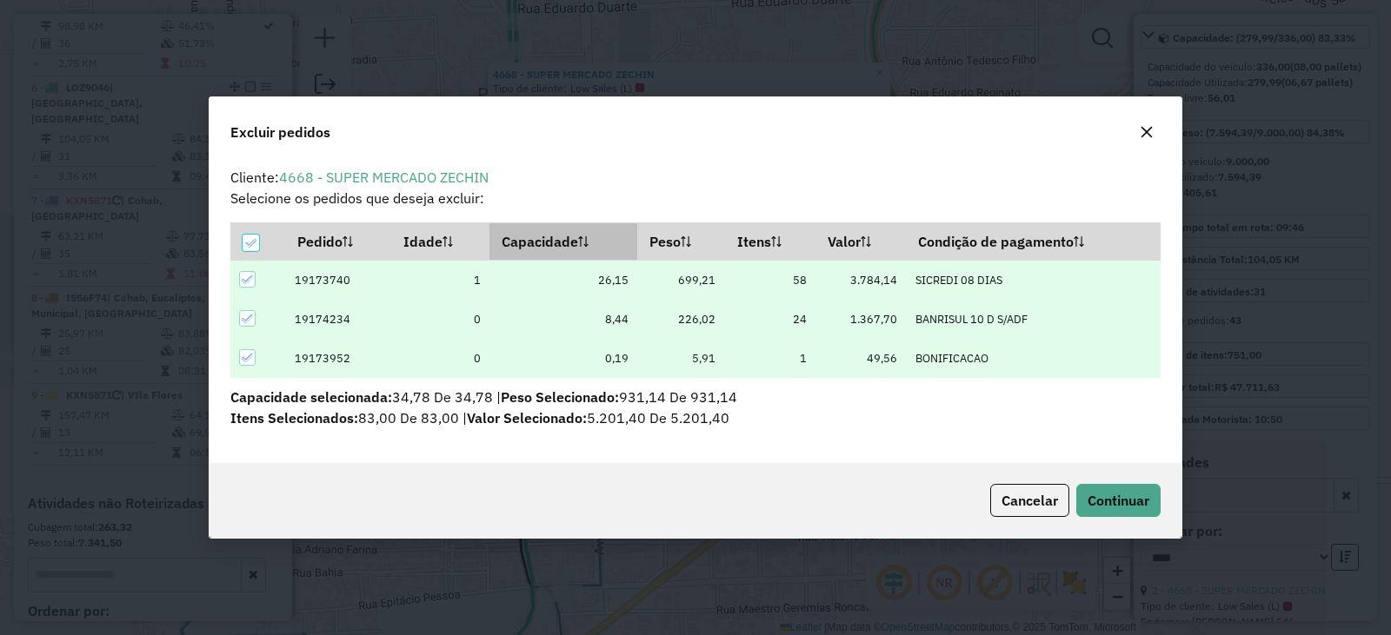
scroll to position [0, 0]
click at [249, 315] on icon at bounding box center [248, 319] width 12 height 12
click at [249, 361] on icon at bounding box center [248, 358] width 12 height 12
click at [1121, 500] on span "Continuar" at bounding box center [1118, 500] width 62 height 17
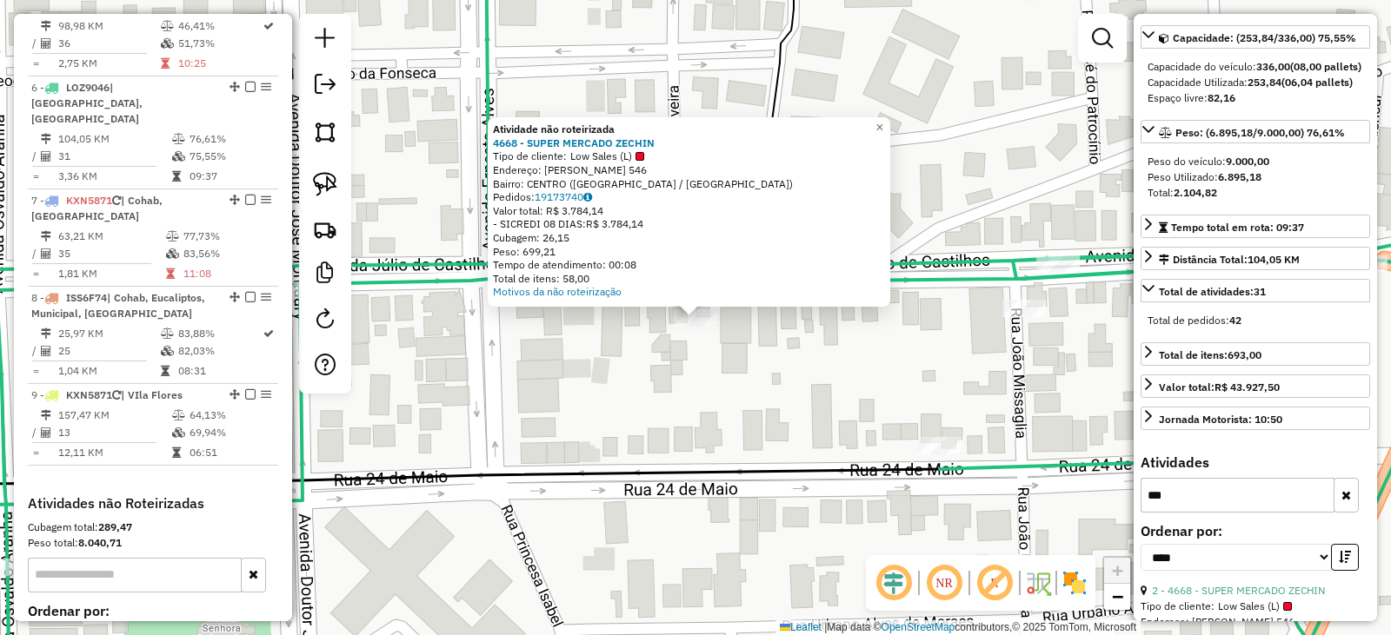
drag, startPoint x: 696, startPoint y: 314, endPoint x: 754, endPoint y: 432, distance: 131.4
click at [760, 469] on icon at bounding box center [462, 583] width 954 height 229
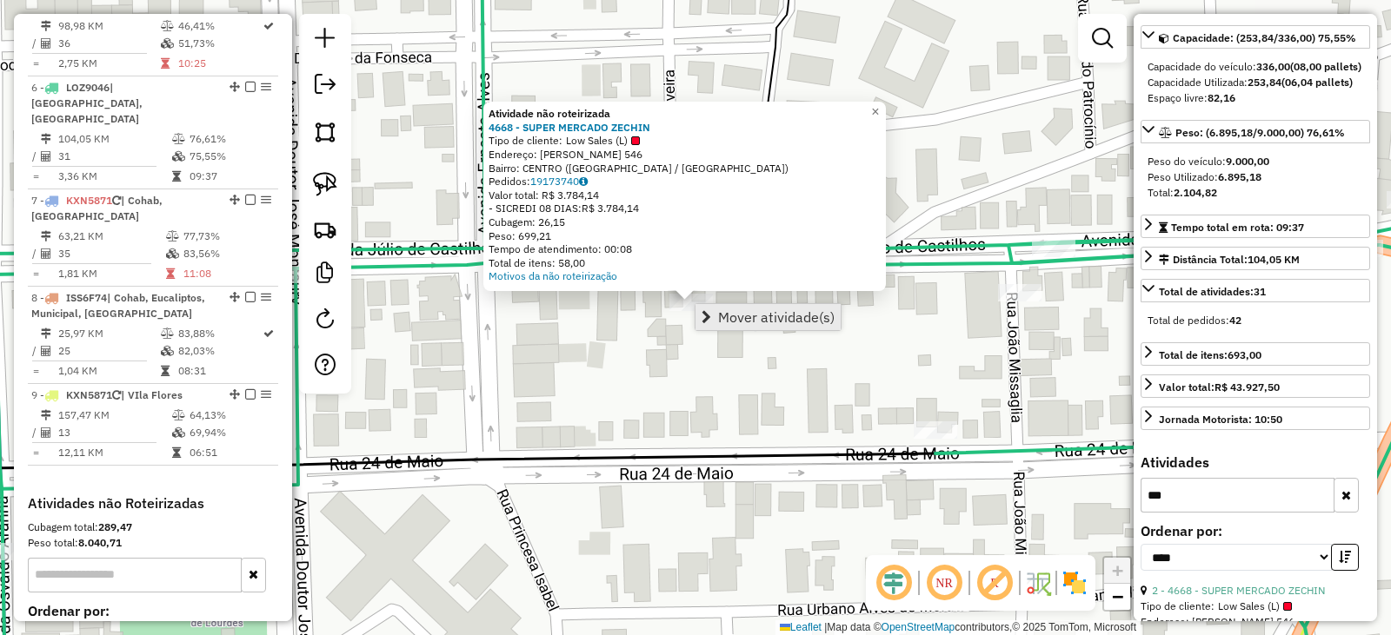
click at [751, 322] on span "Mover atividade(s)" at bounding box center [776, 317] width 116 height 14
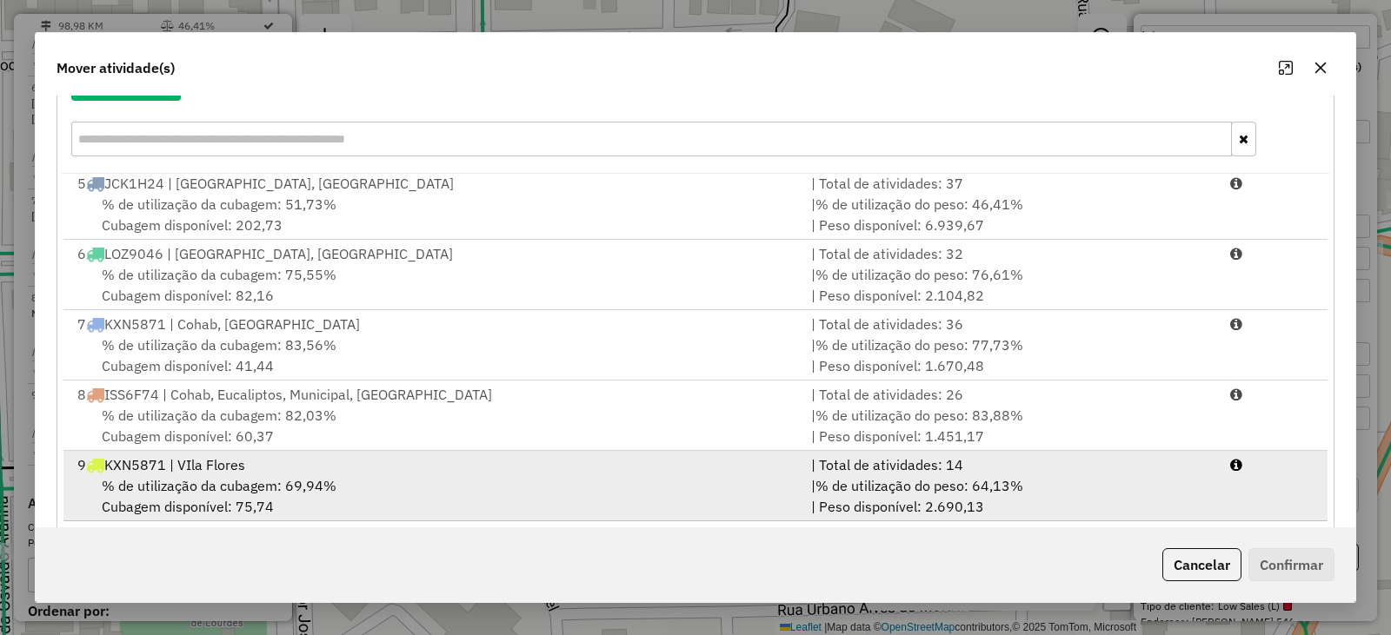
scroll to position [249, 0]
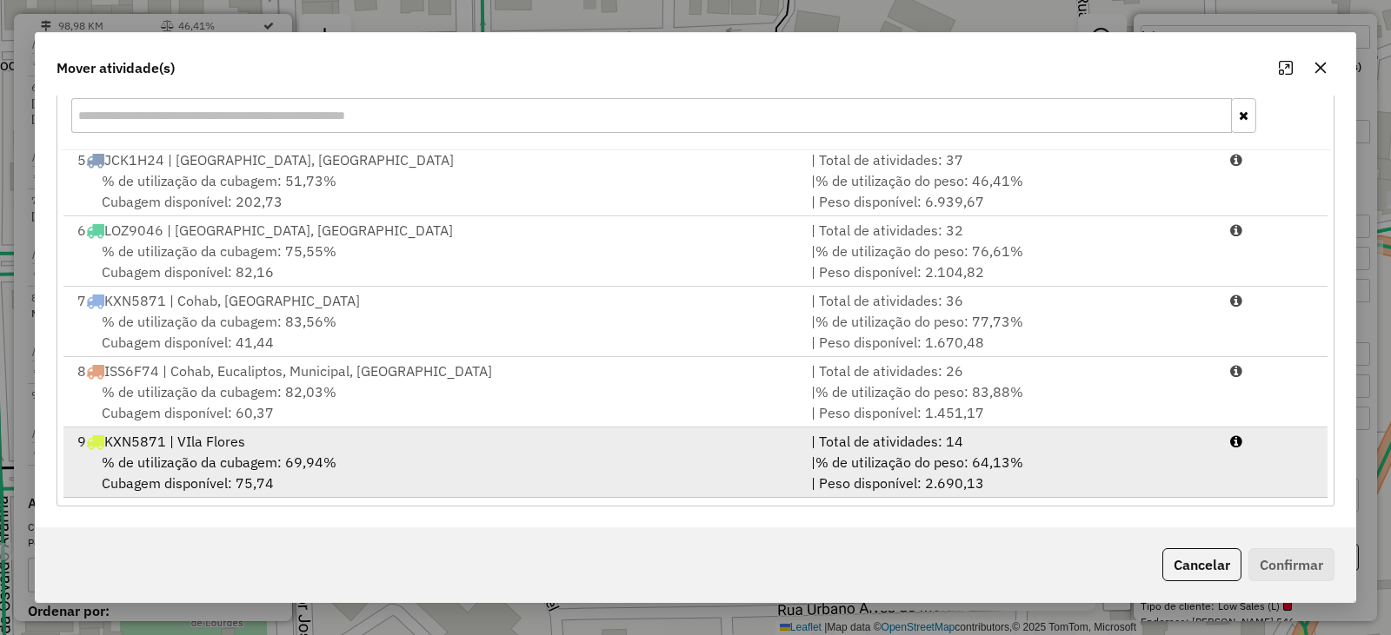
click at [198, 461] on span "% de utilização da cubagem: 69,94%" at bounding box center [219, 462] width 235 height 17
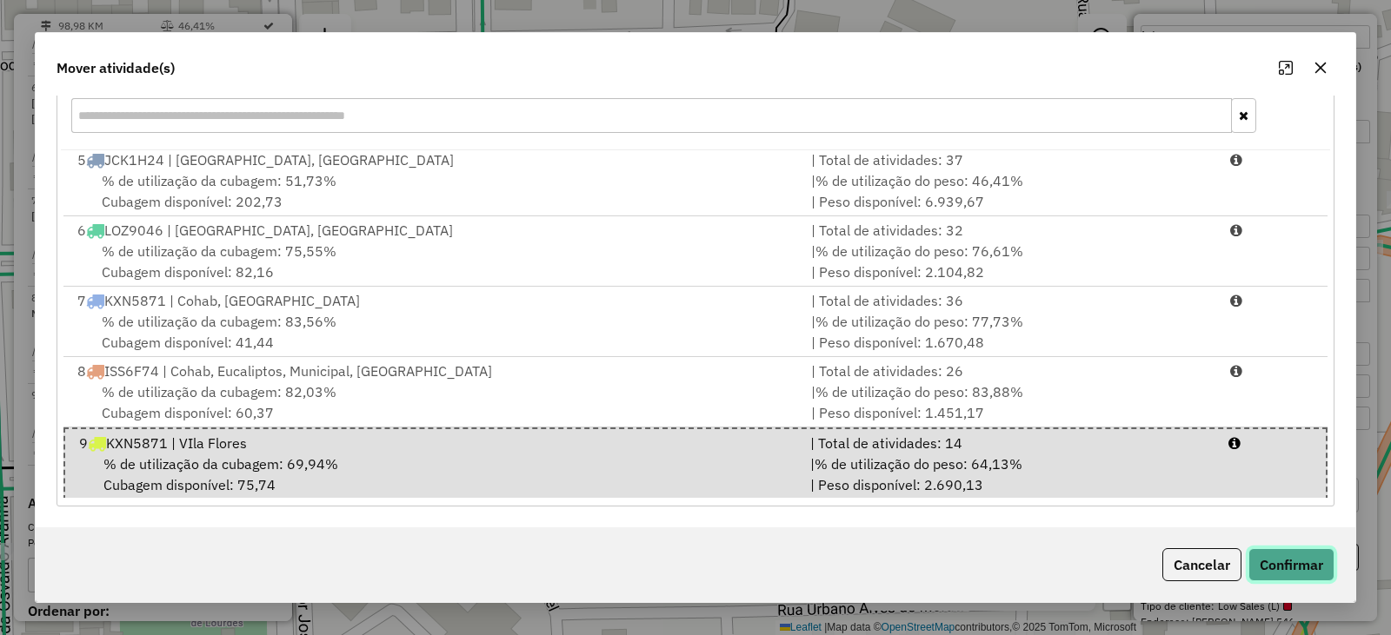
click at [1317, 563] on button "Confirmar" at bounding box center [1291, 564] width 86 height 33
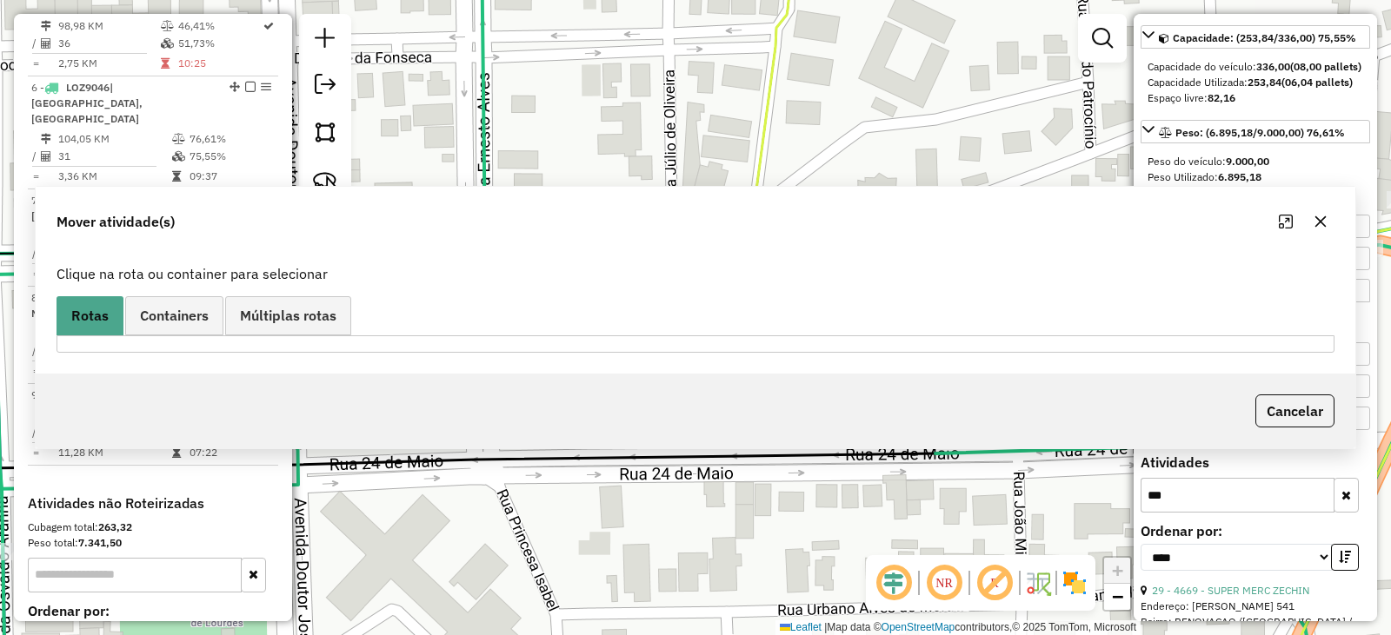
scroll to position [0, 0]
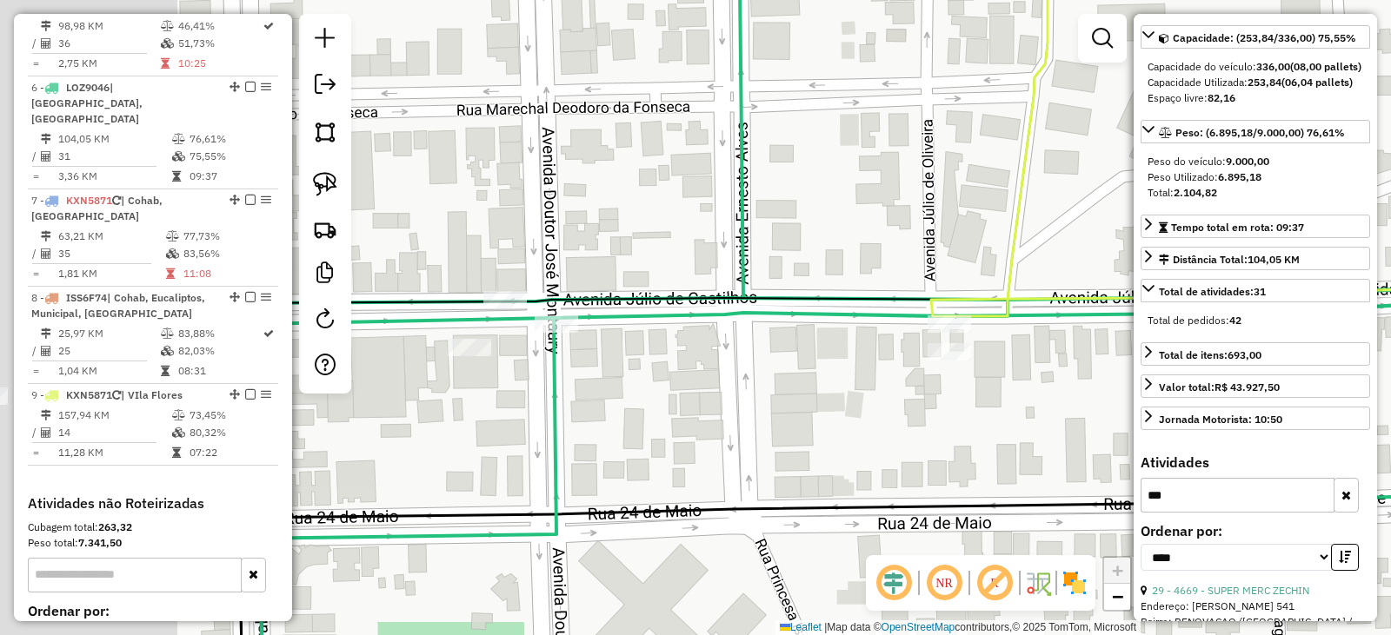
drag, startPoint x: 585, startPoint y: 295, endPoint x: 756, endPoint y: 332, distance: 175.1
click at [871, 354] on div "Janela de atendimento Grade de atendimento Capacidade Transportadoras Veículos …" at bounding box center [695, 317] width 1391 height 635
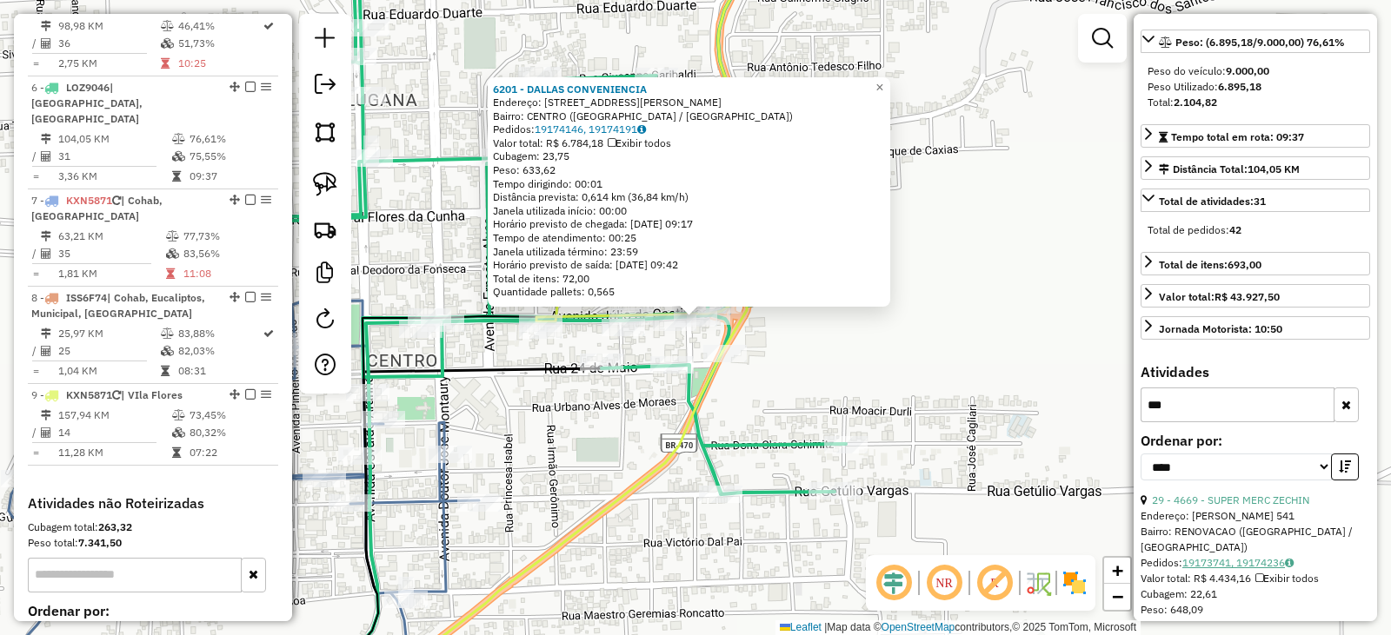
scroll to position [338, 0]
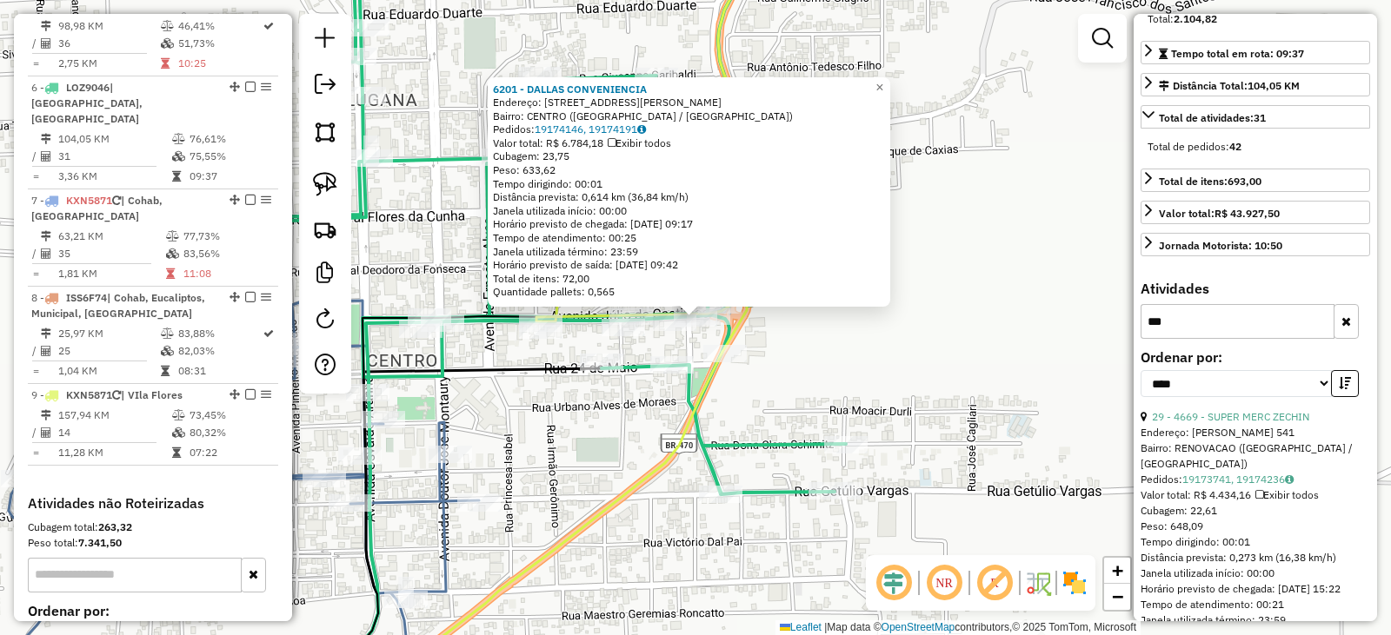
click at [1202, 339] on input "***" at bounding box center [1237, 321] width 194 height 35
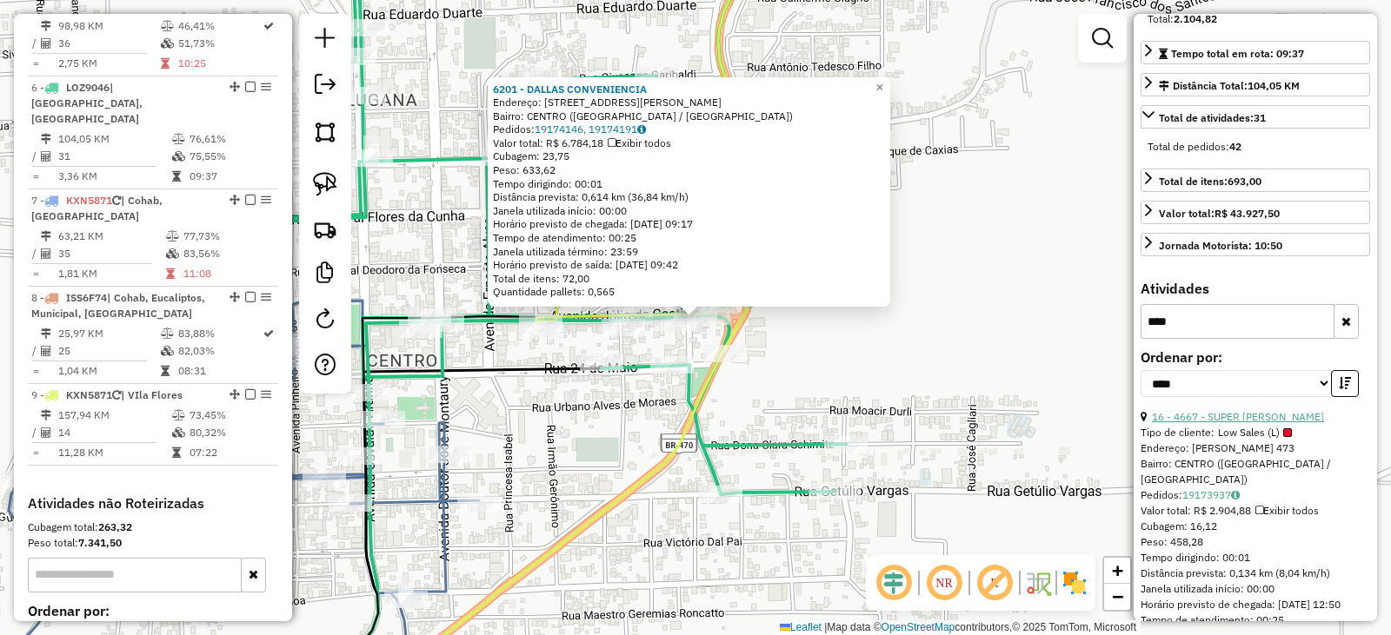
type input "****"
click at [1248, 423] on link "16 - 4667 - SUPER [PERSON_NAME]" at bounding box center [1238, 416] width 172 height 13
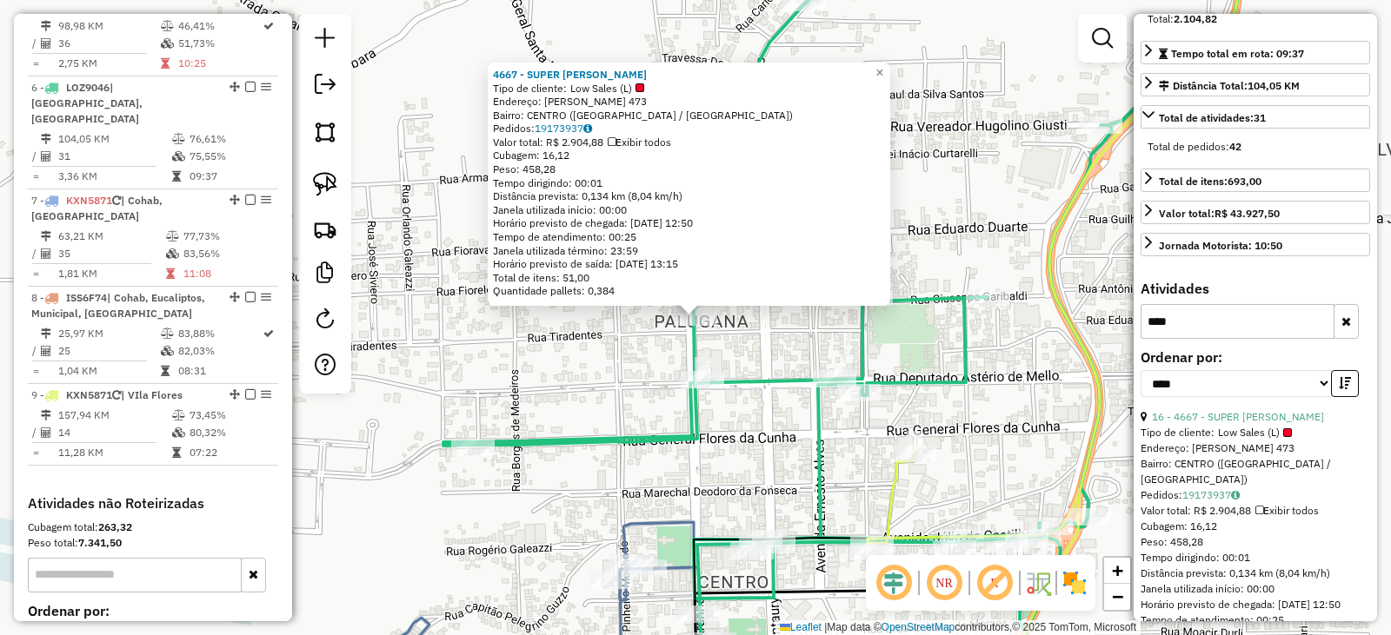
click at [790, 387] on icon at bounding box center [841, 318] width 796 height 762
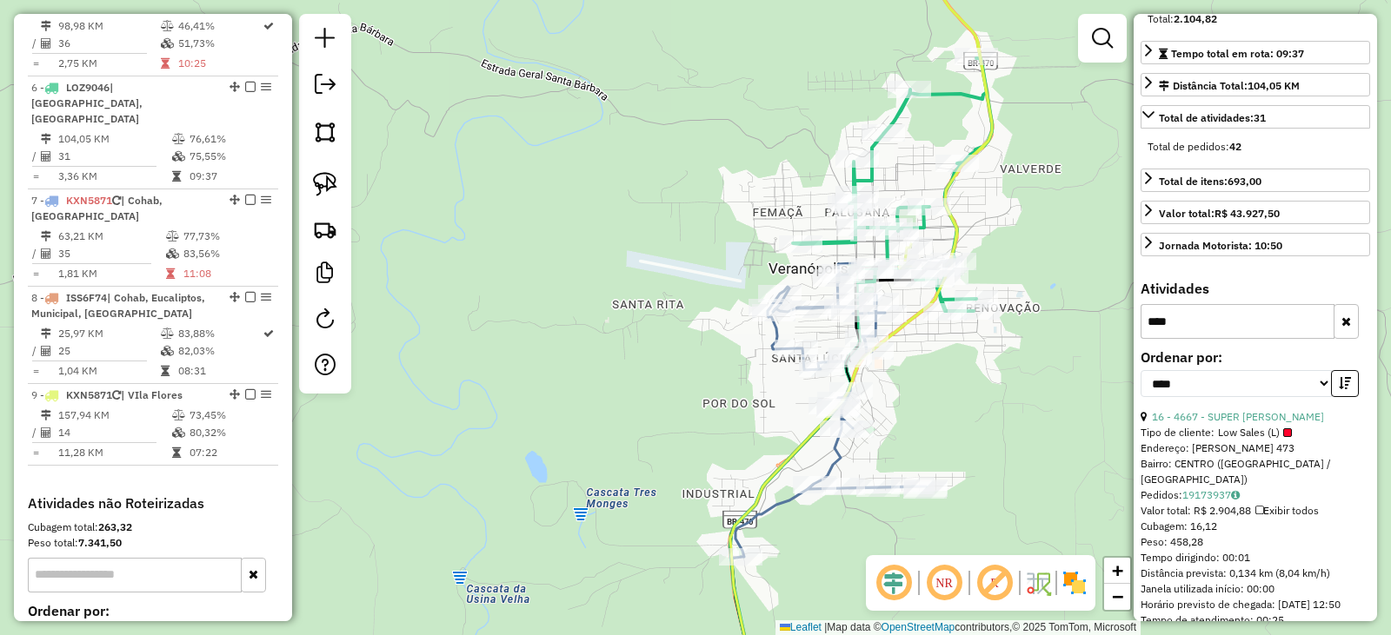
drag, startPoint x: 918, startPoint y: 394, endPoint x: 883, endPoint y: 365, distance: 45.1
click at [879, 372] on div "Rota 5 - Placa JCK1H24 6304 - LANCHERIA TOPLANCHES Janela de atendimento Grade …" at bounding box center [695, 317] width 1391 height 635
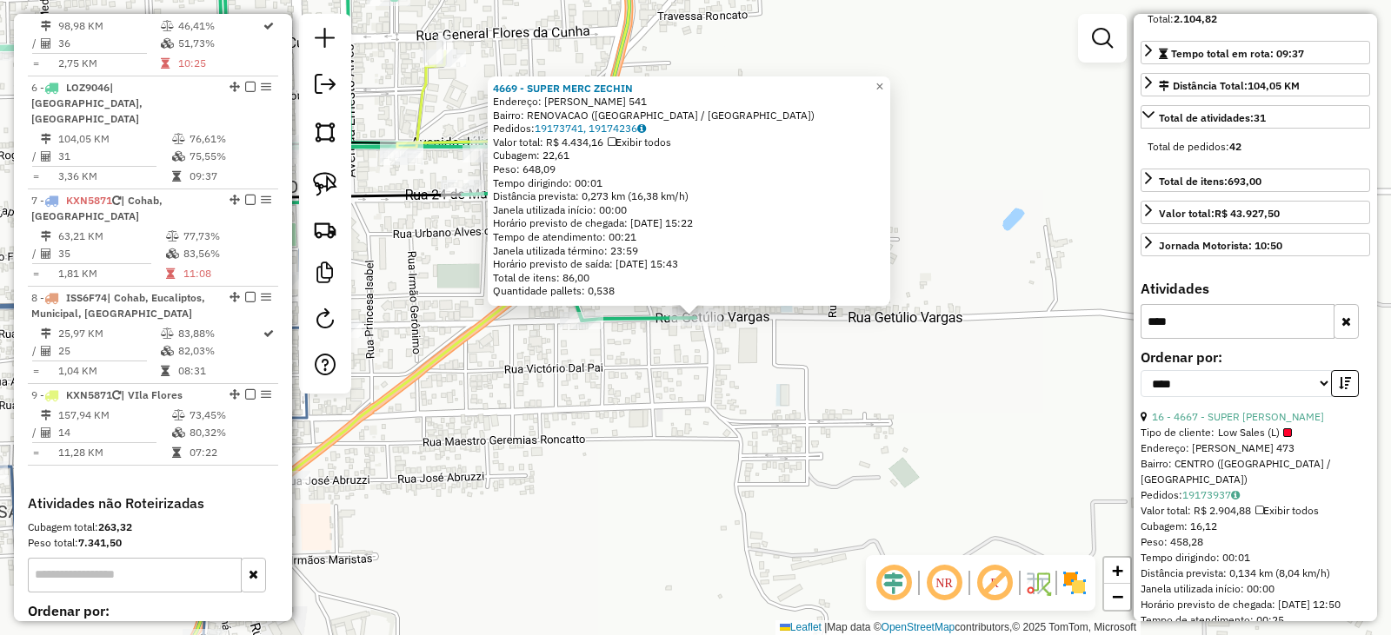
click at [780, 392] on div "4669 - SUPER MERC ZECHIN Endereço: GETULIO VARGAS 541 Bairro: RENOVACAO (VERANO…" at bounding box center [695, 317] width 1391 height 635
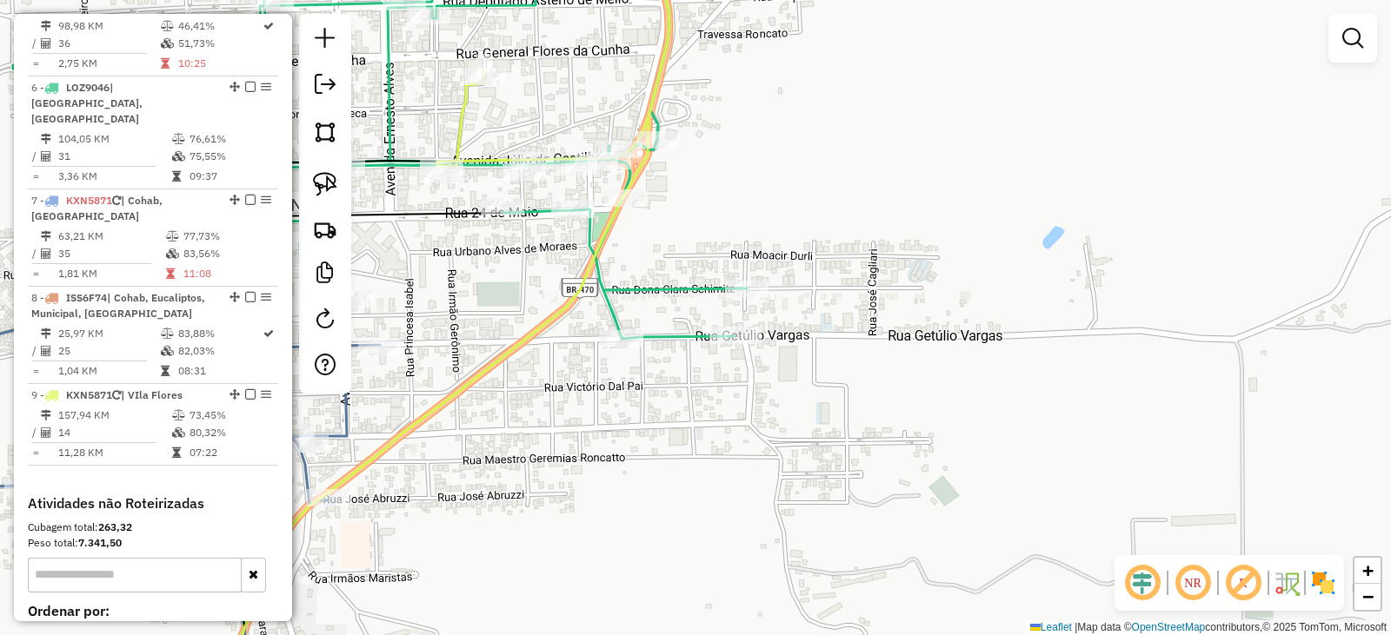
drag, startPoint x: 783, startPoint y: 342, endPoint x: 837, endPoint y: 368, distance: 59.9
click at [878, 388] on div "Janela de atendimento Grade de atendimento Capacidade Transportadoras Veículos …" at bounding box center [695, 317] width 1391 height 635
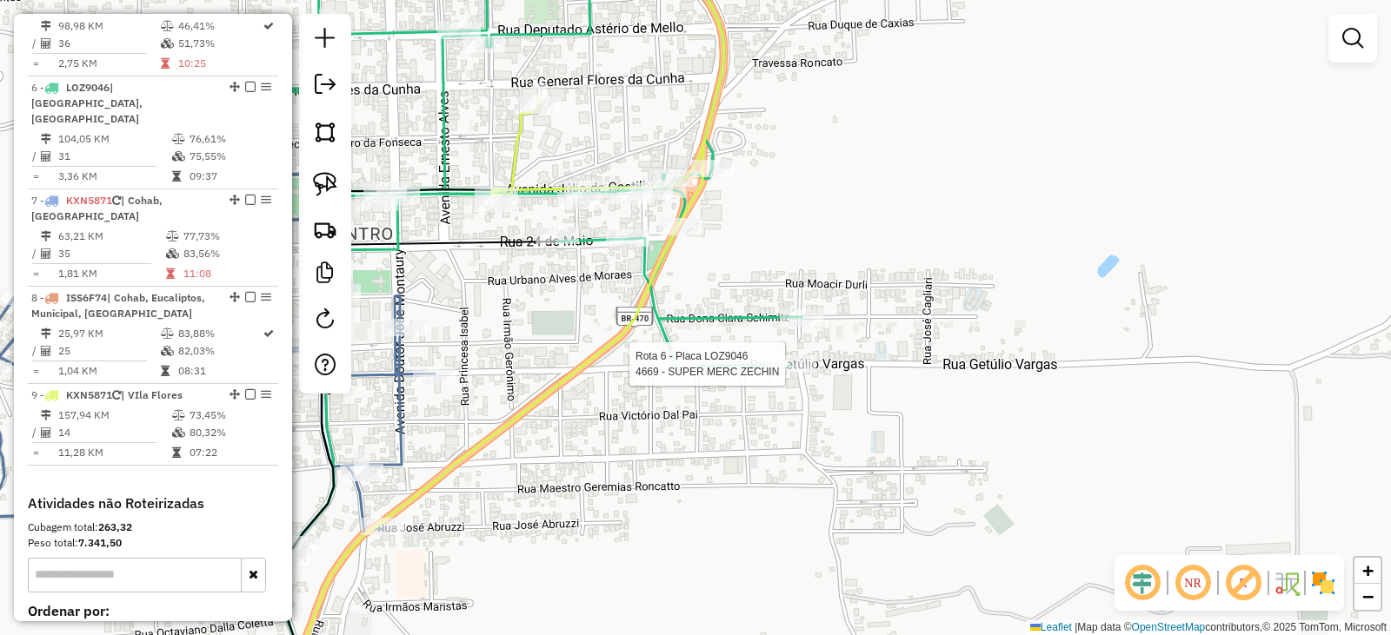
select select "*********"
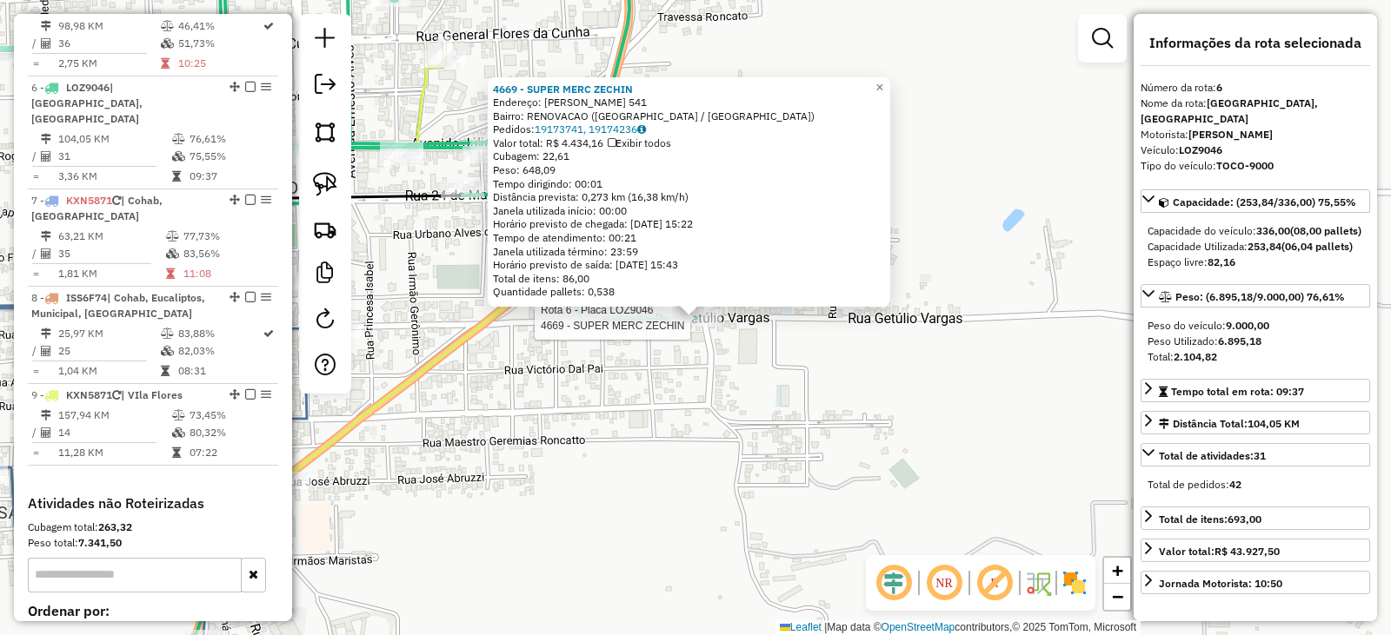
drag, startPoint x: 746, startPoint y: 397, endPoint x: 749, endPoint y: 383, distance: 14.3
click at [746, 396] on div "Rota 6 - Placa LOZ9046 4669 - SUPER MERC ZECHIN Rota 6 - Placa LOZ9046 7969 - C…" at bounding box center [695, 317] width 1391 height 635
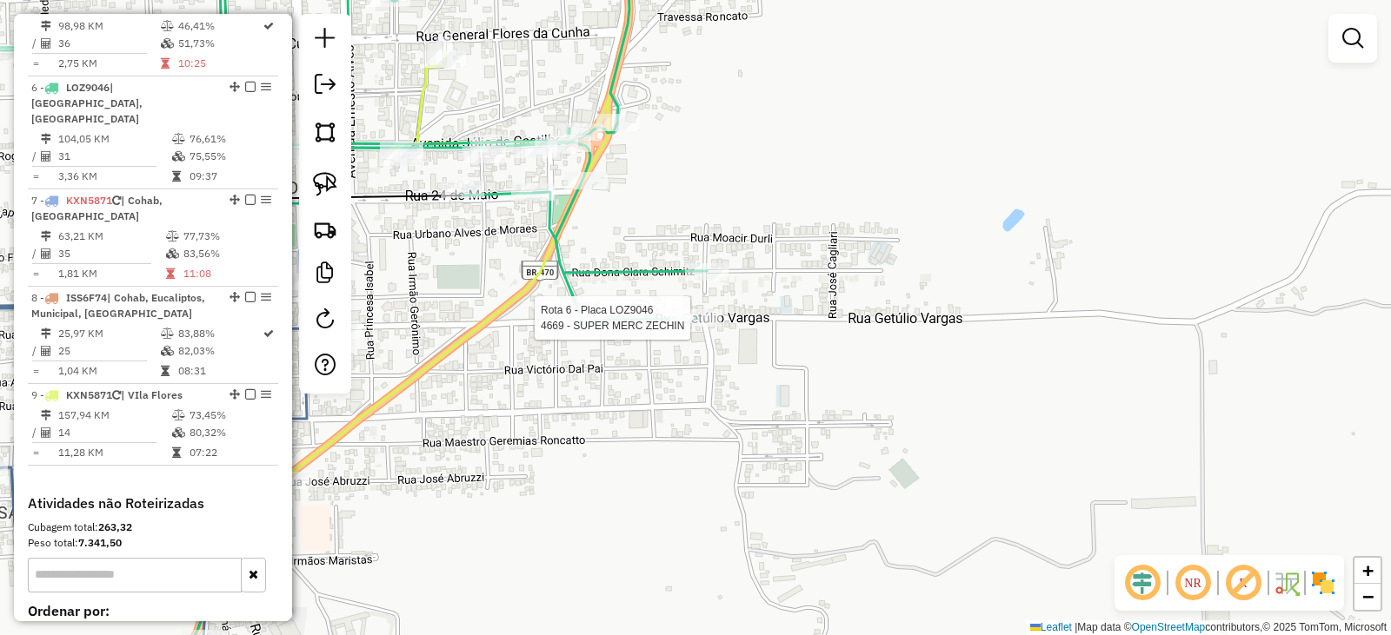
select select "*********"
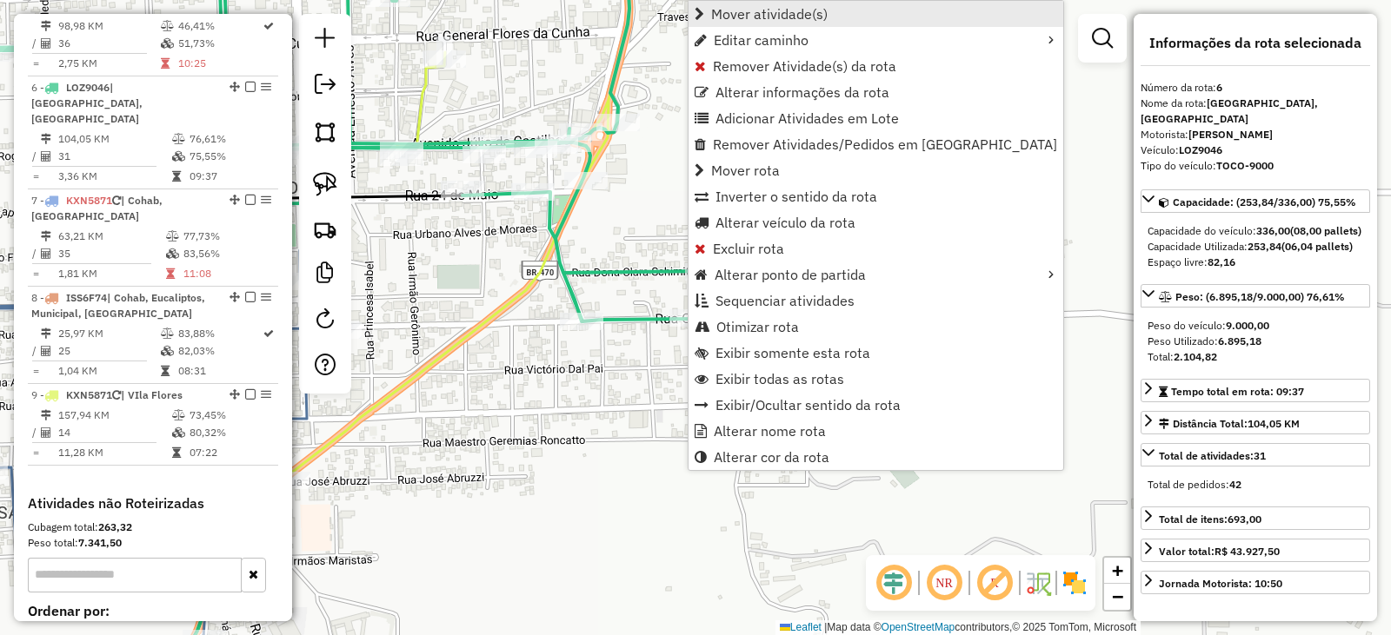
click at [756, 17] on span "Mover atividade(s)" at bounding box center [769, 14] width 116 height 14
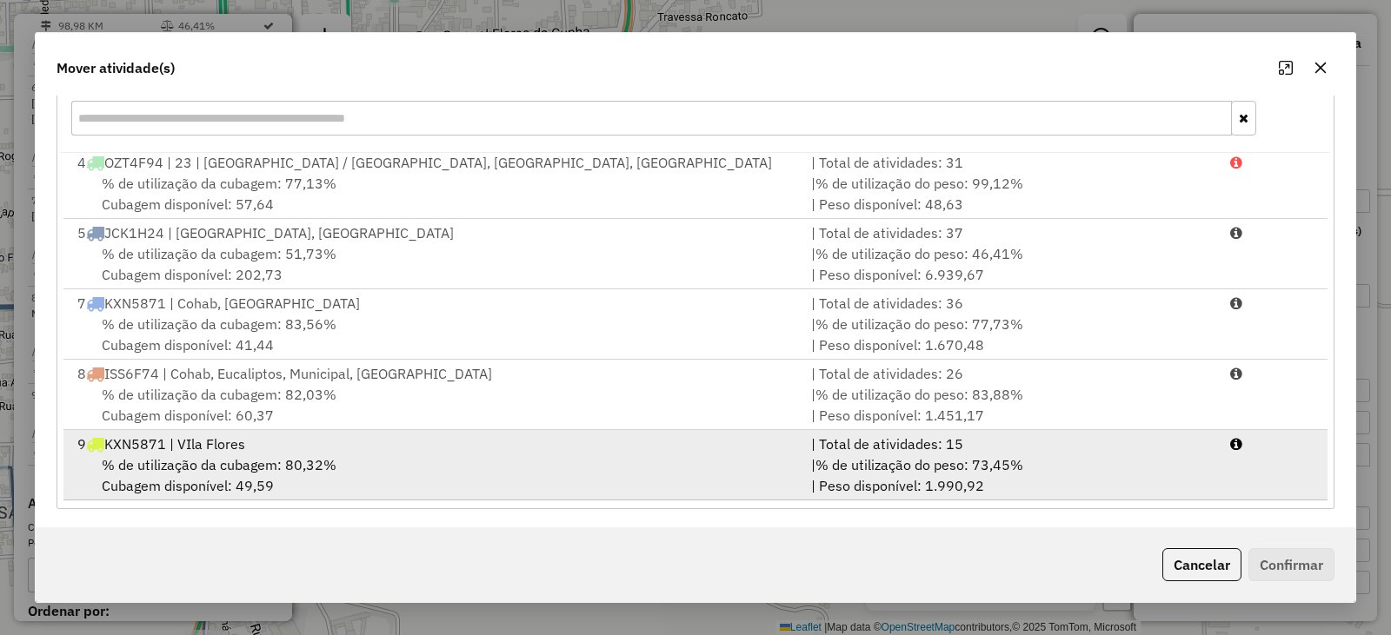
scroll to position [249, 0]
click at [212, 450] on div "9 KXN5871 | VIla Flores" at bounding box center [434, 441] width 734 height 21
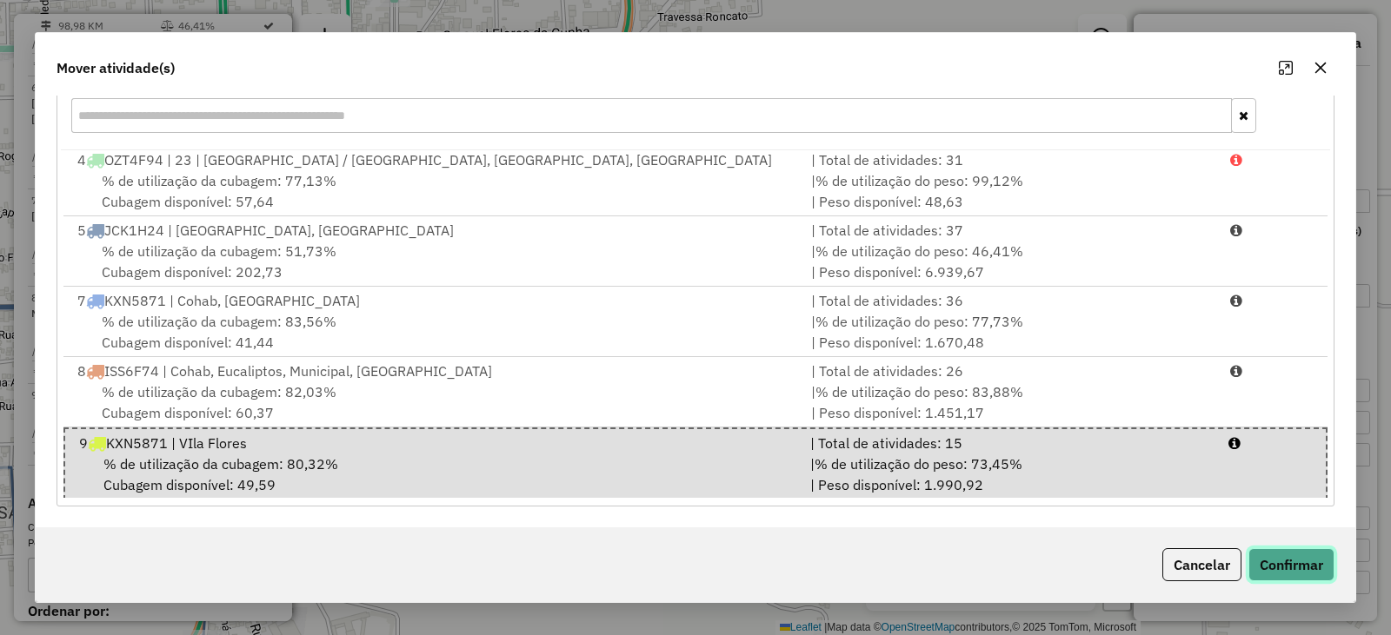
click at [1296, 561] on button "Confirmar" at bounding box center [1291, 564] width 86 height 33
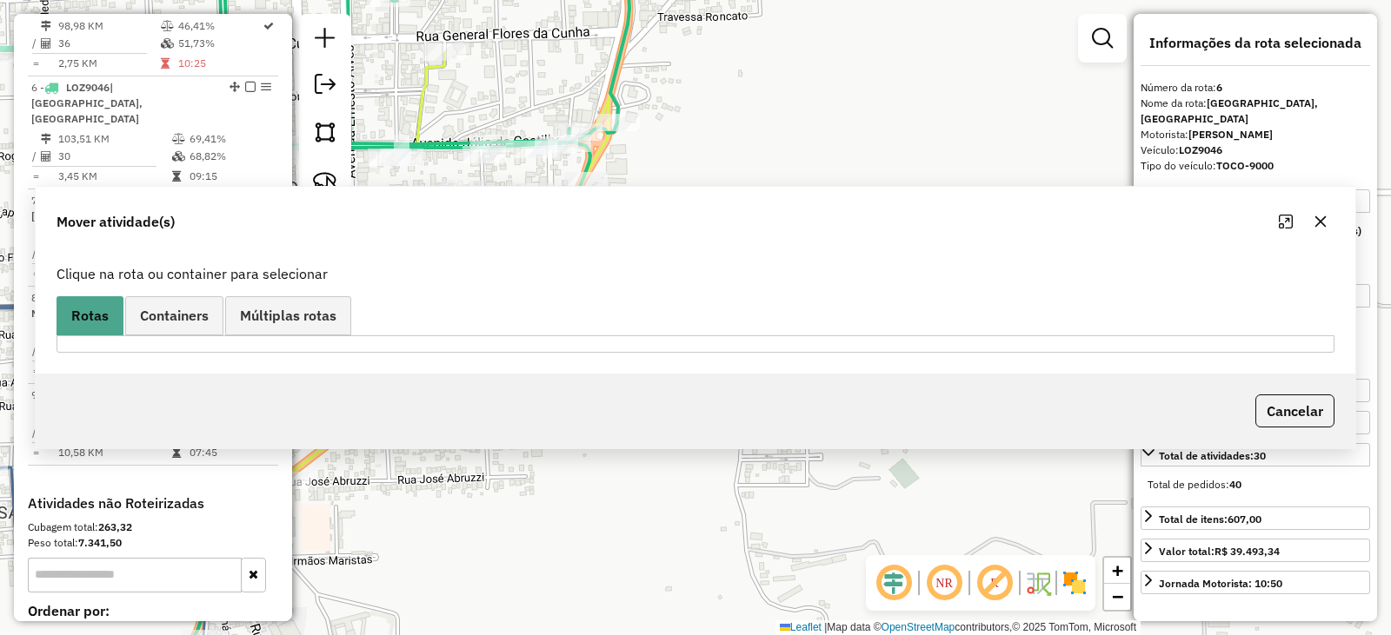
scroll to position [0, 0]
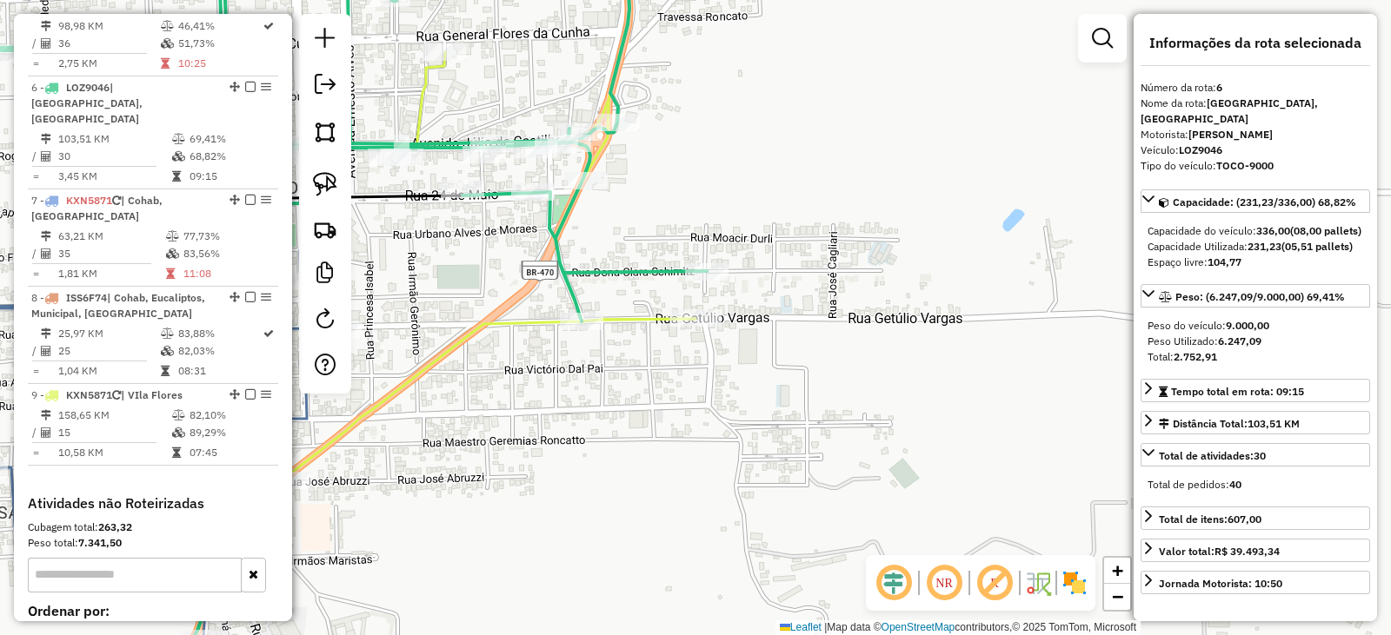
drag, startPoint x: 761, startPoint y: 107, endPoint x: 772, endPoint y: 337, distance: 230.5
click at [799, 327] on div "Janela de atendimento Grade de atendimento Capacidade Transportadoras Veículos …" at bounding box center [695, 317] width 1391 height 635
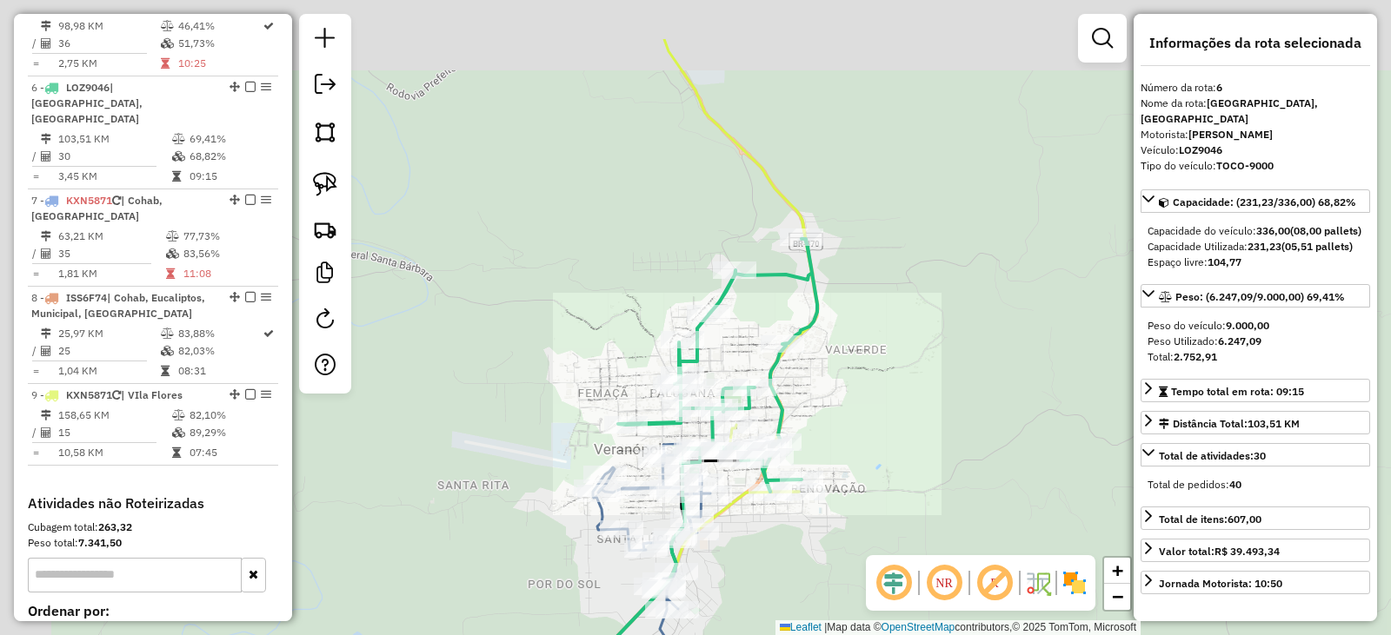
drag, startPoint x: 830, startPoint y: 285, endPoint x: 846, endPoint y: 358, distance: 74.8
click at [846, 358] on div "Janela de atendimento Grade de atendimento Capacidade Transportadoras Veículos …" at bounding box center [695, 317] width 1391 height 635
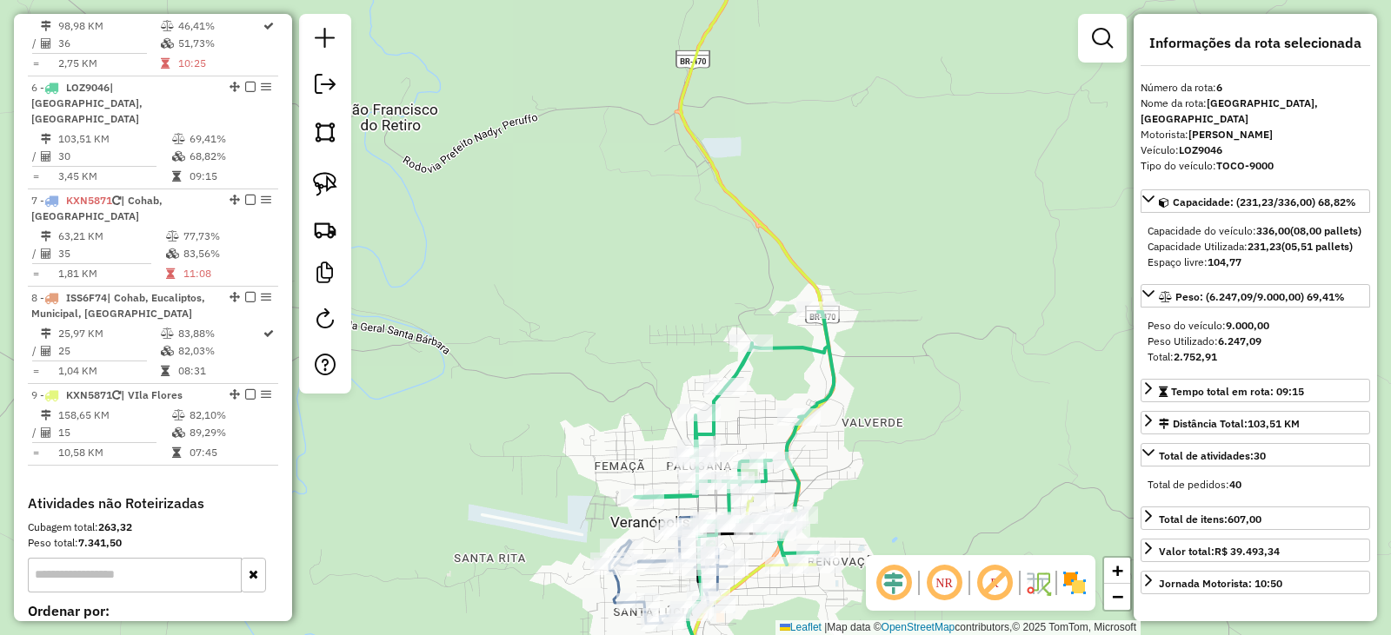
click at [816, 434] on div "Rota 6 - Placa LOZ9046 9154 - QUADRA MENEGON Janela de atendimento Grade de ate…" at bounding box center [695, 317] width 1391 height 635
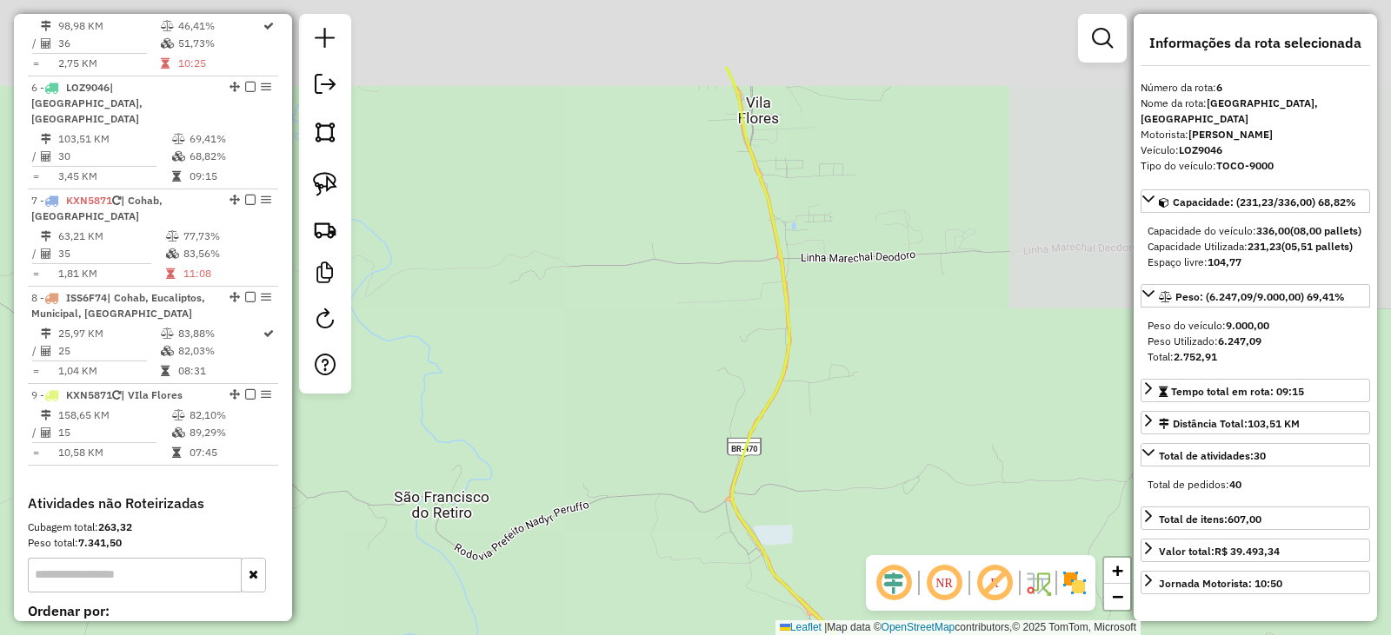
drag, startPoint x: 819, startPoint y: 415, endPoint x: 785, endPoint y: 342, distance: 80.5
click at [819, 445] on div "Janela de atendimento Grade de atendimento Capacidade Transportadoras Veículos …" at bounding box center [695, 317] width 1391 height 635
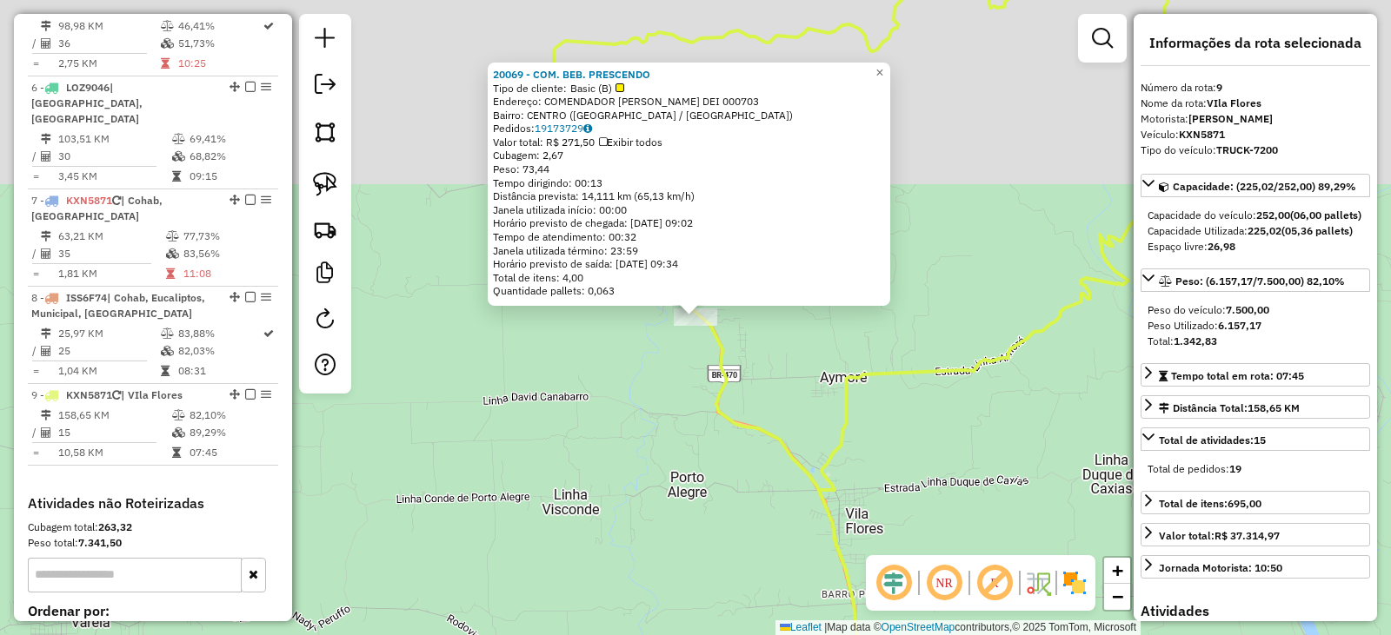
scroll to position [1268, 0]
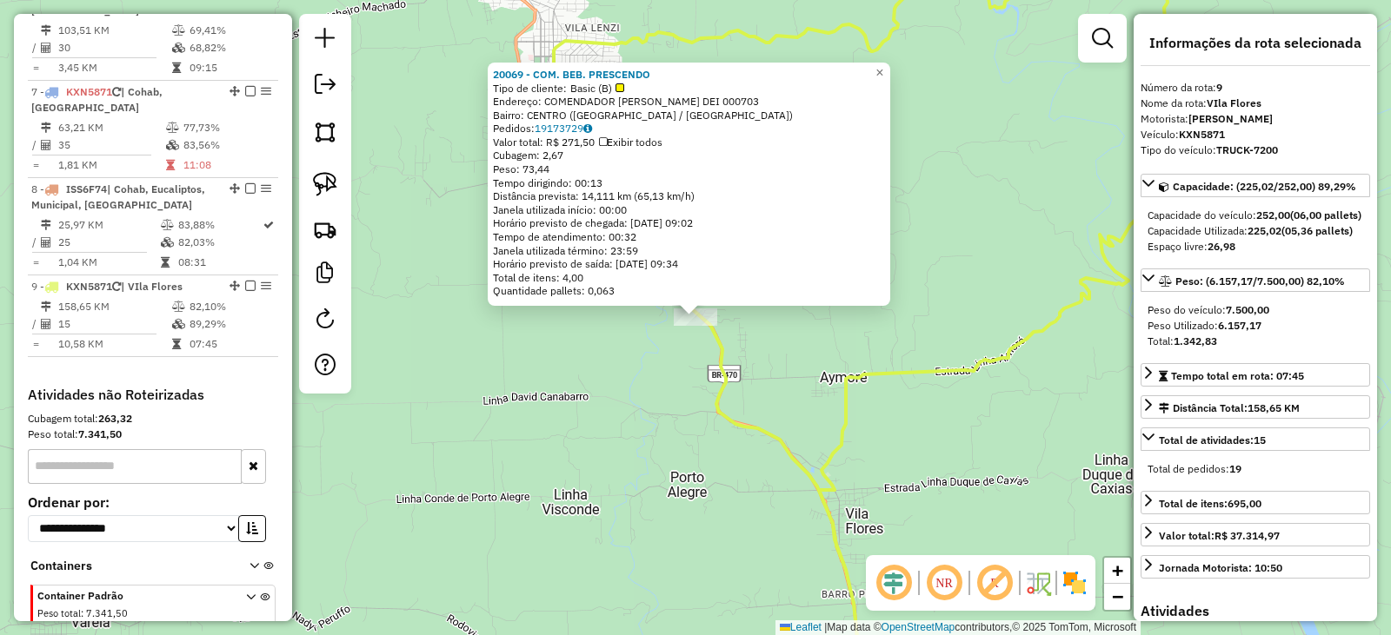
click at [853, 440] on div "20069 - COM. BEB. PRESCENDO Tipo de cliente: Basic (B) Endereço: COMENDADOR ROB…" at bounding box center [695, 317] width 1391 height 635
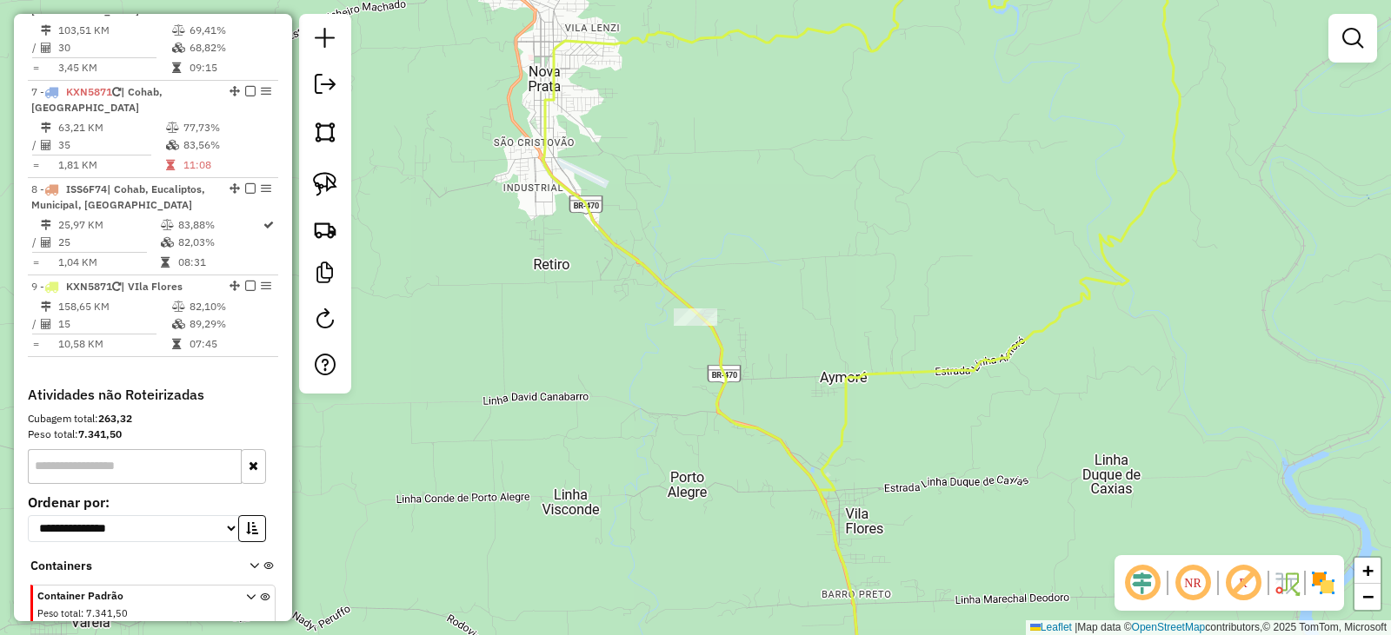
drag, startPoint x: 862, startPoint y: 415, endPoint x: 814, endPoint y: 270, distance: 152.0
click at [822, 277] on div "Janela de atendimento Grade de atendimento Capacidade Transportadoras Veículos …" at bounding box center [695, 317] width 1391 height 635
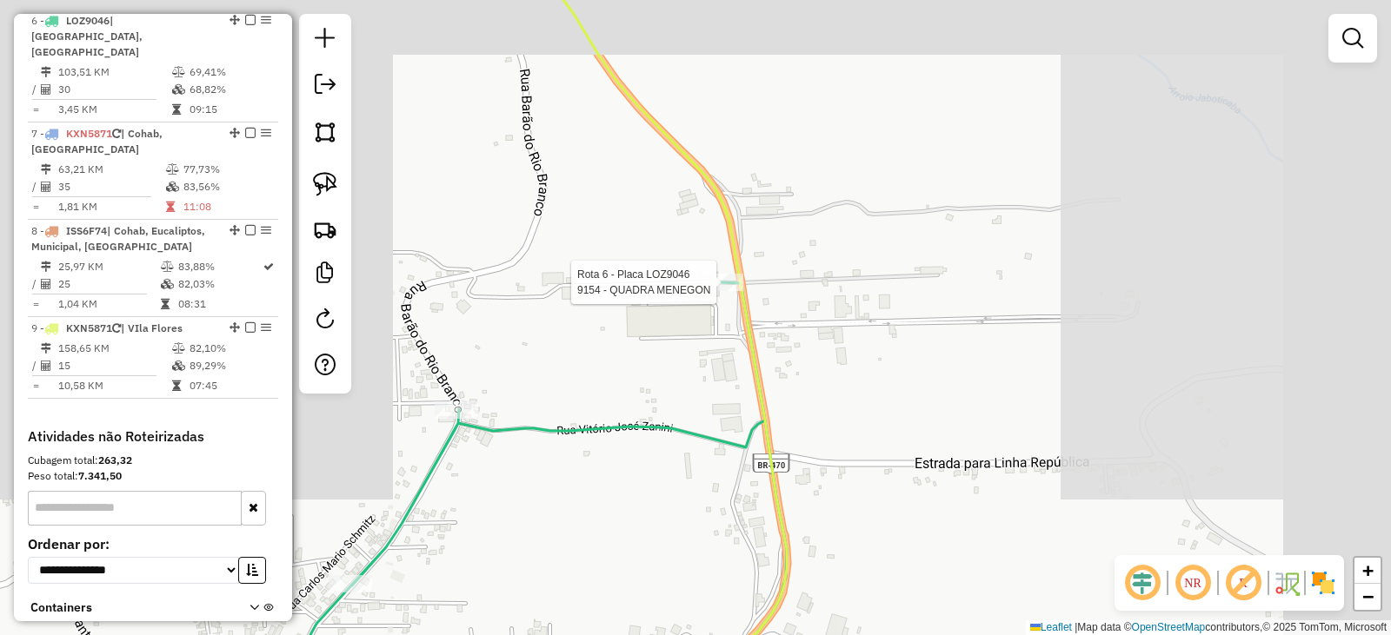
select select "*********"
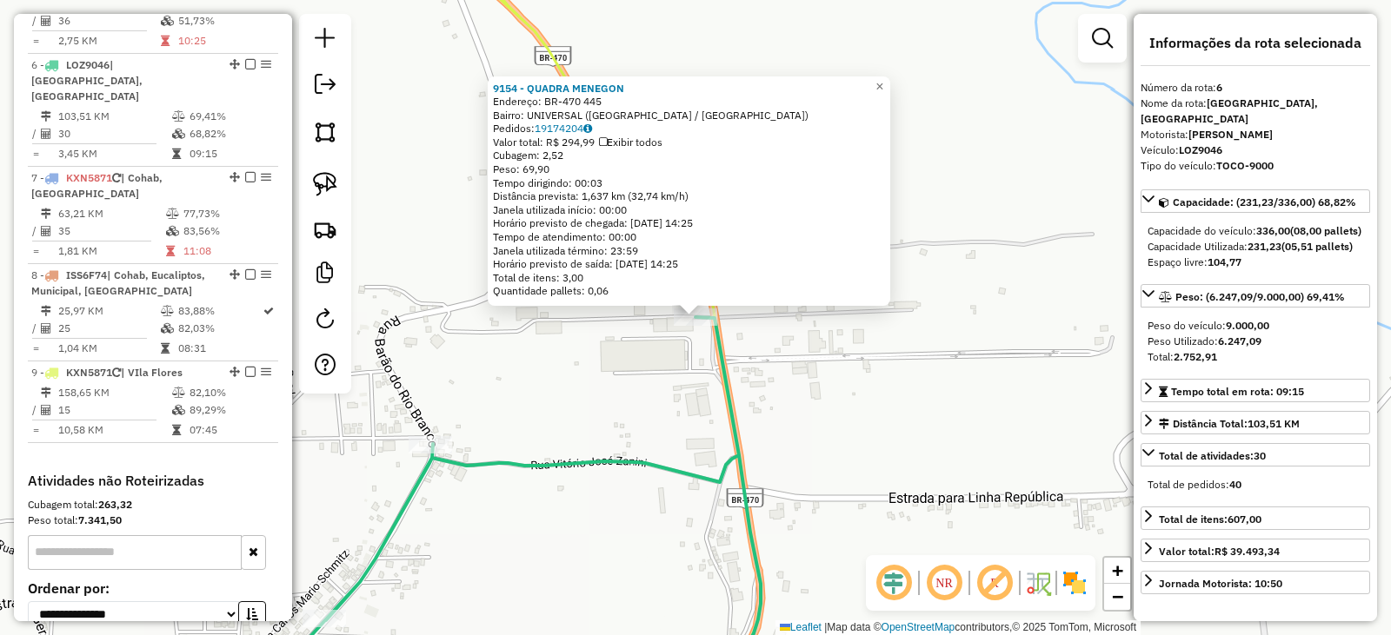
scroll to position [1159, 0]
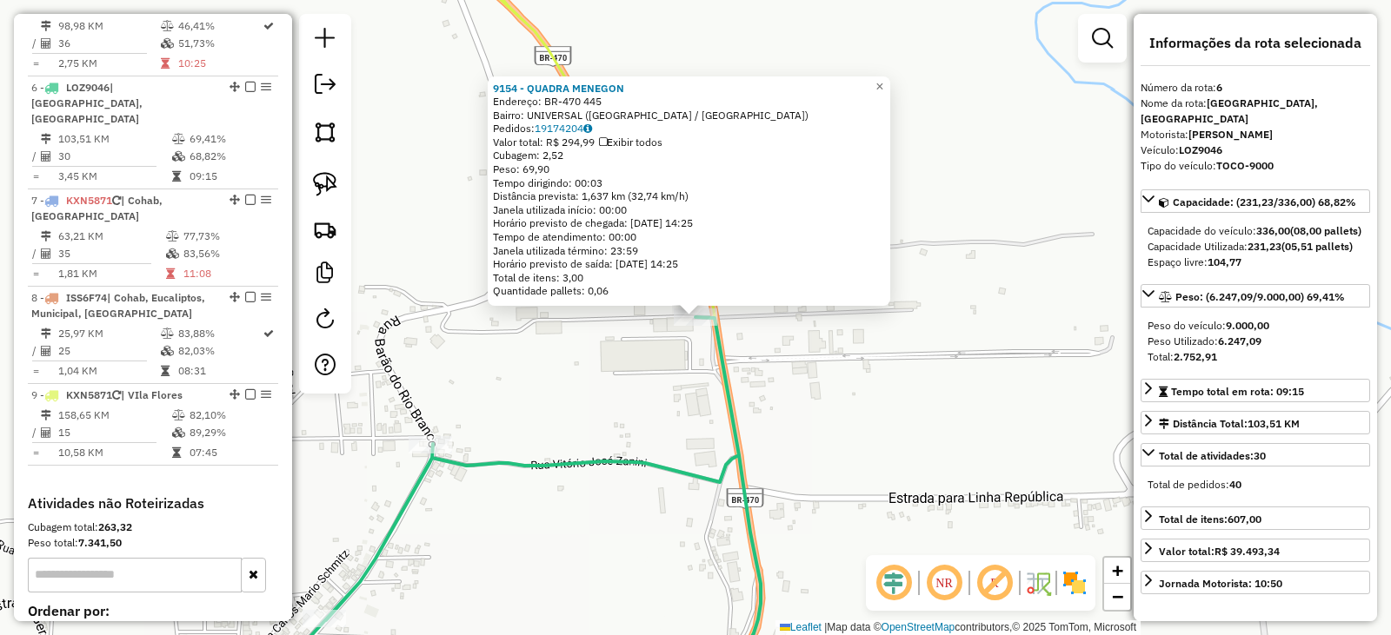
click at [861, 393] on div "9154 - QUADRA MENEGON Endereço: BR-470 445 Bairro: UNIVERSAL (VERANOPOLIS / RS)…" at bounding box center [695, 317] width 1391 height 635
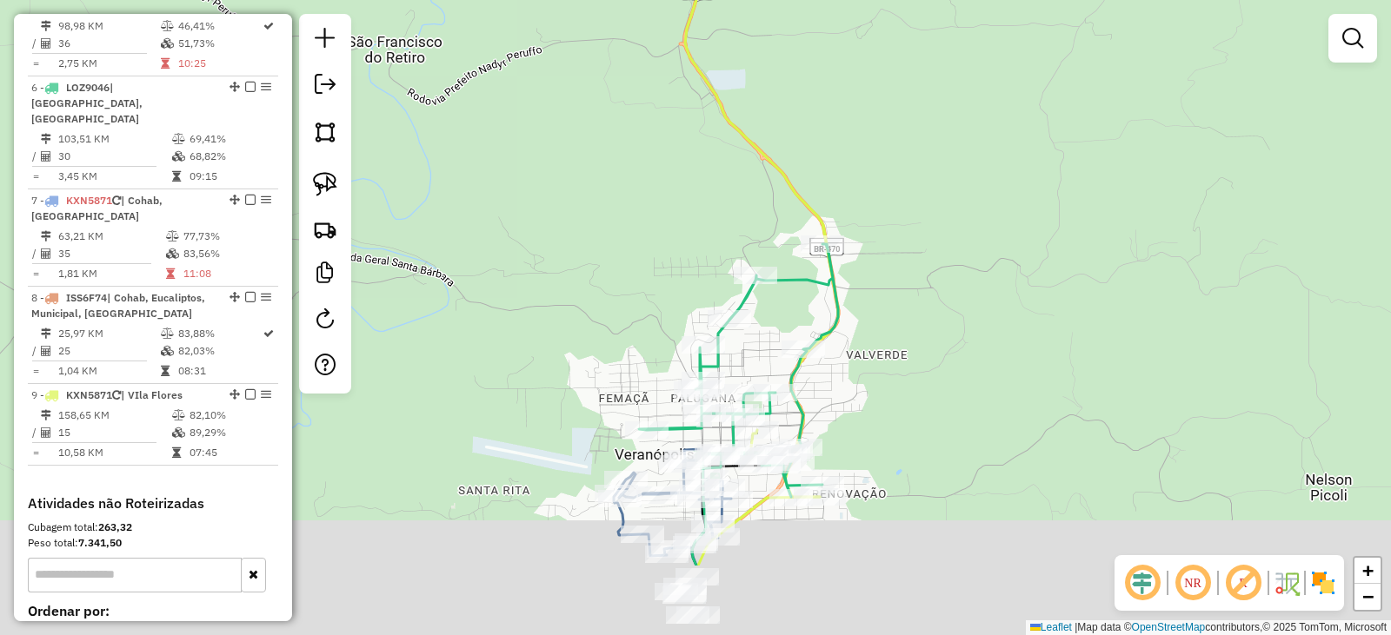
drag, startPoint x: 922, startPoint y: 270, endPoint x: 827, endPoint y: 236, distance: 100.6
click at [898, 209] on div "Janela de atendimento Grade de atendimento Capacidade Transportadoras Veículos …" at bounding box center [695, 317] width 1391 height 635
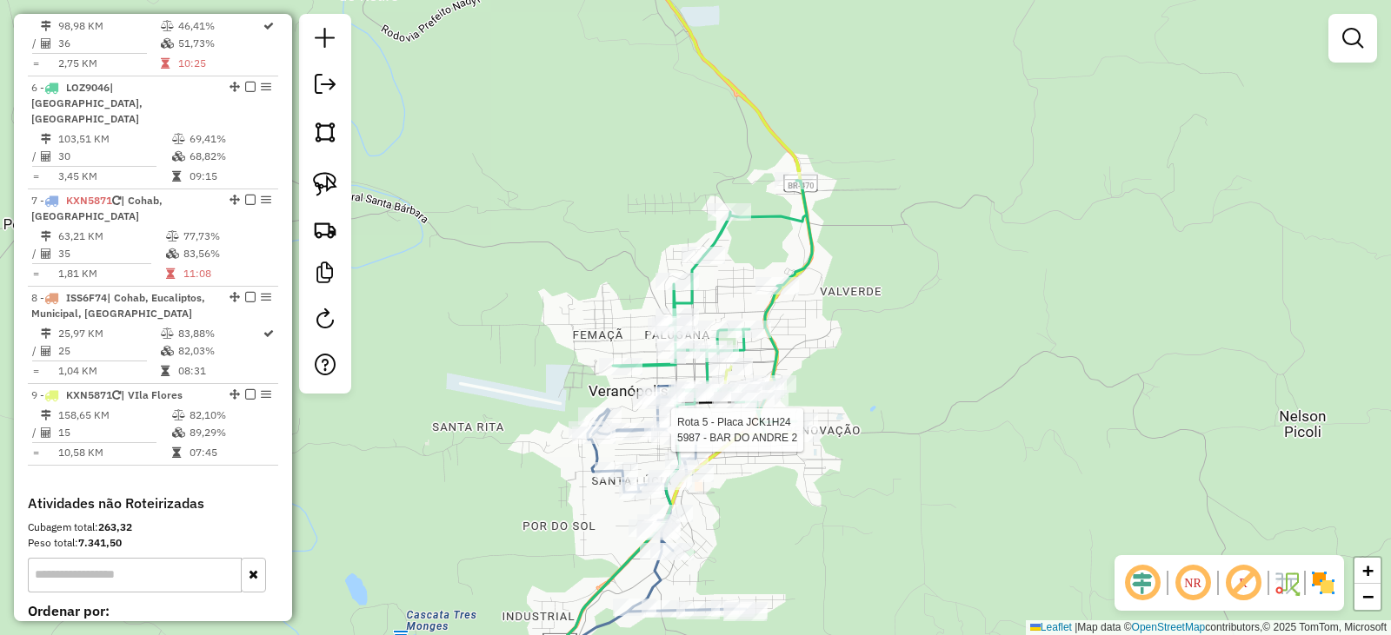
select select "*********"
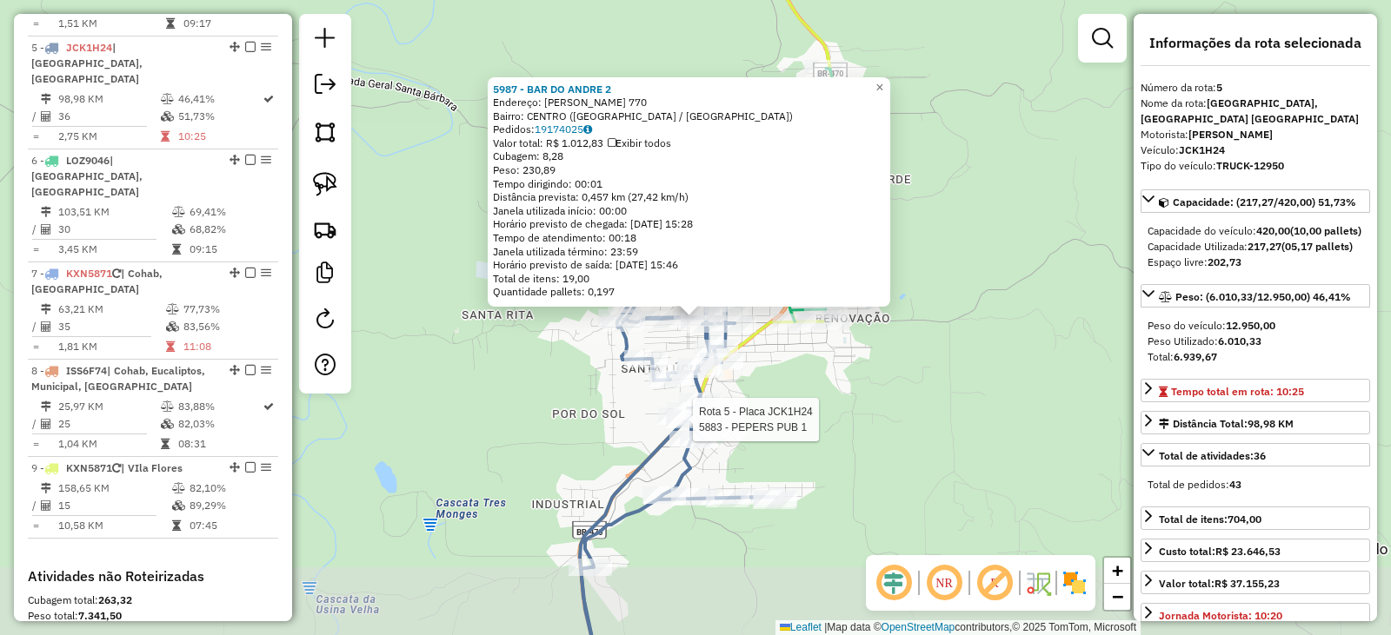
scroll to position [1062, 0]
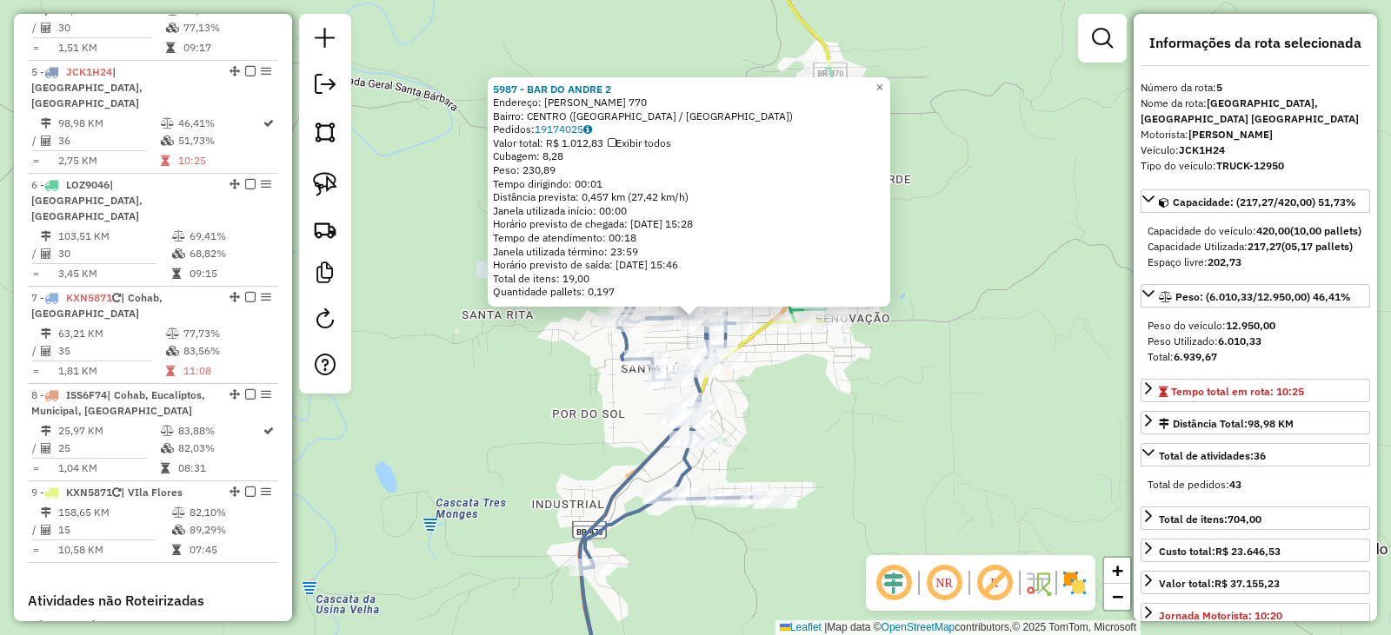
click at [965, 388] on div "5987 - BAR DO ANDRE 2 Endereço: PINHEIRO MACHADO 770 Bairro: CENTRO (VERANOPOLI…" at bounding box center [695, 317] width 1391 height 635
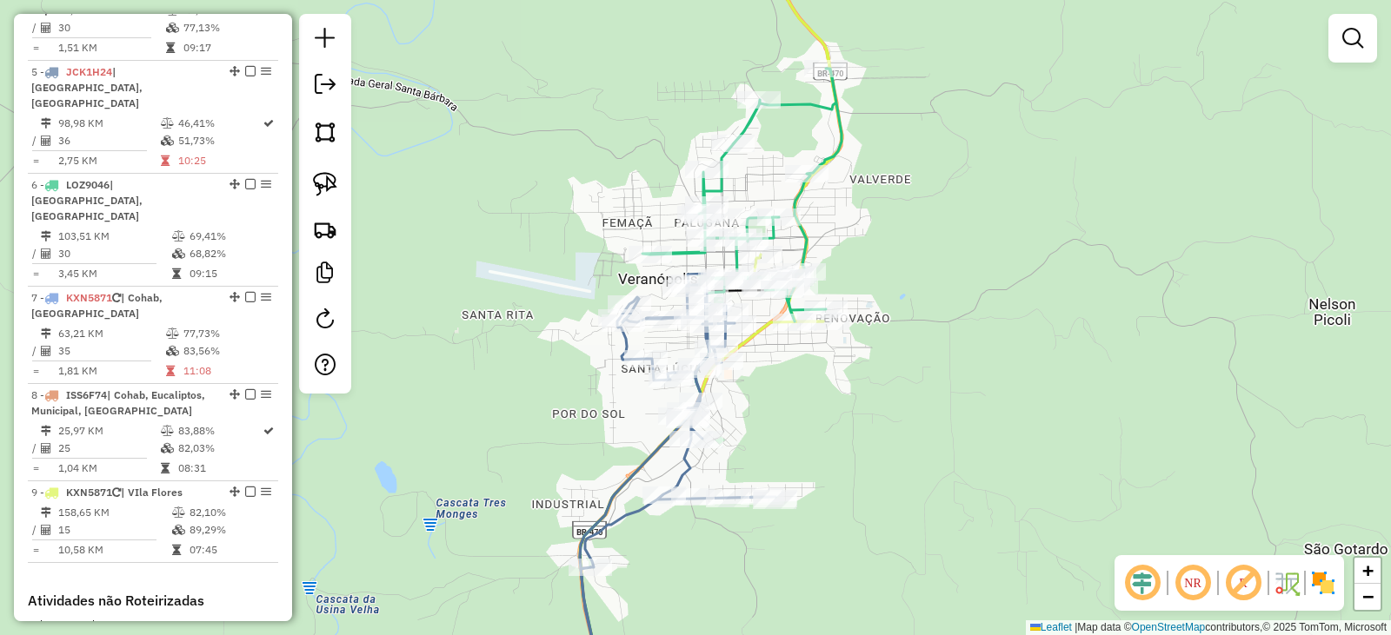
drag, startPoint x: 886, startPoint y: 337, endPoint x: 862, endPoint y: 318, distance: 30.3
click at [886, 325] on div "Janela de atendimento Grade de atendimento Capacidade Transportadoras Veículos …" at bounding box center [695, 317] width 1391 height 635
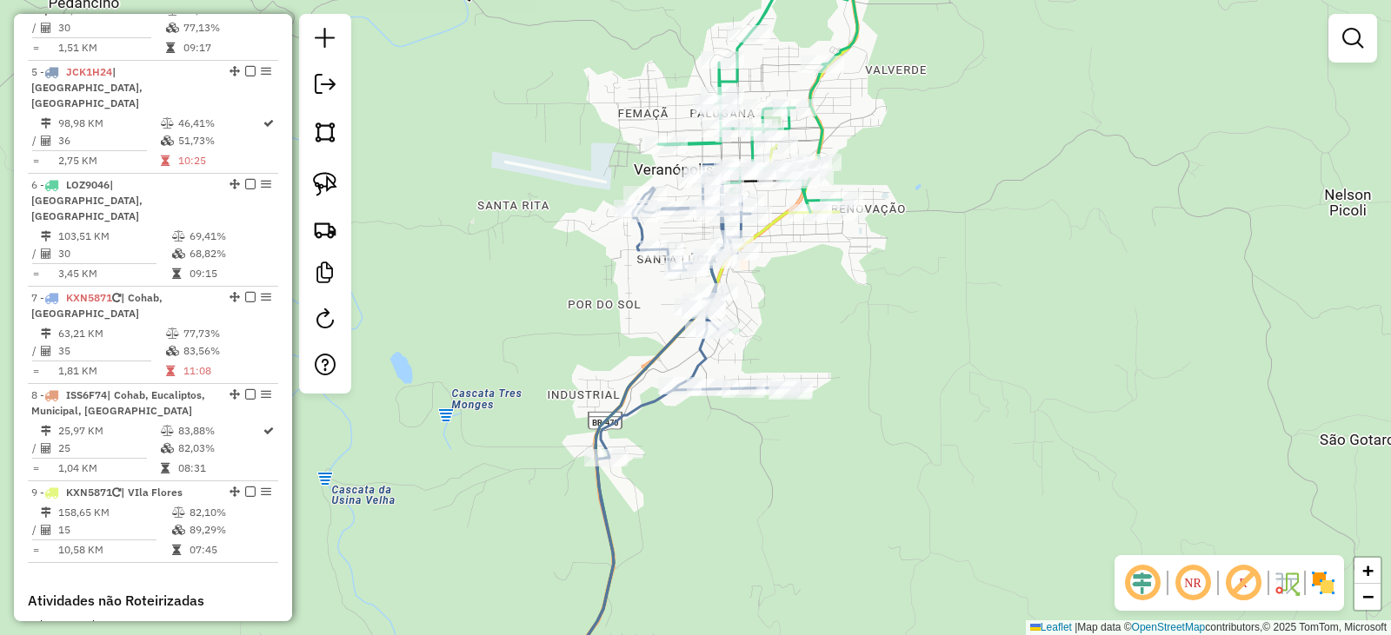
drag, startPoint x: 640, startPoint y: 529, endPoint x: 642, endPoint y: 248, distance: 281.6
click at [642, 250] on div "Rota 5 - Placa JCK1H24 7026 - C.VILA AZUL Janela de atendimento Grade de atendi…" at bounding box center [695, 317] width 1391 height 635
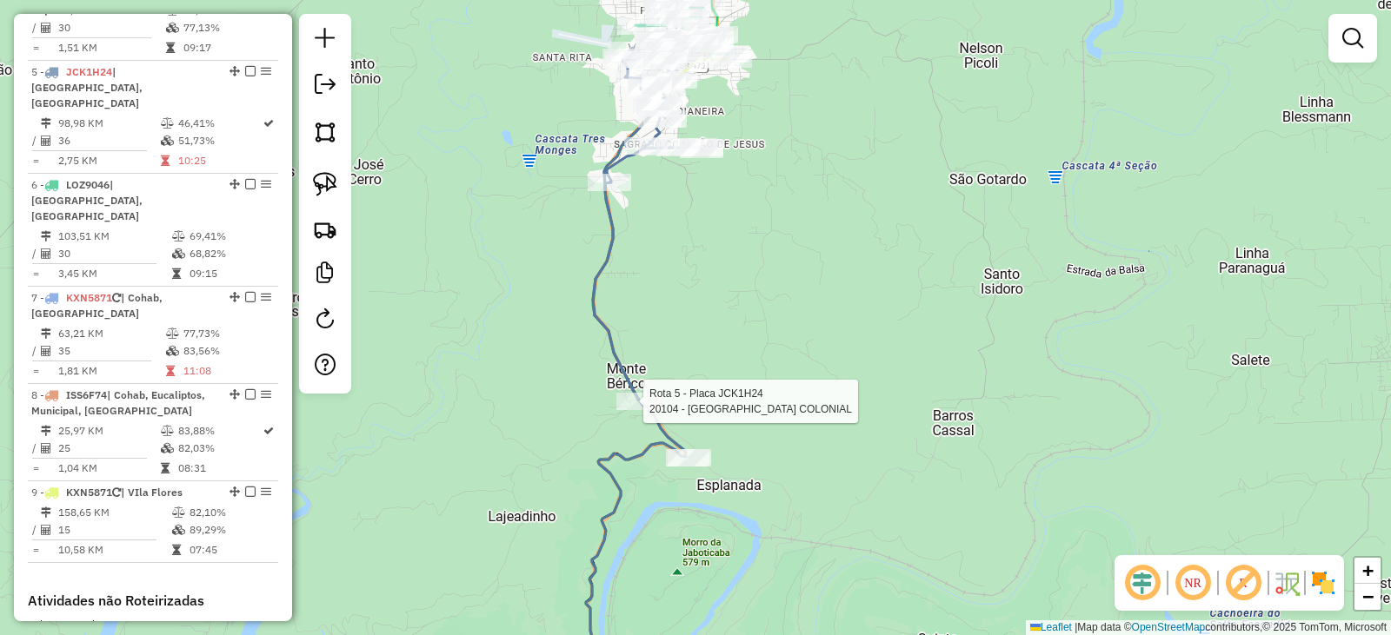
select select "*********"
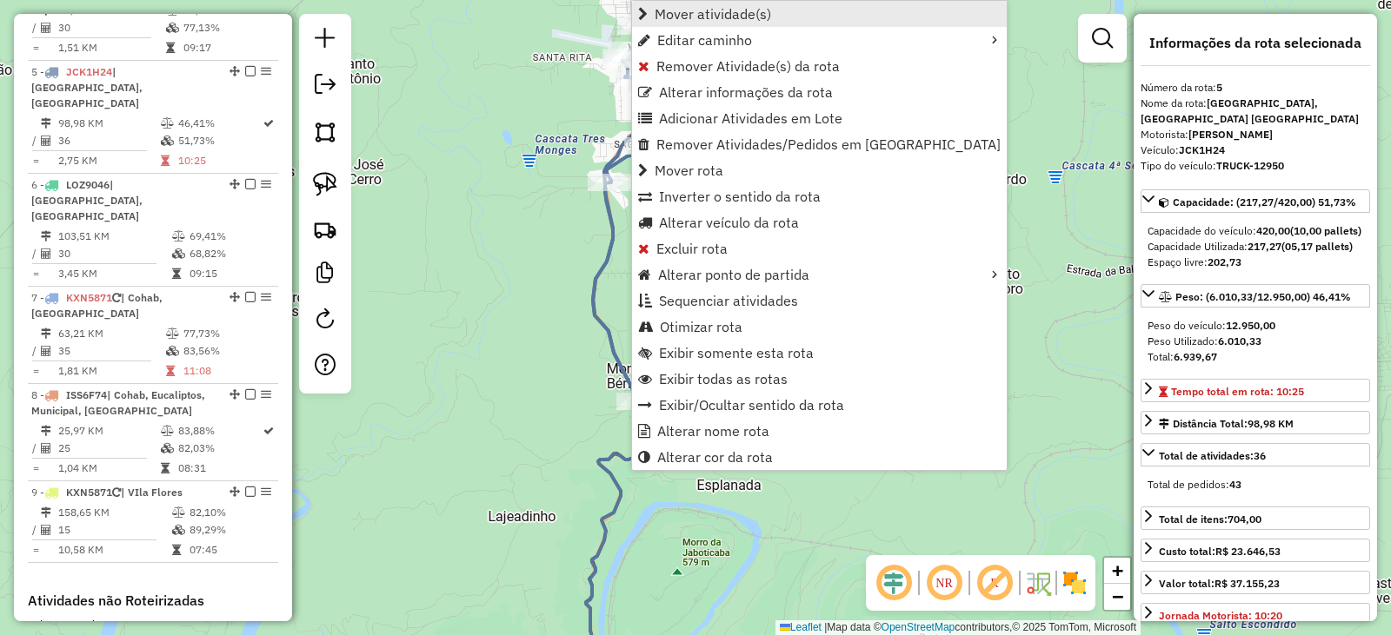
click at [707, 18] on span "Mover atividade(s)" at bounding box center [712, 14] width 116 height 14
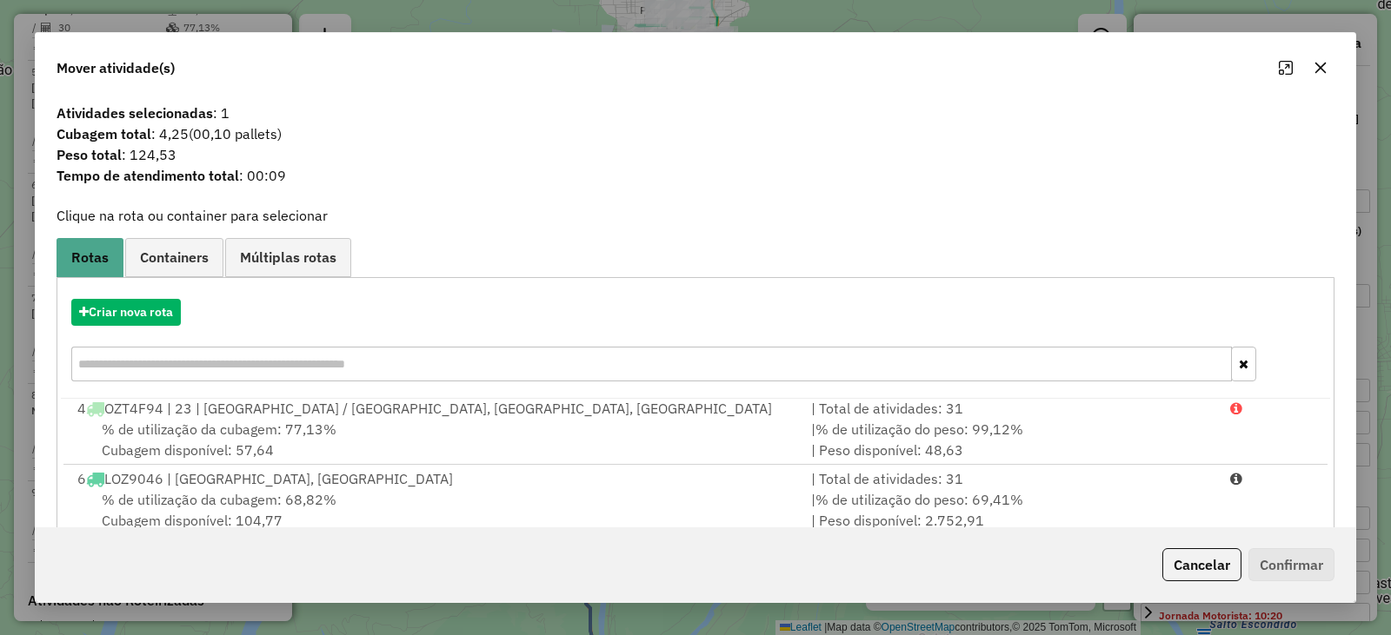
scroll to position [249, 0]
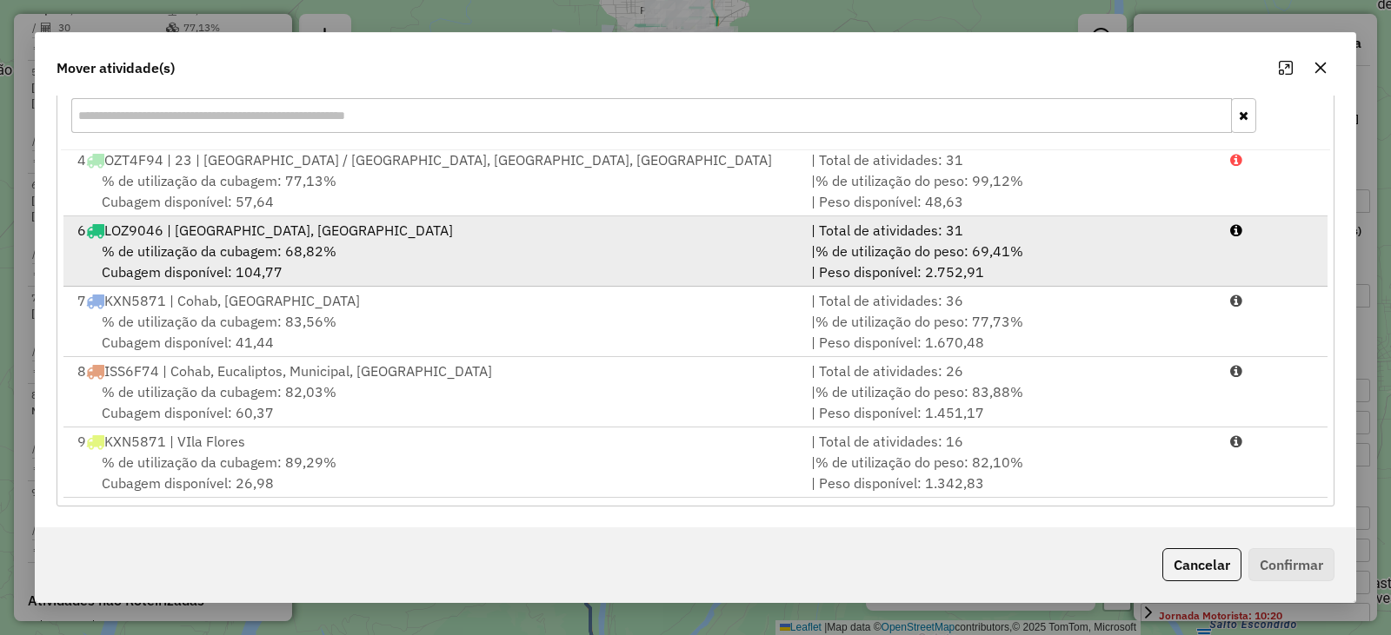
click at [203, 262] on div "% de utilização da cubagem: 68,82% Cubagem disponível: 104,77" at bounding box center [434, 262] width 734 height 42
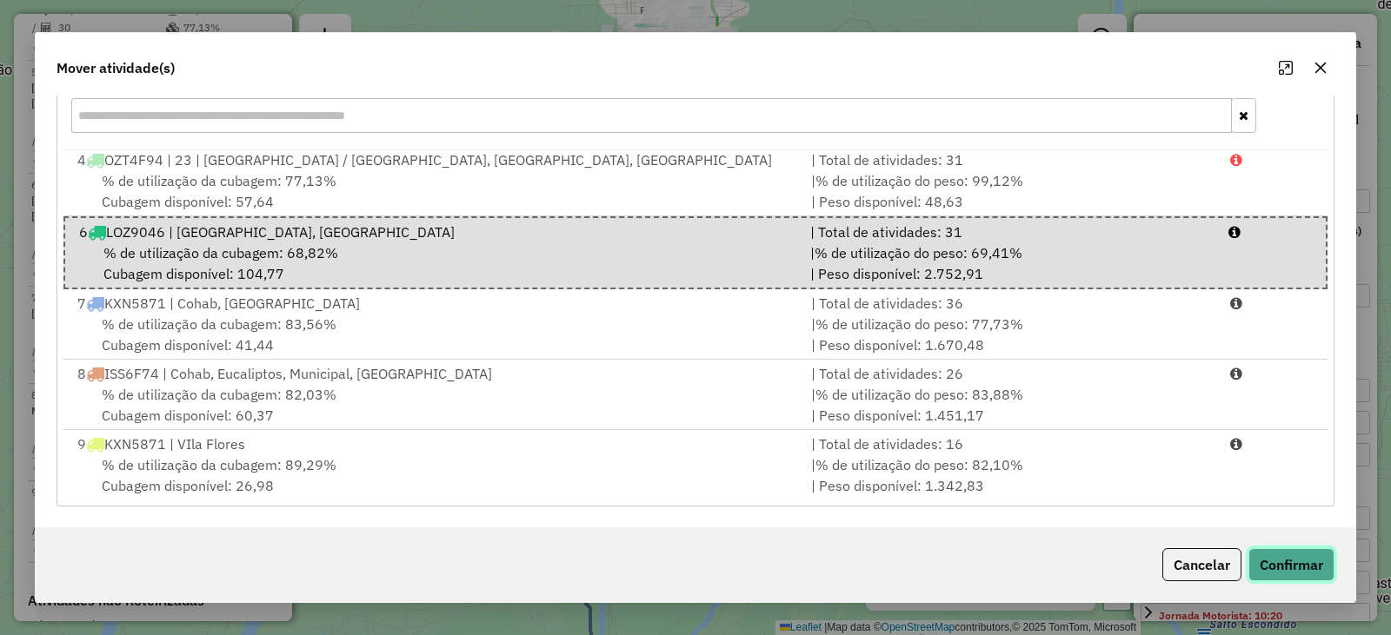
click at [1301, 553] on button "Confirmar" at bounding box center [1291, 564] width 86 height 33
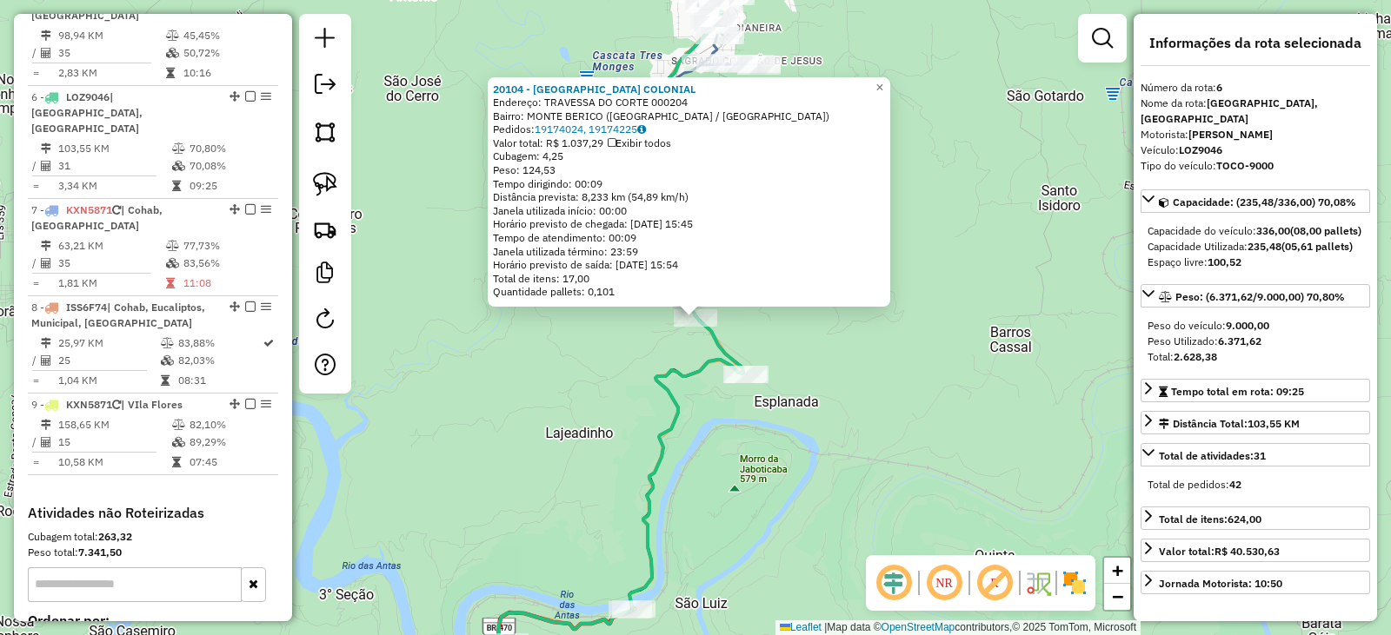
scroll to position [1159, 0]
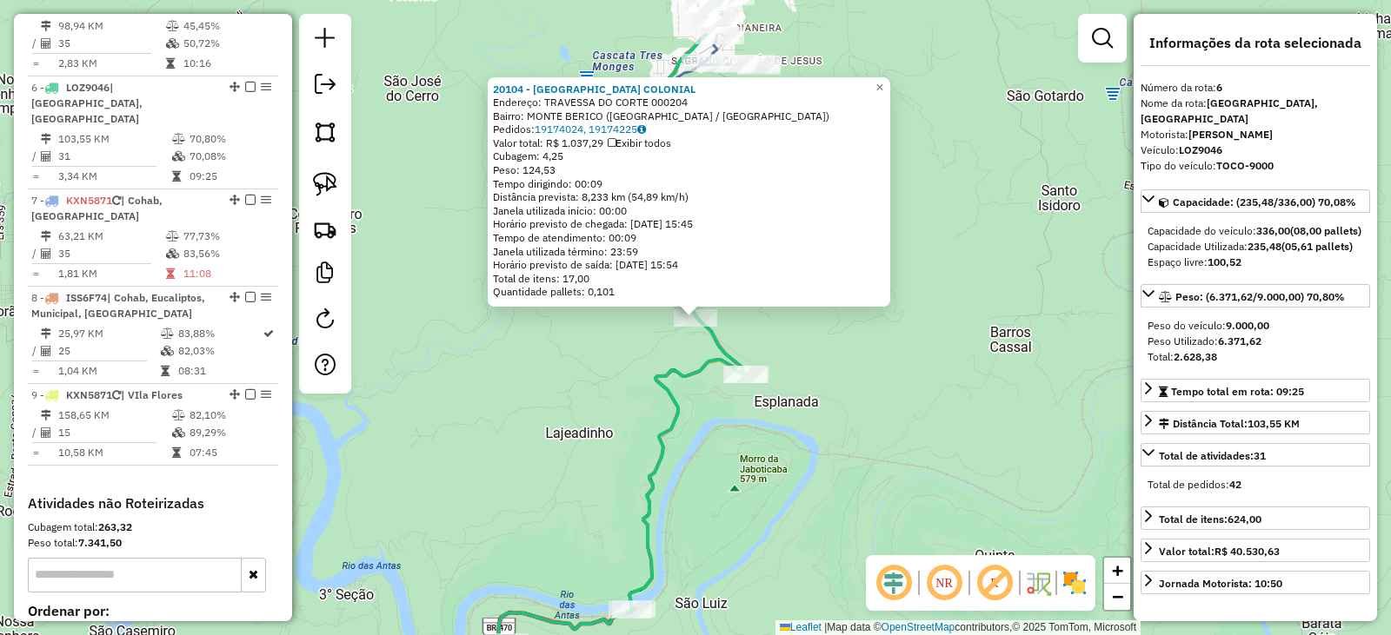
click at [852, 402] on div "20104 - VICENZA COLONIAL Endereço: TRAVESSA DO CORTE 000204 Bairro: MONTE BERIC…" at bounding box center [695, 317] width 1391 height 635
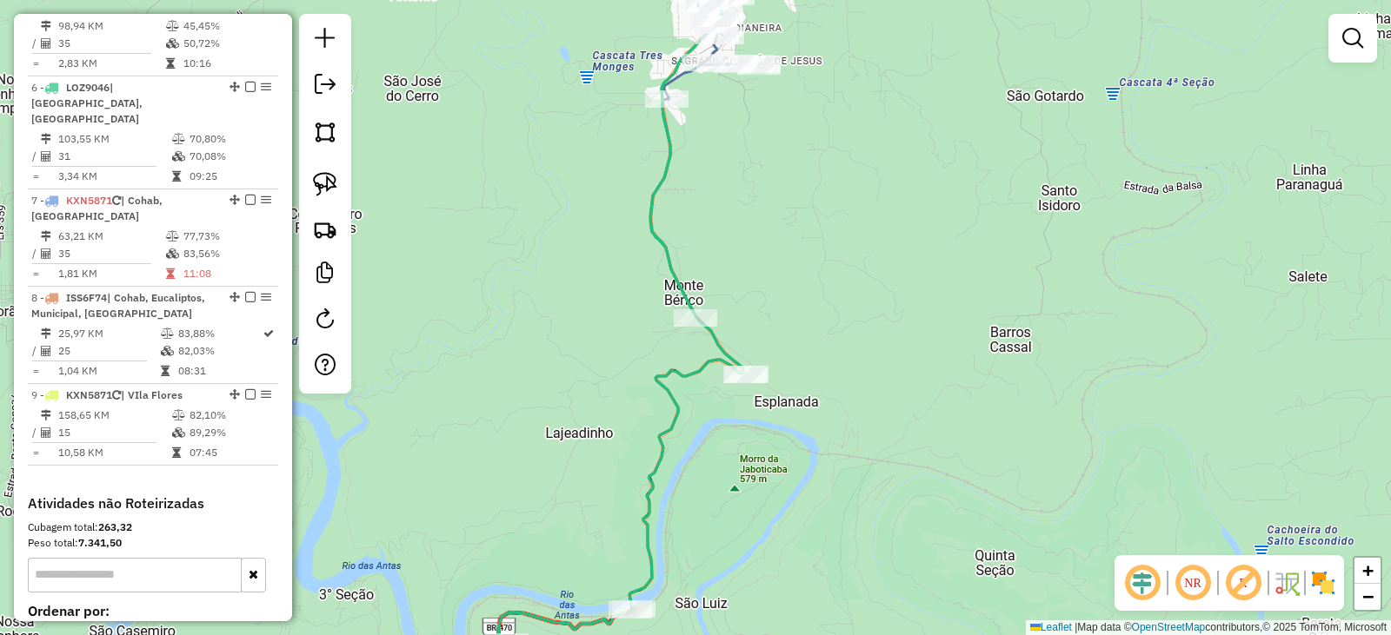
drag, startPoint x: 963, startPoint y: 356, endPoint x: 861, endPoint y: 304, distance: 114.3
click at [963, 357] on div "Janela de atendimento Grade de atendimento Capacidade Transportadoras Veículos …" at bounding box center [695, 317] width 1391 height 635
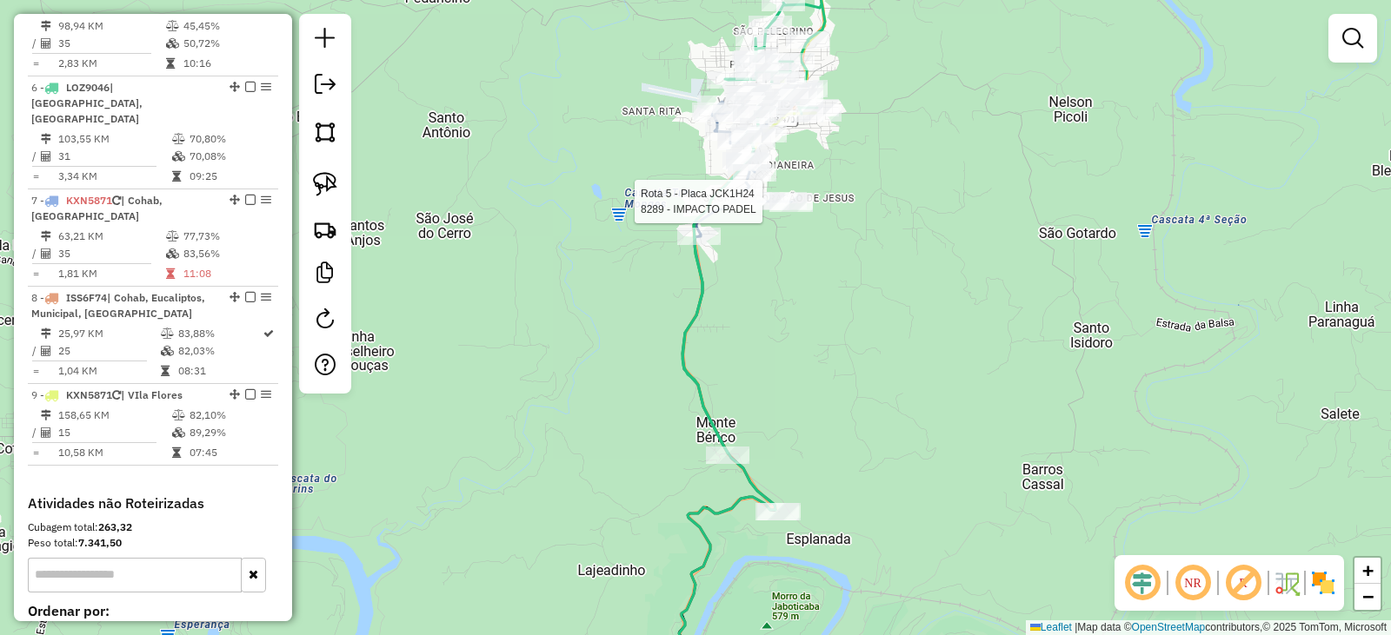
select select "*********"
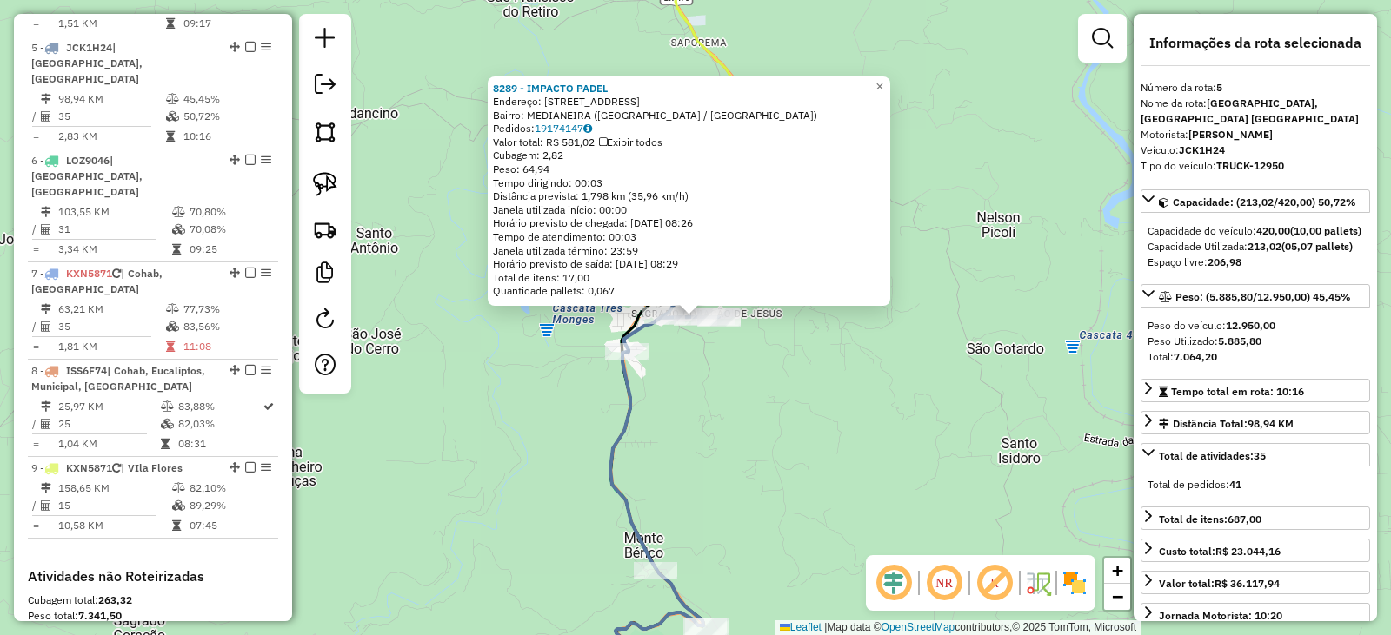
scroll to position [1062, 0]
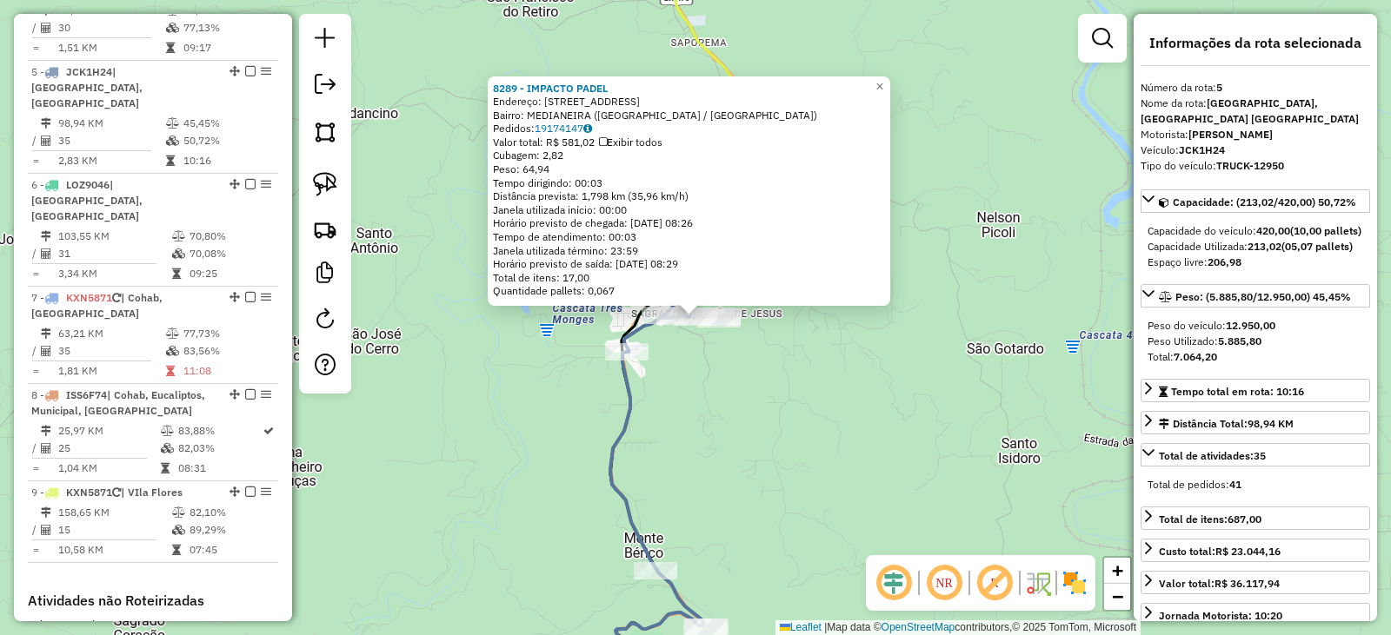
click at [806, 327] on div "8289 - IMPACTO PADEL Endereço: RUA SAO PAULO 537 Bairro: MEDIANEIRA (VERANOPOLI…" at bounding box center [695, 317] width 1391 height 635
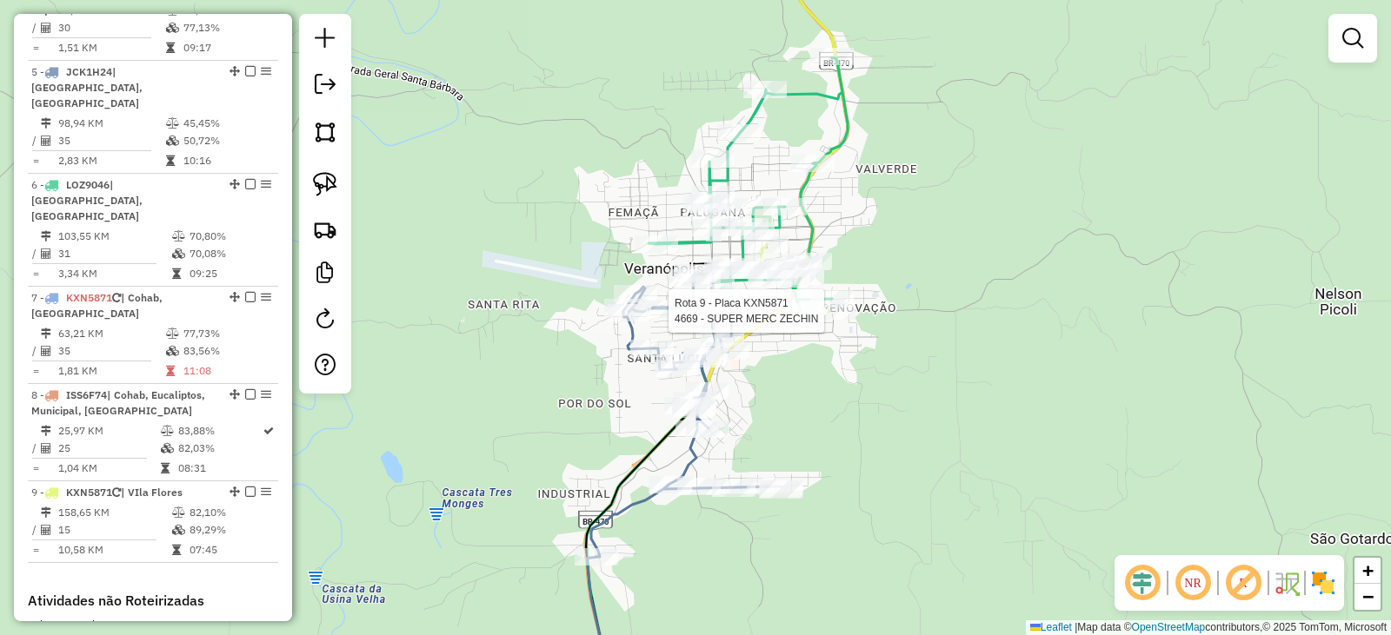
select select "*********"
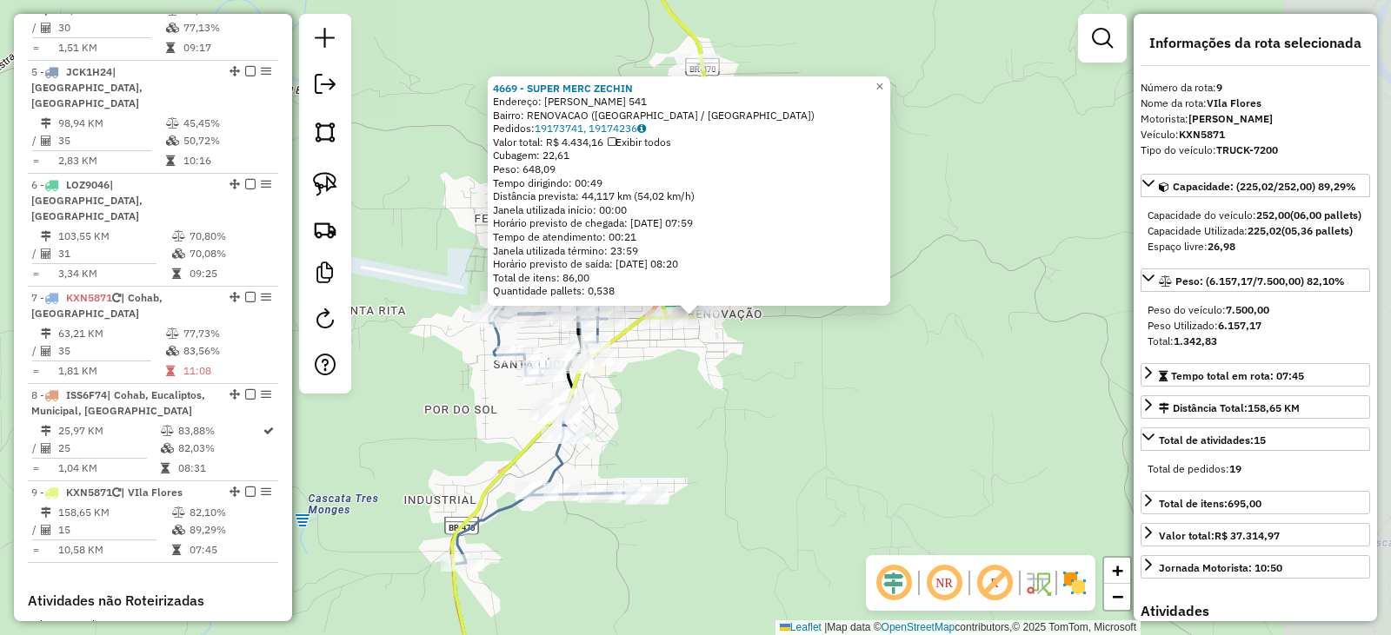
scroll to position [1268, 0]
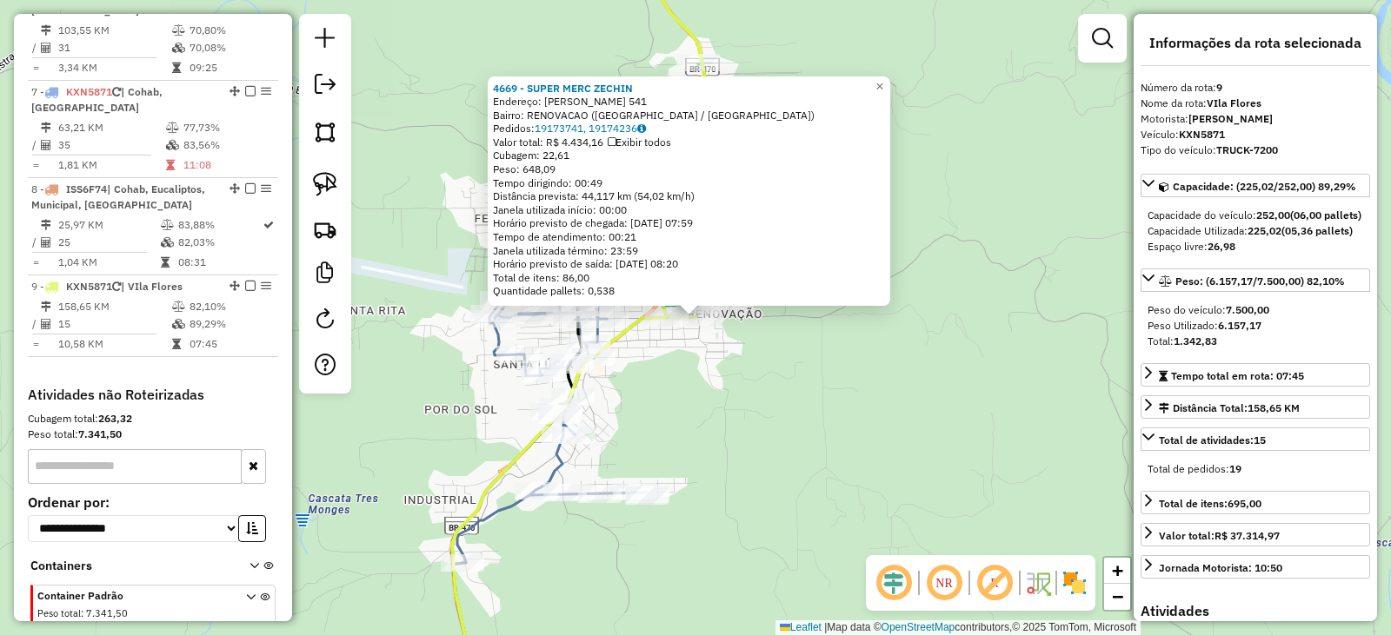
click at [873, 420] on div "4669 - SUPER MERC ZECHIN Endereço: GETULIO VARGAS 541 Bairro: RENOVACAO (VERANO…" at bounding box center [695, 317] width 1391 height 635
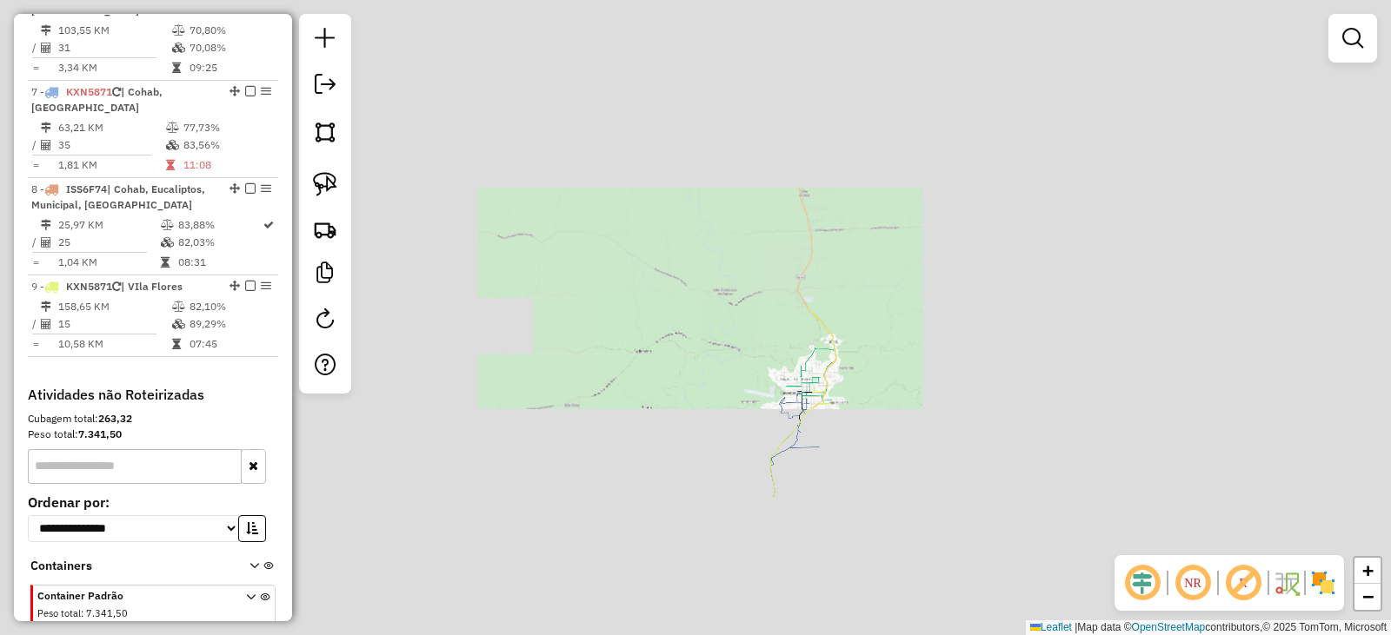
drag, startPoint x: 923, startPoint y: 426, endPoint x: 893, endPoint y: 201, distance: 227.1
click at [893, 183] on div "Janela de atendimento Grade de atendimento Capacidade Transportadoras Veículos …" at bounding box center [695, 317] width 1391 height 635
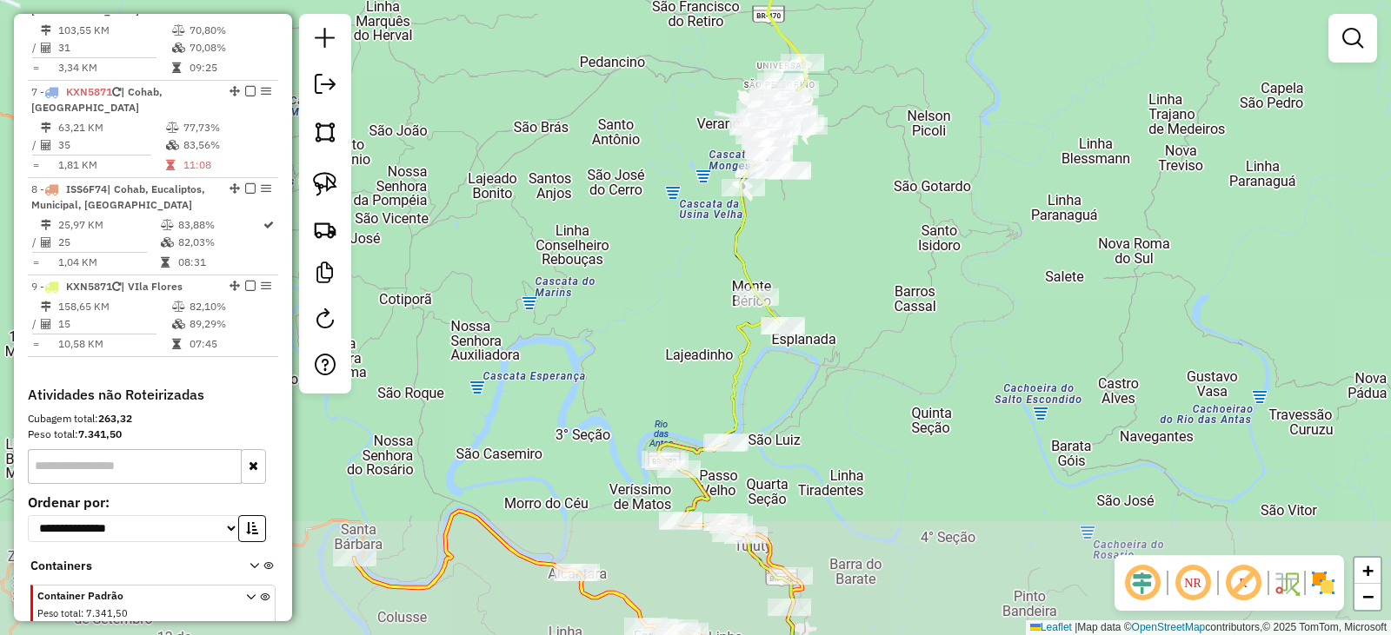
drag, startPoint x: 947, startPoint y: 327, endPoint x: 922, endPoint y: 256, distance: 74.8
click at [926, 255] on div "Janela de atendimento Grade de atendimento Capacidade Transportadoras Veículos …" at bounding box center [695, 317] width 1391 height 635
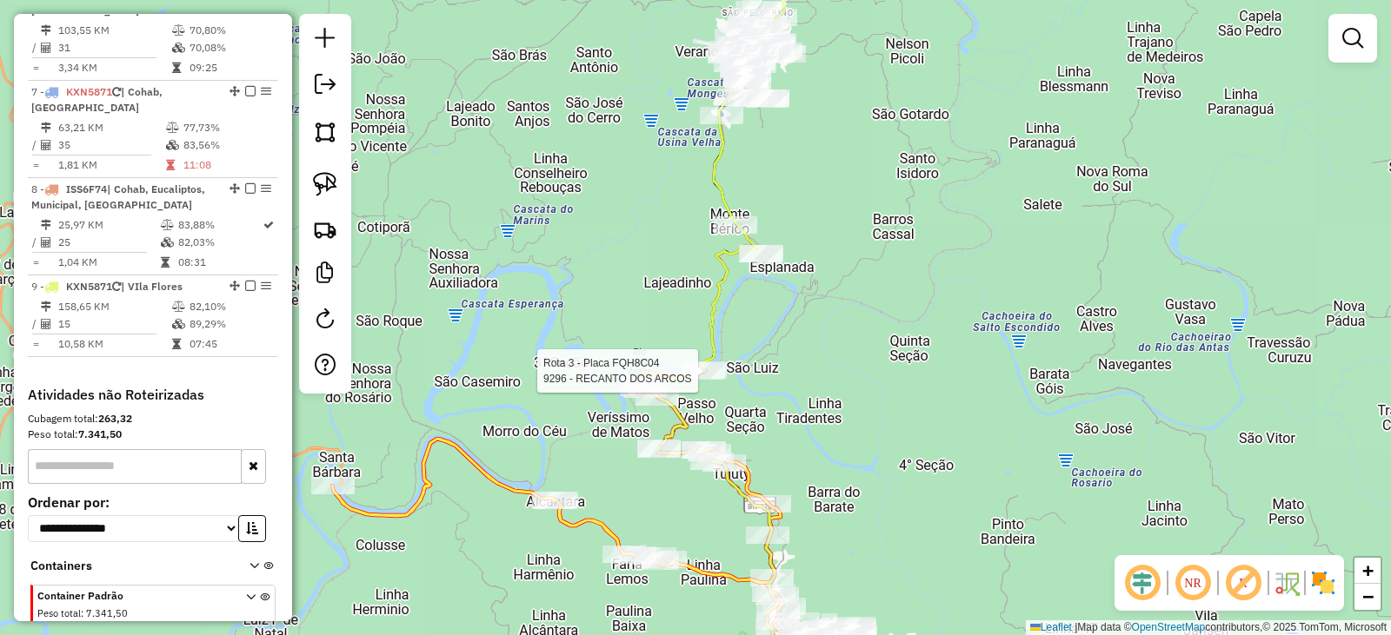
select select "*********"
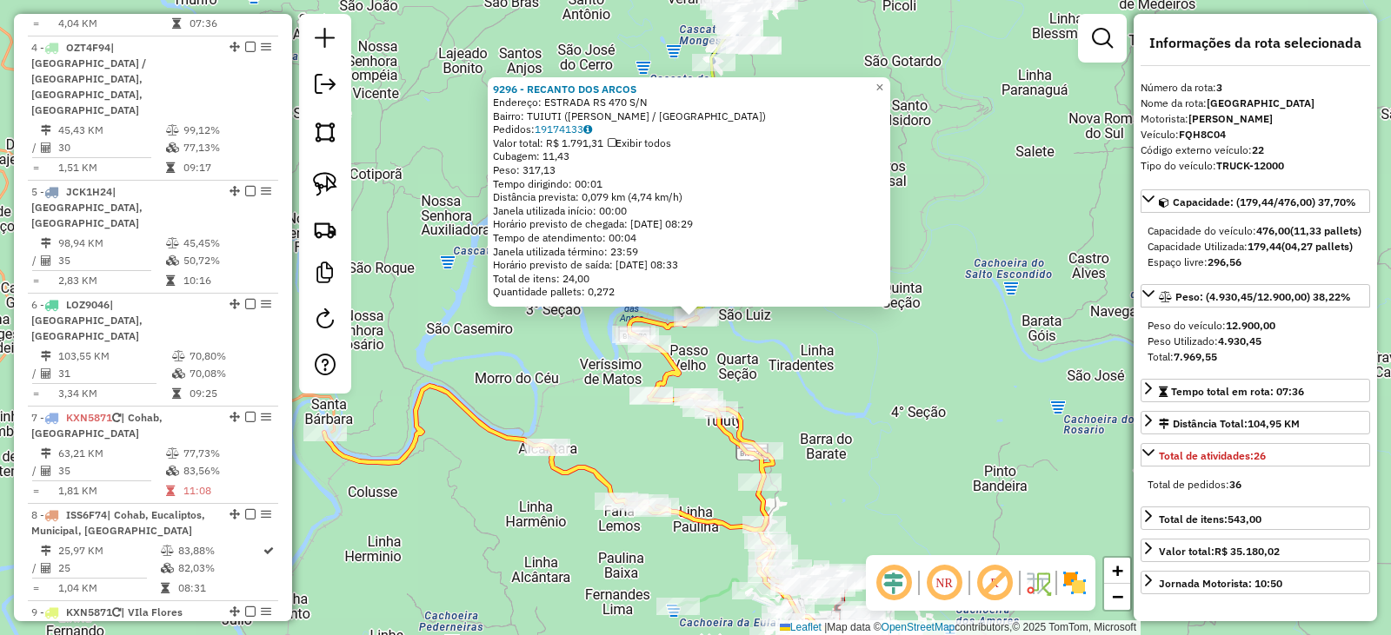
scroll to position [883, 0]
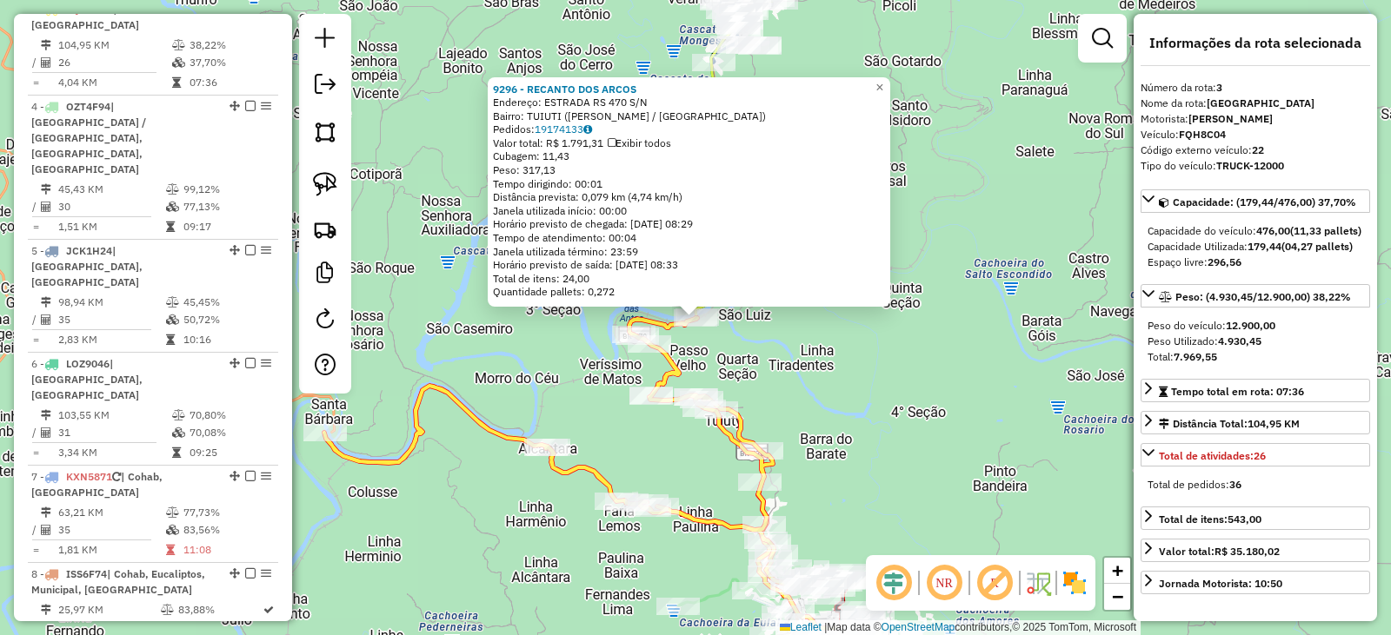
click at [862, 351] on div "9296 - RECANTO DOS ARCOS Endereço: ESTRADA RS 470 S/N Bairro: TUIUTI (BENTO GON…" at bounding box center [695, 317] width 1391 height 635
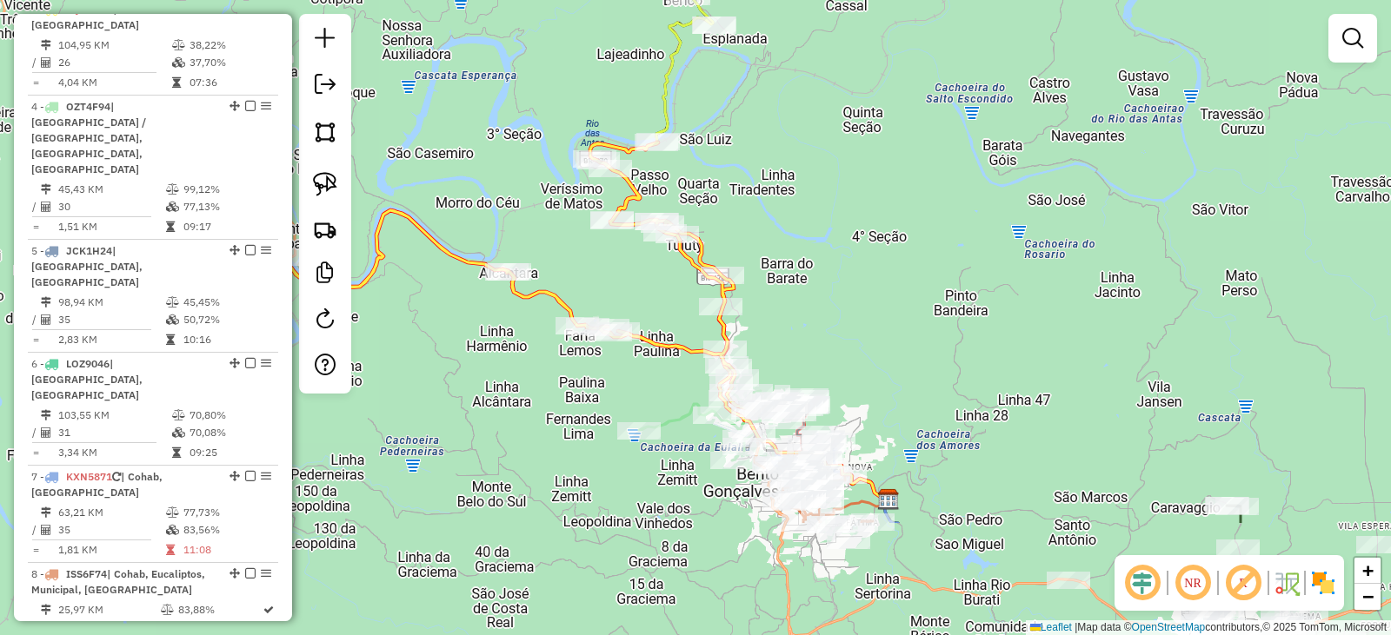
drag, startPoint x: 863, startPoint y: 355, endPoint x: 827, endPoint y: 256, distance: 105.6
click at [830, 245] on div "Janela de atendimento Grade de atendimento Capacidade Transportadoras Veículos …" at bounding box center [695, 317] width 1391 height 635
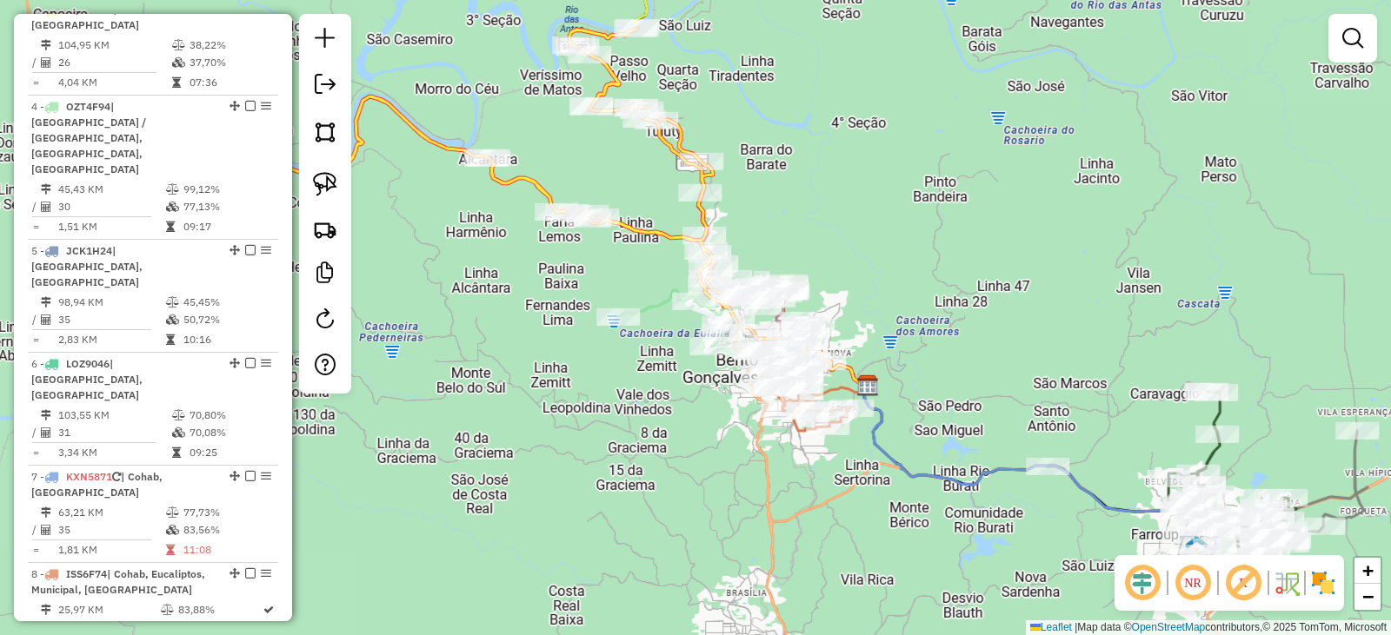
drag, startPoint x: 864, startPoint y: 250, endPoint x: 800, endPoint y: 234, distance: 65.6
click at [854, 225] on div "Janela de atendimento Grade de atendimento Capacidade Transportadoras Veículos …" at bounding box center [695, 317] width 1391 height 635
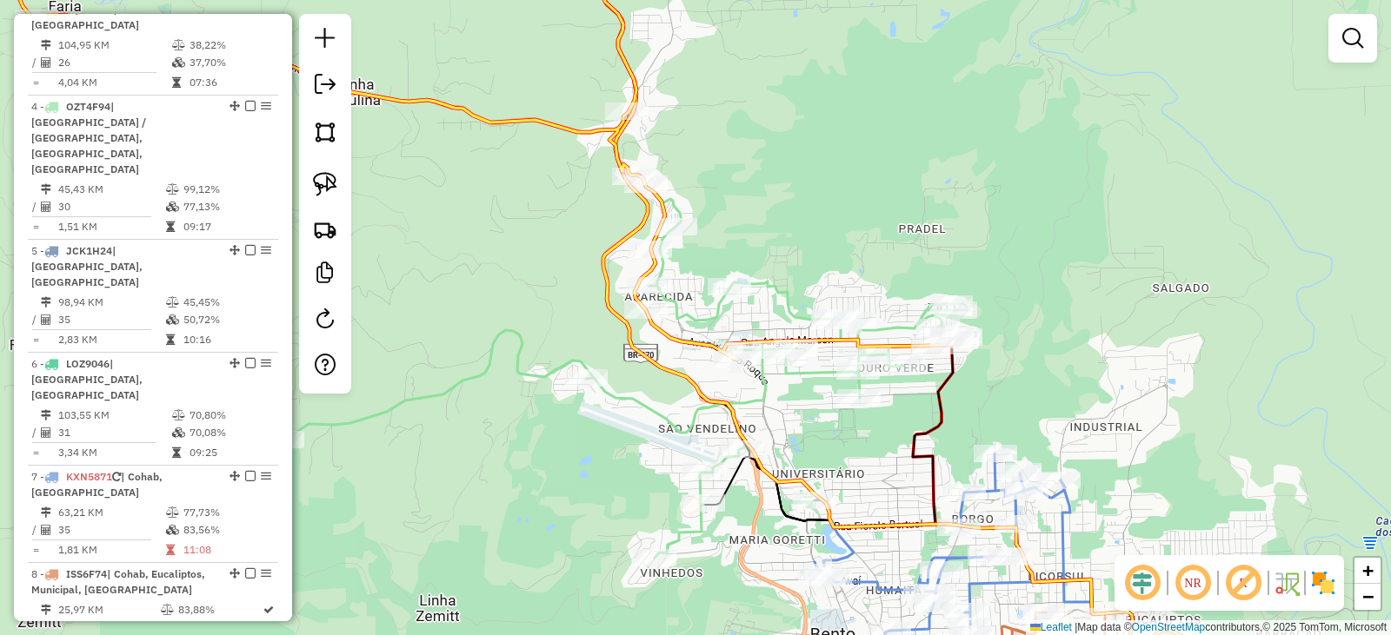
drag, startPoint x: 819, startPoint y: 234, endPoint x: 795, endPoint y: 63, distance: 172.0
click at [795, 63] on div "Janela de atendimento Grade de atendimento Capacidade Transportadoras Veículos …" at bounding box center [695, 317] width 1391 height 635
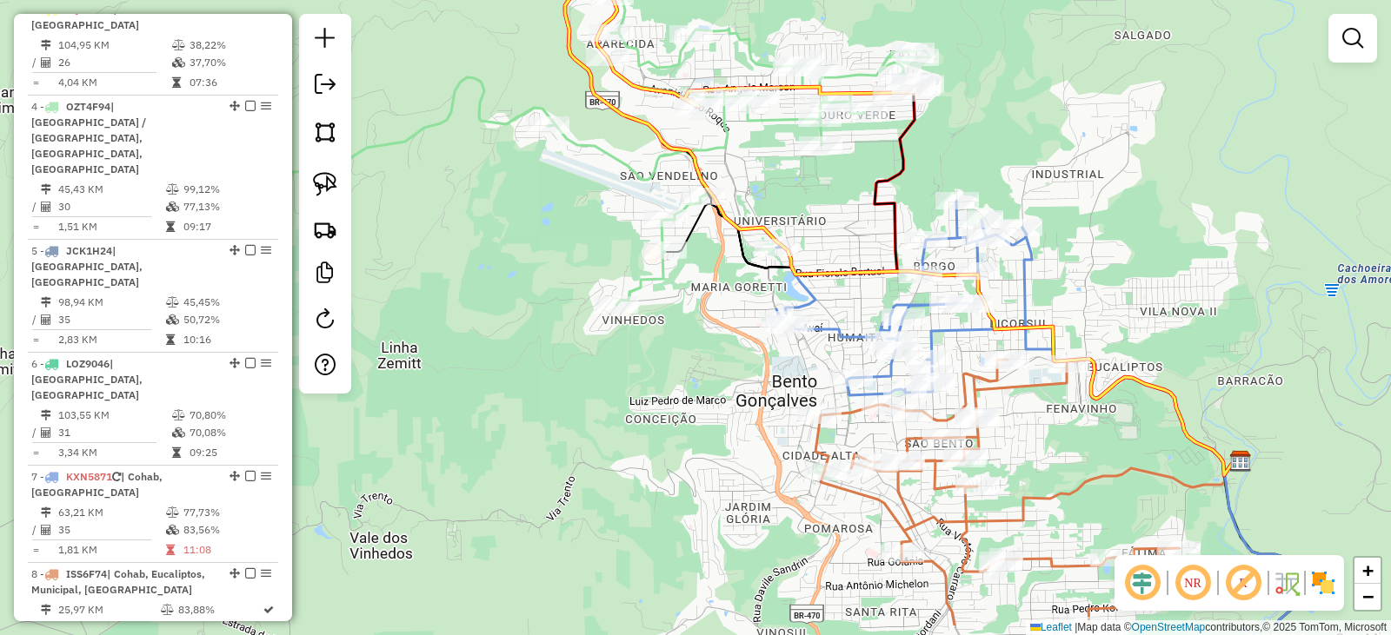
drag, startPoint x: 860, startPoint y: 298, endPoint x: 797, endPoint y: 109, distance: 199.5
click at [793, 88] on div "Janela de atendimento Grade de atendimento Capacidade Transportadoras Veículos …" at bounding box center [695, 317] width 1391 height 635
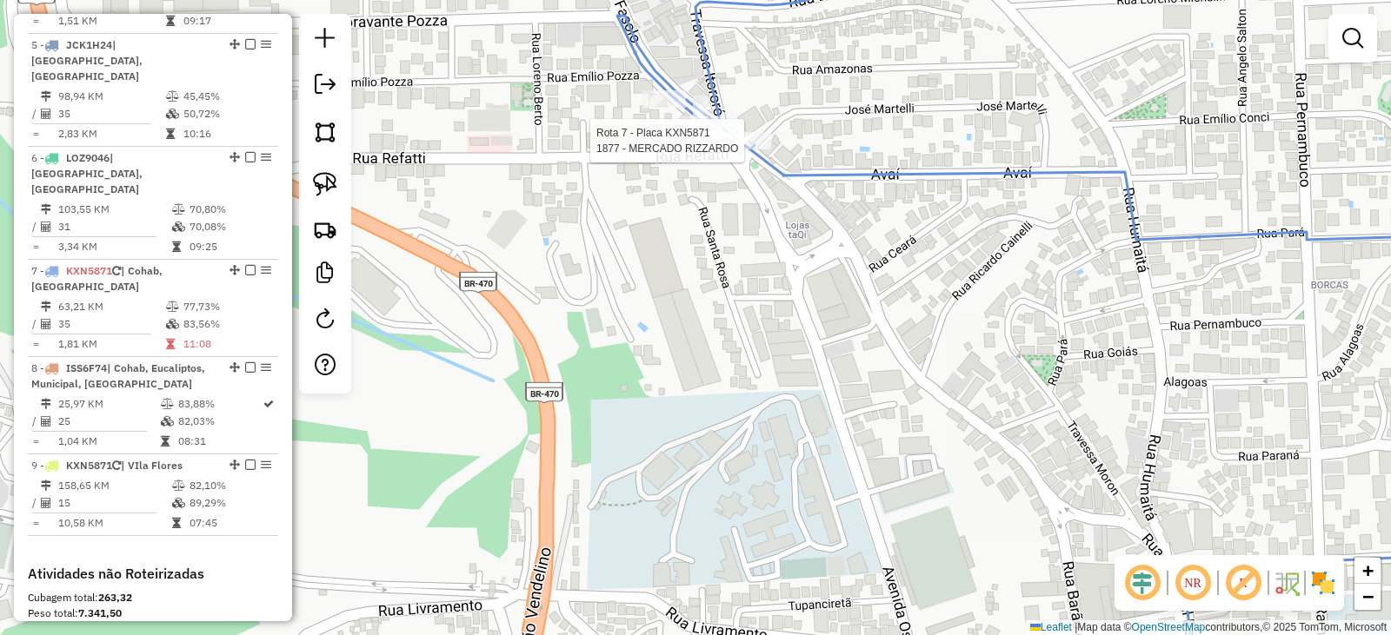
select select "*********"
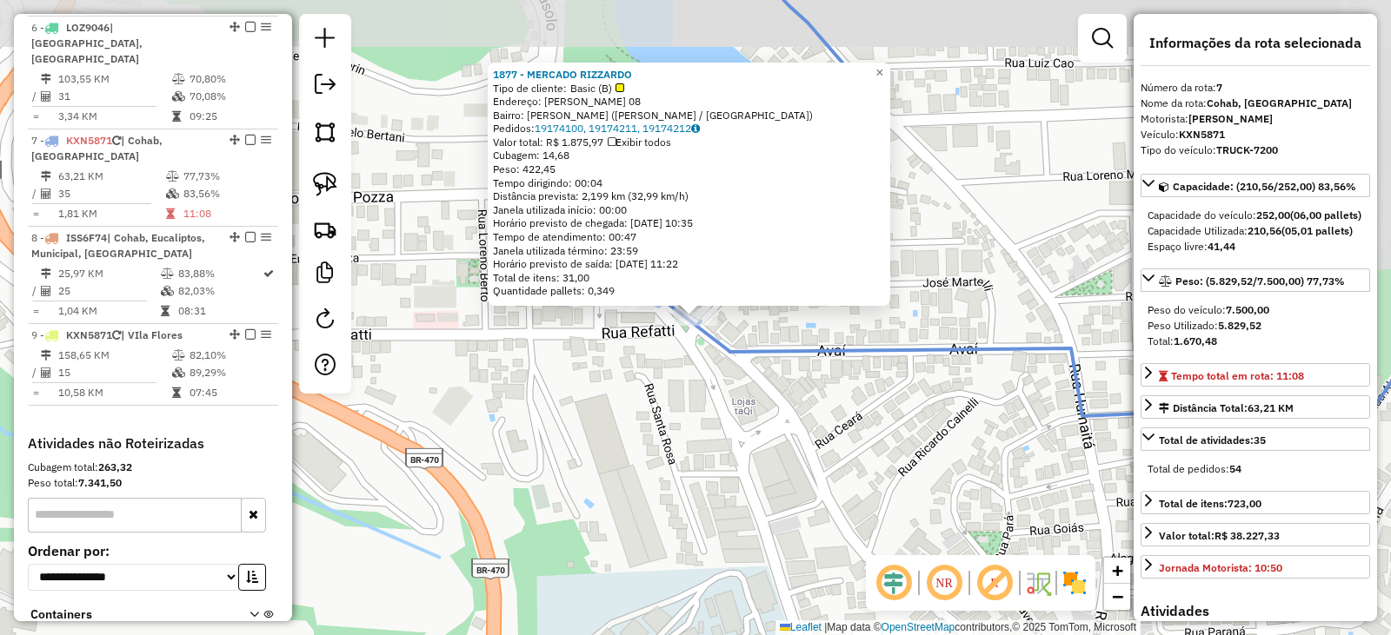
scroll to position [1257, 0]
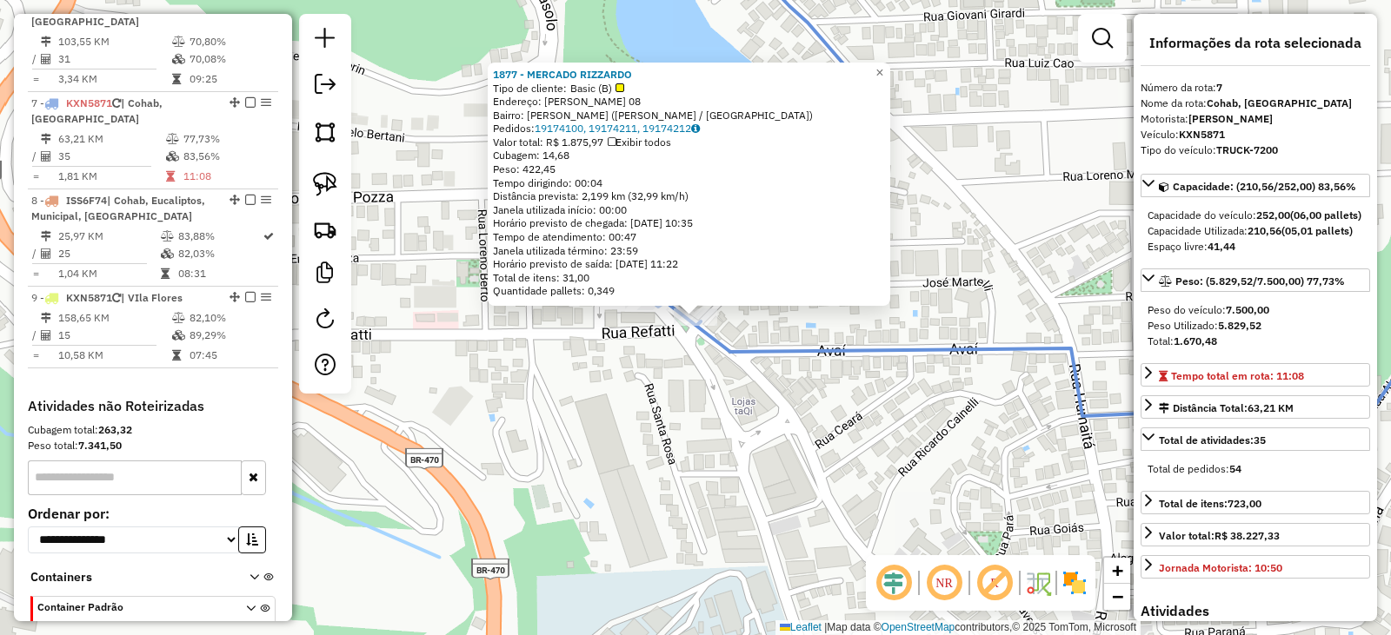
drag, startPoint x: 685, startPoint y: 375, endPoint x: 674, endPoint y: 335, distance: 41.3
click at [687, 375] on div "Rota 7 - Placa KXN5871 1877 - MERCADO RIZZARDO 1877 - MERCADO RIZZARDO Tipo de …" at bounding box center [695, 317] width 1391 height 635
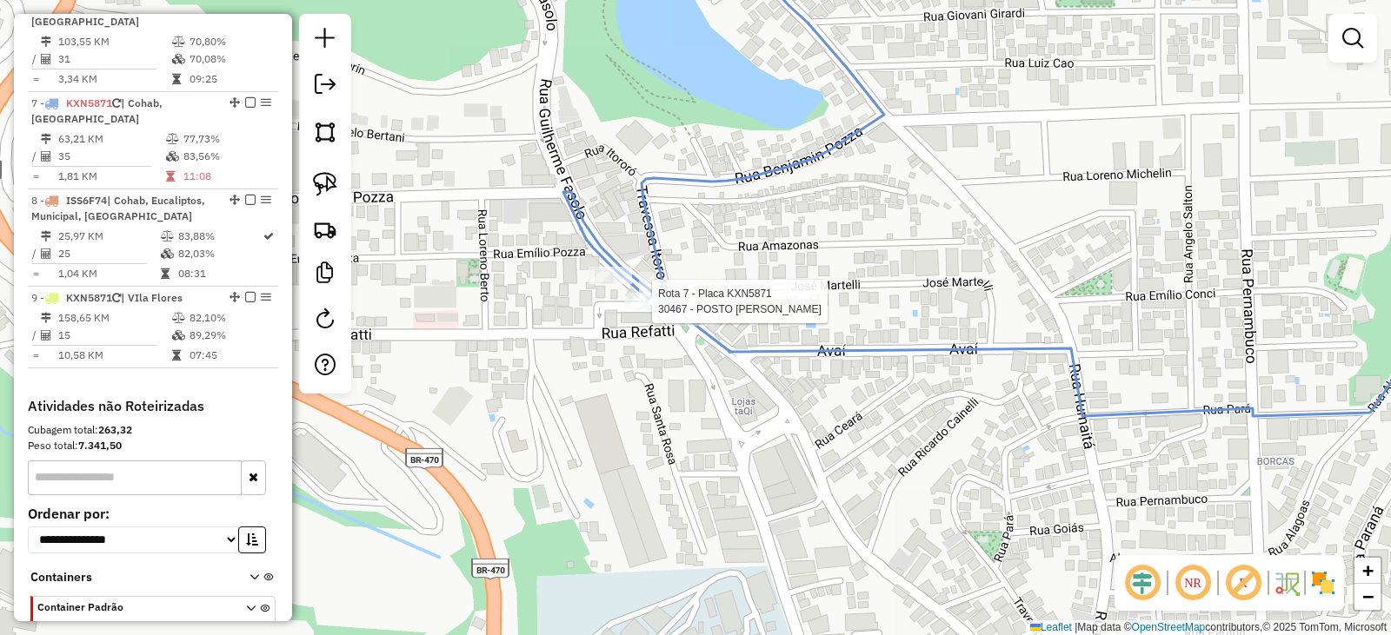
select select "*********"
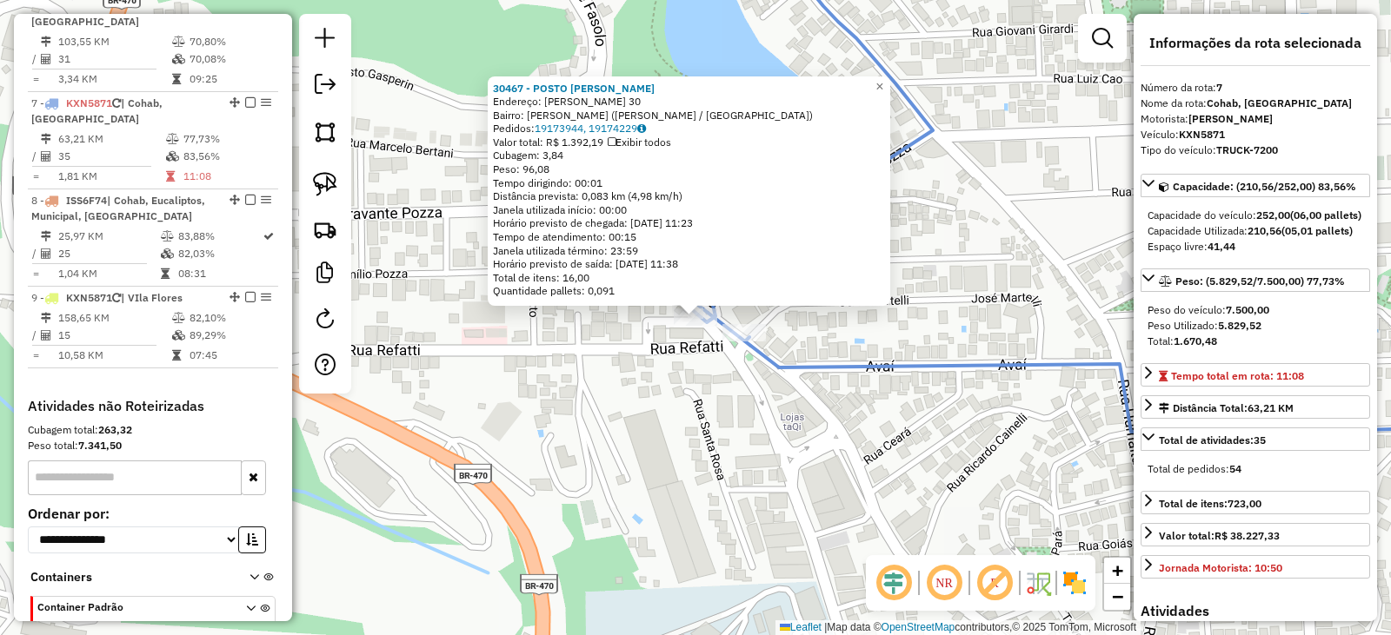
click at [701, 375] on div "30467 - POSTO BENTO Endereço: GUILHERME FASOLO 30 Bairro: MARIA GORETTI (BENTO …" at bounding box center [695, 317] width 1391 height 635
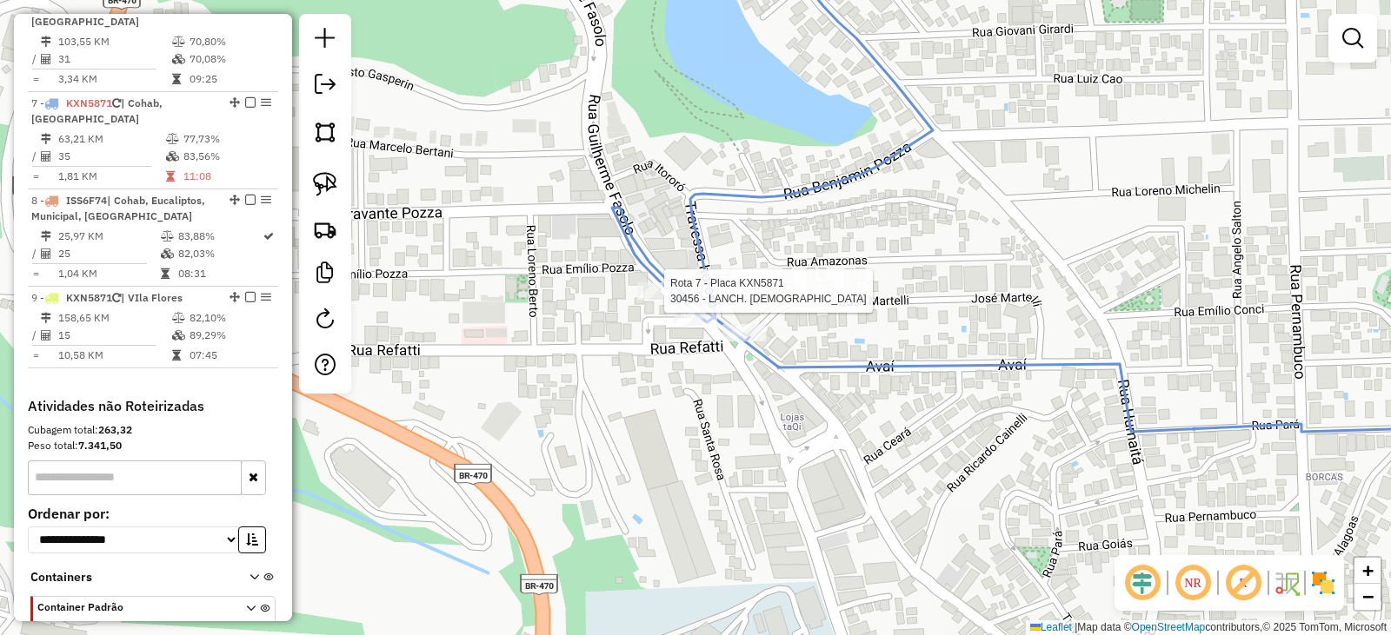
select select "*********"
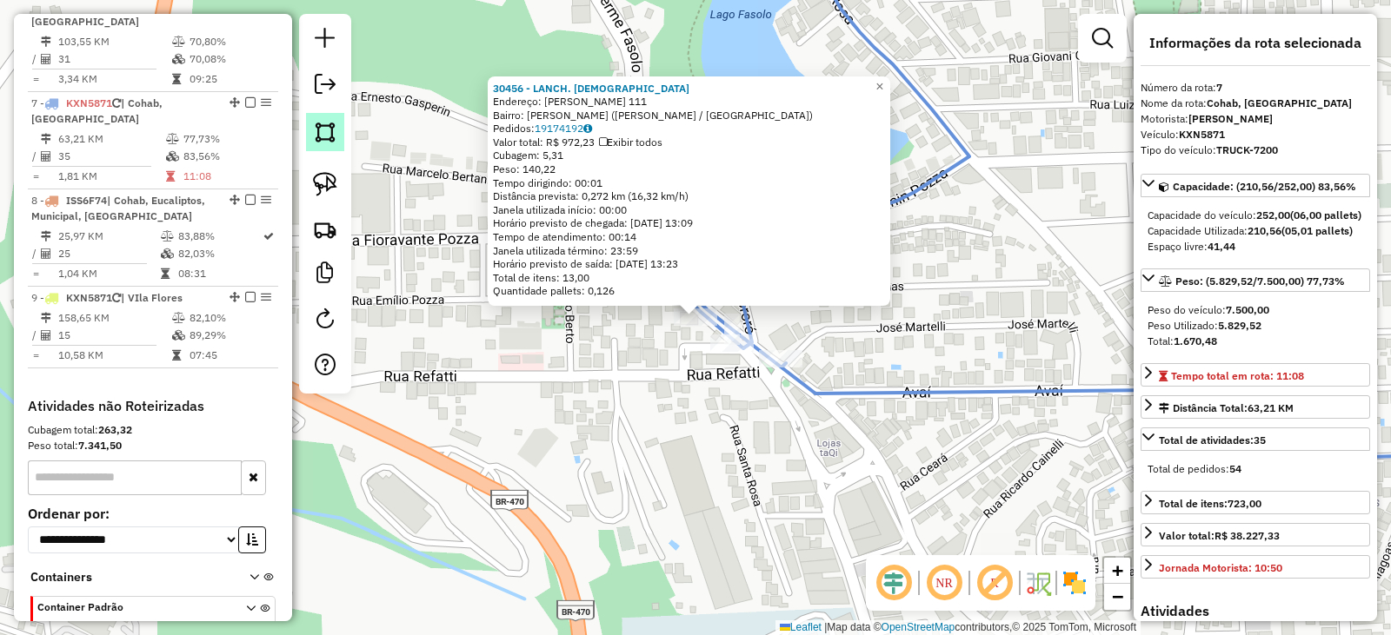
click at [325, 132] on img at bounding box center [325, 132] width 24 height 24
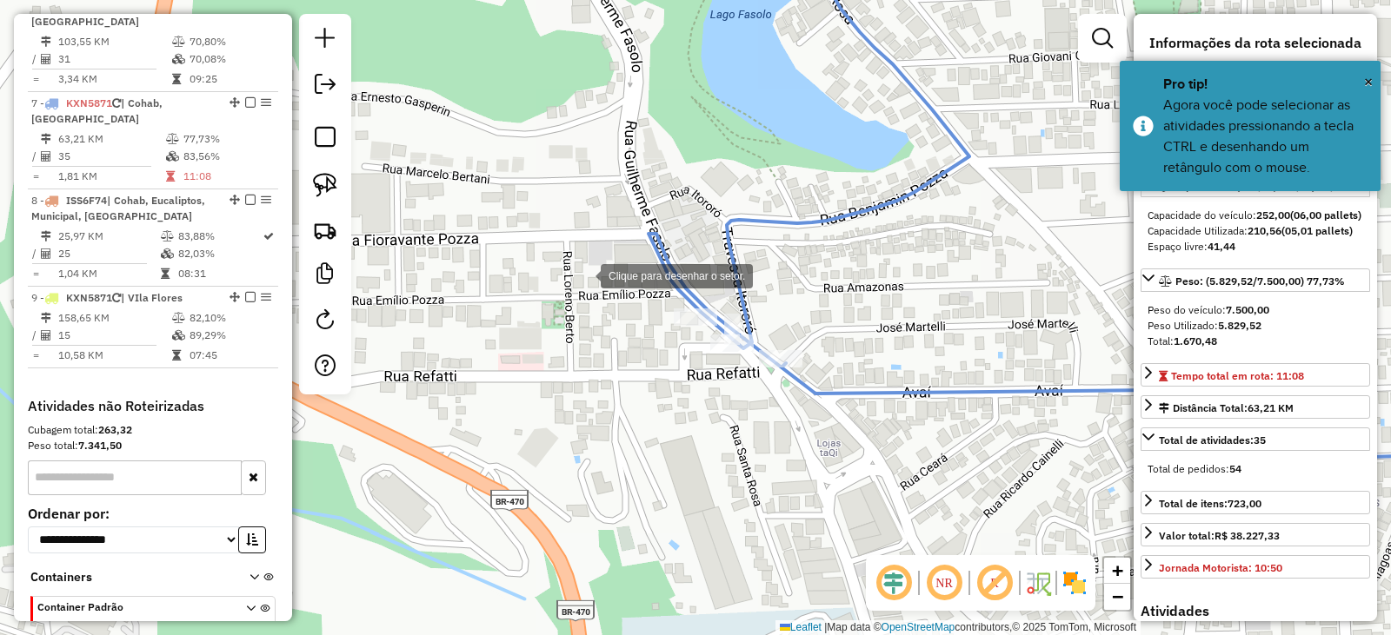
click at [581, 272] on div at bounding box center [583, 274] width 35 height 35
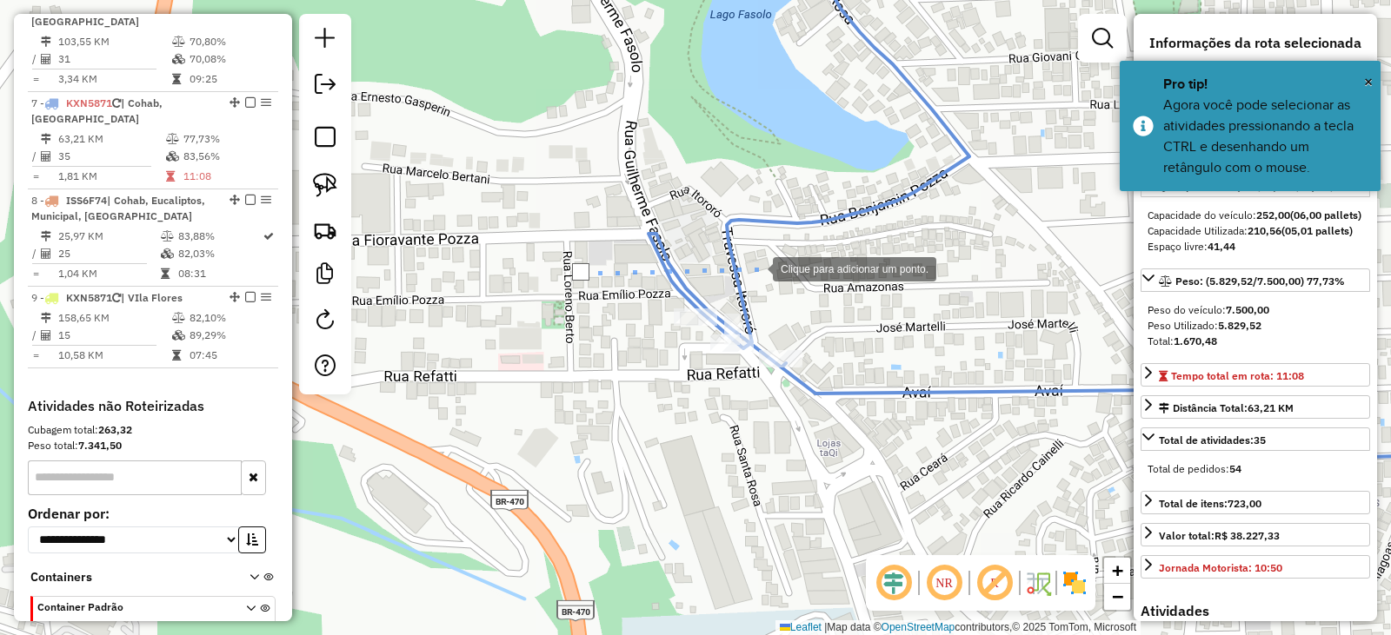
click at [763, 268] on div at bounding box center [755, 267] width 35 height 35
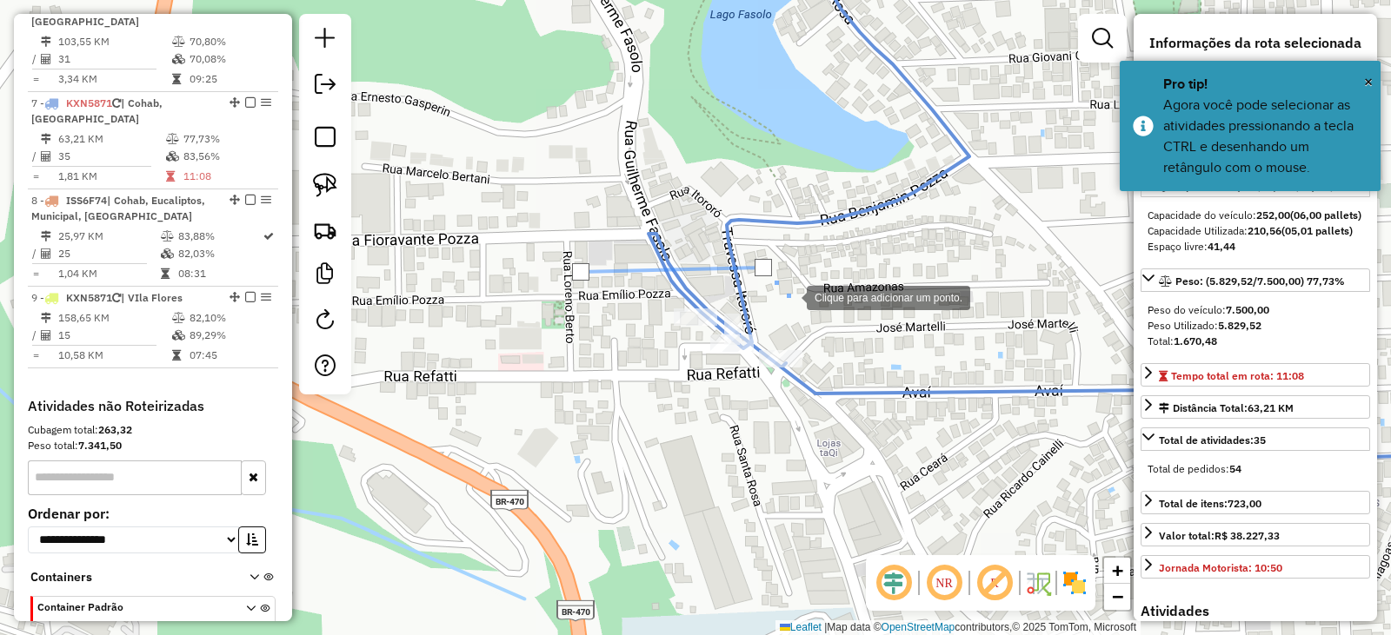
drag, startPoint x: 833, startPoint y: 338, endPoint x: 834, endPoint y: 350, distance: 12.2
click at [807, 314] on div at bounding box center [789, 296] width 35 height 35
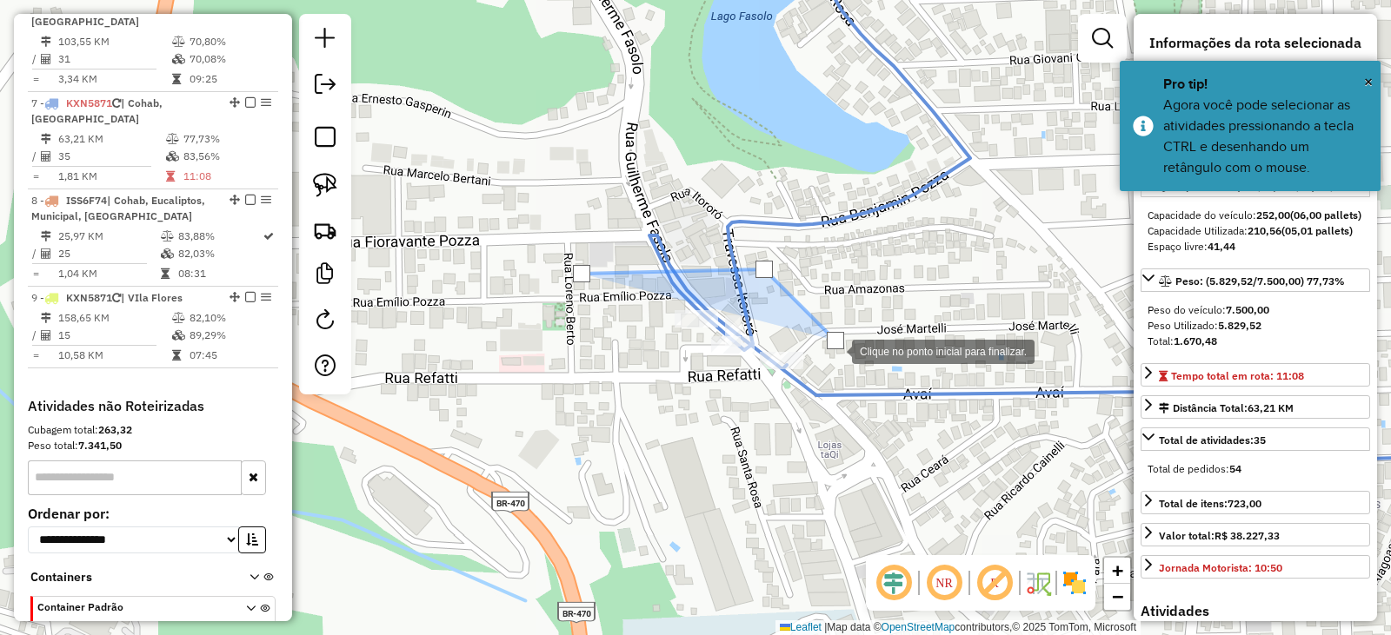
click at [836, 368] on div at bounding box center [834, 350] width 35 height 35
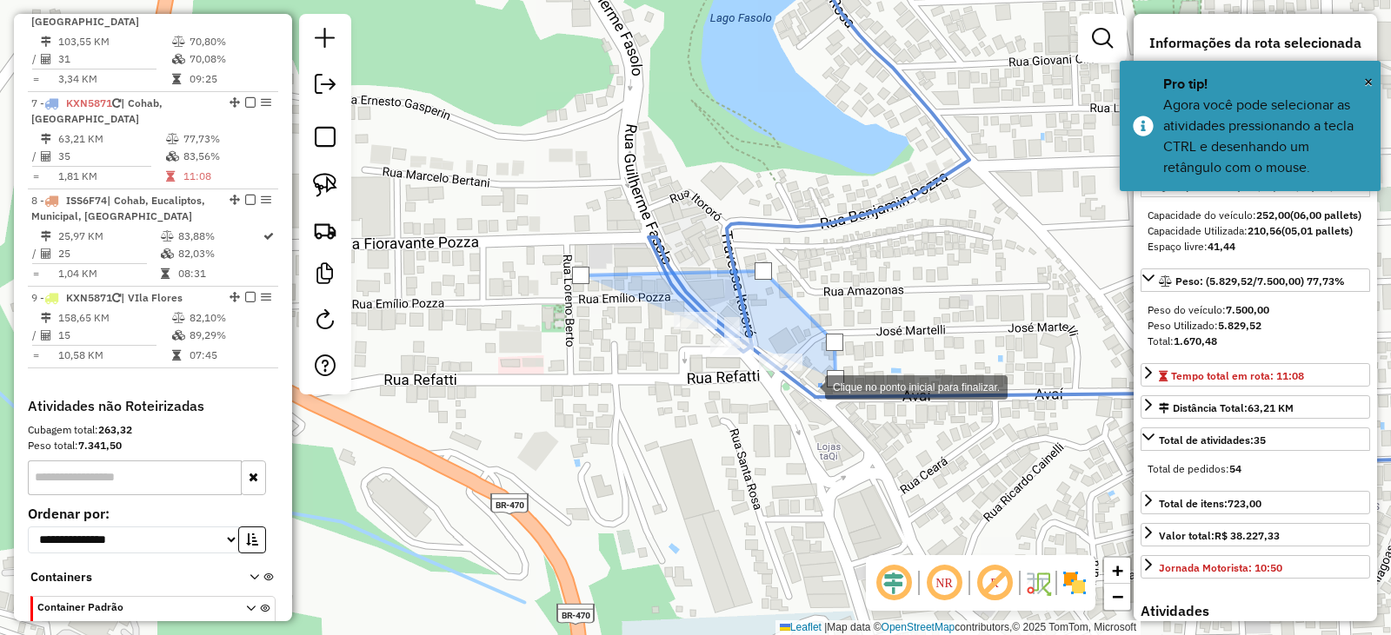
click at [790, 403] on div at bounding box center [807, 385] width 35 height 35
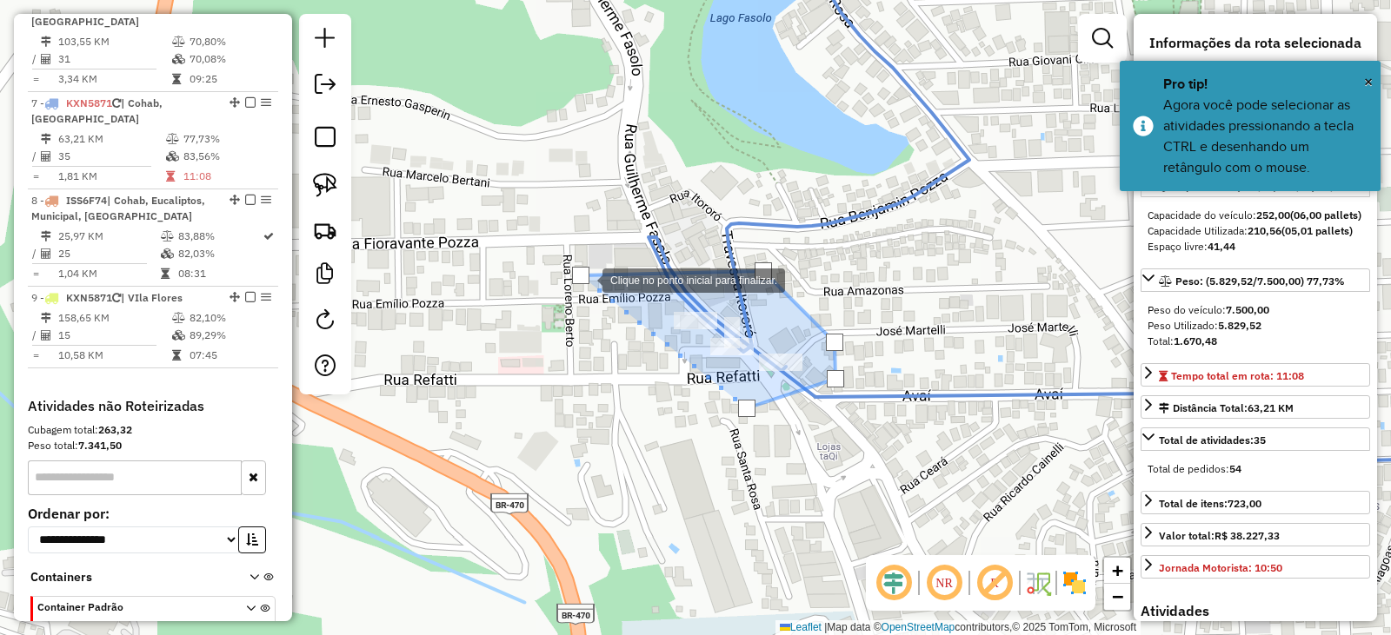
click at [585, 279] on div at bounding box center [580, 275] width 17 height 17
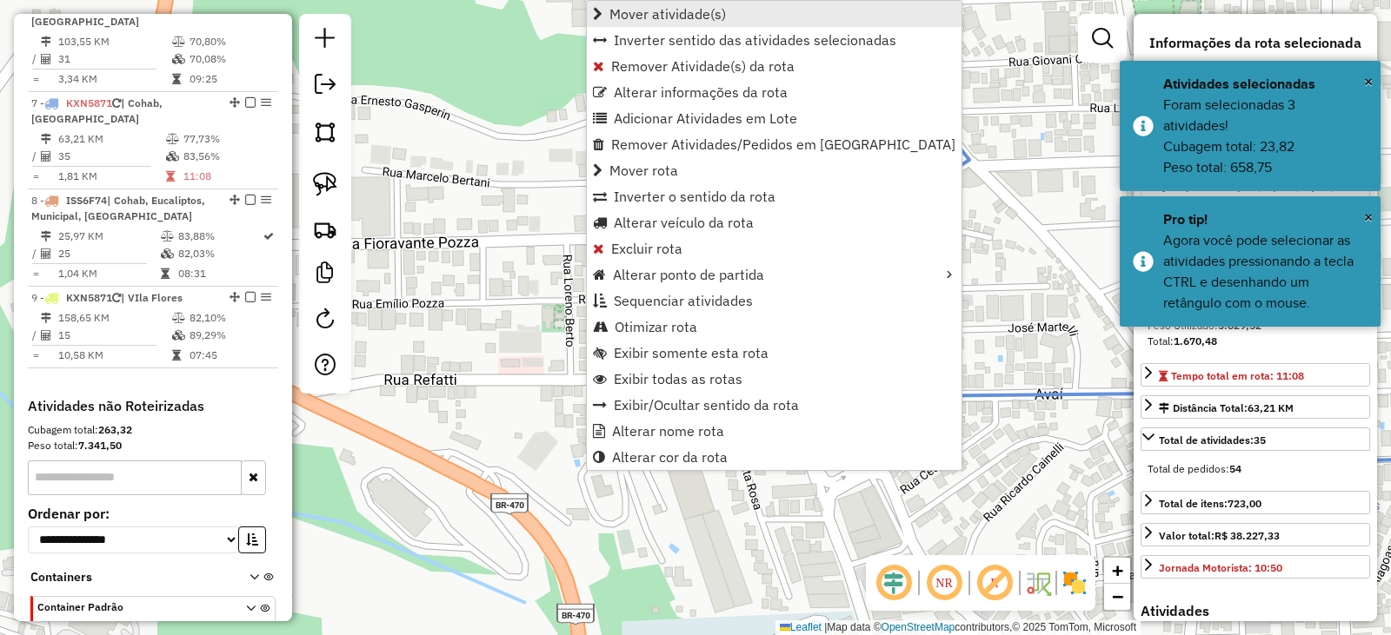
click at [652, 10] on span "Mover atividade(s)" at bounding box center [667, 14] width 116 height 14
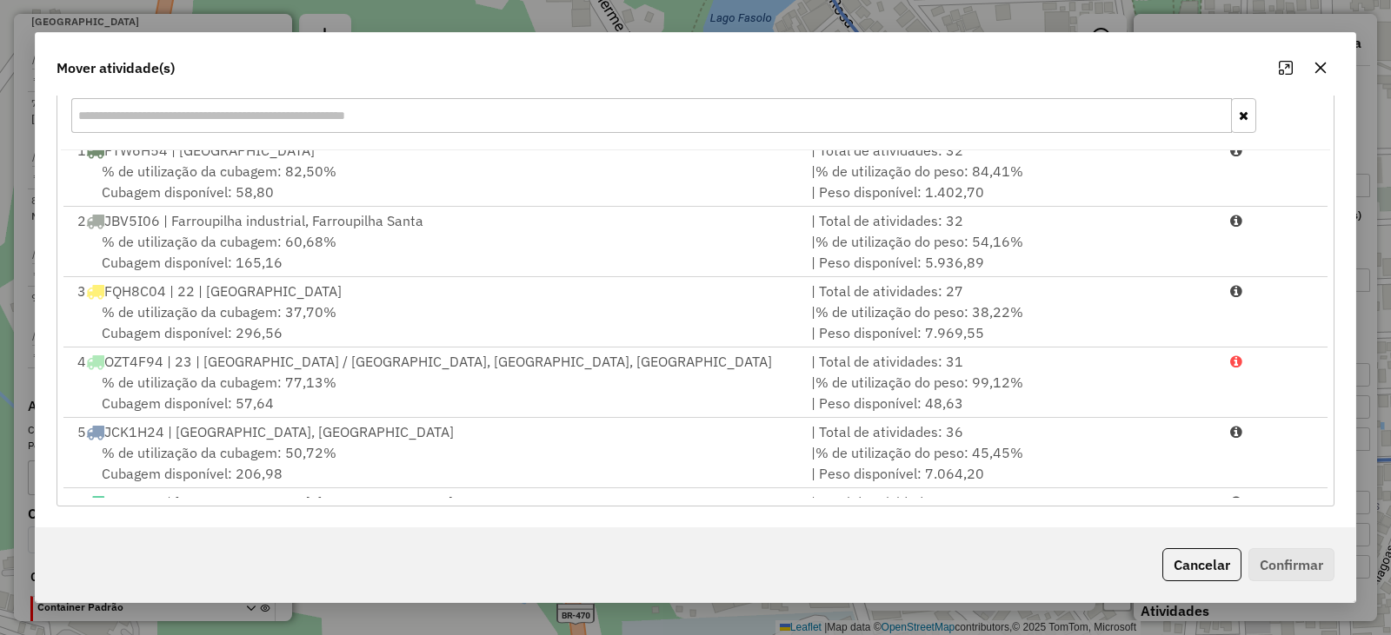
scroll to position [0, 0]
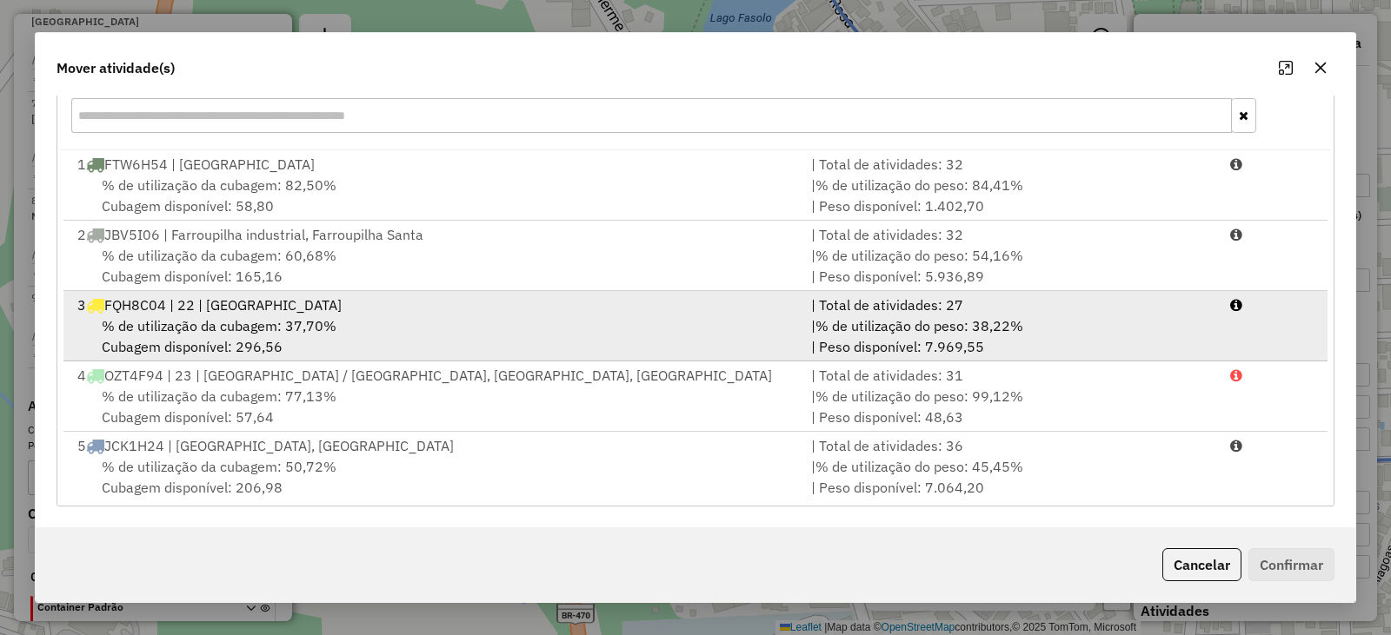
click at [190, 314] on span "FQH8C04 | 22 | Serra Veranopolis" at bounding box center [222, 304] width 237 height 17
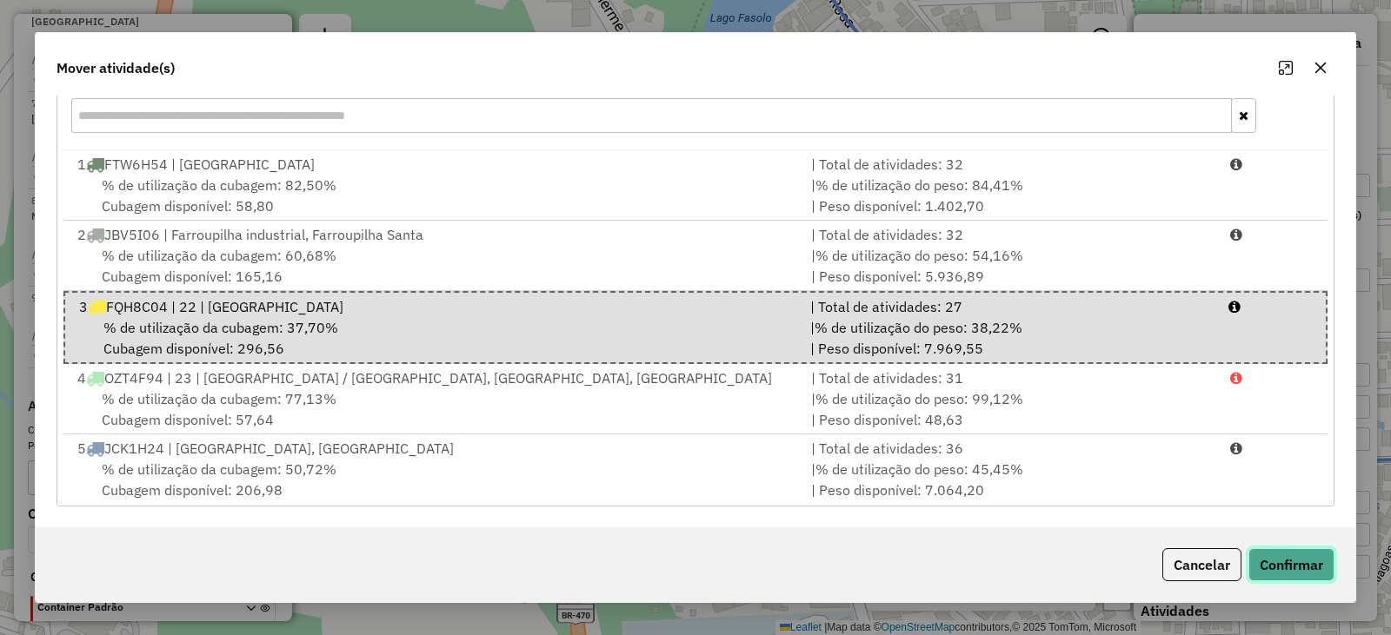
click at [1299, 568] on button "Confirmar" at bounding box center [1291, 564] width 86 height 33
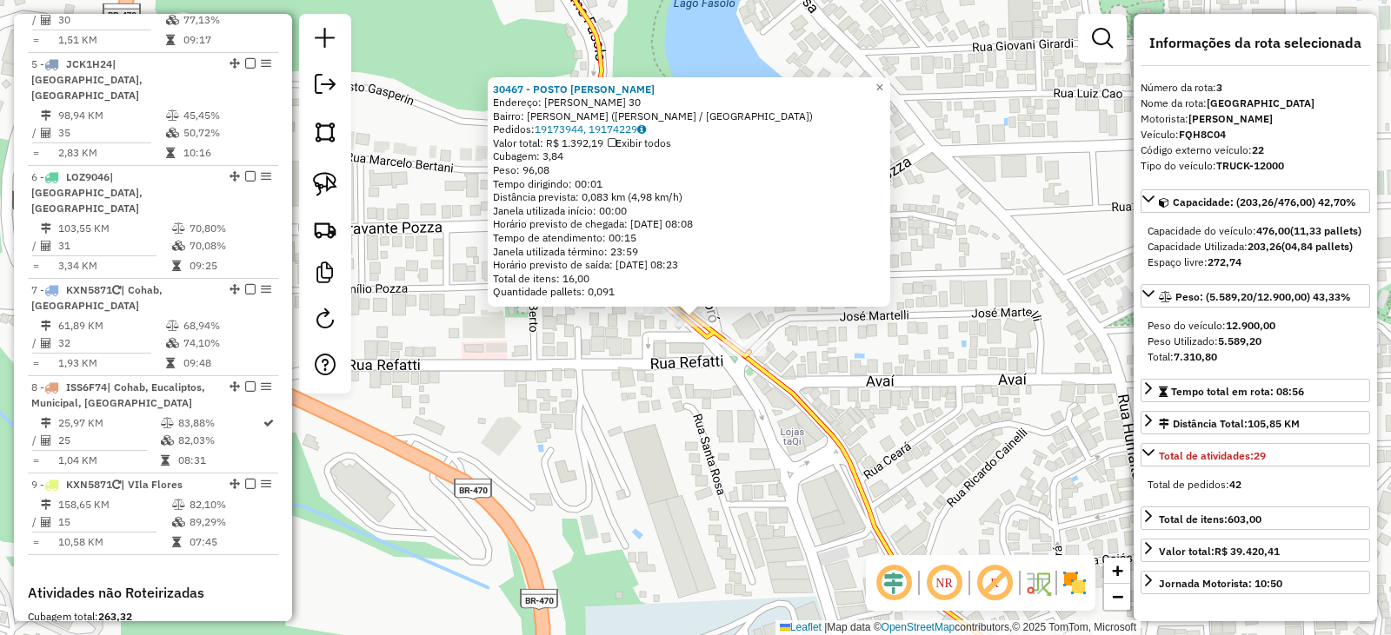
scroll to position [883, 0]
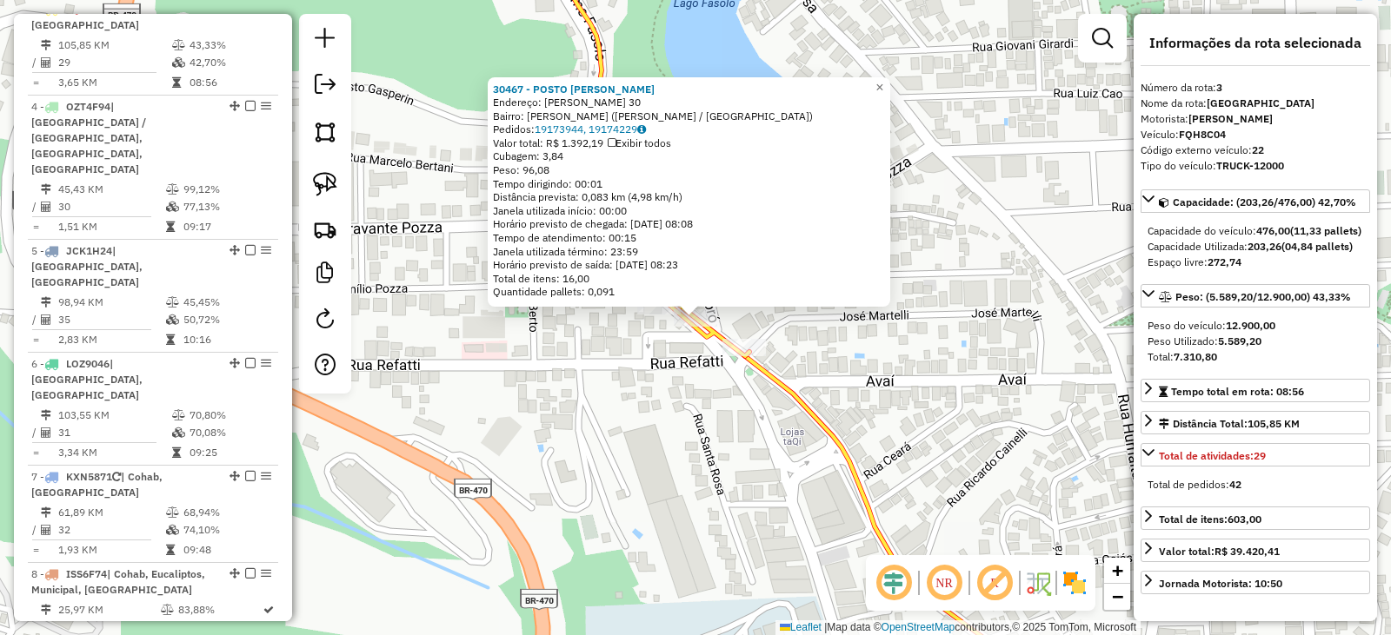
click at [853, 407] on div "30467 - POSTO BENTO Endereço: GUILHERME FASOLO 30 Bairro: MARIA GORETTI (BENTO …" at bounding box center [695, 317] width 1391 height 635
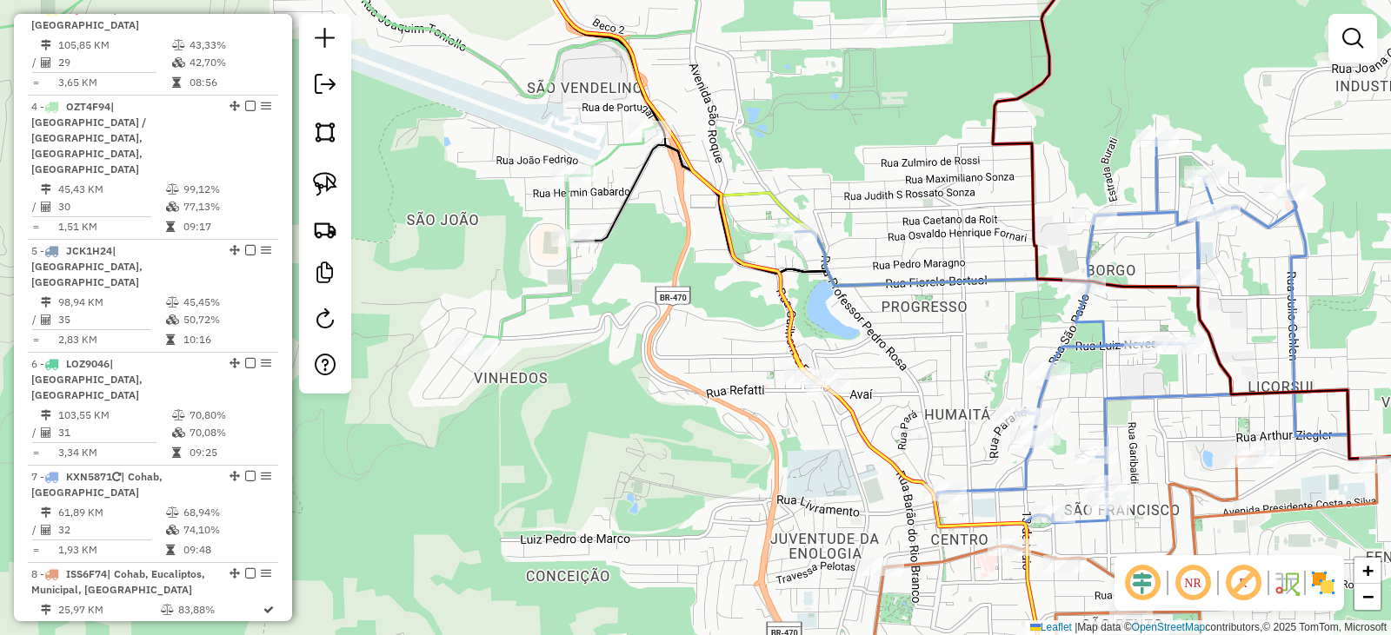
drag, startPoint x: 916, startPoint y: 368, endPoint x: 900, endPoint y: 368, distance: 16.5
click at [906, 366] on div "Janela de atendimento Grade de atendimento Capacidade Transportadoras Veículos …" at bounding box center [695, 317] width 1391 height 635
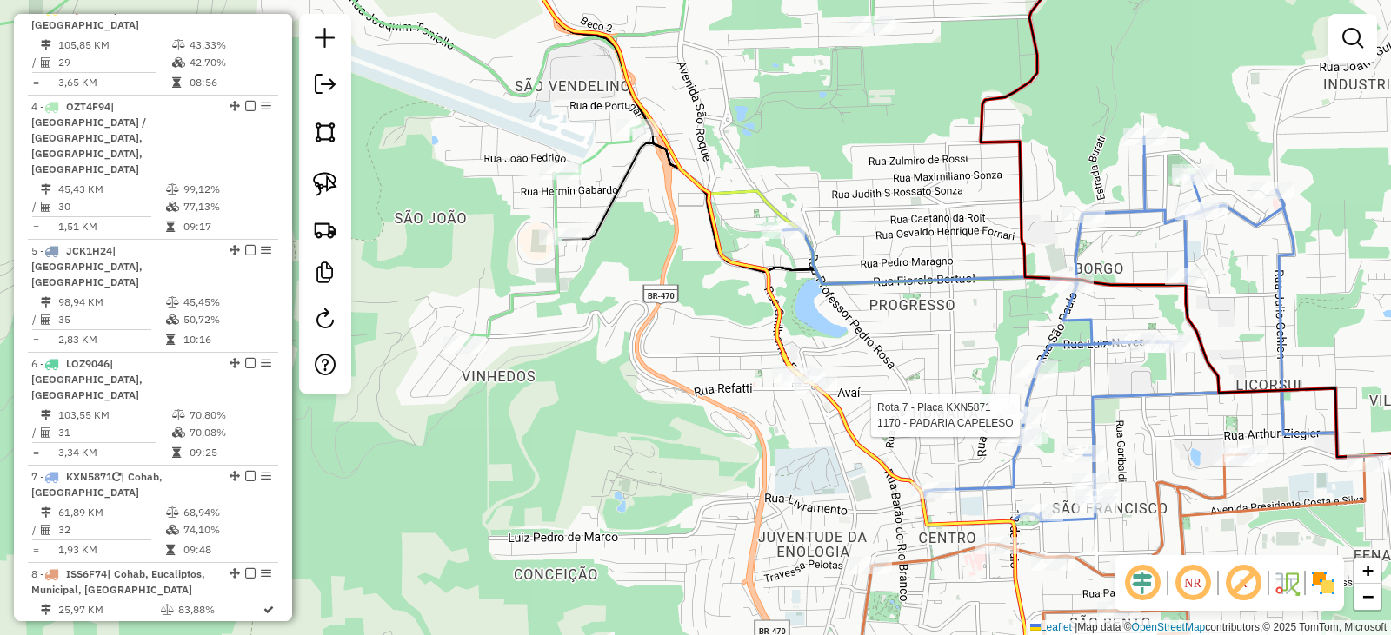
select select "*********"
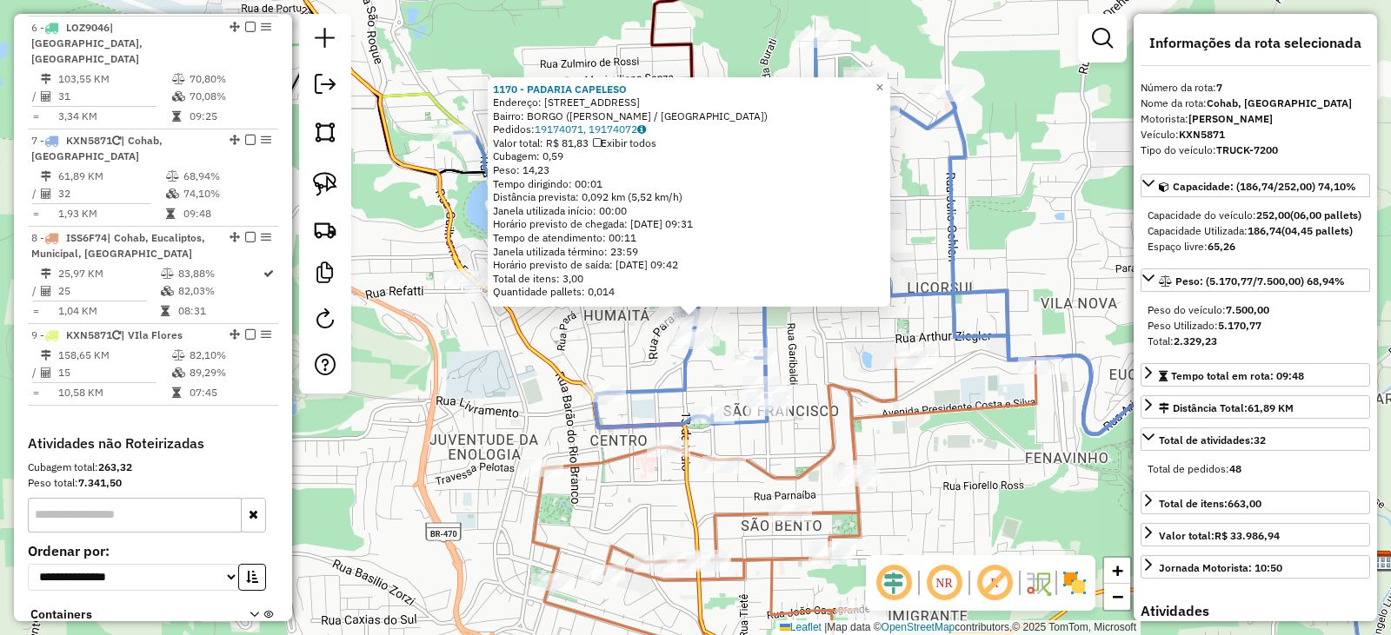
scroll to position [1257, 0]
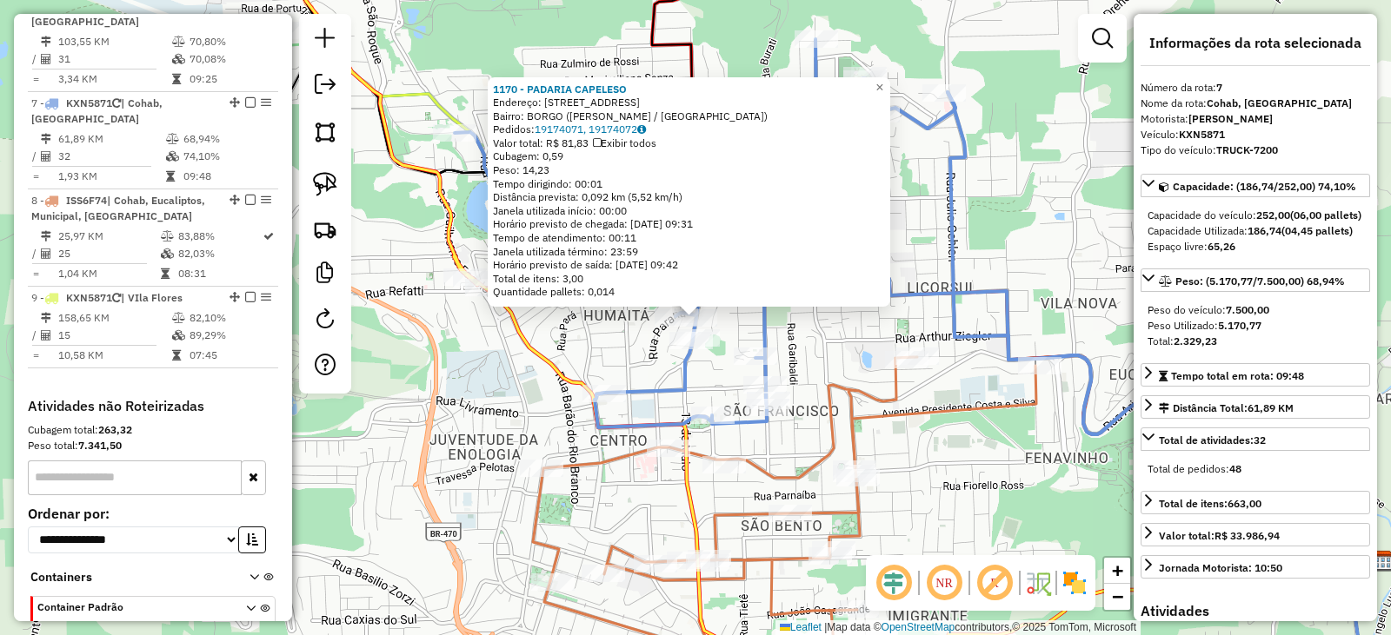
click at [900, 406] on icon at bounding box center [784, 528] width 503 height 342
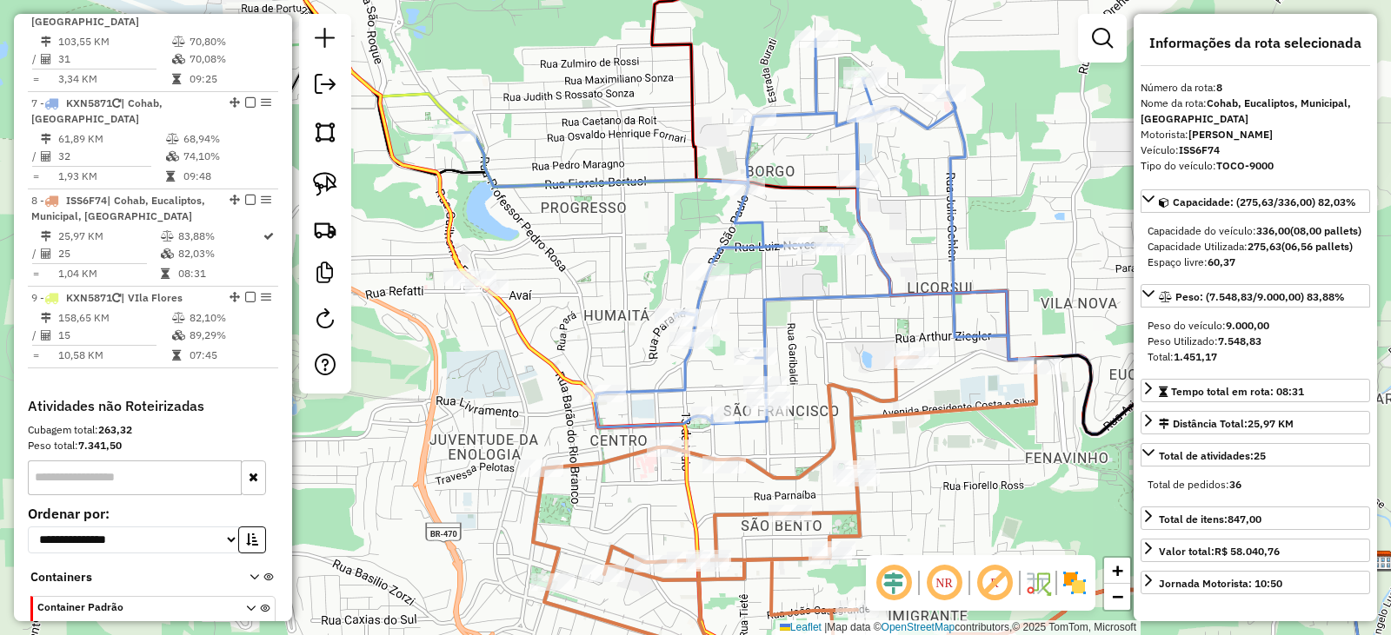
scroll to position [1268, 0]
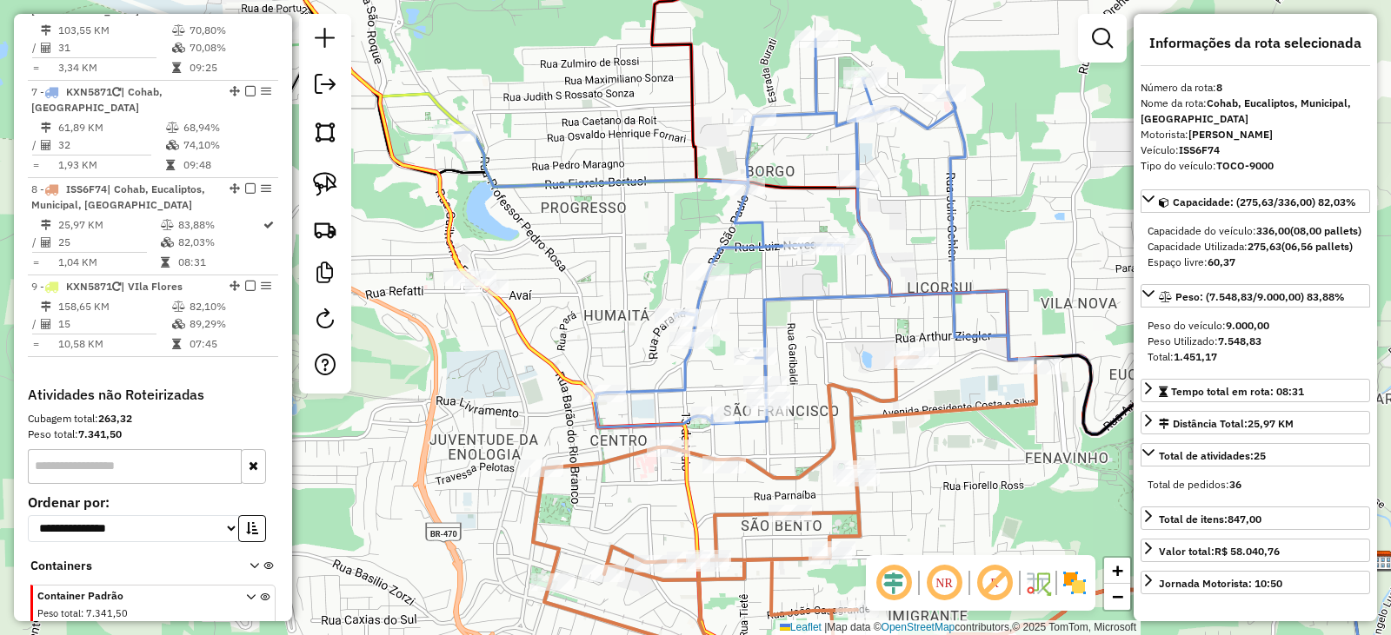
drag, startPoint x: 985, startPoint y: 474, endPoint x: 857, endPoint y: 394, distance: 150.7
click at [873, 403] on div "1170 - PADARIA CAPELESO Endereço: R SAO PAULO 421 Bairro: BORGO (BENTO GONCALVE…" at bounding box center [695, 317] width 1391 height 635
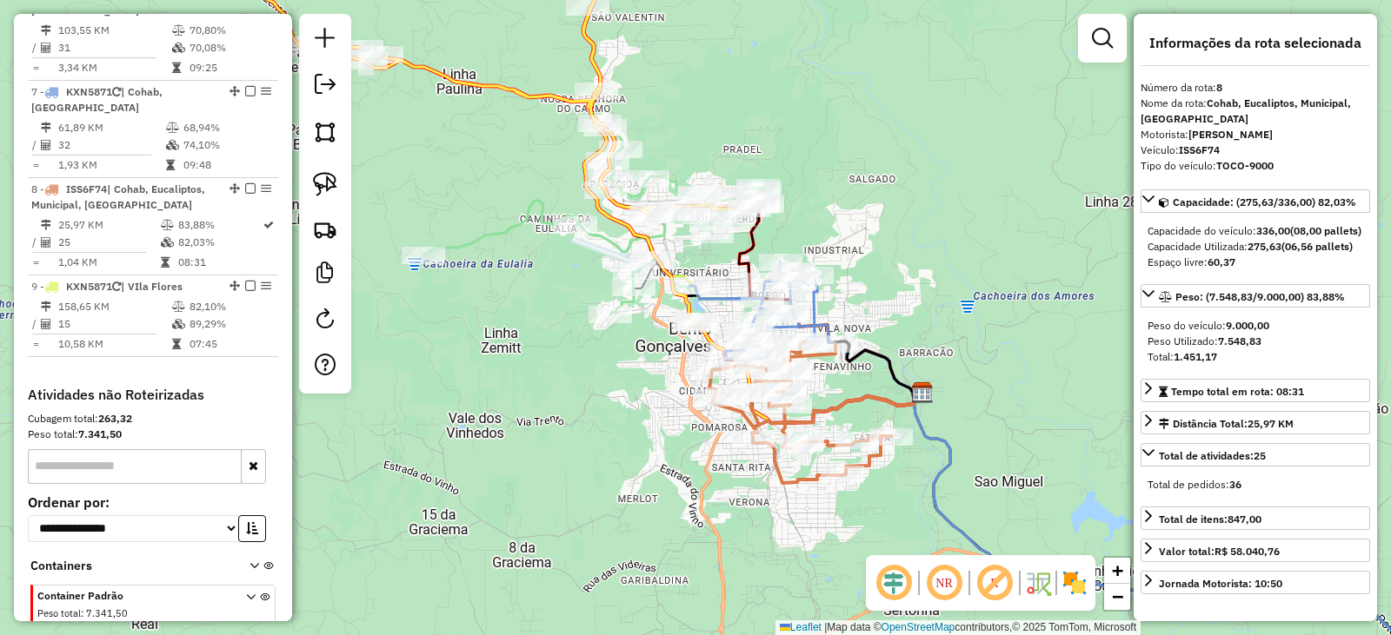
drag, startPoint x: 917, startPoint y: 411, endPoint x: 748, endPoint y: 343, distance: 181.7
click at [751, 392] on icon at bounding box center [816, 410] width 208 height 36
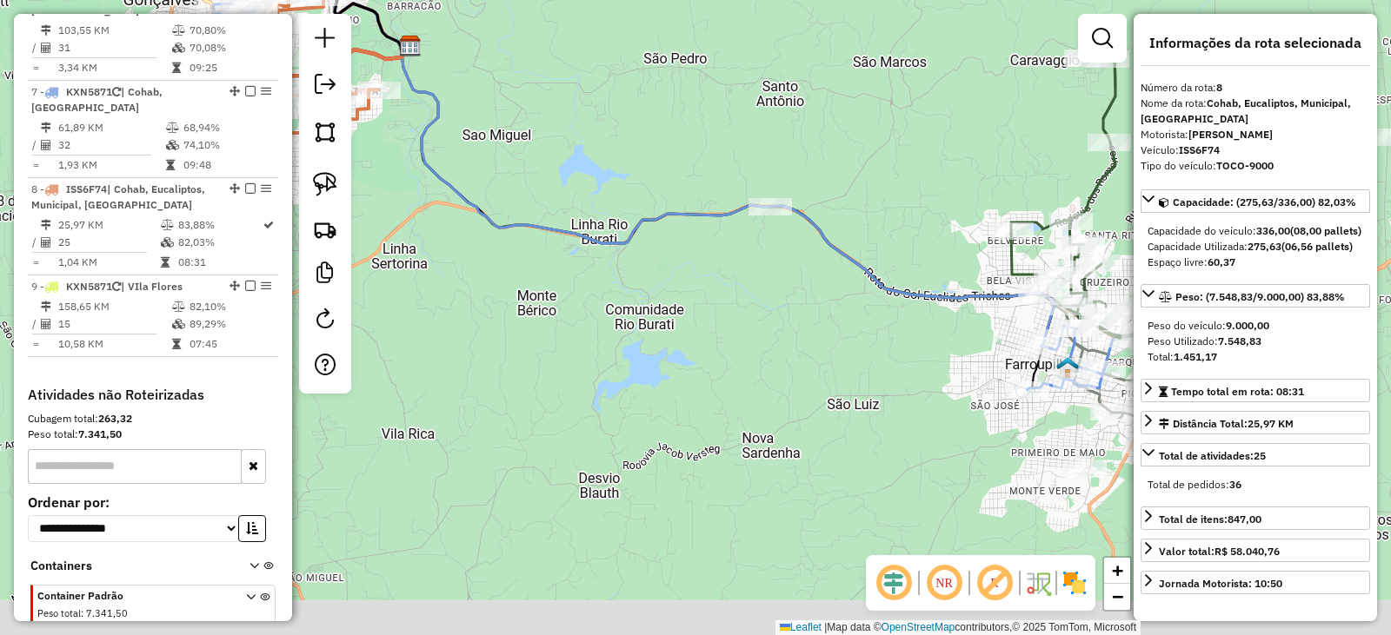
drag, startPoint x: 944, startPoint y: 400, endPoint x: 591, endPoint y: 117, distance: 452.0
click at [591, 117] on div "Janela de atendimento Grade de atendimento Capacidade Transportadoras Veículos …" at bounding box center [695, 317] width 1391 height 635
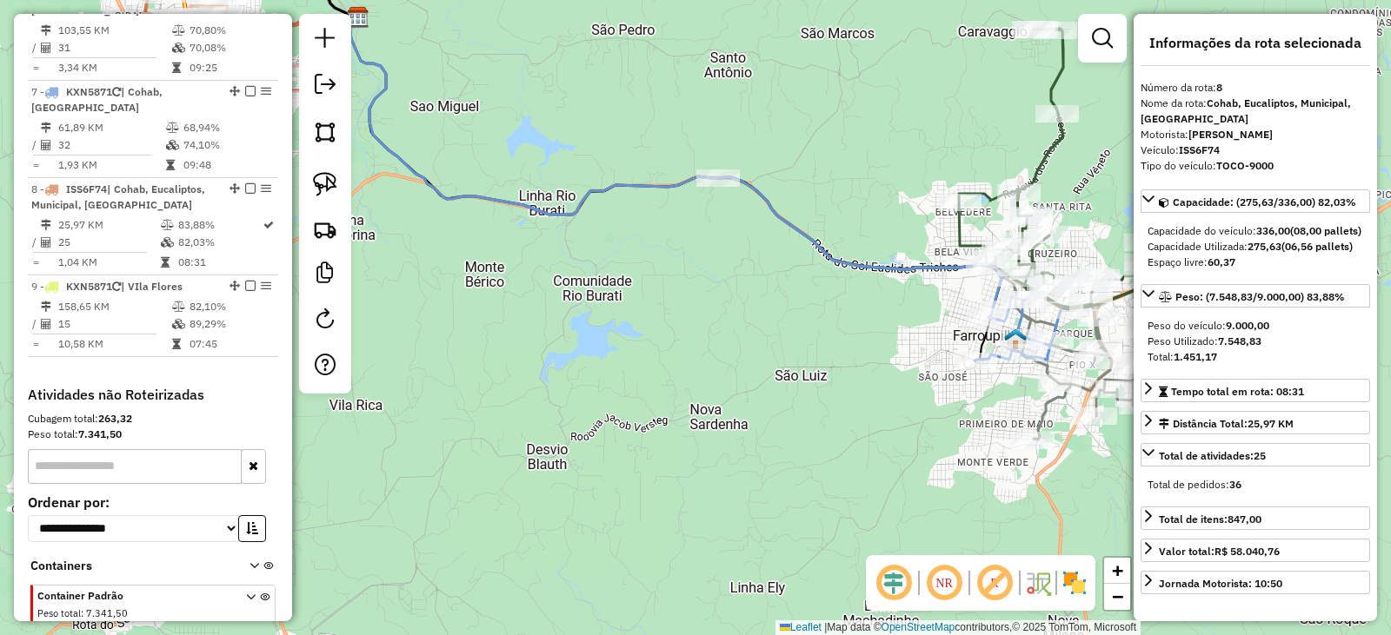
drag, startPoint x: 859, startPoint y: 329, endPoint x: 817, endPoint y: 303, distance: 49.2
click at [817, 303] on div "Janela de atendimento Grade de atendimento Capacidade Transportadoras Veículos …" at bounding box center [695, 317] width 1391 height 635
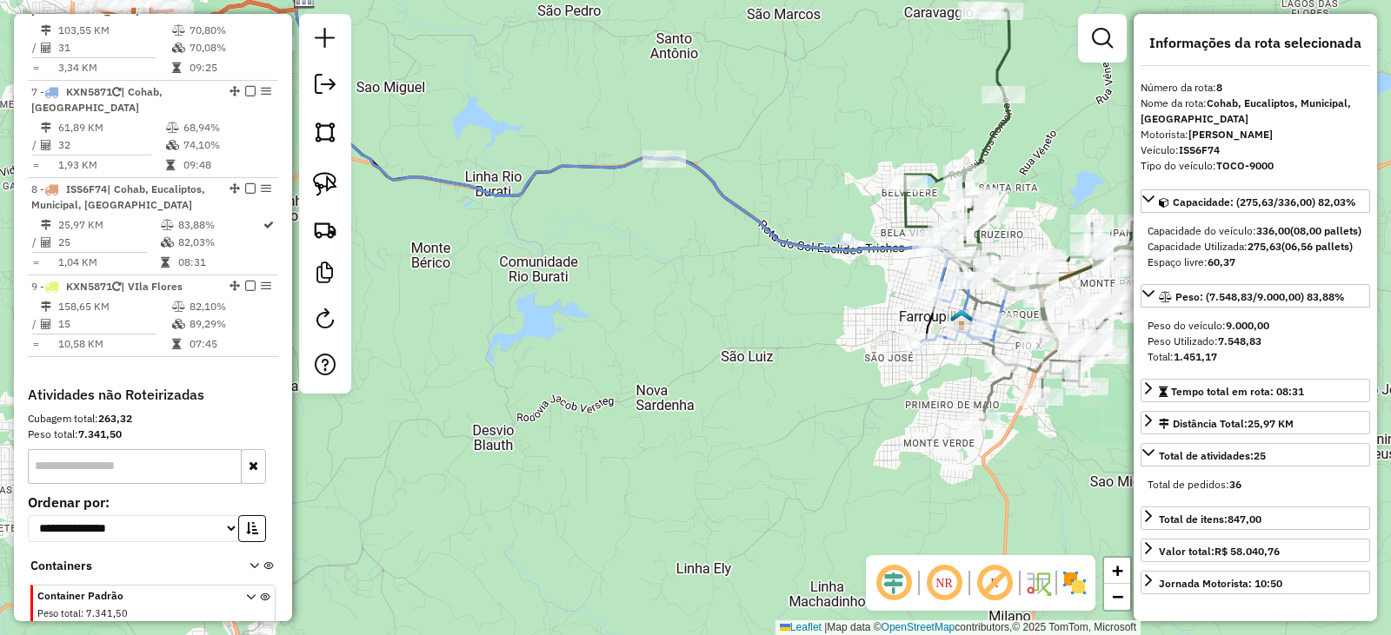
drag, startPoint x: 866, startPoint y: 308, endPoint x: 804, endPoint y: 287, distance: 66.0
click at [804, 287] on div "Janela de atendimento Grade de atendimento Capacidade Transportadoras Veículos …" at bounding box center [695, 317] width 1391 height 635
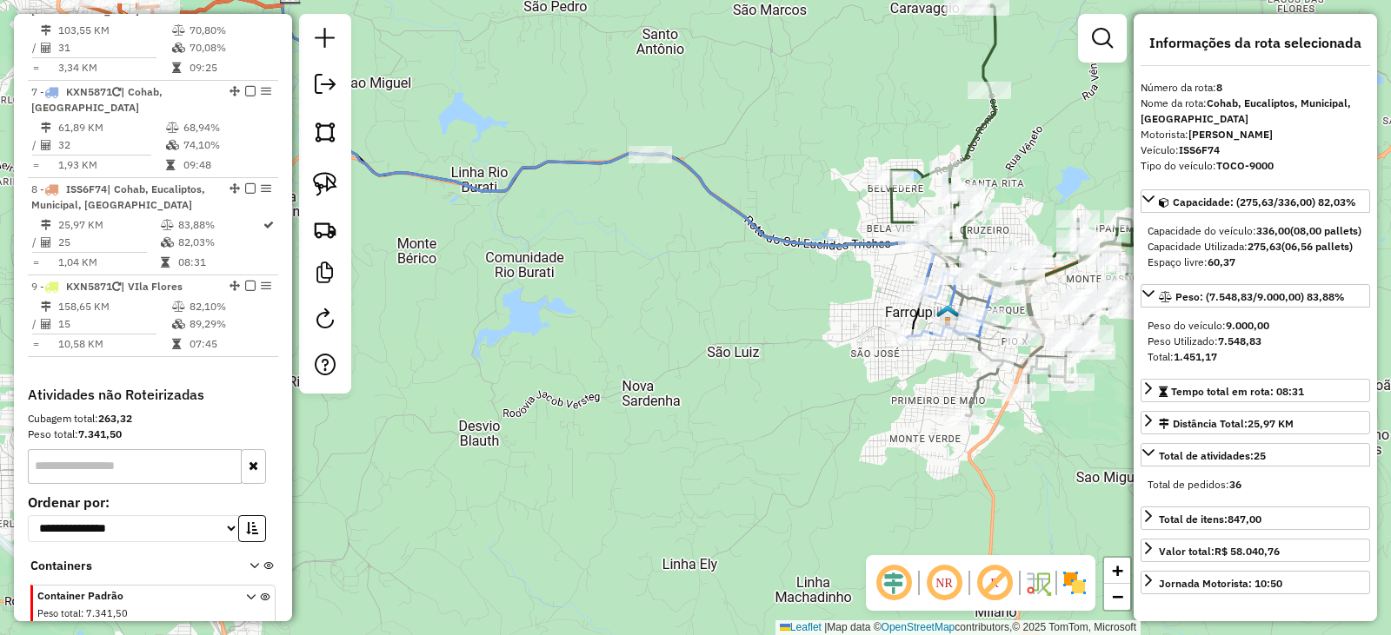
click at [956, 309] on img at bounding box center [947, 315] width 23 height 23
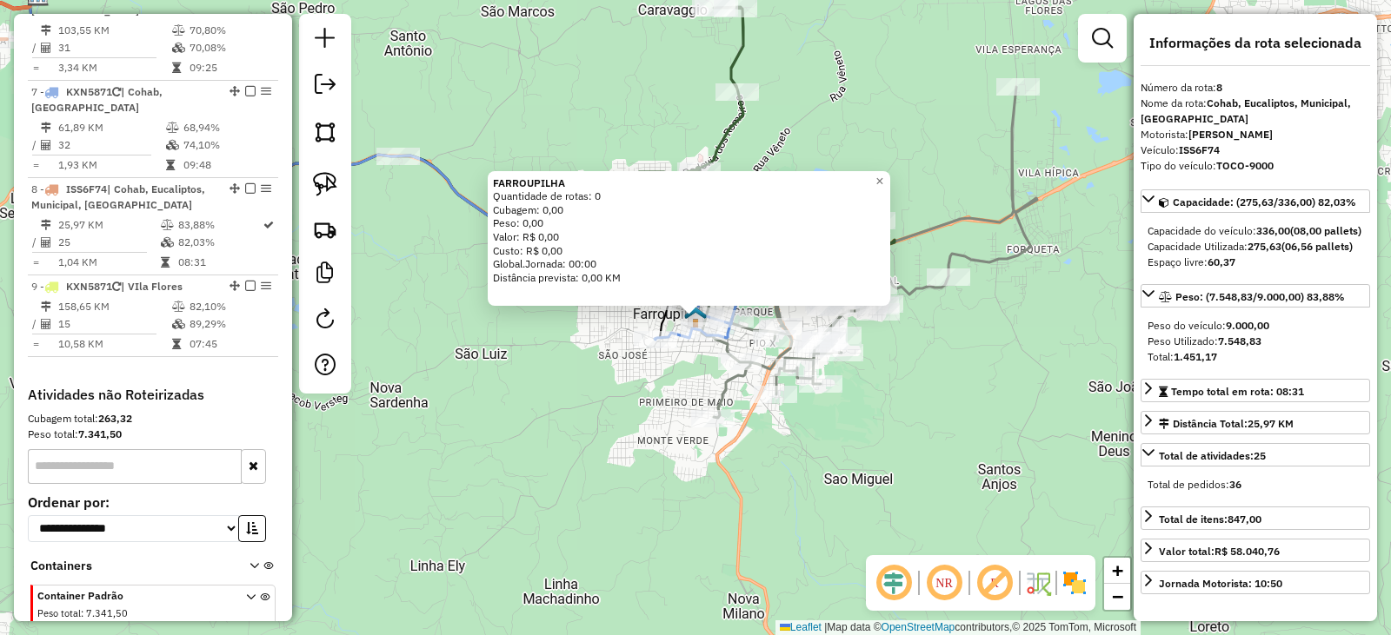
click at [520, 330] on div "FARROUPILHA Quantidade de rotas: 0 Cubagem: 0,00 Peso: 0,00 Valor: R$ 0,00 Cust…" at bounding box center [695, 317] width 1391 height 635
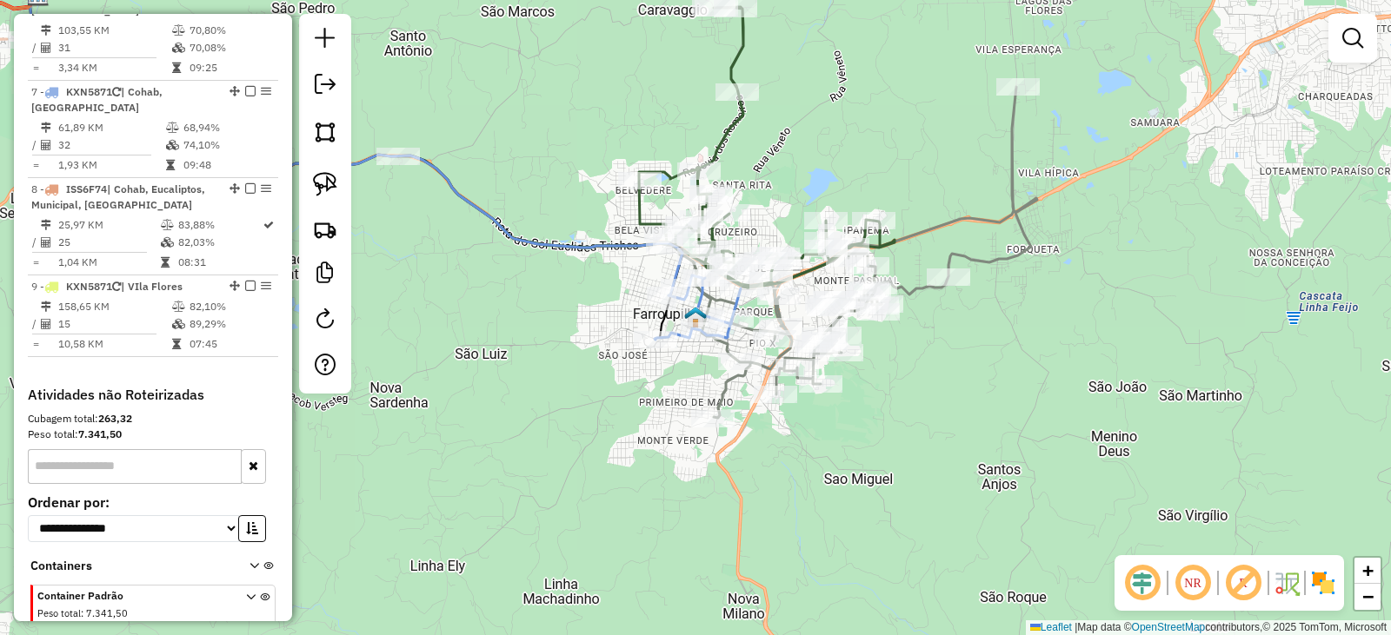
select select "*********"
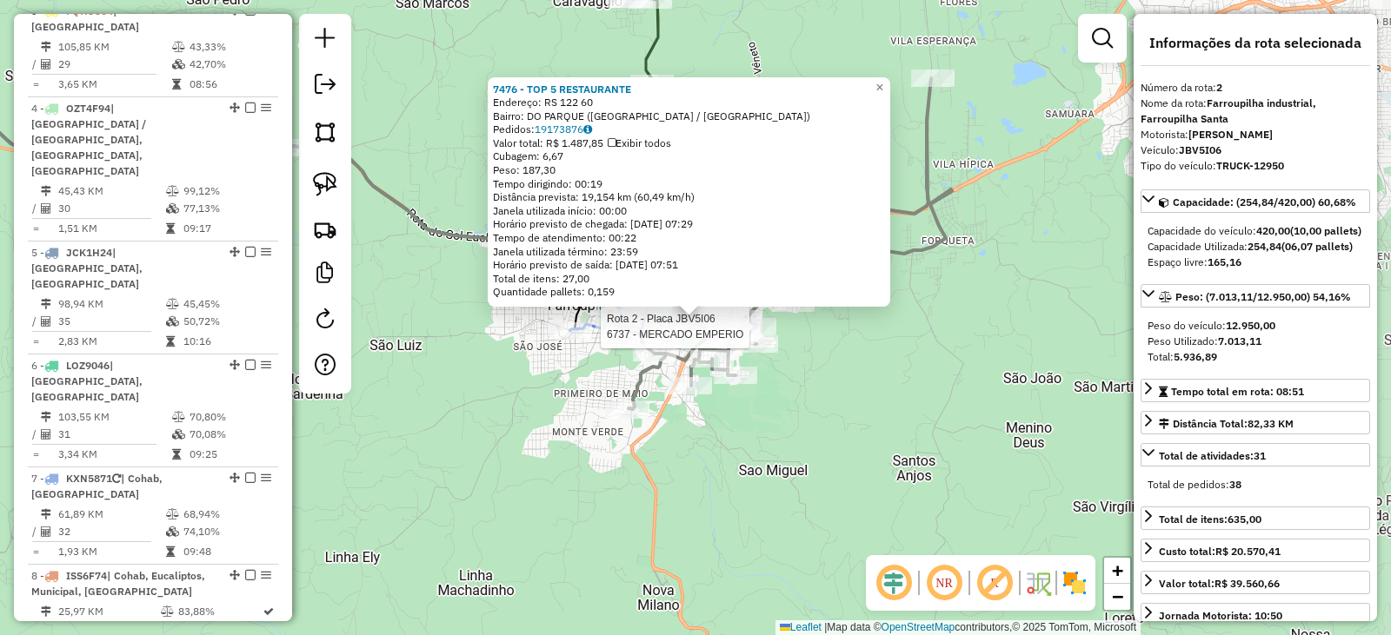
scroll to position [786, 0]
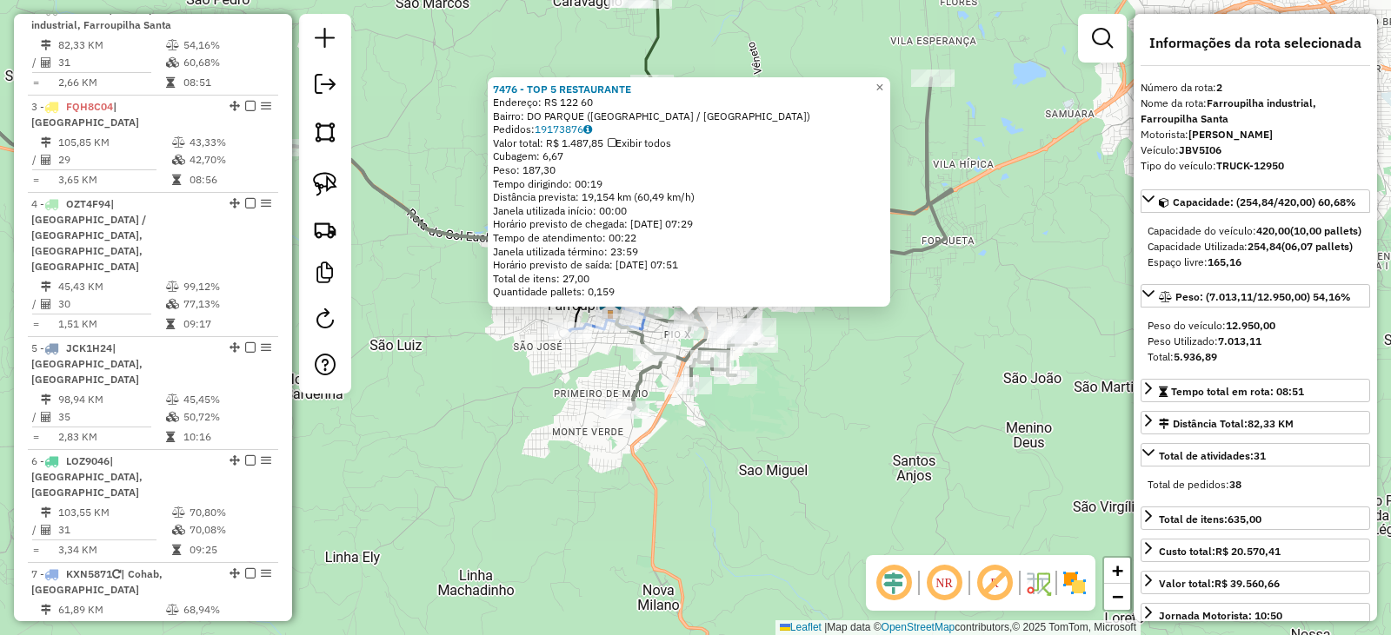
click at [912, 426] on div "7476 - TOP 5 RESTAURANTE Endereço: RS 122 60 Bairro: DO PARQUE (FARROUPILHA / R…" at bounding box center [695, 317] width 1391 height 635
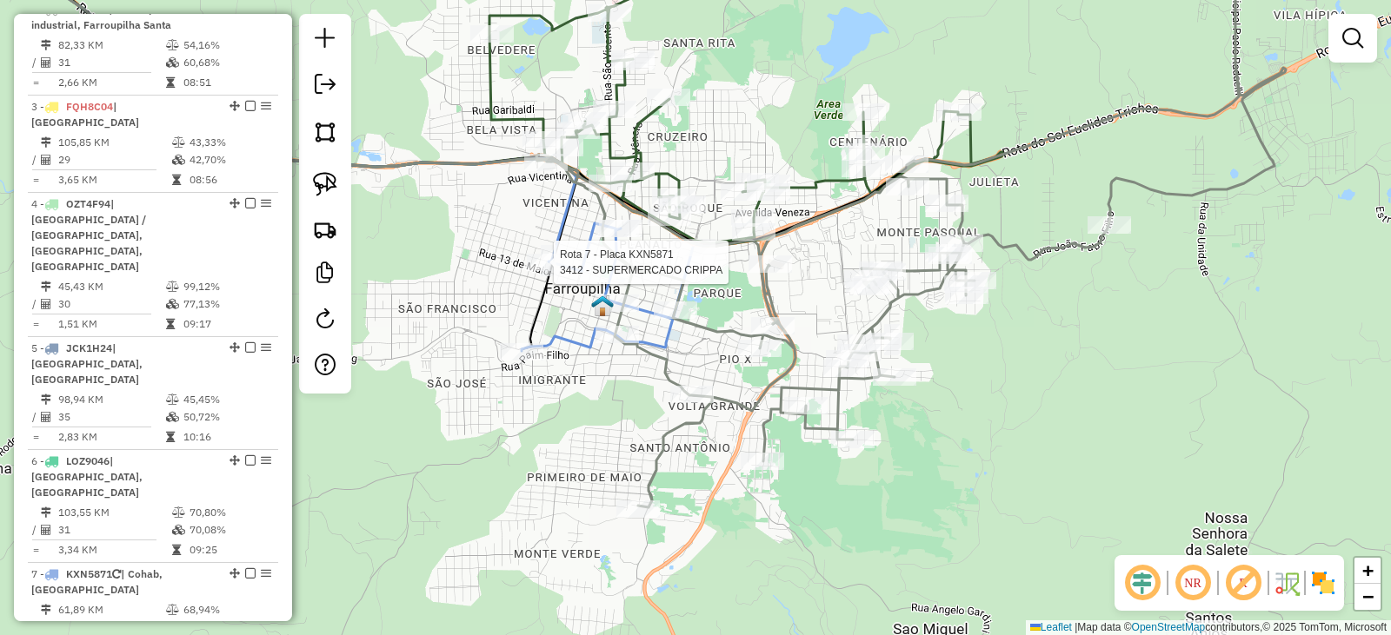
select select "*********"
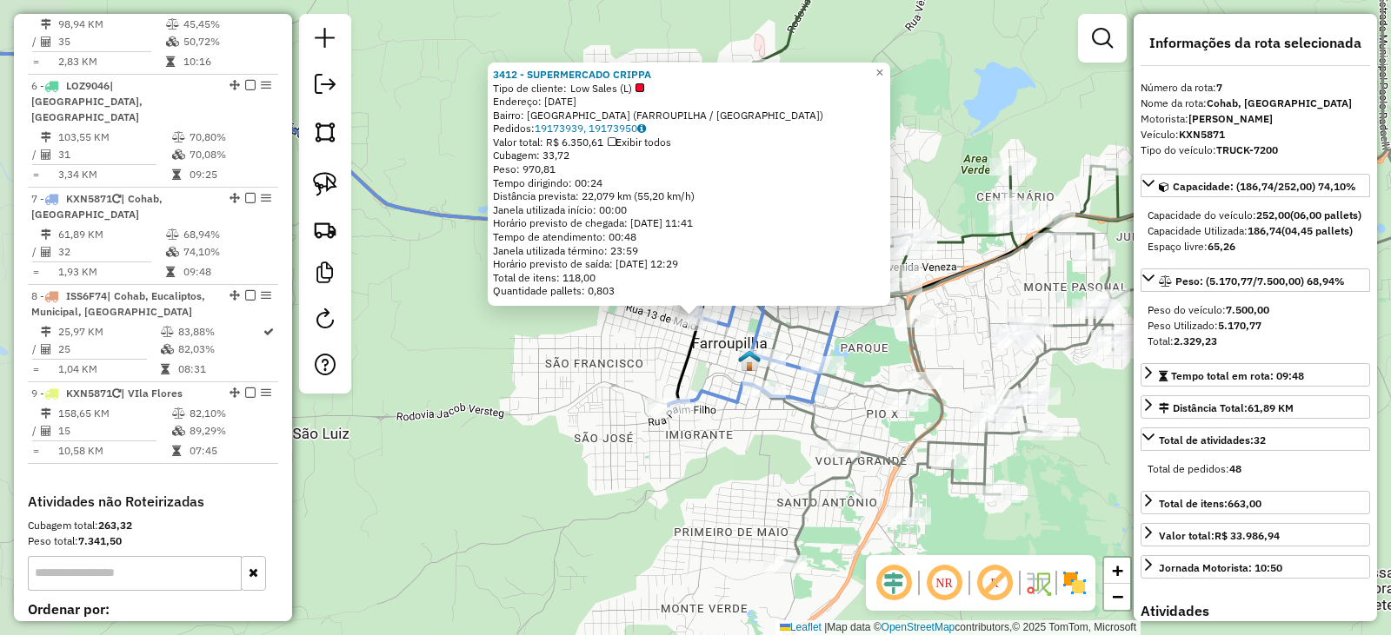
scroll to position [1257, 0]
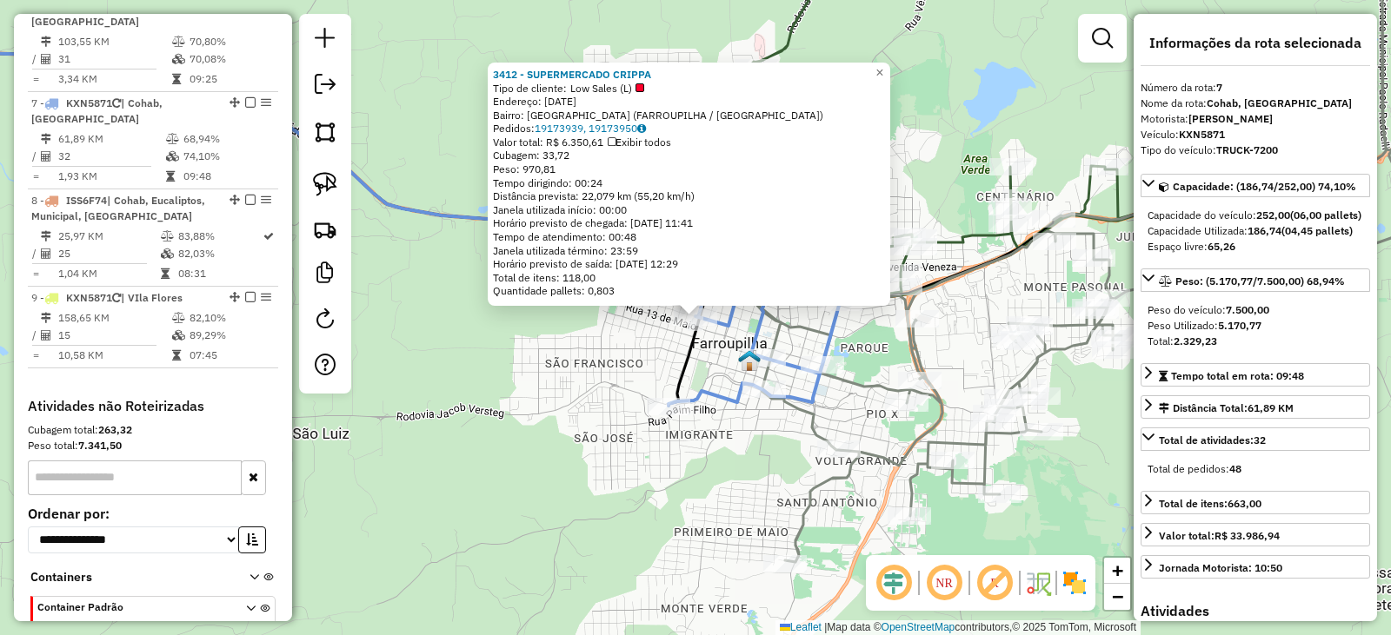
click at [602, 360] on div "3412 - SUPERMERCADO CRIPPA Tipo de cliente: Low Sales (L) Endereço: 14 DE JULHO…" at bounding box center [695, 317] width 1391 height 635
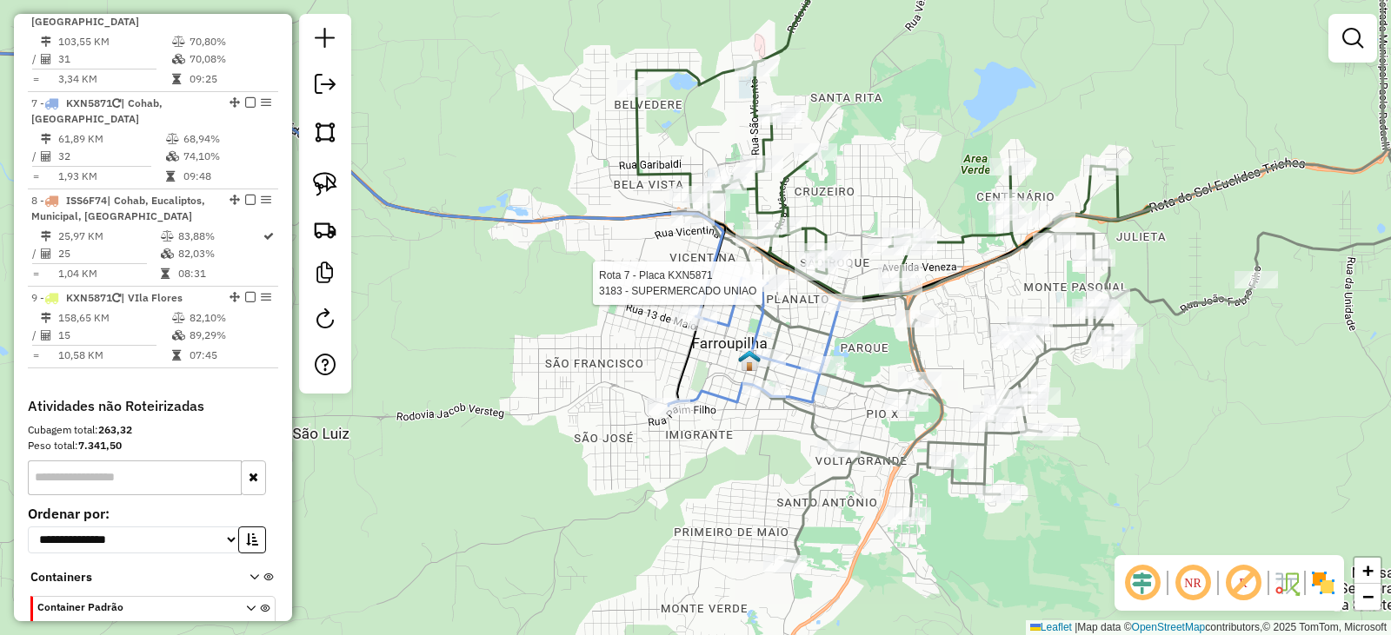
select select "*********"
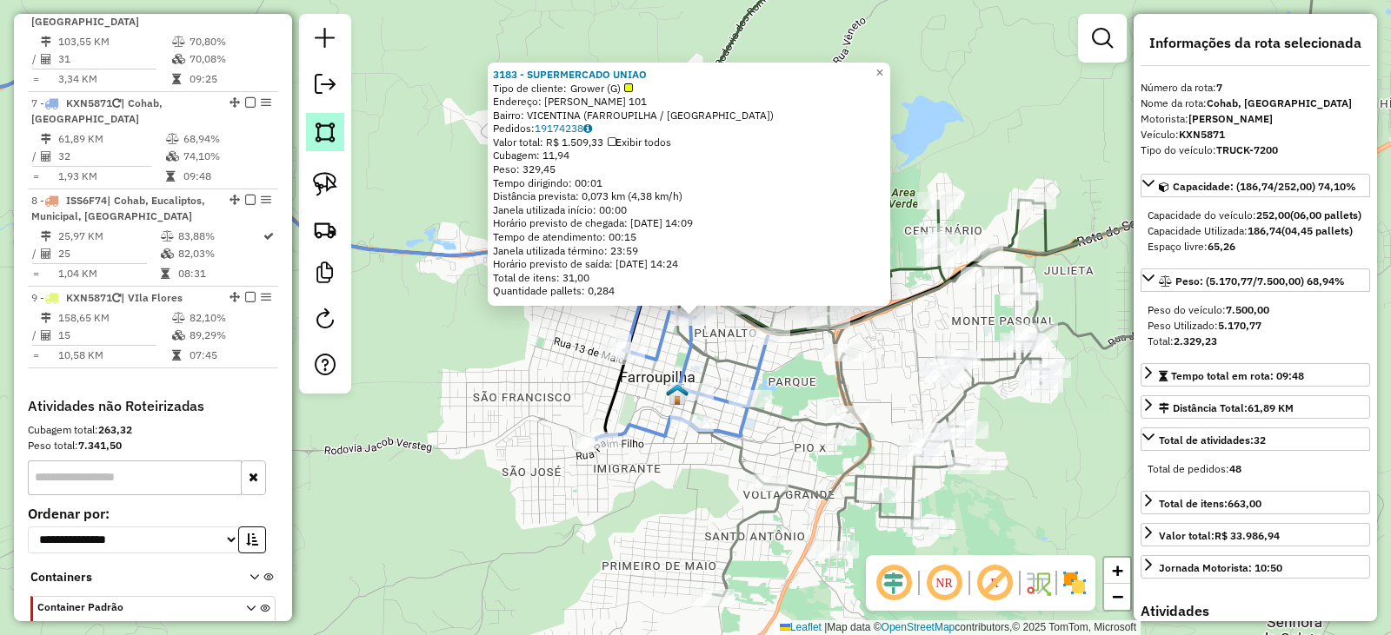
click at [329, 143] on img at bounding box center [325, 132] width 24 height 24
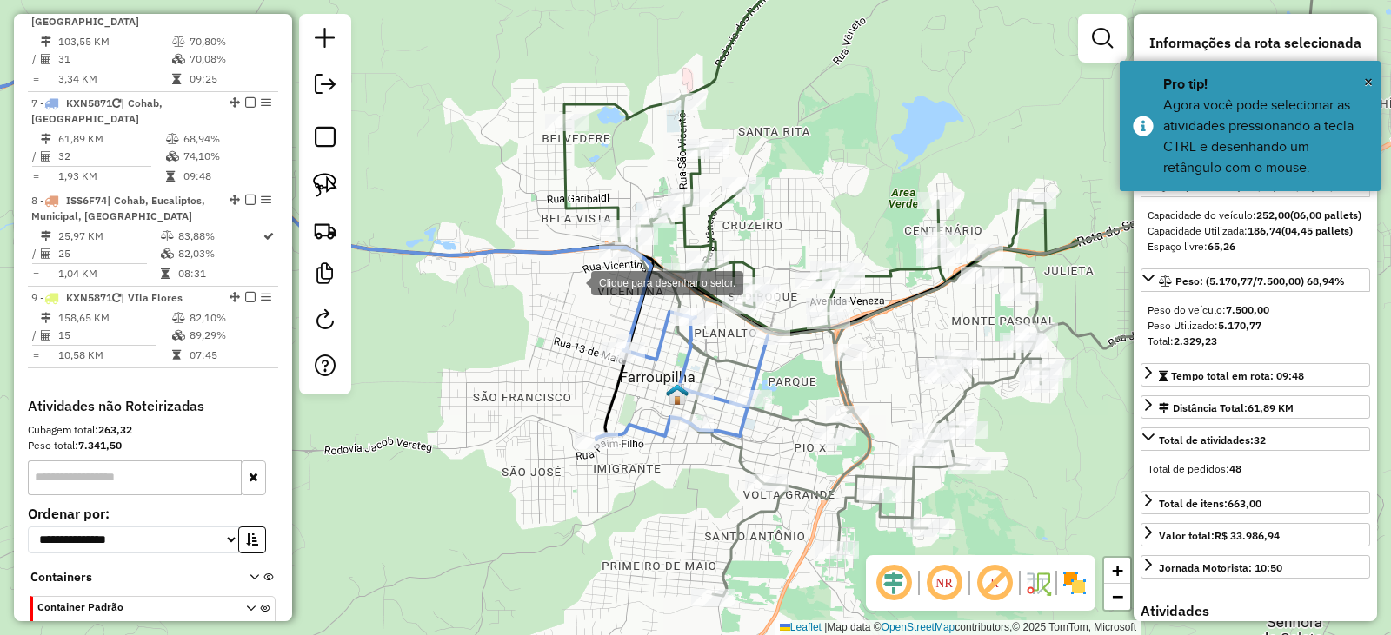
click at [574, 282] on div at bounding box center [573, 281] width 35 height 35
click at [652, 294] on div at bounding box center [651, 295] width 35 height 35
click at [690, 297] on div at bounding box center [678, 295] width 35 height 35
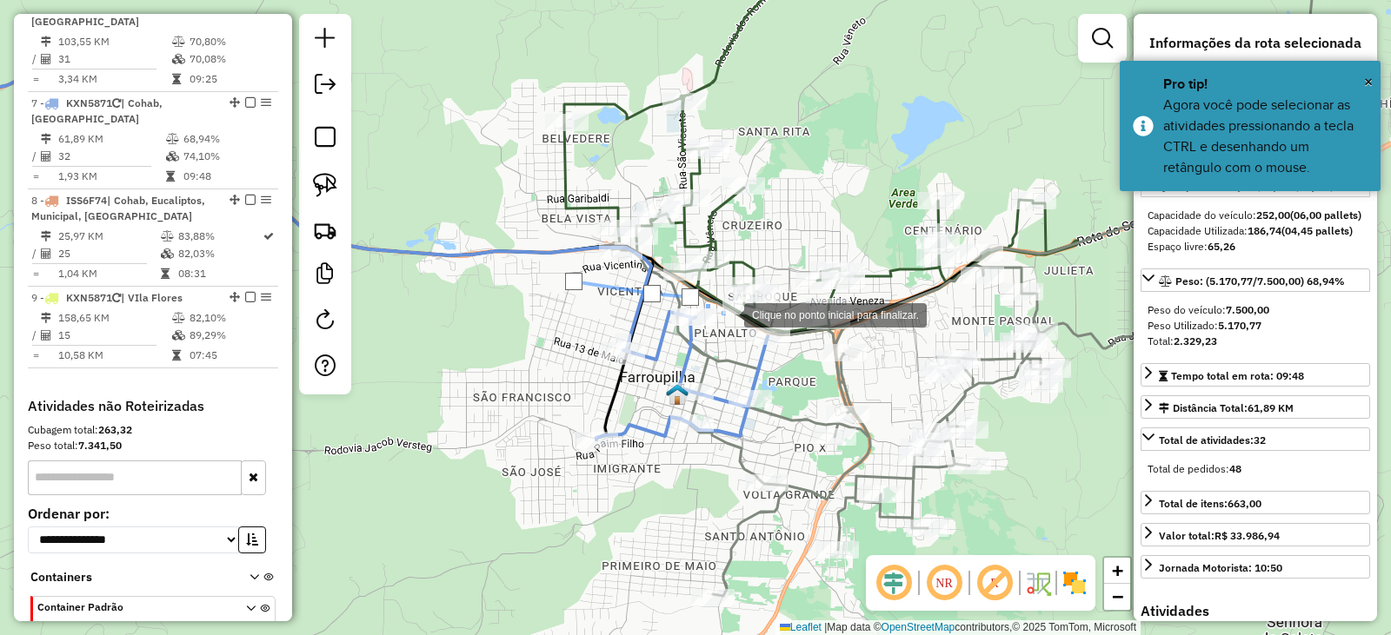
drag, startPoint x: 727, startPoint y: 314, endPoint x: 745, endPoint y: 321, distance: 19.5
click at [729, 314] on div at bounding box center [726, 313] width 35 height 35
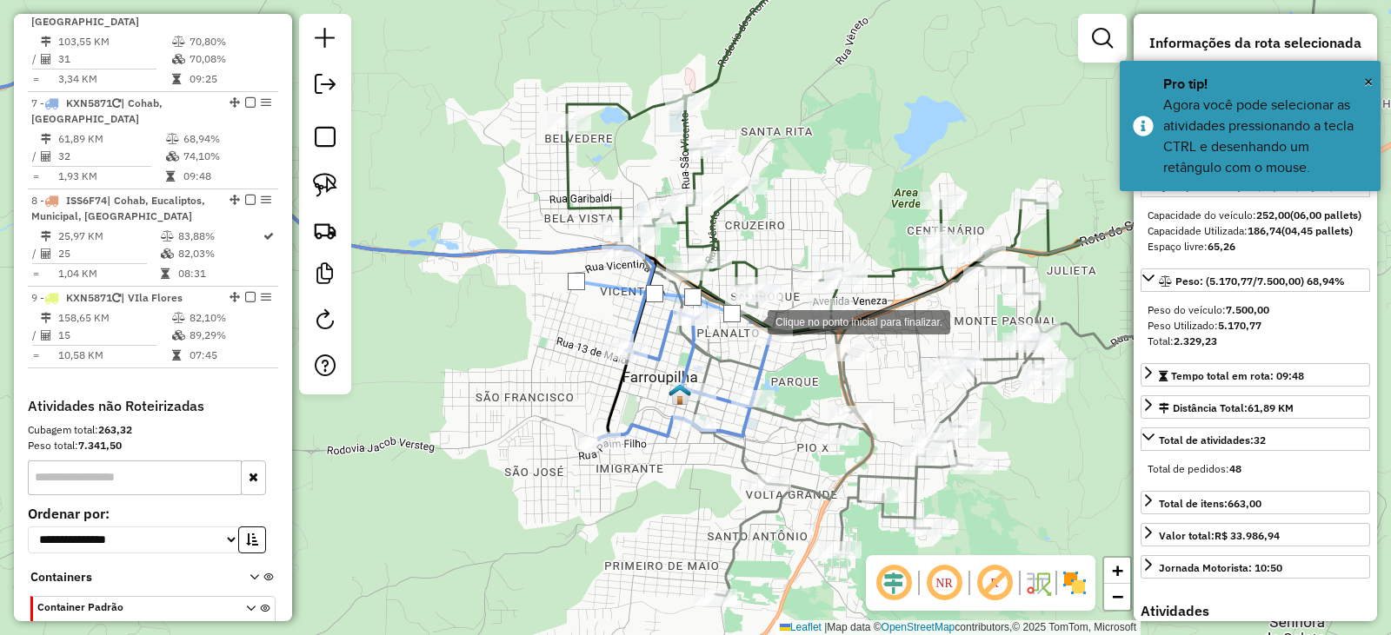
click at [754, 321] on div at bounding box center [750, 320] width 35 height 35
click at [787, 335] on div at bounding box center [785, 335] width 35 height 35
click at [788, 360] on div at bounding box center [793, 343] width 35 height 35
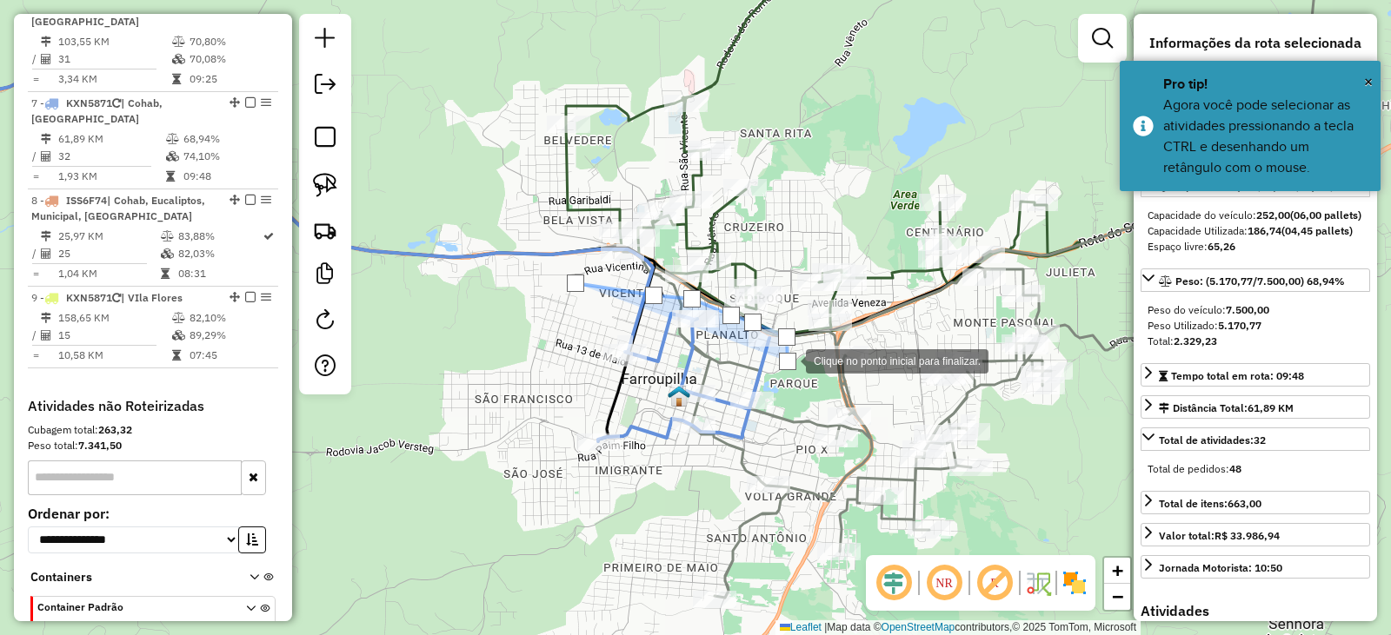
click at [771, 377] on div at bounding box center [788, 359] width 35 height 35
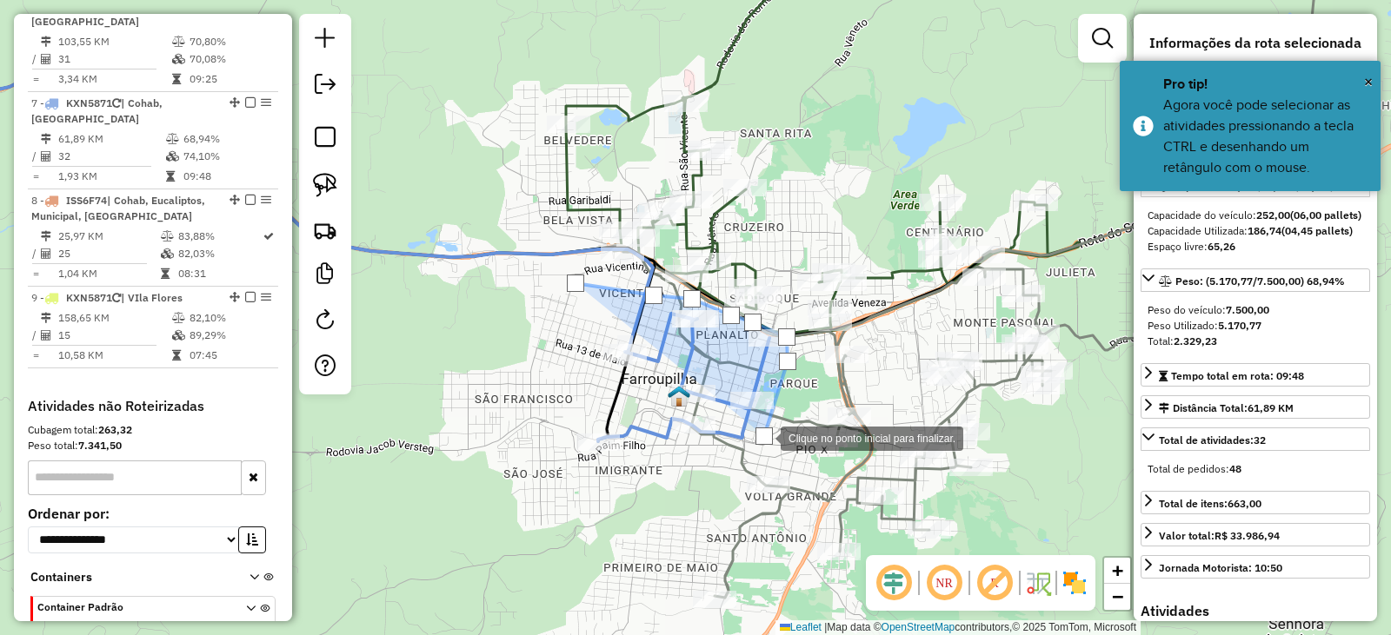
click at [746, 455] on div at bounding box center [763, 437] width 35 height 35
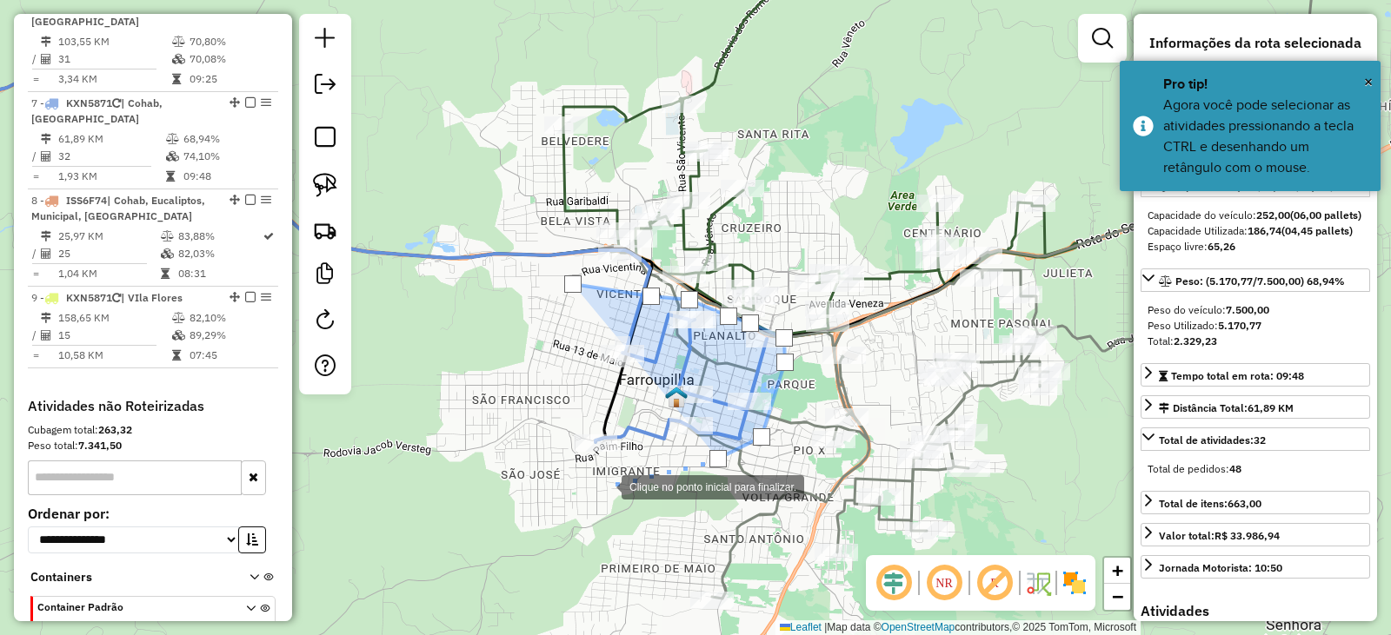
click at [604, 486] on div at bounding box center [604, 485] width 35 height 35
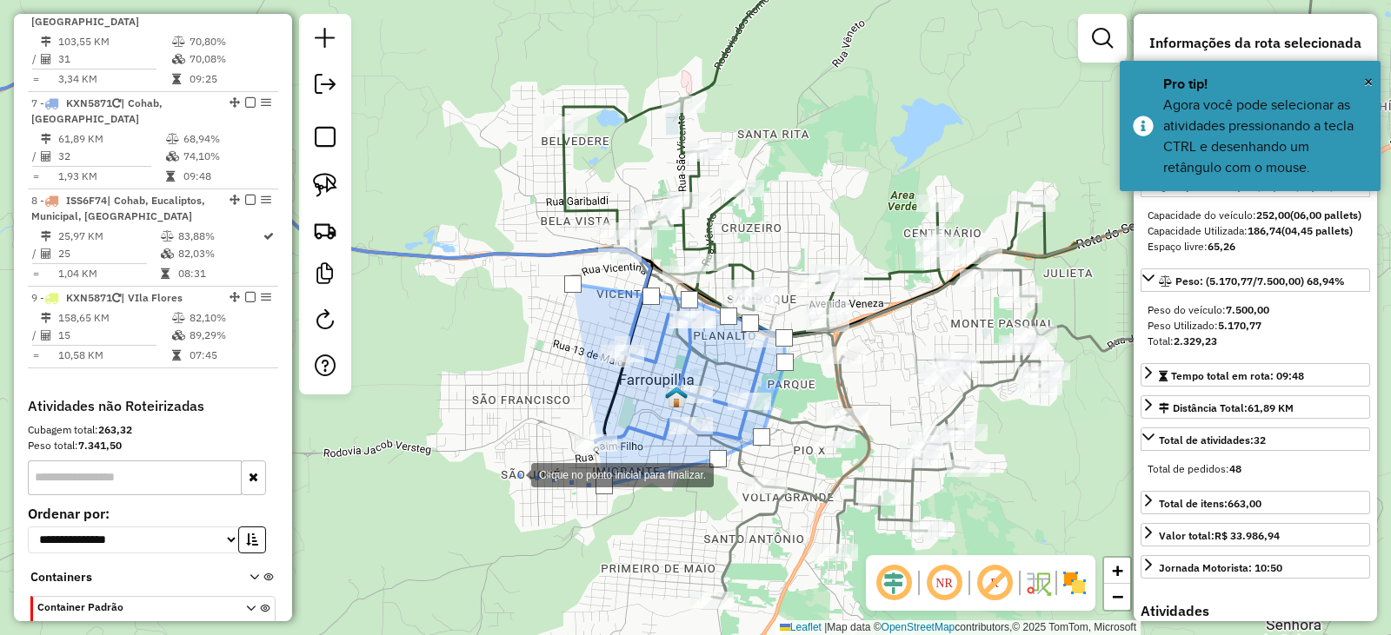
drag, startPoint x: 514, startPoint y: 474, endPoint x: 557, endPoint y: 331, distance: 149.0
click at [514, 473] on div at bounding box center [513, 473] width 35 height 35
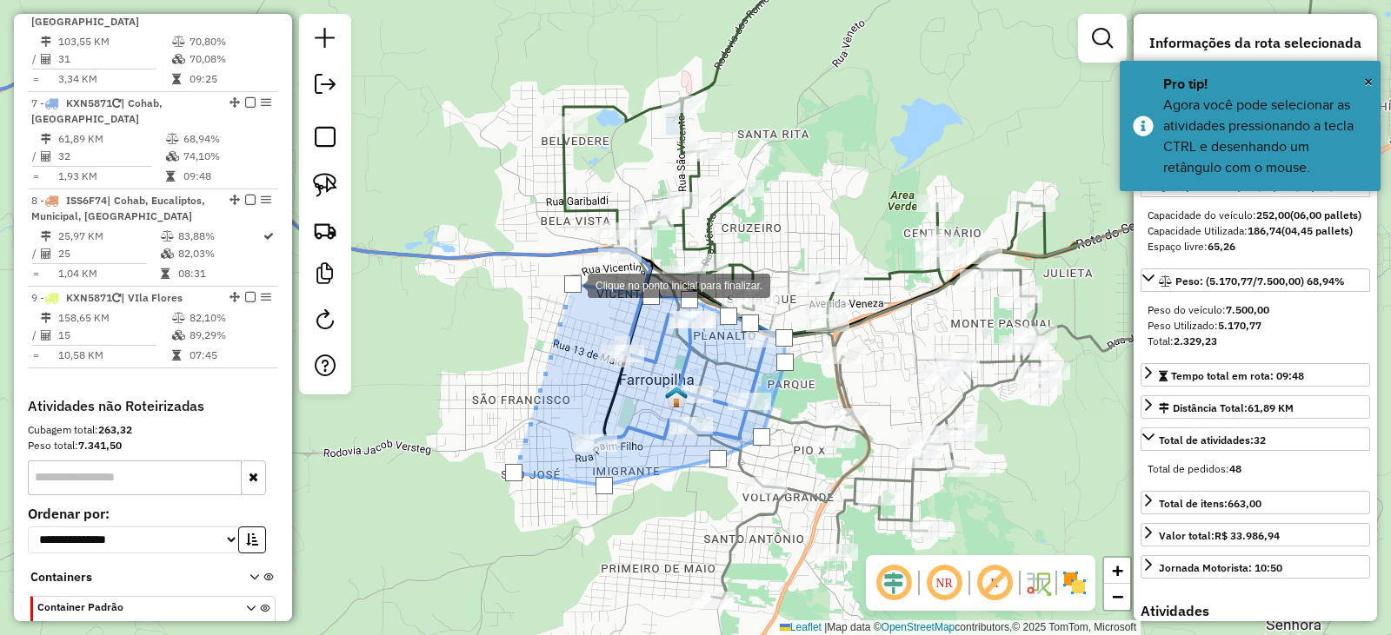
click at [570, 284] on div at bounding box center [572, 284] width 17 height 17
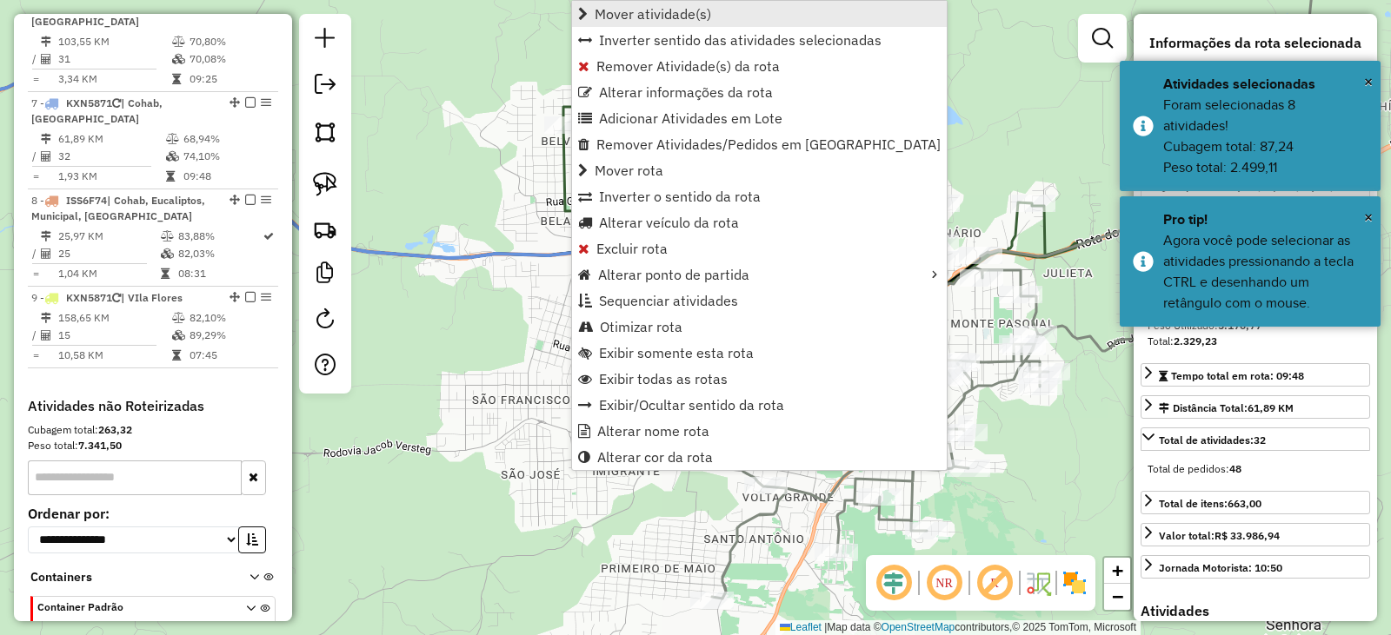
click at [624, 20] on span "Mover atividade(s)" at bounding box center [652, 14] width 116 height 14
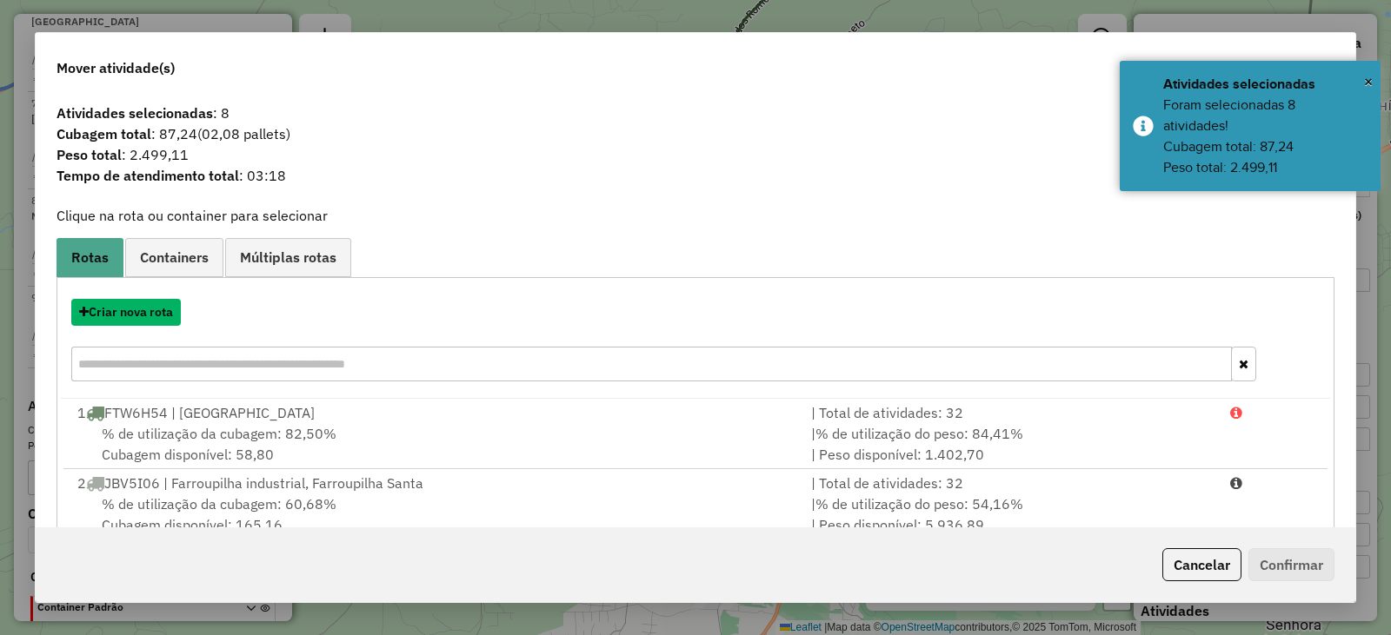
click at [165, 312] on button "Criar nova rota" at bounding box center [126, 312] width 110 height 27
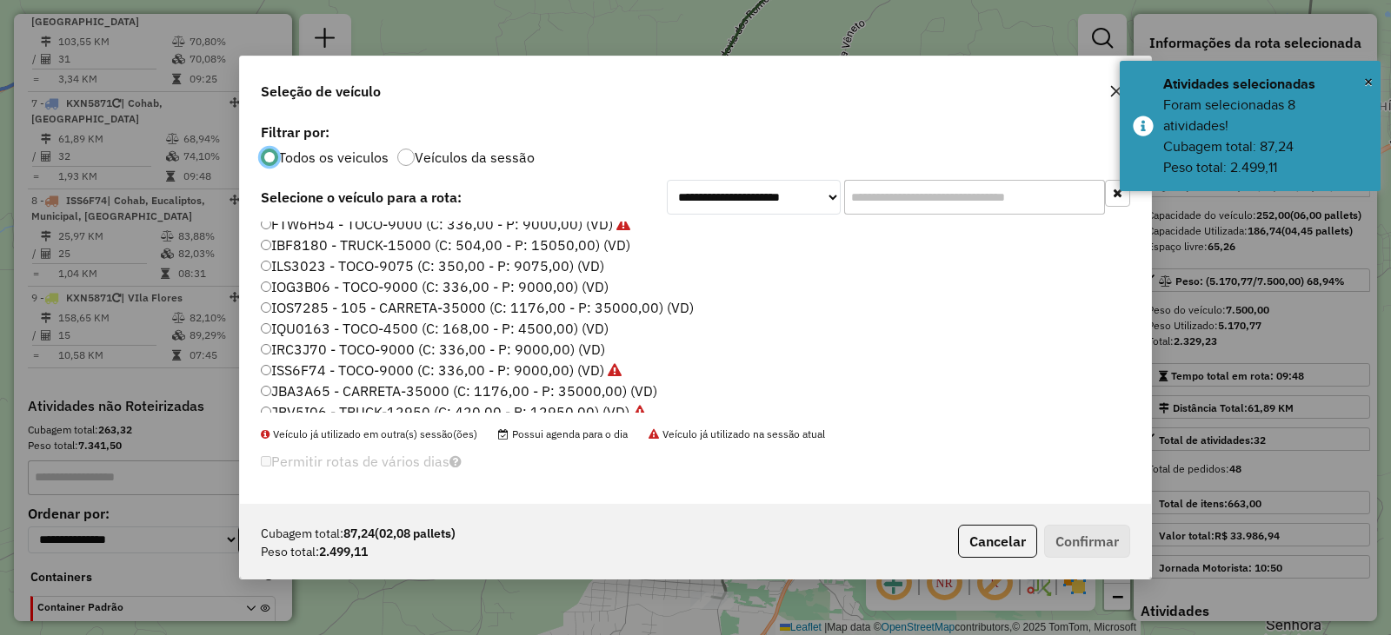
scroll to position [87, 0]
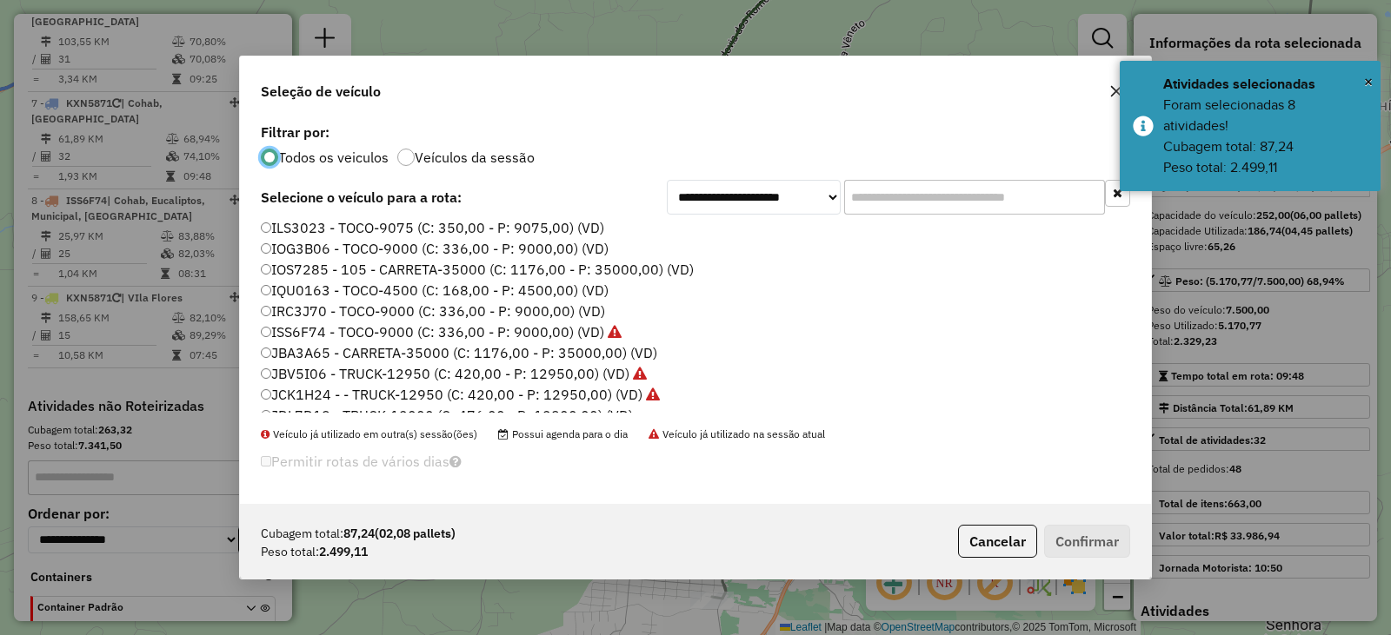
click at [298, 292] on label "IQU0163 - TOCO-4500 (C: 168,00 - P: 4500,00) (VD)" at bounding box center [435, 290] width 348 height 21
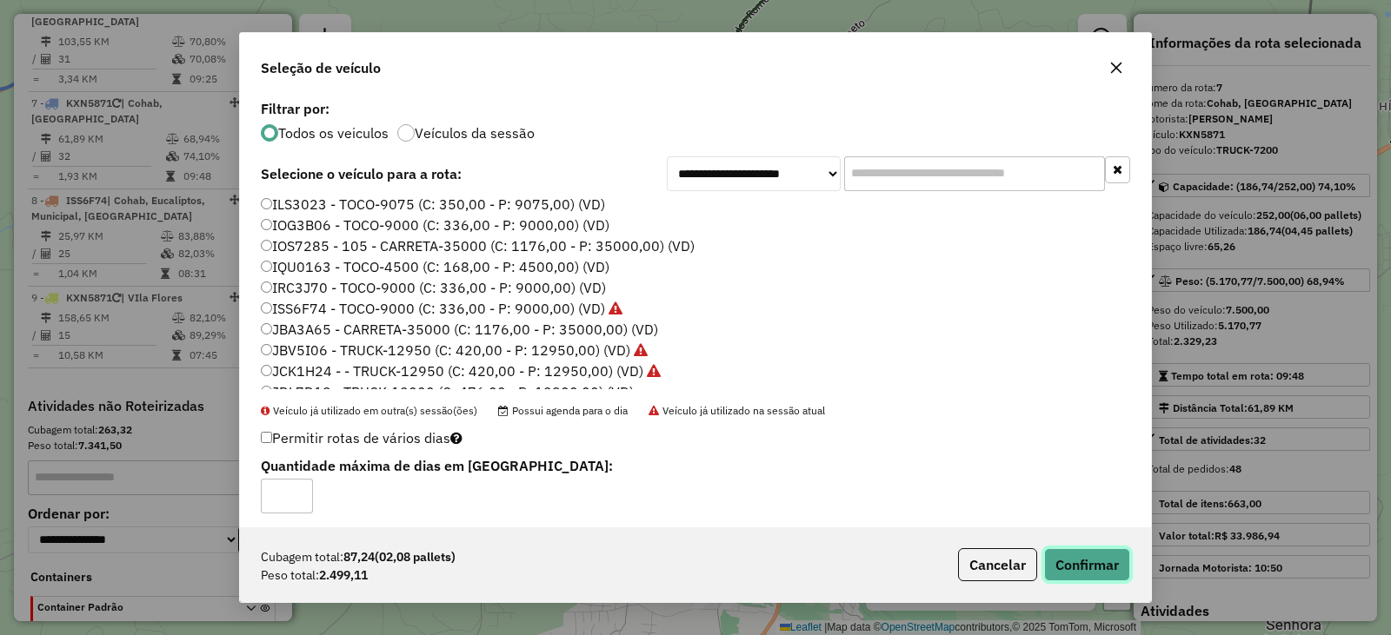
click at [1087, 556] on button "Confirmar" at bounding box center [1087, 564] width 86 height 33
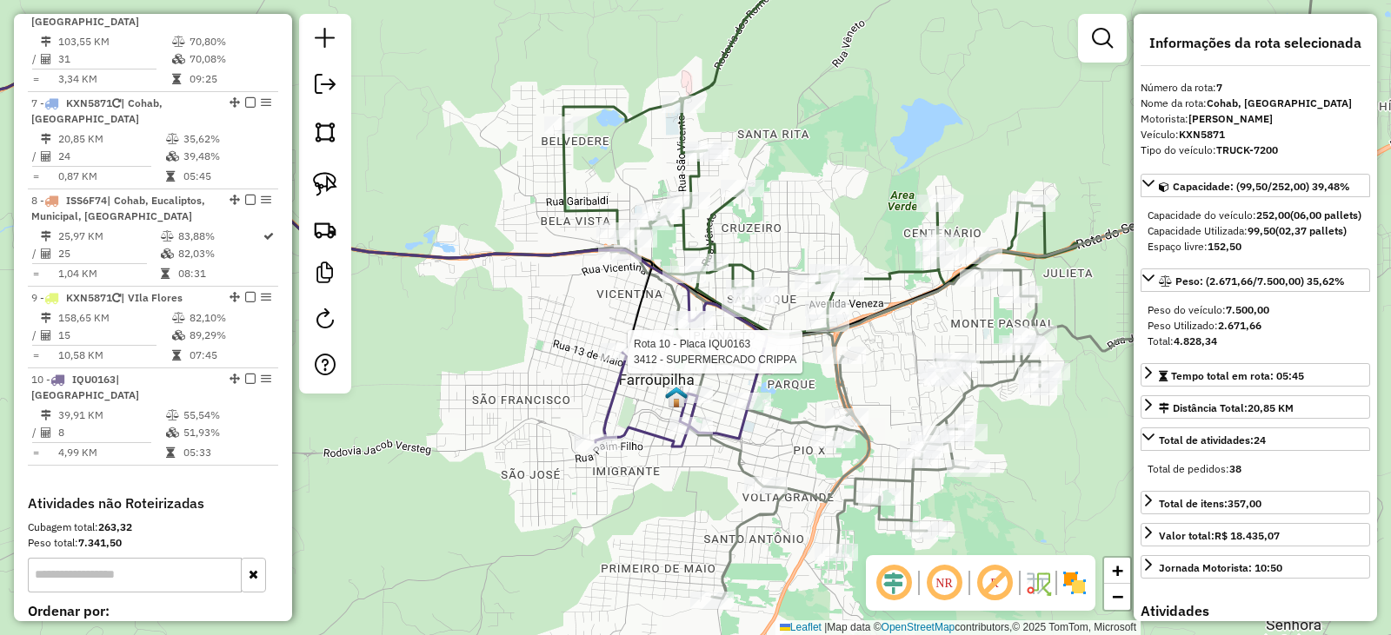
scroll to position [1365, 0]
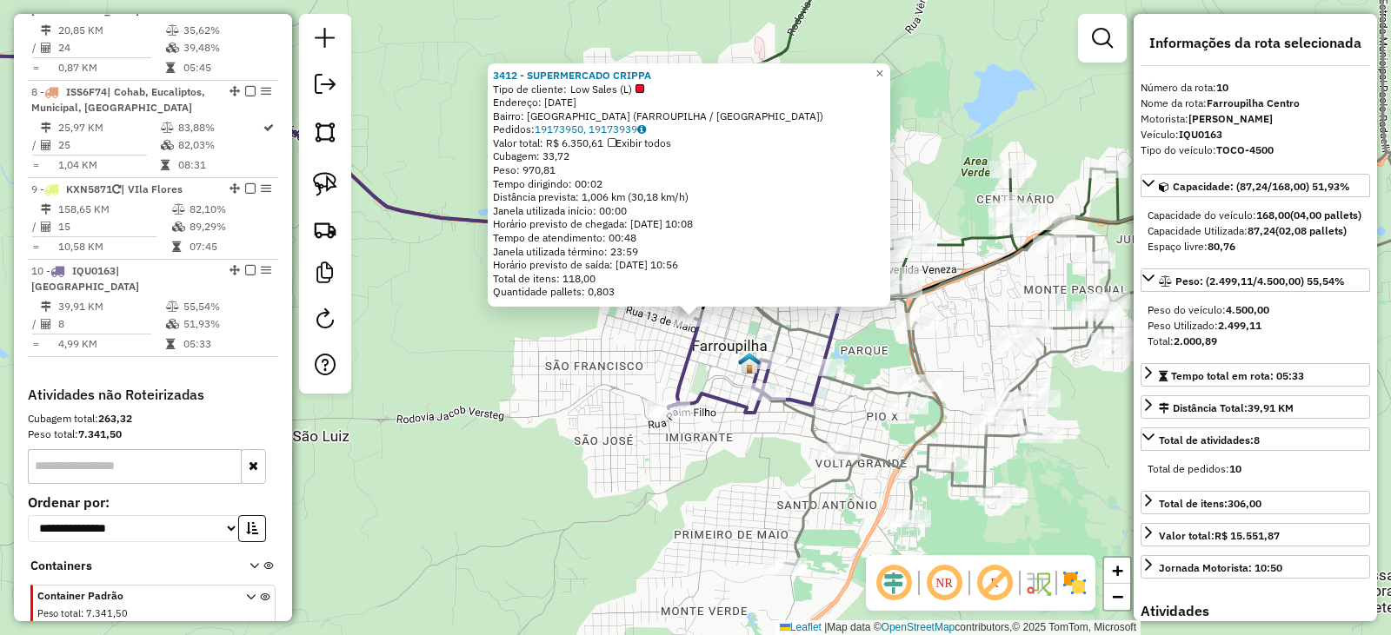
click at [488, 409] on div "3412 - SUPERMERCADO CRIPPA Tipo de cliente: Low Sales (L) Endereço: 14 DE JULHO…" at bounding box center [695, 317] width 1391 height 635
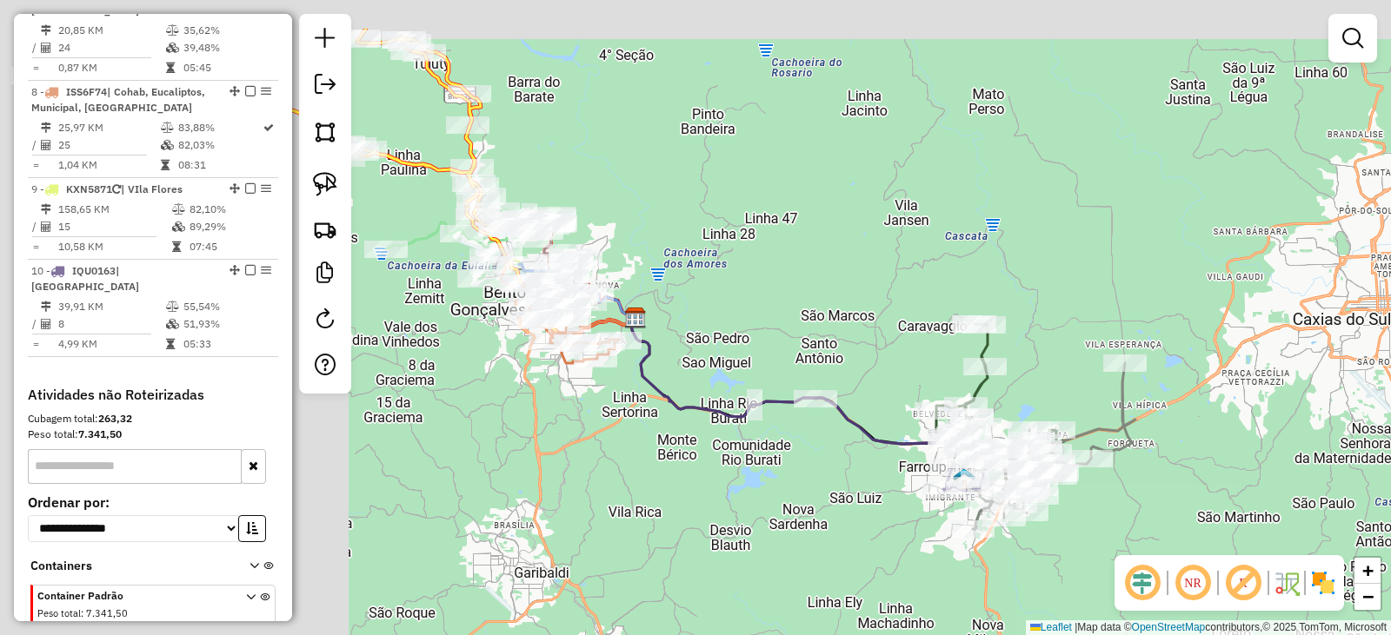
drag, startPoint x: 429, startPoint y: 280, endPoint x: 829, endPoint y: 370, distance: 409.9
click at [840, 373] on div "Janela de atendimento Grade de atendimento Capacidade Transportadoras Veículos …" at bounding box center [695, 317] width 1391 height 635
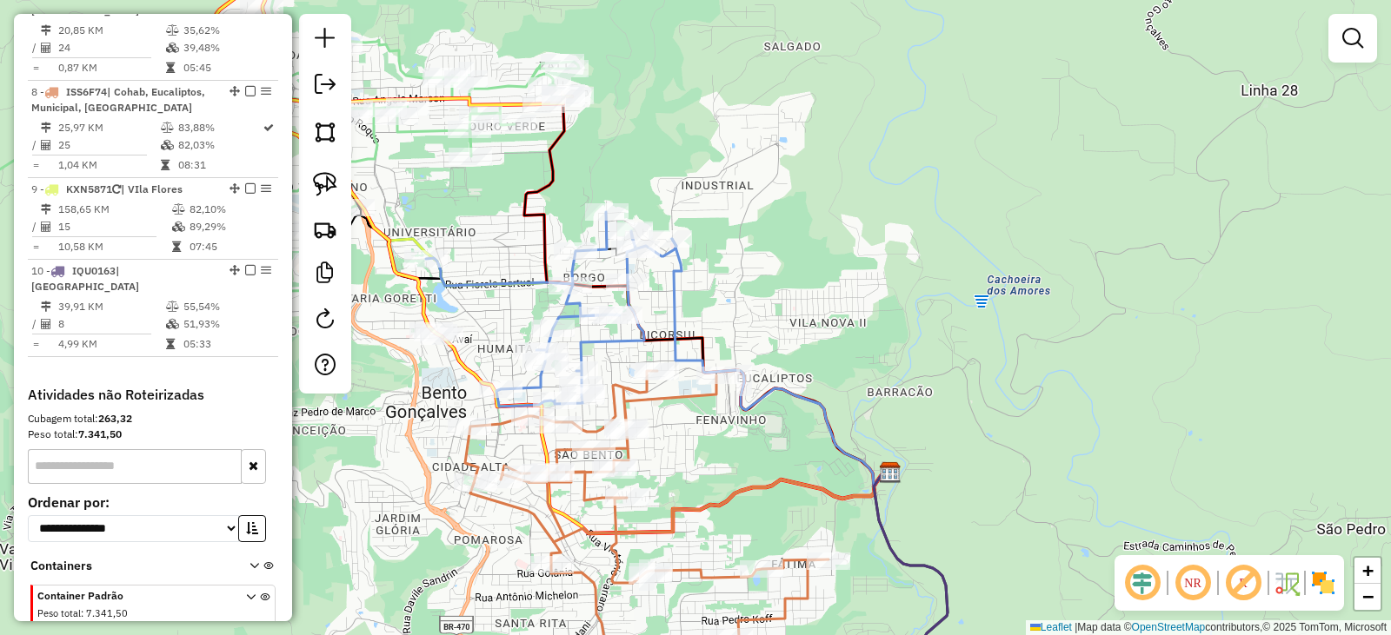
select select "*********"
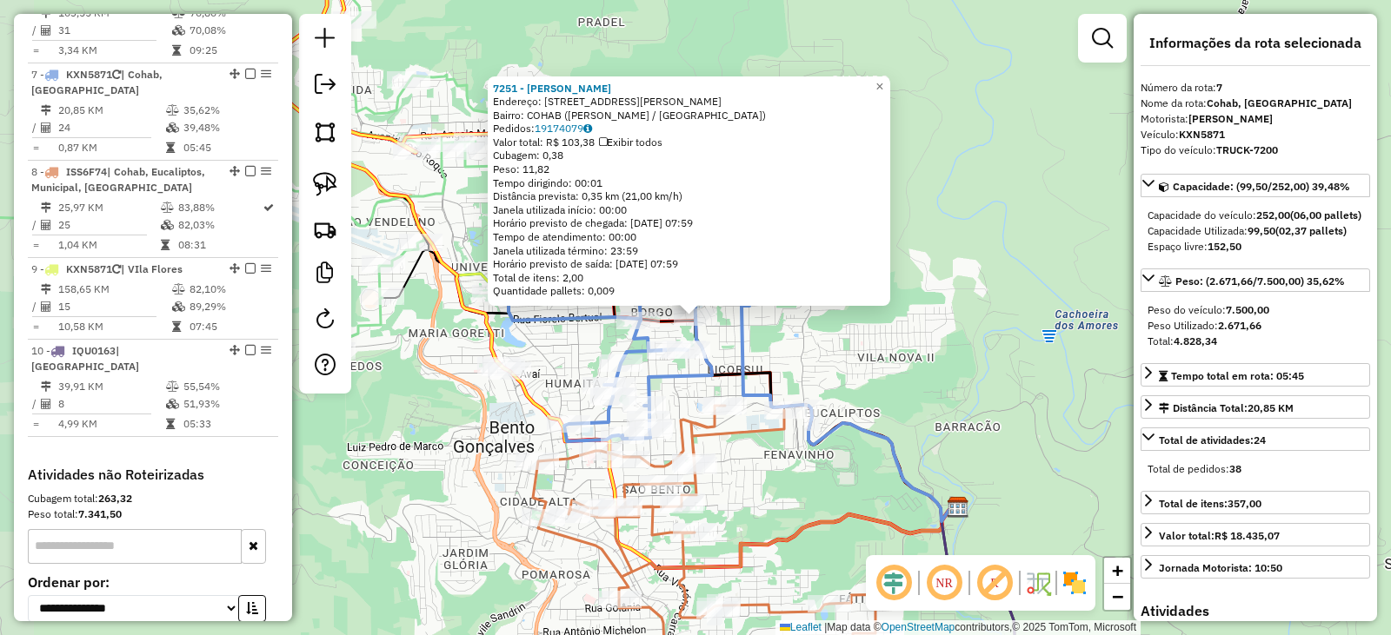
scroll to position [1257, 0]
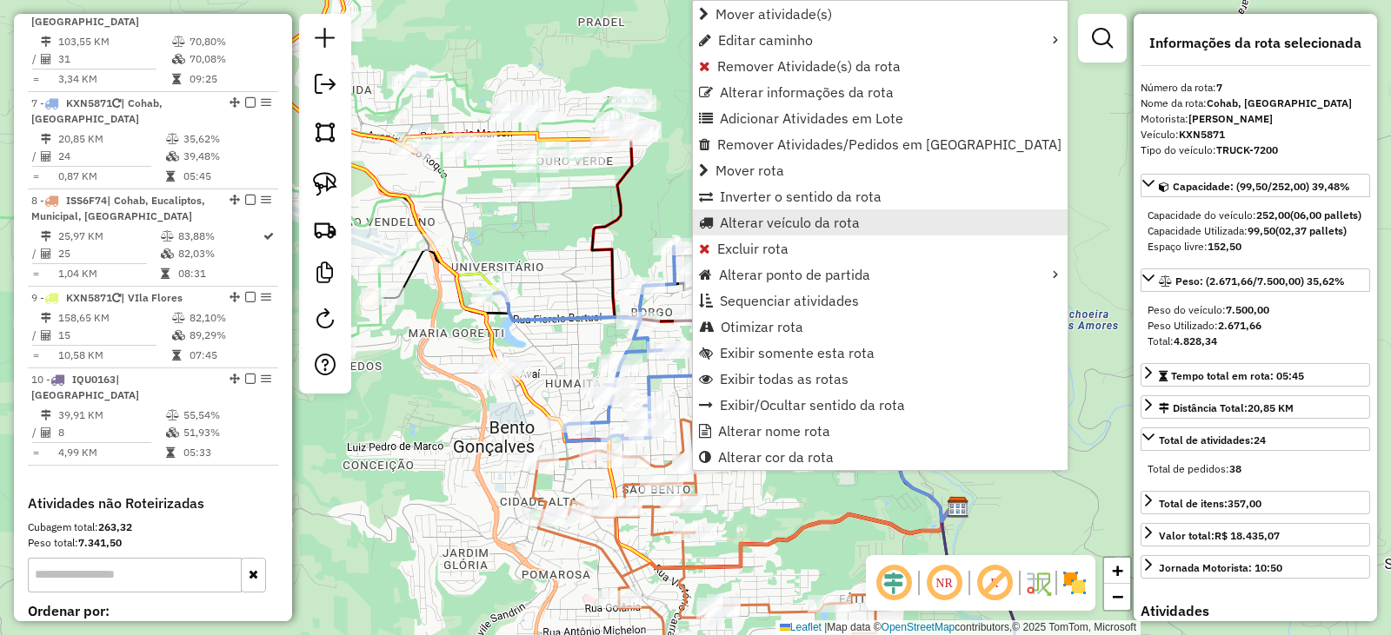
click at [767, 222] on span "Alterar veículo da rota" at bounding box center [790, 223] width 140 height 14
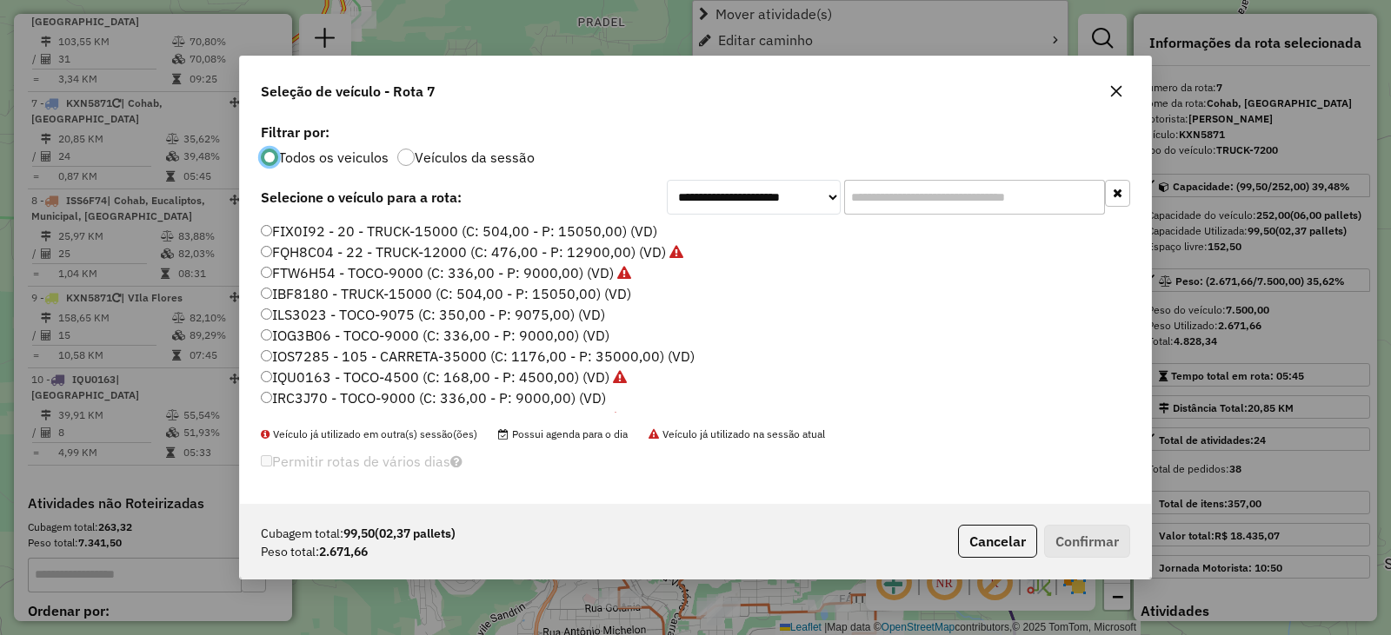
scroll to position [10, 5]
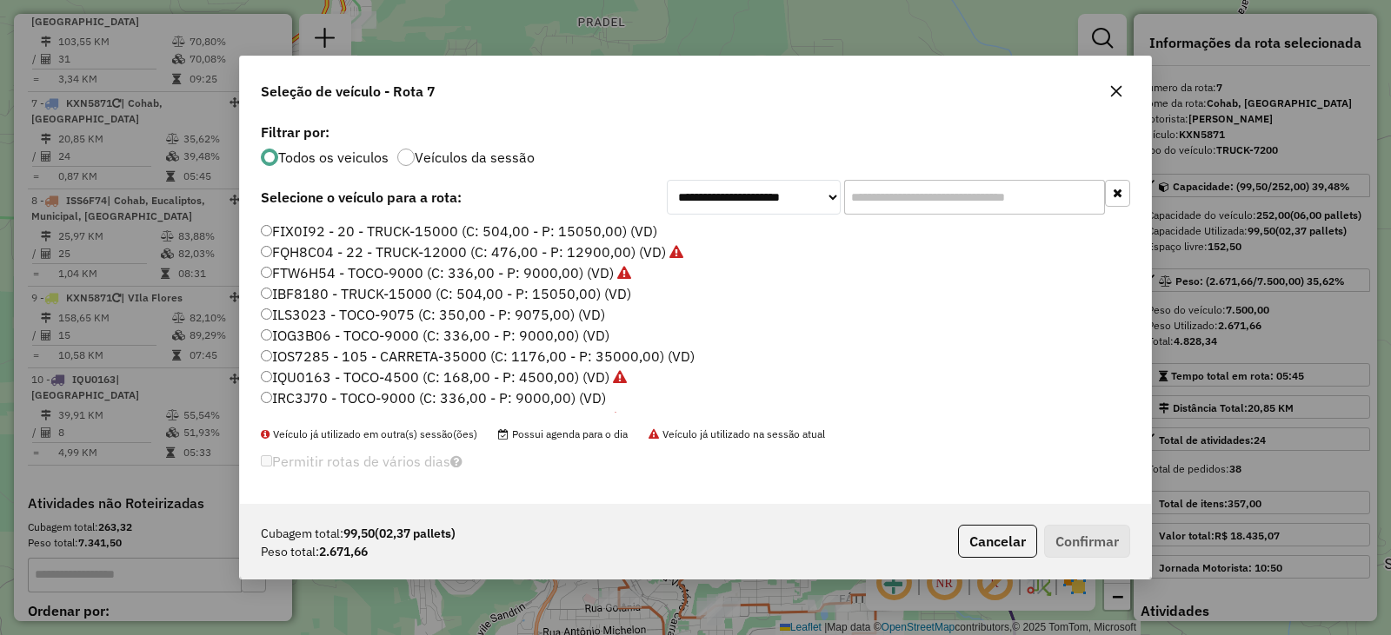
click at [313, 371] on label "IQU0163 - TOCO-4500 (C: 168,00 - P: 4500,00) (VD)" at bounding box center [444, 377] width 366 height 21
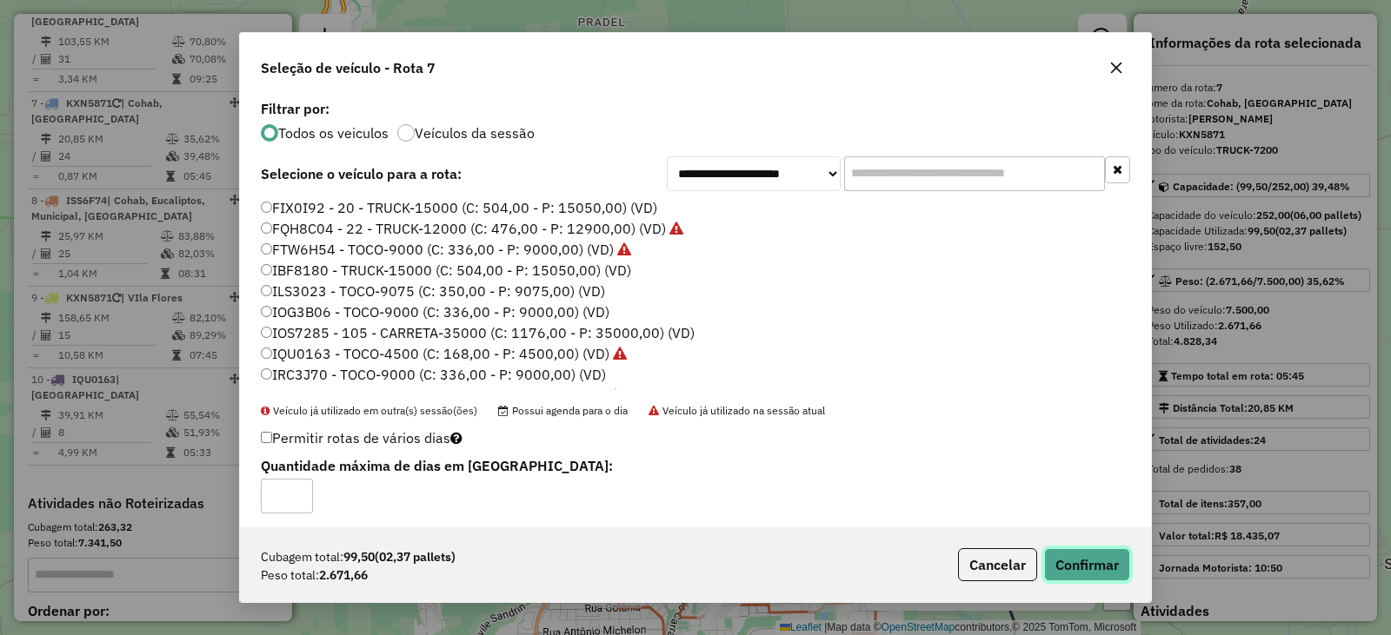
click at [1103, 560] on button "Confirmar" at bounding box center [1087, 564] width 86 height 33
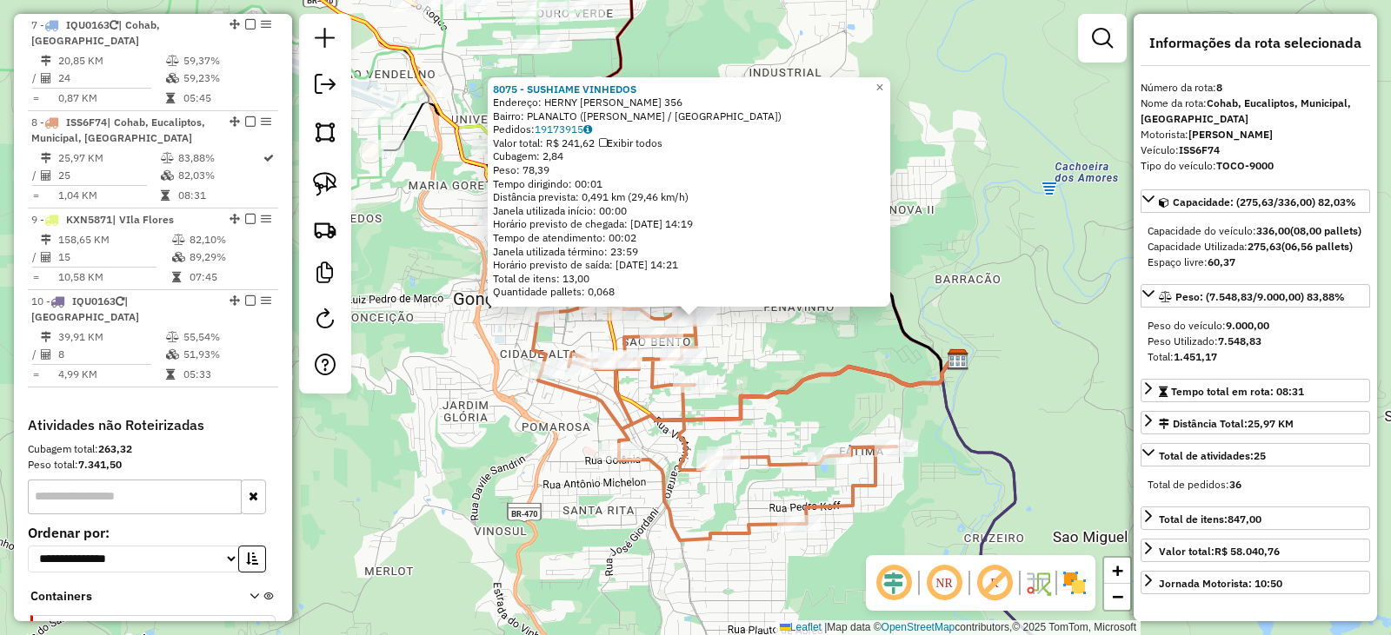
scroll to position [1354, 0]
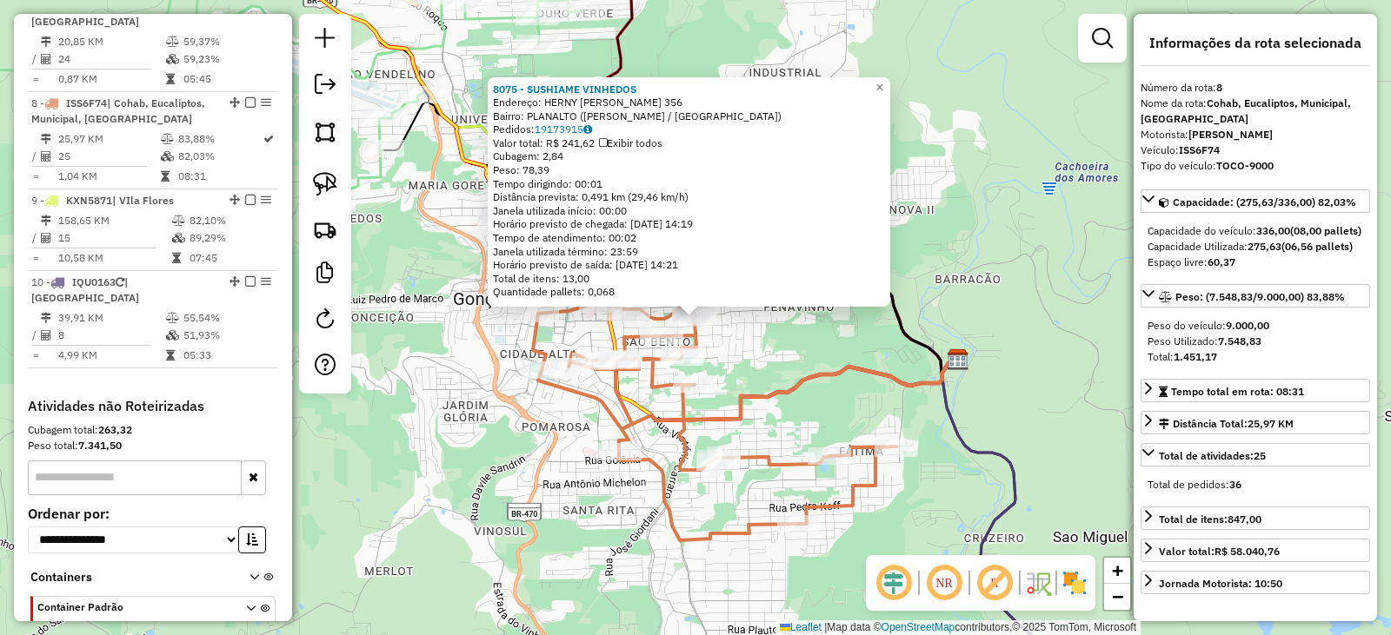
click at [932, 254] on div "8075 - SUSHIAME VINHEDOS Endereço: HERNY HUGO DREHER 356 Bairro: PLANALTO (BENT…" at bounding box center [695, 317] width 1391 height 635
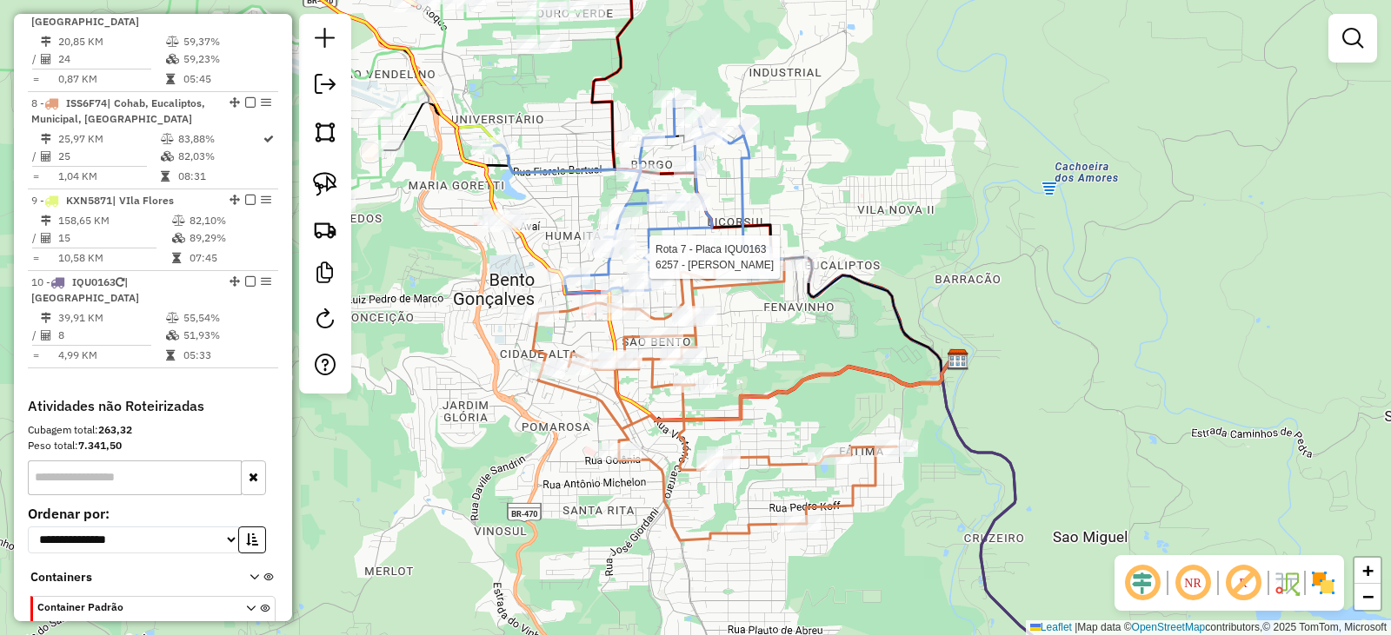
select select "*********"
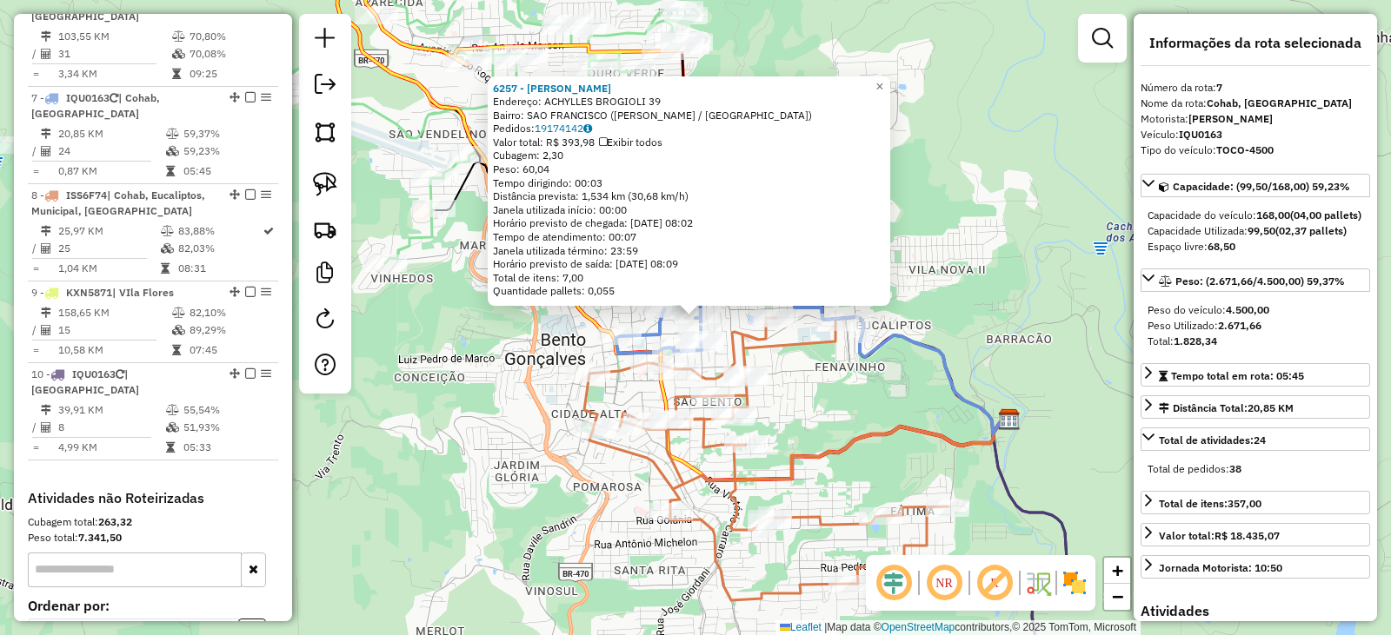
scroll to position [1257, 0]
click at [919, 242] on div "6257 - GILMAR PASINI Endereço: ACHYLLES BROGIOLI 39 Bairro: SAO FRANCISCO (BENT…" at bounding box center [695, 317] width 1391 height 635
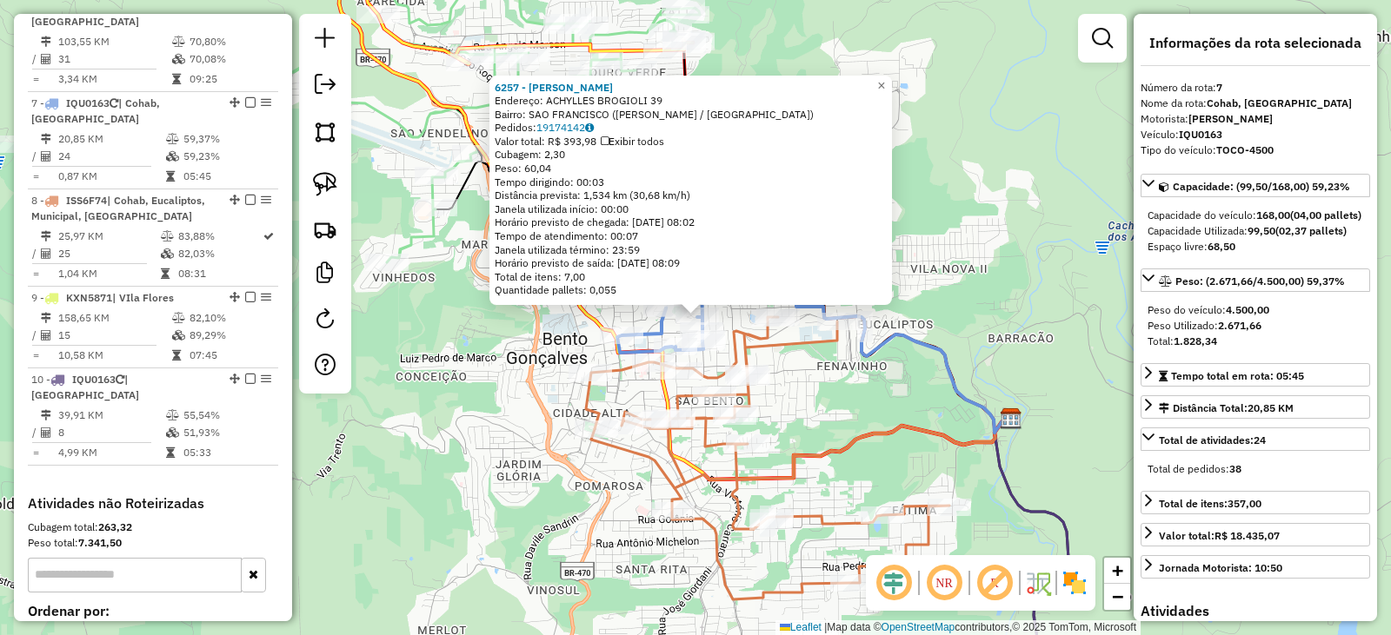
drag, startPoint x: 961, startPoint y: 237, endPoint x: 939, endPoint y: 193, distance: 49.4
click at [951, 214] on div "Rota 8 - Placa ISS6F74 30351 - SUPERMERCADO CESCA Rota 8 - Placa ISS6F74 30855 …" at bounding box center [695, 317] width 1391 height 635
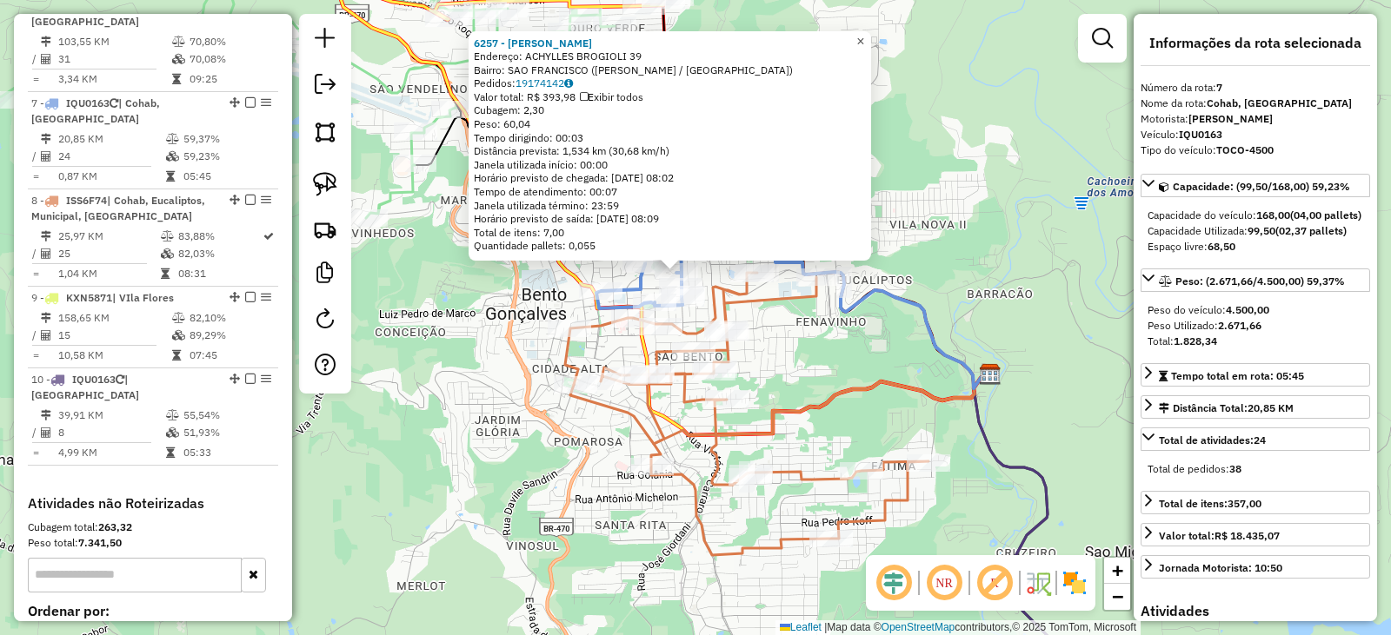
click at [871, 34] on link "×" at bounding box center [860, 41] width 21 height 21
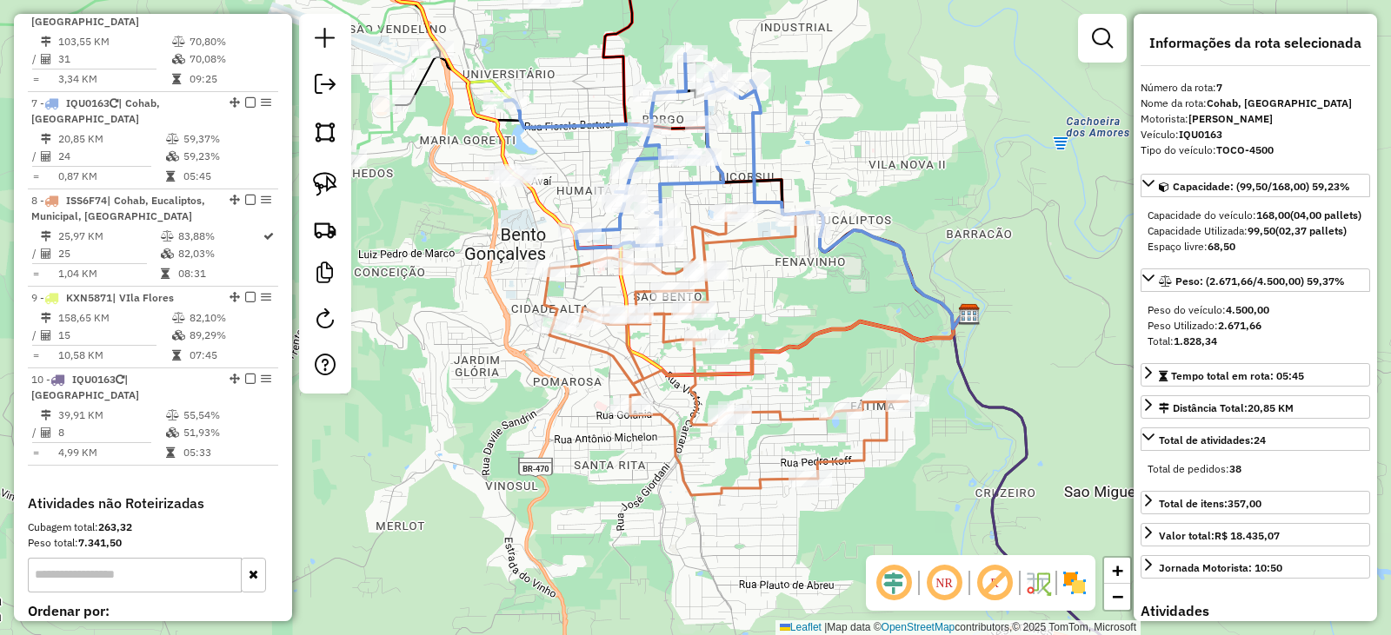
drag, startPoint x: 930, startPoint y: 203, endPoint x: 888, endPoint y: 121, distance: 92.5
click at [893, 122] on div "Janela de atendimento Grade de atendimento Capacidade Transportadoras Veículos …" at bounding box center [695, 317] width 1391 height 635
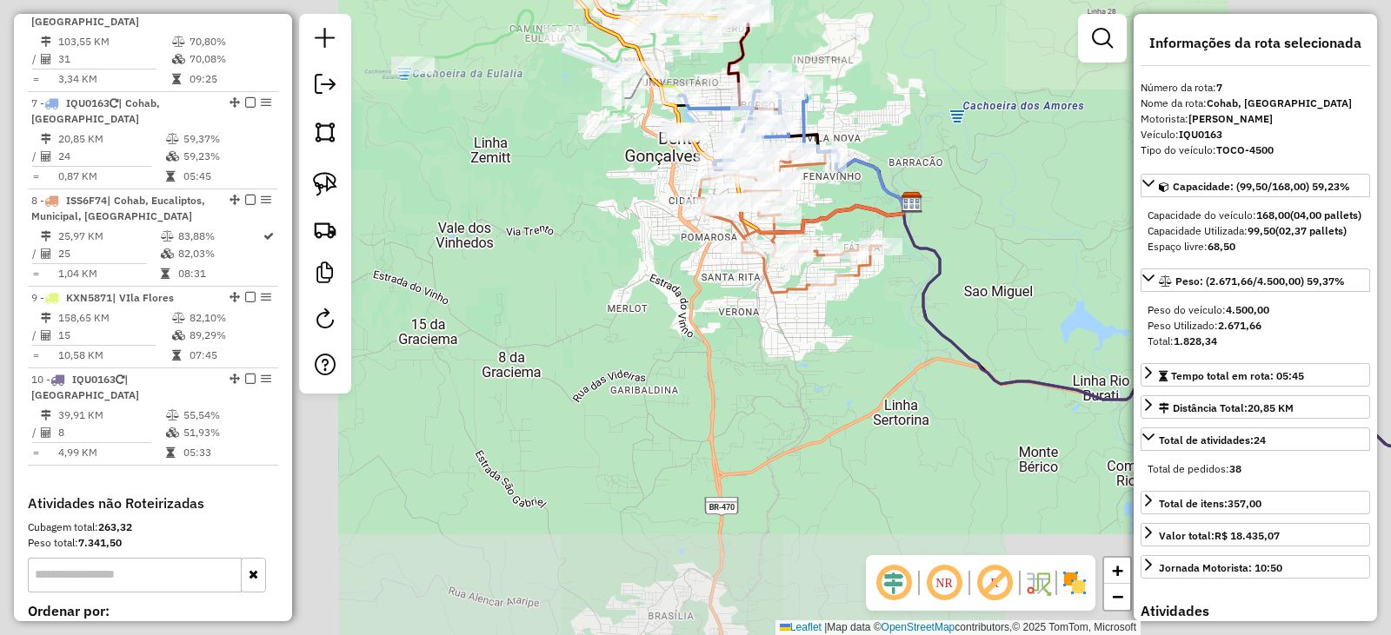
click at [736, 289] on div "Rota 8 - Placa ISS6F74 5742 - LA PRIMA Janela de atendimento Grade de atendimen…" at bounding box center [695, 317] width 1391 height 635
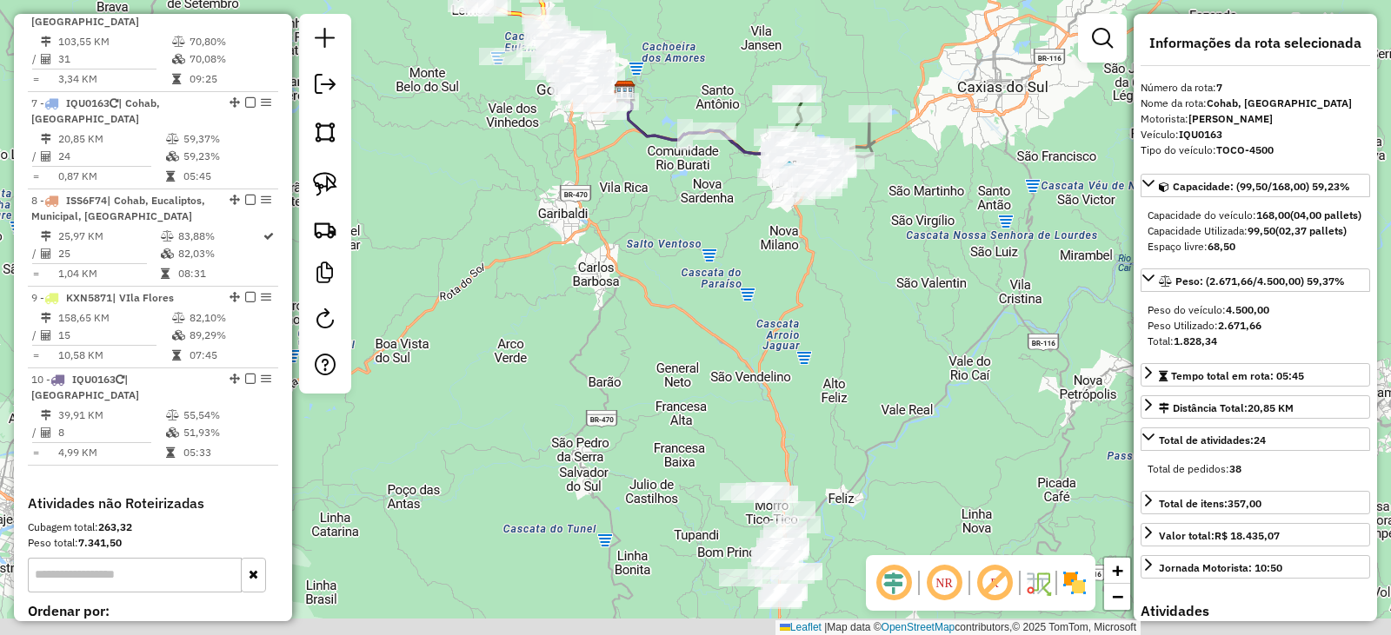
drag, startPoint x: 750, startPoint y: 263, endPoint x: 733, endPoint y: 224, distance: 42.8
click at [735, 230] on div "Janela de atendimento Grade de atendimento Capacidade Transportadoras Veículos …" at bounding box center [695, 317] width 1391 height 635
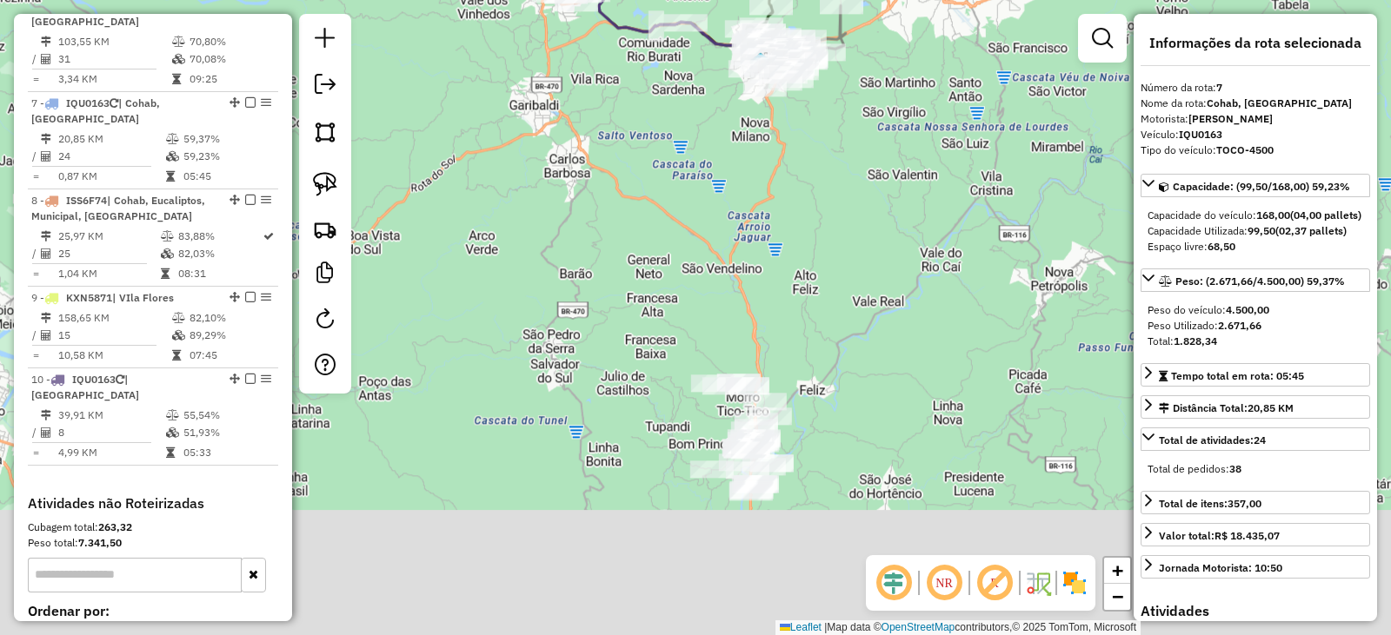
drag, startPoint x: 755, startPoint y: 349, endPoint x: 778, endPoint y: 218, distance: 132.3
click at [778, 218] on div "Janela de atendimento Grade de atendimento Capacidade Transportadoras Veículos …" at bounding box center [695, 317] width 1391 height 635
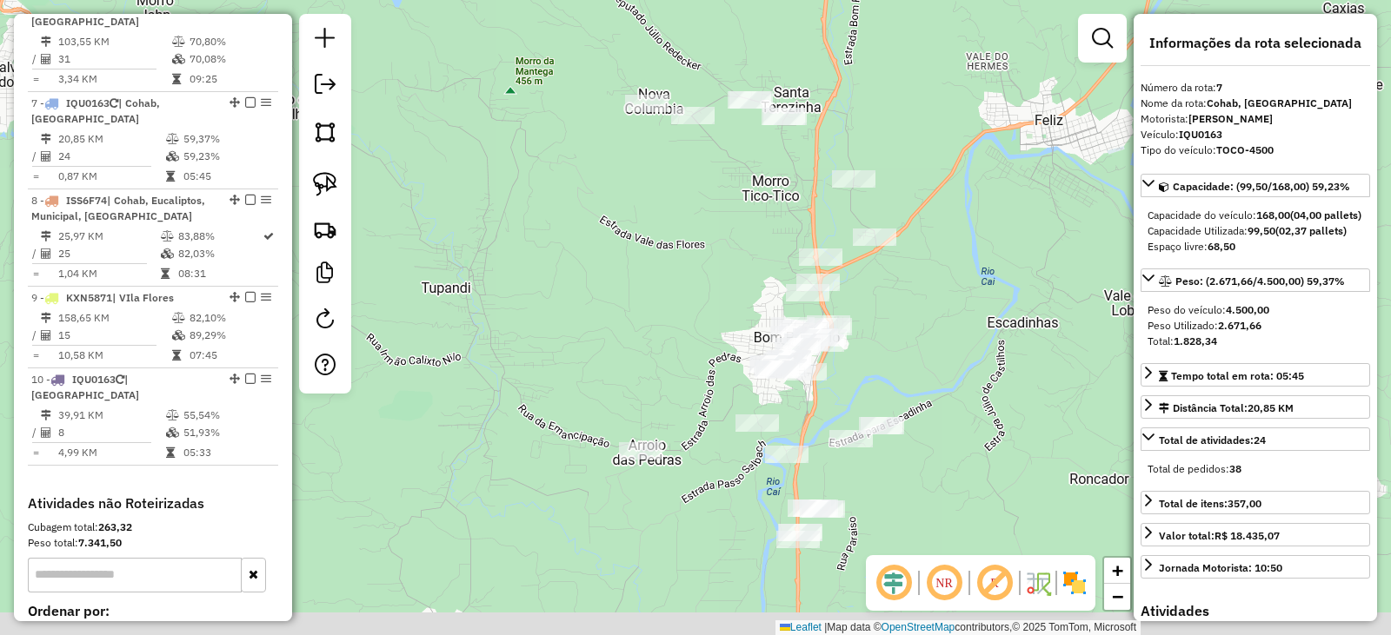
drag, startPoint x: 910, startPoint y: 323, endPoint x: 913, endPoint y: 229, distance: 93.9
click at [913, 229] on div "Janela de atendimento Grade de atendimento Capacidade Transportadoras Veículos …" at bounding box center [695, 317] width 1391 height 635
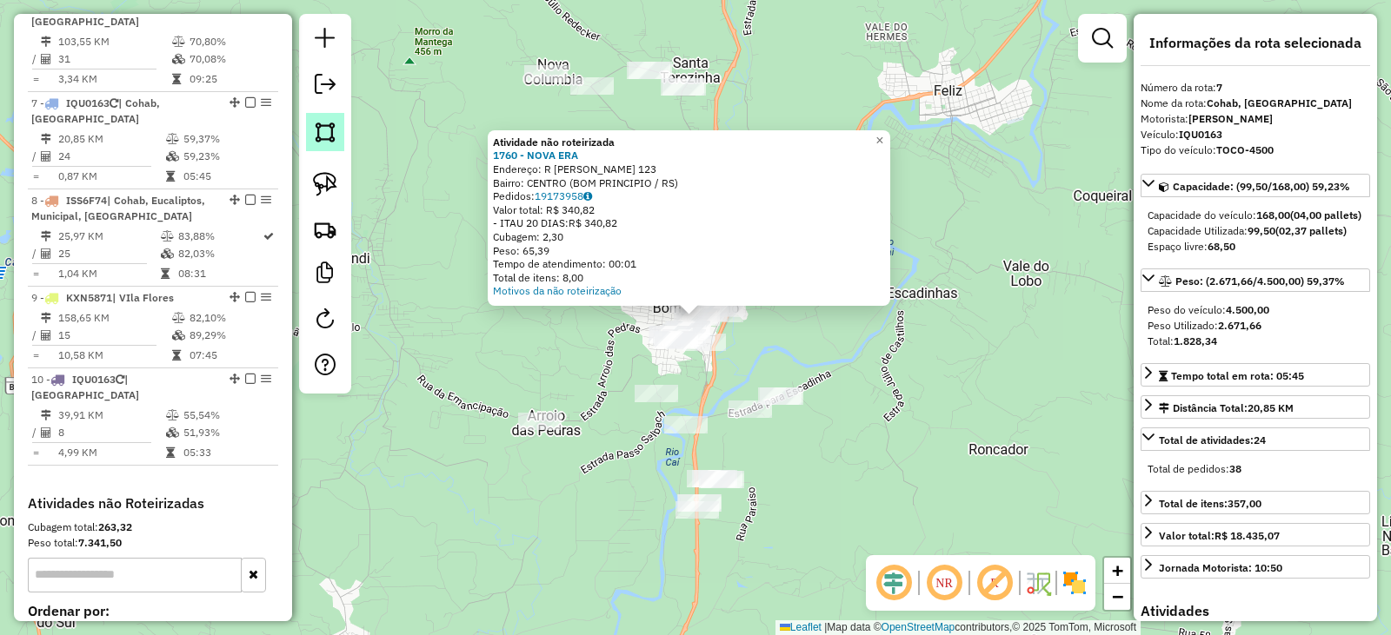
click at [323, 136] on img at bounding box center [325, 132] width 24 height 24
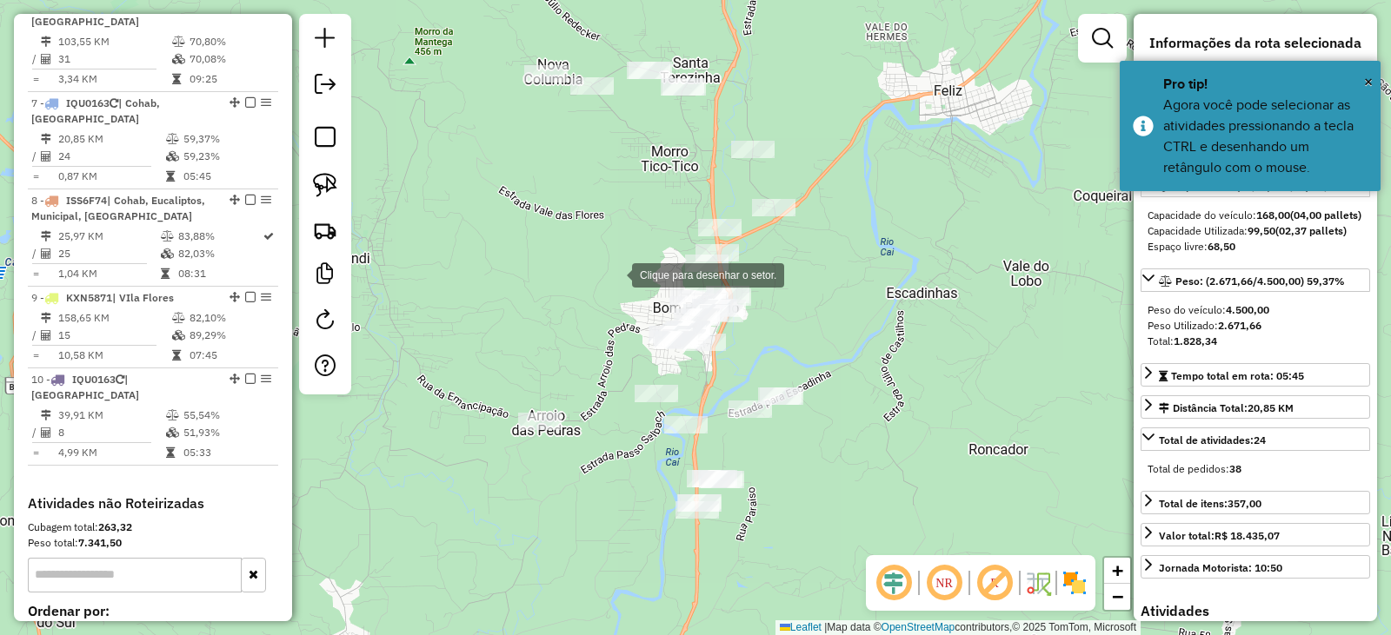
click at [606, 256] on div at bounding box center [614, 273] width 35 height 35
click at [562, 306] on div at bounding box center [579, 288] width 35 height 35
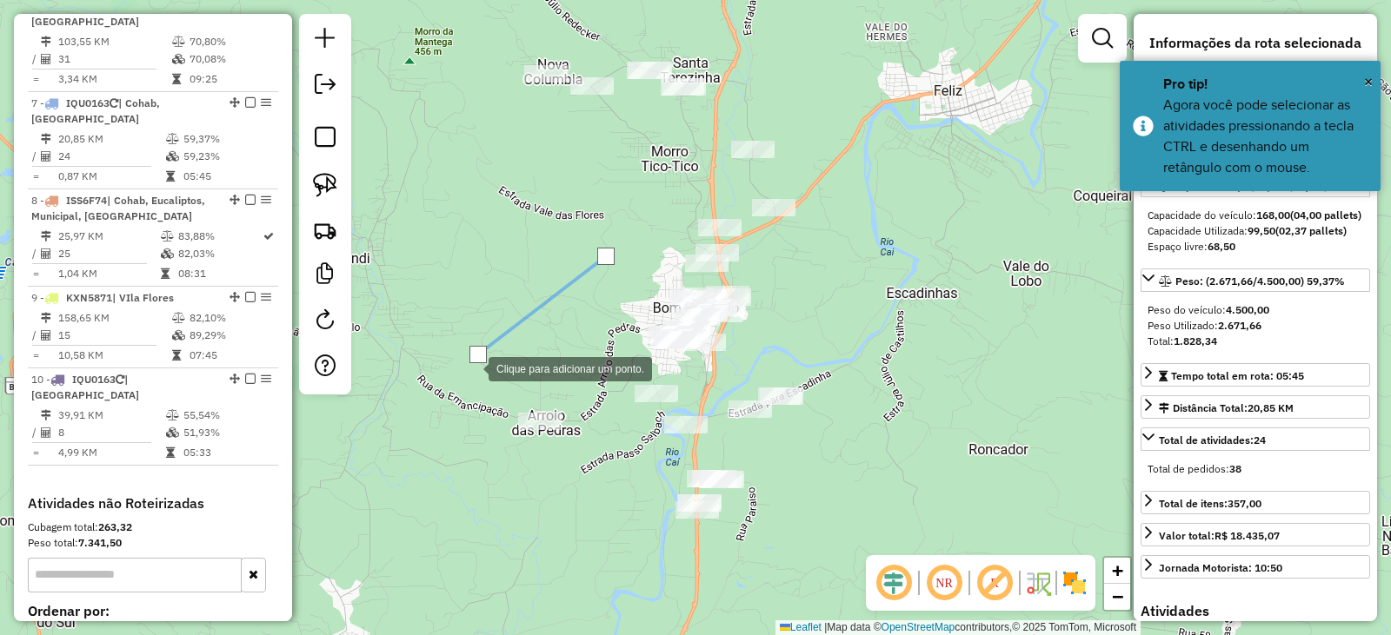
click at [454, 385] on div at bounding box center [471, 367] width 35 height 35
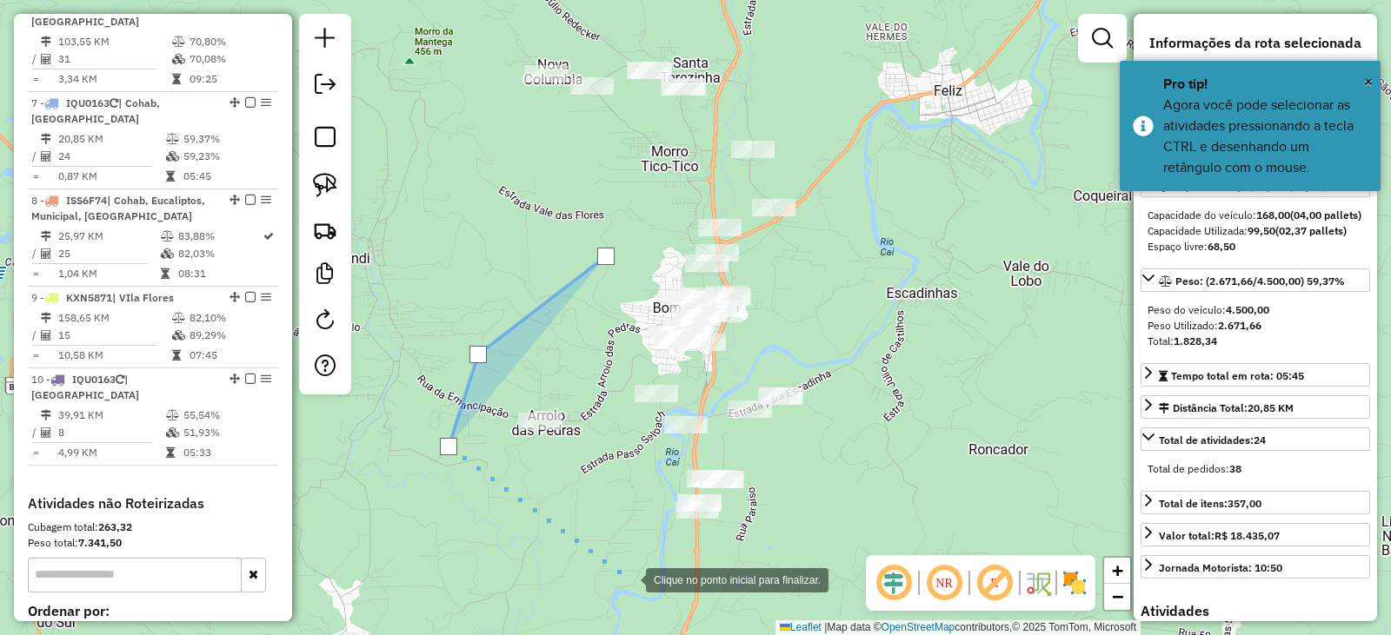
click at [629, 579] on div at bounding box center [628, 578] width 35 height 35
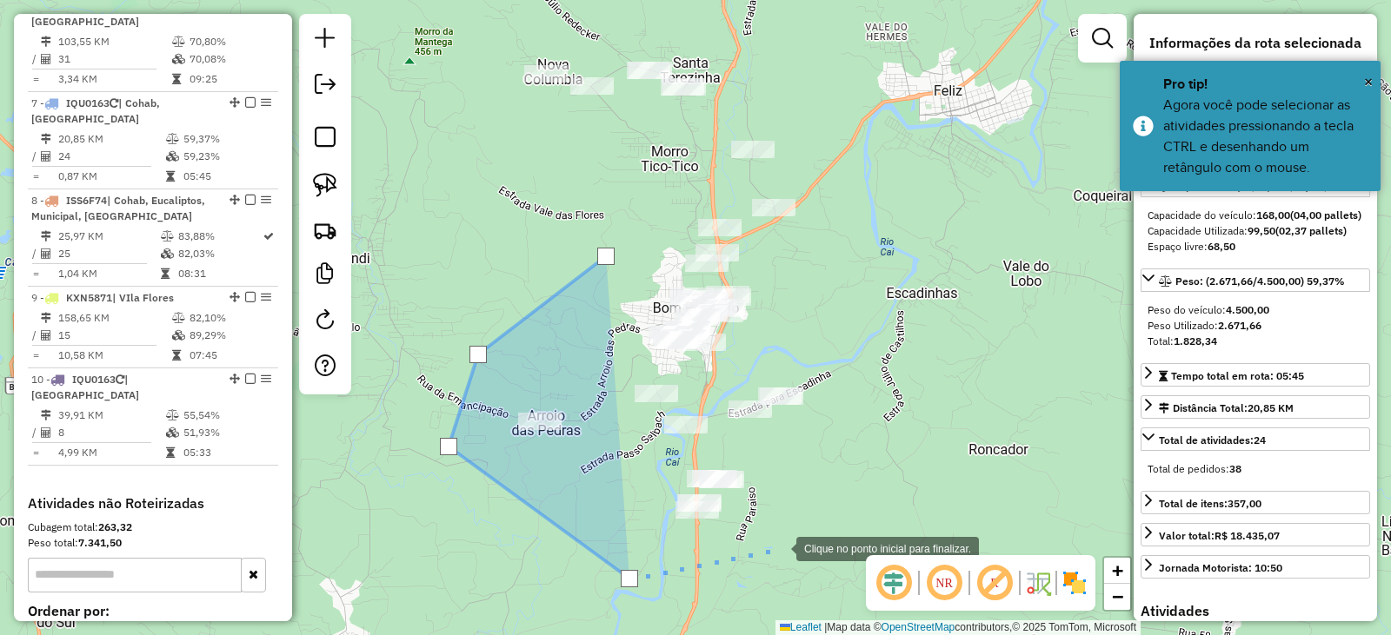
click at [779, 548] on div at bounding box center [778, 547] width 35 height 35
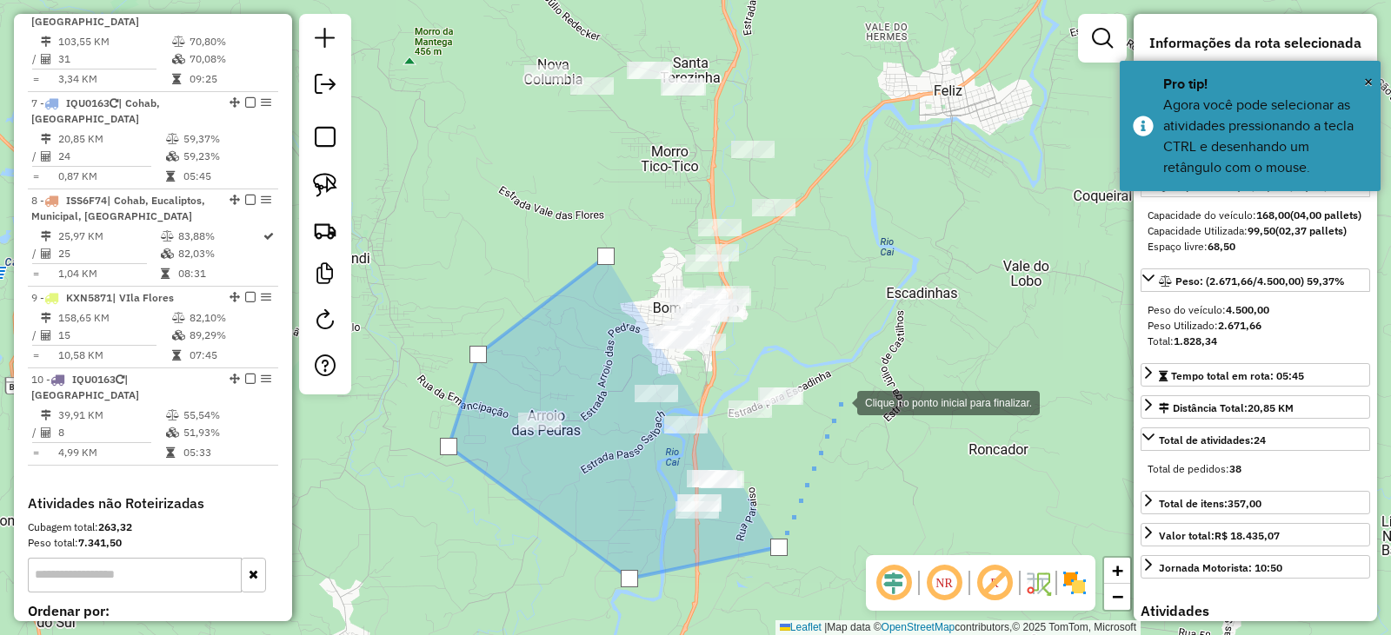
click at [840, 402] on div at bounding box center [839, 401] width 35 height 35
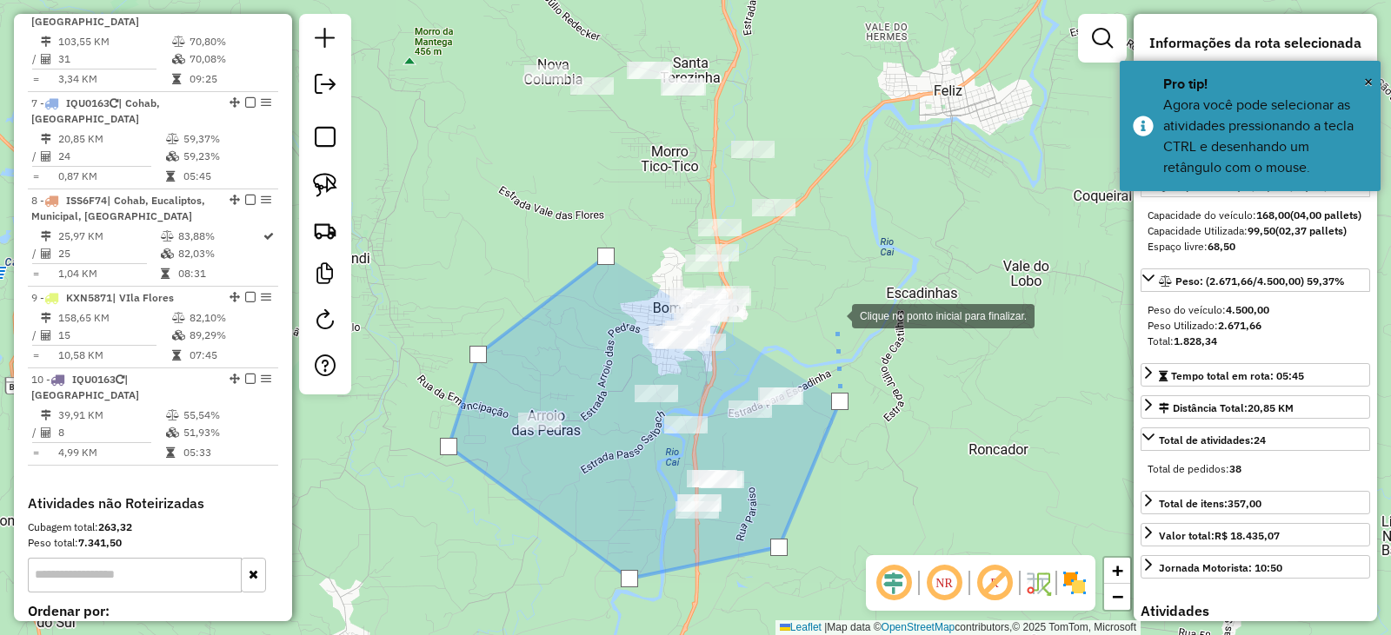
click at [834, 315] on div at bounding box center [834, 314] width 35 height 35
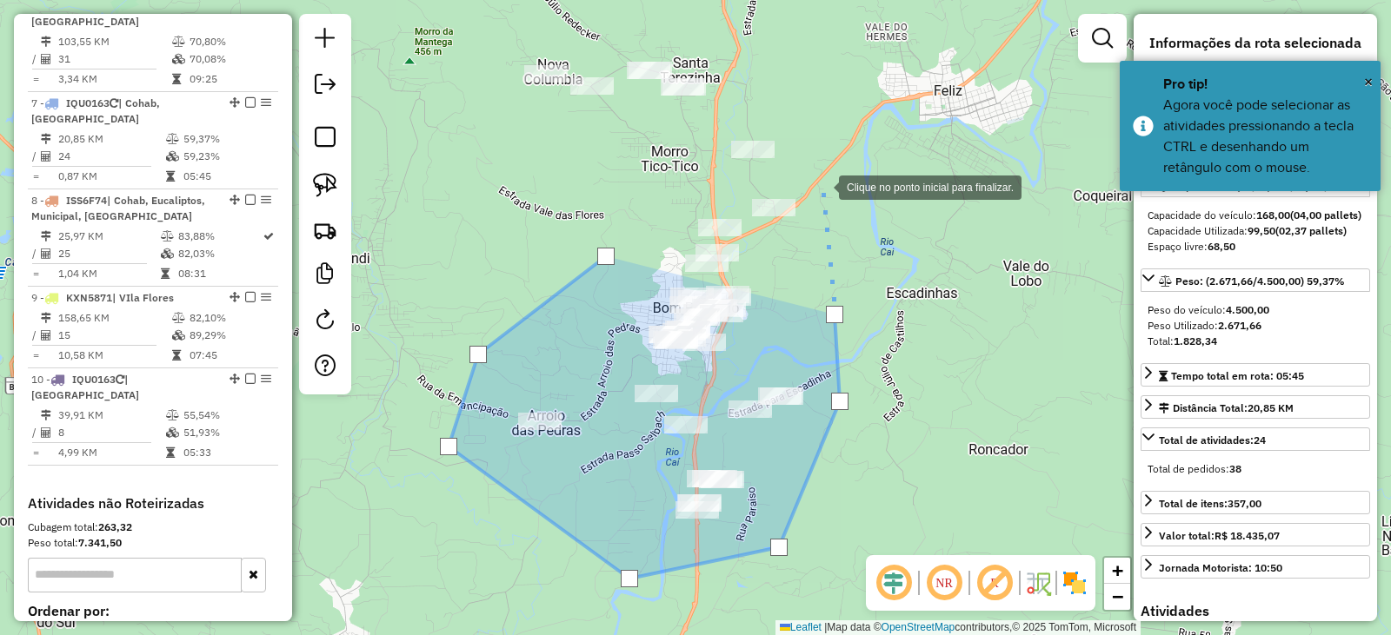
click at [820, 175] on div at bounding box center [821, 186] width 35 height 35
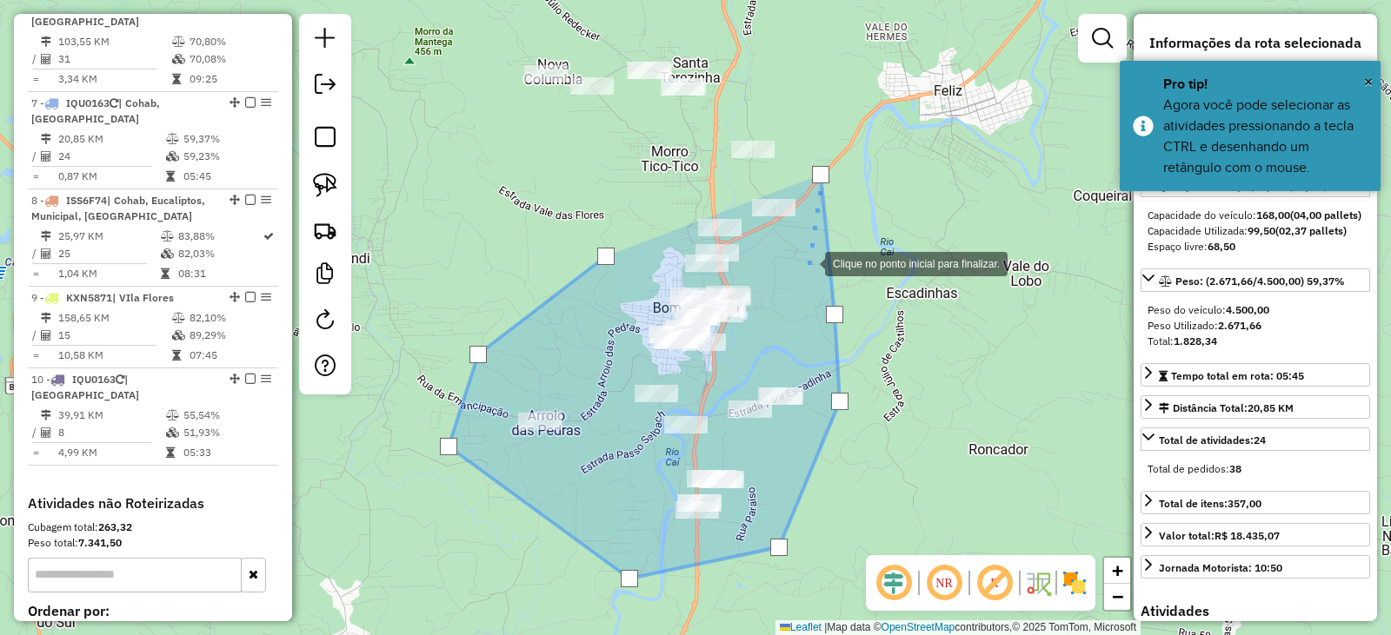
click at [804, 256] on div at bounding box center [807, 262] width 35 height 35
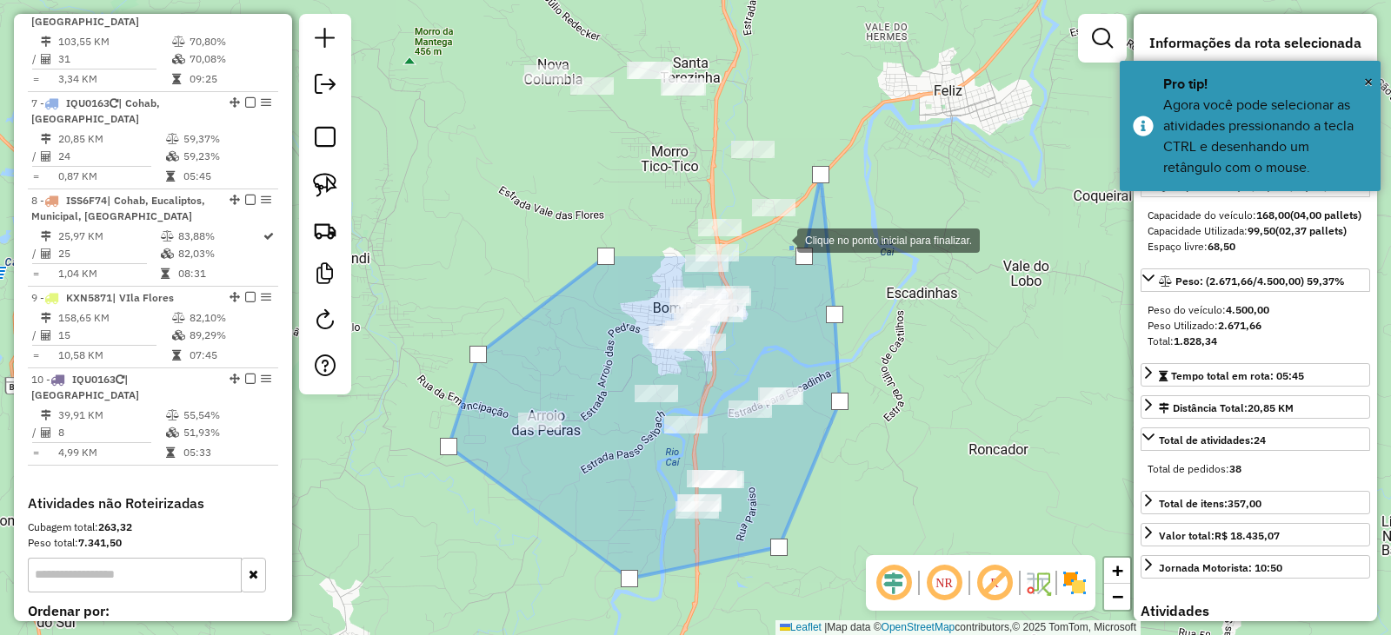
click at [780, 239] on div at bounding box center [779, 239] width 35 height 35
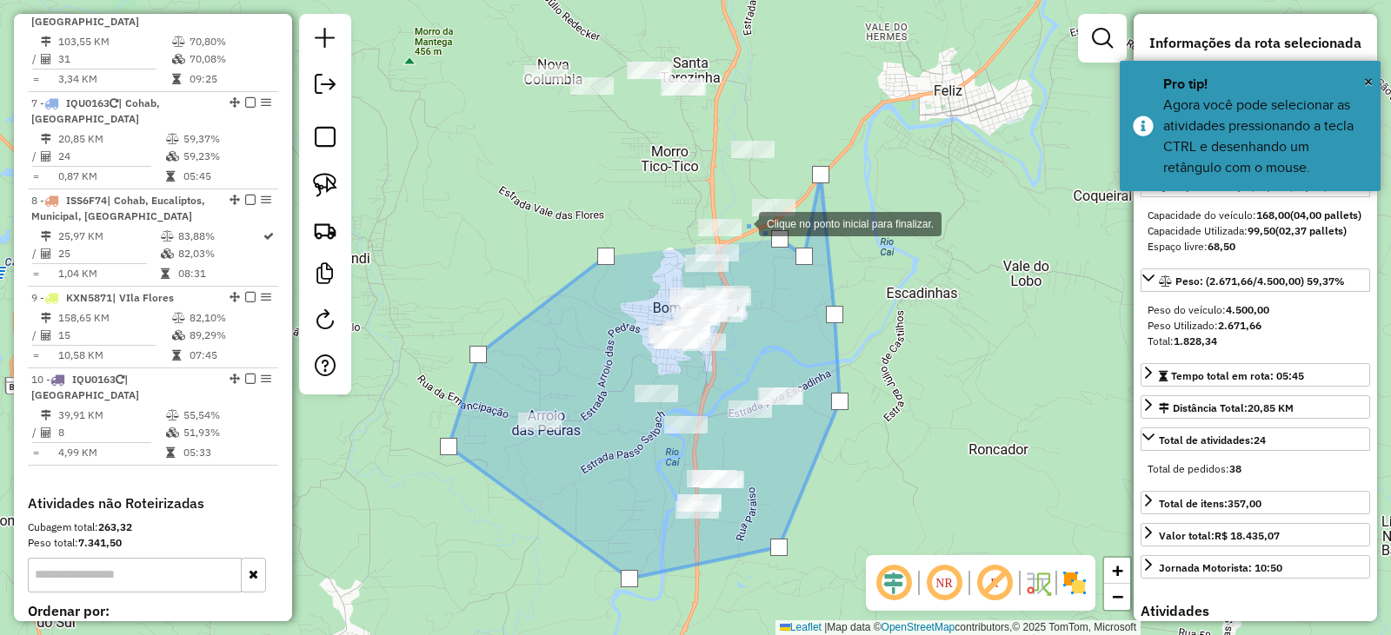
click at [741, 222] on div at bounding box center [741, 222] width 35 height 35
click at [716, 199] on div at bounding box center [725, 207] width 35 height 35
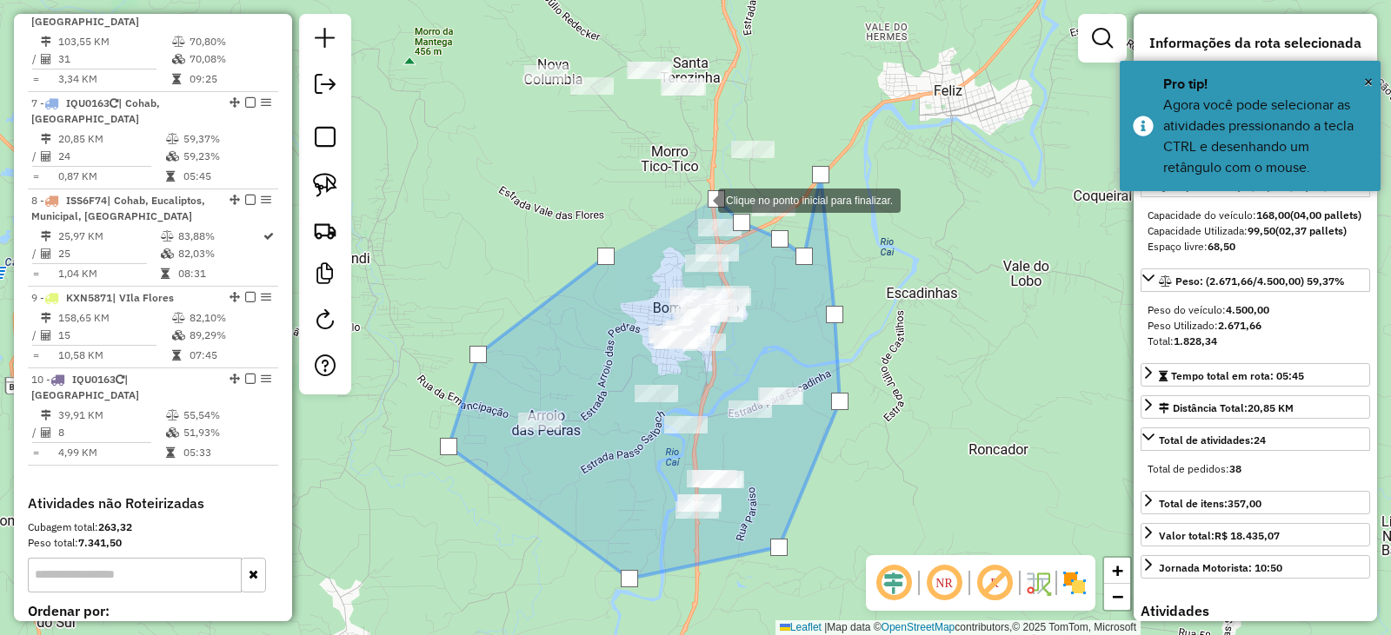
click at [692, 199] on div at bounding box center [700, 199] width 35 height 35
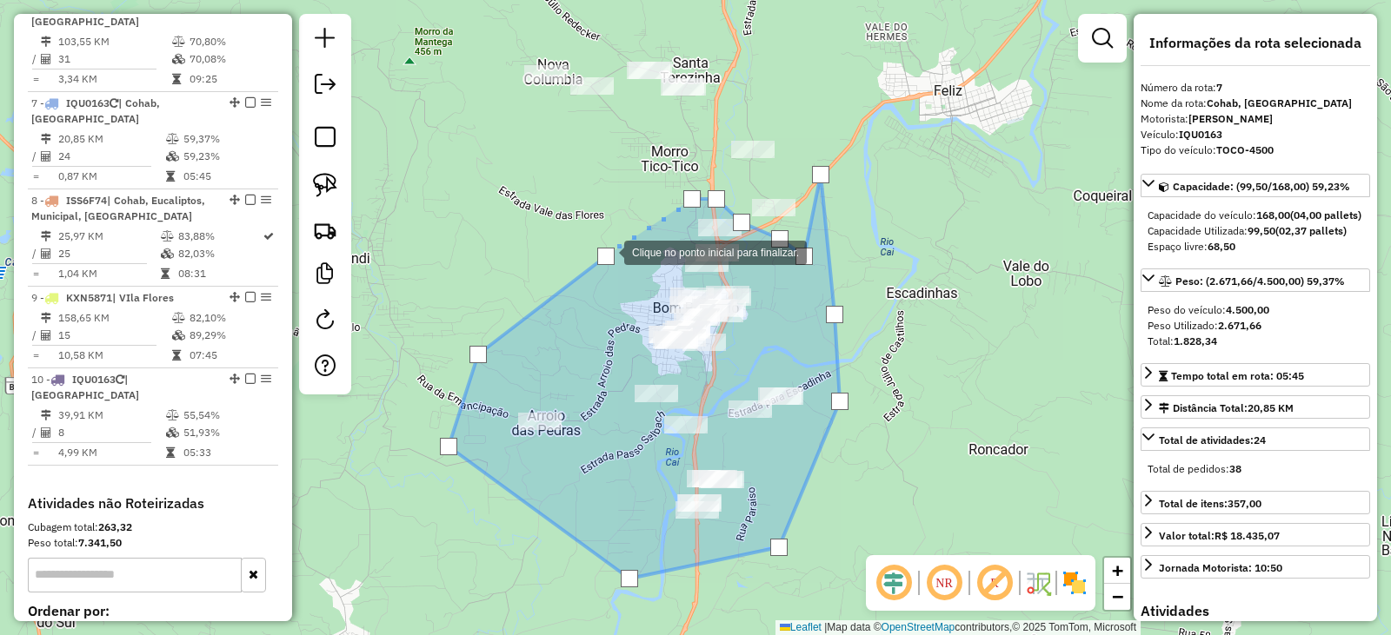
click at [607, 251] on div at bounding box center [605, 256] width 17 height 17
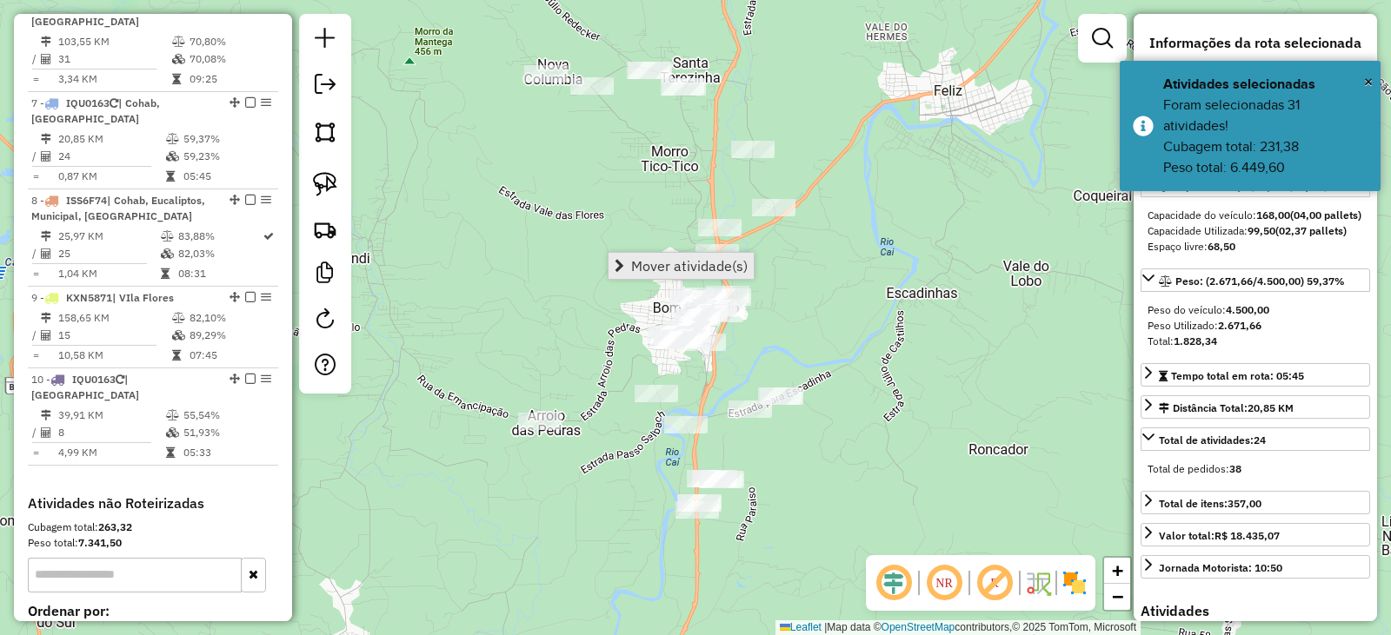
click at [632, 256] on link "Mover atividade(s)" at bounding box center [680, 266] width 145 height 26
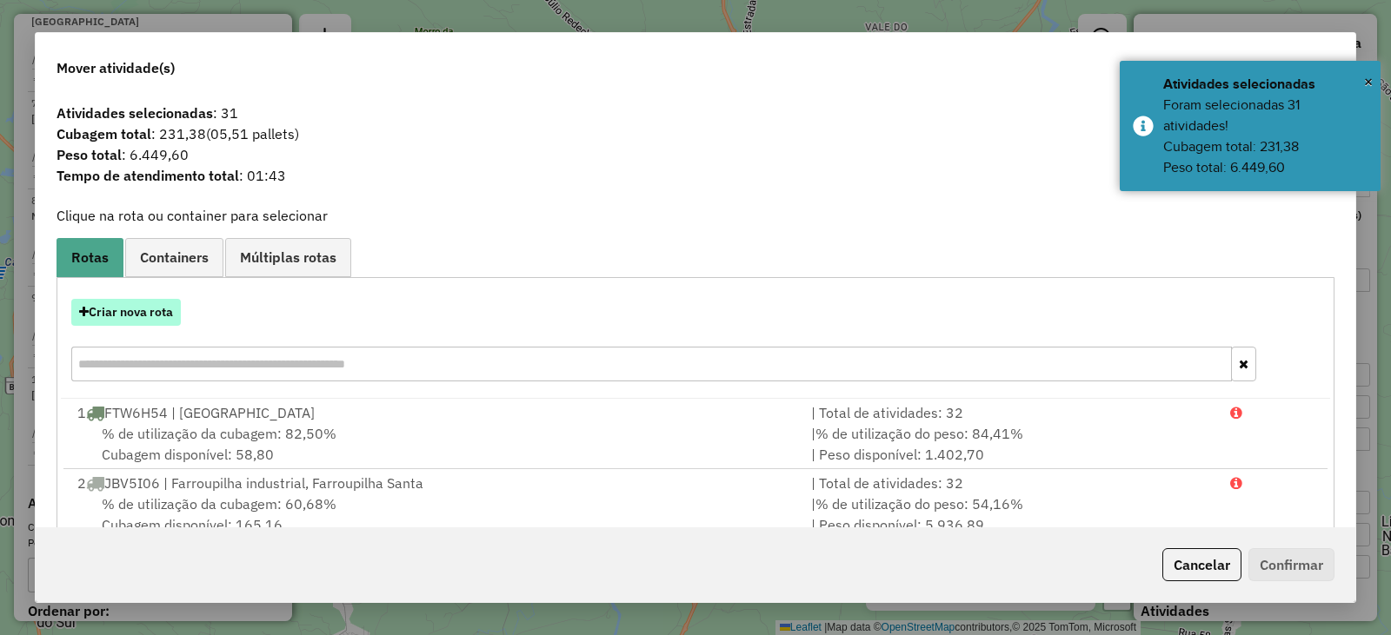
click at [145, 312] on button "Criar nova rota" at bounding box center [126, 312] width 110 height 27
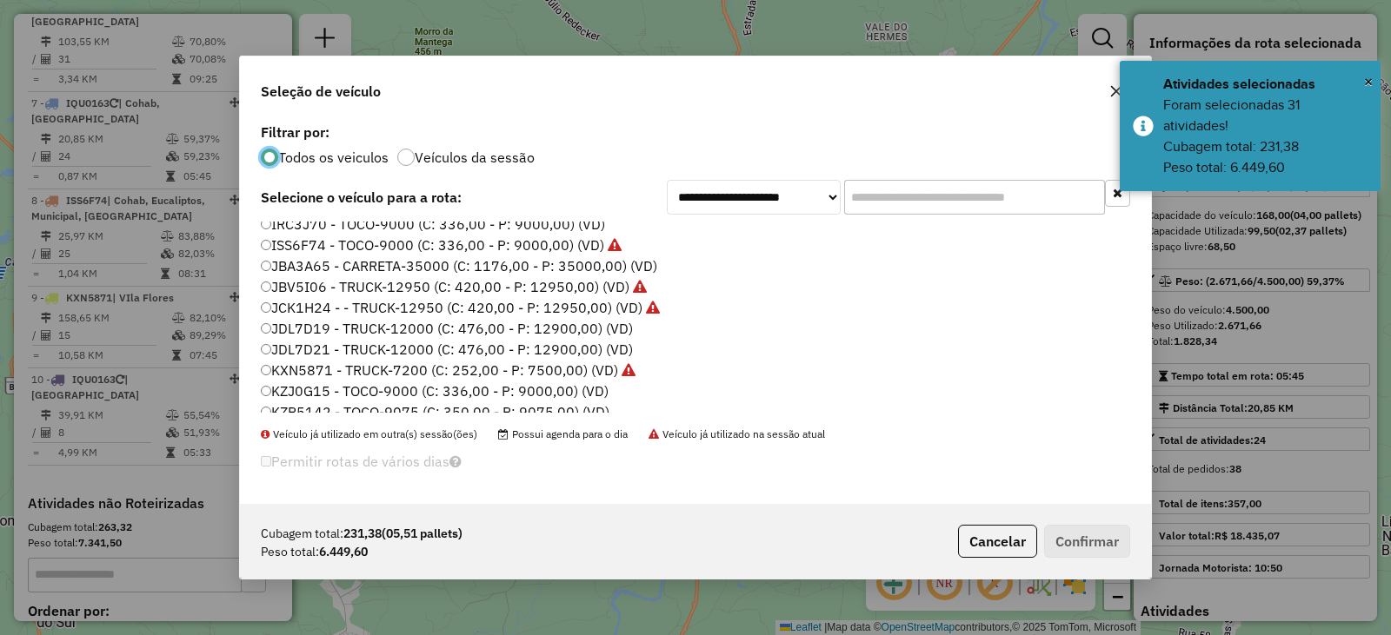
scroll to position [226, 0]
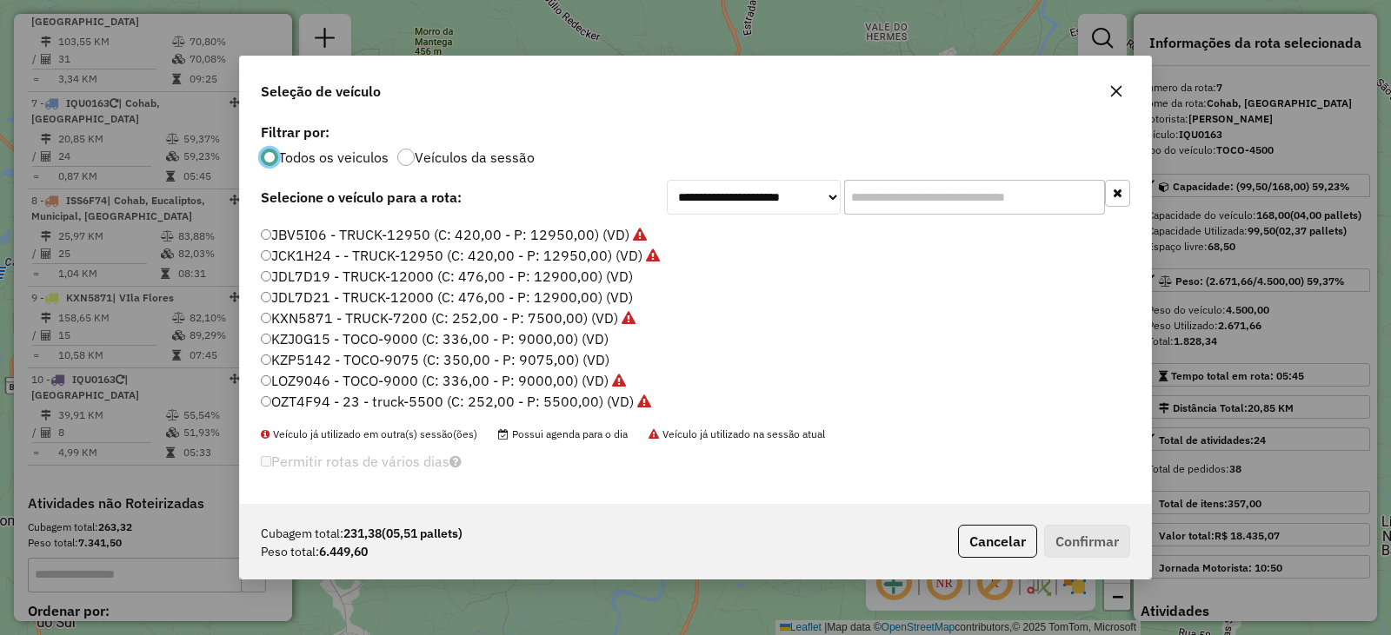
click at [314, 275] on label "JDL7D19 - TRUCK-12000 (C: 476,00 - P: 12900,00) (VD)" at bounding box center [447, 276] width 372 height 21
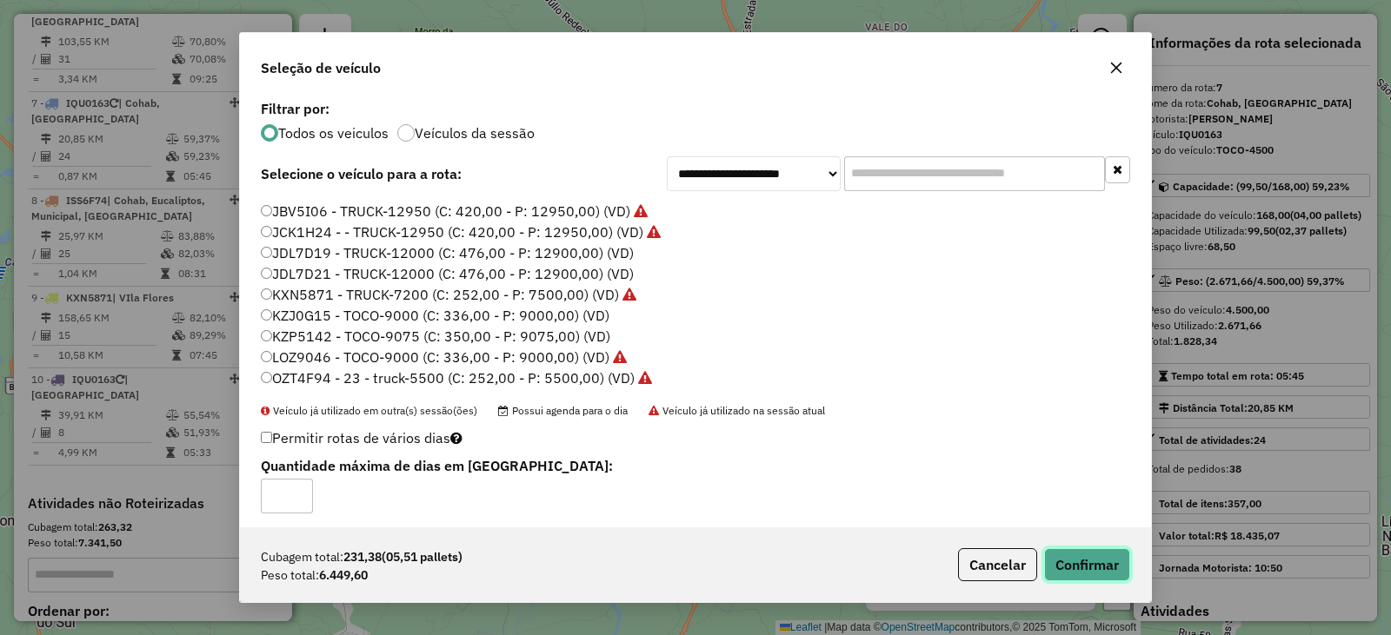
click at [1097, 565] on button "Confirmar" at bounding box center [1087, 564] width 86 height 33
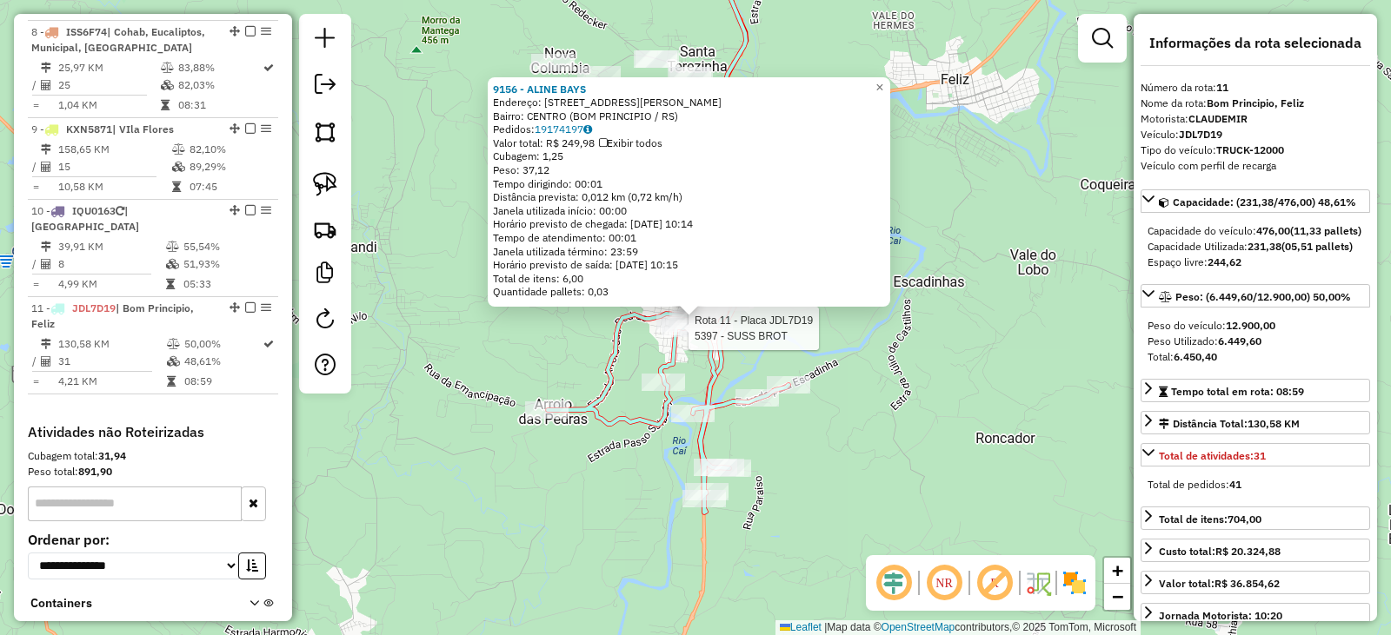
scroll to position [1463, 0]
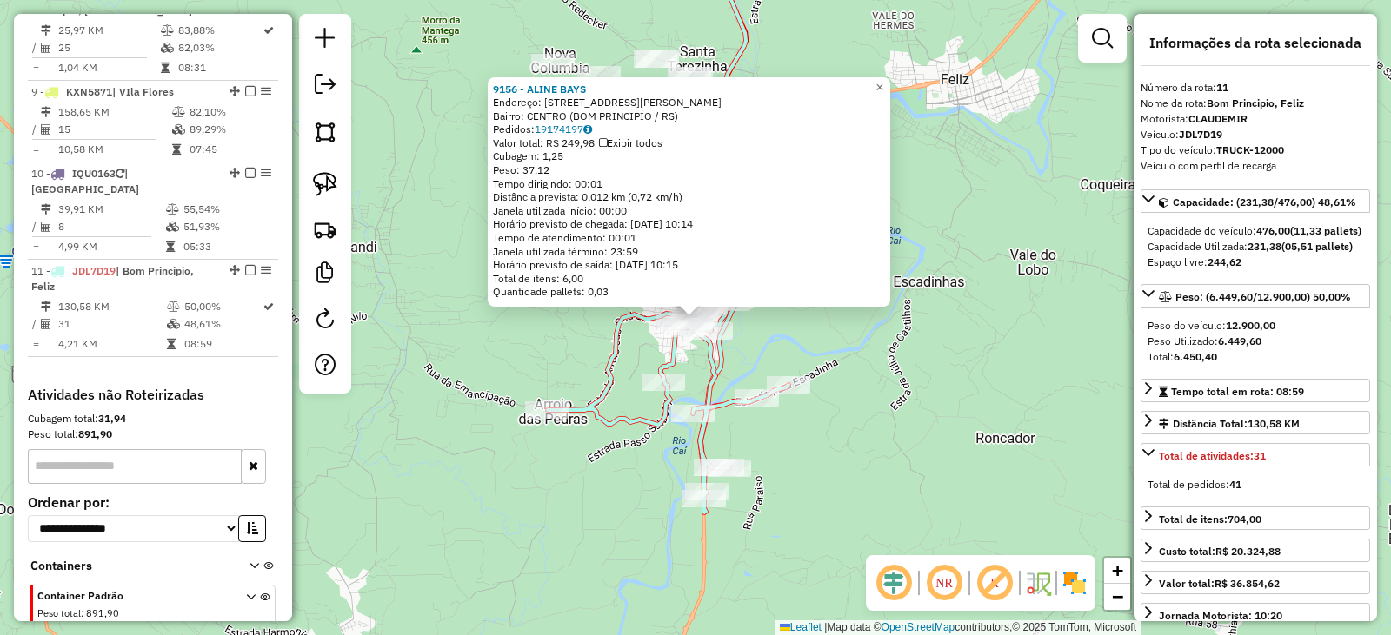
click at [925, 384] on div "9156 - ALINE BAYS Endereço: Rua Celestino Wolkweis 160 Bairro: CENTRO (BOM PRIN…" at bounding box center [695, 317] width 1391 height 635
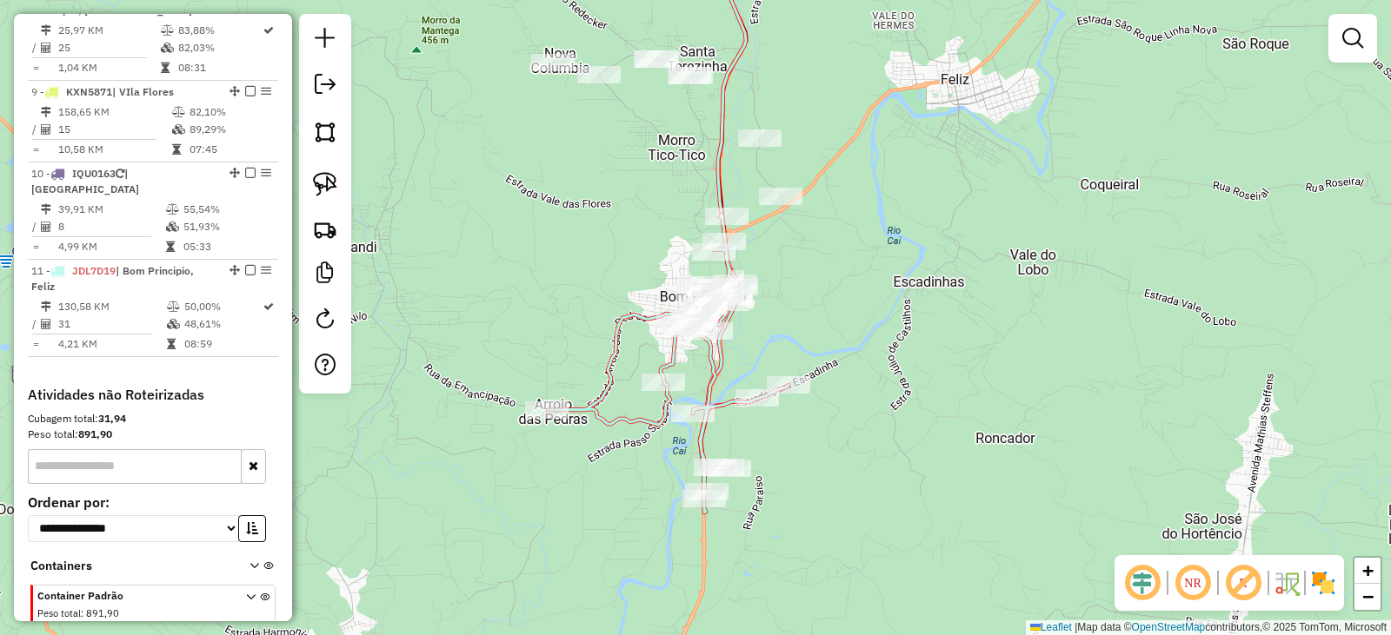
drag, startPoint x: 705, startPoint y: 167, endPoint x: 731, endPoint y: 212, distance: 52.2
click at [705, 165] on icon at bounding box center [744, 206] width 89 height 538
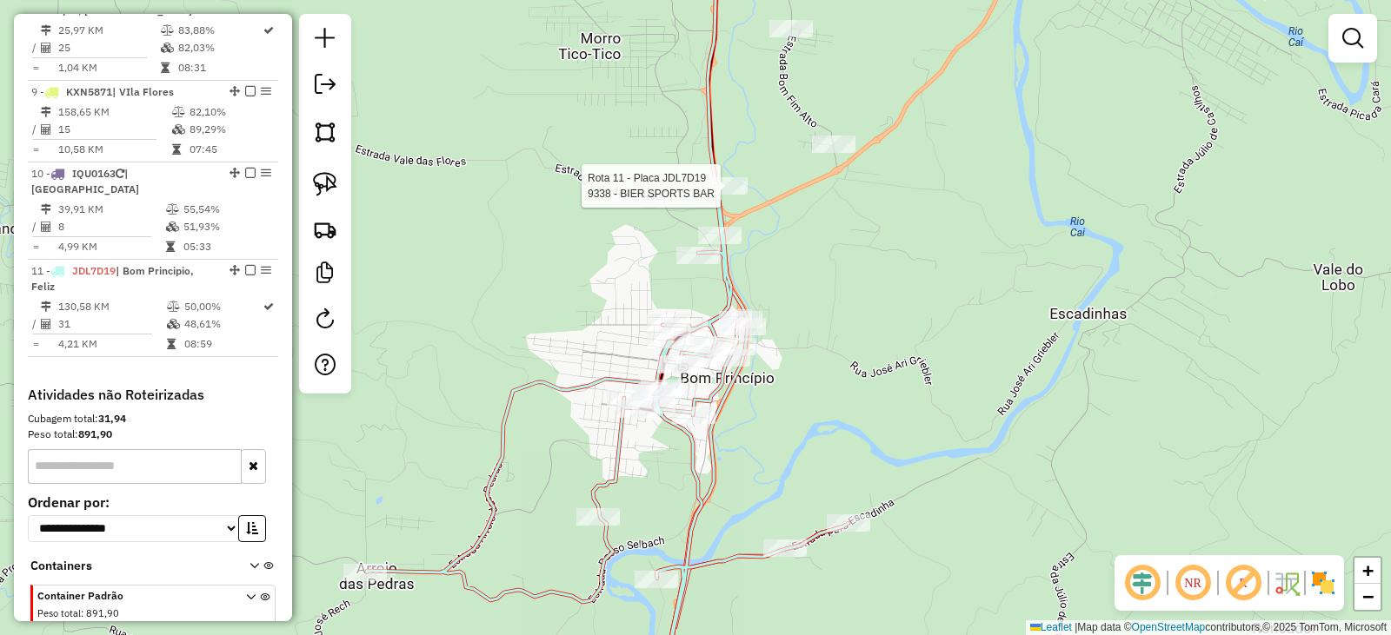
select select "*********"
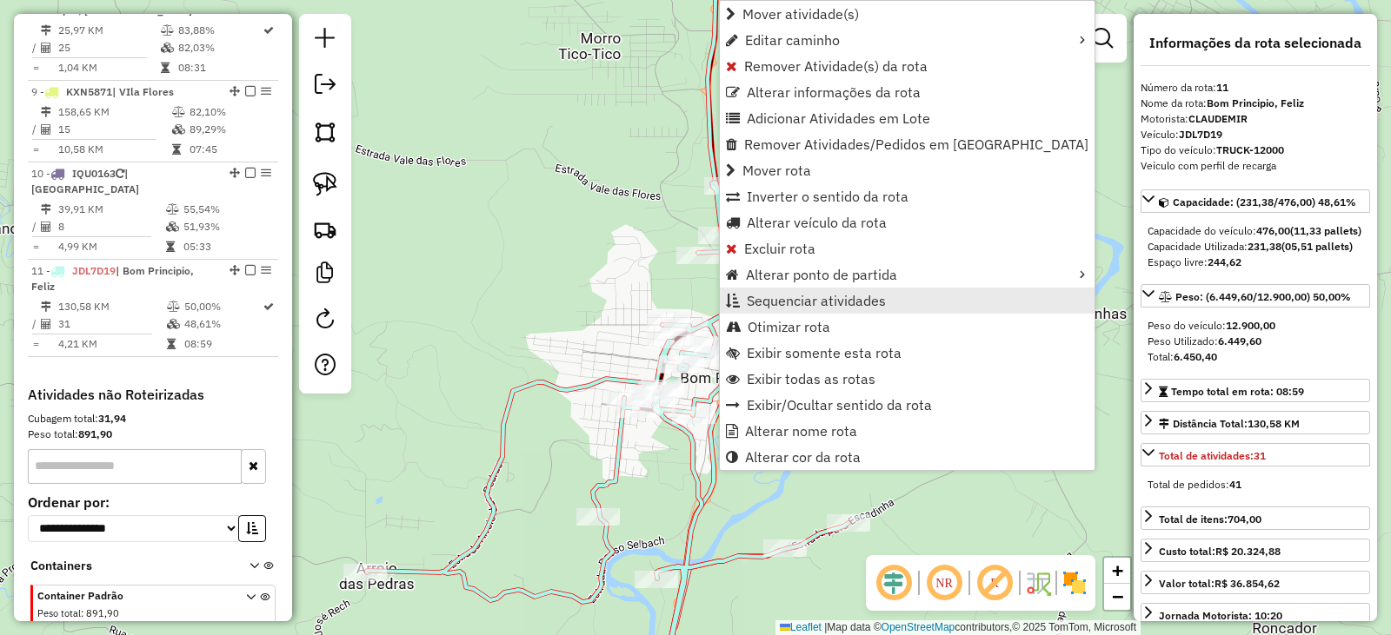
click at [783, 298] on span "Sequenciar atividades" at bounding box center [816, 301] width 139 height 14
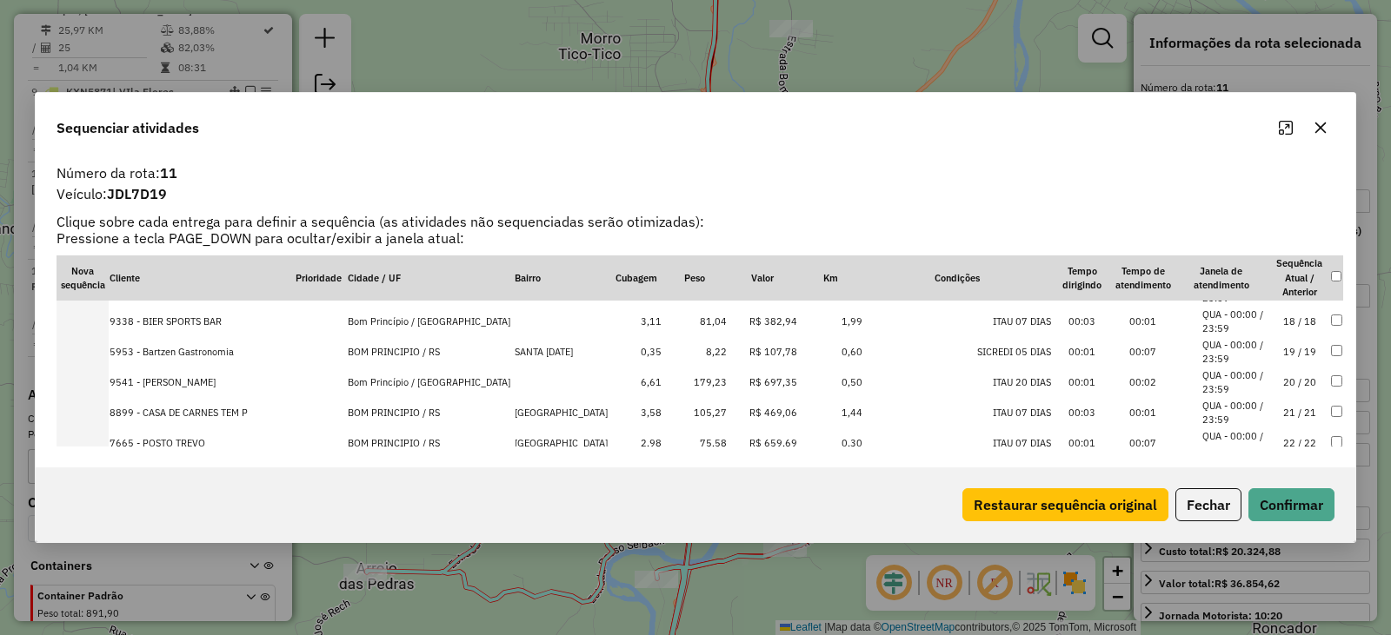
scroll to position [521, 0]
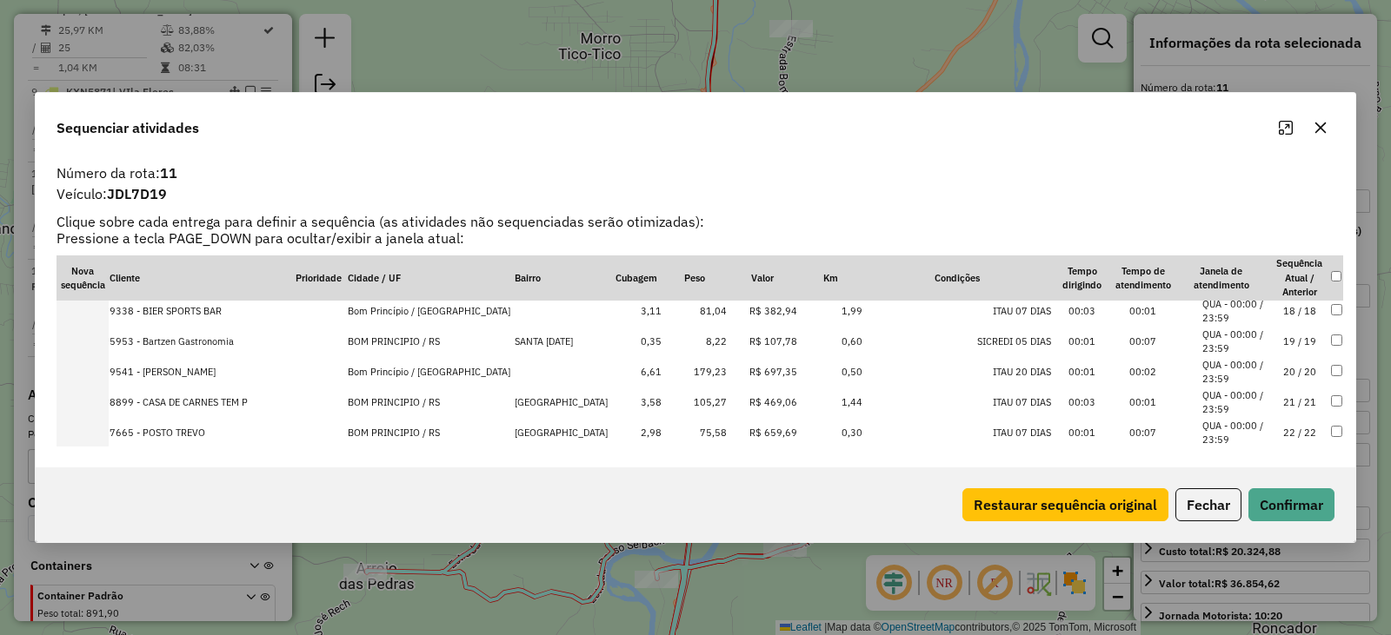
click at [1134, 312] on td "00:01" at bounding box center [1142, 311] width 61 height 30
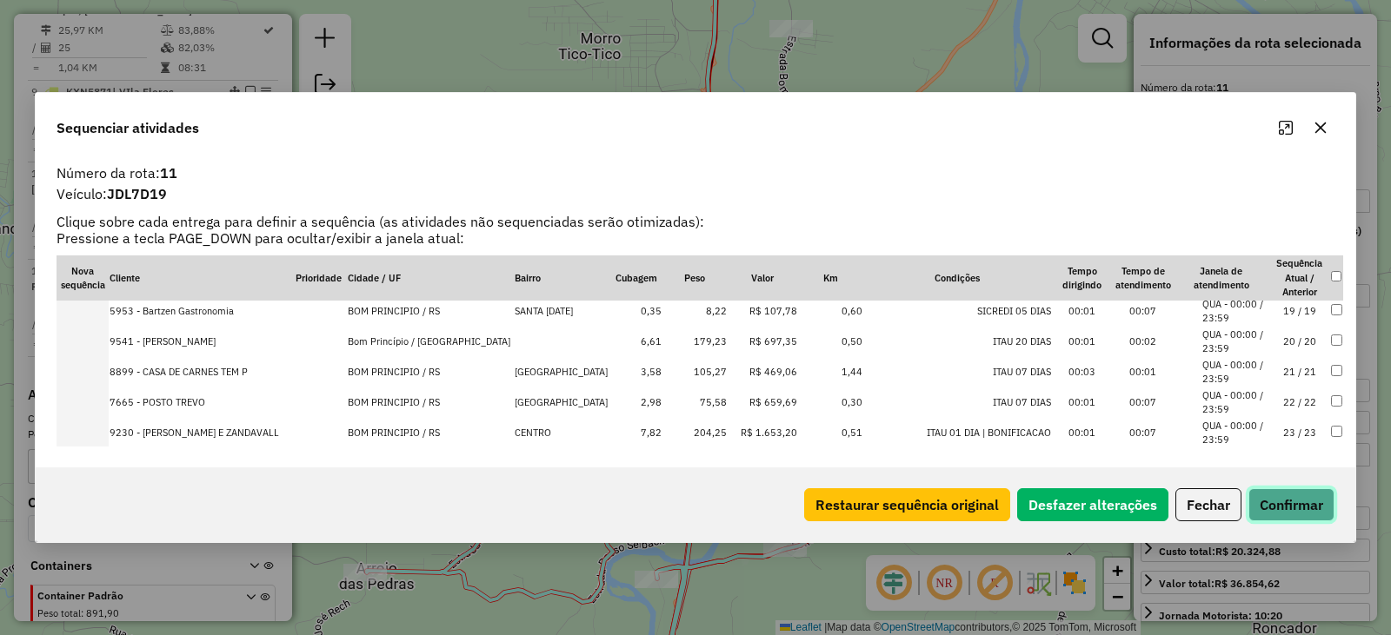
click at [1327, 501] on button "Confirmar" at bounding box center [1291, 504] width 86 height 33
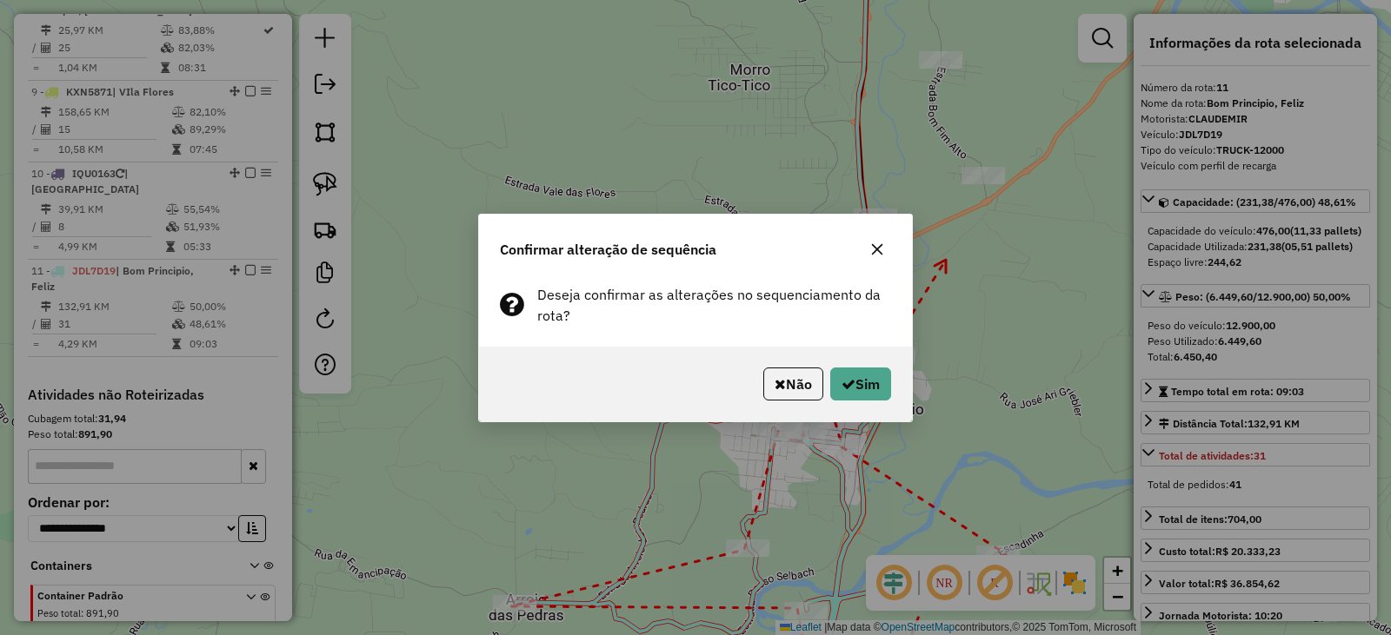
drag, startPoint x: 872, startPoint y: 363, endPoint x: 863, endPoint y: 389, distance: 27.5
click at [872, 364] on div "Não Sim" at bounding box center [695, 384] width 433 height 75
click at [863, 389] on button "Sim" at bounding box center [860, 384] width 61 height 33
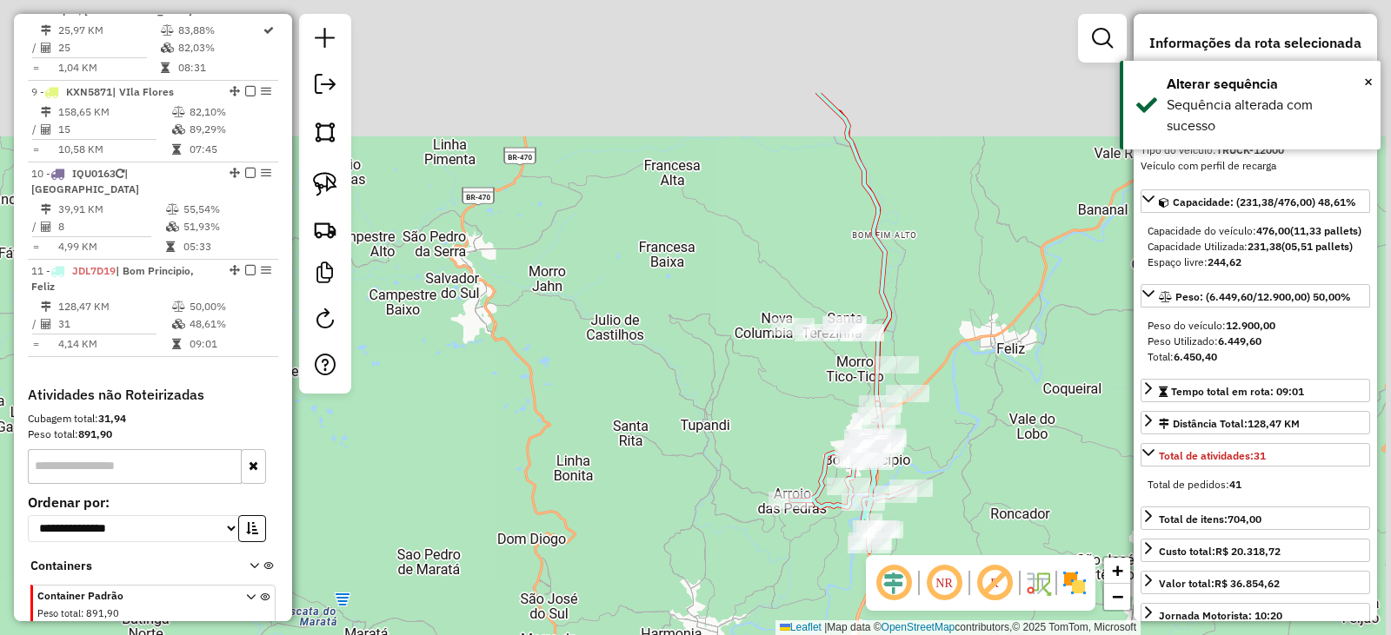
drag, startPoint x: 946, startPoint y: 125, endPoint x: 904, endPoint y: 349, distance: 227.2
click at [920, 295] on div "Janela de atendimento Grade de atendimento Capacidade Transportadoras Veículos …" at bounding box center [695, 317] width 1391 height 635
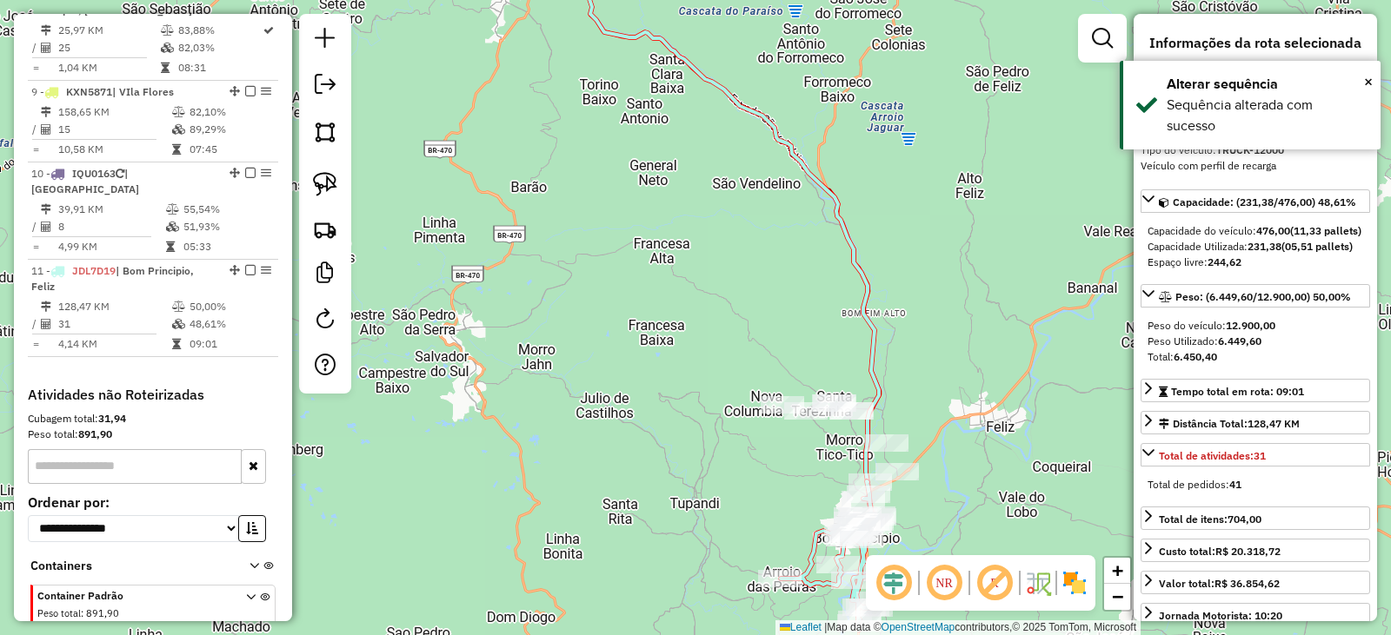
drag, startPoint x: 893, startPoint y: 231, endPoint x: 882, endPoint y: 420, distance: 188.9
click at [882, 420] on div "Janela de atendimento Grade de atendimento Capacidade Transportadoras Veículos …" at bounding box center [695, 317] width 1391 height 635
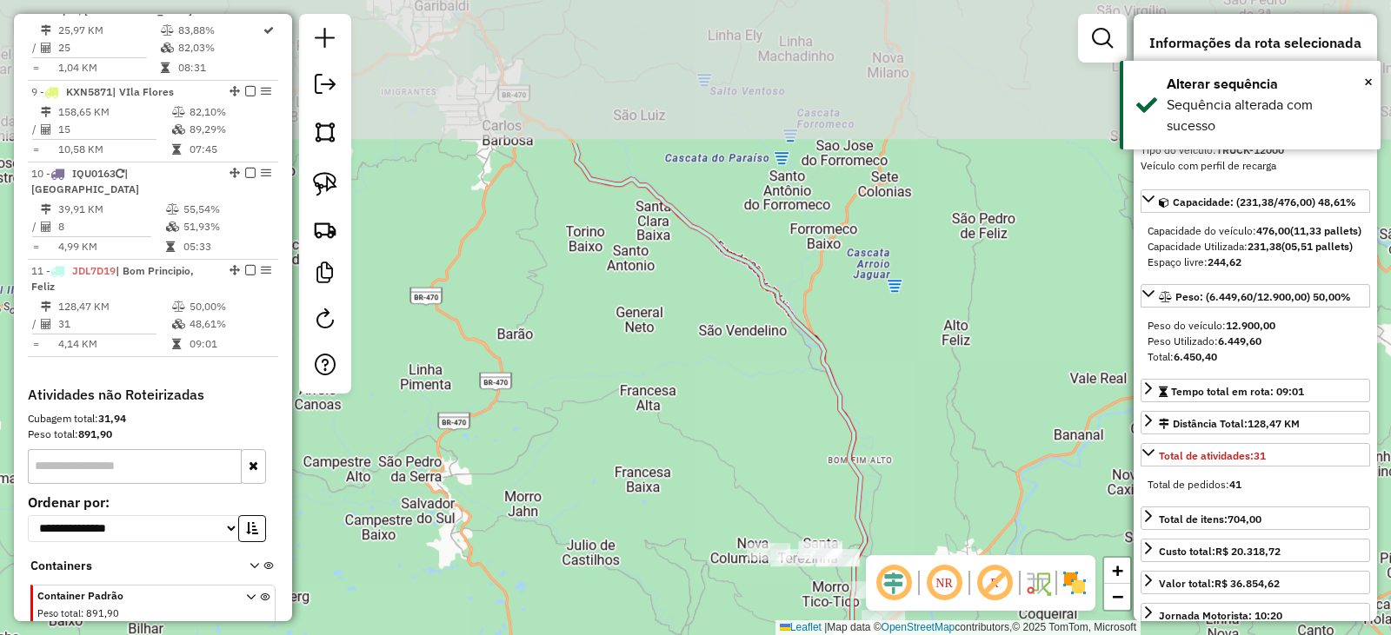
drag, startPoint x: 871, startPoint y: 424, endPoint x: 871, endPoint y: 438, distance: 13.9
click at [871, 438] on div "Janela de atendimento Grade de atendimento Capacidade Transportadoras Veículos …" at bounding box center [695, 317] width 1391 height 635
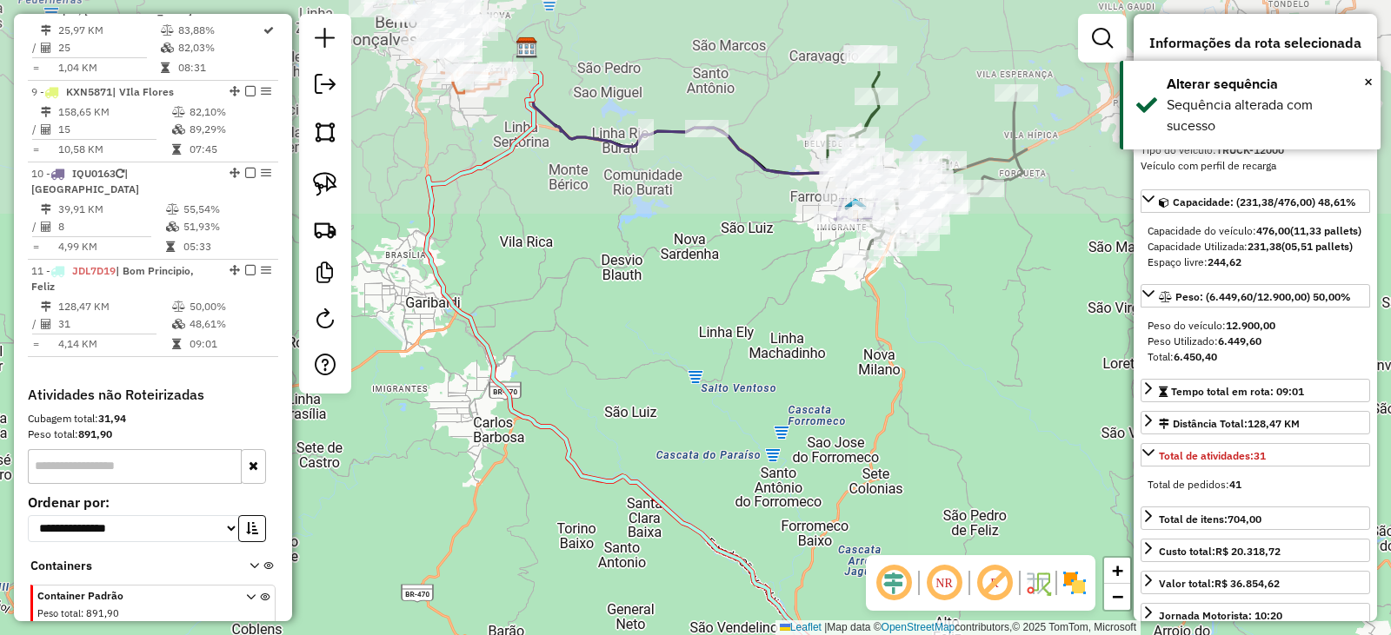
drag, startPoint x: 863, startPoint y: 412, endPoint x: 856, endPoint y: 391, distance: 22.0
click at [852, 501] on div "Janela de atendimento Grade de atendimento Capacidade Transportadoras Veículos …" at bounding box center [695, 317] width 1391 height 635
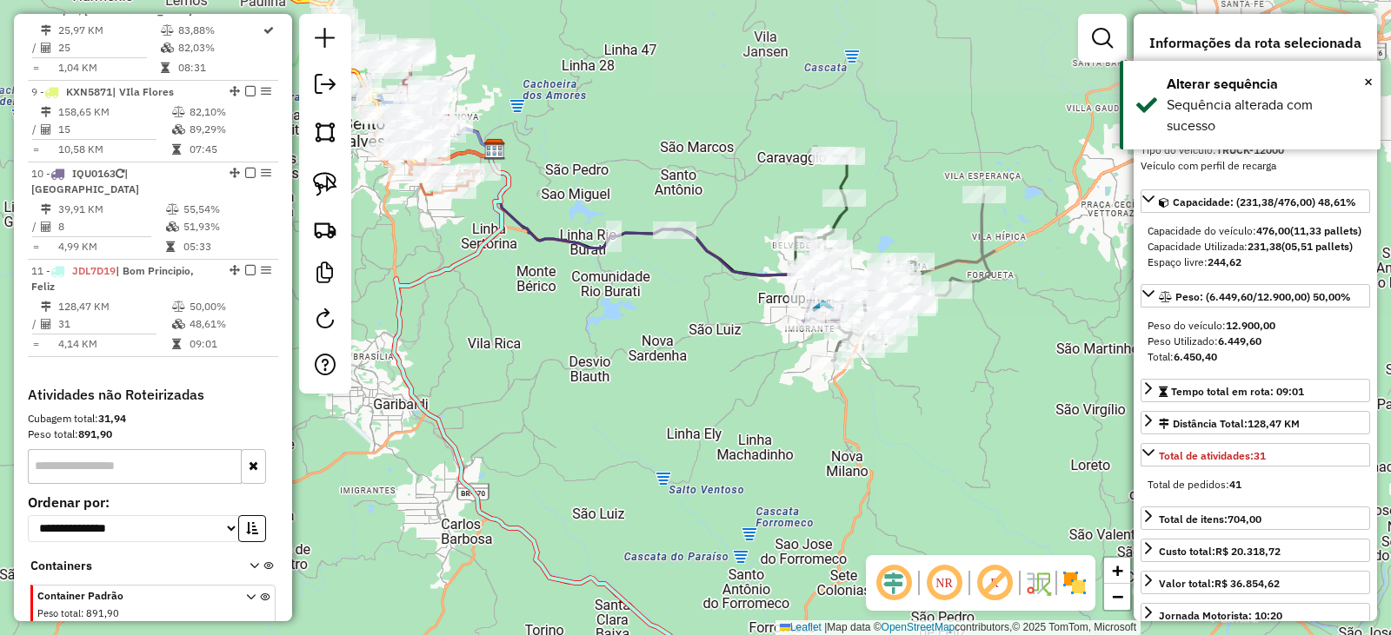
drag, startPoint x: 838, startPoint y: 438, endPoint x: 820, endPoint y: 413, distance: 30.6
click at [823, 458] on div "Janela de atendimento Grade de atendimento Capacidade Transportadoras Veículos …" at bounding box center [695, 317] width 1391 height 635
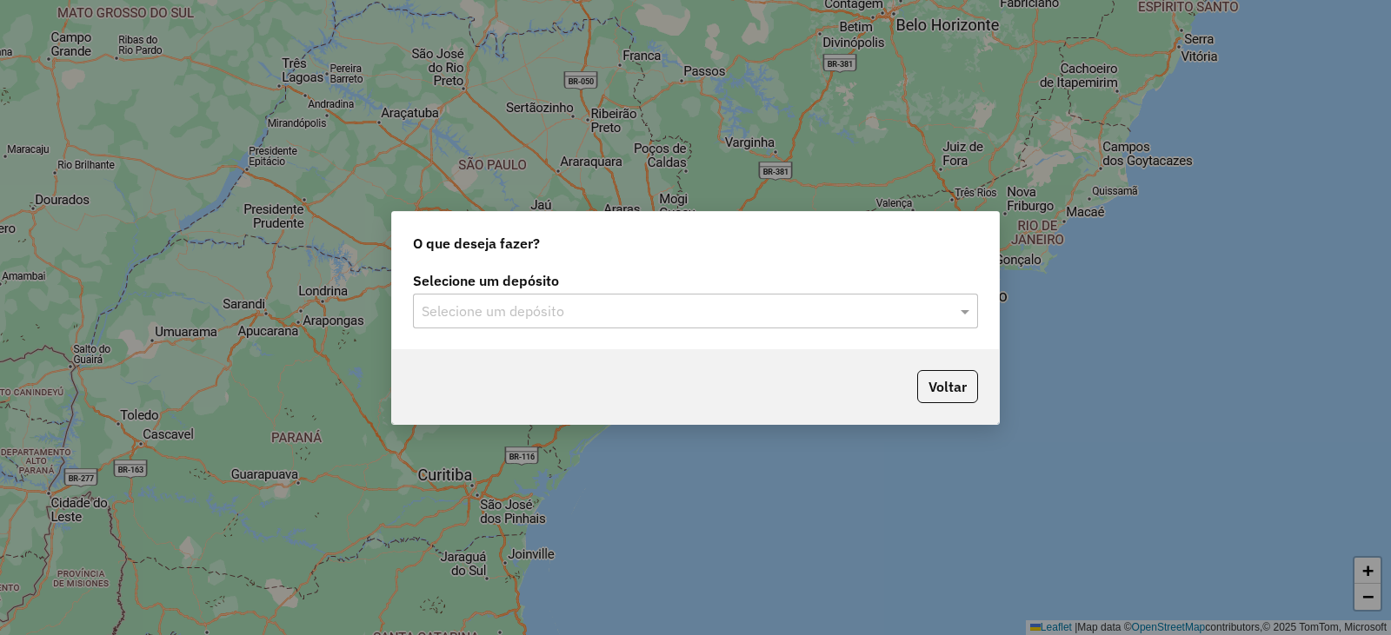
click at [507, 310] on input "text" at bounding box center [678, 312] width 513 height 21
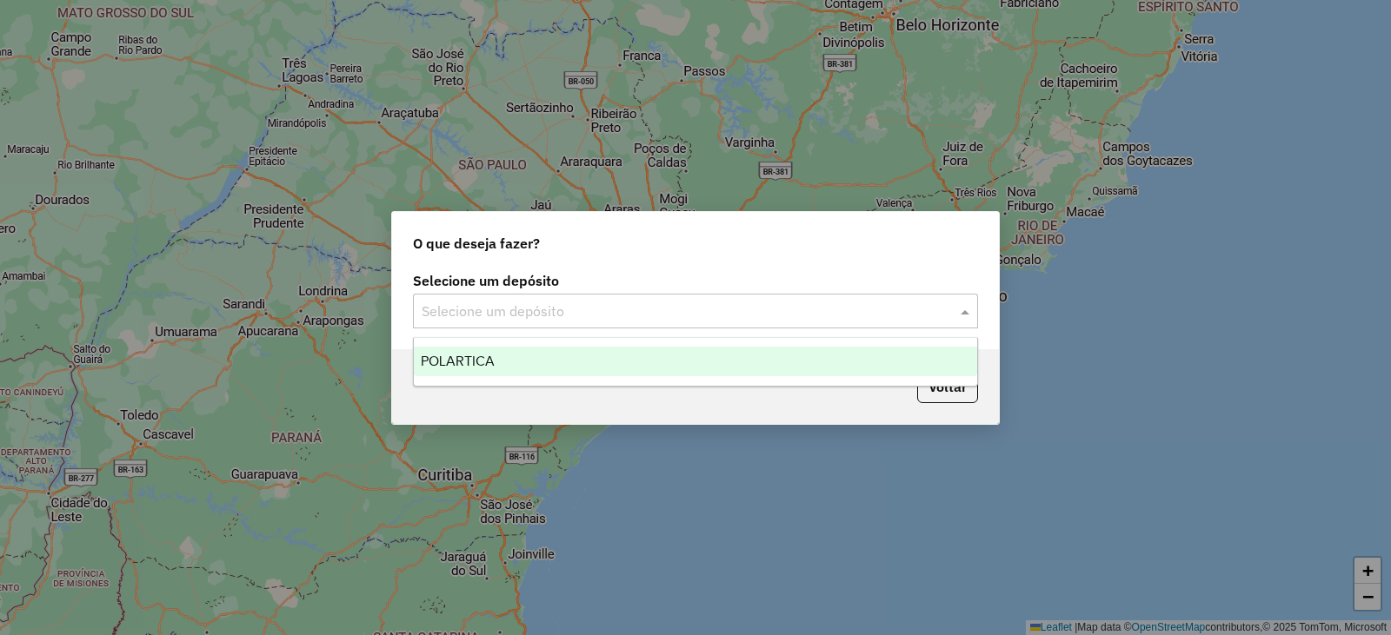
click at [500, 351] on div "POLARTICA" at bounding box center [695, 362] width 563 height 30
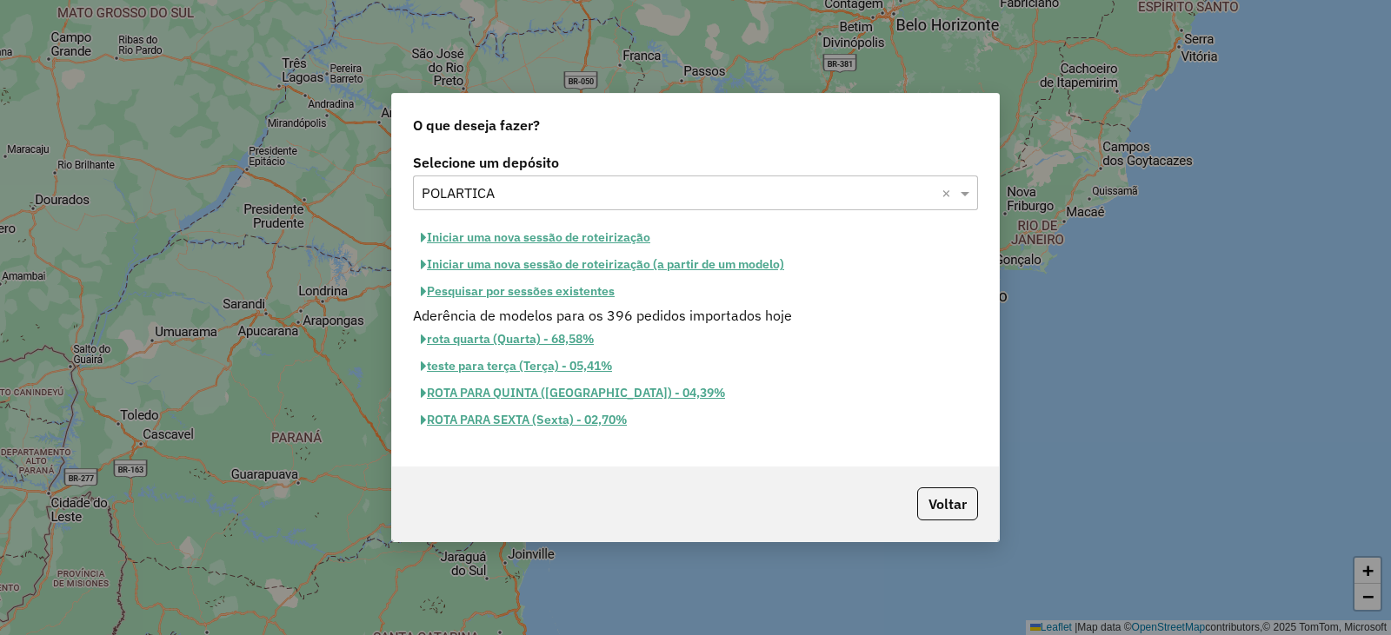
click at [518, 284] on button "Pesquisar por sessões existentes" at bounding box center [517, 291] width 209 height 27
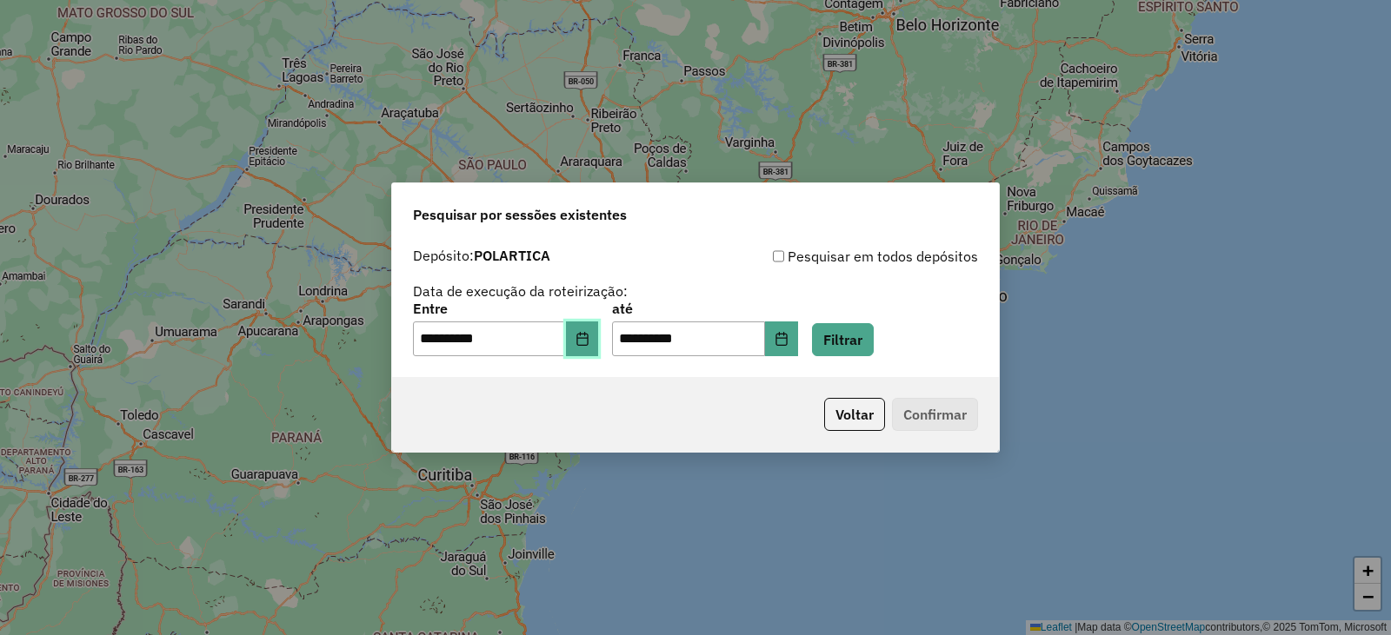
click at [588, 338] on icon "Choose Date" at bounding box center [581, 339] width 11 height 14
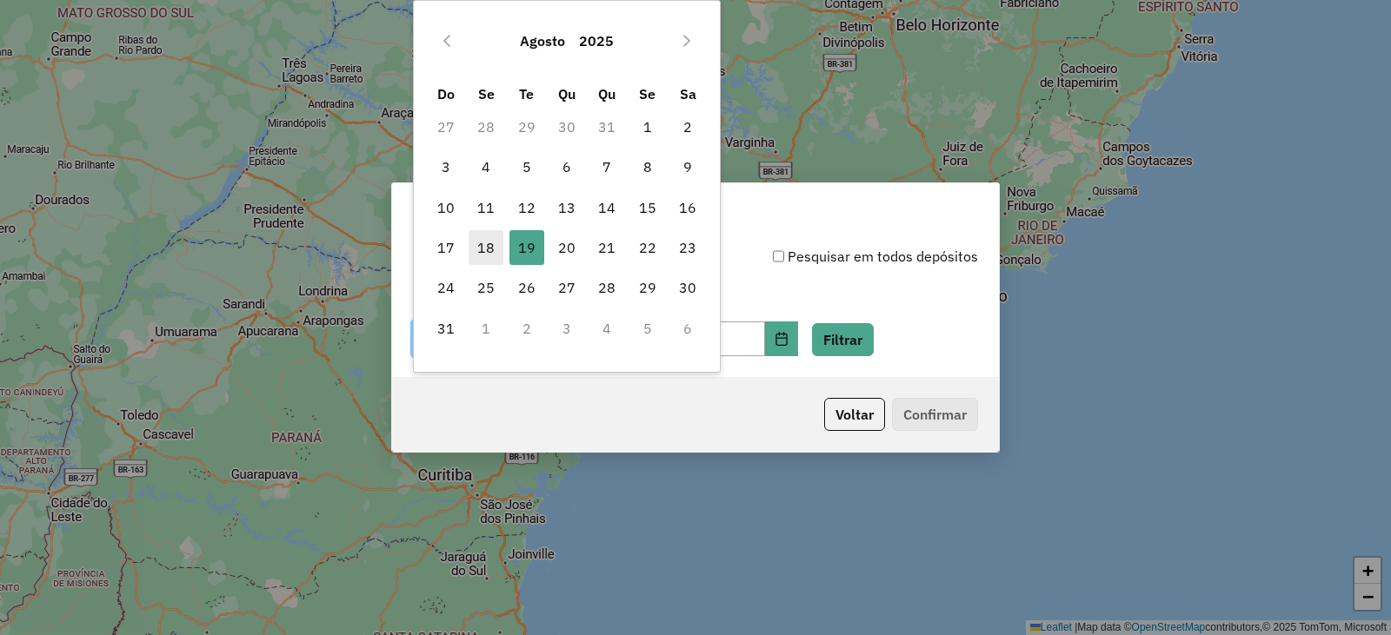
click at [487, 242] on span "18" at bounding box center [485, 247] width 35 height 35
type input "**********"
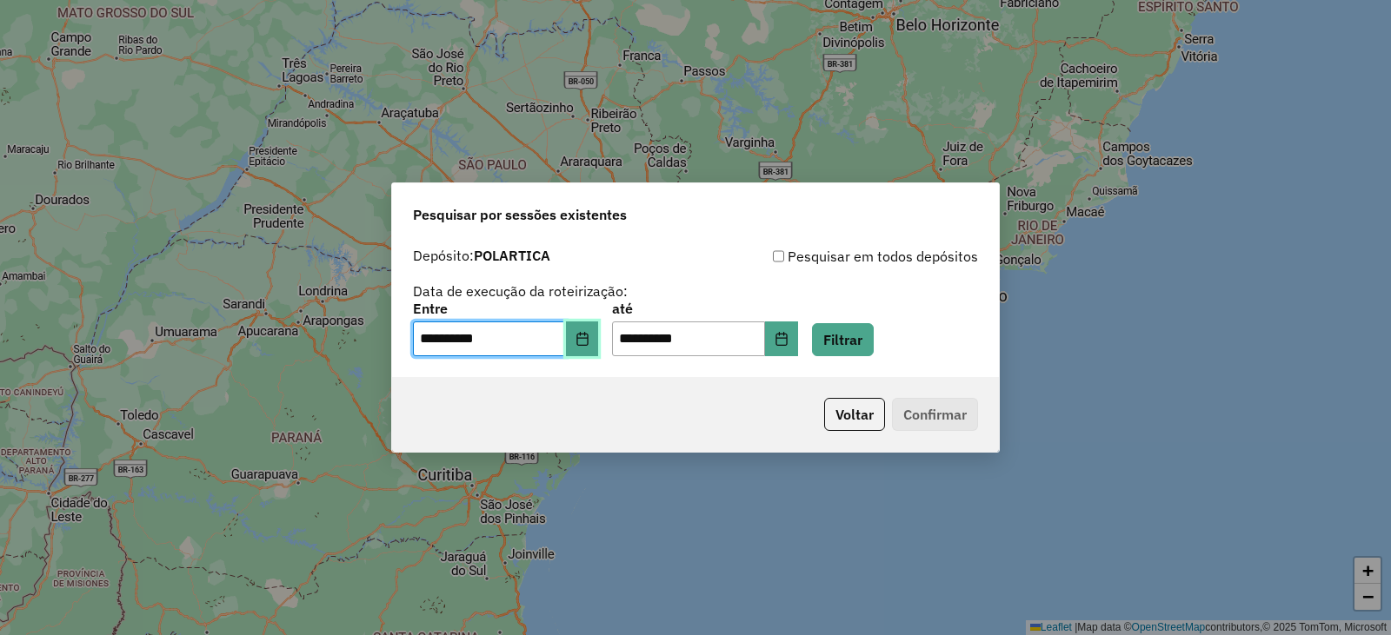
click at [589, 342] on icon "Choose Date" at bounding box center [582, 339] width 14 height 14
drag, startPoint x: 631, startPoint y: 423, endPoint x: 652, endPoint y: 414, distance: 22.9
click at [631, 424] on div "Voltar Confirmar" at bounding box center [695, 414] width 607 height 75
click at [861, 343] on button "Filtrar" at bounding box center [843, 339] width 62 height 33
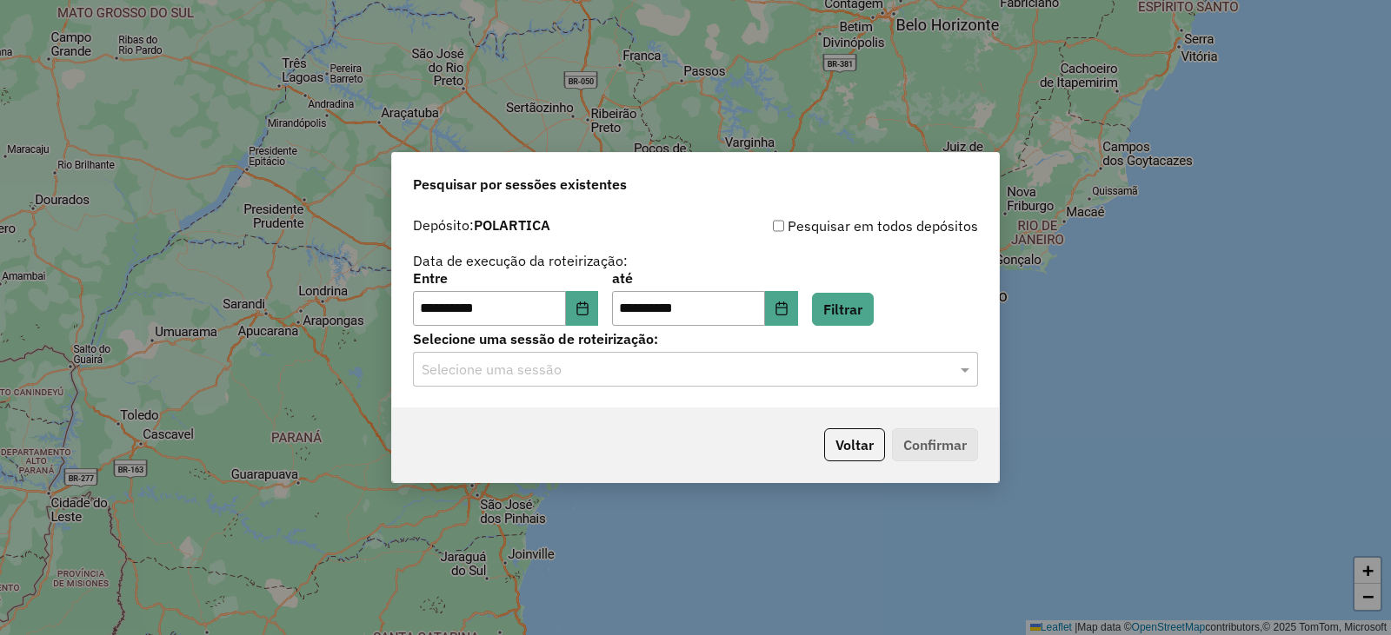
click at [597, 369] on input "text" at bounding box center [678, 370] width 513 height 21
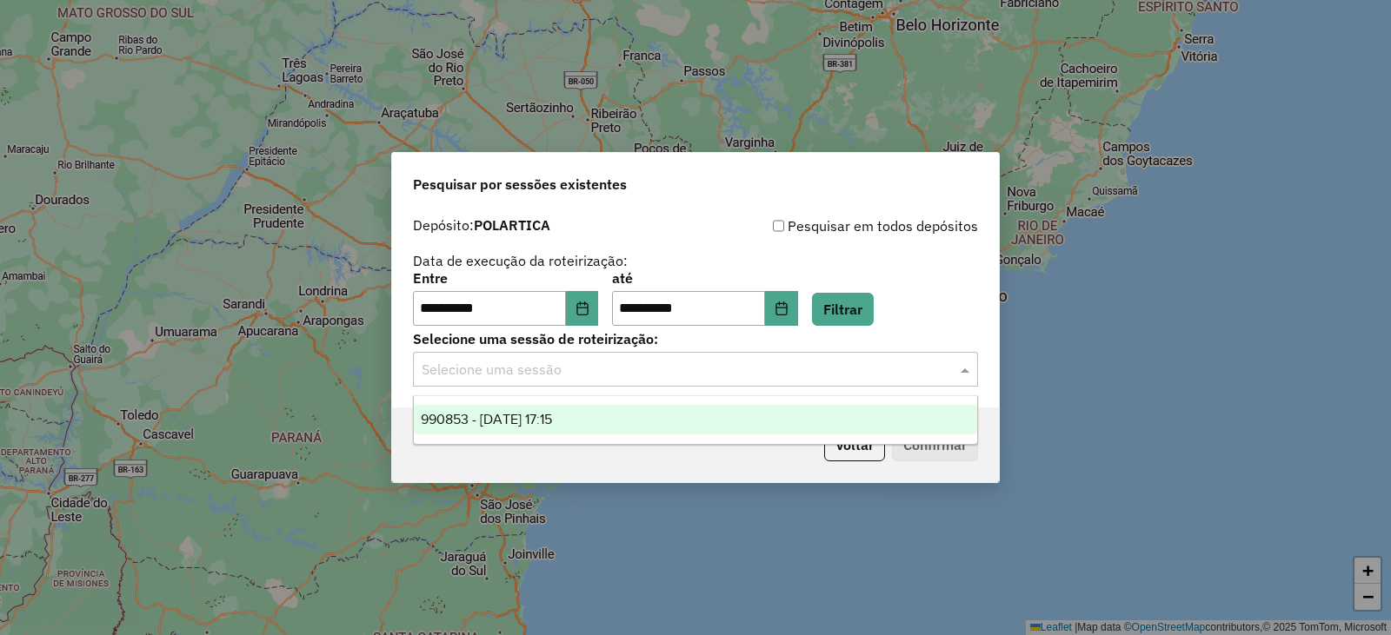
click at [549, 418] on span "990853 - 19/08/2025 17:15" at bounding box center [486, 419] width 131 height 15
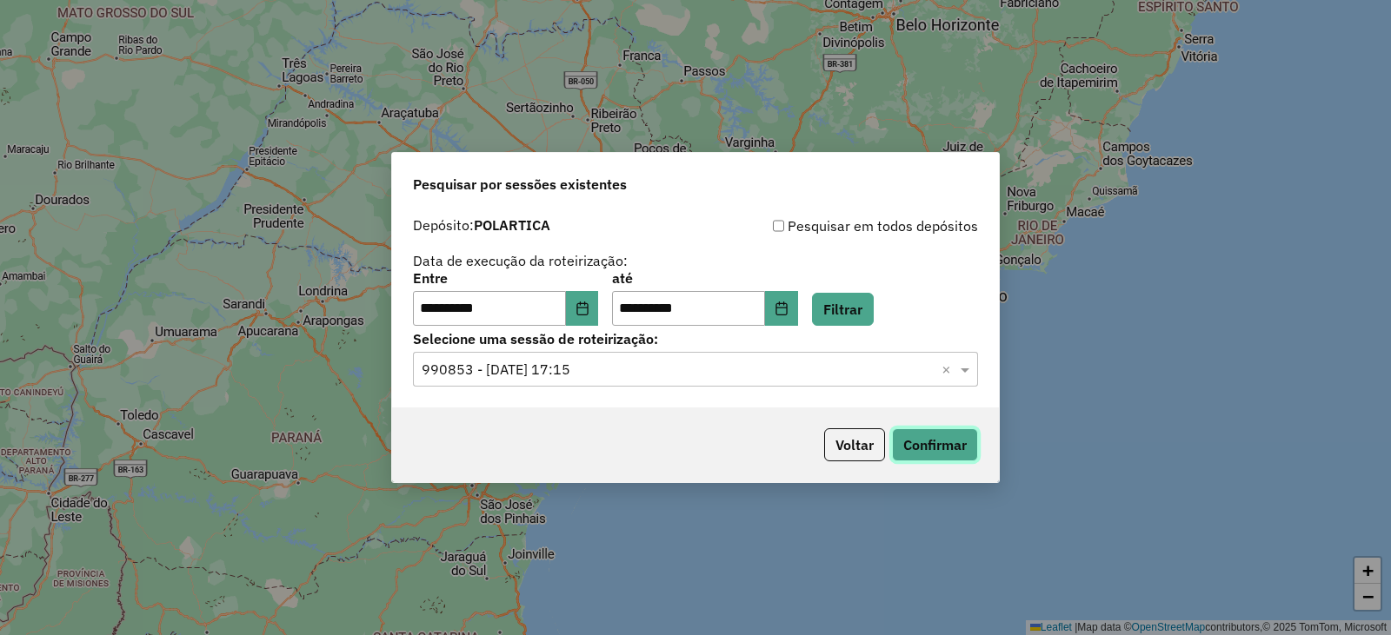
click at [959, 444] on button "Confirmar" at bounding box center [935, 444] width 86 height 33
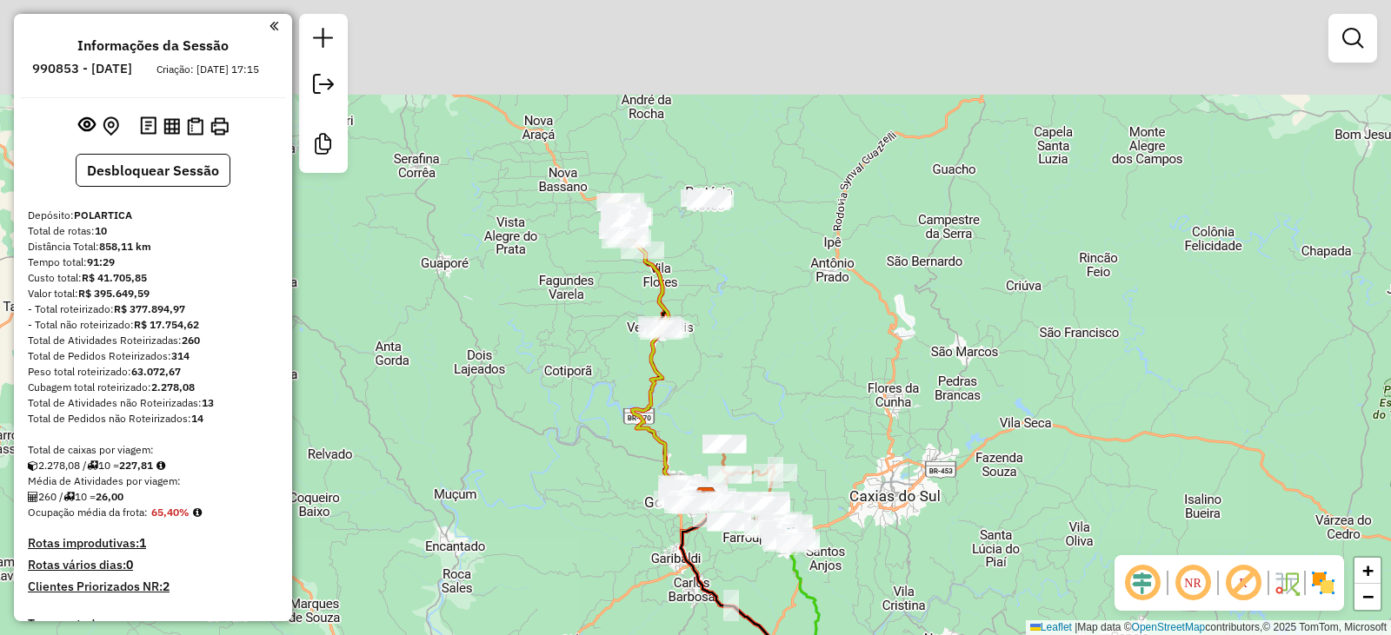
drag, startPoint x: 789, startPoint y: 183, endPoint x: 702, endPoint y: 323, distance: 164.7
click at [797, 365] on div "Janela de atendimento Grade de atendimento Capacidade Transportadoras Veículos …" at bounding box center [695, 317] width 1391 height 635
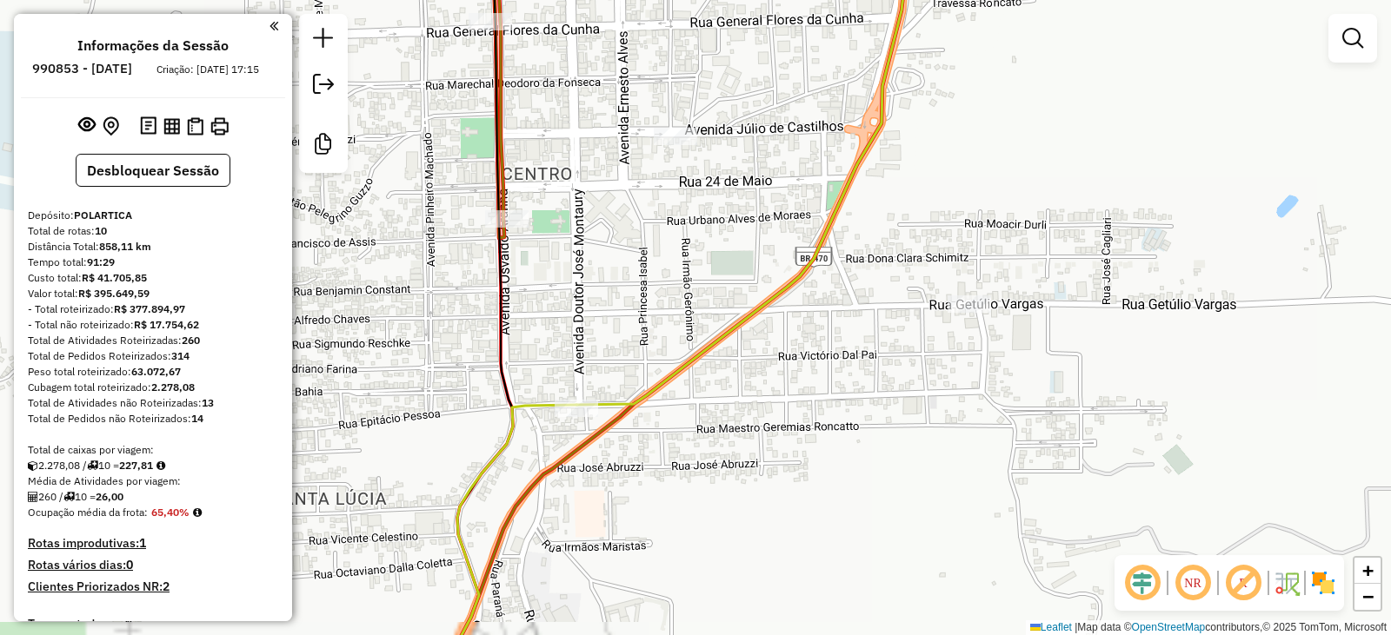
click at [665, 149] on div "Janela de atendimento Grade de atendimento Capacidade Transportadoras Veículos …" at bounding box center [695, 317] width 1391 height 635
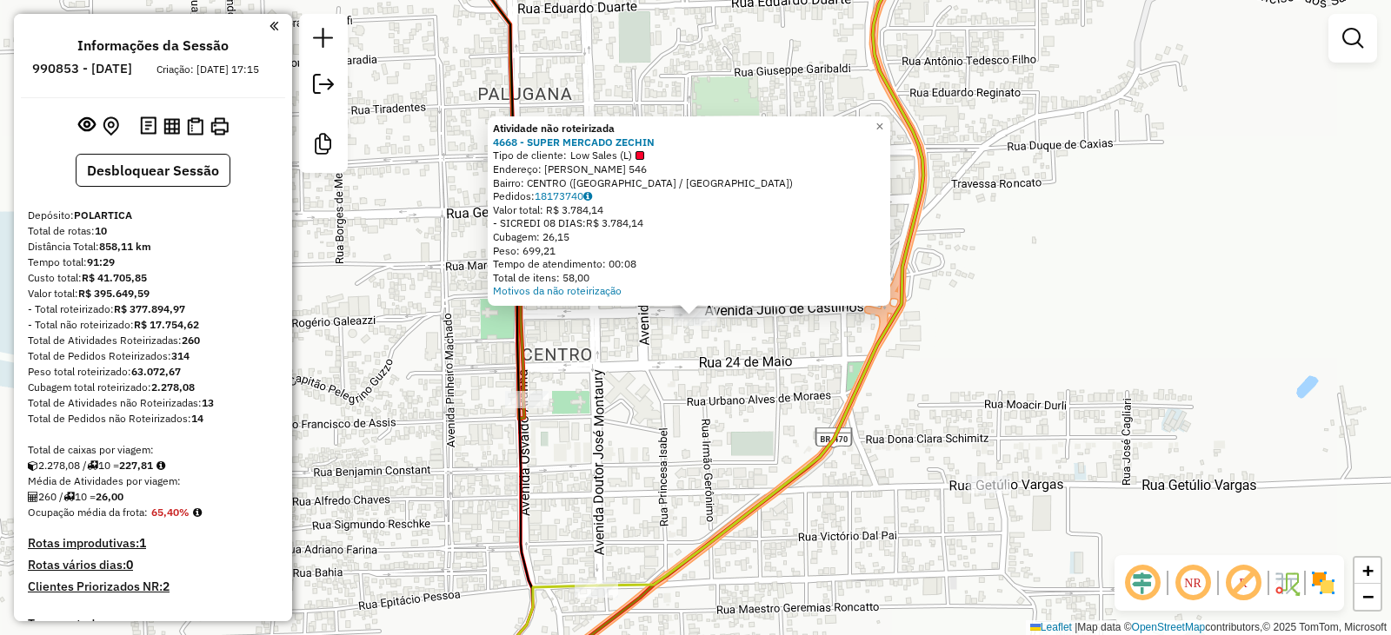
drag, startPoint x: 839, startPoint y: 430, endPoint x: 834, endPoint y: 420, distance: 11.3
click at [839, 429] on icon at bounding box center [759, 261] width 327 height 649
select select "**********"
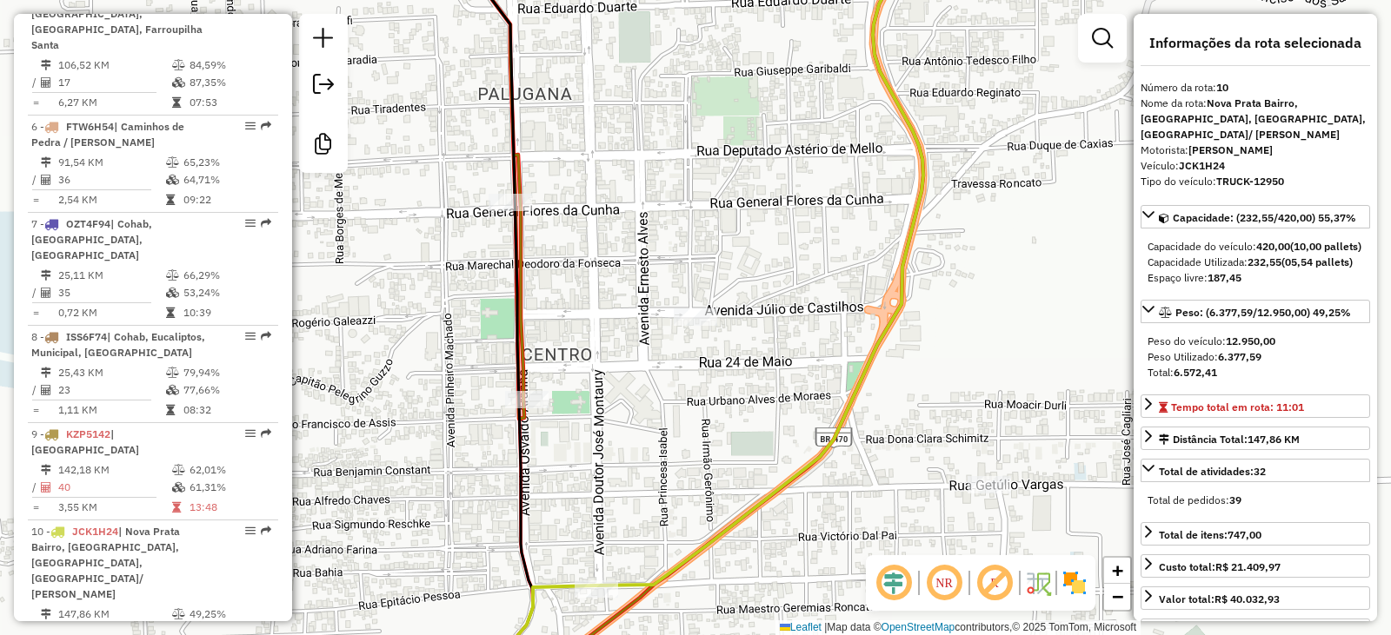
scroll to position [1407, 0]
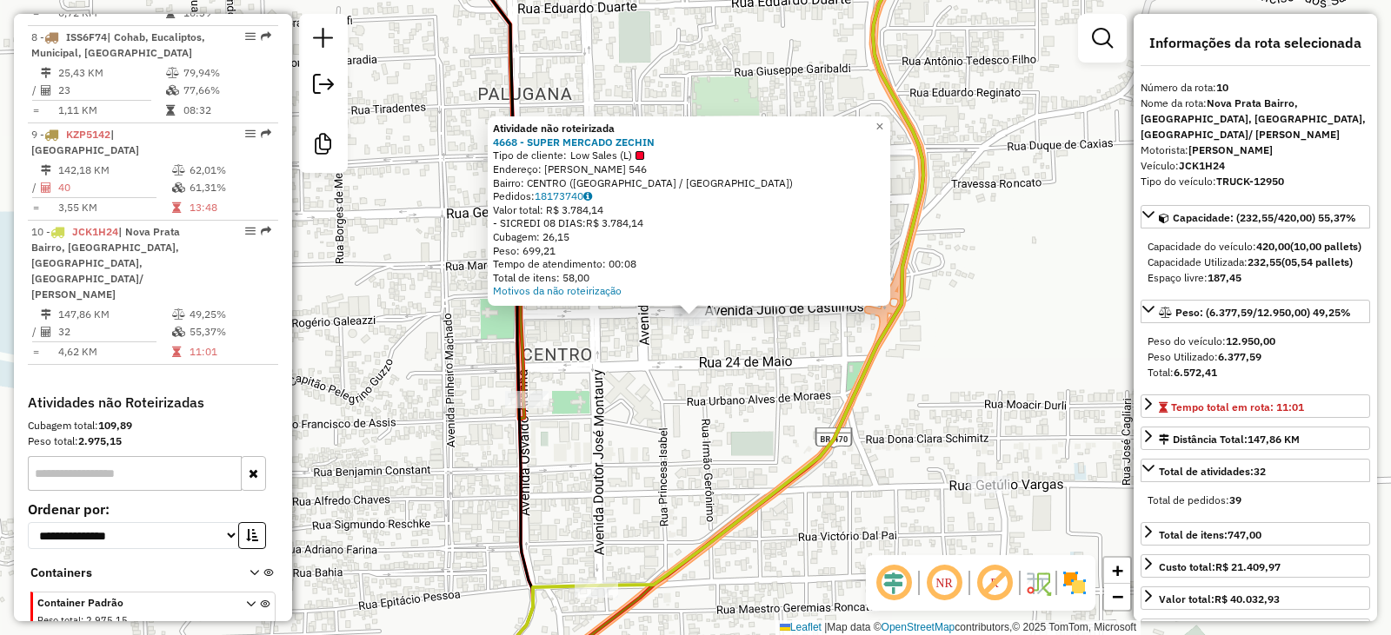
click at [668, 371] on div "Atividade não roteirizada 4668 - SUPER MERCADO ZECHIN Tipo de cliente: Low Sale…" at bounding box center [695, 317] width 1391 height 635
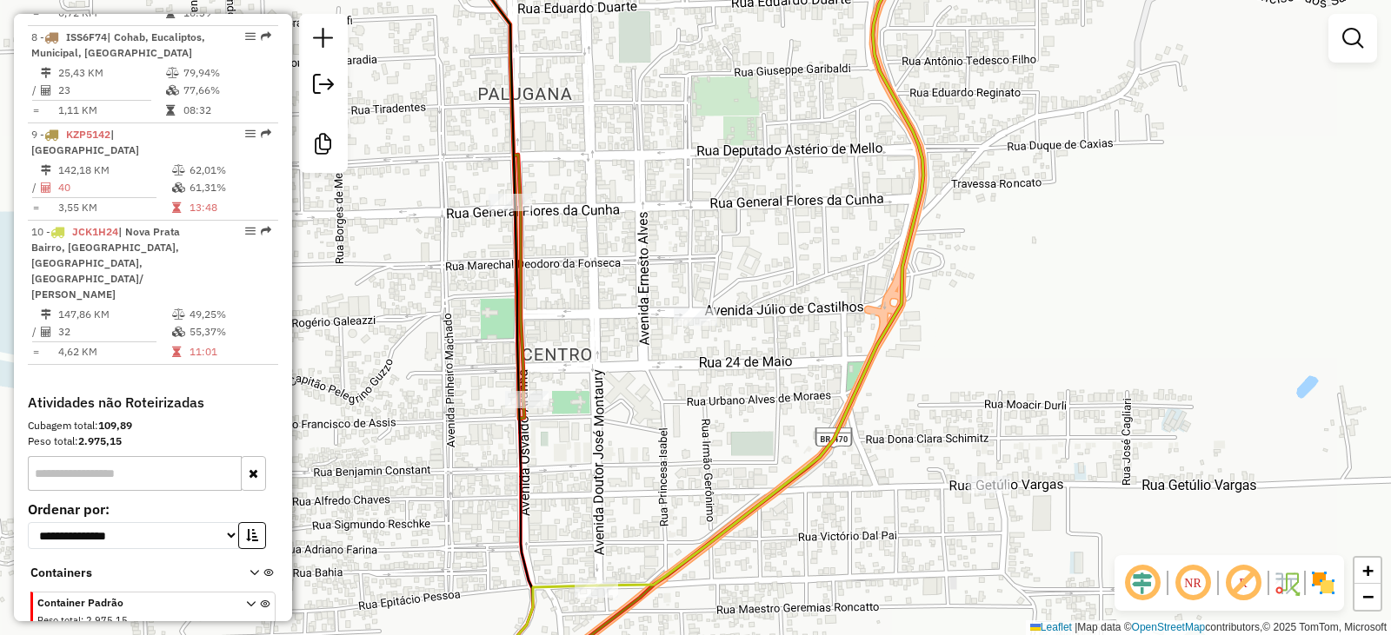
click at [812, 270] on div "Janela de atendimento Grade de atendimento Capacidade Transportadoras Veículos …" at bounding box center [695, 317] width 1391 height 635
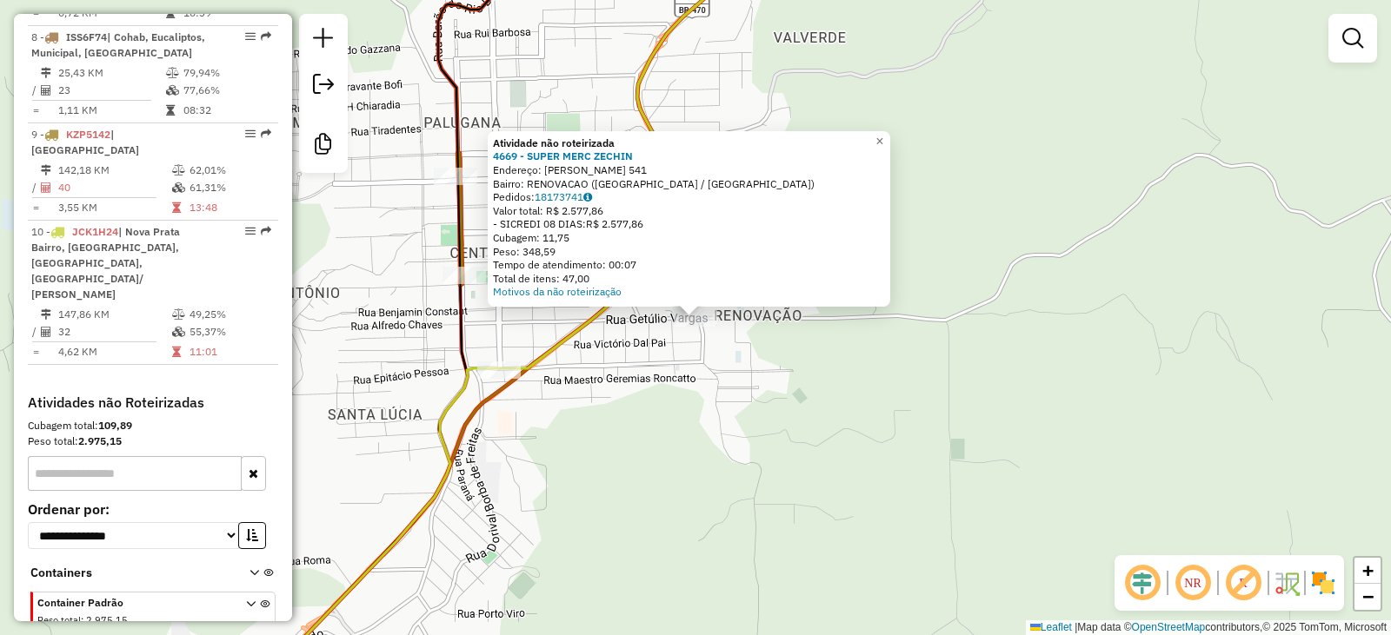
click at [695, 387] on div "Atividade não roteirizada 4669 - SUPER MERC ZECHIN Endereço: GETULIO VARGAS 541…" at bounding box center [695, 317] width 1391 height 635
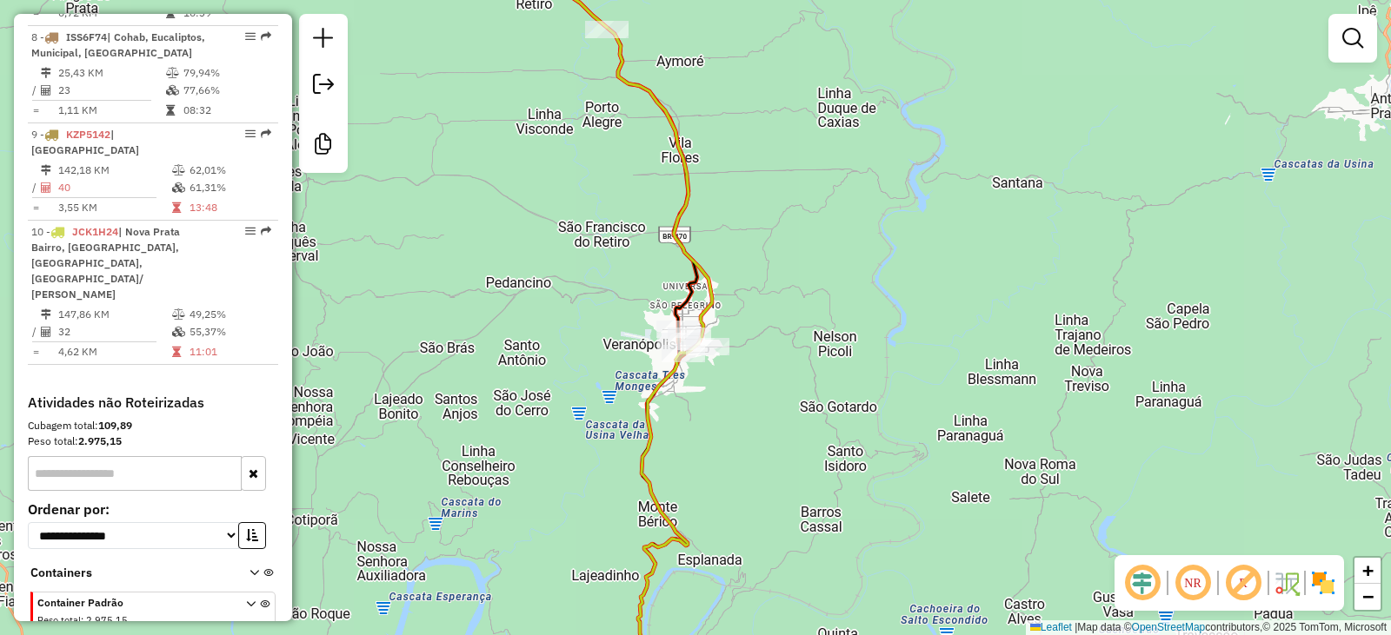
drag, startPoint x: 771, startPoint y: 319, endPoint x: 820, endPoint y: 440, distance: 130.2
click at [819, 428] on div "Janela de atendimento Grade de atendimento Capacidade Transportadoras Veículos …" at bounding box center [695, 317] width 1391 height 635
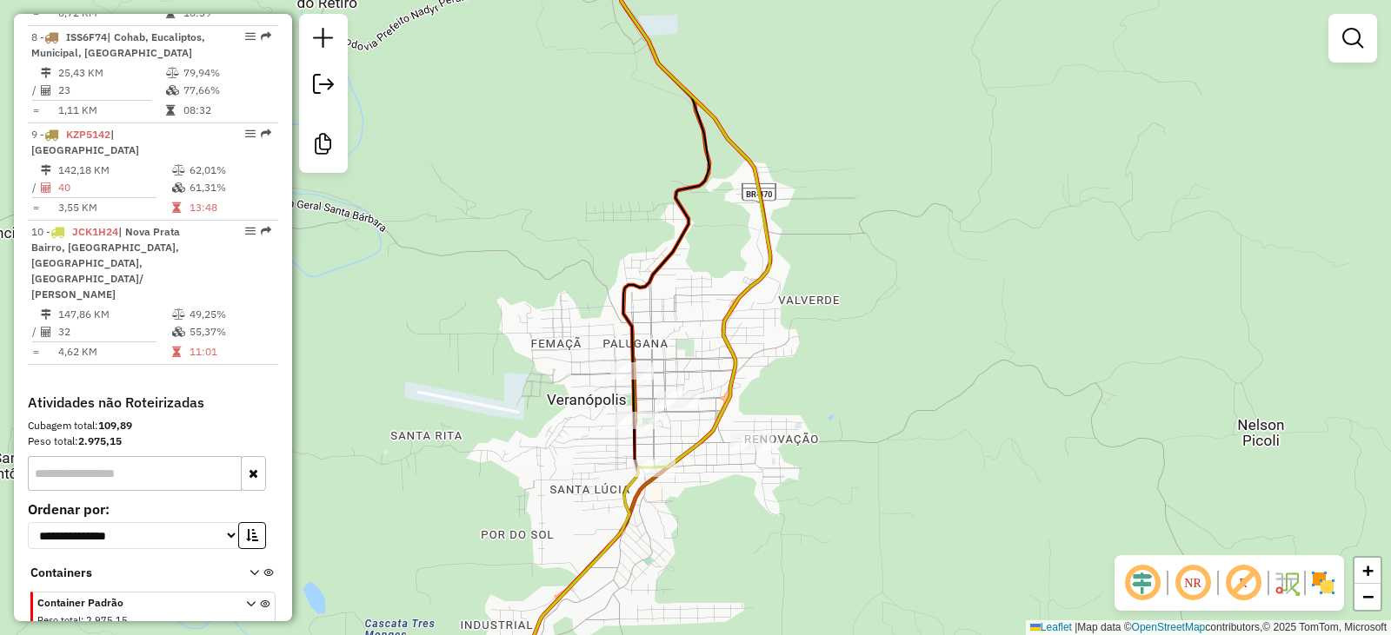
click at [781, 469] on div "Janela de atendimento Grade de atendimento Capacidade Transportadoras Veículos …" at bounding box center [695, 317] width 1391 height 635
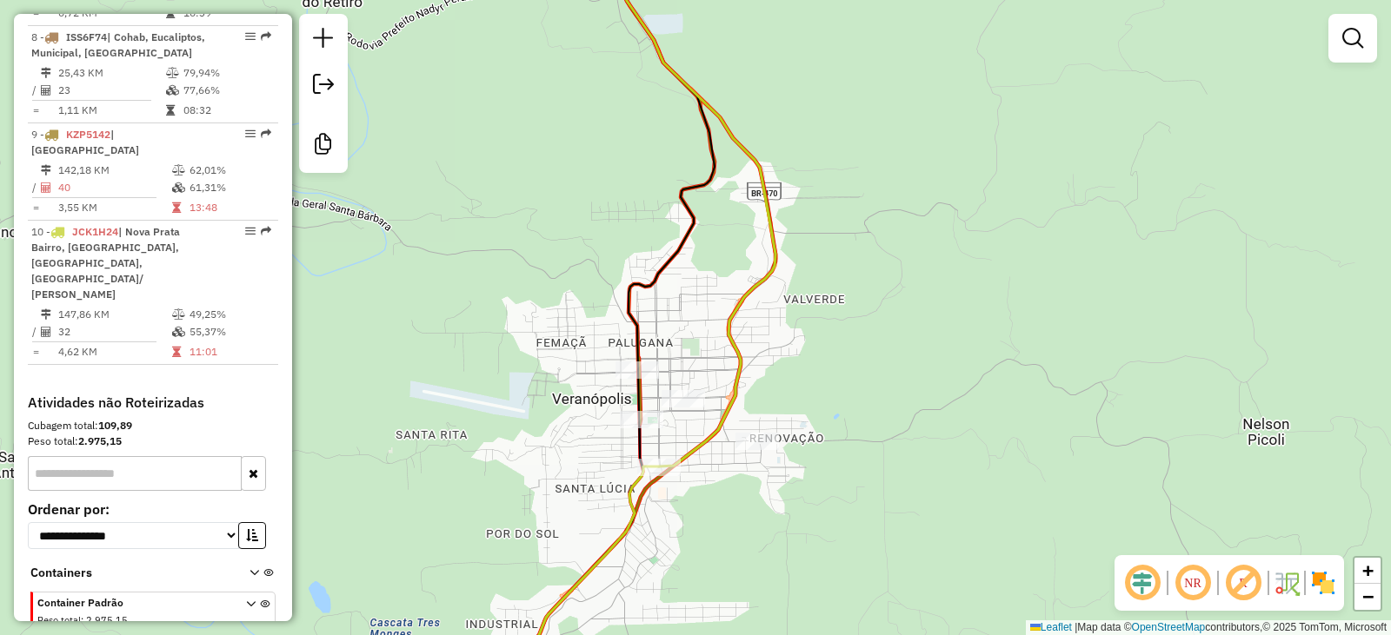
drag, startPoint x: 796, startPoint y: 355, endPoint x: 921, endPoint y: 423, distance: 142.7
click at [934, 429] on div "Janela de atendimento Grade de atendimento Capacidade Transportadoras Veículos …" at bounding box center [695, 317] width 1391 height 635
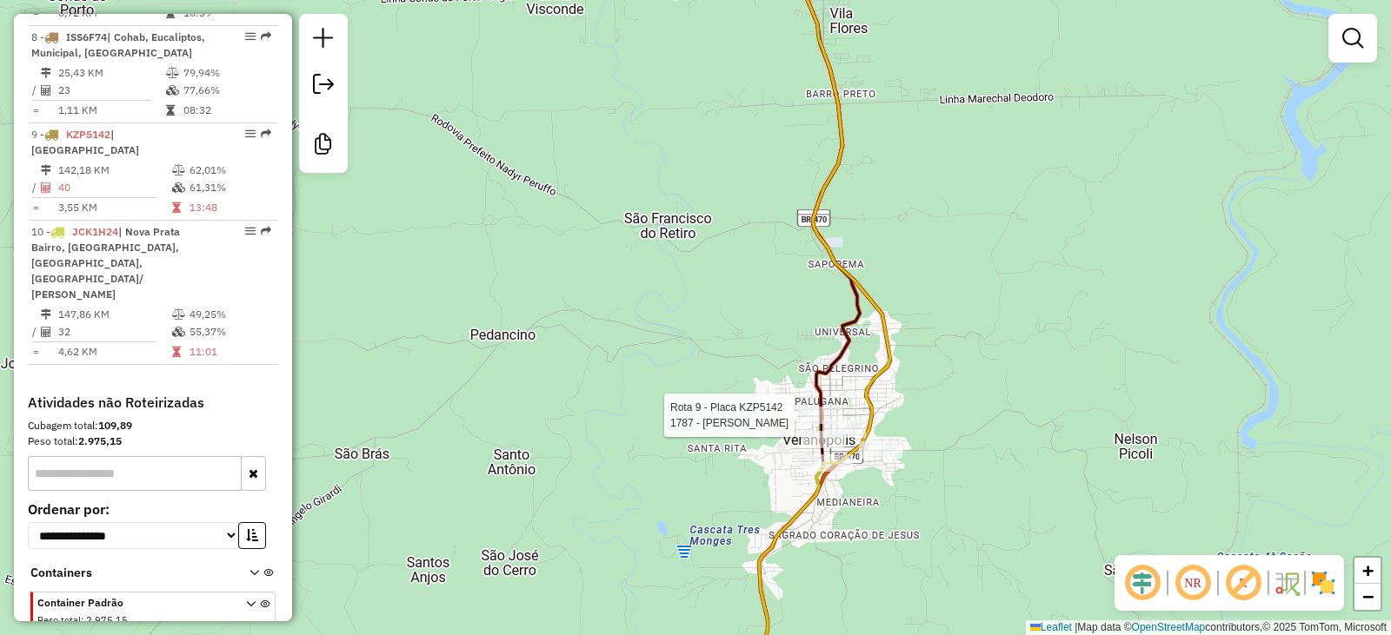
select select "**********"
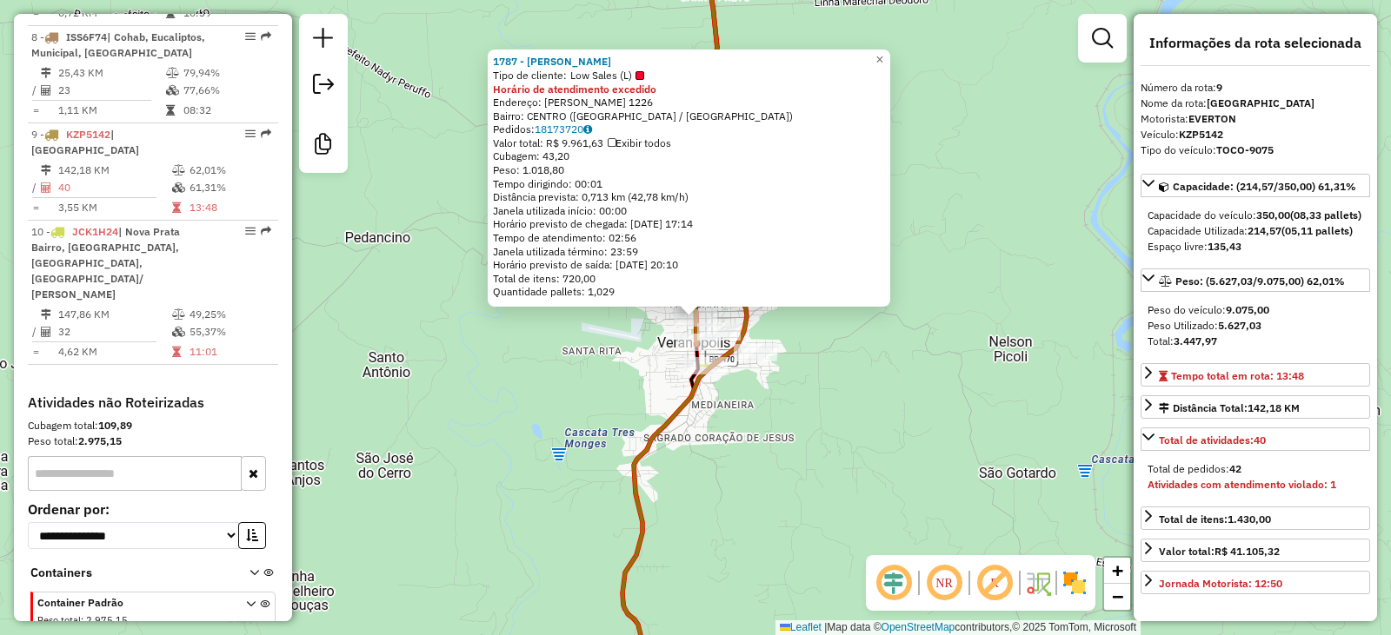
click at [902, 50] on div "Rota 9 - Placa KZP5142 1787 - FRASSUL PALUGANA 1787 - FRASSUL PALUGANA Tipo de …" at bounding box center [695, 317] width 1391 height 635
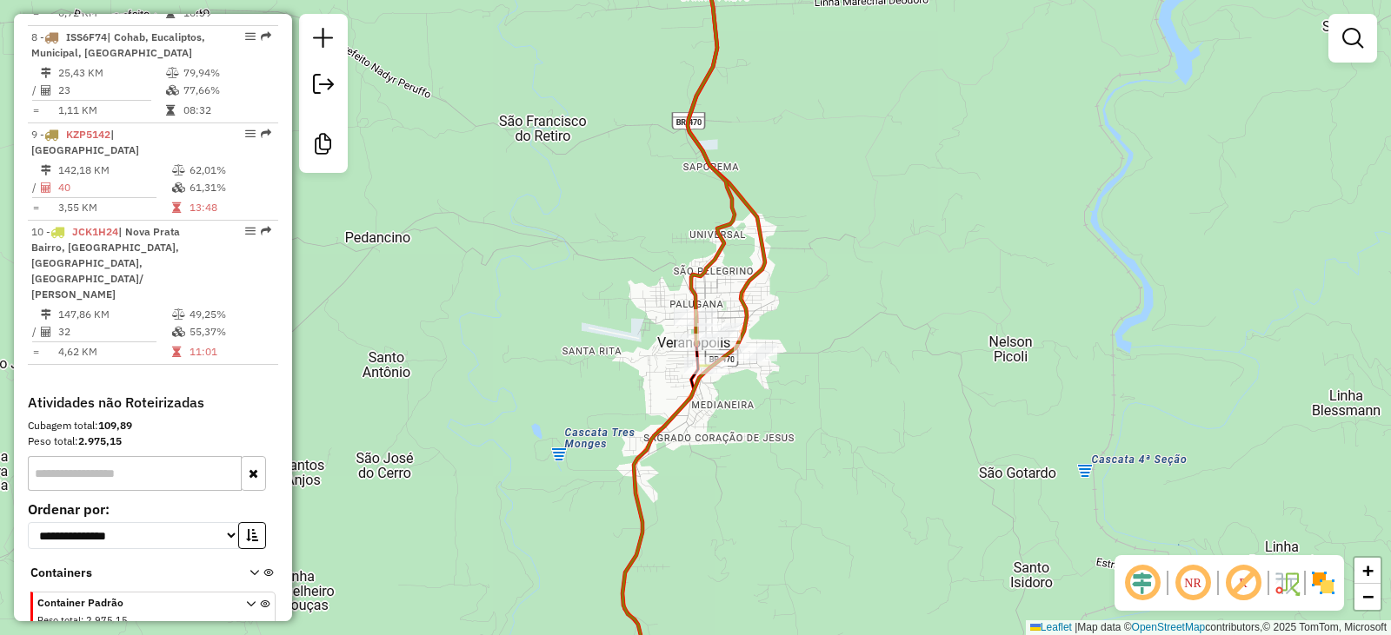
drag, startPoint x: 896, startPoint y: 56, endPoint x: 867, endPoint y: 96, distance: 49.9
click at [894, 56] on div "Janela de atendimento Grade de atendimento Capacidade Transportadoras Veículos …" at bounding box center [695, 317] width 1391 height 635
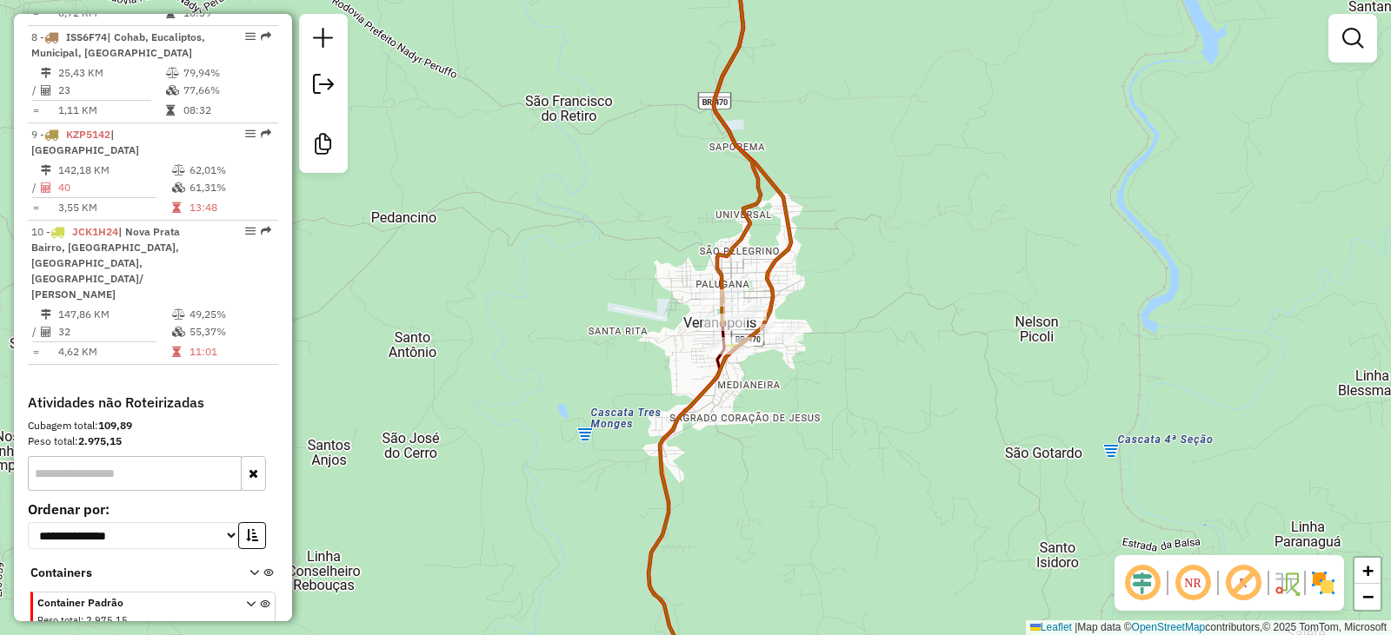
drag, startPoint x: 830, startPoint y: 237, endPoint x: 878, endPoint y: 205, distance: 57.6
click at [878, 205] on div "Janela de atendimento Grade de atendimento Capacidade Transportadoras Veículos …" at bounding box center [695, 317] width 1391 height 635
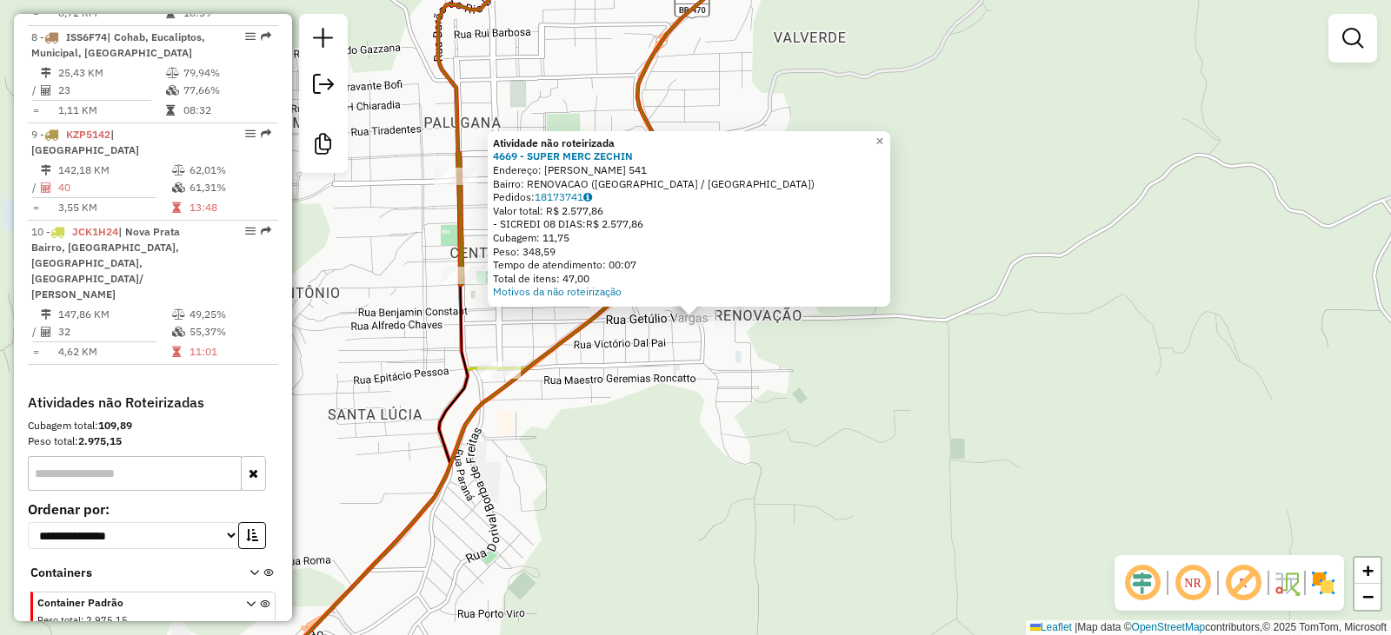
click at [776, 408] on div "Atividade não roteirizada 4669 - SUPER MERC ZECHIN Endereço: GETULIO VARGAS 541…" at bounding box center [695, 317] width 1391 height 635
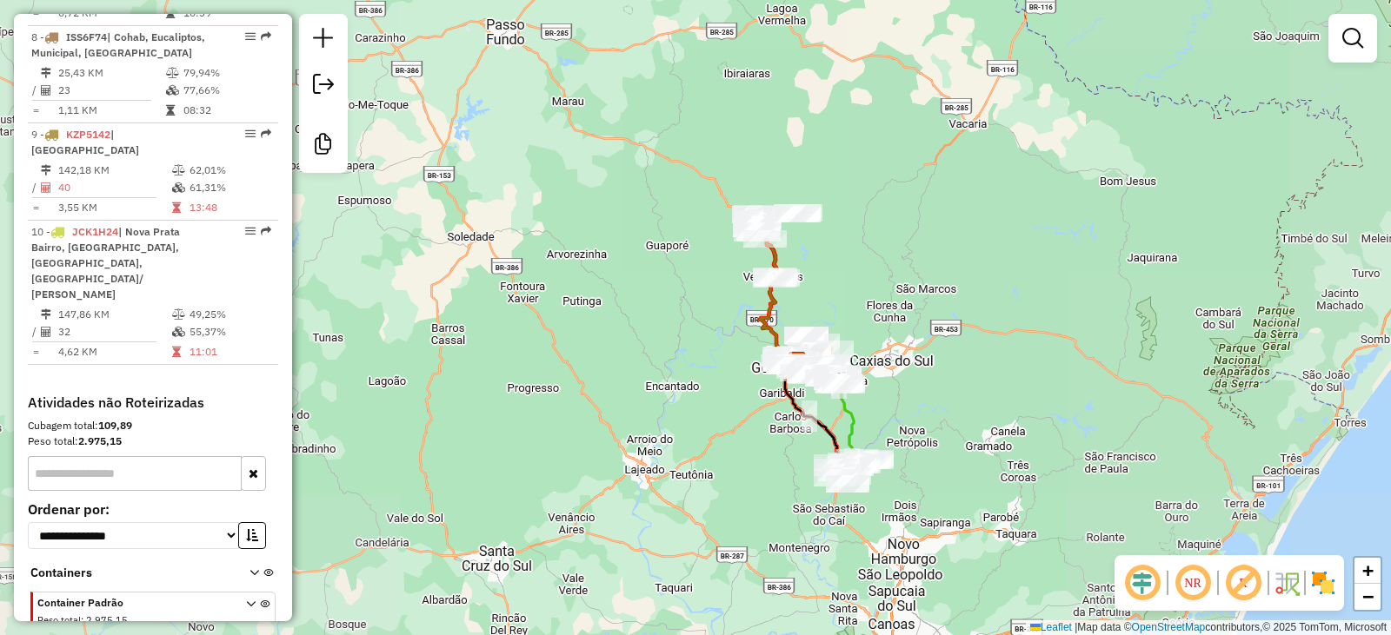
click at [807, 260] on div "Janela de atendimento Grade de atendimento Capacidade Transportadoras Veículos …" at bounding box center [695, 317] width 1391 height 635
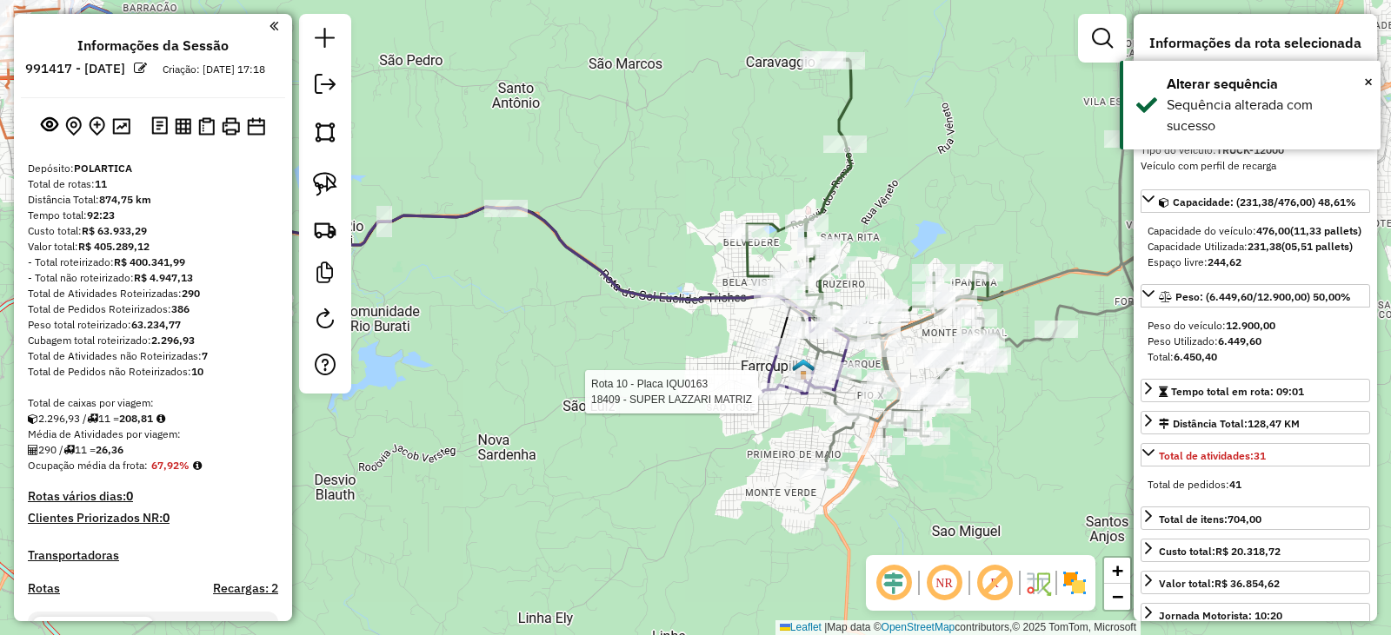
select select "*********"
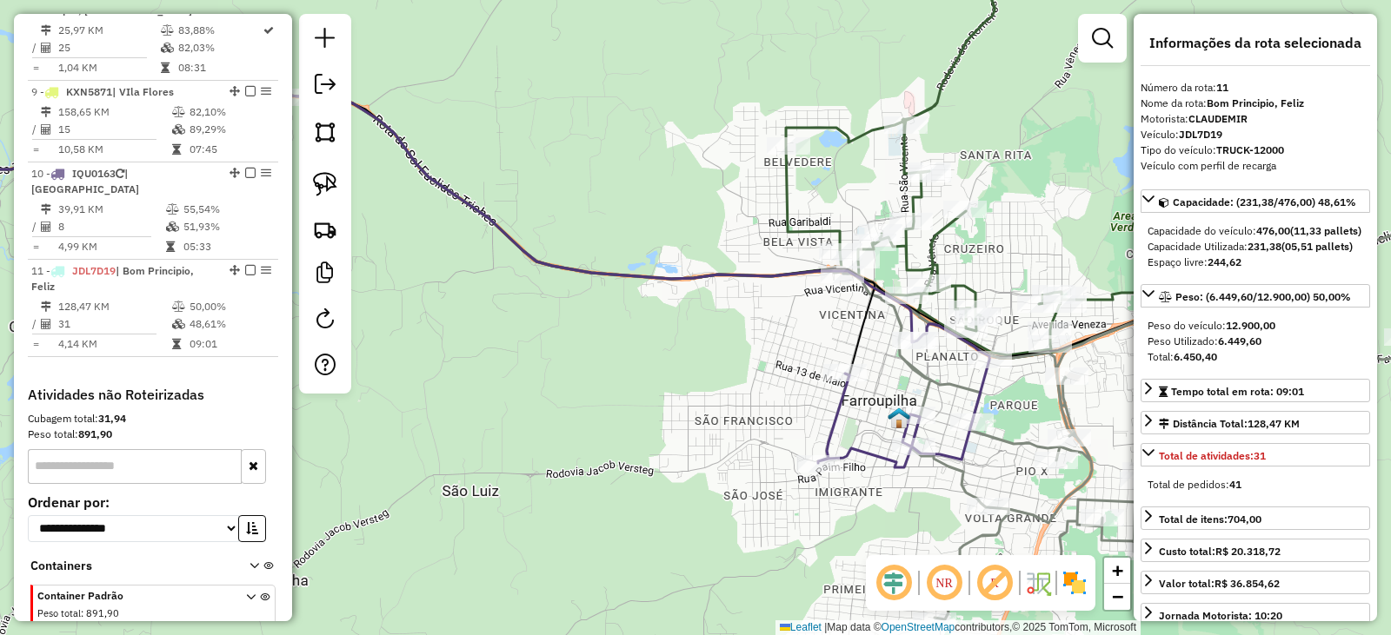
drag, startPoint x: 625, startPoint y: 329, endPoint x: 1013, endPoint y: 362, distance: 389.9
click at [1013, 362] on div "Janela de atendimento Grade de atendimento Capacidade Transportadoras Veículos …" at bounding box center [695, 317] width 1391 height 635
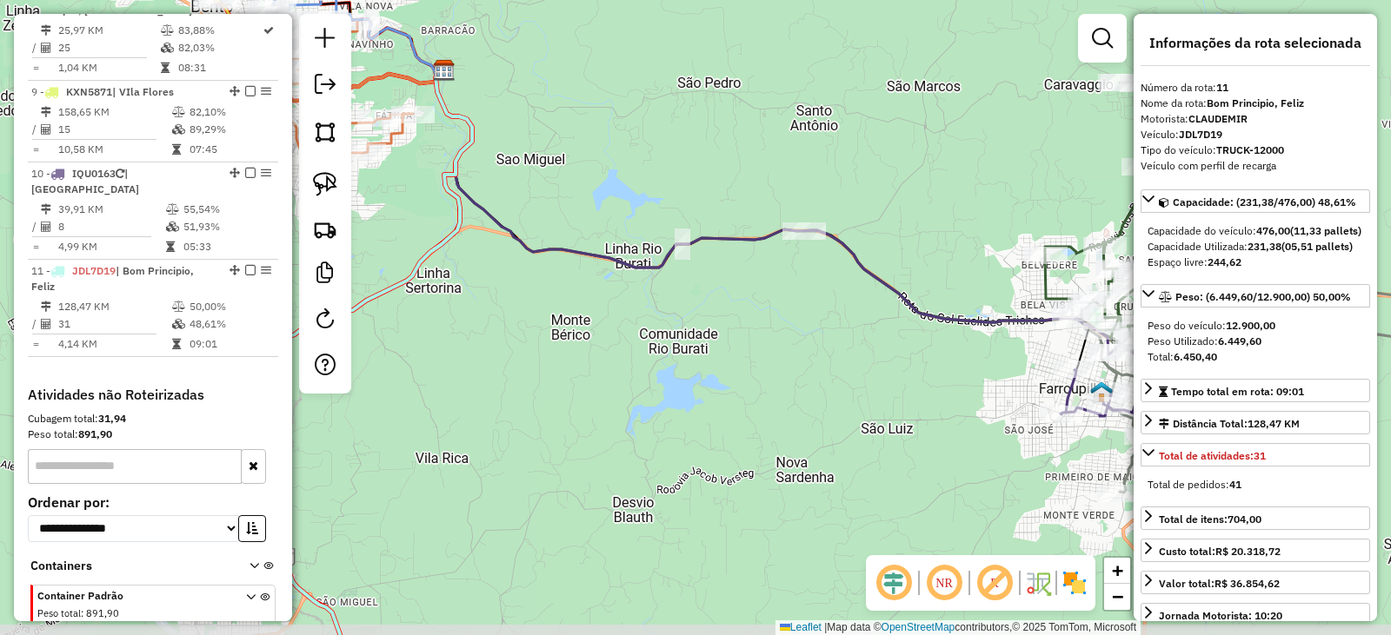
drag, startPoint x: 912, startPoint y: 357, endPoint x: 830, endPoint y: 350, distance: 82.0
click at [836, 353] on div "Janela de atendimento Grade de atendimento Capacidade Transportadoras Veículos …" at bounding box center [695, 317] width 1391 height 635
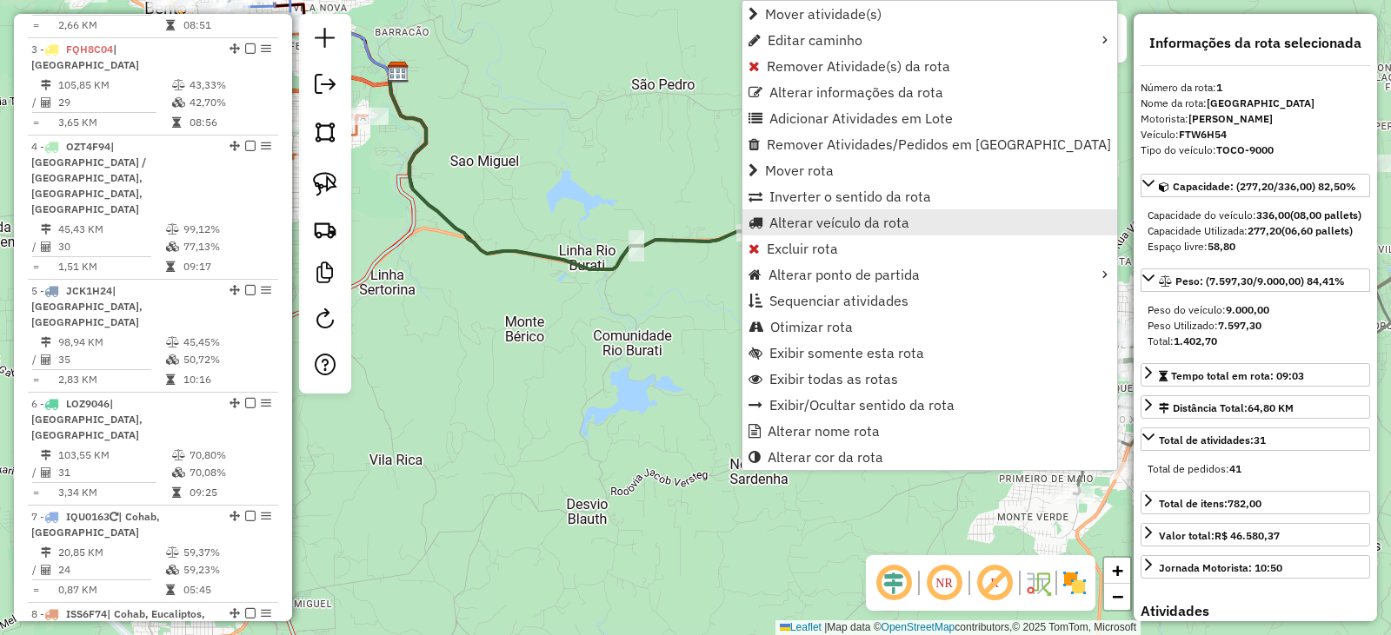
scroll to position [688, 0]
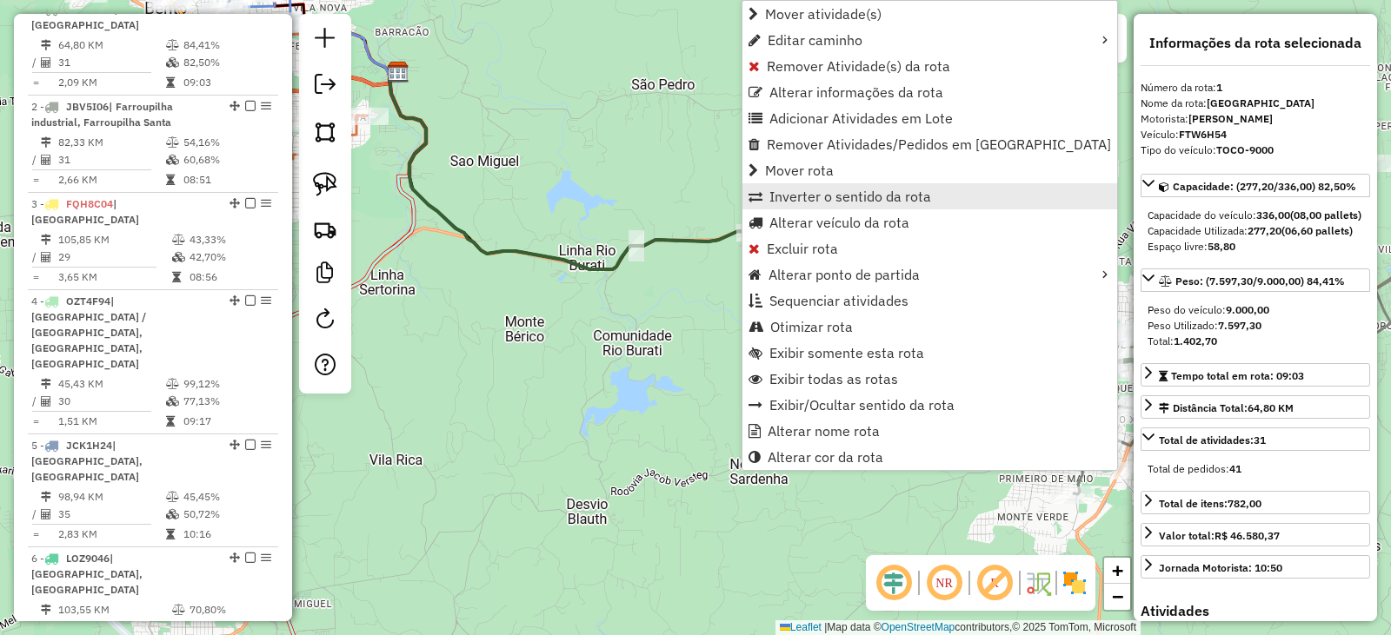
click at [836, 193] on span "Inverter o sentido da rota" at bounding box center [850, 196] width 162 height 14
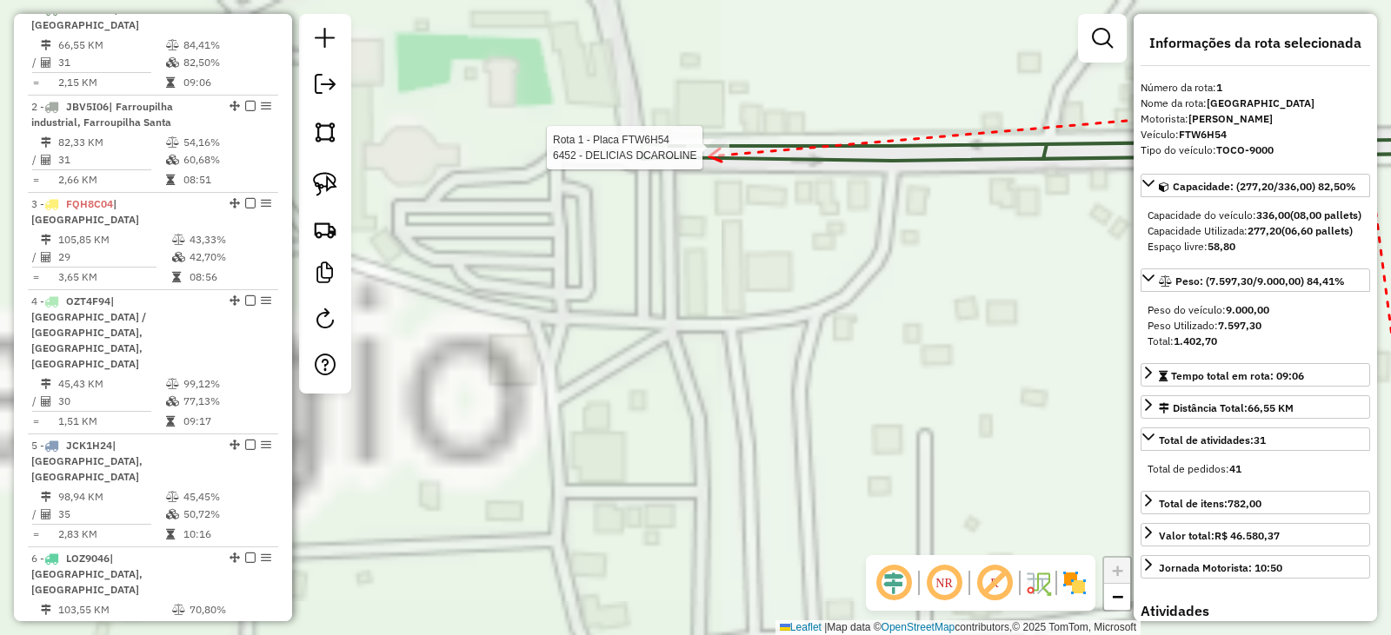
click at [709, 156] on div at bounding box center [707, 147] width 43 height 17
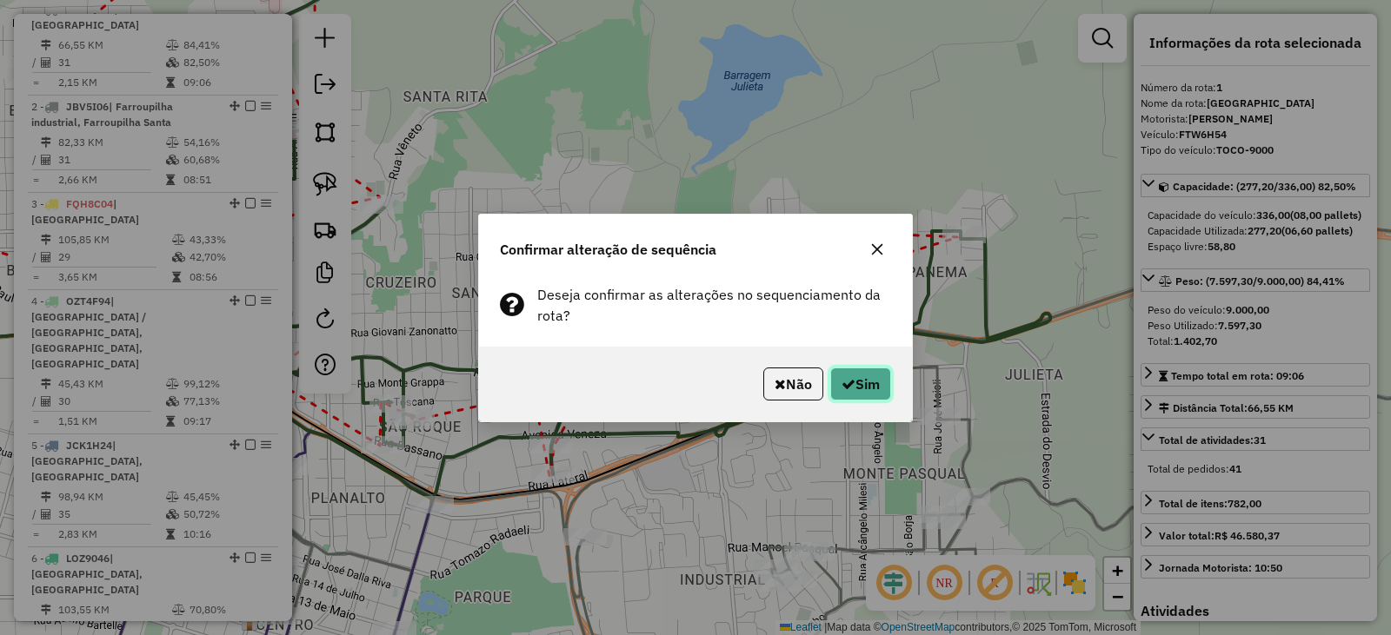
click at [876, 388] on button "Sim" at bounding box center [860, 384] width 61 height 33
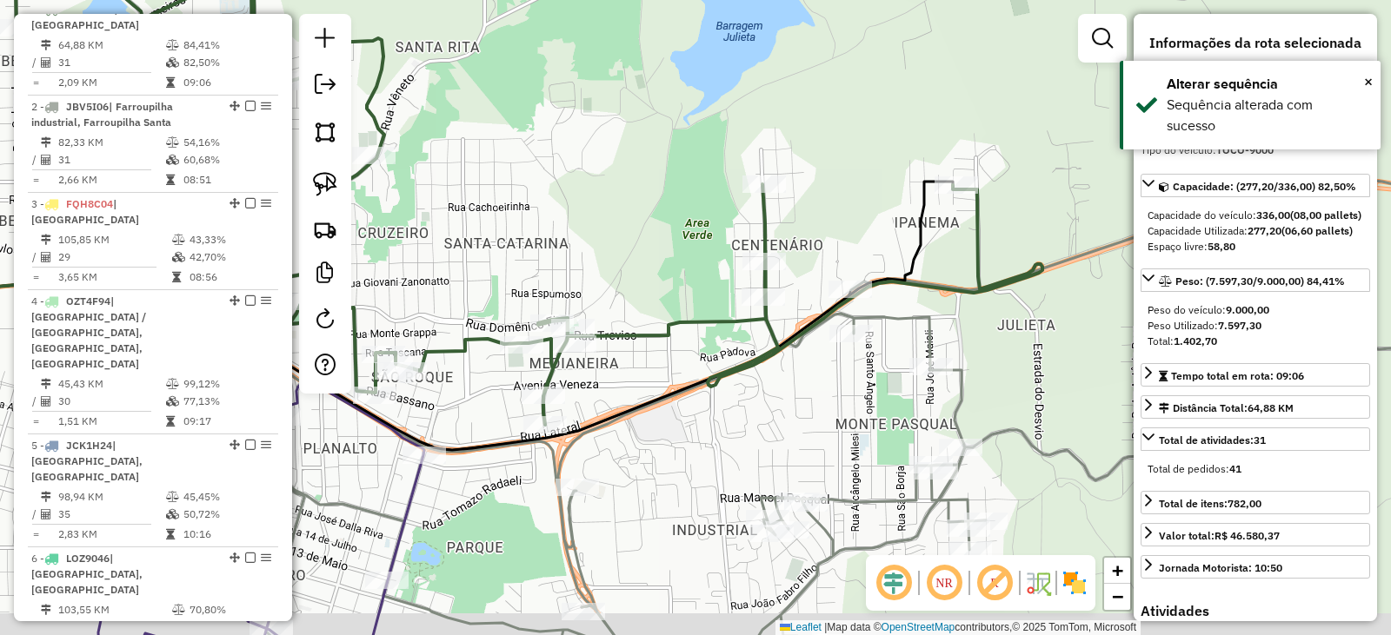
drag, startPoint x: 747, startPoint y: 470, endPoint x: 707, endPoint y: 210, distance: 262.9
click at [710, 201] on div "Janela de atendimento Grade de atendimento Capacidade Transportadoras Veículos …" at bounding box center [695, 317] width 1391 height 635
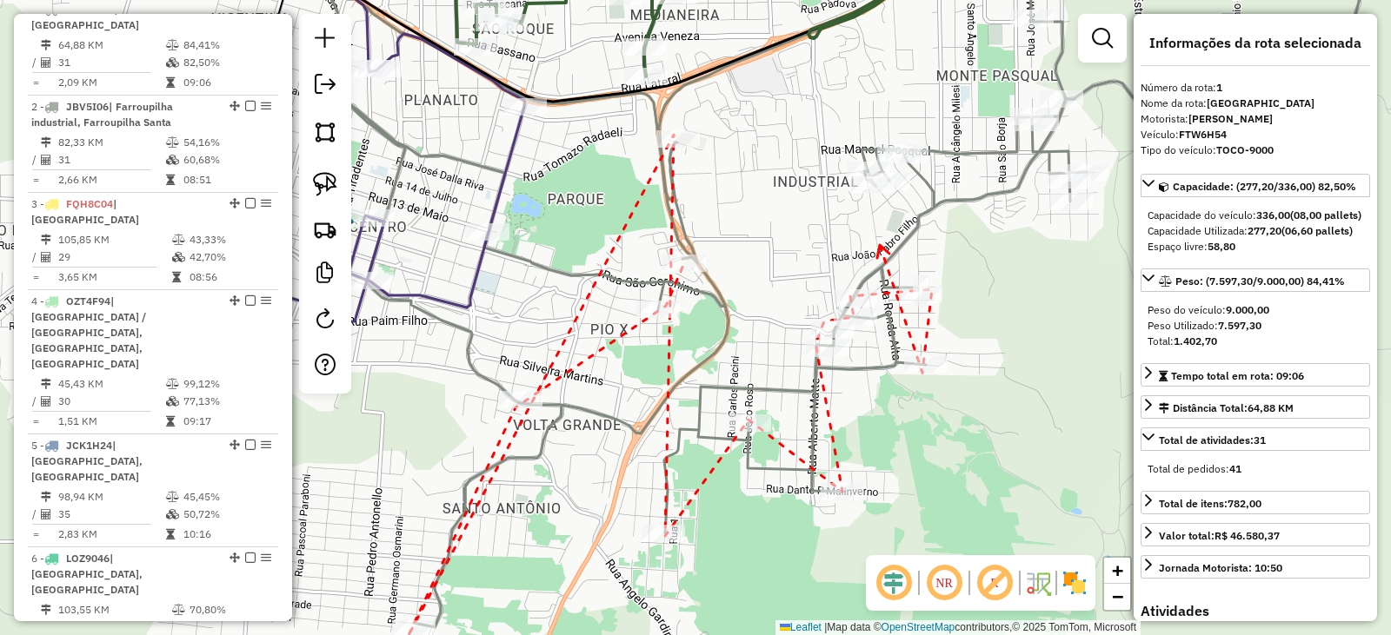
drag, startPoint x: 880, startPoint y: 246, endPoint x: 912, endPoint y: 371, distance: 129.2
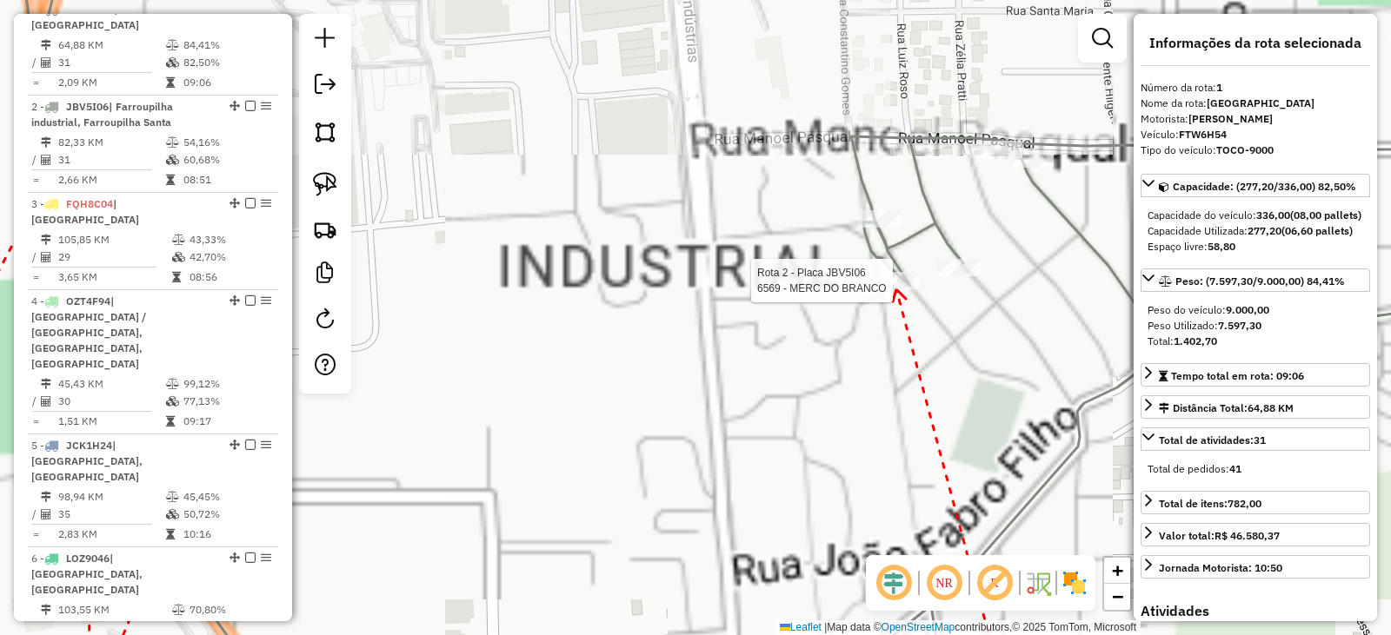
click at [895, 289] on div at bounding box center [897, 280] width 43 height 17
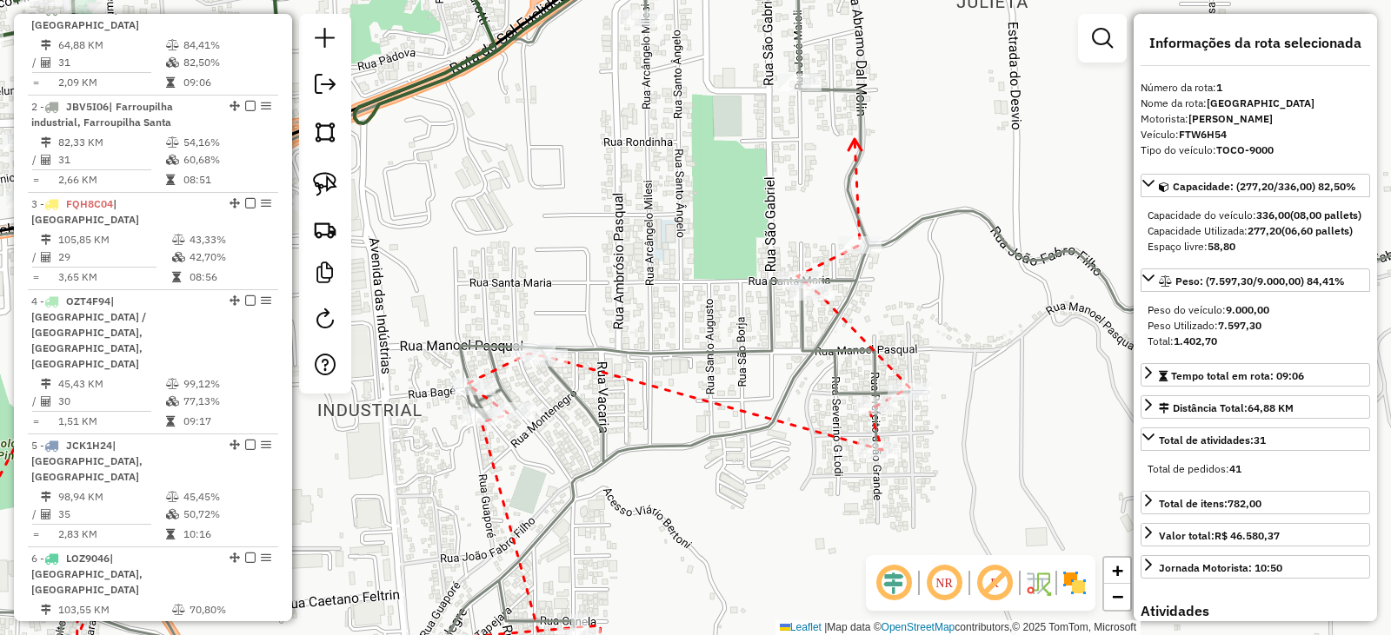
drag, startPoint x: 854, startPoint y: 139, endPoint x: 774, endPoint y: 326, distance: 203.2
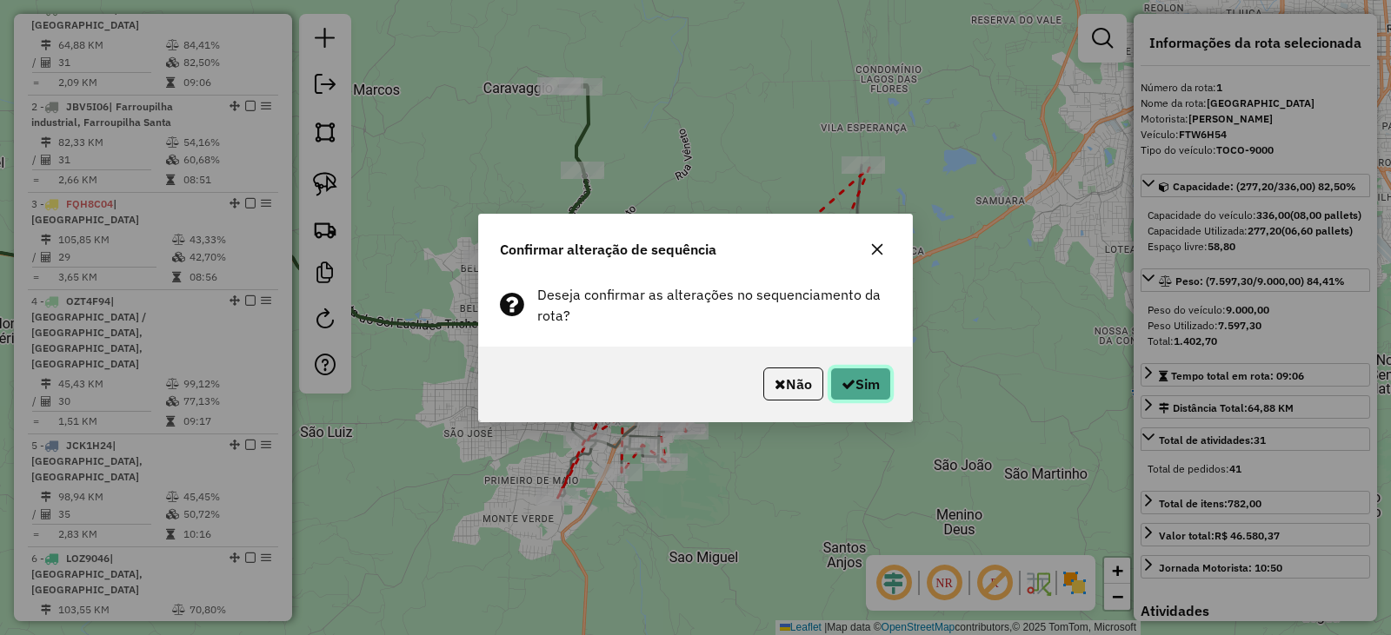
click at [875, 376] on button "Sim" at bounding box center [860, 384] width 61 height 33
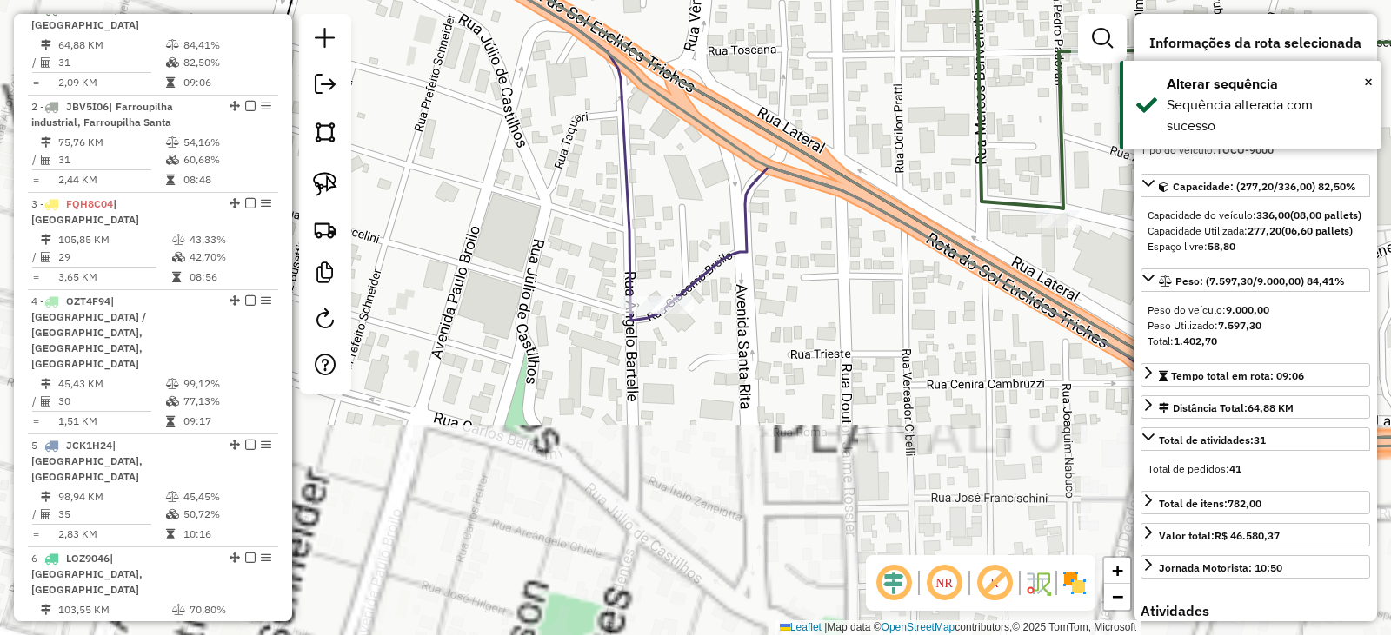
drag, startPoint x: 551, startPoint y: 382, endPoint x: 535, endPoint y: 285, distance: 97.7
click at [535, 285] on div "Janela de atendimento Grade de atendimento Capacidade Transportadoras Veículos …" at bounding box center [695, 317] width 1391 height 635
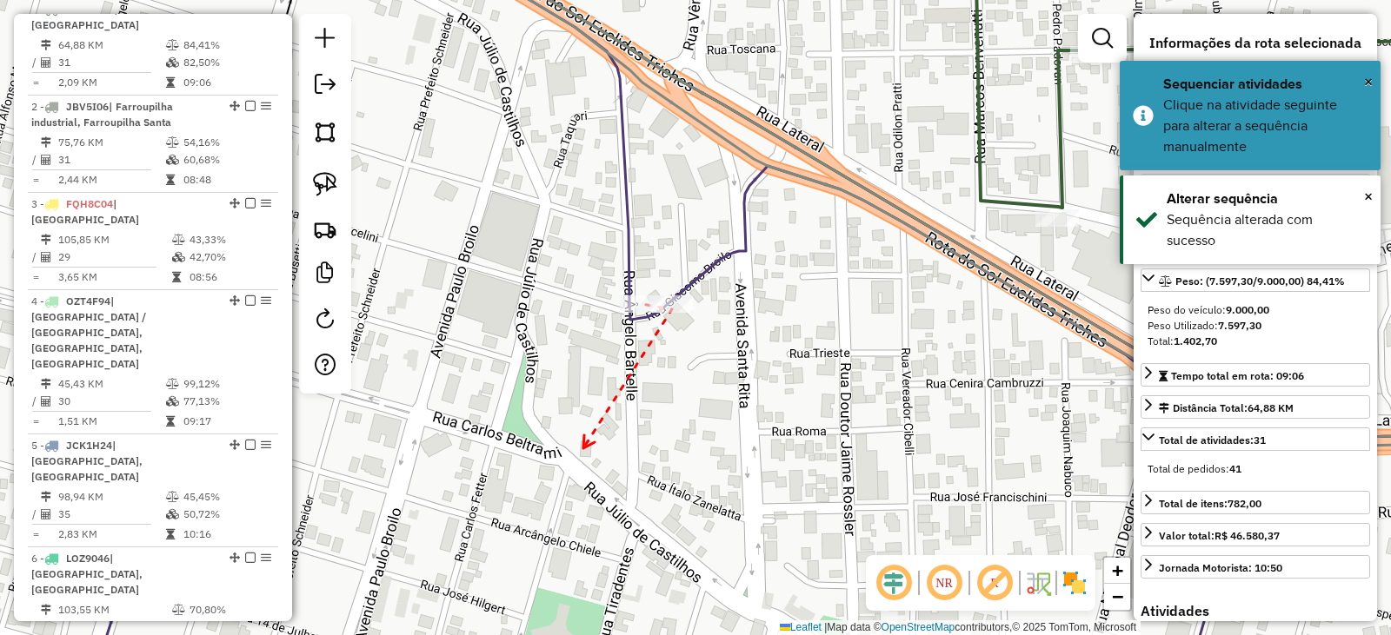
drag, startPoint x: 583, startPoint y: 448, endPoint x: 783, endPoint y: 285, distance: 258.2
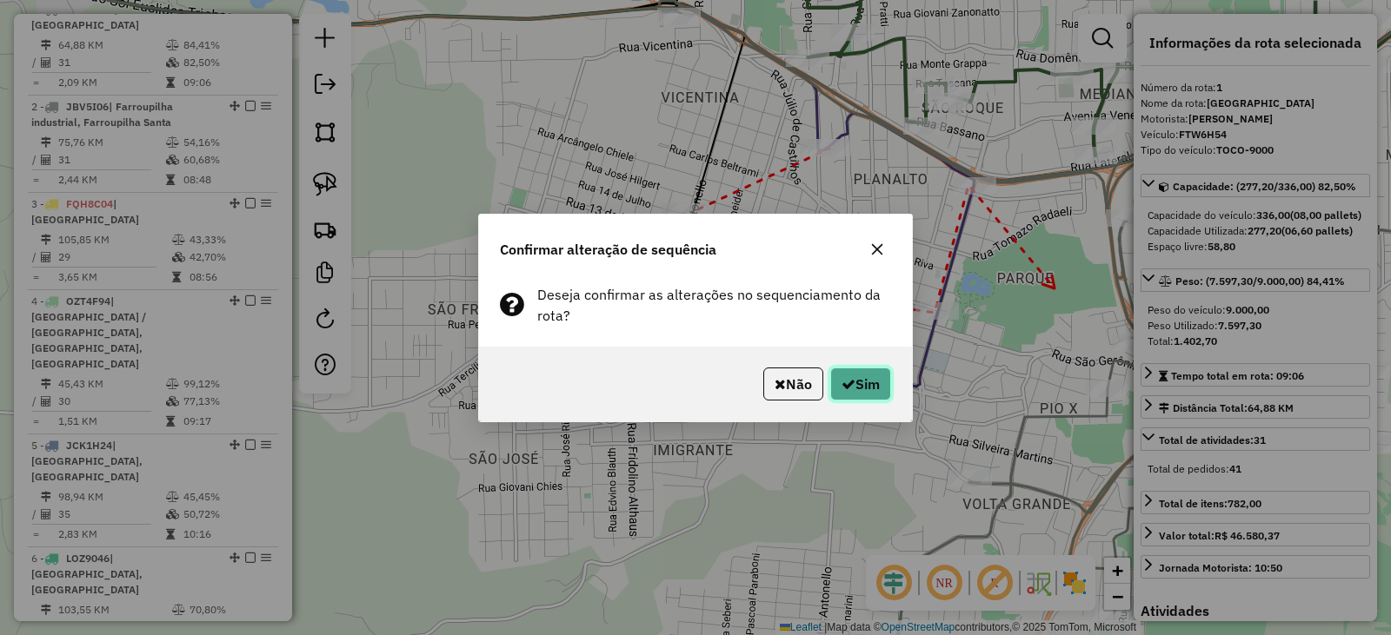
click at [873, 384] on button "Sim" at bounding box center [860, 384] width 61 height 33
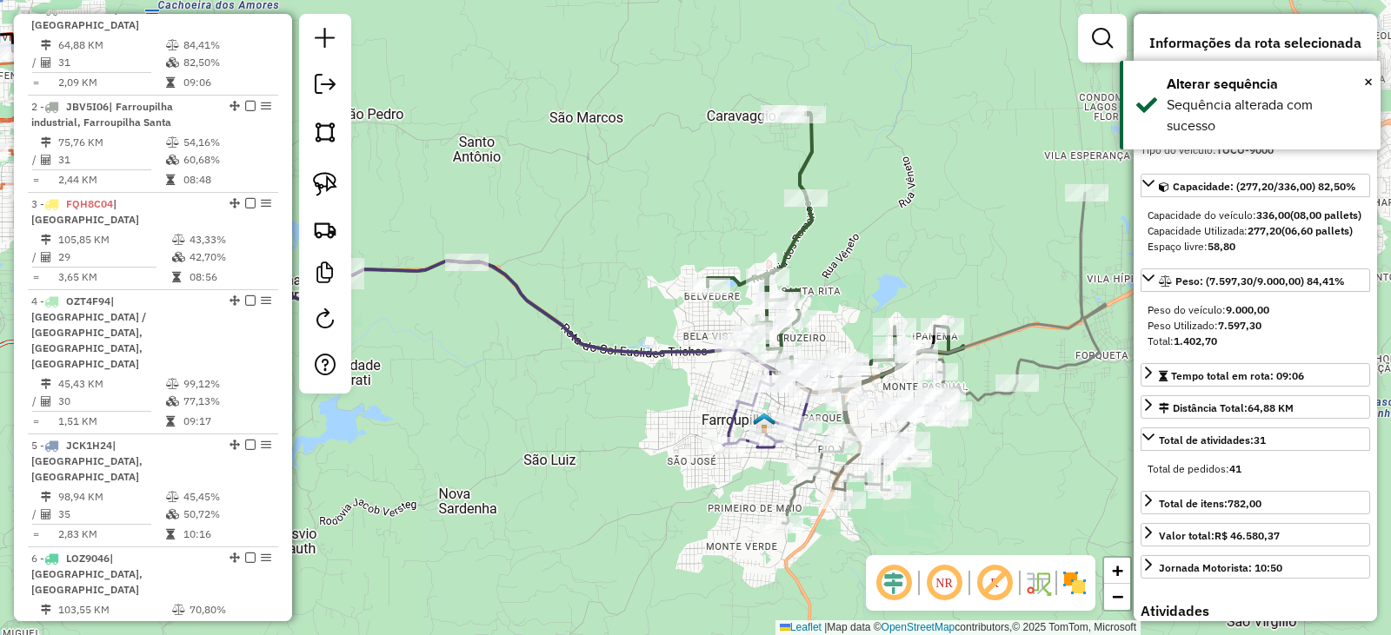
drag, startPoint x: 938, startPoint y: 546, endPoint x: 1011, endPoint y: 347, distance: 212.0
click at [1008, 366] on div "Janela de atendimento Grade de atendimento Capacidade Transportadoras Veículos …" at bounding box center [695, 317] width 1391 height 635
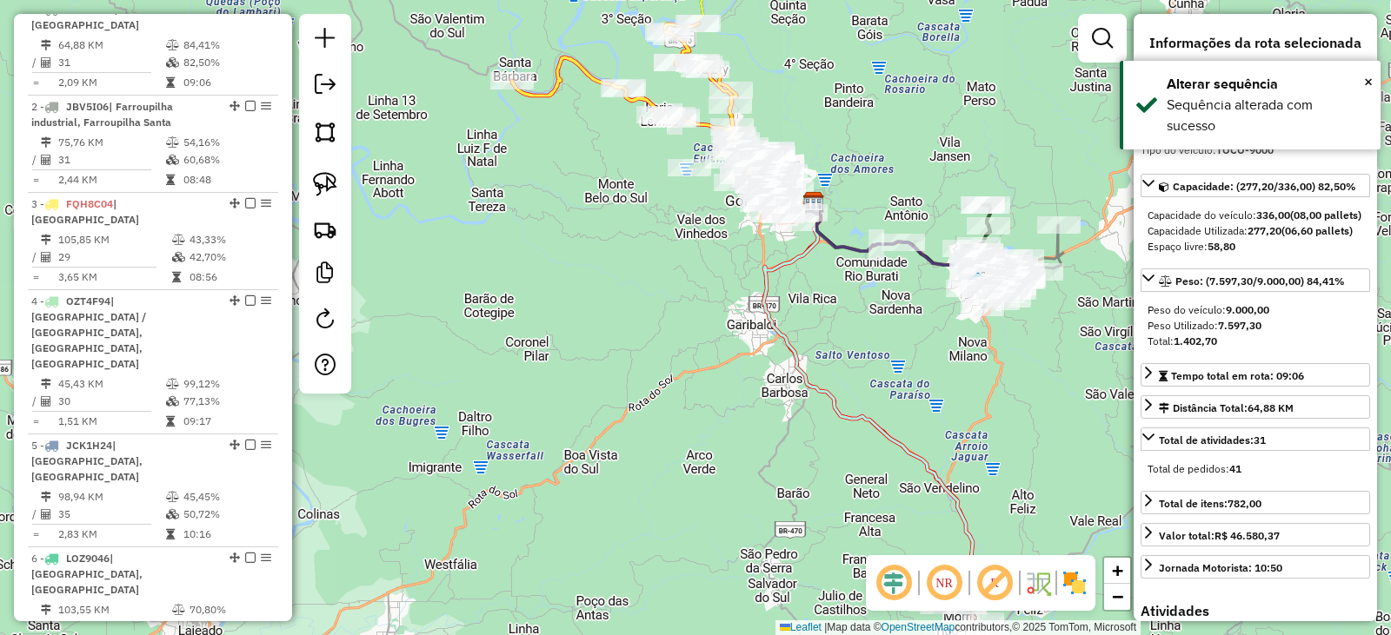
drag, startPoint x: 922, startPoint y: 402, endPoint x: 947, endPoint y: 420, distance: 30.6
click at [985, 480] on div "Janela de atendimento Grade de atendimento Capacidade Transportadoras Veículos …" at bounding box center [695, 317] width 1391 height 635
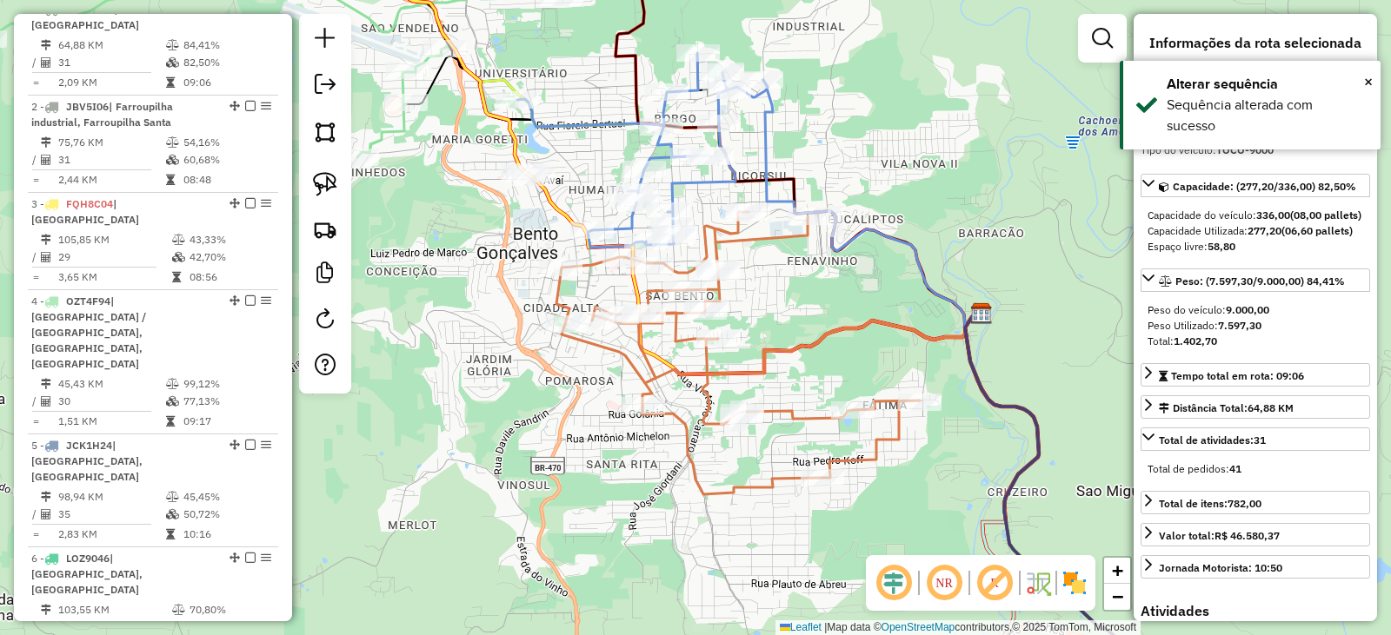
drag, startPoint x: 787, startPoint y: 290, endPoint x: 813, endPoint y: 305, distance: 29.2
click at [813, 305] on div "Janela de atendimento Grade de atendimento Capacidade Transportadoras Veículos …" at bounding box center [695, 317] width 1391 height 635
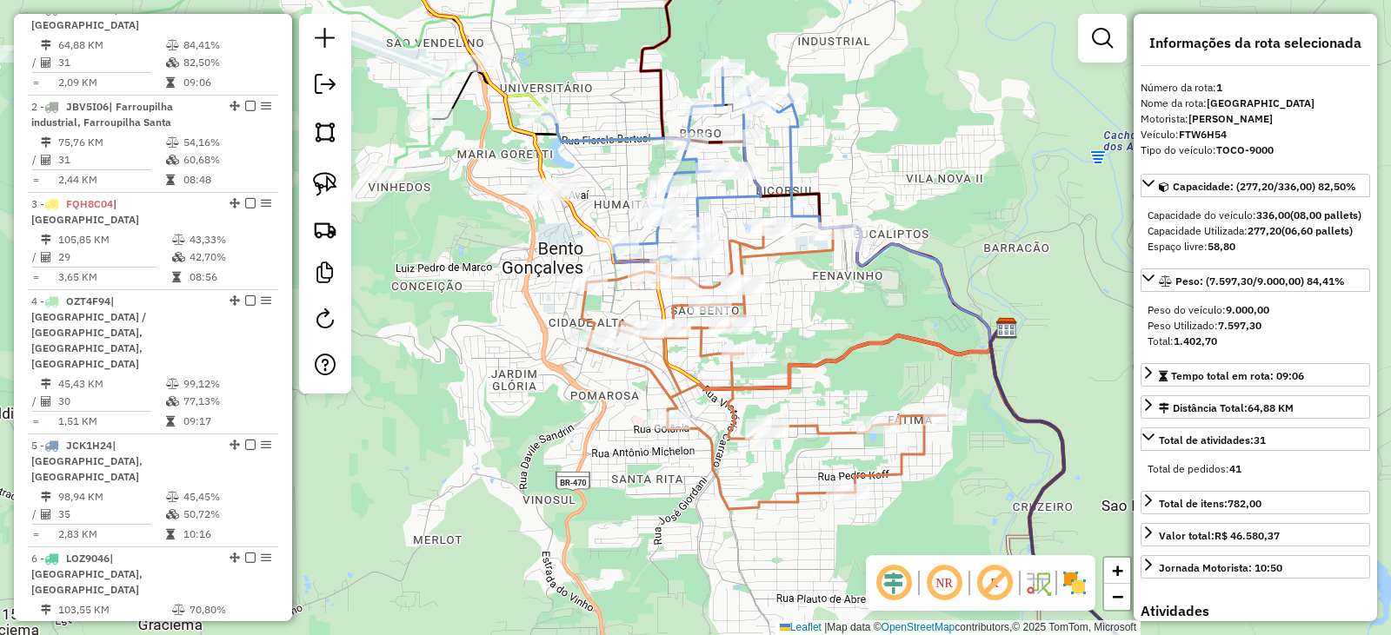
drag, startPoint x: 837, startPoint y: 341, endPoint x: 861, endPoint y: 346, distance: 24.9
click at [861, 346] on div "Janela de atendimento Grade de atendimento Capacidade Transportadoras Veículos …" at bounding box center [695, 317] width 1391 height 635
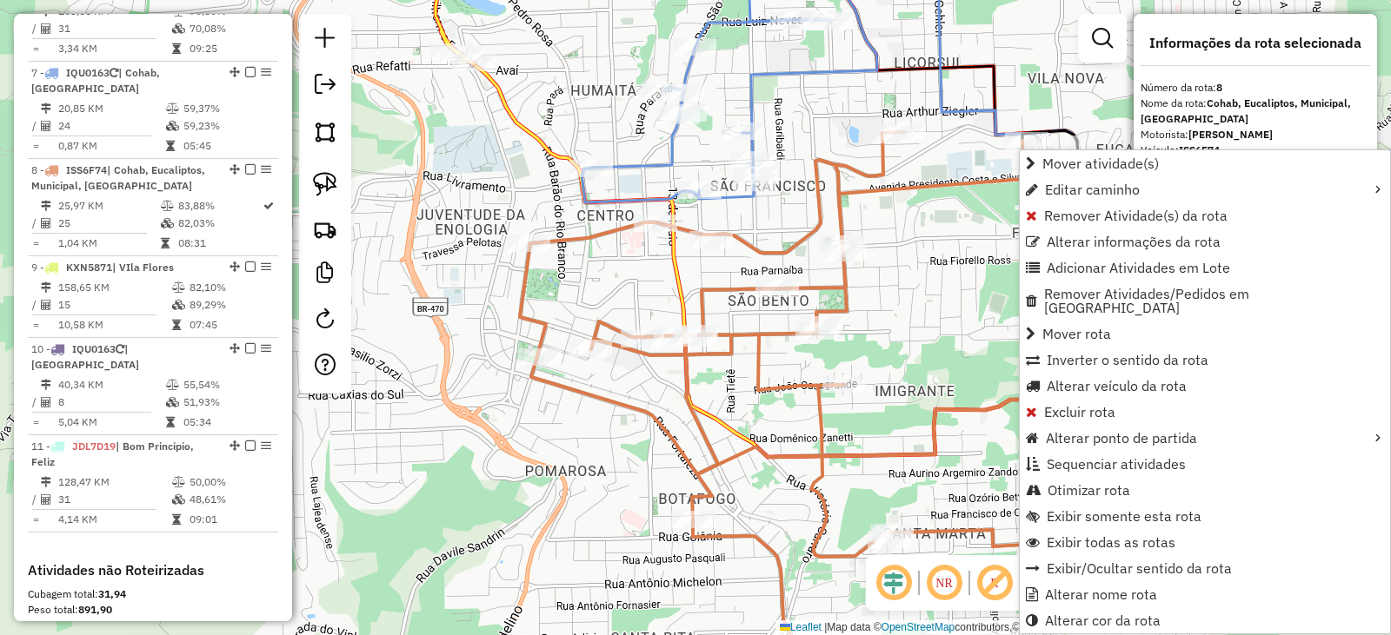
scroll to position [1354, 0]
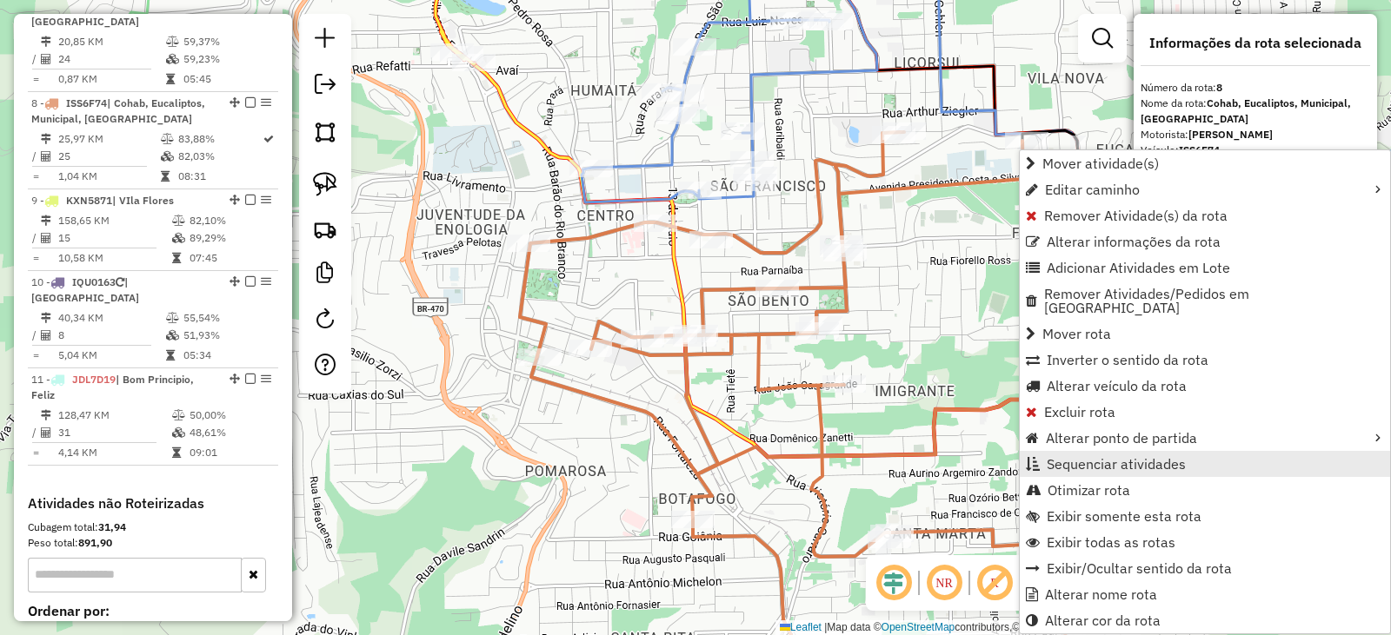
click at [1100, 457] on span "Sequenciar atividades" at bounding box center [1115, 464] width 139 height 14
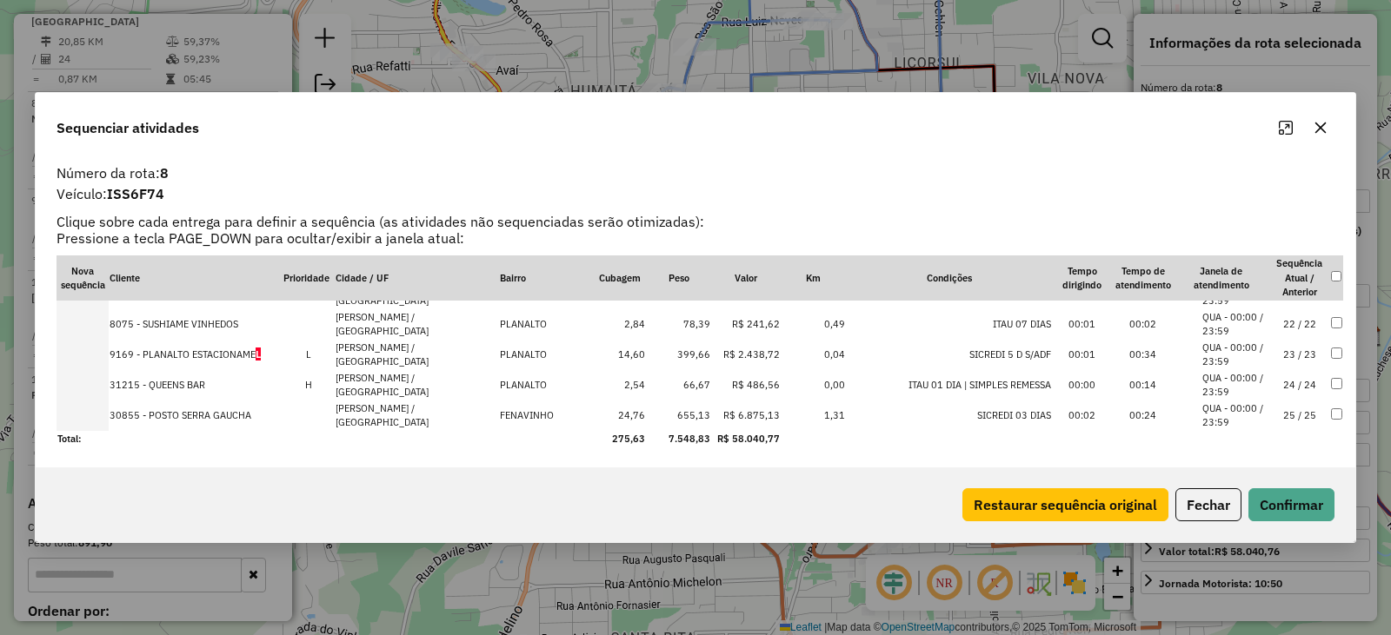
click at [1127, 418] on td "00:24" at bounding box center [1142, 416] width 61 height 30
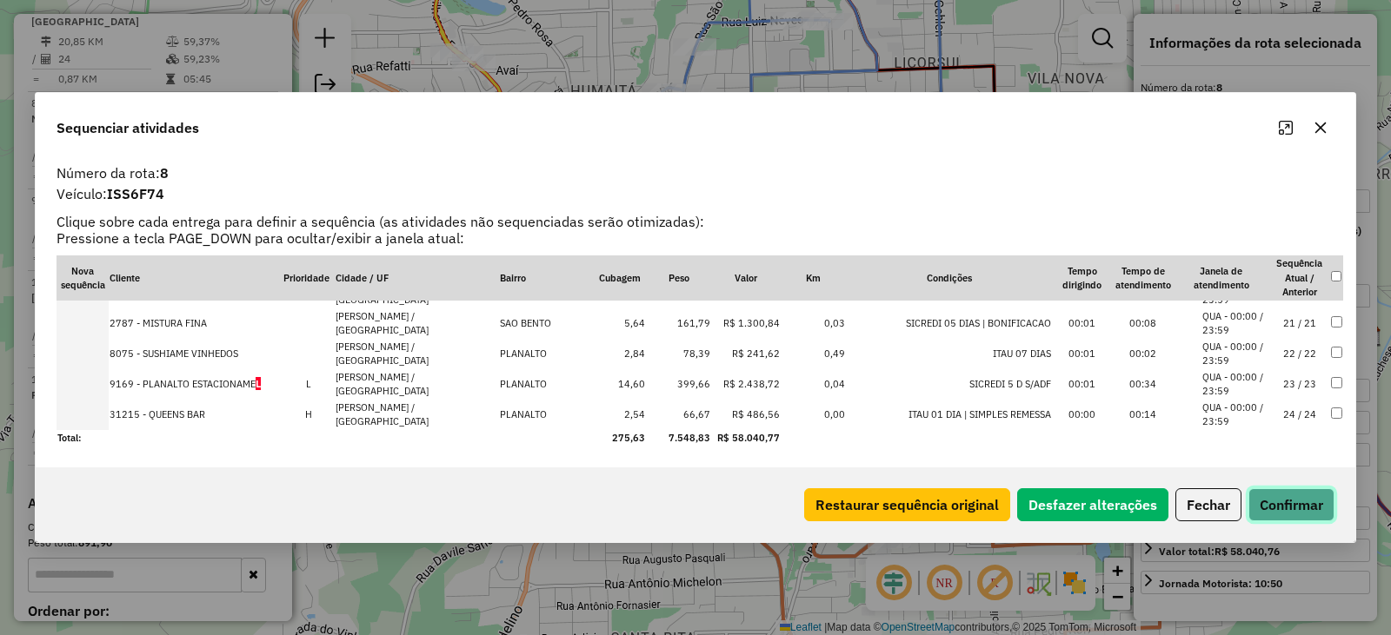
click at [1296, 518] on button "Confirmar" at bounding box center [1291, 504] width 86 height 33
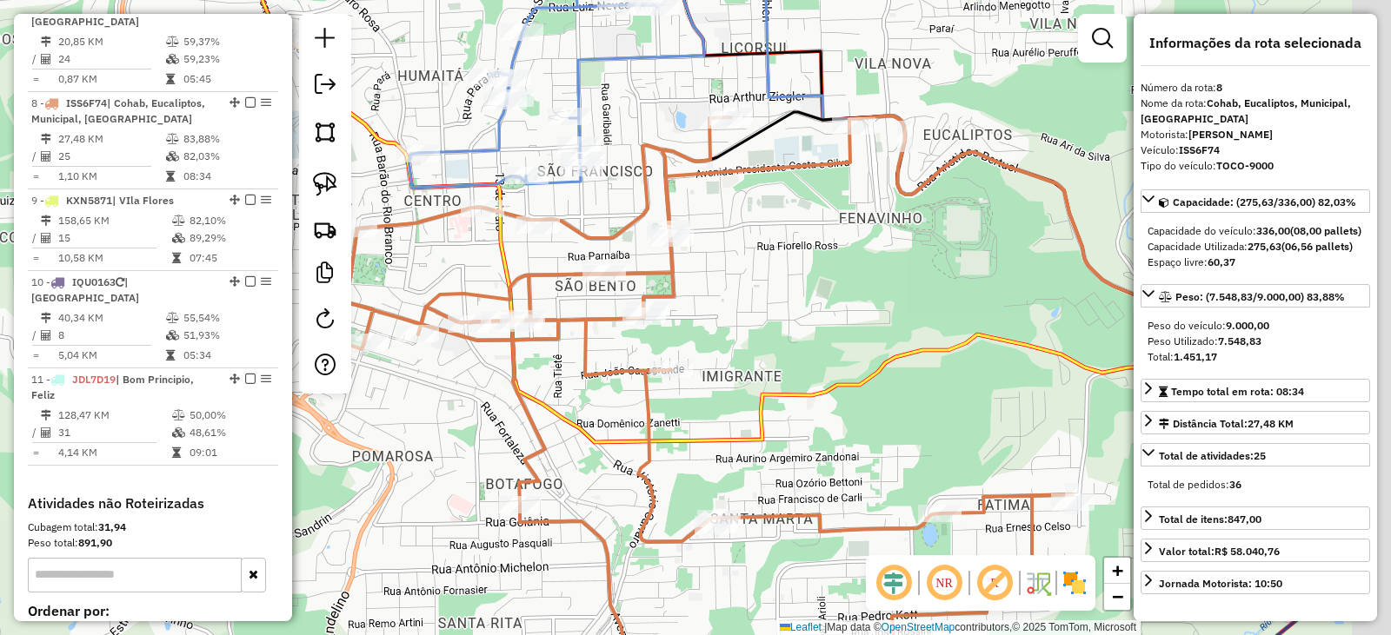
drag, startPoint x: 830, startPoint y: 218, endPoint x: 896, endPoint y: 186, distance: 73.5
click at [827, 222] on div "Janela de atendimento Grade de atendimento Capacidade Transportadoras Veículos …" at bounding box center [695, 317] width 1391 height 635
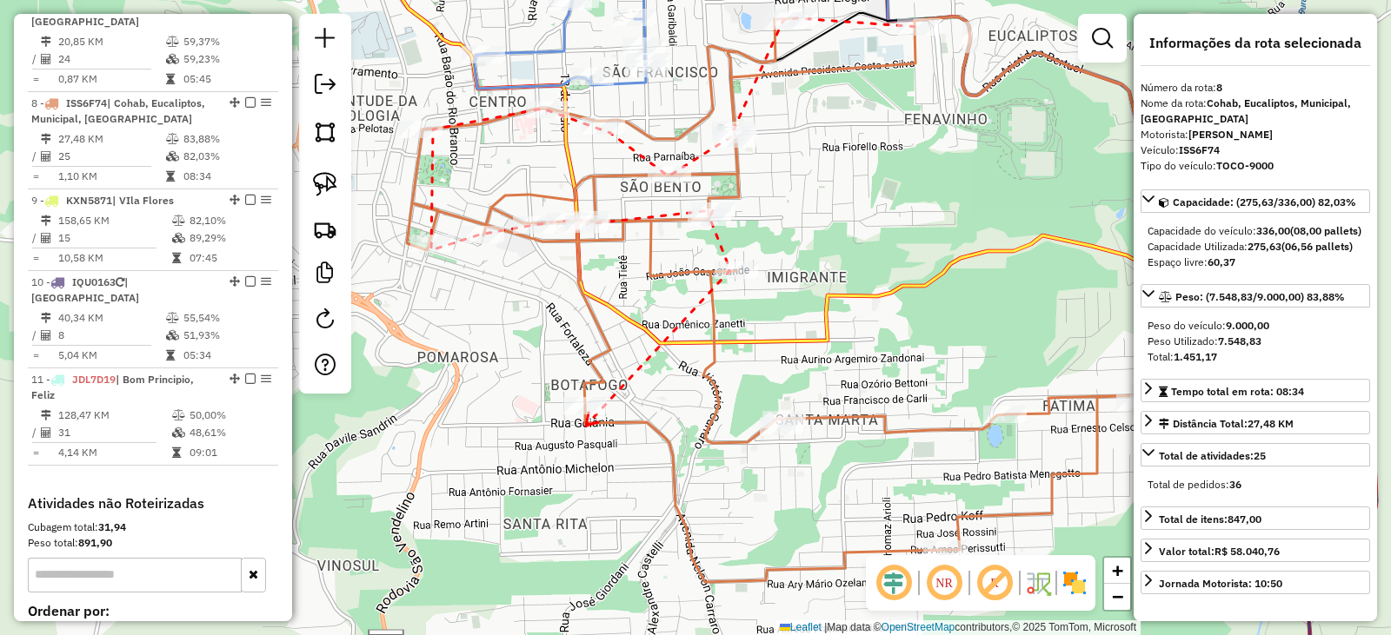
click at [585, 415] on div at bounding box center [584, 405] width 43 height 17
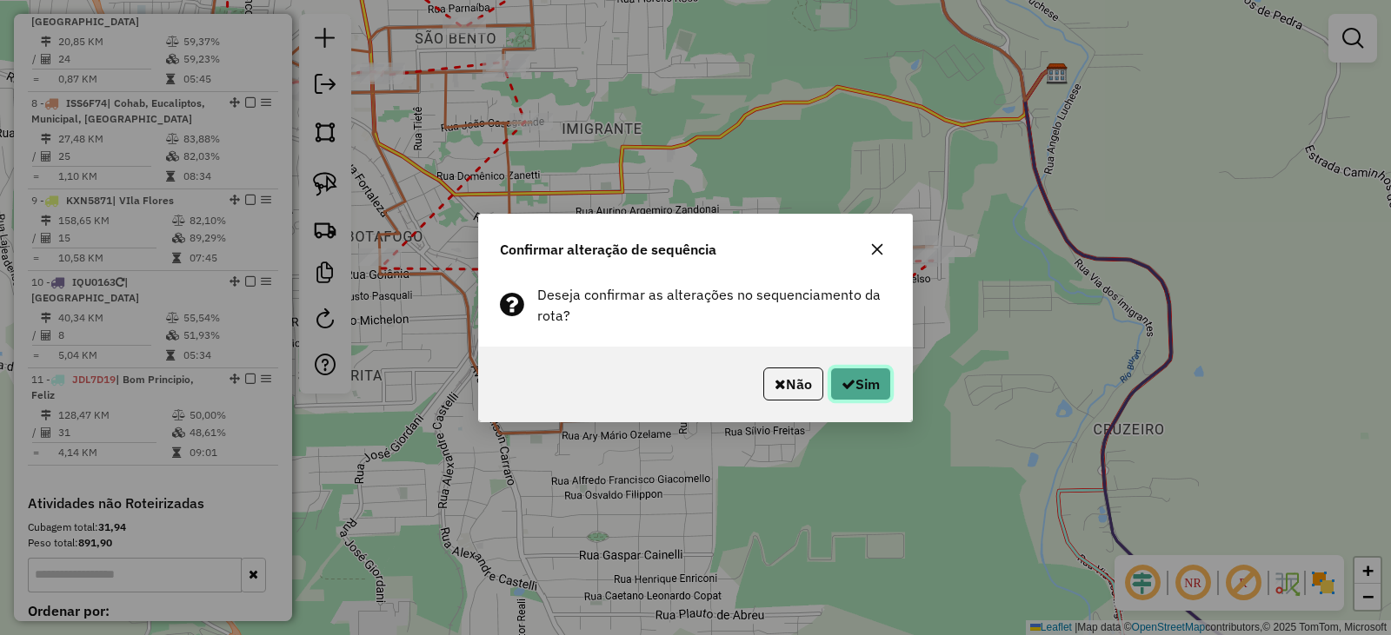
click at [854, 387] on button "Sim" at bounding box center [860, 384] width 61 height 33
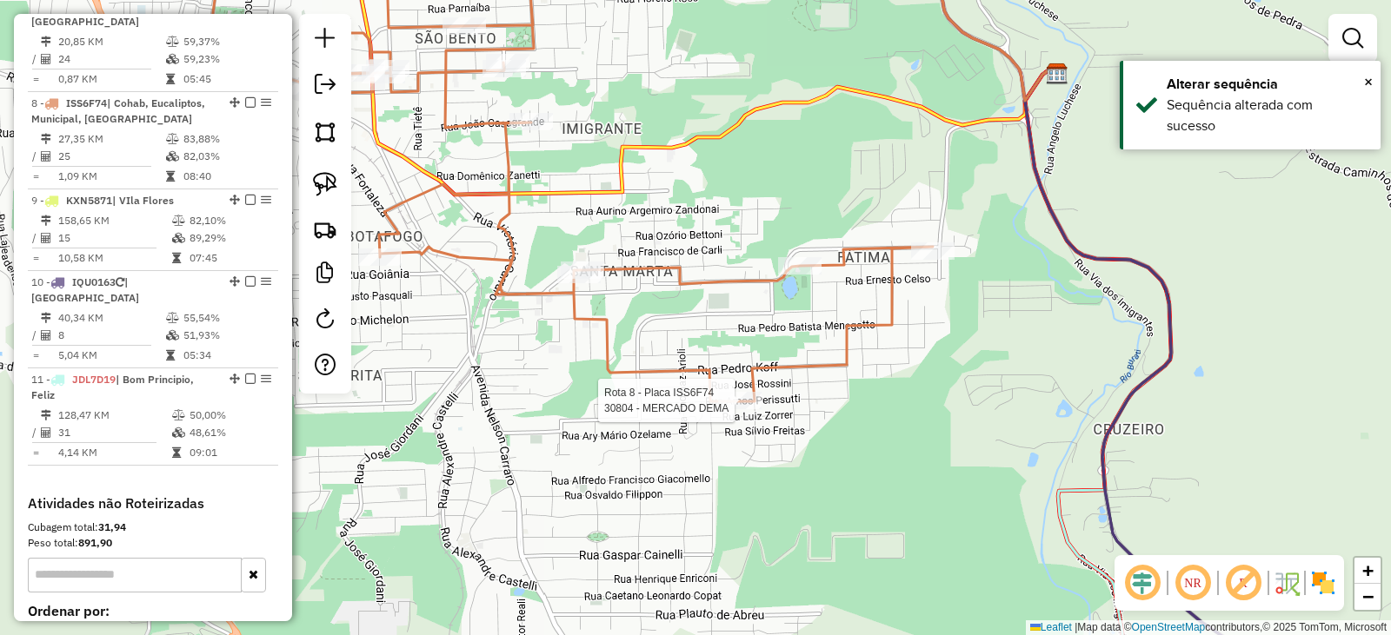
select select "*********"
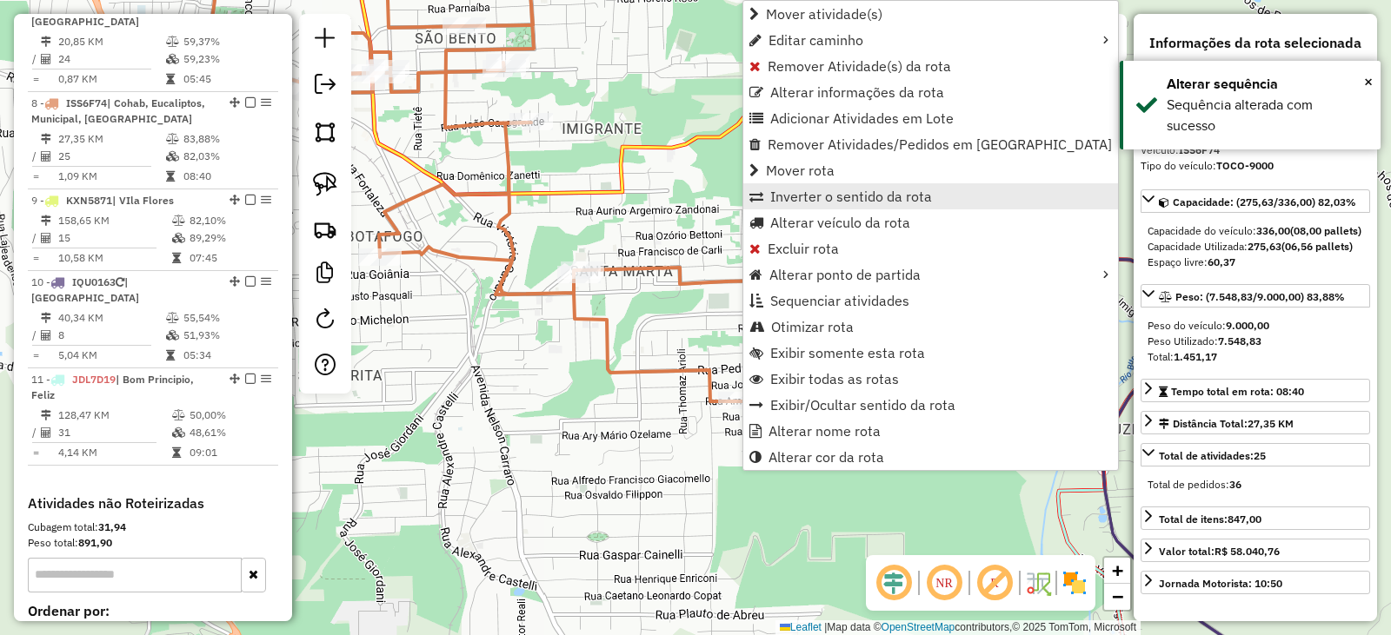
click at [833, 196] on span "Inverter o sentido da rota" at bounding box center [851, 196] width 162 height 14
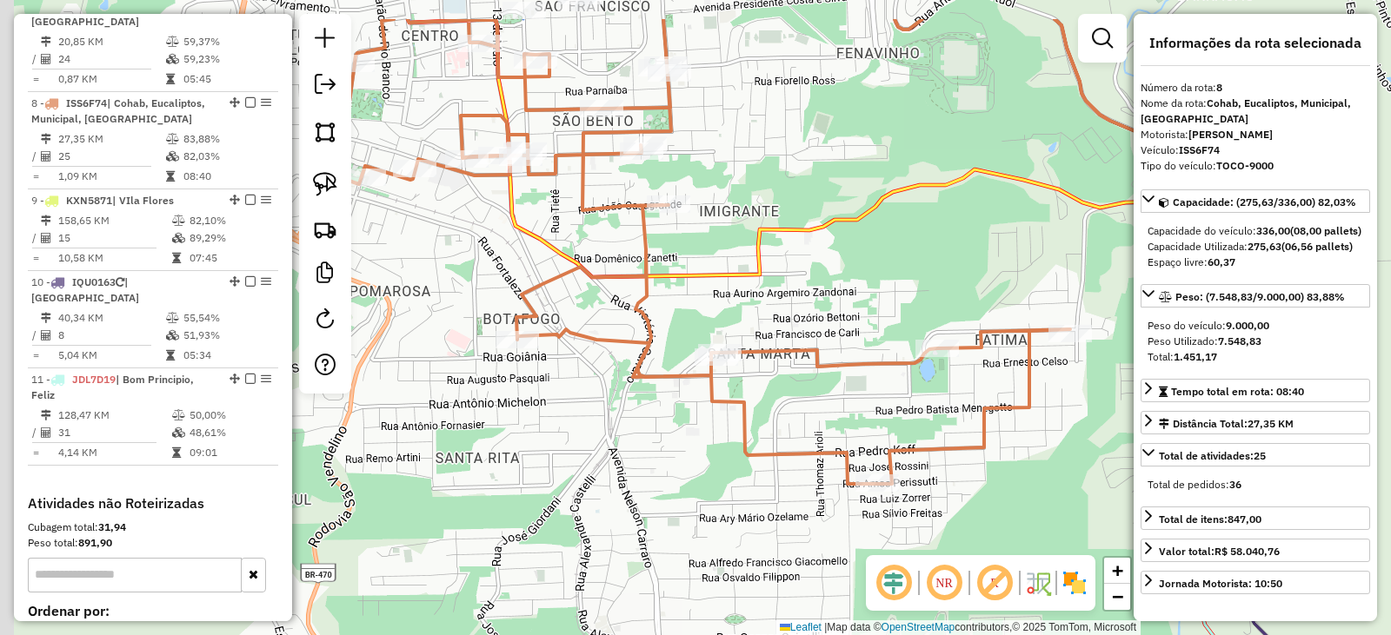
drag, startPoint x: 700, startPoint y: 348, endPoint x: 829, endPoint y: 426, distance: 151.3
click at [829, 426] on div "Janela de atendimento Grade de atendimento Capacidade Transportadoras Veículos …" at bounding box center [695, 317] width 1391 height 635
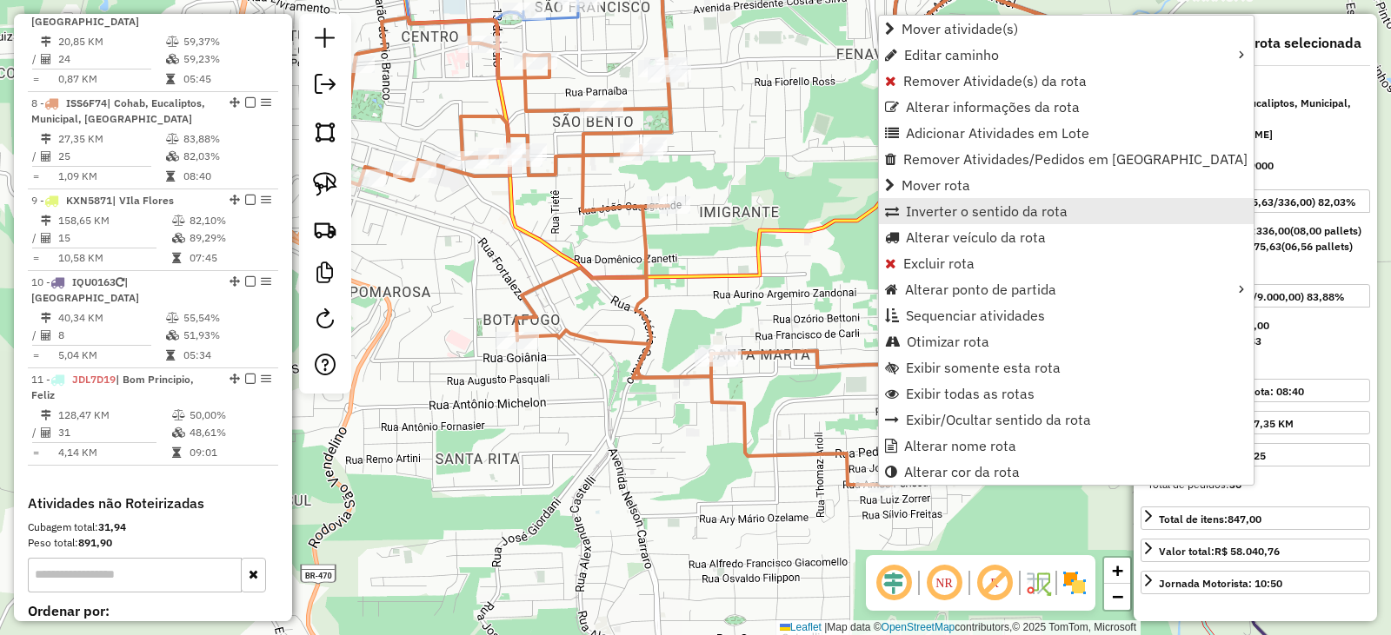
click at [939, 206] on span "Inverter o sentido da rota" at bounding box center [987, 211] width 162 height 14
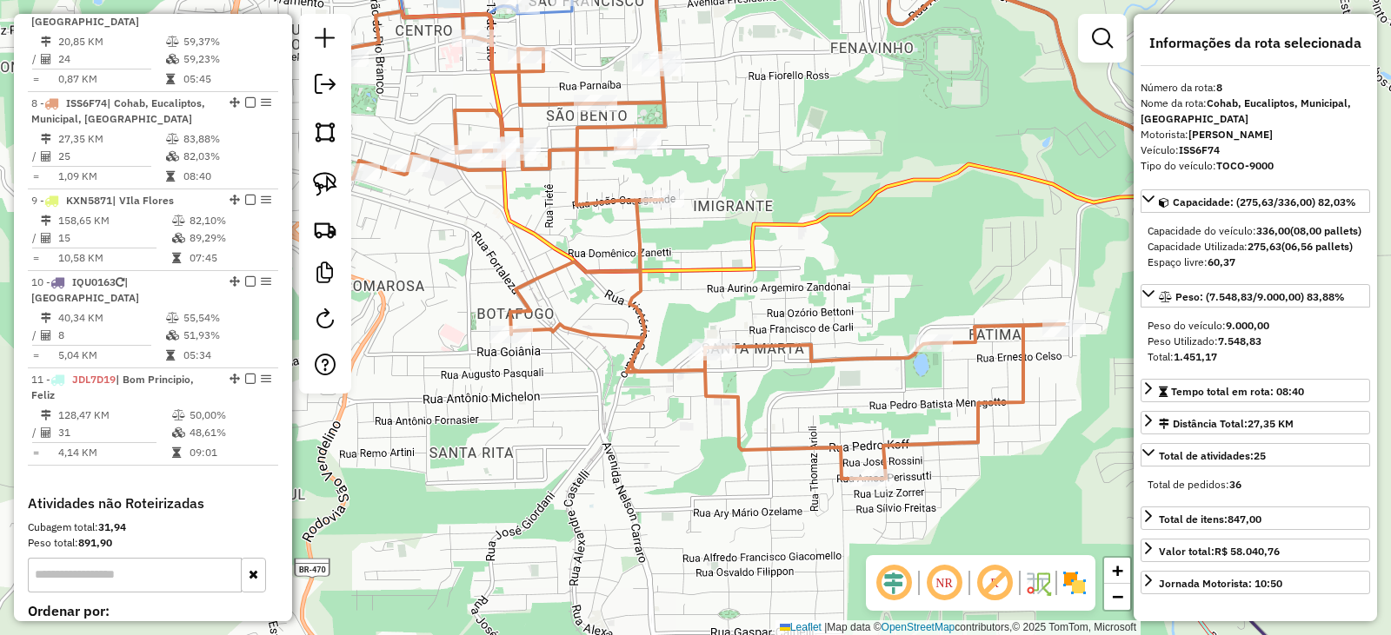
drag, startPoint x: 861, startPoint y: 370, endPoint x: 710, endPoint y: 449, distance: 170.7
click at [705, 440] on div "Janela de atendimento Grade de atendimento Capacidade Transportadoras Veículos …" at bounding box center [695, 317] width 1391 height 635
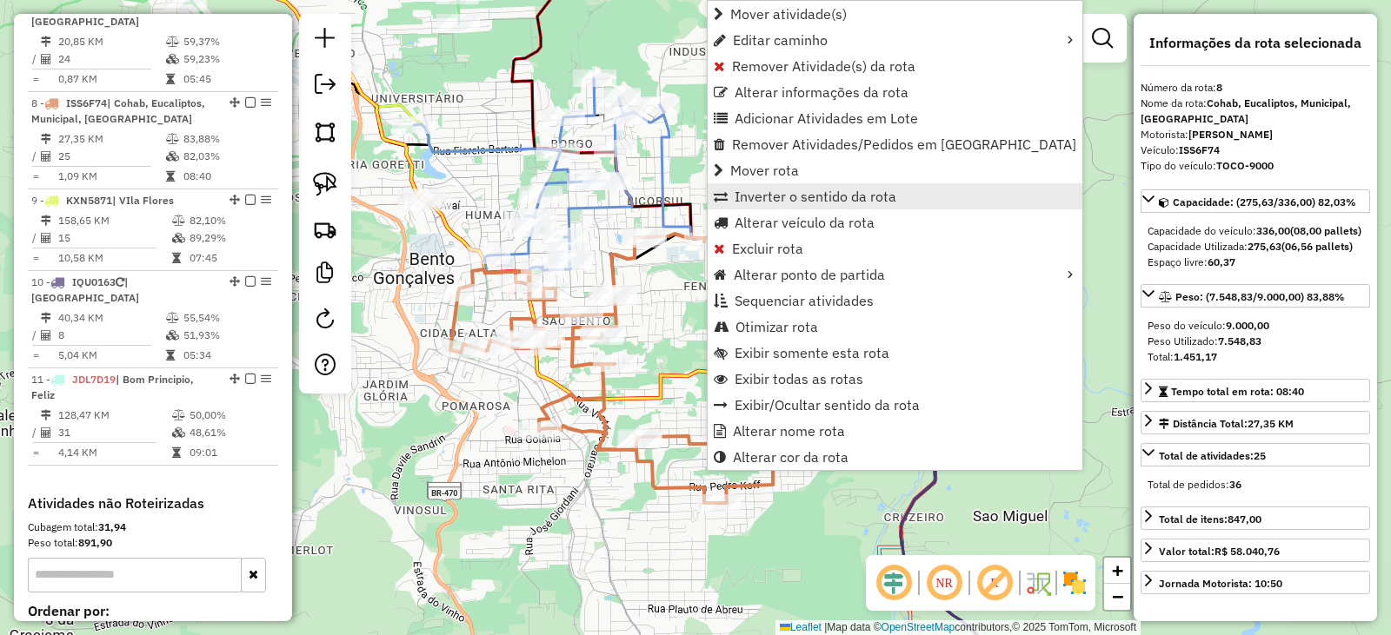
click at [782, 198] on span "Inverter o sentido da rota" at bounding box center [815, 196] width 162 height 14
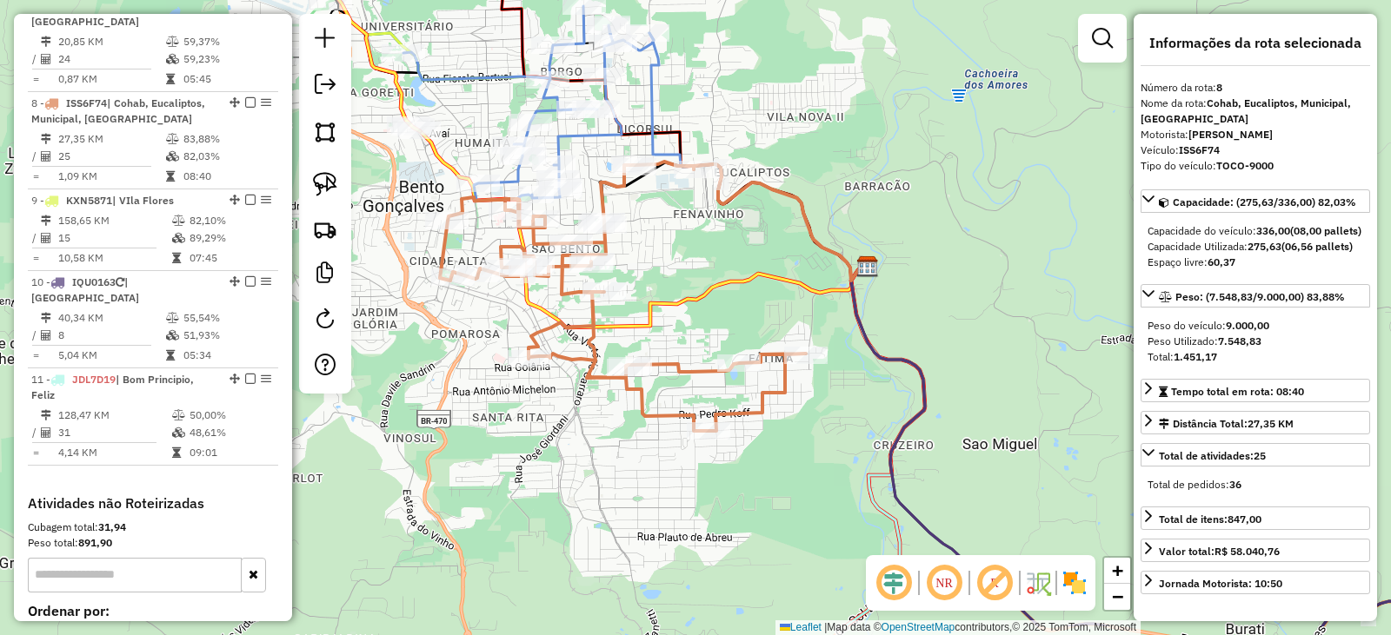
drag, startPoint x: 807, startPoint y: 478, endPoint x: 776, endPoint y: 362, distance: 119.7
click at [780, 371] on div "Janela de atendimento Grade de atendimento Capacidade Transportadoras Veículos …" at bounding box center [695, 317] width 1391 height 635
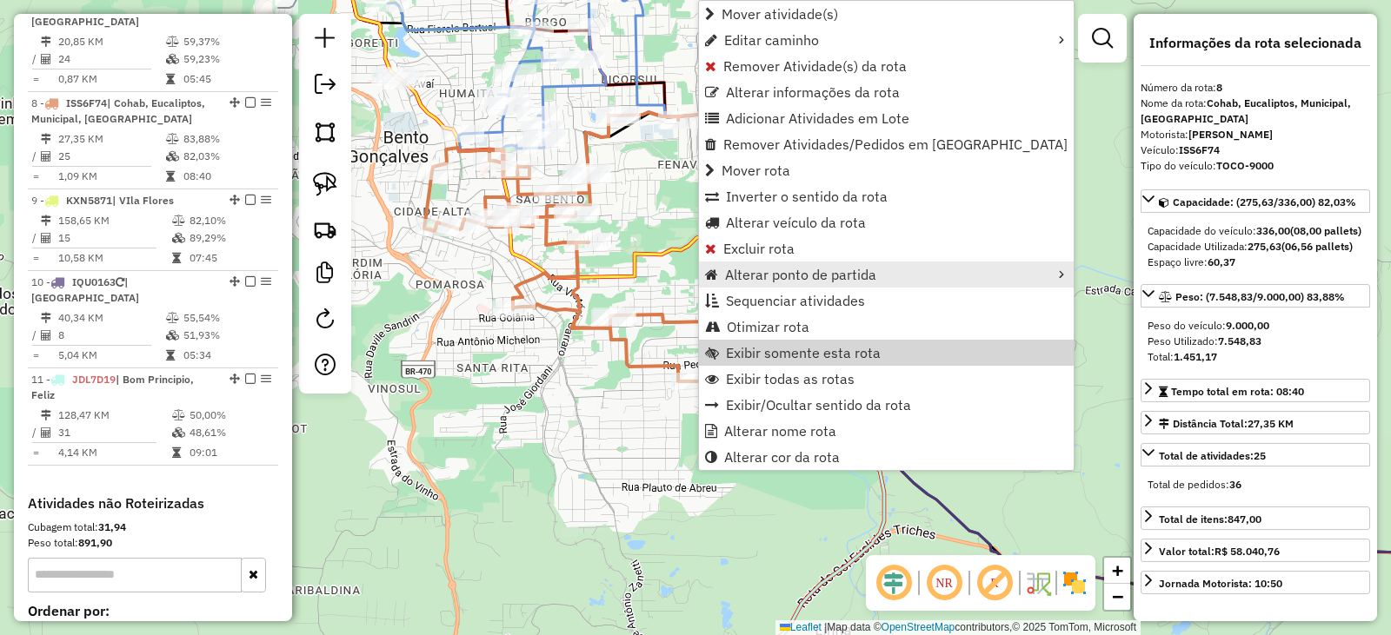
drag, startPoint x: 1062, startPoint y: 306, endPoint x: 913, endPoint y: 280, distance: 151.7
click at [1060, 306] on div "Janela de atendimento Grade de atendimento Capacidade Transportadoras Veículos …" at bounding box center [695, 317] width 1391 height 635
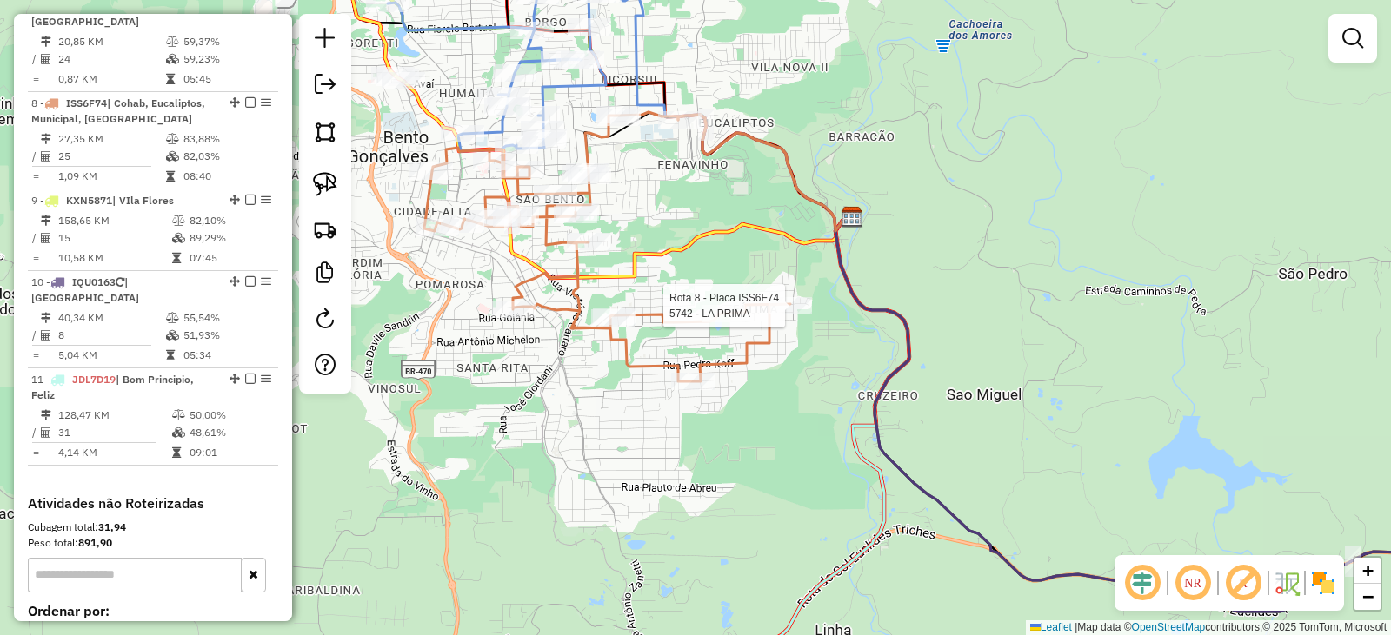
select select "*********"
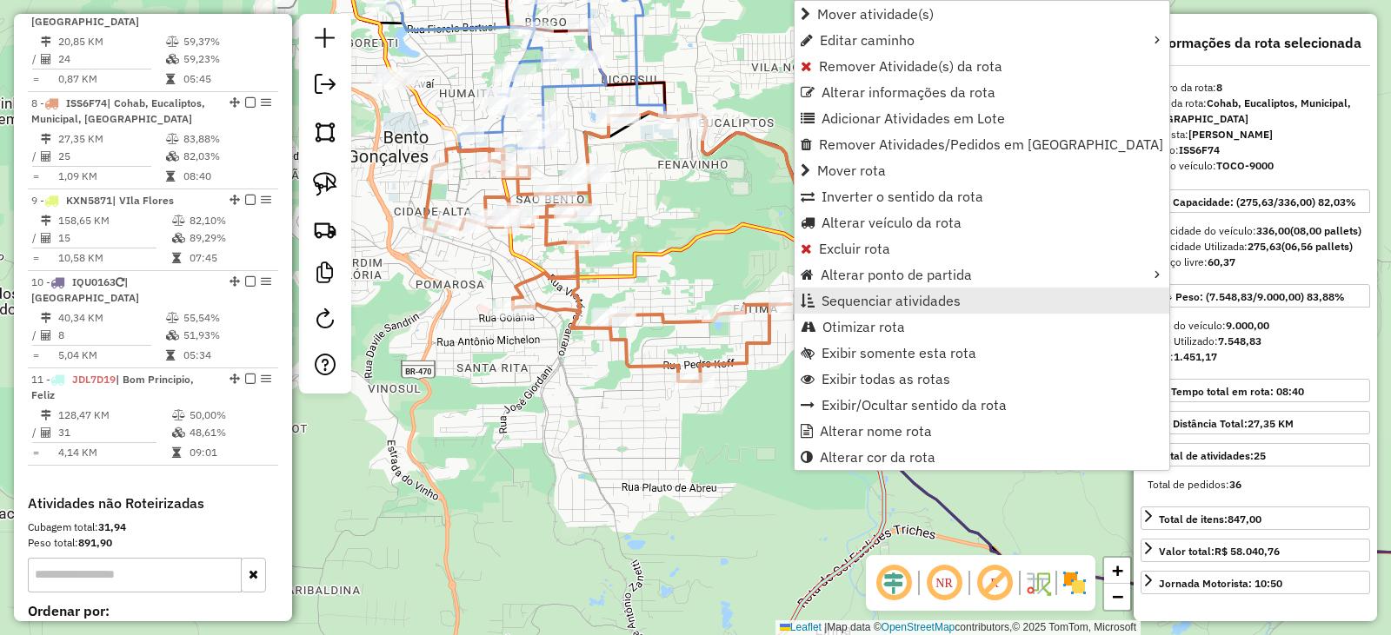
click at [874, 297] on span "Sequenciar atividades" at bounding box center [890, 301] width 139 height 14
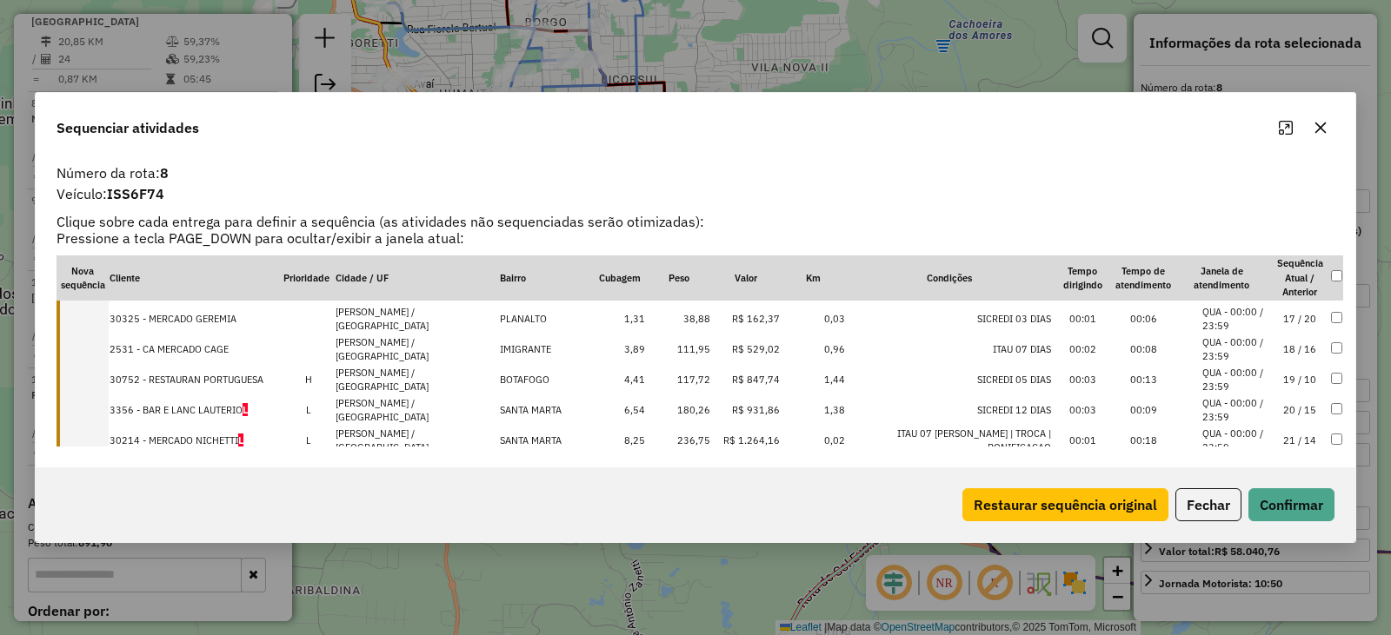
scroll to position [630, 0]
click at [188, 411] on td "6582 - BANSEKI LANCHES" at bounding box center [196, 411] width 174 height 30
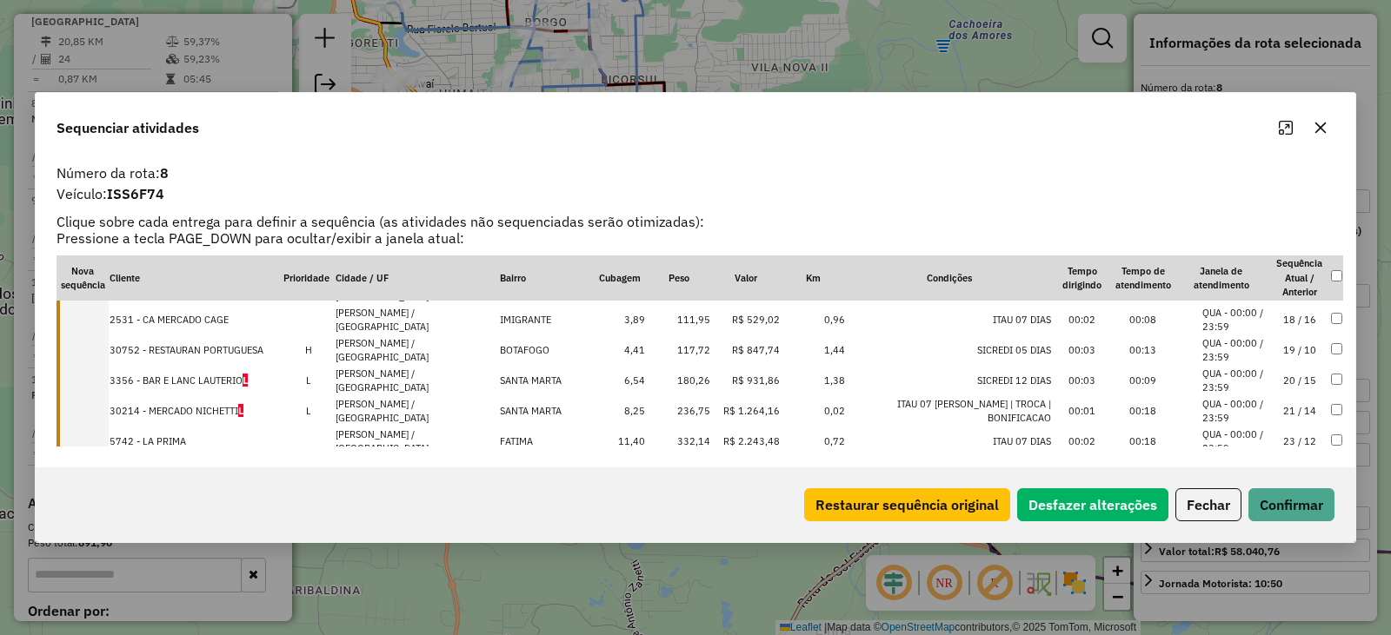
scroll to position [574, 0]
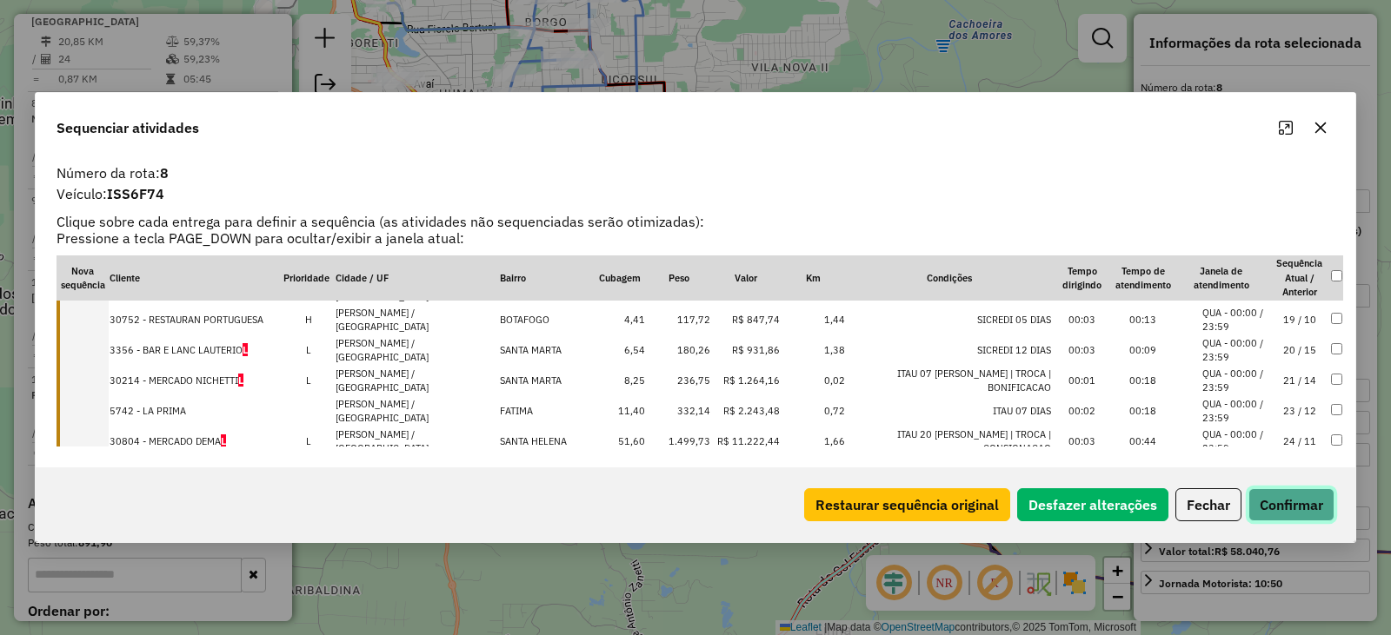
click at [1294, 504] on button "Confirmar" at bounding box center [1291, 504] width 86 height 33
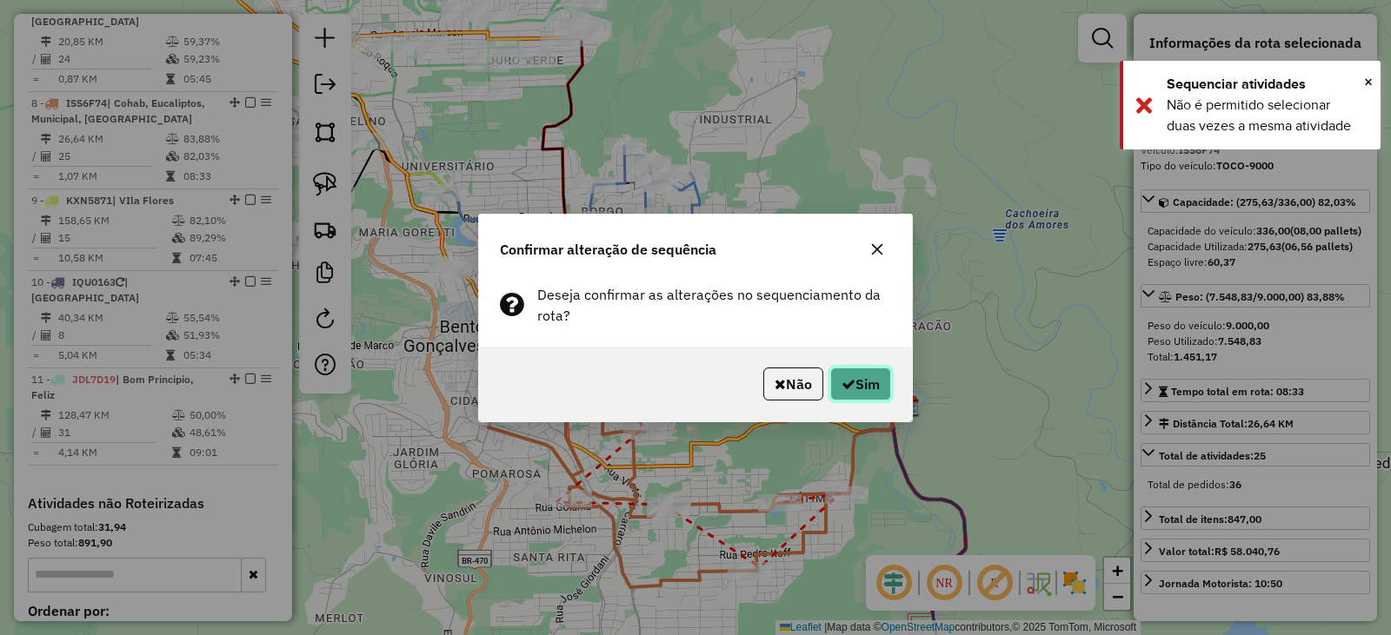
click at [870, 393] on button "Sim" at bounding box center [860, 384] width 61 height 33
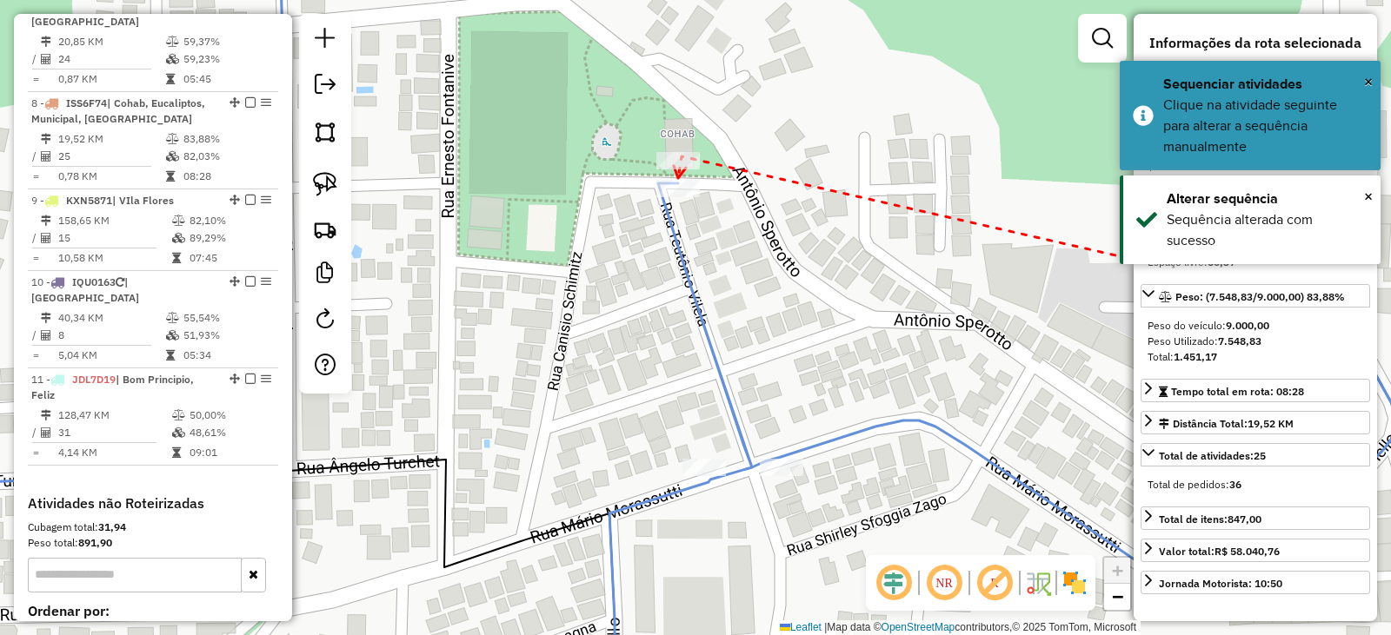
click at [678, 178] on icon at bounding box center [680, 172] width 12 height 12
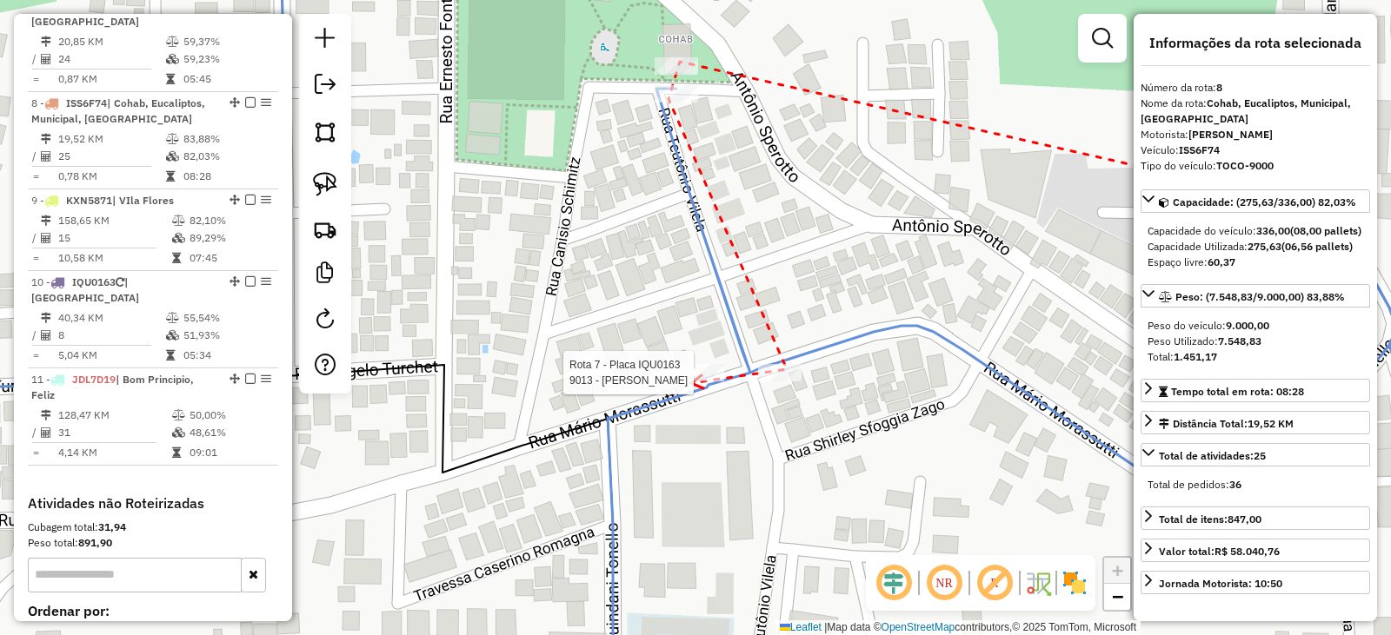
click at [693, 382] on div at bounding box center [701, 372] width 43 height 17
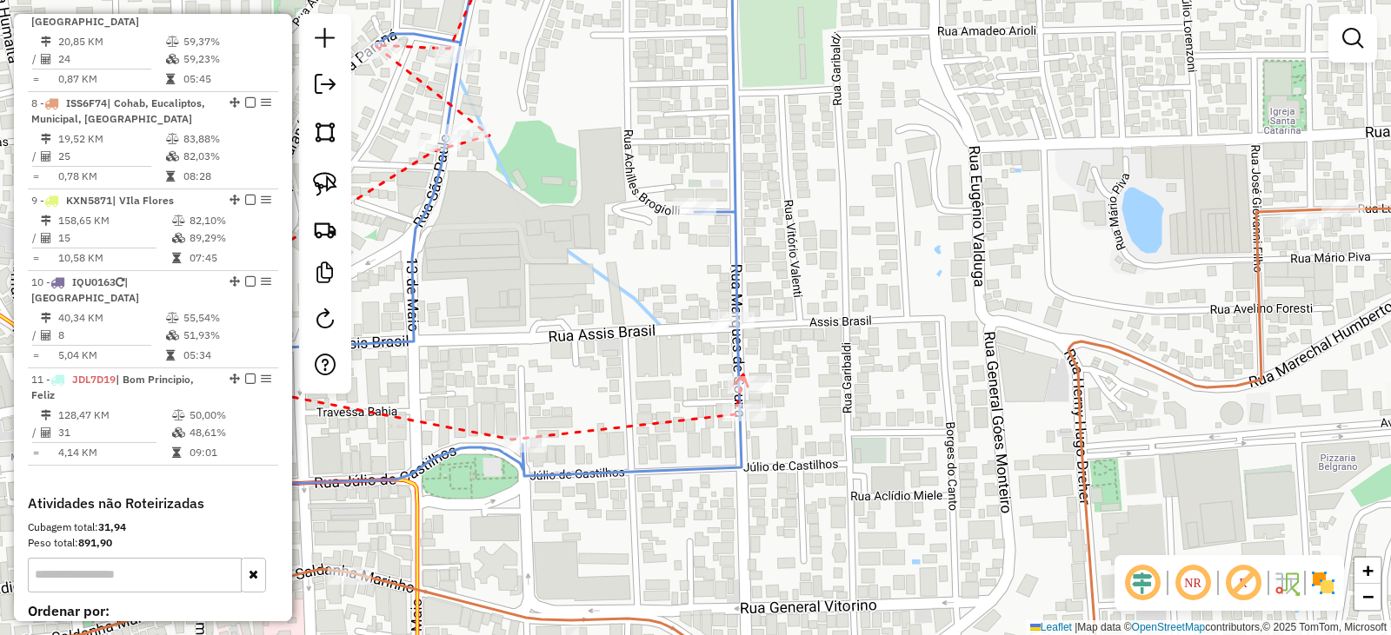
click at [743, 375] on icon at bounding box center [740, 381] width 13 height 12
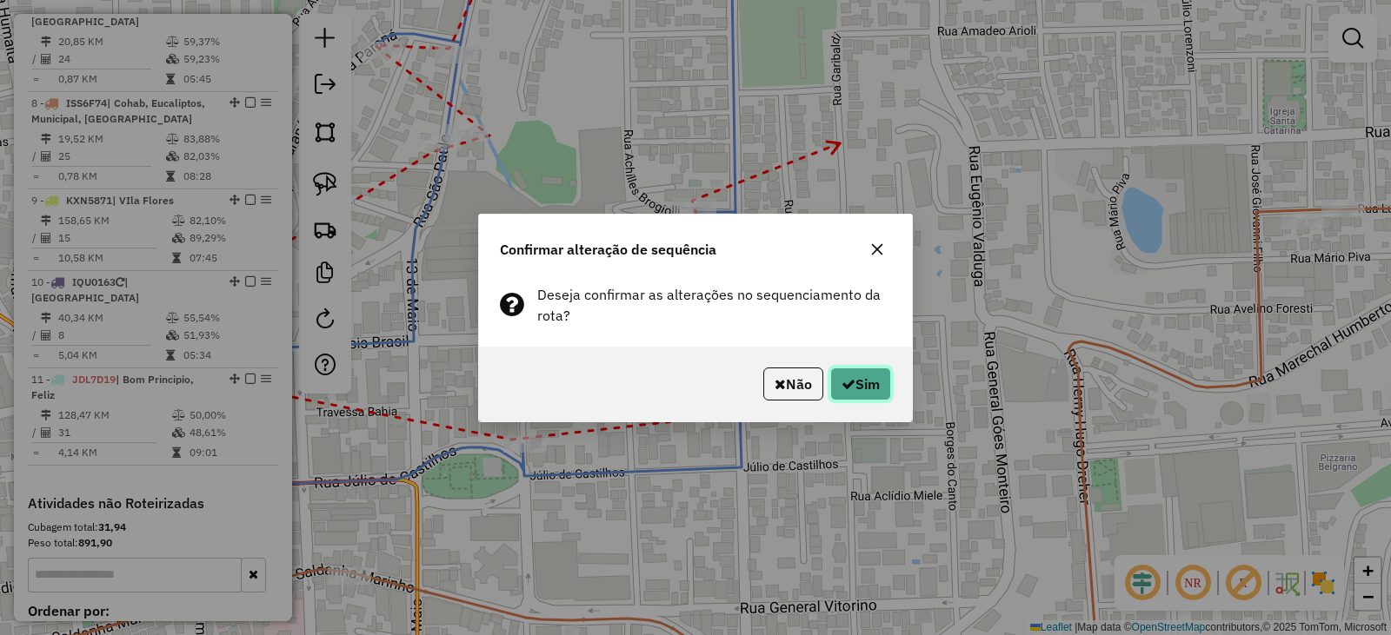
click at [865, 398] on button "Sim" at bounding box center [860, 384] width 61 height 33
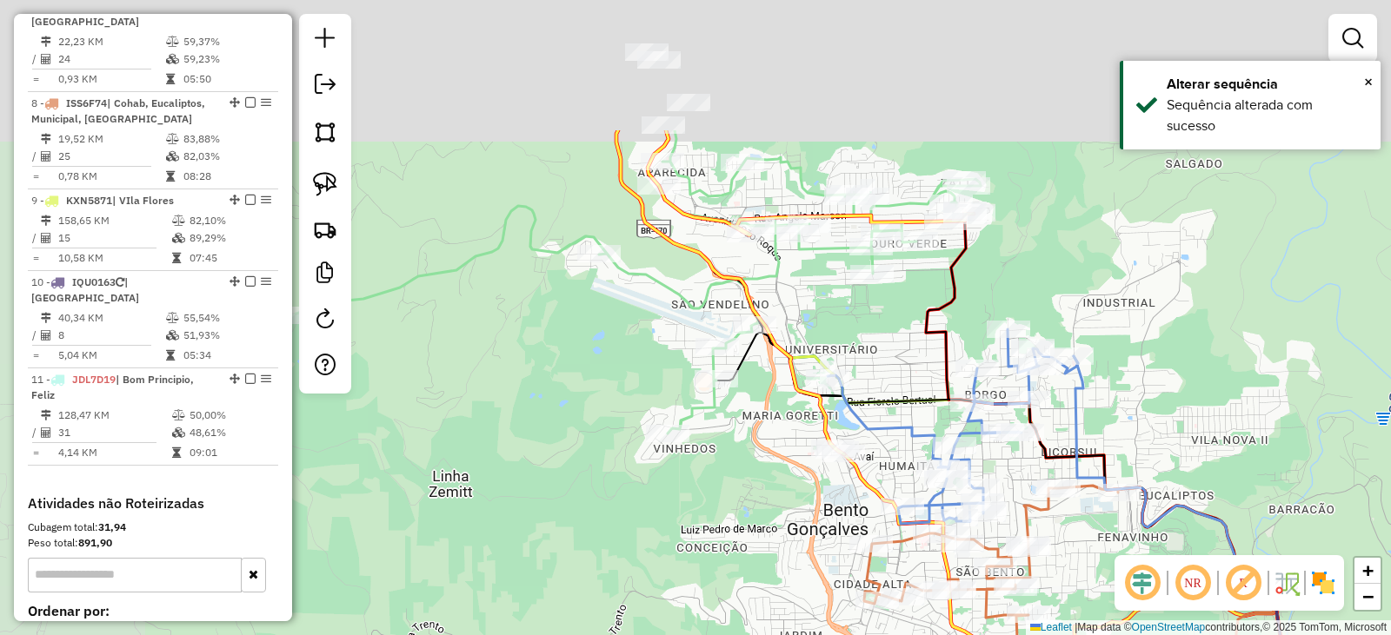
drag, startPoint x: 833, startPoint y: 283, endPoint x: 850, endPoint y: 356, distance: 75.0
click at [851, 355] on div "Janela de atendimento Grade de atendimento Capacidade Transportadoras Veículos …" at bounding box center [695, 317] width 1391 height 635
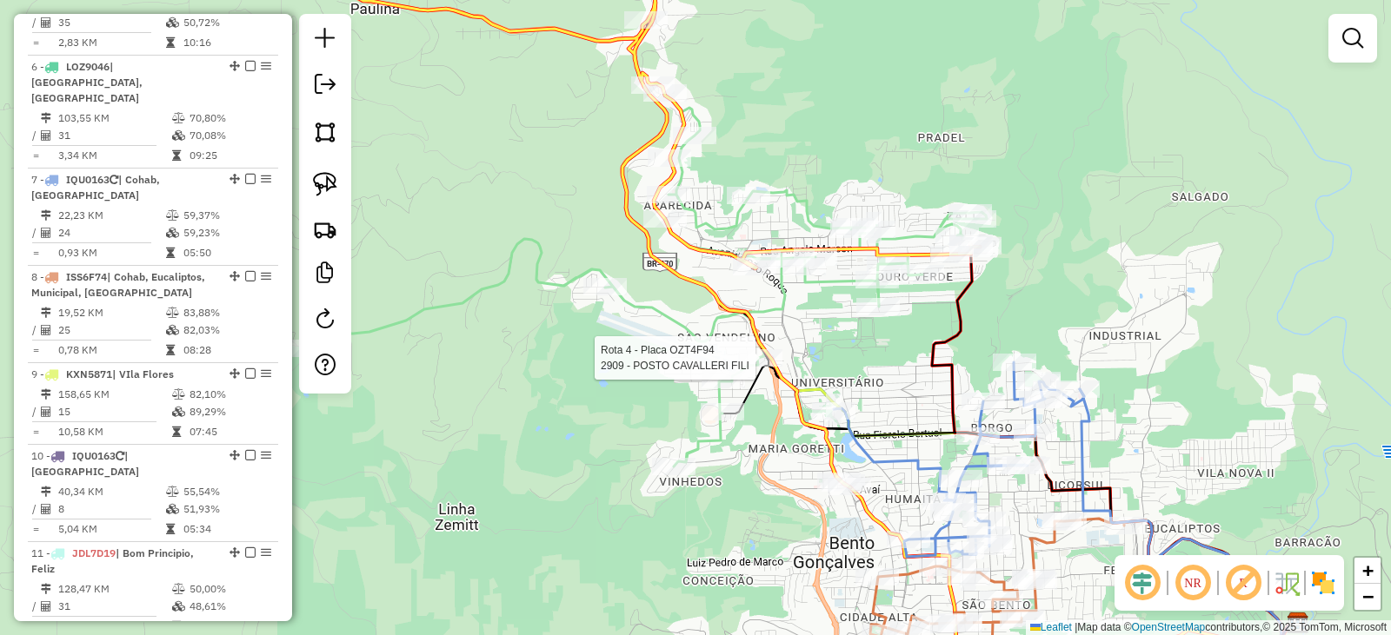
select select "*********"
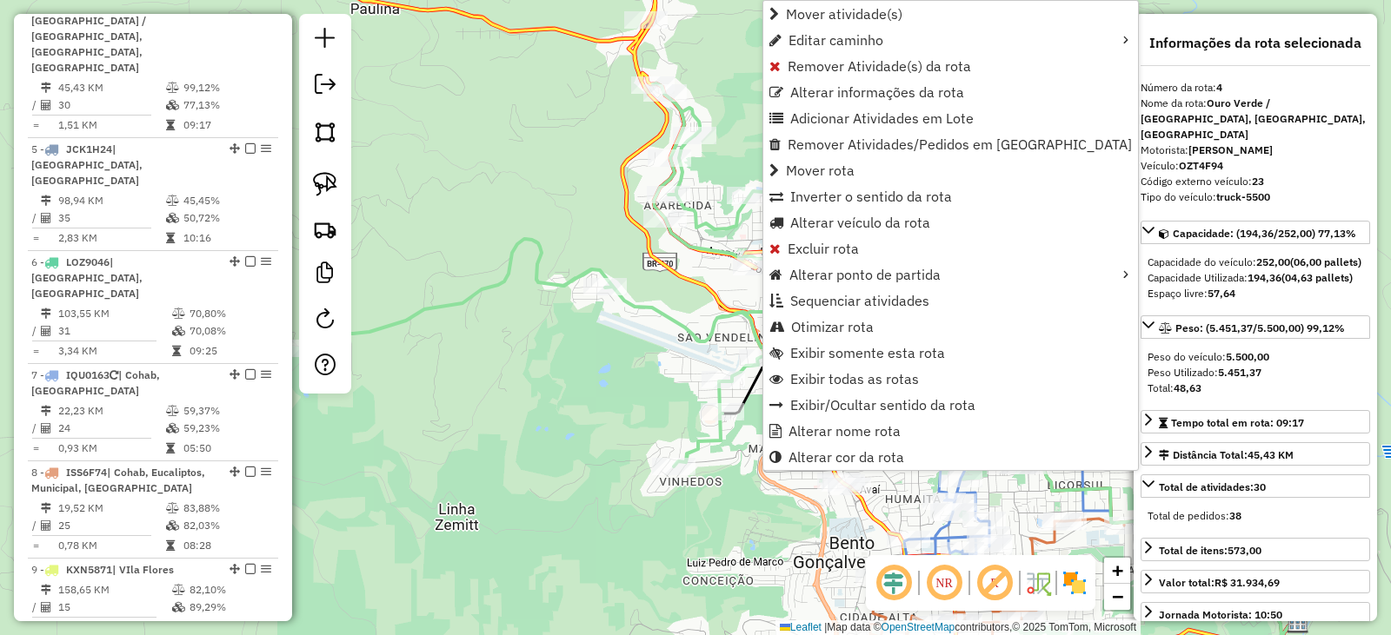
scroll to position [965, 0]
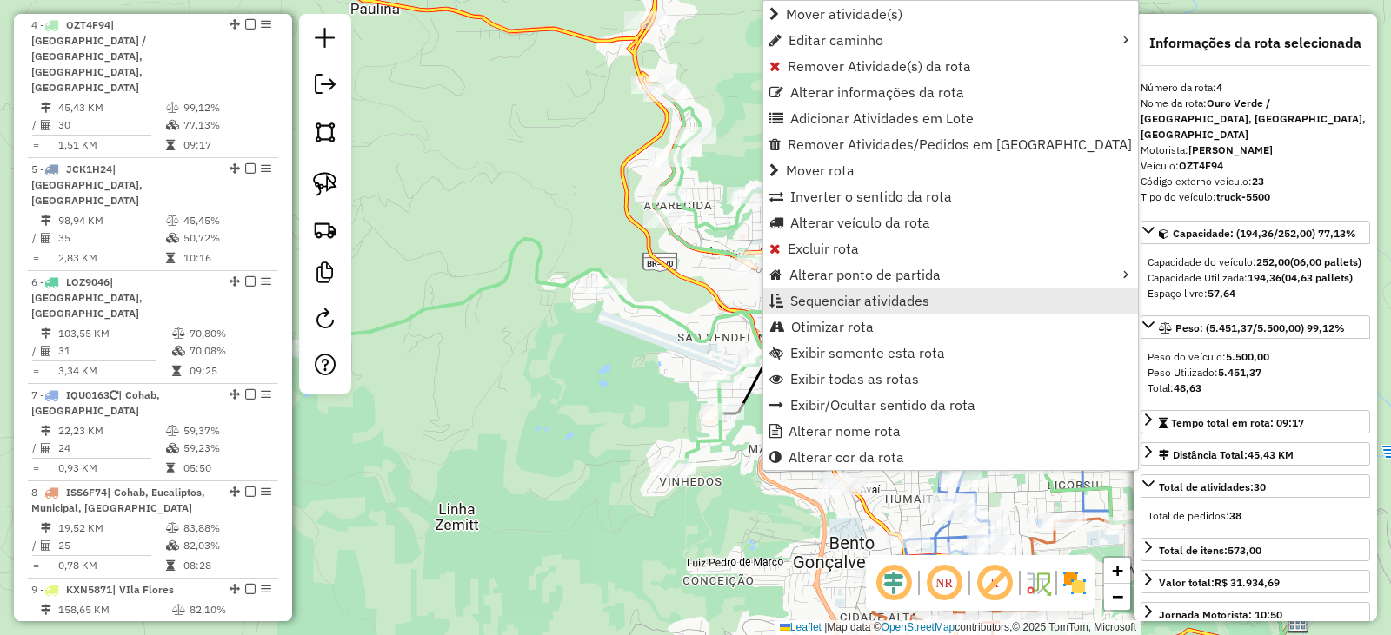
click at [820, 304] on span "Sequenciar atividades" at bounding box center [859, 301] width 139 height 14
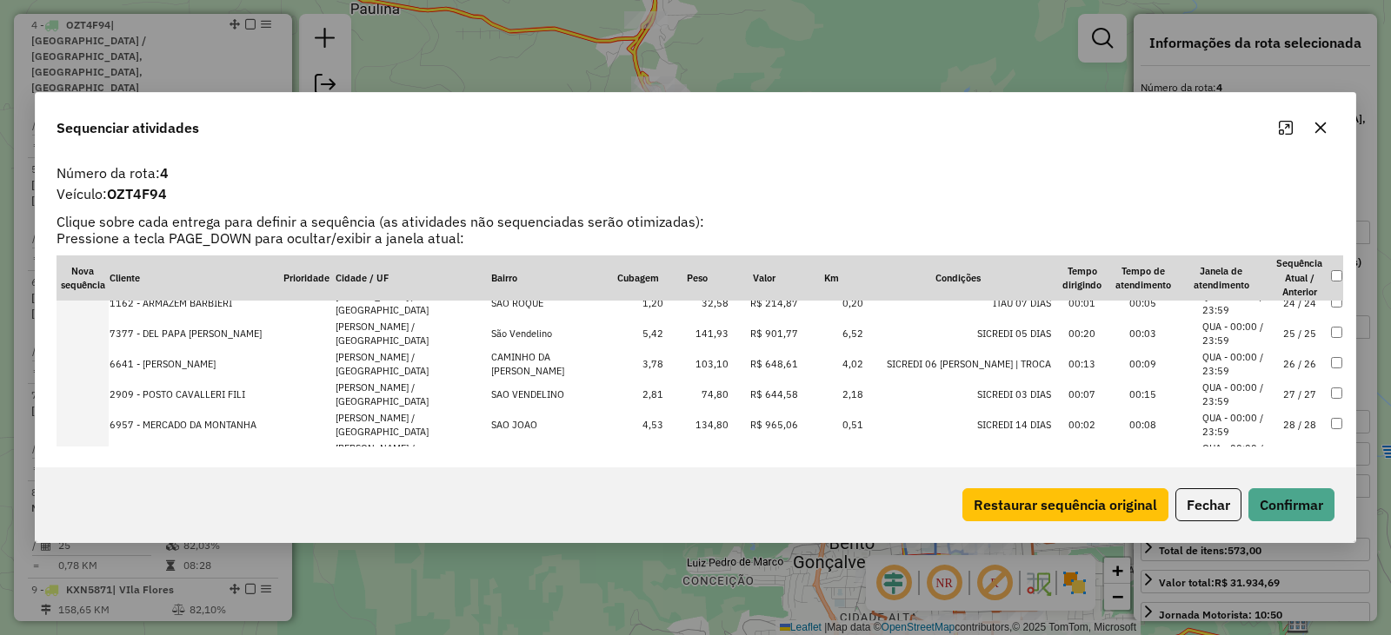
scroll to position [782, 0]
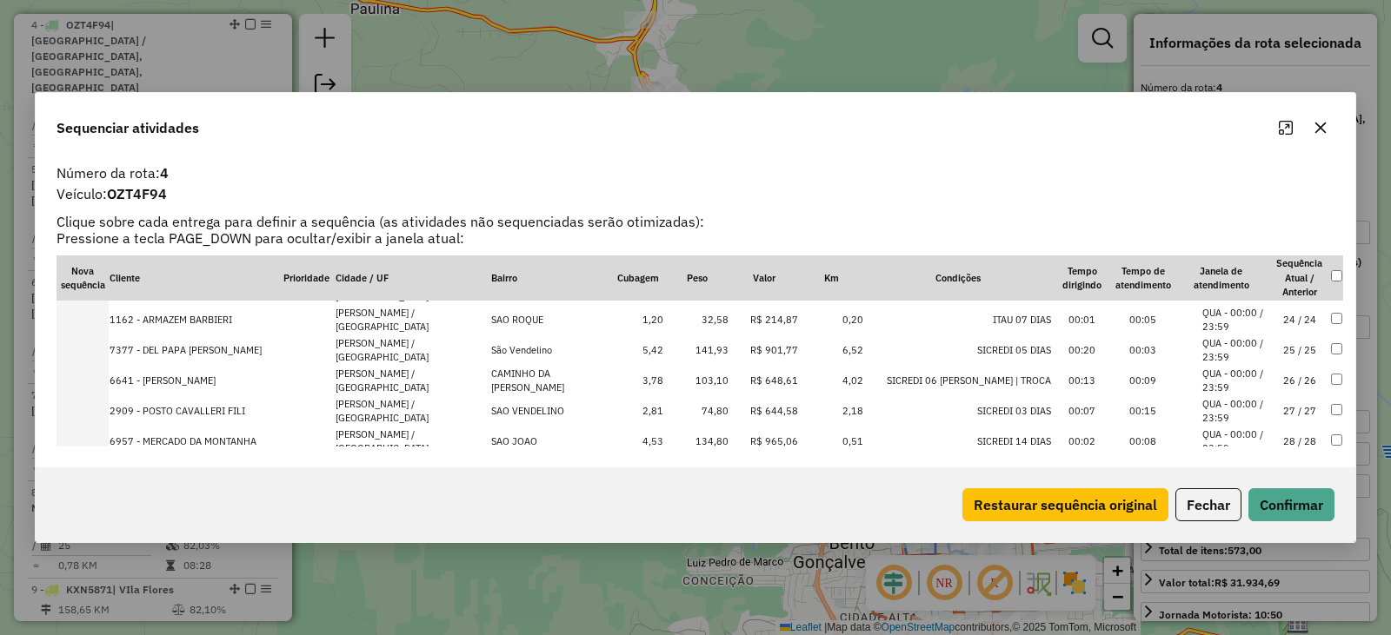
click at [195, 405] on td "2909 - POSTO CAVALLERI FILI" at bounding box center [196, 411] width 174 height 30
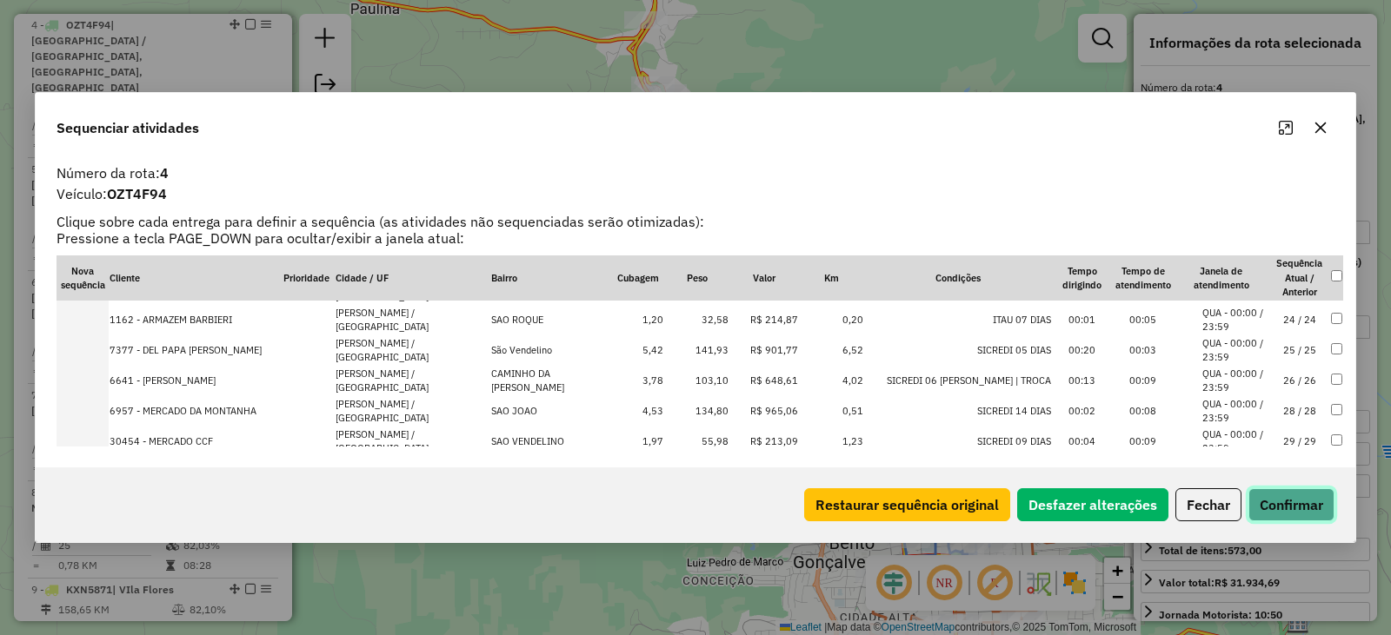
click at [1284, 497] on button "Confirmar" at bounding box center [1291, 504] width 86 height 33
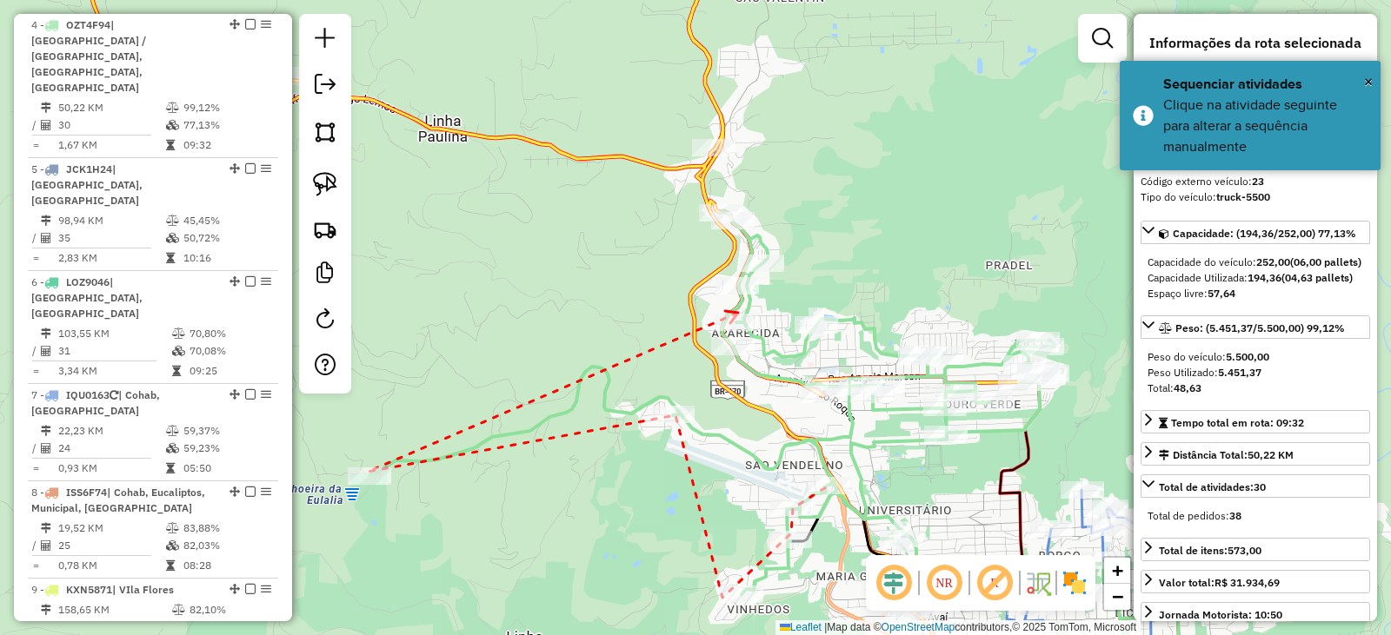
click at [738, 313] on icon at bounding box center [731, 317] width 13 height 12
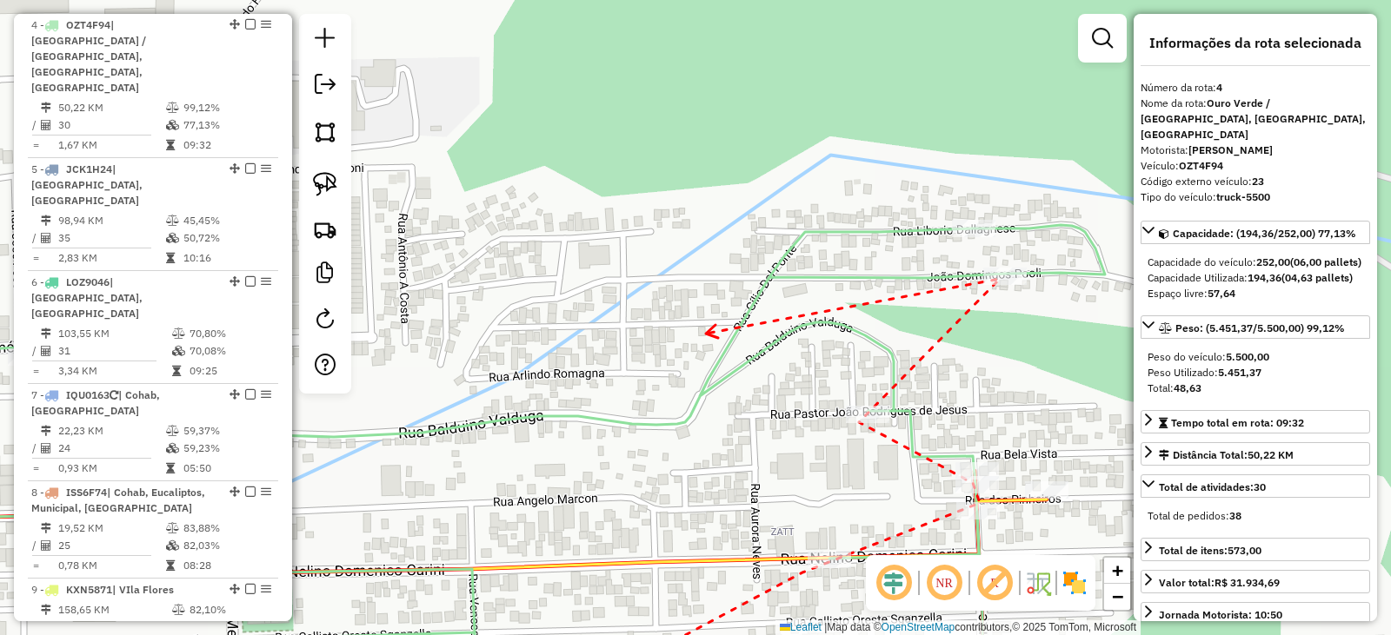
drag, startPoint x: 875, startPoint y: 195, endPoint x: 864, endPoint y: 324, distance: 130.0
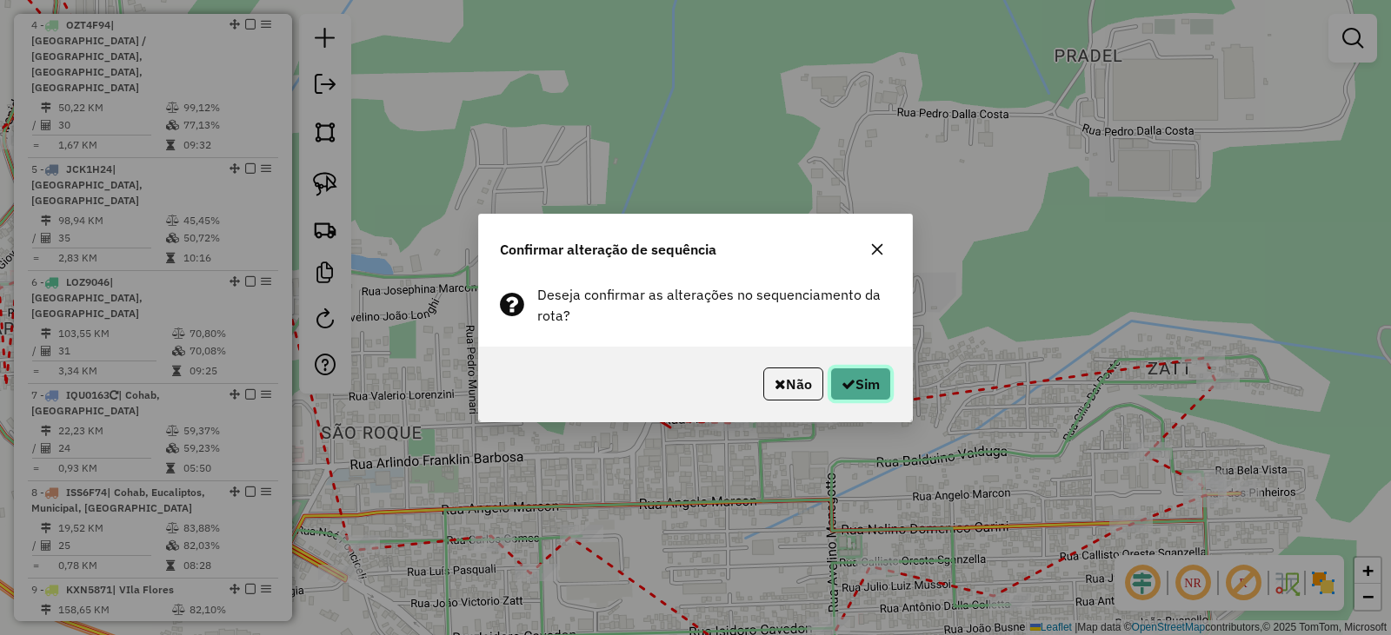
click at [843, 380] on icon "button" at bounding box center [848, 384] width 14 height 14
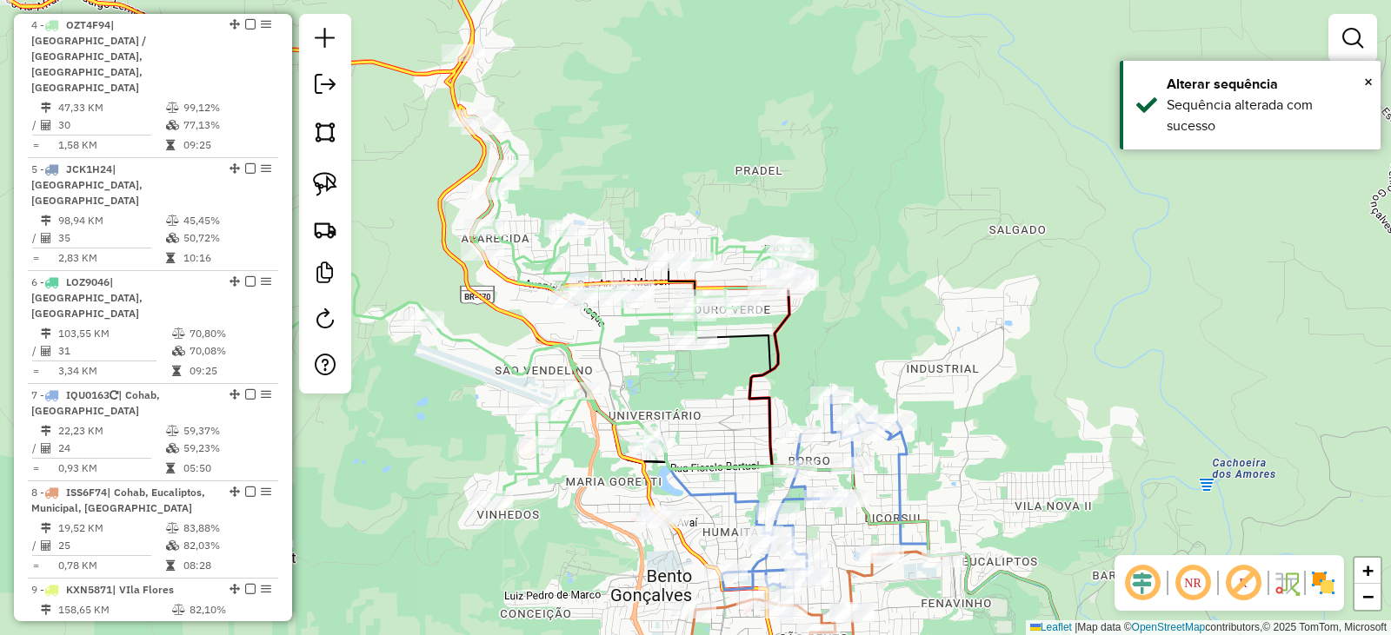
drag, startPoint x: 746, startPoint y: 220, endPoint x: 756, endPoint y: 232, distance: 16.0
click at [756, 232] on div "Janela de atendimento Grade de atendimento Capacidade Transportadoras Veículos …" at bounding box center [695, 317] width 1391 height 635
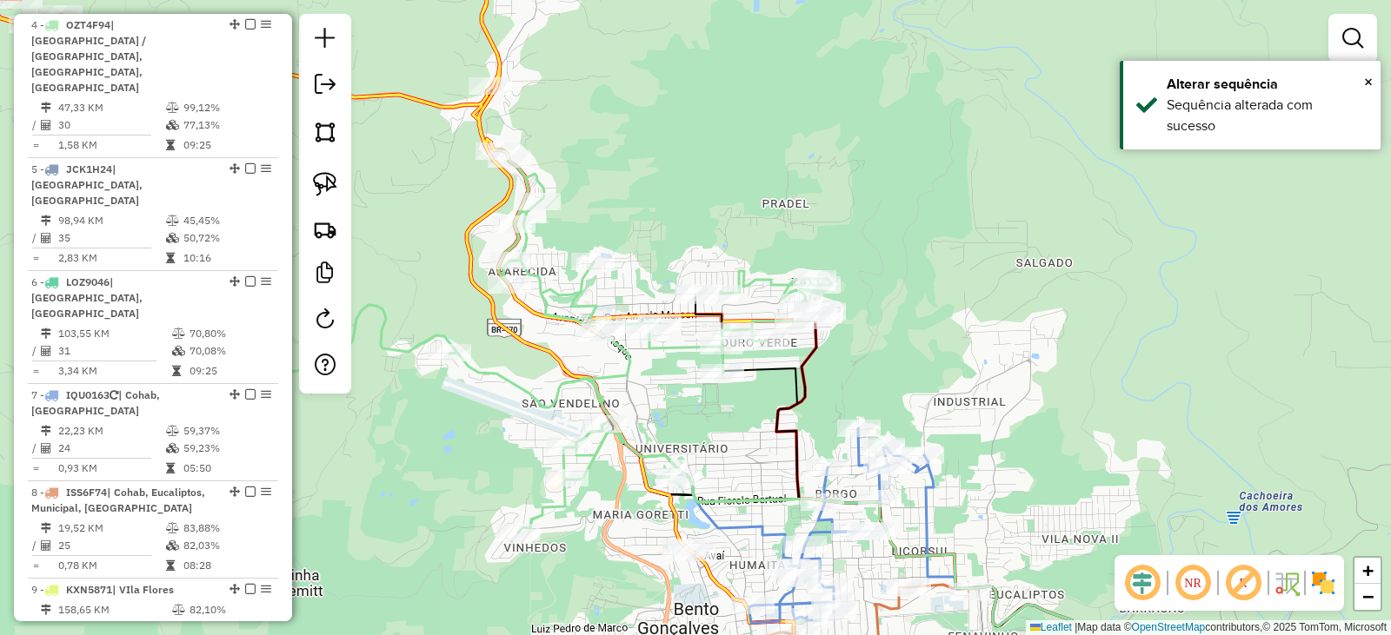
drag, startPoint x: 711, startPoint y: 153, endPoint x: 715, endPoint y: 143, distance: 11.3
click at [713, 153] on div "Janela de atendimento Grade de atendimento Capacidade Transportadoras Veículos …" at bounding box center [695, 317] width 1391 height 635
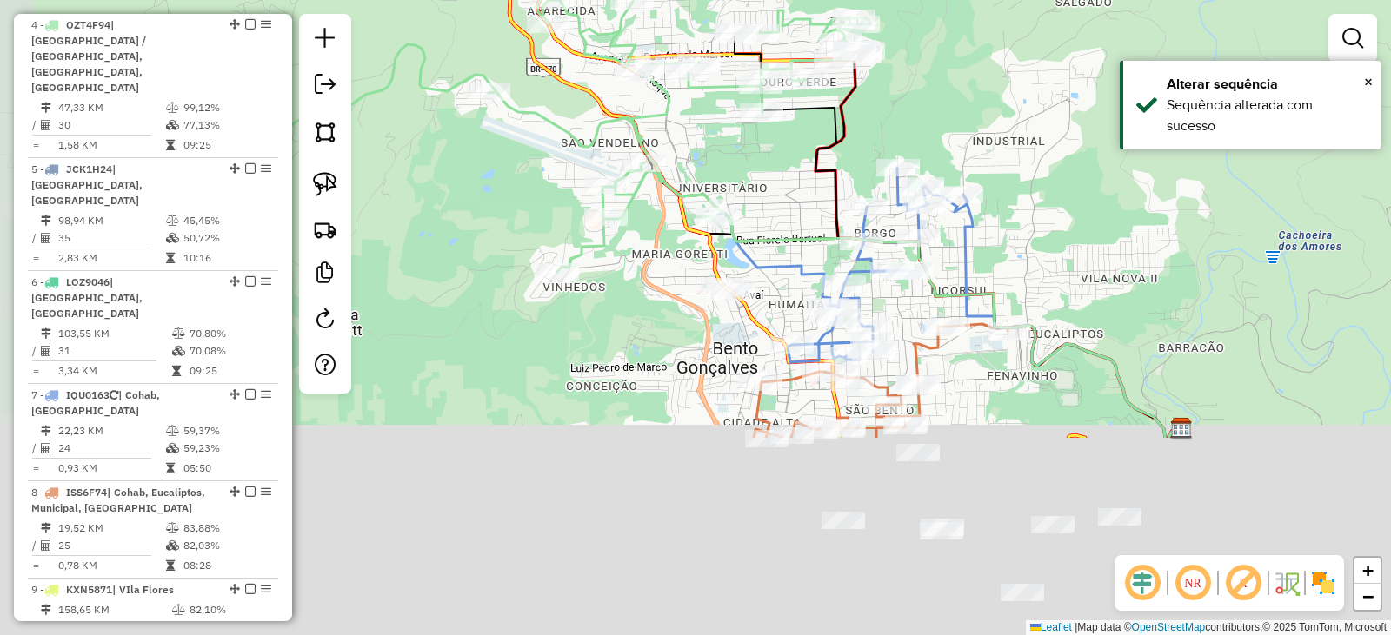
drag, startPoint x: 767, startPoint y: 477, endPoint x: 800, endPoint y: 130, distance: 348.3
click at [804, 126] on div "Janela de atendimento Grade de atendimento Capacidade Transportadoras Veículos …" at bounding box center [695, 317] width 1391 height 635
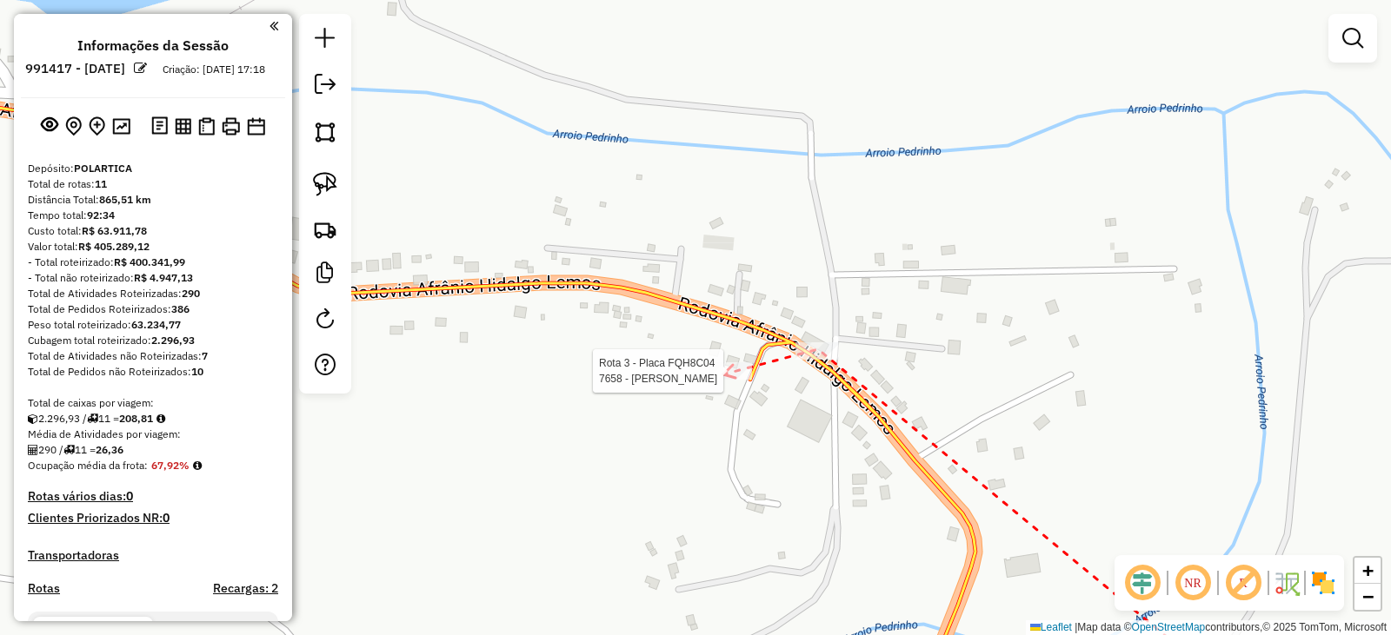
scroll to position [965, 0]
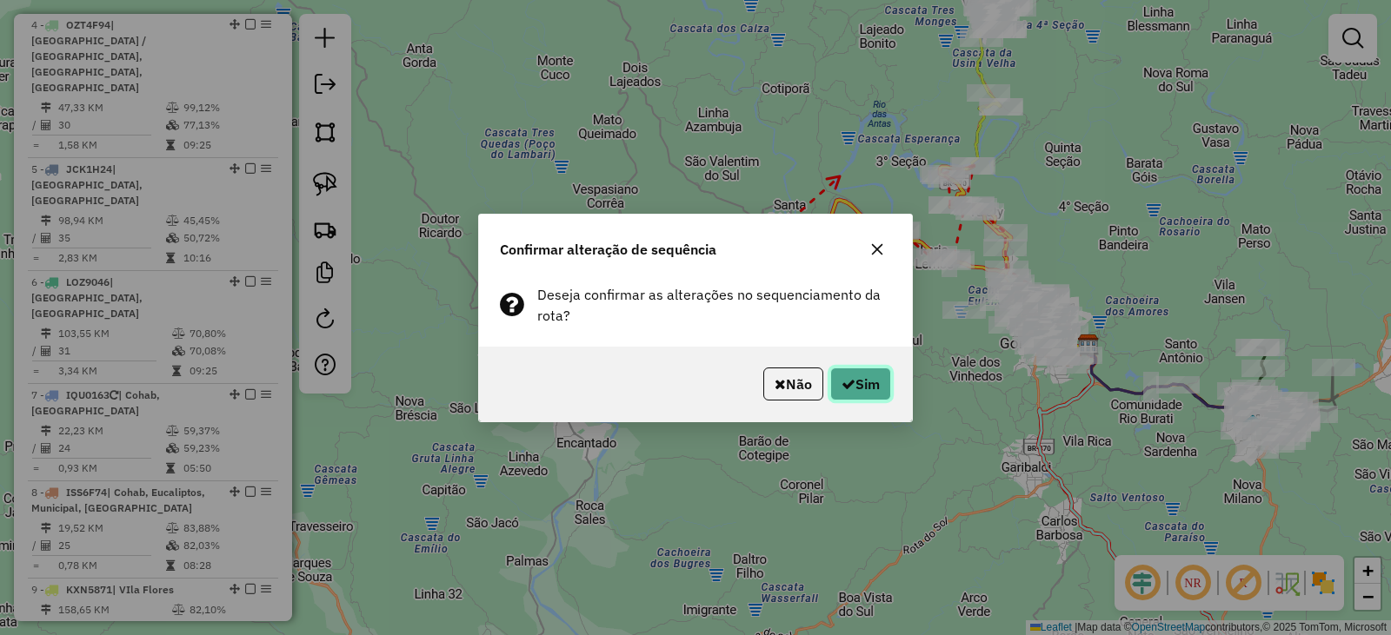
click at [872, 388] on button "Sim" at bounding box center [860, 384] width 61 height 33
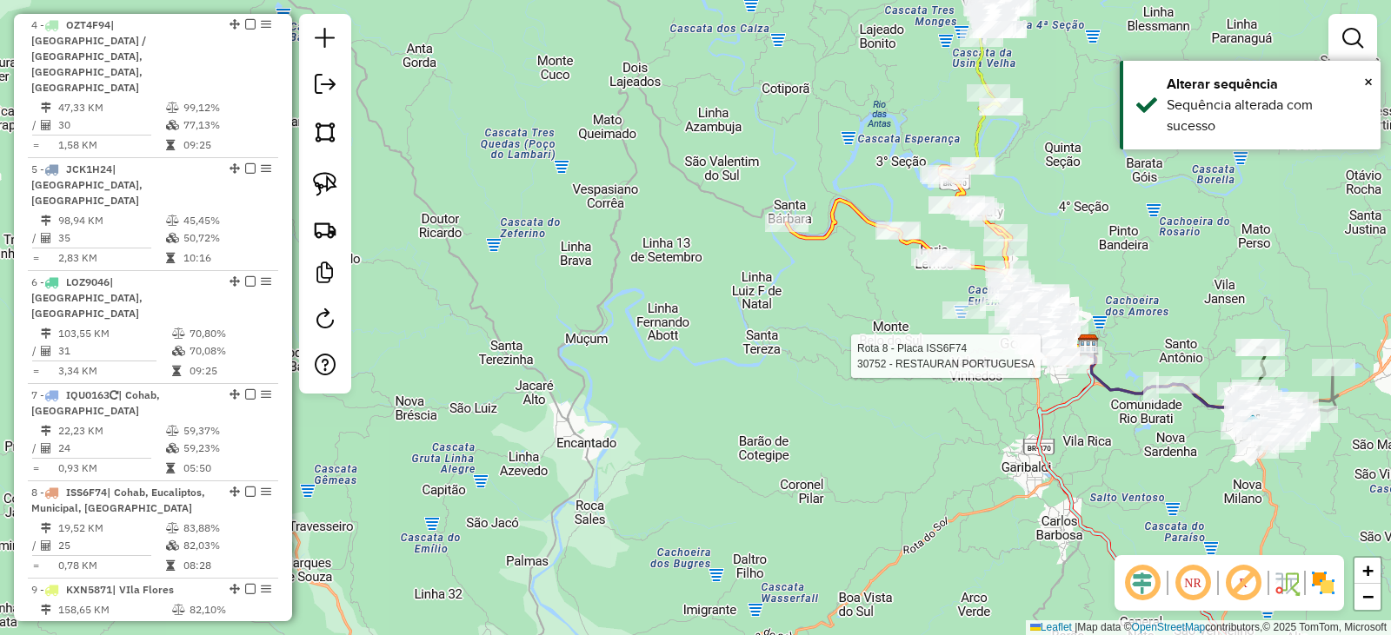
click at [1034, 355] on body "Aguarde... Pop-up bloqueado! Seu navegador bloqueou automáticamente a abertura …" at bounding box center [695, 317] width 1391 height 635
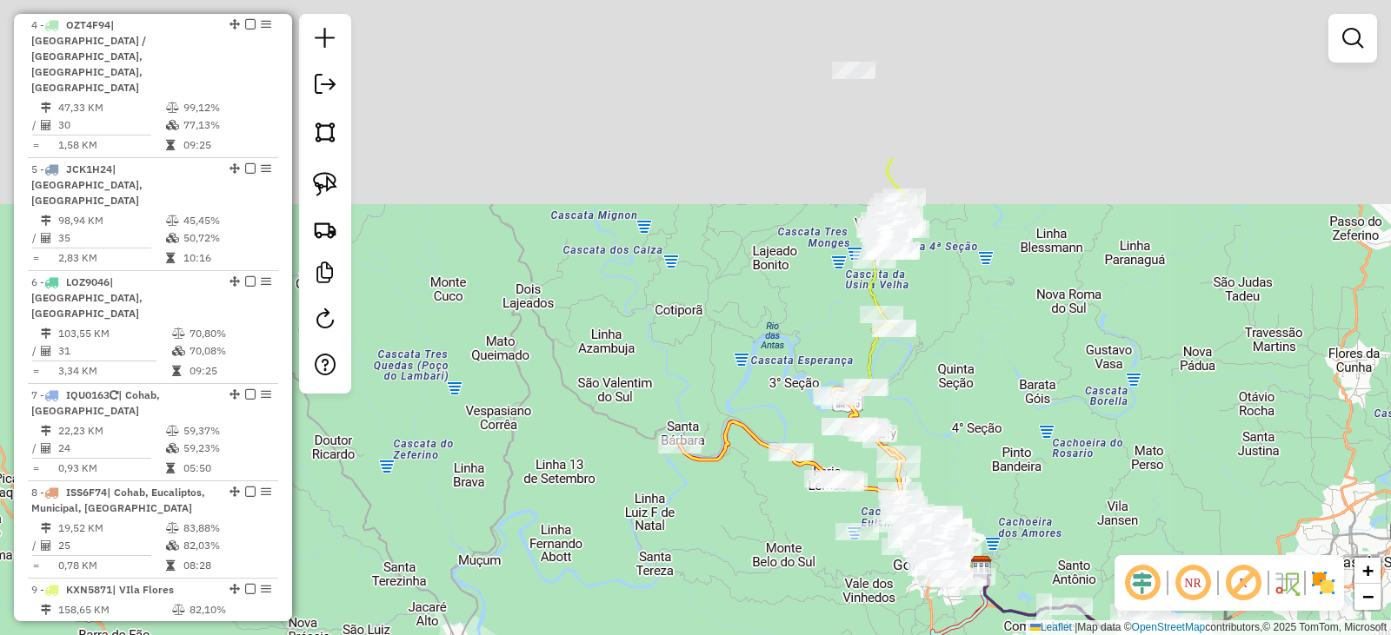
drag, startPoint x: 1063, startPoint y: 162, endPoint x: 949, endPoint y: 384, distance: 249.9
click at [953, 384] on div "Janela de atendimento Grade de atendimento Capacidade Transportadoras Veículos …" at bounding box center [695, 317] width 1391 height 635
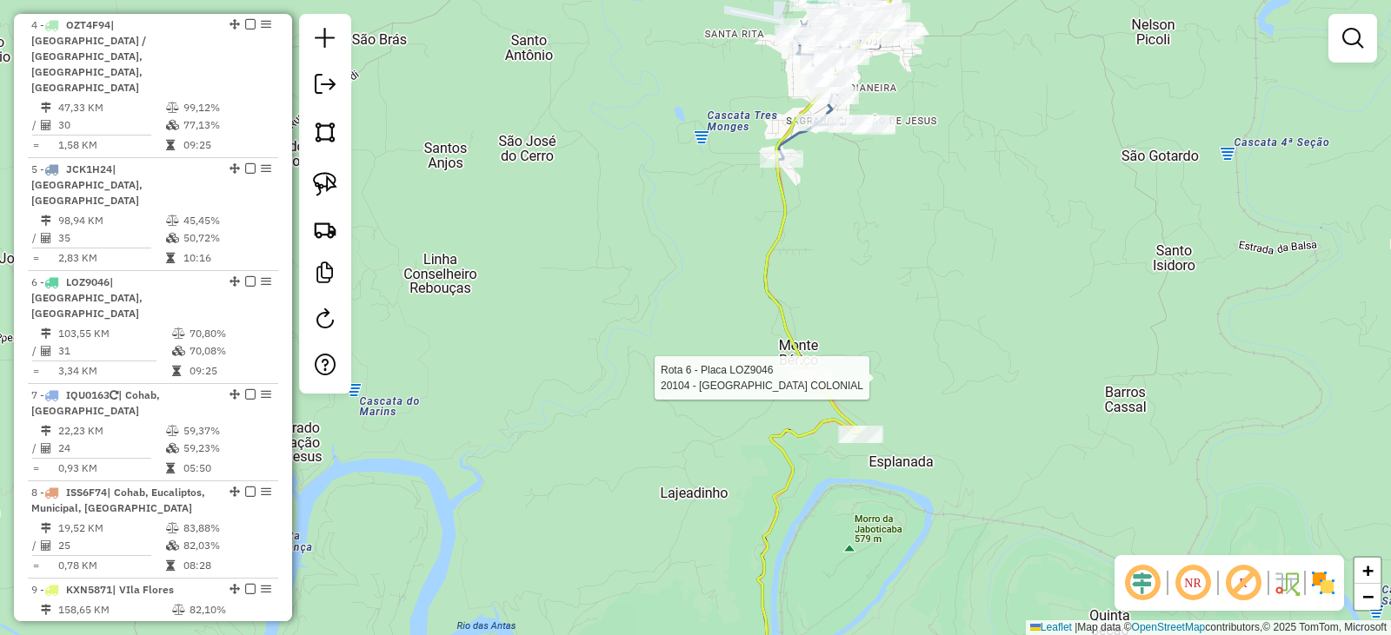
select select "*********"
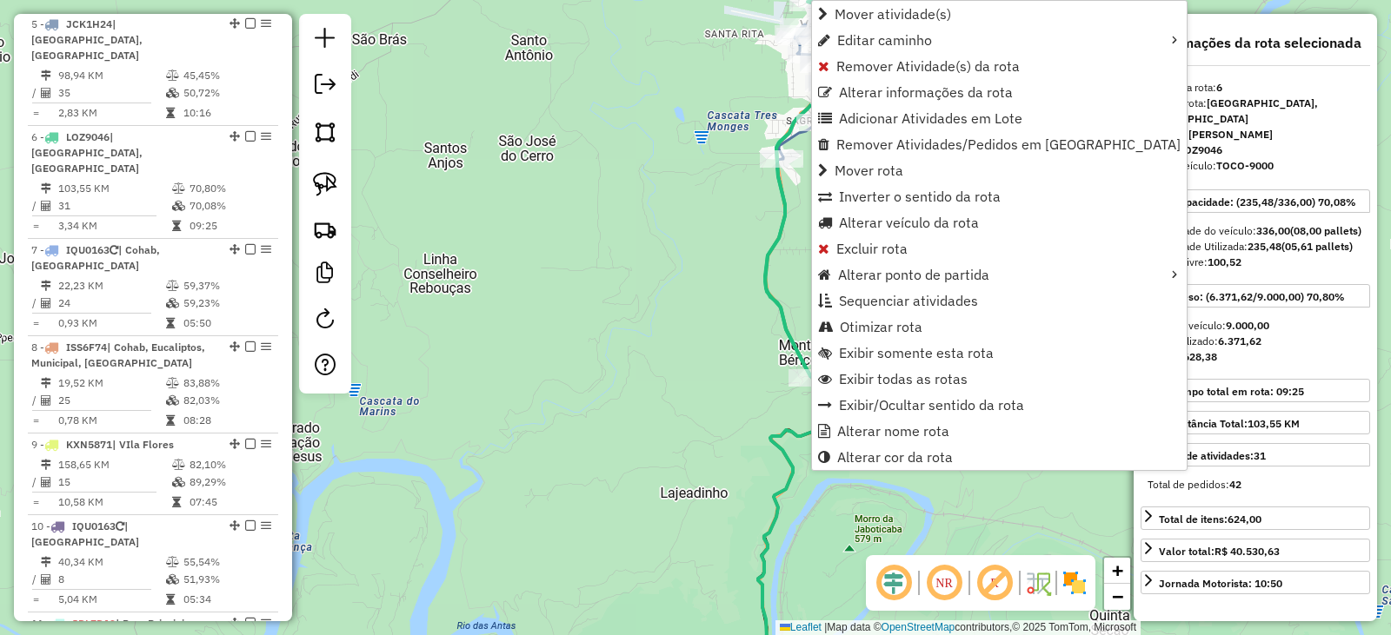
scroll to position [1159, 0]
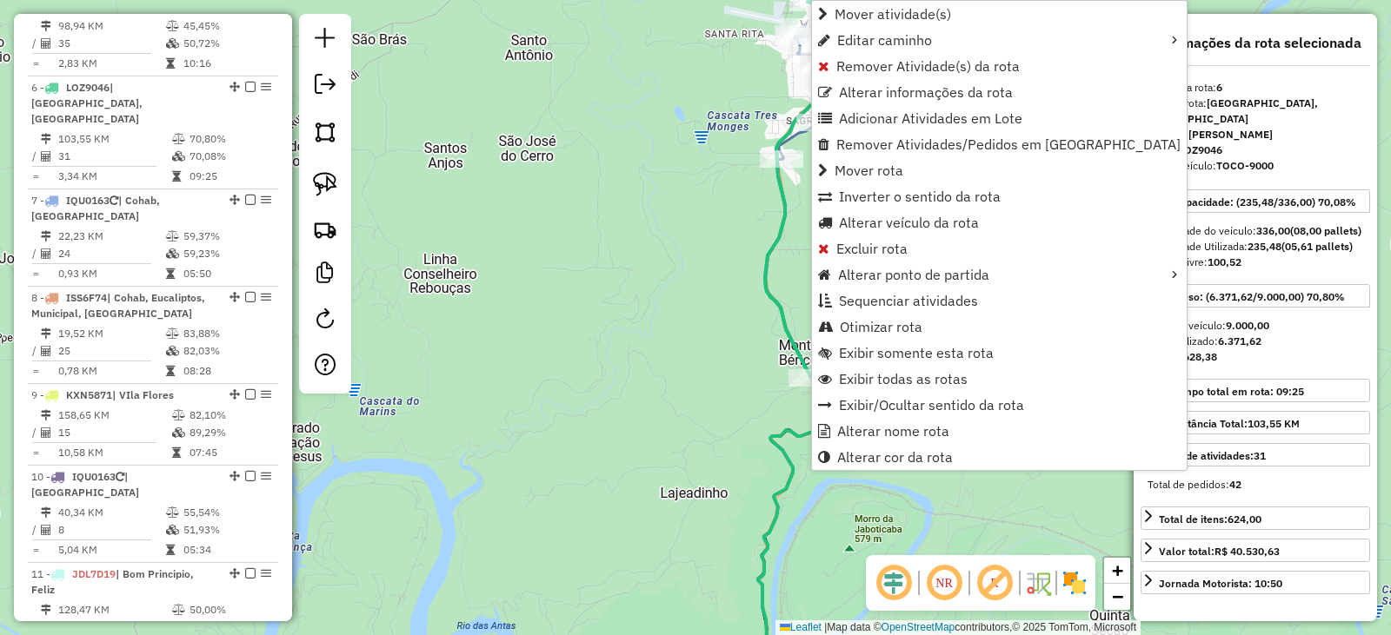
click at [651, 264] on div "Janela de atendimento Grade de atendimento Capacidade Transportadoras Veículos …" at bounding box center [695, 317] width 1391 height 635
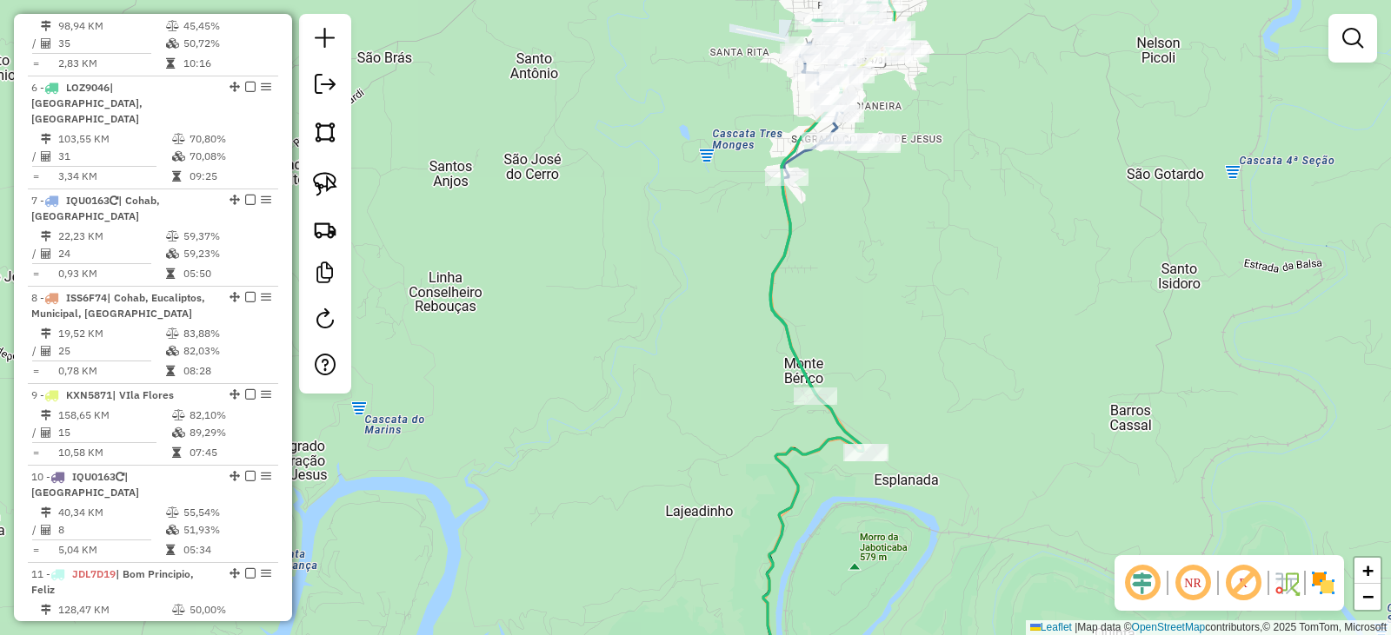
drag, startPoint x: 860, startPoint y: 198, endPoint x: 850, endPoint y: 382, distance: 183.6
click at [850, 382] on div "Janela de atendimento Grade de atendimento Capacidade Transportadoras Veículos …" at bounding box center [695, 317] width 1391 height 635
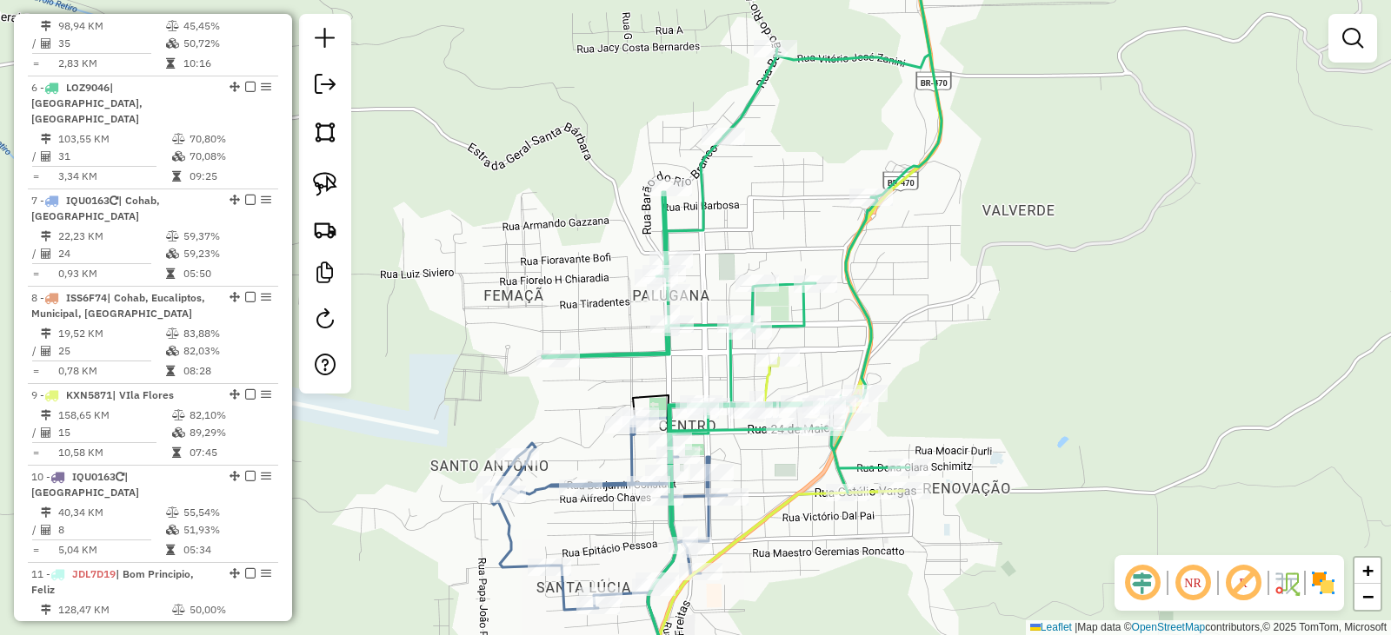
drag, startPoint x: 956, startPoint y: 409, endPoint x: 955, endPoint y: 343, distance: 66.1
click at [955, 343] on div "Rota 6 - Placa LOZ9046 9635 - [PERSON_NAME] de atendimento Grade de atendimento…" at bounding box center [695, 317] width 1391 height 635
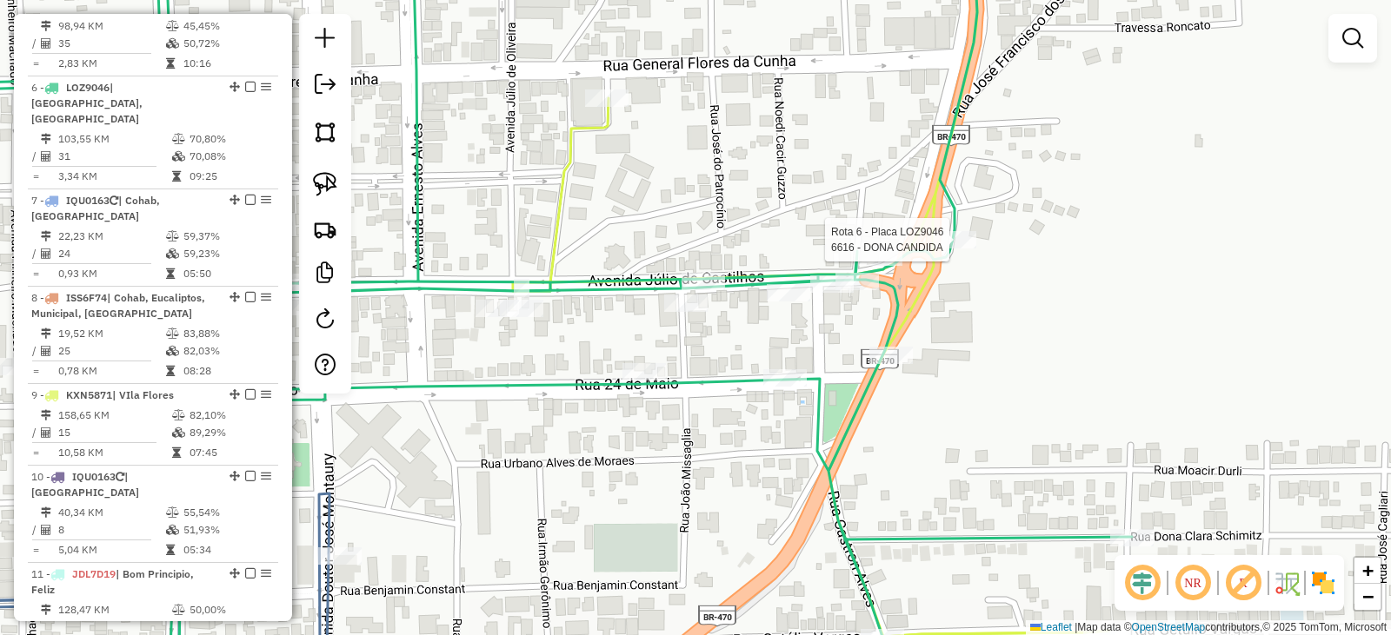
select select "*********"
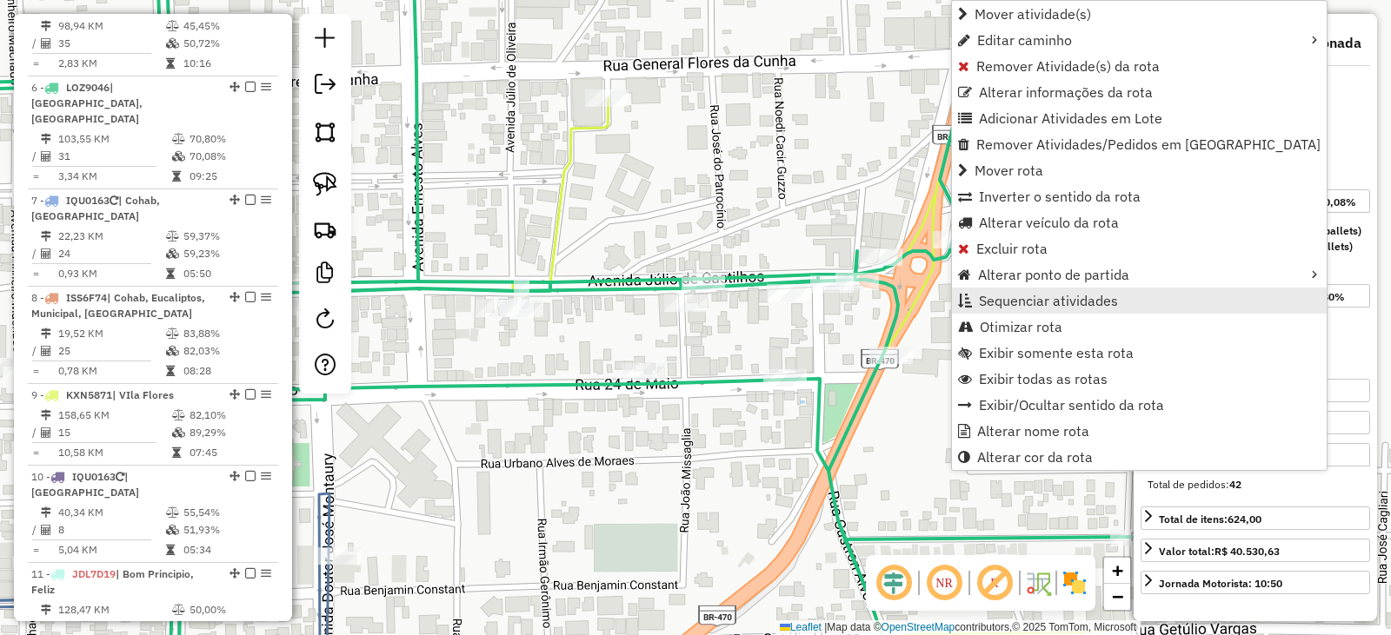
click at [1026, 297] on span "Sequenciar atividades" at bounding box center [1048, 301] width 139 height 14
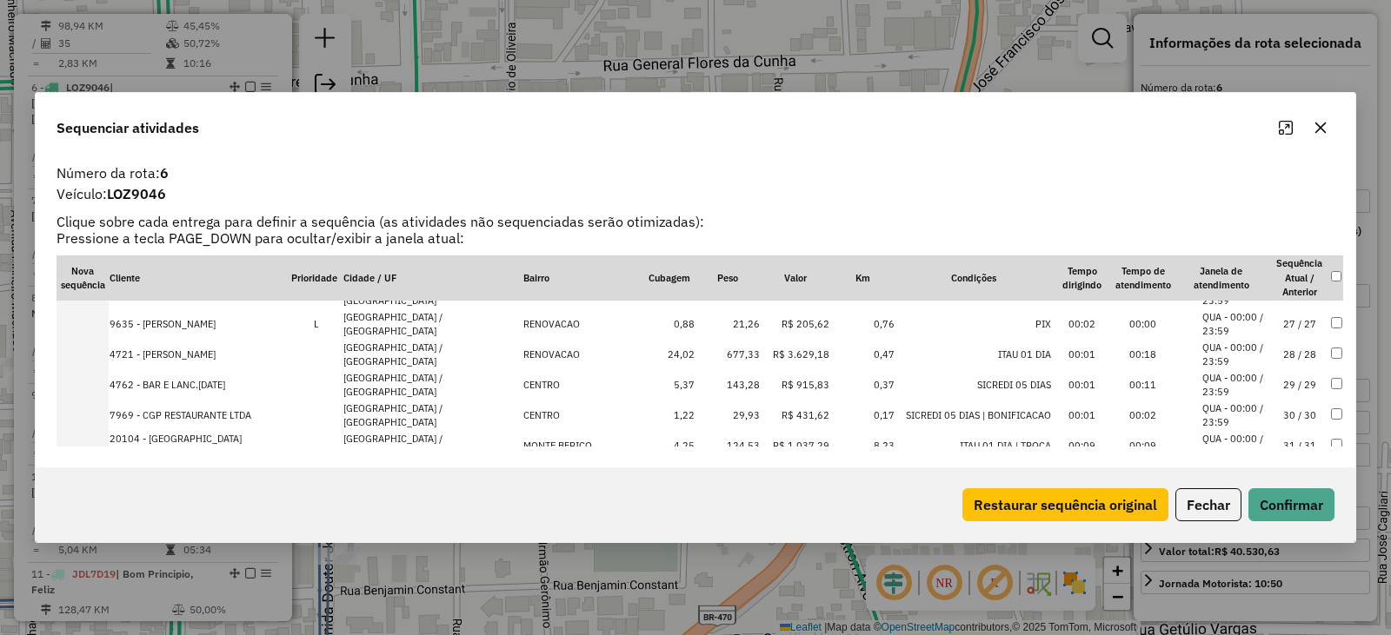
scroll to position [695, 0]
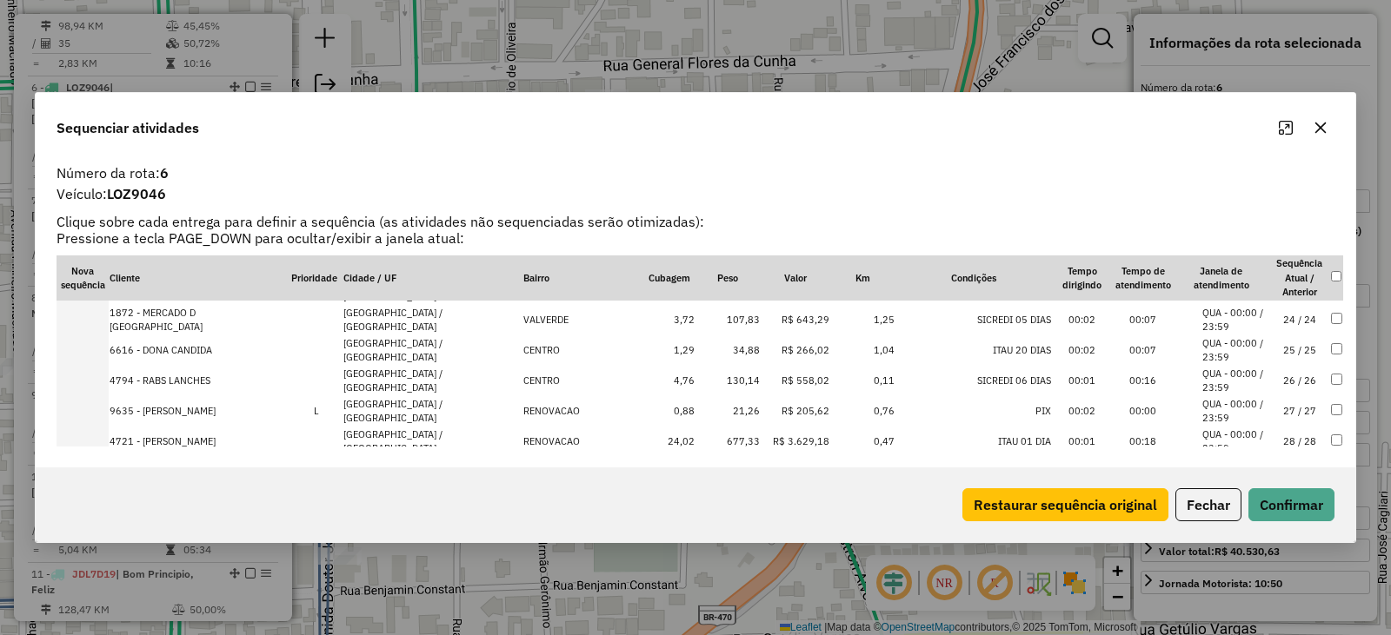
click at [1210, 345] on li "QUA - 00:00 / 23:59" at bounding box center [1235, 350] width 66 height 29
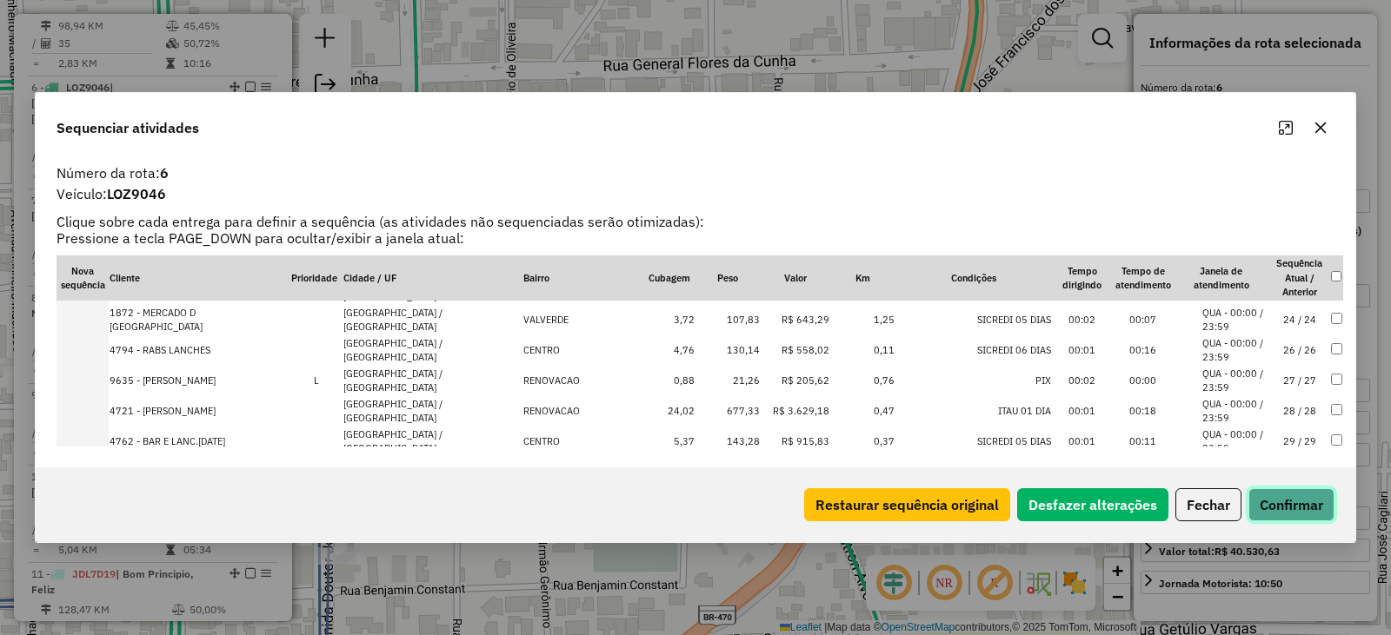
click at [1292, 492] on button "Confirmar" at bounding box center [1291, 504] width 86 height 33
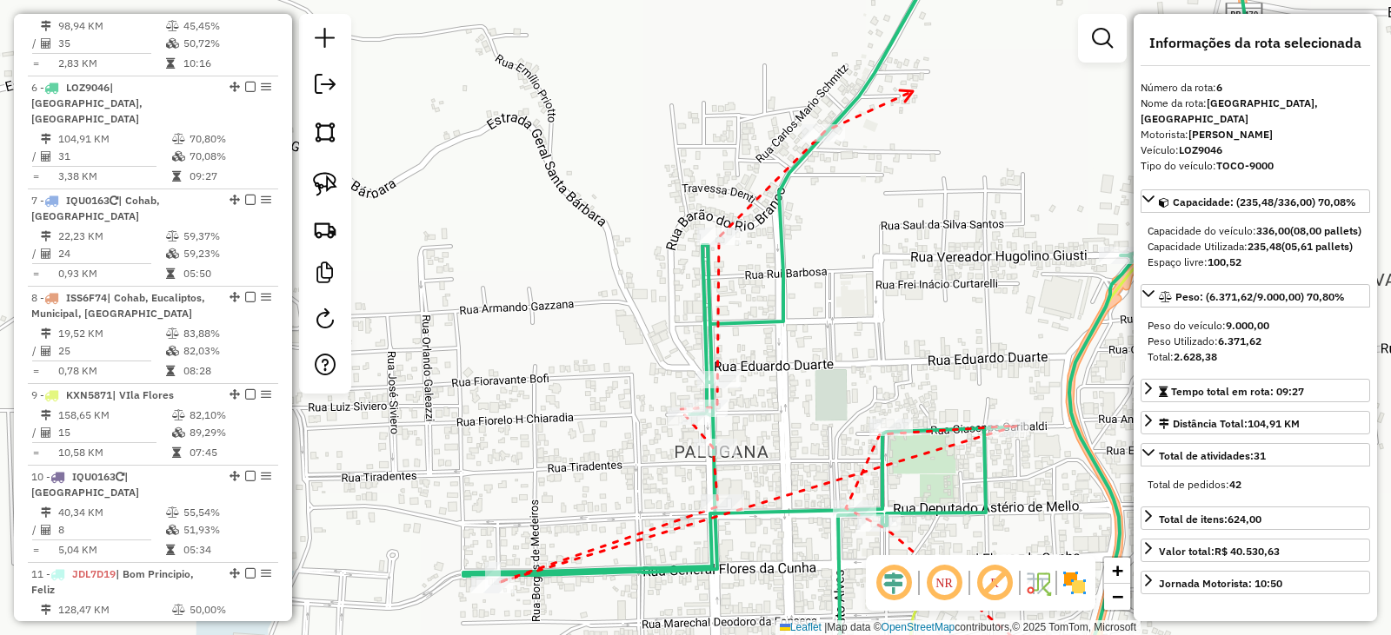
drag, startPoint x: 749, startPoint y: 93, endPoint x: 735, endPoint y: 314, distance: 221.2
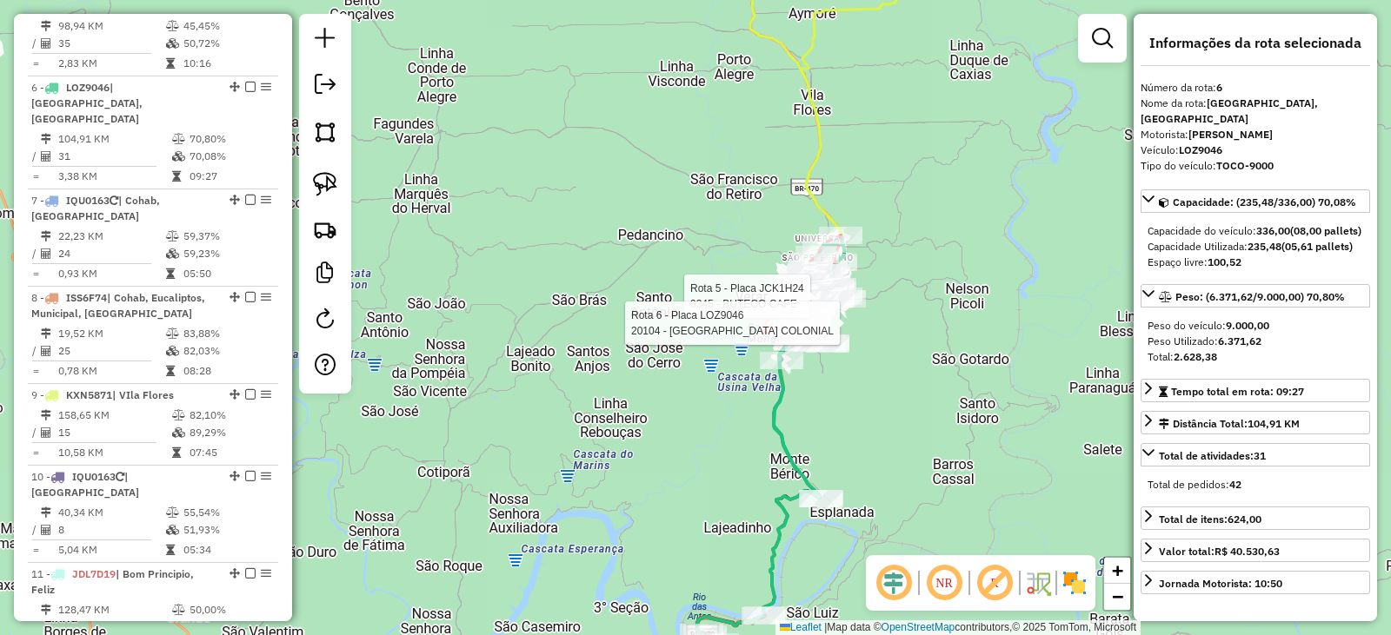
click at [763, 332] on div at bounding box center [780, 323] width 43 height 17
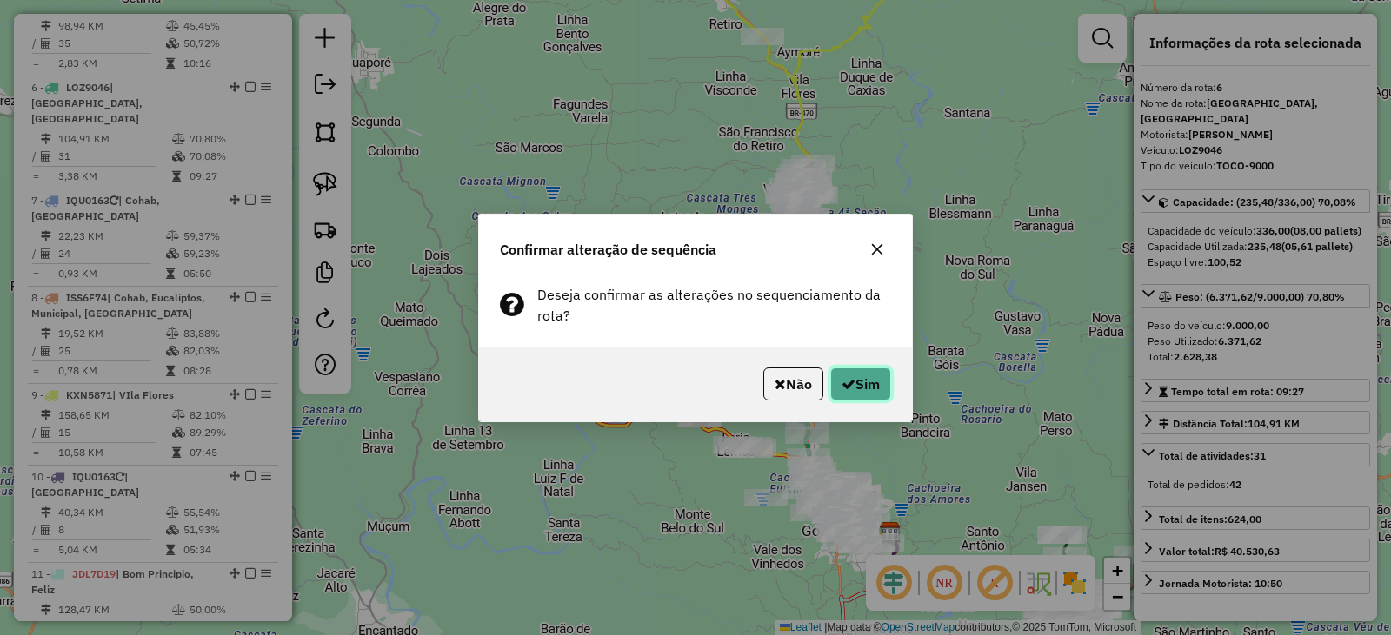
click at [880, 371] on button "Sim" at bounding box center [860, 384] width 61 height 33
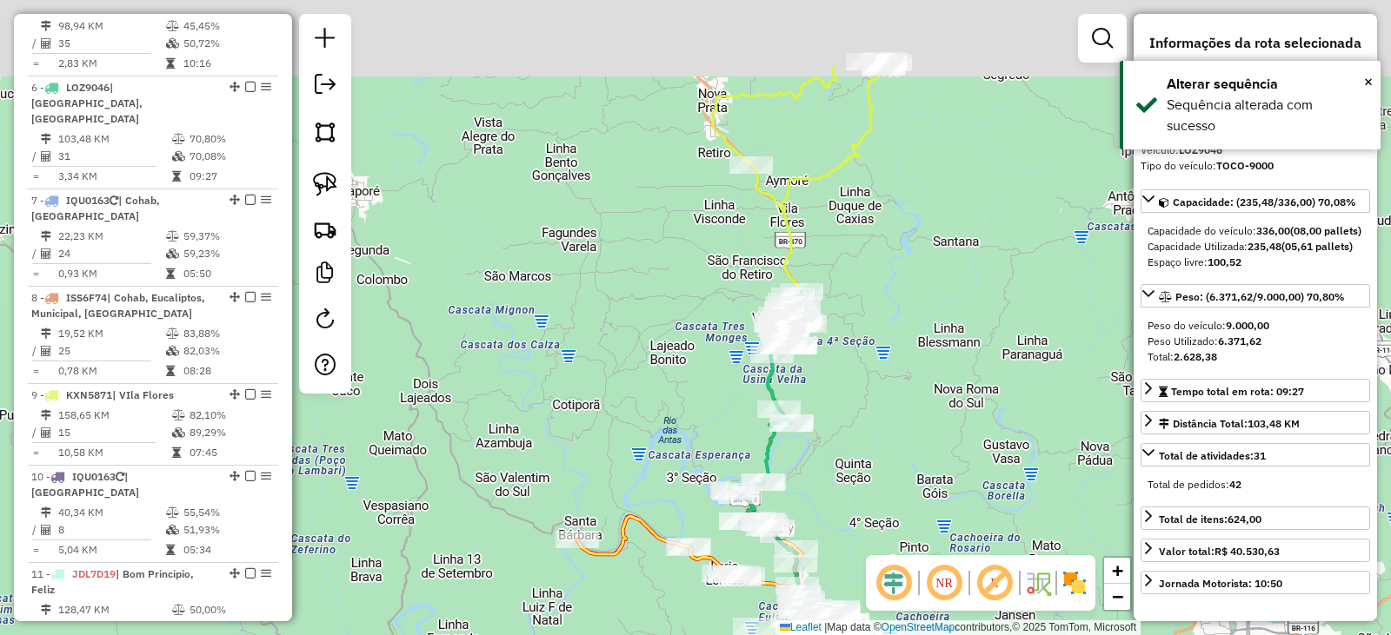
click at [938, 319] on div "Janela de atendimento Grade de atendimento Capacidade Transportadoras Veículos …" at bounding box center [695, 317] width 1391 height 635
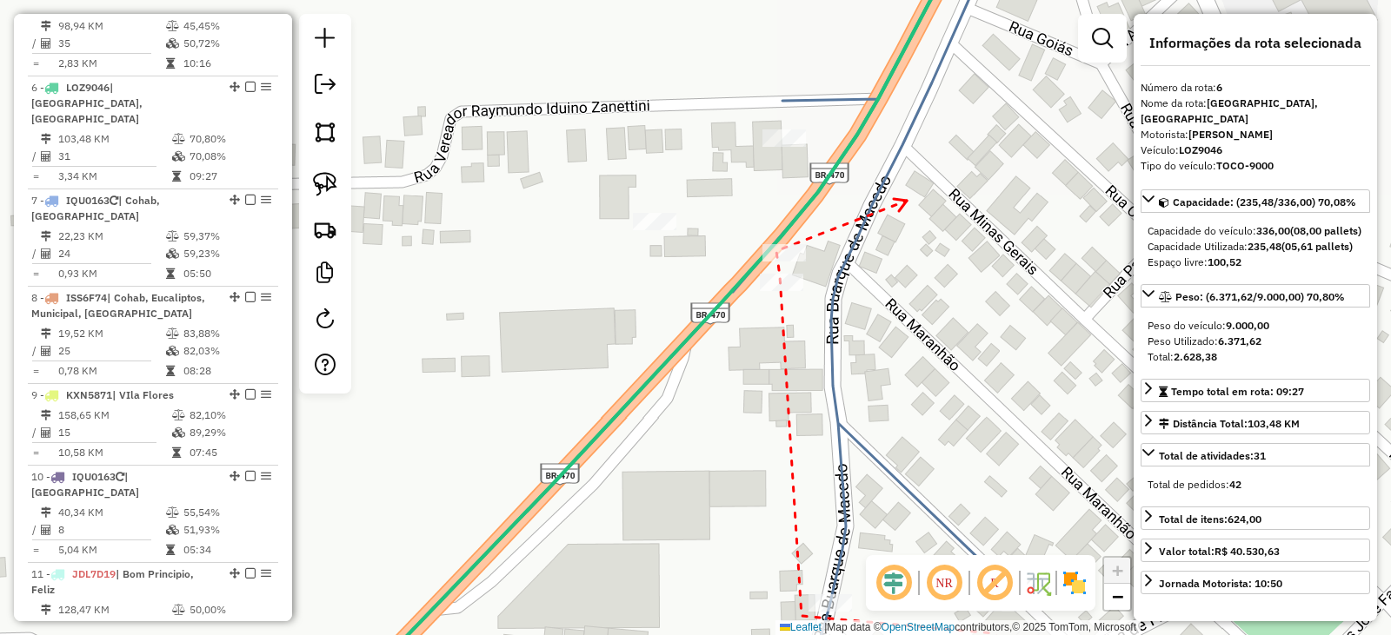
drag, startPoint x: 906, startPoint y: 201, endPoint x: 920, endPoint y: 251, distance: 52.3
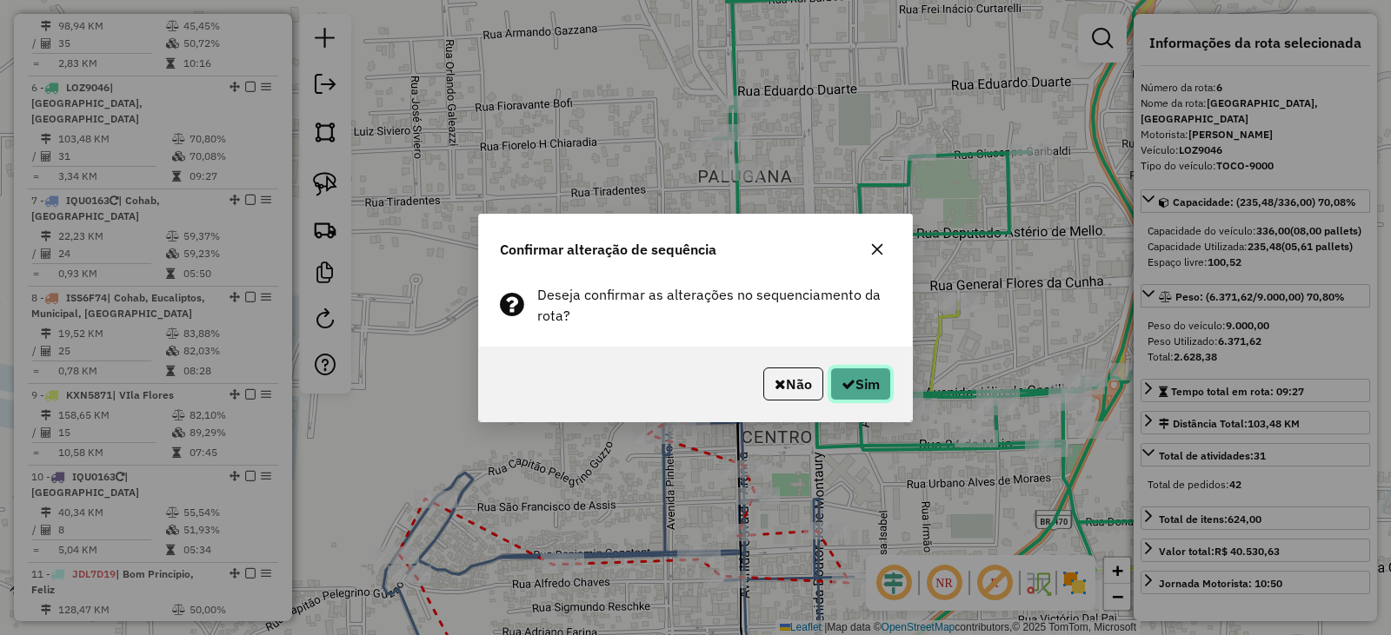
click at [845, 381] on icon "button" at bounding box center [848, 384] width 14 height 14
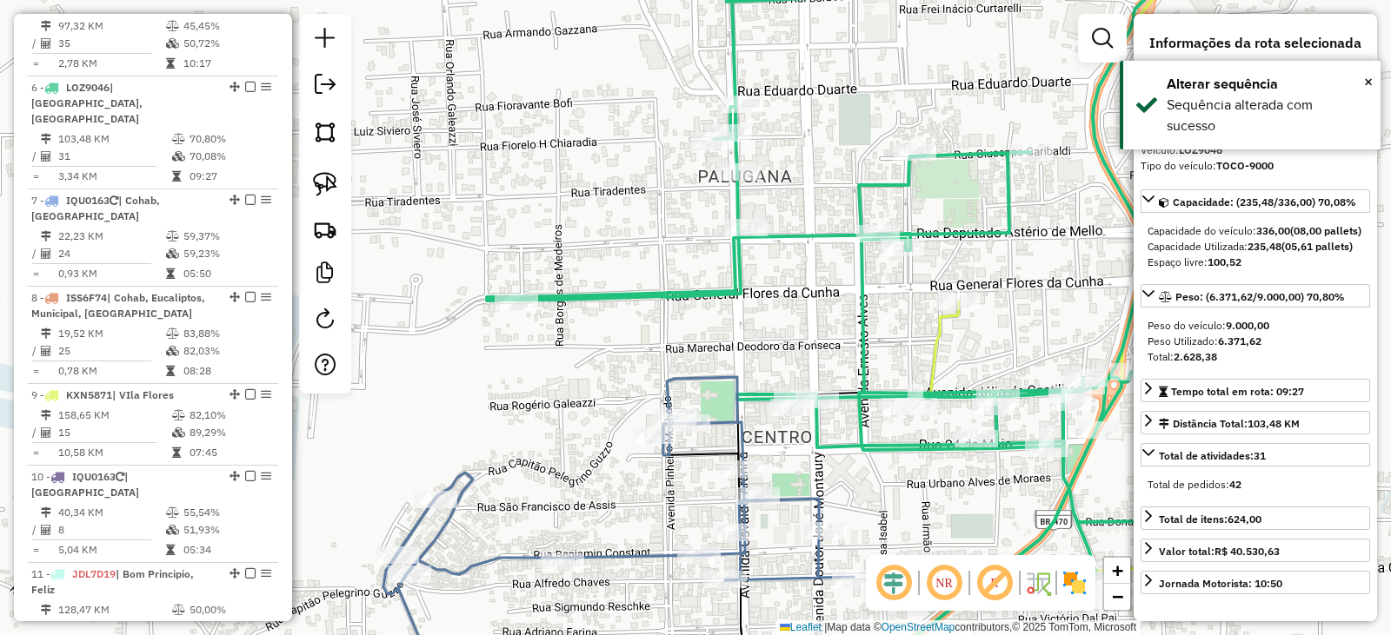
drag, startPoint x: 943, startPoint y: 469, endPoint x: 755, endPoint y: 340, distance: 228.1
click at [797, 349] on div "Janela de atendimento Grade de atendimento Capacidade Transportadoras Veículos …" at bounding box center [695, 317] width 1391 height 635
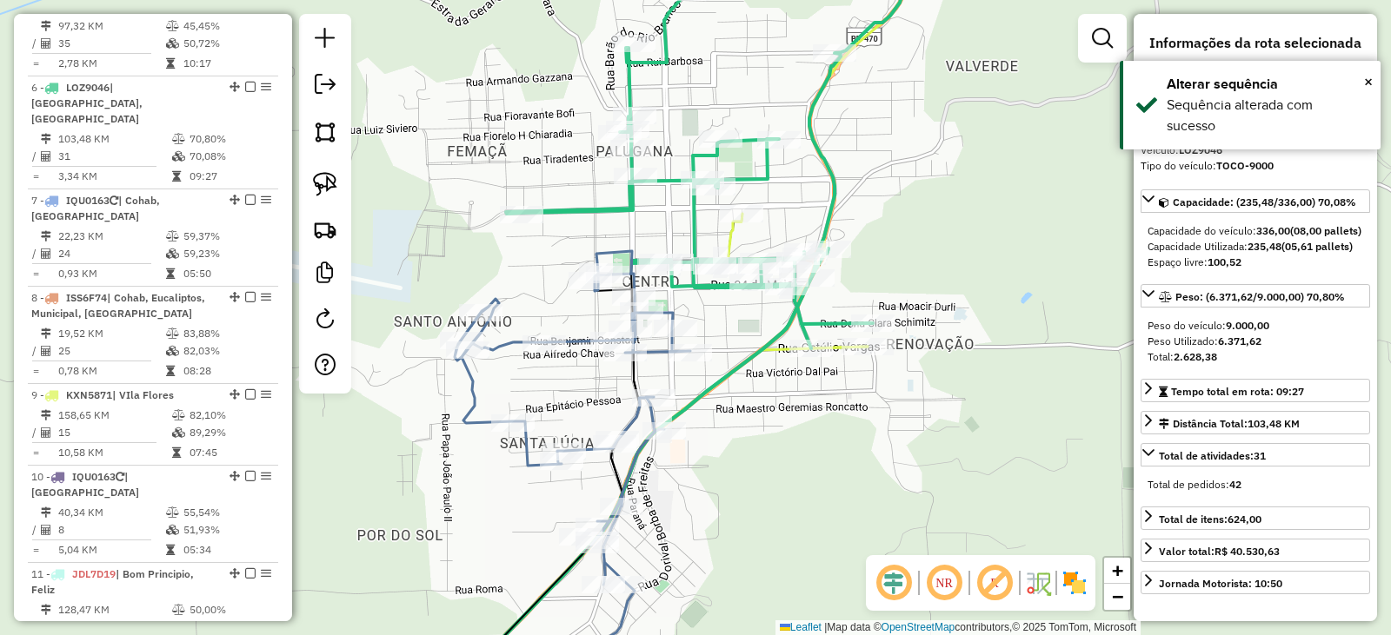
drag, startPoint x: 818, startPoint y: 409, endPoint x: 800, endPoint y: 422, distance: 21.9
click at [816, 409] on div "Janela de atendimento Grade de atendimento Capacidade Transportadoras Veículos …" at bounding box center [695, 317] width 1391 height 635
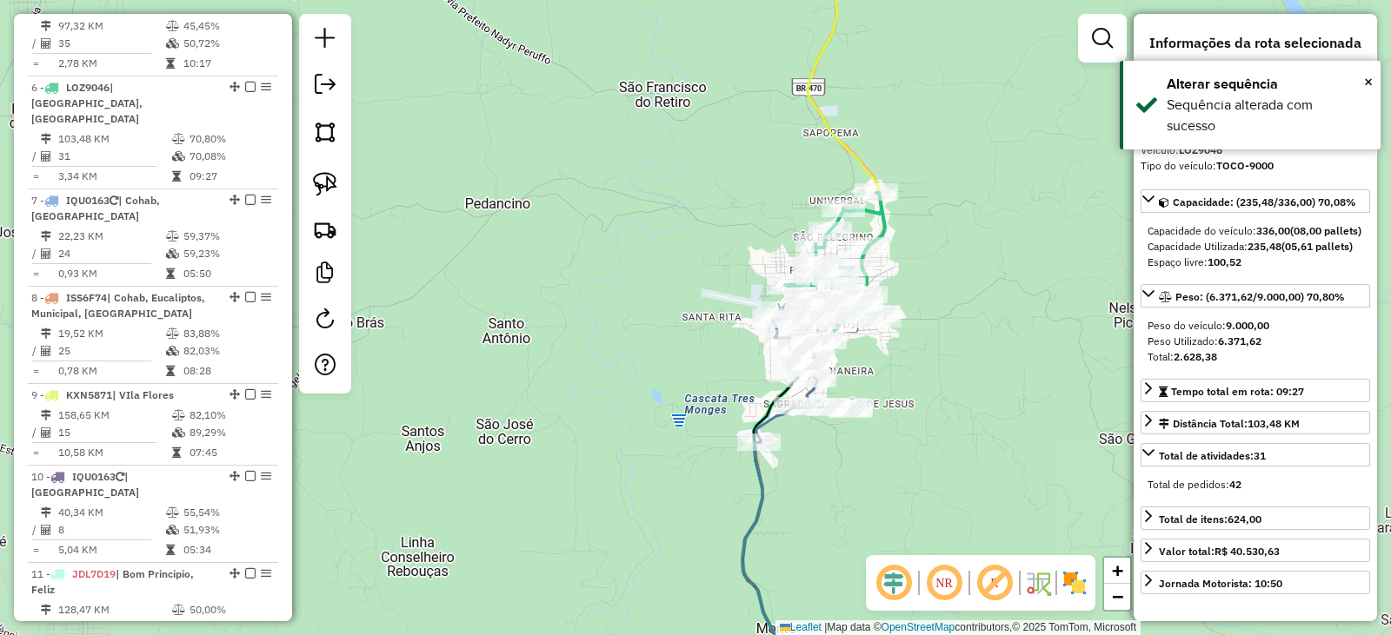
drag, startPoint x: 952, startPoint y: 241, endPoint x: 895, endPoint y: 357, distance: 129.4
click at [902, 357] on div "Janela de atendimento Grade de atendimento Capacidade Transportadoras Veículos …" at bounding box center [695, 317] width 1391 height 635
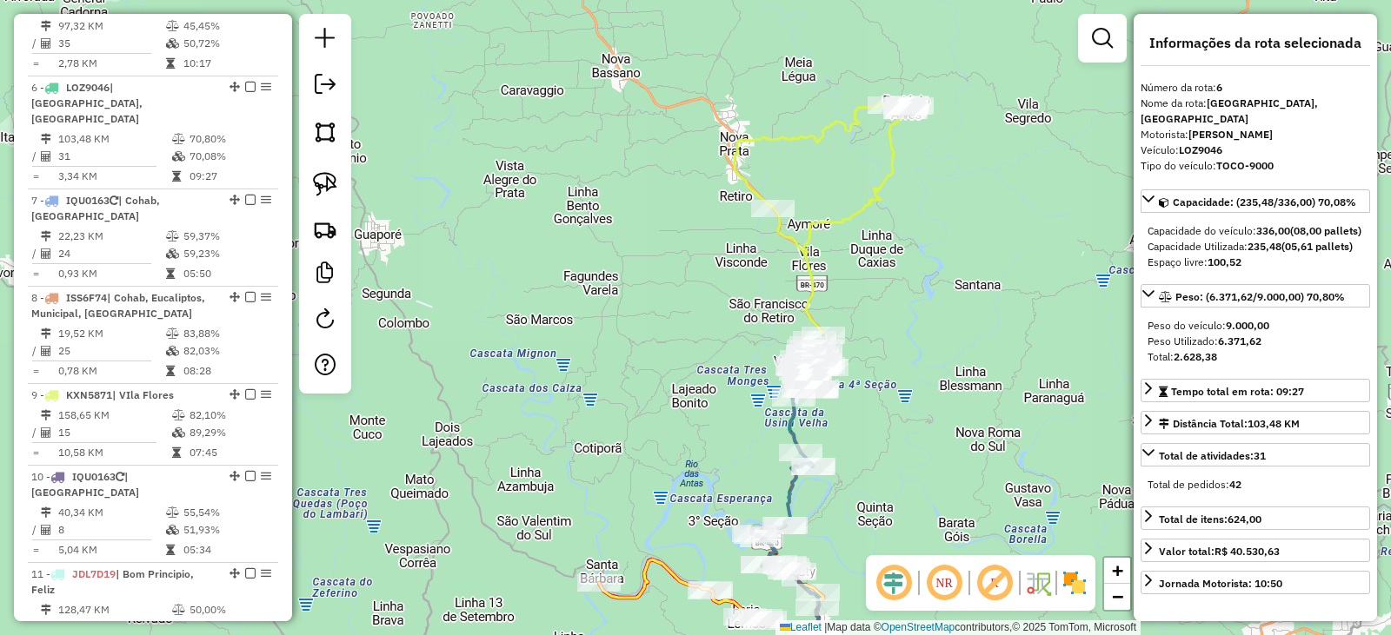
drag, startPoint x: 946, startPoint y: 290, endPoint x: 839, endPoint y: 300, distance: 107.3
click at [868, 216] on div "Janela de atendimento Grade de atendimento Capacidade Transportadoras Veículos …" at bounding box center [695, 317] width 1391 height 635
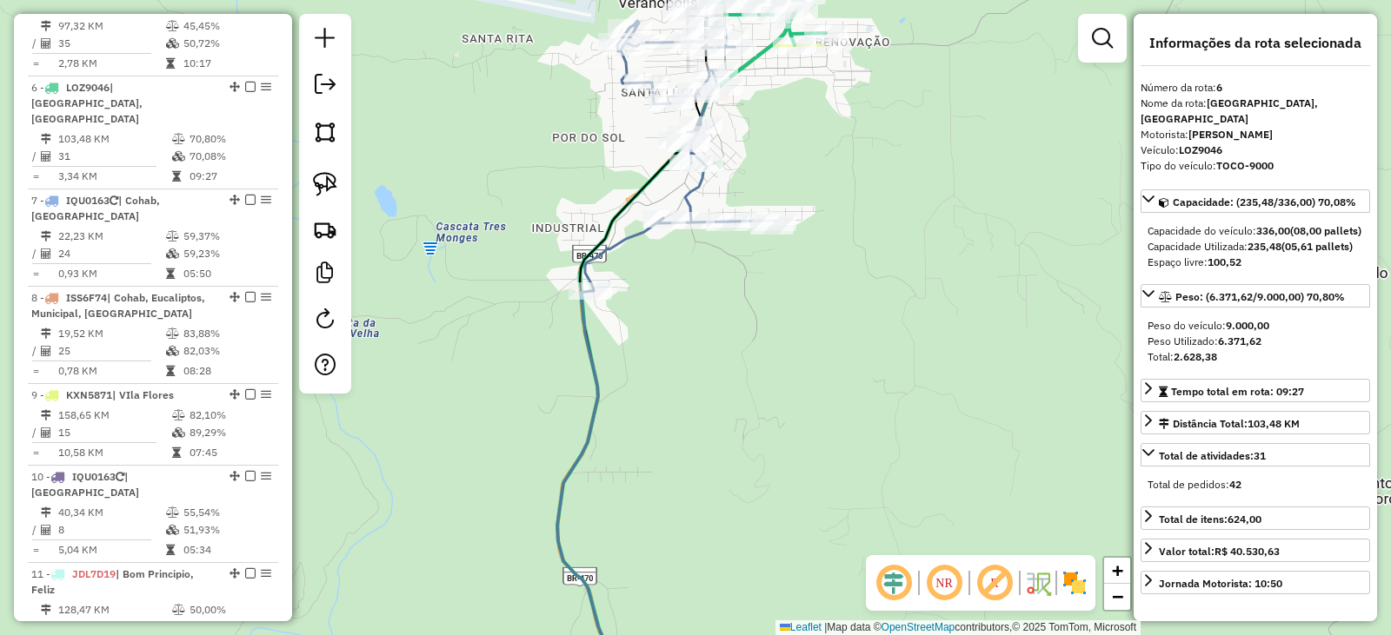
drag, startPoint x: 858, startPoint y: 157, endPoint x: 888, endPoint y: 396, distance: 240.9
click at [888, 396] on div "Janela de atendimento Grade de atendimento Capacidade Transportadoras Veículos …" at bounding box center [695, 317] width 1391 height 635
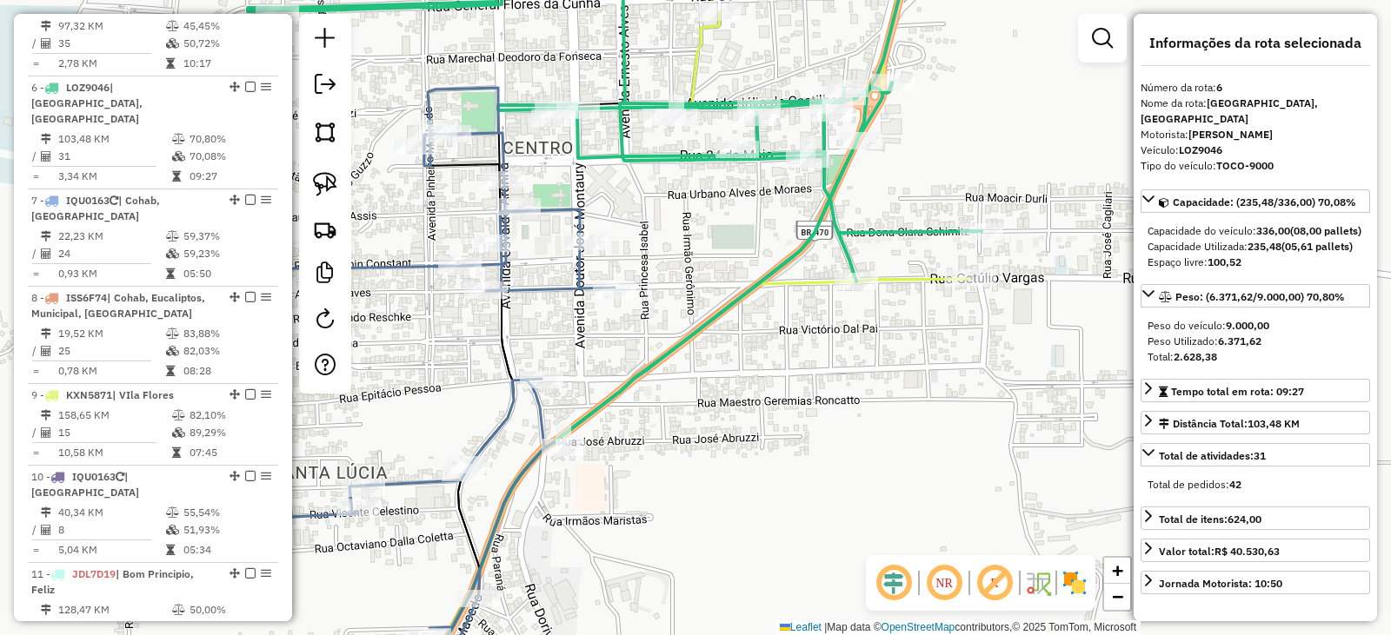
drag, startPoint x: 861, startPoint y: 357, endPoint x: 821, endPoint y: 481, distance: 129.7
click at [821, 481] on div "Janela de atendimento Grade de atendimento Capacidade Transportadoras Veículos …" at bounding box center [695, 317] width 1391 height 635
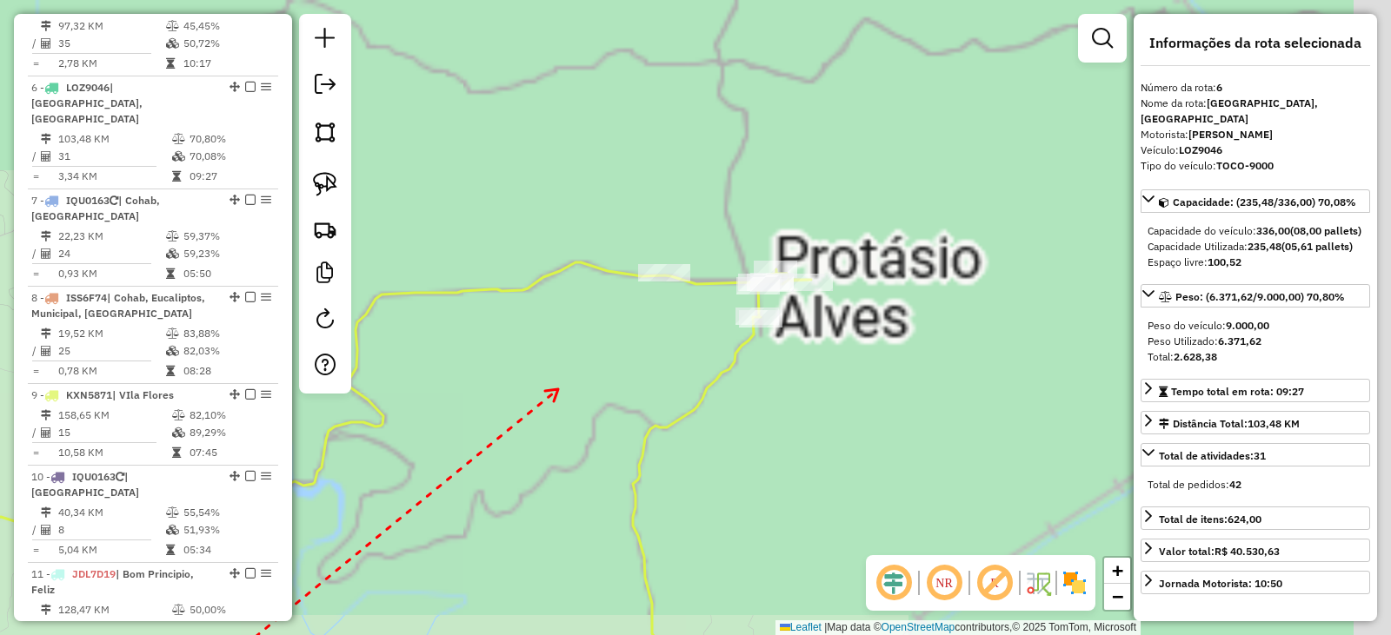
drag, startPoint x: 757, startPoint y: 118, endPoint x: 555, endPoint y: 390, distance: 338.6
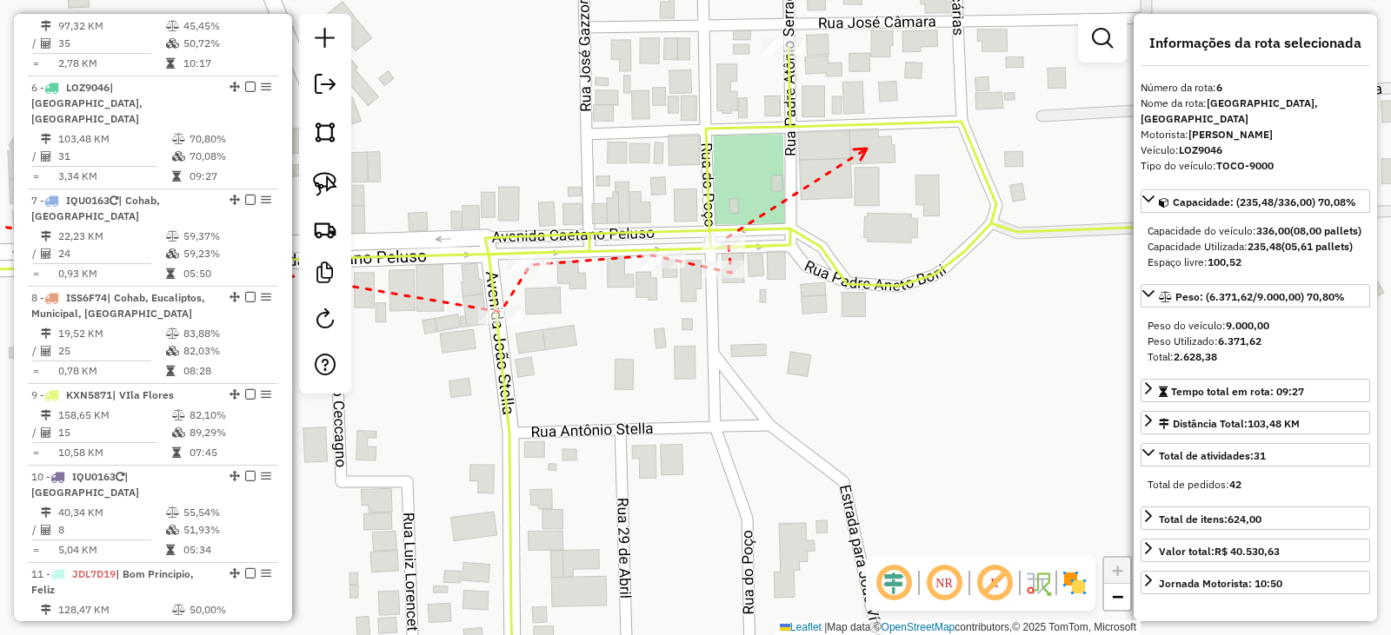
drag, startPoint x: 866, startPoint y: 149, endPoint x: 741, endPoint y: 224, distance: 146.2
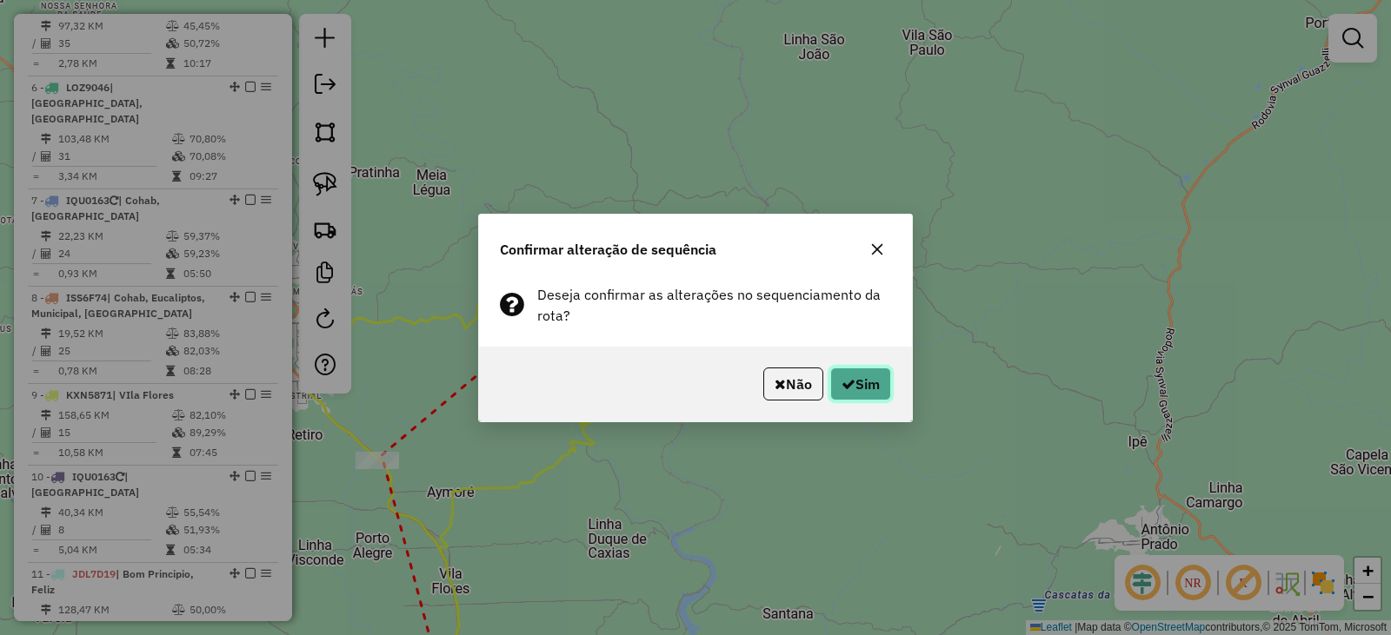
click at [856, 390] on button "Sim" at bounding box center [860, 384] width 61 height 33
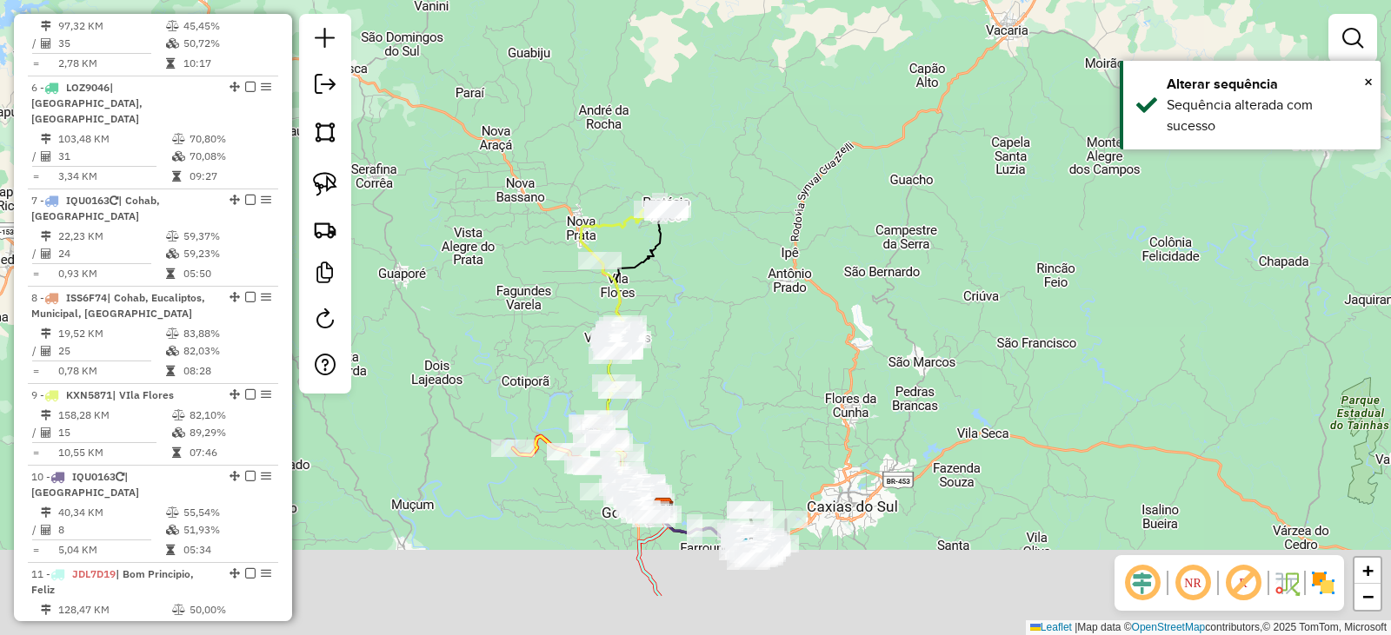
drag, startPoint x: 827, startPoint y: 265, endPoint x: 743, endPoint y: 168, distance: 128.8
click at [752, 169] on div "Janela de atendimento Grade de atendimento Capacidade Transportadoras Veículos …" at bounding box center [695, 317] width 1391 height 635
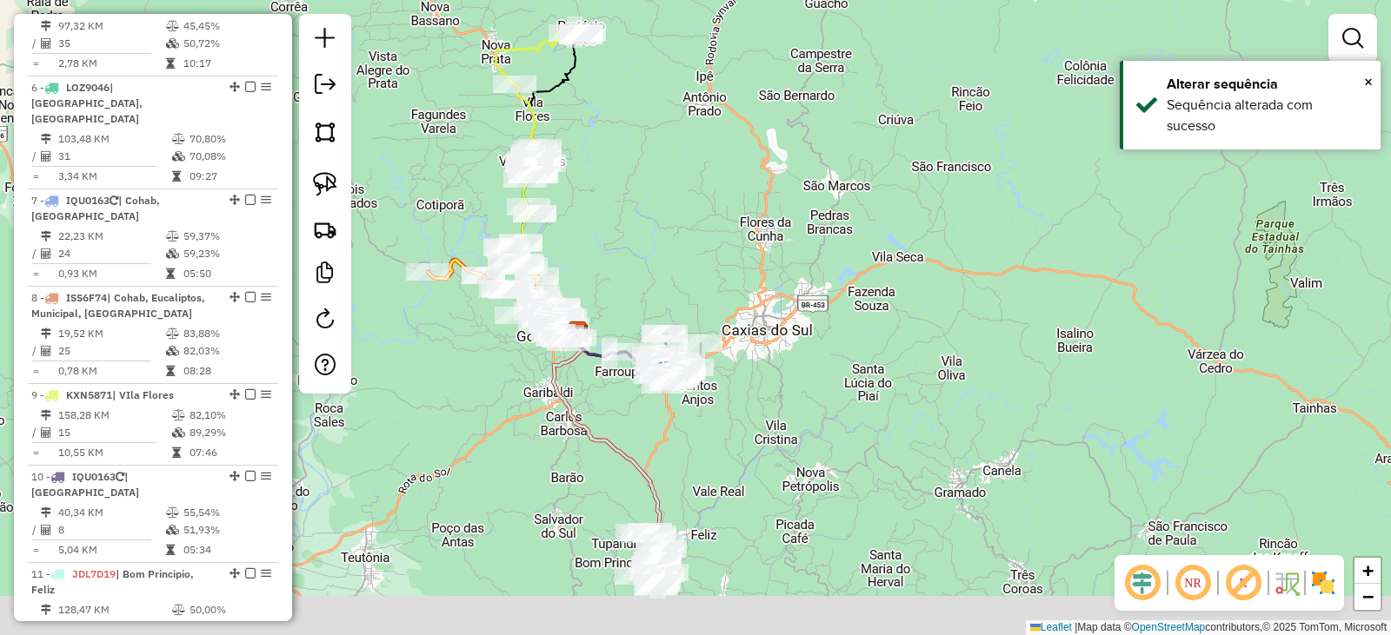
drag, startPoint x: 638, startPoint y: 247, endPoint x: 631, endPoint y: 146, distance: 101.1
click at [629, 137] on div "Janela de atendimento Grade de atendimento Capacidade Transportadoras Veículos …" at bounding box center [695, 317] width 1391 height 635
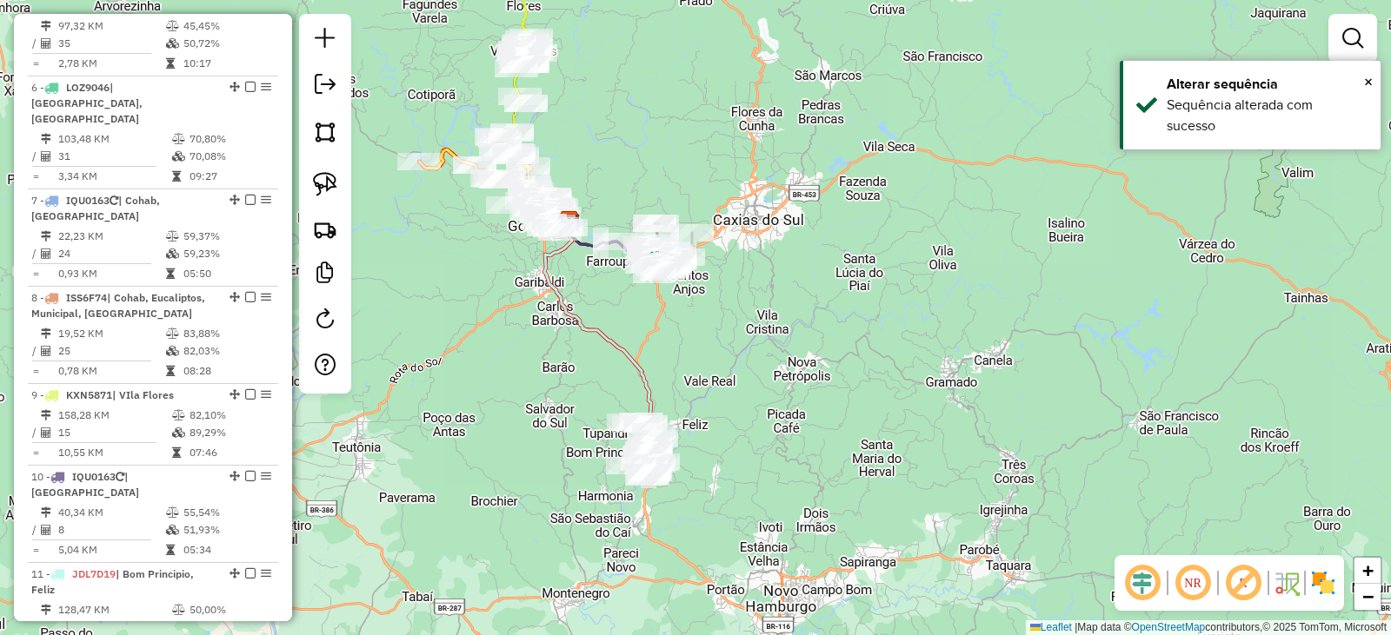
click at [863, 417] on div "Janela de atendimento Grade de atendimento Capacidade Transportadoras Veículos …" at bounding box center [695, 317] width 1391 height 635
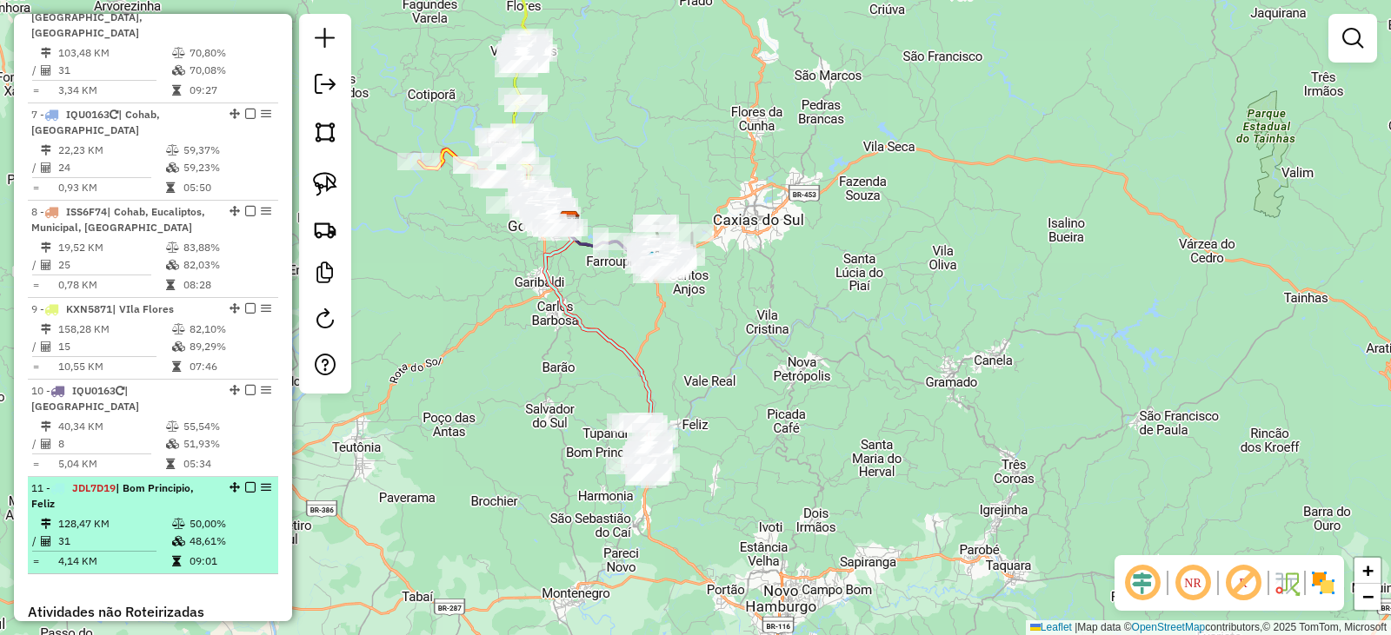
scroll to position [1246, 0]
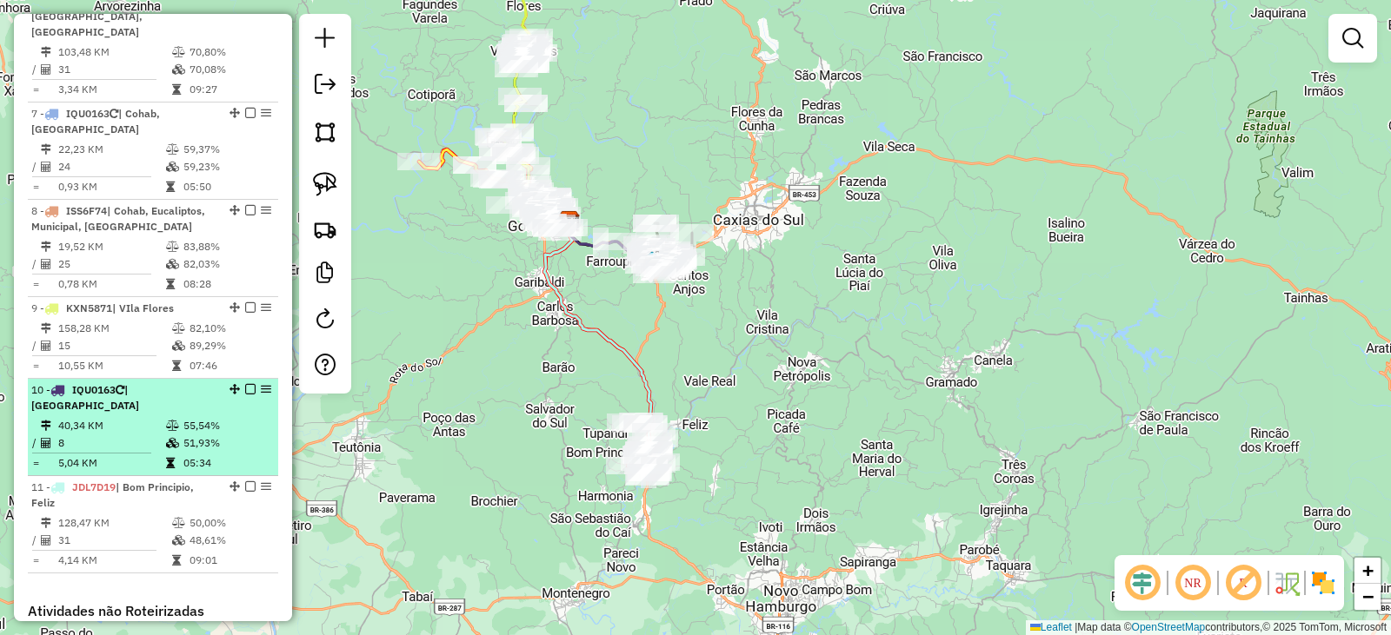
click at [146, 382] on div "10 - IQU0163 | [GEOGRAPHIC_DATA]" at bounding box center [123, 397] width 184 height 31
select select "*********"
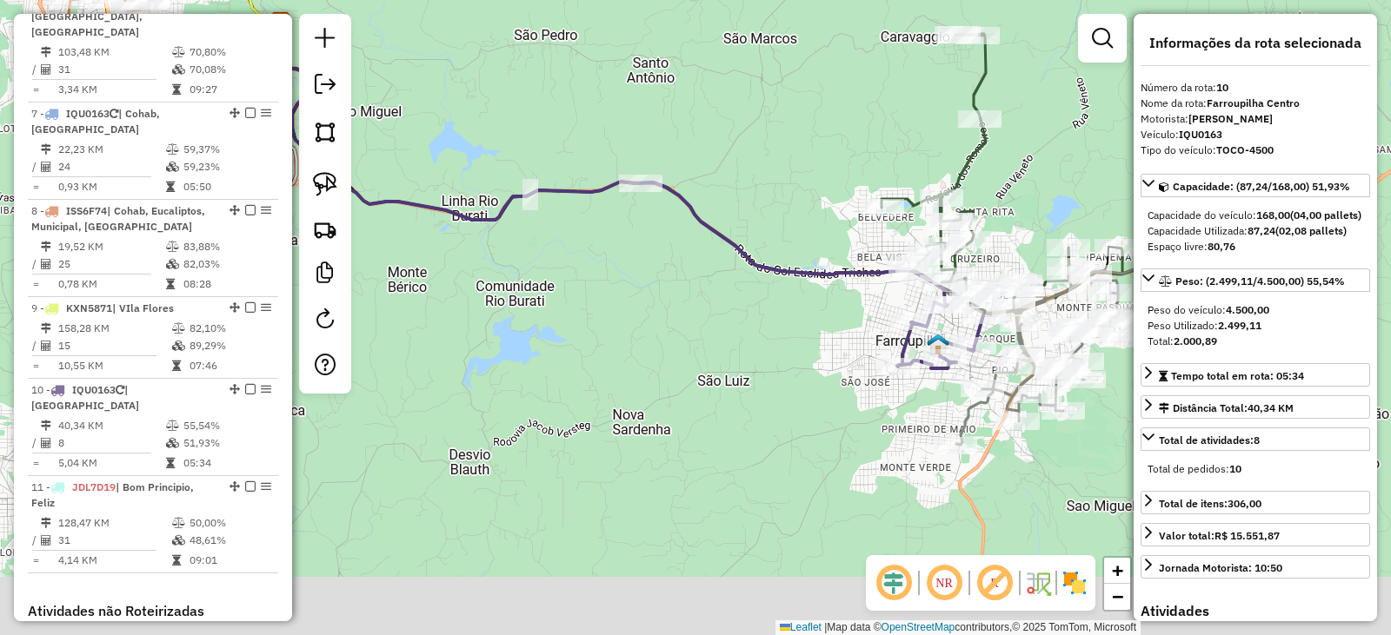
drag, startPoint x: 727, startPoint y: 327, endPoint x: 677, endPoint y: 344, distance: 53.3
click at [721, 314] on div "Janela de atendimento Grade de atendimento Capacidade Transportadoras Veículos …" at bounding box center [695, 317] width 1391 height 635
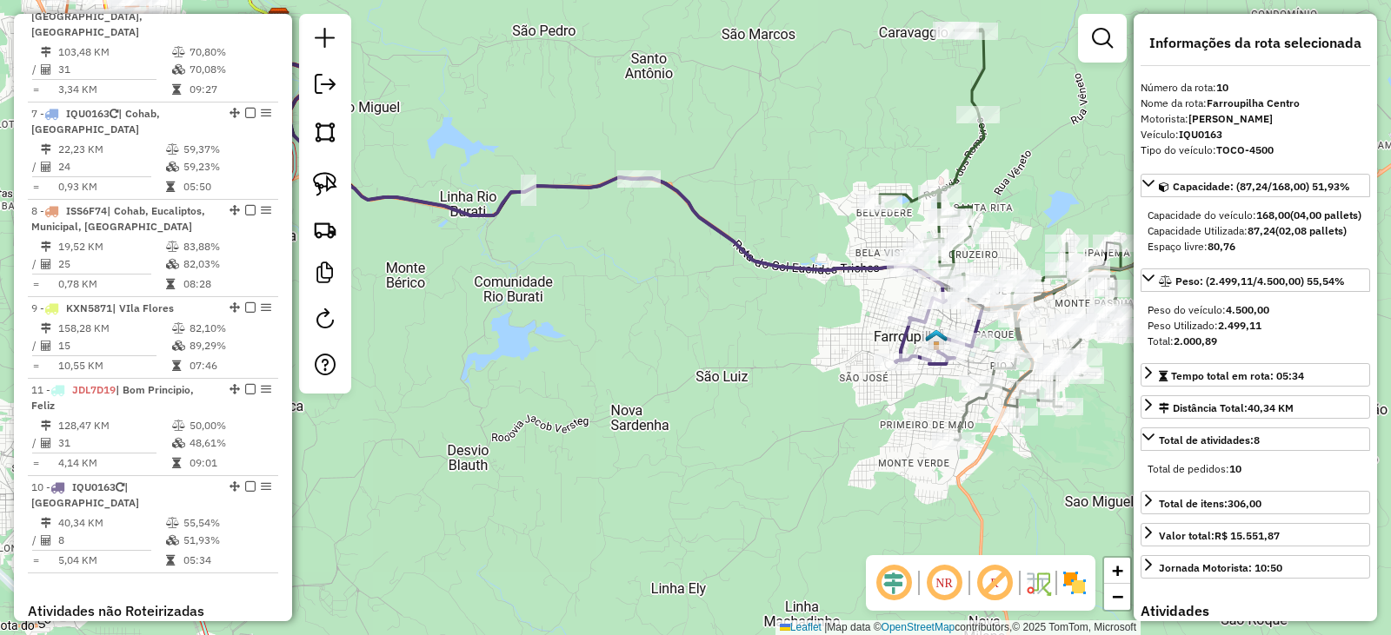
drag, startPoint x: 231, startPoint y: 313, endPoint x: 232, endPoint y: 472, distance: 159.0
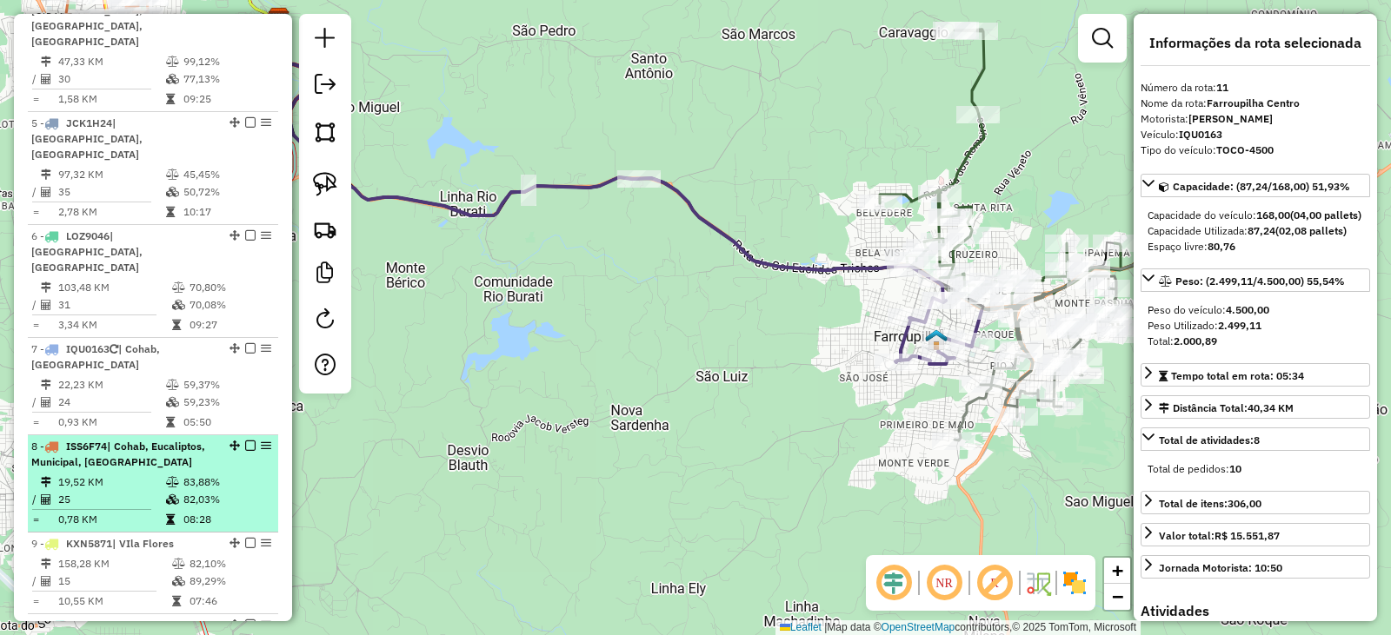
scroll to position [986, 0]
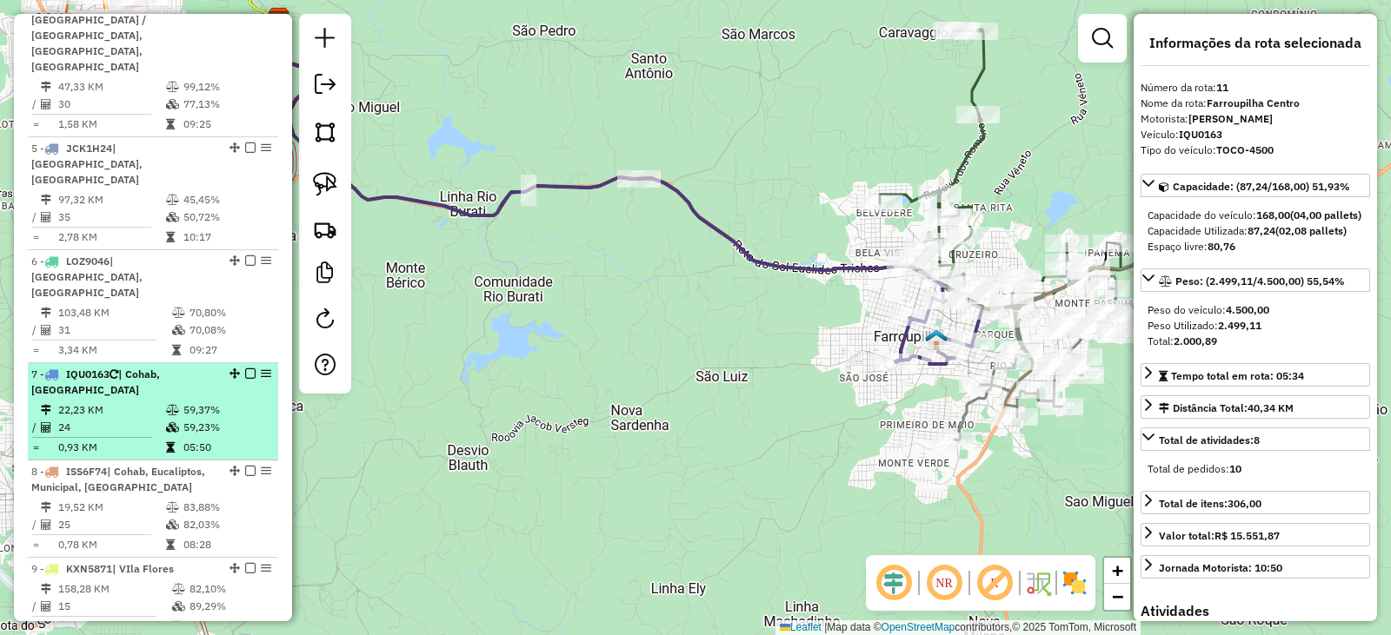
click at [124, 402] on td "22,23 KM" at bounding box center [111, 410] width 108 height 17
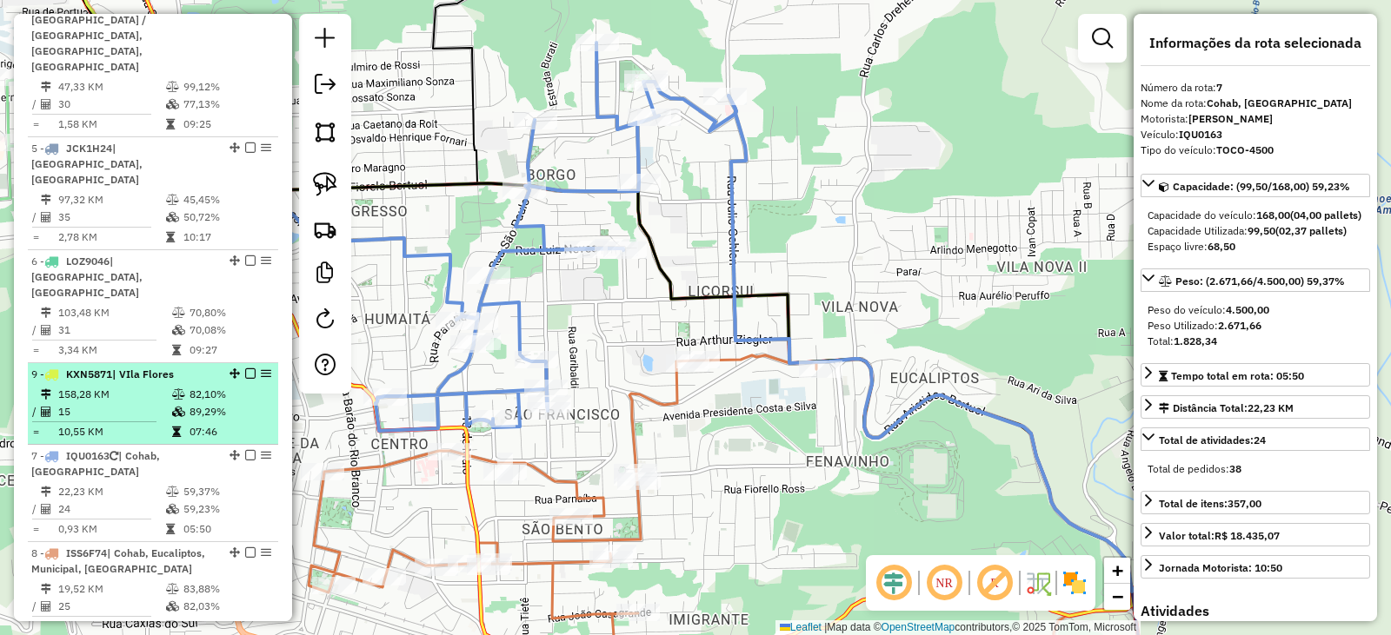
drag, startPoint x: 229, startPoint y: 490, endPoint x: 208, endPoint y: 335, distance: 157.0
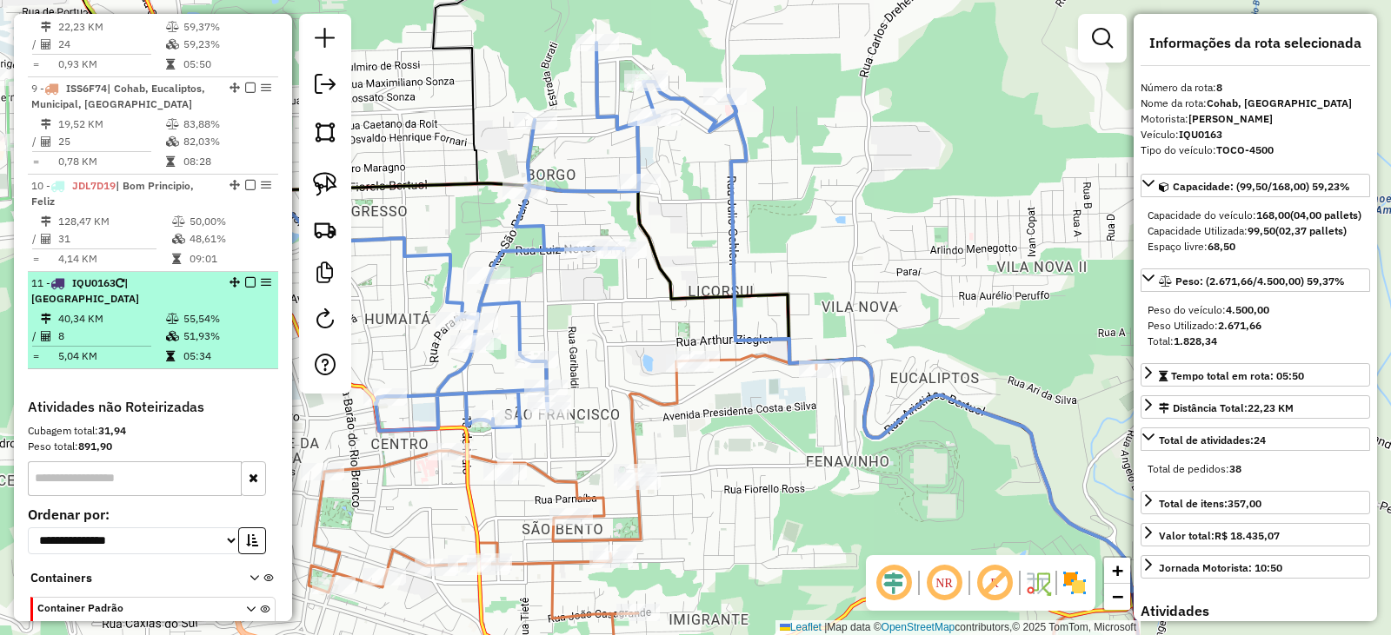
scroll to position [1463, 0]
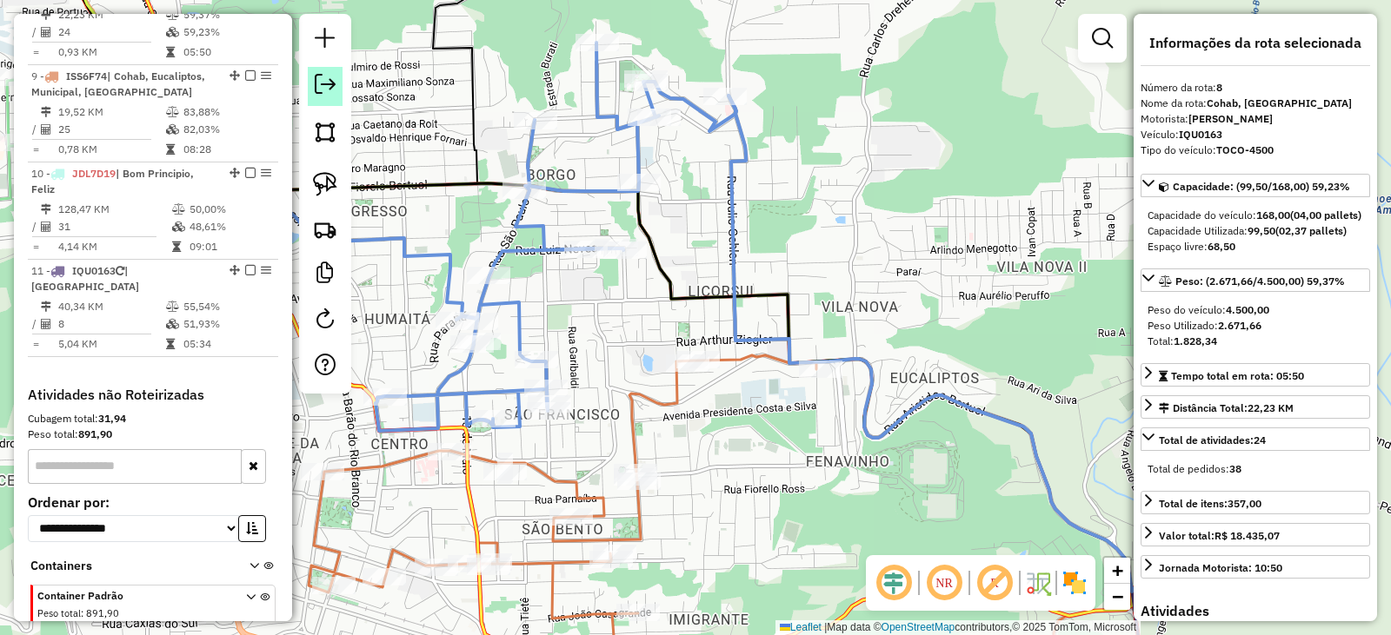
click at [323, 90] on em at bounding box center [325, 84] width 21 height 21
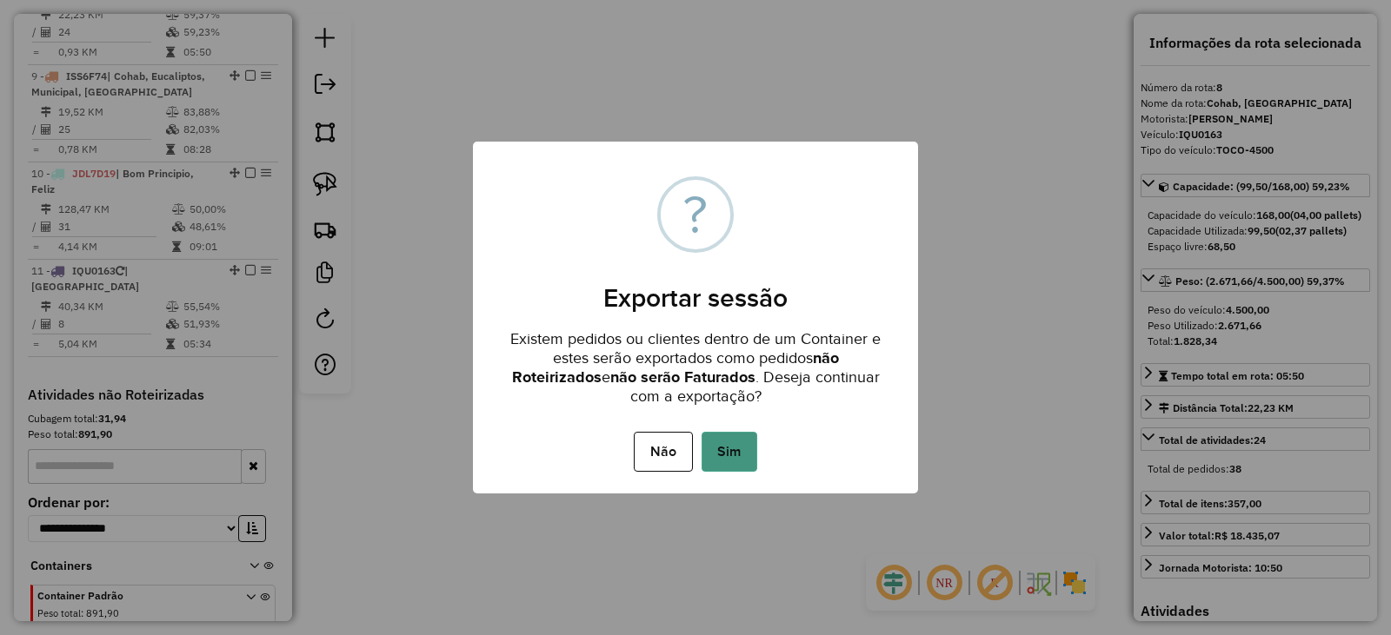
click at [746, 450] on button "Sim" at bounding box center [729, 452] width 56 height 40
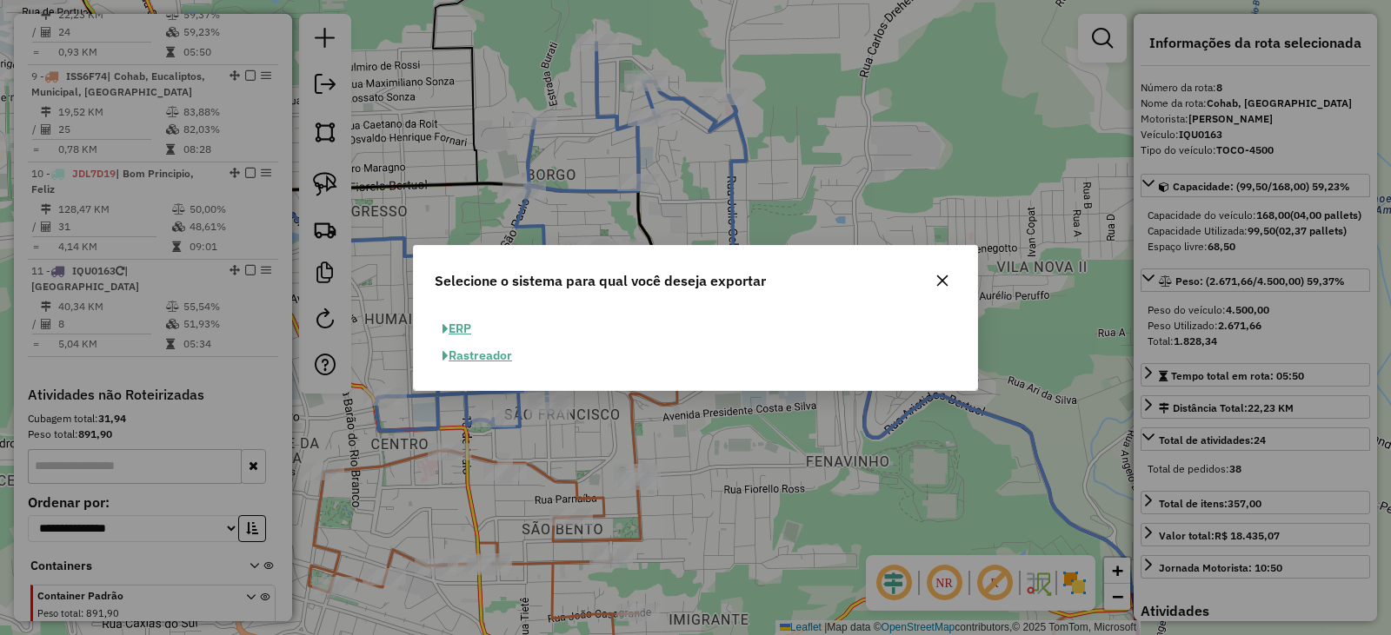
click at [464, 329] on button "ERP" at bounding box center [457, 328] width 44 height 27
select select "**"
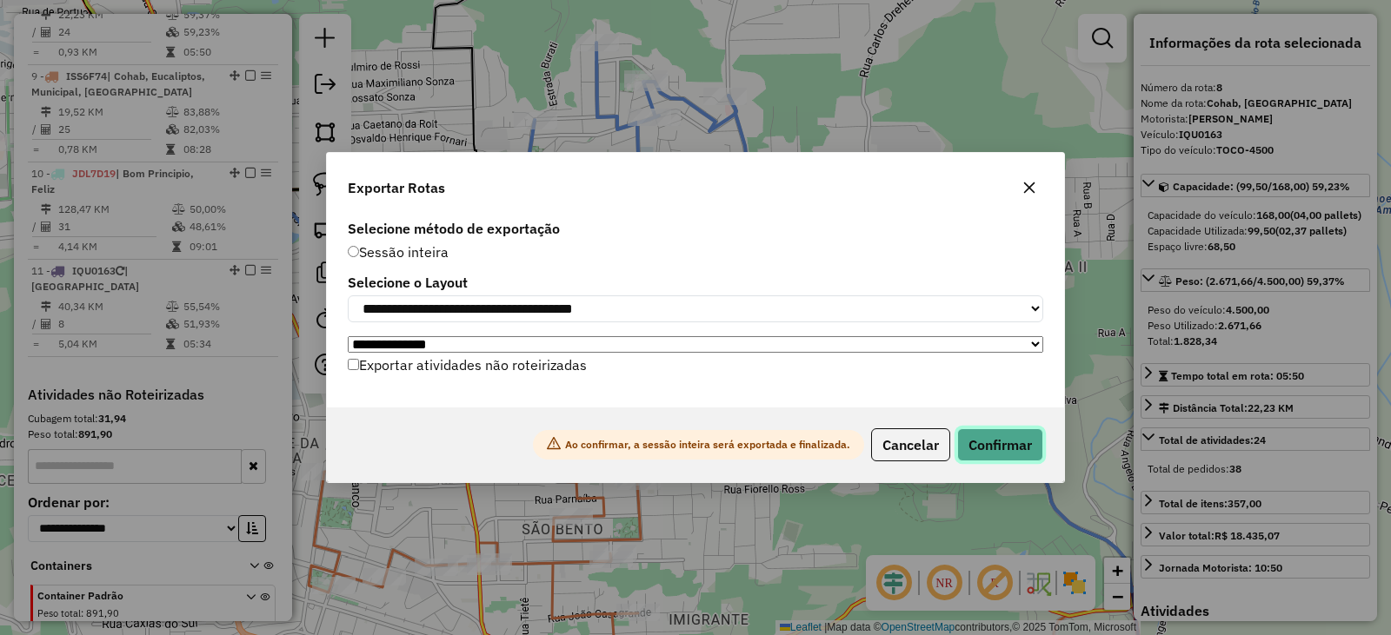
click at [1029, 452] on button "Confirmar" at bounding box center [1000, 444] width 86 height 33
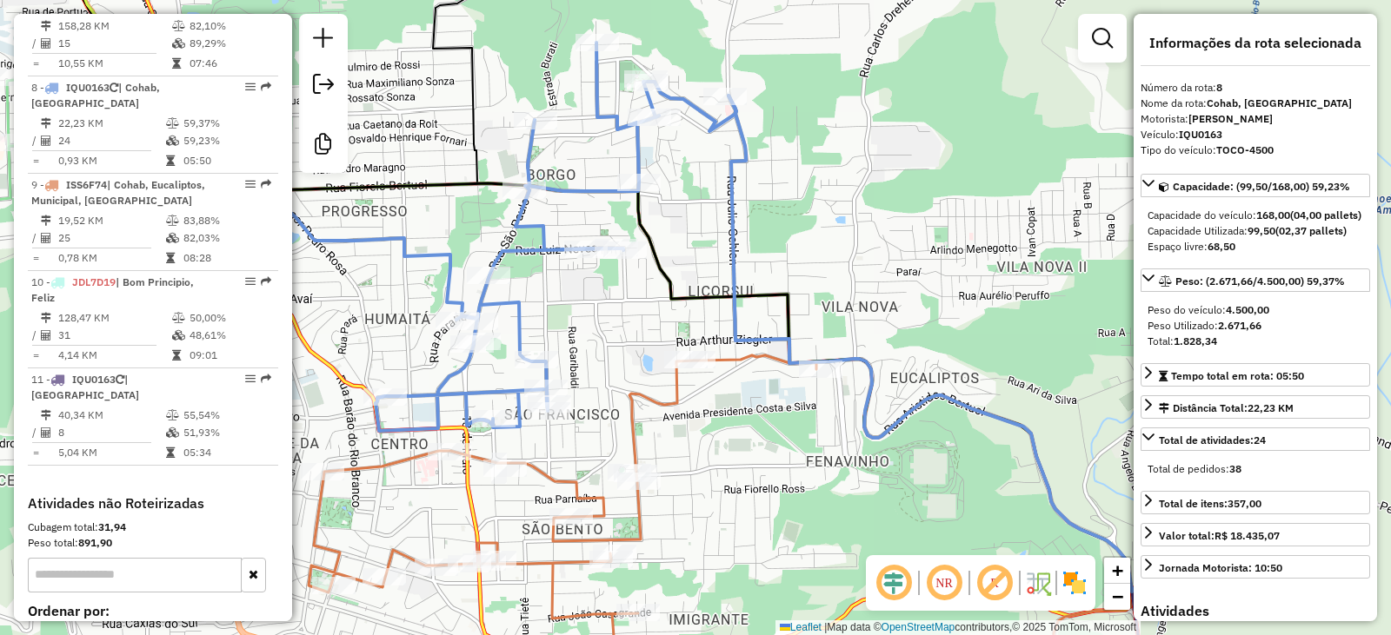
scroll to position [1351, 0]
